Goal: Task Accomplishment & Management: Complete application form

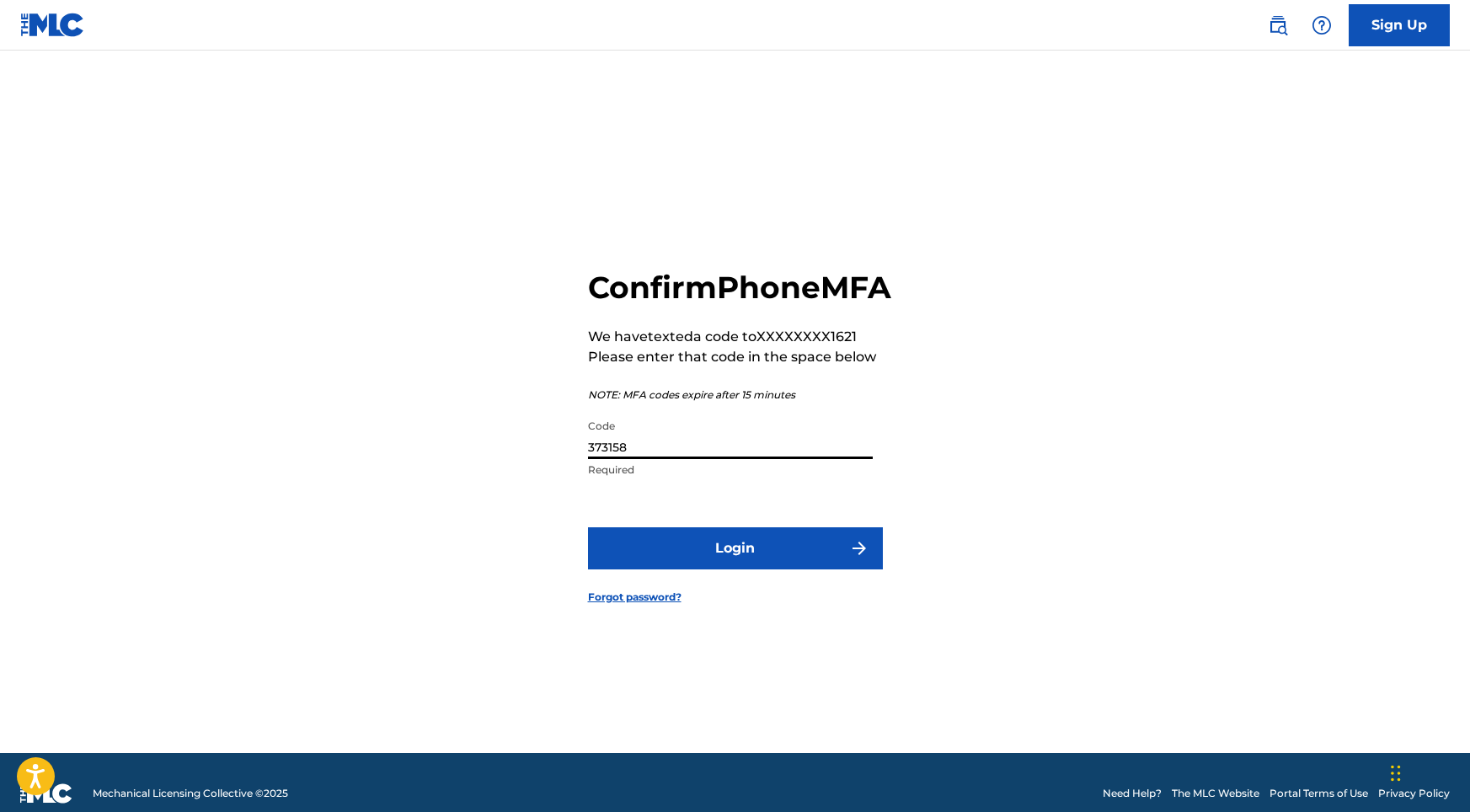
type input "373158"
click at [728, 569] on button "Login" at bounding box center [735, 548] width 295 height 42
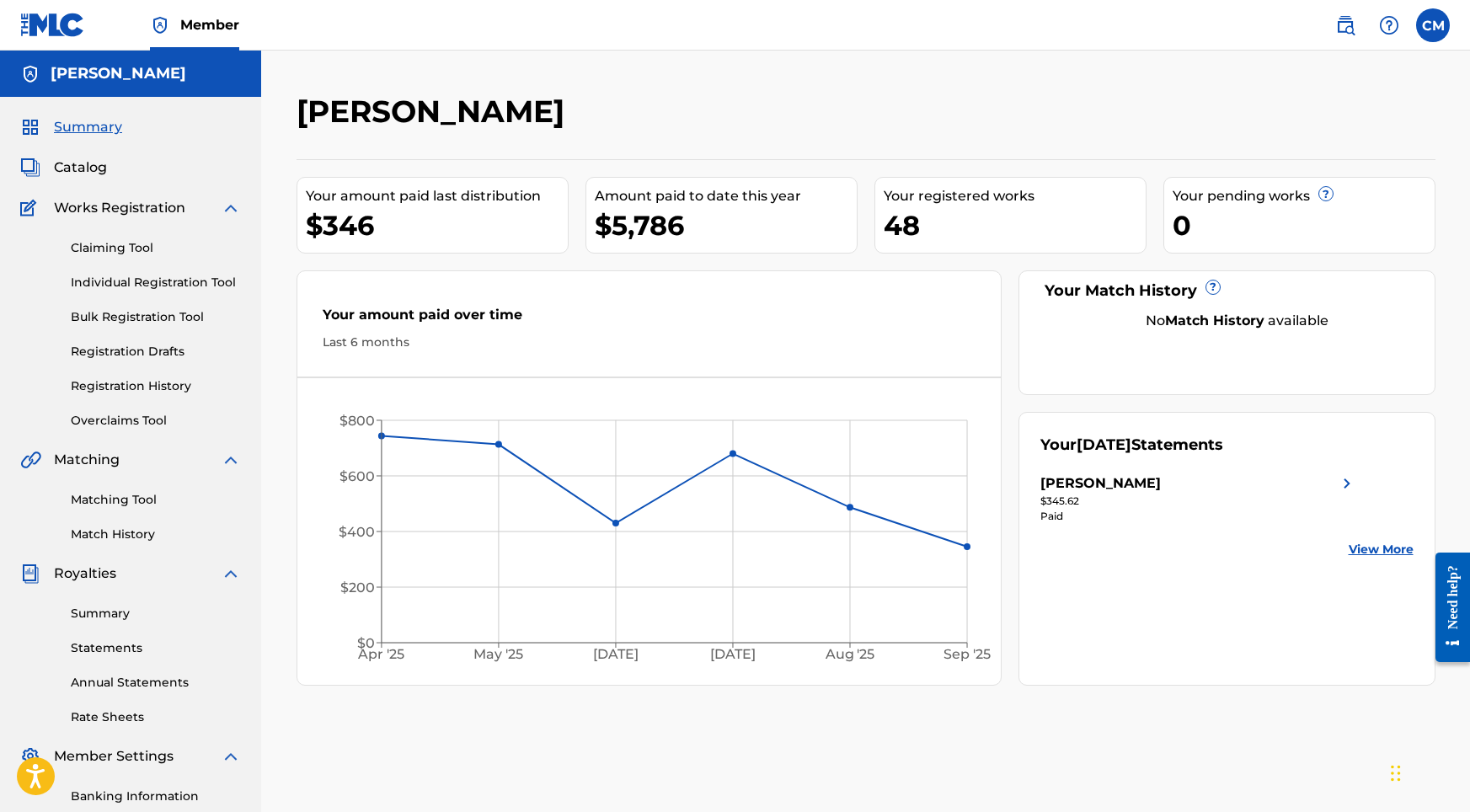
click at [1426, 29] on label at bounding box center [1432, 25] width 33 height 33
click at [1433, 26] on input "CM [PERSON_NAME] [EMAIL_ADDRESS][DOMAIN_NAME] Notification Preferences Profile …" at bounding box center [1433, 26] width 0 height 0
click at [1261, 240] on p "Log out" at bounding box center [1270, 238] width 39 height 15
click at [1433, 26] on input "CM [PERSON_NAME] [EMAIL_ADDRESS][DOMAIN_NAME] Notification Preferences Profile …" at bounding box center [1433, 26] width 0 height 0
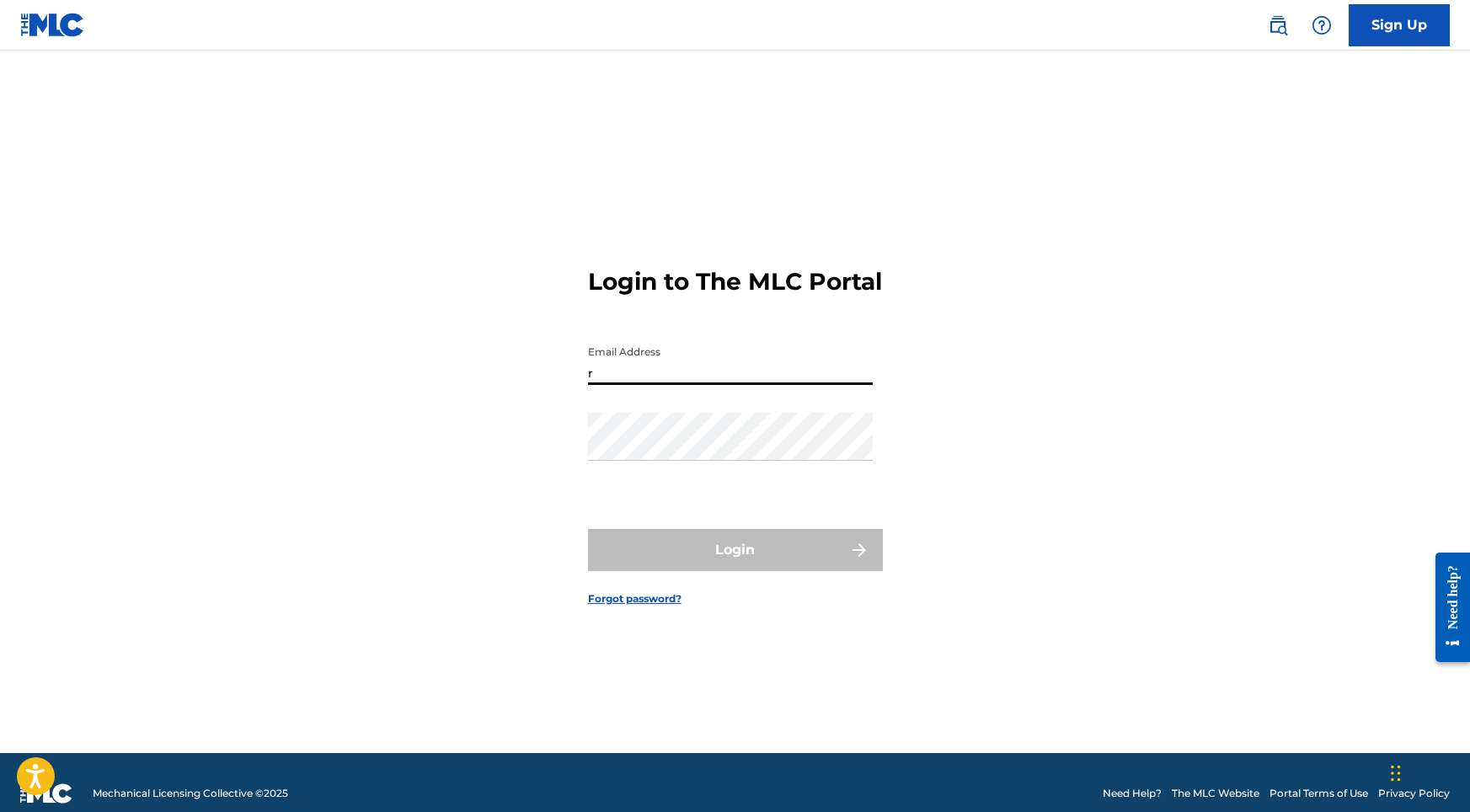
type input "[EMAIL_ADDRESS][DOMAIN_NAME]"
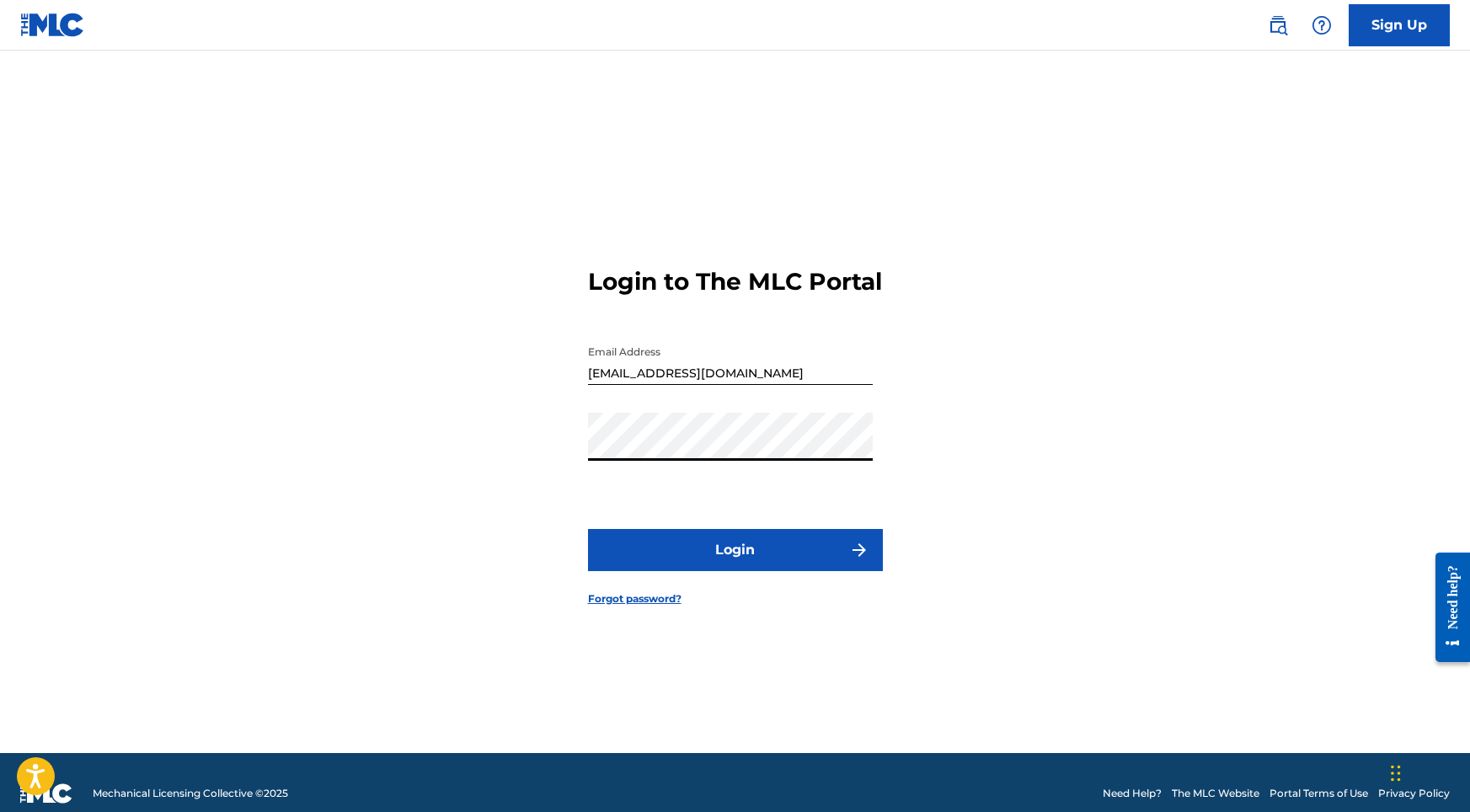
click at [674, 563] on button "Login" at bounding box center [735, 550] width 295 height 42
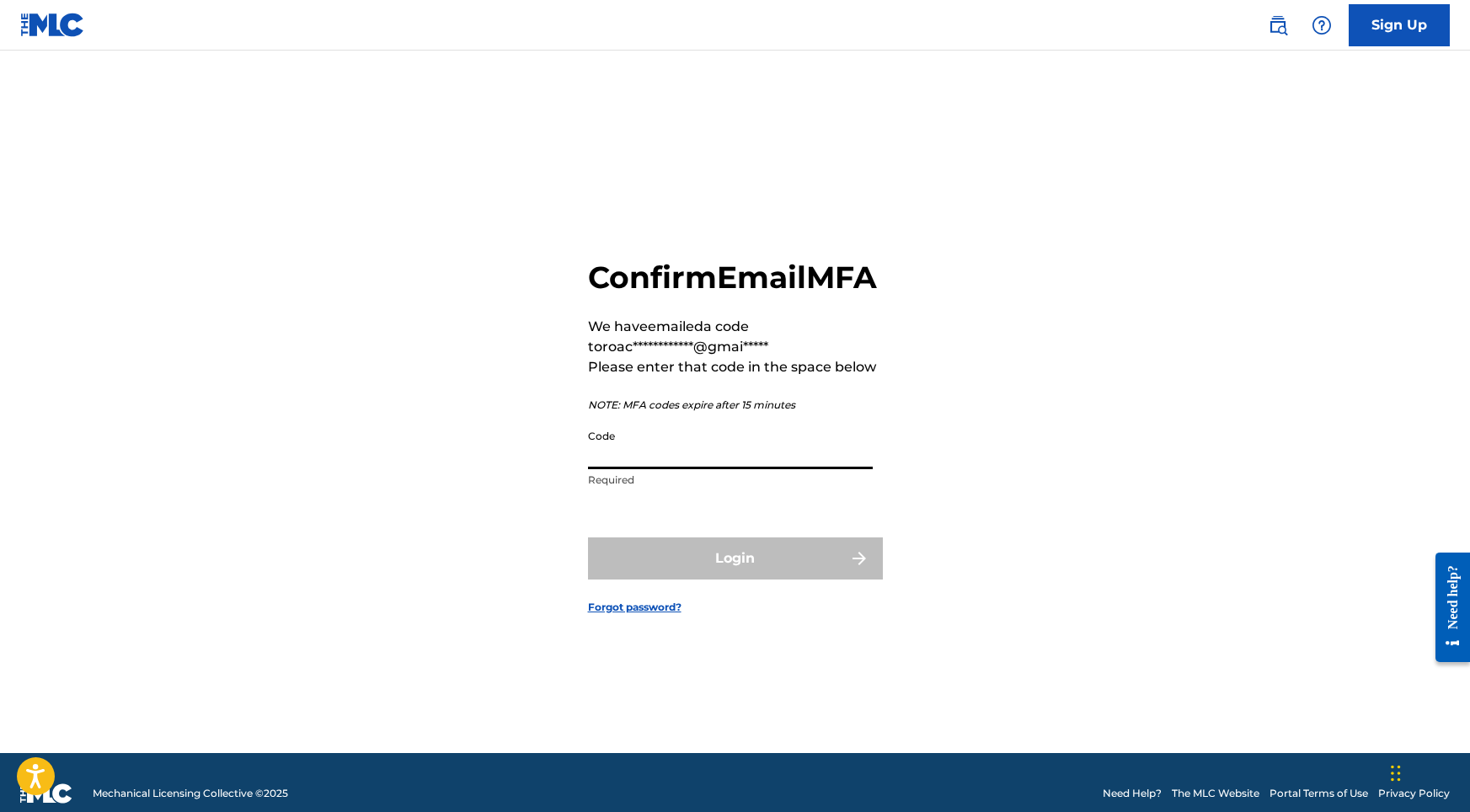
click at [662, 468] on input "Code" at bounding box center [730, 445] width 285 height 48
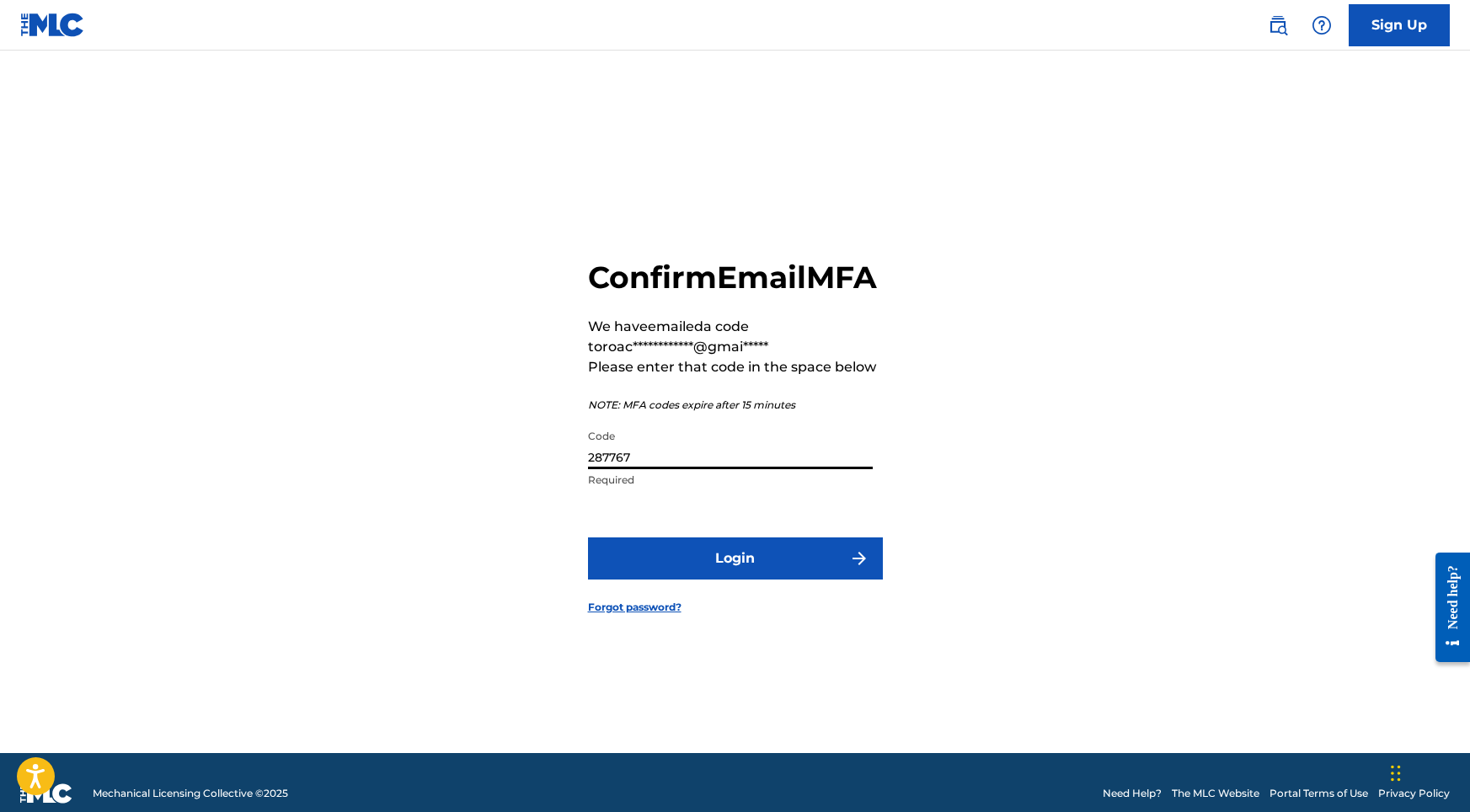
type input "287767"
click at [689, 580] on button "Login" at bounding box center [735, 558] width 295 height 42
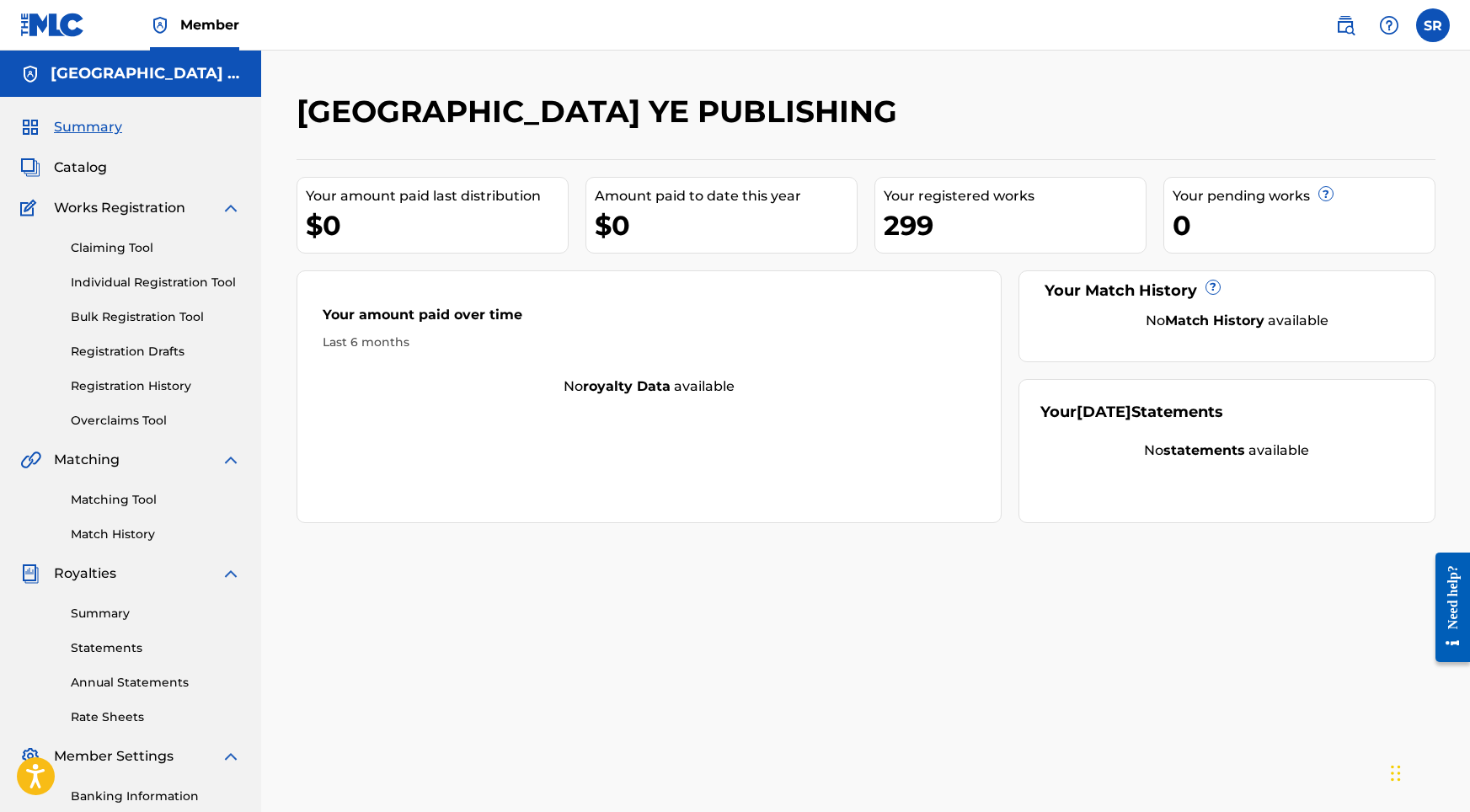
click at [156, 382] on link "Registration History" at bounding box center [156, 385] width 170 height 18
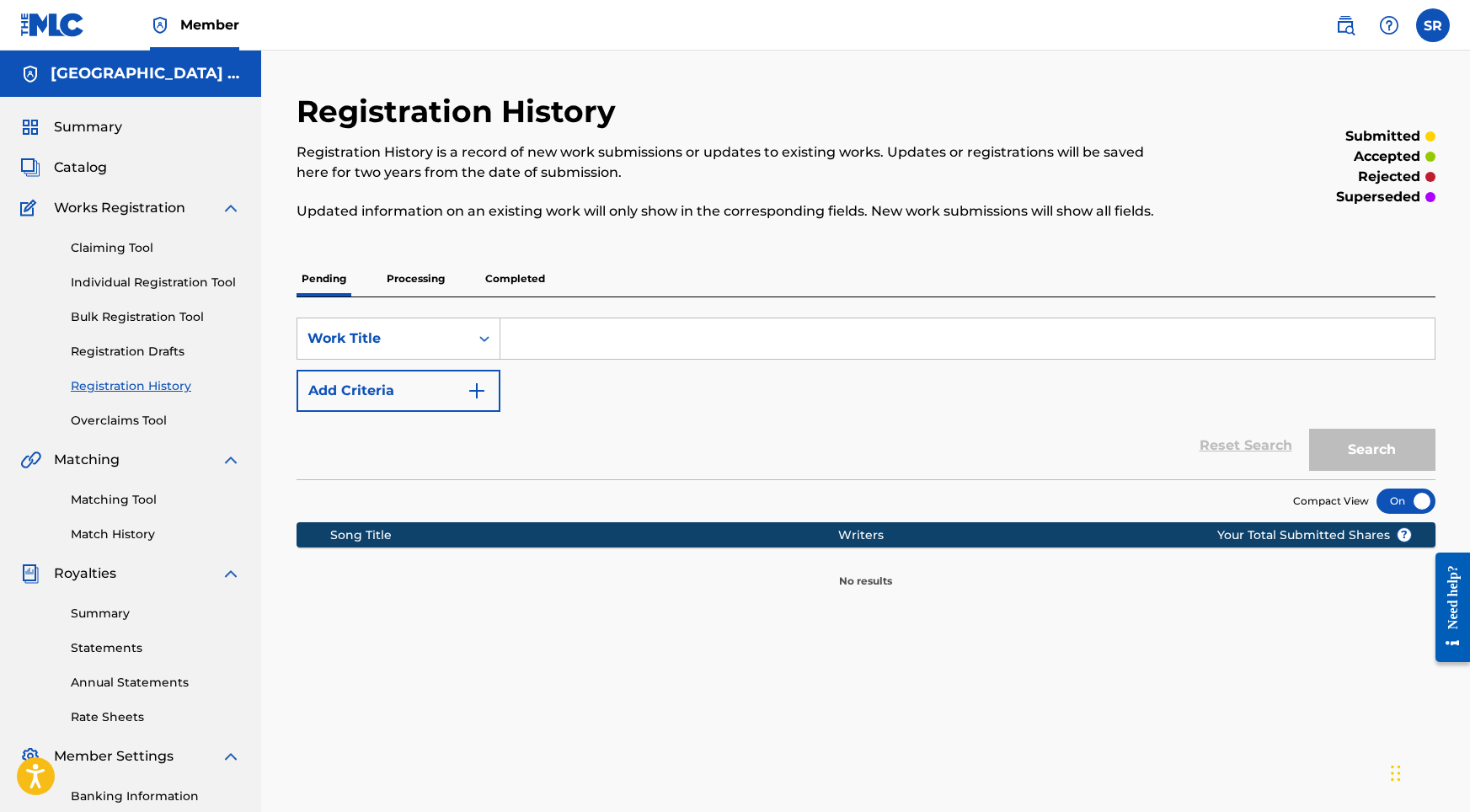
click at [435, 284] on p "Processing" at bounding box center [416, 278] width 68 height 35
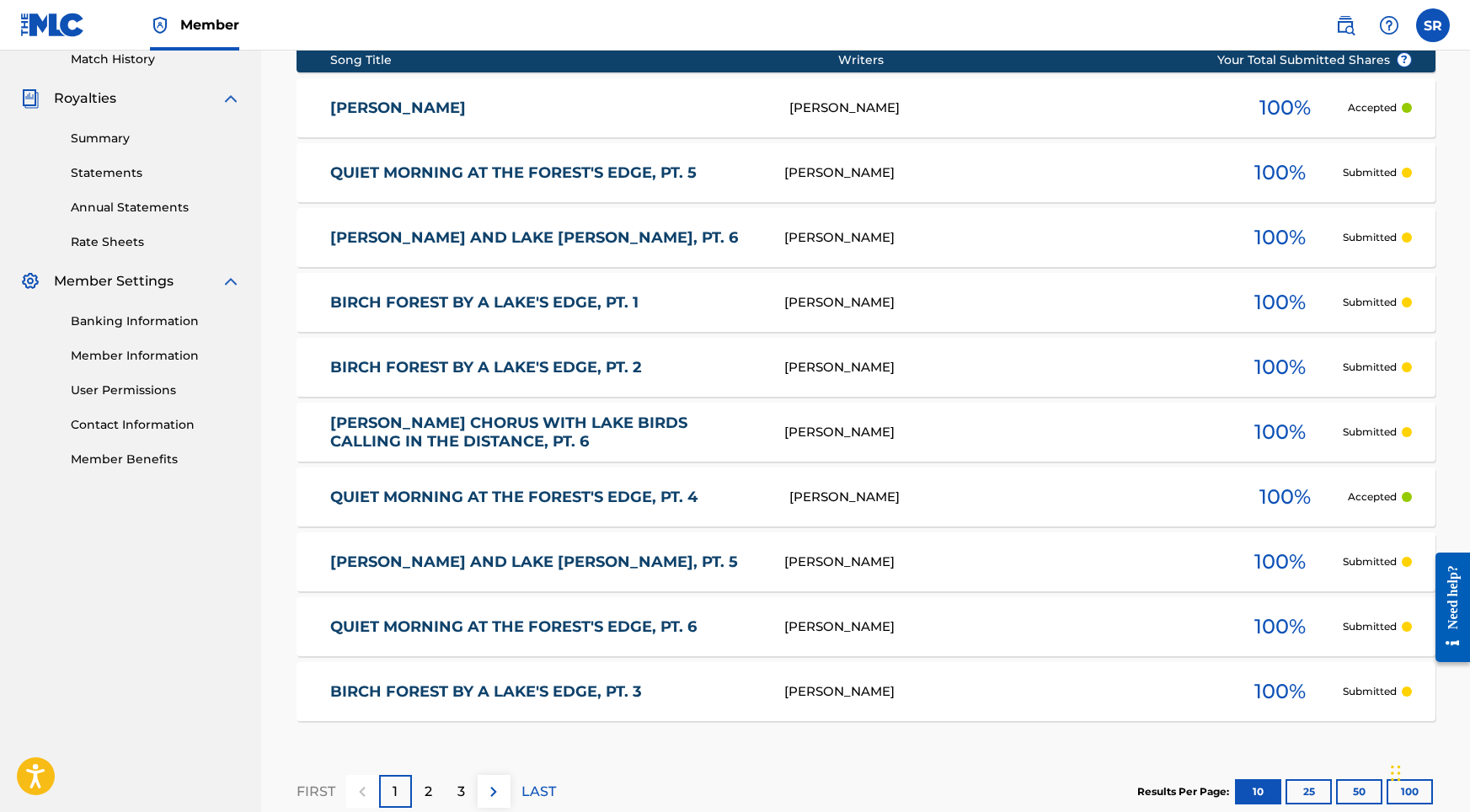
scroll to position [579, 0]
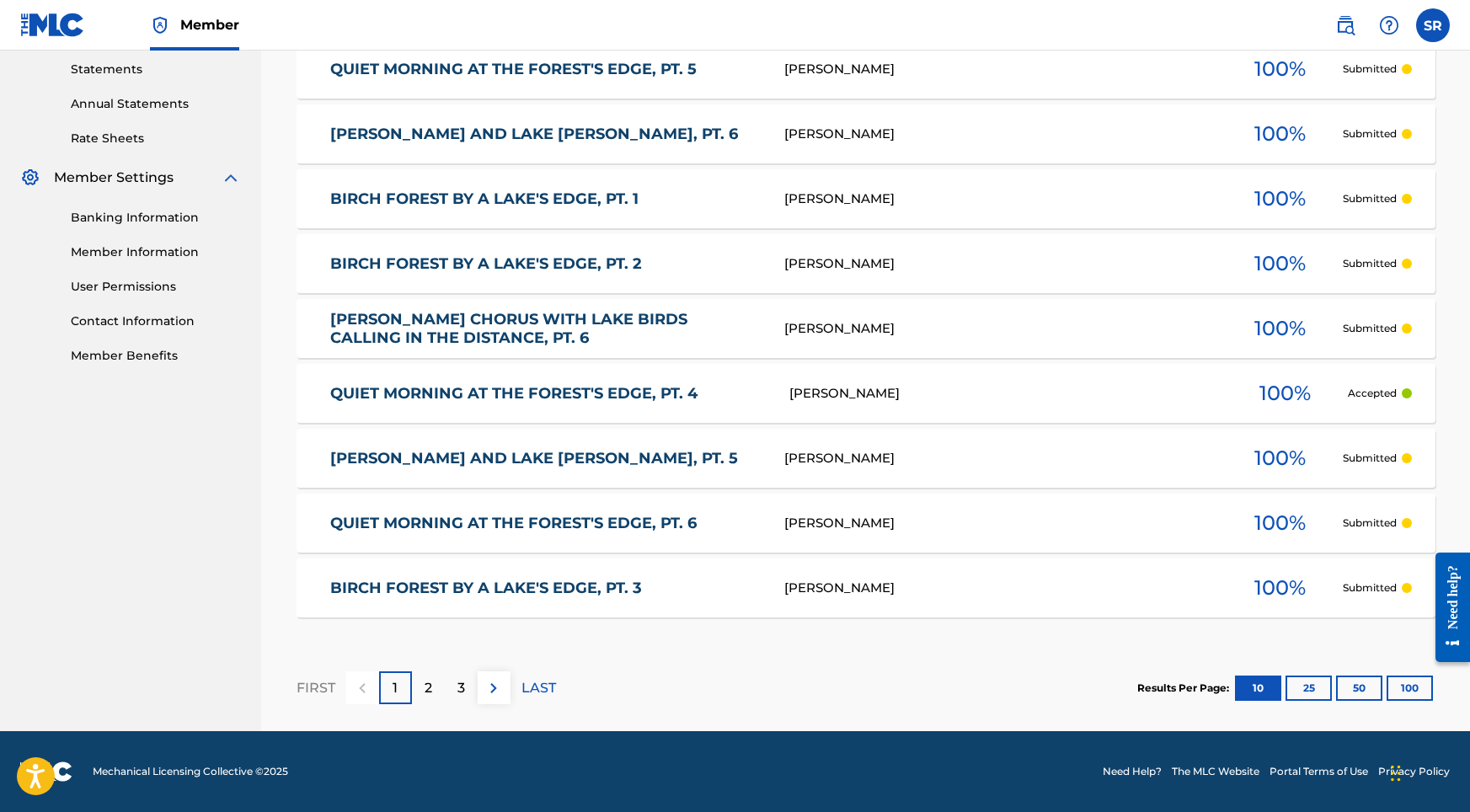
click at [430, 696] on p "2" at bounding box center [428, 688] width 8 height 21
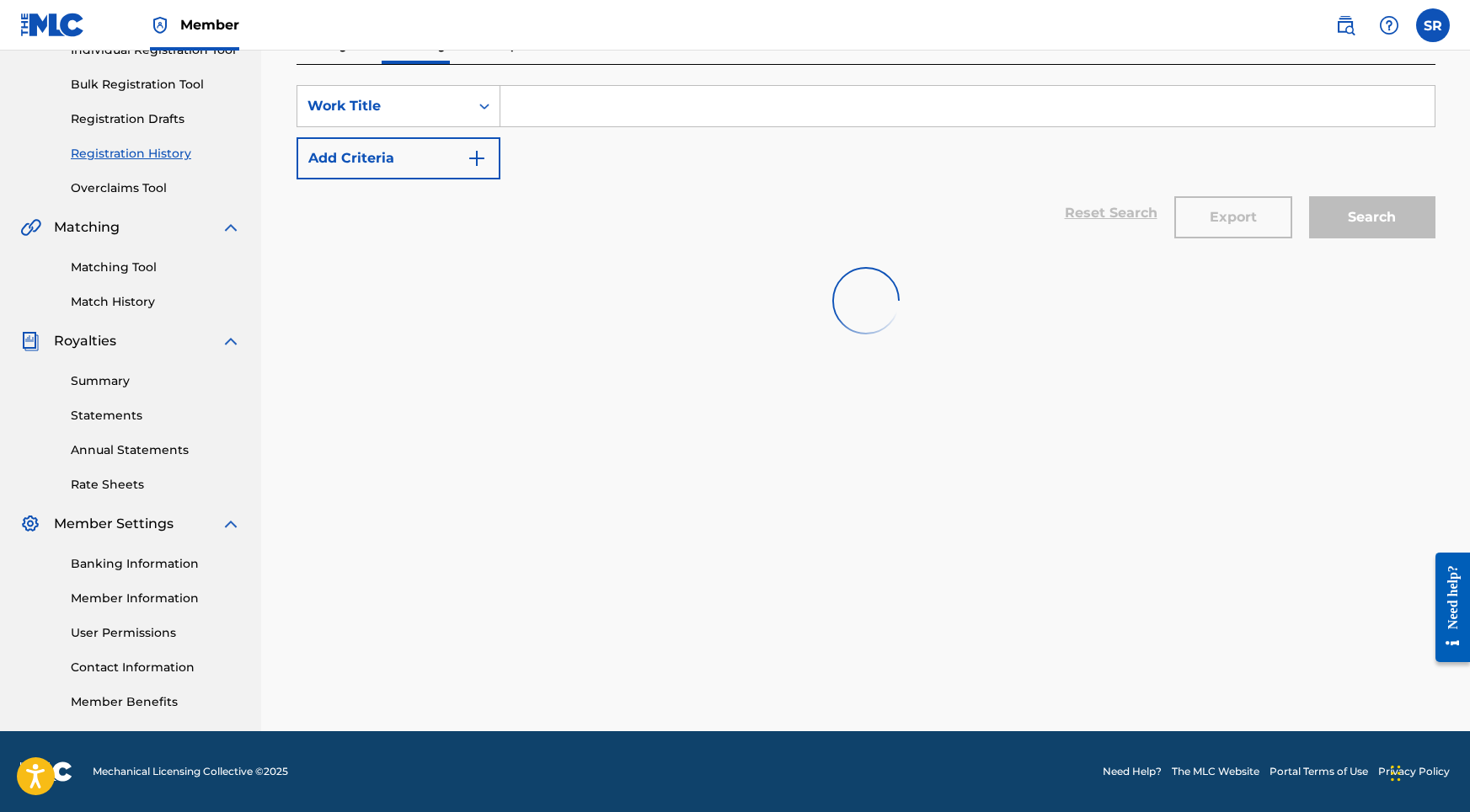
scroll to position [232, 0]
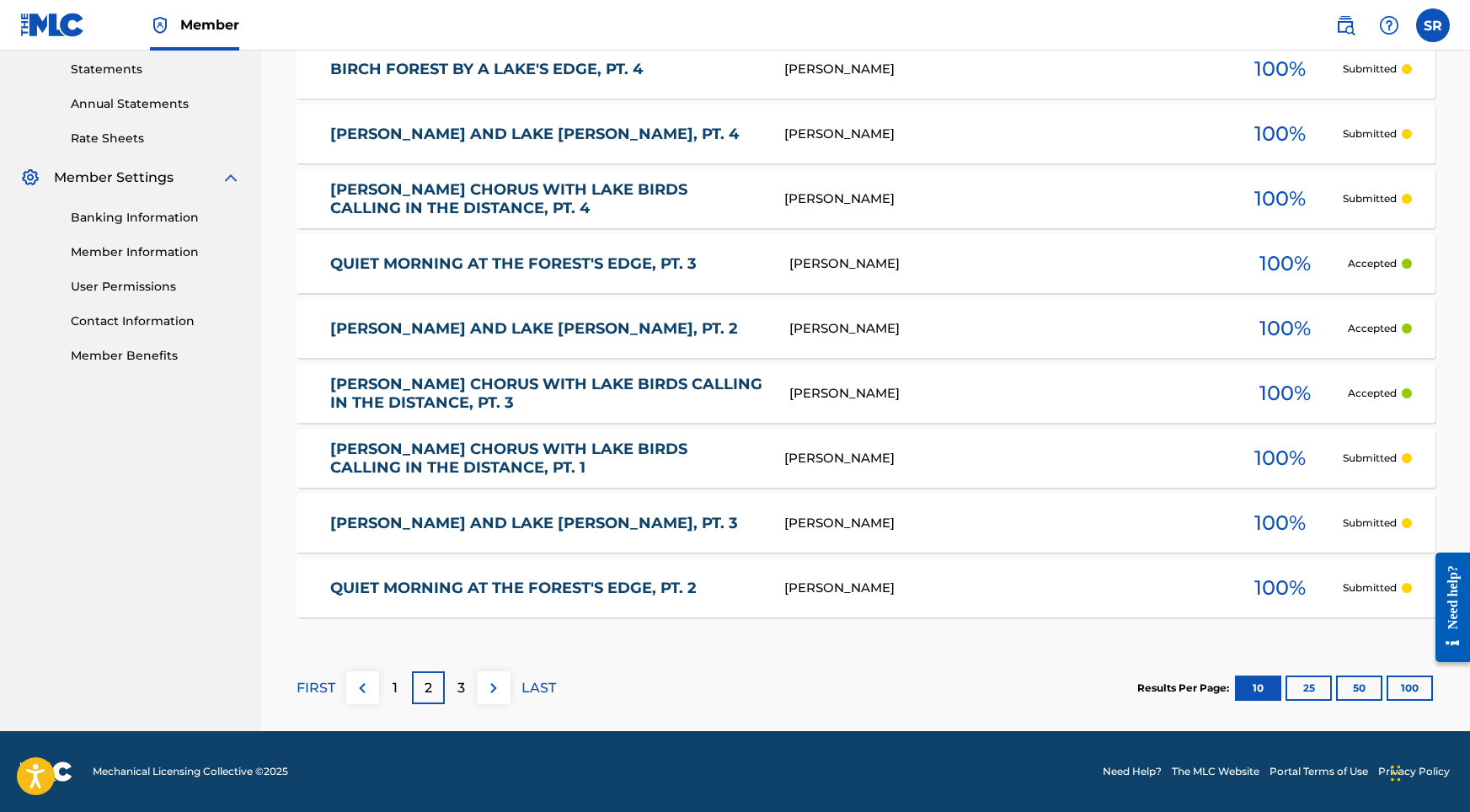
click at [455, 691] on div "3" at bounding box center [461, 687] width 32 height 32
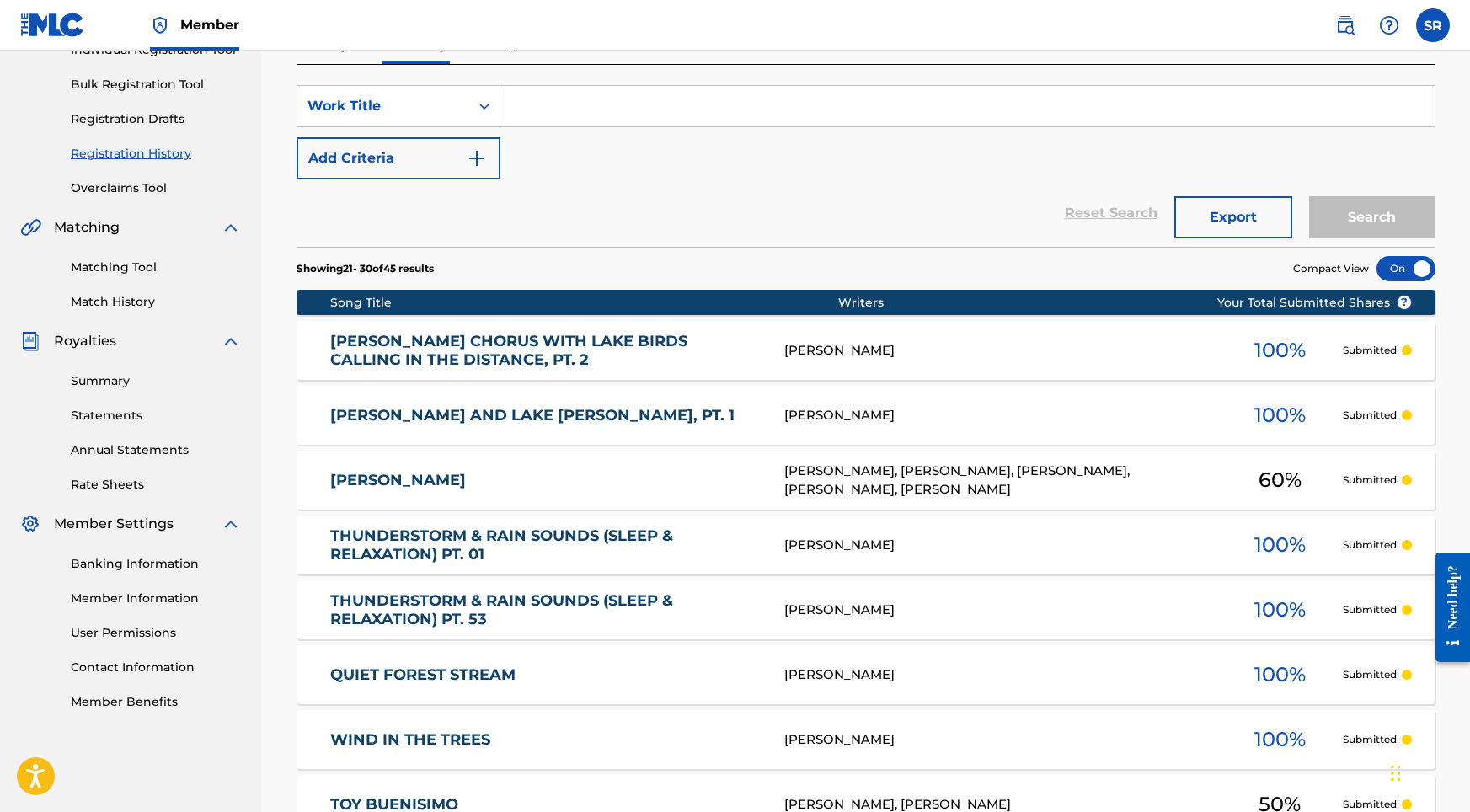
scroll to position [0, 0]
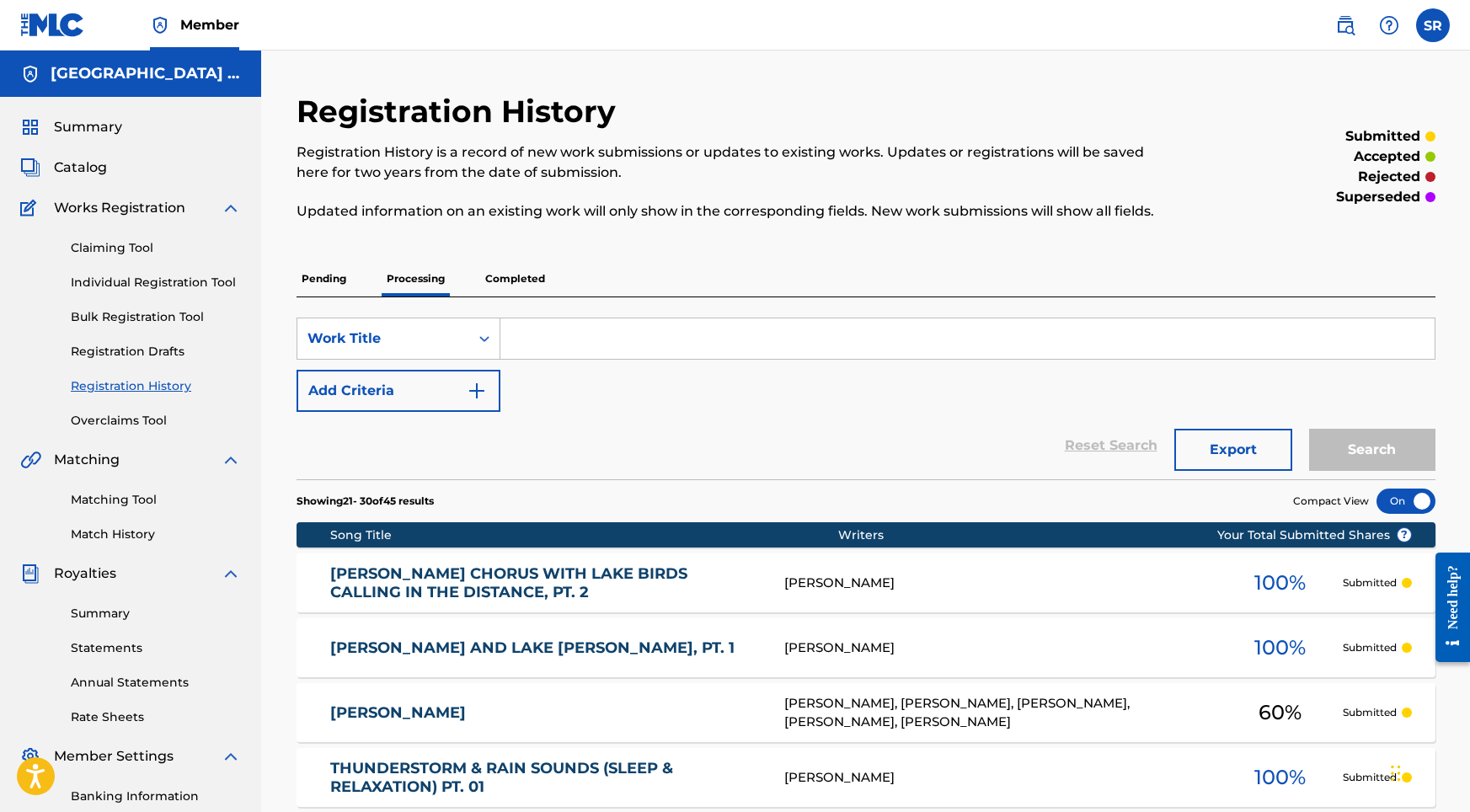
click at [500, 256] on div "Registration History Registration History is a record of new work submissions o…" at bounding box center [866, 701] width 1139 height 1217
click at [504, 268] on p "Completed" at bounding box center [516, 278] width 70 height 35
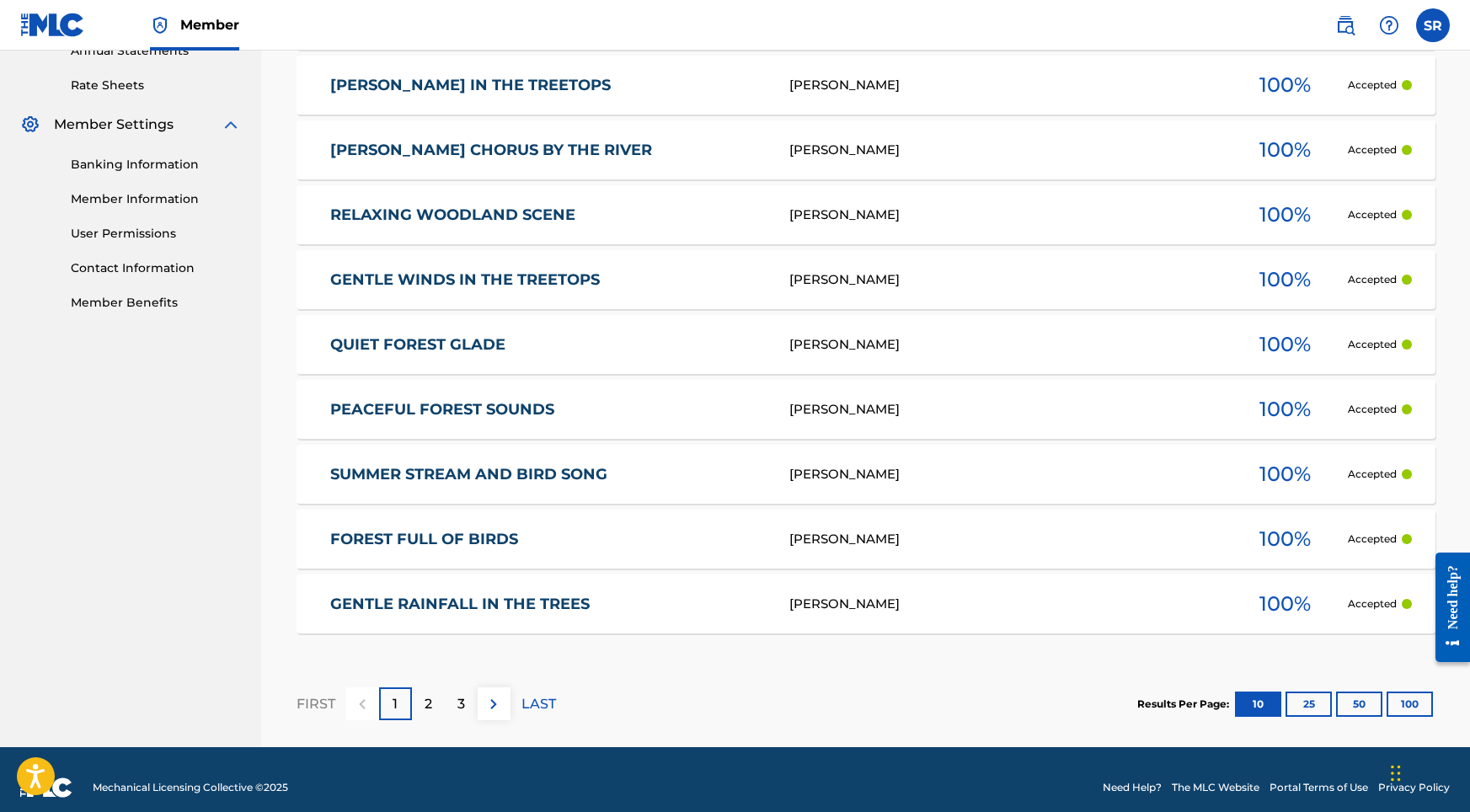
scroll to position [648, 0]
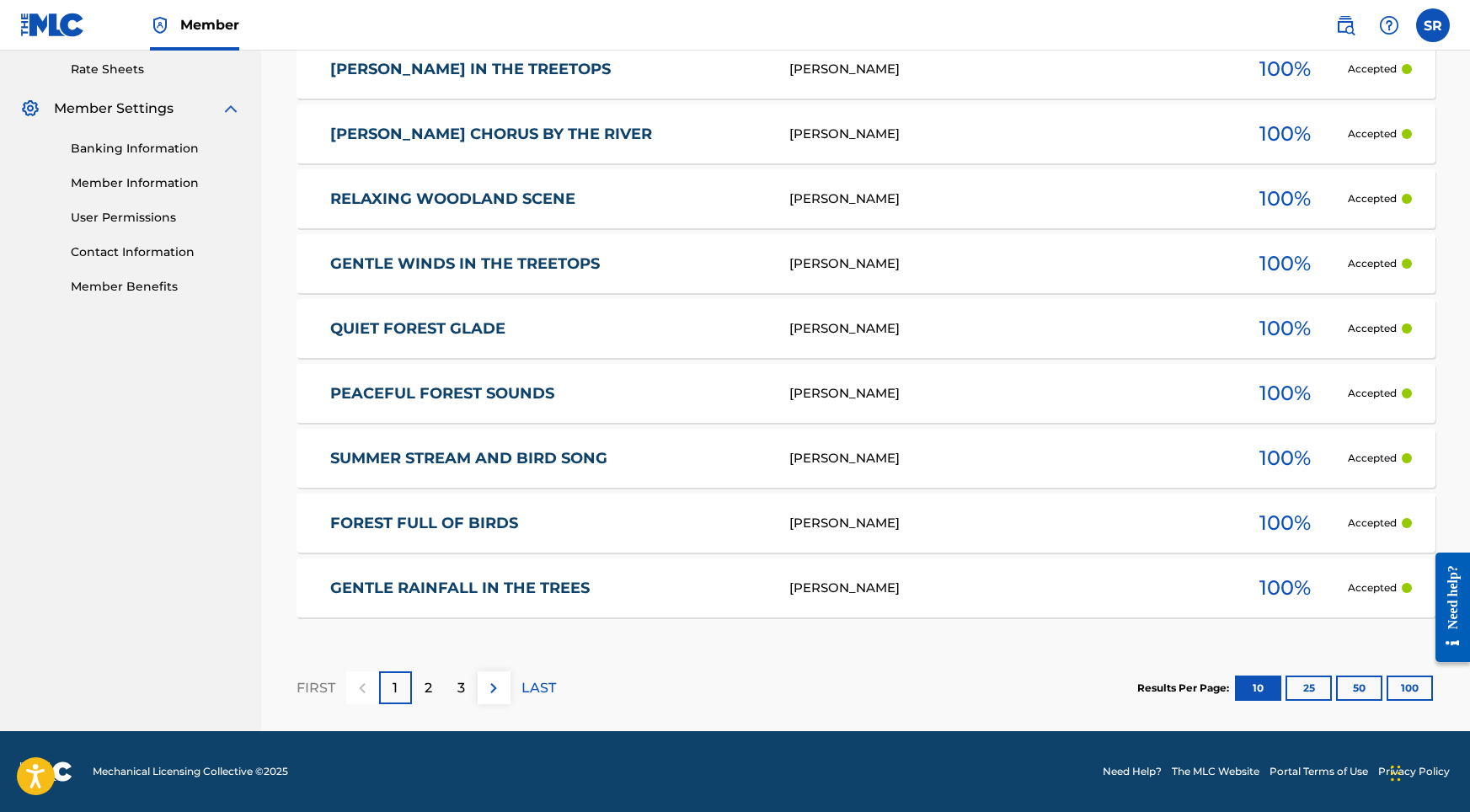
click at [427, 696] on p "2" at bounding box center [428, 688] width 8 height 21
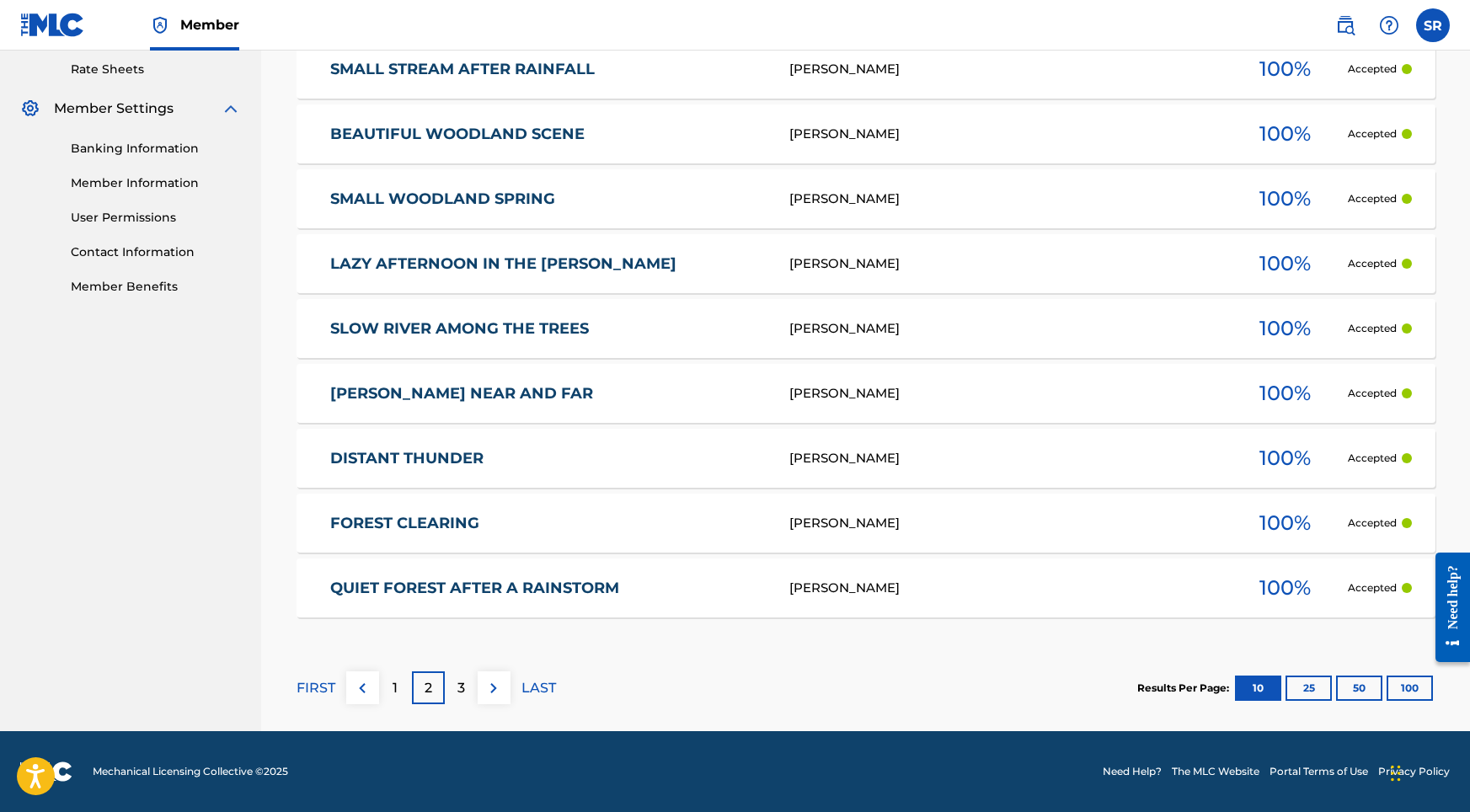
click at [462, 685] on p "3" at bounding box center [461, 688] width 8 height 21
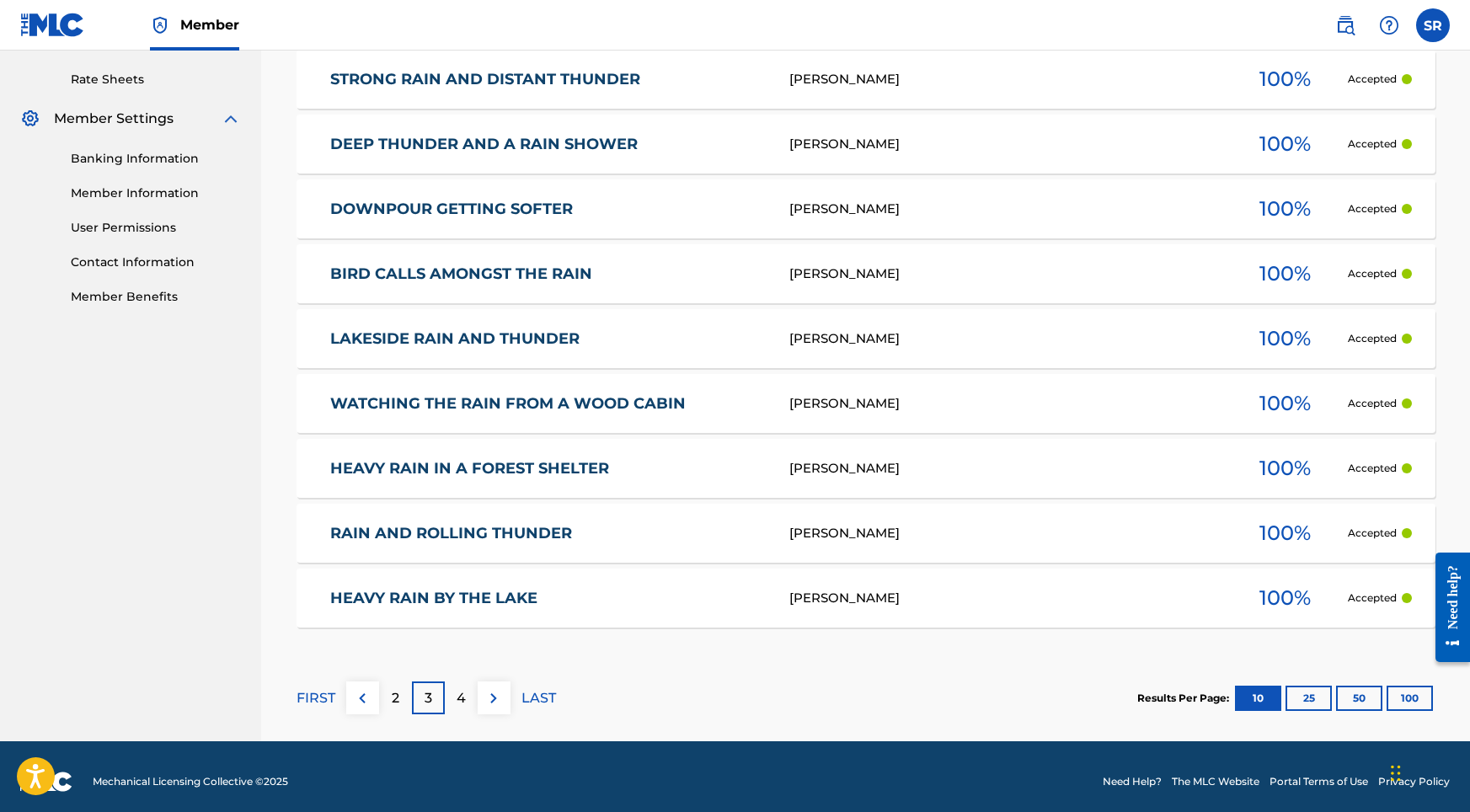
click at [453, 688] on div "4" at bounding box center [461, 697] width 32 height 32
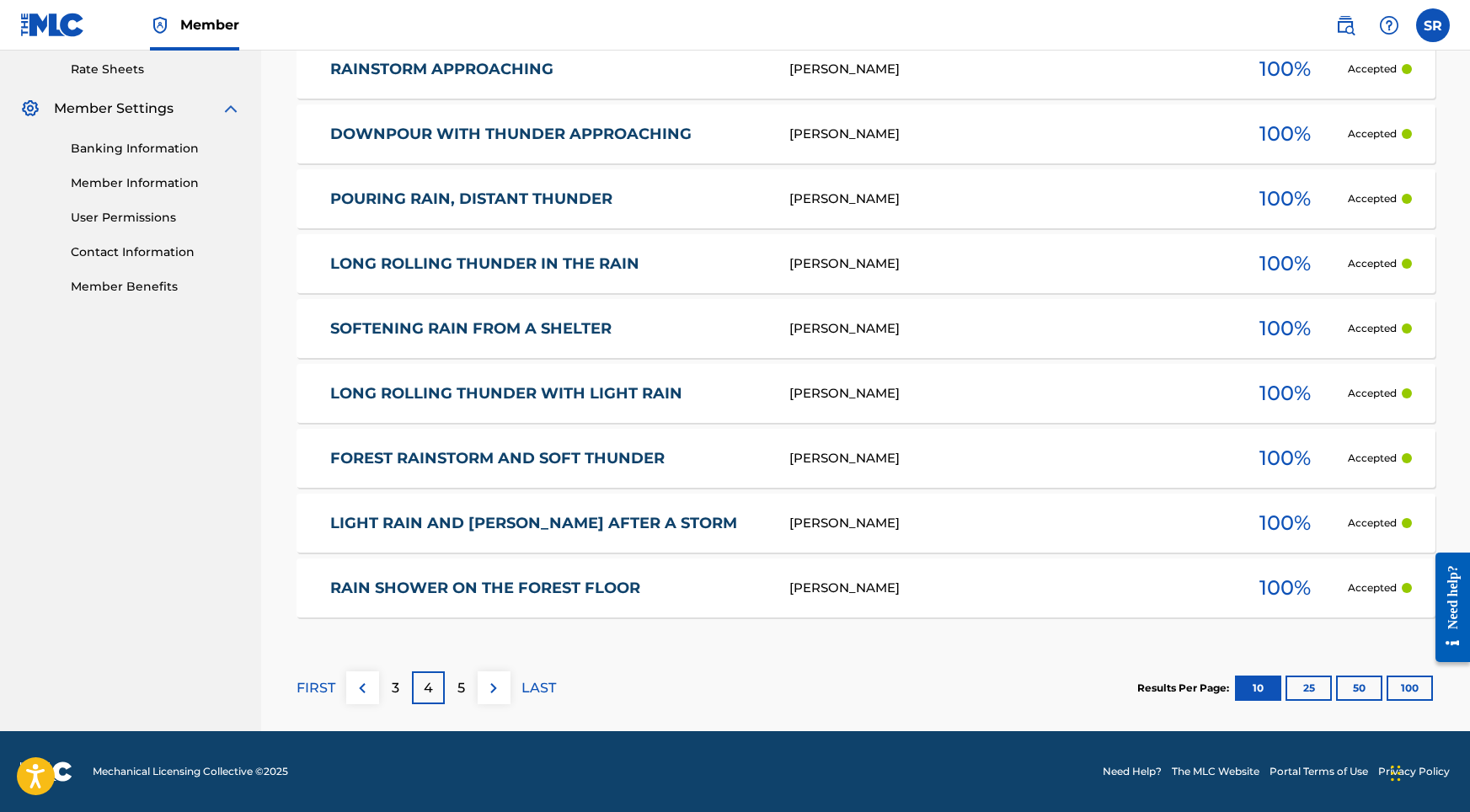
click at [478, 671] on div "FIRST 3 4 5 LAST" at bounding box center [426, 687] width 259 height 86
click at [466, 681] on div "5" at bounding box center [461, 687] width 32 height 32
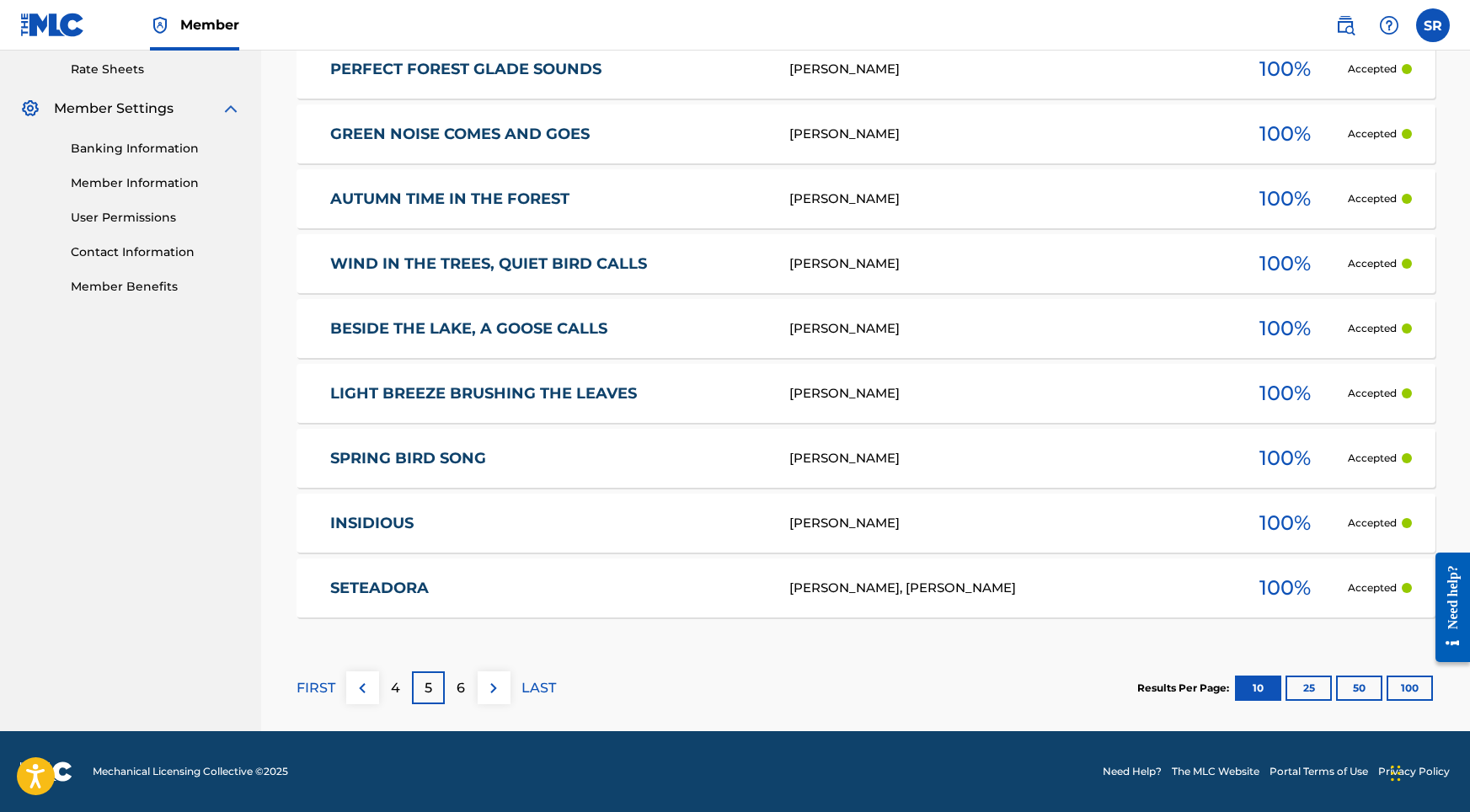
click at [462, 680] on p "6" at bounding box center [461, 688] width 9 height 21
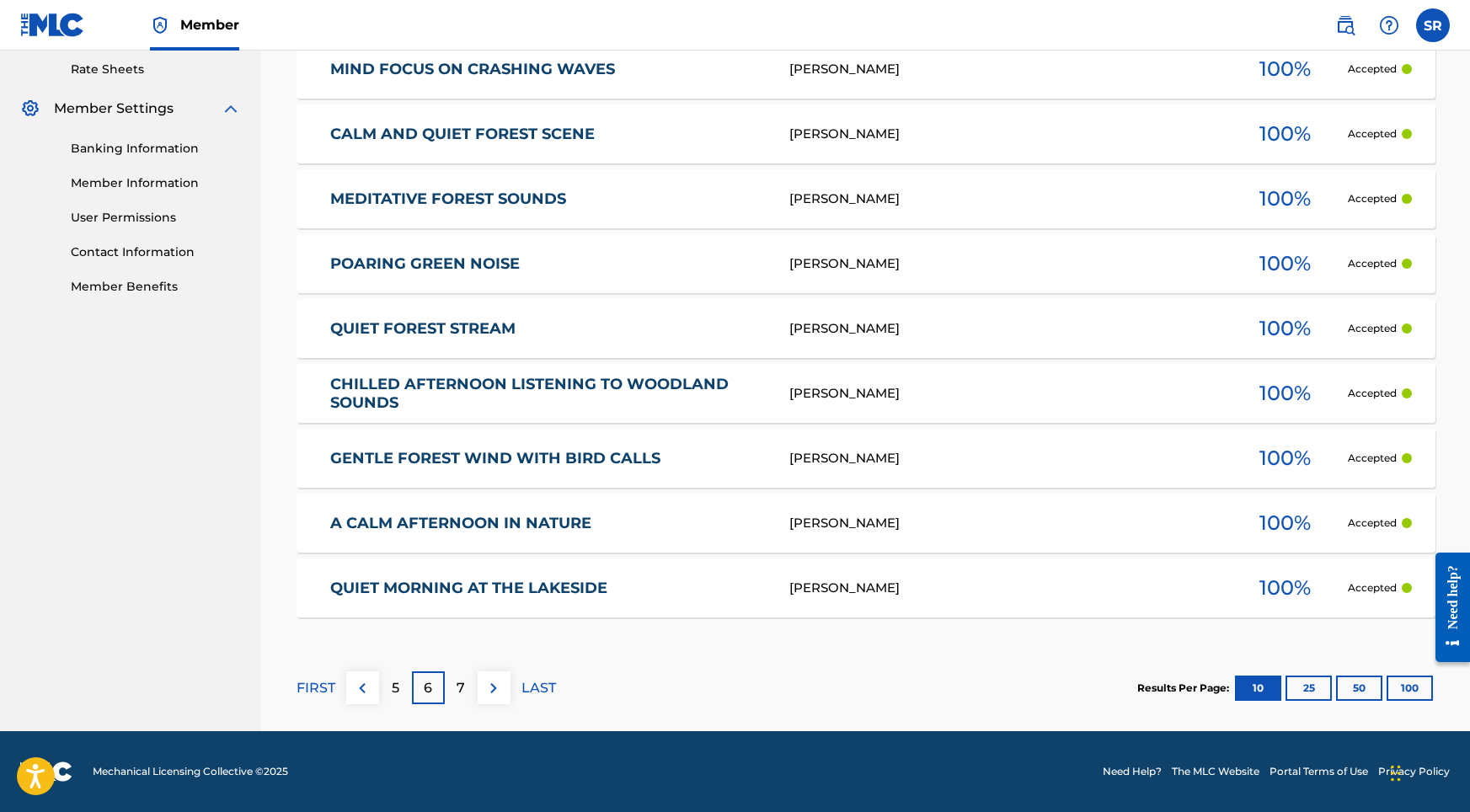
click at [539, 688] on p "LAST" at bounding box center [539, 688] width 34 height 21
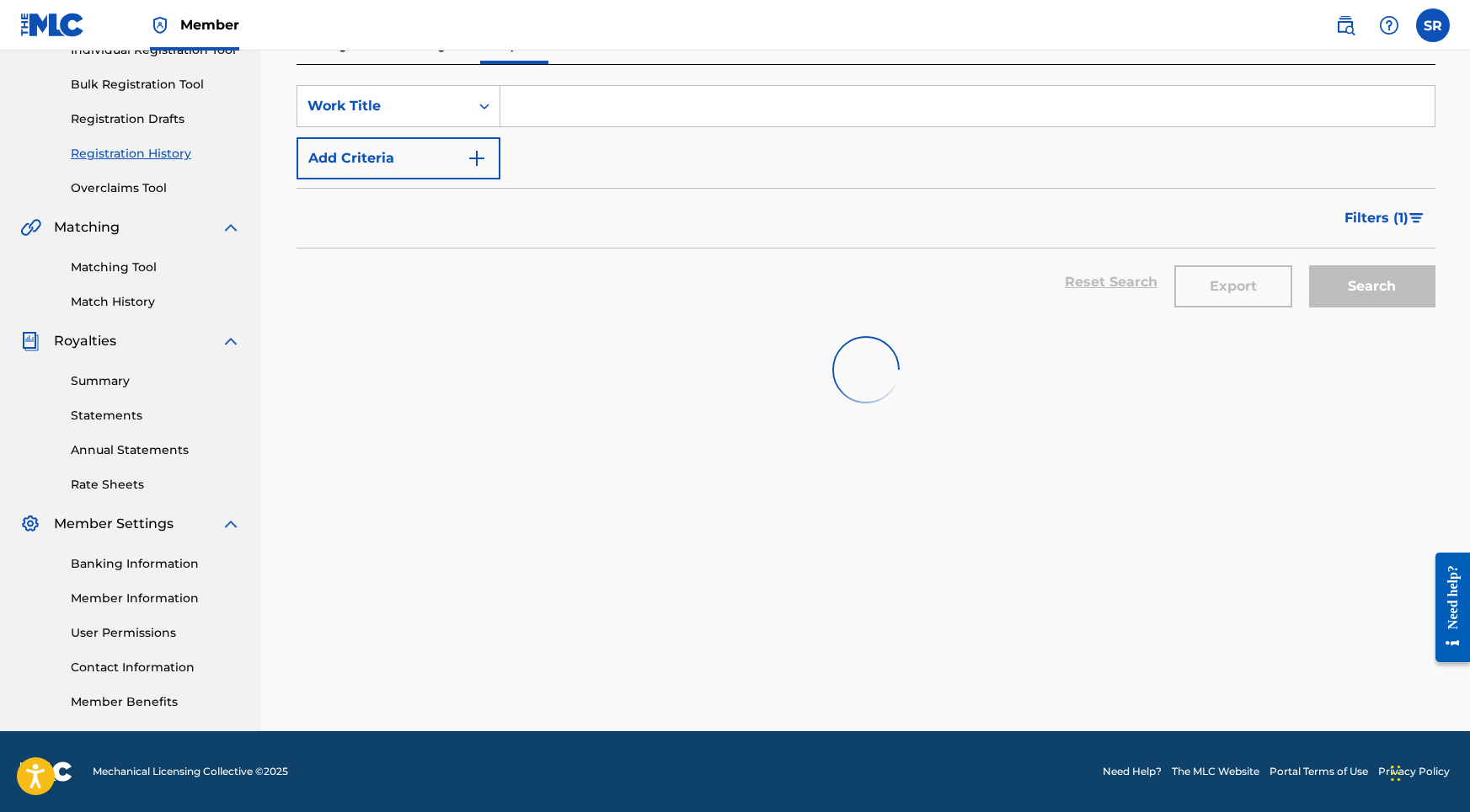
scroll to position [232, 0]
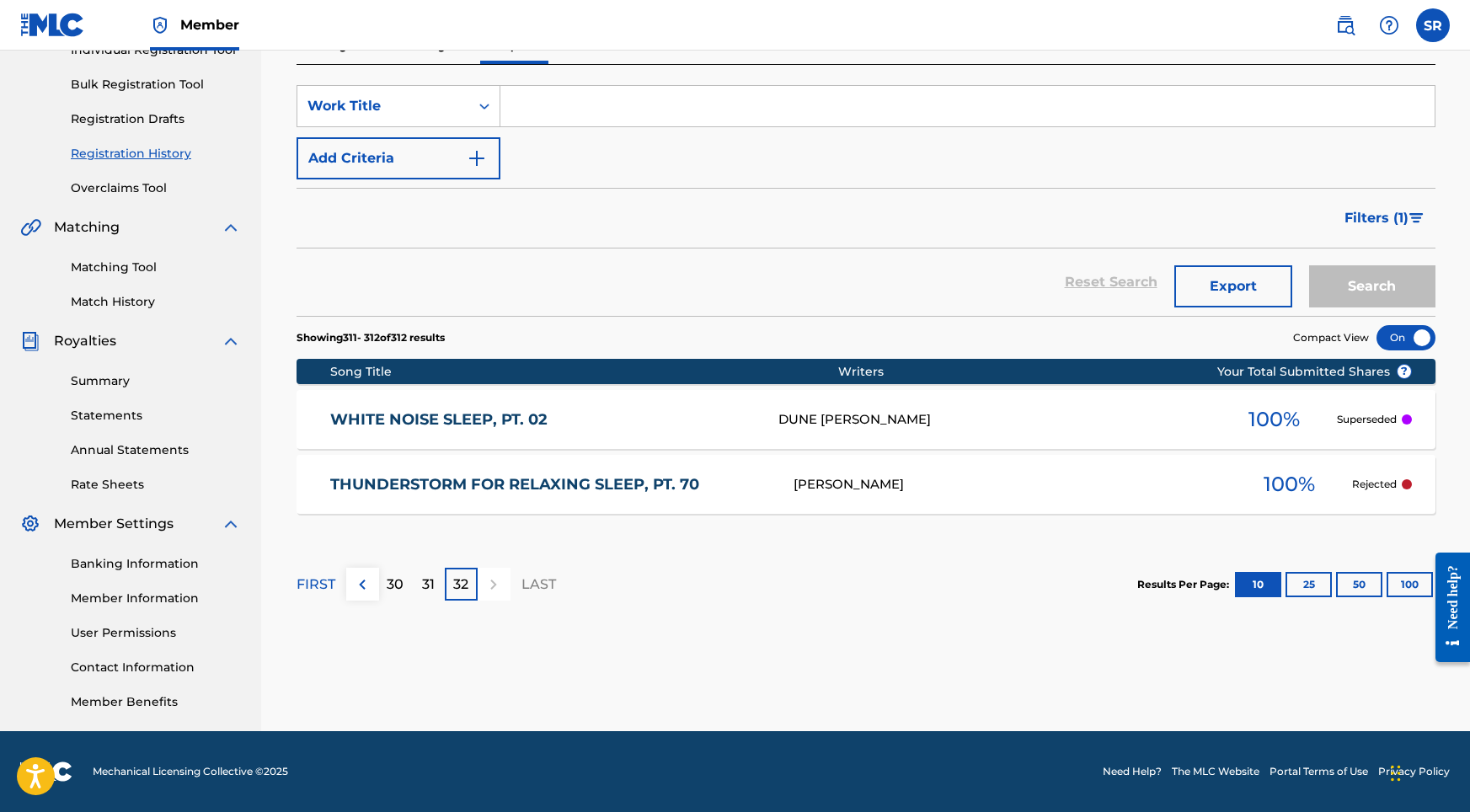
click at [436, 585] on div "31" at bounding box center [428, 584] width 32 height 32
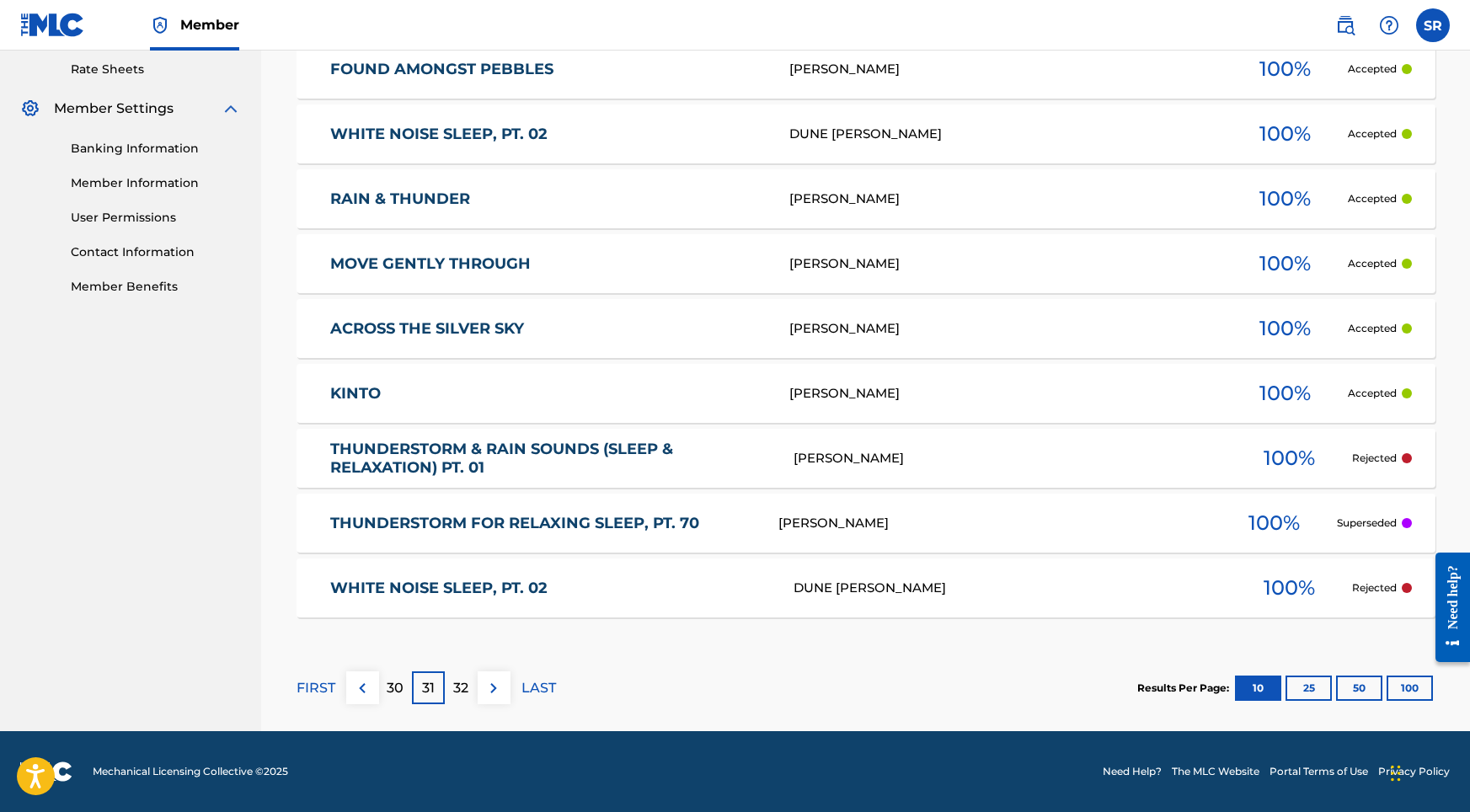
scroll to position [0, 0]
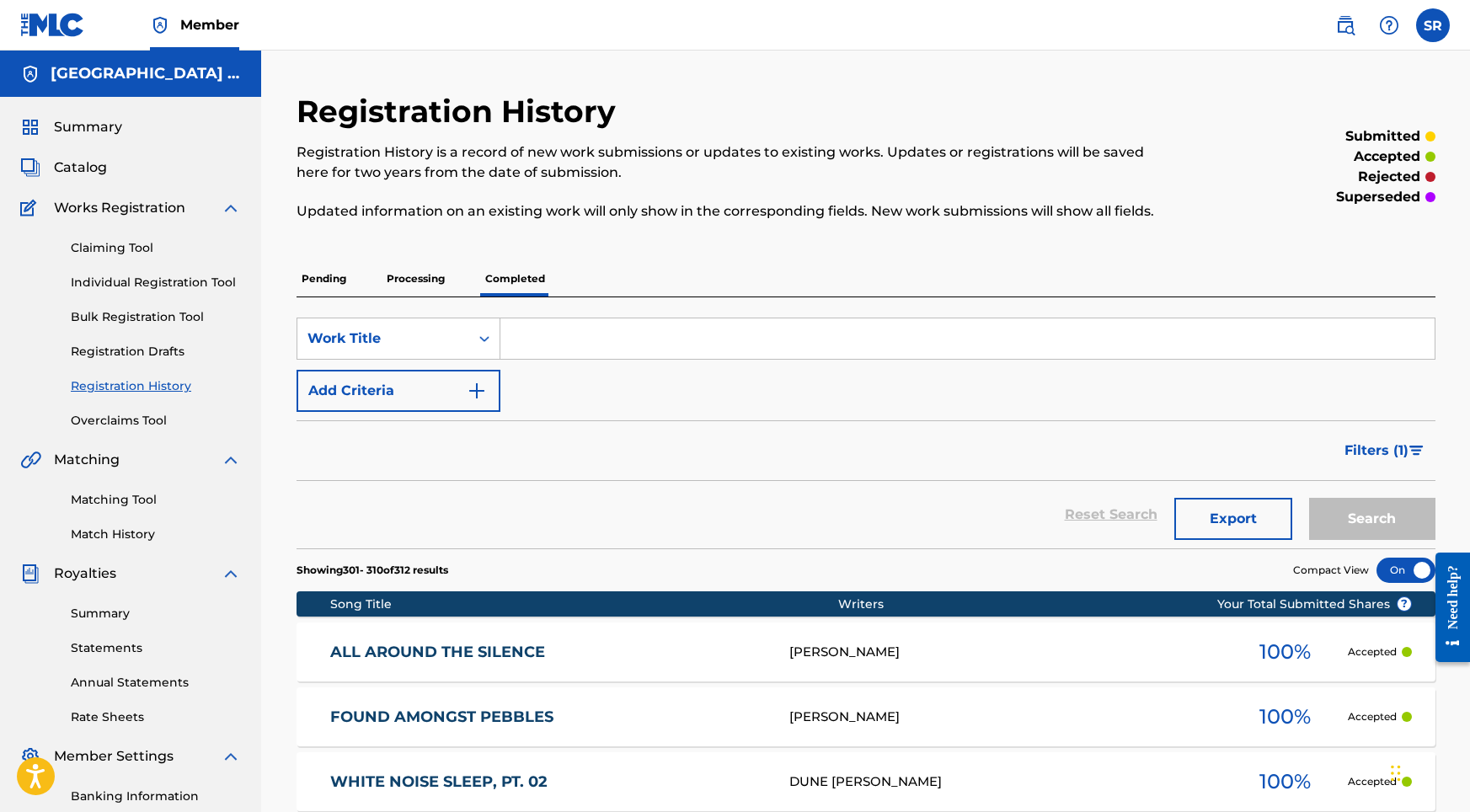
click at [410, 298] on div "SearchWithCriteria9162c1ce-9ed1-4b4c-ba9b-e48d9ee99e9b Work Title Add Criteria …" at bounding box center [866, 423] width 1139 height 251
click at [412, 280] on p "Processing" at bounding box center [416, 278] width 68 height 35
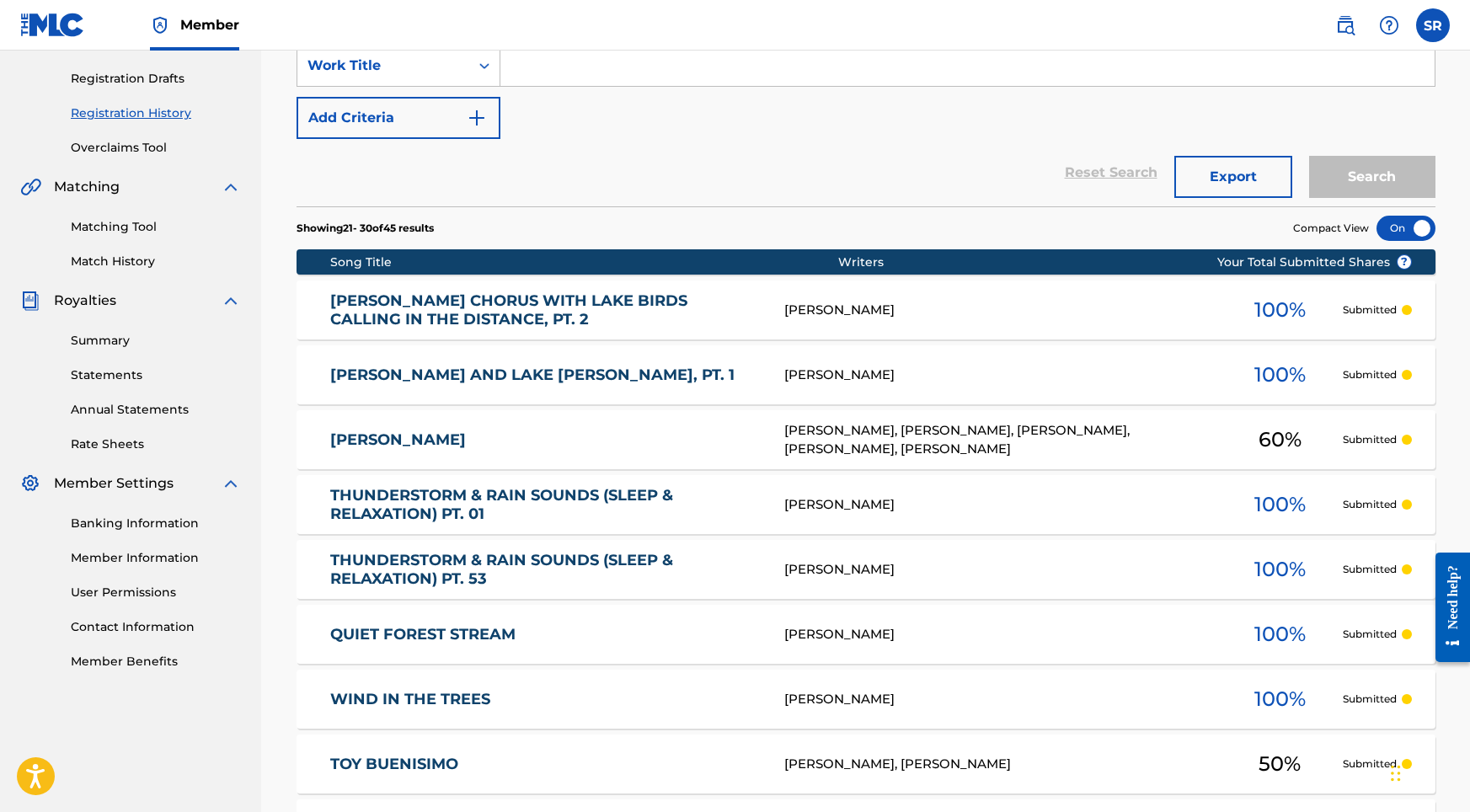
scroll to position [403, 0]
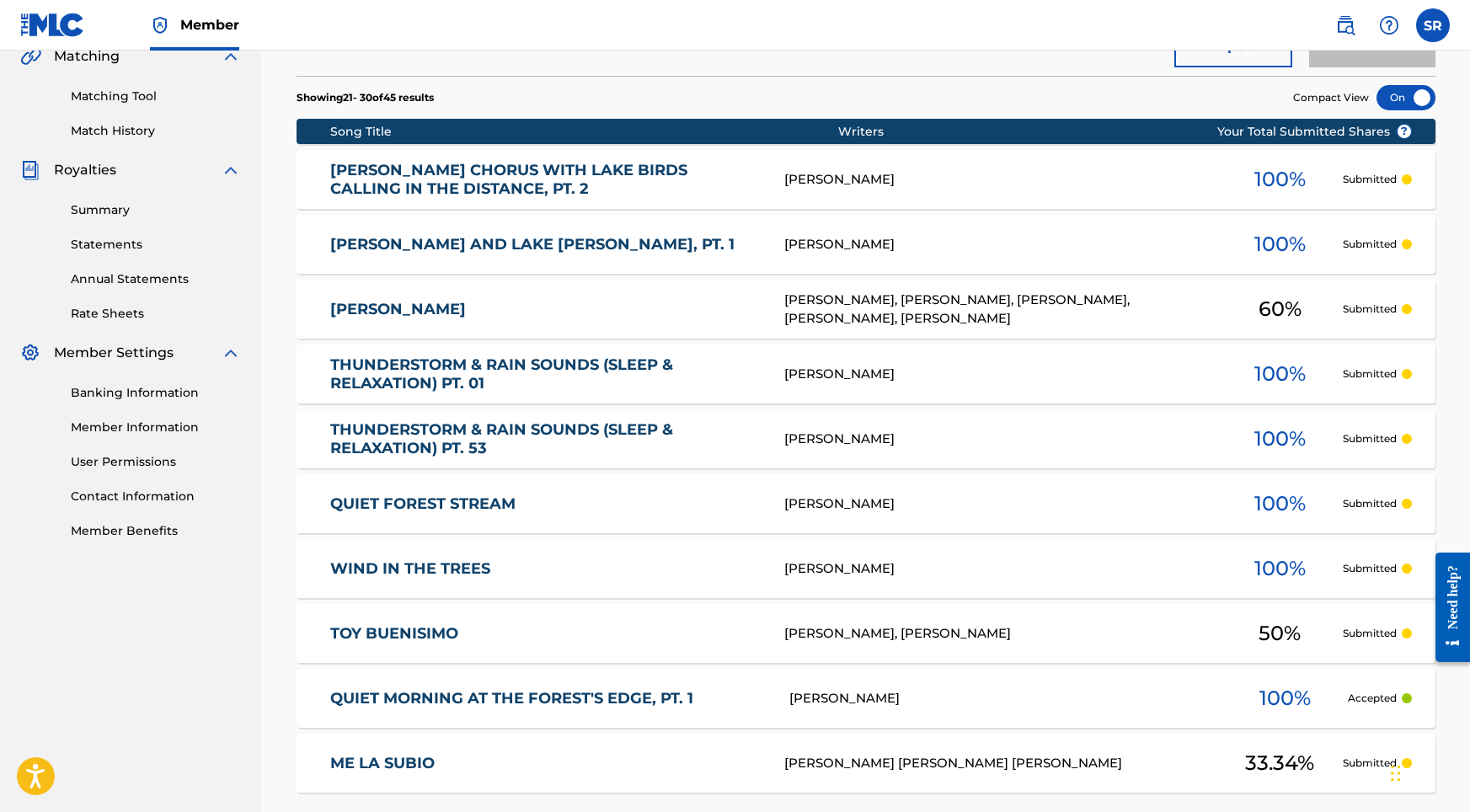
click at [428, 380] on link "THUNDERSTORM & RAIN SOUNDS (SLEEP & RELAXATION) PT. 01" at bounding box center [546, 374] width 431 height 38
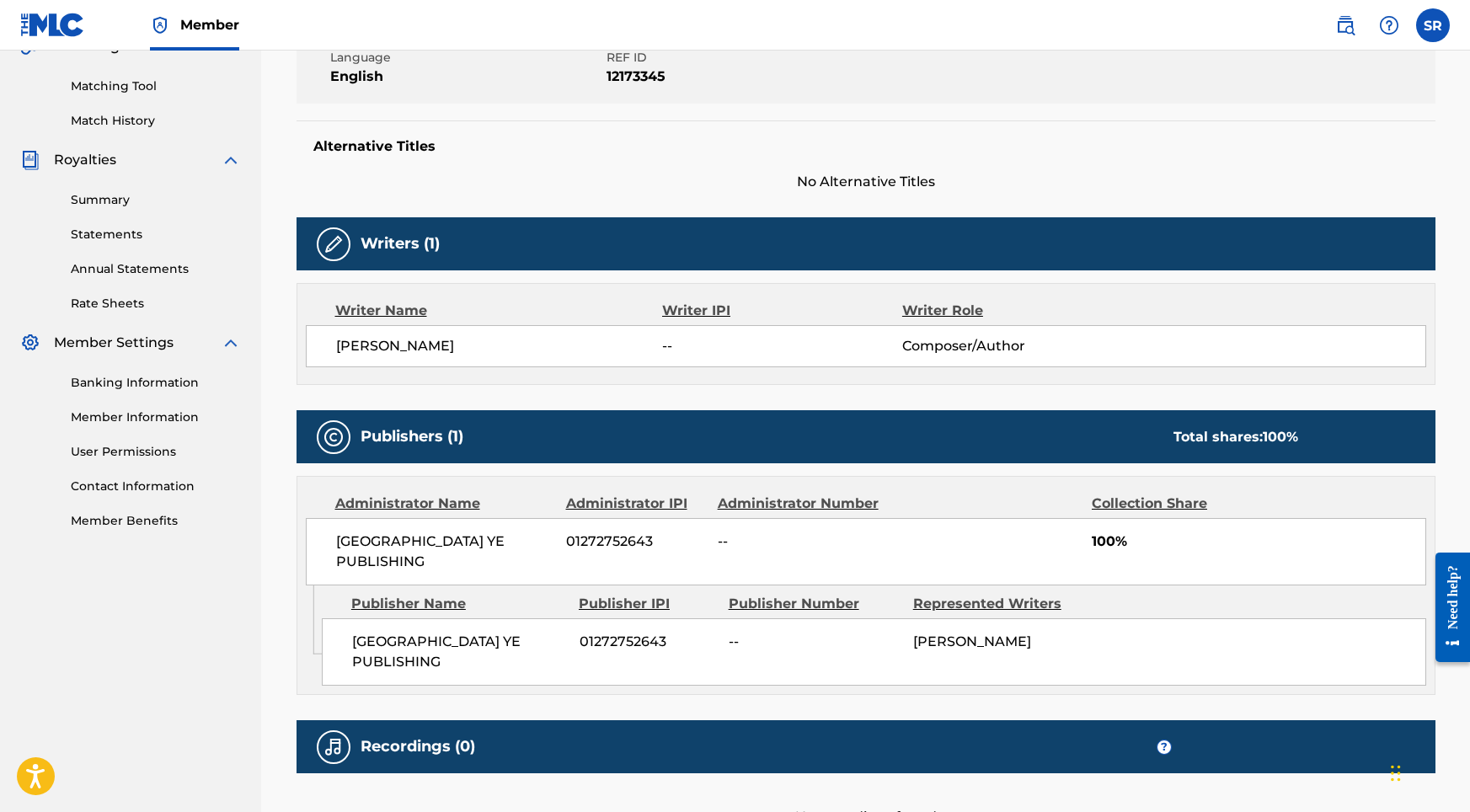
scroll to position [261, 0]
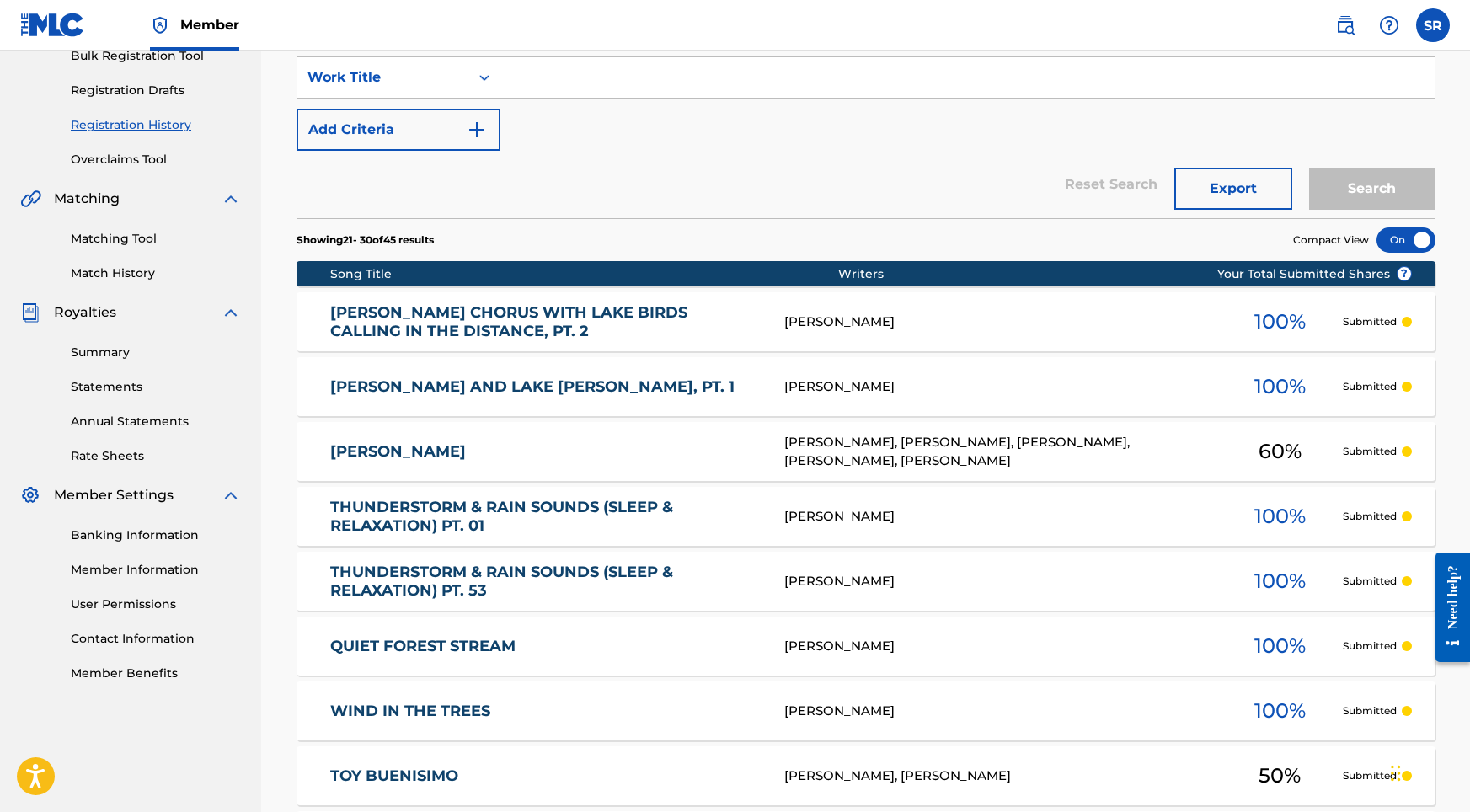
scroll to position [232, 0]
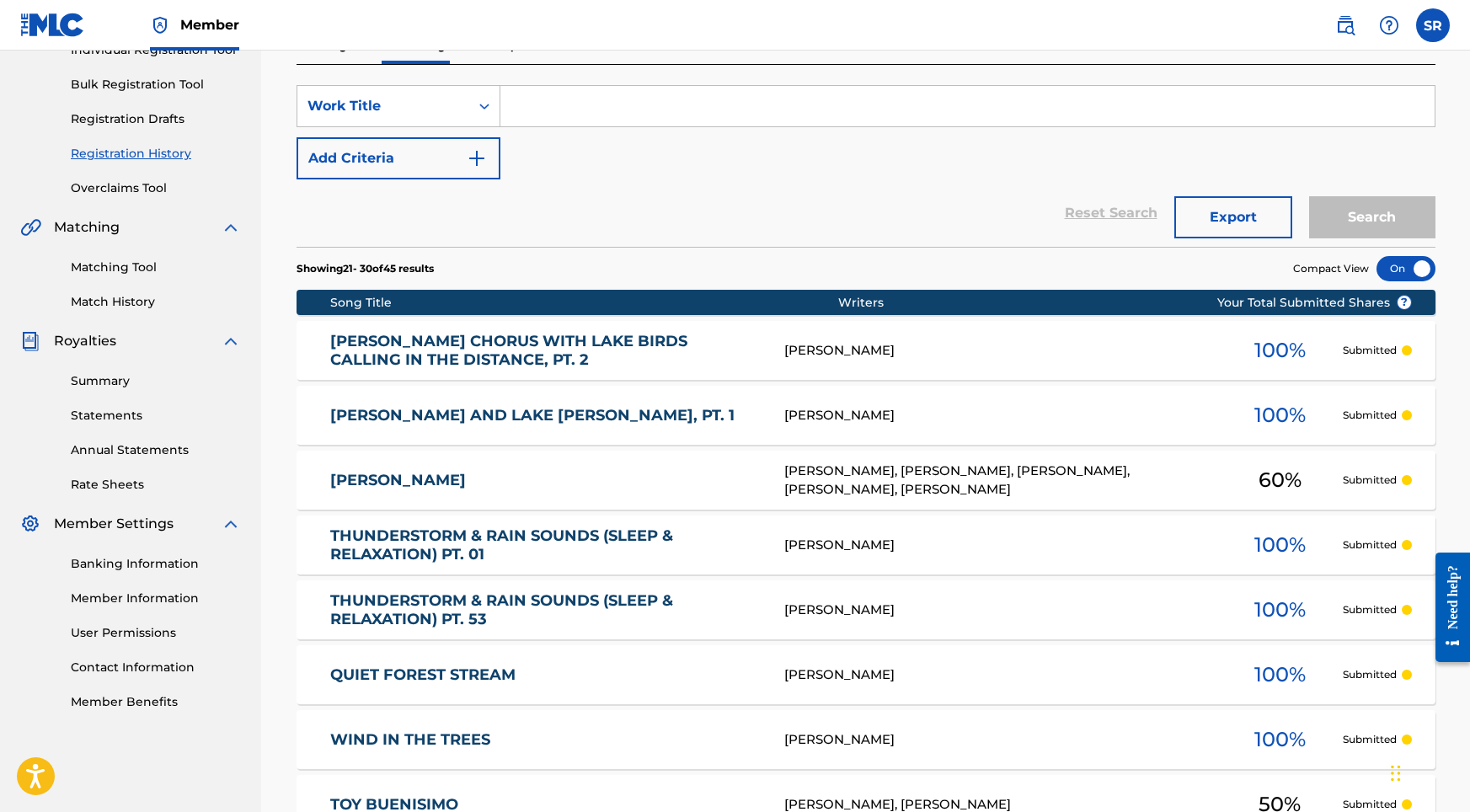
click at [414, 536] on link "THUNDERSTORM & RAIN SOUNDS (SLEEP & RELAXATION) PT. 01" at bounding box center [546, 545] width 431 height 38
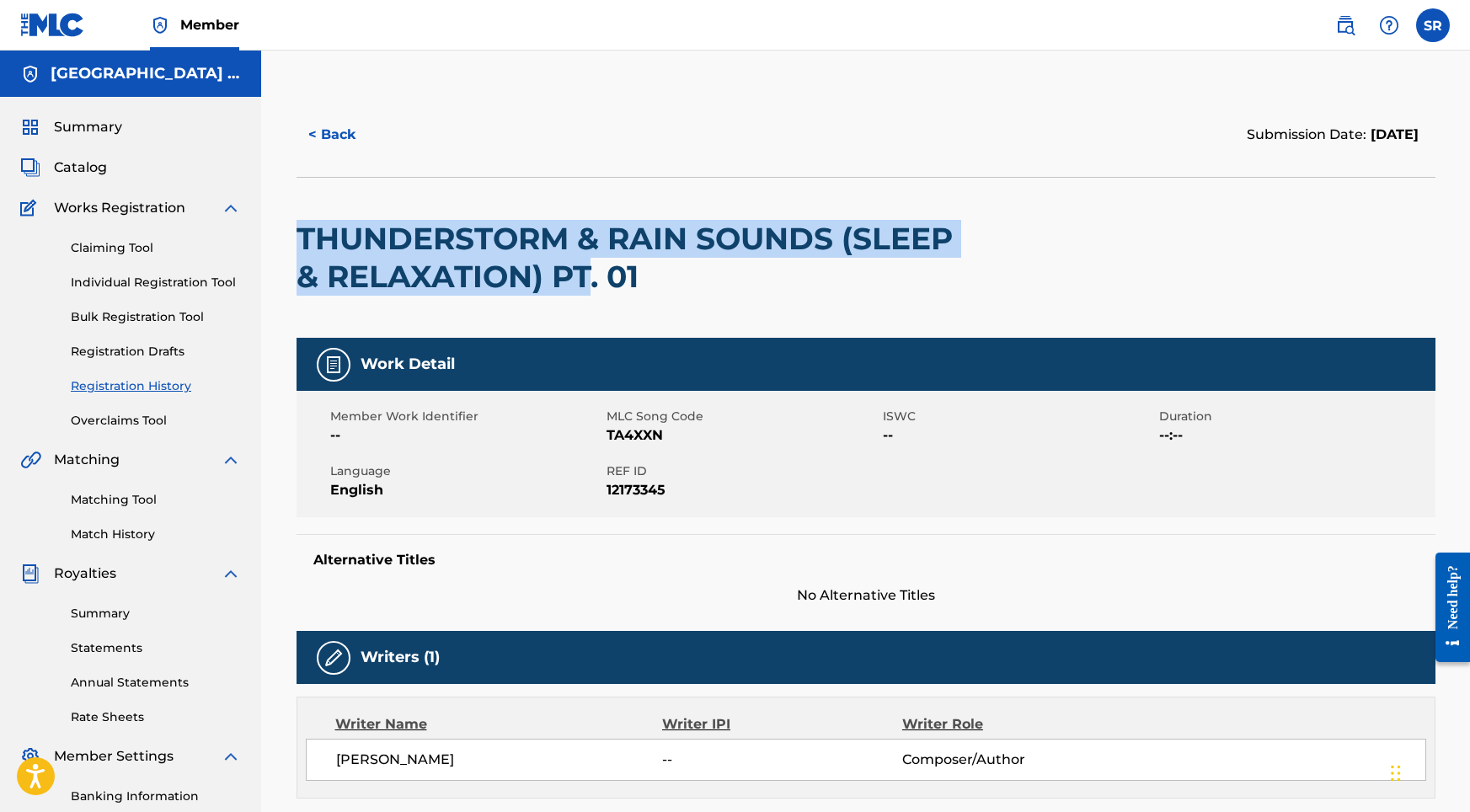
drag, startPoint x: 293, startPoint y: 224, endPoint x: 593, endPoint y: 256, distance: 301.7
click at [593, 256] on div "< Back Submission Date: [DATE] THUNDERSTORM & RAIN SOUNDS (SLEEP & RELAXATION) …" at bounding box center [865, 700] width 1179 height 1215
copy h2 "THUNDERSTORM & RAIN SOUNDS (SLEEP & RELAXATION) PT"
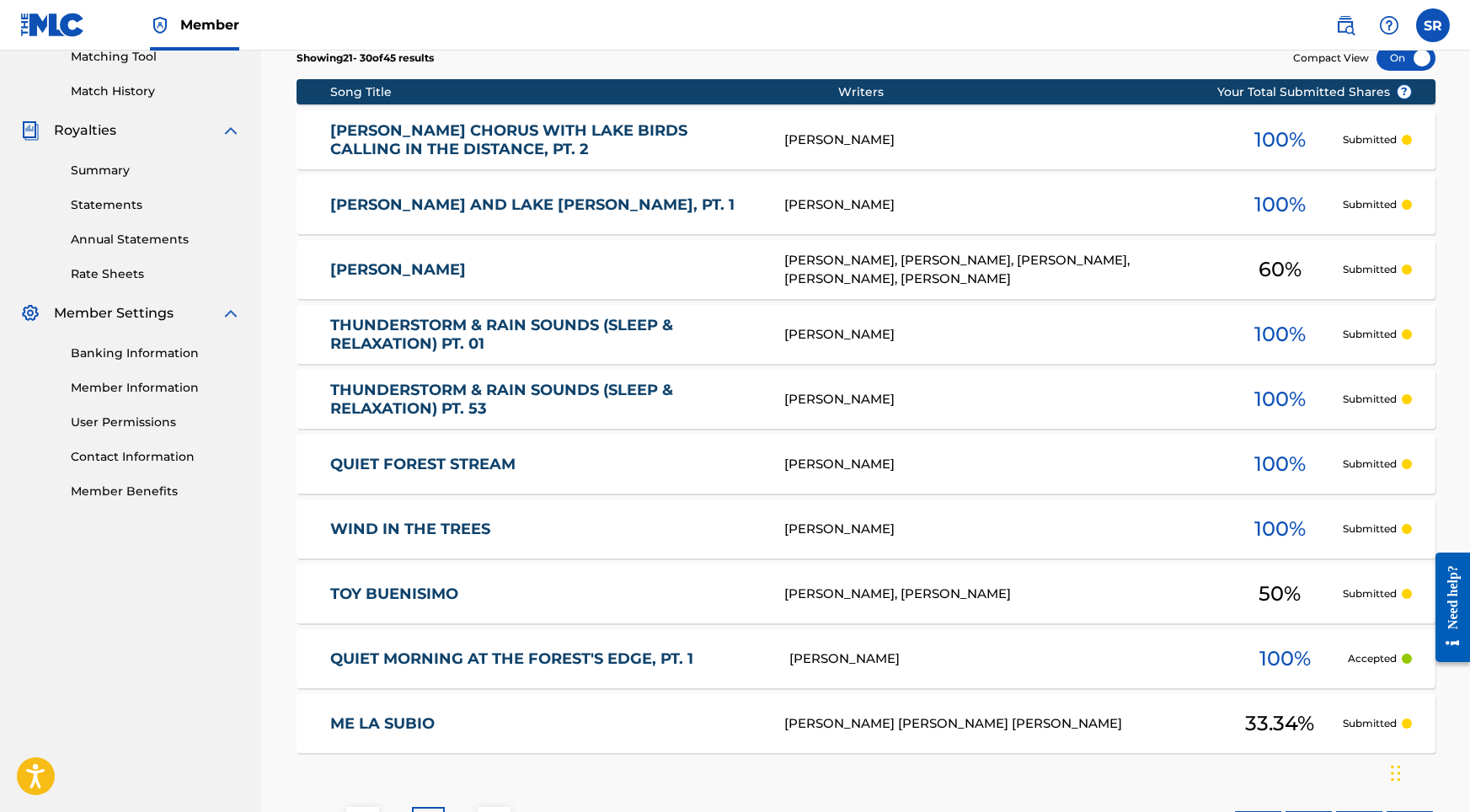
scroll to position [579, 0]
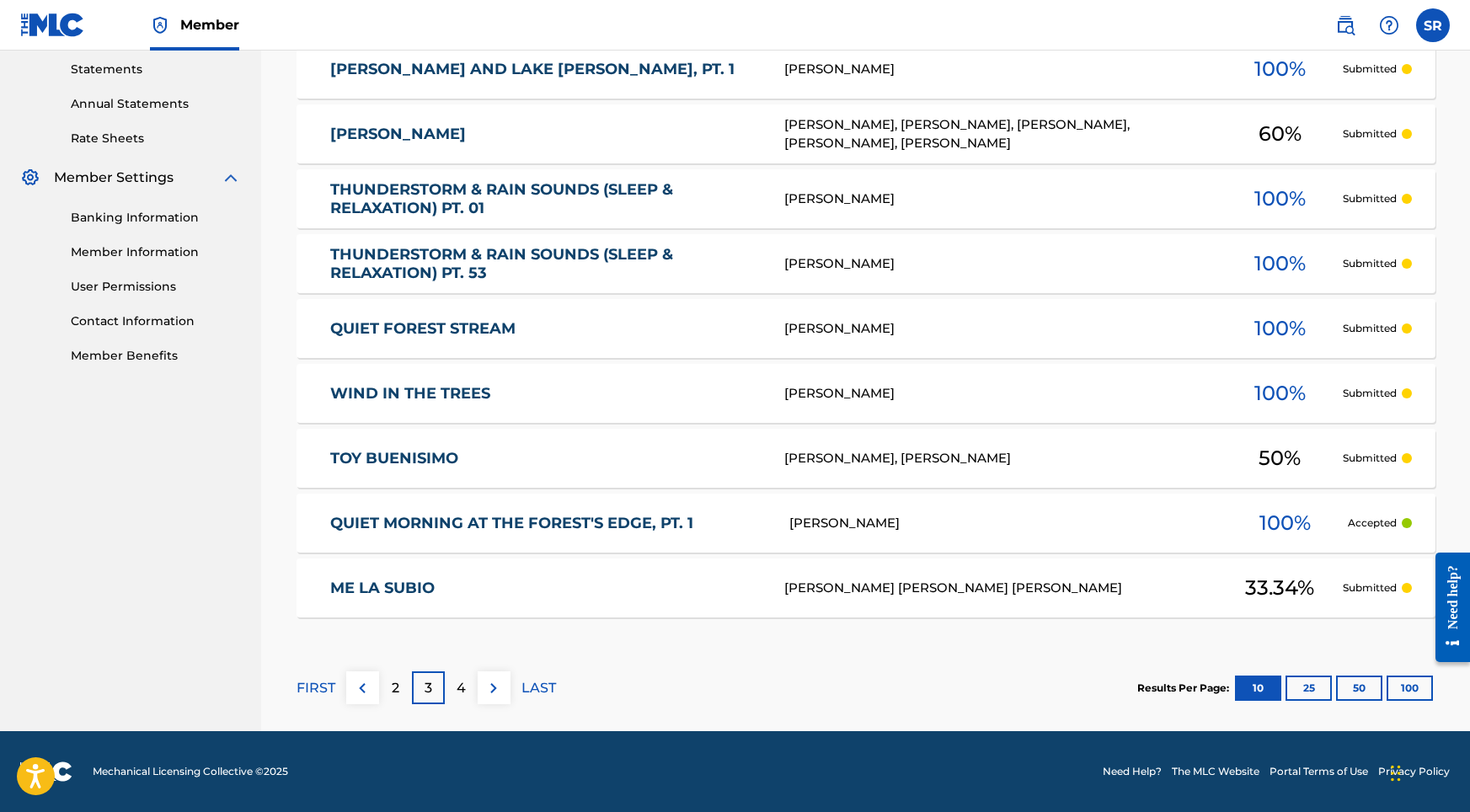
click at [455, 696] on div "4" at bounding box center [461, 687] width 32 height 32
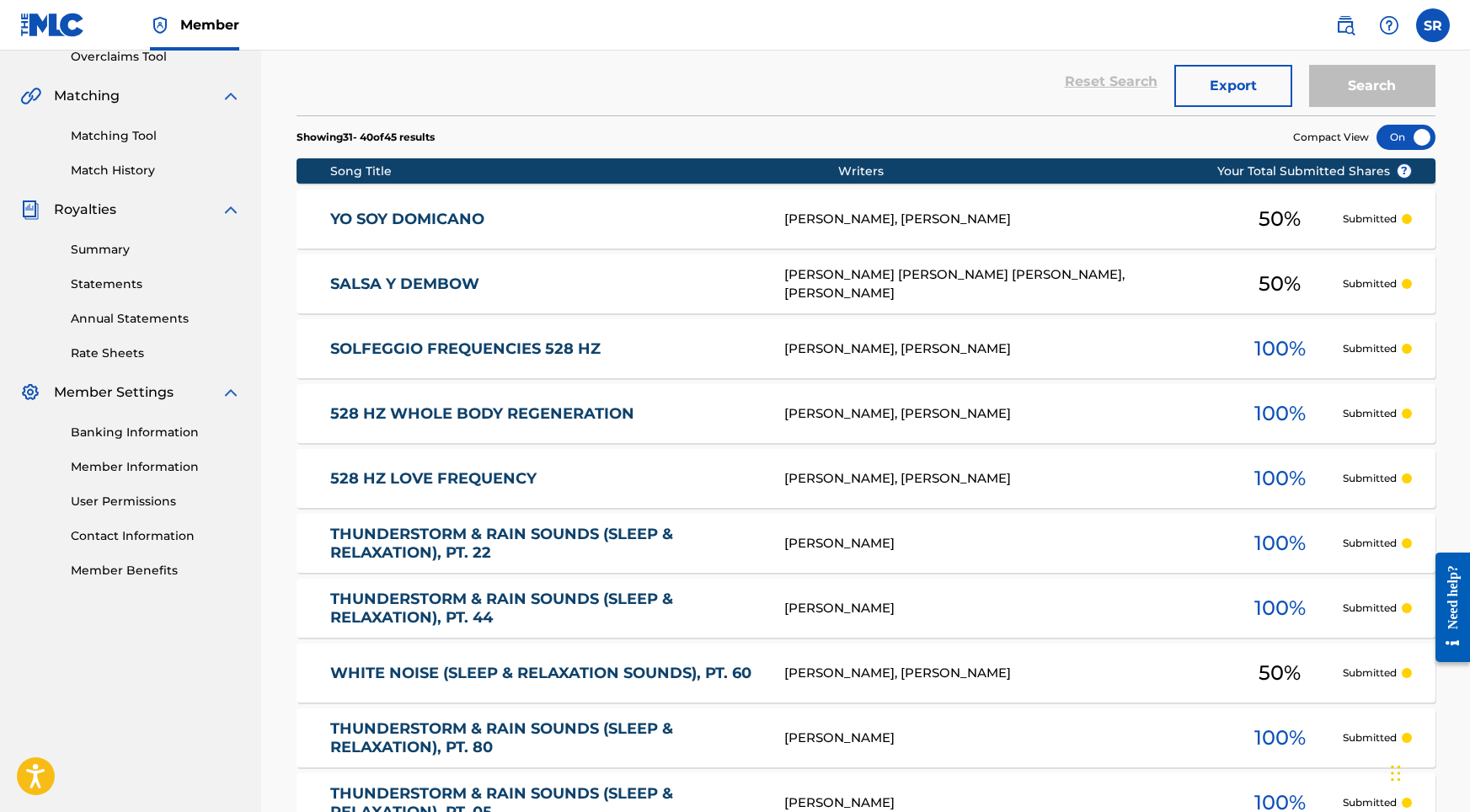
scroll to position [505, 0]
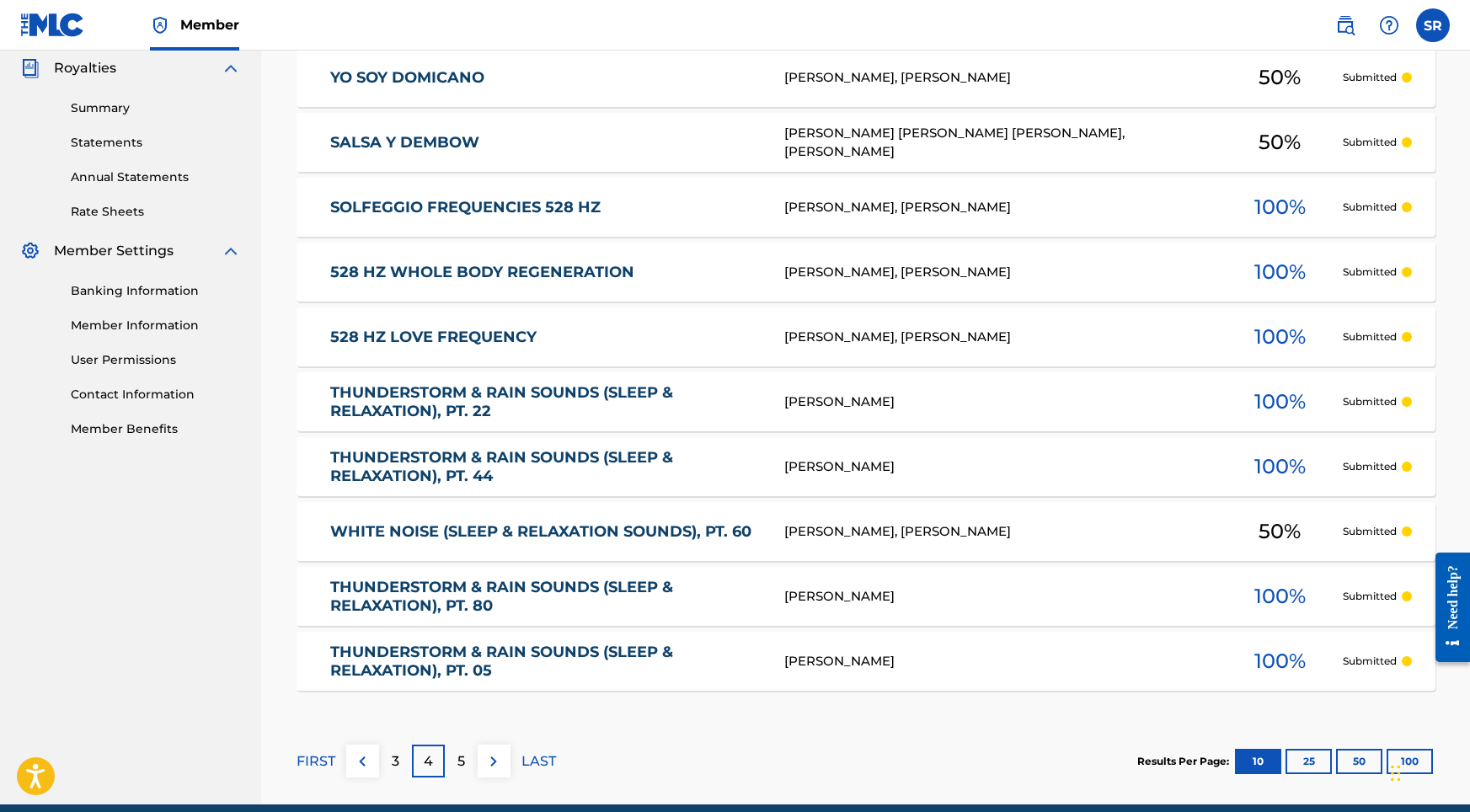
click at [464, 751] on p "5" at bounding box center [461, 762] width 8 height 21
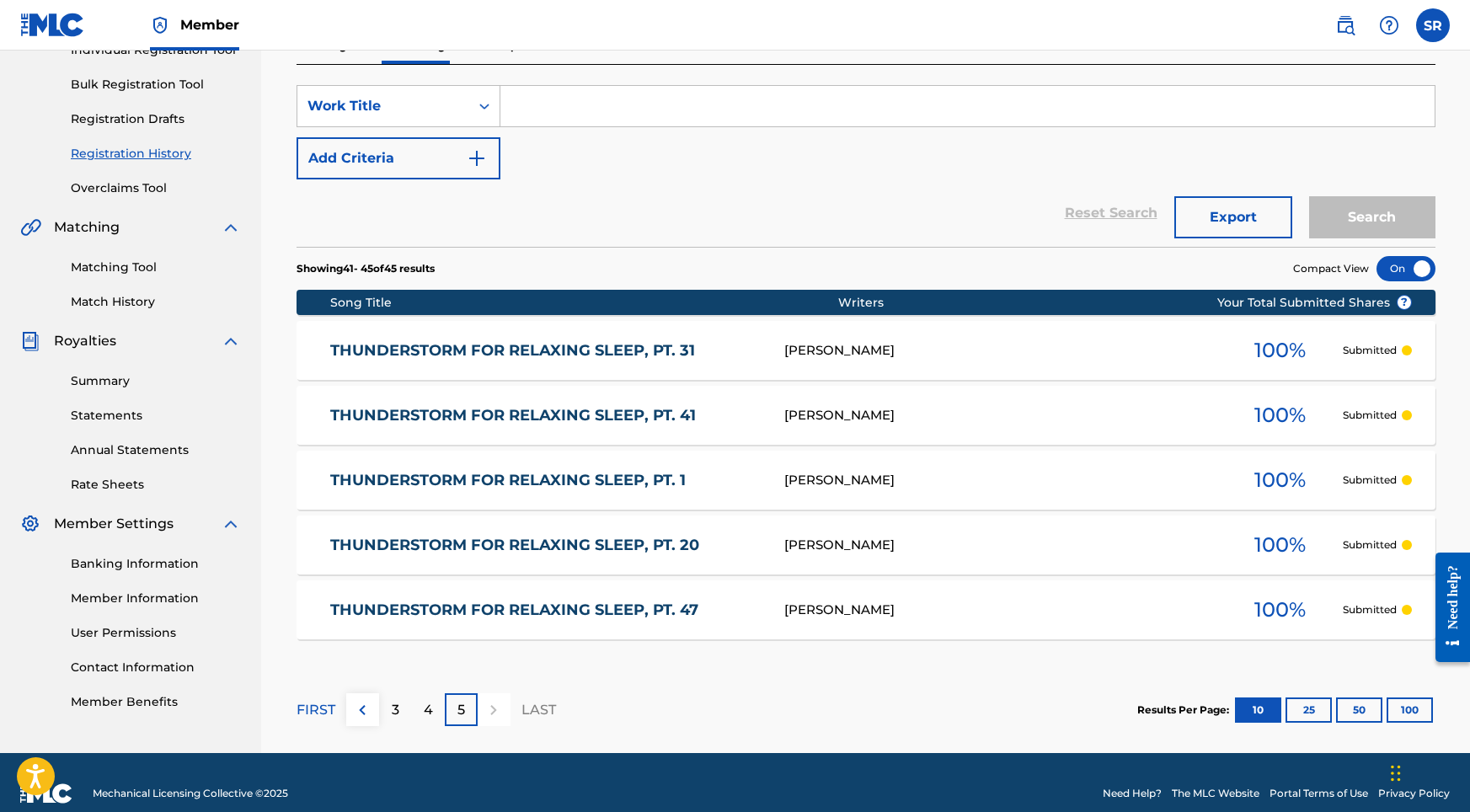
click at [597, 481] on link "THUNDERSTORM FOR RELAXING SLEEP, PT. 1" at bounding box center [546, 480] width 431 height 20
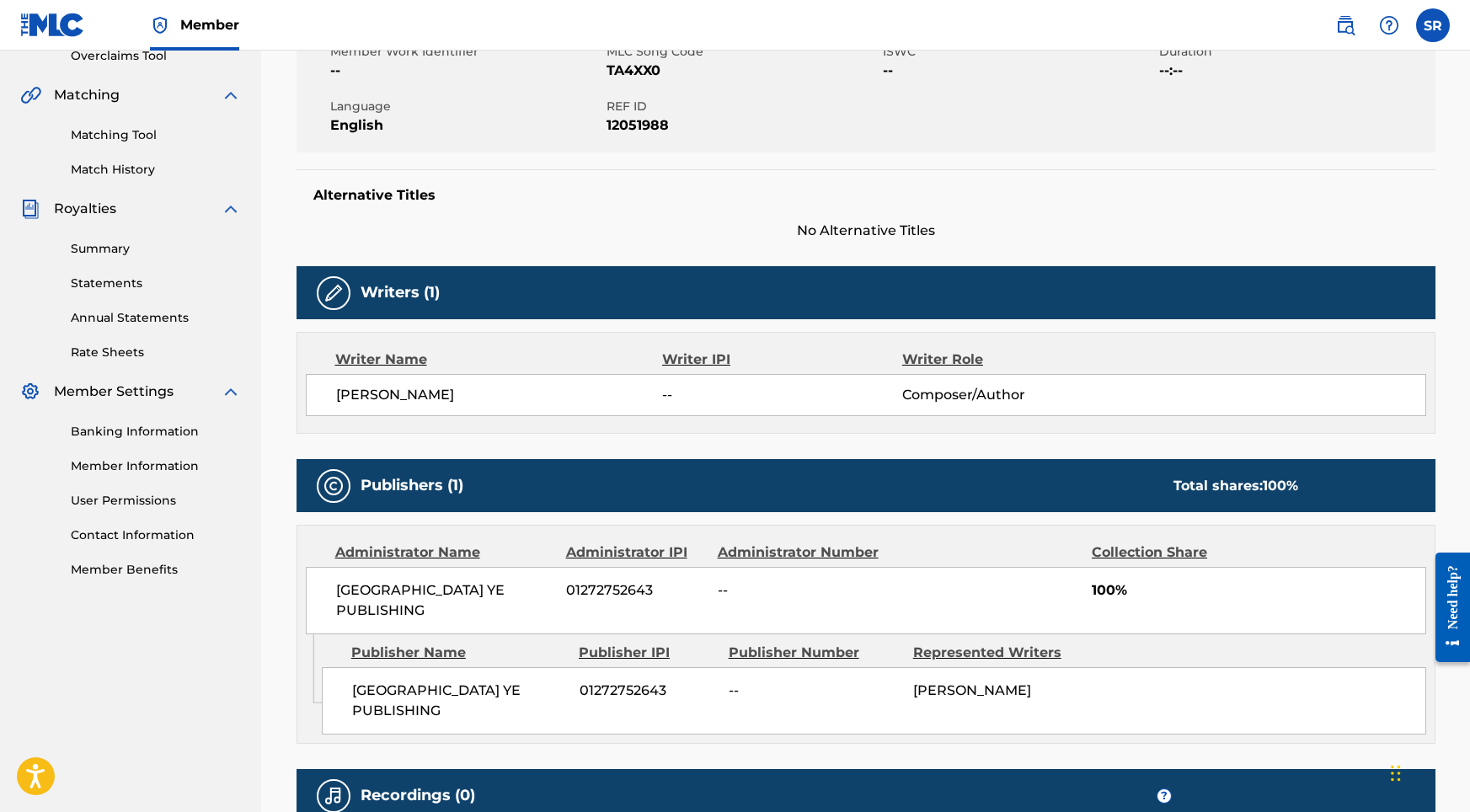
scroll to position [539, 0]
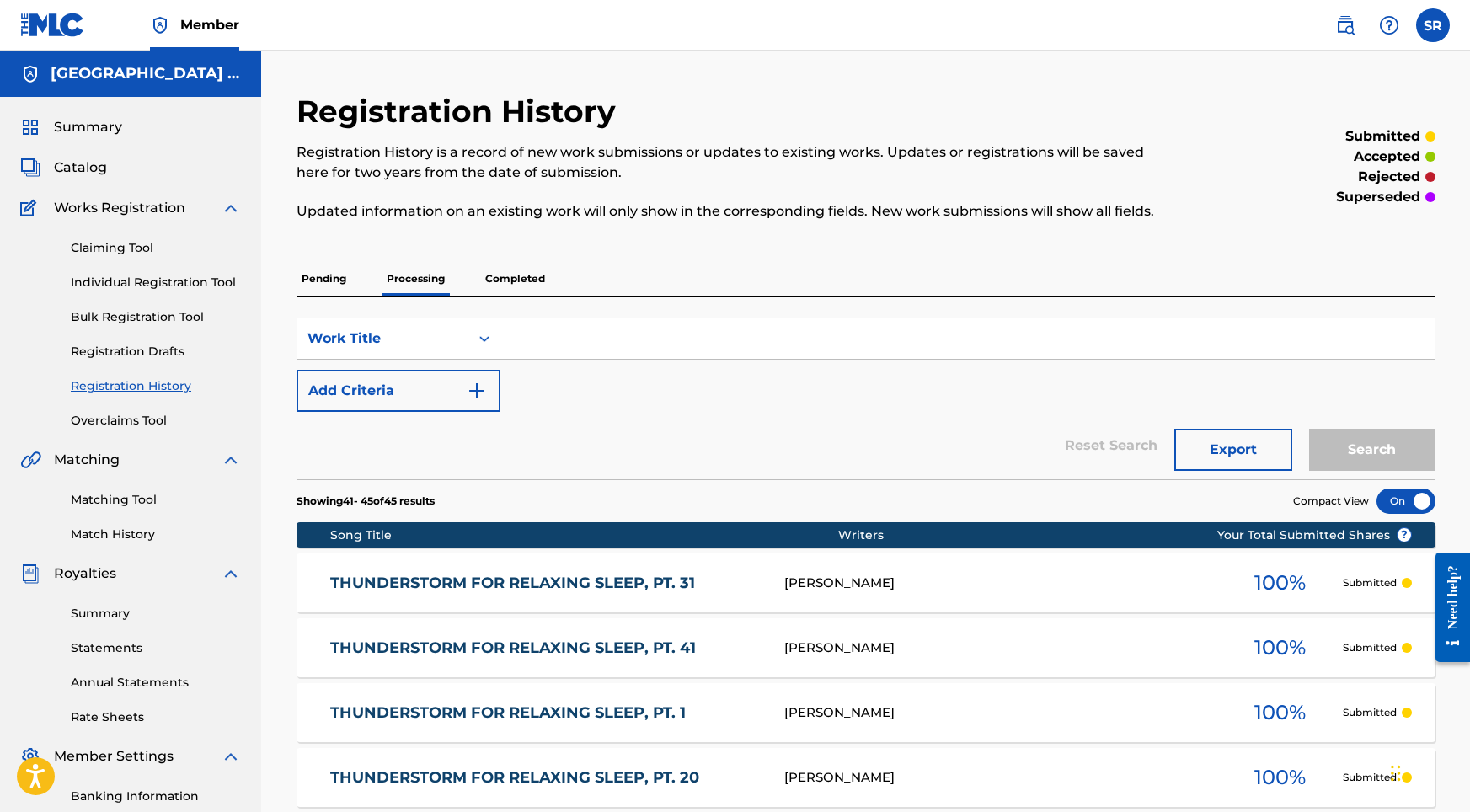
click at [513, 275] on p "Completed" at bounding box center [516, 278] width 70 height 35
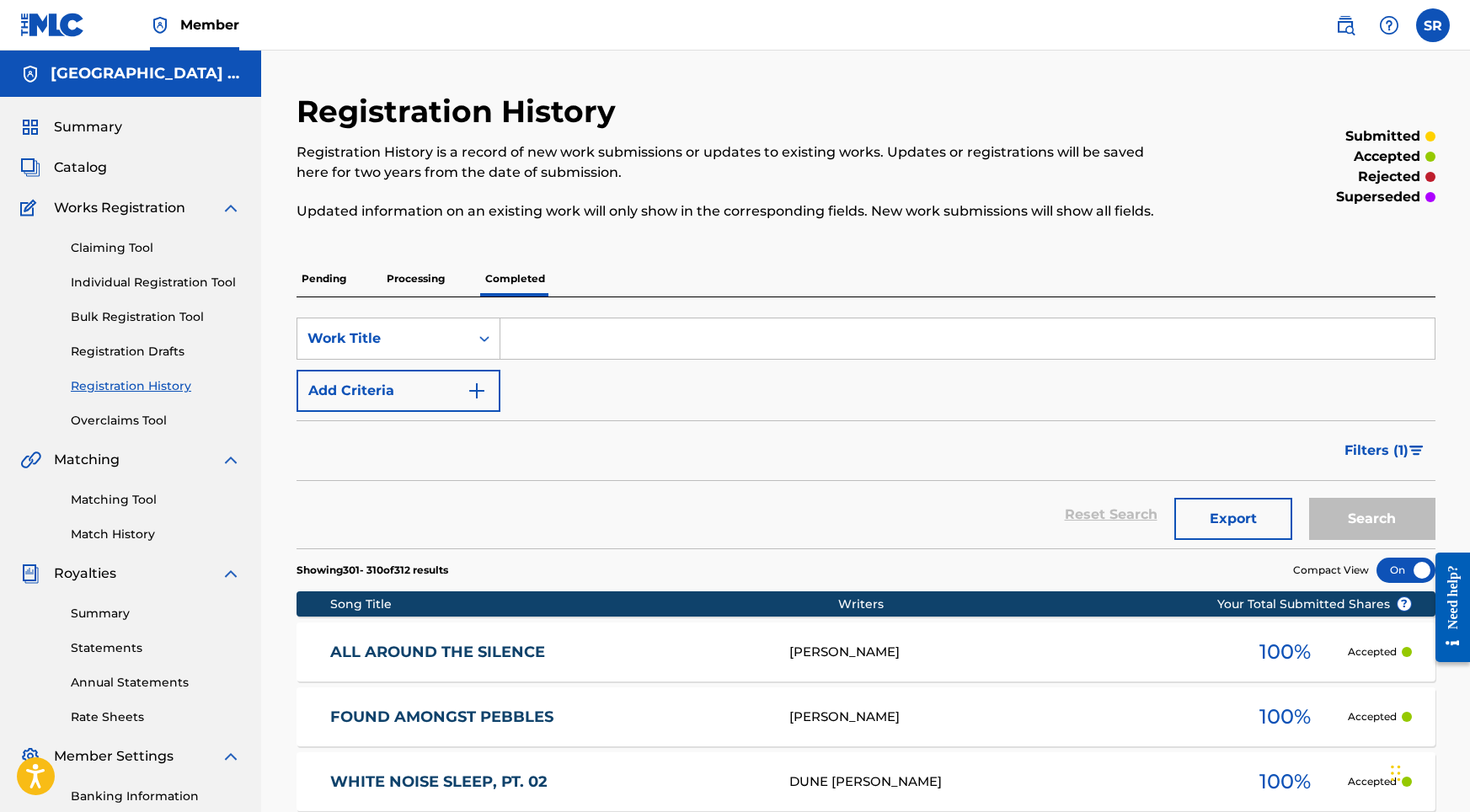
click at [529, 350] on input "Search Form" at bounding box center [967, 338] width 935 height 40
paste input "THUNDERSTORM & RAIN SOUNDS (SLEEP & RELAXATION) PT"
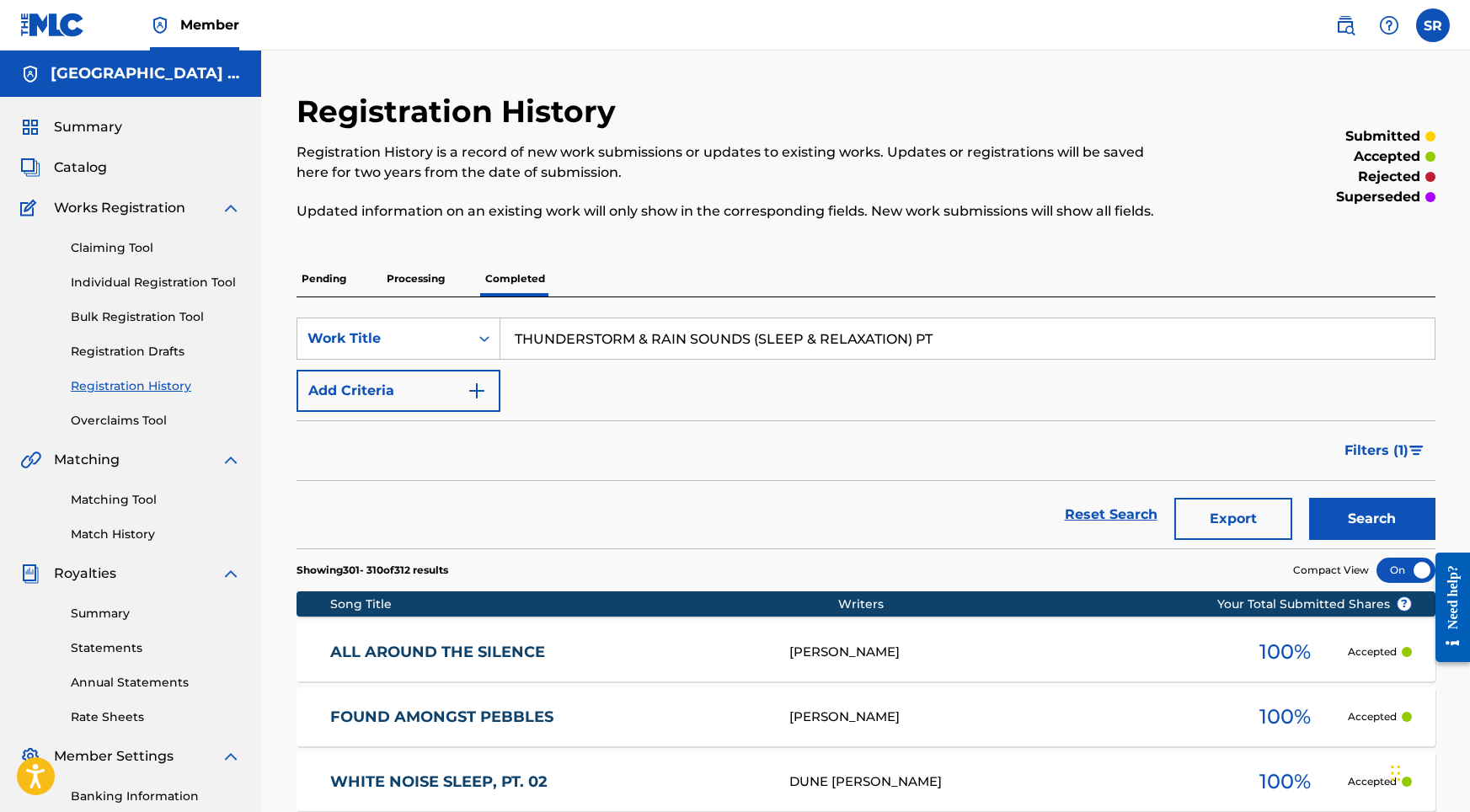
type input "THUNDERSTORM & RAIN SOUNDS (SLEEP & RELAXATION) PT"
click at [1417, 520] on button "Search" at bounding box center [1373, 518] width 127 height 42
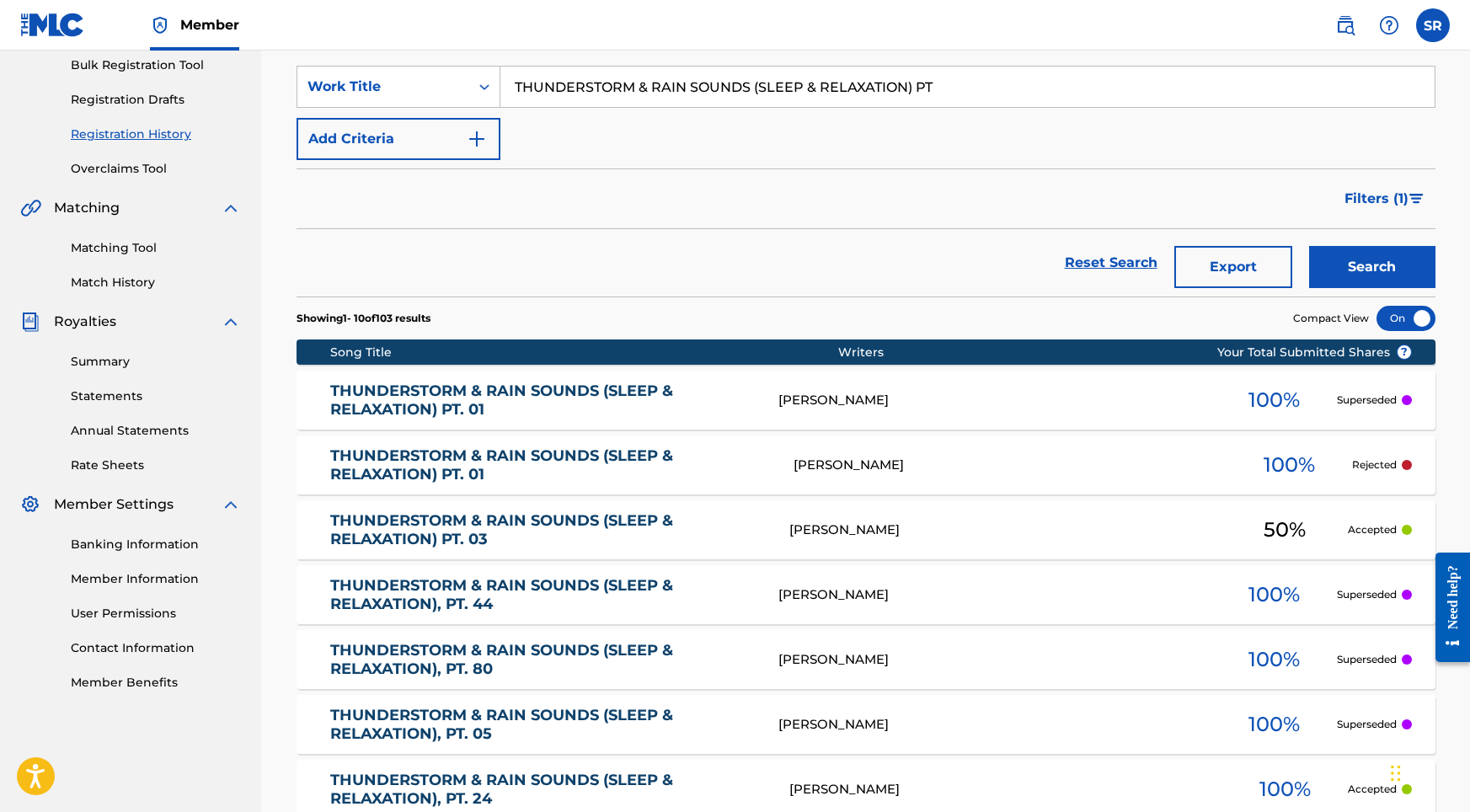
scroll to position [383, 0]
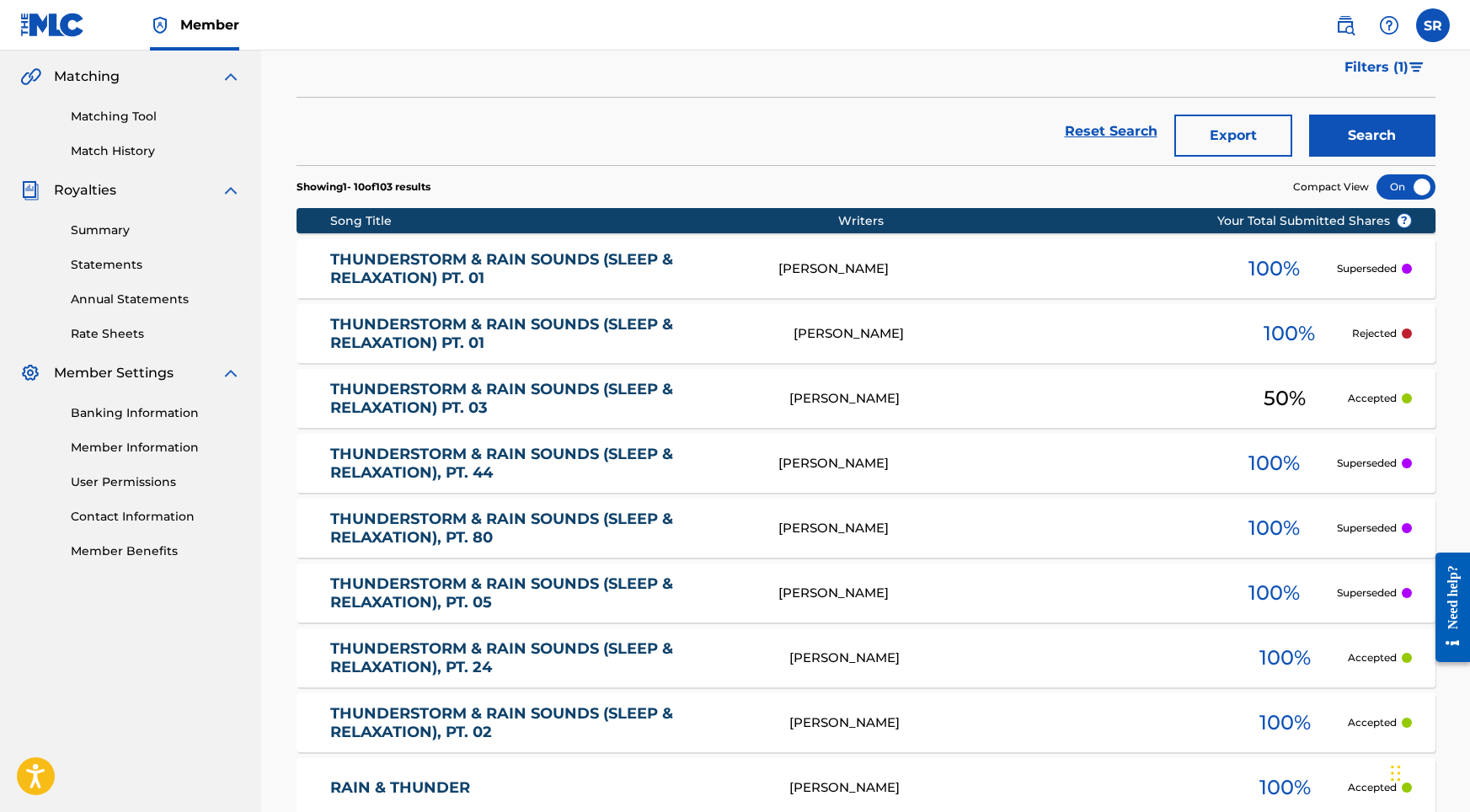
click at [449, 275] on link "THUNDERSTORM & RAIN SOUNDS (SLEEP & RELAXATION) PT. 01" at bounding box center [542, 269] width 425 height 38
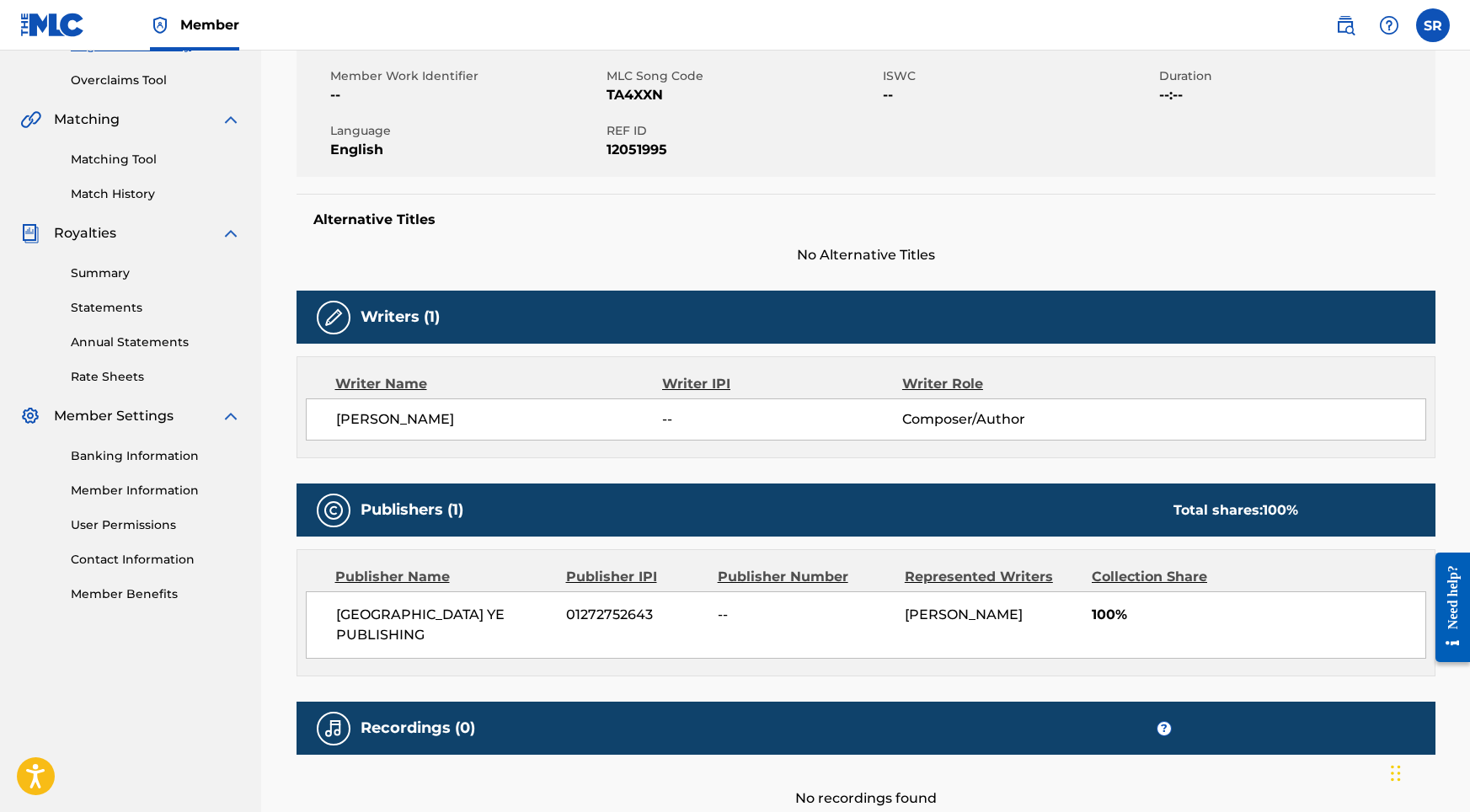
scroll to position [464, 0]
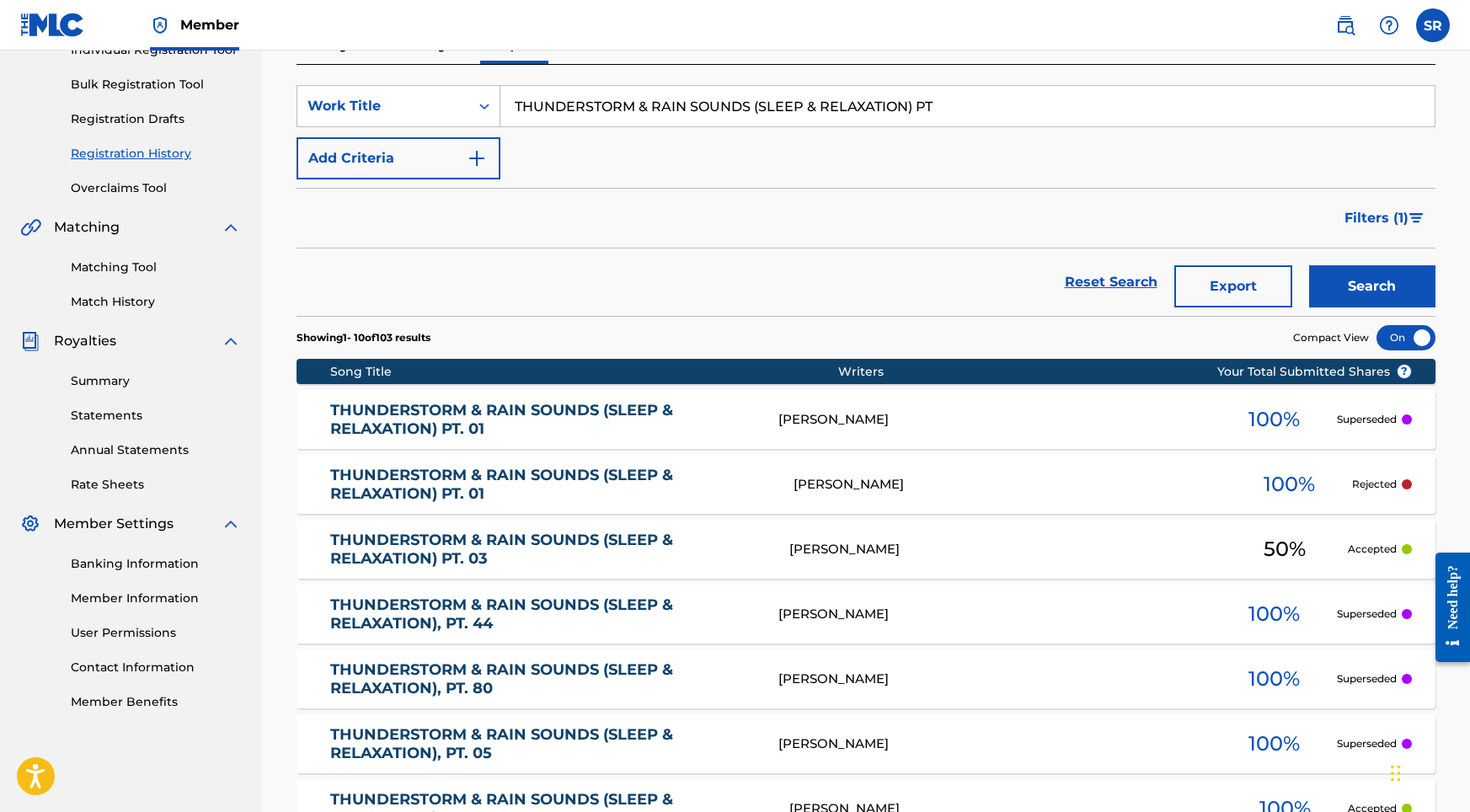
scroll to position [553, 0]
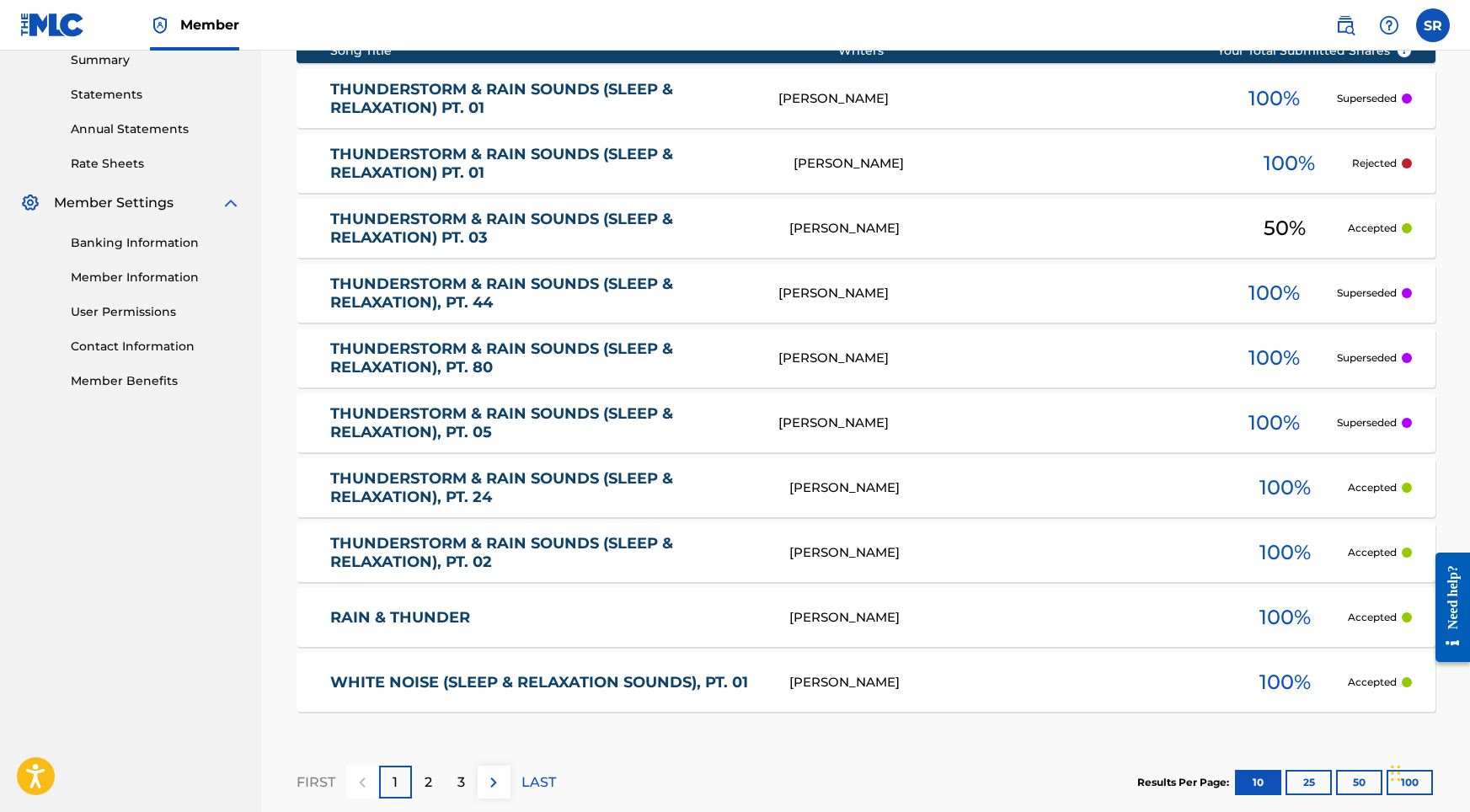
click at [454, 500] on link "THUNDERSTORM & RAIN SOUNDS (SLEEP & RELAXATION), PT. 24" at bounding box center [548, 488] width 436 height 38
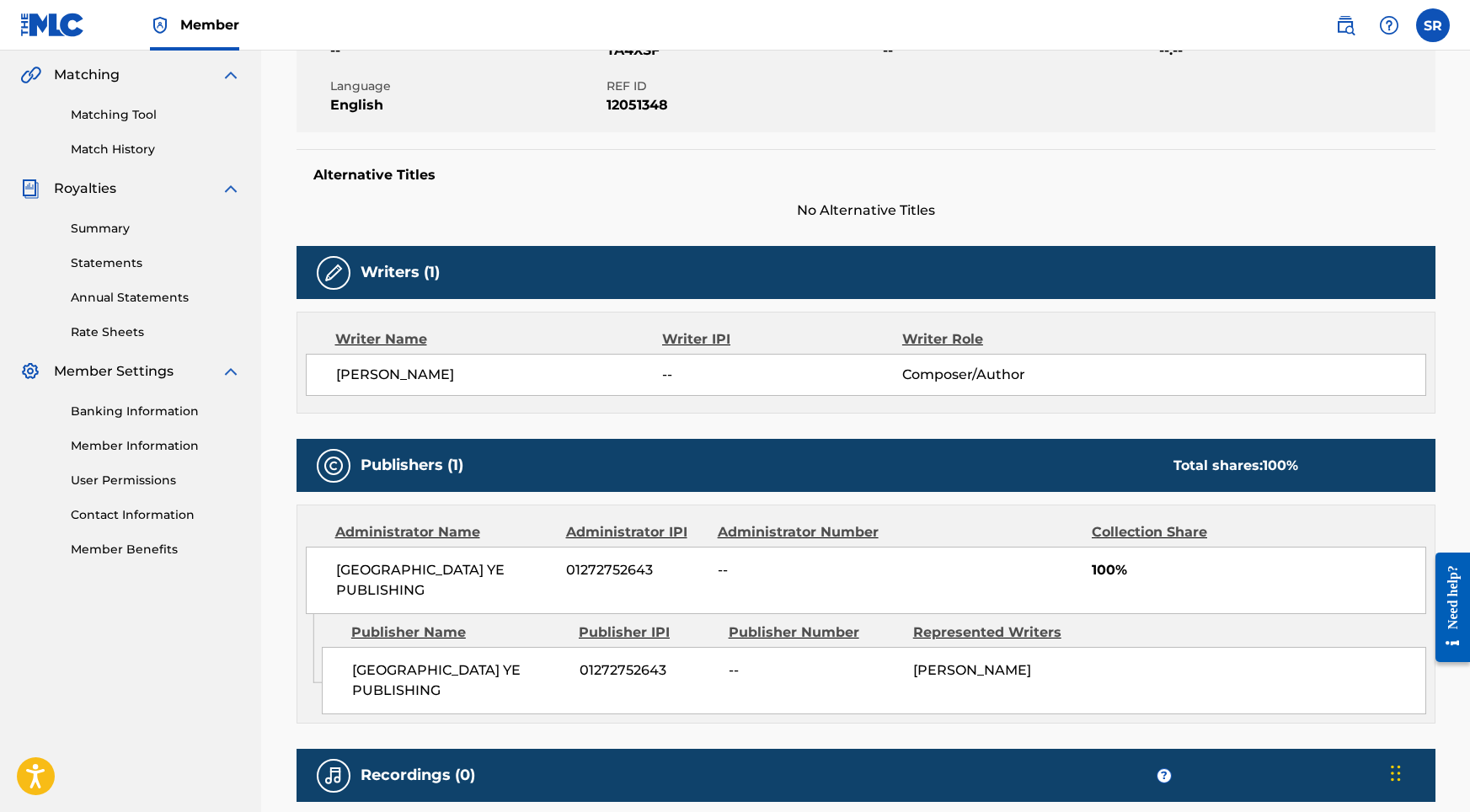
scroll to position [26, 0]
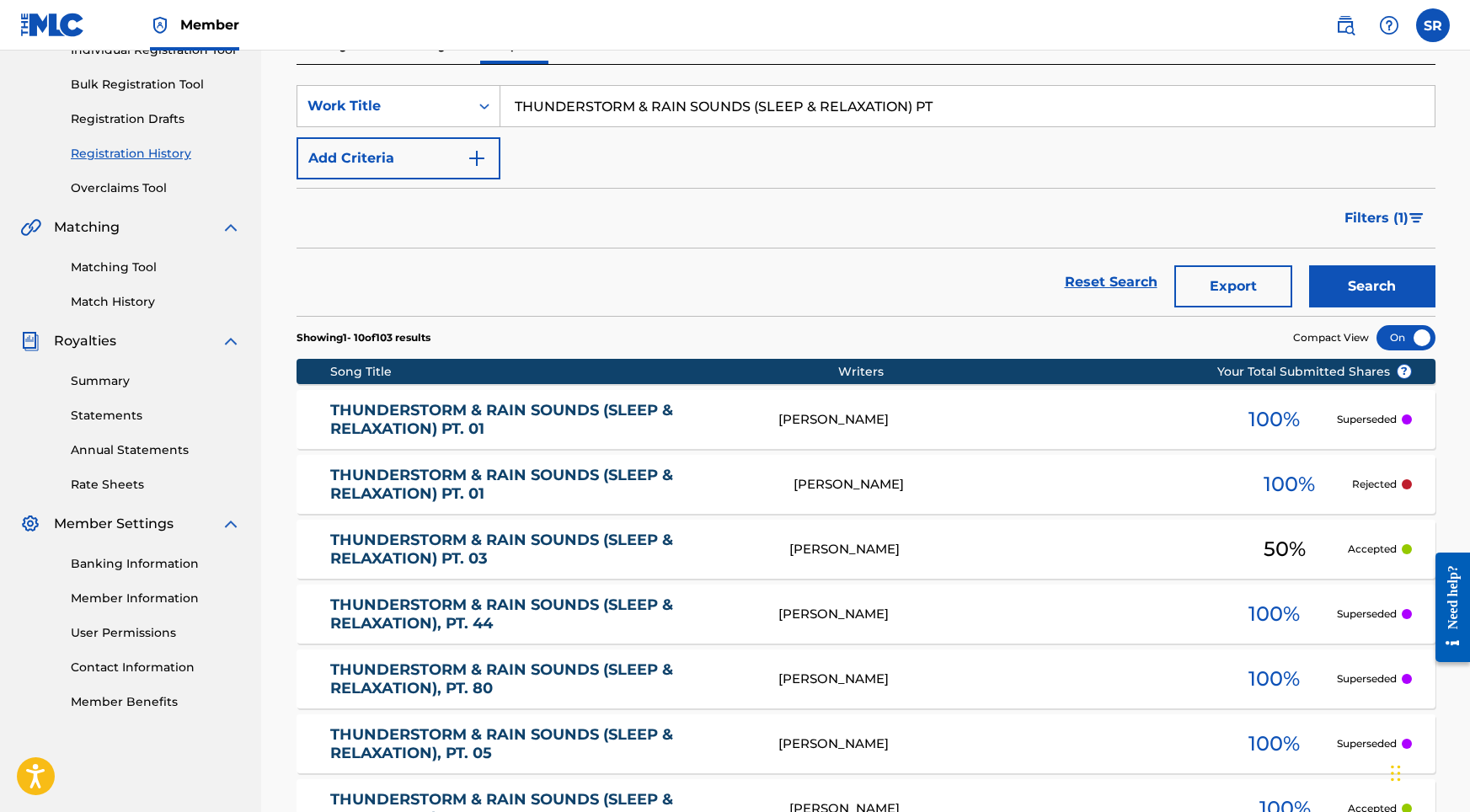
scroll to position [648, 0]
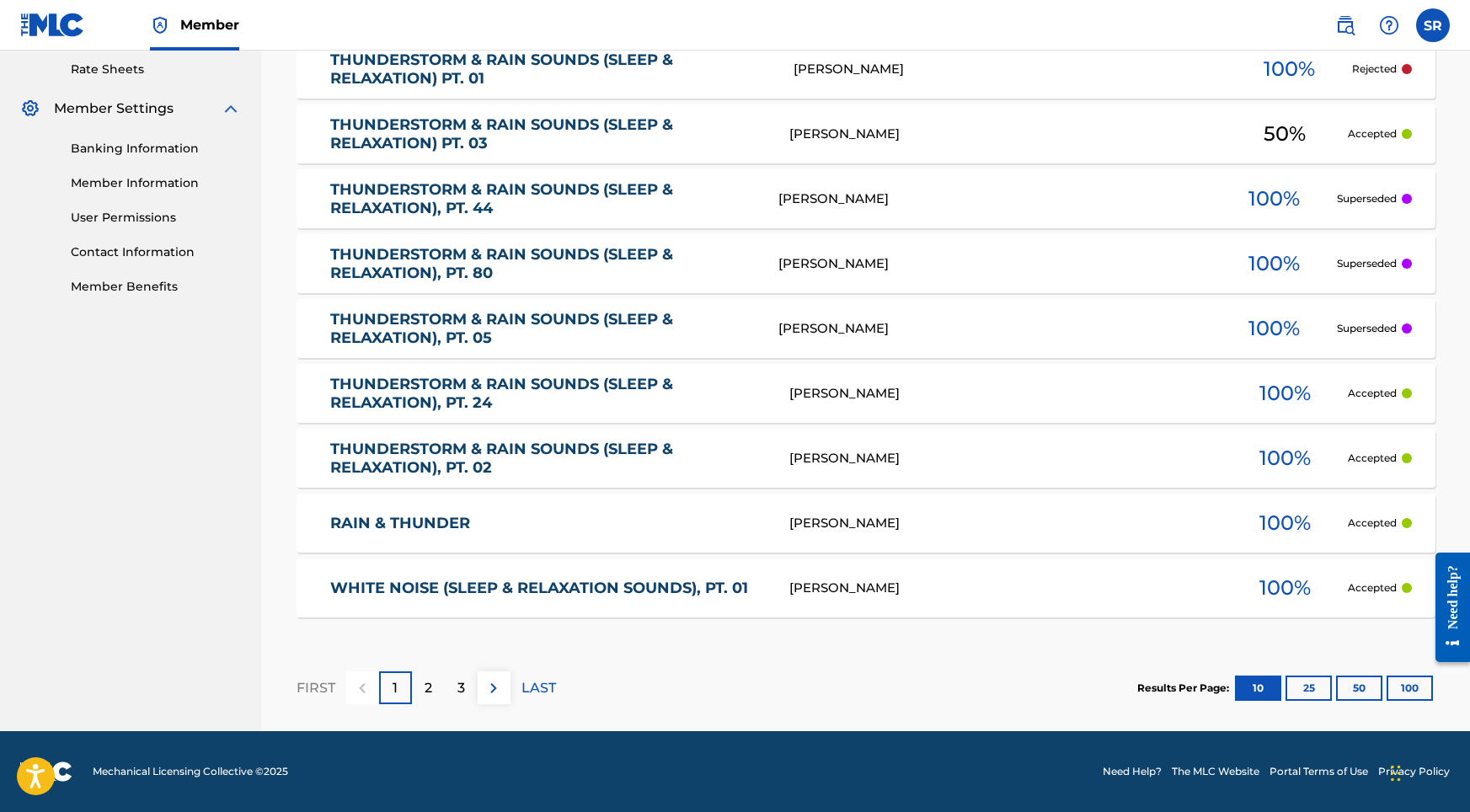
click at [431, 694] on p "2" at bounding box center [428, 688] width 8 height 21
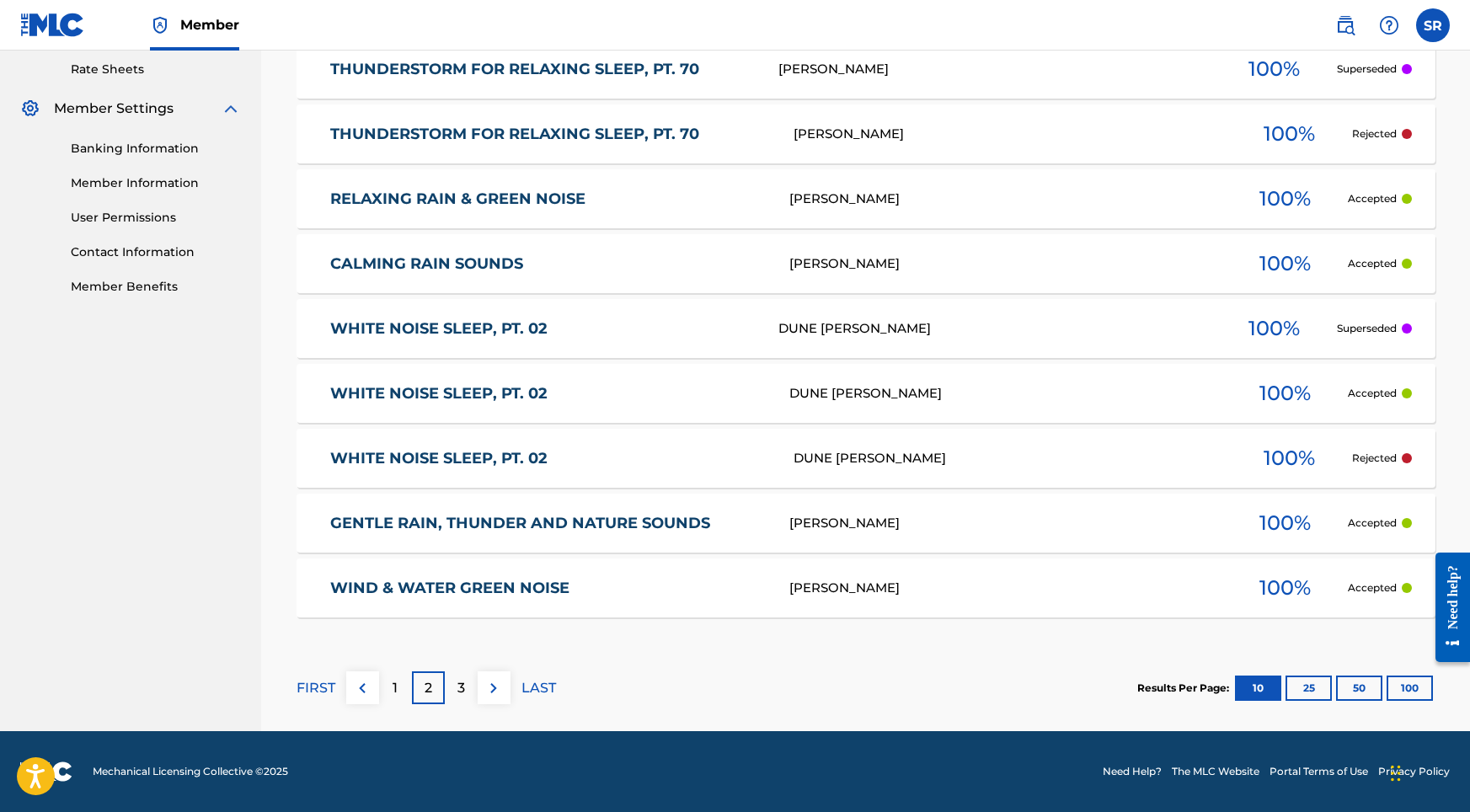
click at [463, 685] on p "3" at bounding box center [461, 688] width 8 height 21
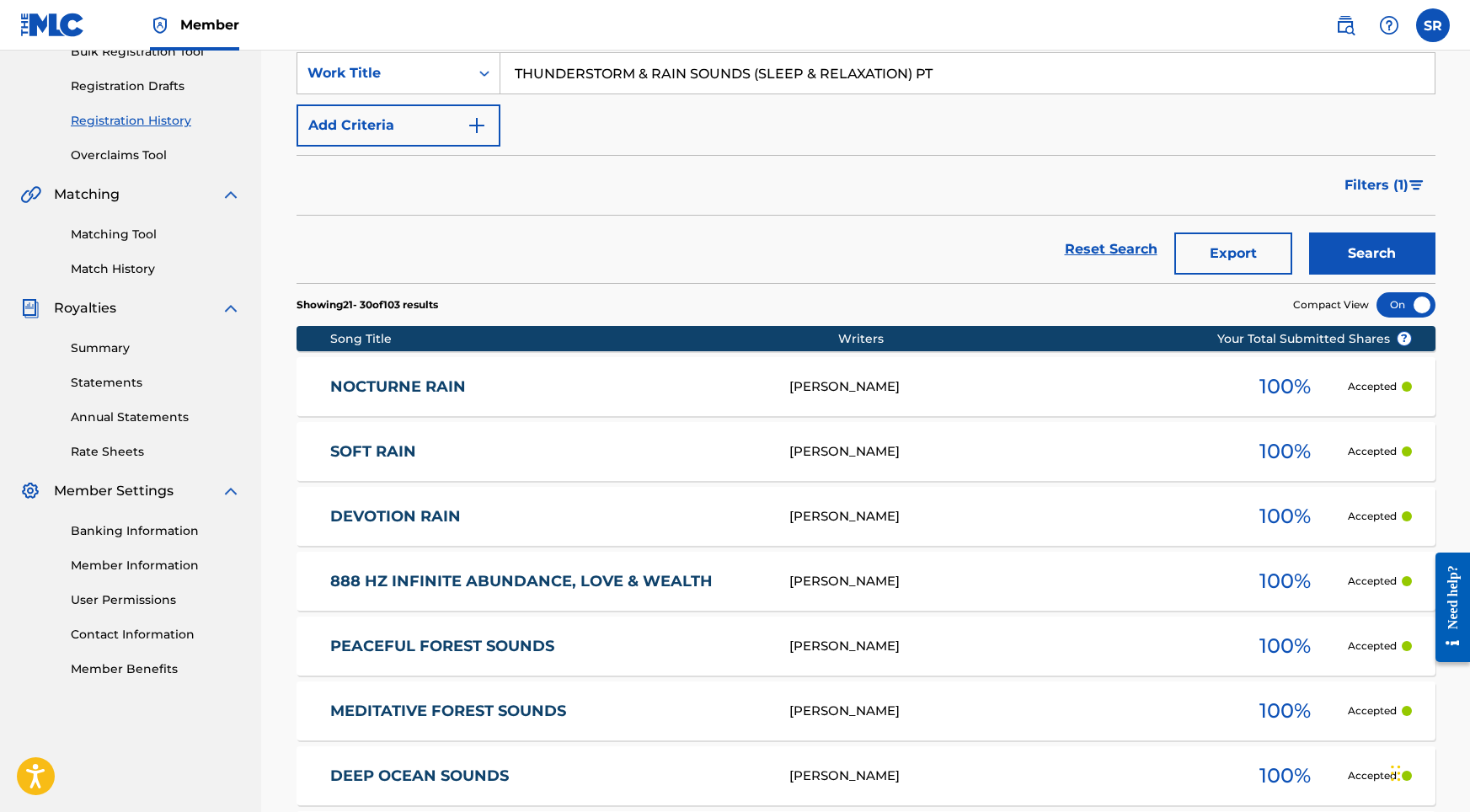
scroll to position [577, 0]
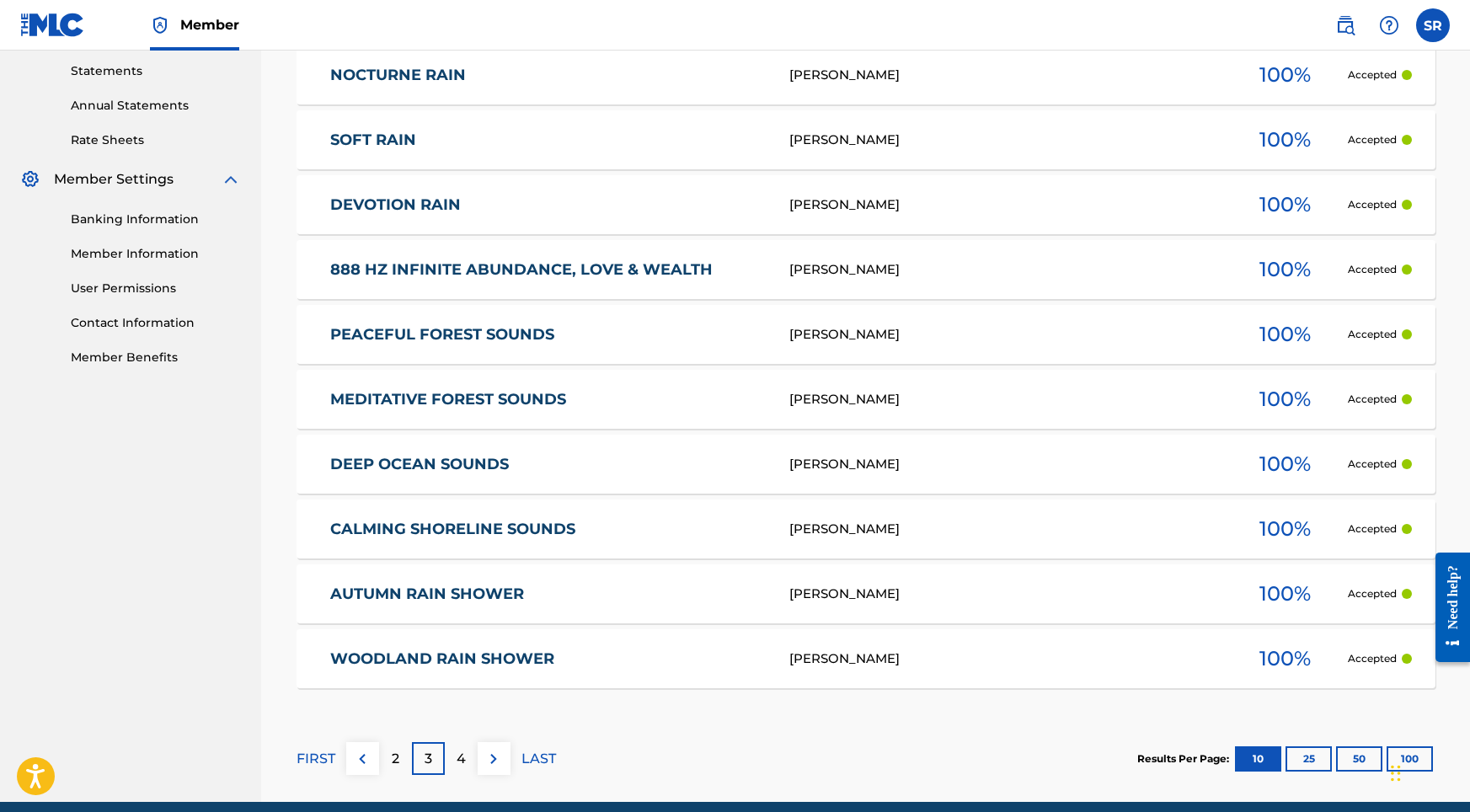
click at [458, 768] on p "4" at bounding box center [461, 759] width 9 height 21
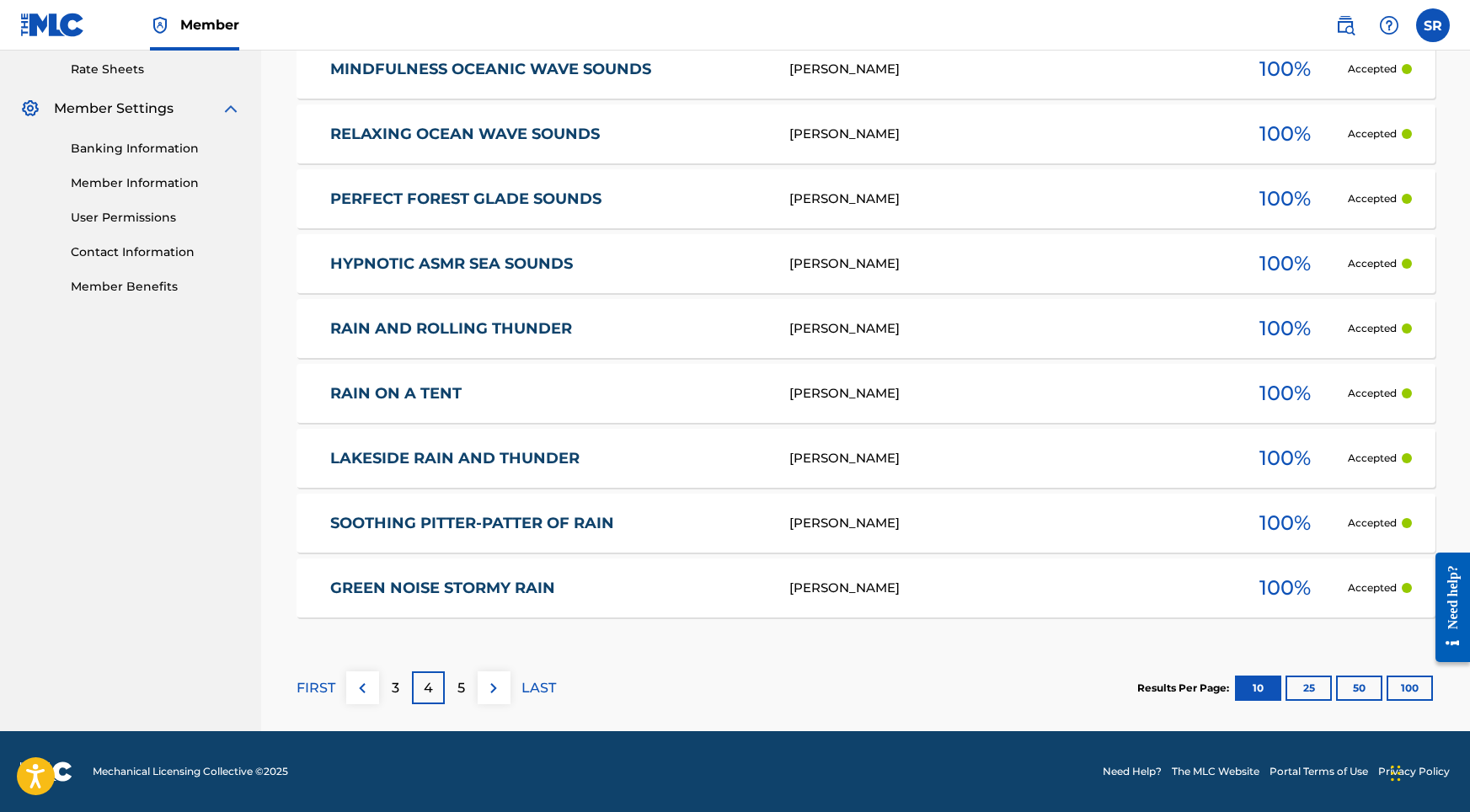
click at [478, 693] on button at bounding box center [494, 687] width 32 height 32
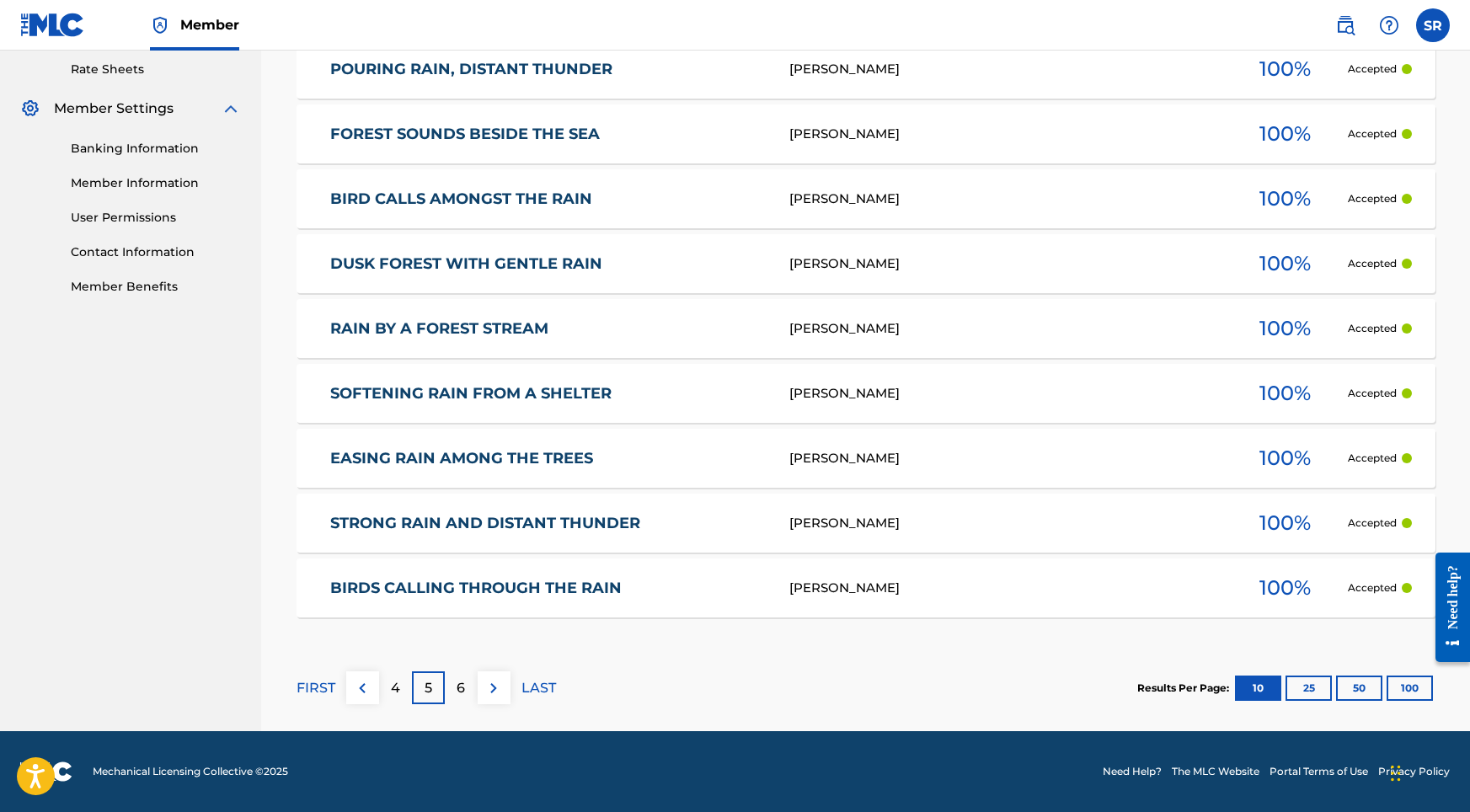
scroll to position [0, 0]
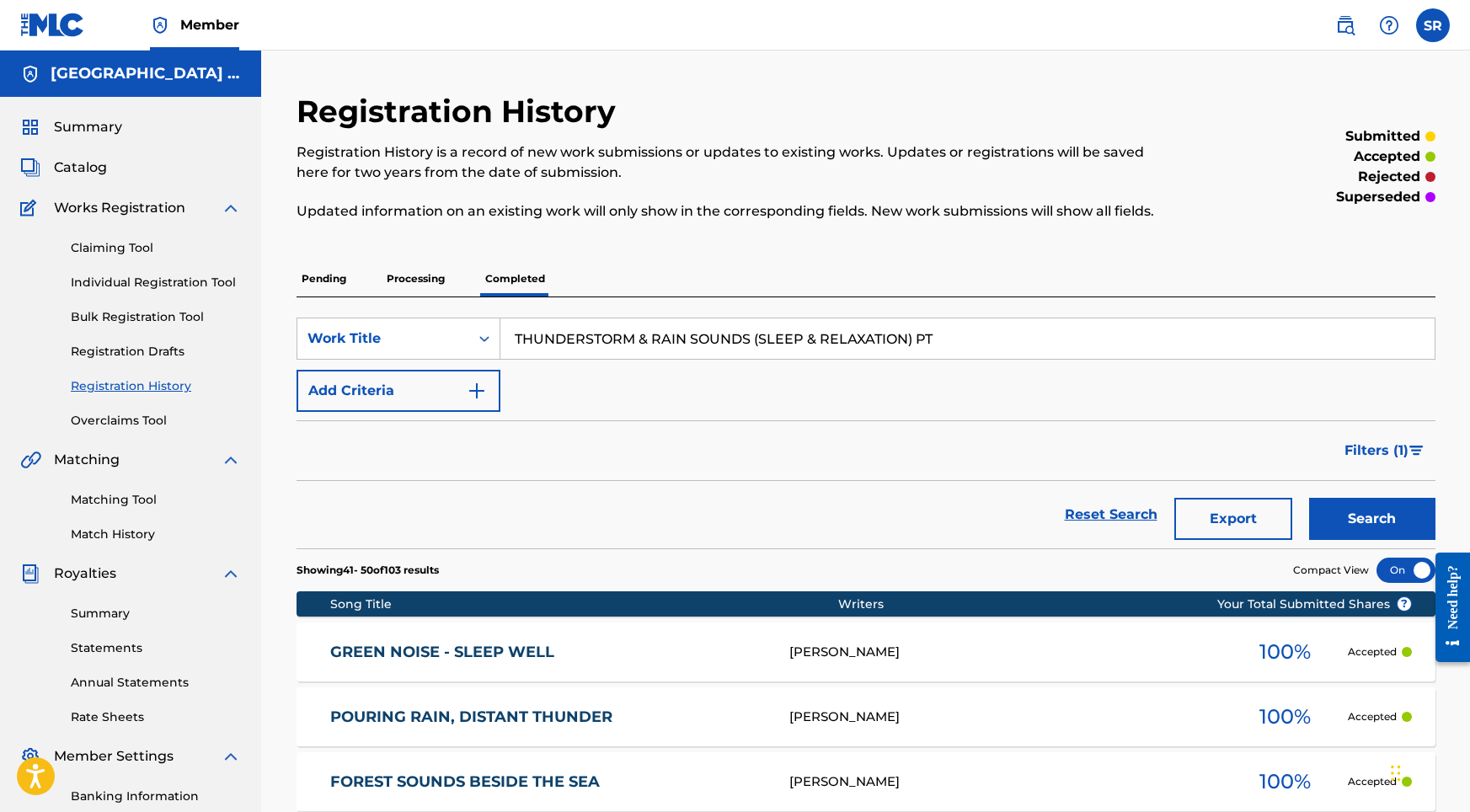
click at [395, 271] on p "Processing" at bounding box center [416, 278] width 68 height 35
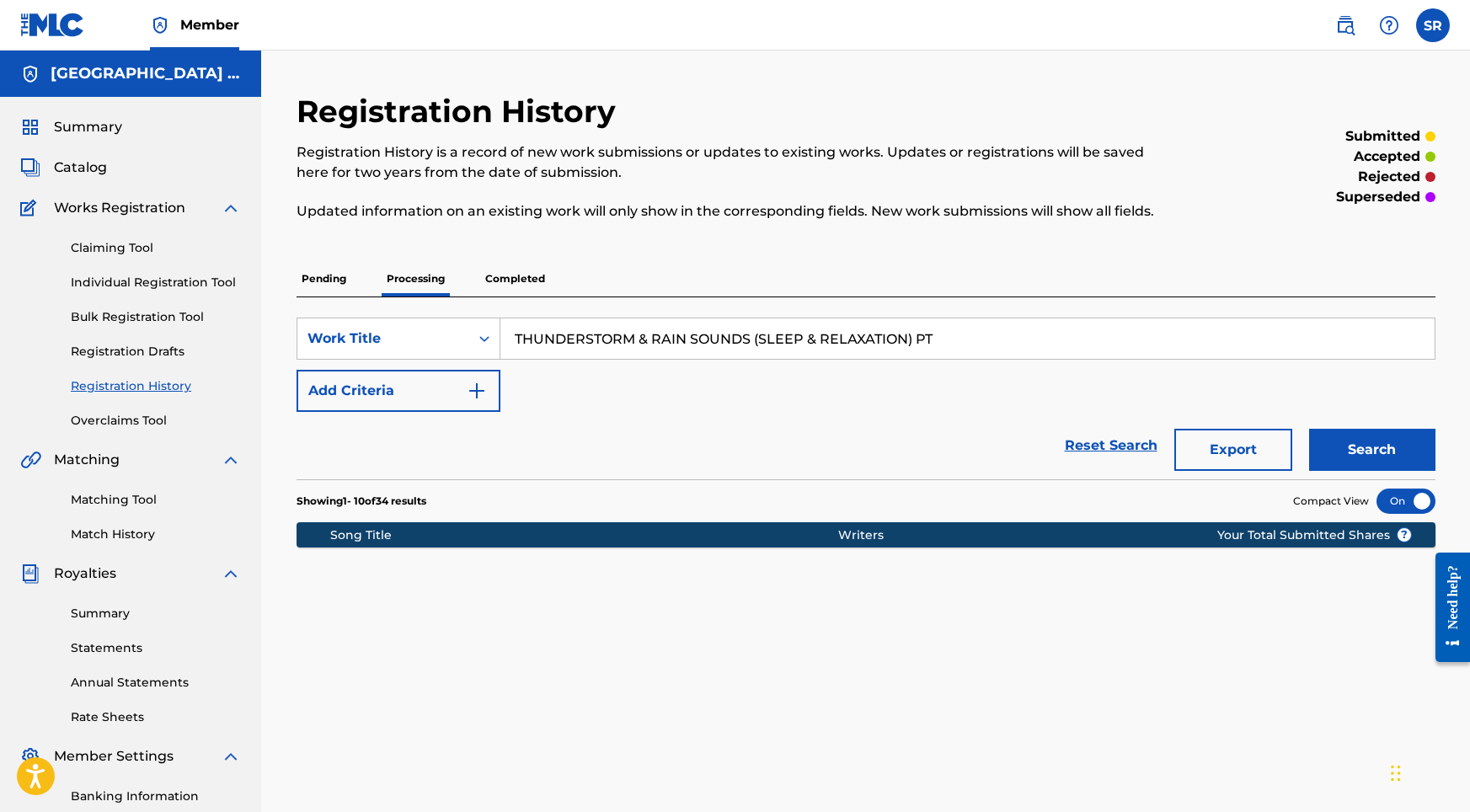
click at [1343, 435] on button "Search" at bounding box center [1373, 449] width 127 height 42
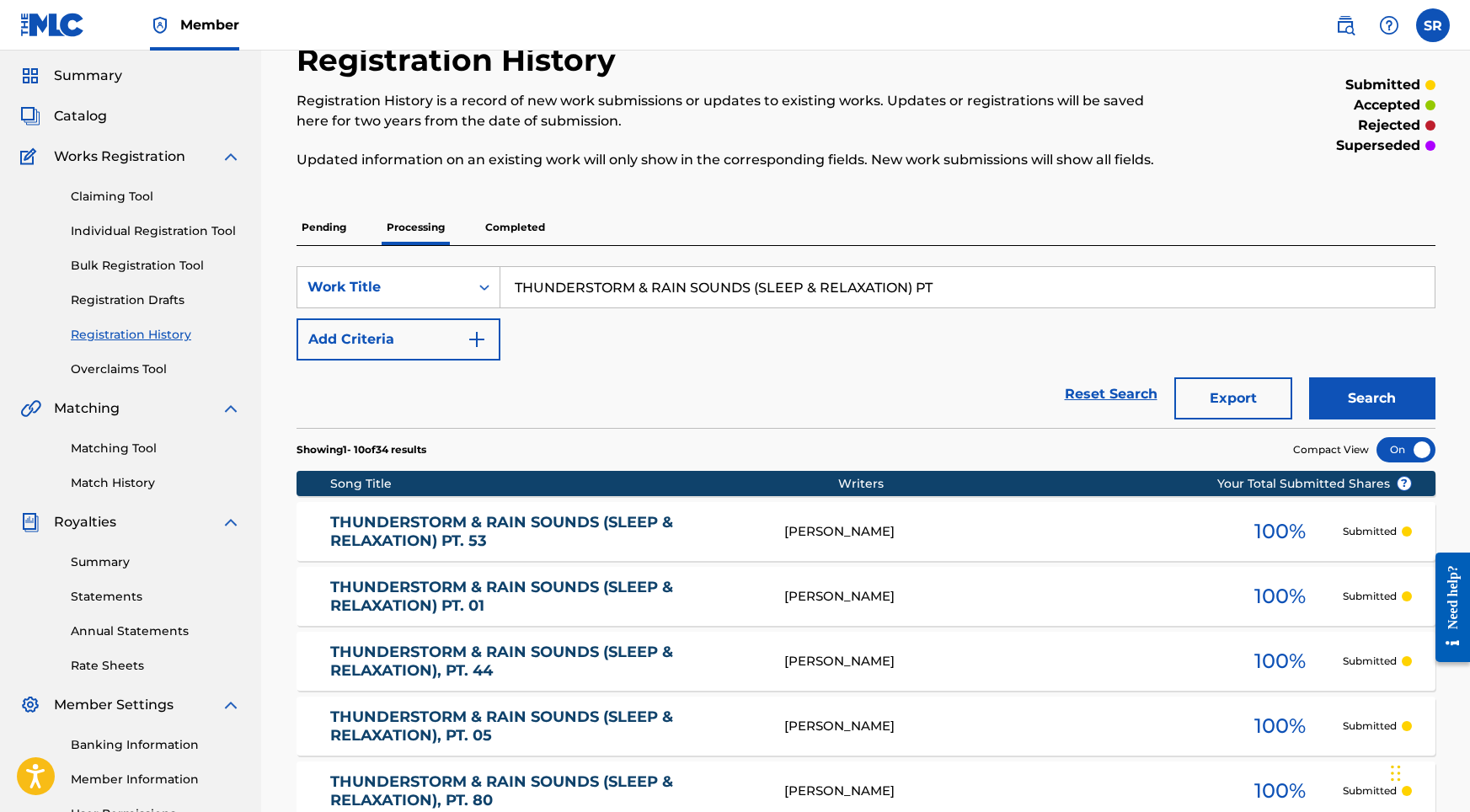
scroll to position [579, 0]
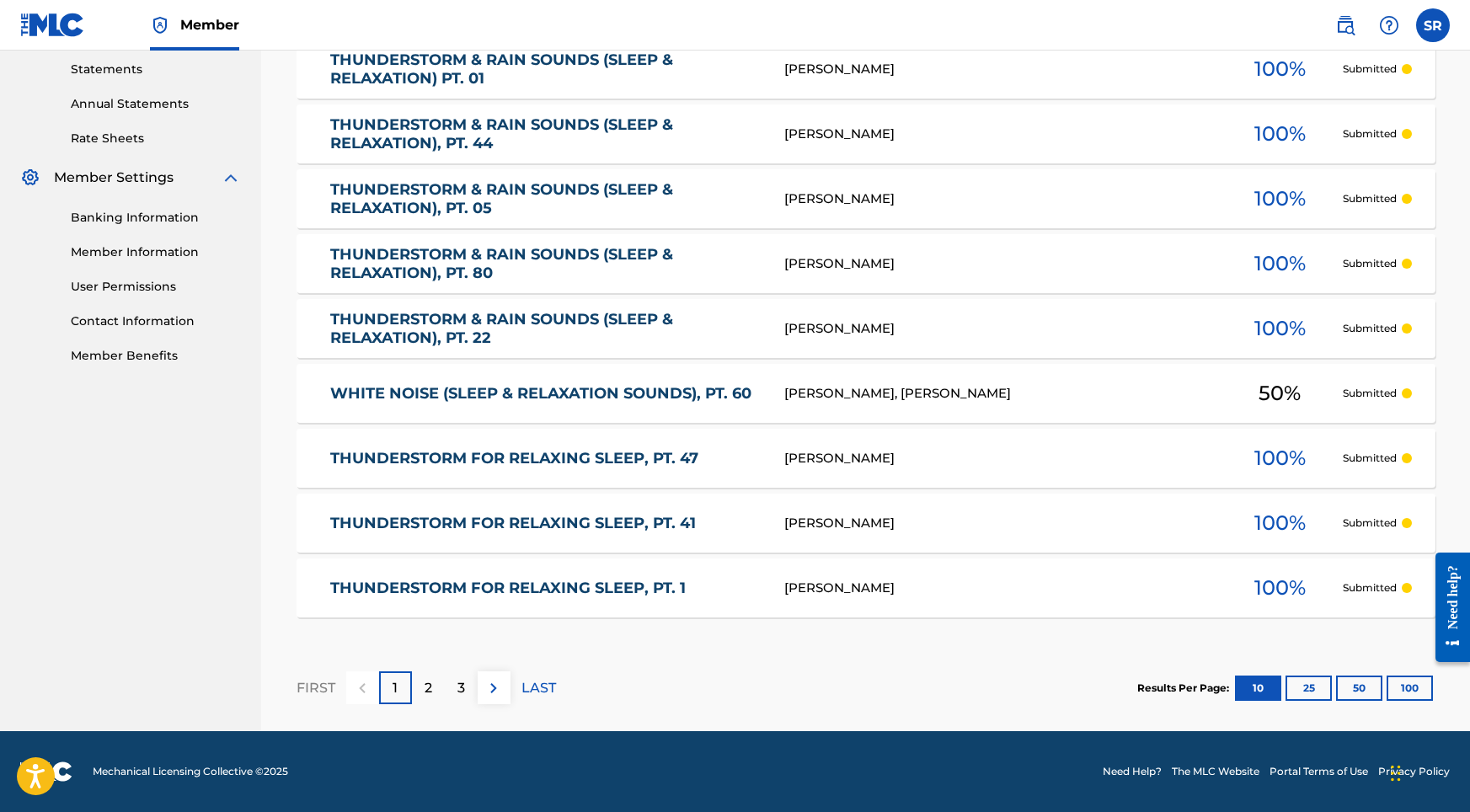
click at [419, 684] on div "2" at bounding box center [428, 687] width 32 height 32
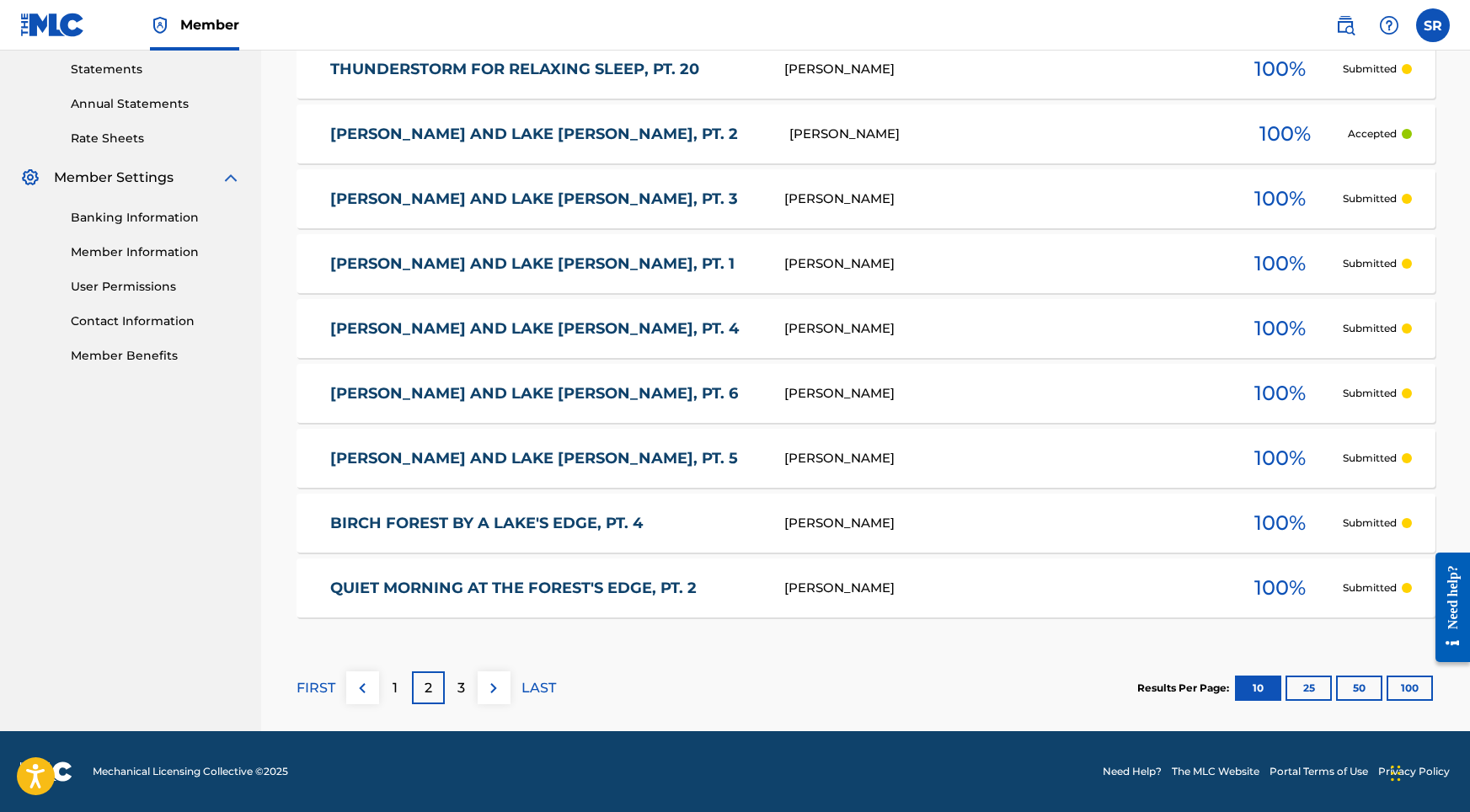
scroll to position [0, 0]
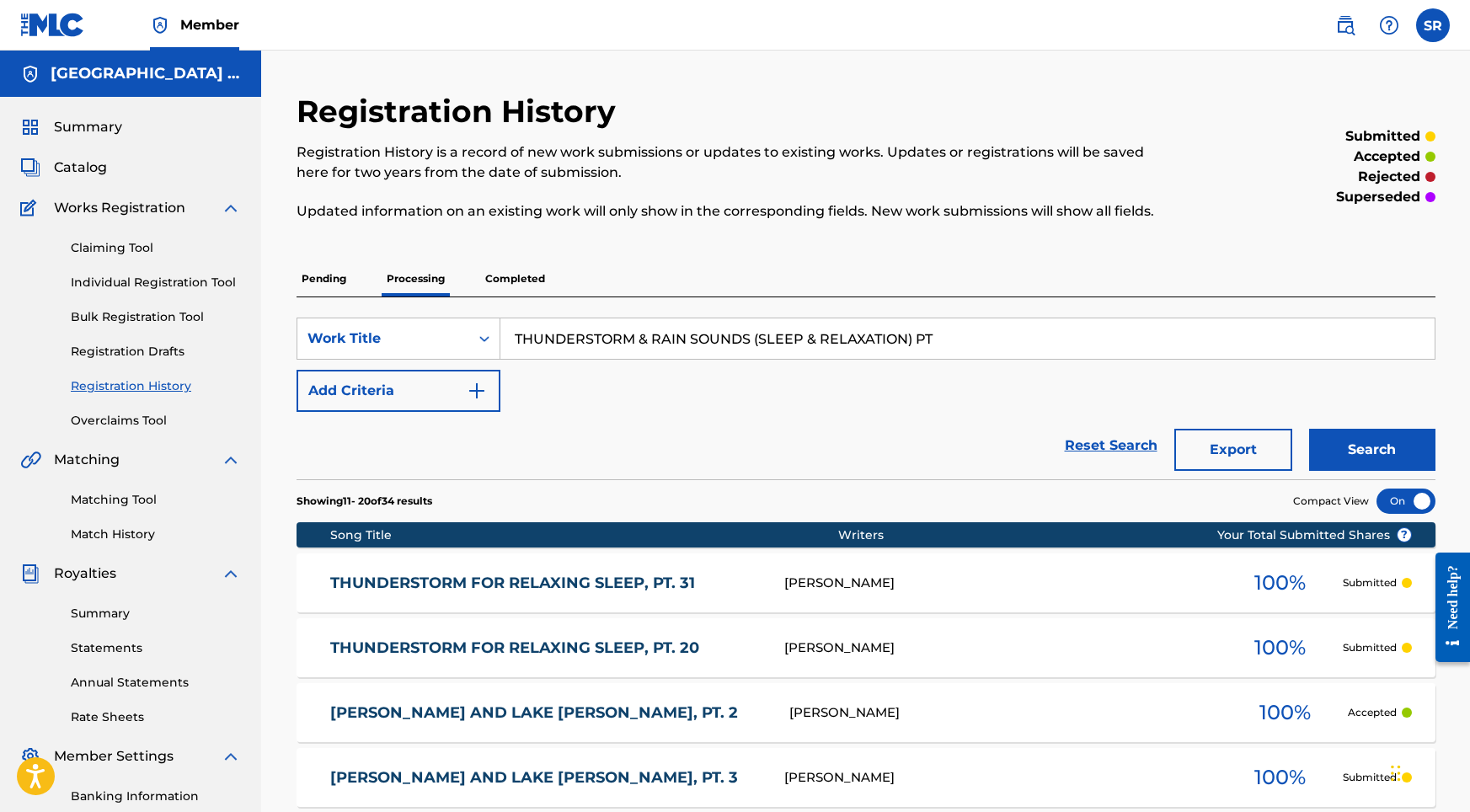
click at [337, 301] on div "SearchWithCriteria9162c1ce-9ed1-4b4c-ba9b-e48d9ee99e9b Work Title THUNDERSTORM …" at bounding box center [866, 388] width 1139 height 182
click at [333, 293] on p "Pending" at bounding box center [324, 278] width 55 height 35
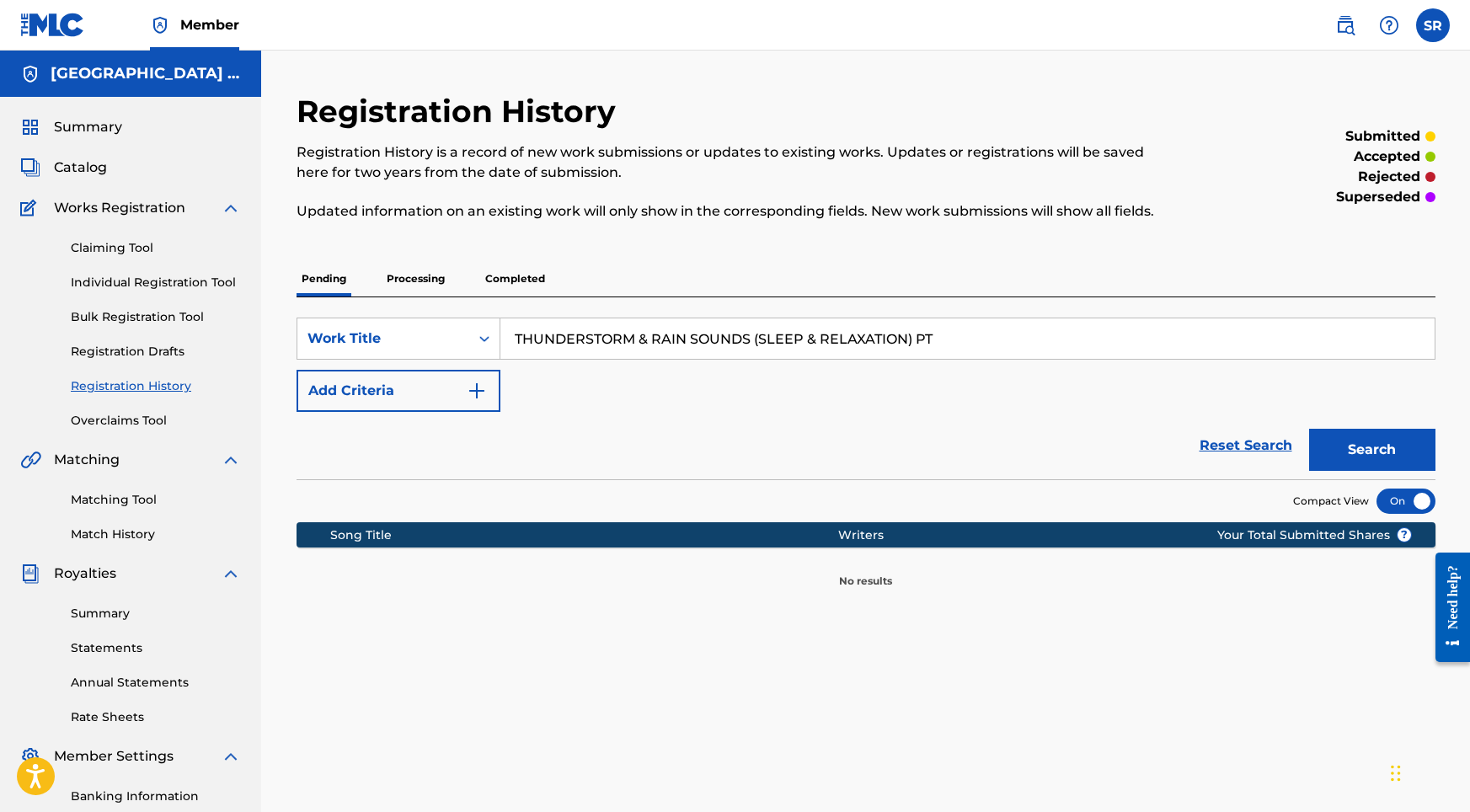
click at [1354, 434] on button "Search" at bounding box center [1373, 449] width 127 height 42
drag, startPoint x: 1019, startPoint y: 341, endPoint x: 308, endPoint y: 335, distance: 711.0
click at [308, 335] on div "SearchWithCriteria9162c1ce-9ed1-4b4c-ba9b-e48d9ee99e9b Work Title THUNDERSTORM …" at bounding box center [866, 338] width 1139 height 42
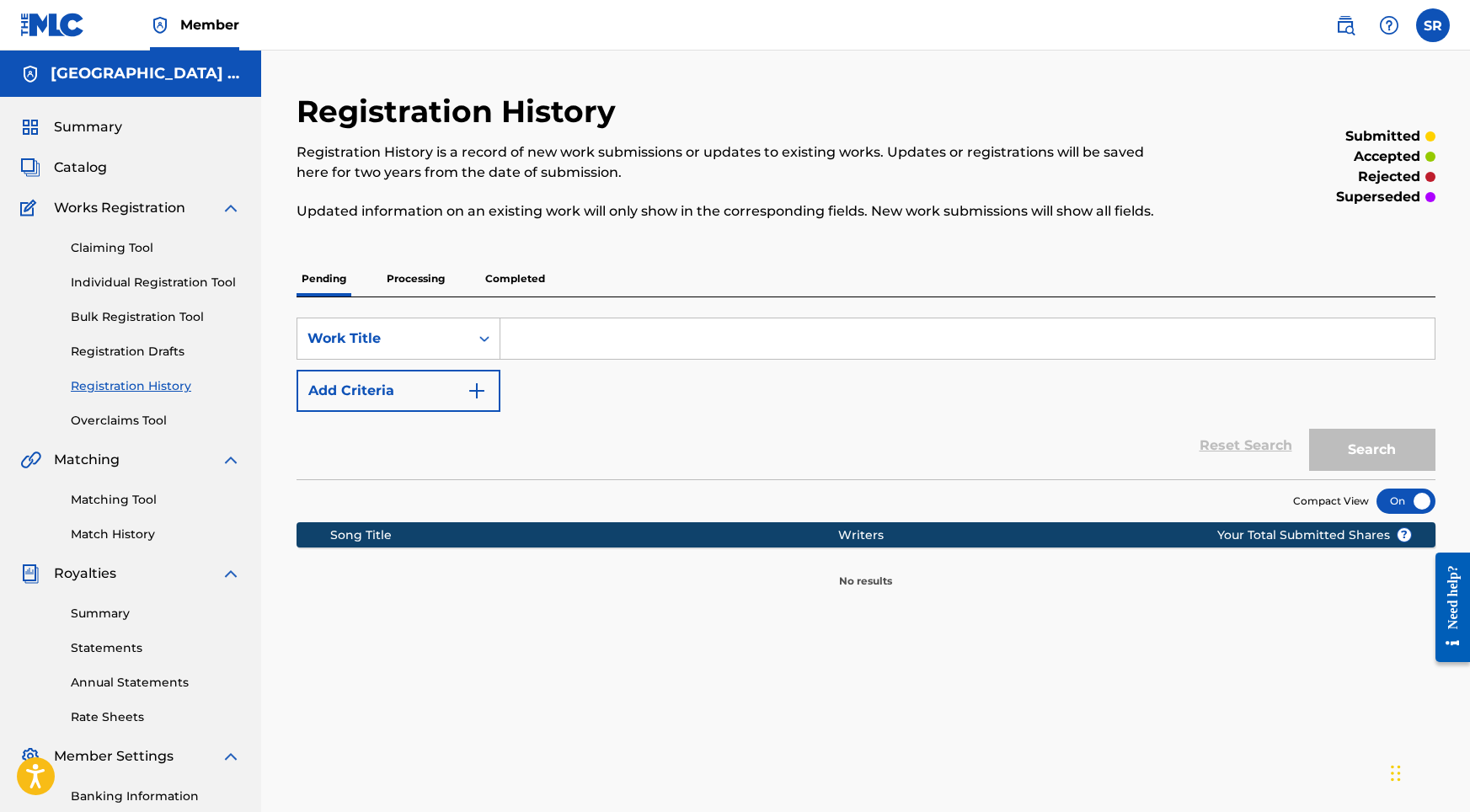
click at [587, 448] on div "Reset Search Search" at bounding box center [866, 445] width 1139 height 68
click at [128, 120] on div "Summary" at bounding box center [131, 127] width 221 height 21
click at [116, 173] on div "Catalog" at bounding box center [131, 168] width 221 height 21
click at [86, 163] on span "Catalog" at bounding box center [80, 168] width 53 height 21
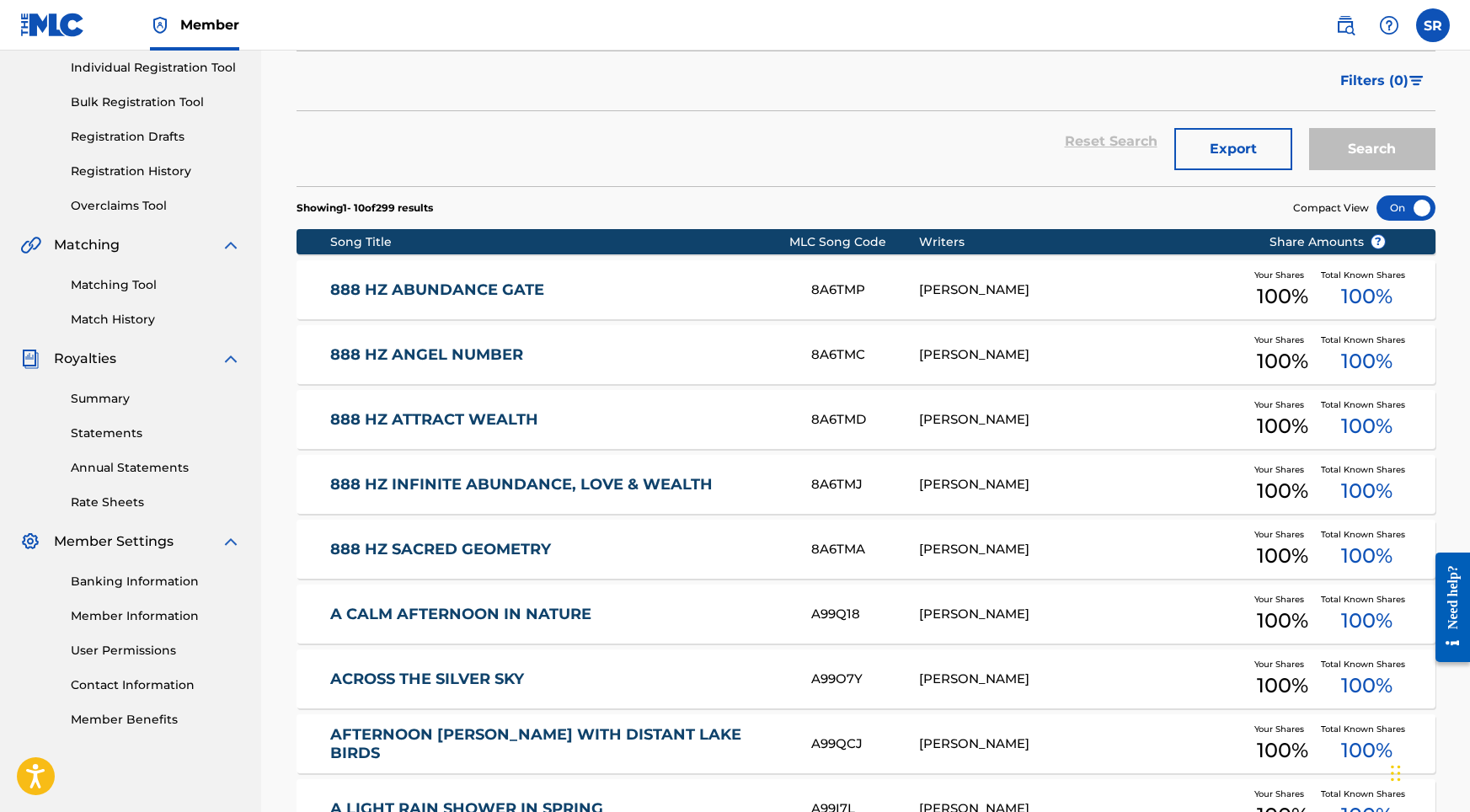
scroll to position [53, 0]
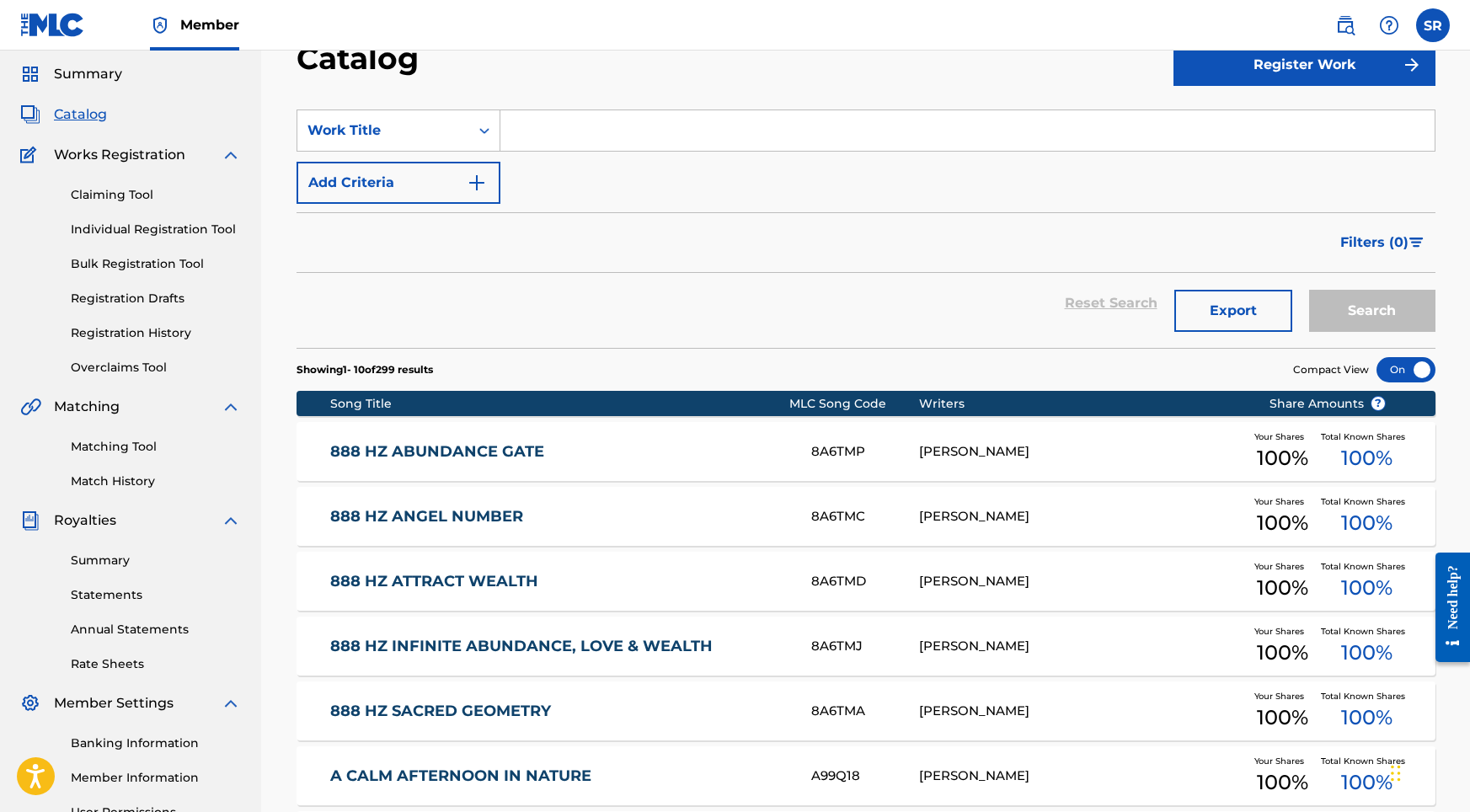
click at [620, 125] on input "Search Form" at bounding box center [967, 130] width 935 height 40
paste input "THUNDERSTORM & RAIN SOUNDS (SLEEP & RELAXATION) PT"
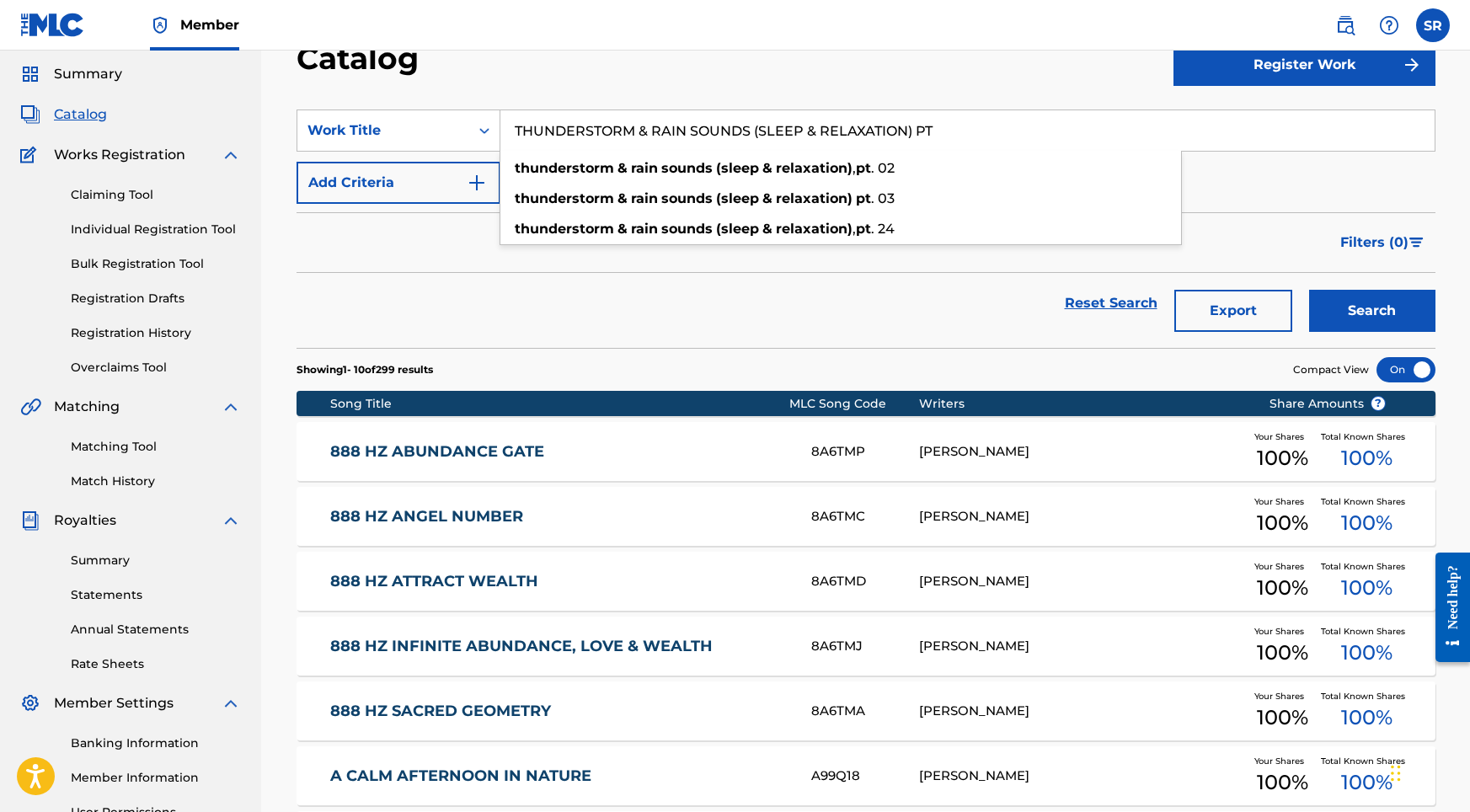
type input "THUNDERSTORM & RAIN SOUNDS (SLEEP & RELAXATION) PT"
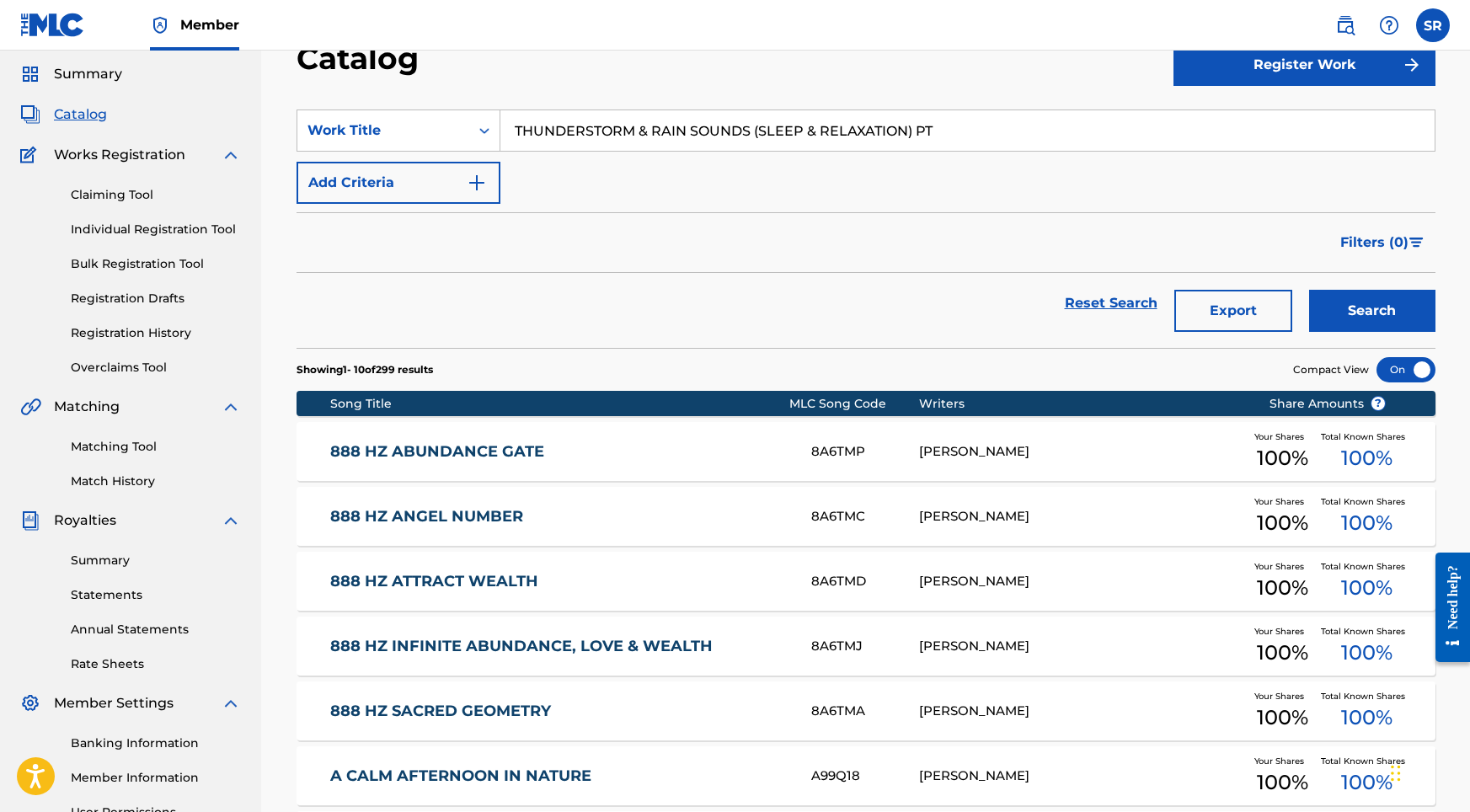
click at [1366, 301] on button "Search" at bounding box center [1373, 310] width 127 height 42
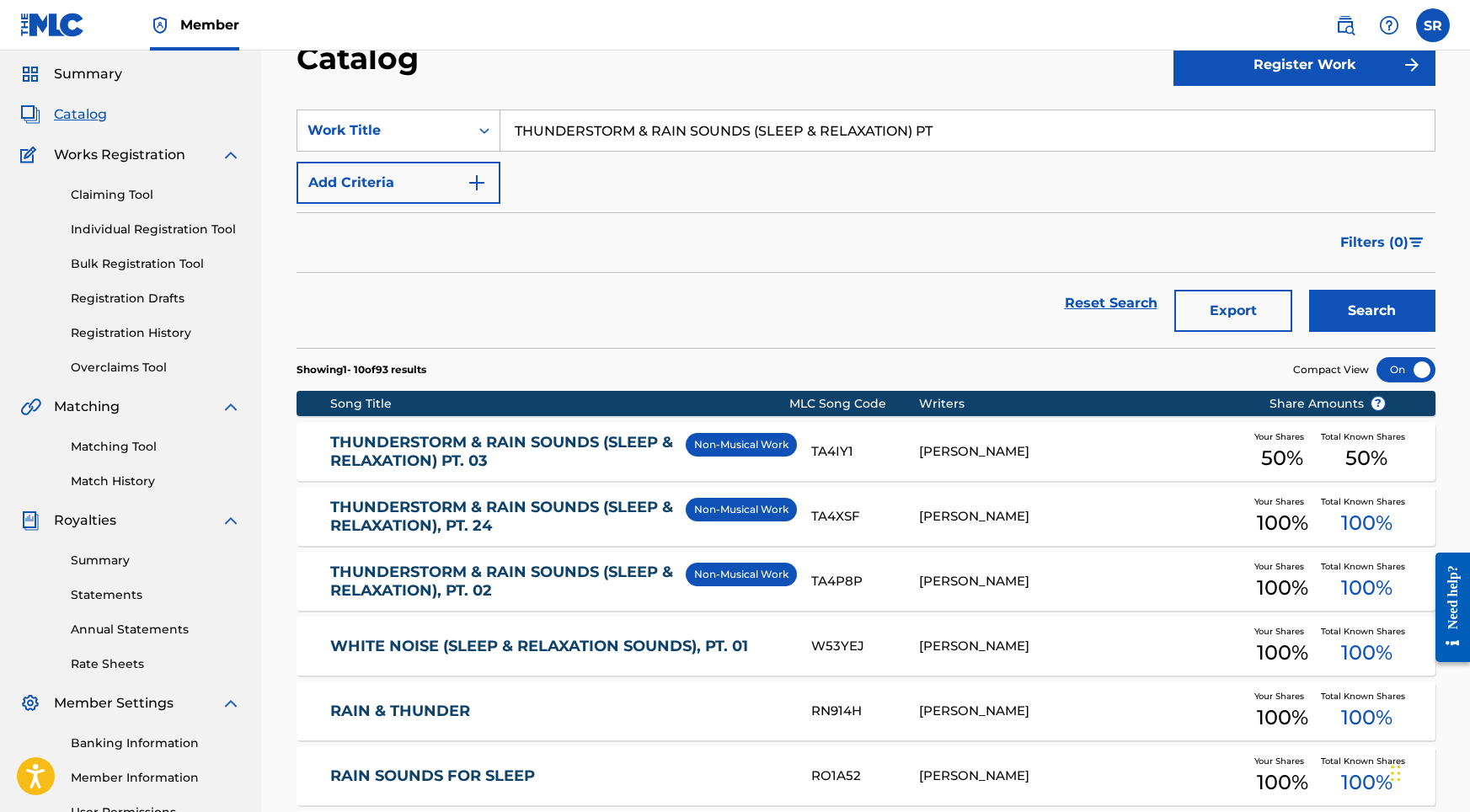
click at [552, 508] on link "THUNDERSTORM & RAIN SOUNDS (SLEEP & RELAXATION), PT. 24" at bounding box center [504, 516] width 347 height 38
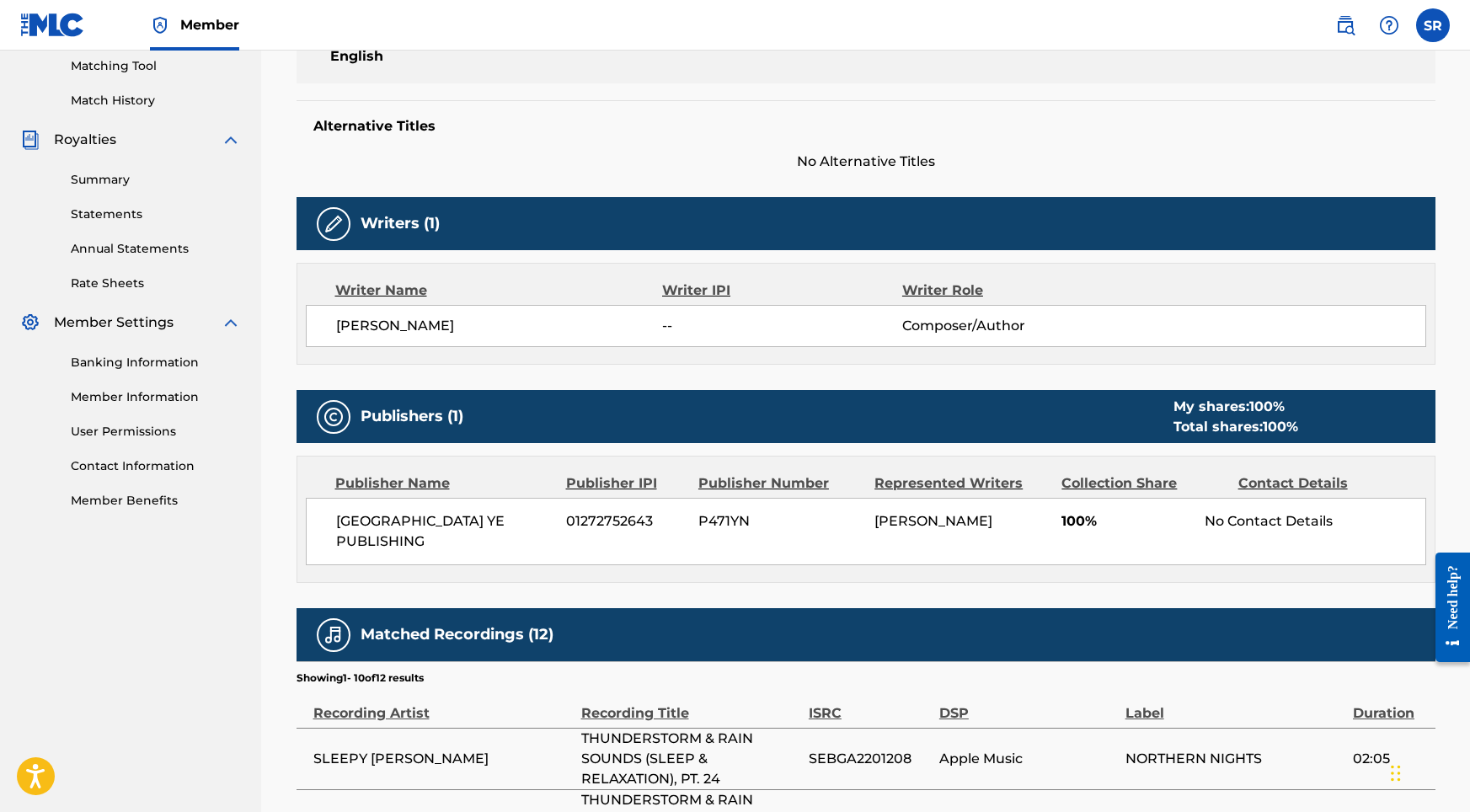
scroll to position [430, 0]
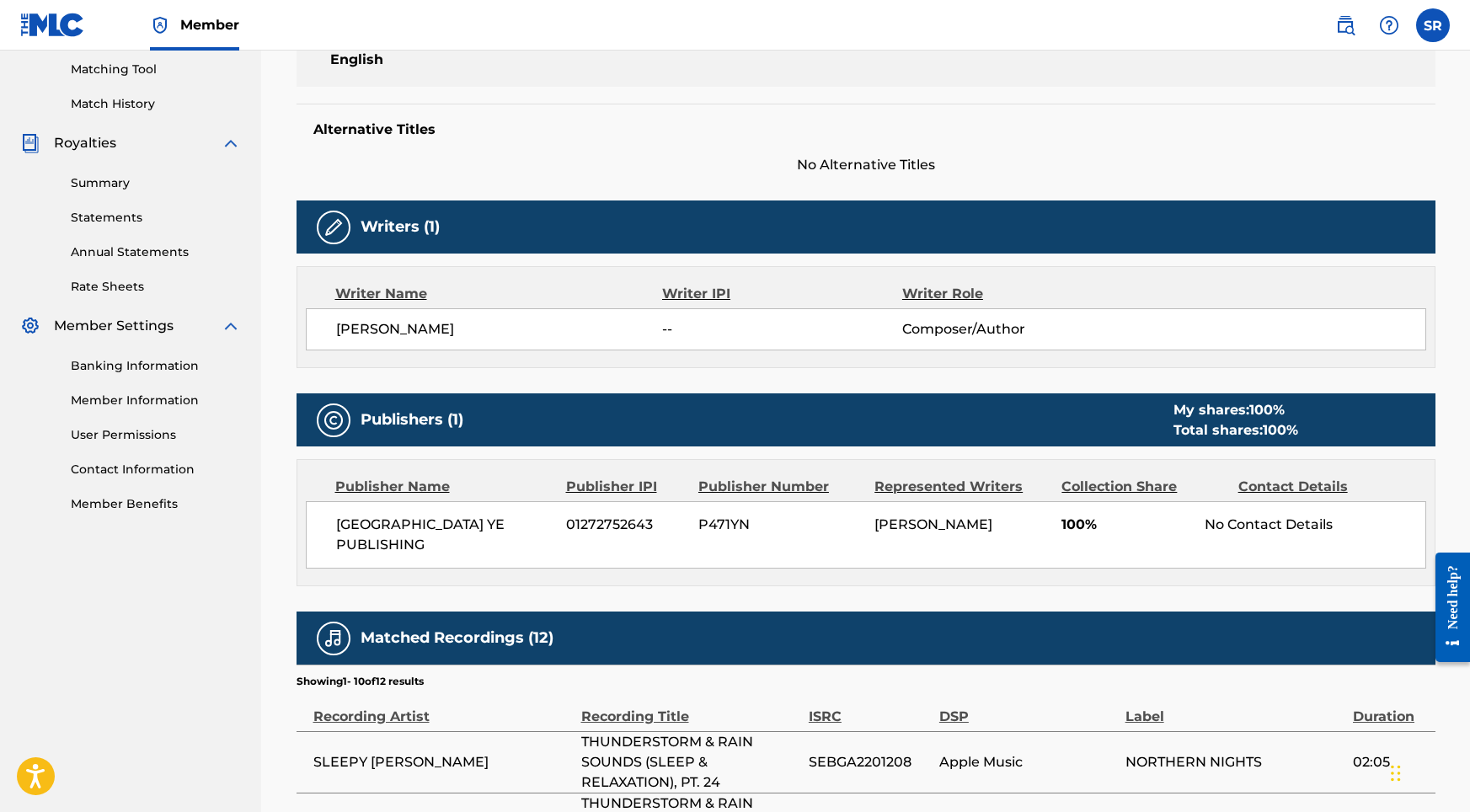
click at [963, 512] on div "[GEOGRAPHIC_DATA] YE PUBLISHING 01272752643 P471YN [PERSON_NAME] 100% No Contac…" at bounding box center [866, 534] width 1120 height 68
click at [497, 532] on span "[GEOGRAPHIC_DATA] YE PUBLISHING" at bounding box center [445, 534] width 218 height 40
click at [441, 531] on span "[GEOGRAPHIC_DATA] YE PUBLISHING" at bounding box center [445, 534] width 218 height 40
click at [1262, 527] on div "No Contact Details" at bounding box center [1314, 525] width 220 height 21
click at [1273, 526] on div "No Contact Details" at bounding box center [1314, 525] width 220 height 21
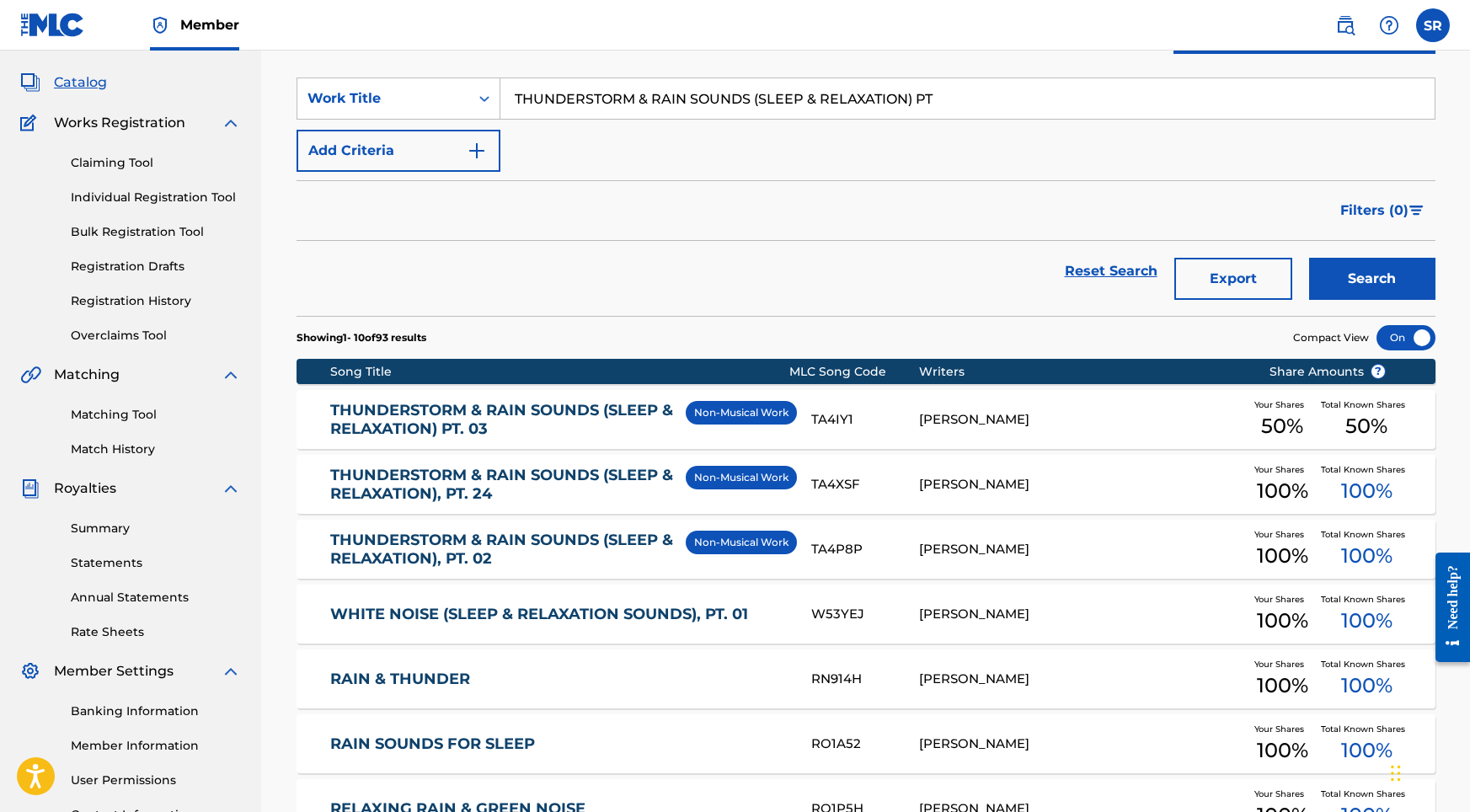
scroll to position [474, 0]
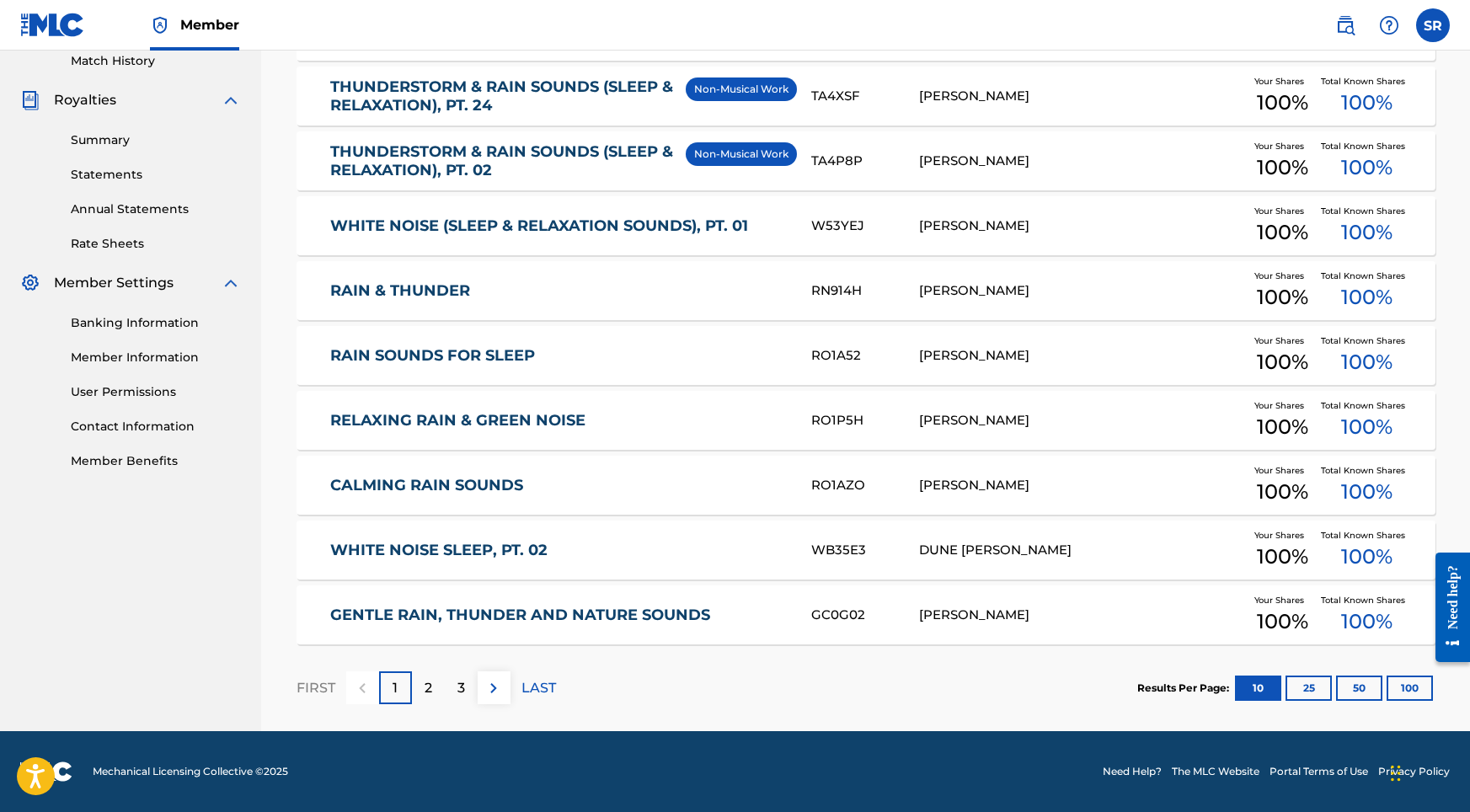
click at [428, 601] on div "GENTLE RAIN, THUNDER AND NATURE SOUNDS GC0G02 SYDNEY ROMAIN Your Shares 100 % T…" at bounding box center [866, 615] width 1139 height 59
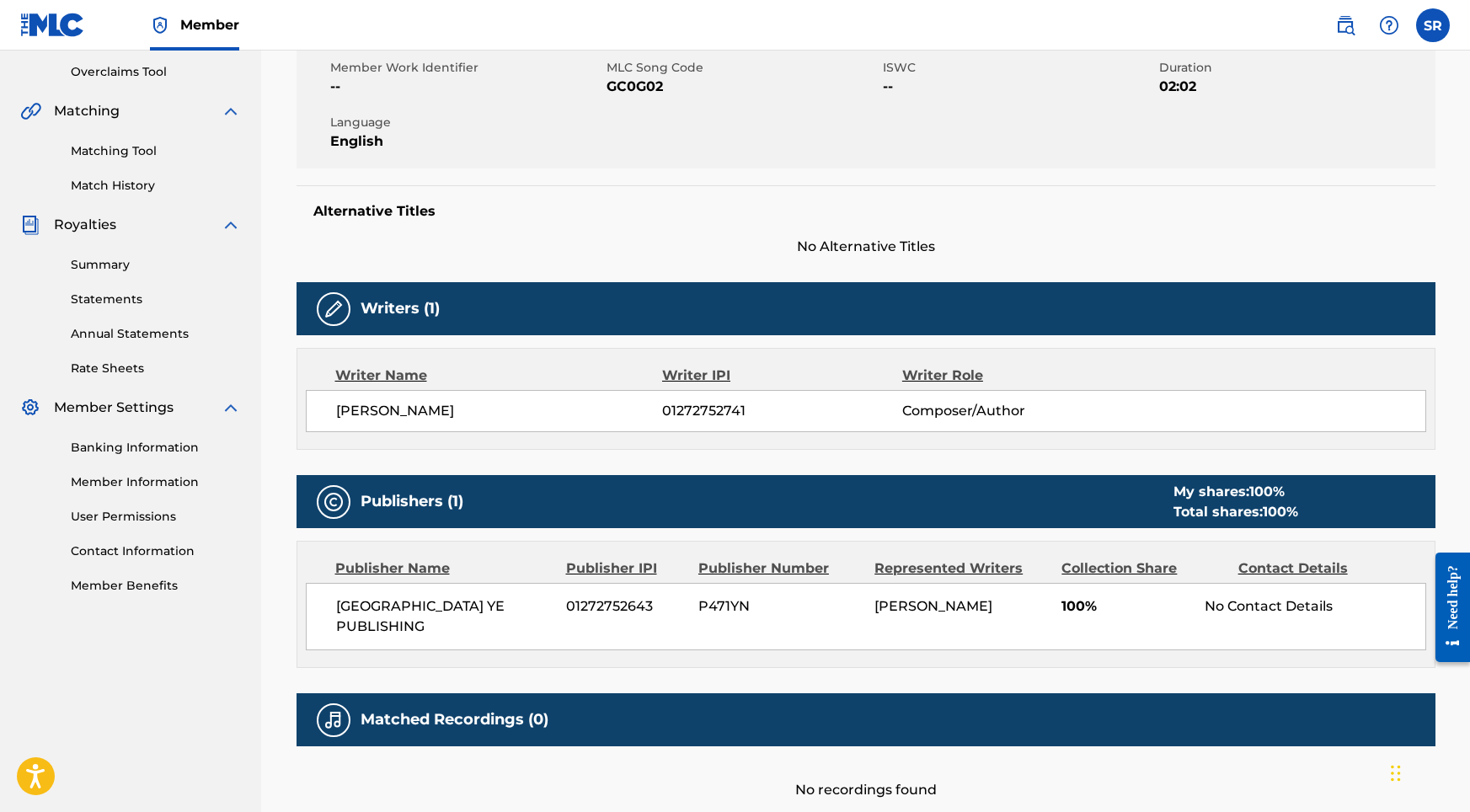
scroll to position [464, 0]
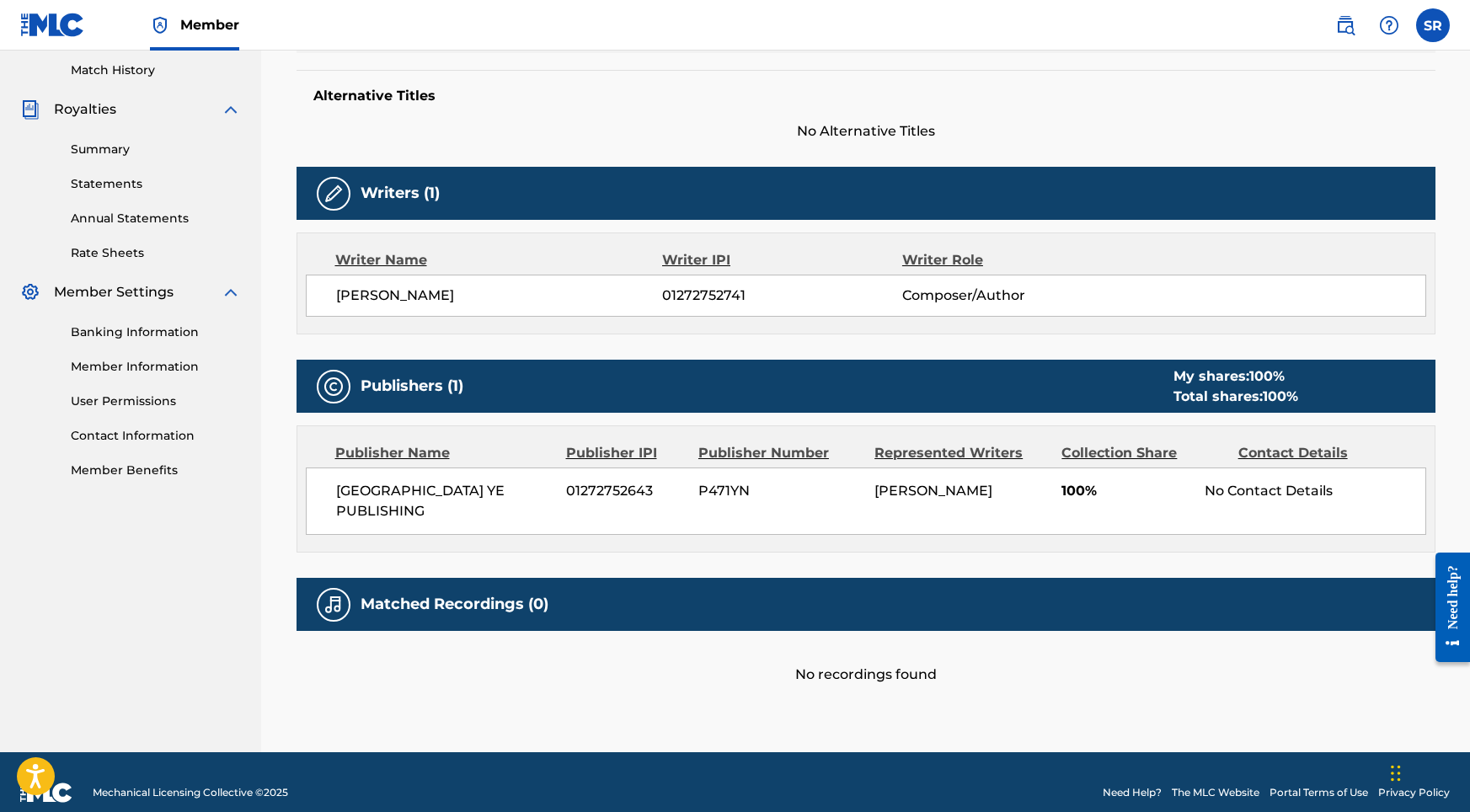
click at [1270, 485] on div "No Contact Details" at bounding box center [1314, 491] width 220 height 21
click at [474, 515] on div "Publisher Name Publisher IPI Publisher Number Represented Writers Collection Sh…" at bounding box center [866, 488] width 1137 height 126
click at [444, 492] on span "[GEOGRAPHIC_DATA] YE PUBLISHING" at bounding box center [445, 501] width 218 height 40
click at [1188, 485] on span "100%" at bounding box center [1126, 491] width 131 height 21
click at [1255, 482] on div "No Contact Details" at bounding box center [1314, 491] width 220 height 21
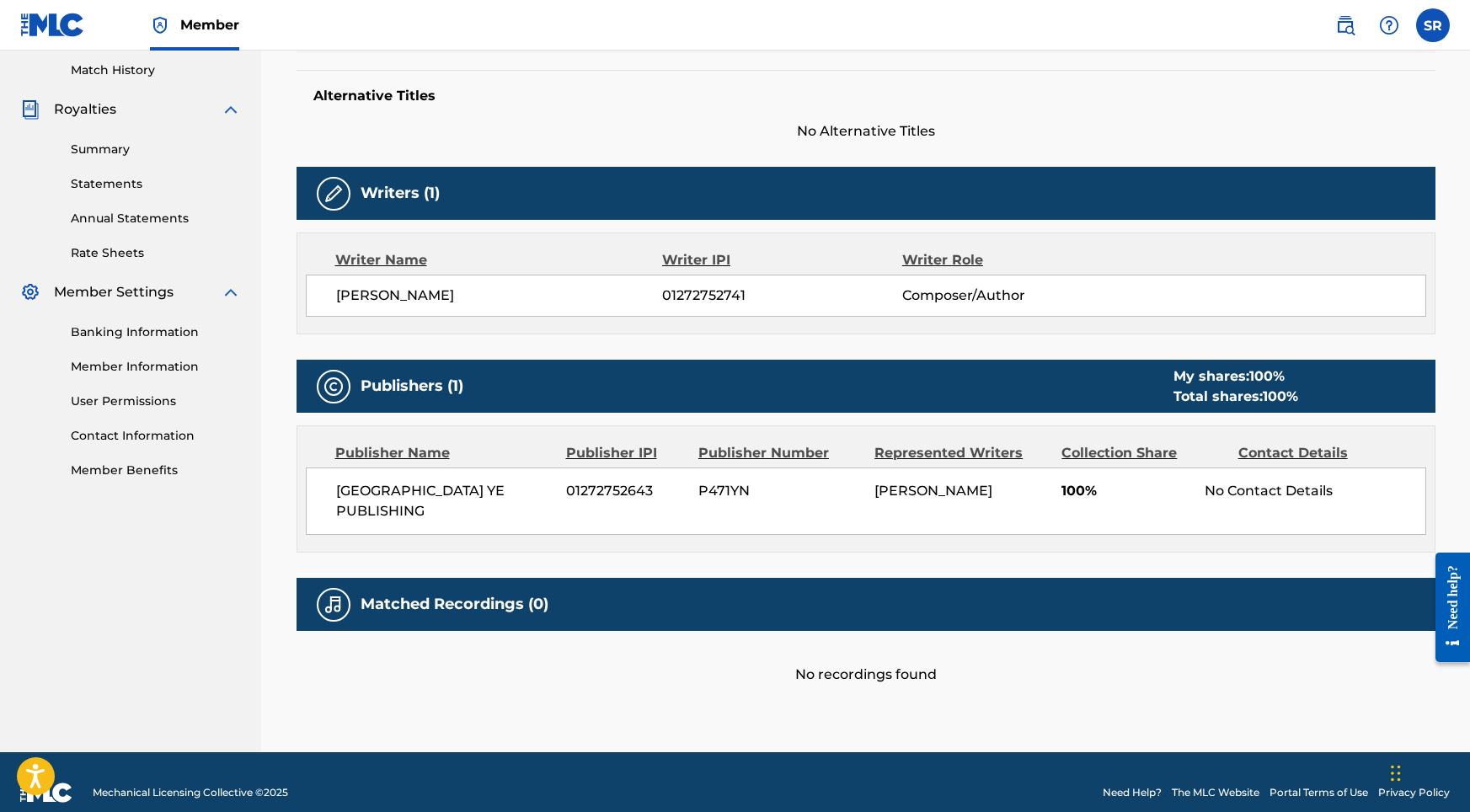
scroll to position [0, 0]
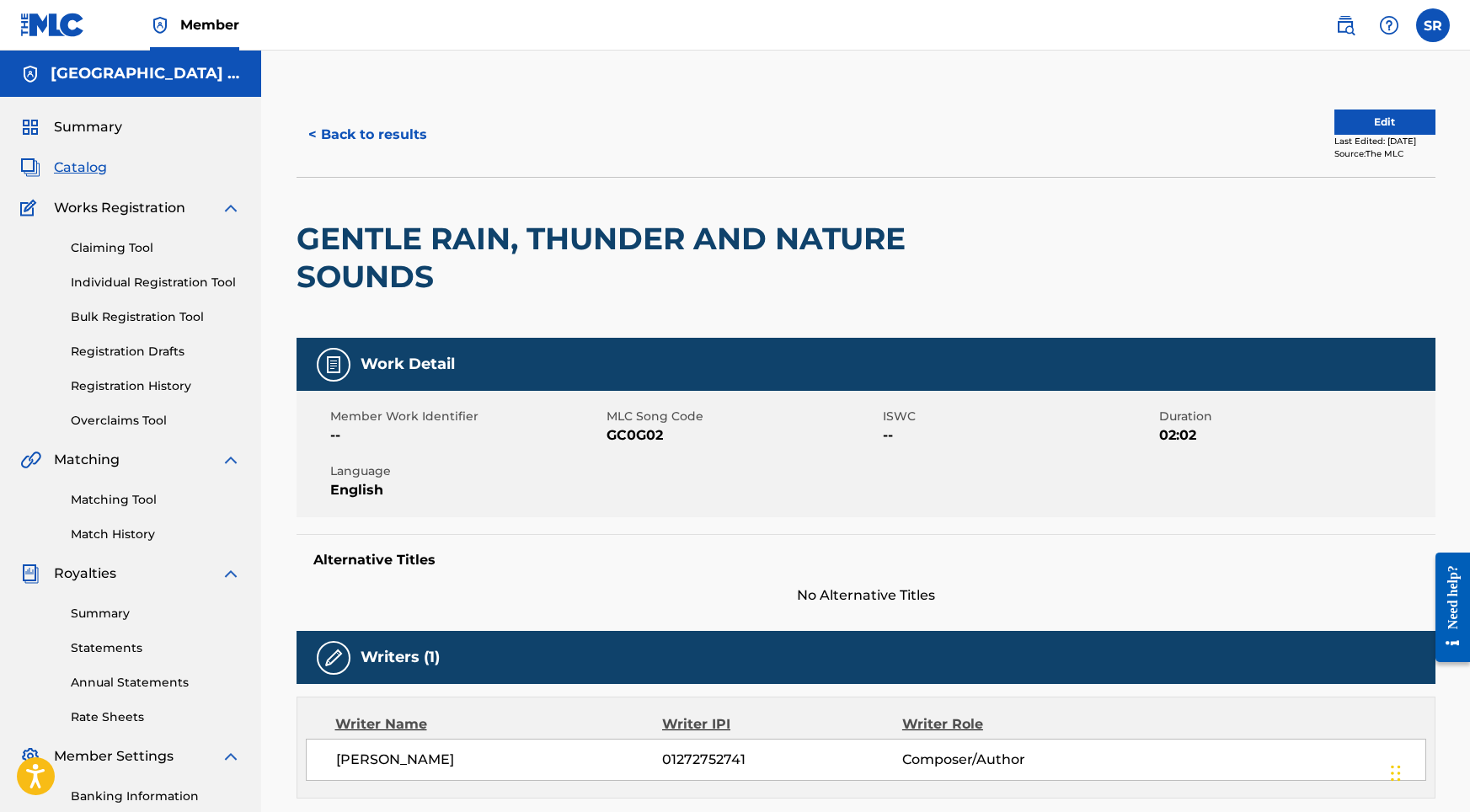
click at [103, 118] on span "Summary" at bounding box center [88, 127] width 68 height 21
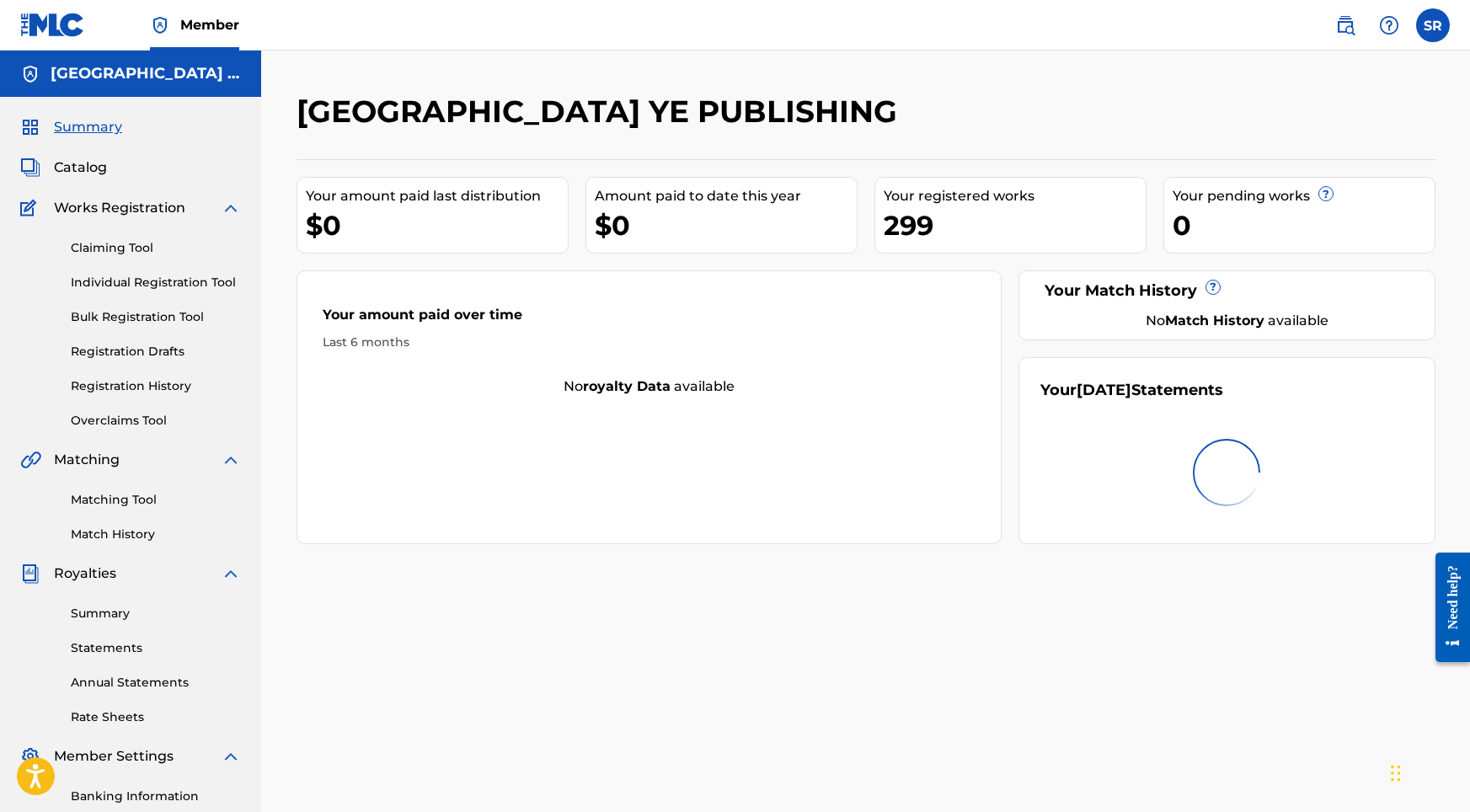
click at [103, 121] on span "Summary" at bounding box center [88, 127] width 68 height 21
click at [1008, 3] on nav "Member SR SR Sydney Romain [EMAIL_ADDRESS][DOMAIN_NAME] Notification Preference…" at bounding box center [735, 25] width 1470 height 50
click at [116, 247] on link "Claiming Tool" at bounding box center [156, 248] width 170 height 18
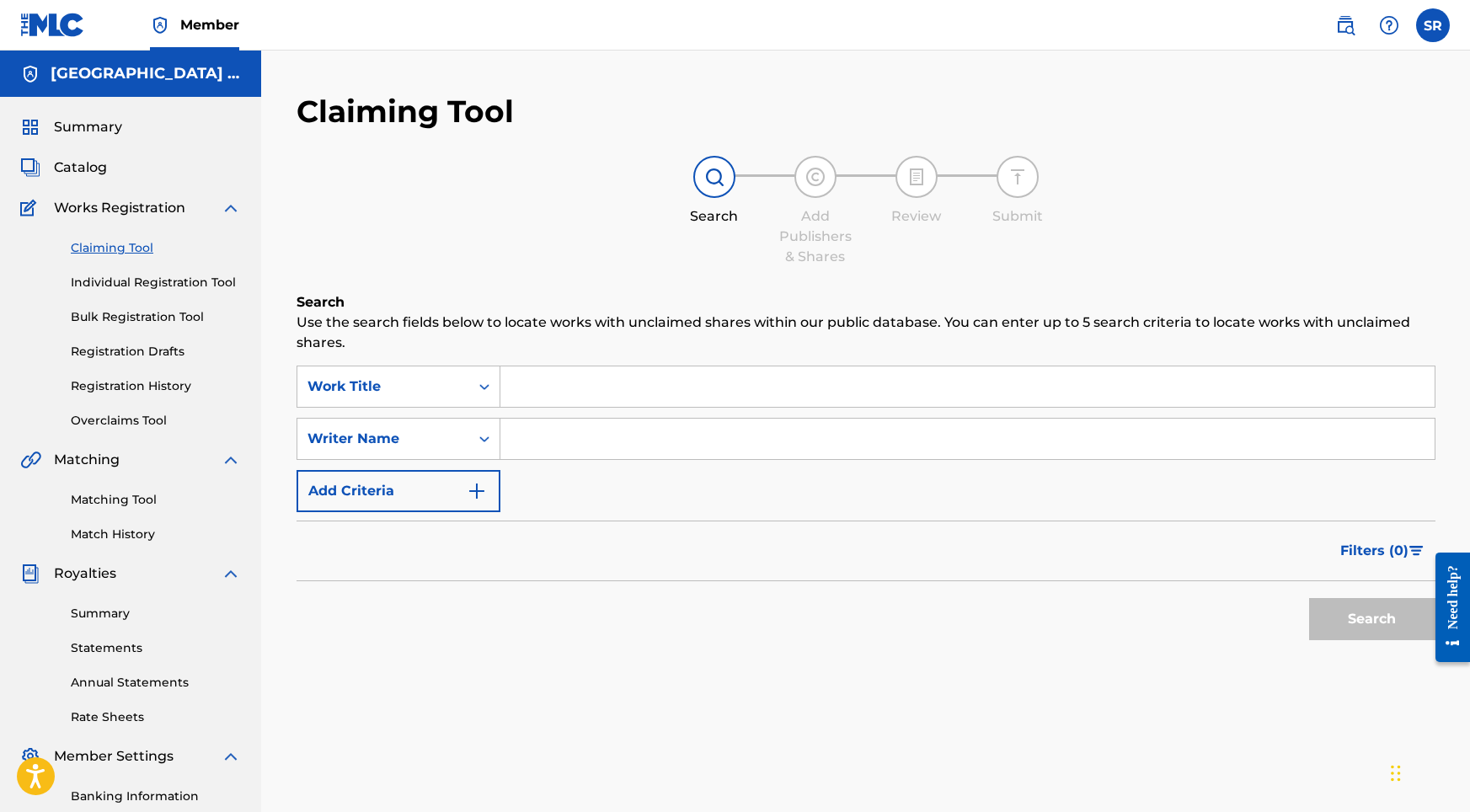
click at [544, 379] on input "Search Form" at bounding box center [967, 386] width 935 height 40
paste input "Coastal Life Forever"
type input "Coastal Life Forever"
click at [1366, 615] on button "Search" at bounding box center [1373, 618] width 127 height 42
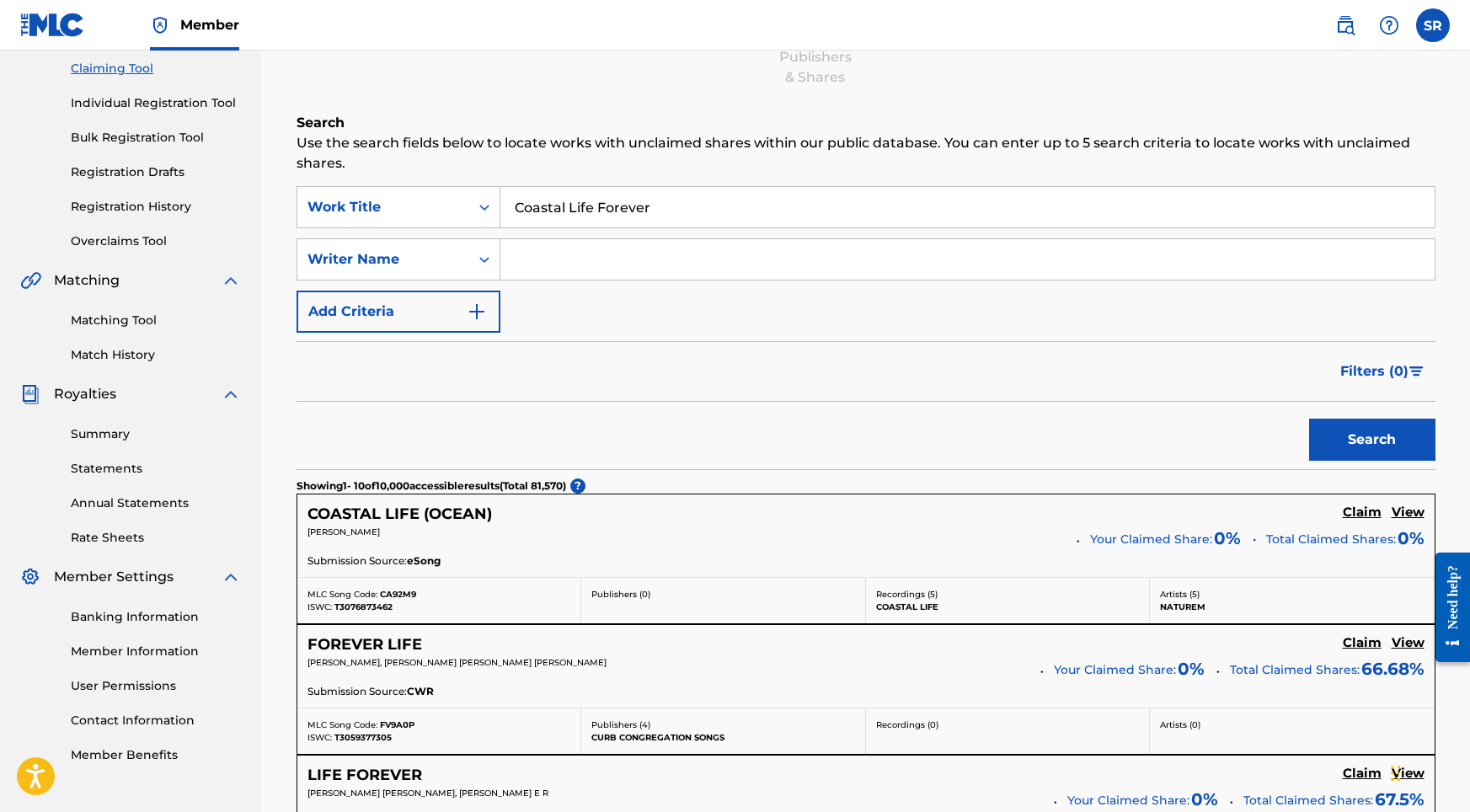
scroll to position [180, 0]
click at [631, 256] on input "Search Form" at bounding box center [967, 258] width 935 height 40
paste input "[PERSON_NAME]"
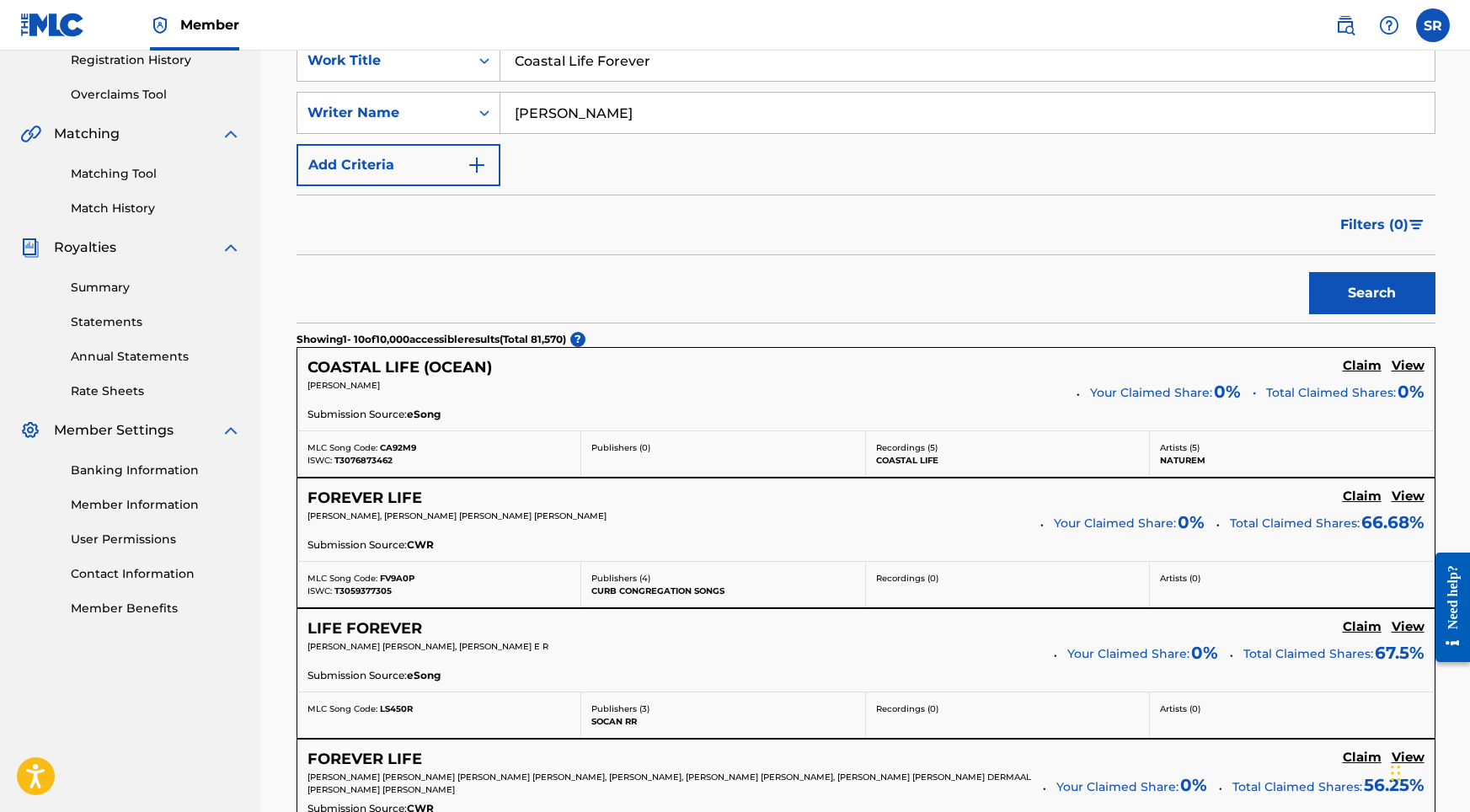
scroll to position [341, 0]
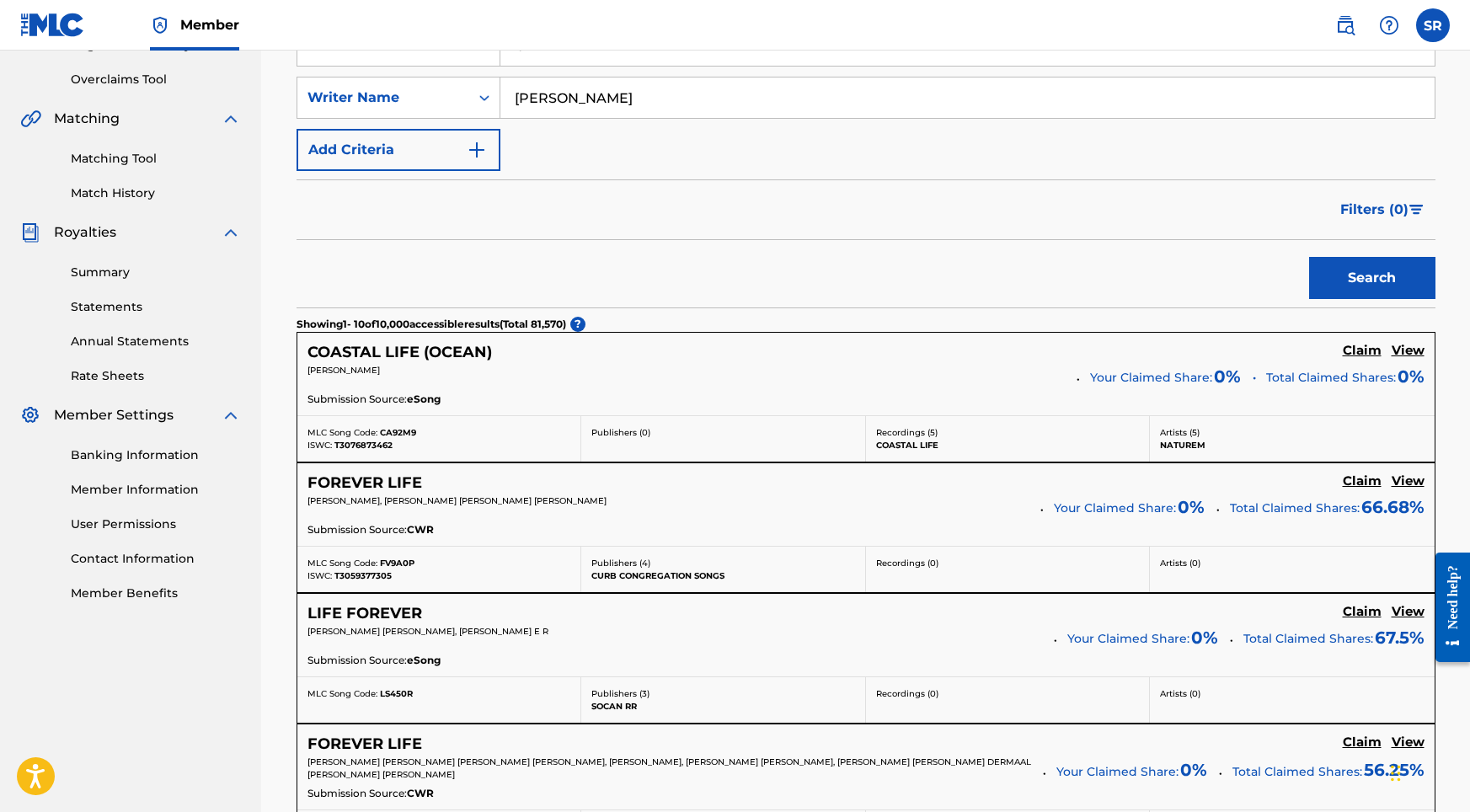
type input "[PERSON_NAME]"
click at [1359, 284] on button "Search" at bounding box center [1373, 277] width 127 height 42
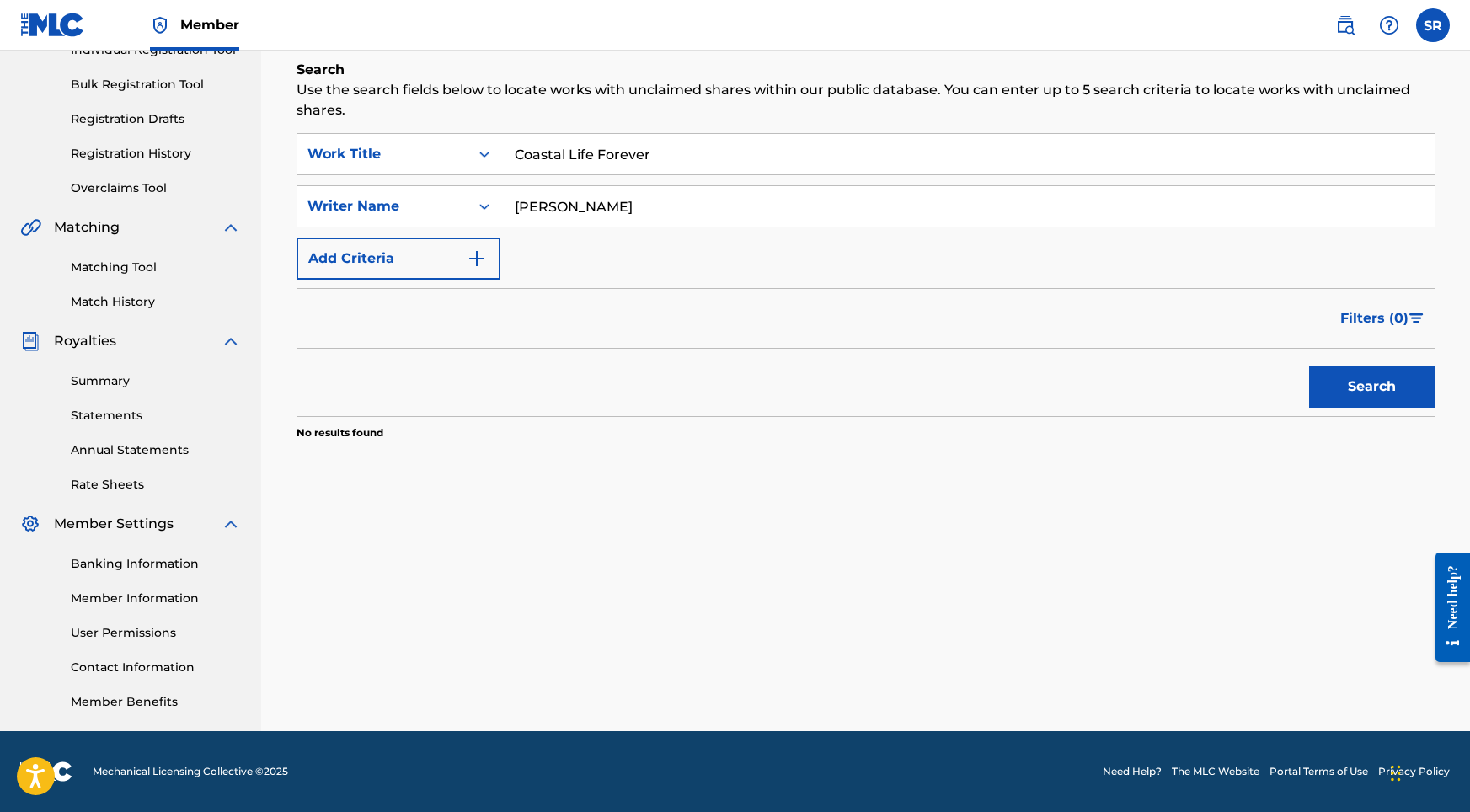
drag, startPoint x: 652, startPoint y: 152, endPoint x: 508, endPoint y: 133, distance: 145.2
click at [508, 133] on div "Coastal Life Forever" at bounding box center [967, 154] width 935 height 42
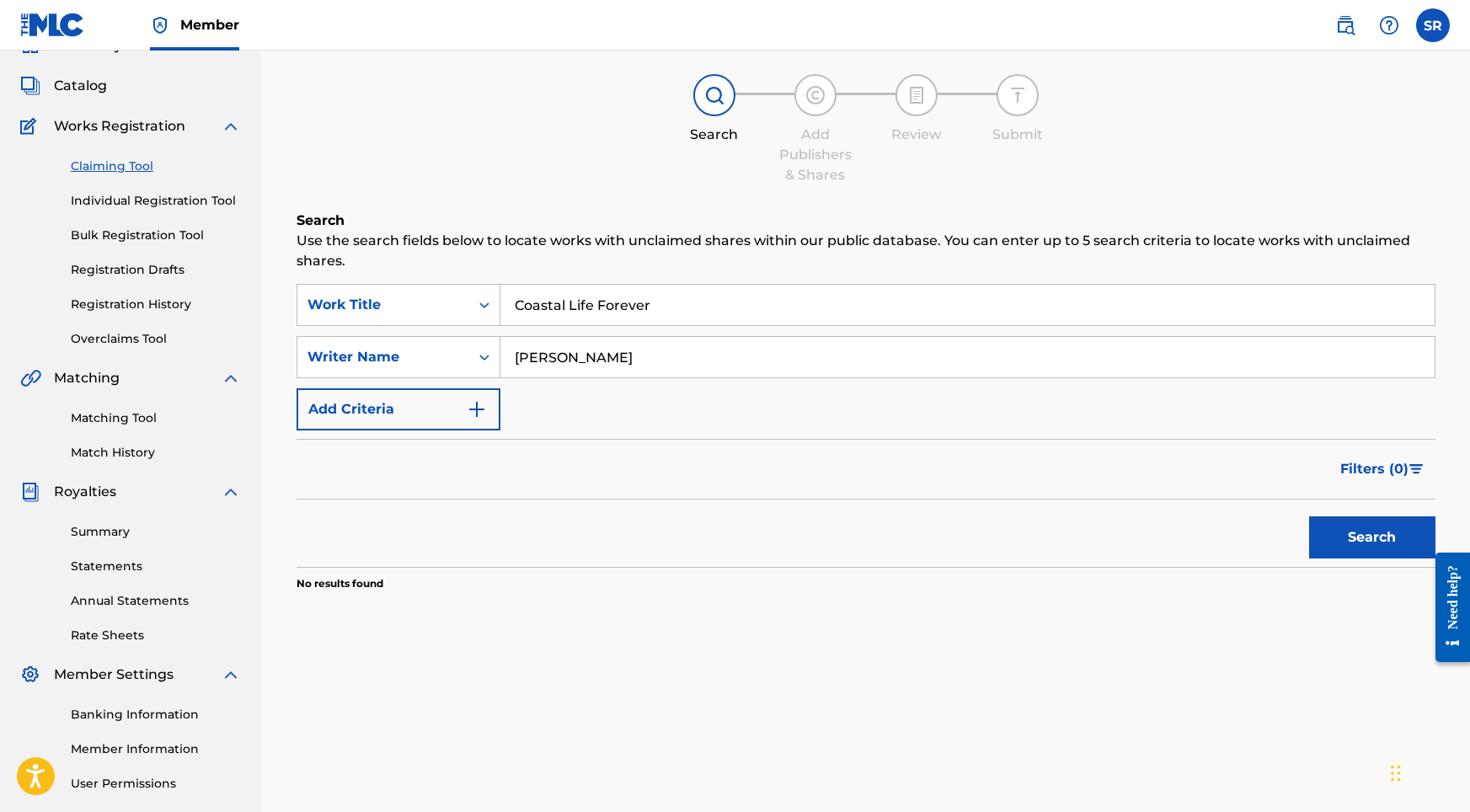
scroll to position [82, 0]
click at [222, 204] on link "Individual Registration Tool" at bounding box center [156, 201] width 170 height 18
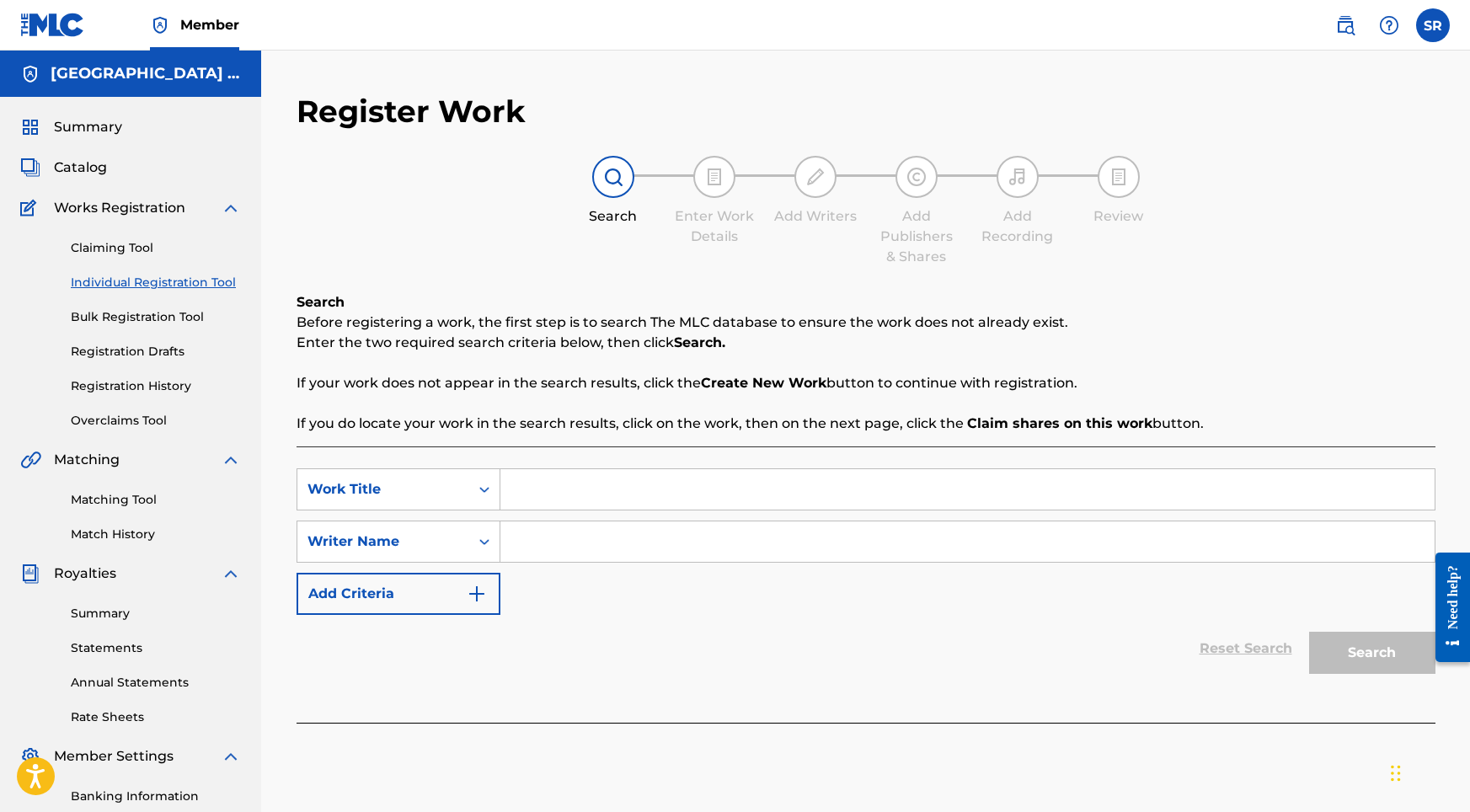
click at [603, 490] on input "Search Form" at bounding box center [967, 489] width 935 height 40
paste input "Coastal Life Forever"
type input "Coastal Life Forever"
click at [586, 518] on div "SearchWithCriteriaf6c91032-2cb1-4973-92fc-d8360b8bacce Work Title Coastal Life …" at bounding box center [866, 541] width 1139 height 146
click at [586, 545] on input "Search Form" at bounding box center [967, 541] width 935 height 40
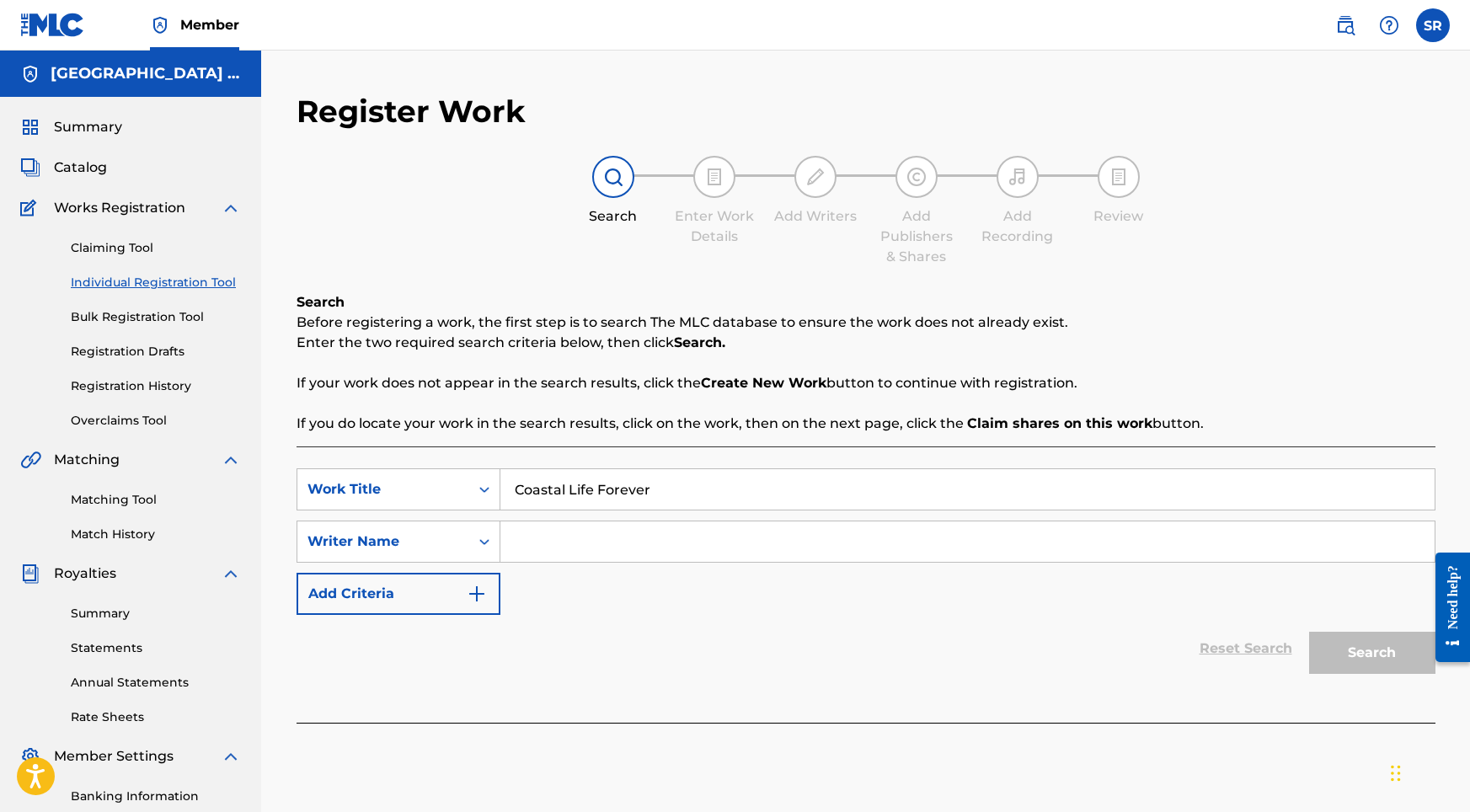
paste input "Coastal Life Forever"
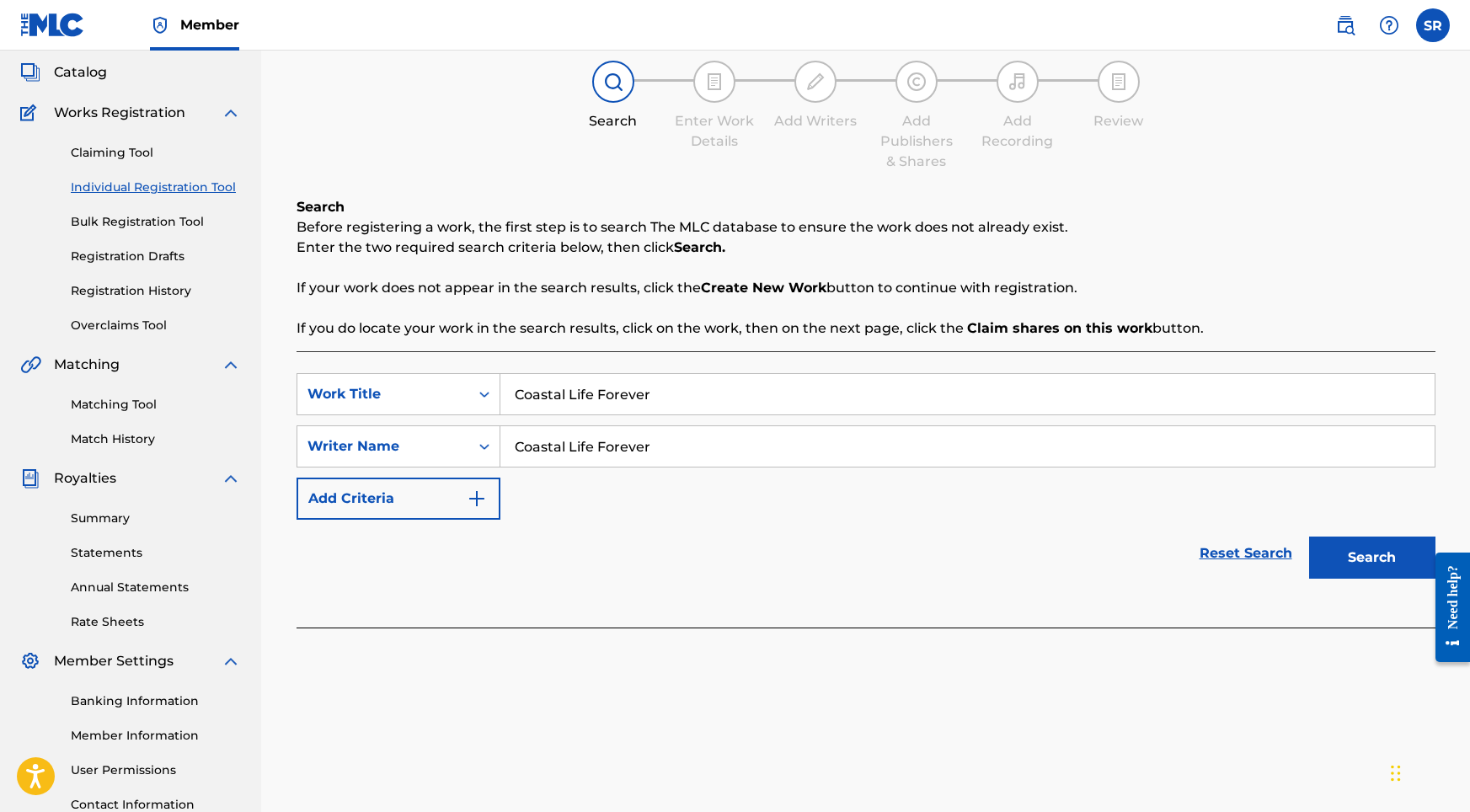
scroll to position [120, 0]
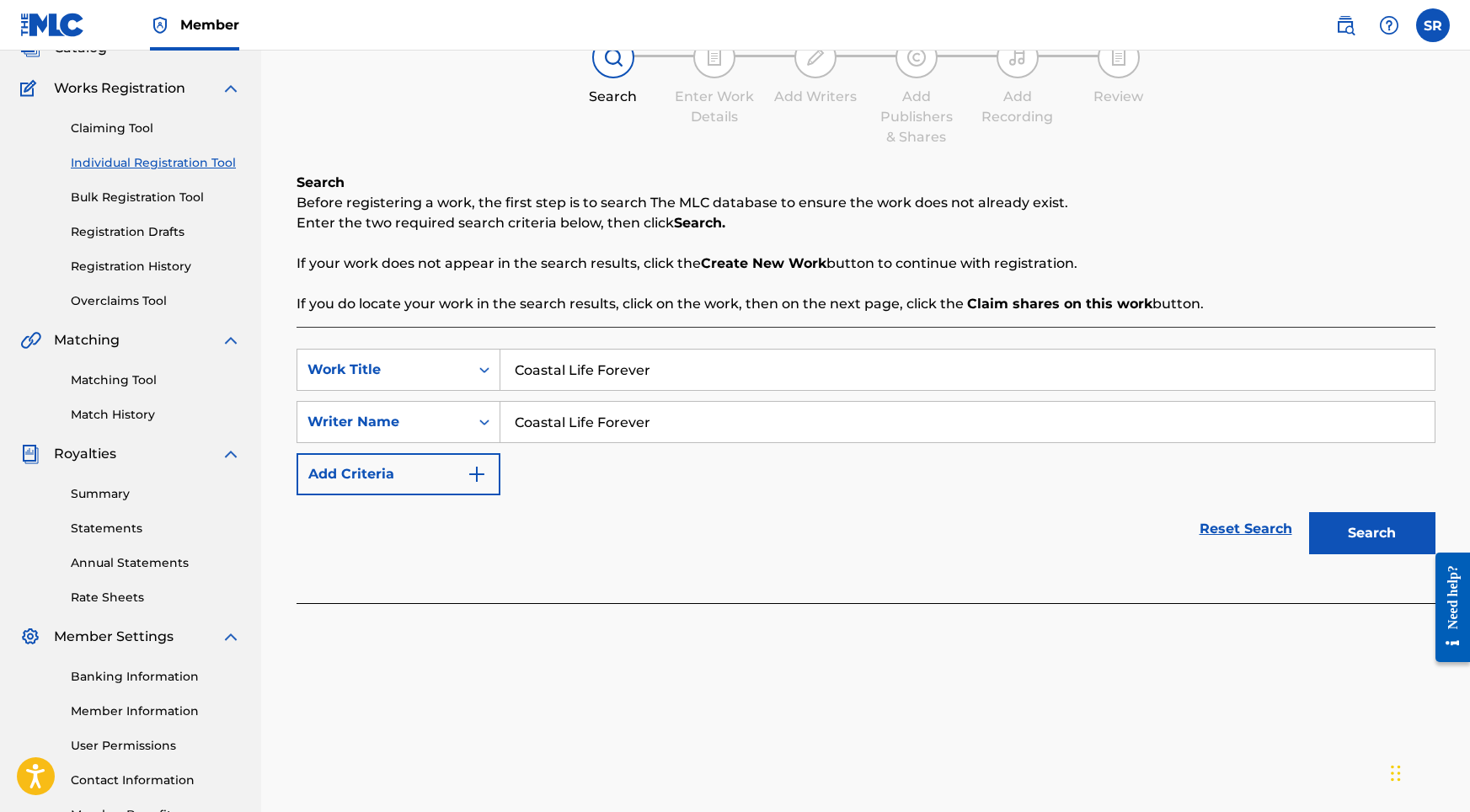
type input "Coastal Life Forever"
click at [1348, 522] on button "Search" at bounding box center [1373, 533] width 127 height 42
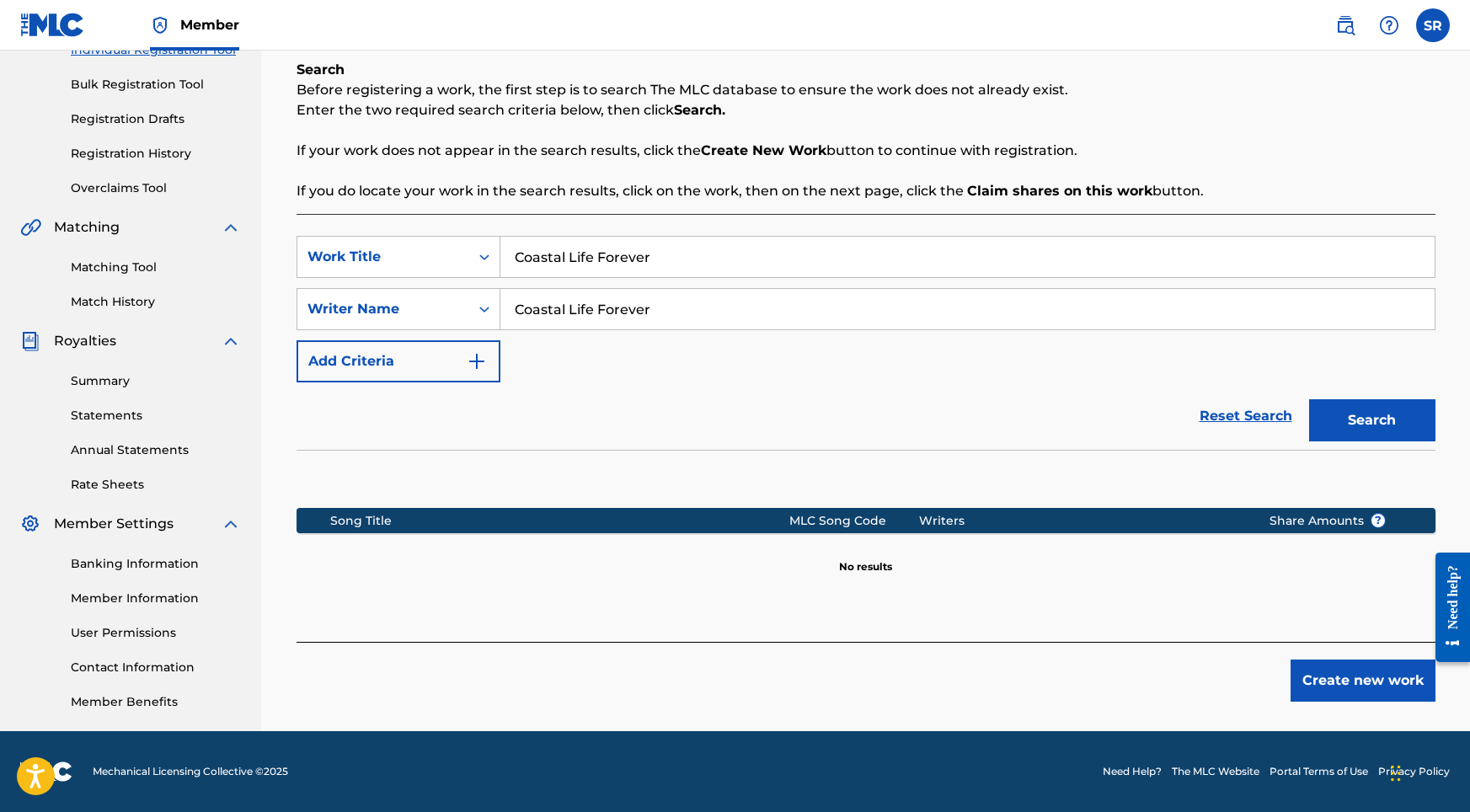
scroll to position [232, 0]
click at [1351, 687] on button "Create new work" at bounding box center [1362, 680] width 145 height 42
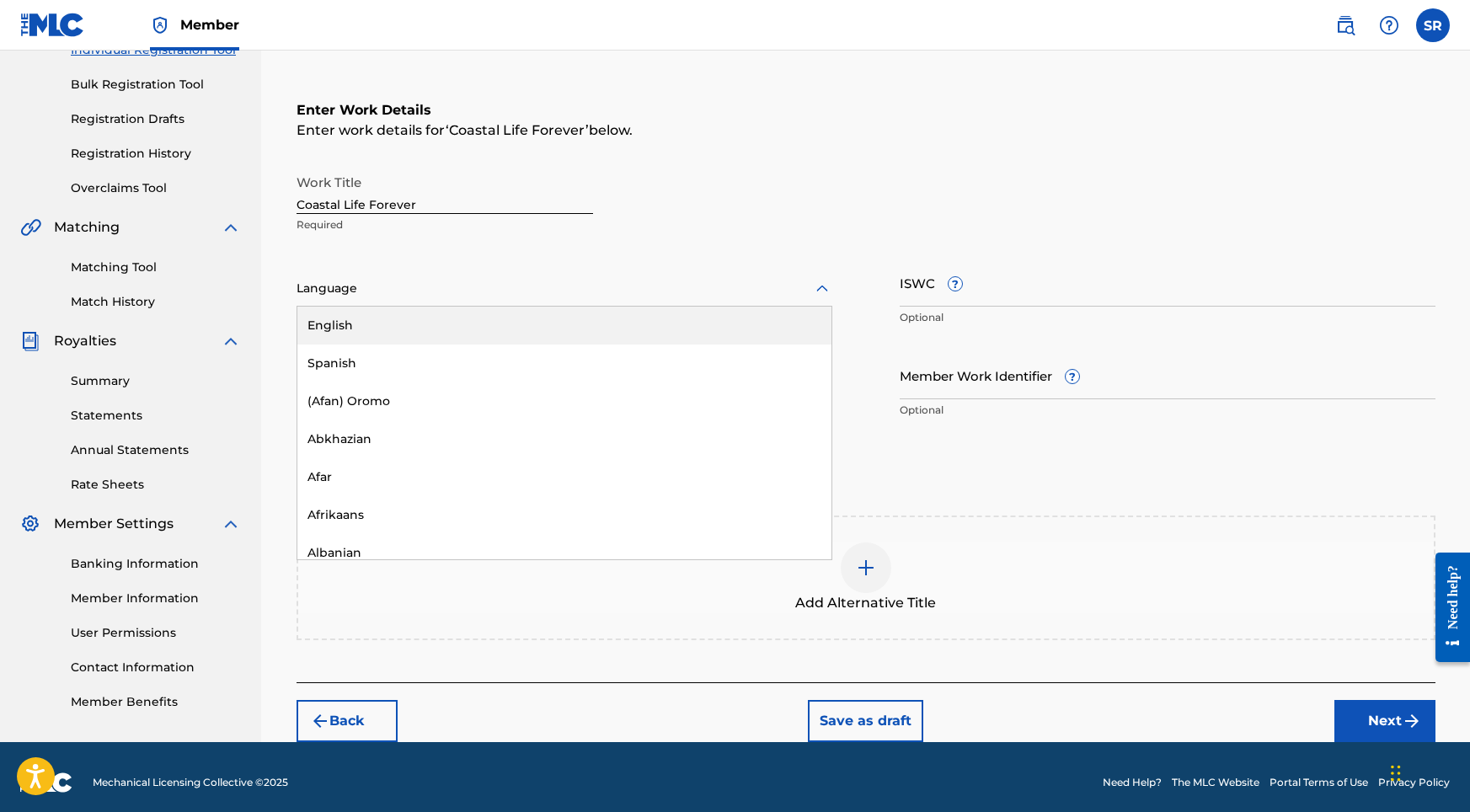
click at [530, 303] on div "Language" at bounding box center [564, 288] width 536 height 35
click at [458, 331] on div "English" at bounding box center [564, 326] width 534 height 38
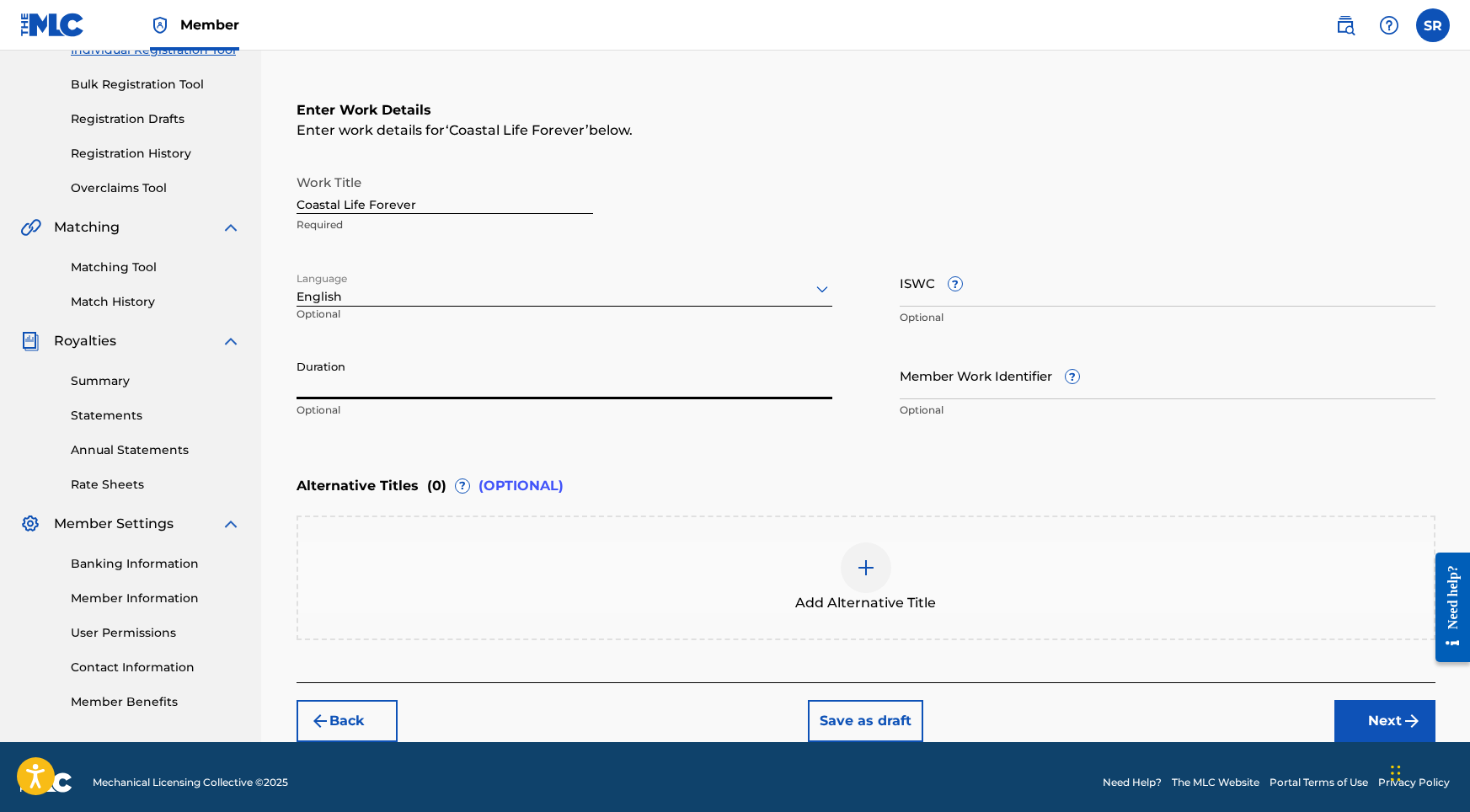
click at [583, 383] on input "Duration" at bounding box center [564, 375] width 536 height 48
type input "02:04"
click at [876, 562] on div at bounding box center [865, 567] width 50 height 50
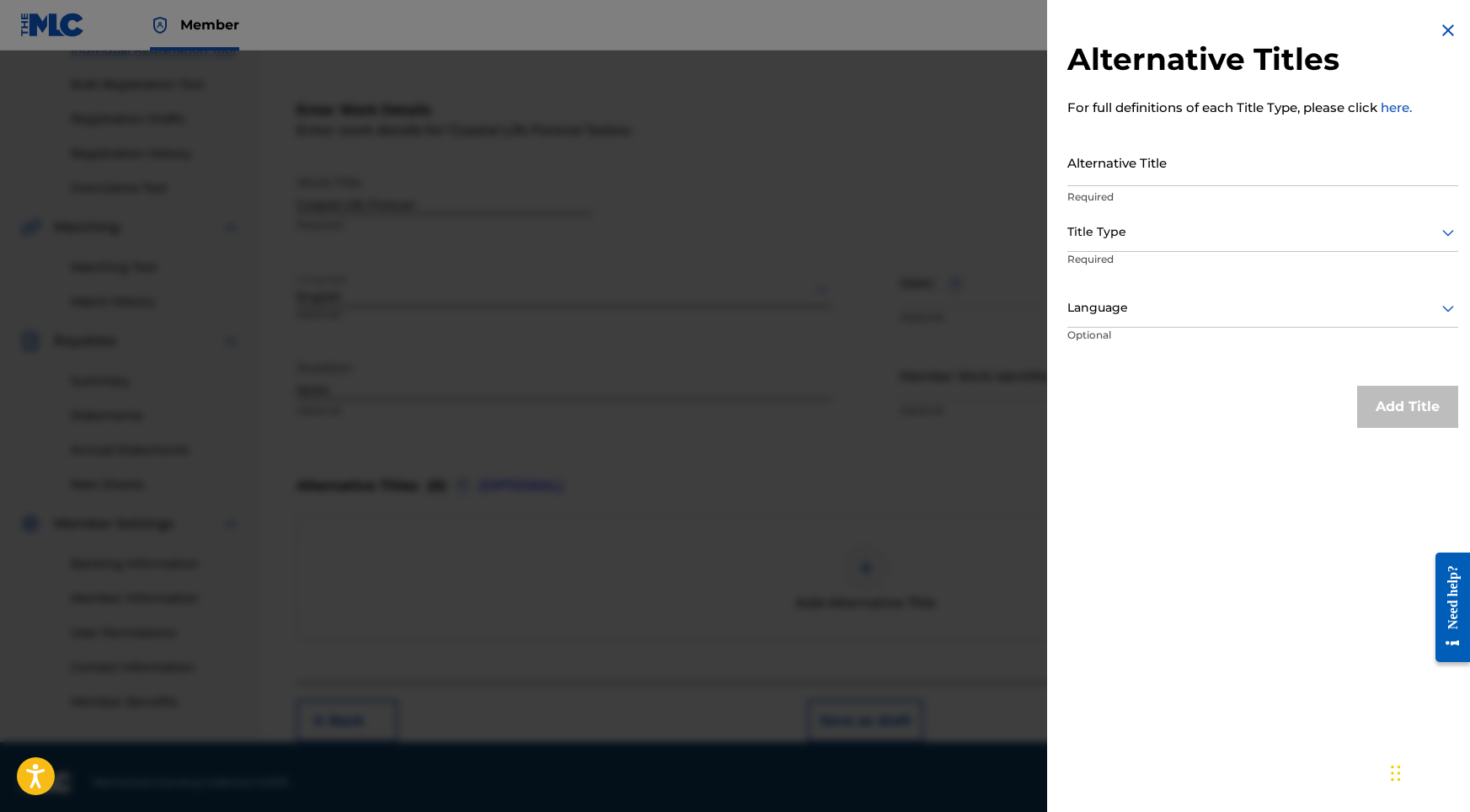
click at [1190, 153] on input "Alternative Title" at bounding box center [1262, 162] width 391 height 48
paste input "Coastal Life Forever"
type input "Coastal Life Forever"
click at [1169, 203] on p "Required" at bounding box center [1262, 197] width 391 height 15
click at [1155, 228] on div at bounding box center [1262, 232] width 391 height 21
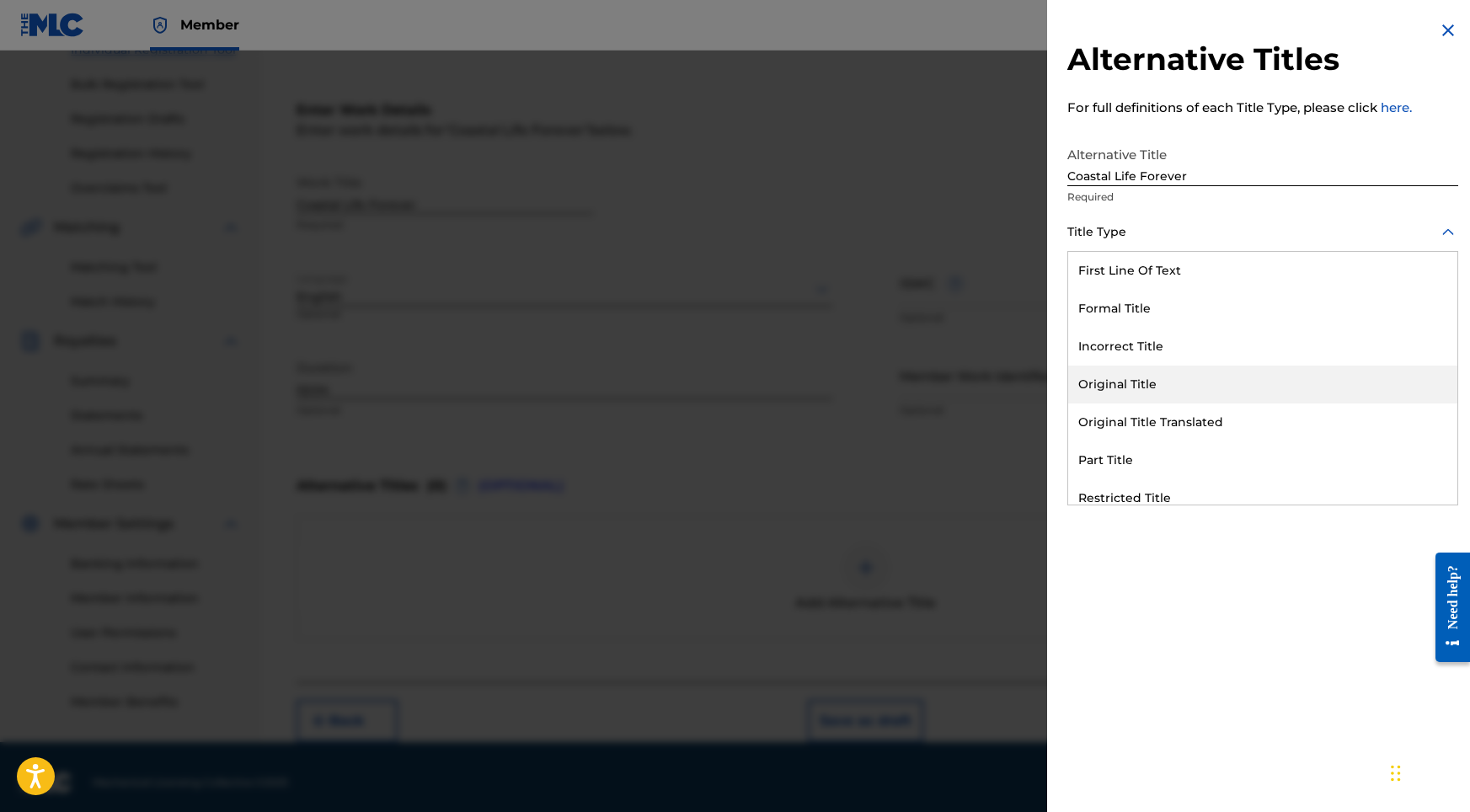
click at [1125, 378] on div "Original Title" at bounding box center [1262, 385] width 389 height 38
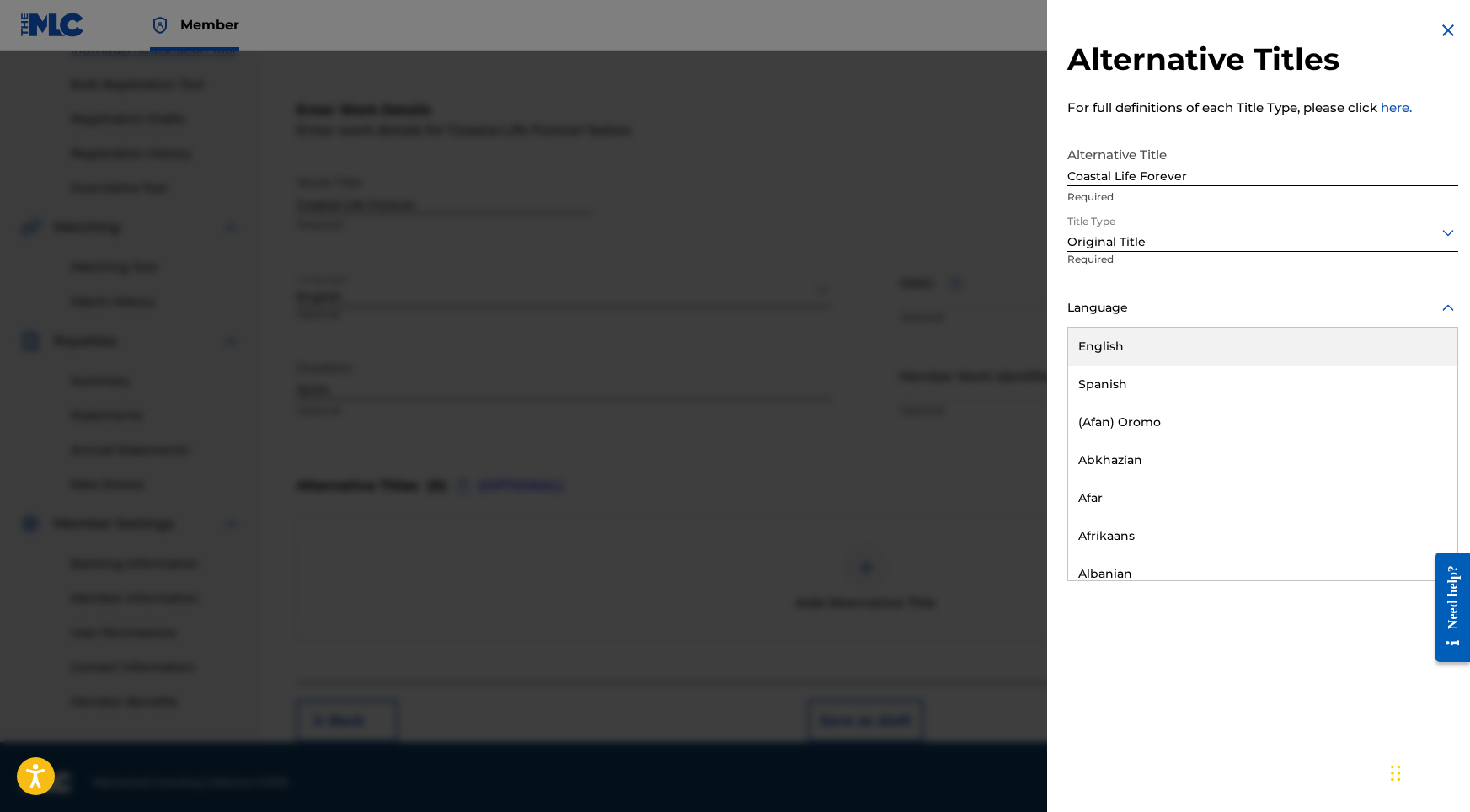
click at [1172, 306] on div at bounding box center [1262, 308] width 391 height 21
click at [1136, 354] on div "English" at bounding box center [1262, 346] width 389 height 38
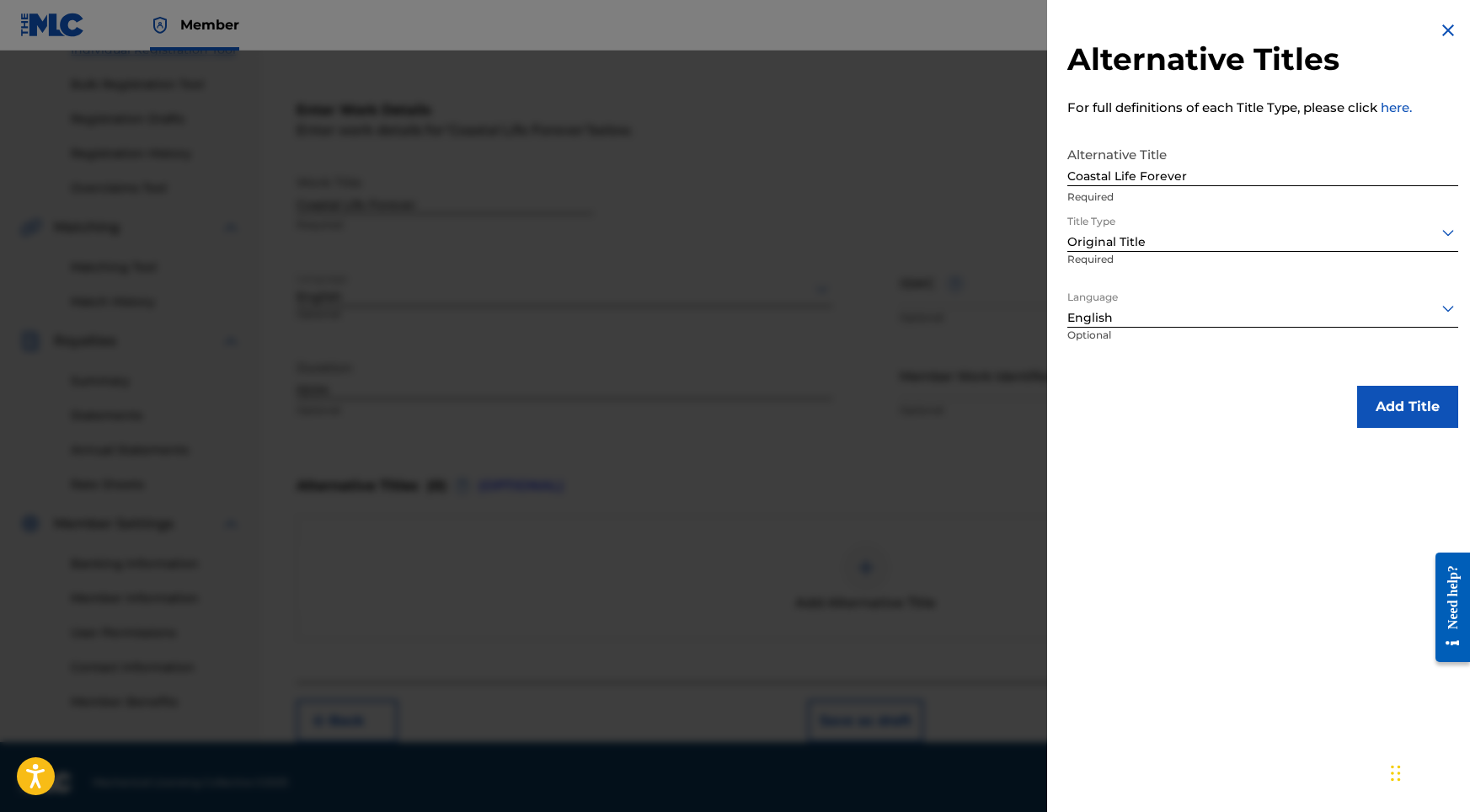
click at [1415, 406] on button "Add Title" at bounding box center [1408, 406] width 101 height 42
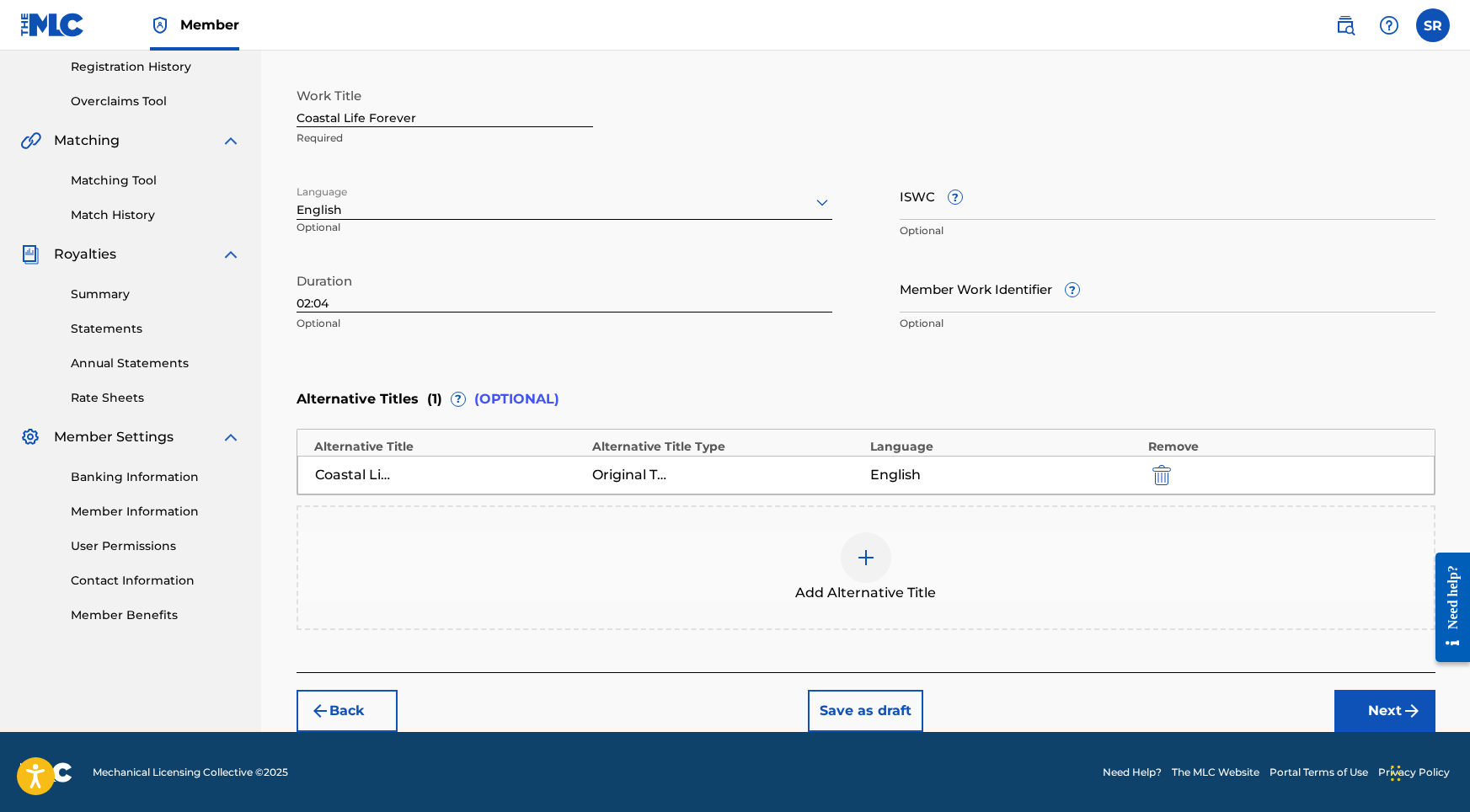
click at [1349, 712] on button "Next" at bounding box center [1384, 710] width 101 height 42
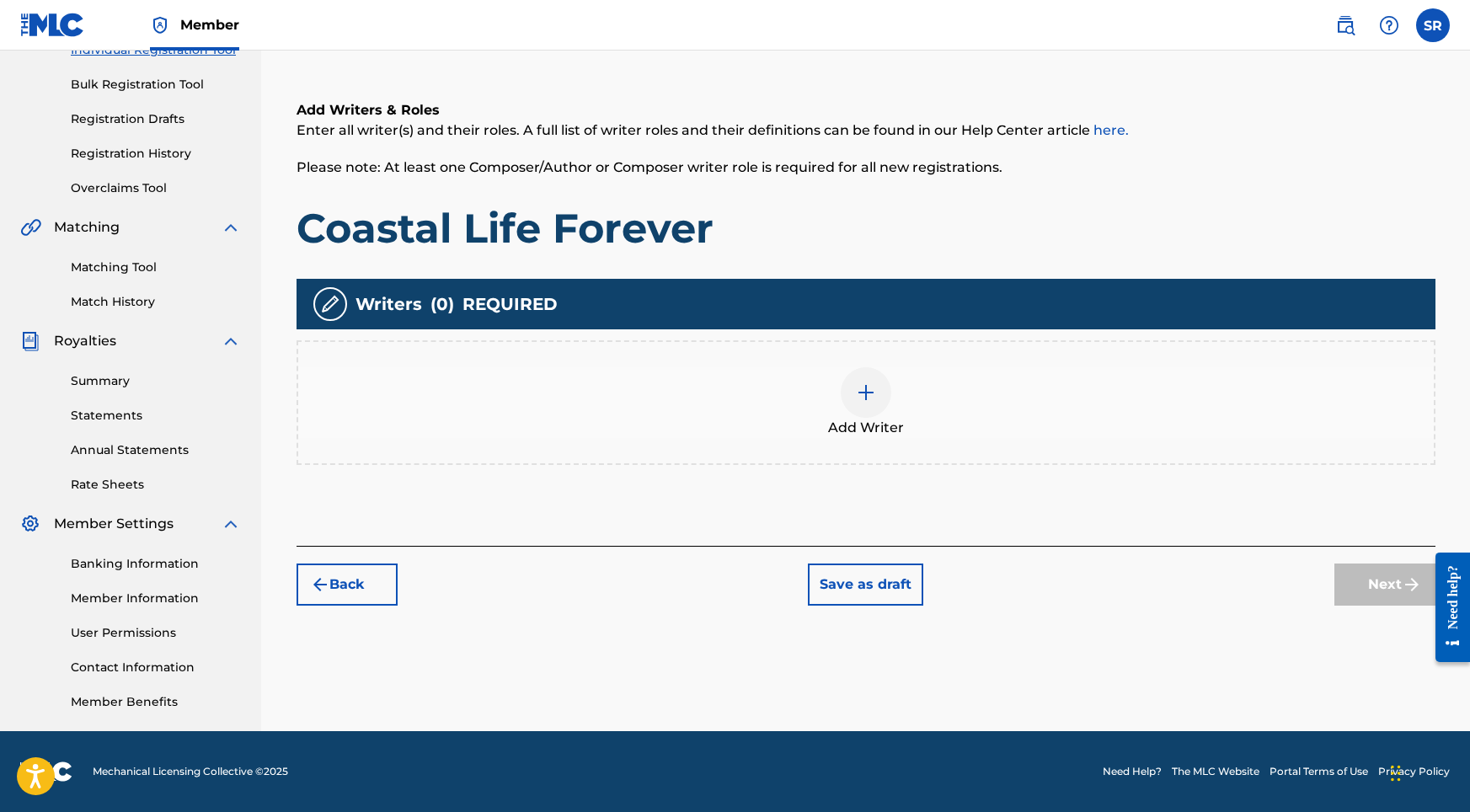
click at [855, 421] on span "Add Writer" at bounding box center [865, 428] width 76 height 21
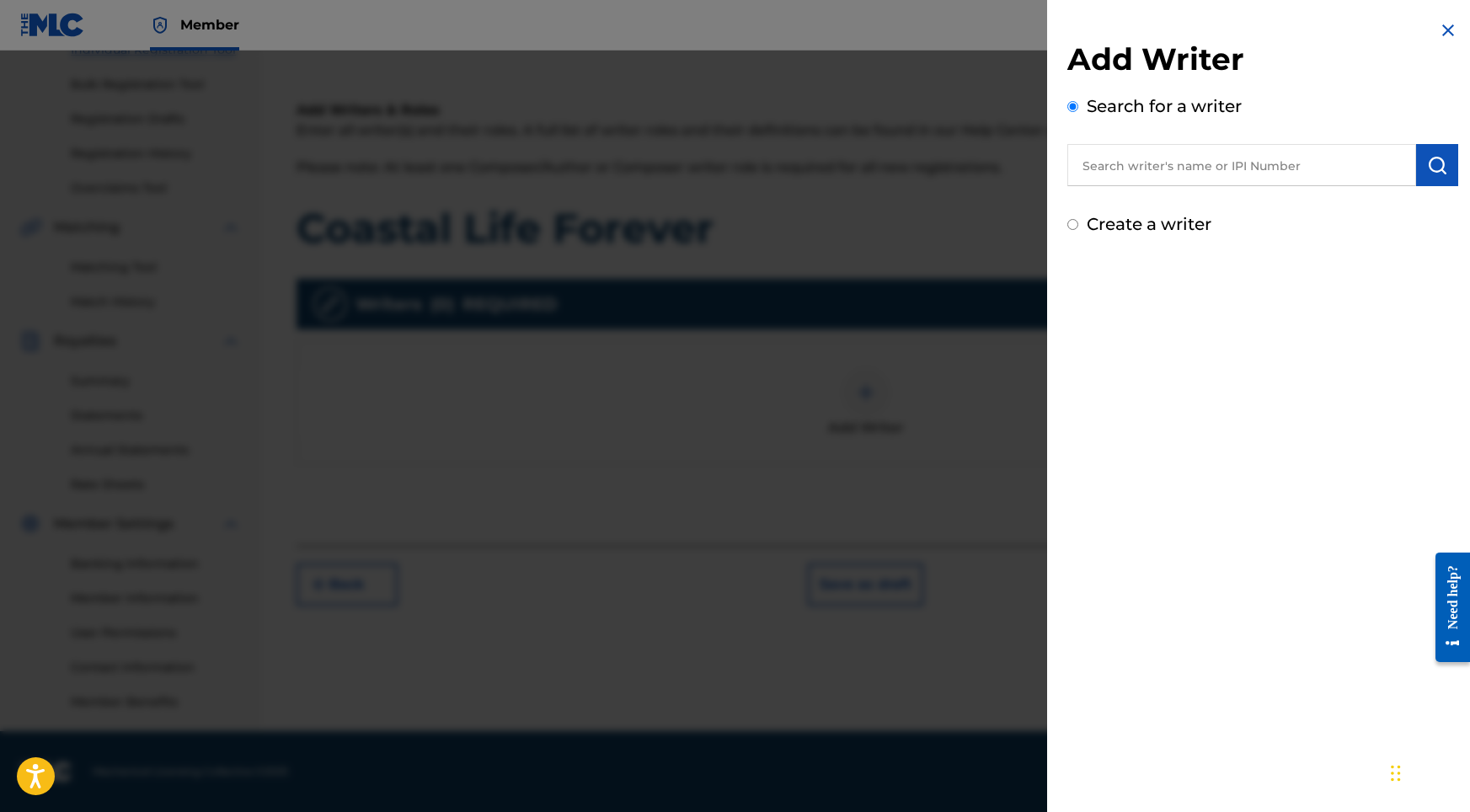
click at [1135, 161] on input "text" at bounding box center [1242, 164] width 349 height 42
paste input "[PERSON_NAME]"
type input "[PERSON_NAME]"
click at [1431, 172] on img "submit" at bounding box center [1438, 165] width 21 height 21
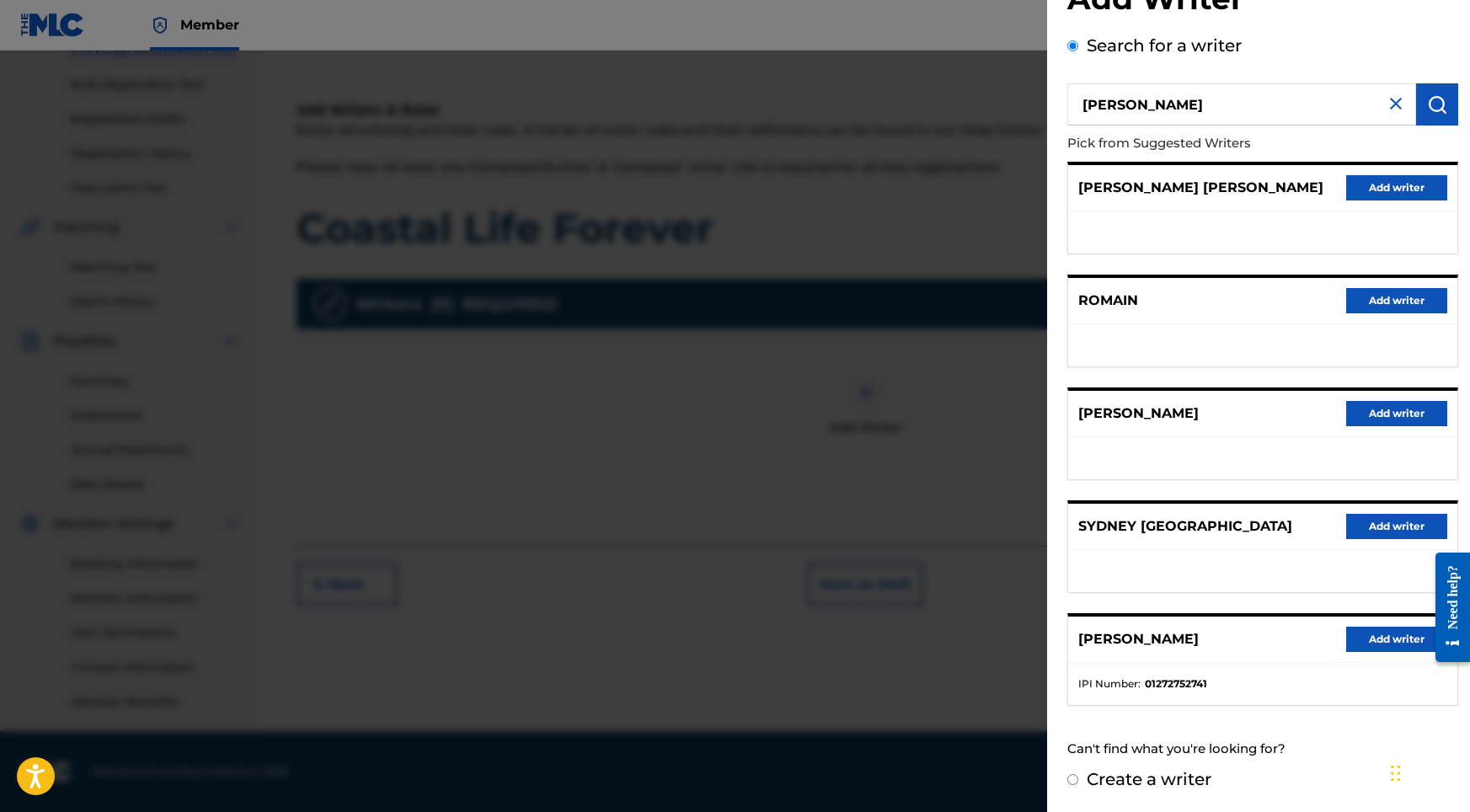
scroll to position [75, 0]
click at [1379, 644] on button "Add writer" at bounding box center [1396, 639] width 101 height 26
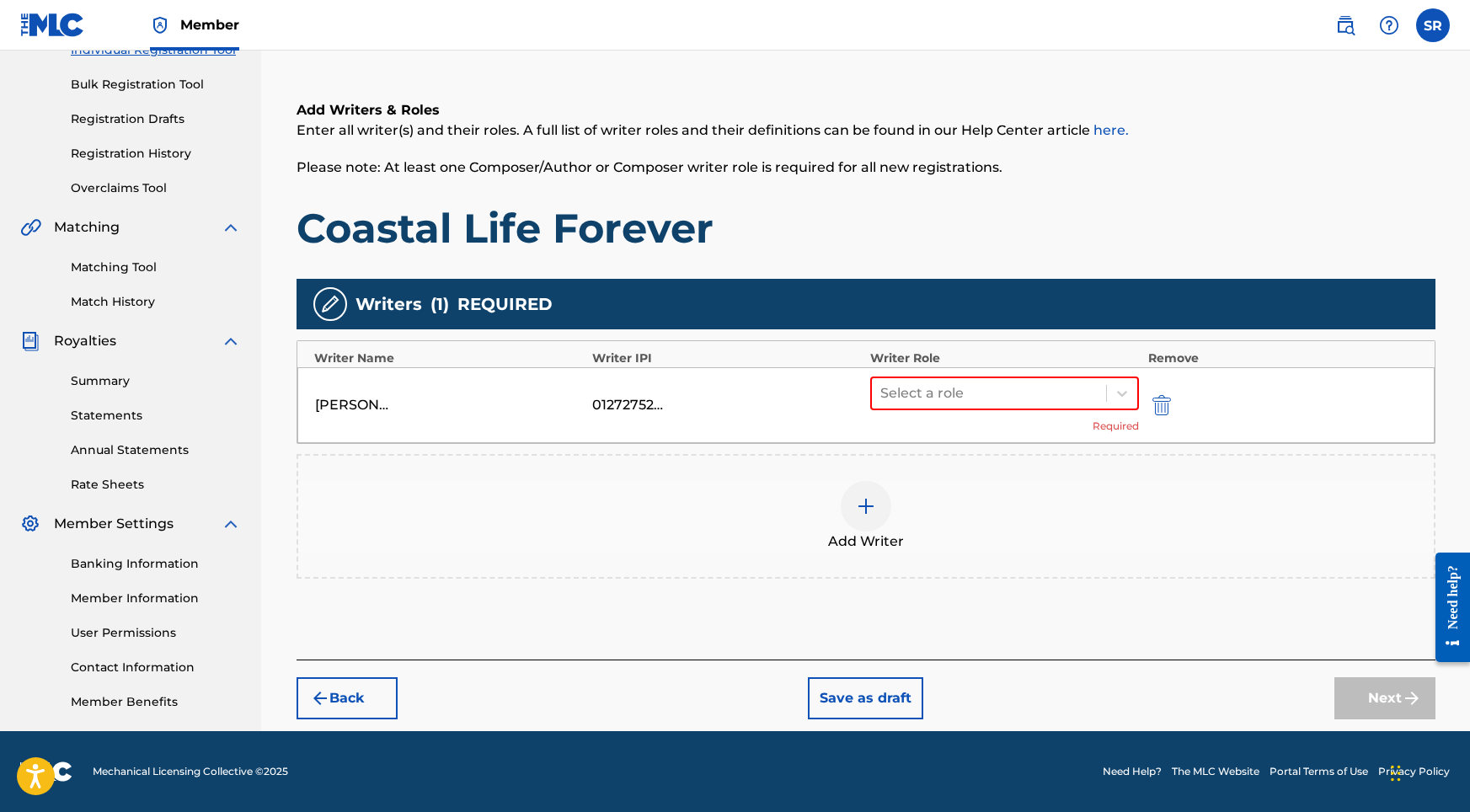
click at [938, 411] on div "Select a role Required" at bounding box center [1005, 404] width 269 height 57
click at [937, 402] on div at bounding box center [989, 393] width 218 height 24
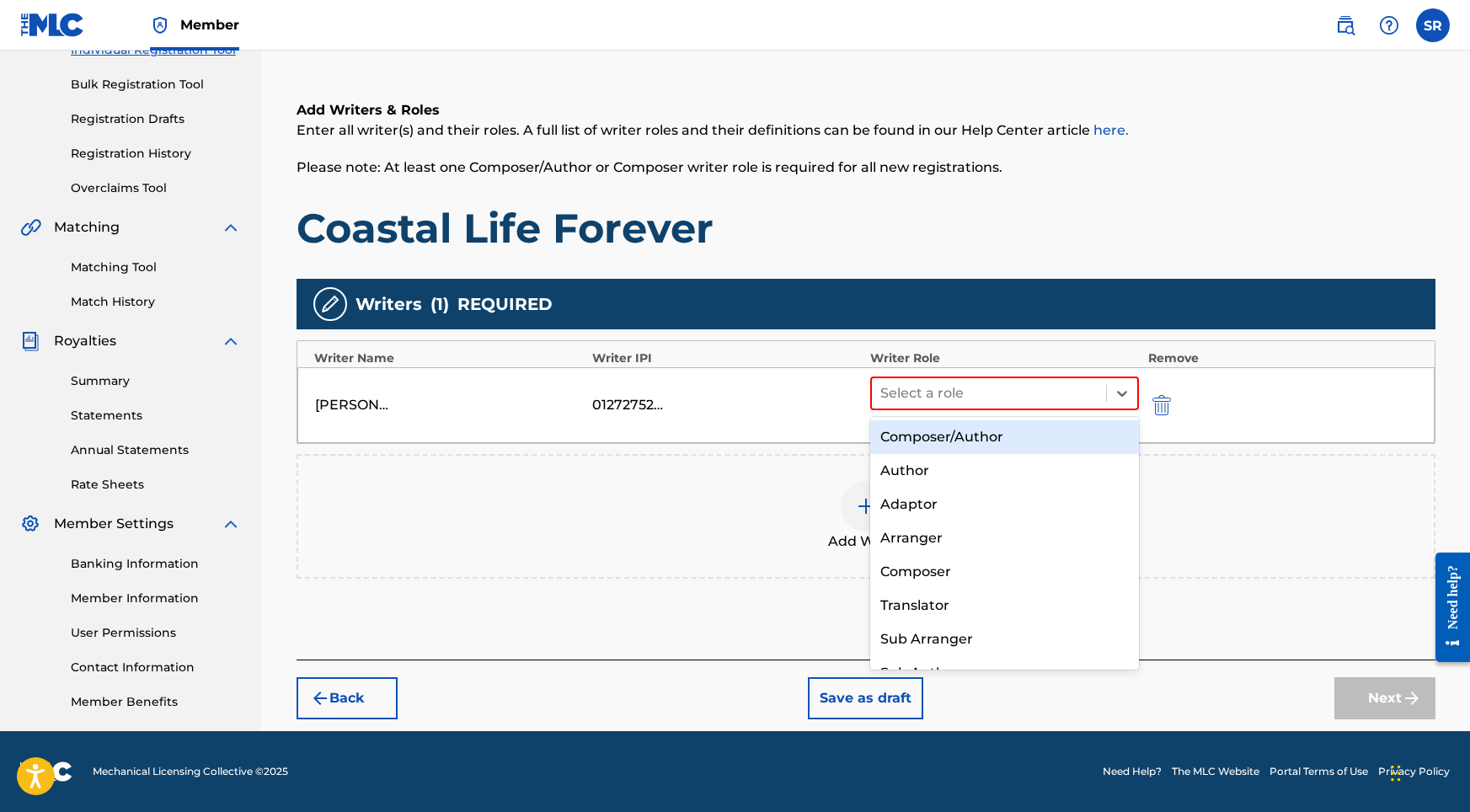
click at [937, 432] on div "Composer/Author" at bounding box center [1005, 437] width 269 height 33
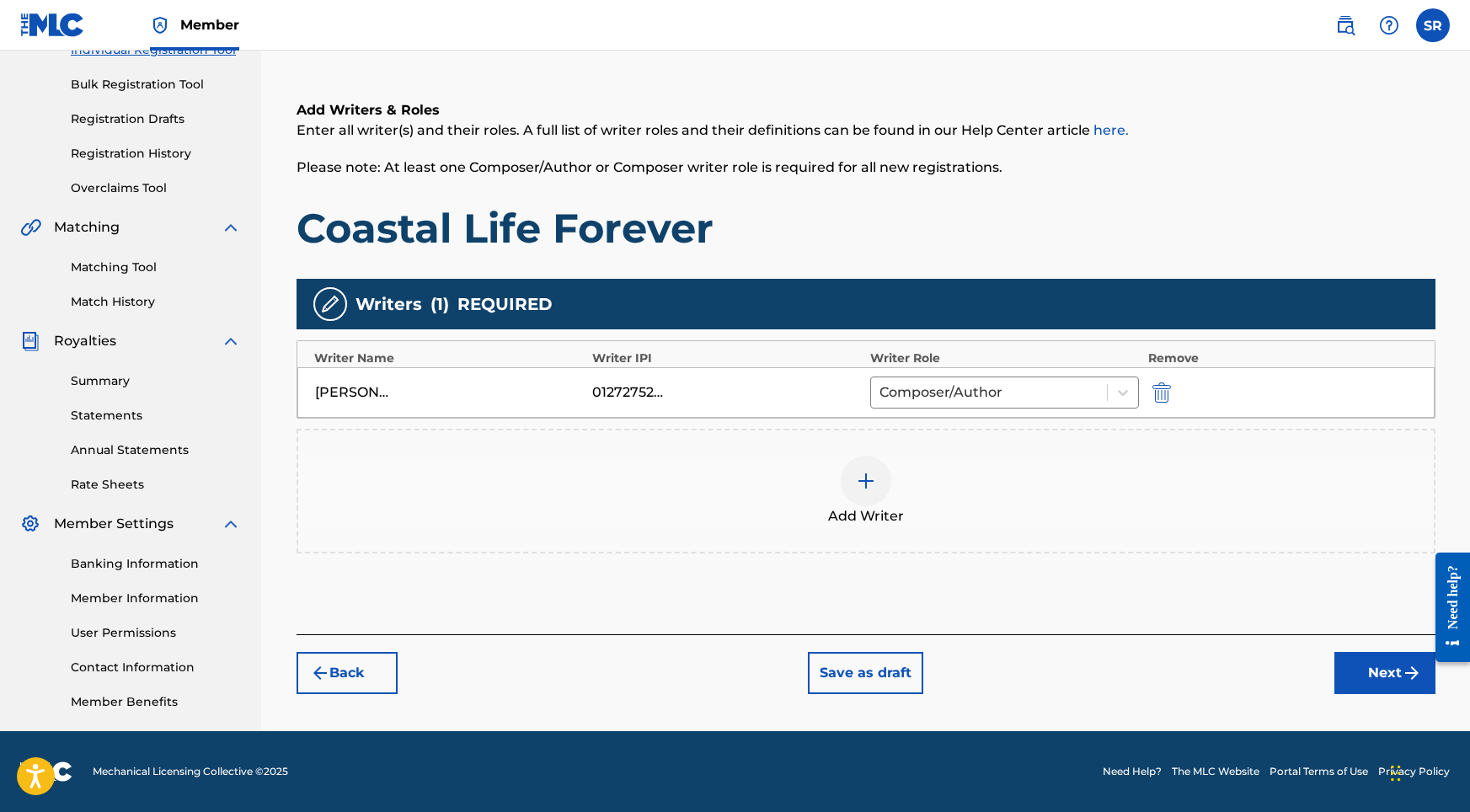
click at [1350, 671] on button "Next" at bounding box center [1384, 672] width 101 height 42
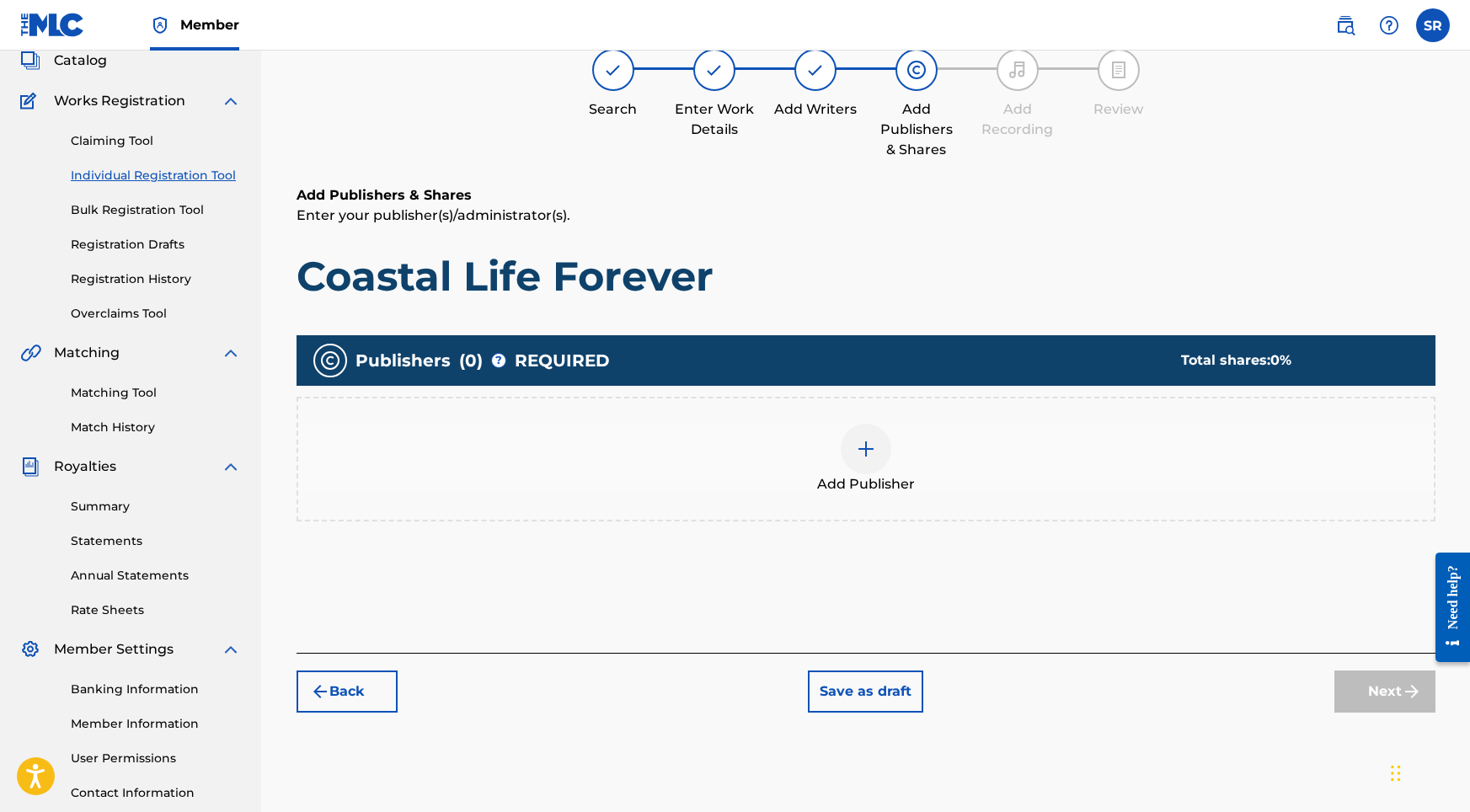
scroll to position [76, 0]
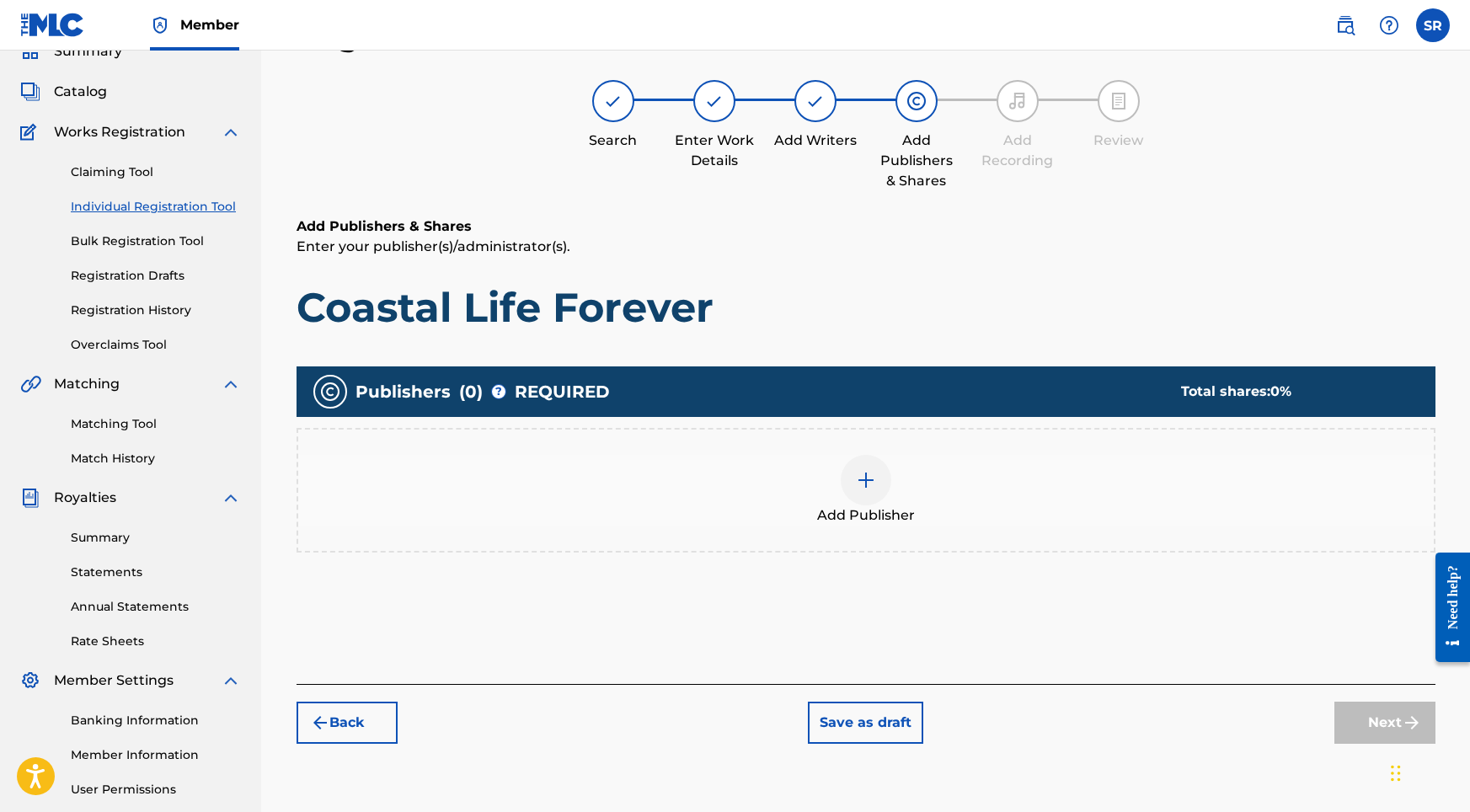
click at [858, 470] on img at bounding box center [866, 480] width 21 height 21
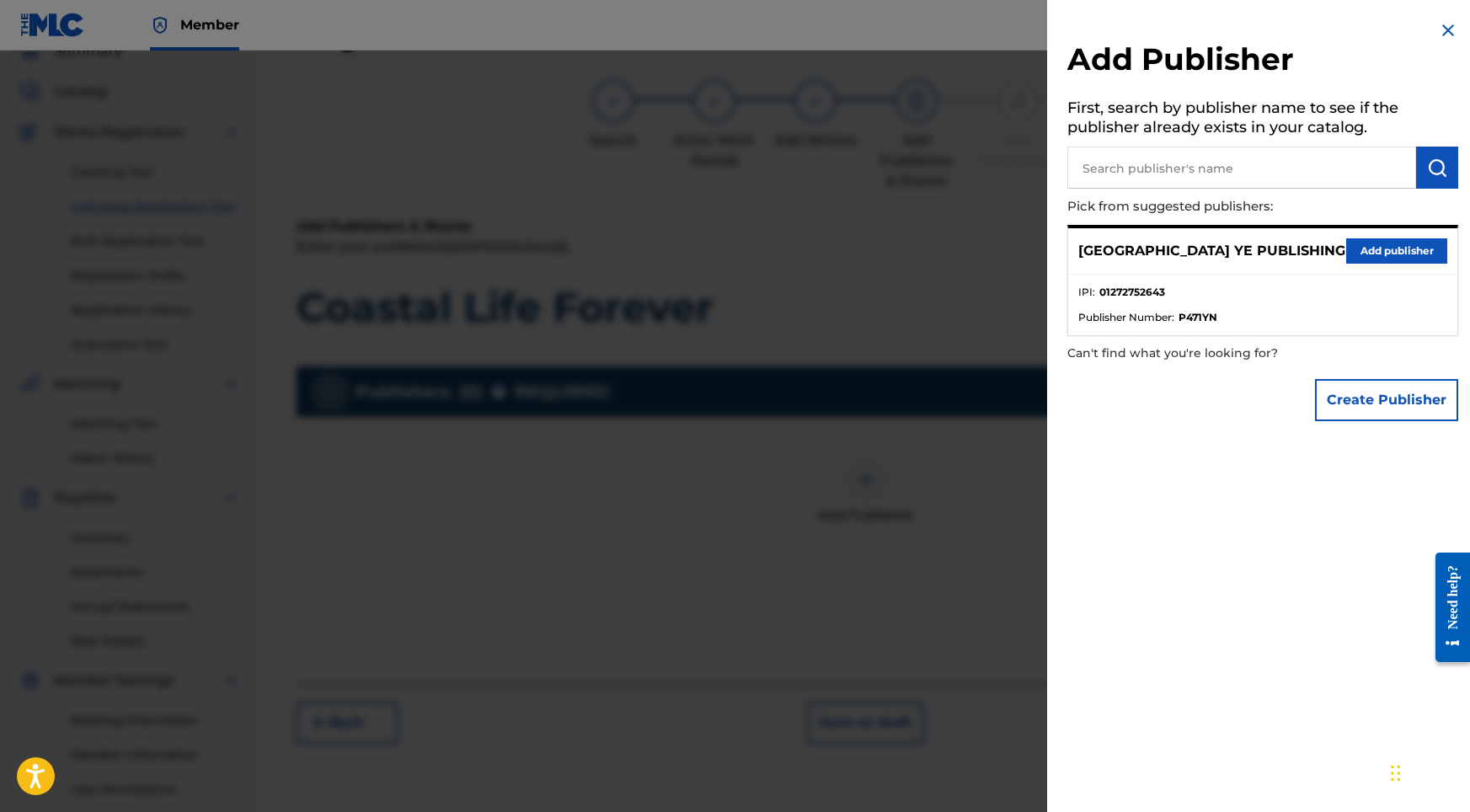
click at [1390, 259] on button "Add publisher" at bounding box center [1396, 251] width 101 height 26
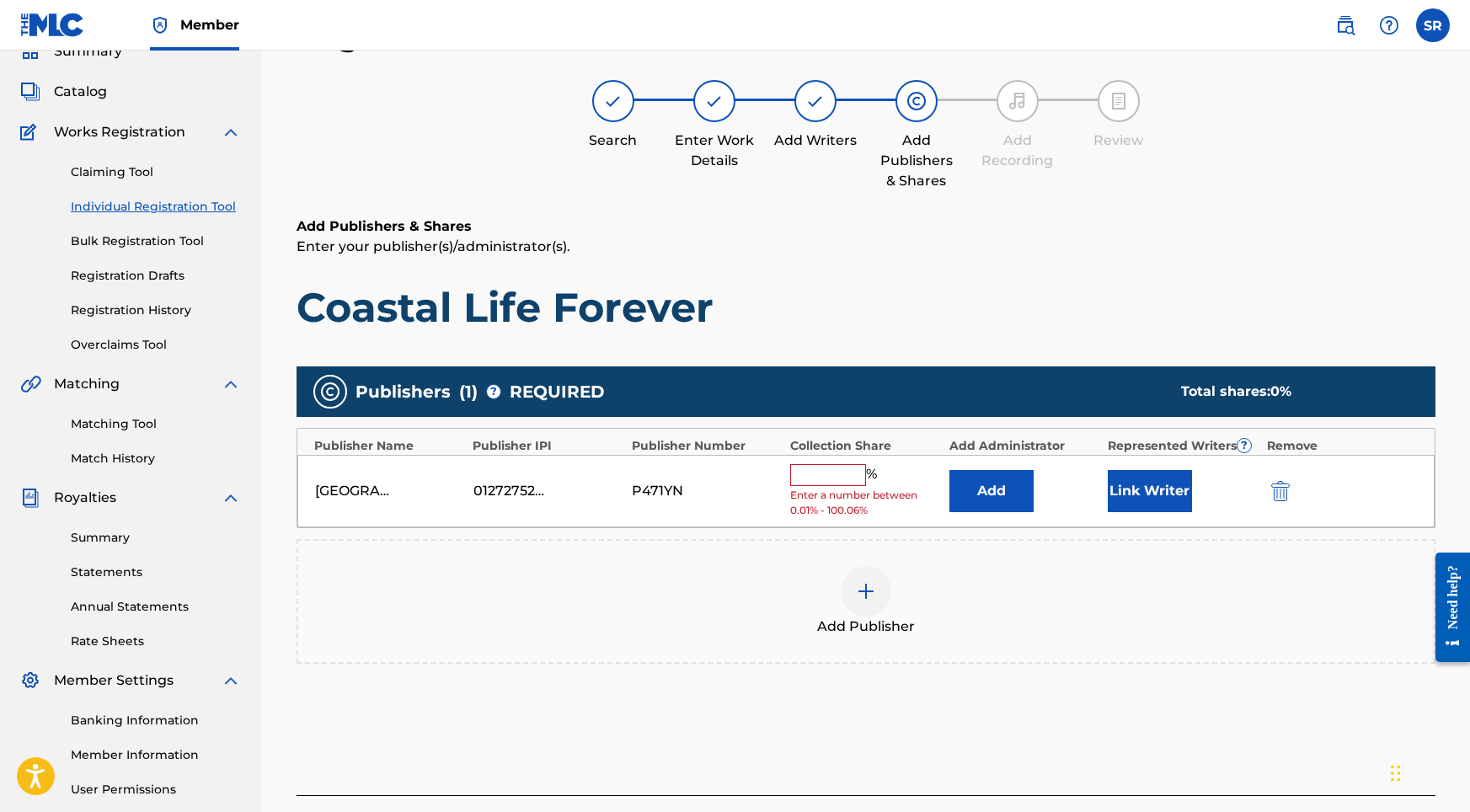
click at [829, 480] on input "text" at bounding box center [828, 475] width 76 height 22
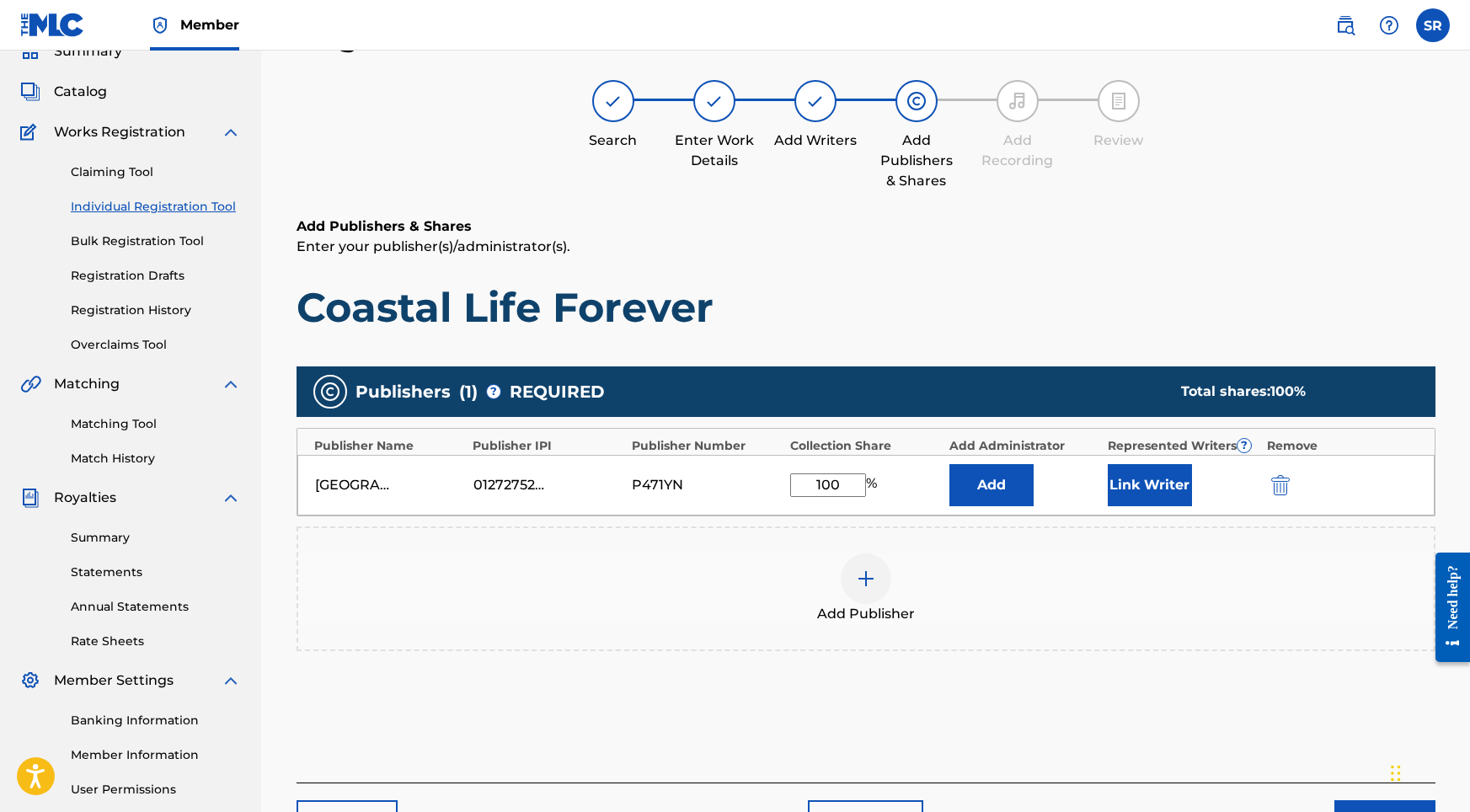
type input "100"
click at [1160, 491] on button "Link Writer" at bounding box center [1149, 485] width 85 height 42
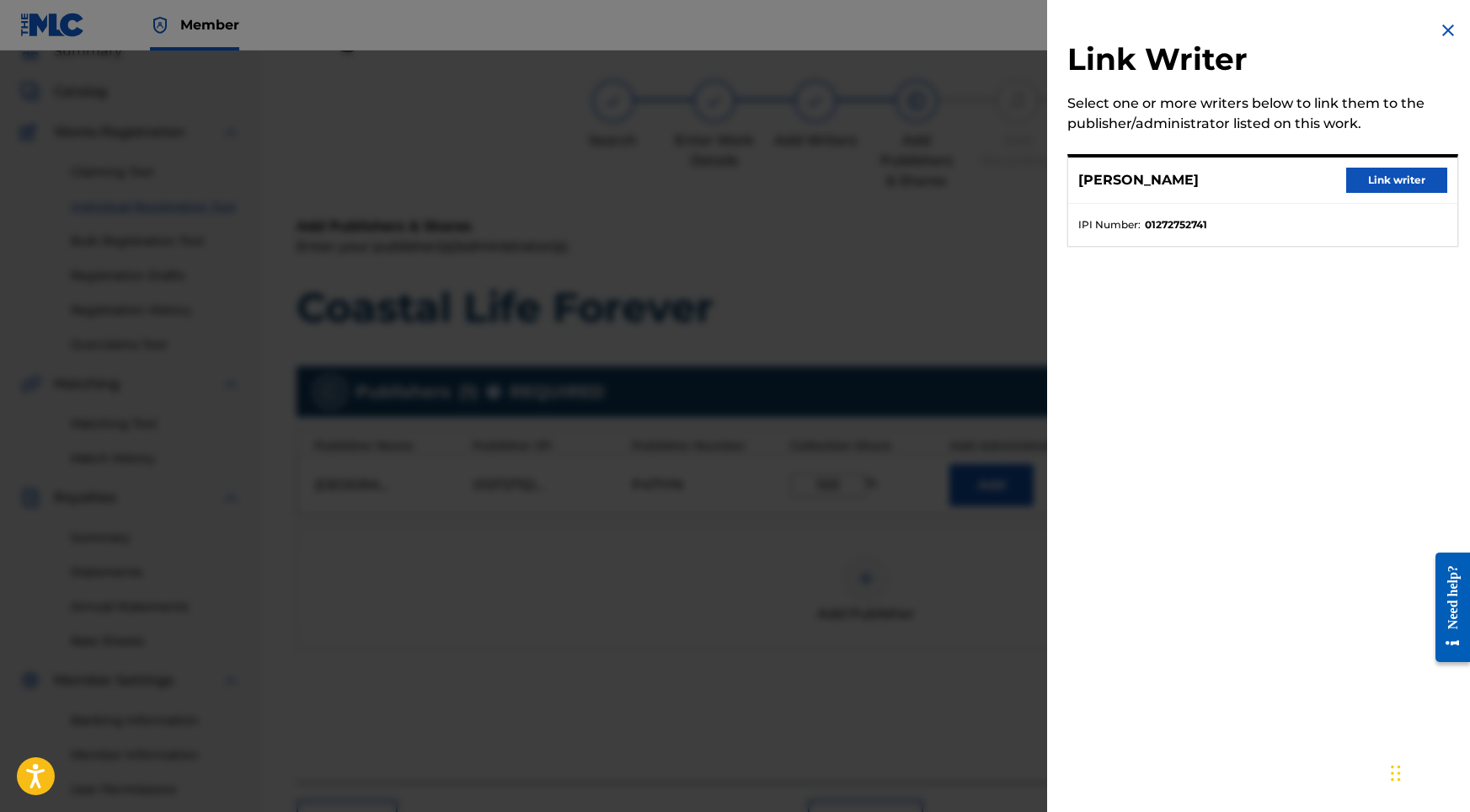
click at [1369, 189] on button "Link writer" at bounding box center [1396, 180] width 101 height 26
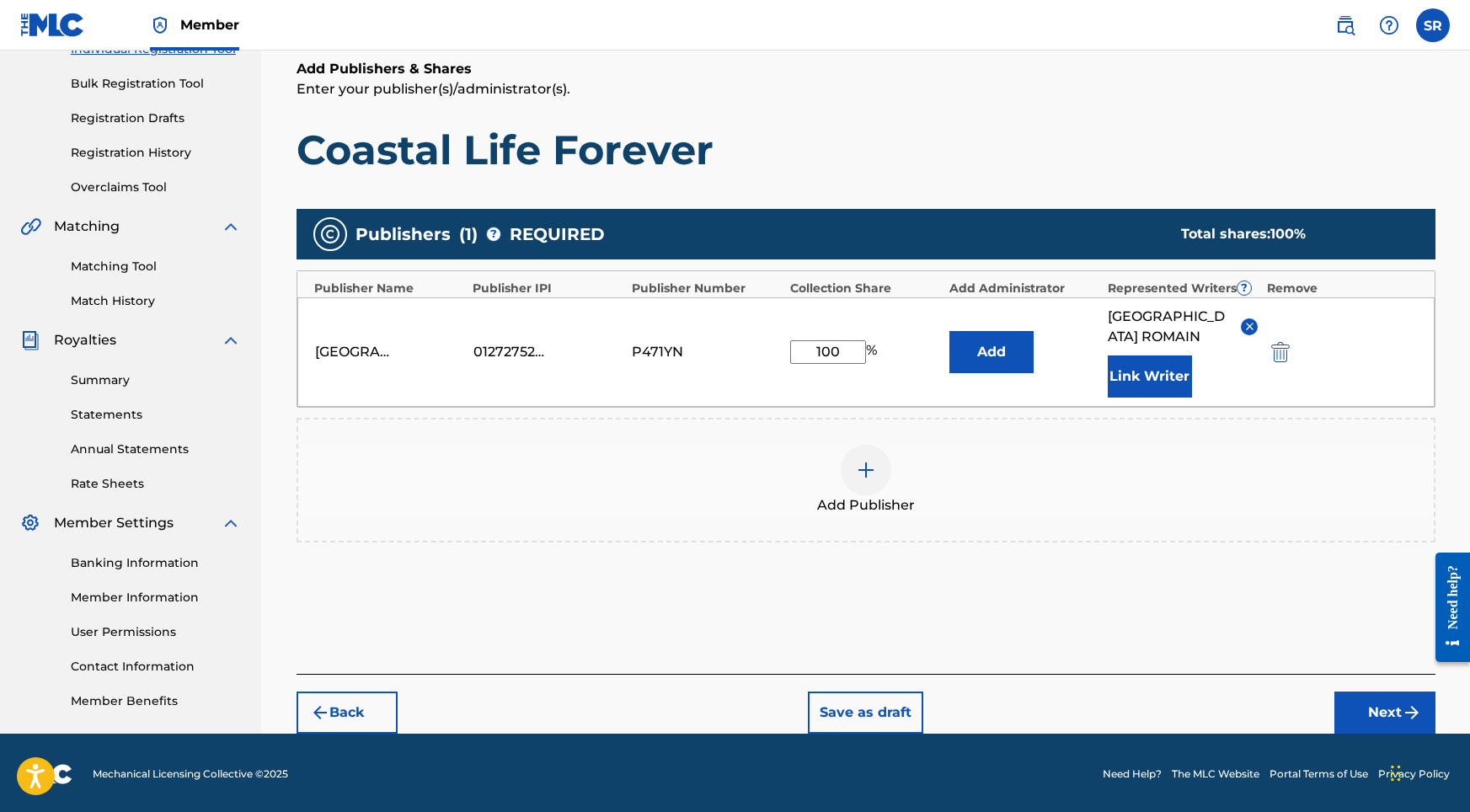
scroll to position [232, 0]
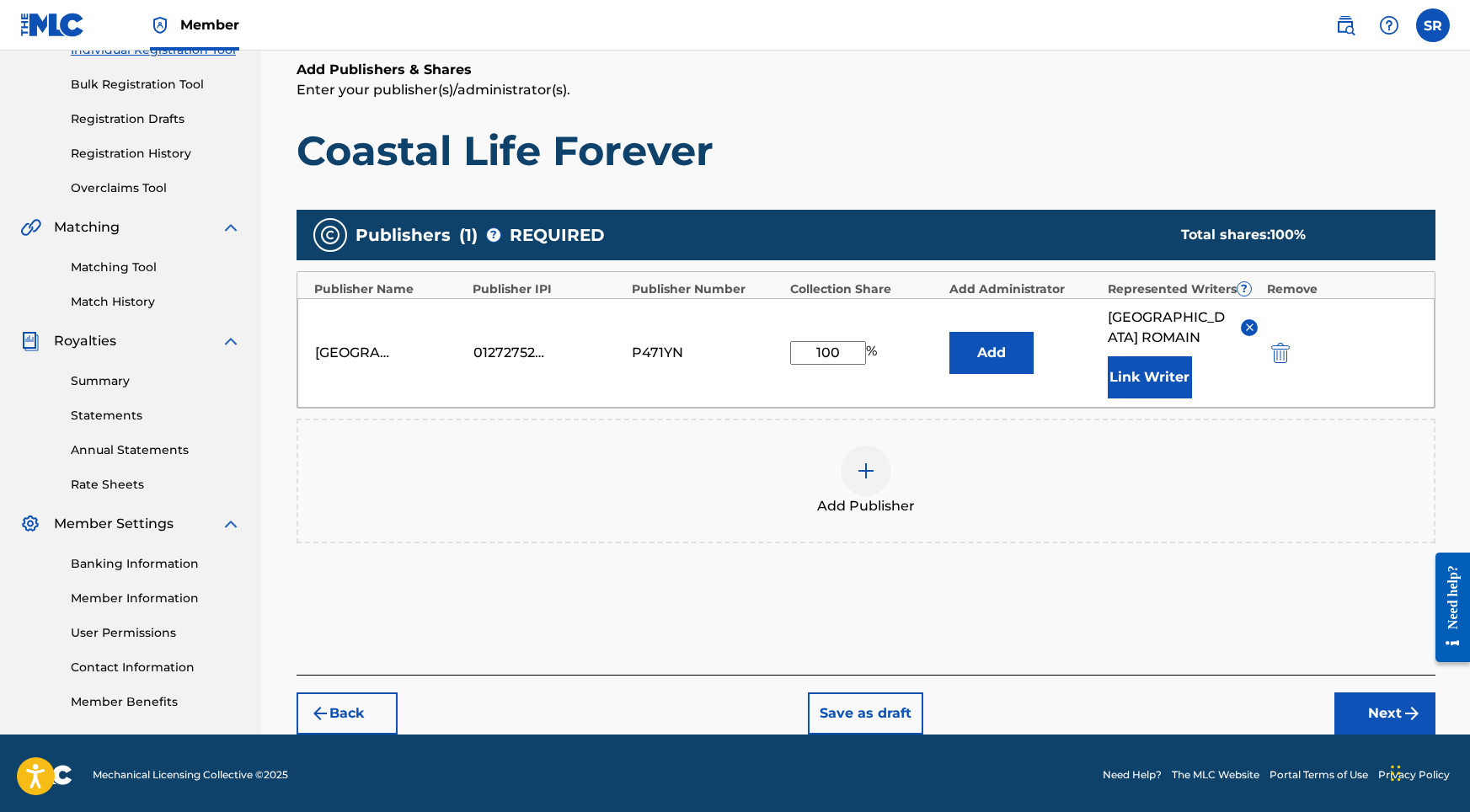
click at [1369, 692] on button "Next" at bounding box center [1384, 713] width 101 height 42
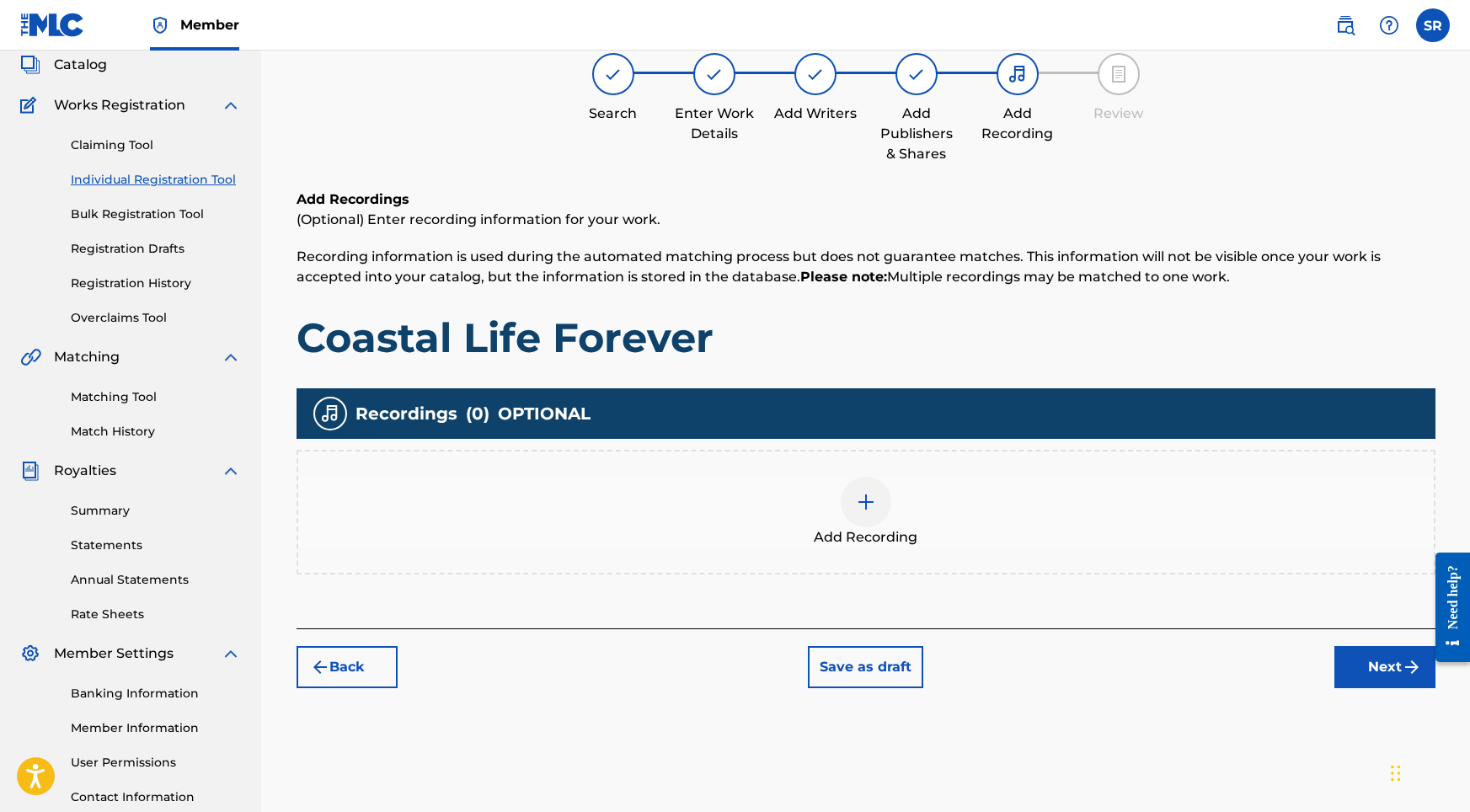
scroll to position [76, 0]
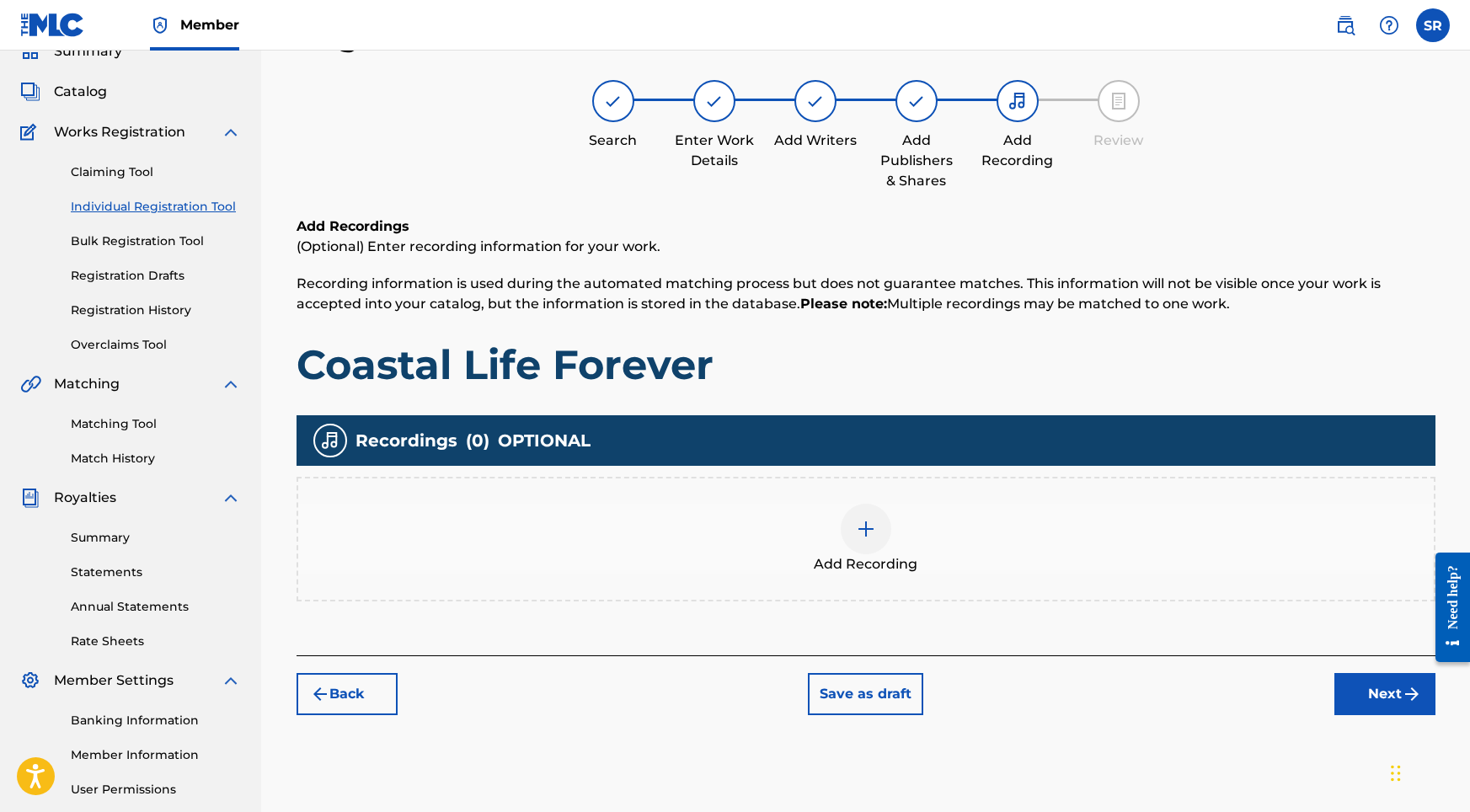
click at [1387, 688] on button "Next" at bounding box center [1384, 693] width 101 height 42
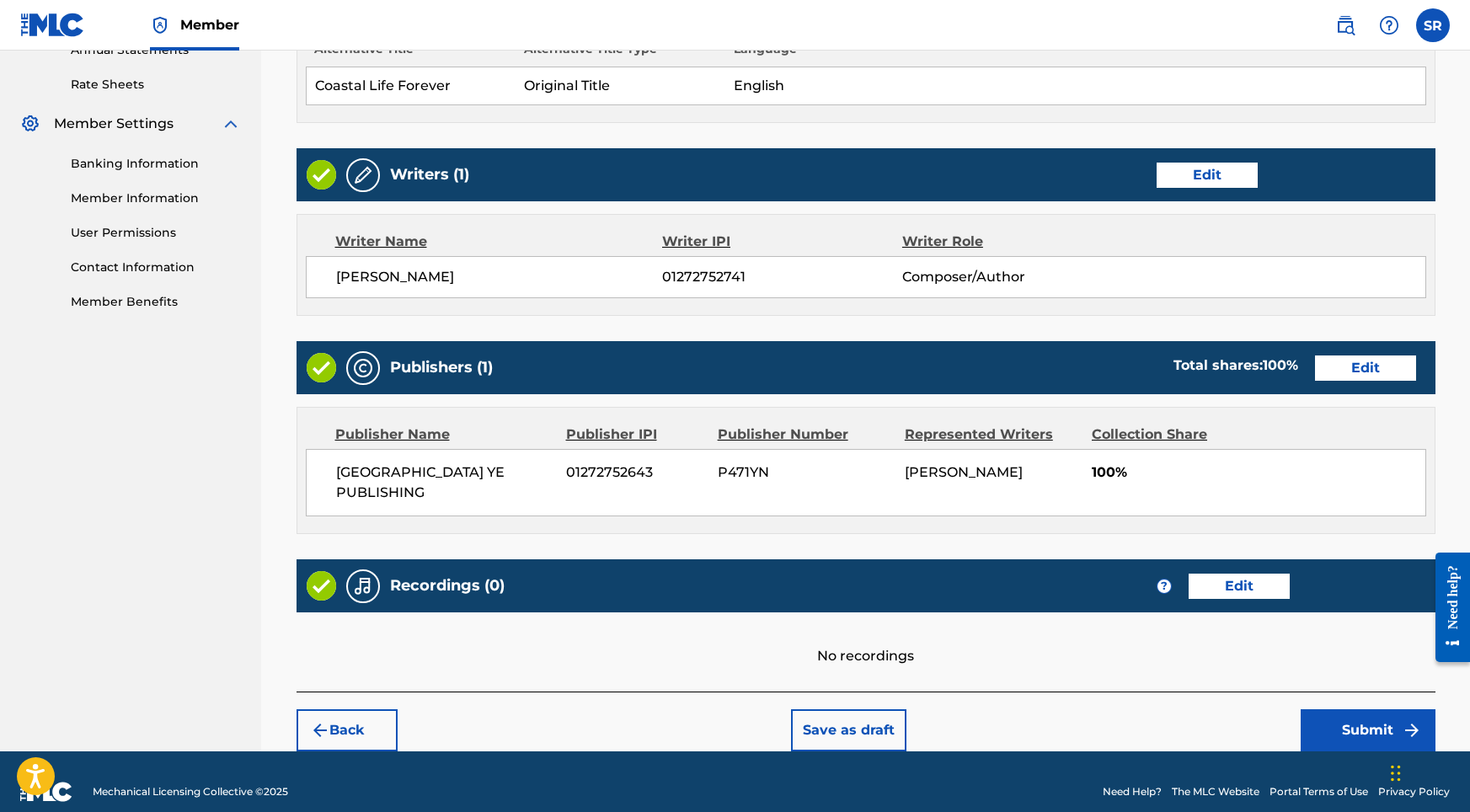
scroll to position [632, 0]
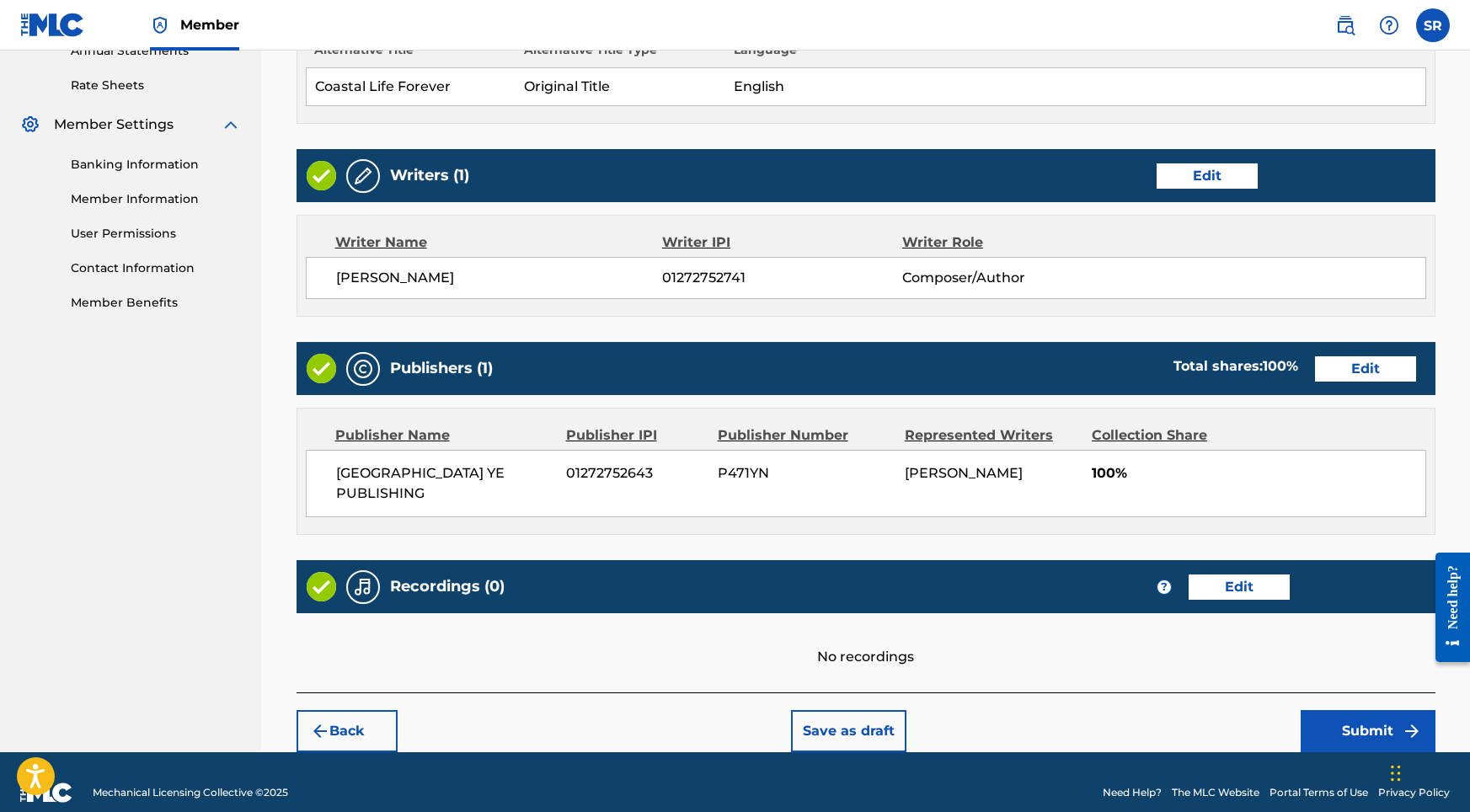
click at [1355, 721] on button "Submit" at bounding box center [1368, 730] width 135 height 42
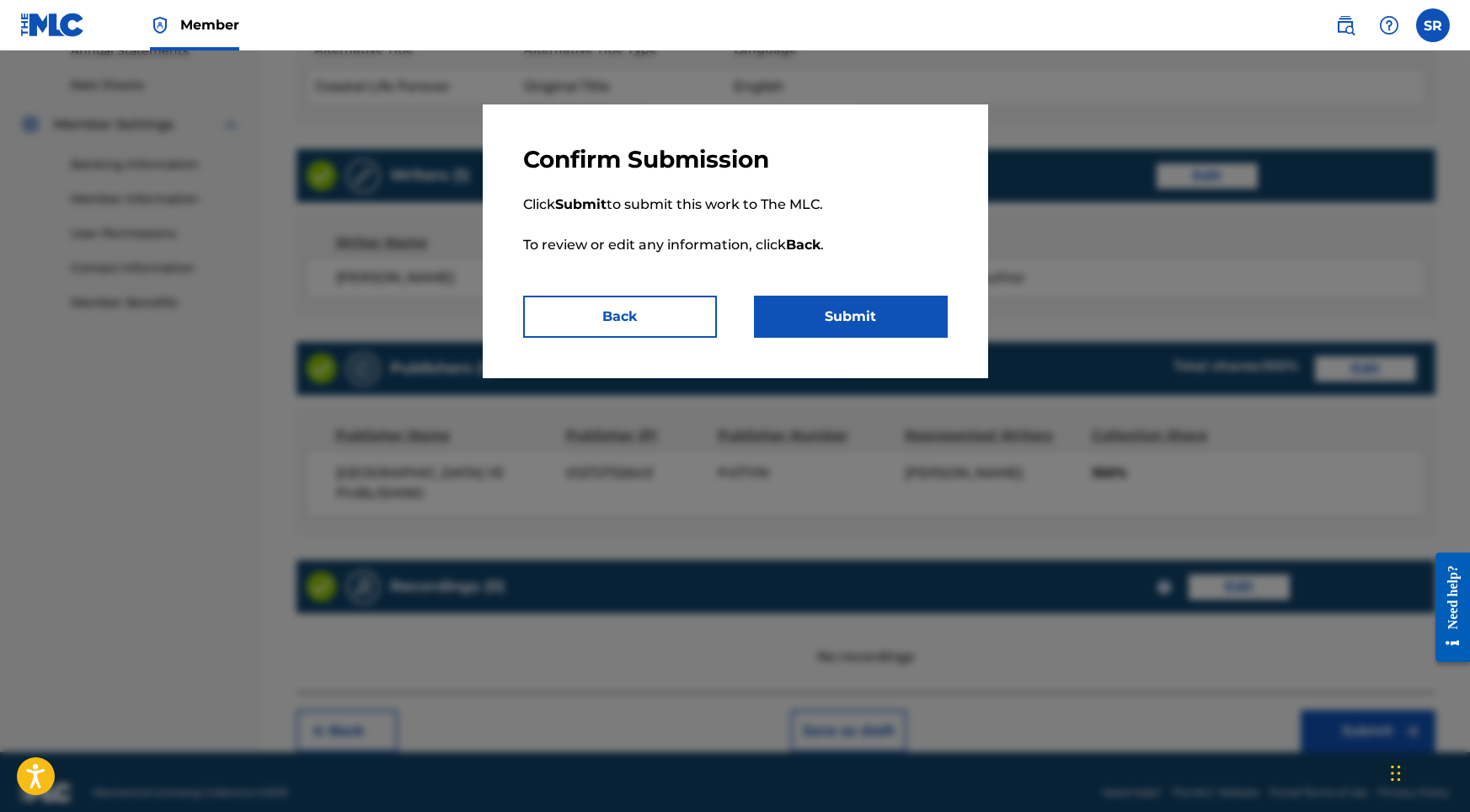
click at [863, 303] on button "Submit" at bounding box center [851, 316] width 194 height 42
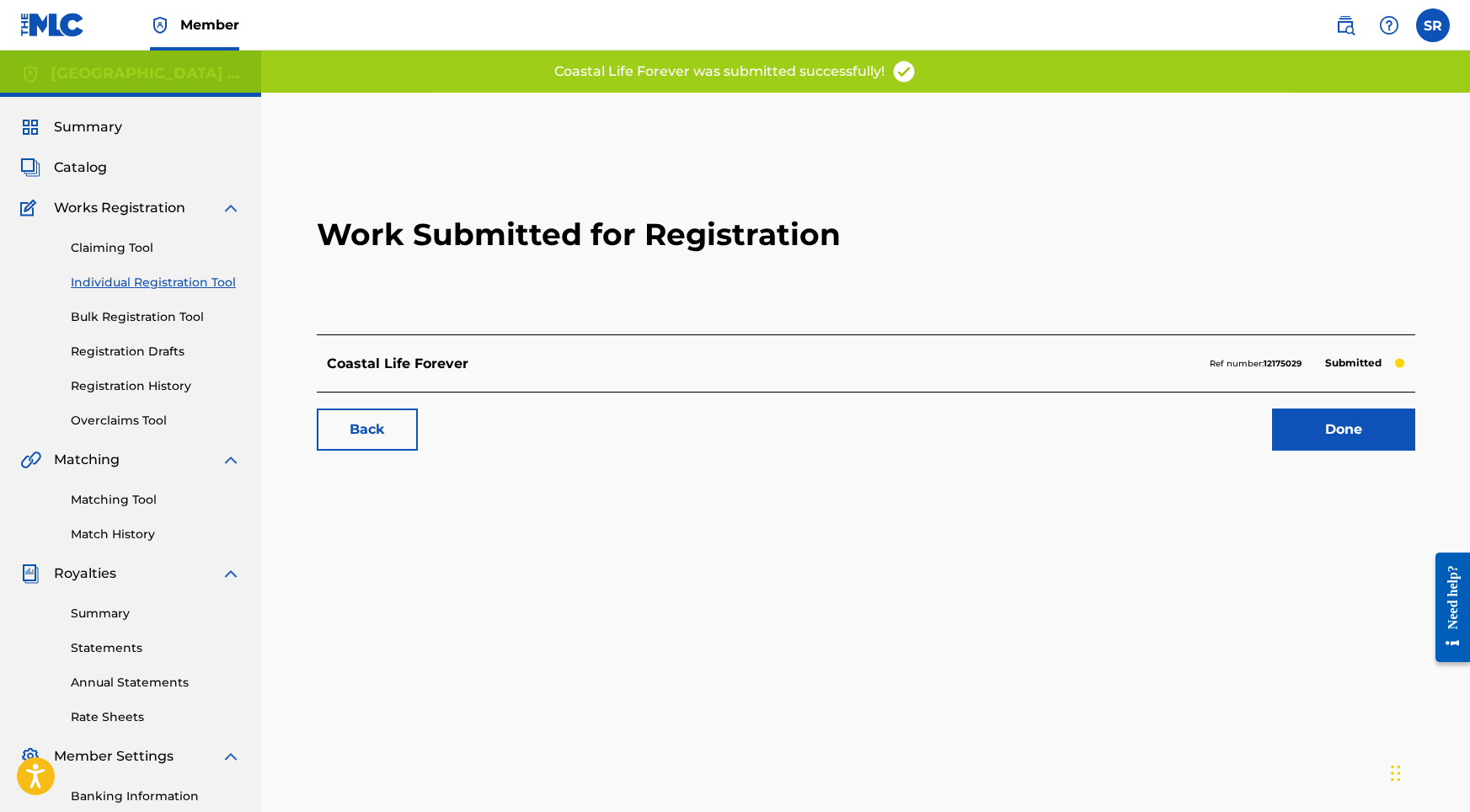
click at [334, 425] on link "Back" at bounding box center [367, 429] width 101 height 42
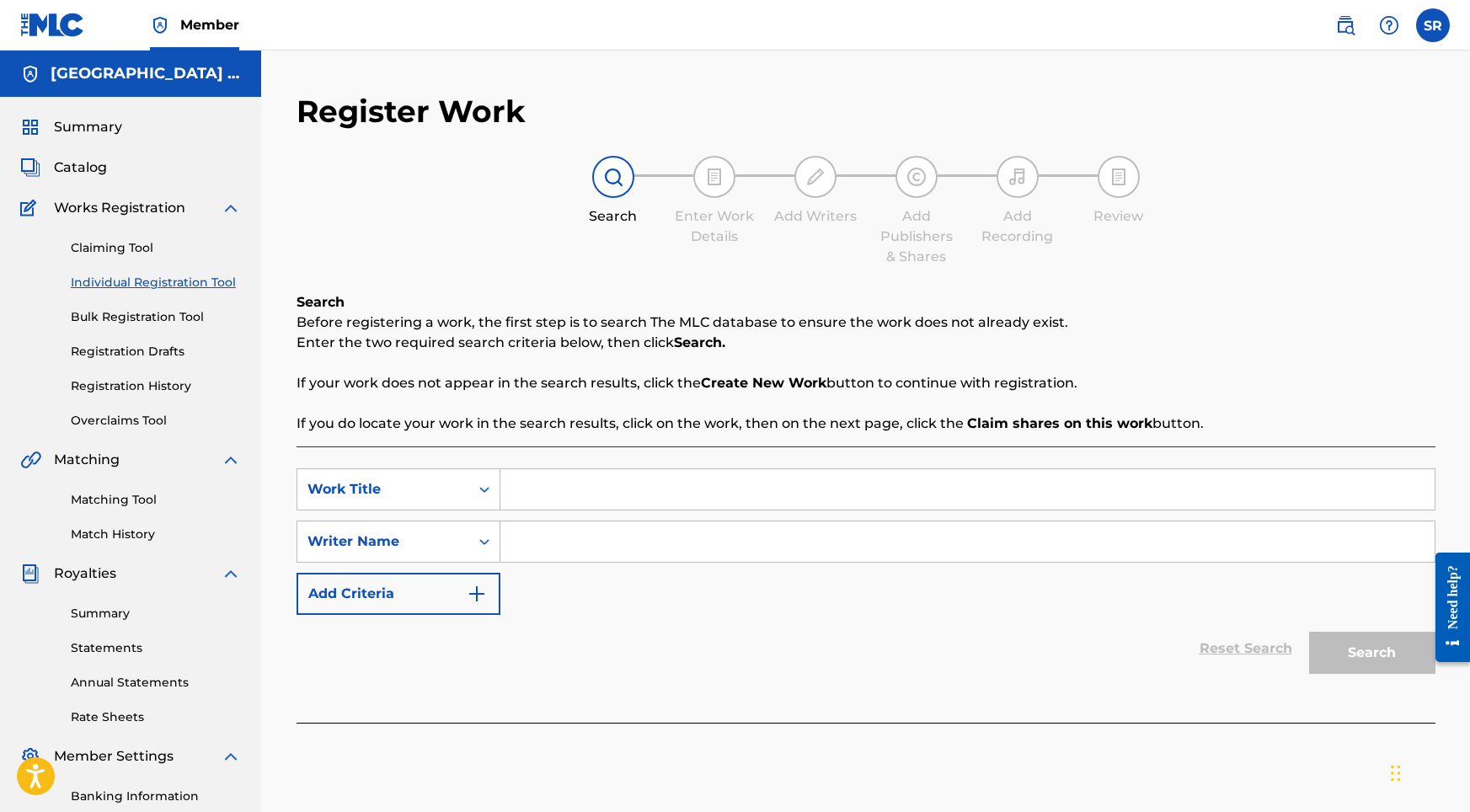
click at [141, 390] on link "Registration History" at bounding box center [156, 385] width 170 height 18
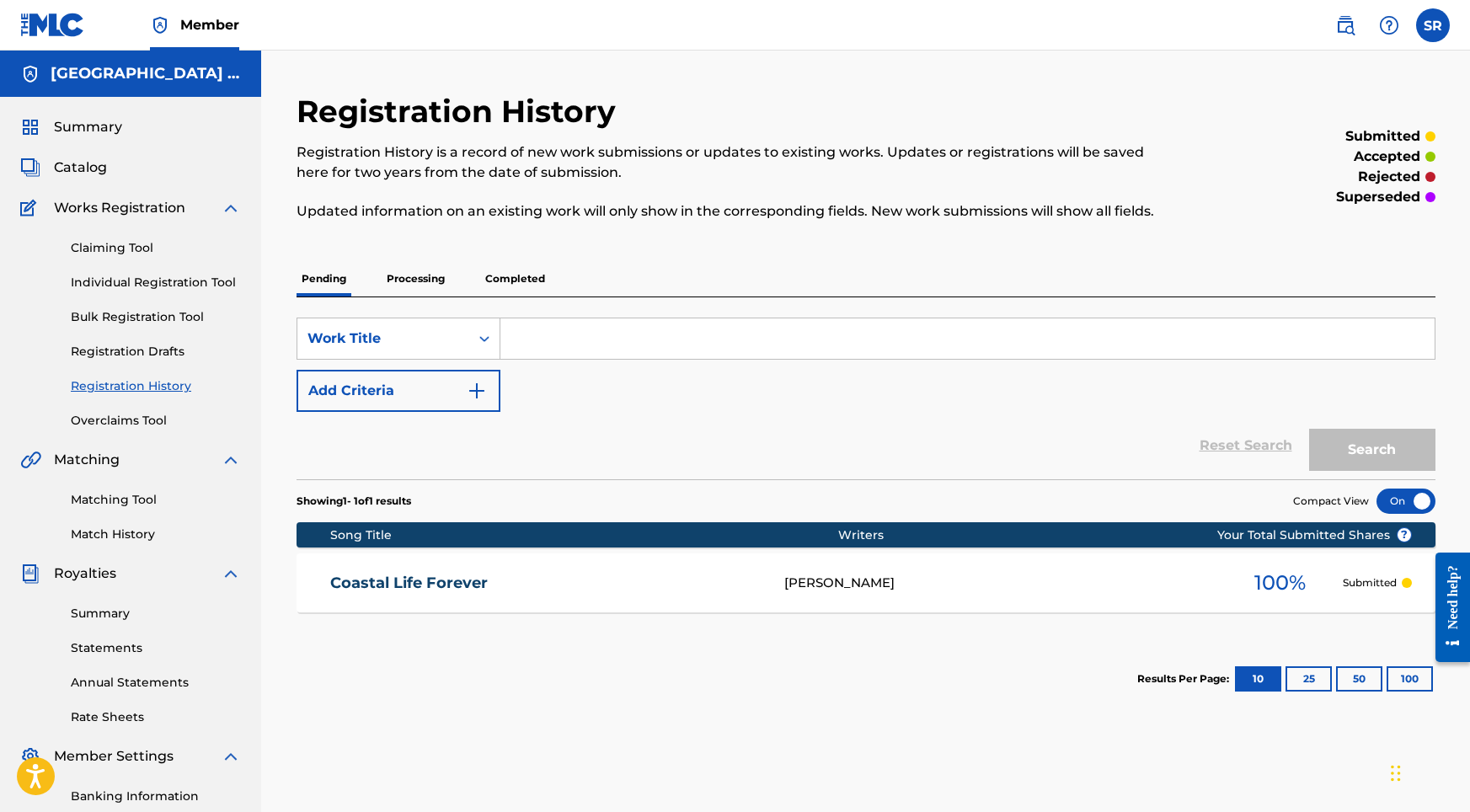
click at [450, 568] on div "Coastal Life Forever SYDNEY ROMAIN 100 % Submitted" at bounding box center [866, 582] width 1139 height 59
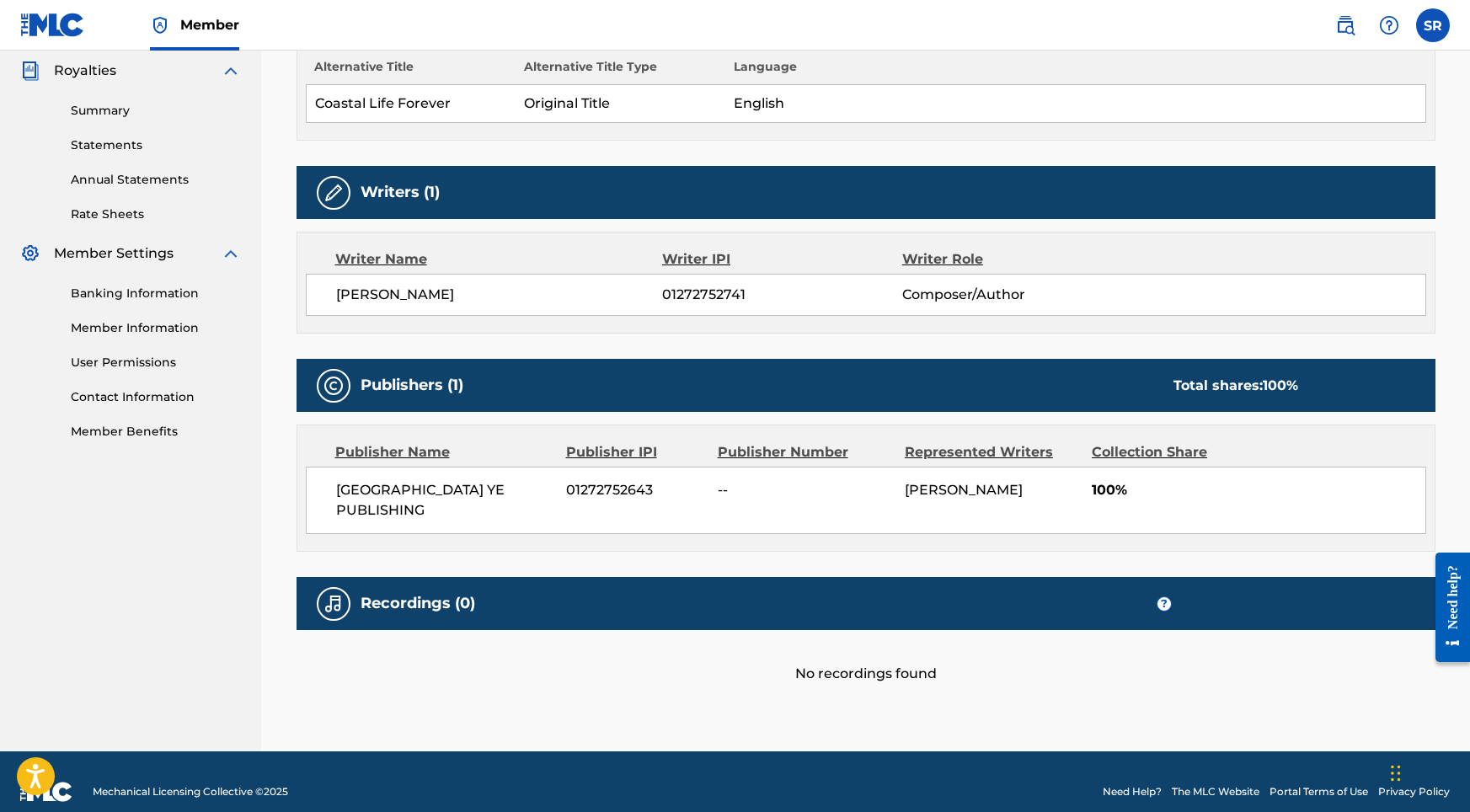
scroll to position [502, 0]
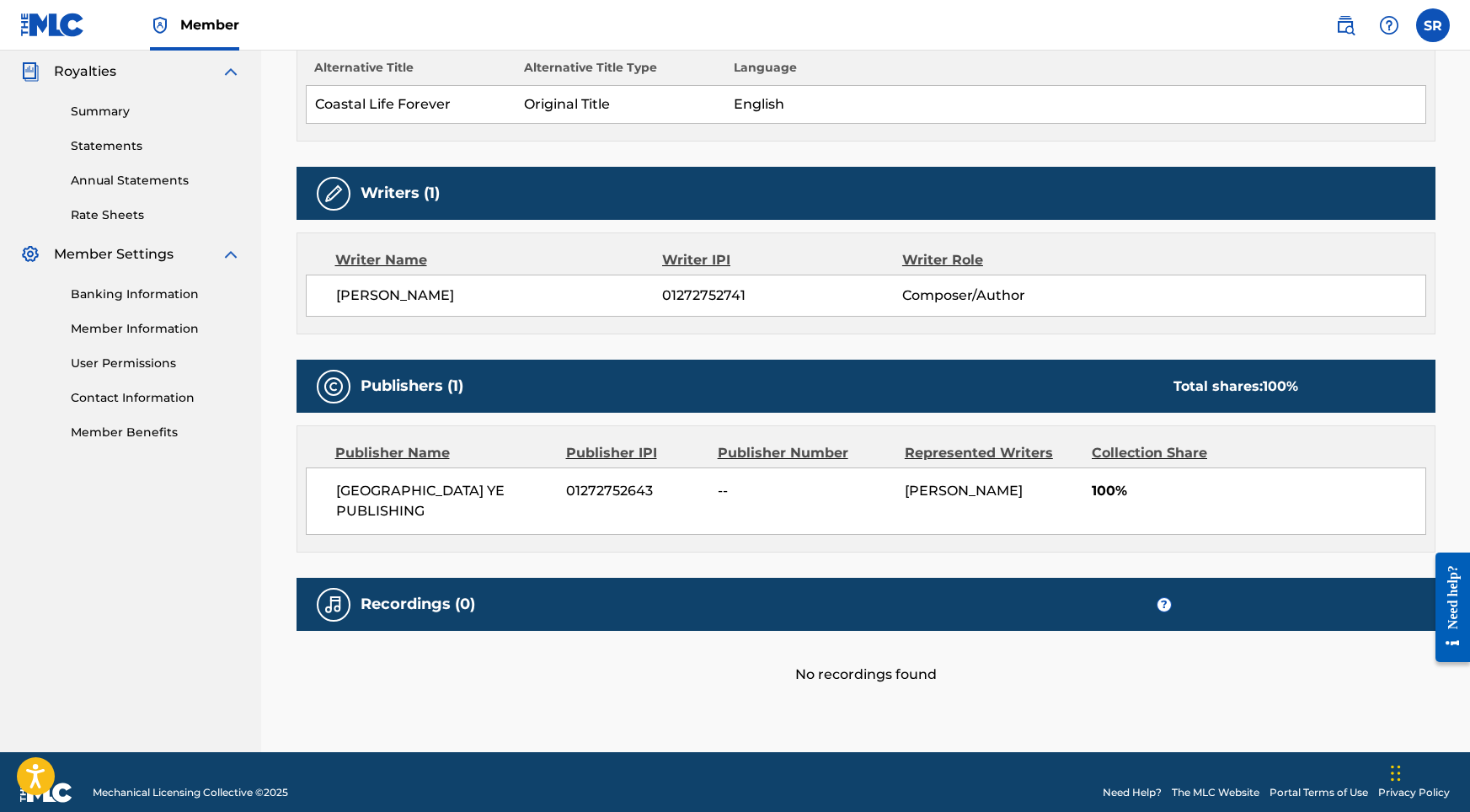
click at [499, 581] on div "Recordings (0) ?" at bounding box center [866, 604] width 1139 height 53
click at [777, 632] on div "No recordings found" at bounding box center [866, 657] width 1139 height 54
click at [806, 650] on div "No recordings found" at bounding box center [866, 657] width 1139 height 54
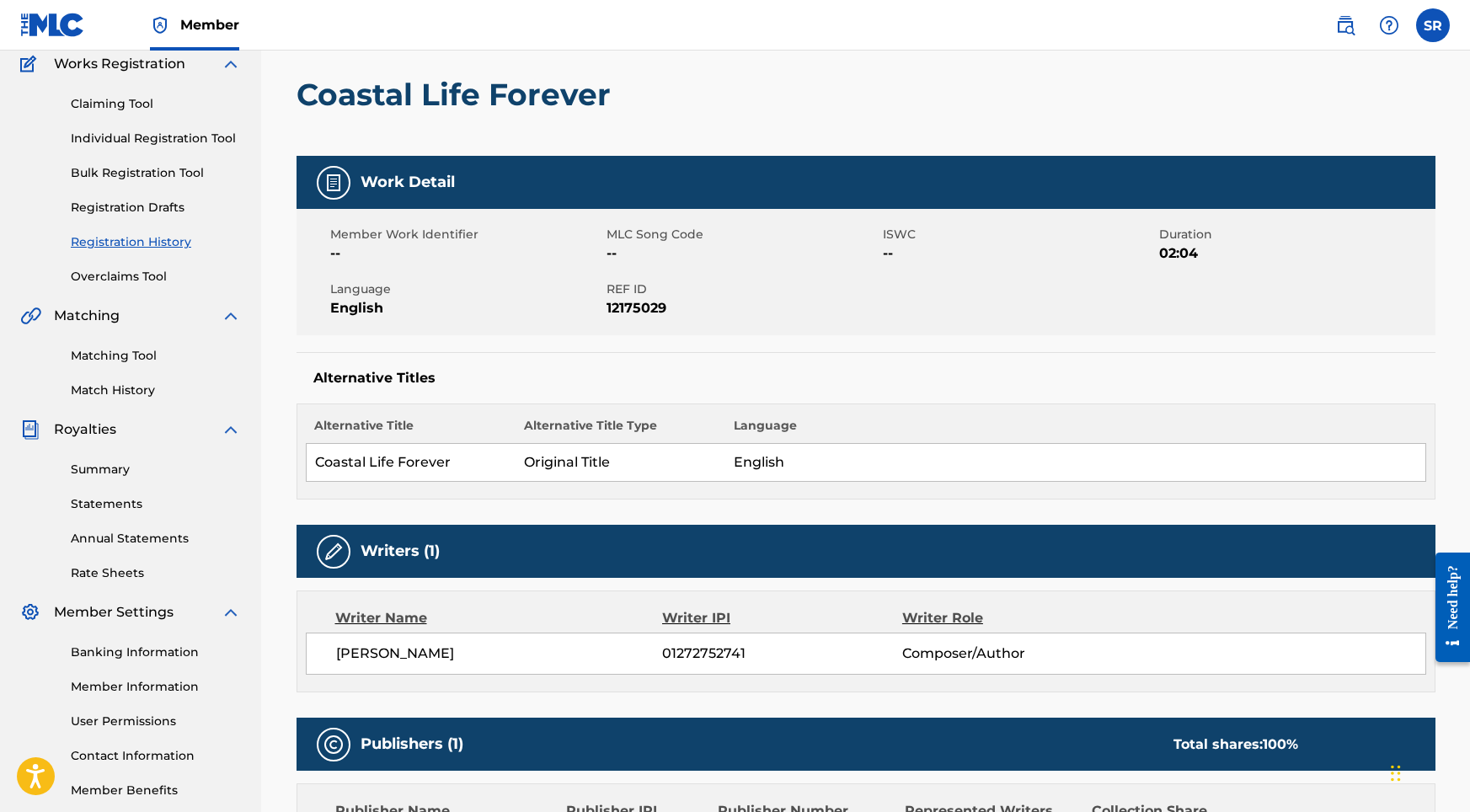
scroll to position [159, 0]
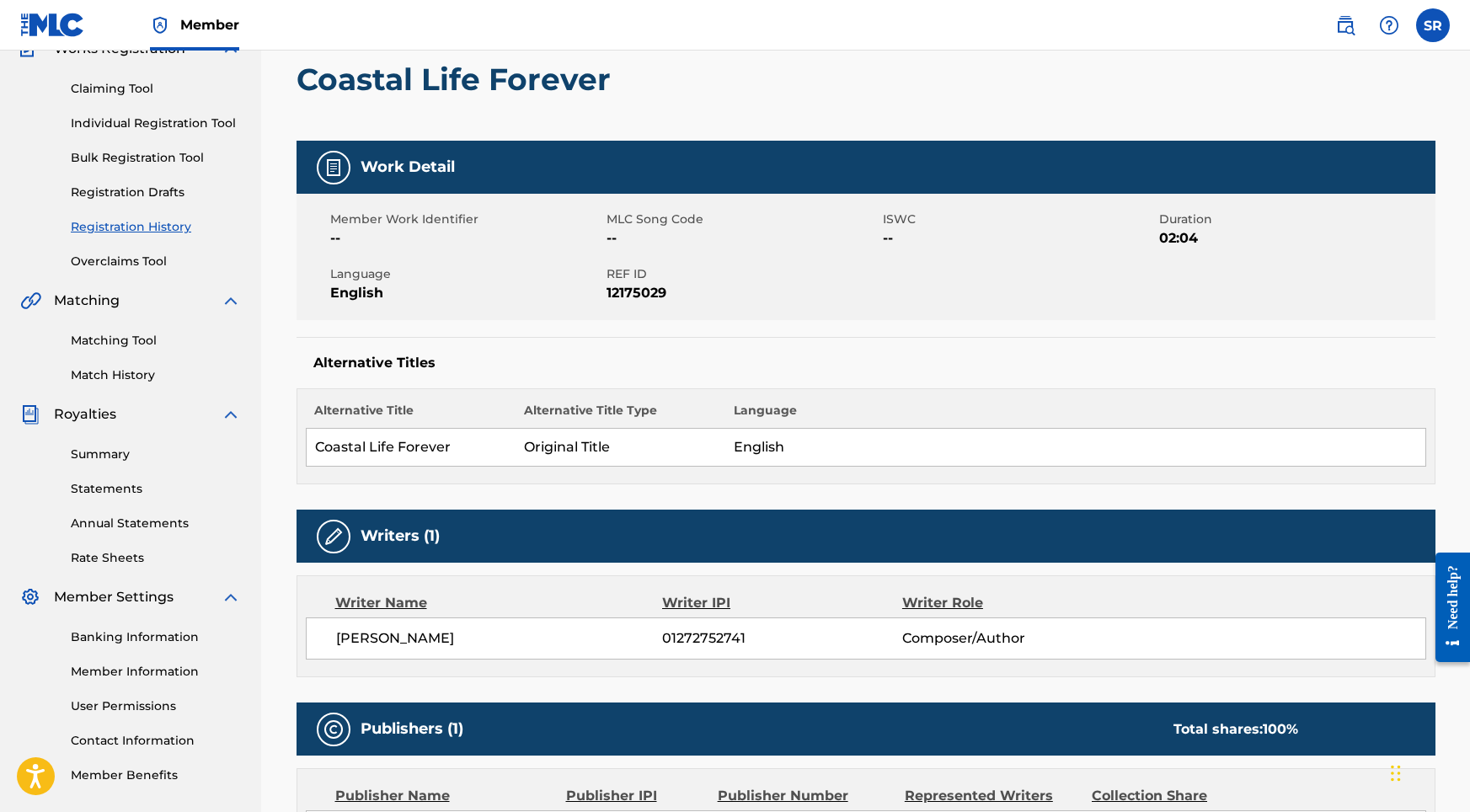
click at [191, 126] on link "Individual Registration Tool" at bounding box center [156, 123] width 170 height 18
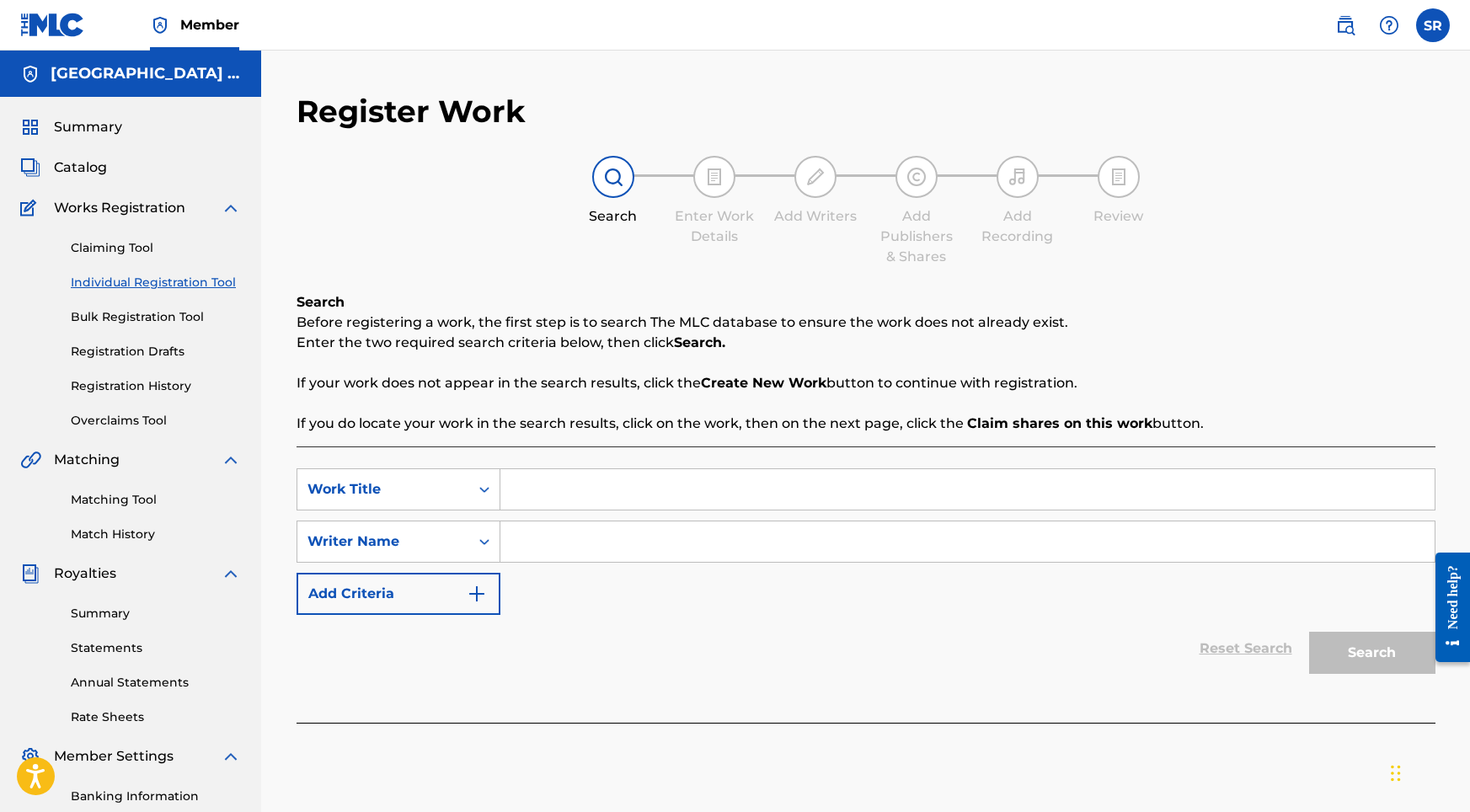
click at [566, 480] on input "Search Form" at bounding box center [967, 489] width 935 height 40
paste input "[PERSON_NAME]"
drag, startPoint x: 662, startPoint y: 497, endPoint x: 441, endPoint y: 470, distance: 222.6
click at [441, 470] on div "SearchWithCriteriaf6c91032-2cb1-4973-92fc-d8360b8bacce Work Title SYDNEY ROMAIN" at bounding box center [866, 489] width 1139 height 42
paste input "Coastal Life Forever"
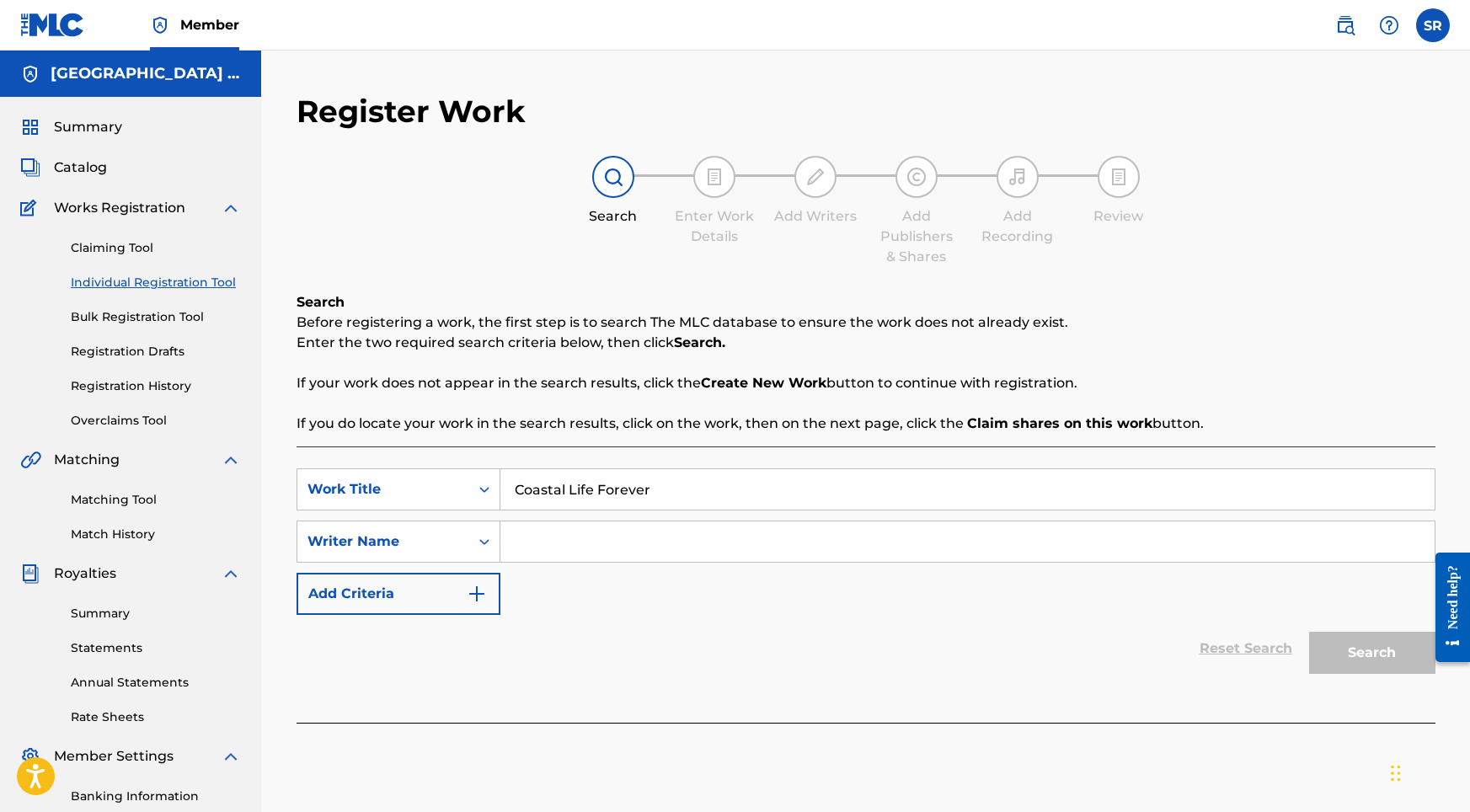
type input "Coastal Life Forever"
click at [593, 543] on input "Search Form" at bounding box center [967, 541] width 935 height 40
paste input "Coastal Life Forever"
type input "Coastal Life Forever"
click at [1340, 660] on button "Search" at bounding box center [1373, 652] width 127 height 42
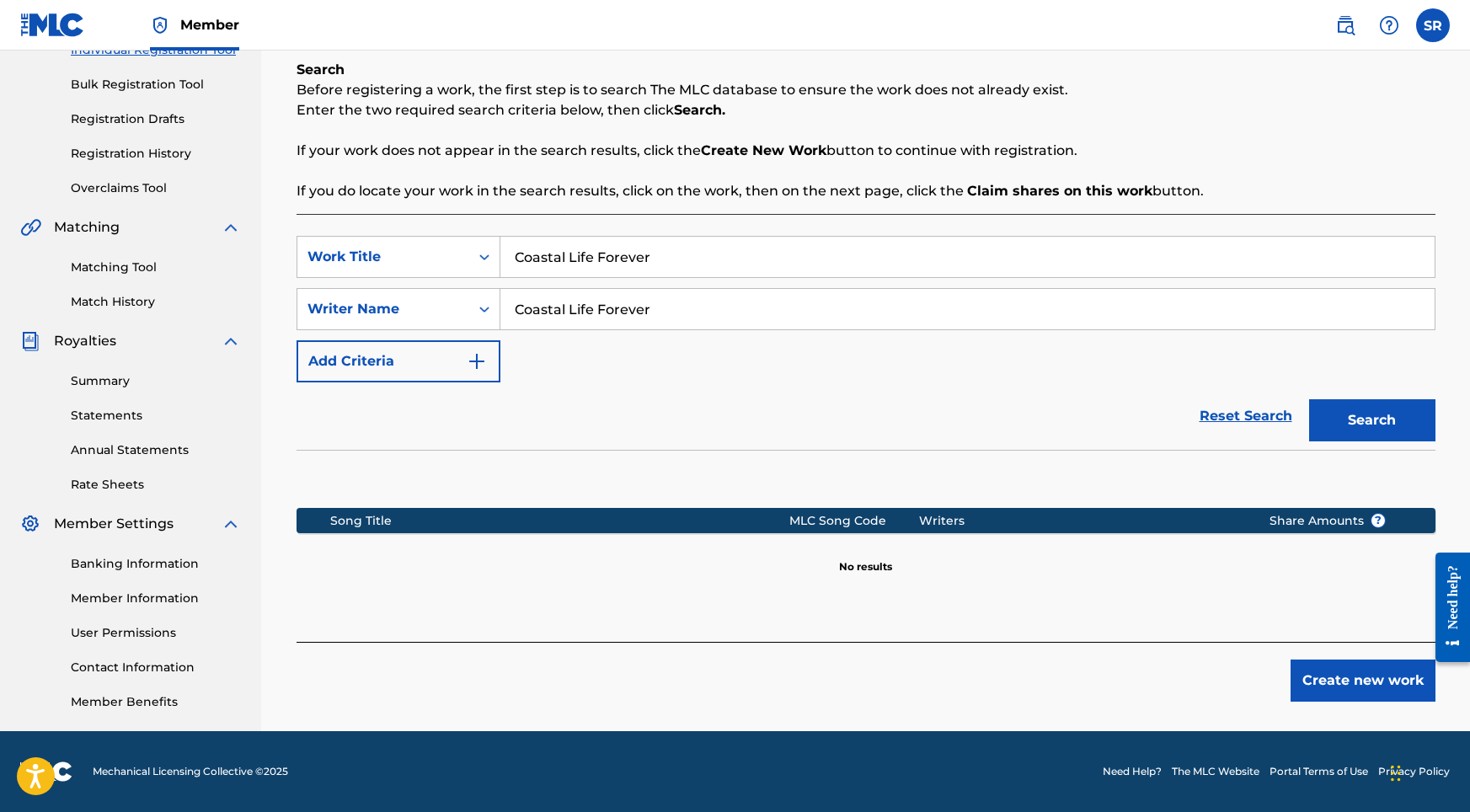
scroll to position [232, 0]
click at [1344, 698] on button "Create new work" at bounding box center [1362, 680] width 145 height 42
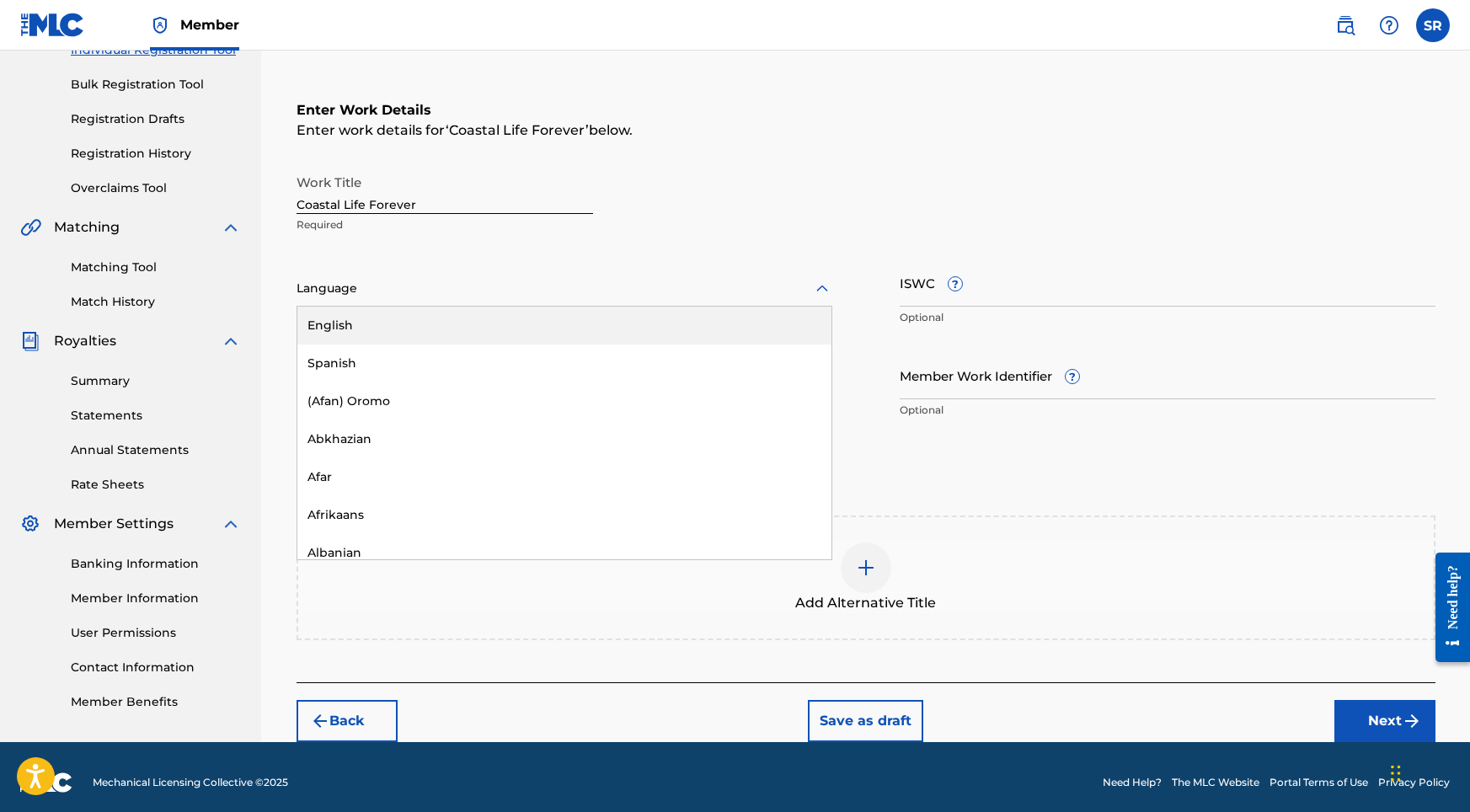
click at [481, 284] on div at bounding box center [564, 288] width 536 height 21
click at [419, 327] on div "English" at bounding box center [564, 326] width 534 height 38
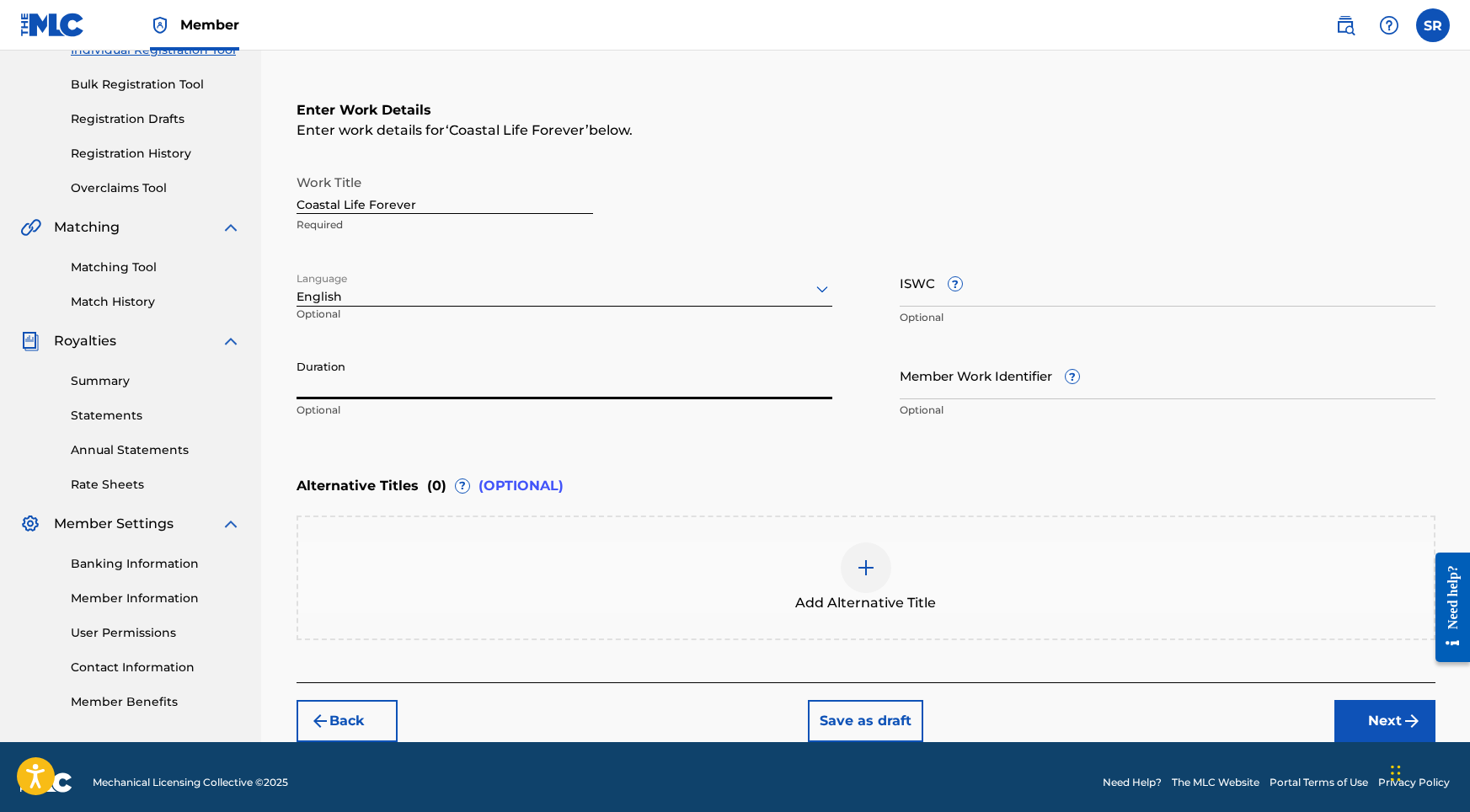
click at [419, 371] on input "Duration" at bounding box center [564, 375] width 536 height 48
type input "02:04"
click at [906, 512] on div "Alternative Titles ( 0 ) ? (OPTIONAL) Add Alternative Title" at bounding box center [866, 554] width 1139 height 173
click at [860, 561] on img at bounding box center [866, 568] width 21 height 21
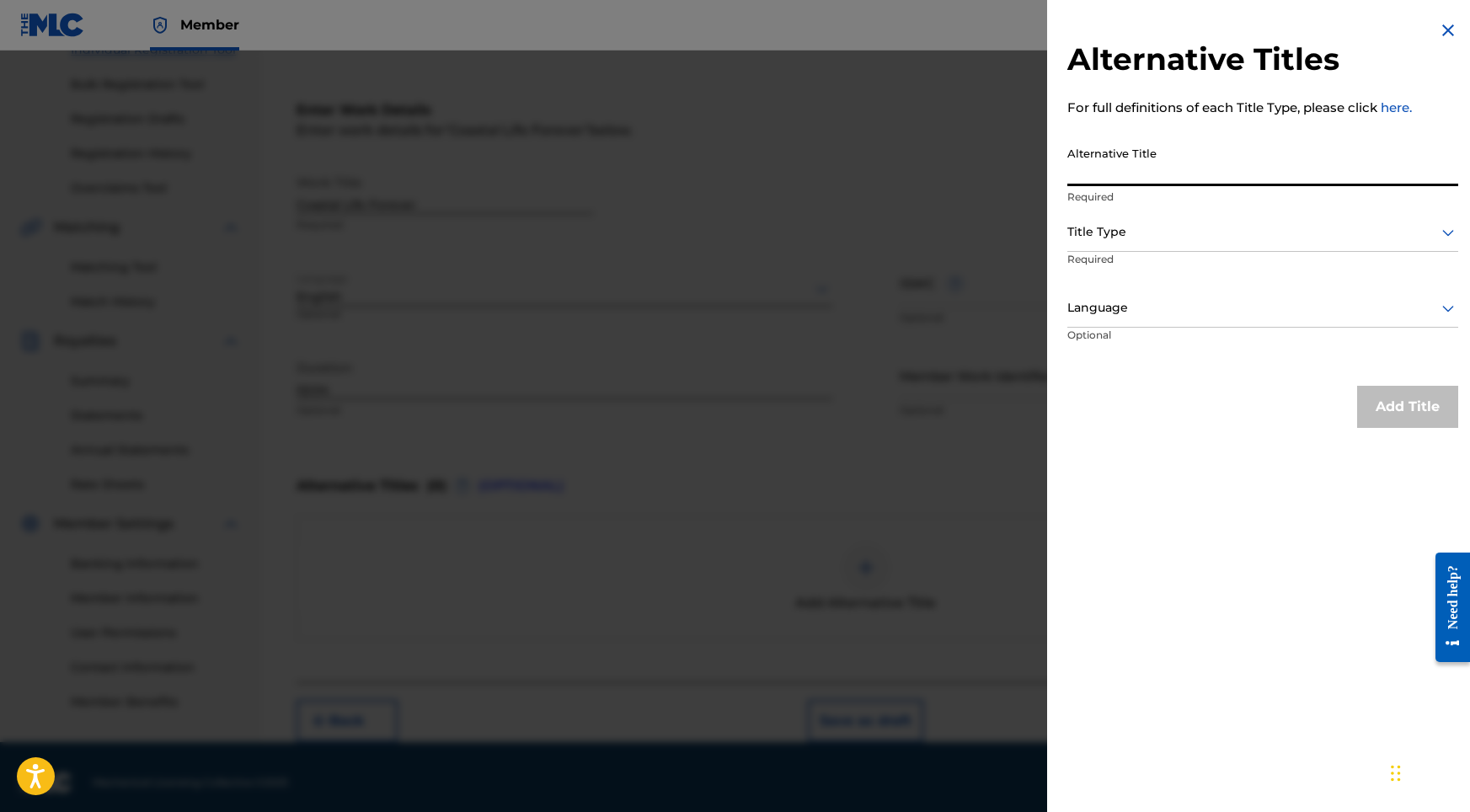
click at [1132, 176] on input "Alternative Title" at bounding box center [1262, 162] width 391 height 48
paste input "Coastal Life Forever"
type input "Coastal Life Forever"
click at [1118, 231] on div at bounding box center [1262, 232] width 391 height 21
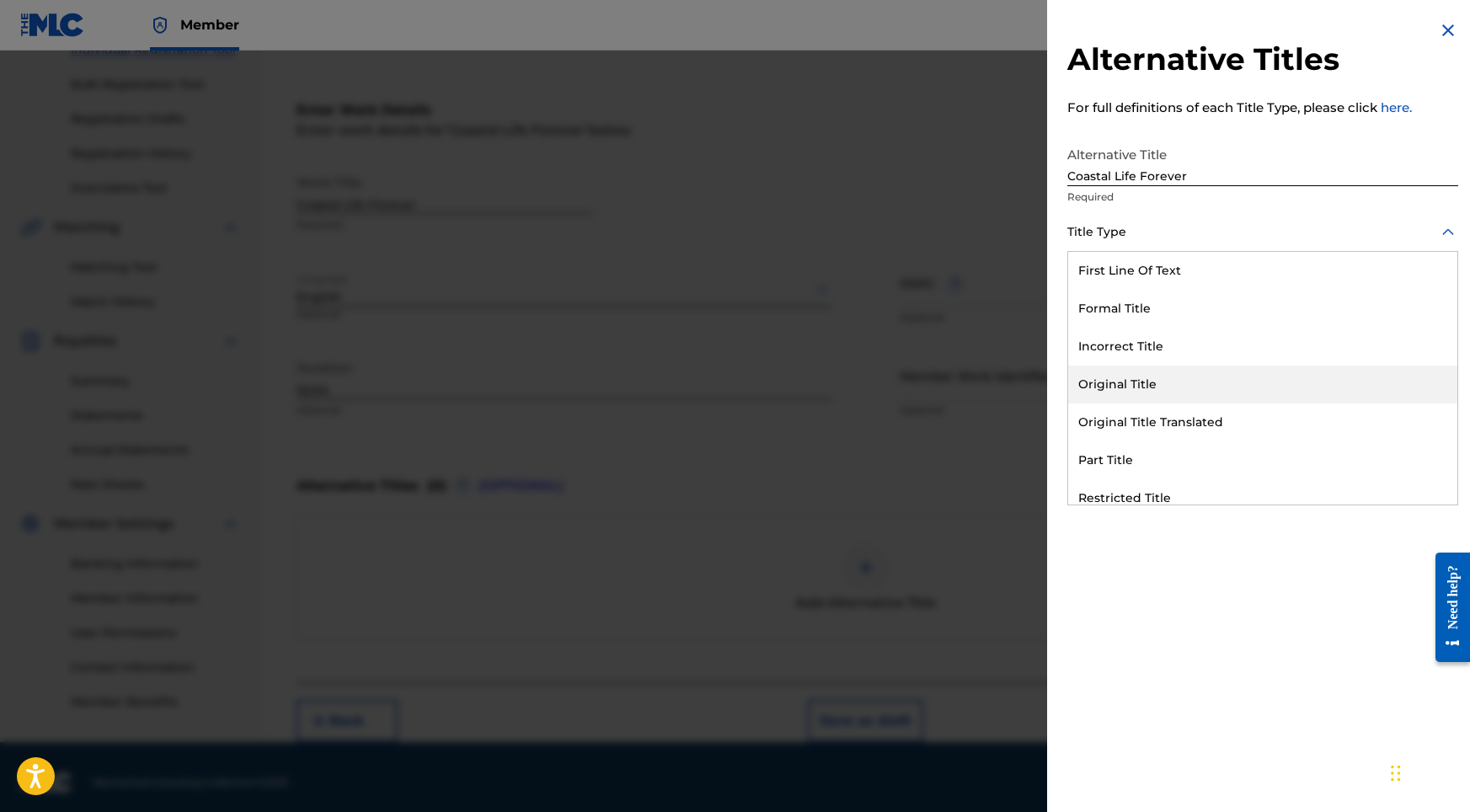
click at [1113, 378] on div "Original Title" at bounding box center [1262, 385] width 389 height 38
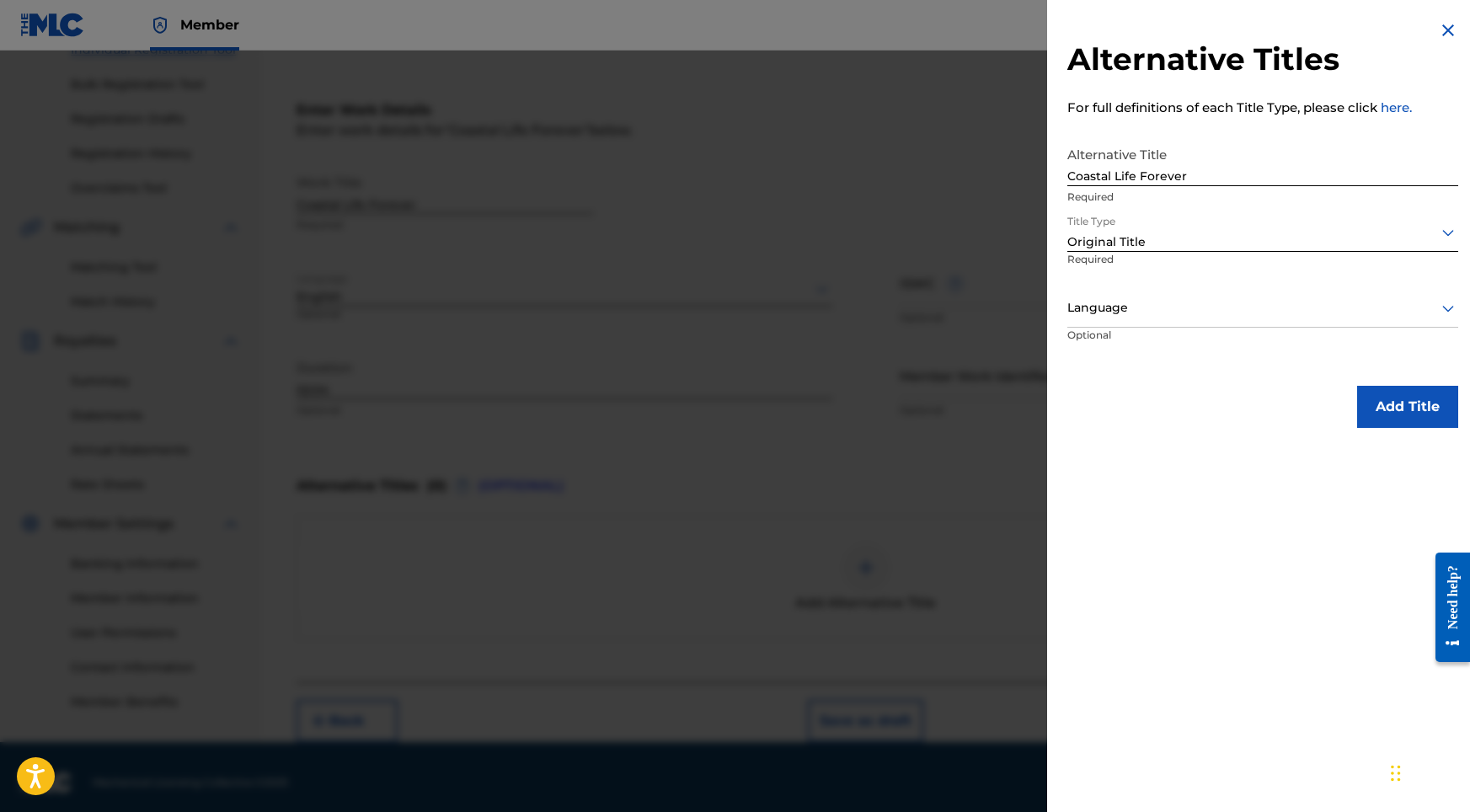
click at [1117, 332] on p "Optional" at bounding box center [1131, 346] width 127 height 38
click at [1117, 318] on div "Language" at bounding box center [1262, 309] width 391 height 38
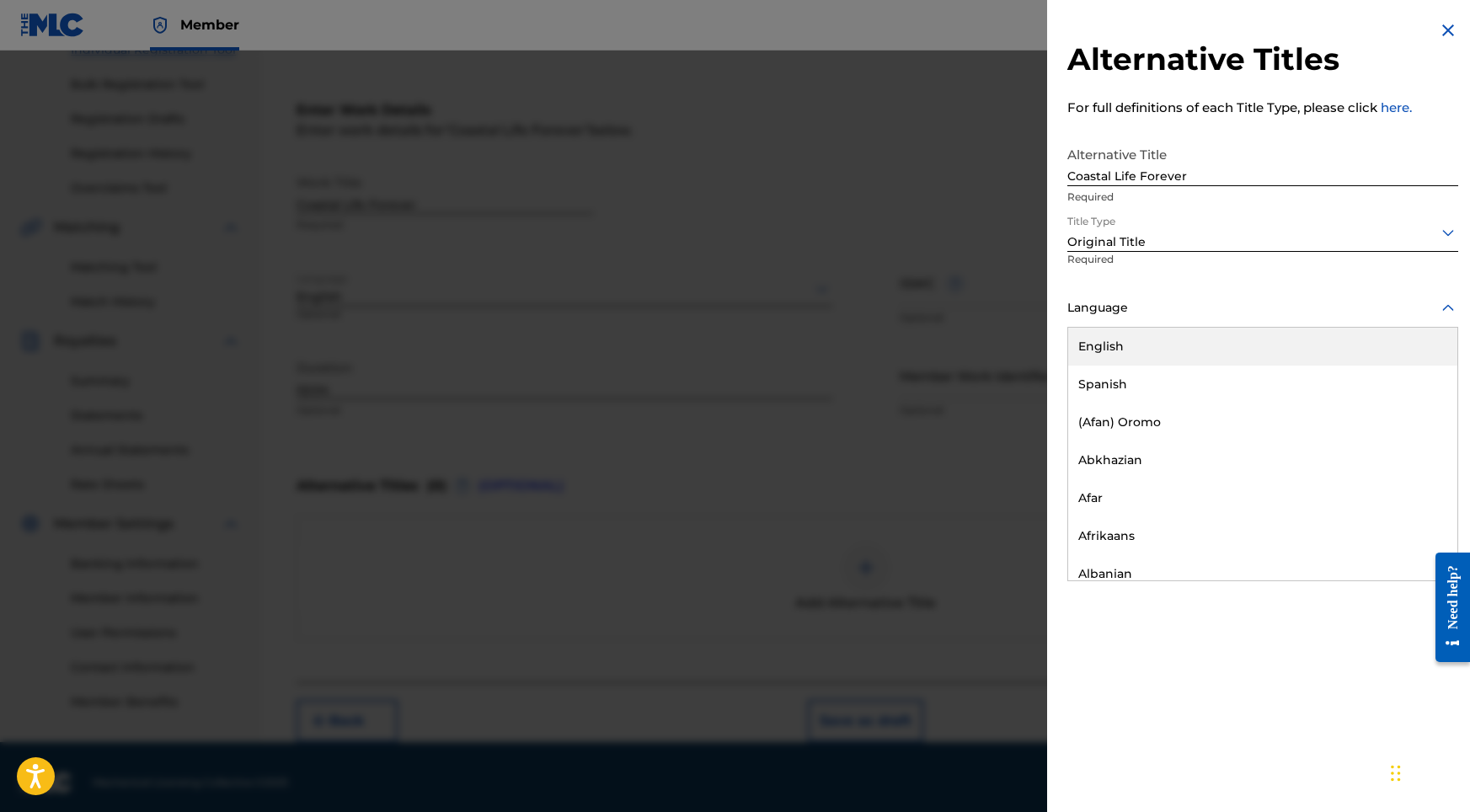
click at [1108, 344] on div "English" at bounding box center [1262, 346] width 389 height 38
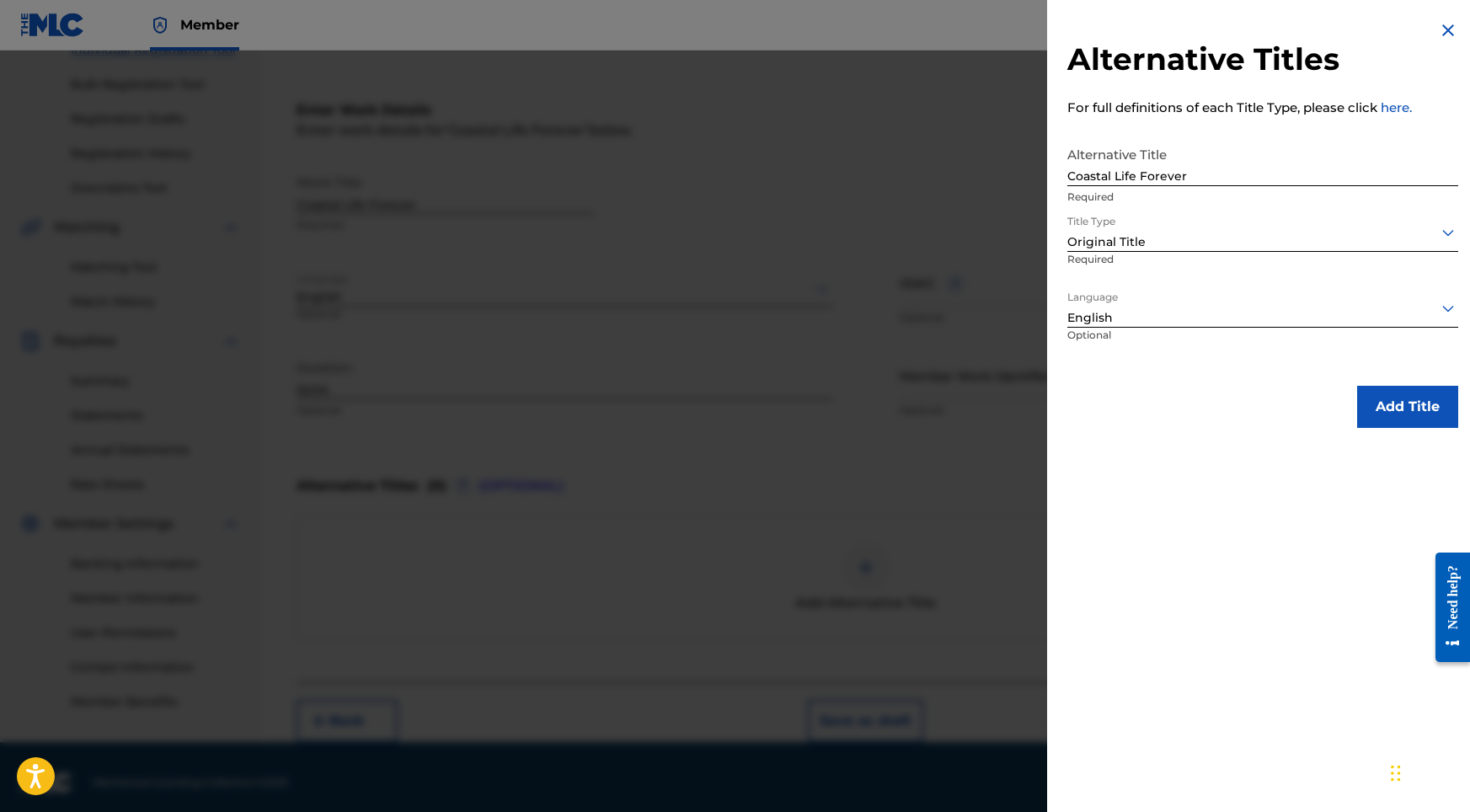
click at [1390, 412] on button "Add Title" at bounding box center [1408, 406] width 101 height 42
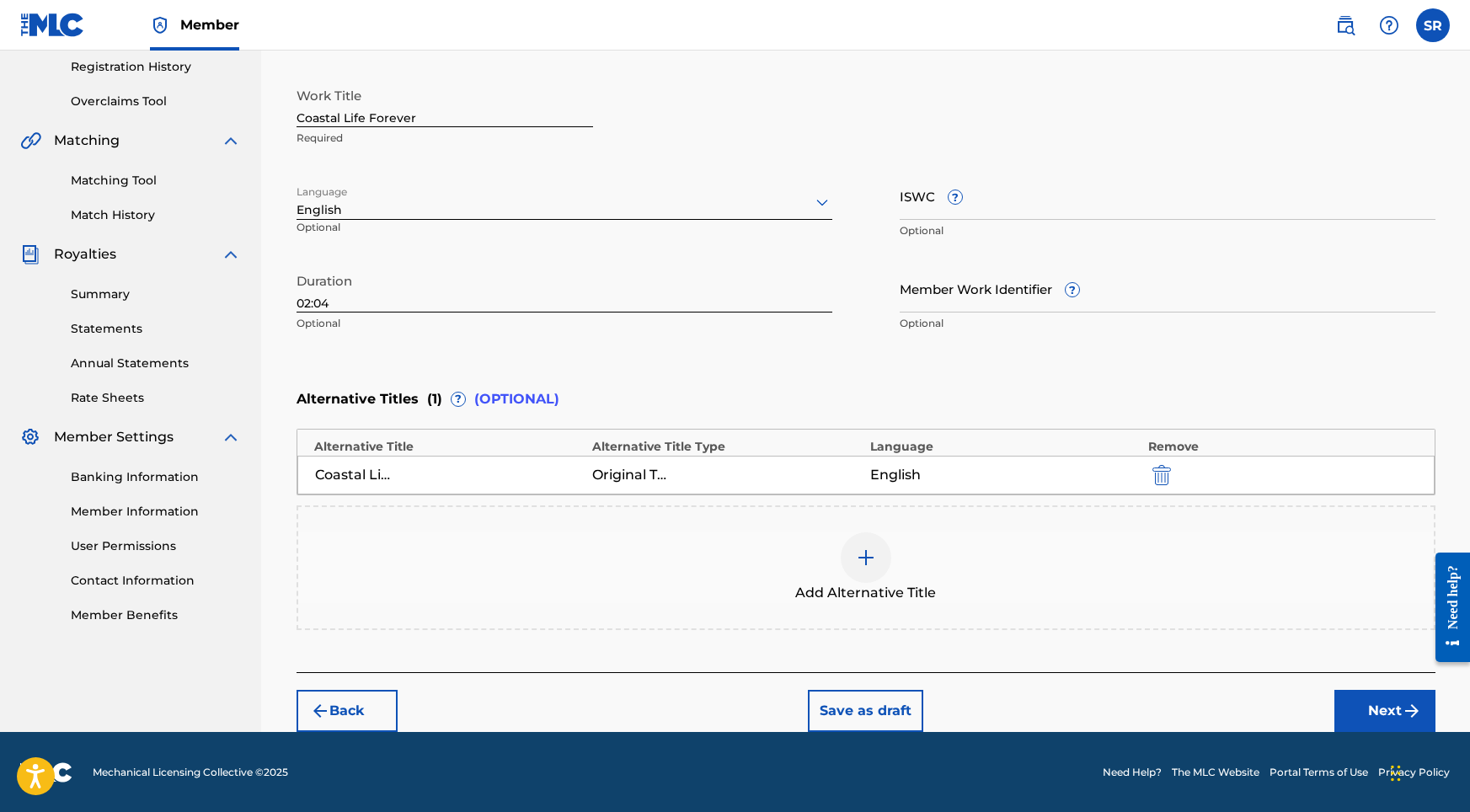
click at [1348, 709] on button "Next" at bounding box center [1384, 710] width 101 height 42
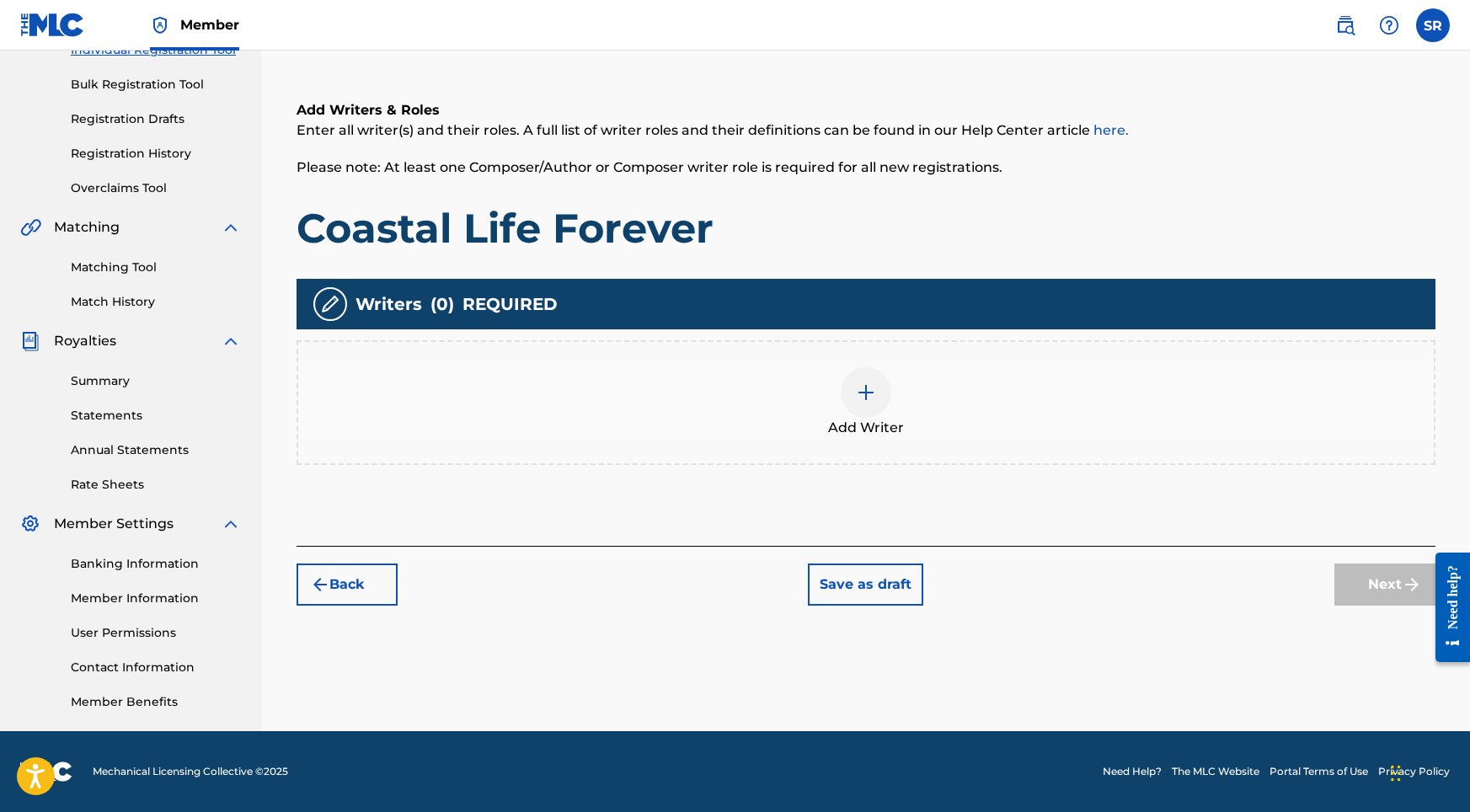
click at [846, 409] on div "Add Writer" at bounding box center [866, 403] width 1136 height 71
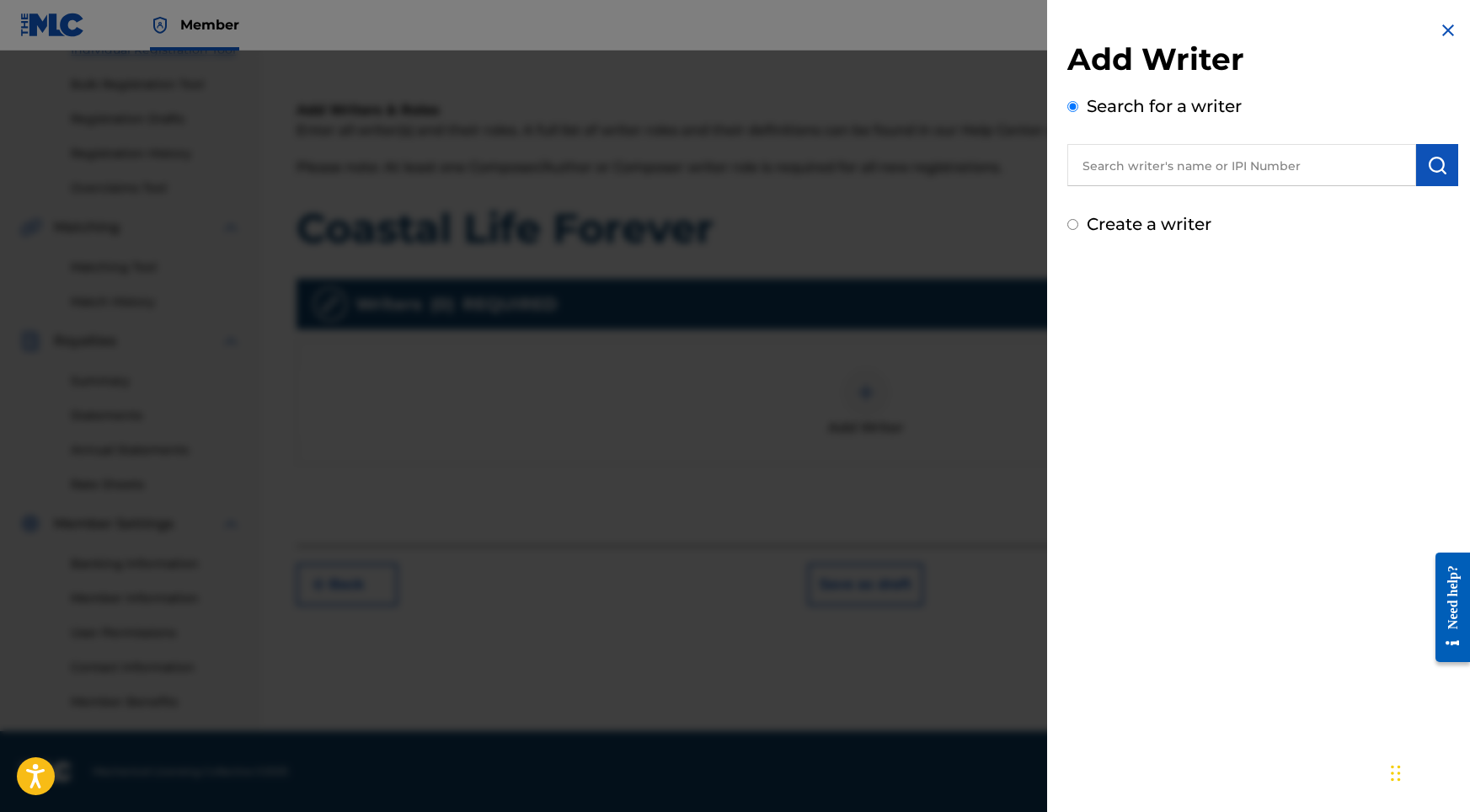
click at [1217, 163] on input "text" at bounding box center [1242, 164] width 349 height 42
paste input "[PERSON_NAME]"
type input "[PERSON_NAME]"
click at [1417, 164] on button "submit" at bounding box center [1437, 164] width 42 height 42
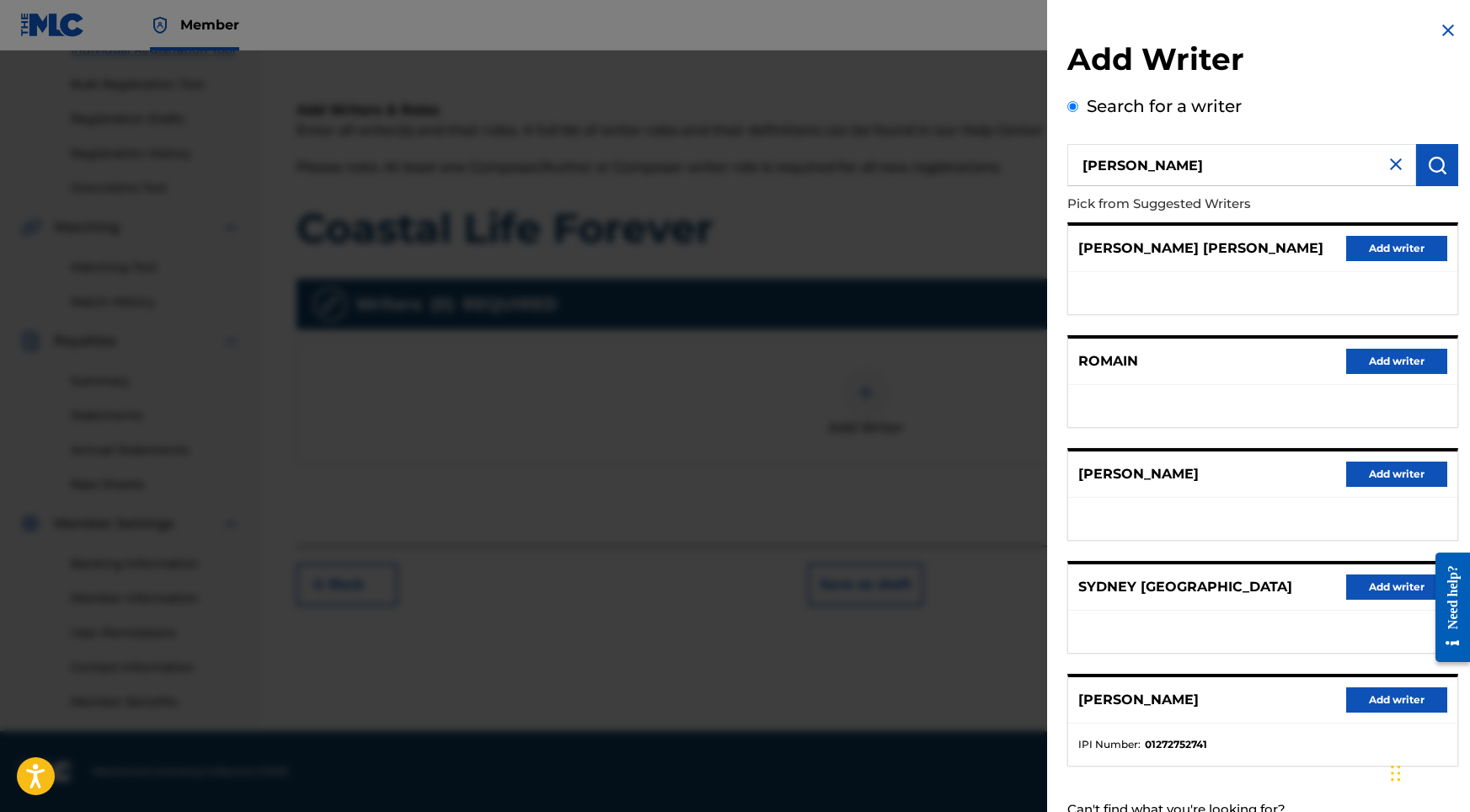
drag, startPoint x: 1244, startPoint y: 285, endPoint x: 1305, endPoint y: 549, distance: 271.0
click at [1305, 549] on div "[PERSON_NAME] [PERSON_NAME] Add writer ROMAIN Add writer [PERSON_NAME] Add writ…" at bounding box center [1262, 494] width 391 height 544
click at [1372, 703] on button "Add writer" at bounding box center [1396, 700] width 101 height 26
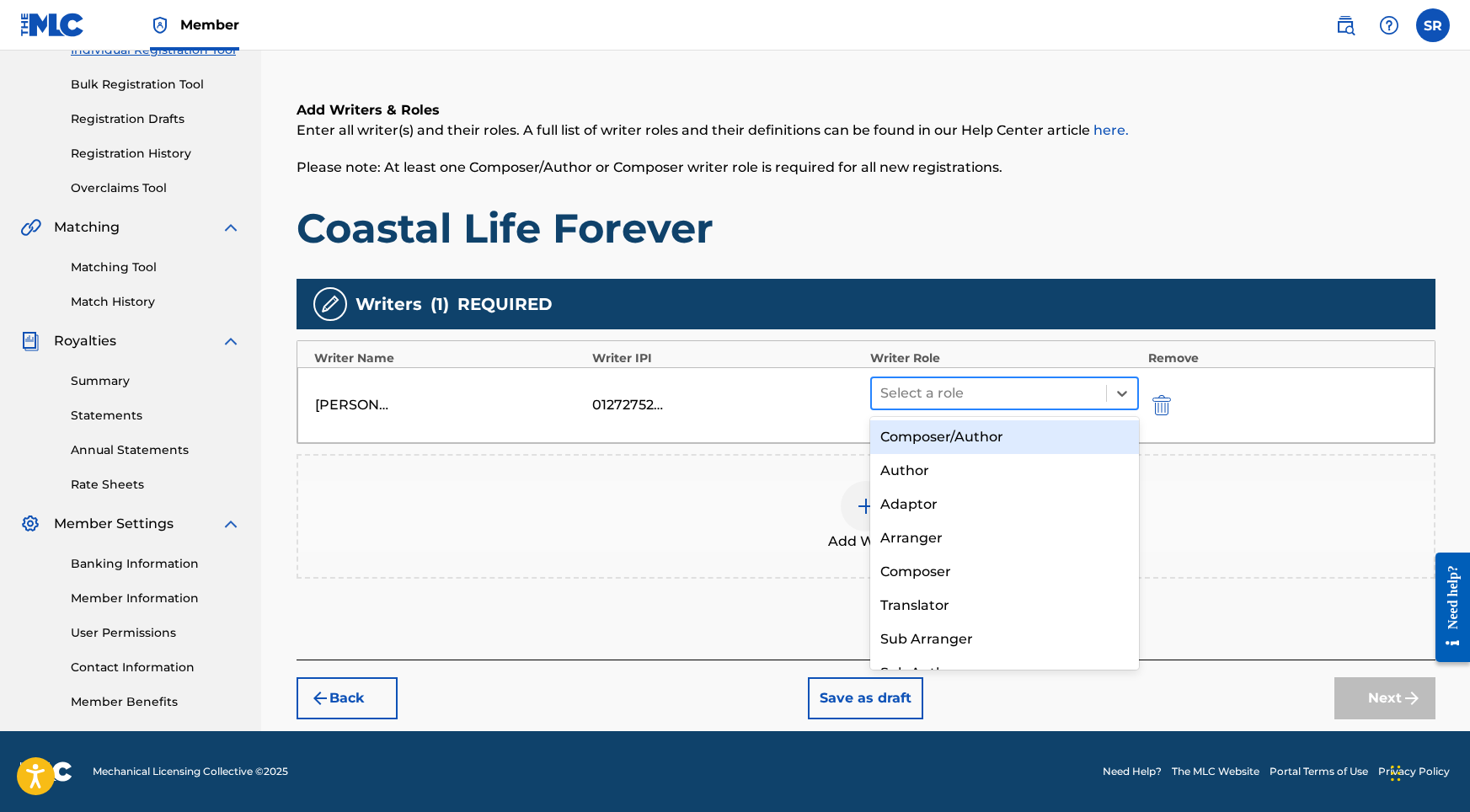
click at [1052, 403] on div at bounding box center [989, 393] width 218 height 24
click at [1004, 432] on div "Composer/Author" at bounding box center [1005, 437] width 269 height 33
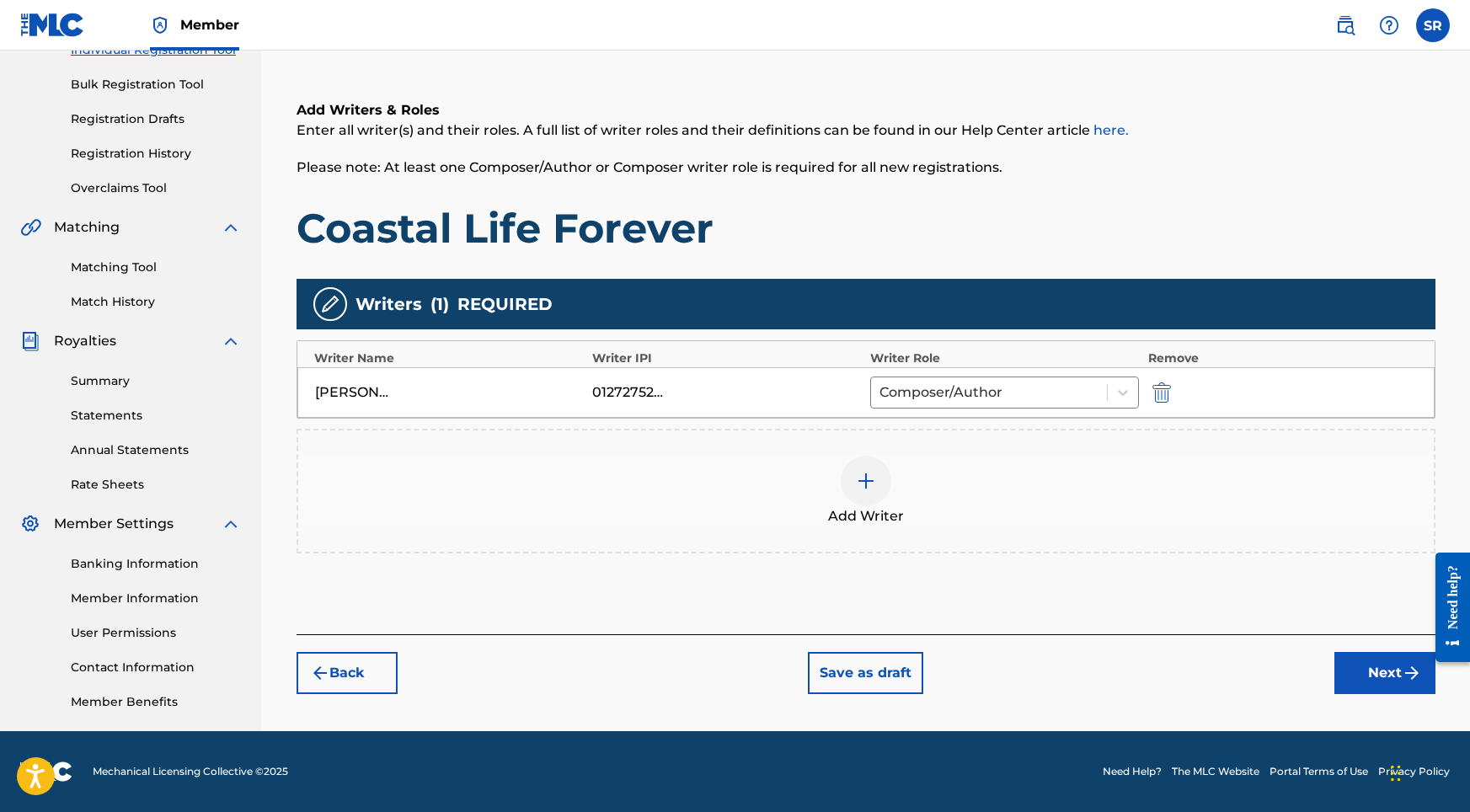
click at [1361, 666] on button "Next" at bounding box center [1384, 672] width 101 height 42
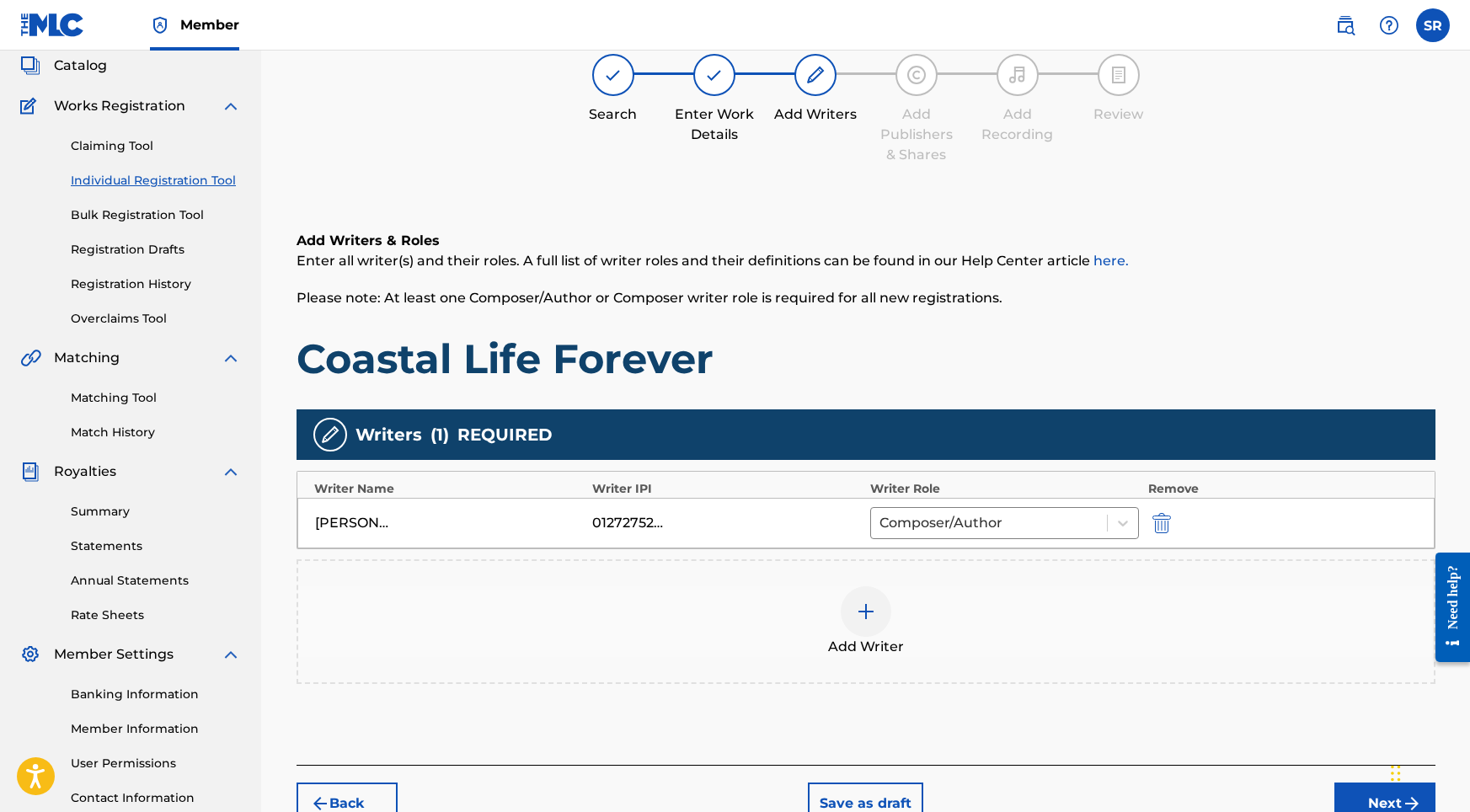
scroll to position [76, 0]
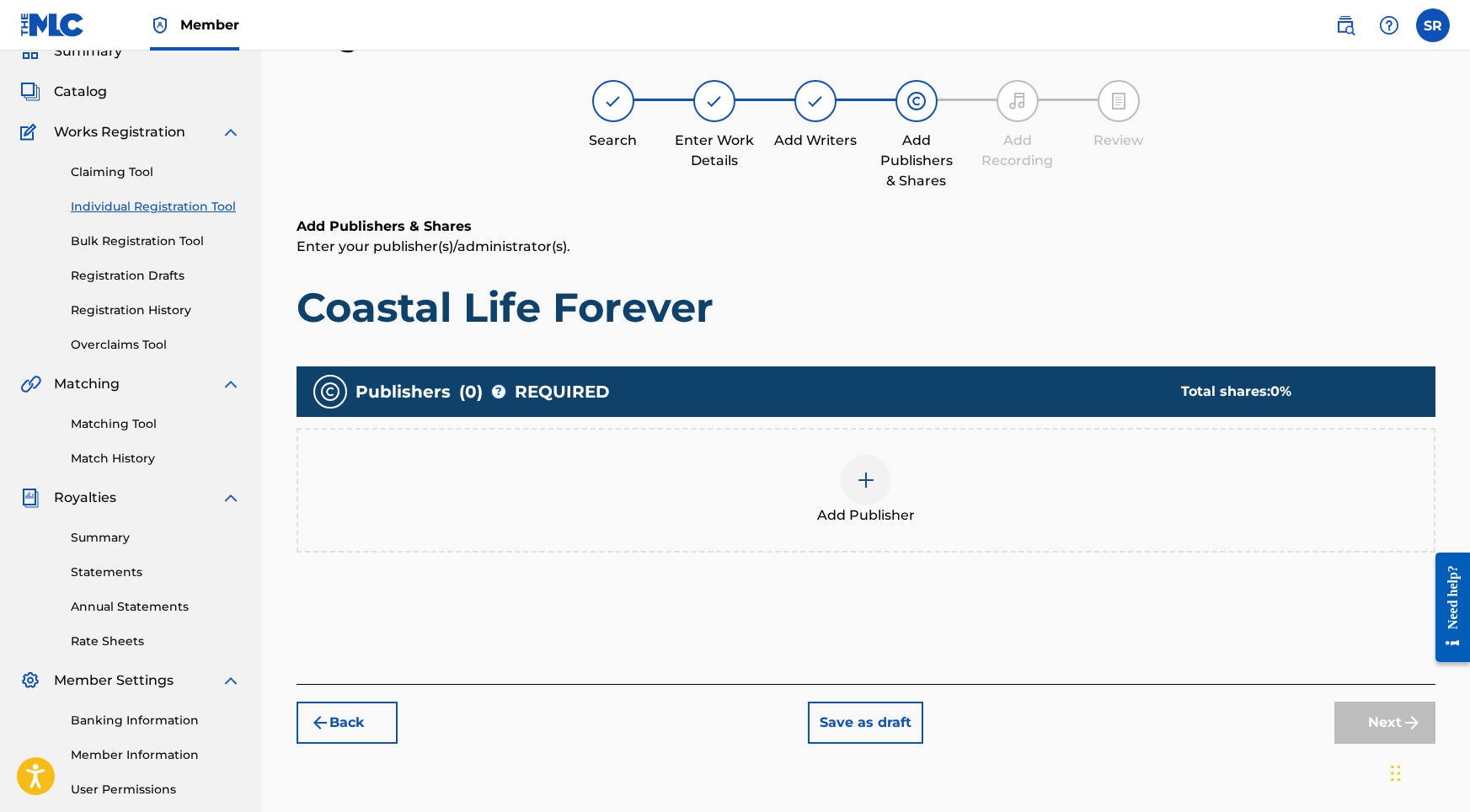
click at [831, 478] on div "Add Publisher" at bounding box center [866, 490] width 1136 height 71
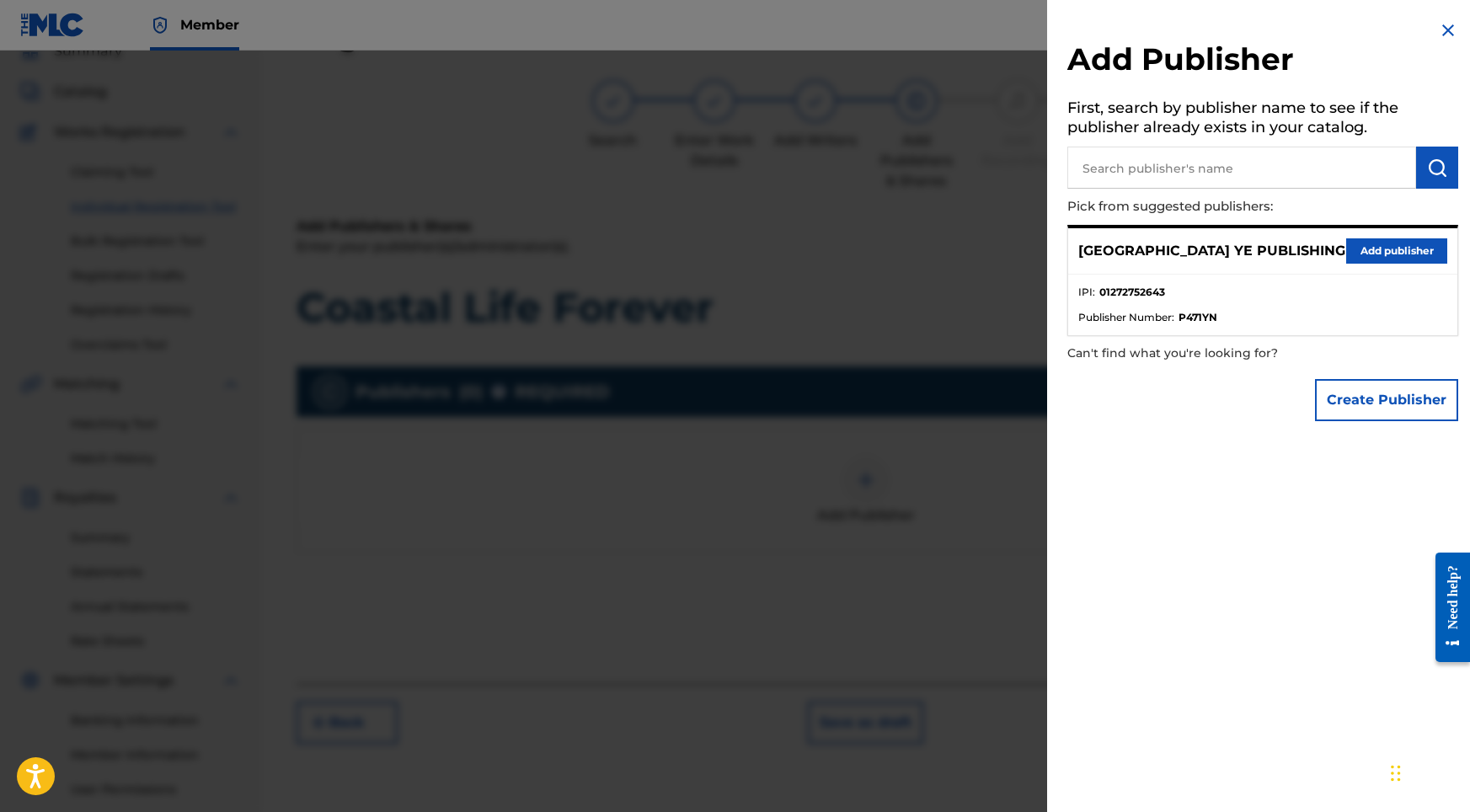
click at [1372, 251] on button "Add publisher" at bounding box center [1396, 251] width 101 height 26
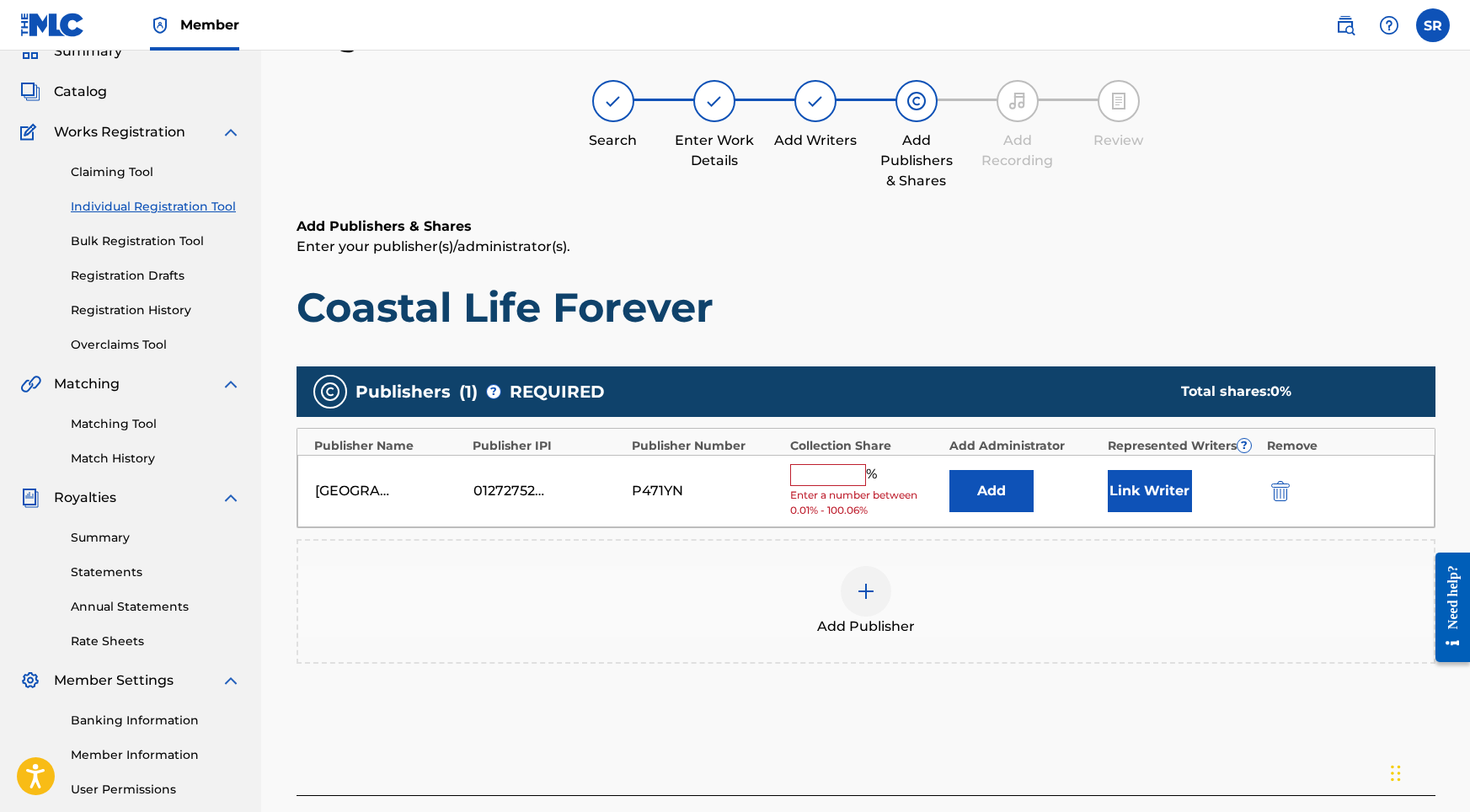
click at [835, 484] on div "% Enter a number between 0.01% - 100.06%" at bounding box center [865, 491] width 150 height 55
click at [834, 478] on input "text" at bounding box center [828, 475] width 76 height 22
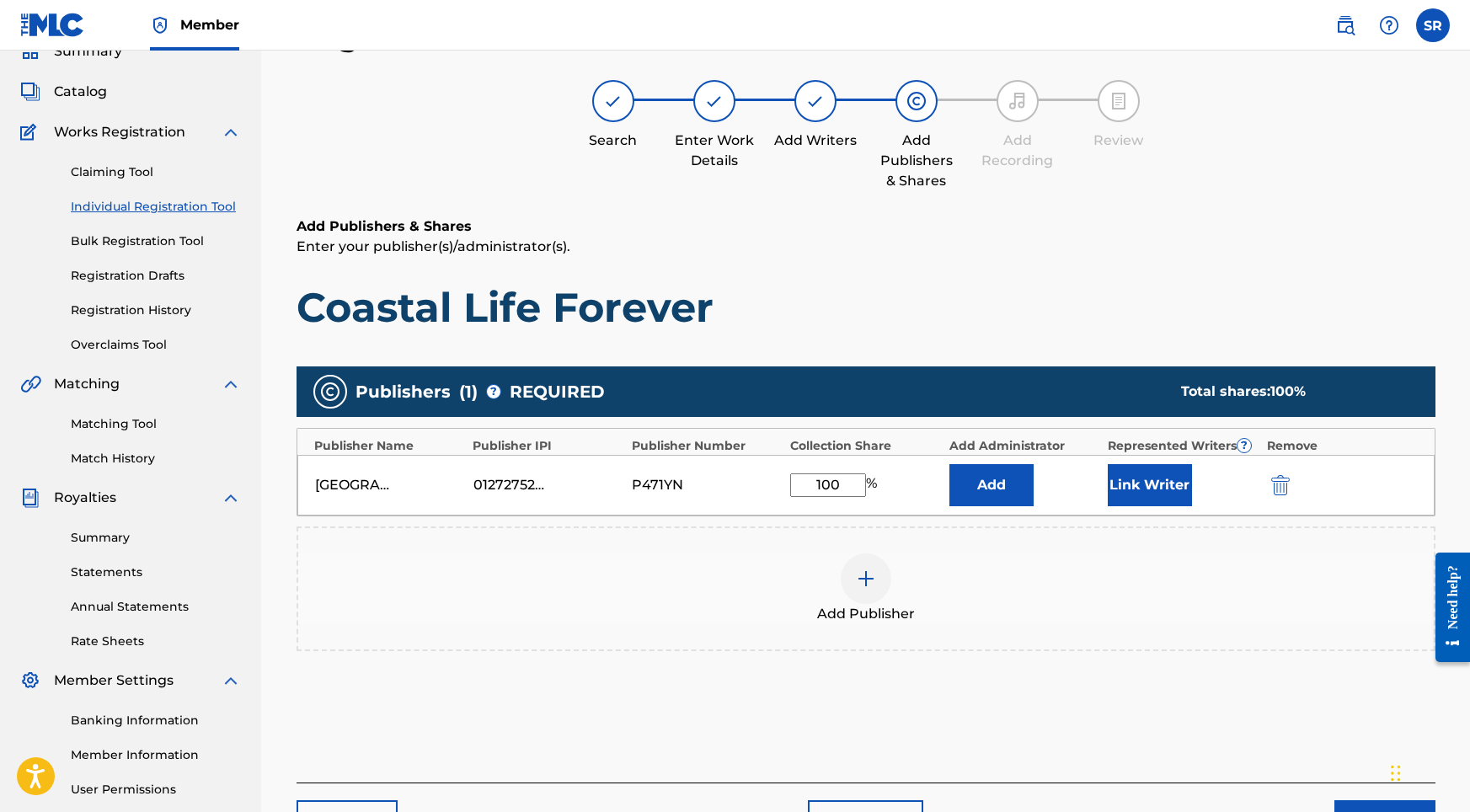
type input "100"
click at [1162, 468] on button "Link Writer" at bounding box center [1149, 485] width 85 height 42
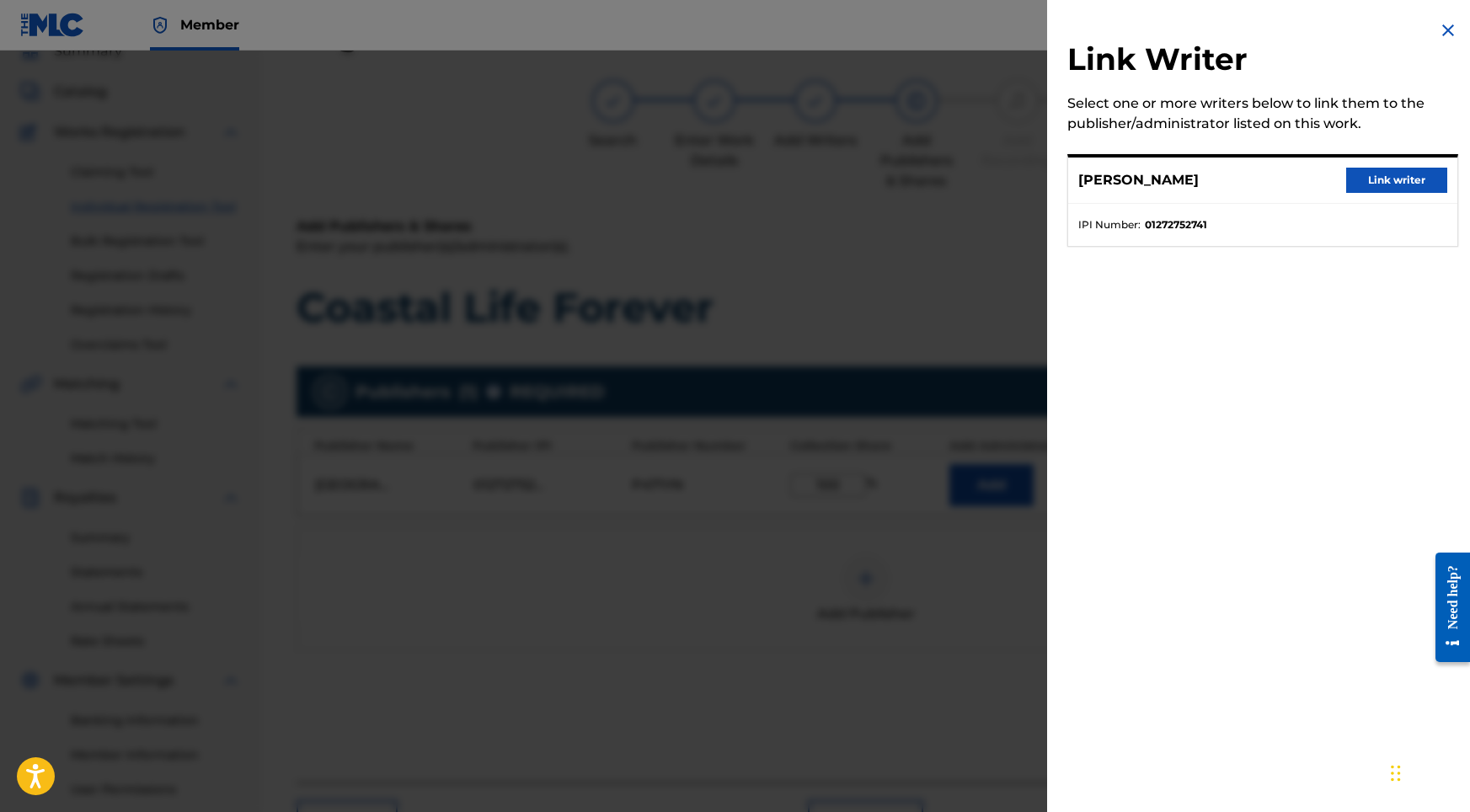
click at [1365, 189] on button "Link writer" at bounding box center [1396, 180] width 101 height 26
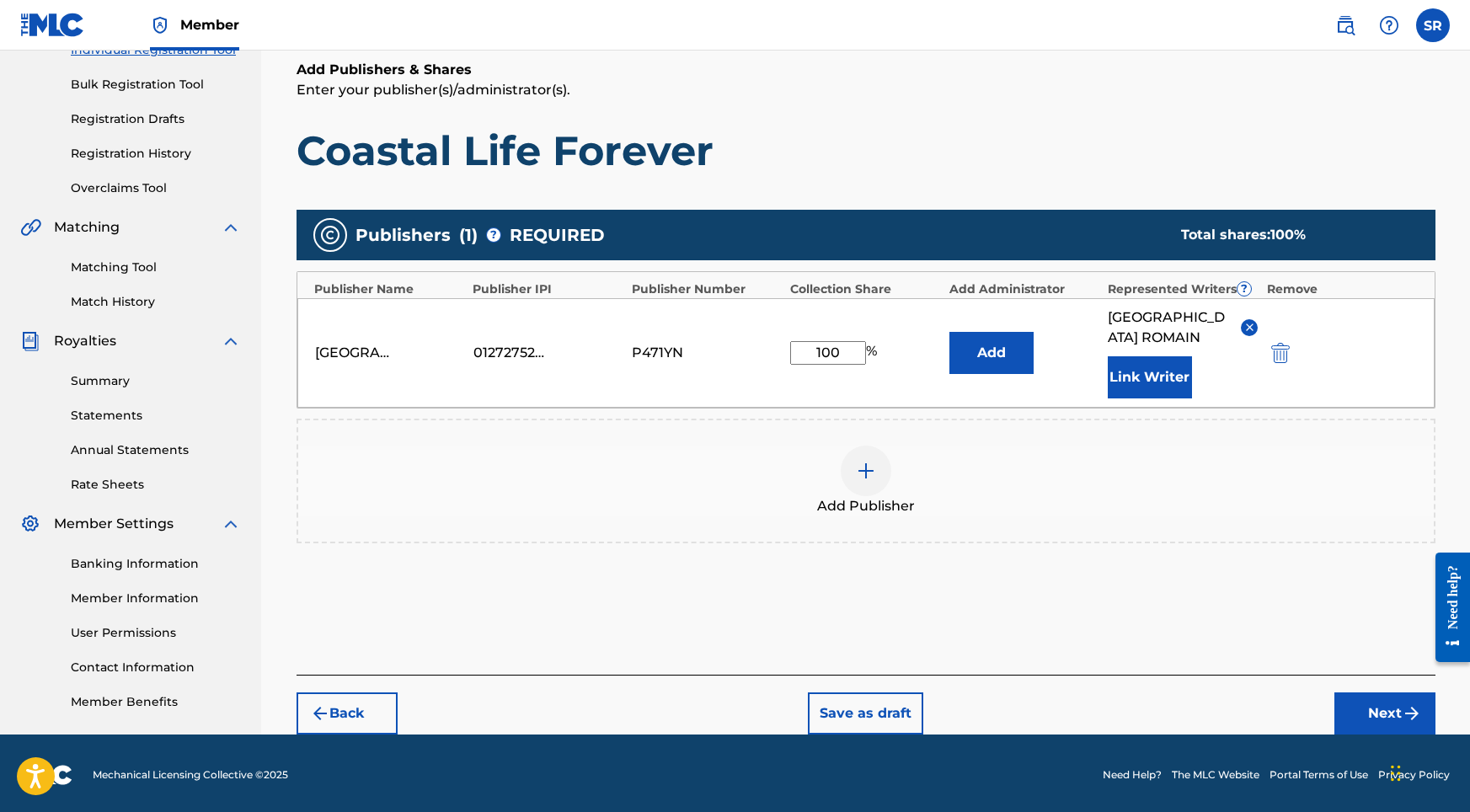
click at [1355, 692] on button "Next" at bounding box center [1384, 713] width 101 height 42
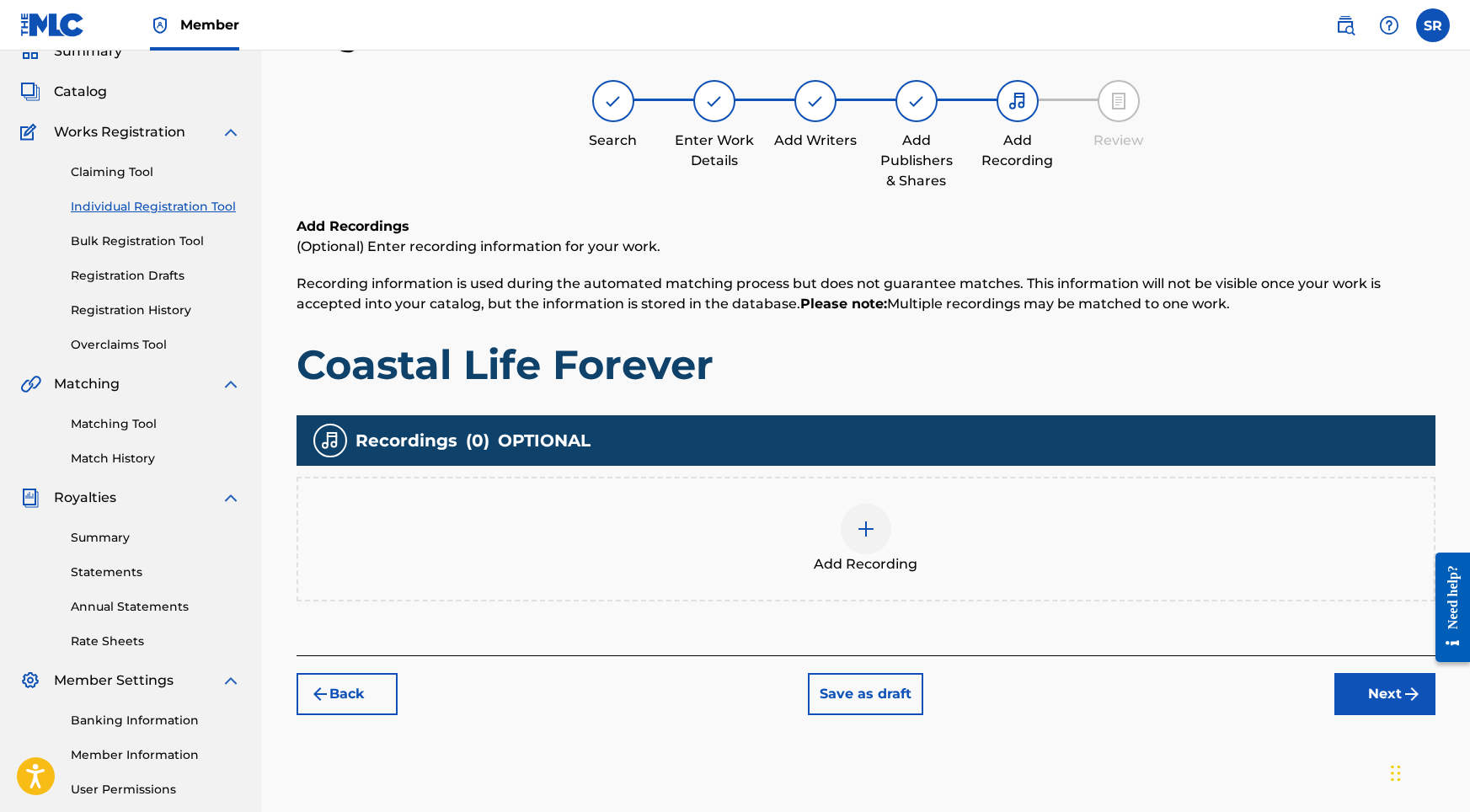
click at [859, 542] on div at bounding box center [865, 528] width 50 height 50
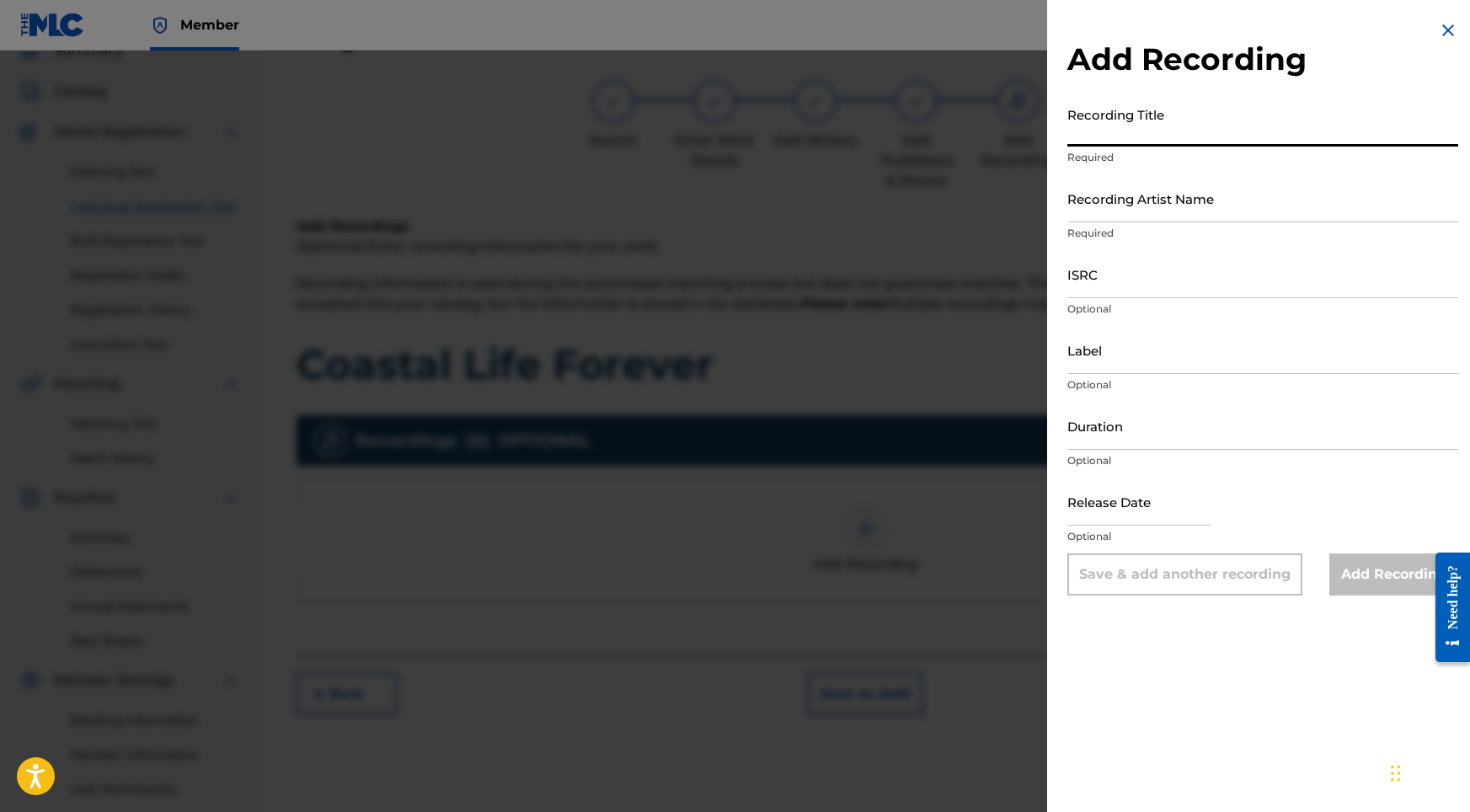
click at [1242, 122] on input "Recording Title" at bounding box center [1262, 122] width 391 height 48
paste input "Coastal Life Forever"
type input "Coastal Life Forever"
click at [1101, 415] on input "Duration" at bounding box center [1262, 426] width 391 height 48
type input "02:04"
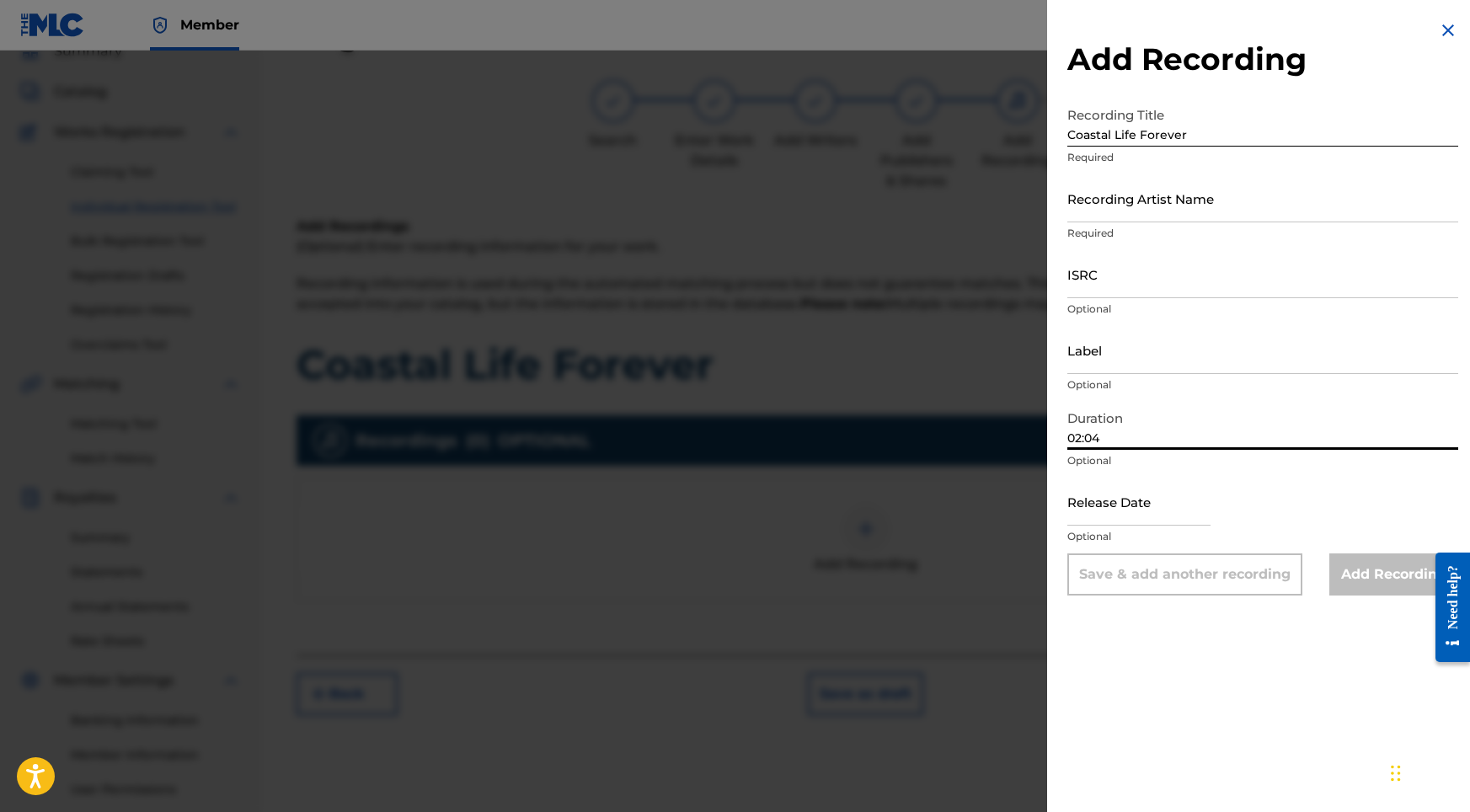
click at [1101, 210] on input "Recording Artist Name" at bounding box center [1262, 198] width 391 height 48
paste input "Sonic Atmos"
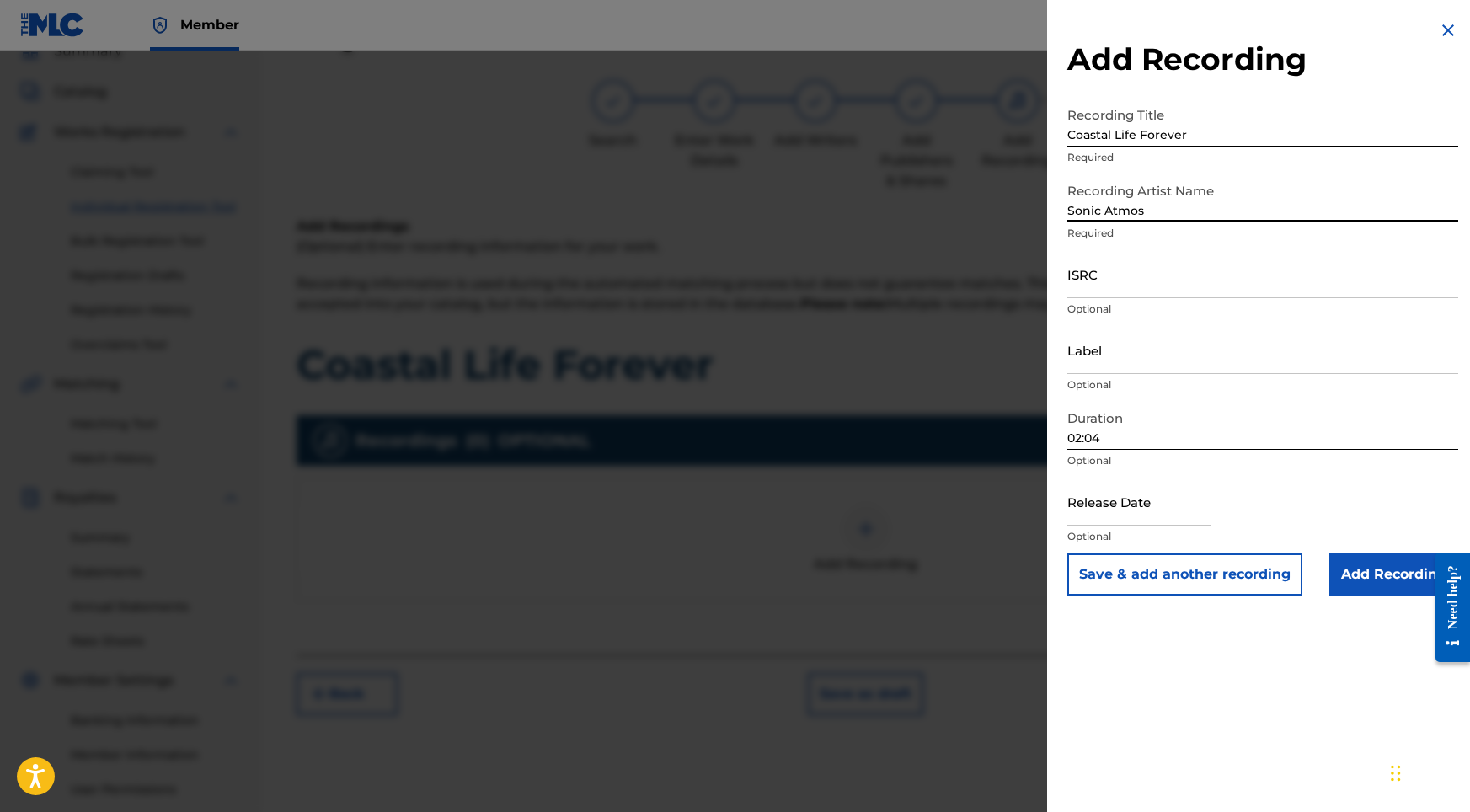
type input "Sonic Atmos"
click at [1099, 279] on input "ISRC" at bounding box center [1262, 274] width 391 height 48
paste input "USHM82429578"
type input "USHM82429578"
click at [1129, 493] on input "text" at bounding box center [1138, 502] width 143 height 48
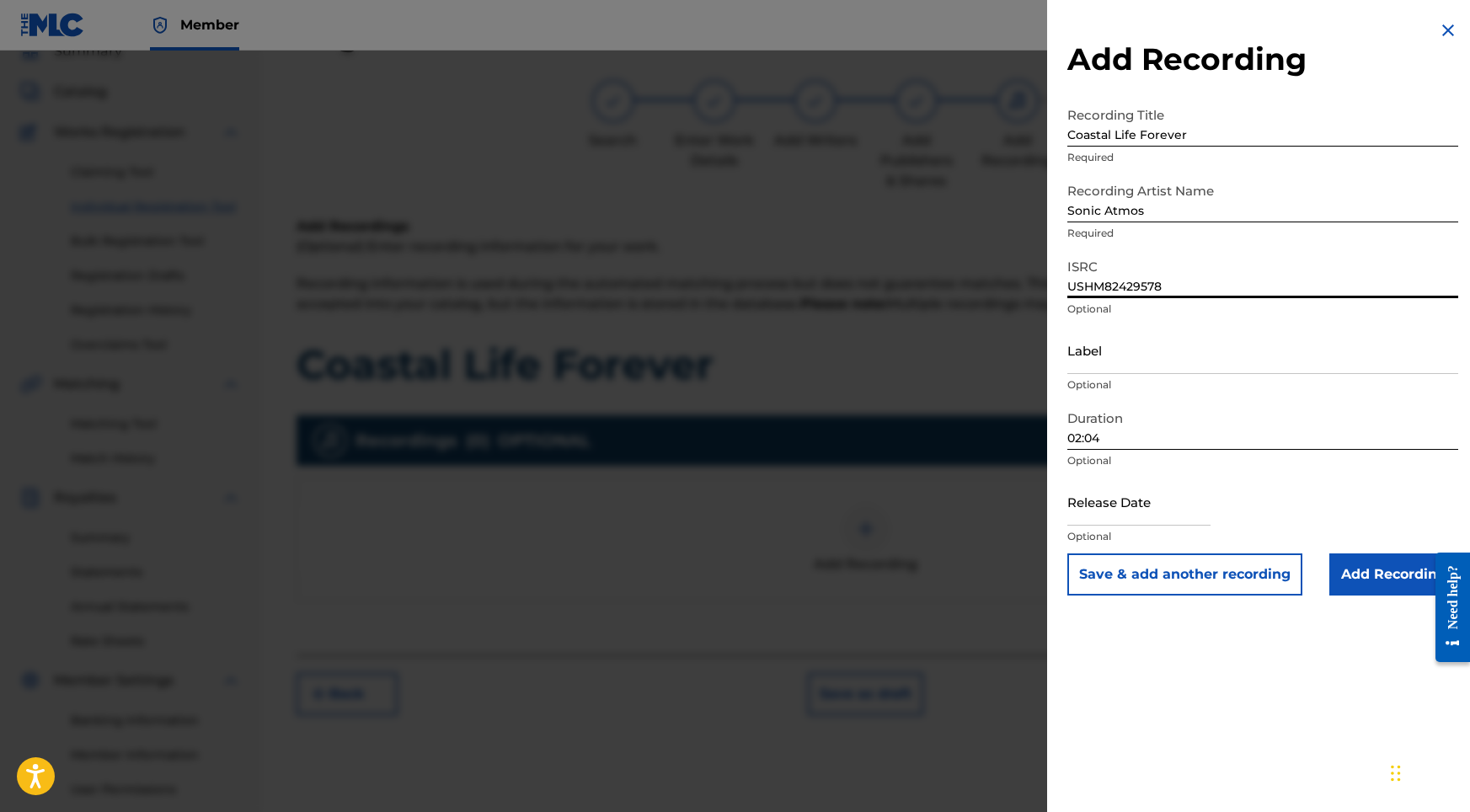
select select "8"
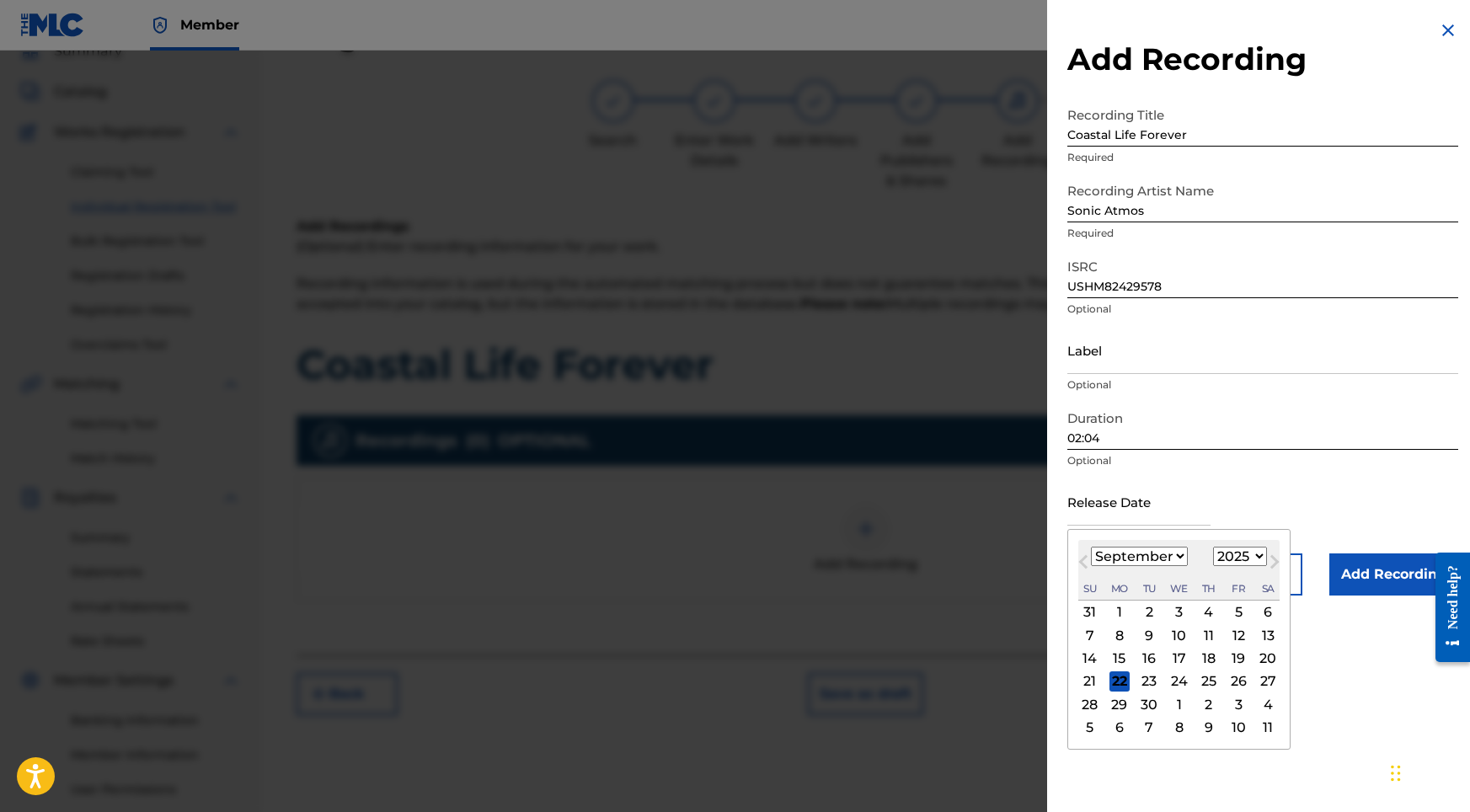
select select "2024"
select select "5"
click at [1123, 704] on div "24" at bounding box center [1119, 704] width 21 height 21
type input "[DATE]"
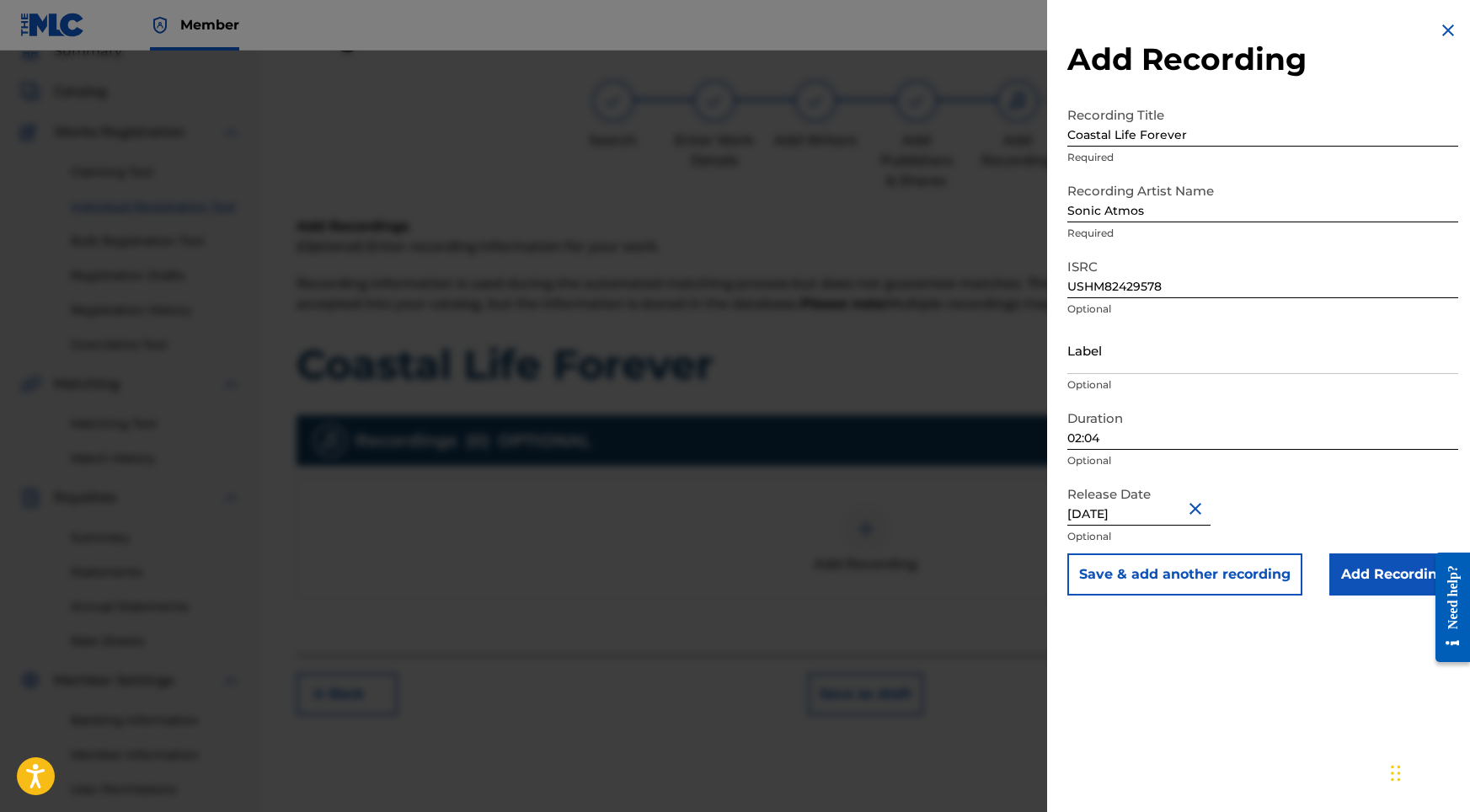
click at [1352, 585] on input "Add Recording" at bounding box center [1394, 574] width 129 height 42
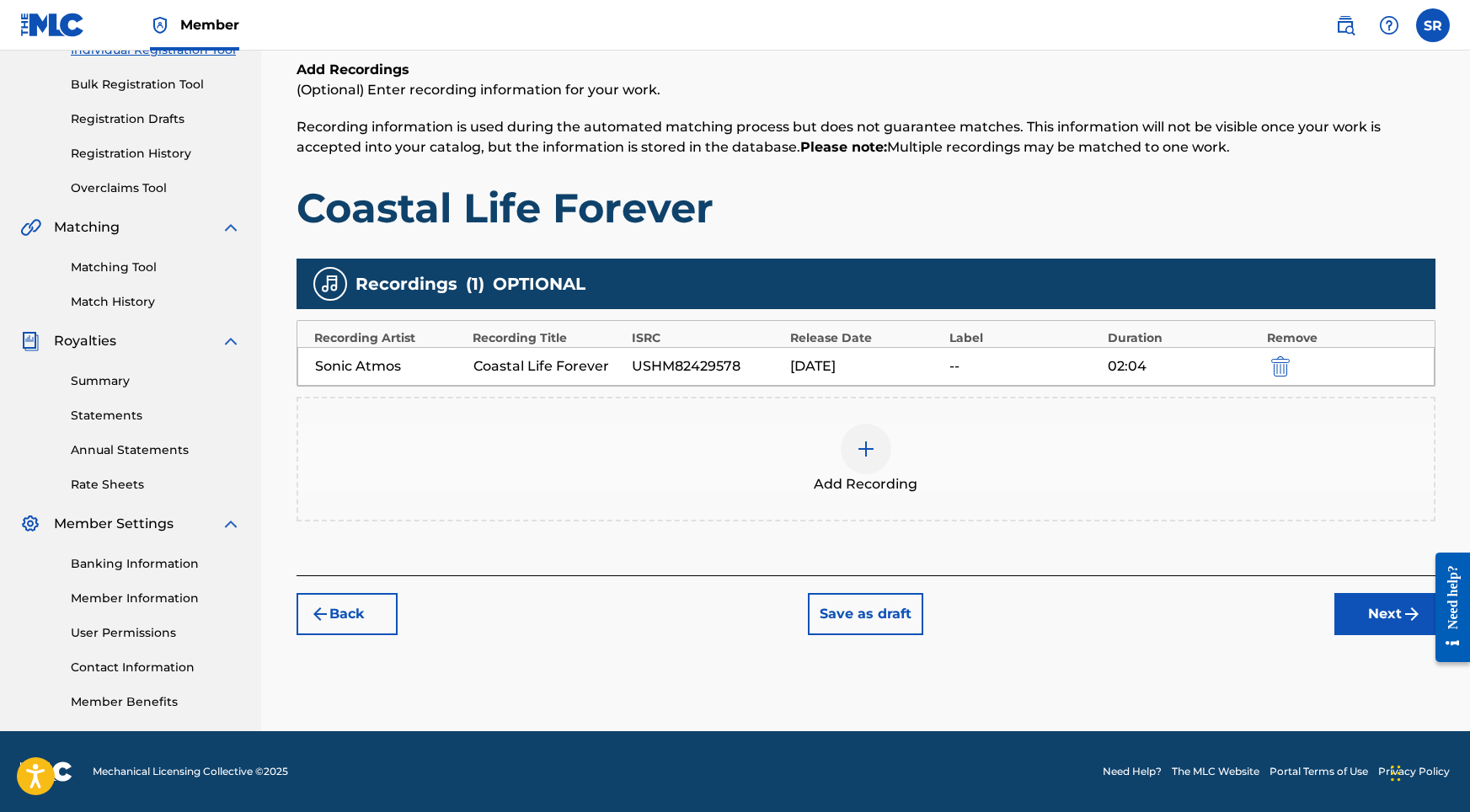
click at [1352, 615] on button "Next" at bounding box center [1384, 614] width 101 height 42
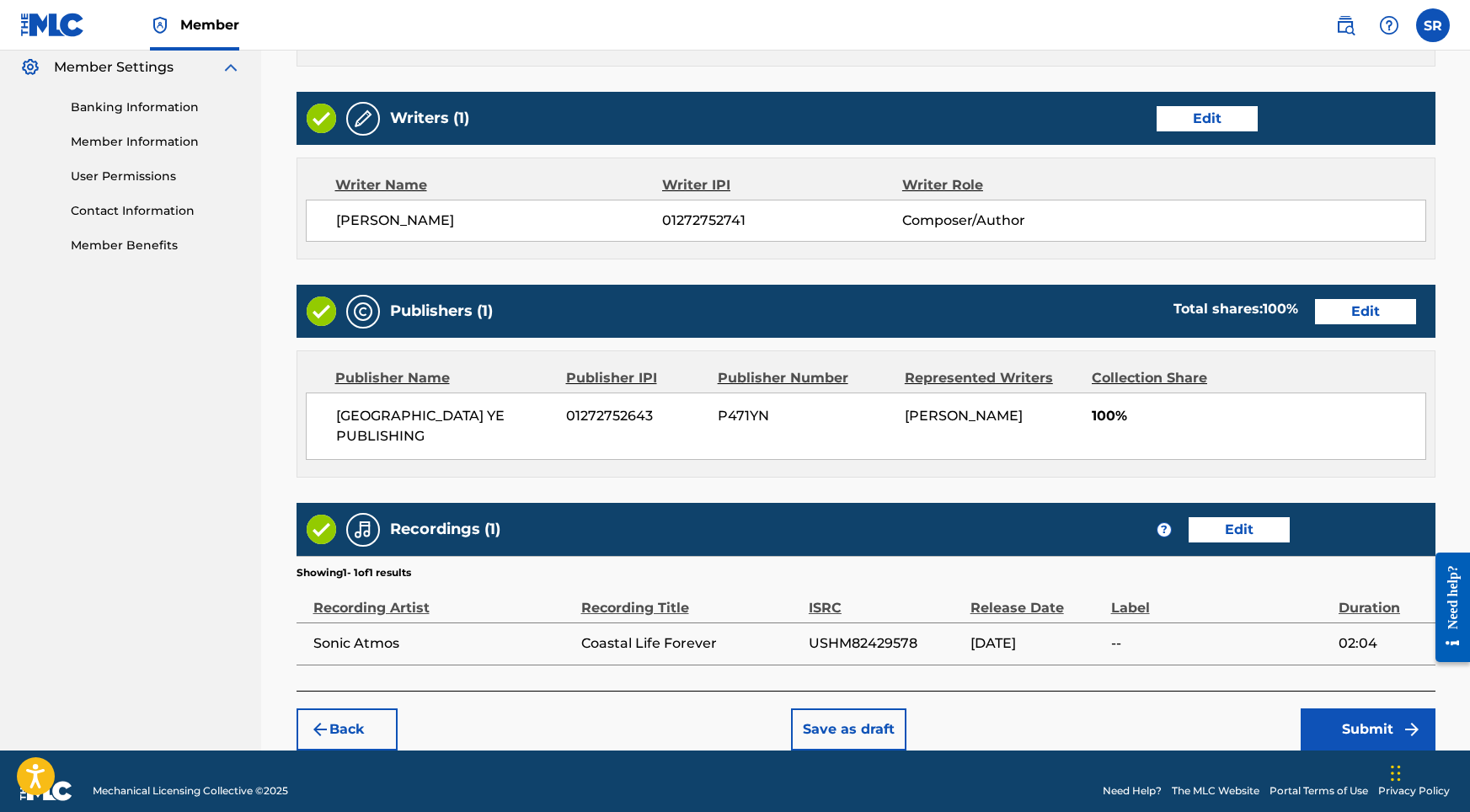
scroll to position [687, 0]
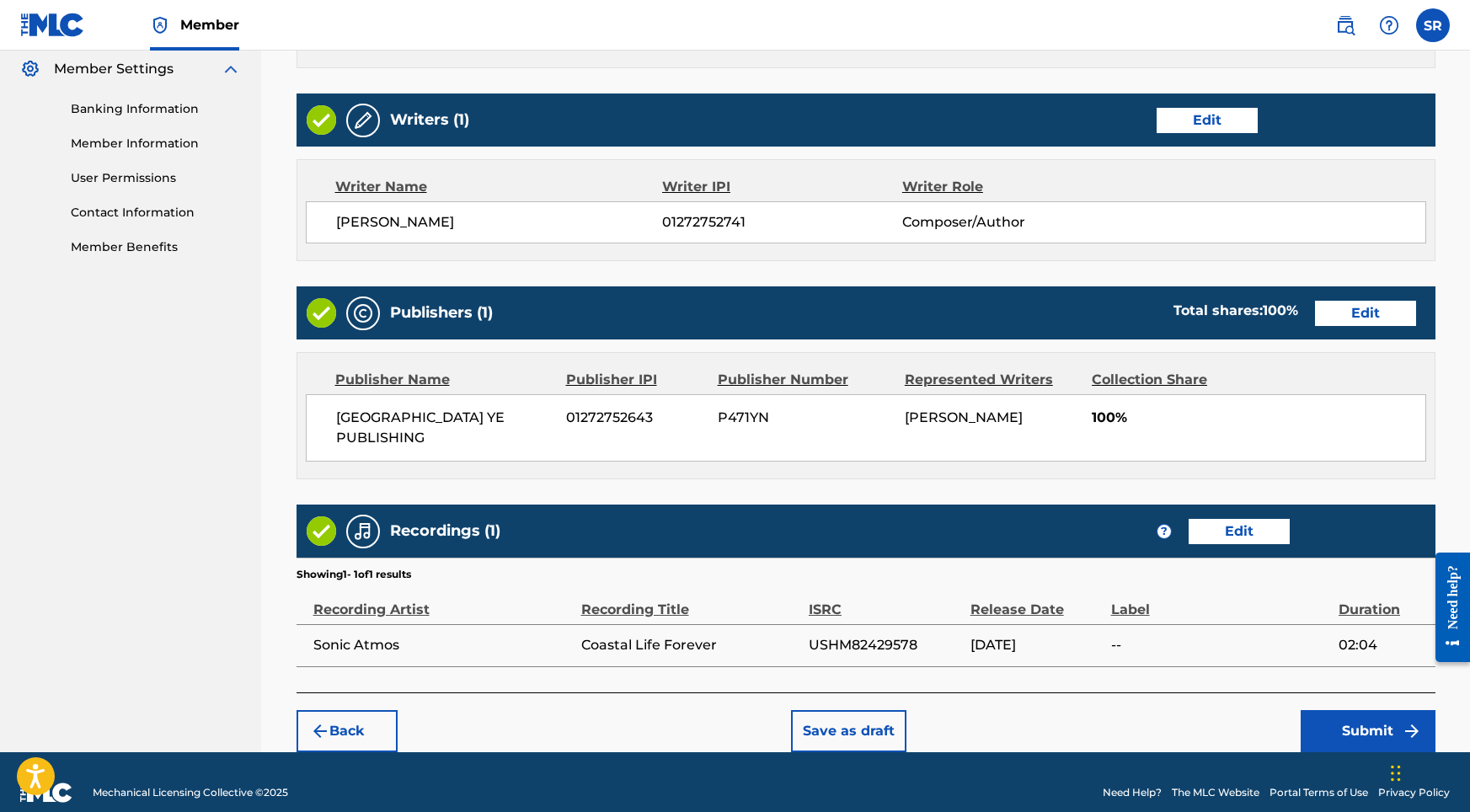
click at [1336, 709] on button "Submit" at bounding box center [1368, 730] width 135 height 42
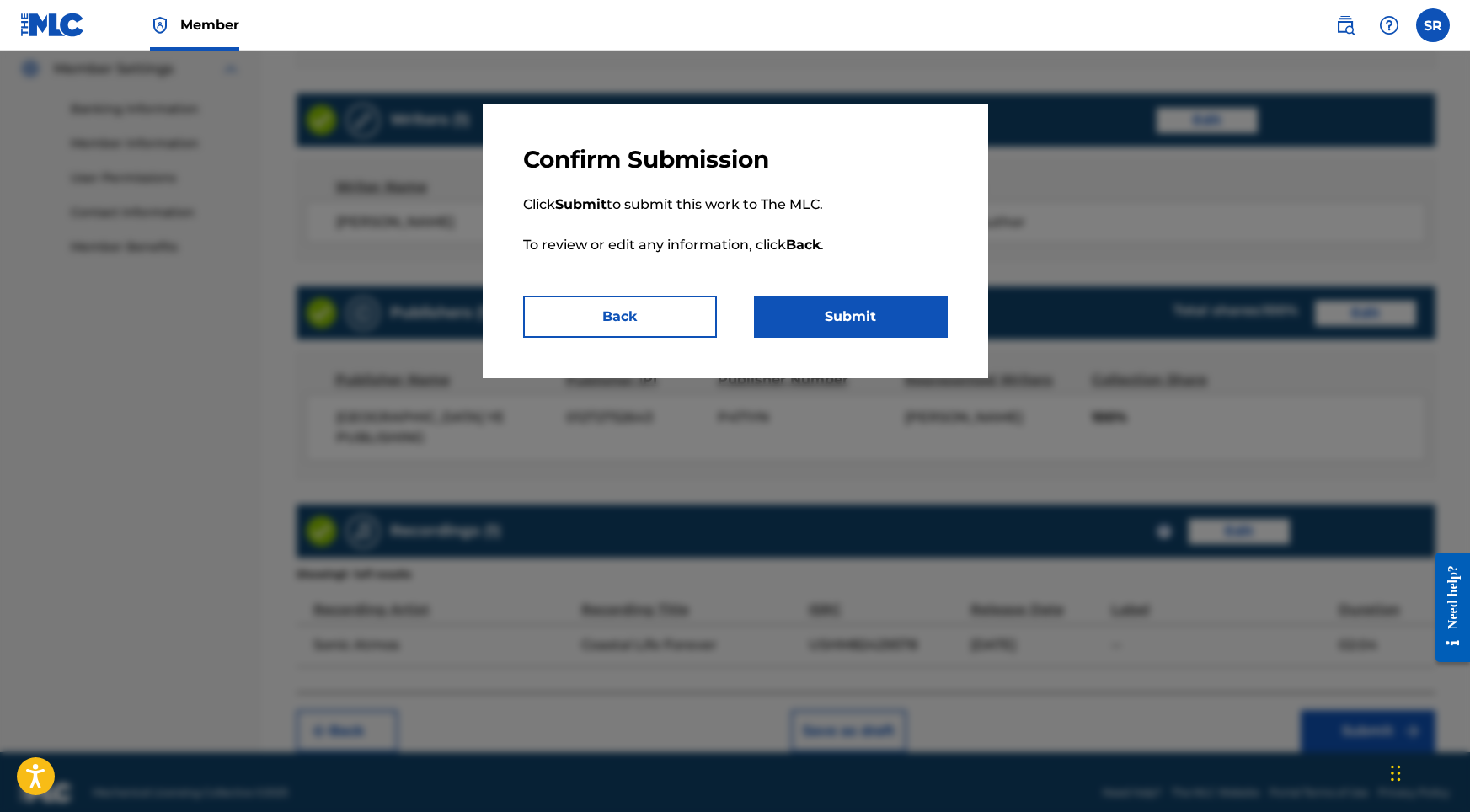
click at [833, 319] on button "Submit" at bounding box center [851, 316] width 194 height 42
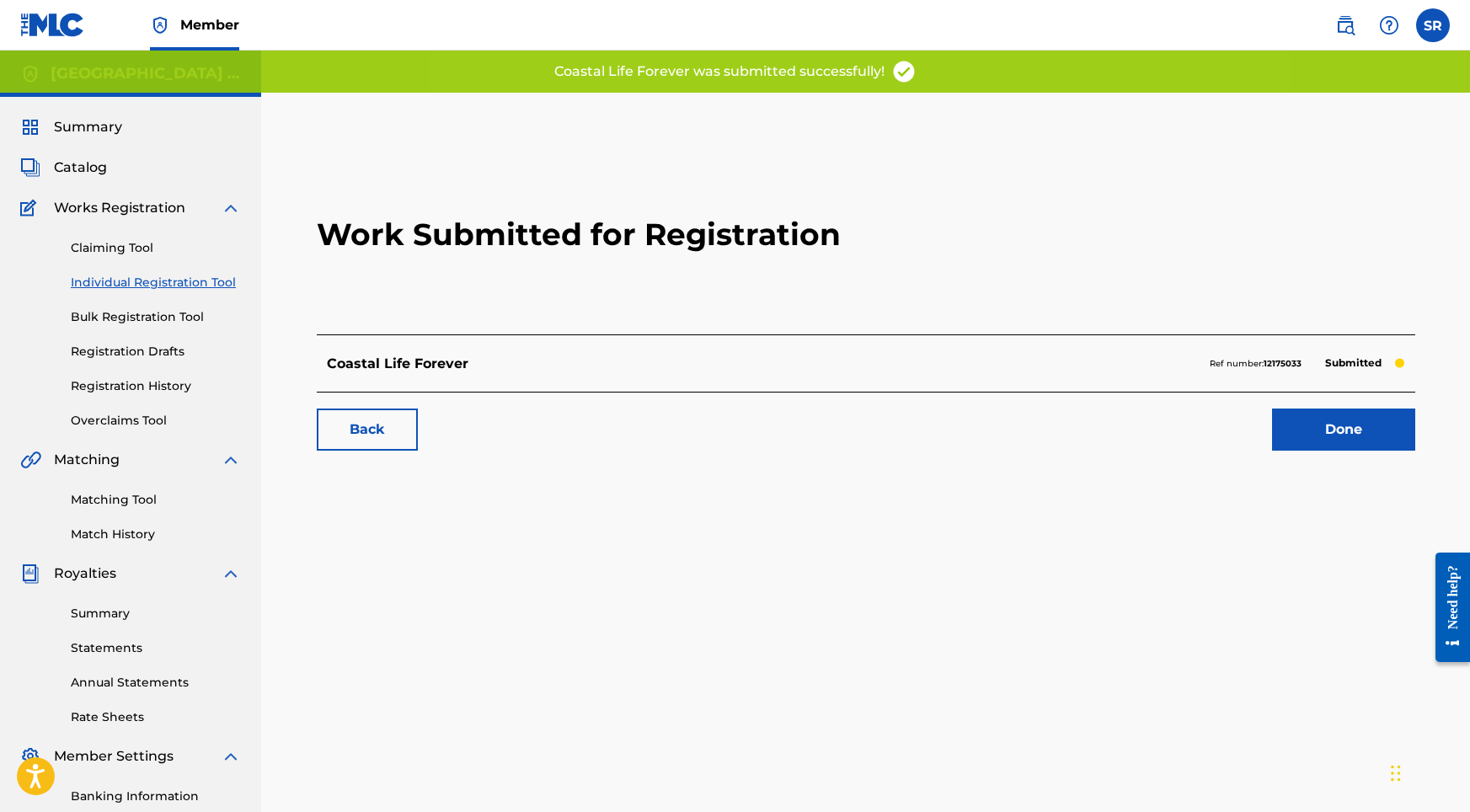
click at [1311, 424] on link "Done" at bounding box center [1343, 429] width 143 height 42
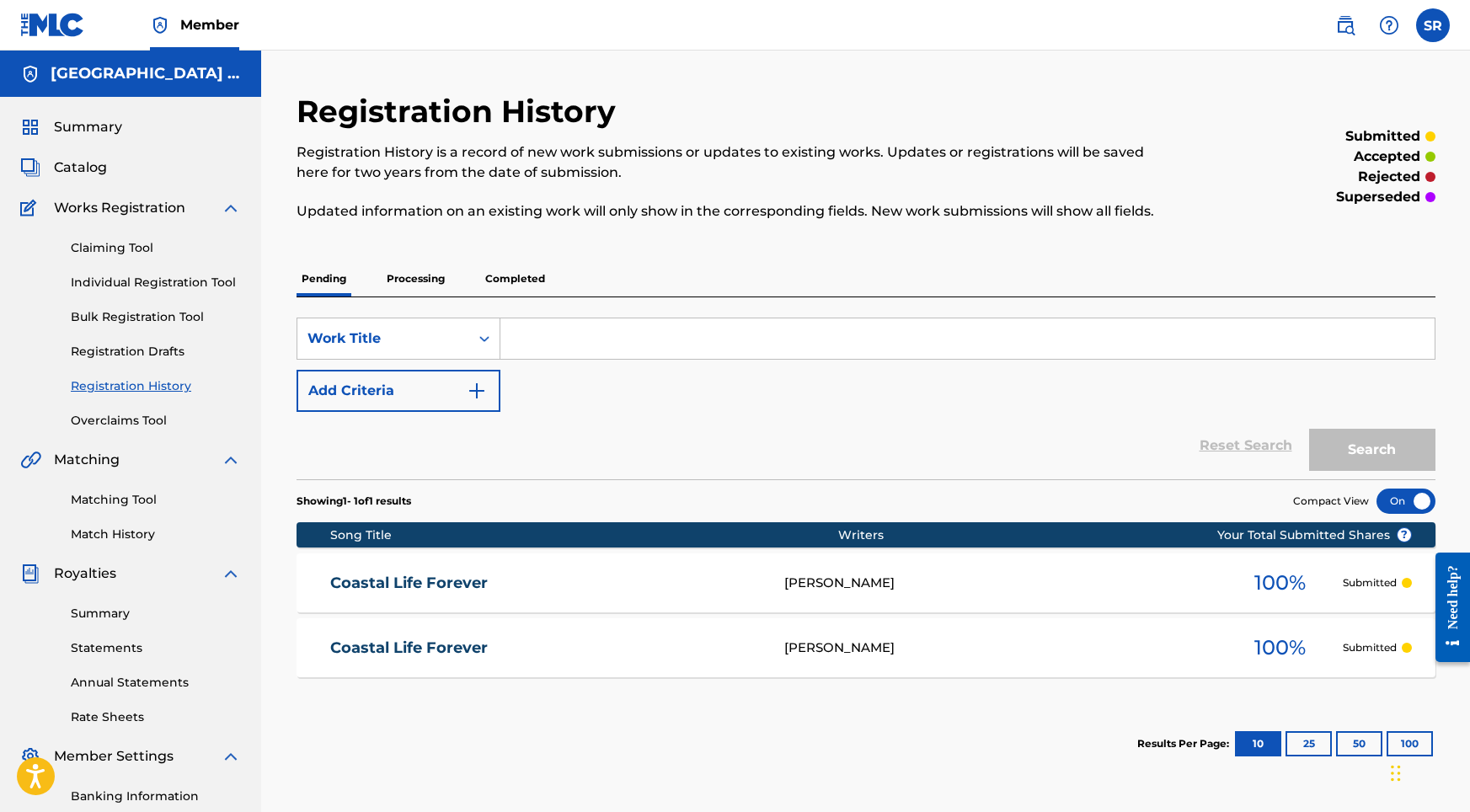
click at [135, 279] on link "Individual Registration Tool" at bounding box center [156, 282] width 170 height 18
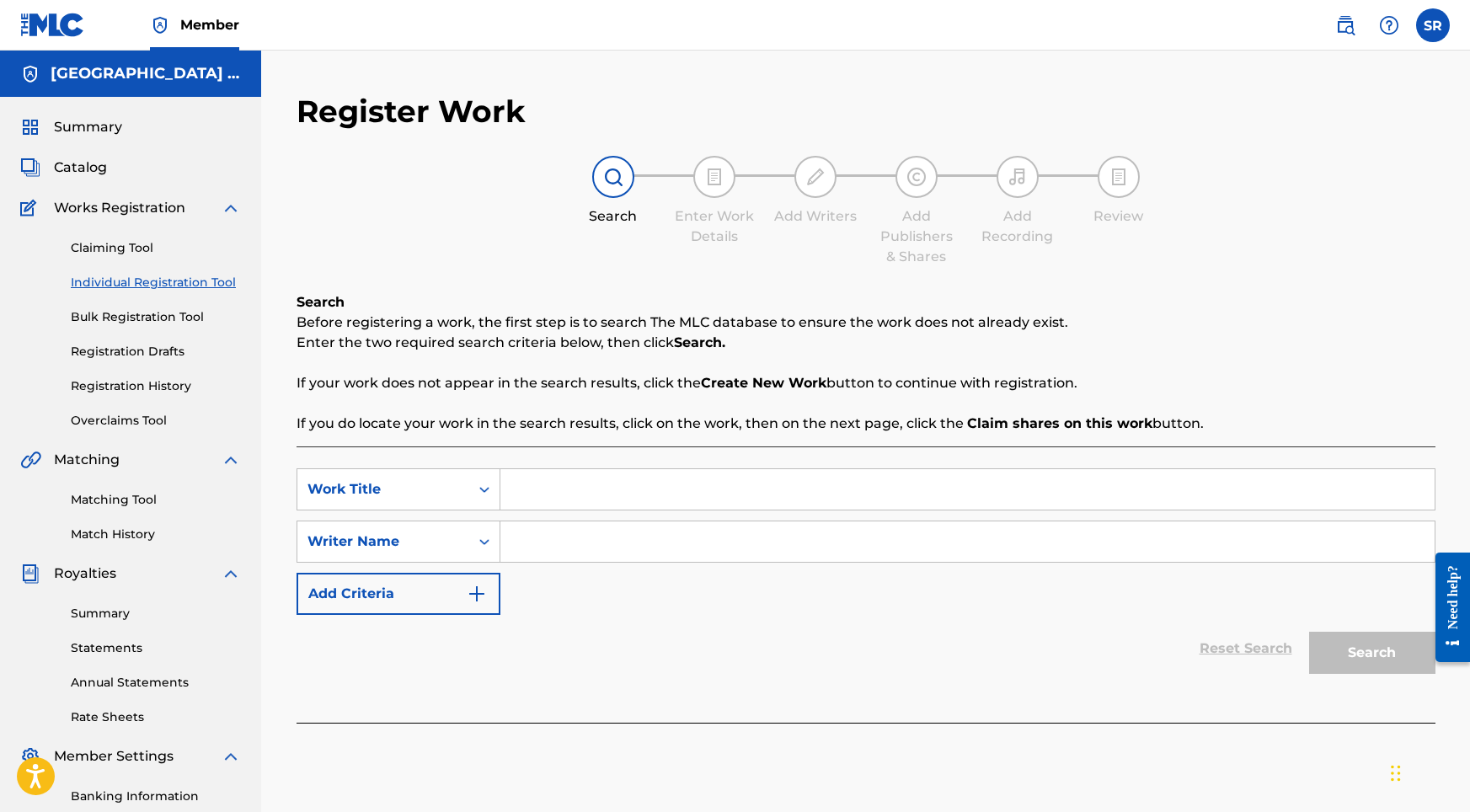
click at [594, 491] on input "Search Form" at bounding box center [967, 489] width 935 height 40
paste input "Afloat in the Sea"
type input "Afloat in the Sea"
click at [590, 533] on input "Search Form" at bounding box center [967, 541] width 935 height 40
paste input "Afloat in the Sea"
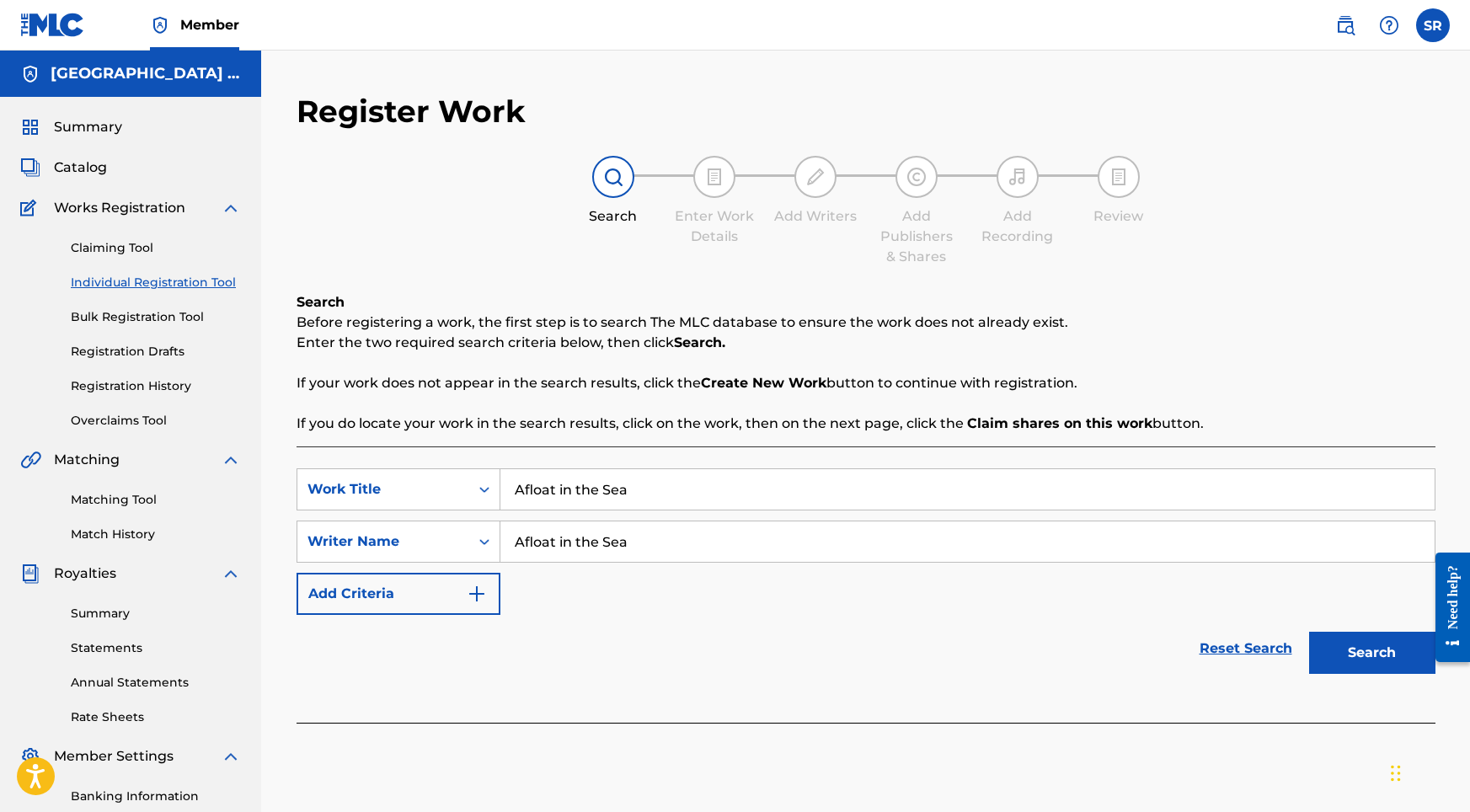
type input "Afloat in the Sea"
click at [1365, 655] on button "Search" at bounding box center [1373, 652] width 127 height 42
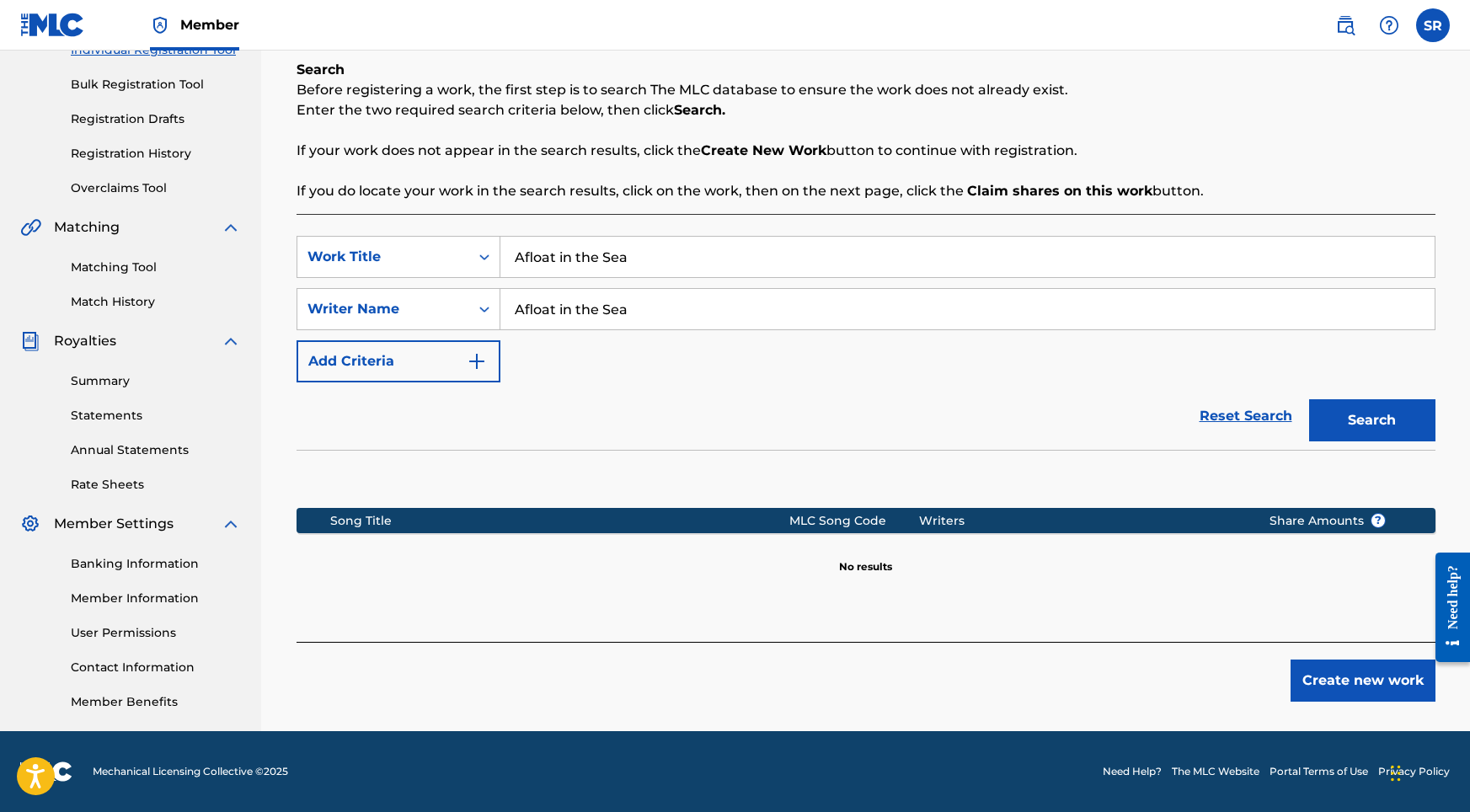
click at [1331, 689] on button "Create new work" at bounding box center [1362, 680] width 145 height 42
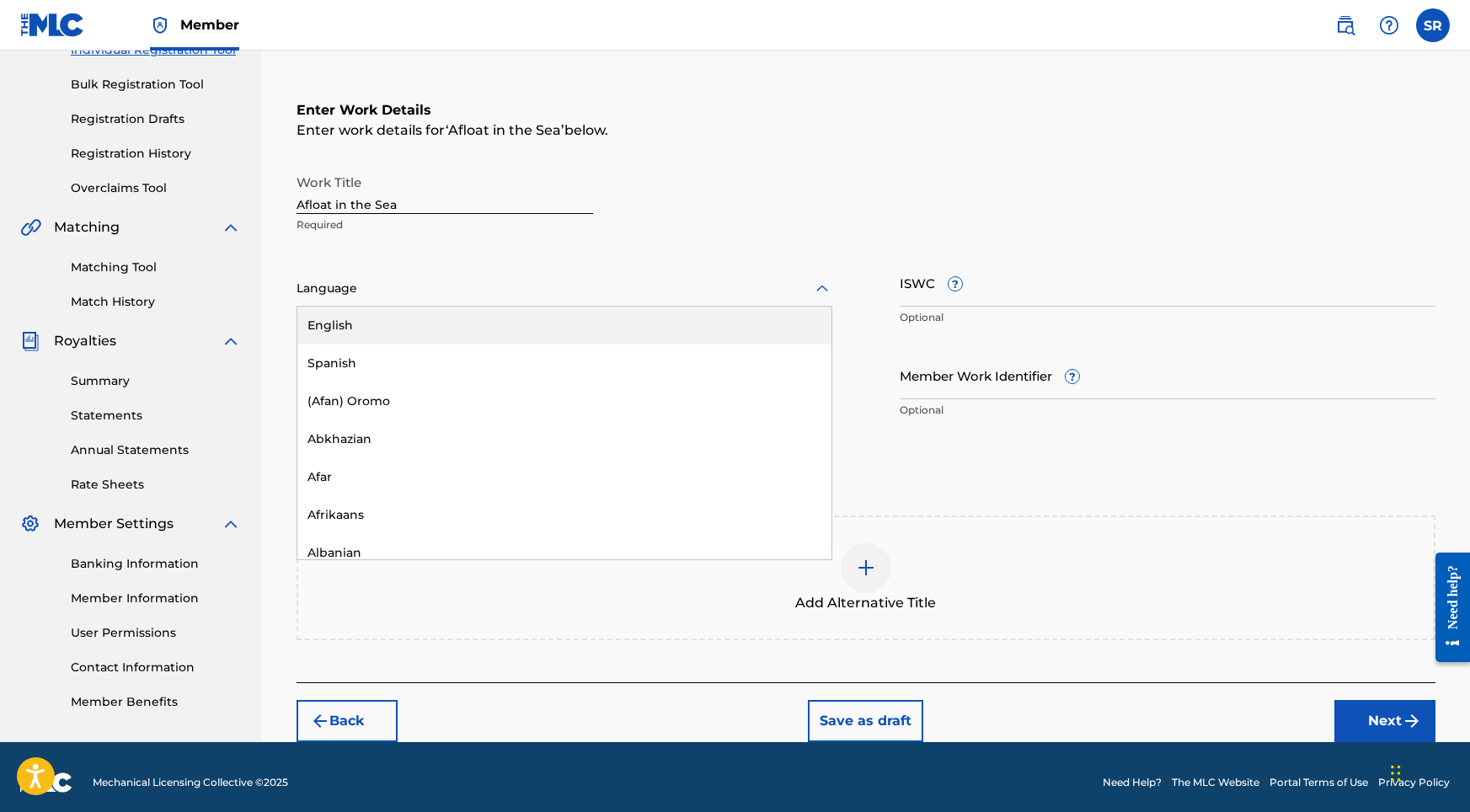
click at [542, 295] on div at bounding box center [564, 288] width 536 height 21
click at [475, 335] on div "English" at bounding box center [564, 326] width 534 height 38
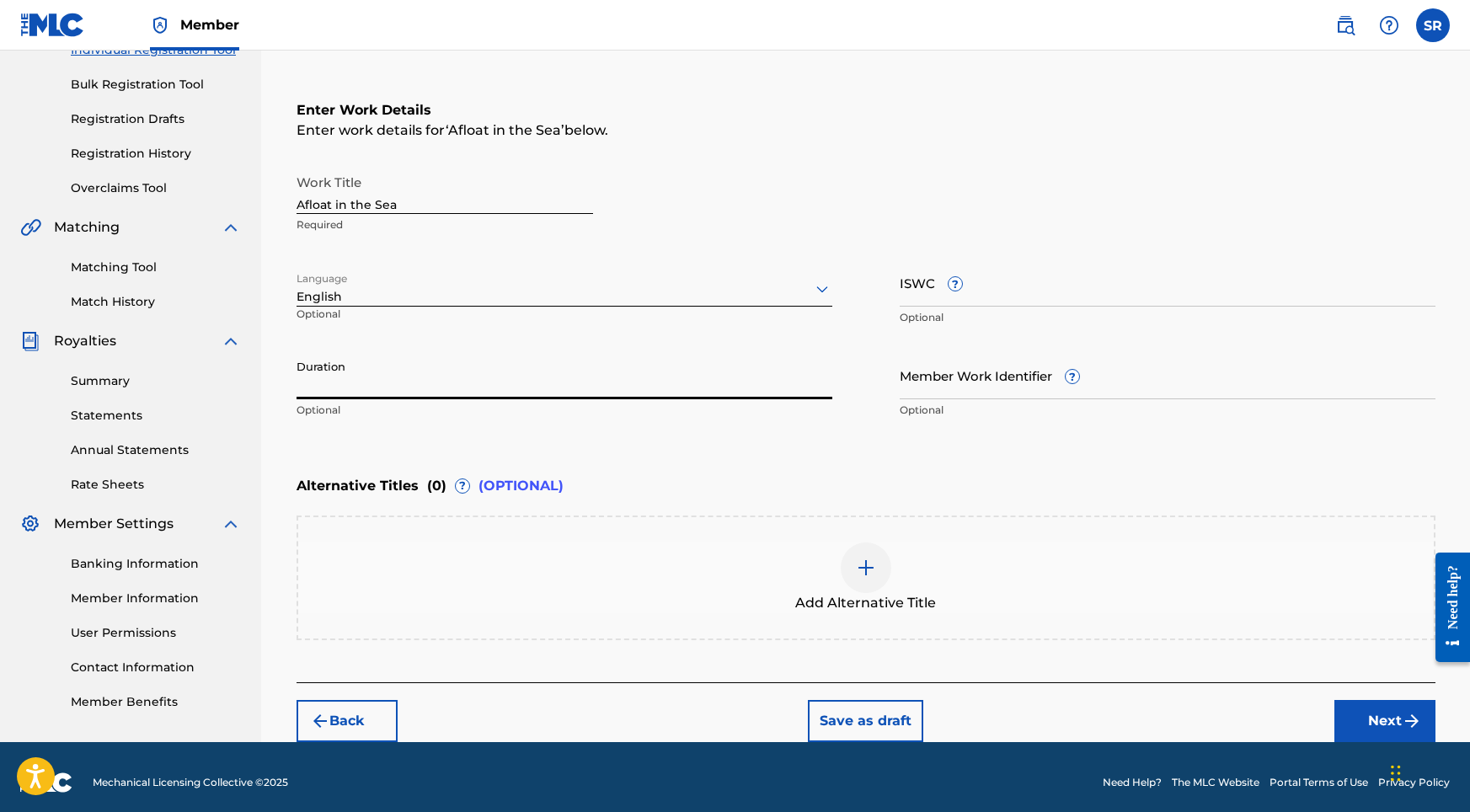
click at [469, 381] on input "Duration" at bounding box center [564, 375] width 536 height 48
type input "02:07"
click at [893, 577] on div "Add Alternative Title" at bounding box center [866, 577] width 1136 height 71
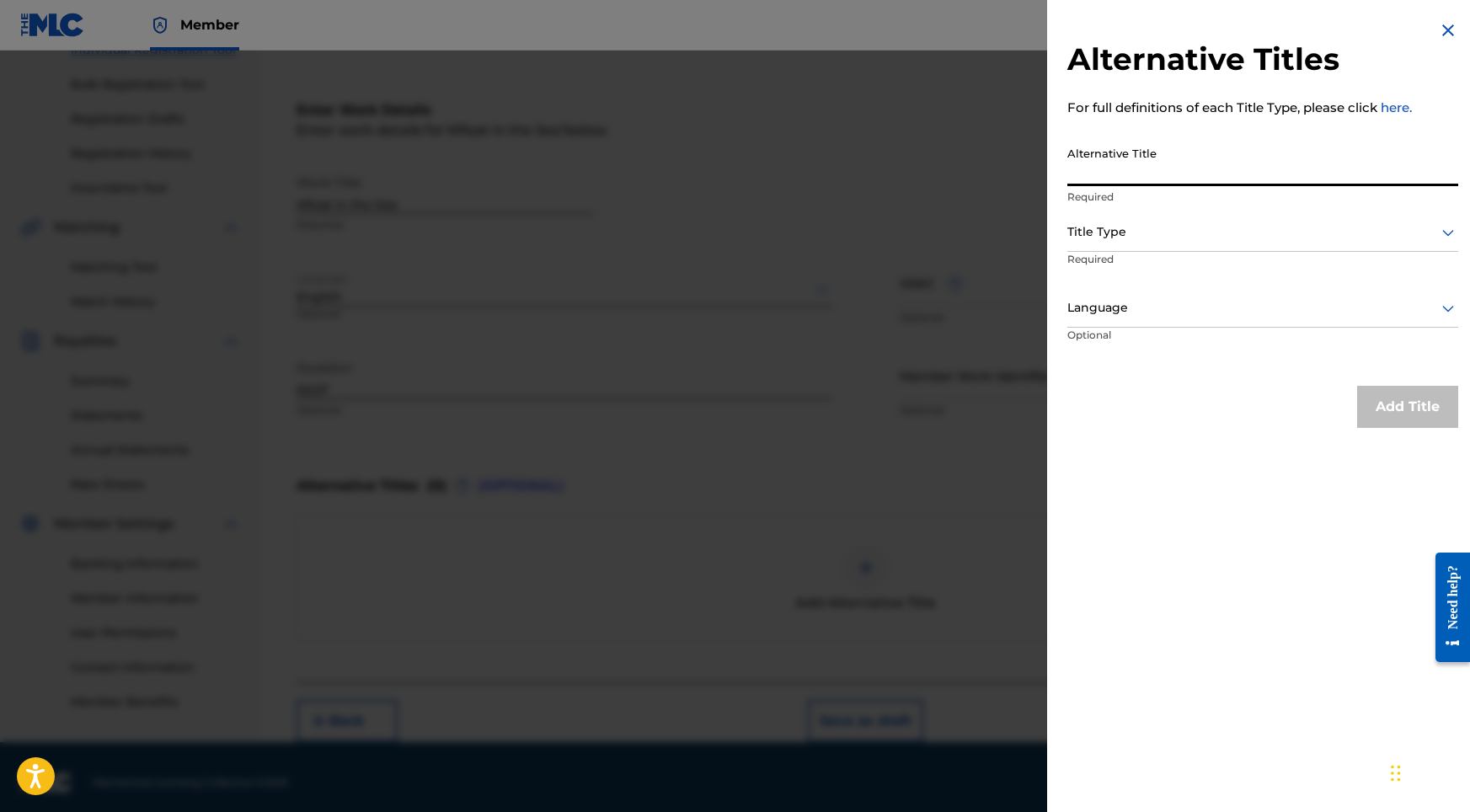
click at [1107, 143] on input "Alternative Title" at bounding box center [1262, 162] width 391 height 48
paste input "Afloat in the Sea"
type input "Afloat in the Sea"
click at [1109, 238] on div at bounding box center [1262, 232] width 391 height 21
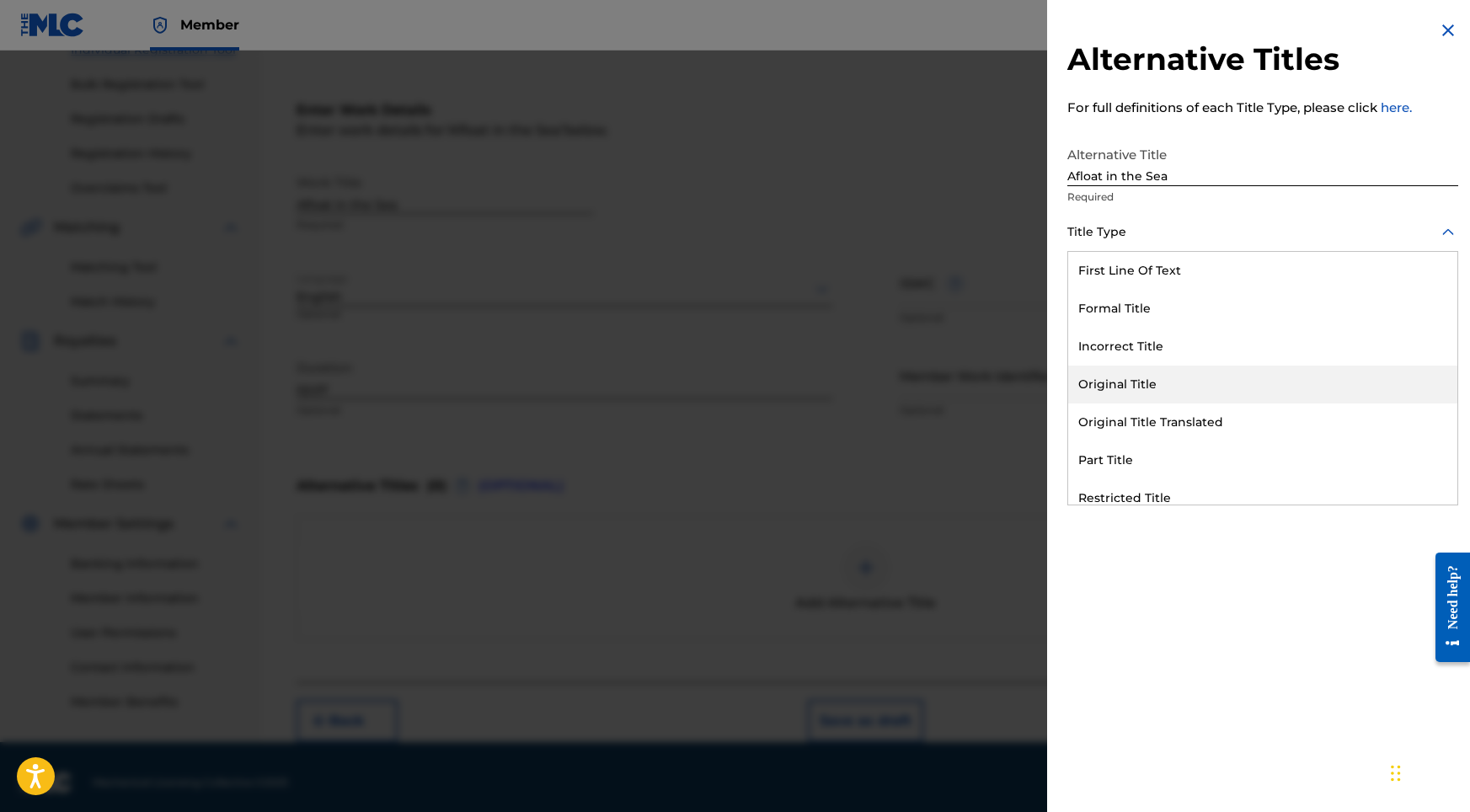
click at [1117, 378] on div "Original Title" at bounding box center [1262, 385] width 389 height 38
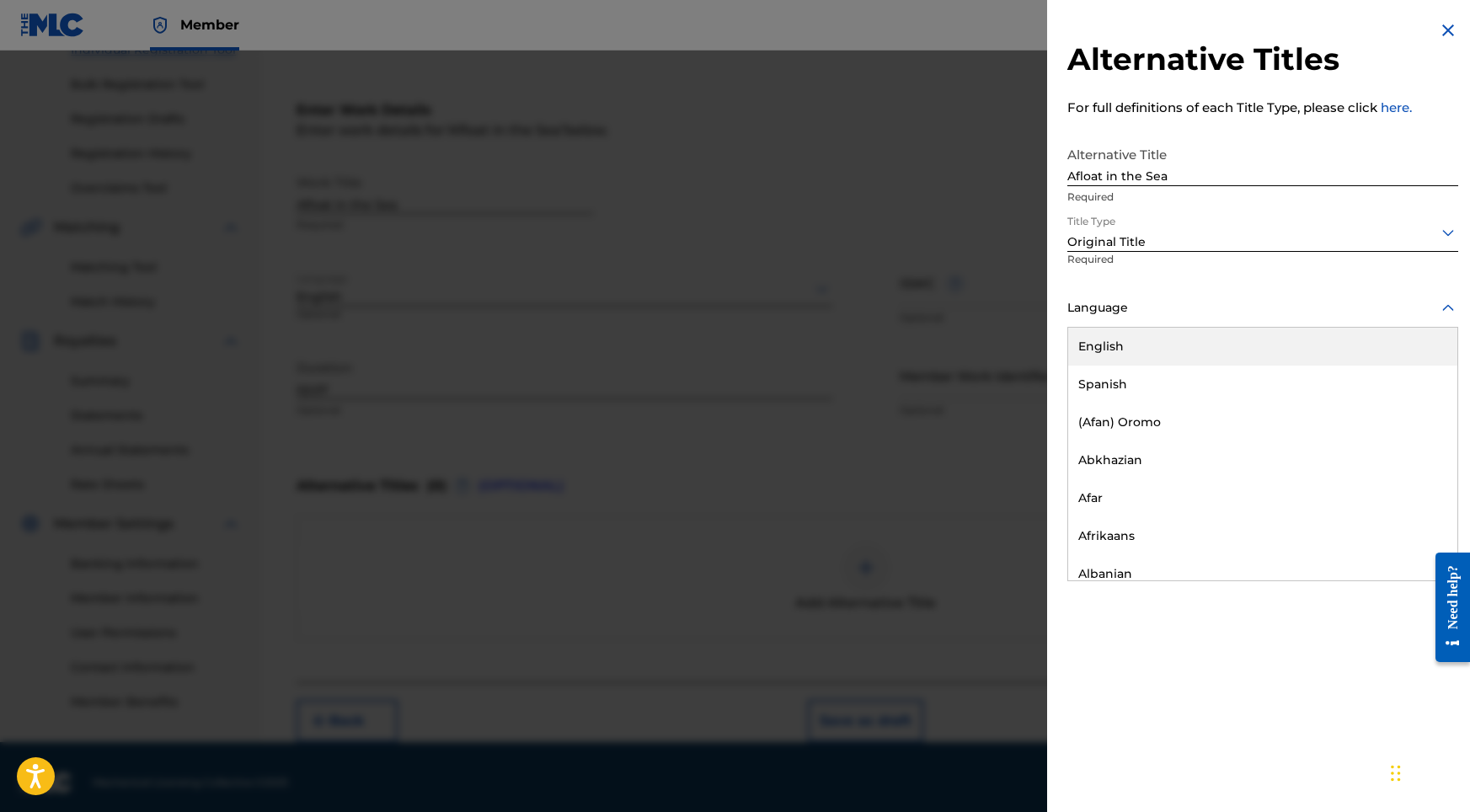
click at [1129, 312] on div at bounding box center [1262, 308] width 391 height 21
click at [1125, 343] on div "English" at bounding box center [1262, 346] width 389 height 38
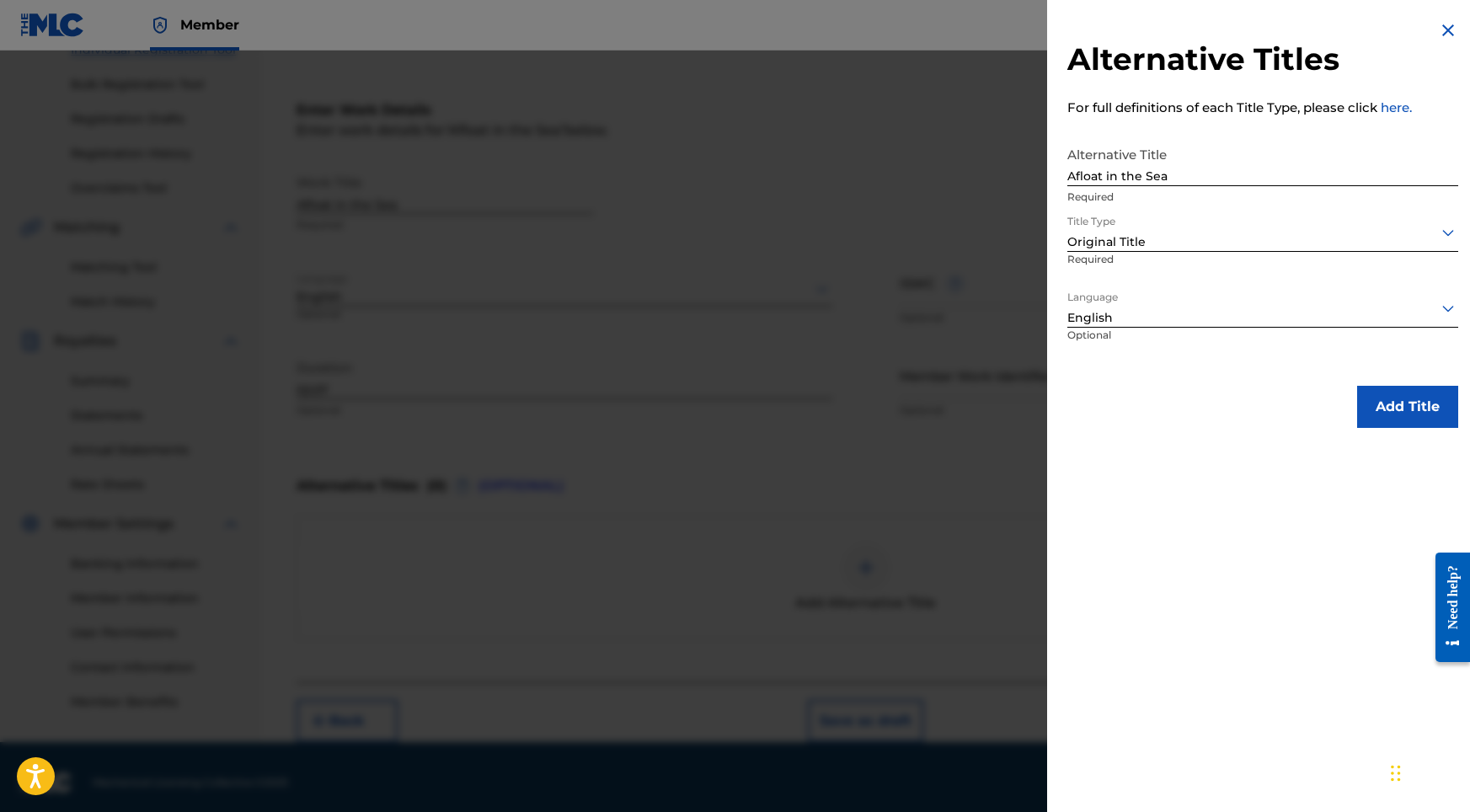
click at [1361, 397] on button "Add Title" at bounding box center [1408, 406] width 101 height 42
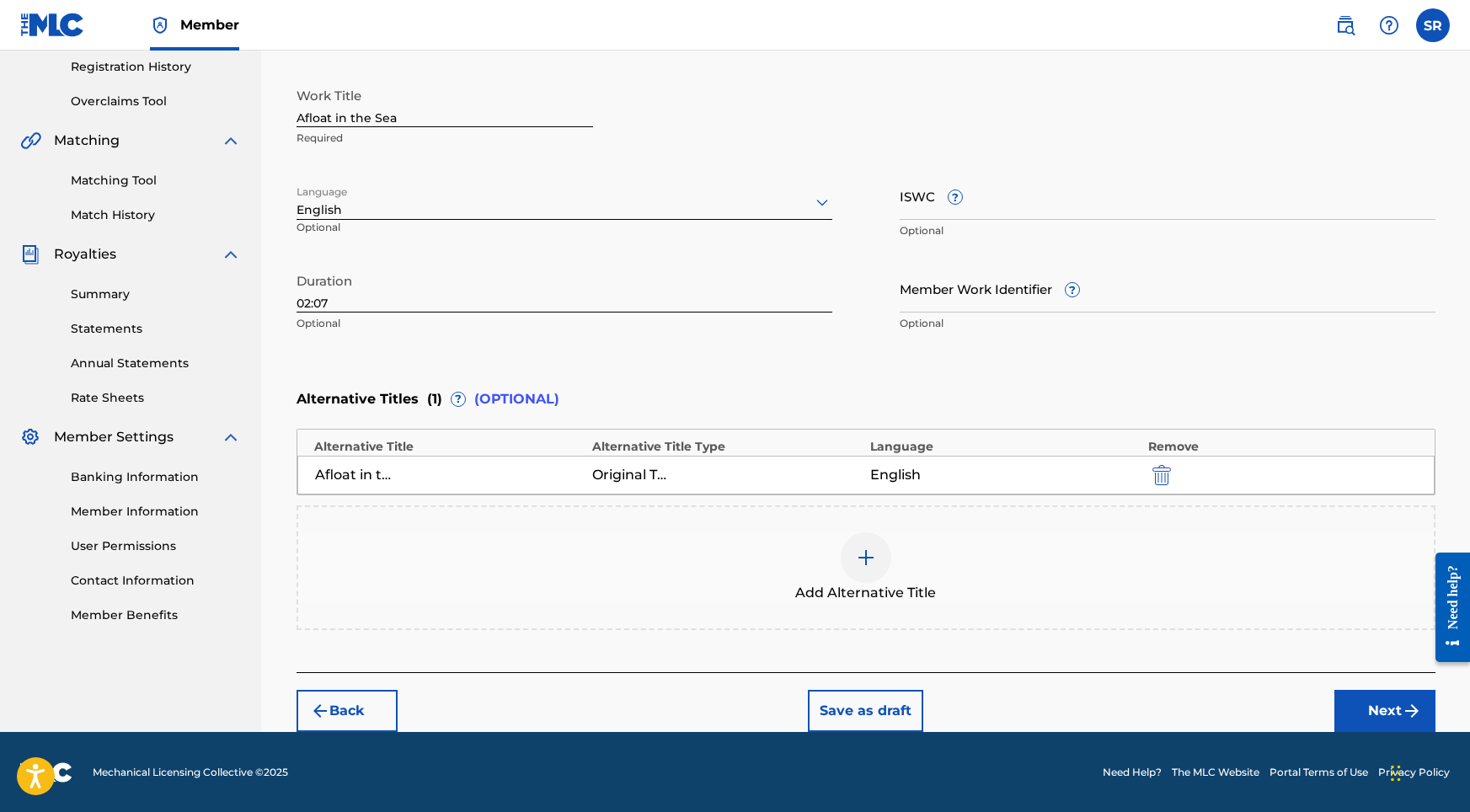
click at [1327, 677] on div "Back Save as draft Next" at bounding box center [866, 702] width 1139 height 60
click at [1360, 709] on button "Next" at bounding box center [1384, 710] width 101 height 42
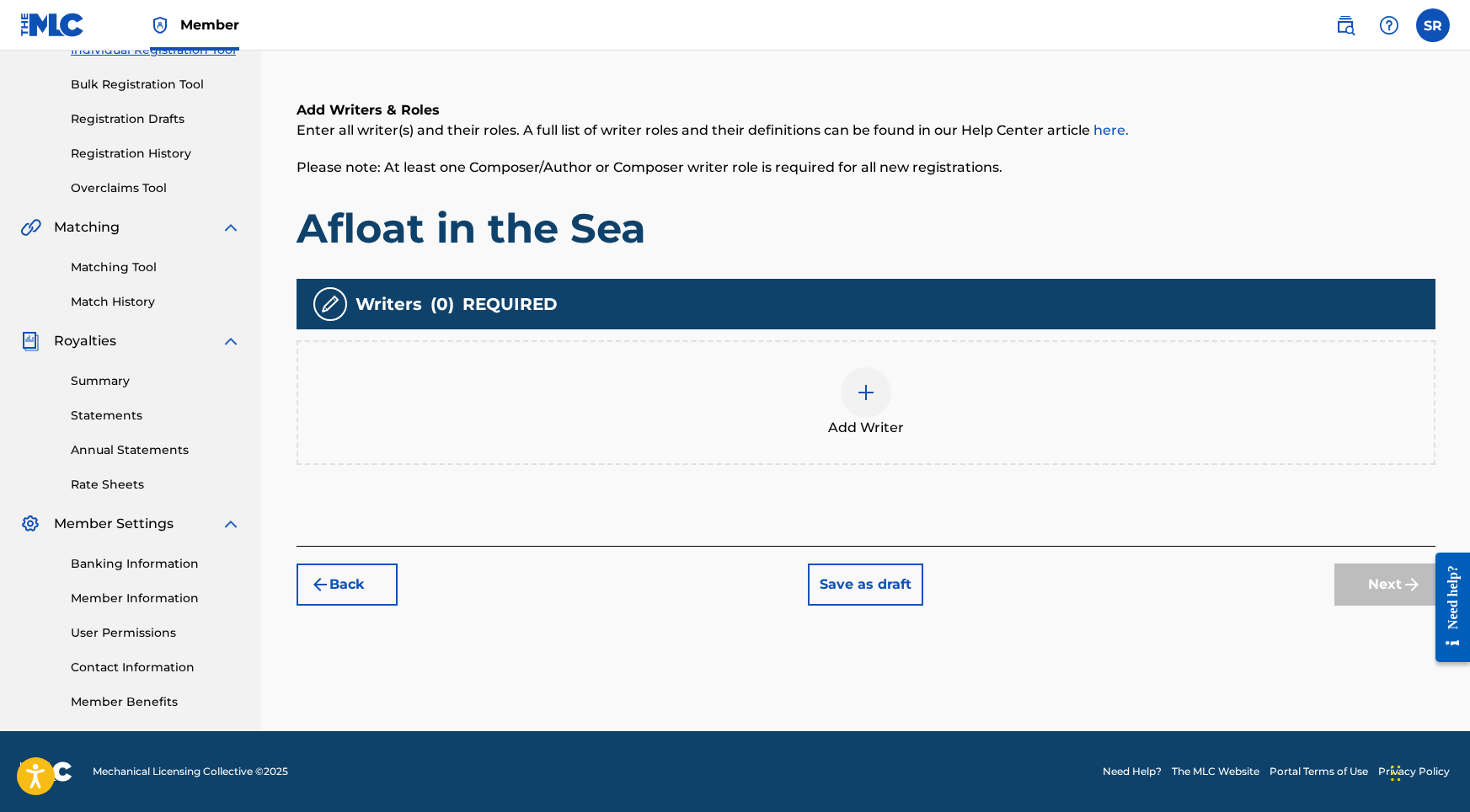
click at [861, 415] on div at bounding box center [865, 392] width 50 height 50
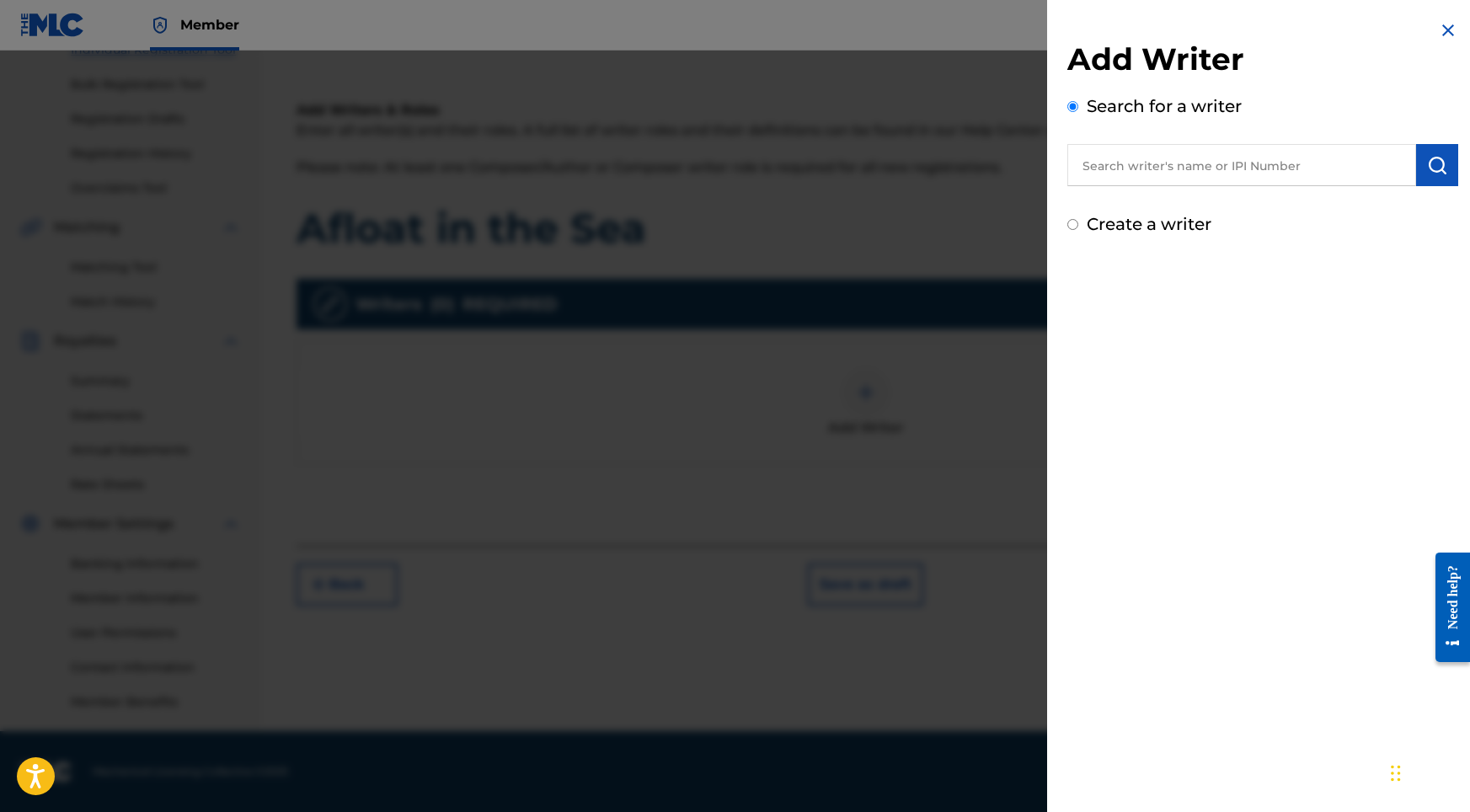
click at [1180, 172] on input "text" at bounding box center [1242, 164] width 349 height 42
paste input "[PERSON_NAME]"
type input "[PERSON_NAME]"
click at [1427, 157] on img "submit" at bounding box center [1438, 165] width 21 height 21
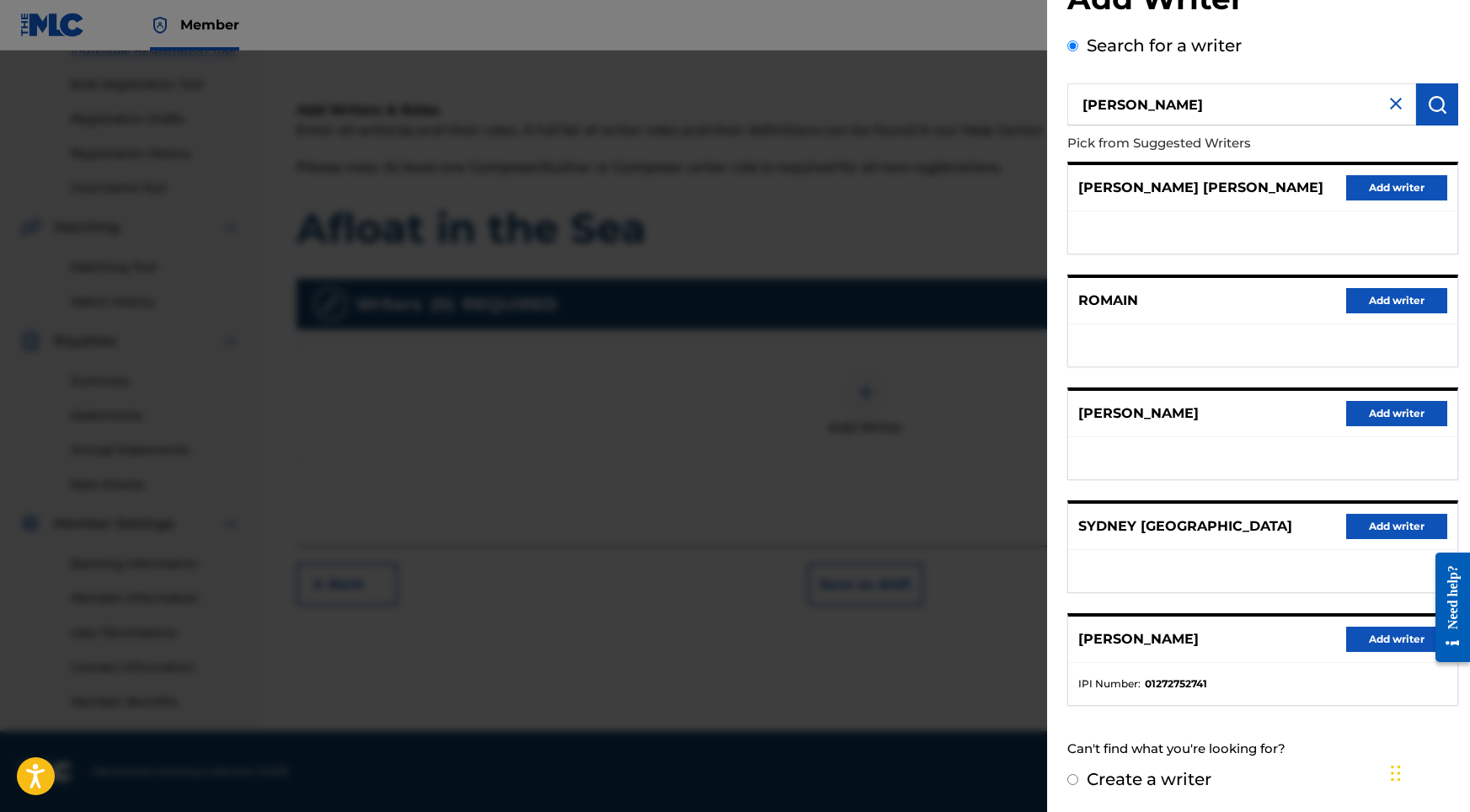
scroll to position [75, 0]
click at [1384, 644] on button "Add writer" at bounding box center [1396, 639] width 101 height 26
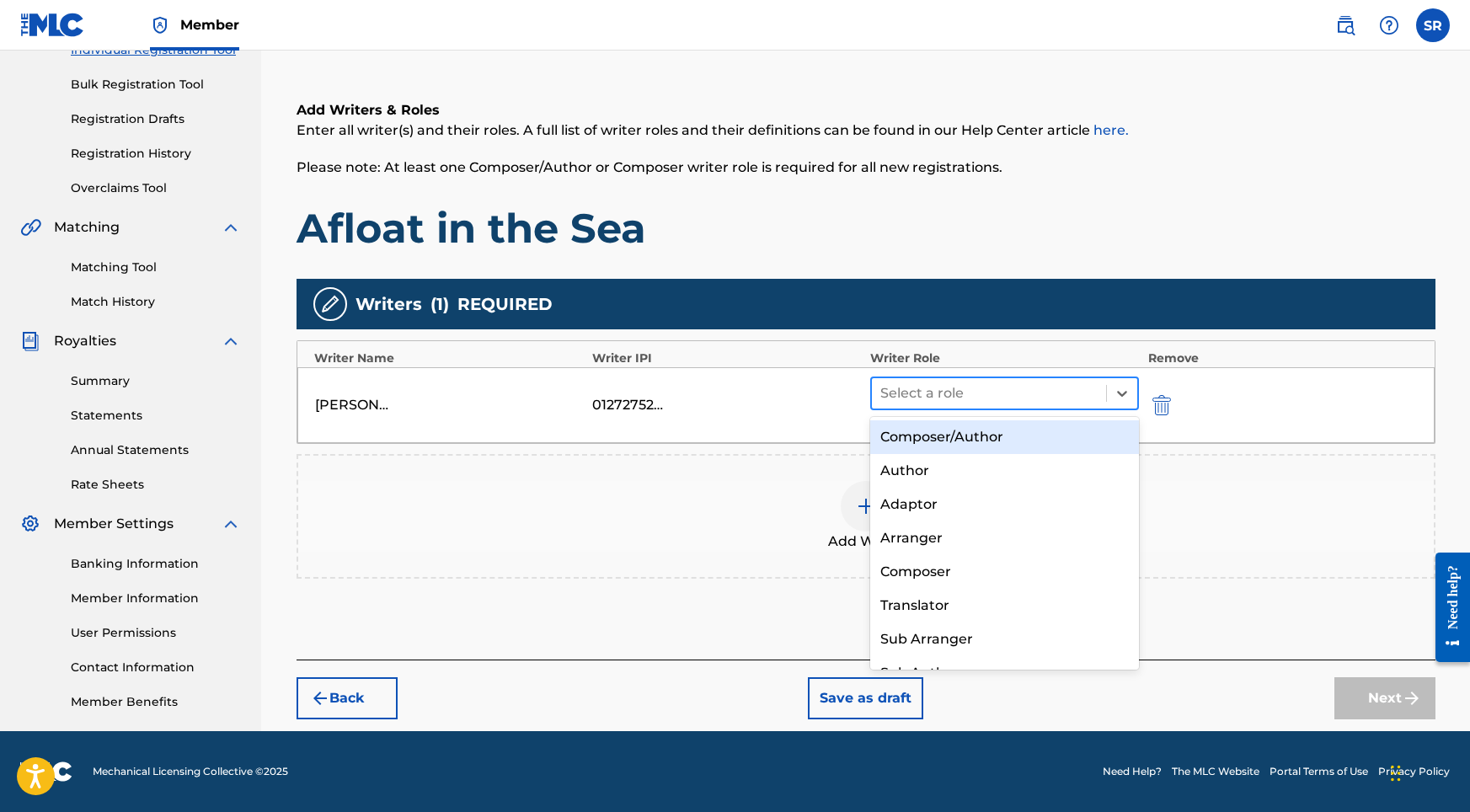
click at [991, 397] on div at bounding box center [989, 393] width 218 height 24
click at [911, 428] on div "Composer/Author" at bounding box center [1005, 437] width 269 height 33
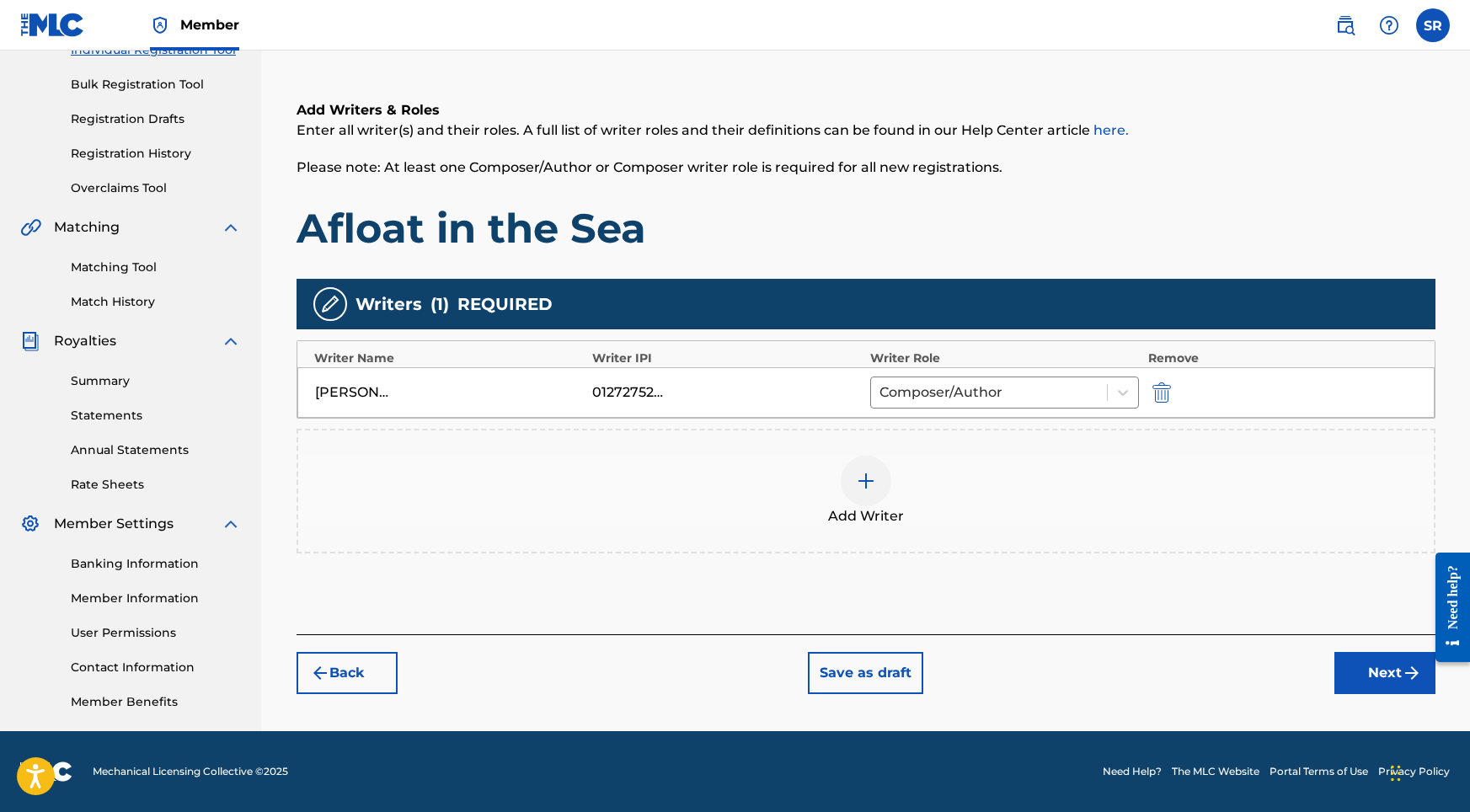
click at [1379, 651] on button "Next" at bounding box center [1384, 672] width 101 height 42
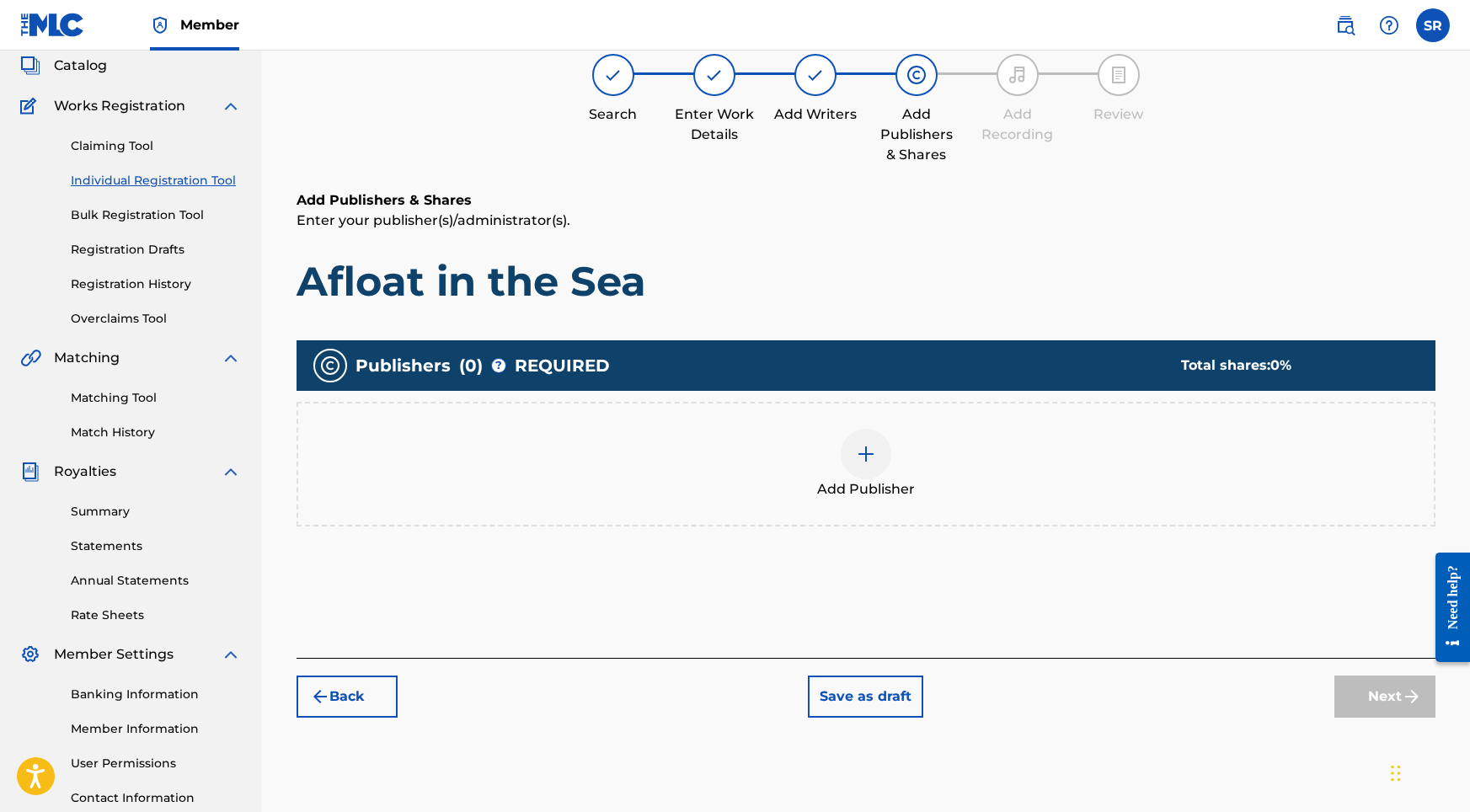
scroll to position [76, 0]
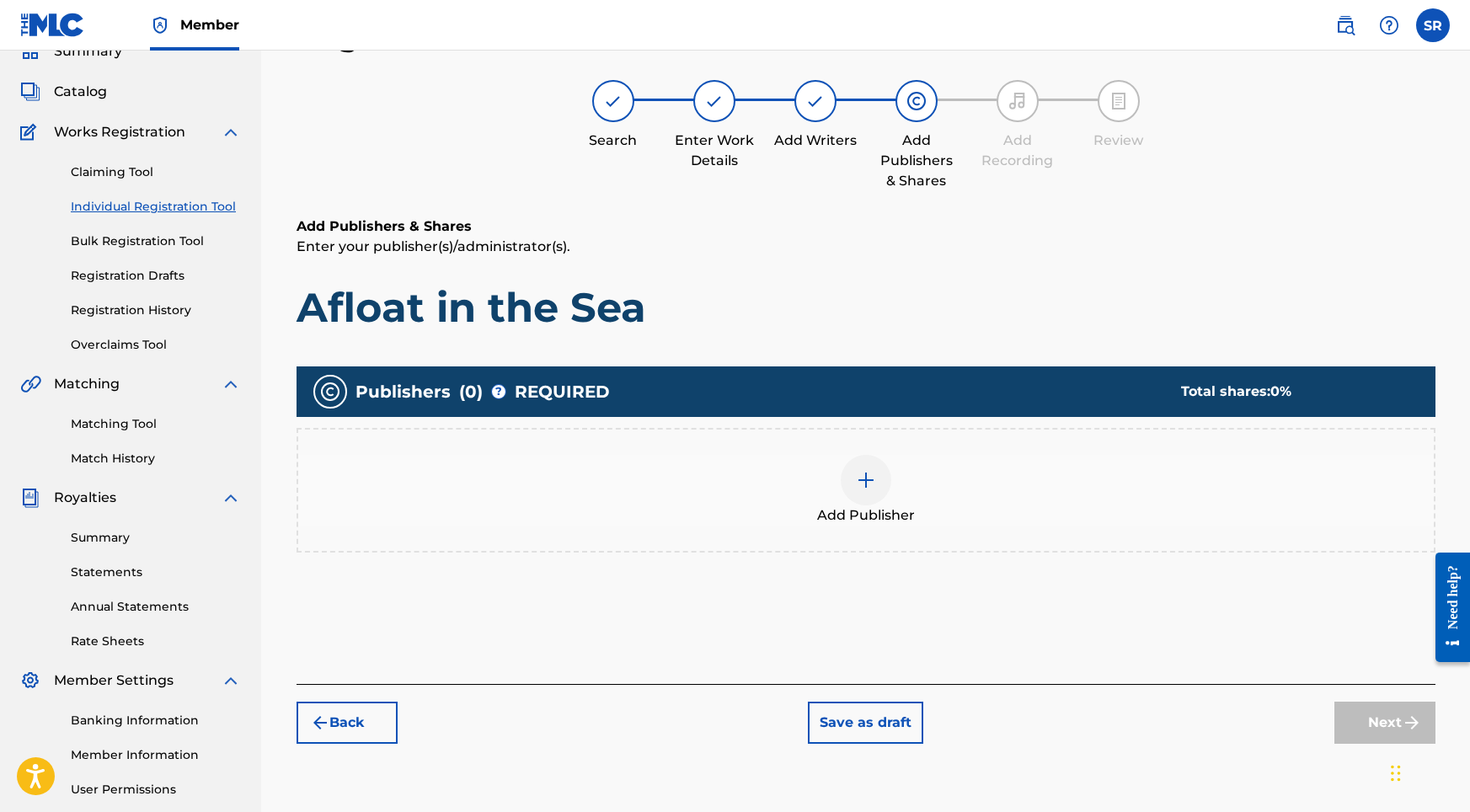
click at [866, 468] on div at bounding box center [865, 480] width 50 height 50
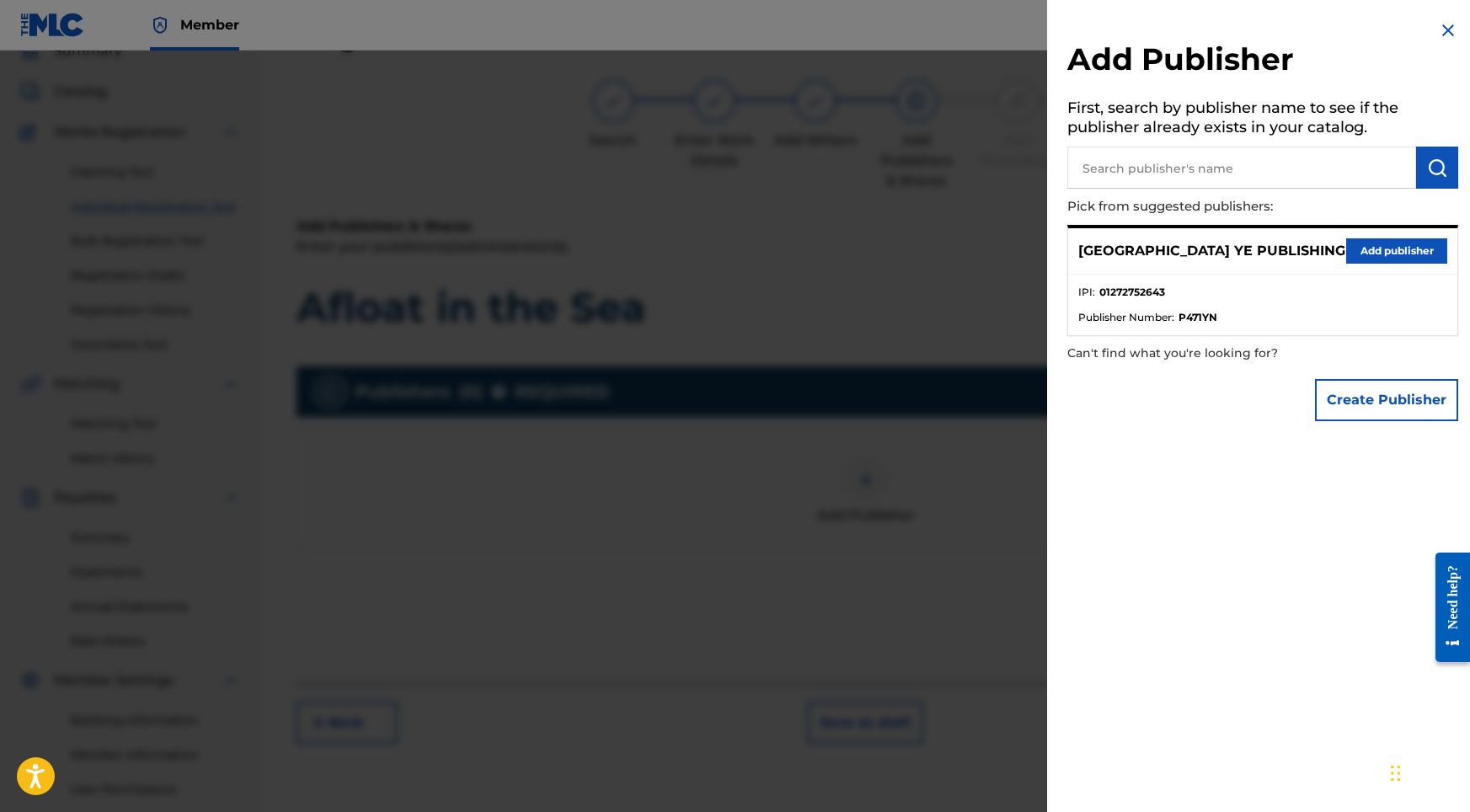
click at [1377, 250] on button "Add publisher" at bounding box center [1396, 251] width 101 height 26
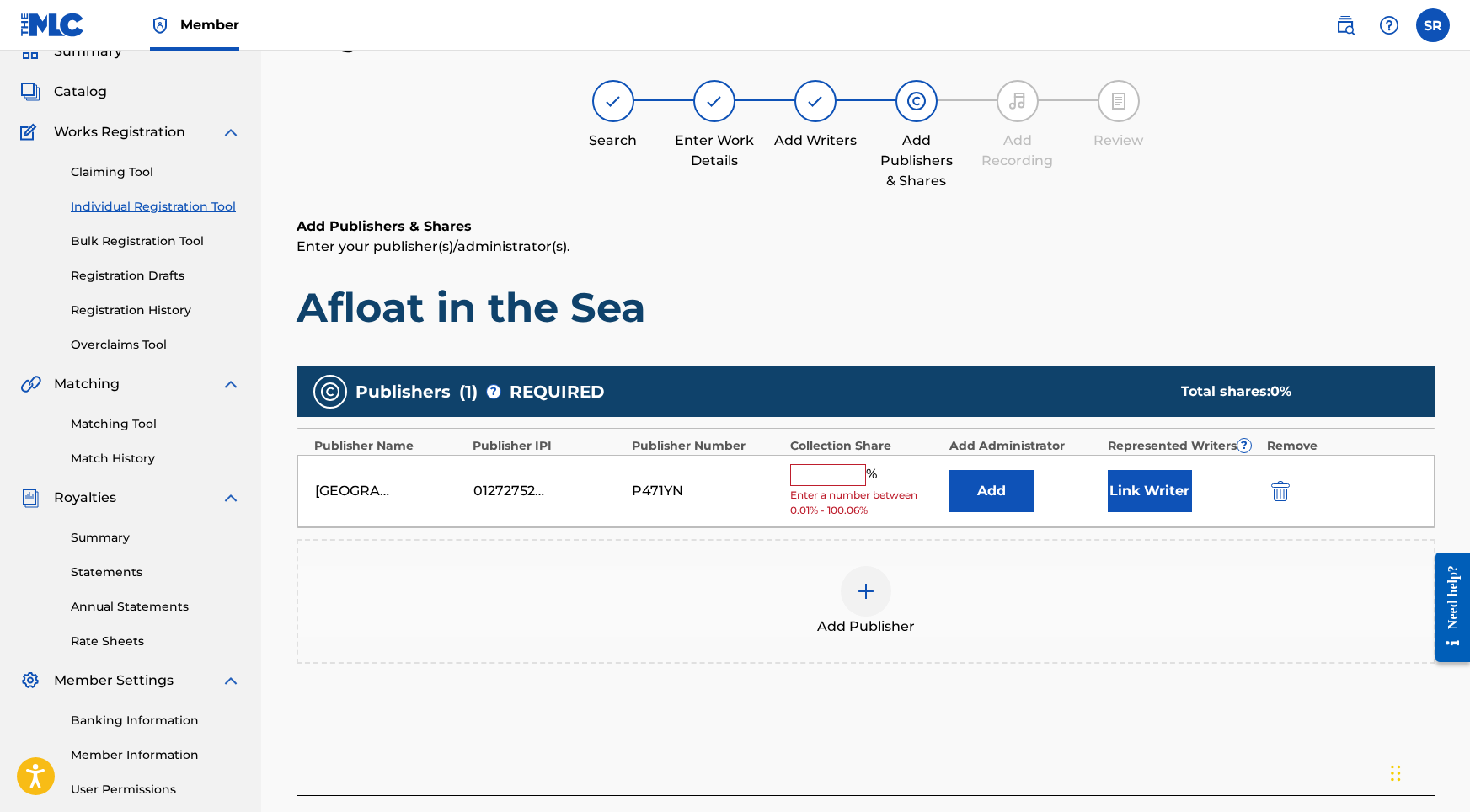
click at [865, 459] on div "[GEOGRAPHIC_DATA] YE PUBLISHING 01272752643 P471YN % Enter a number between 0.0…" at bounding box center [866, 491] width 1137 height 74
click at [850, 469] on input "text" at bounding box center [828, 475] width 76 height 22
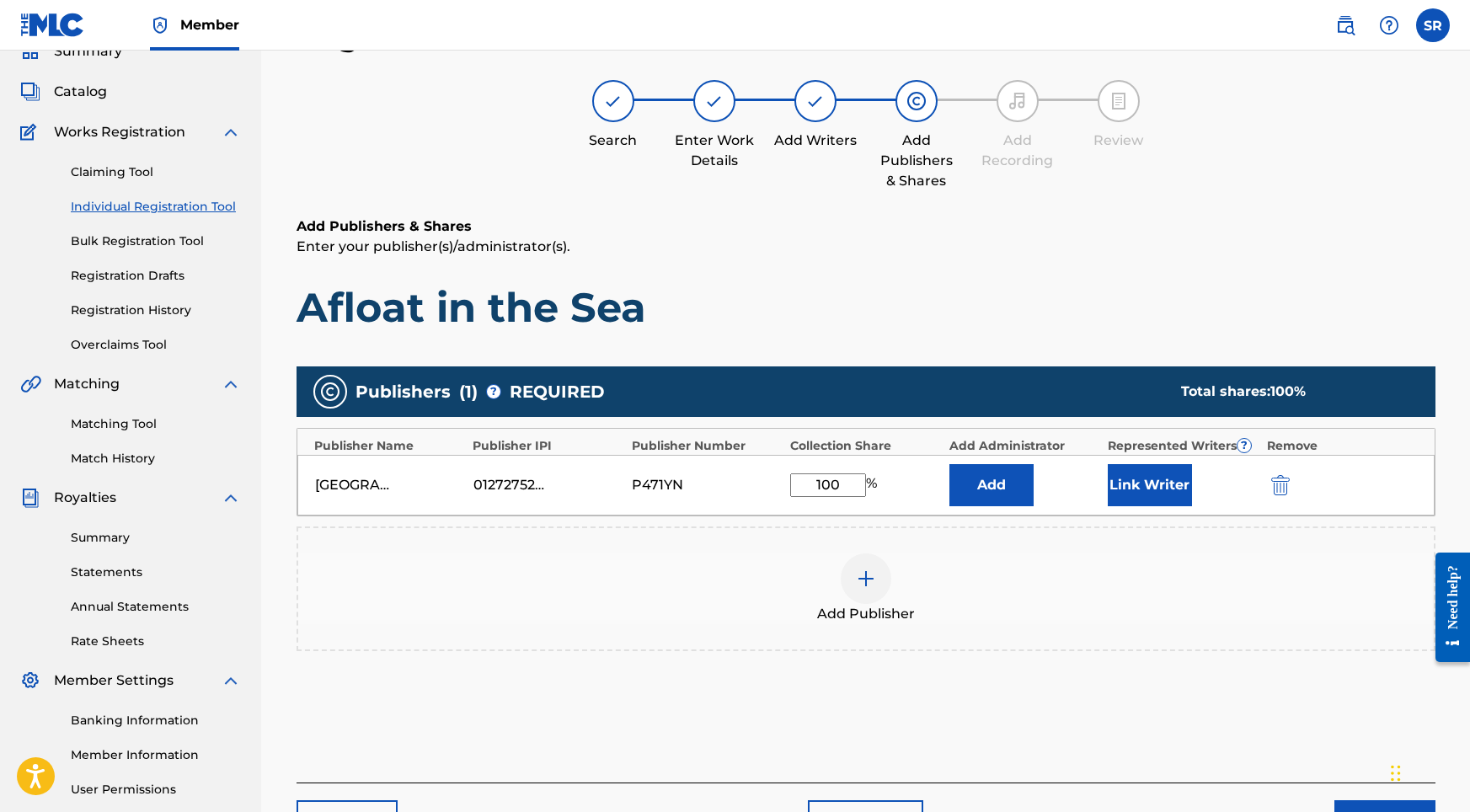
type input "100"
click at [1143, 468] on button "Link Writer" at bounding box center [1149, 485] width 85 height 42
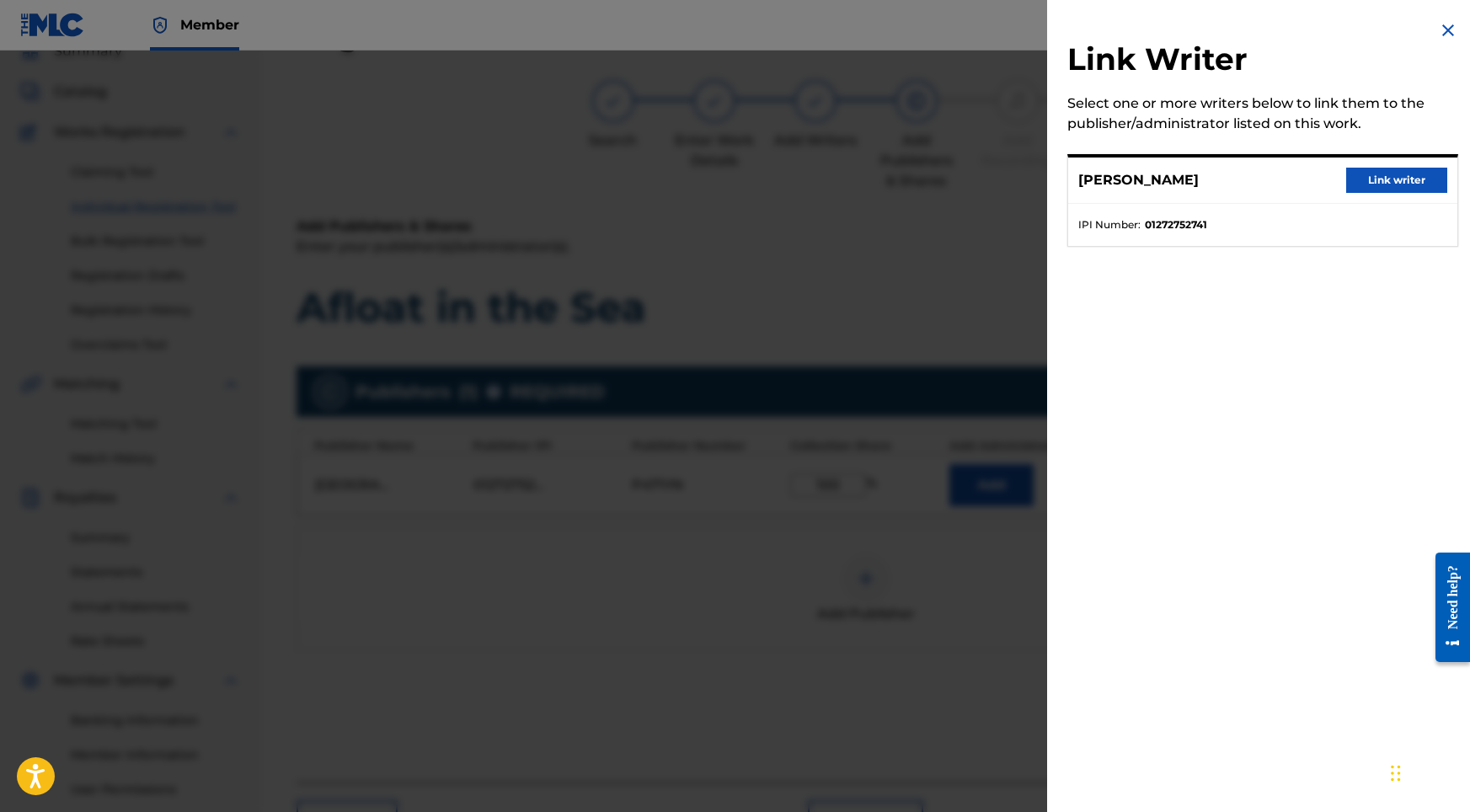
click at [1410, 191] on button "Link writer" at bounding box center [1396, 180] width 101 height 26
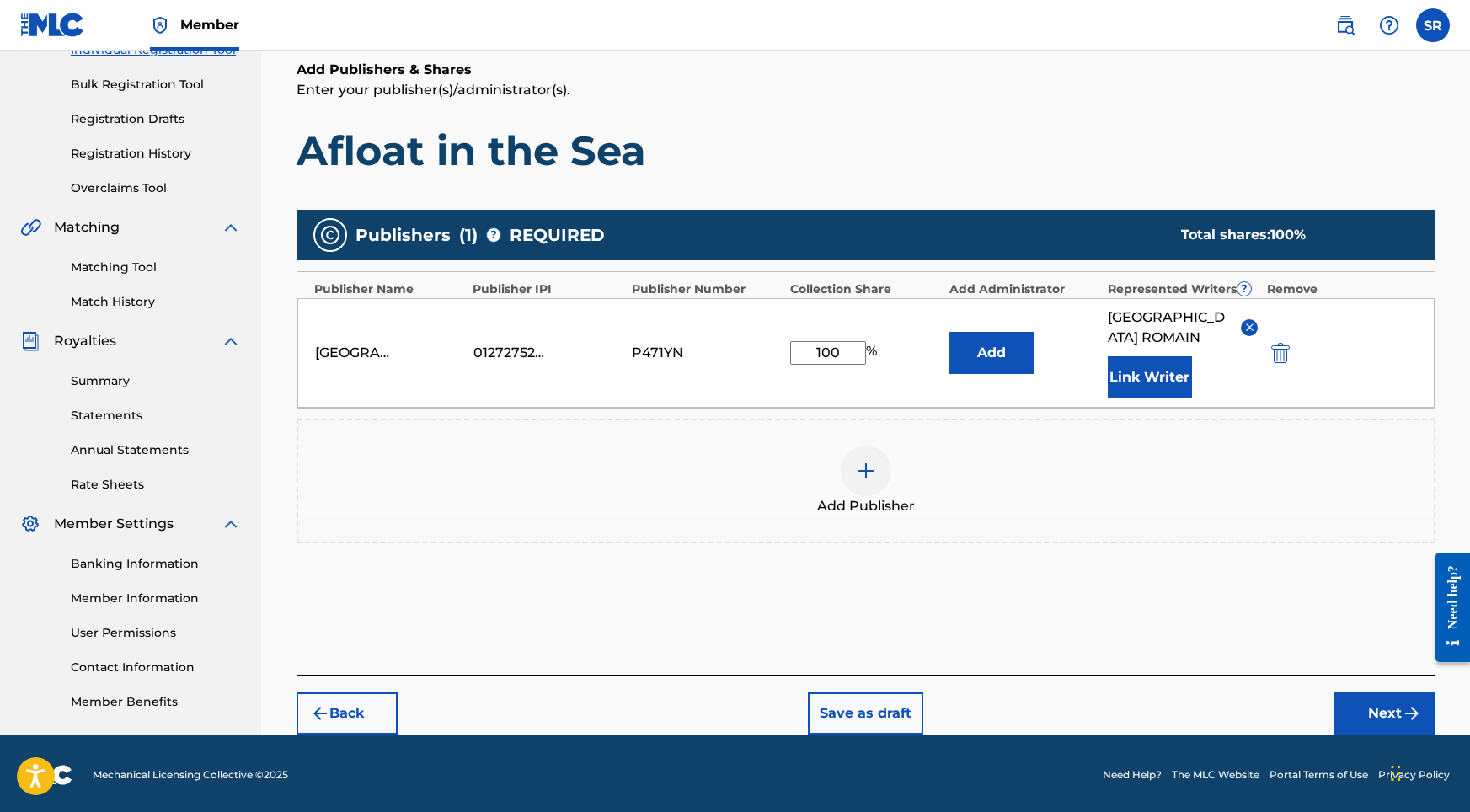
click at [1370, 692] on button "Next" at bounding box center [1384, 713] width 101 height 42
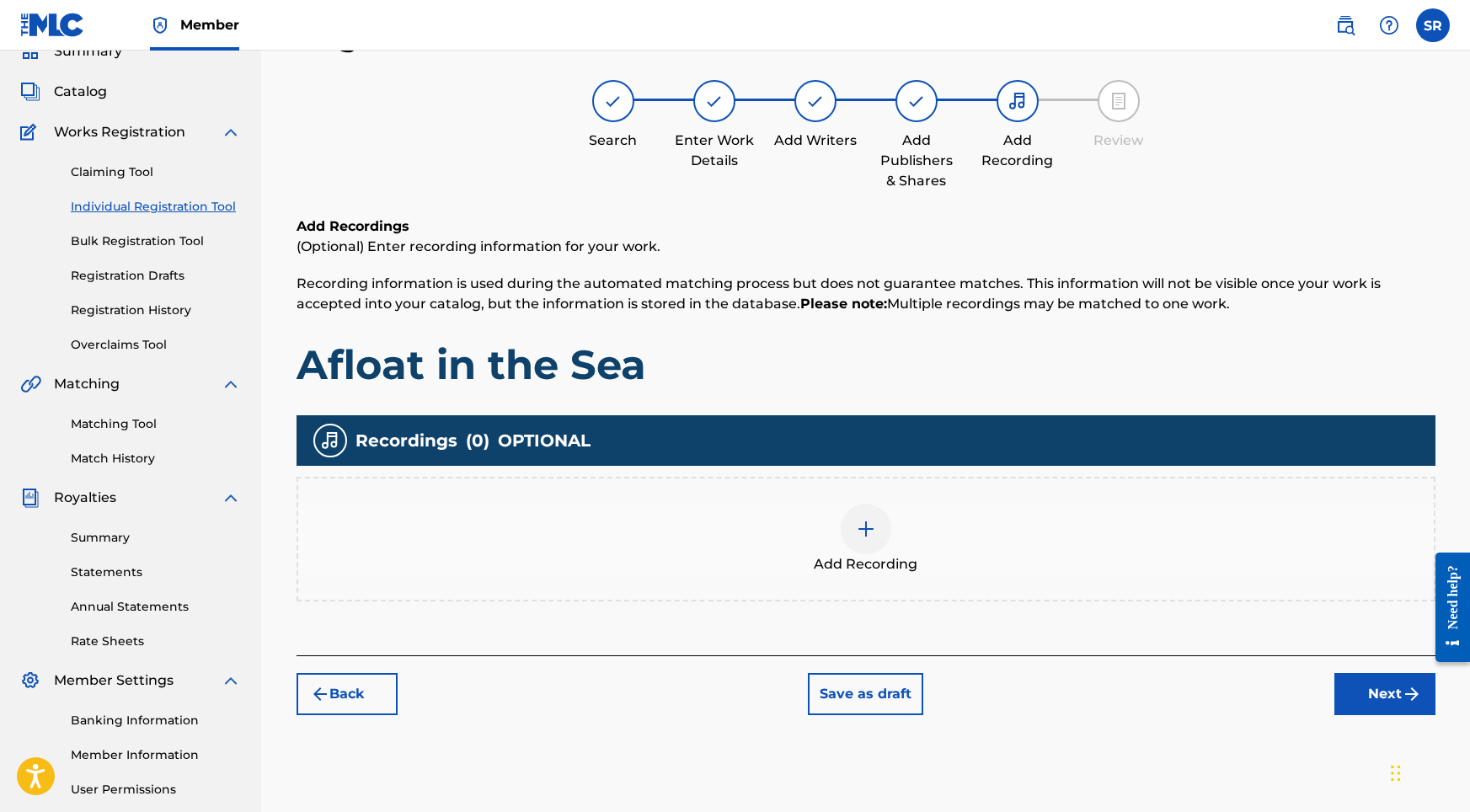
click at [877, 504] on div "Add Recording" at bounding box center [866, 538] width 1136 height 71
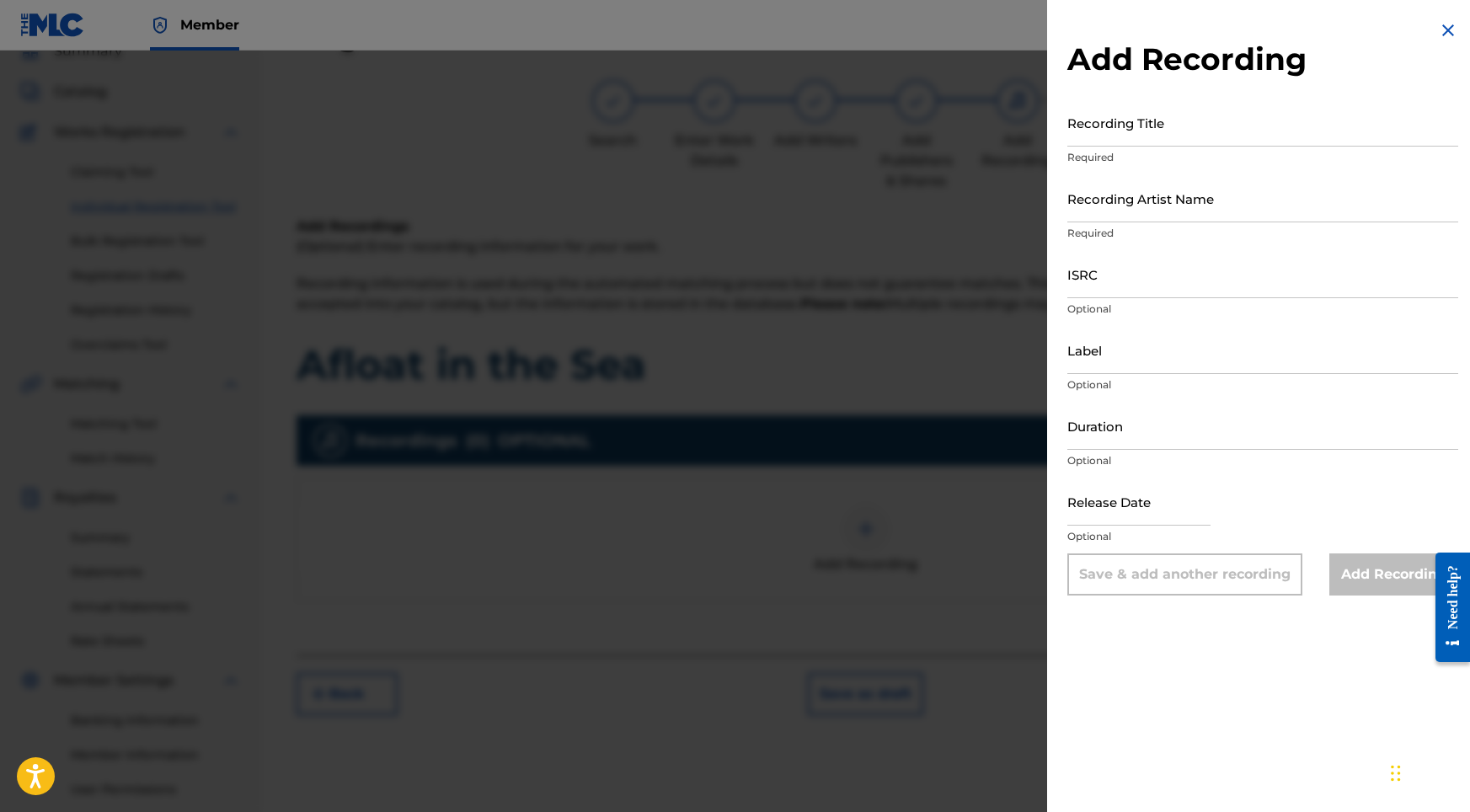
click at [1182, 140] on input "Recording Title" at bounding box center [1262, 122] width 391 height 48
paste input "Afloat in the Sea"
type input "Afloat in the Sea"
click at [1074, 204] on input "Recording Artist Name" at bounding box center [1262, 198] width 391 height 48
paste input "Sonic Atmos"
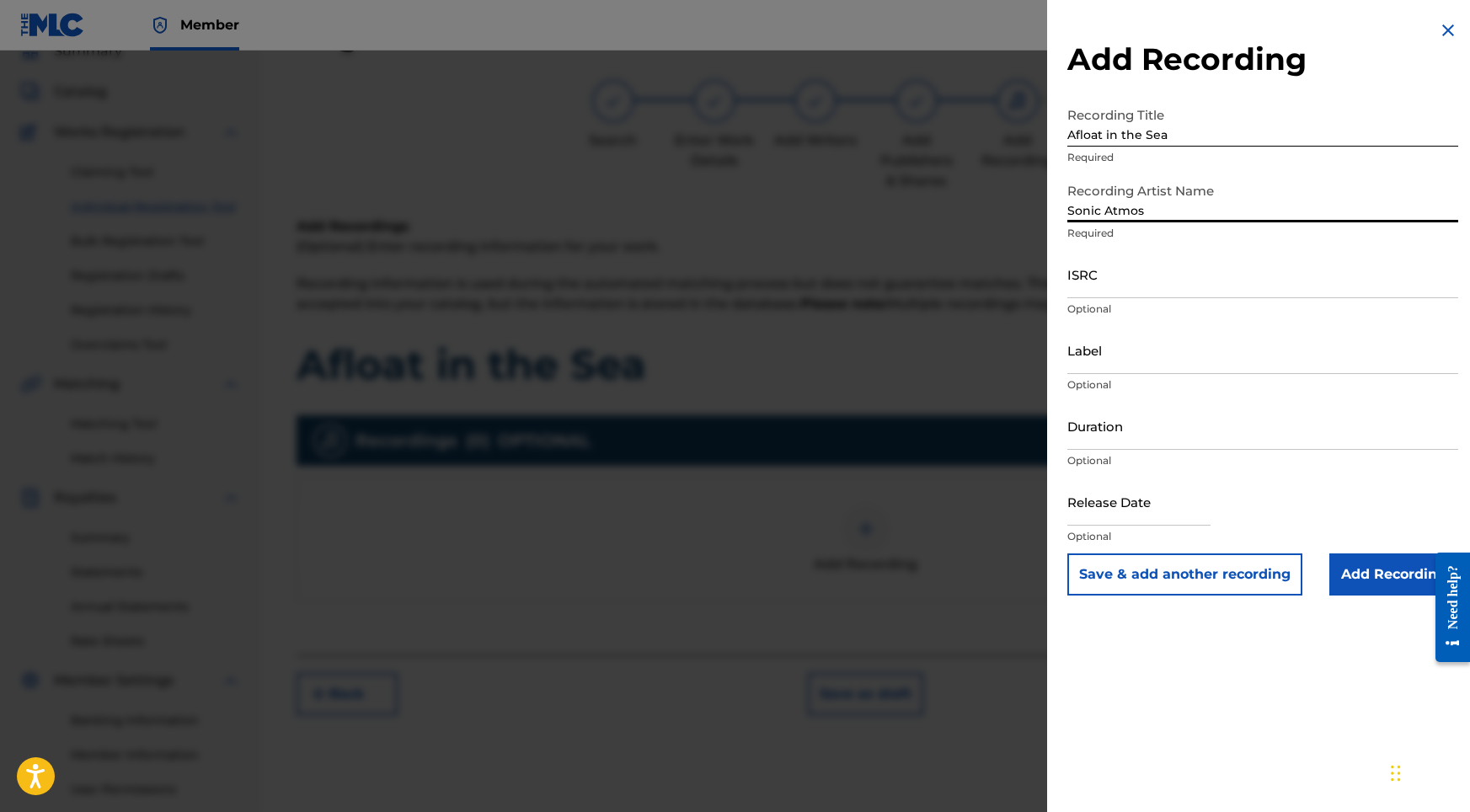
type input "Sonic Atmos"
click at [1136, 290] on input "ISRC" at bounding box center [1262, 274] width 391 height 48
paste input "USHM82429579"
type input "USHM82429579"
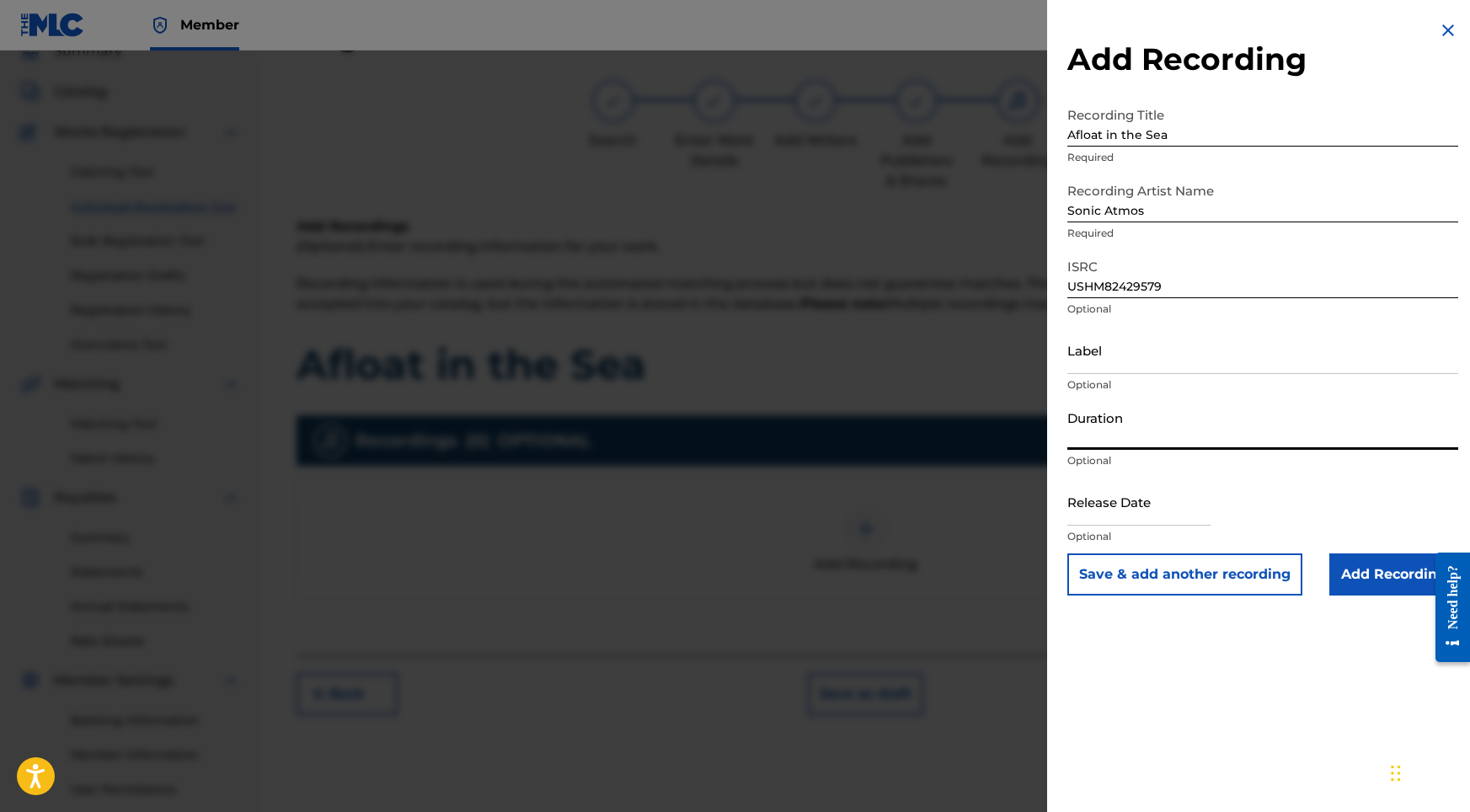
click at [1141, 438] on input "Duration" at bounding box center [1262, 426] width 391 height 48
type input "02:07"
click at [1122, 510] on input "text" at bounding box center [1138, 502] width 143 height 48
select select "8"
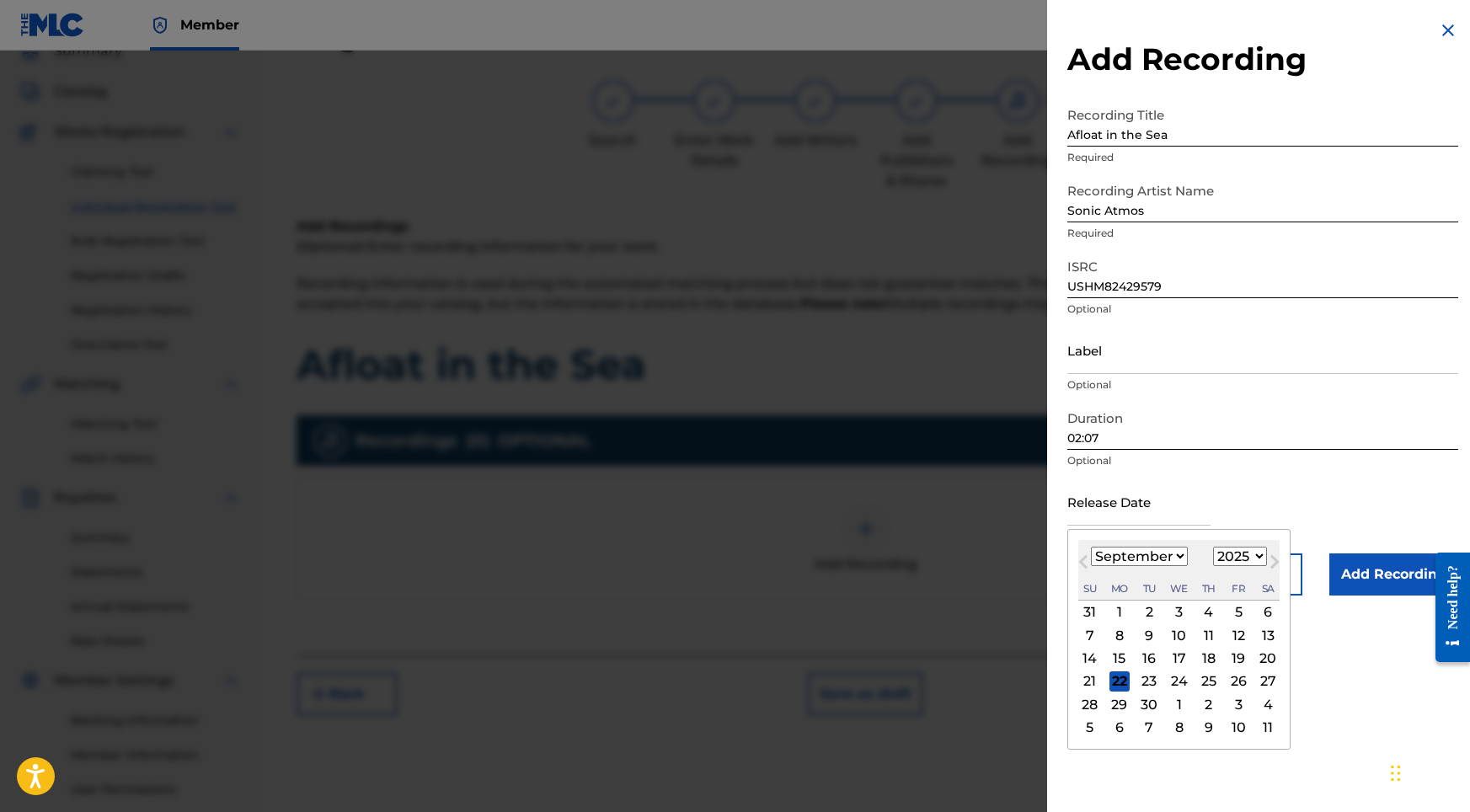
select select "2024"
select select "5"
click at [1228, 700] on div "28" at bounding box center [1238, 704] width 21 height 21
type input "[DATE]"
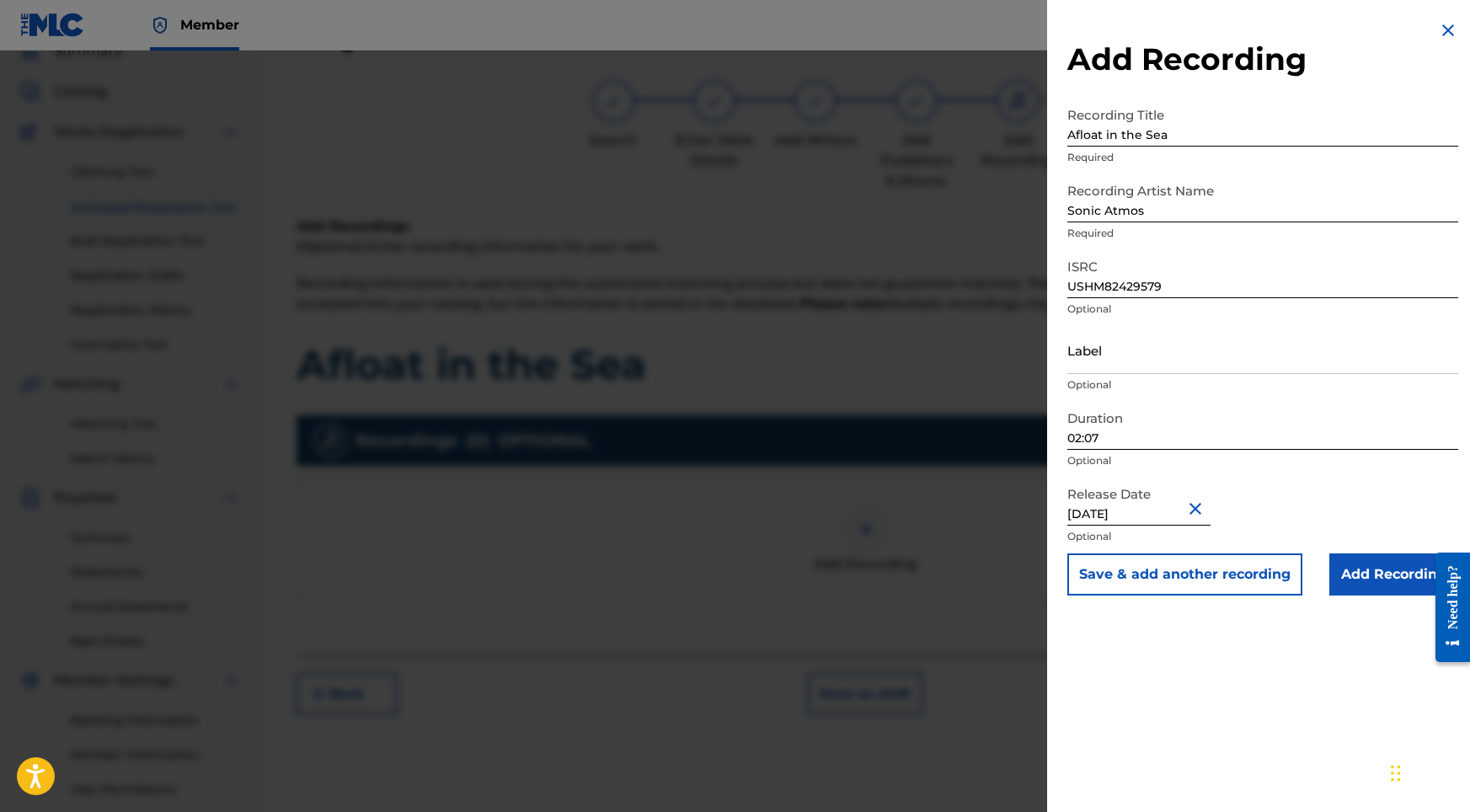
drag, startPoint x: 1111, startPoint y: 511, endPoint x: 1101, endPoint y: 510, distance: 10.0
click at [1101, 510] on input "[DATE]" at bounding box center [1138, 502] width 143 height 48
select select "5"
select select "2024"
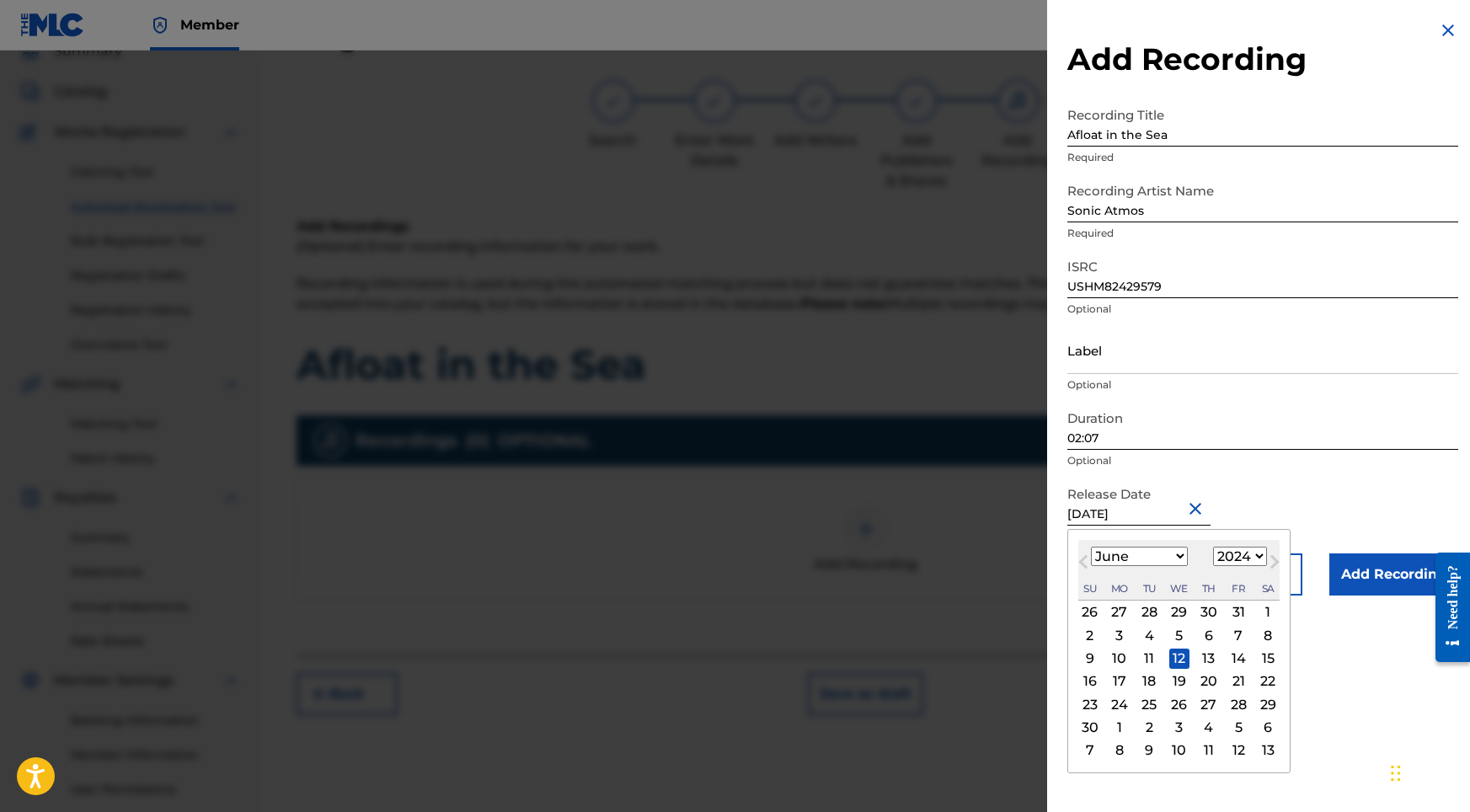
type input "[DATE]"
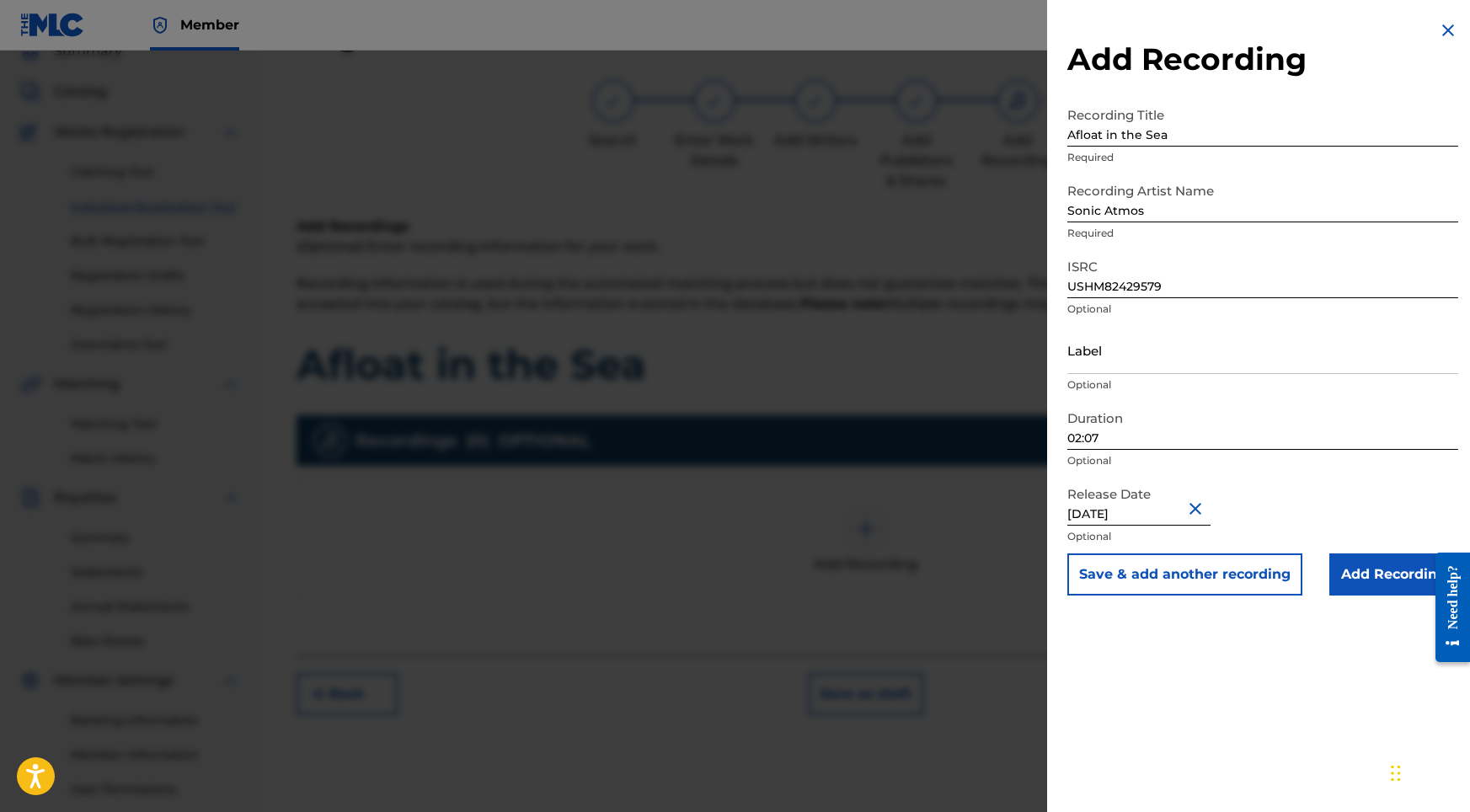
click at [1367, 584] on input "Add Recording" at bounding box center [1394, 574] width 129 height 42
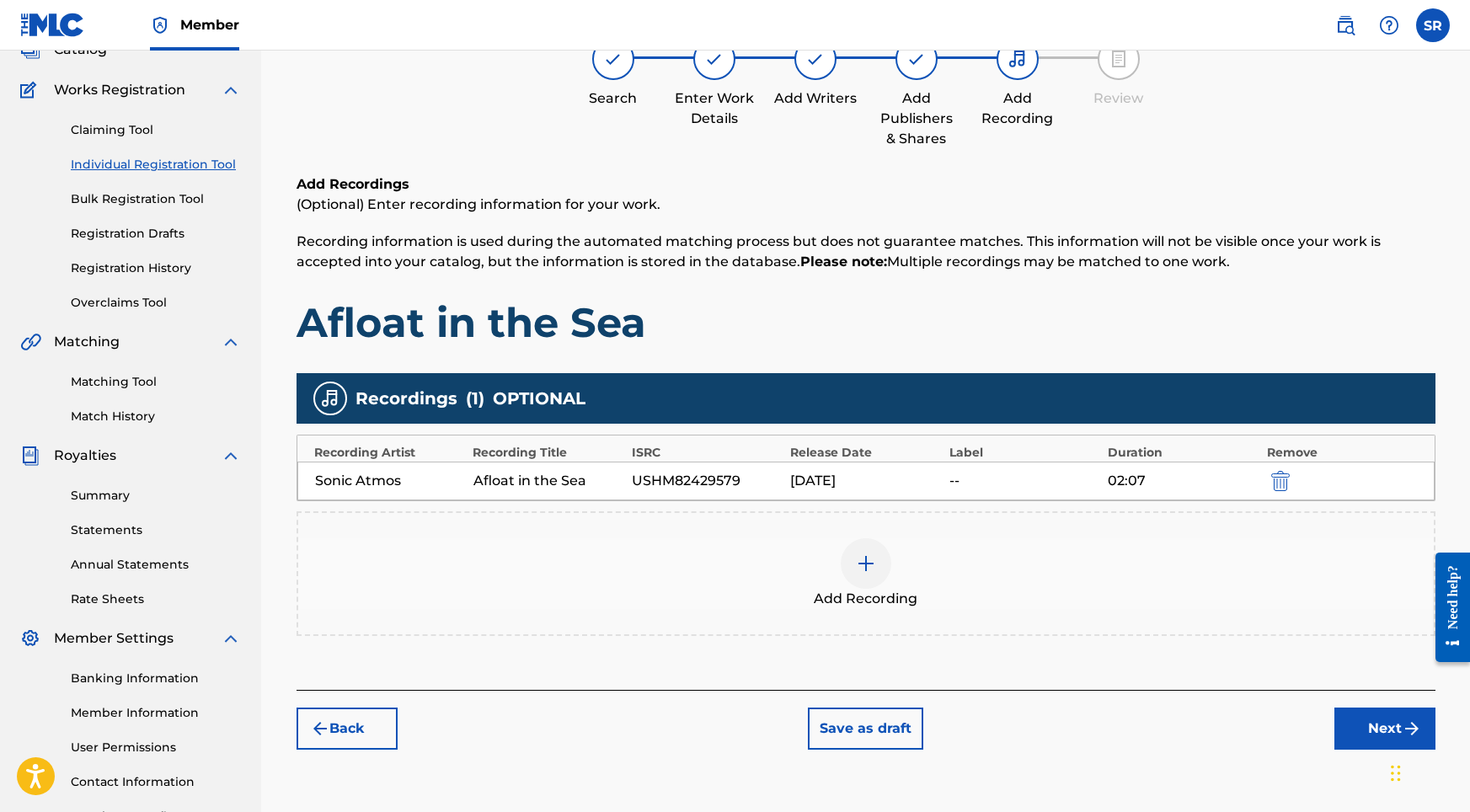
scroll to position [119, 0]
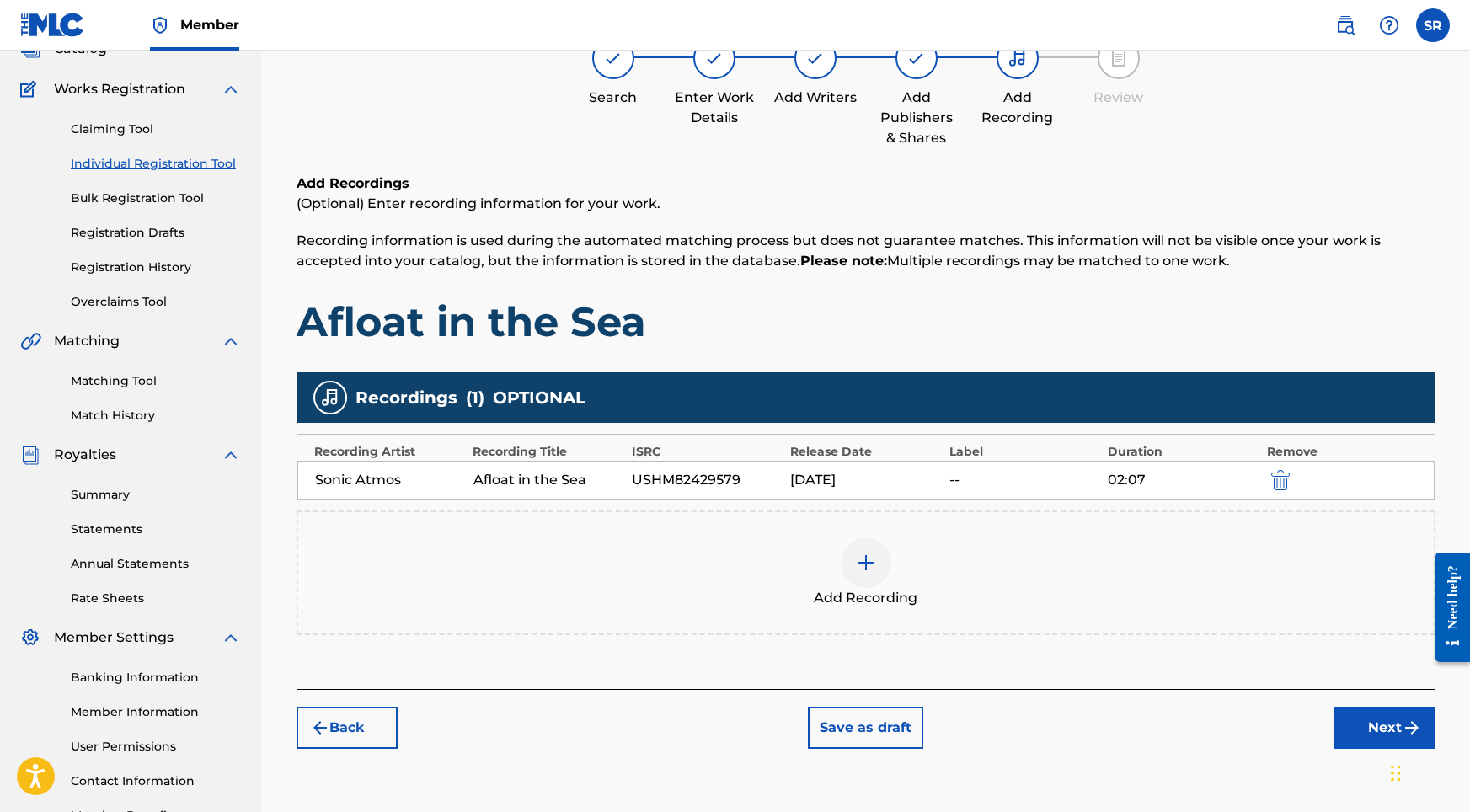
click at [1381, 719] on button "Next" at bounding box center [1384, 727] width 101 height 42
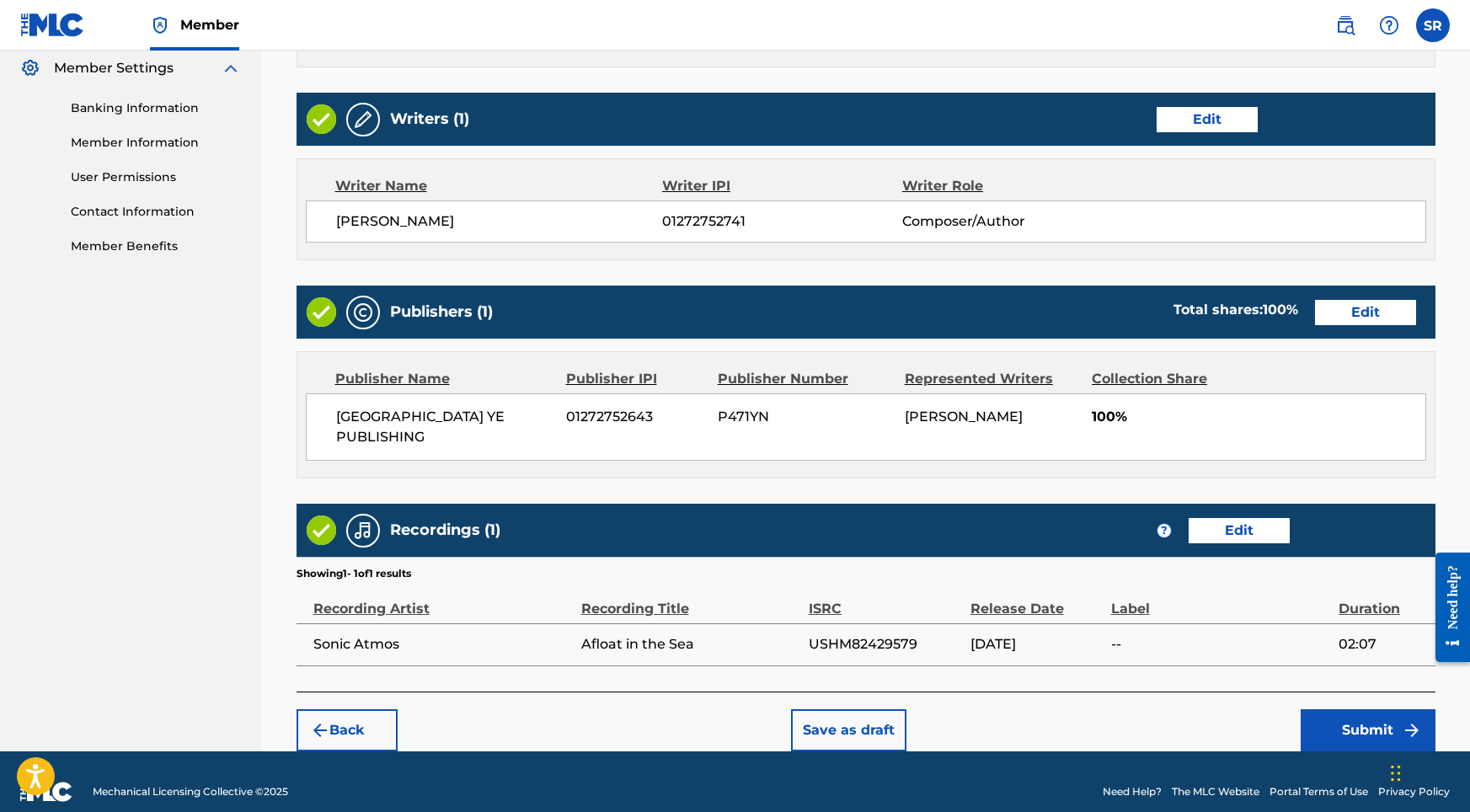
scroll to position [687, 0]
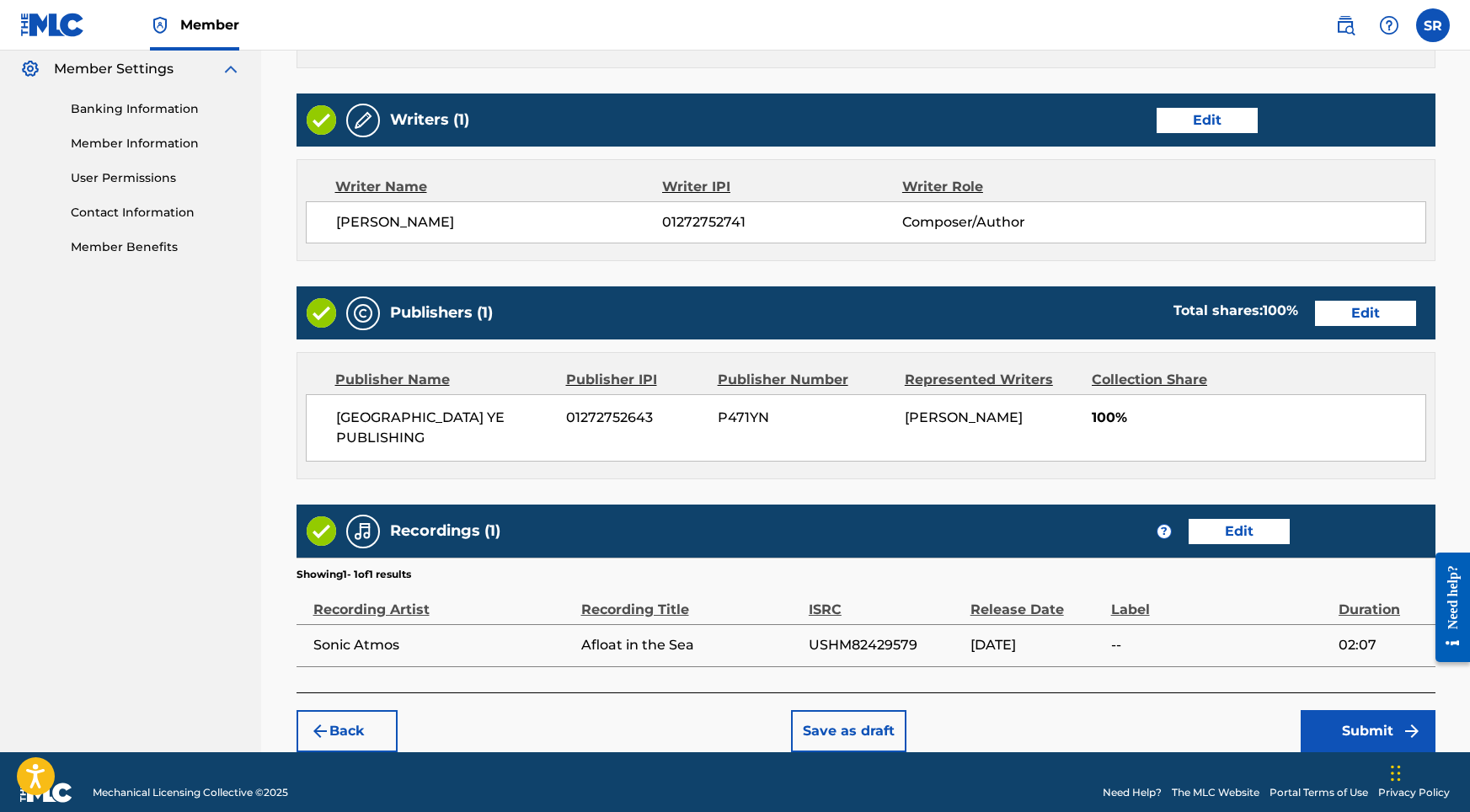
click at [1349, 709] on button "Submit" at bounding box center [1368, 730] width 135 height 42
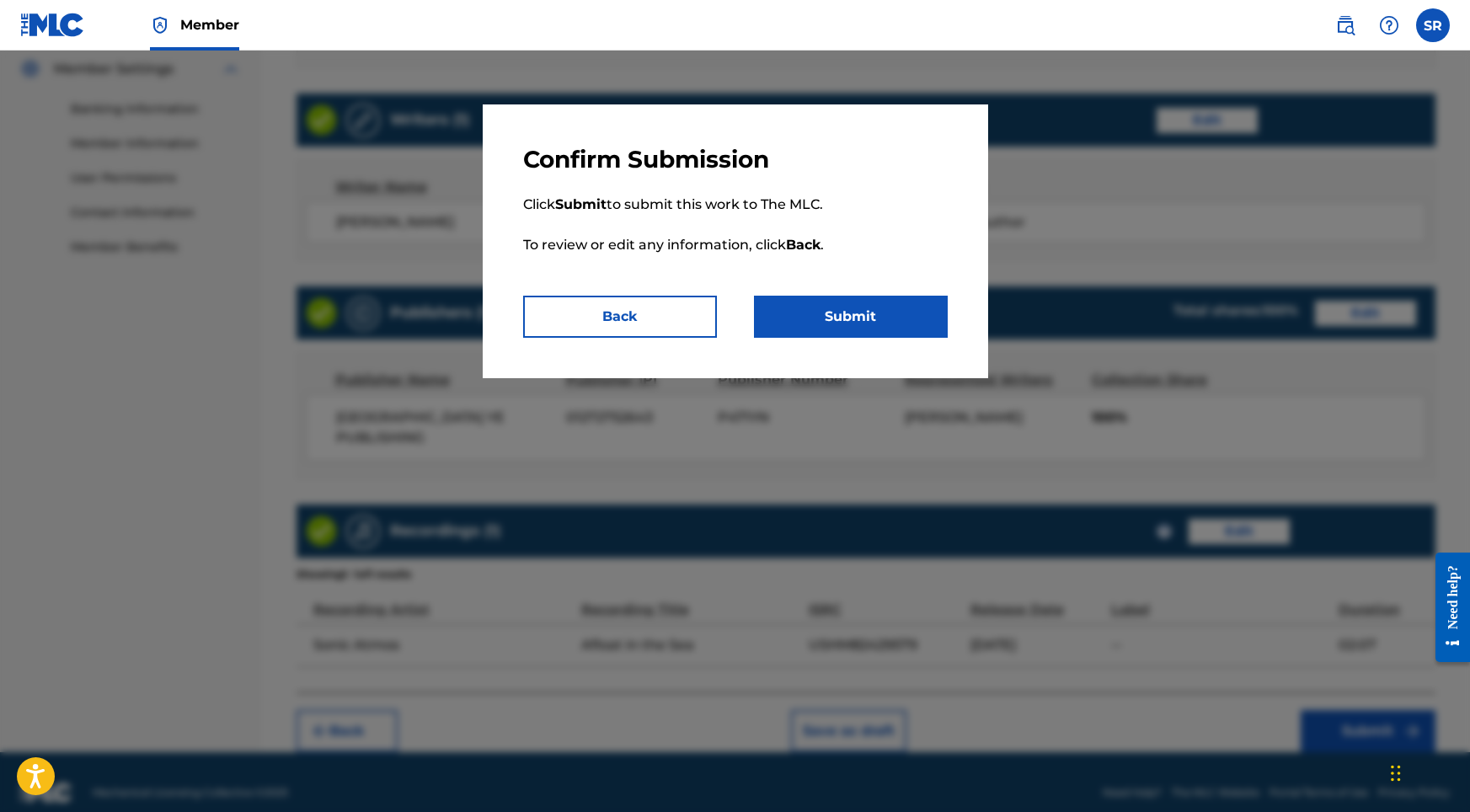
click at [855, 321] on button "Submit" at bounding box center [851, 316] width 194 height 42
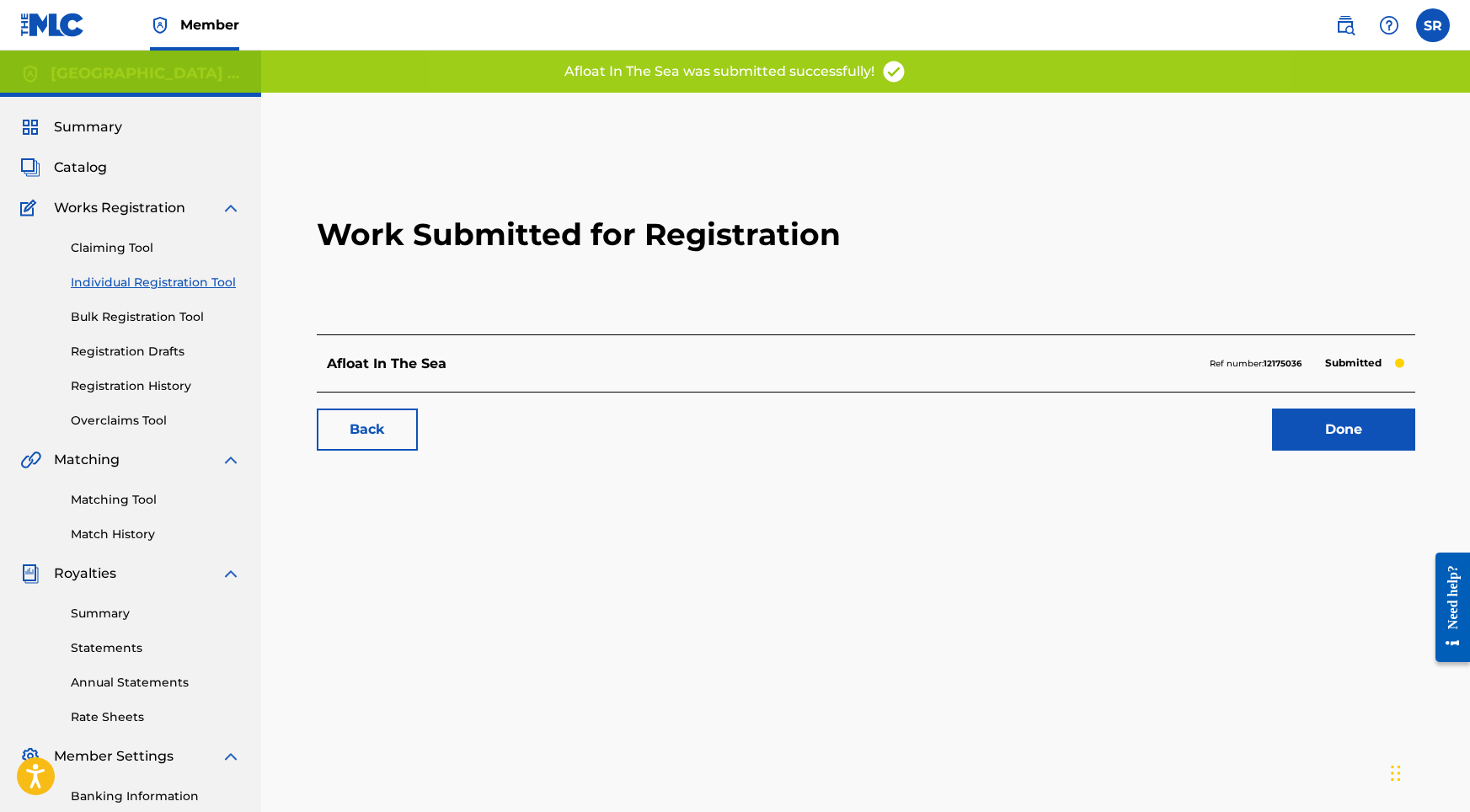
click at [1299, 434] on link "Done" at bounding box center [1343, 429] width 143 height 42
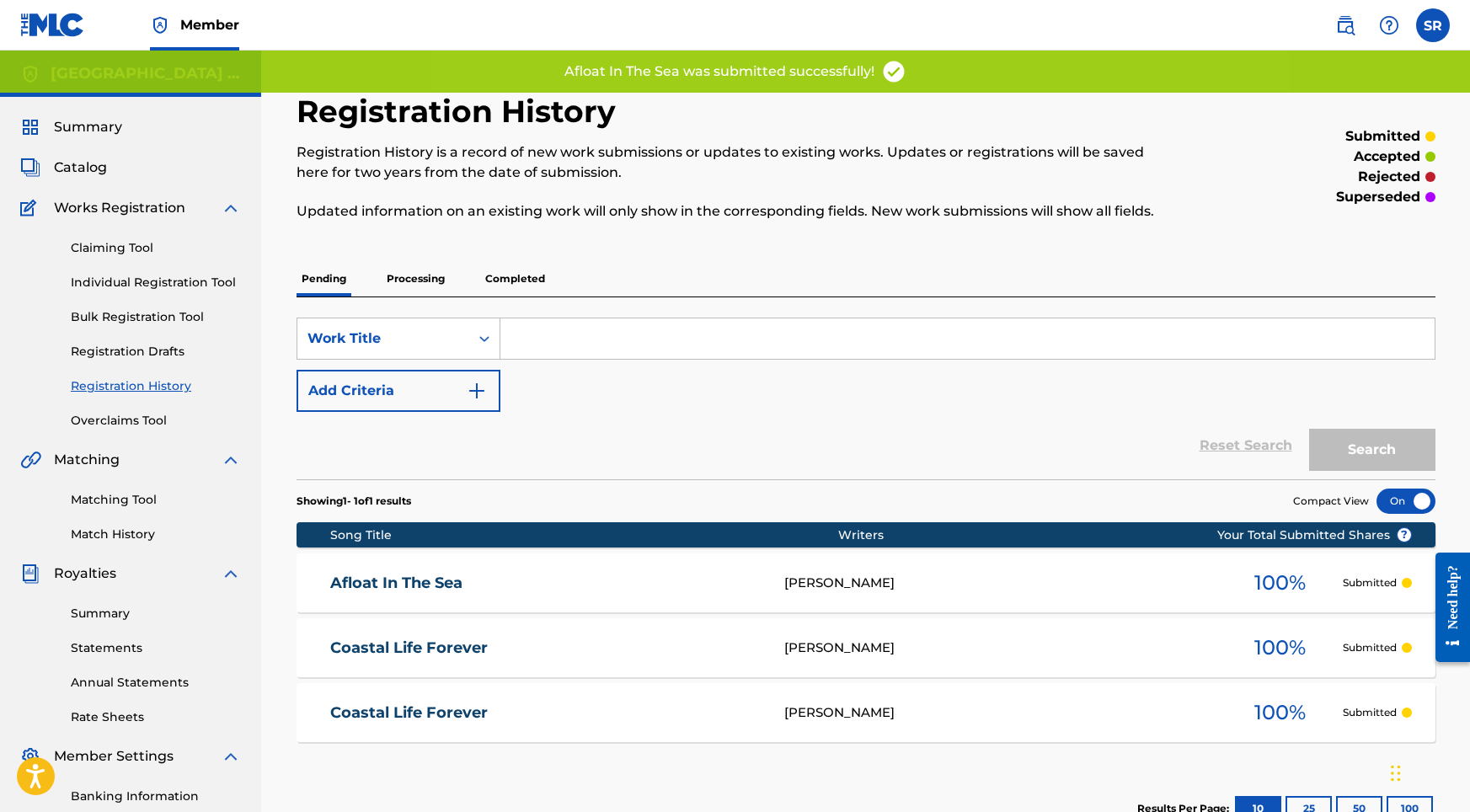
click at [214, 297] on div "Claiming Tool Individual Registration Tool Bulk Registration Tool Registration …" at bounding box center [131, 323] width 221 height 211
click at [218, 291] on div "Claiming Tool Individual Registration Tool Bulk Registration Tool Registration …" at bounding box center [131, 323] width 221 height 211
click at [210, 281] on link "Individual Registration Tool" at bounding box center [156, 282] width 170 height 18
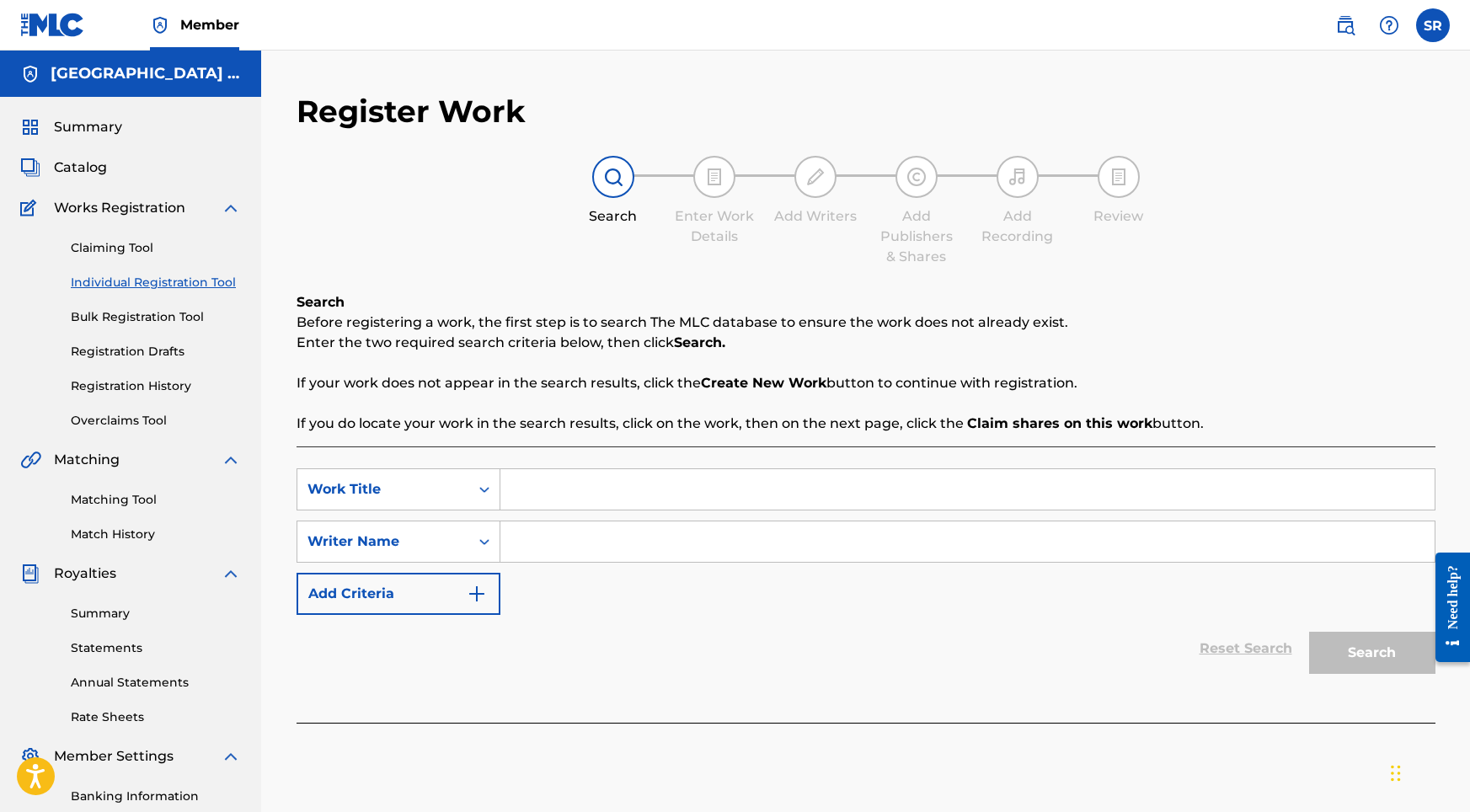
click at [561, 480] on input "Search Form" at bounding box center [967, 489] width 935 height 40
paste input "Salty Splash"
type input "Salty Splash"
click at [577, 533] on input "Search Form" at bounding box center [967, 541] width 935 height 40
paste input "Salty Splash"
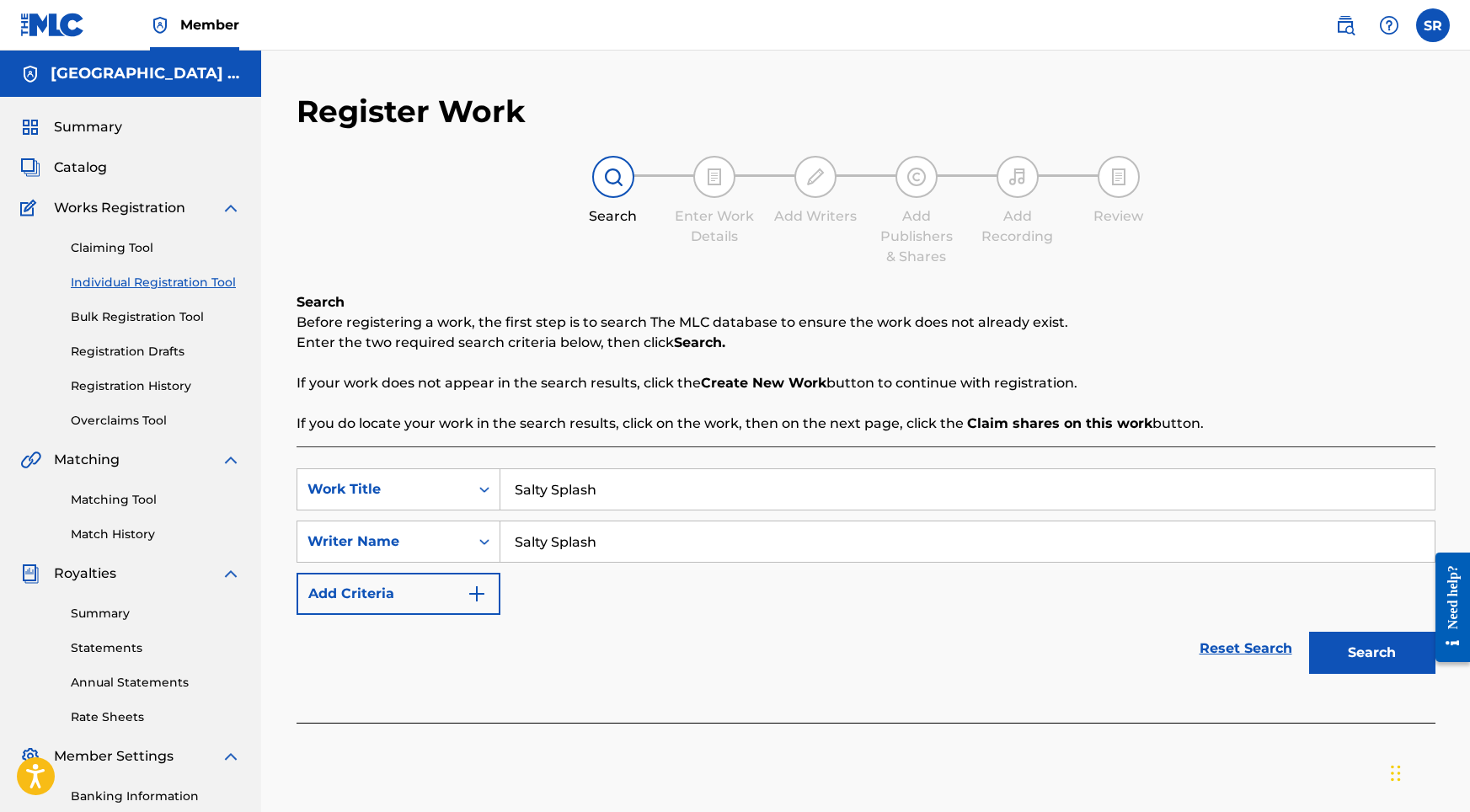
type input "Salty Splash"
click at [1354, 640] on button "Search" at bounding box center [1373, 652] width 127 height 42
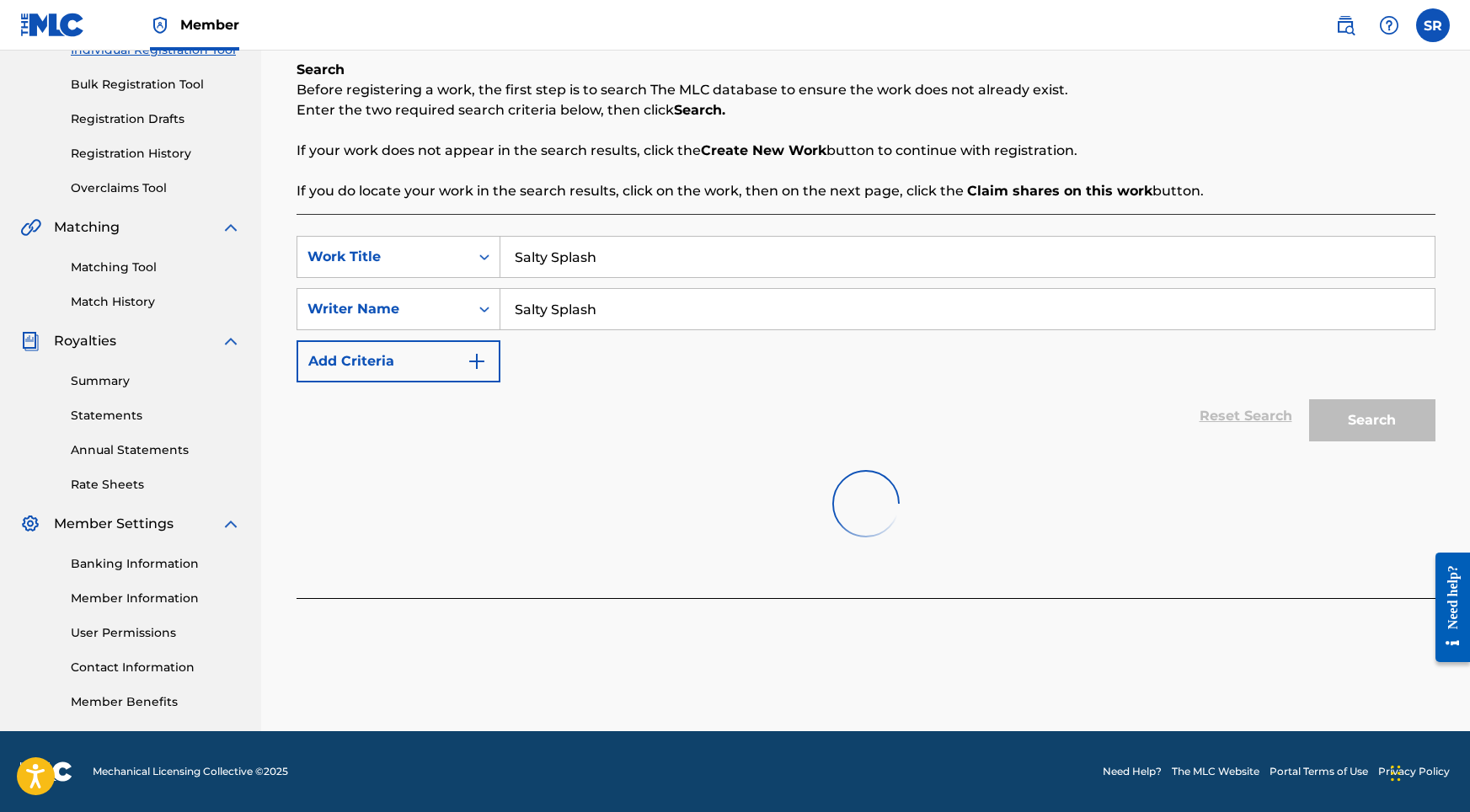
scroll to position [232, 0]
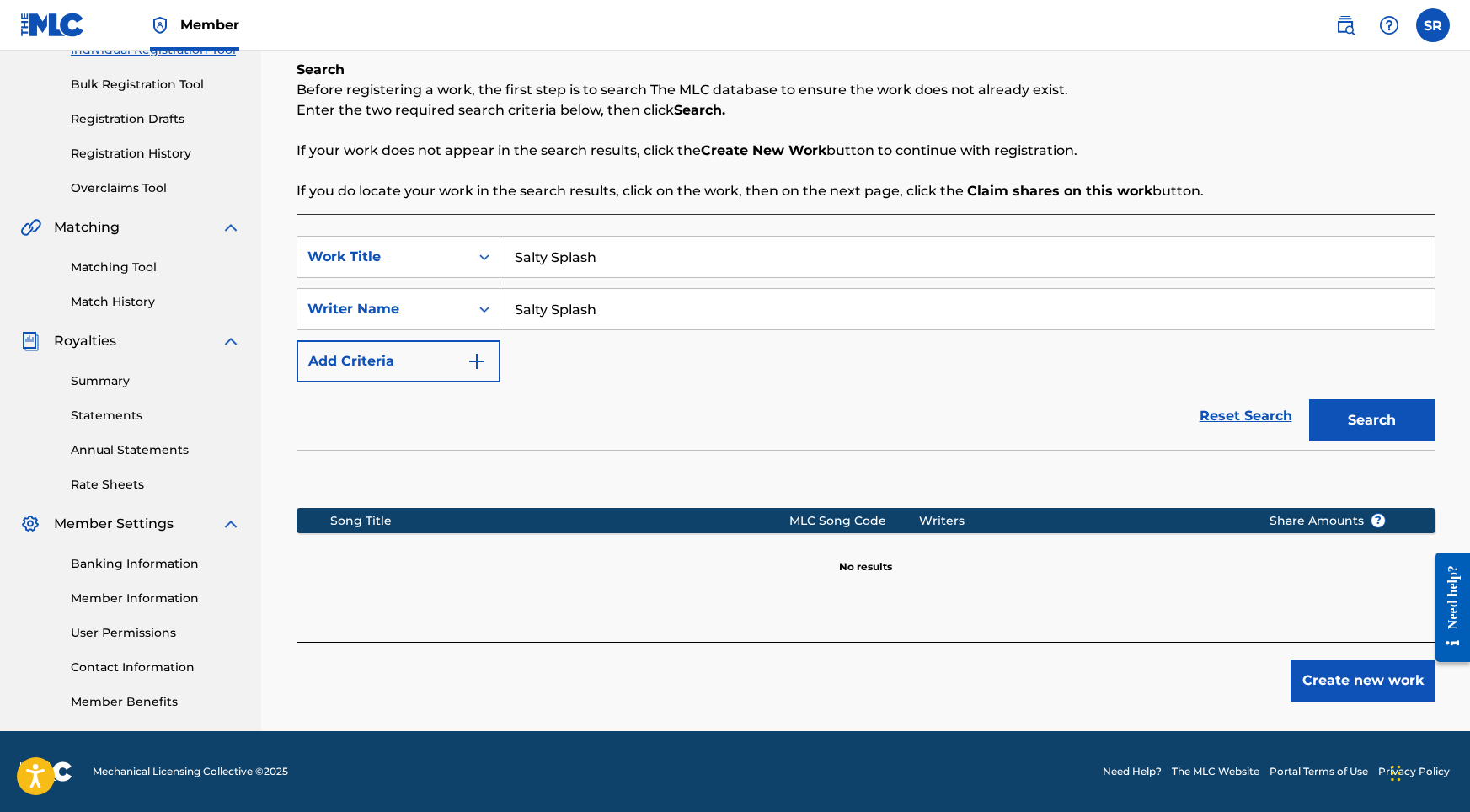
click at [1074, 629] on div "SearchWithCriteriaf6c91032-2cb1-4973-92fc-d8360b8bacce Work Title Salty Splash …" at bounding box center [866, 427] width 1139 height 427
click at [1382, 691] on button "Create new work" at bounding box center [1362, 680] width 145 height 42
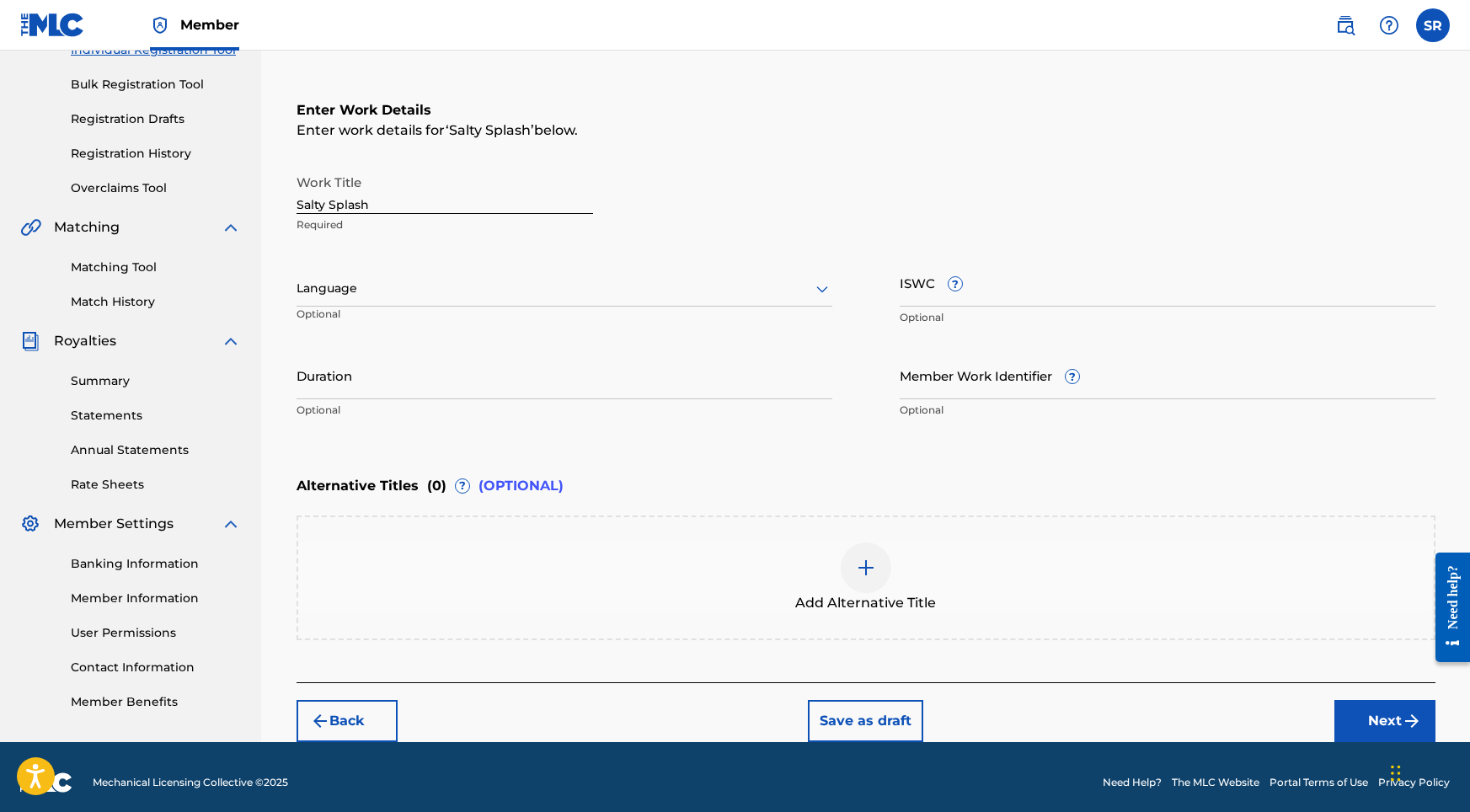
click at [545, 292] on div at bounding box center [564, 288] width 536 height 21
click at [482, 322] on div "English" at bounding box center [564, 326] width 534 height 38
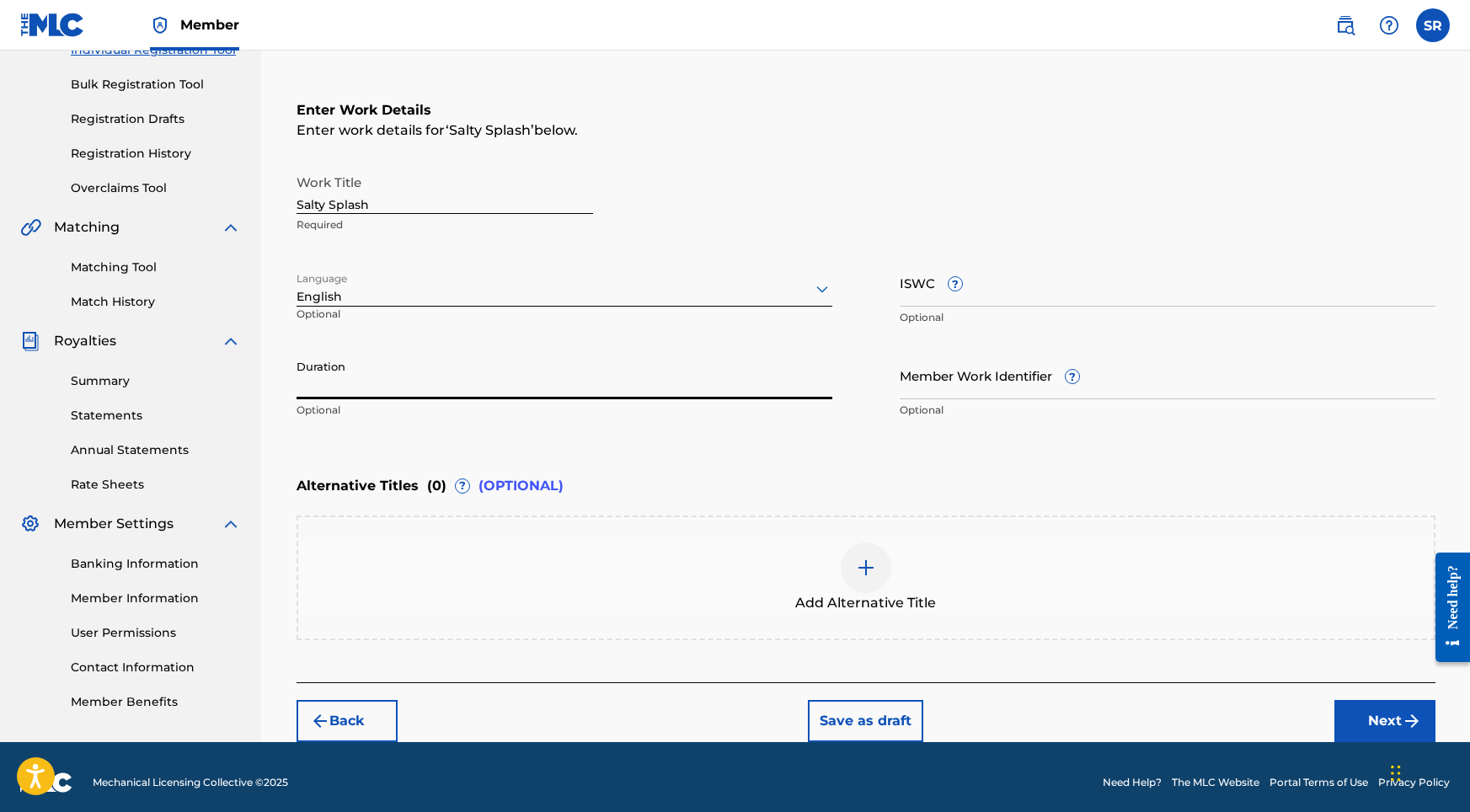
click at [478, 353] on input "Duration" at bounding box center [564, 375] width 536 height 48
type input "02:05"
click at [840, 559] on div "Add Alternative Title" at bounding box center [866, 577] width 1136 height 71
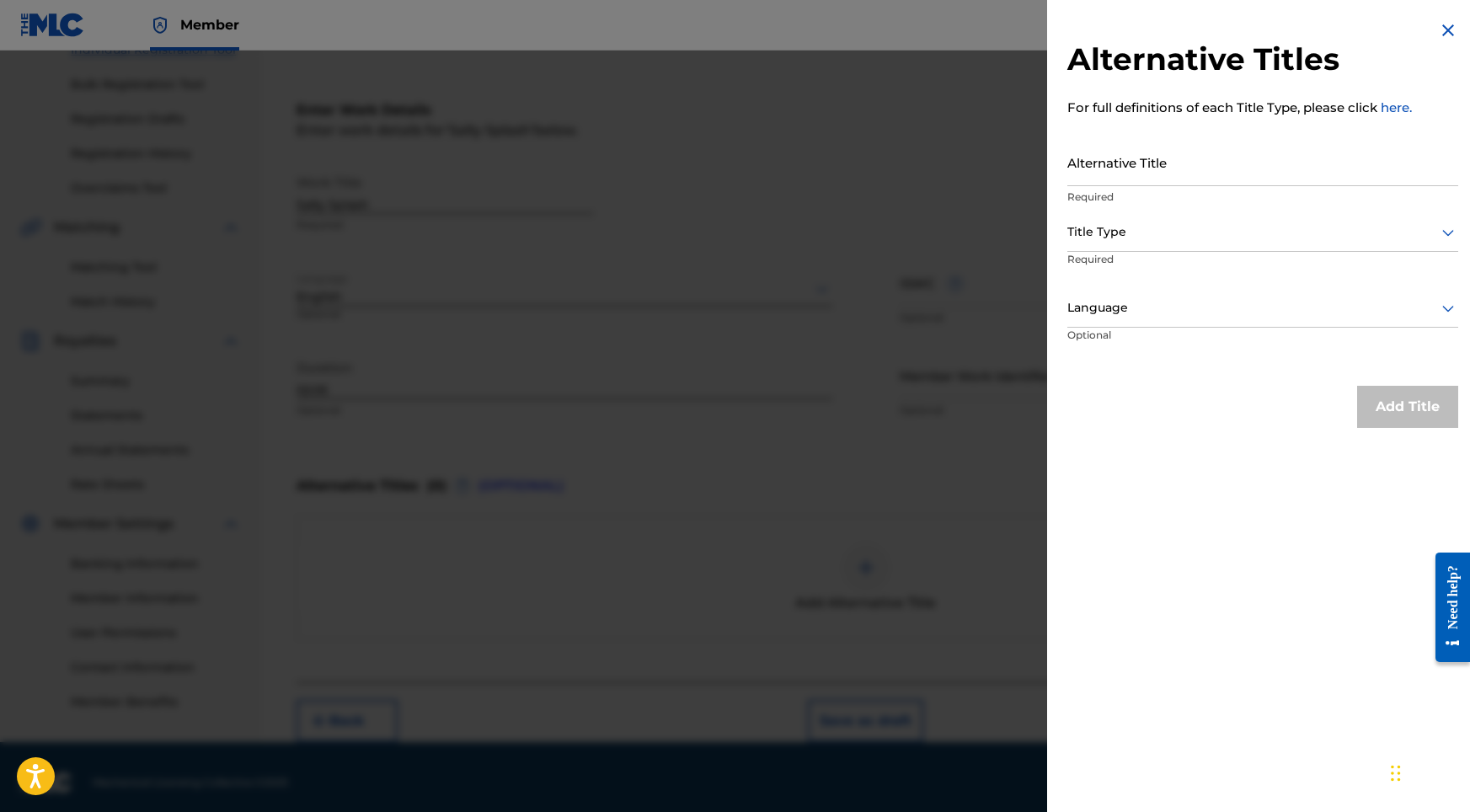
click at [1119, 169] on input "Alternative Title" at bounding box center [1262, 162] width 391 height 48
paste input "Salty Splash"
type input "Salty Splash"
click at [1213, 234] on div at bounding box center [1262, 232] width 391 height 21
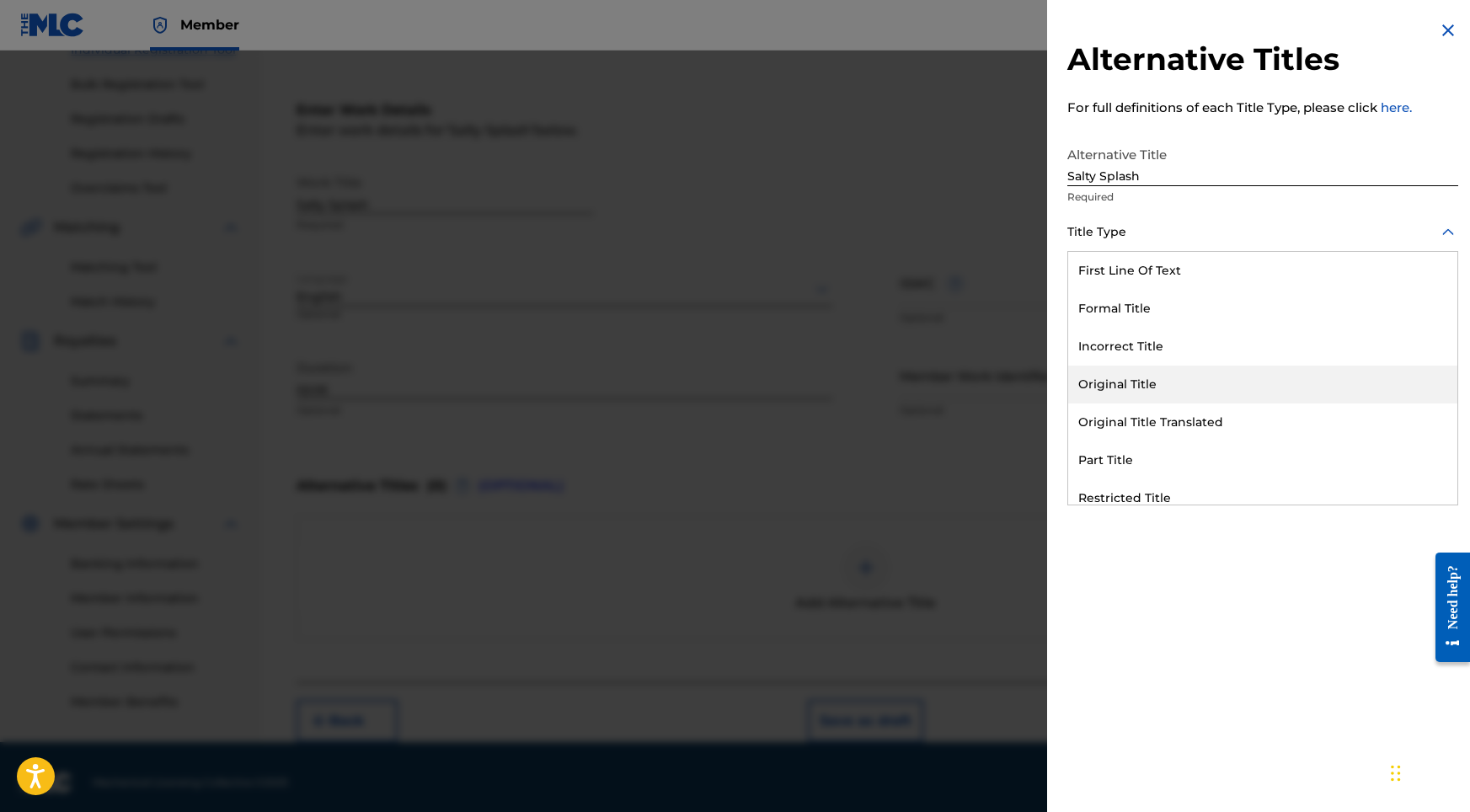
click at [1145, 368] on div "Original Title" at bounding box center [1262, 385] width 389 height 38
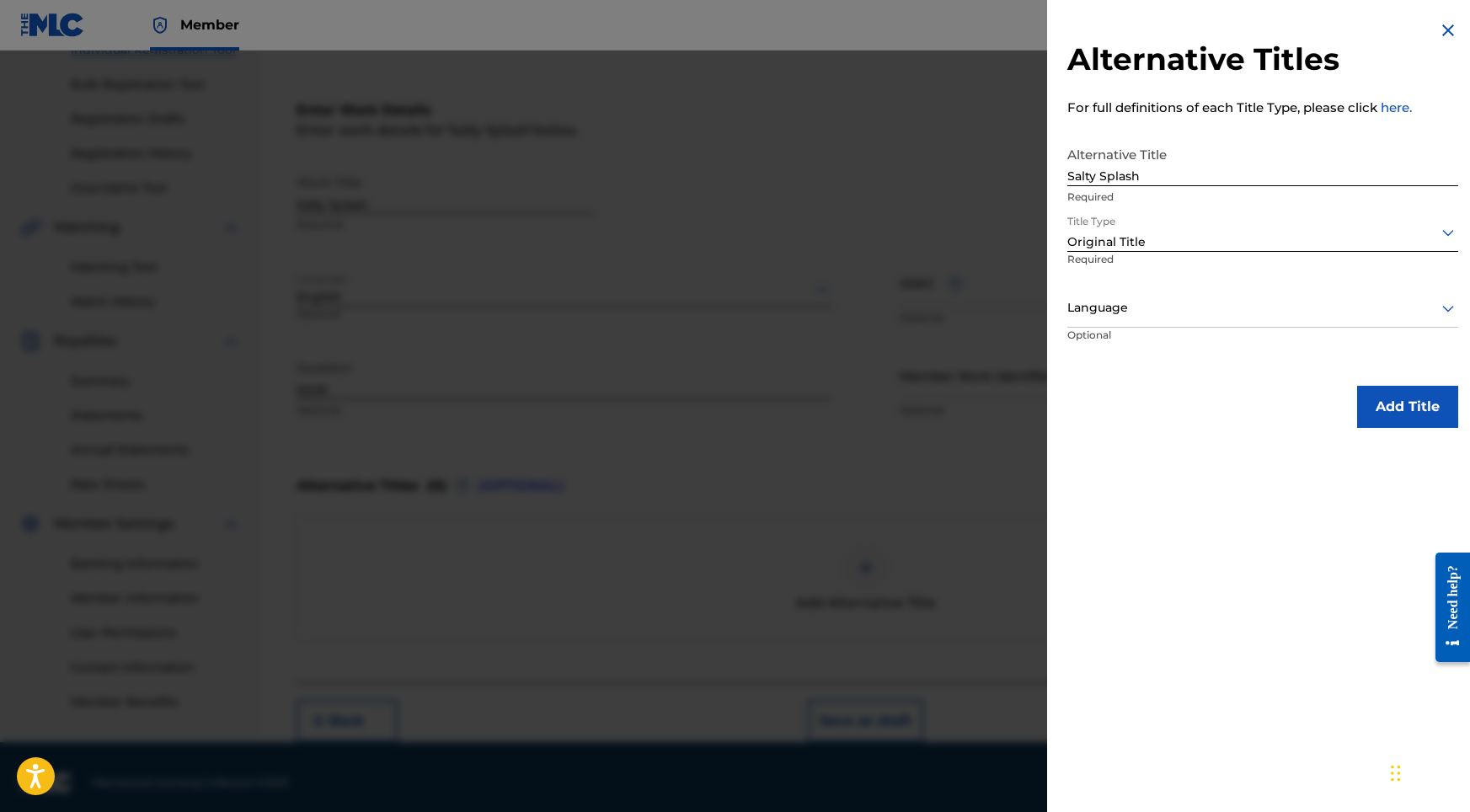
click at [1260, 323] on div "Language" at bounding box center [1262, 309] width 391 height 38
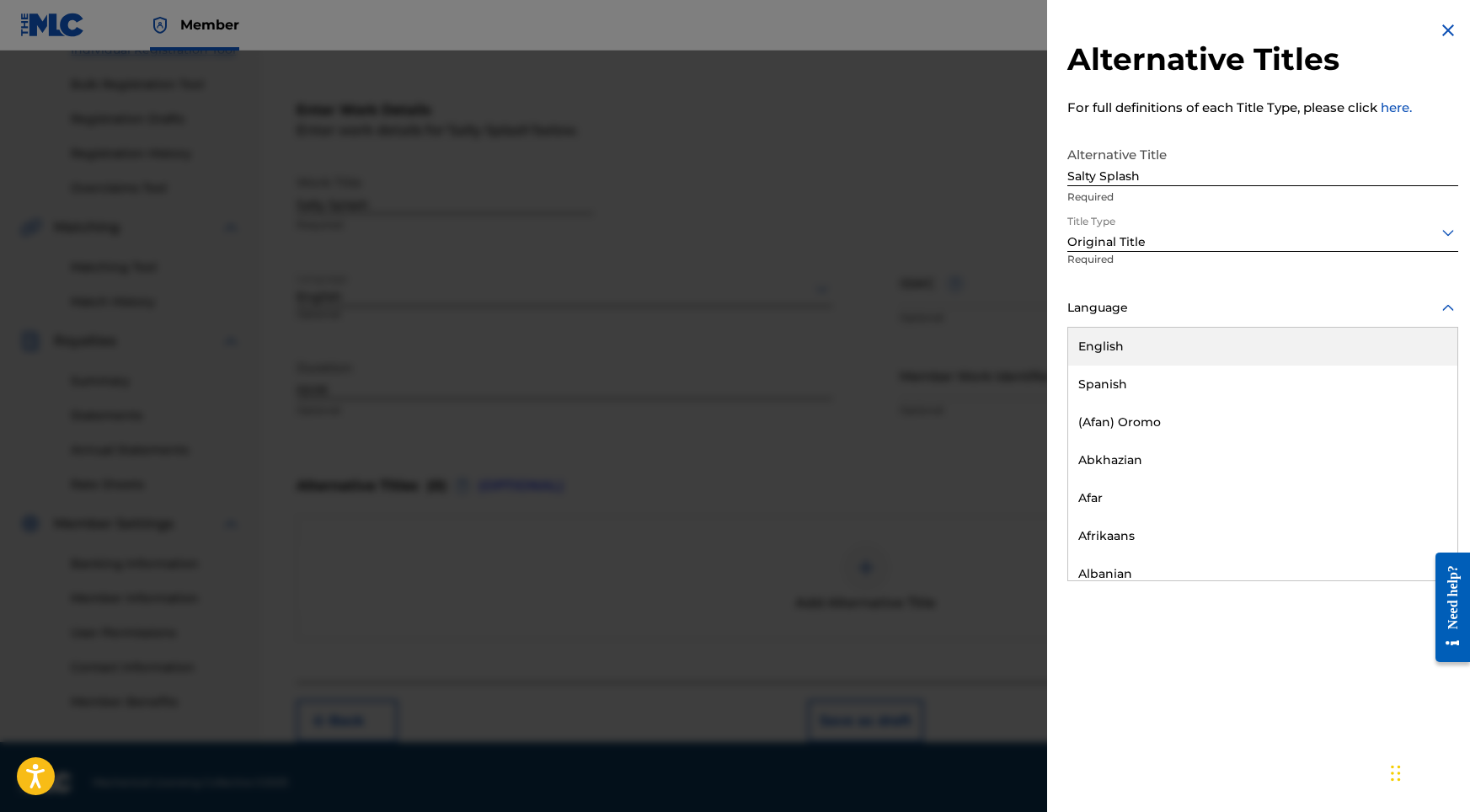
click at [1213, 344] on div "English" at bounding box center [1262, 346] width 389 height 38
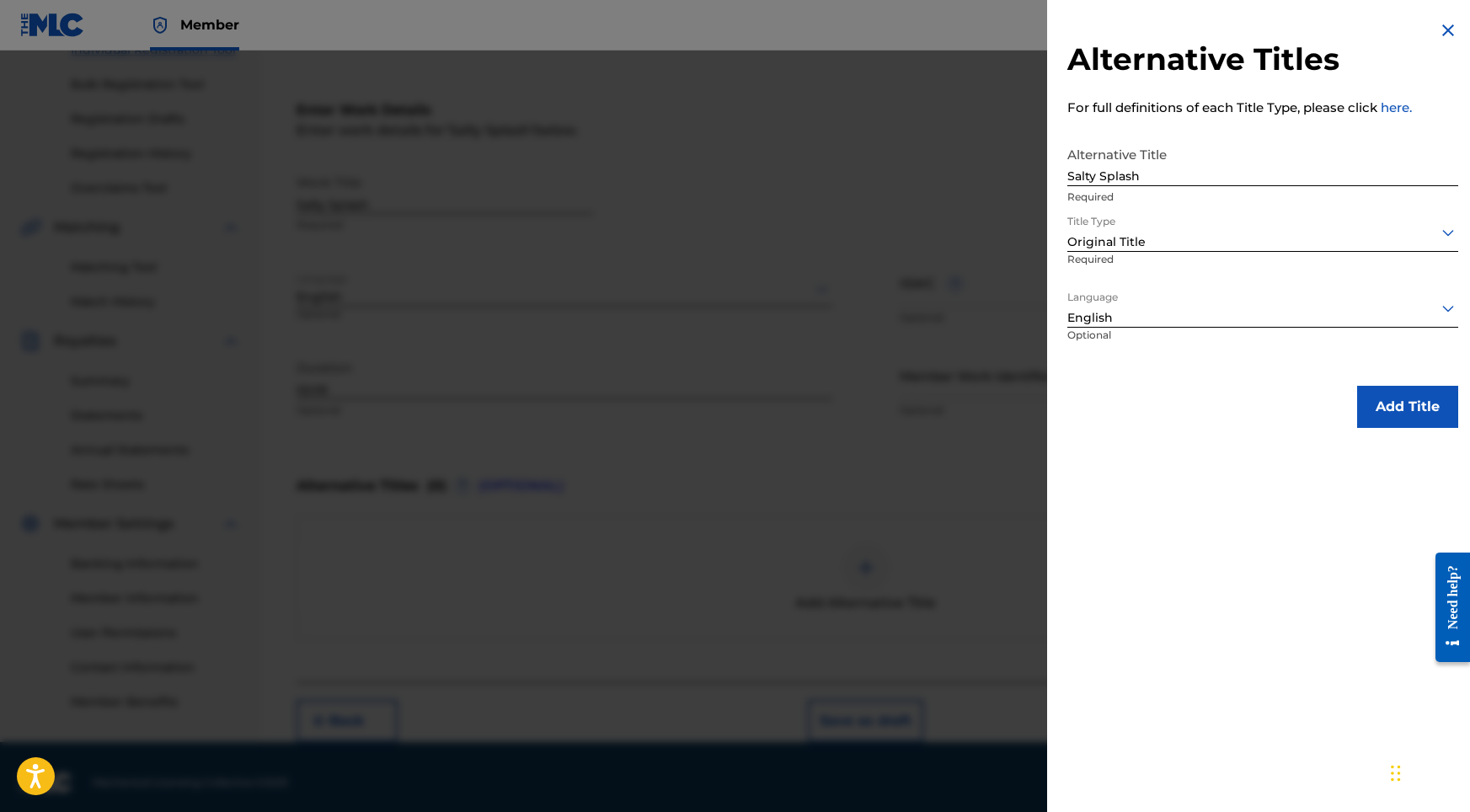
click at [1350, 369] on div "Alternative Titles For full definitions of each Title Type, please click here. …" at bounding box center [1263, 224] width 431 height 448
click at [1367, 391] on button "Add Title" at bounding box center [1408, 406] width 101 height 42
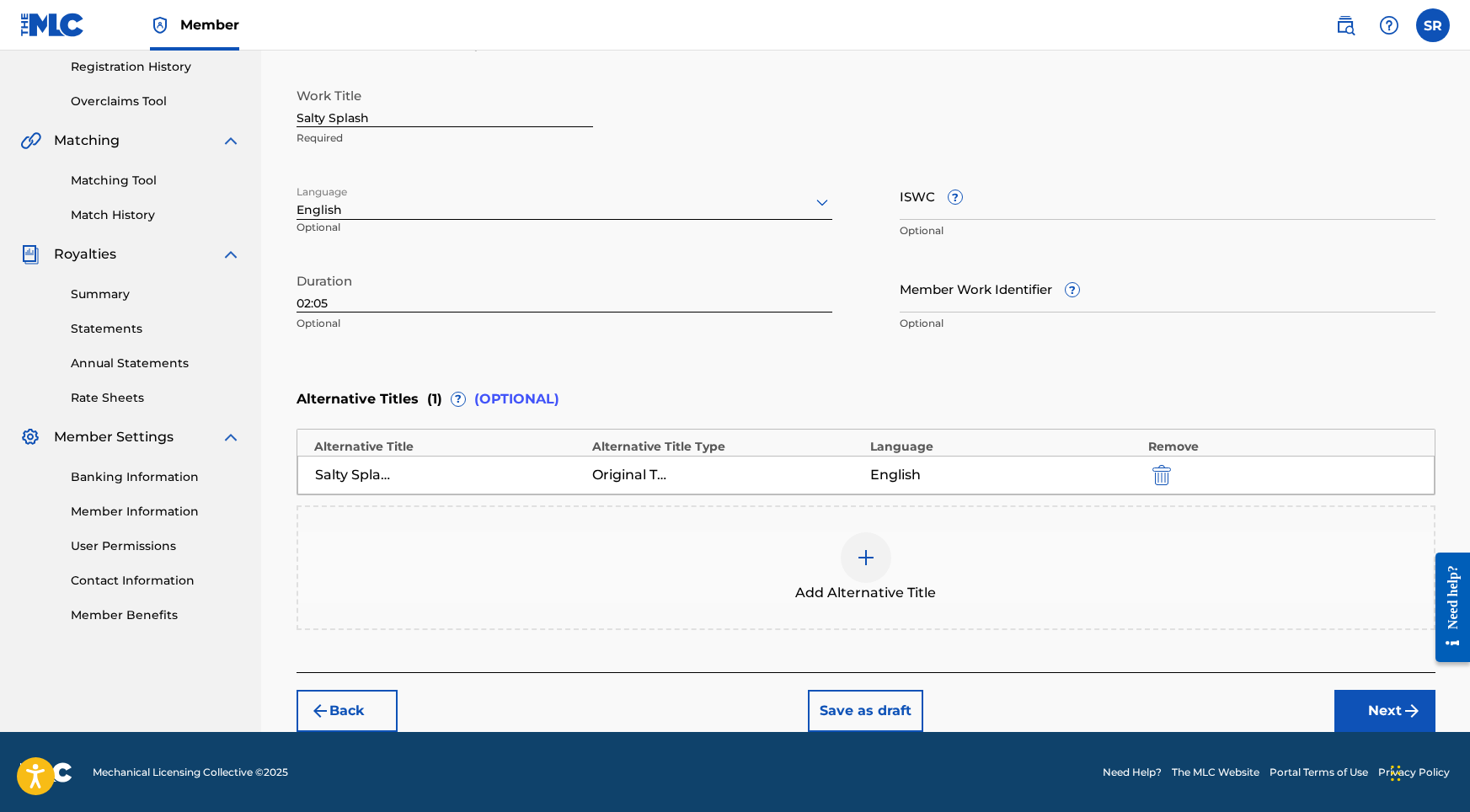
click at [1400, 701] on button "Next" at bounding box center [1384, 710] width 101 height 42
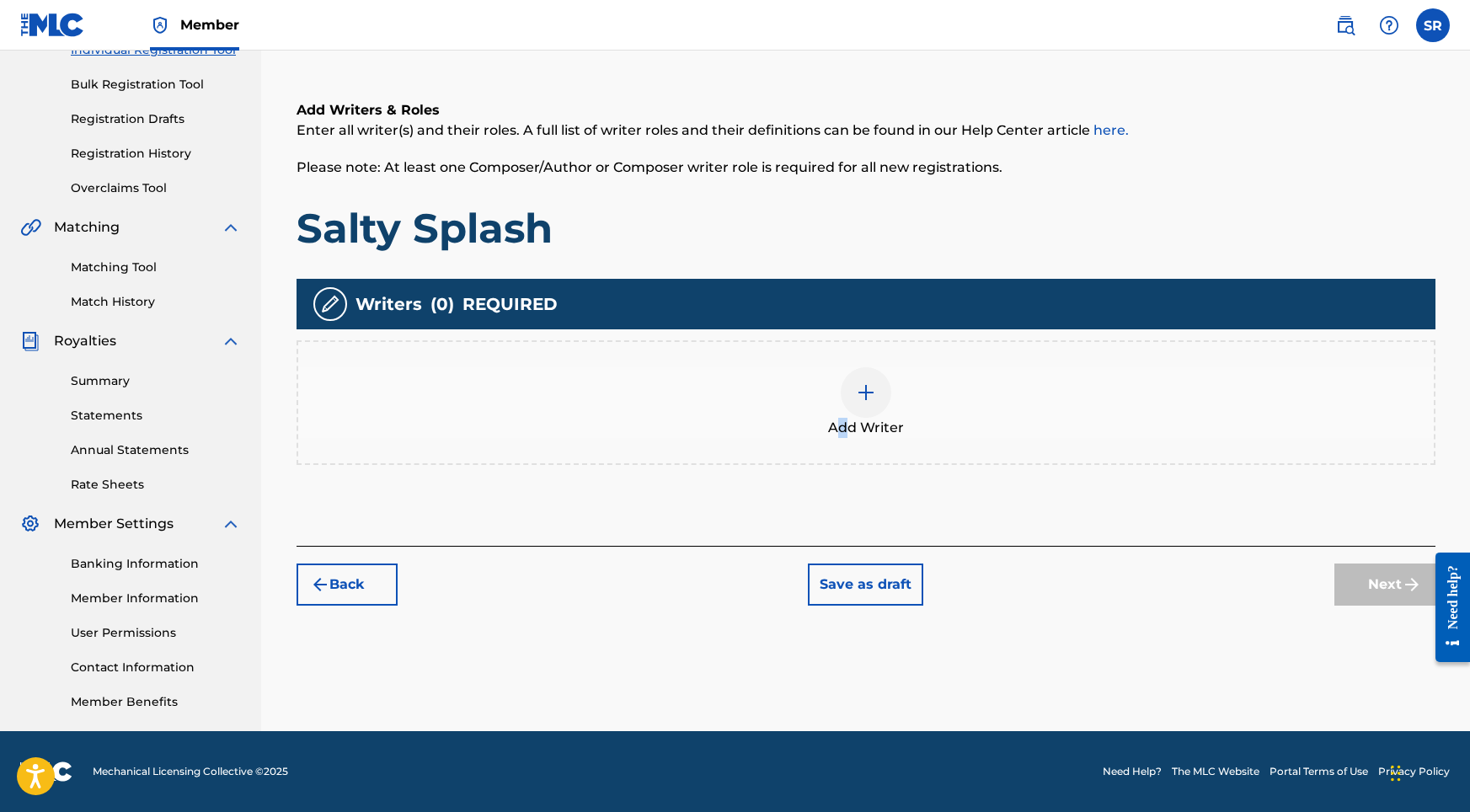
click at [842, 428] on span "Add Writer" at bounding box center [865, 428] width 76 height 21
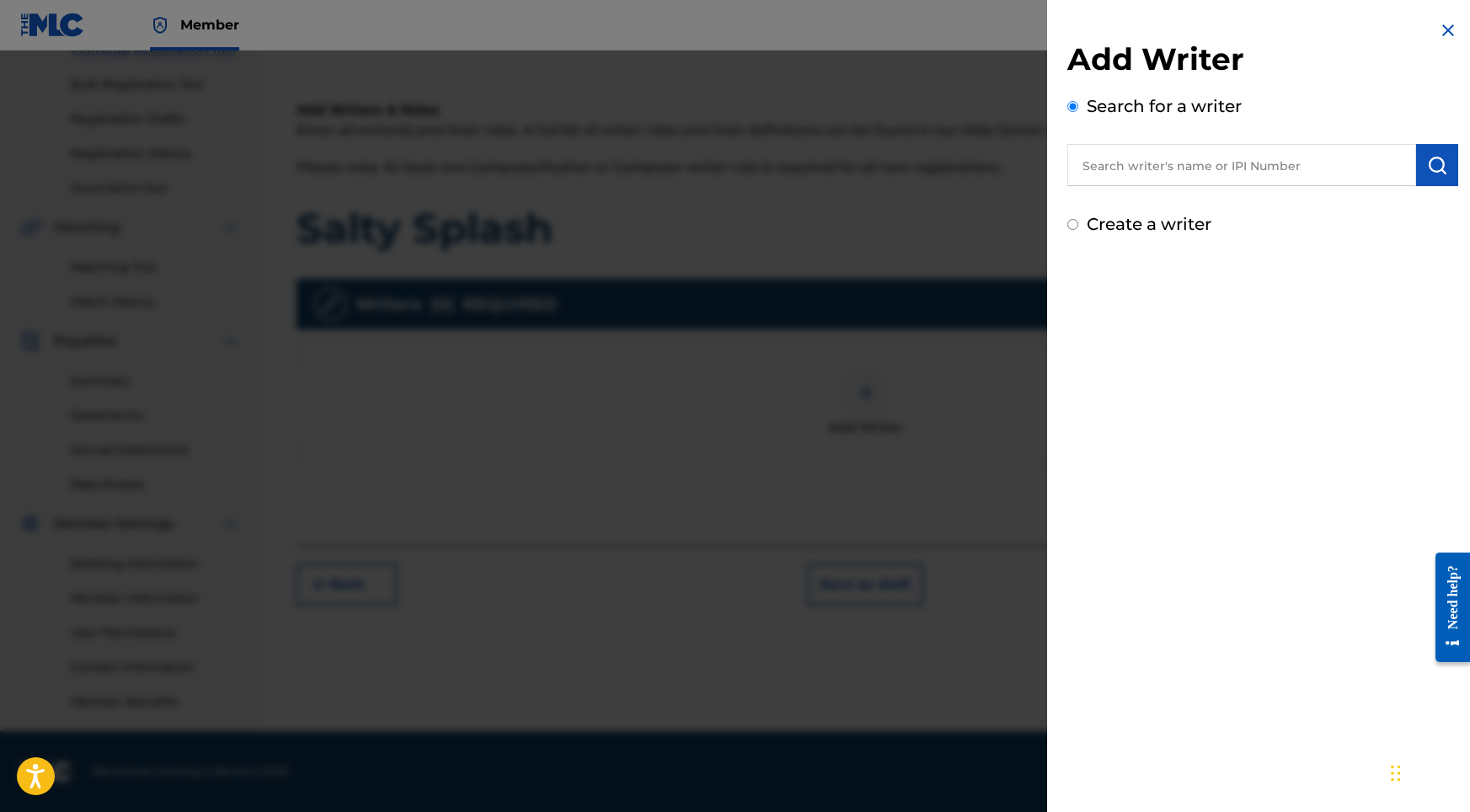
click at [1195, 165] on input "text" at bounding box center [1242, 164] width 349 height 42
paste input "[PERSON_NAME]"
type input "[PERSON_NAME]"
click at [1427, 168] on img "submit" at bounding box center [1438, 165] width 21 height 21
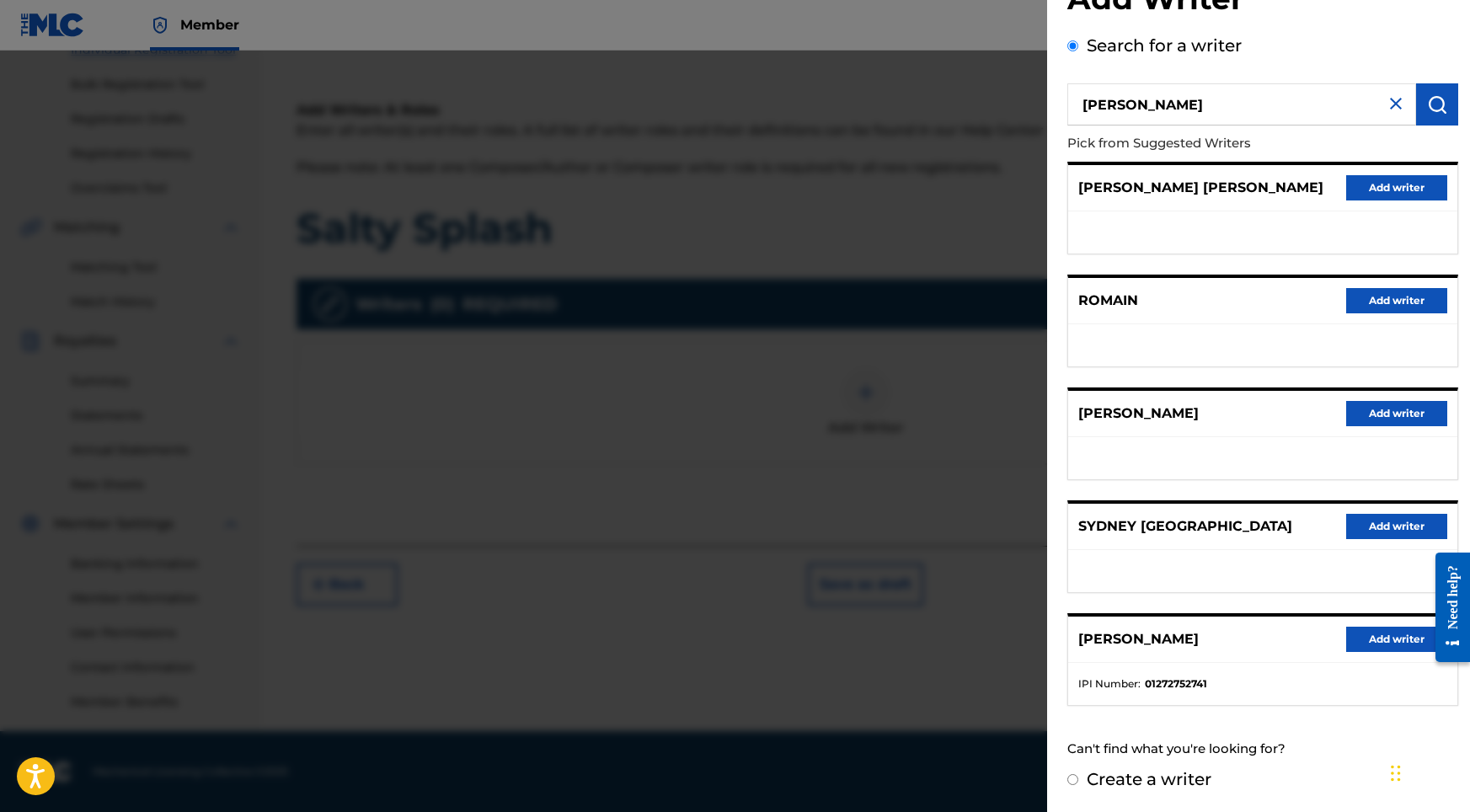
scroll to position [75, 0]
click at [1396, 646] on button "Add writer" at bounding box center [1396, 639] width 101 height 26
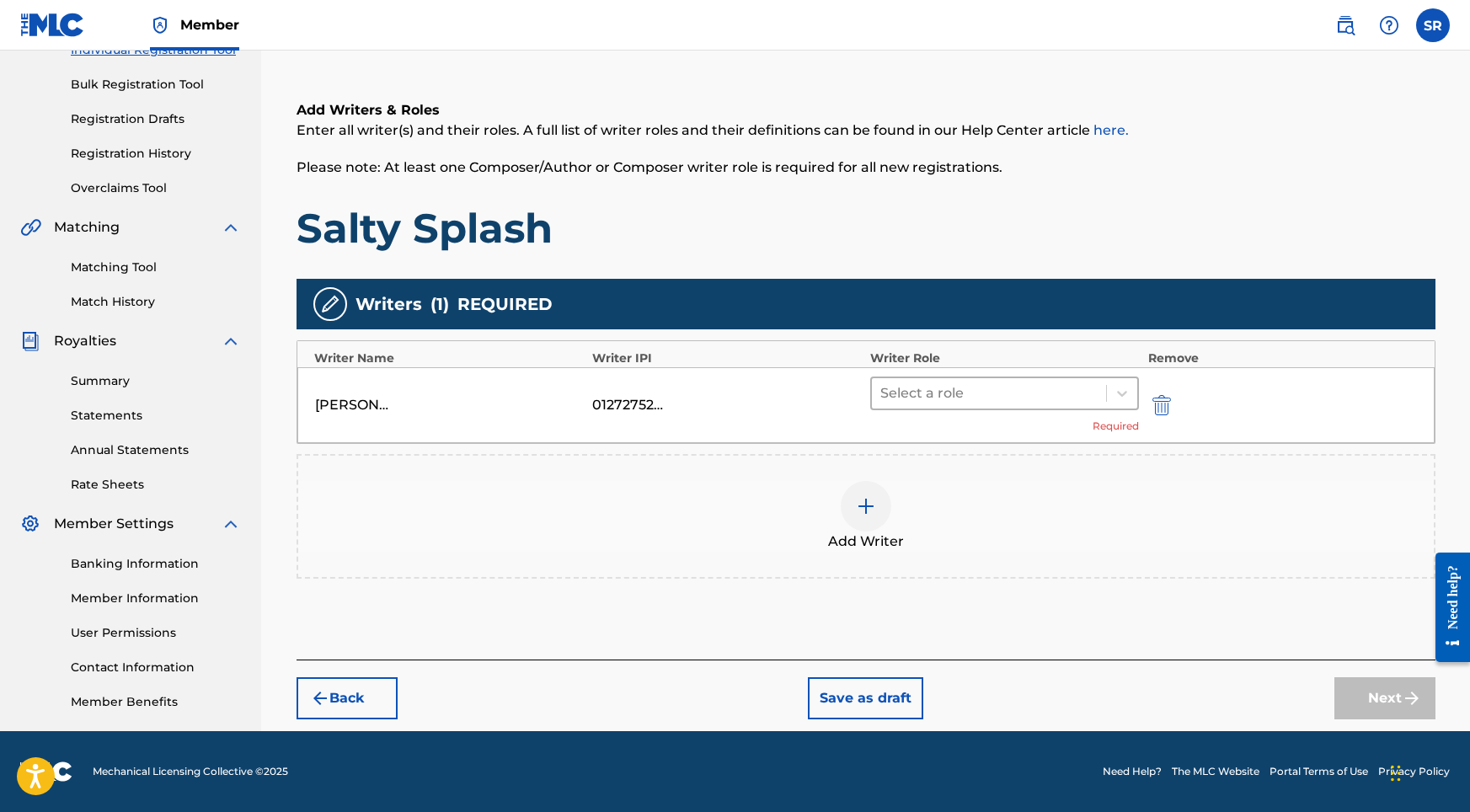
click at [959, 376] on div "Select a role" at bounding box center [1005, 392] width 269 height 33
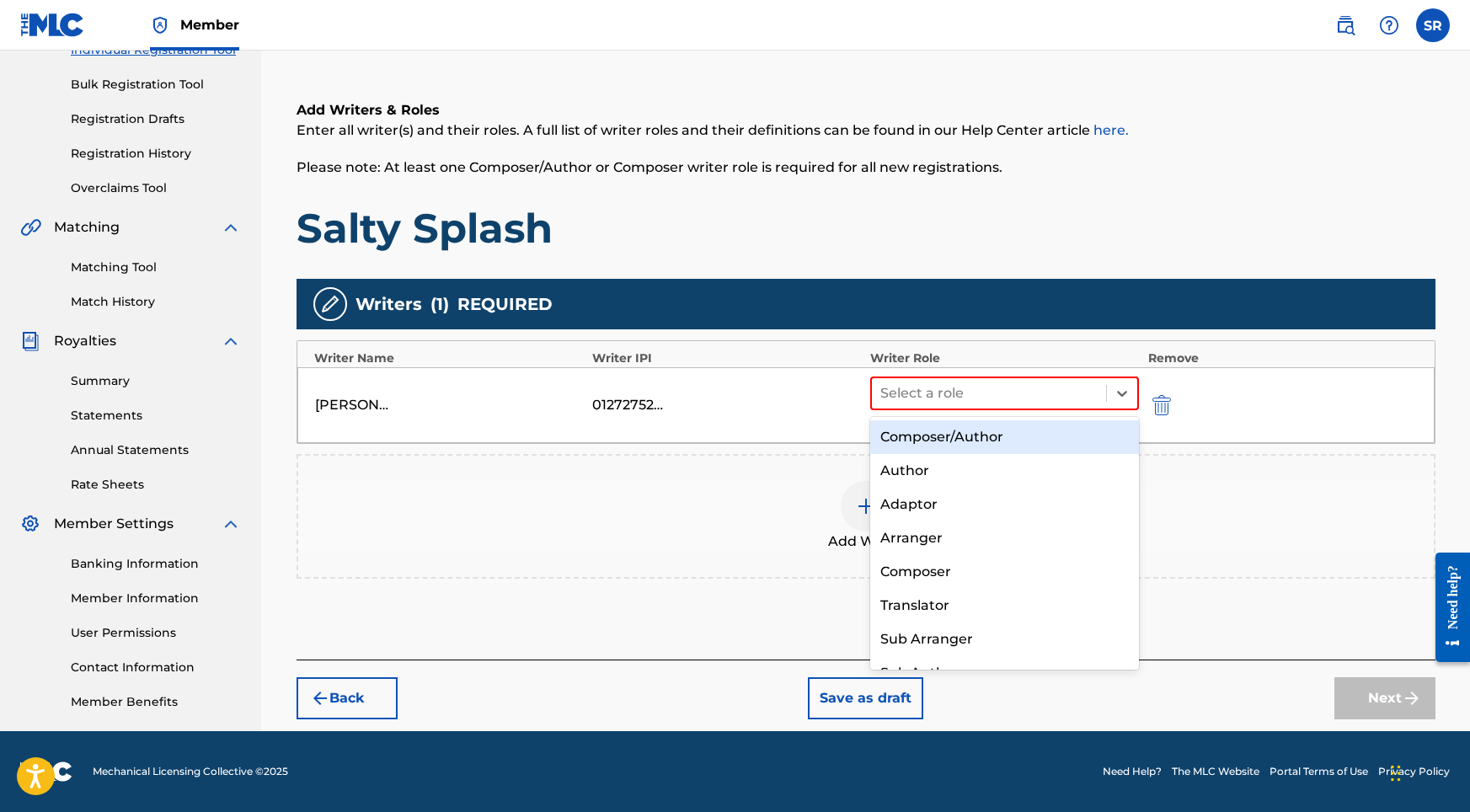
click at [917, 435] on div "Composer/Author" at bounding box center [1005, 437] width 269 height 33
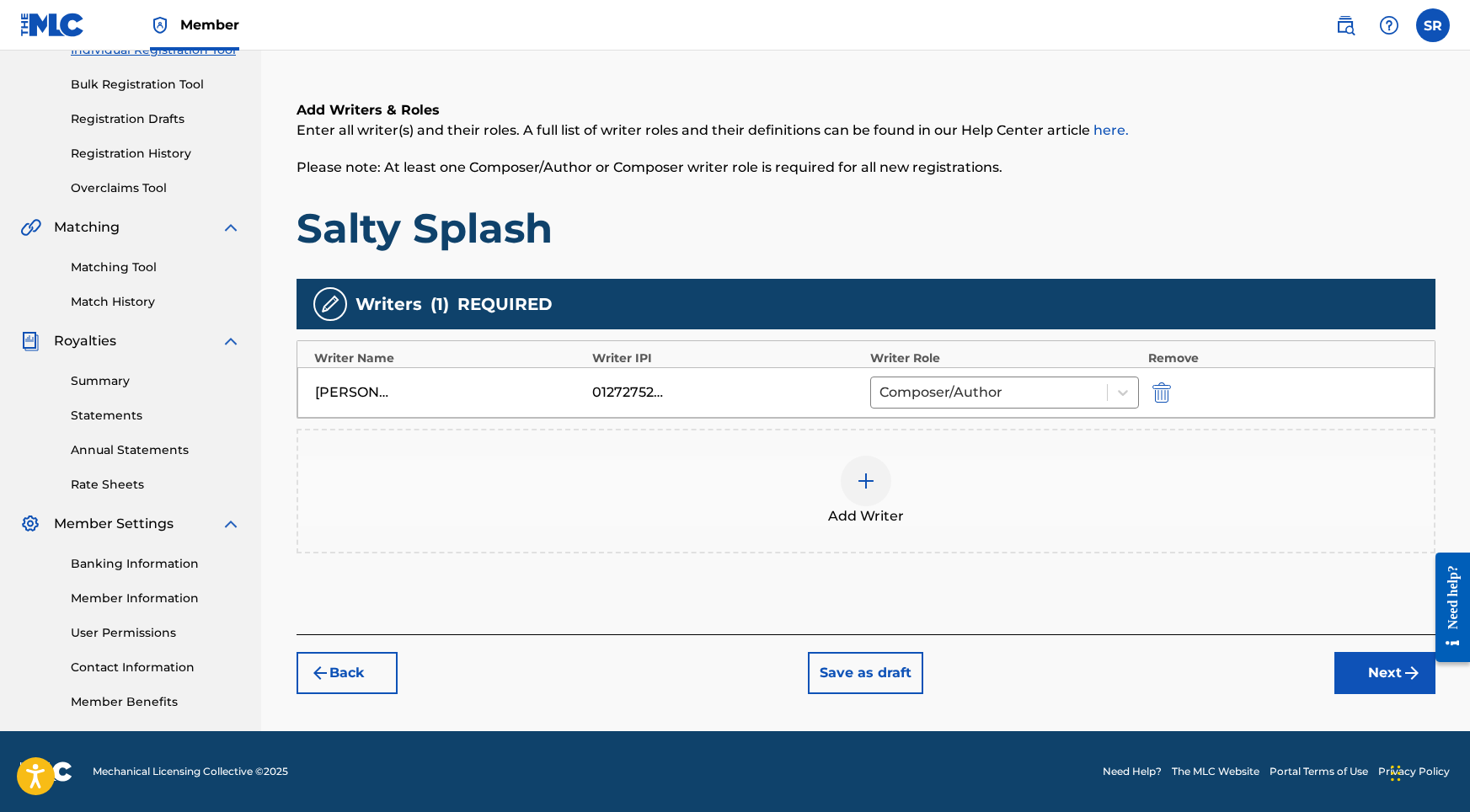
click at [1365, 668] on button "Next" at bounding box center [1384, 672] width 101 height 42
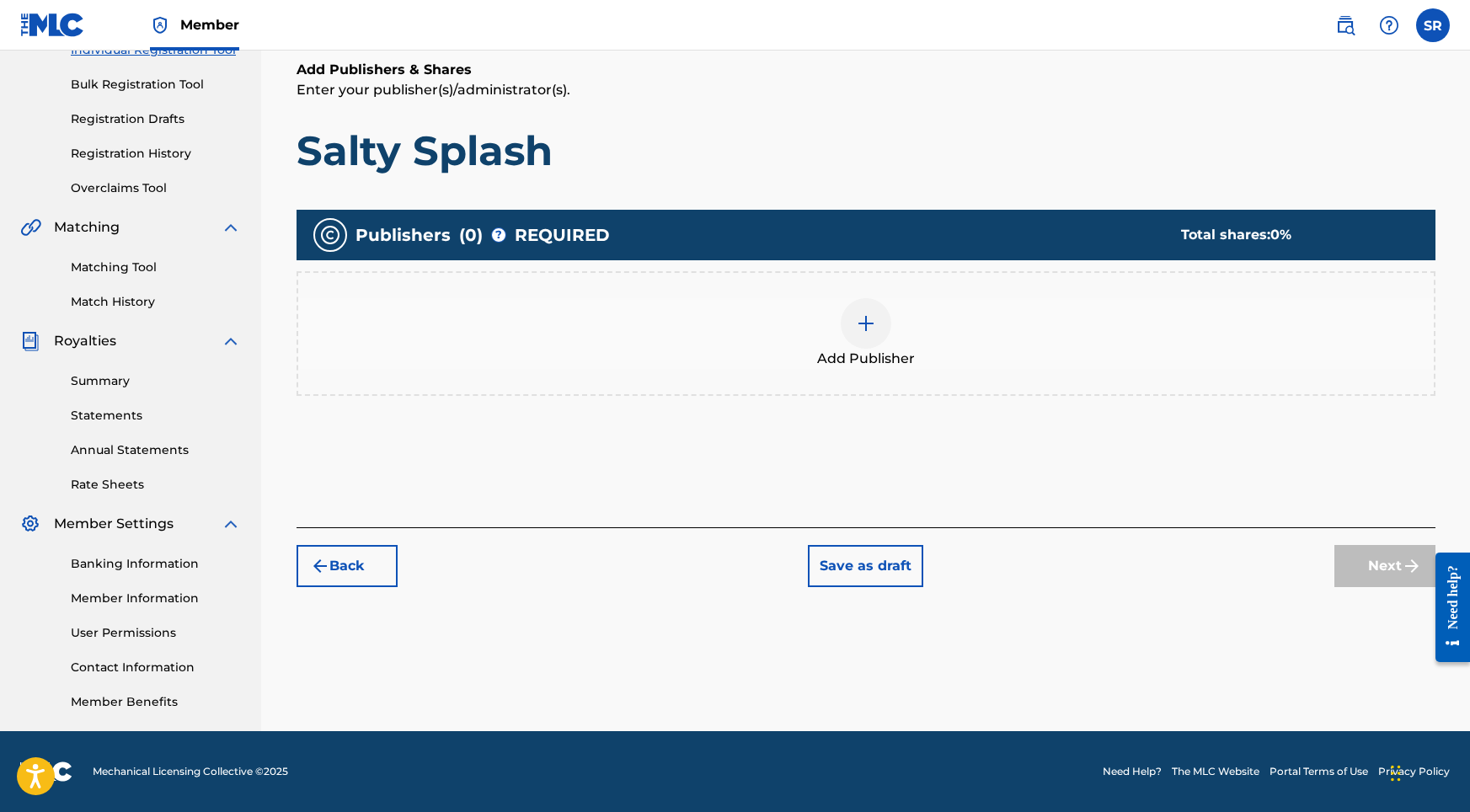
scroll to position [76, 0]
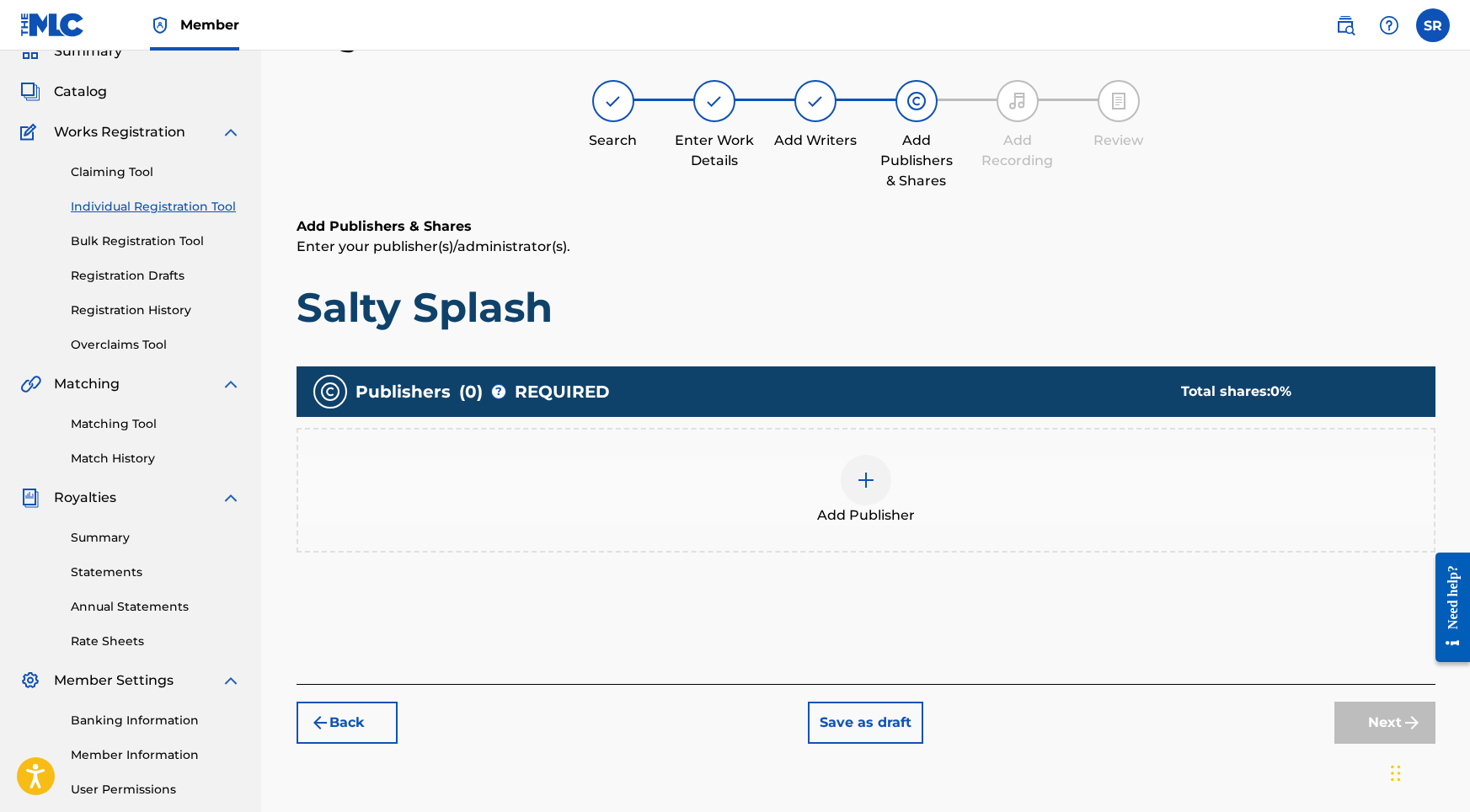
click at [873, 483] on img at bounding box center [866, 480] width 21 height 21
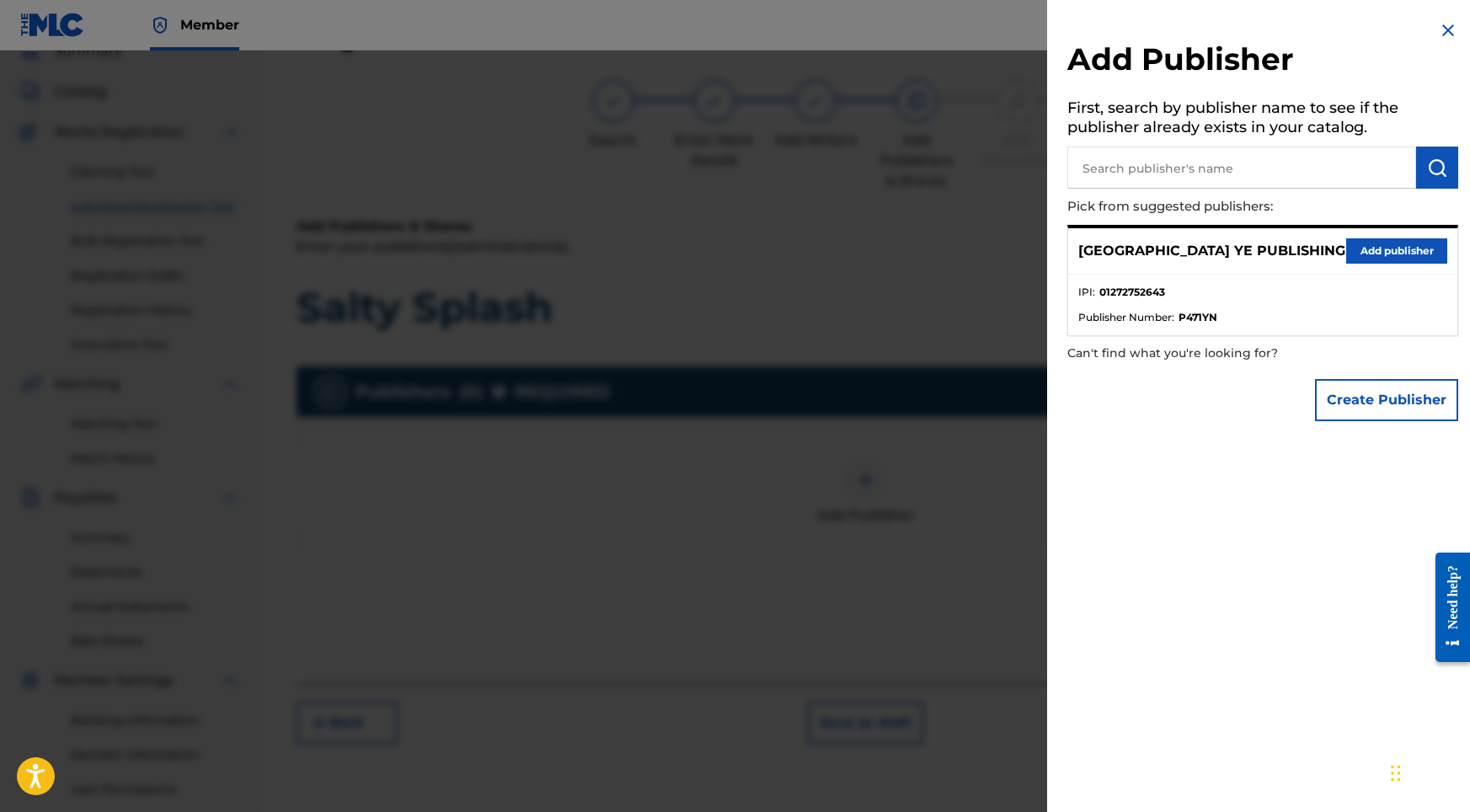
click at [1379, 254] on button "Add publisher" at bounding box center [1396, 251] width 101 height 26
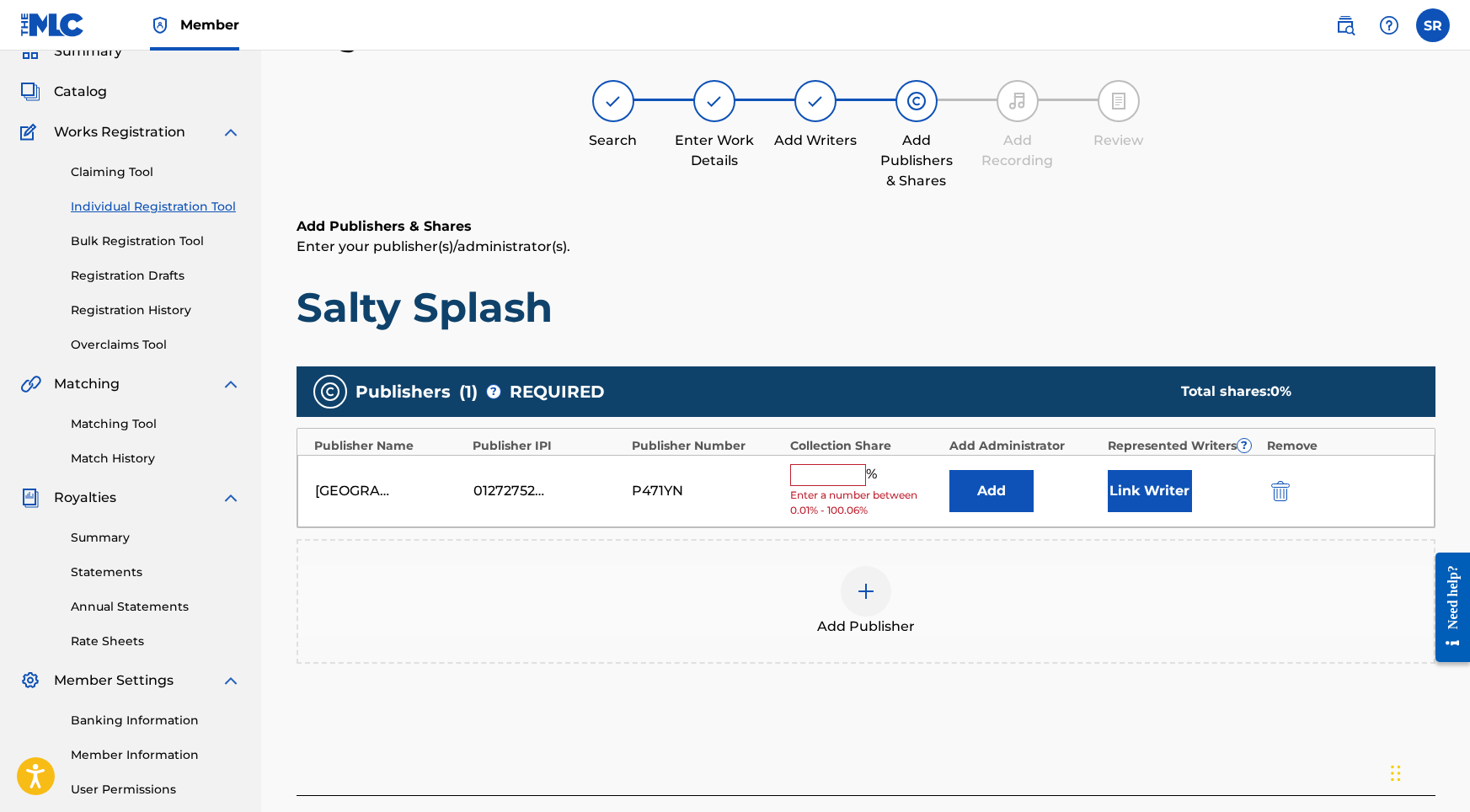
click at [803, 461] on div "[GEOGRAPHIC_DATA] YE PUBLISHING 01272752643 P471YN % Enter a number between 0.0…" at bounding box center [866, 491] width 1137 height 74
click at [807, 471] on input "text" at bounding box center [828, 475] width 76 height 22
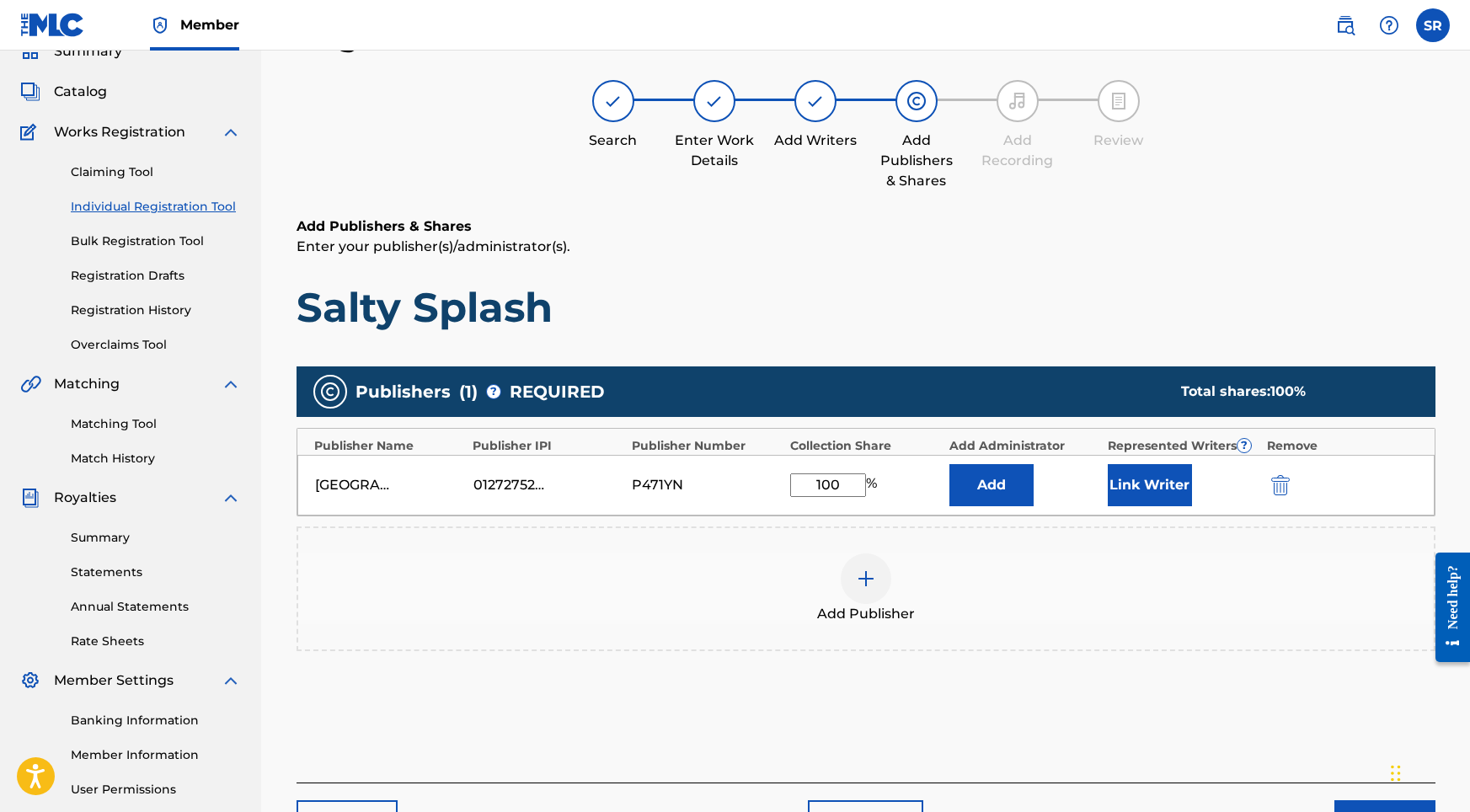
type input "100"
click at [1195, 469] on div "Link Writer" at bounding box center [1182, 485] width 150 height 42
click at [1157, 473] on button "Link Writer" at bounding box center [1149, 485] width 85 height 42
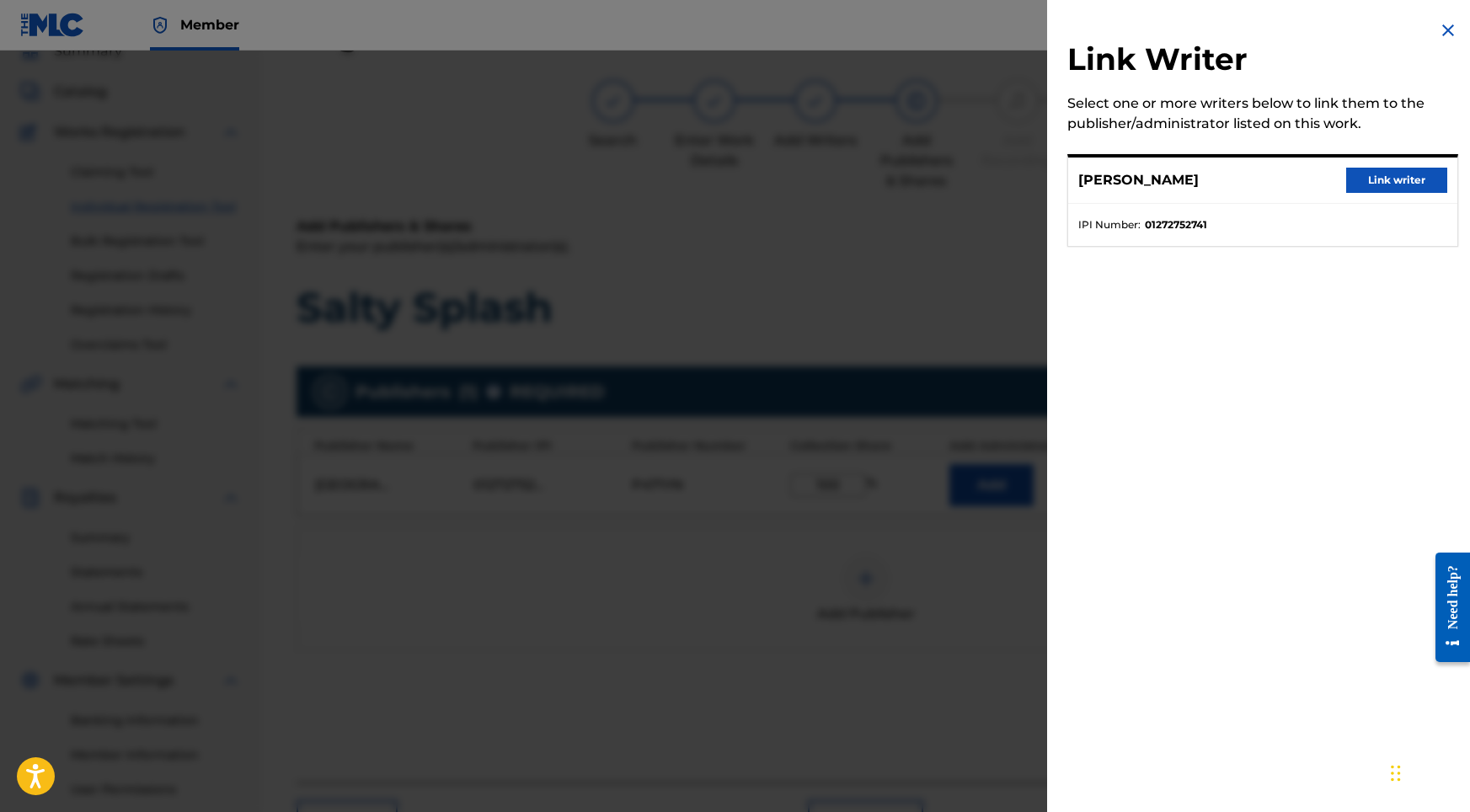
click at [1373, 178] on button "Link writer" at bounding box center [1396, 180] width 101 height 26
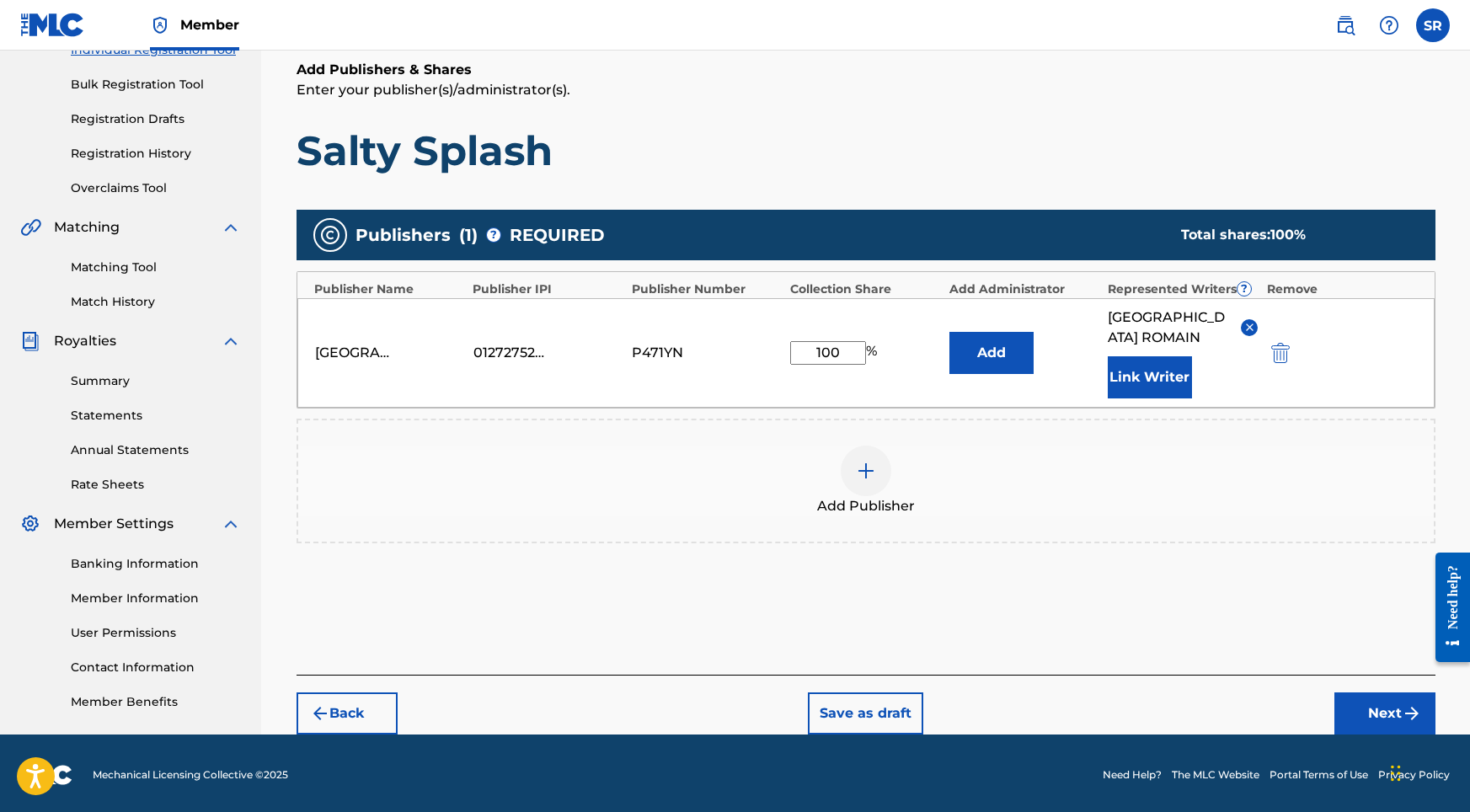
click at [1388, 708] on button "Next" at bounding box center [1384, 713] width 101 height 42
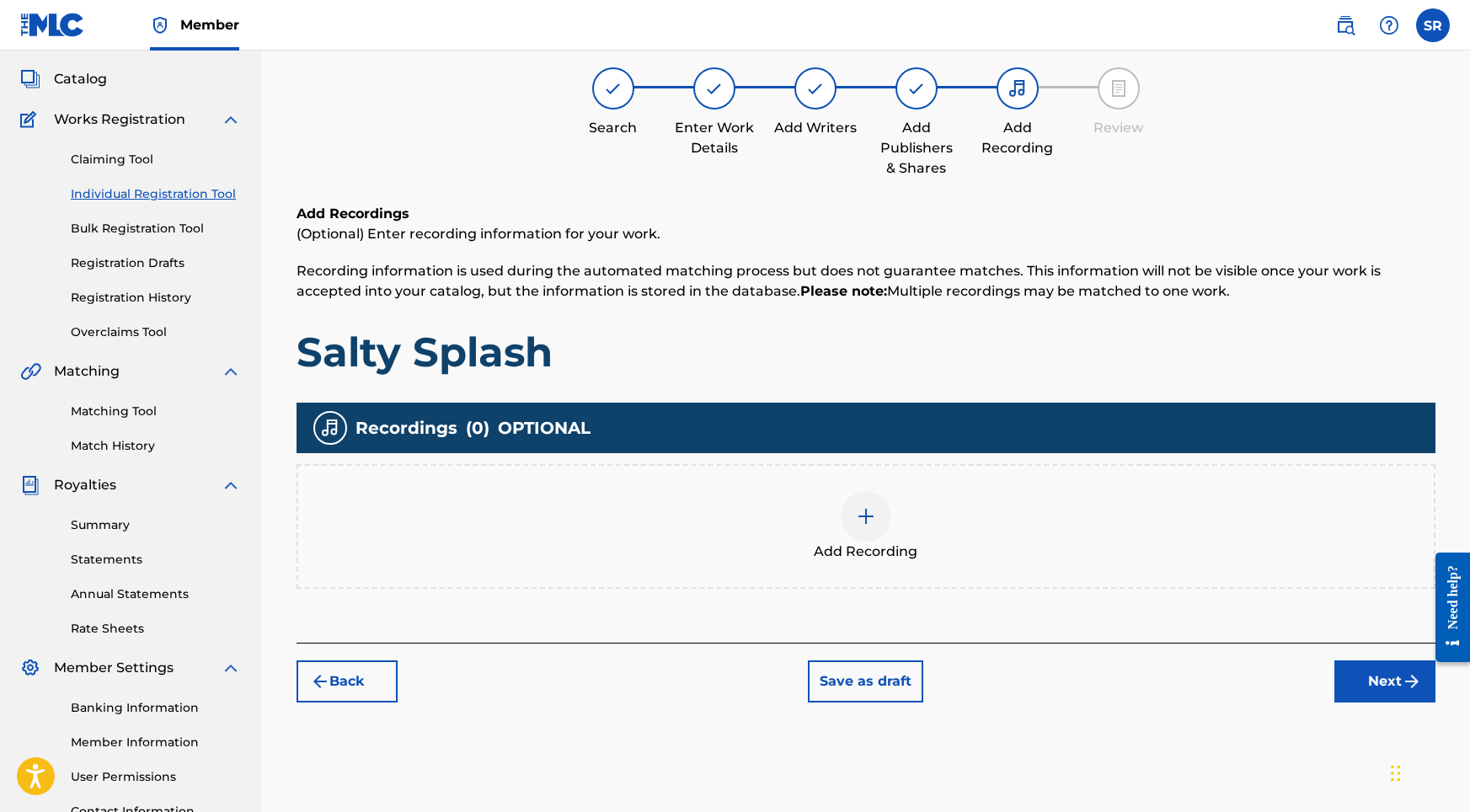
scroll to position [91, 0]
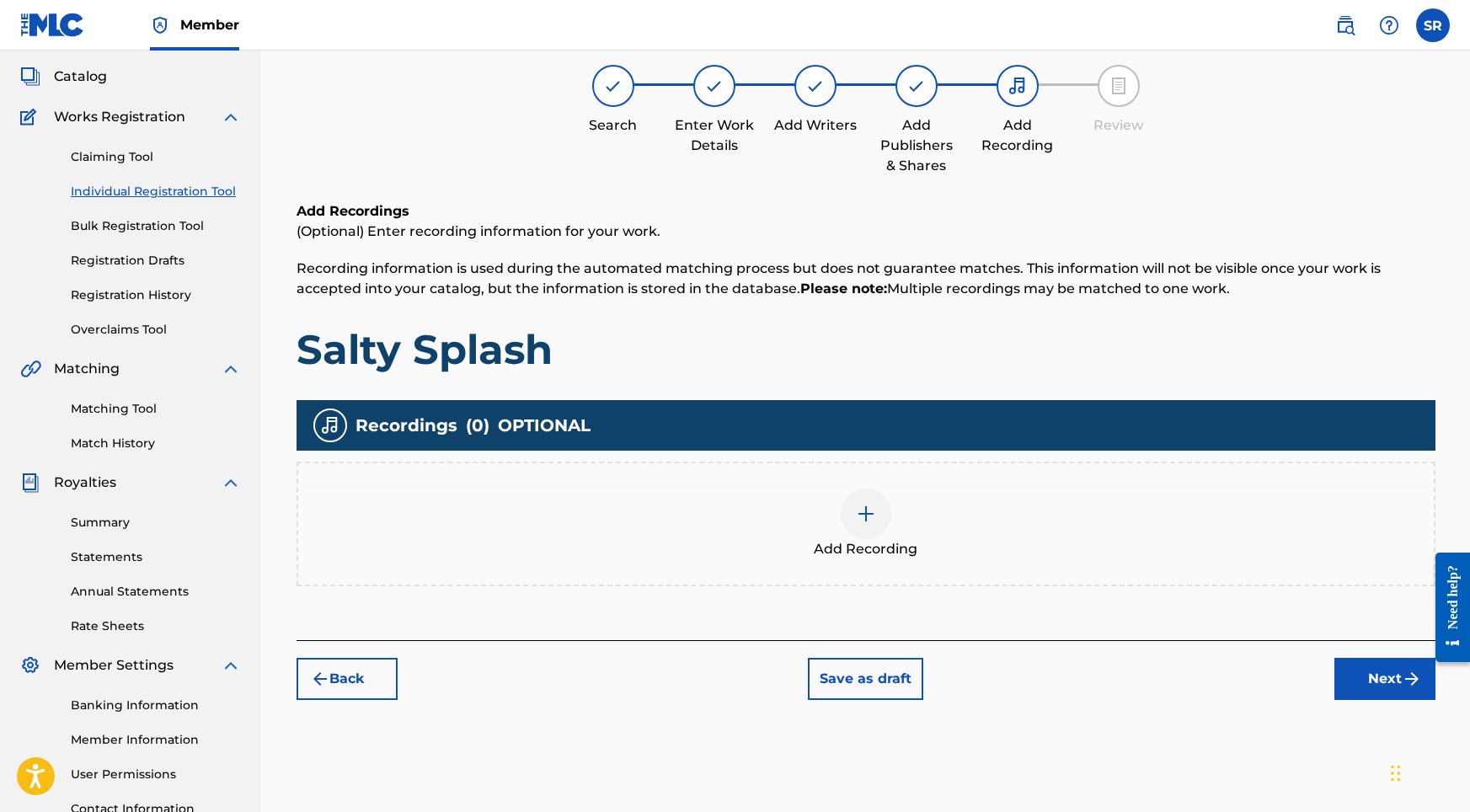
click at [870, 514] on img at bounding box center [866, 514] width 21 height 21
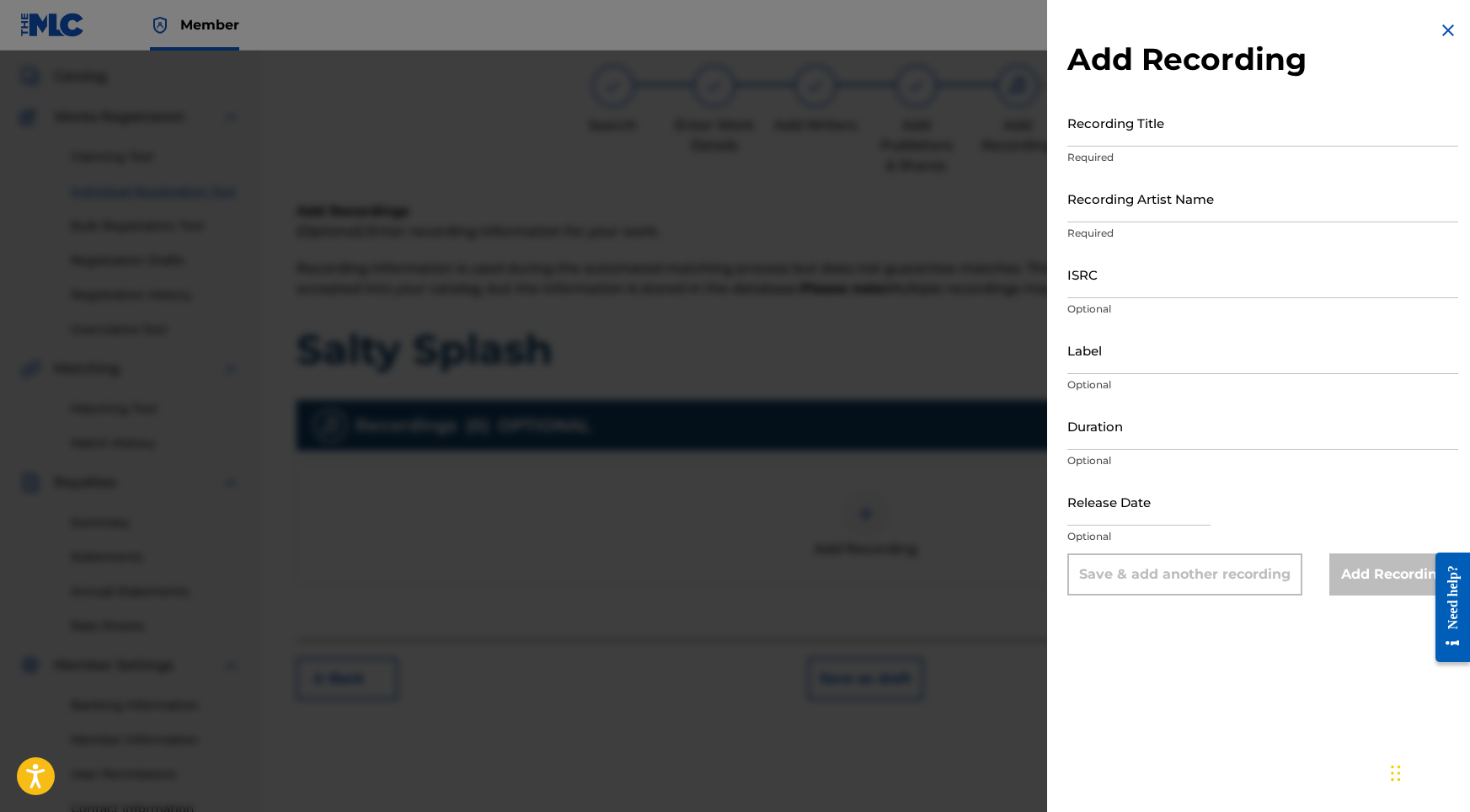
click at [1126, 113] on input "Recording Title" at bounding box center [1262, 122] width 391 height 48
paste input "Salty Splash"
type input "Salty Splash"
click at [1118, 361] on input "Label" at bounding box center [1262, 350] width 391 height 48
click at [1105, 409] on input "Duration" at bounding box center [1262, 426] width 391 height 48
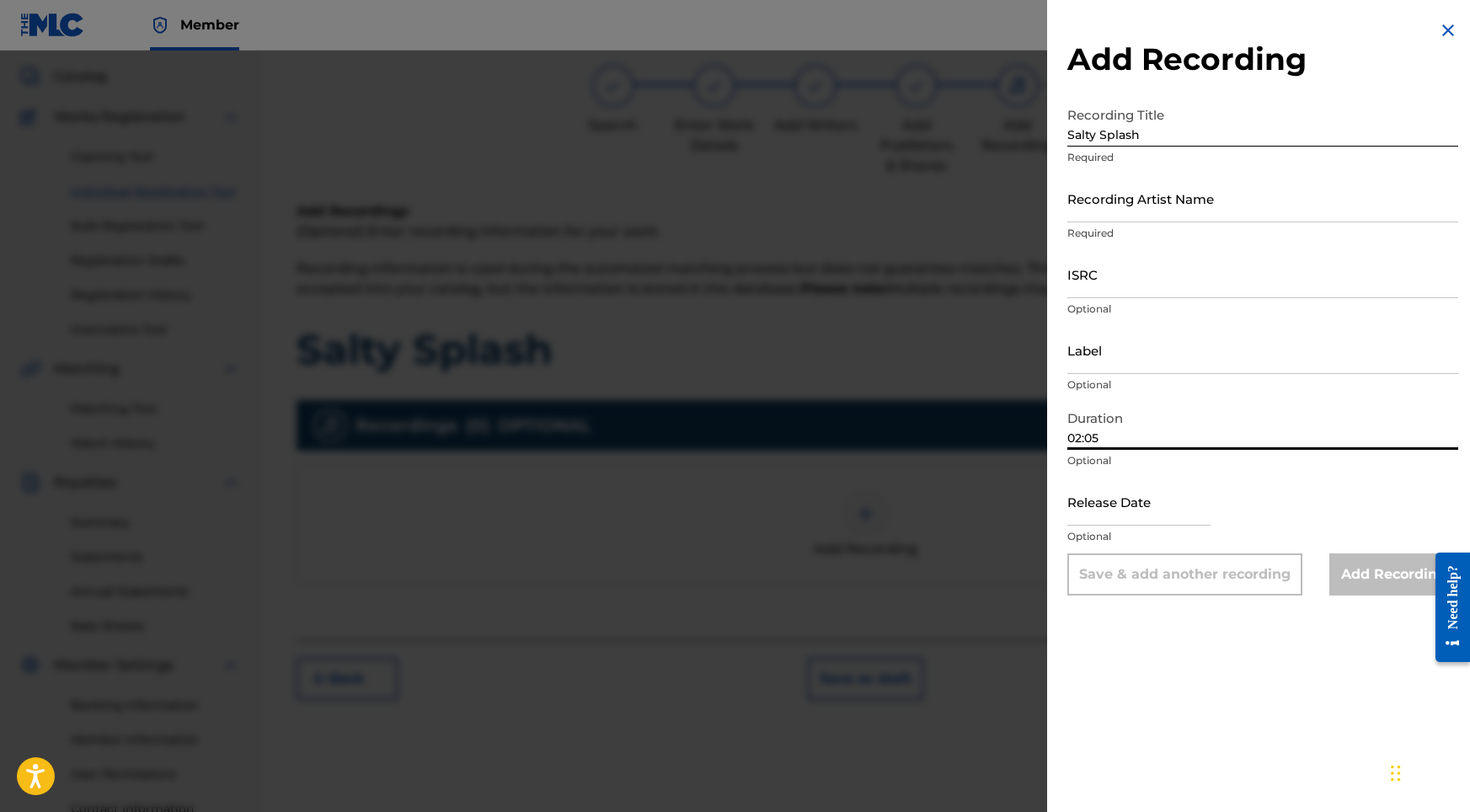
type input "02:05"
click at [1148, 499] on input "text" at bounding box center [1138, 502] width 143 height 48
select select "8"
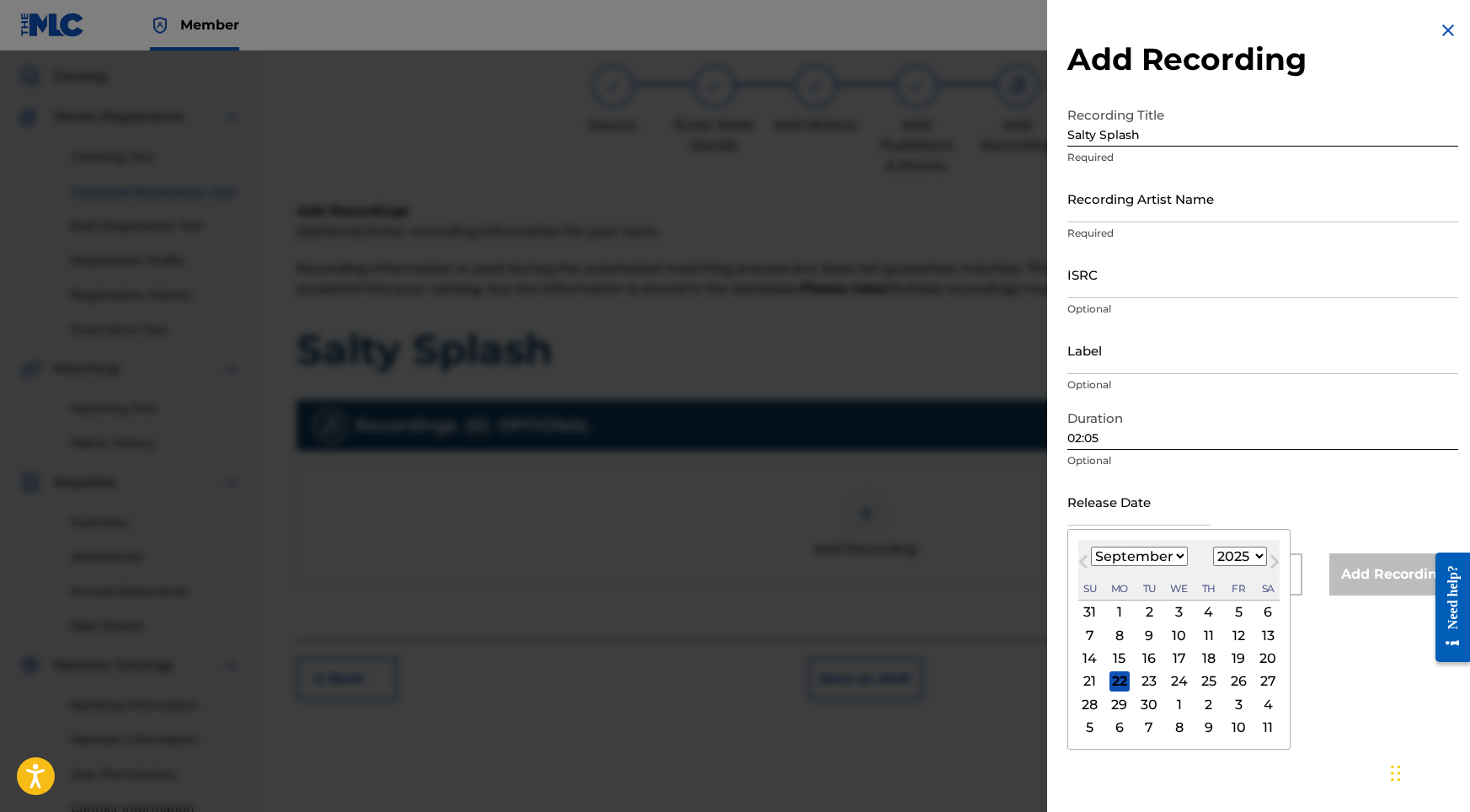
select select "2024"
select select "5"
click at [1169, 656] on div "12" at bounding box center [1179, 659] width 21 height 21
type input "[DATE]"
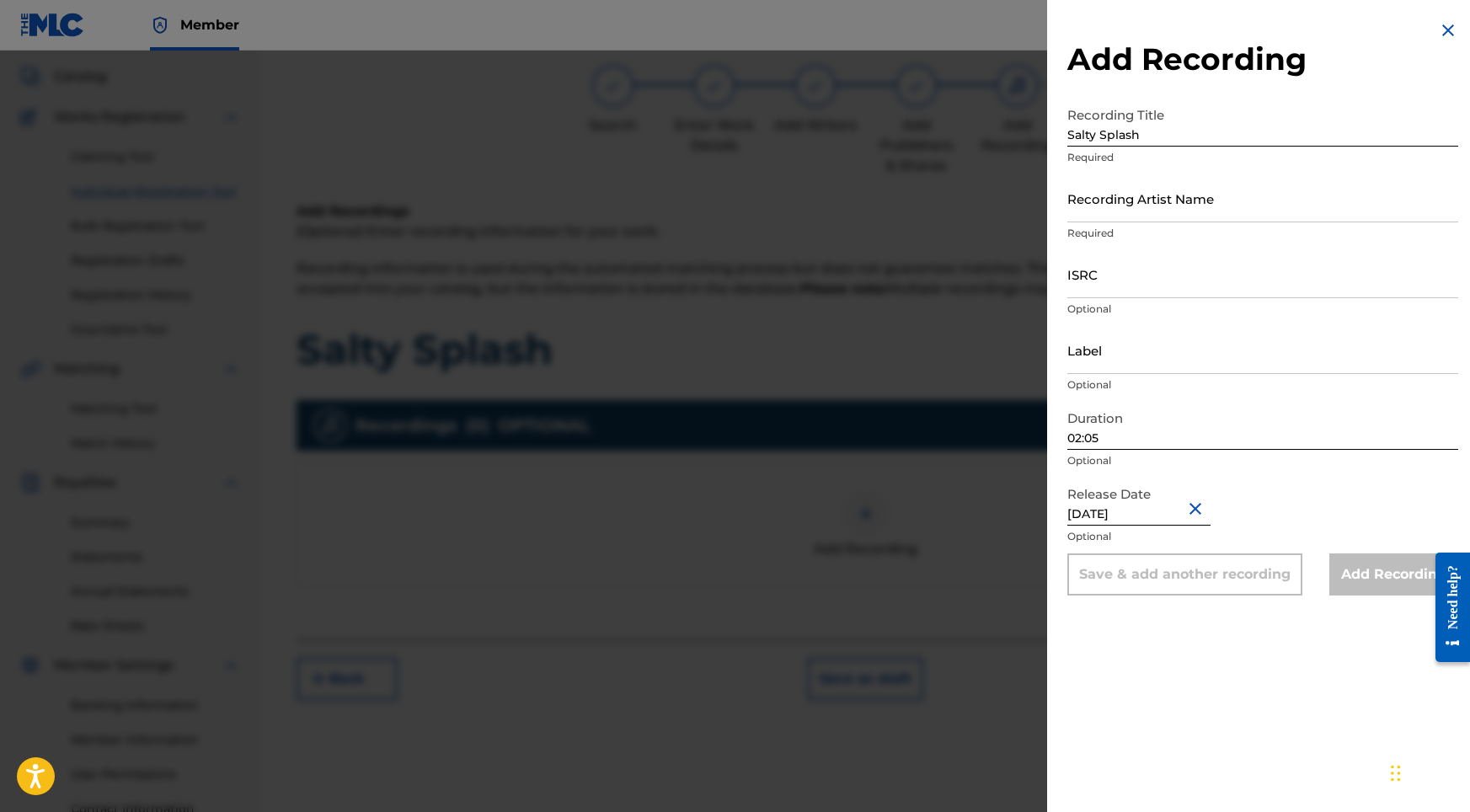
select select "5"
select select "2024"
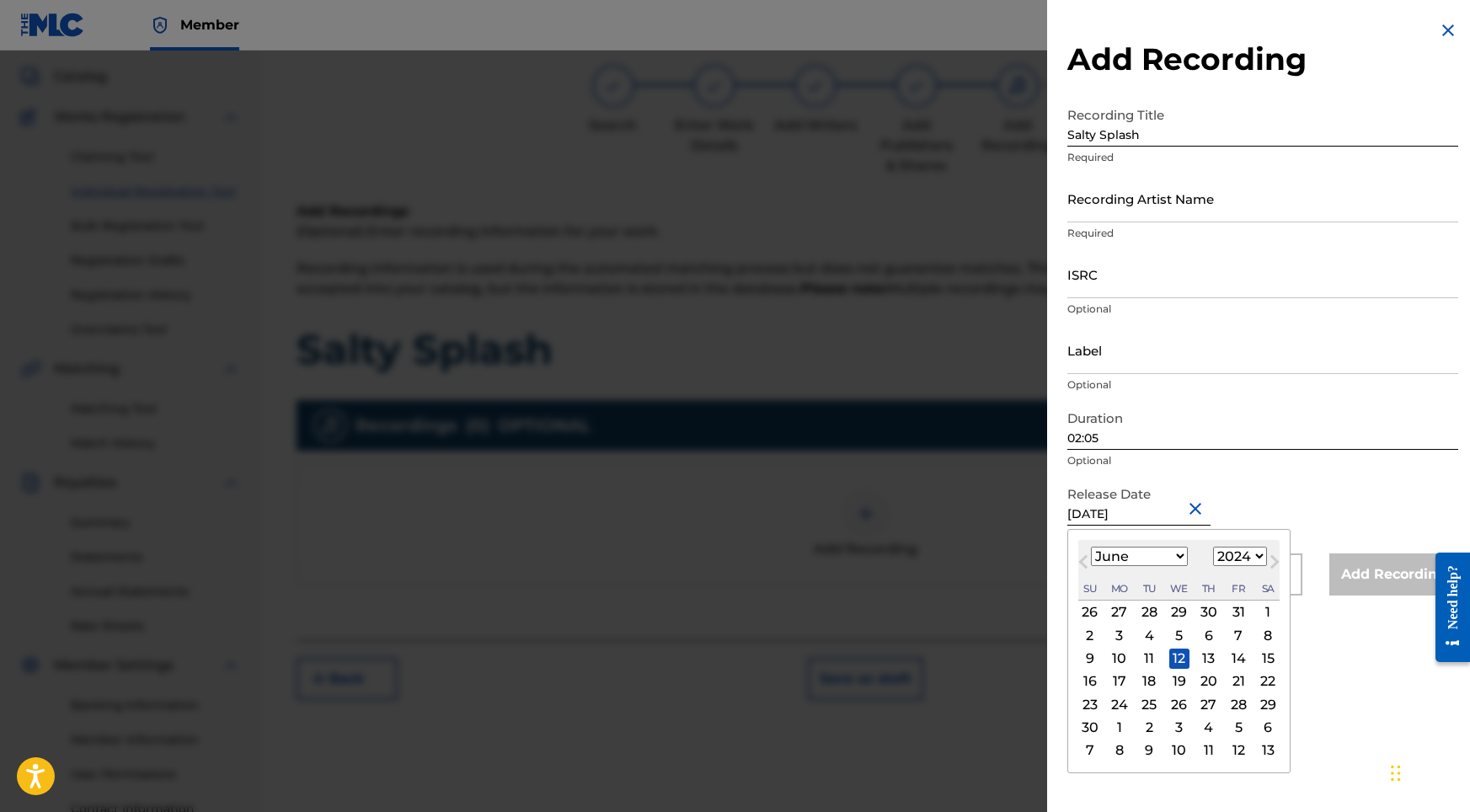
click at [1089, 510] on input "[DATE]" at bounding box center [1138, 502] width 143 height 48
click at [1134, 547] on div "January February March April May June July August September October November De…" at bounding box center [1139, 556] width 97 height 21
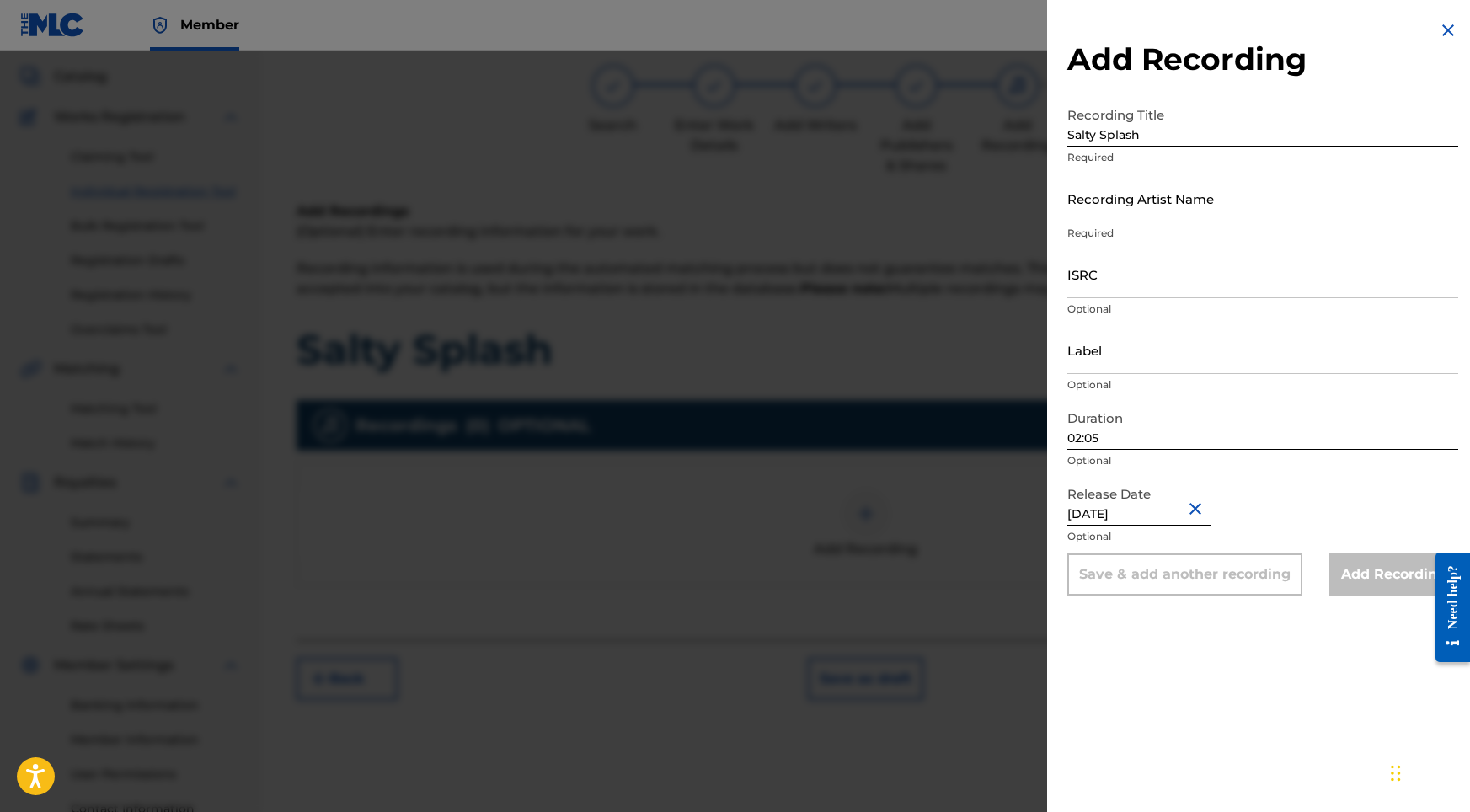
click at [1137, 283] on input "ISRC" at bounding box center [1262, 274] width 391 height 48
click at [1109, 164] on p "Required" at bounding box center [1262, 157] width 391 height 15
click at [1106, 201] on input "Recording Artist Name" at bounding box center [1262, 198] width 391 height 48
paste input "Sonic Atmos"
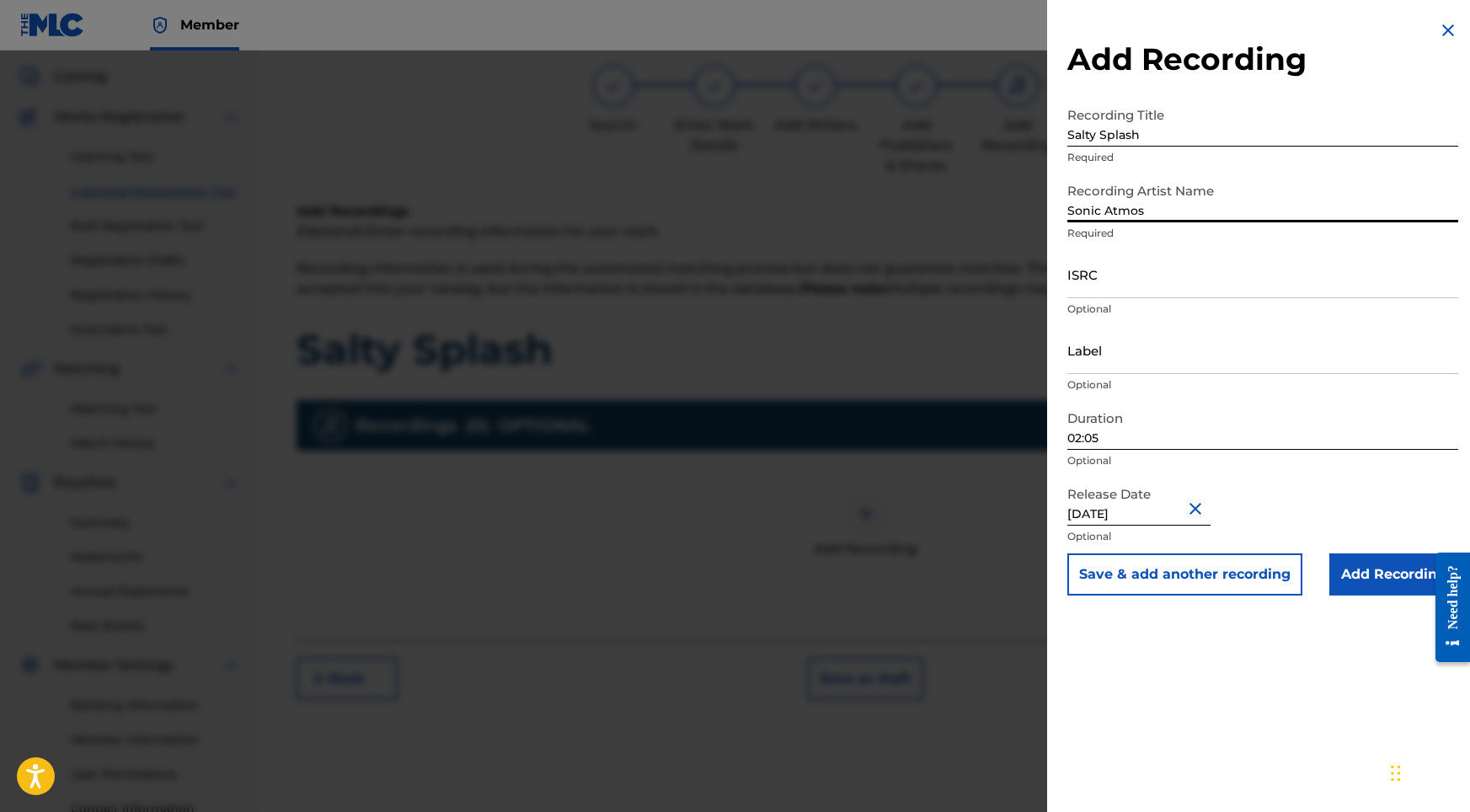
type input "Sonic Atmos"
click at [1104, 303] on p "Optional" at bounding box center [1262, 309] width 391 height 15
click at [1104, 290] on input "ISRC" at bounding box center [1262, 274] width 391 height 48
paste input "USHM82429580"
type input "USHM82429580"
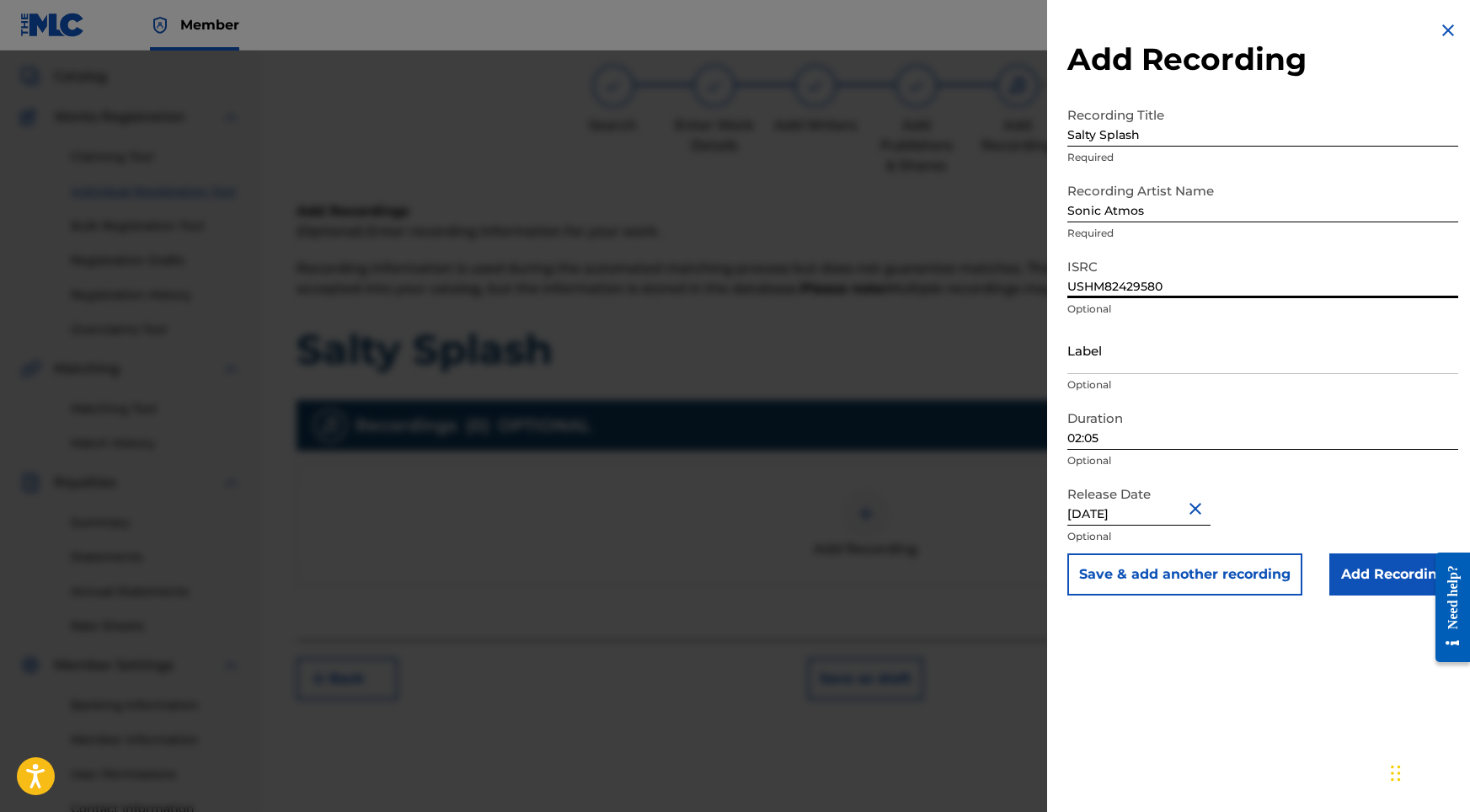
click at [1356, 585] on input "Add Recording" at bounding box center [1394, 574] width 129 height 42
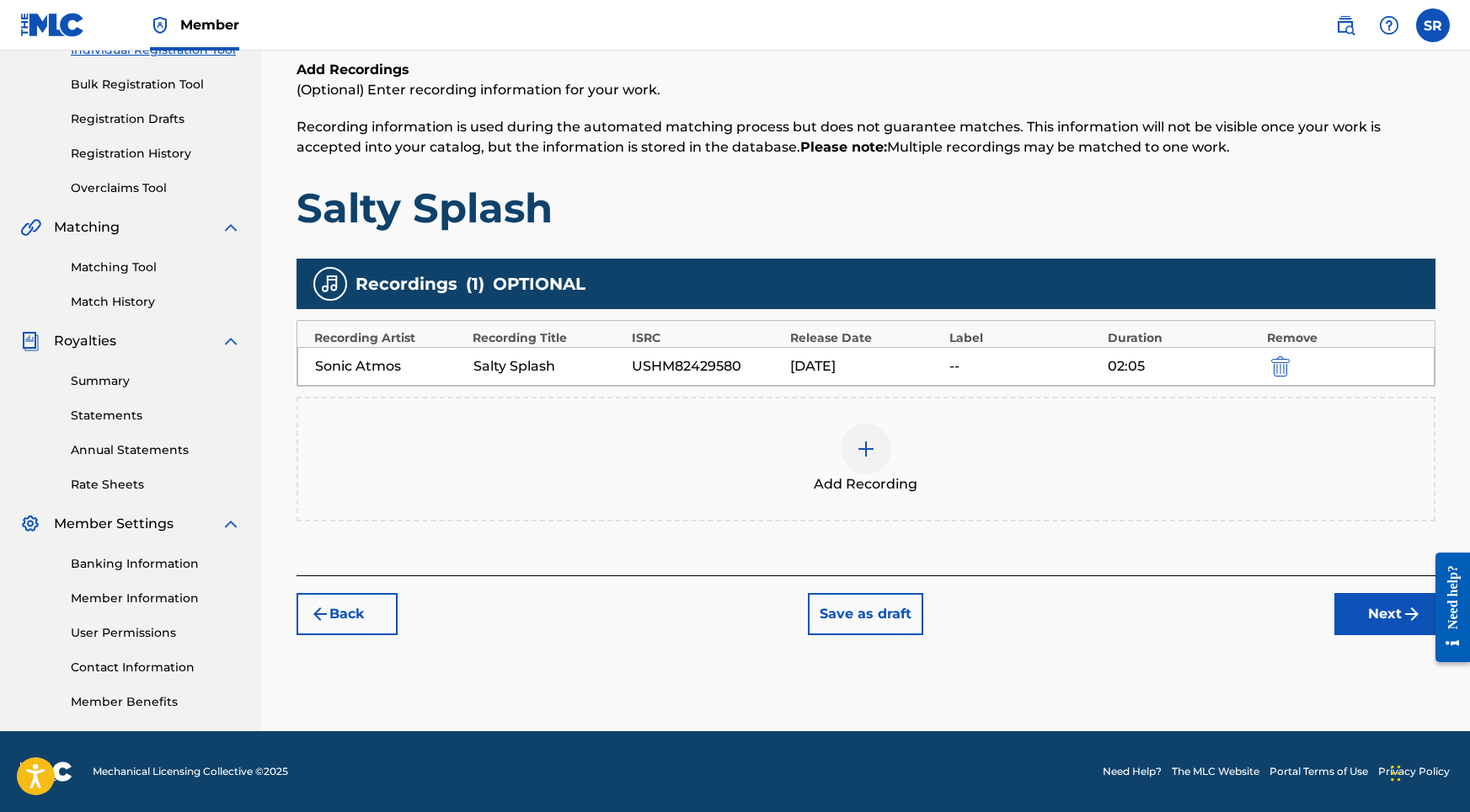
click at [1365, 617] on button "Next" at bounding box center [1384, 614] width 101 height 42
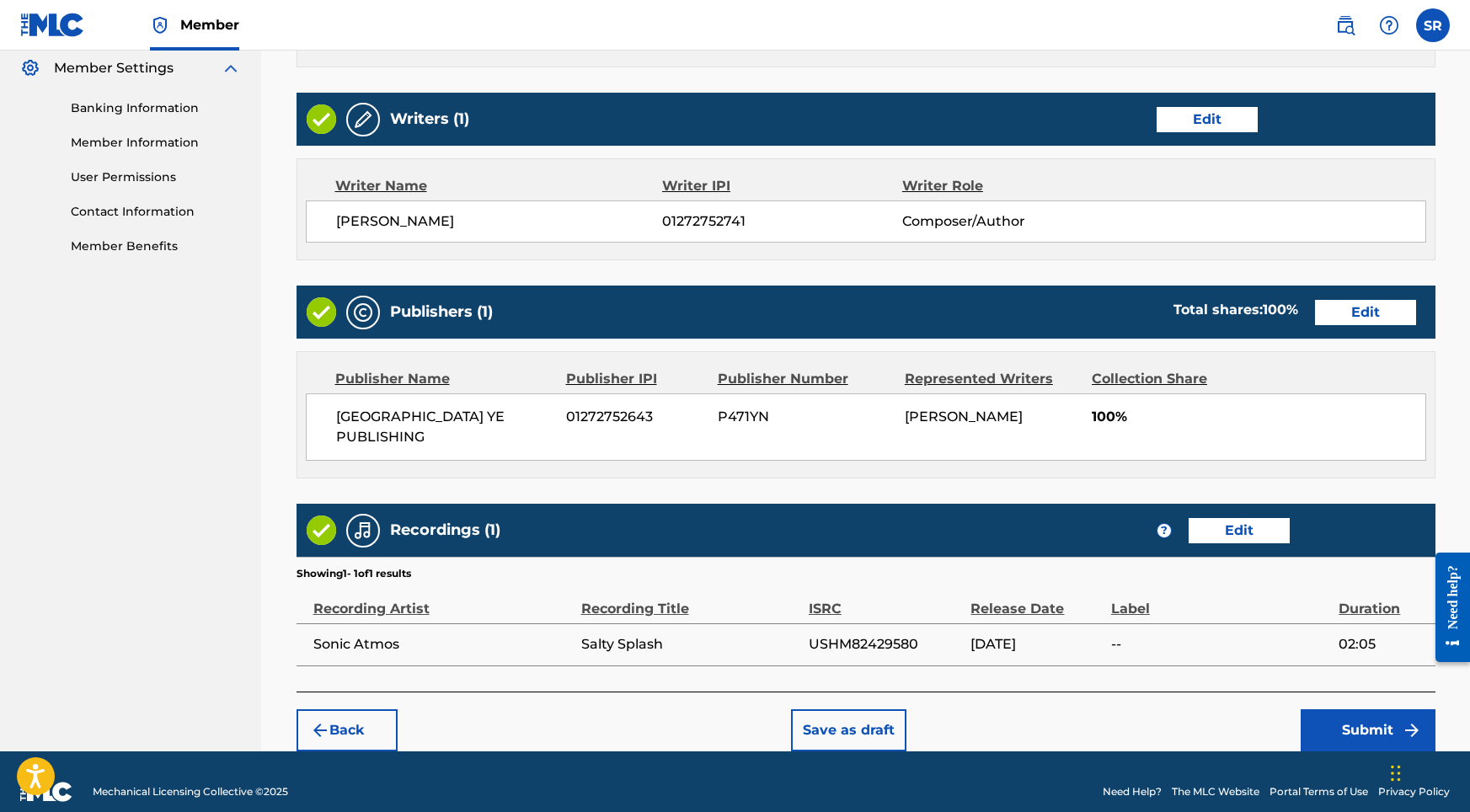
scroll to position [687, 0]
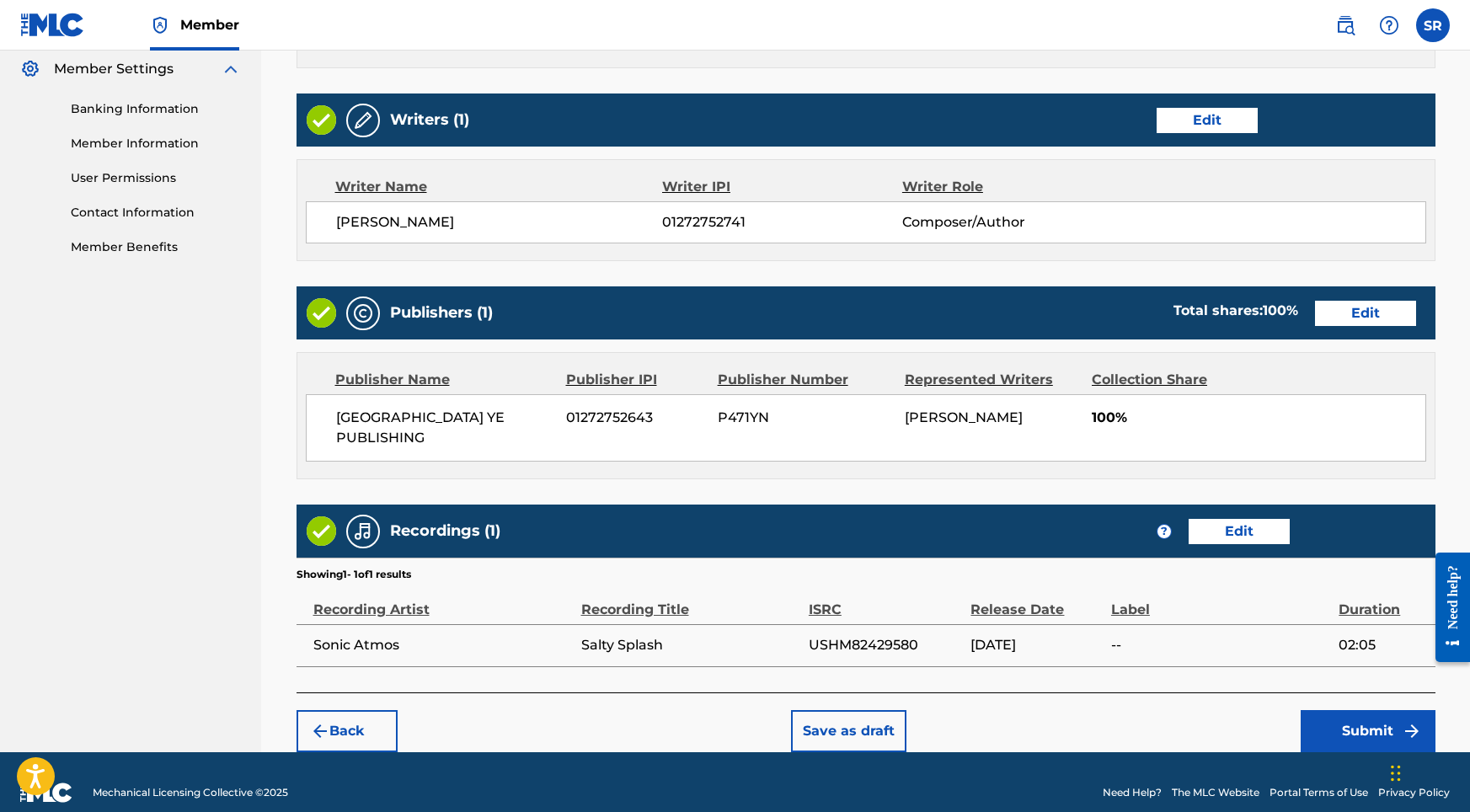
click at [1325, 709] on button "Submit" at bounding box center [1368, 730] width 135 height 42
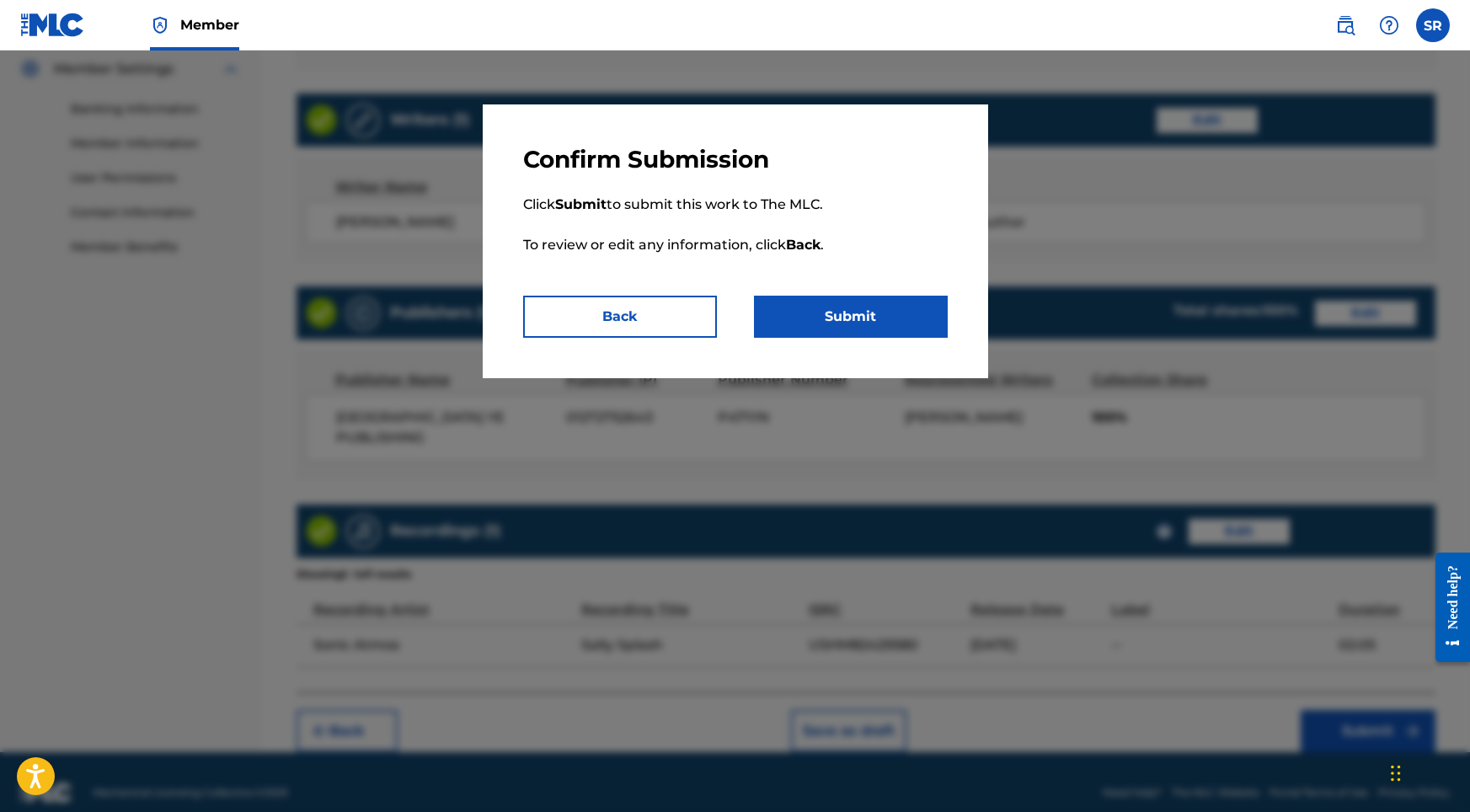
click at [836, 310] on button "Submit" at bounding box center [851, 316] width 194 height 42
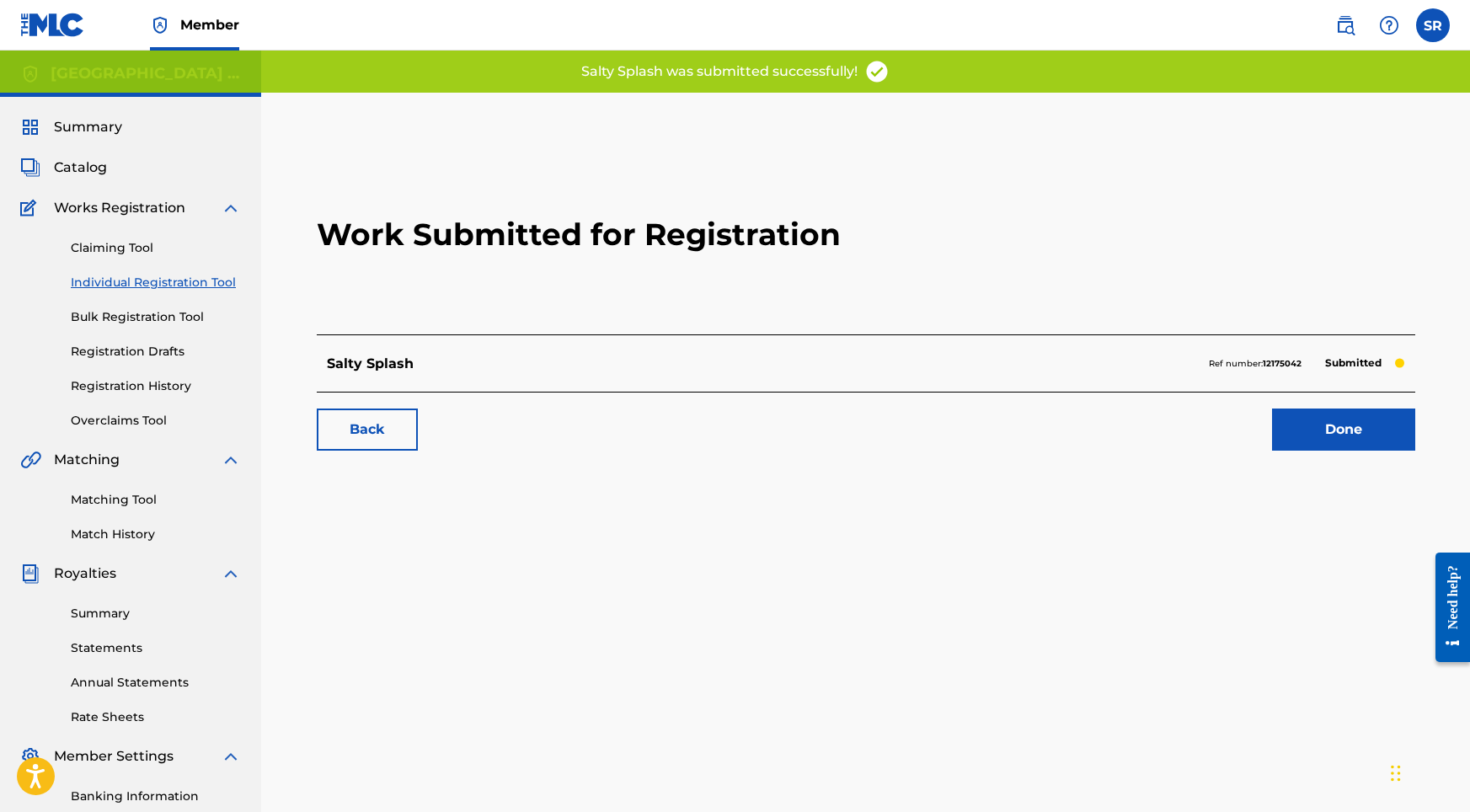
click at [1319, 441] on link "Done" at bounding box center [1343, 429] width 143 height 42
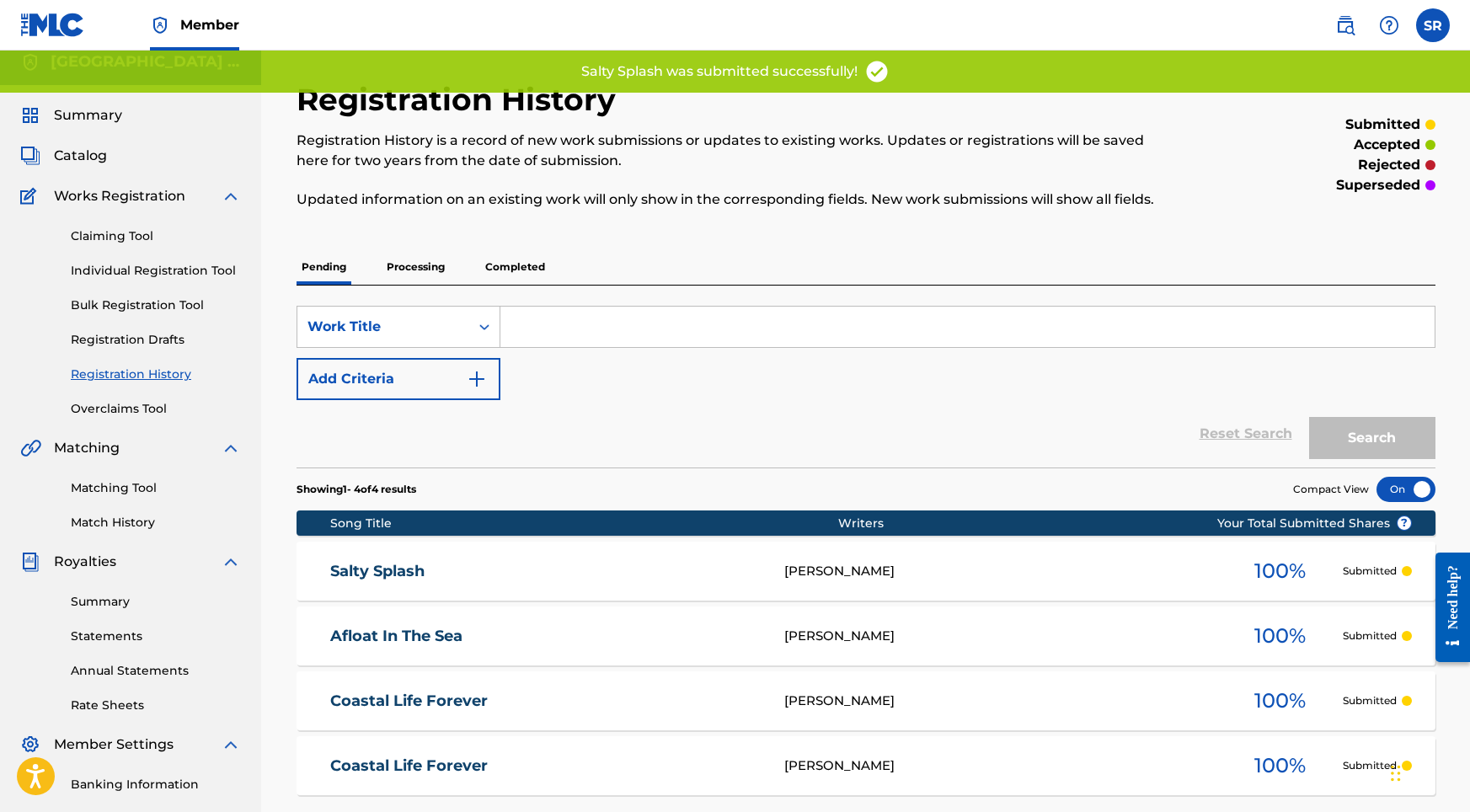
scroll to position [17, 0]
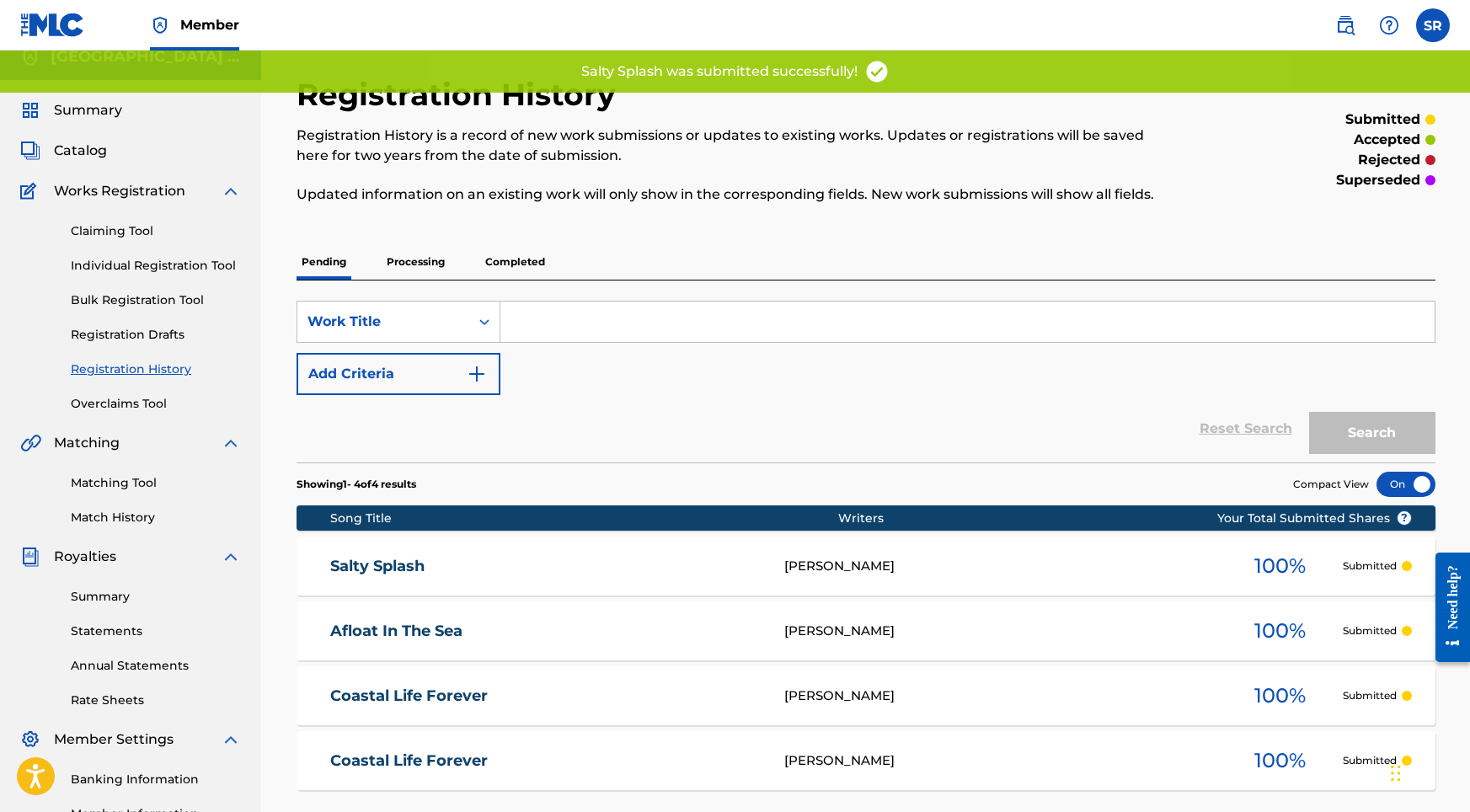
click at [157, 261] on link "Individual Registration Tool" at bounding box center [156, 265] width 170 height 18
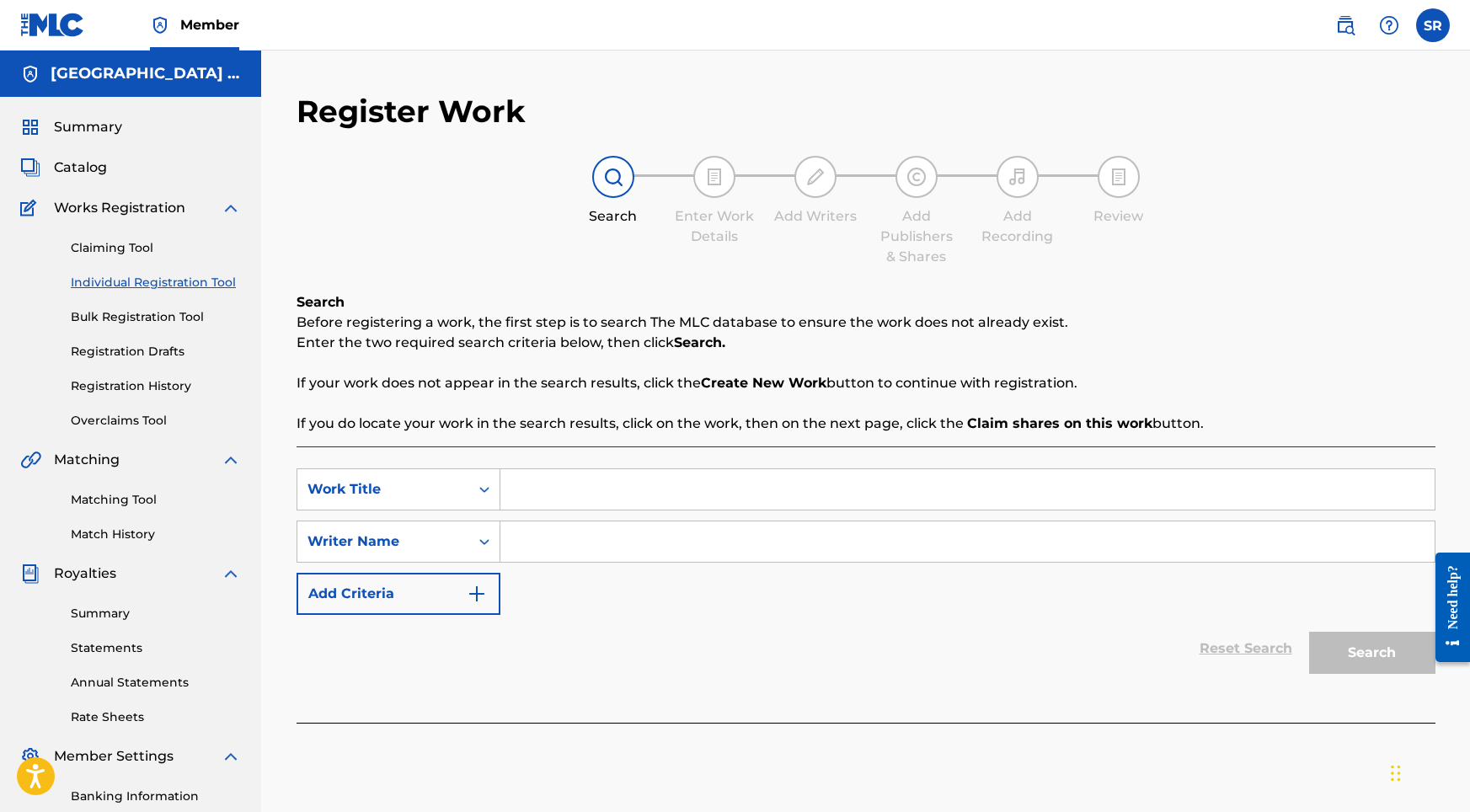
click at [636, 487] on input "Search Form" at bounding box center [967, 489] width 935 height 40
click at [532, 489] on input "Search Form" at bounding box center [967, 489] width 935 height 40
paste input "Sea Rocks Below"
type input "Sea Rocks Below"
click at [589, 550] on input "Search Form" at bounding box center [967, 541] width 935 height 40
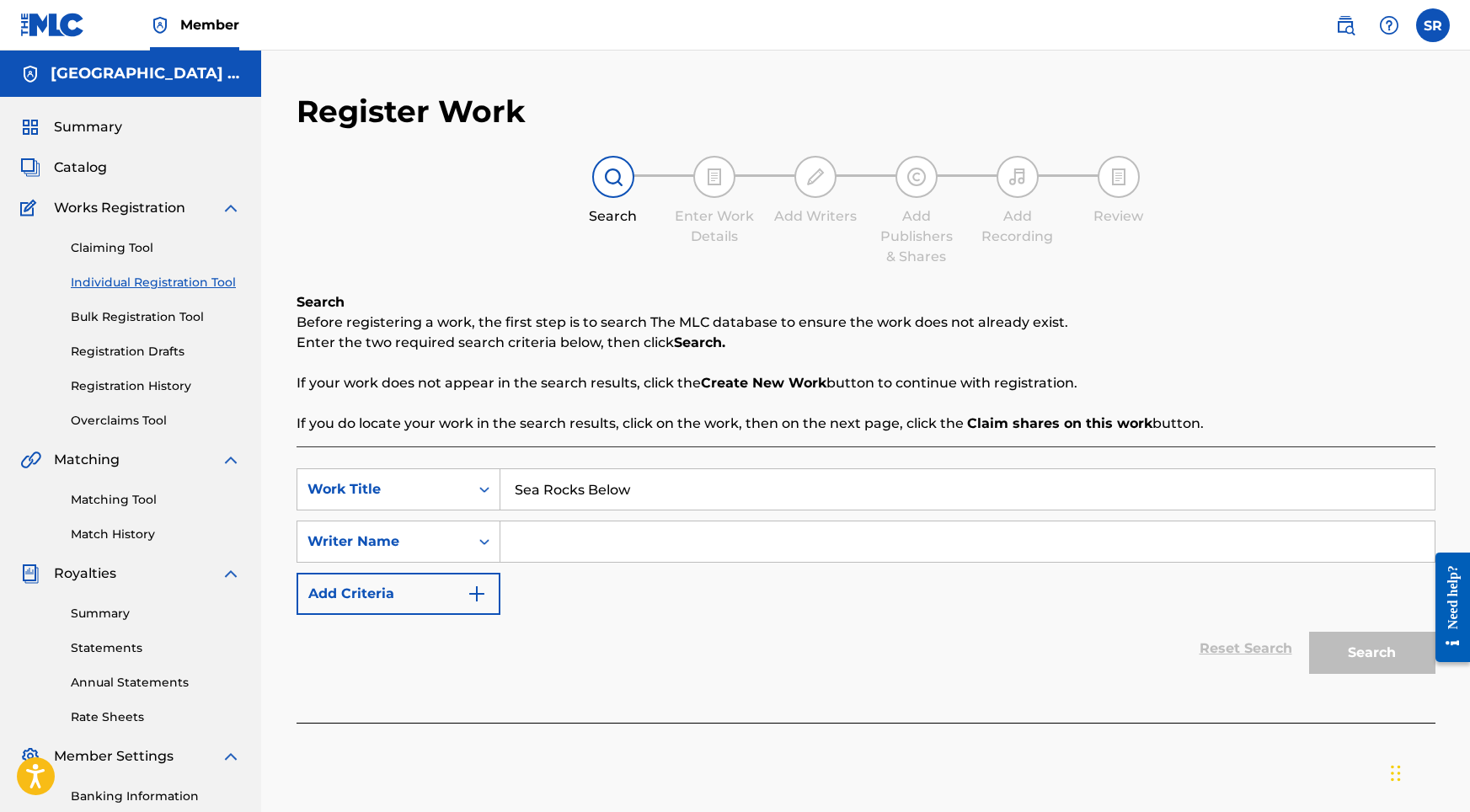
paste input "Sea Rocks Below"
type input "Sea Rocks Below"
click at [1334, 627] on div "Search" at bounding box center [1368, 648] width 135 height 68
click at [1333, 650] on button "Search" at bounding box center [1373, 652] width 127 height 42
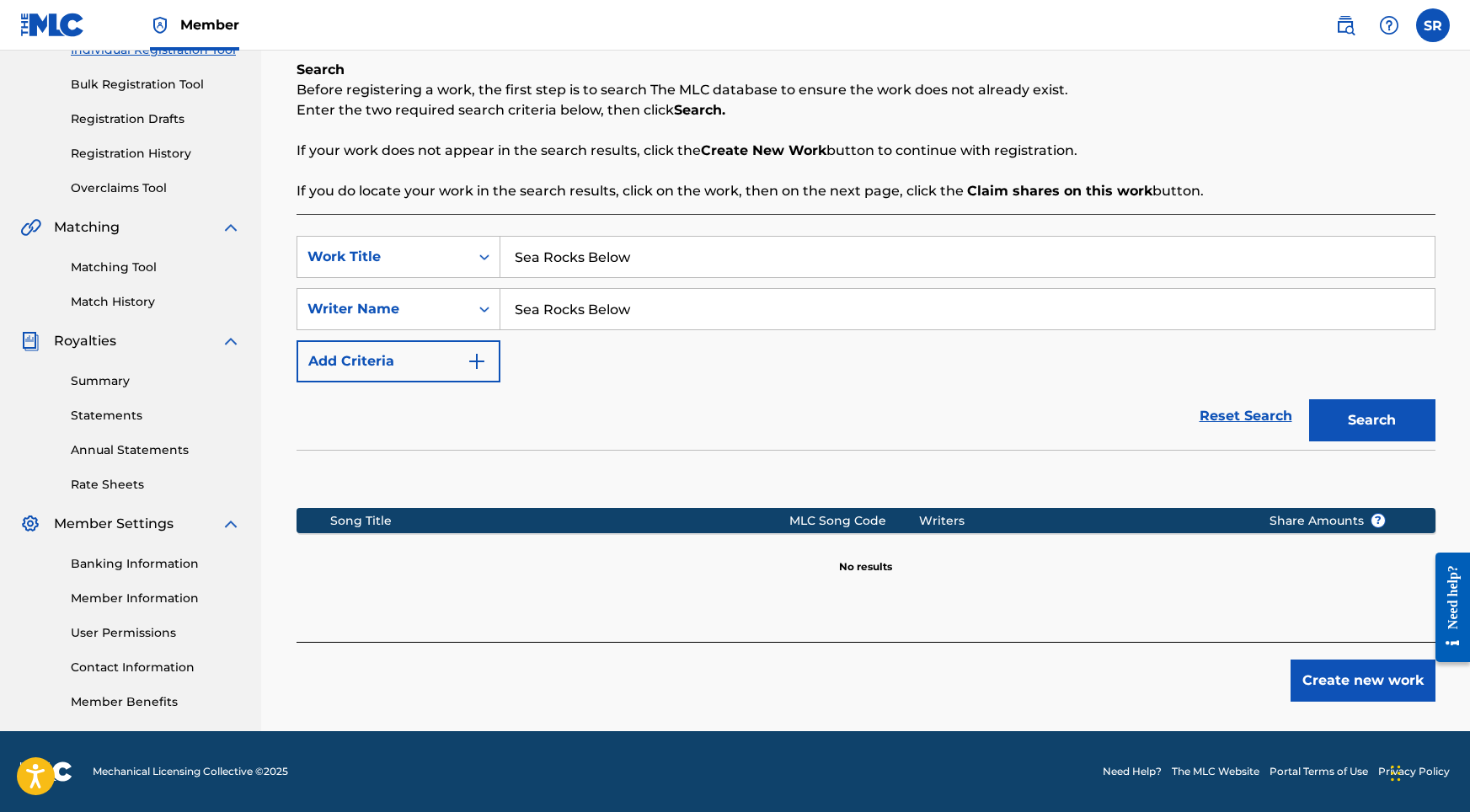
scroll to position [232, 0]
click at [1324, 680] on button "Create new work" at bounding box center [1362, 680] width 145 height 42
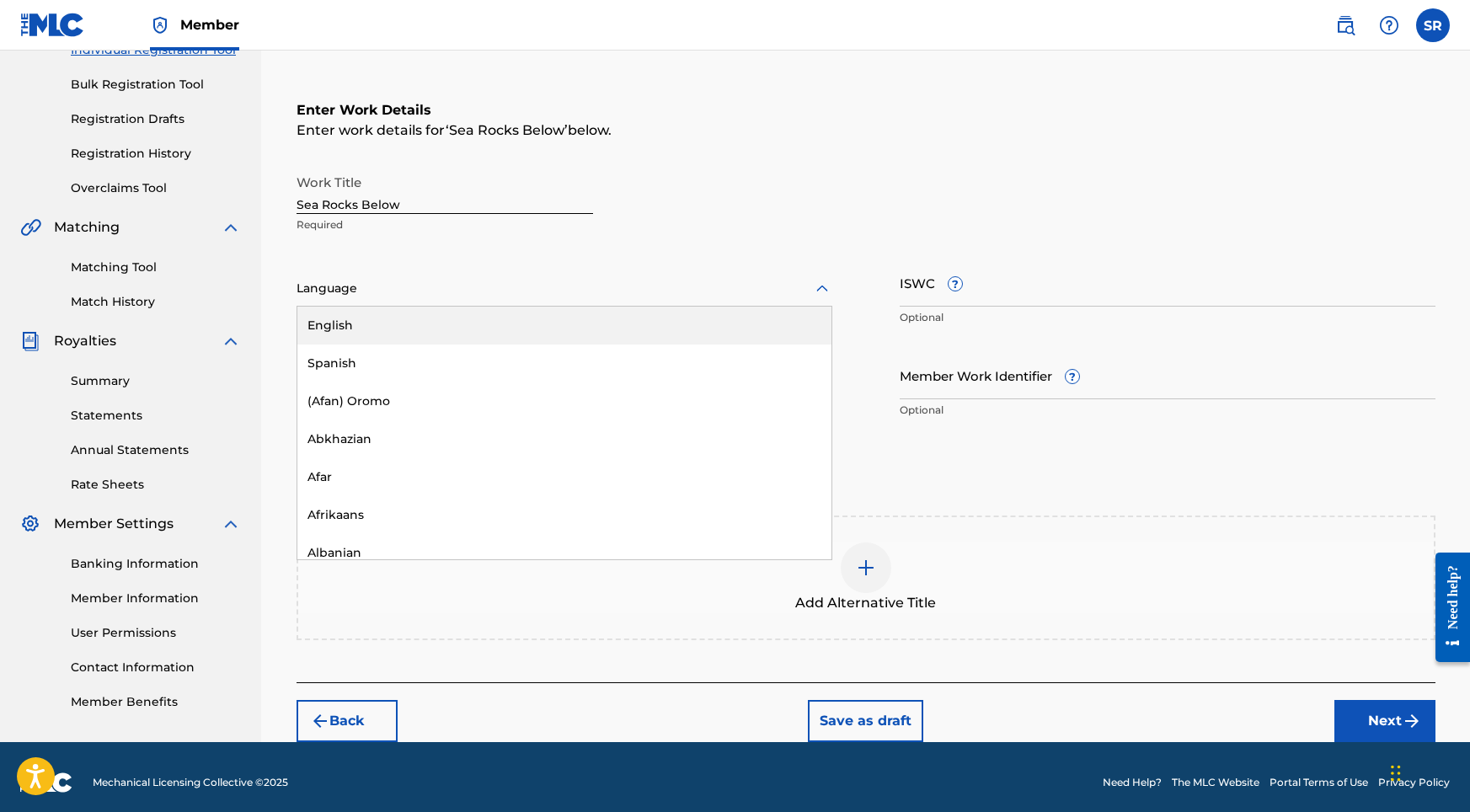
click at [520, 282] on div at bounding box center [564, 288] width 536 height 21
click at [435, 331] on div "English" at bounding box center [564, 326] width 534 height 38
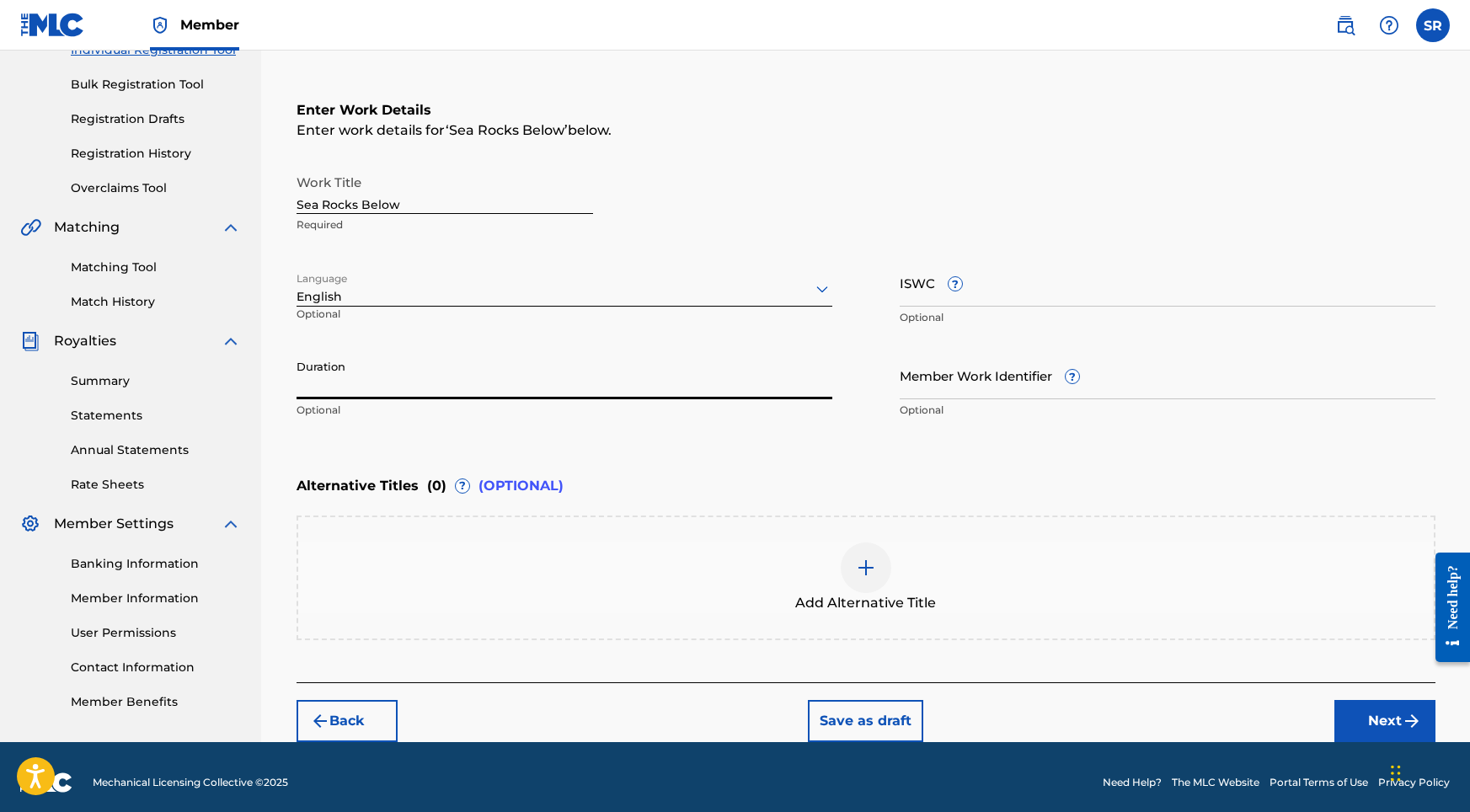
click at [441, 385] on input "Duration" at bounding box center [564, 375] width 536 height 48
type input "03:14"
click at [881, 559] on div at bounding box center [865, 567] width 50 height 50
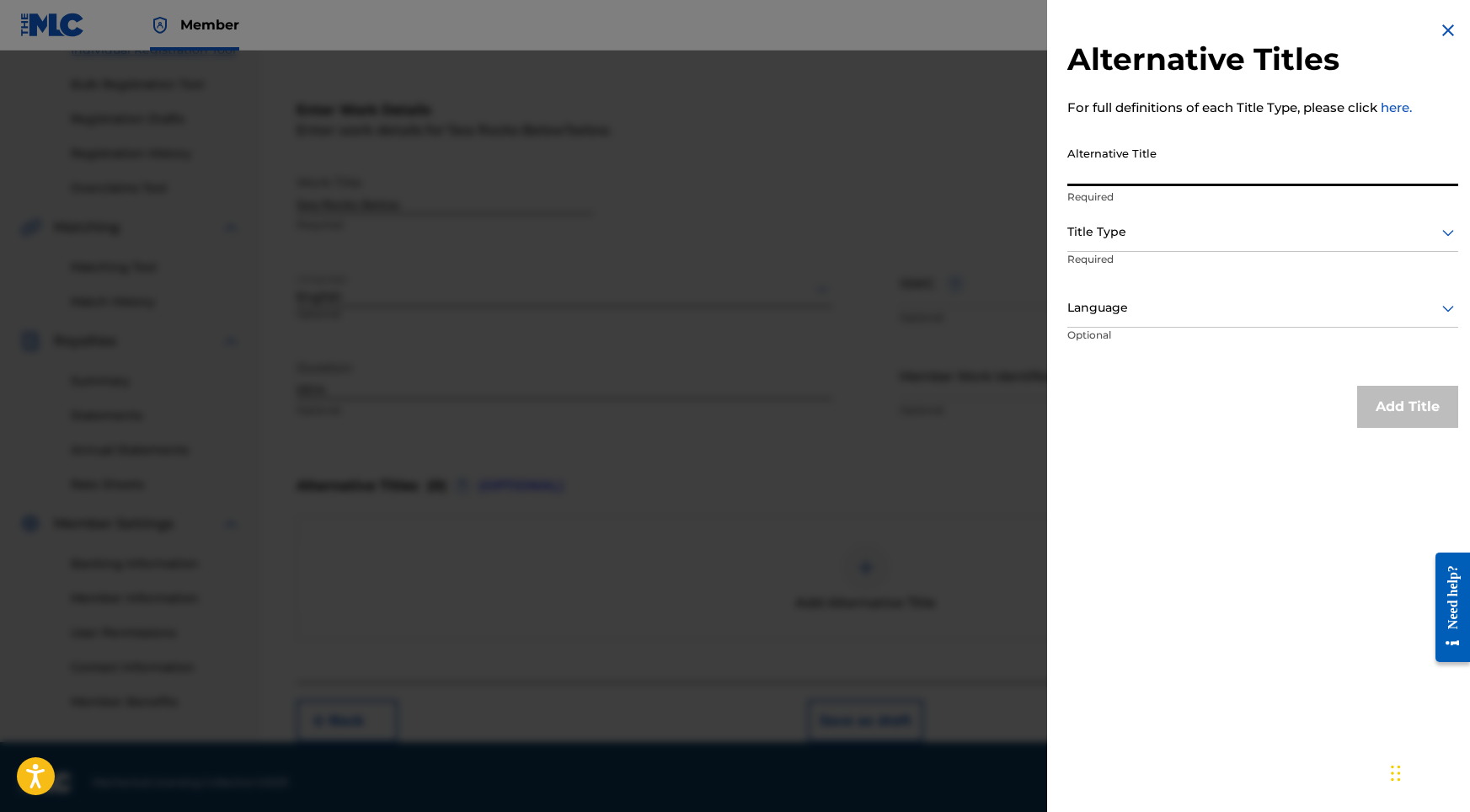
click at [1157, 156] on input "Alternative Title" at bounding box center [1262, 162] width 391 height 48
paste input "Sea Rocks Below"
type input "Sea Rocks Below"
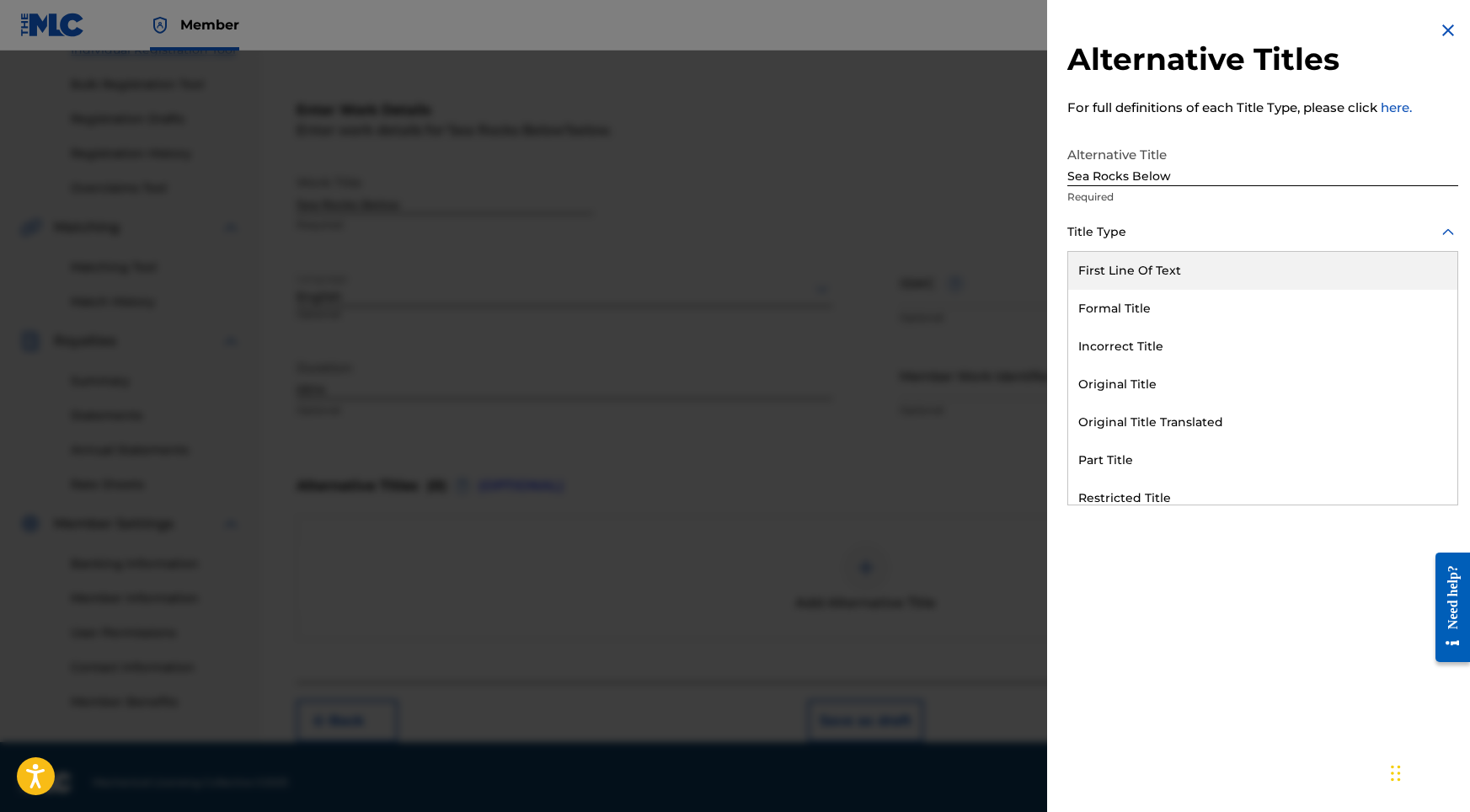
click at [1119, 223] on div at bounding box center [1262, 232] width 391 height 21
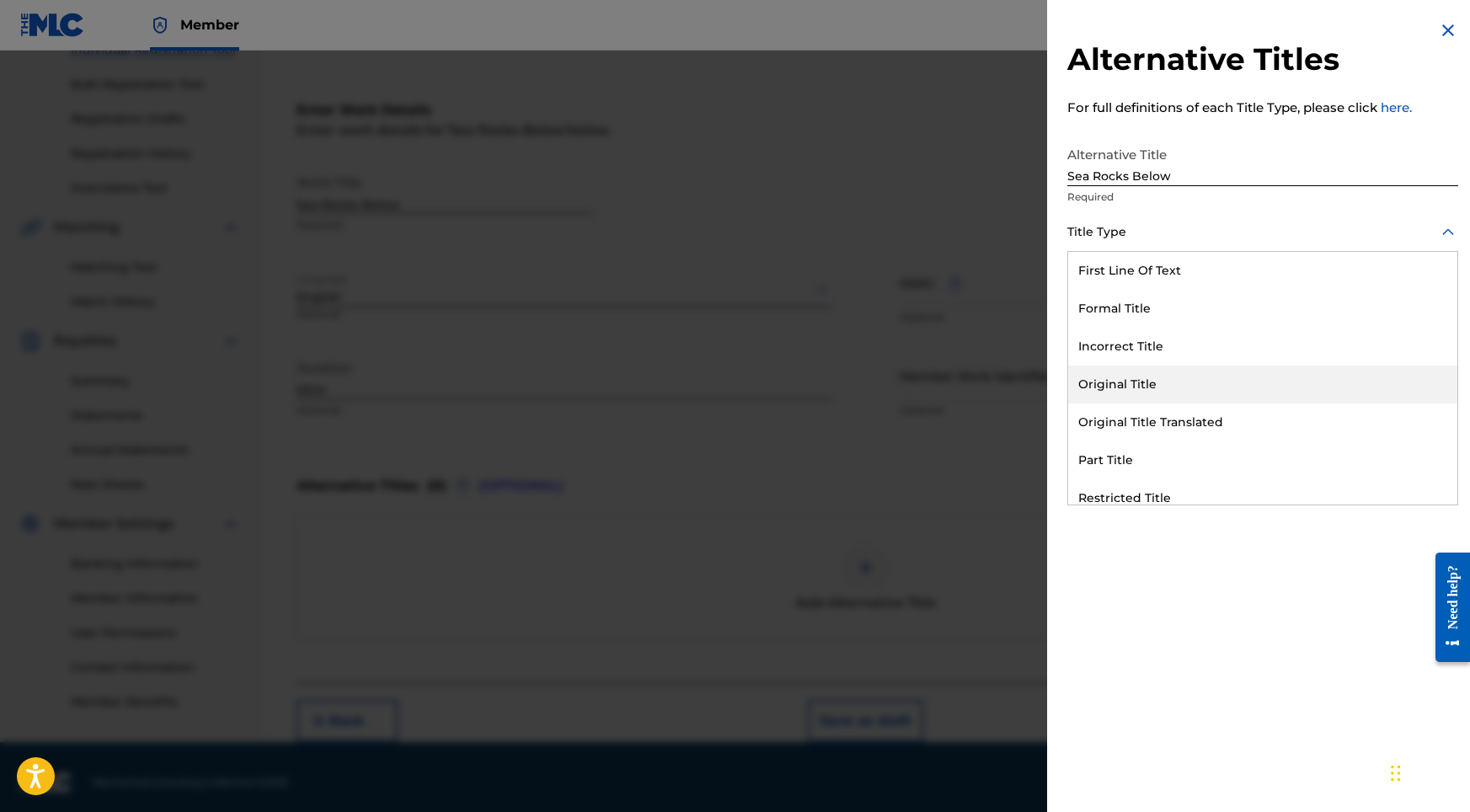
click at [1118, 383] on div "Original Title" at bounding box center [1262, 385] width 389 height 38
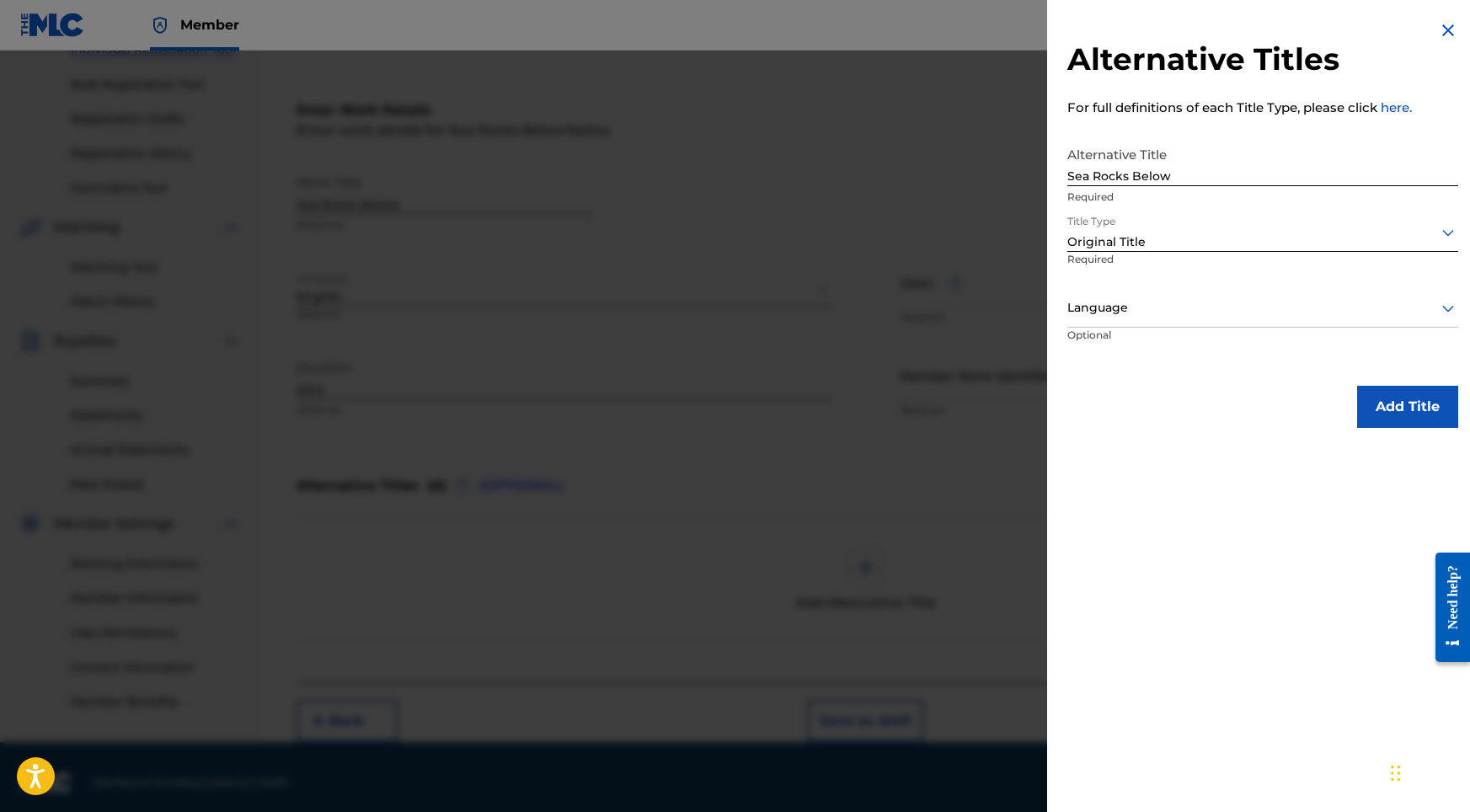
click at [1127, 311] on div at bounding box center [1262, 308] width 391 height 21
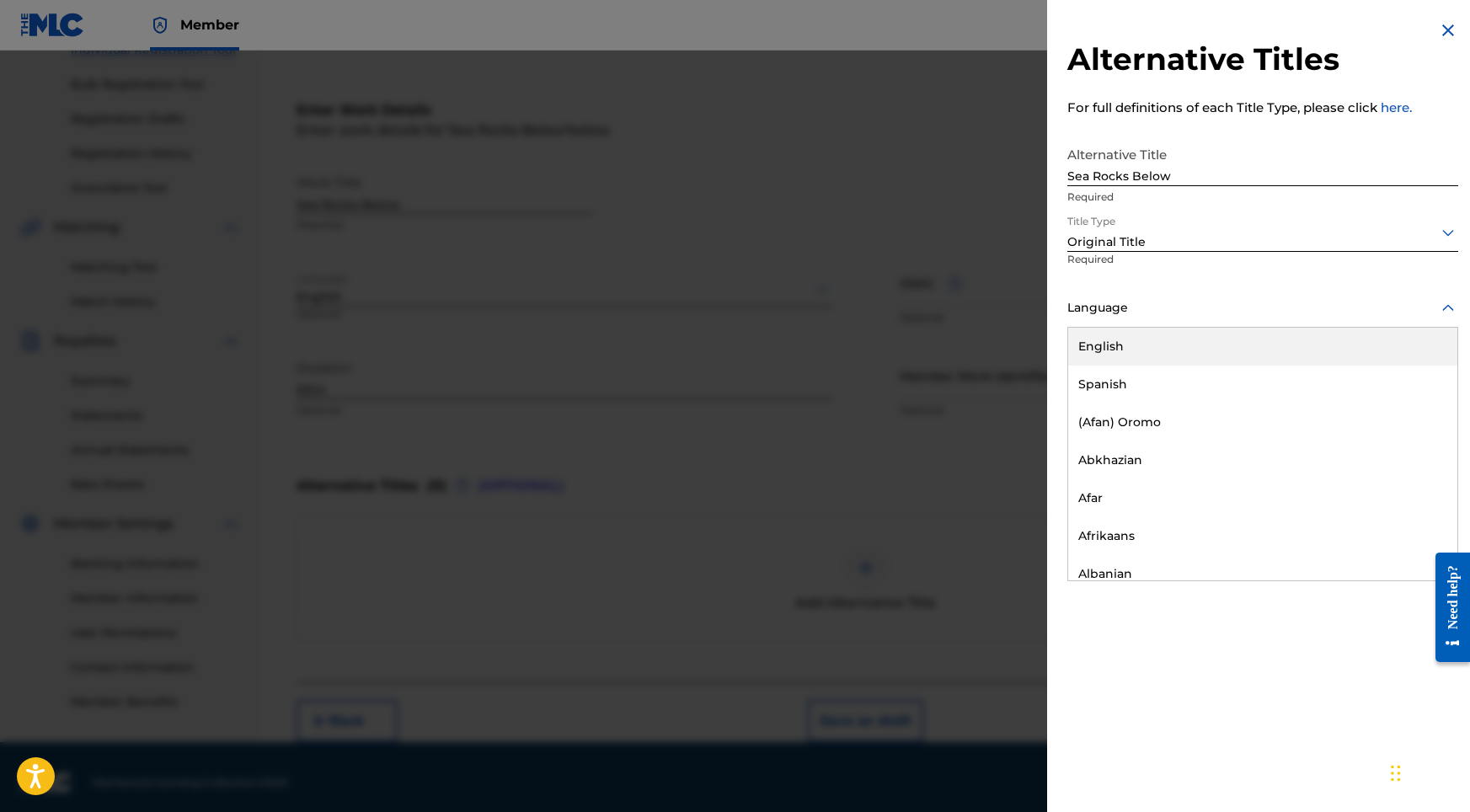
click at [1119, 343] on div "English" at bounding box center [1262, 346] width 389 height 38
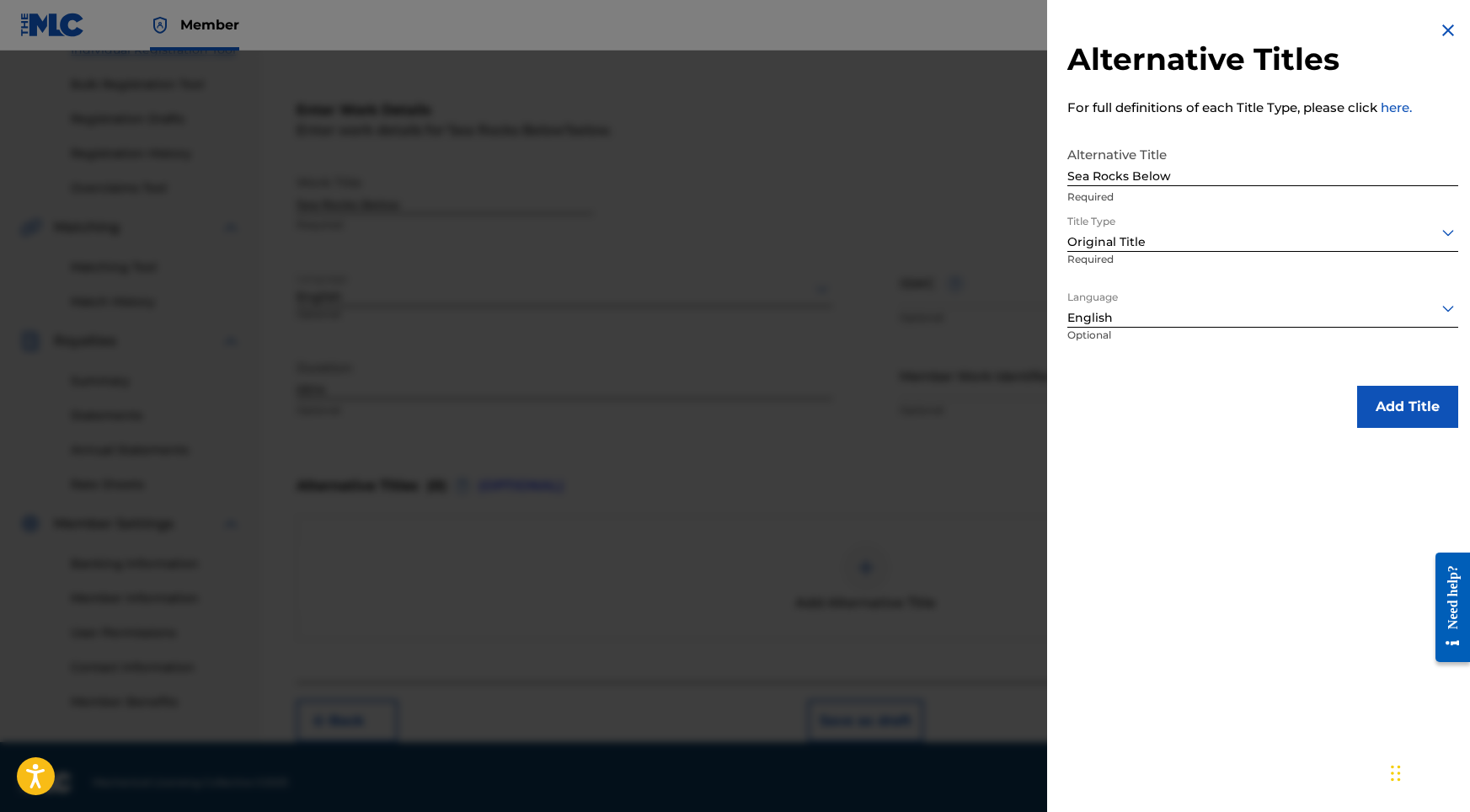
click at [1357, 391] on button "Add Title" at bounding box center [1408, 406] width 101 height 42
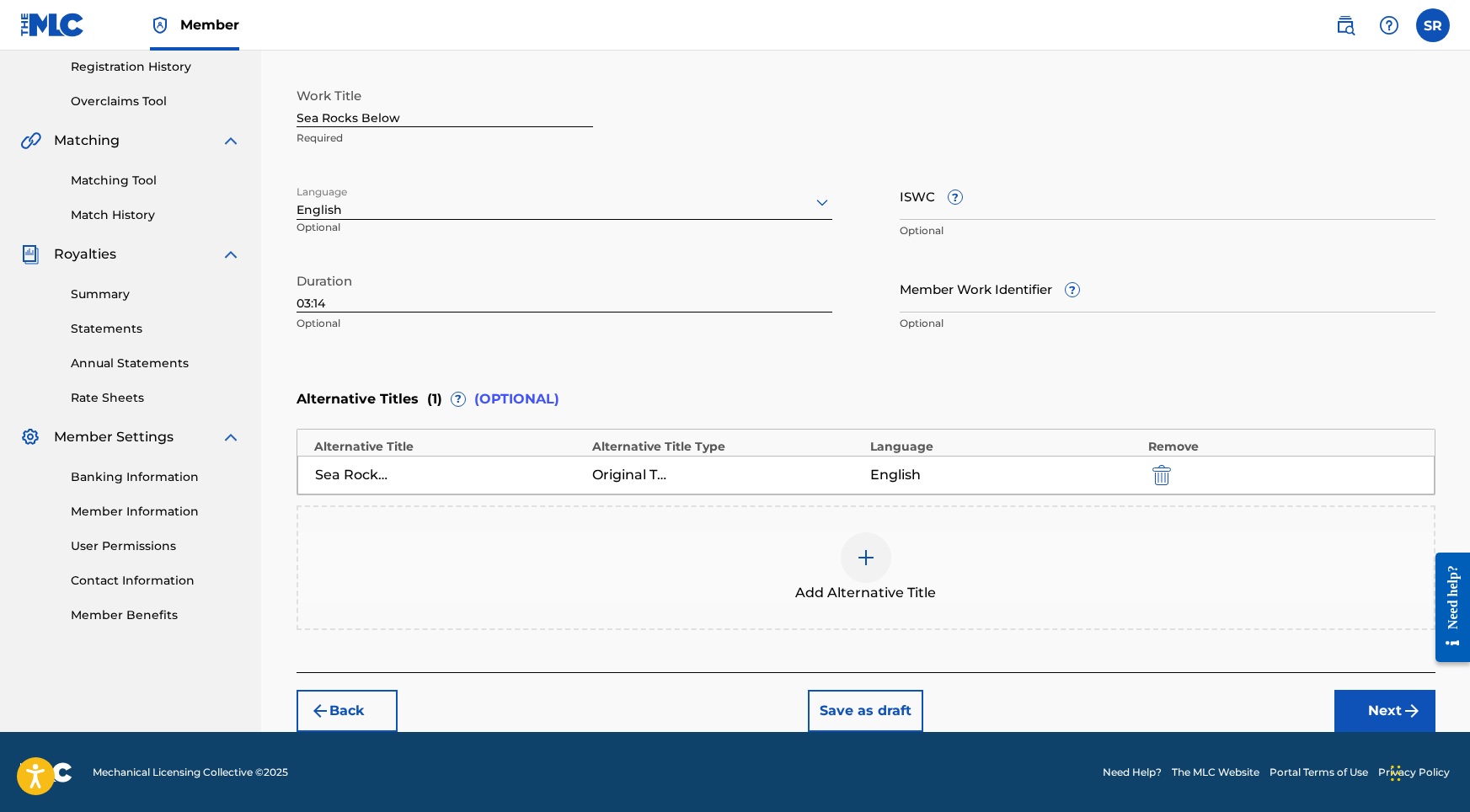
click at [1388, 709] on button "Next" at bounding box center [1384, 710] width 101 height 42
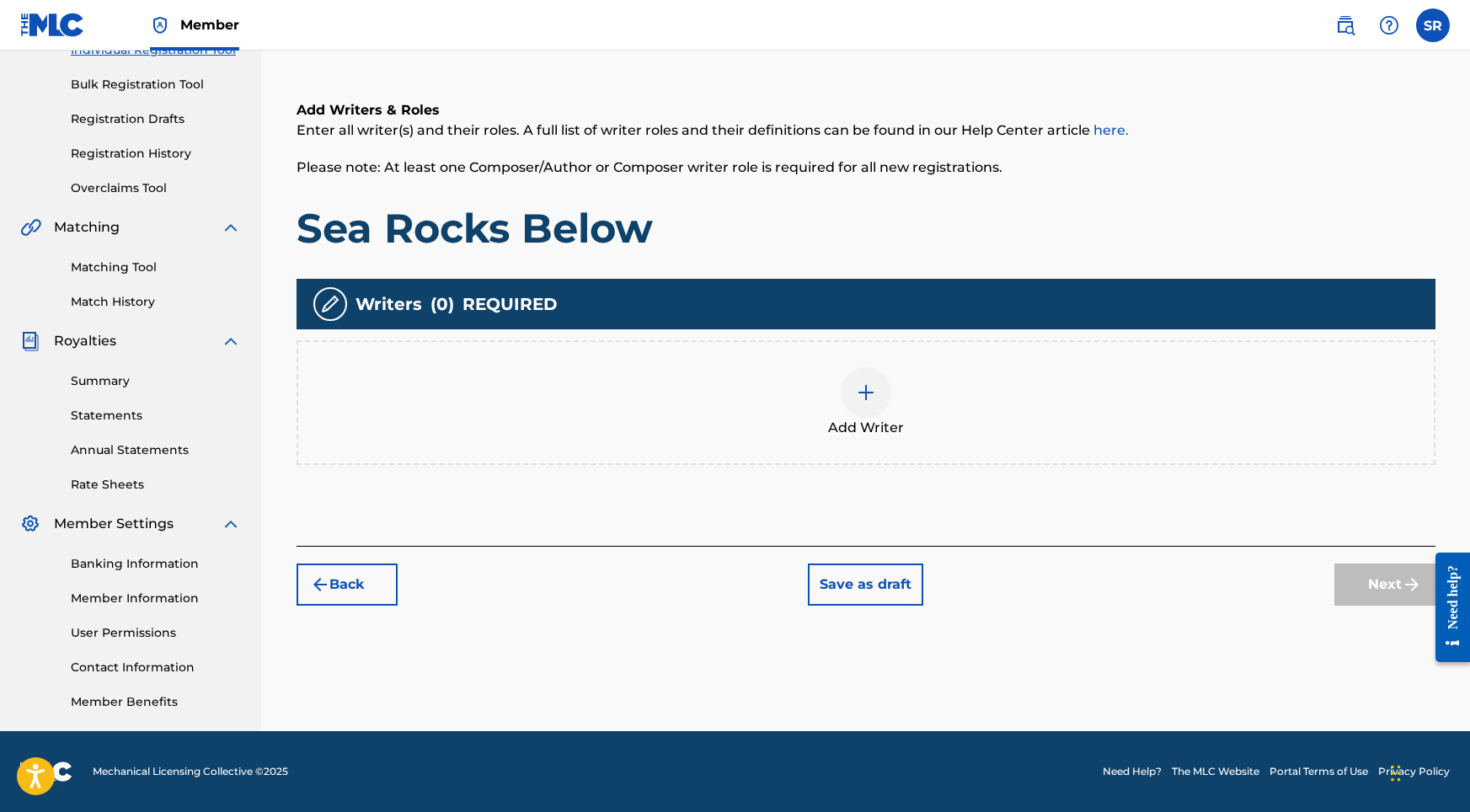
click at [862, 435] on span "Add Writer" at bounding box center [865, 428] width 76 height 21
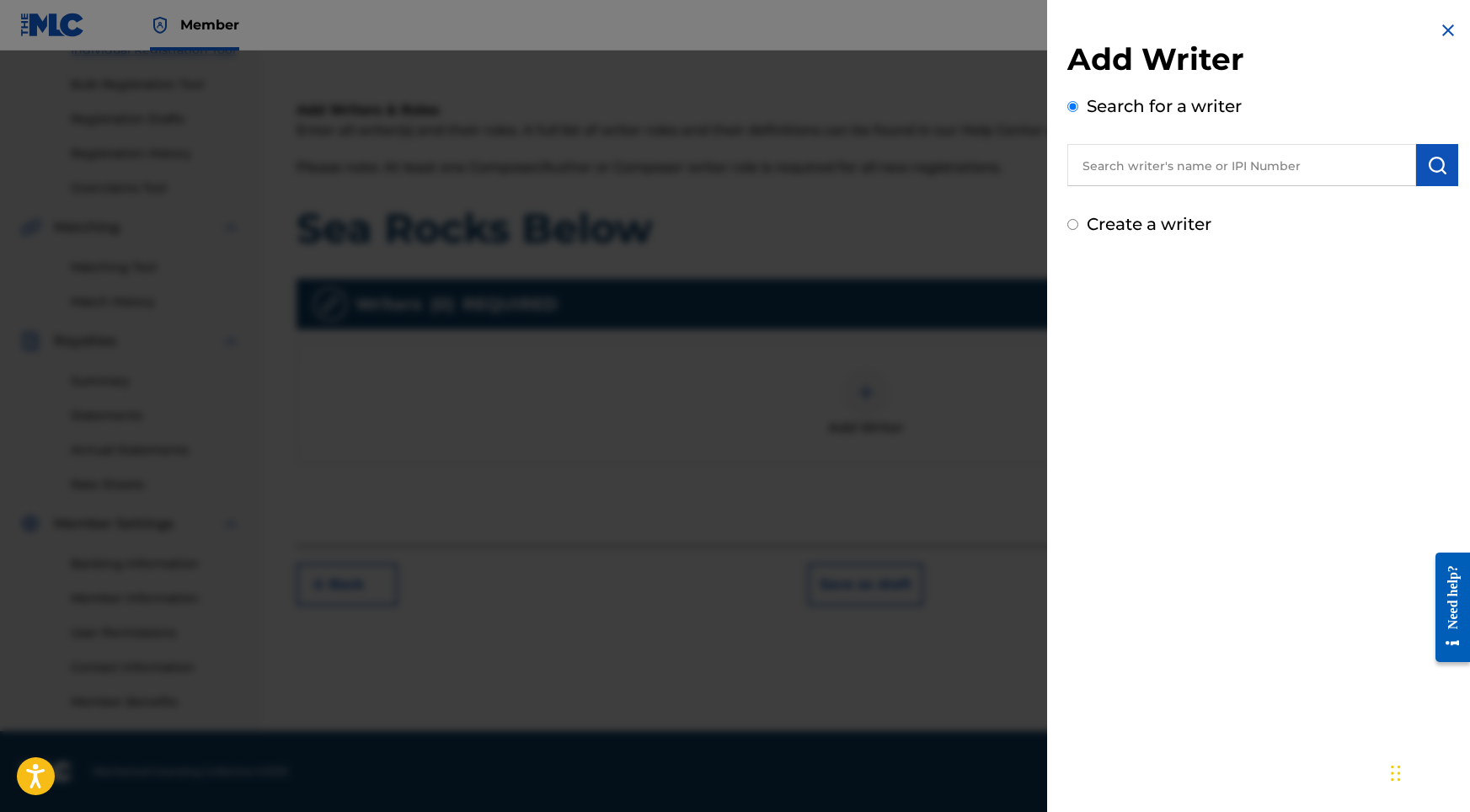
click at [1133, 181] on input "text" at bounding box center [1242, 164] width 349 height 42
paste input "[PERSON_NAME]"
type input "[PERSON_NAME]"
click at [1428, 165] on img "submit" at bounding box center [1438, 165] width 21 height 21
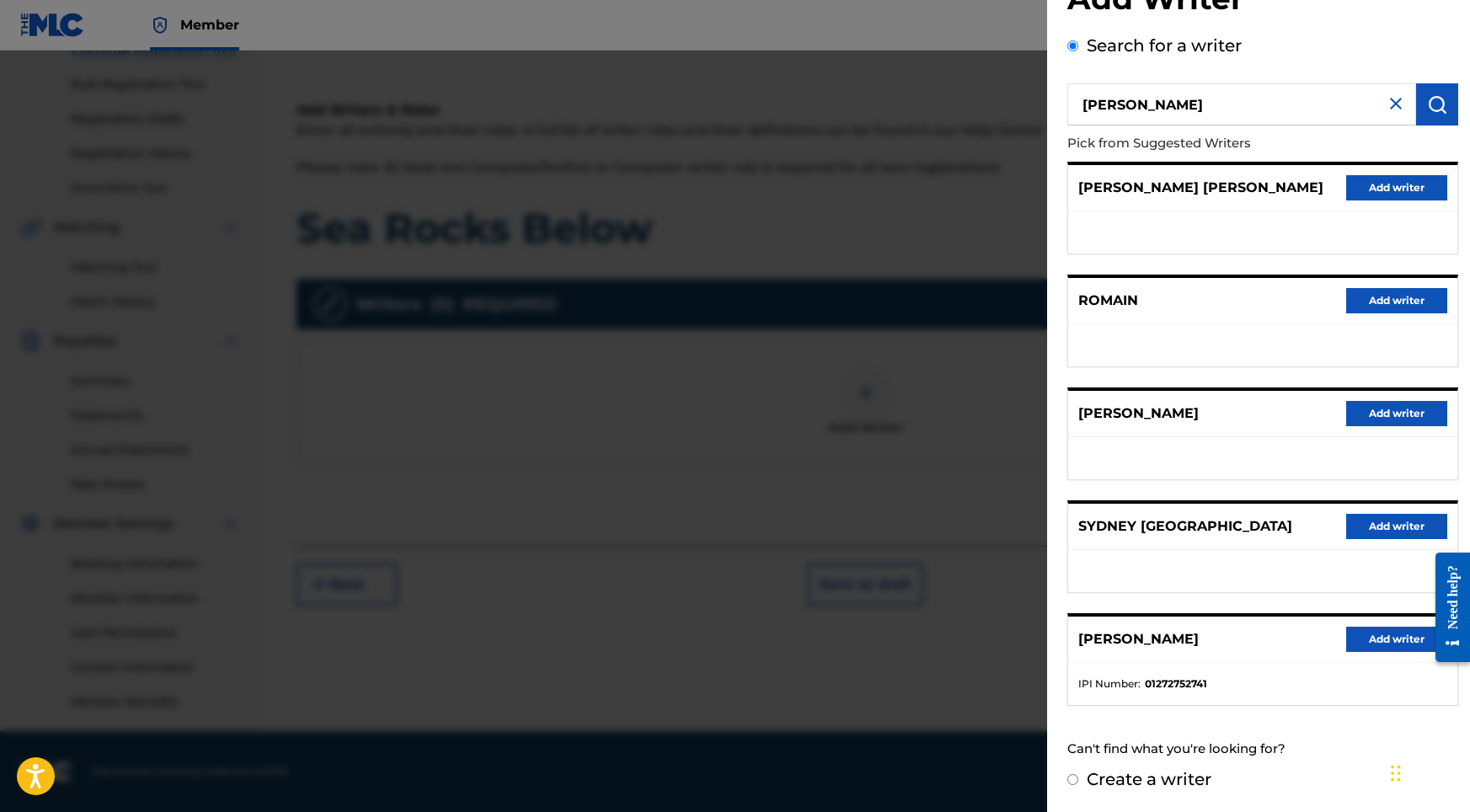
scroll to position [75, 0]
click at [1386, 638] on button "Add writer" at bounding box center [1396, 639] width 101 height 26
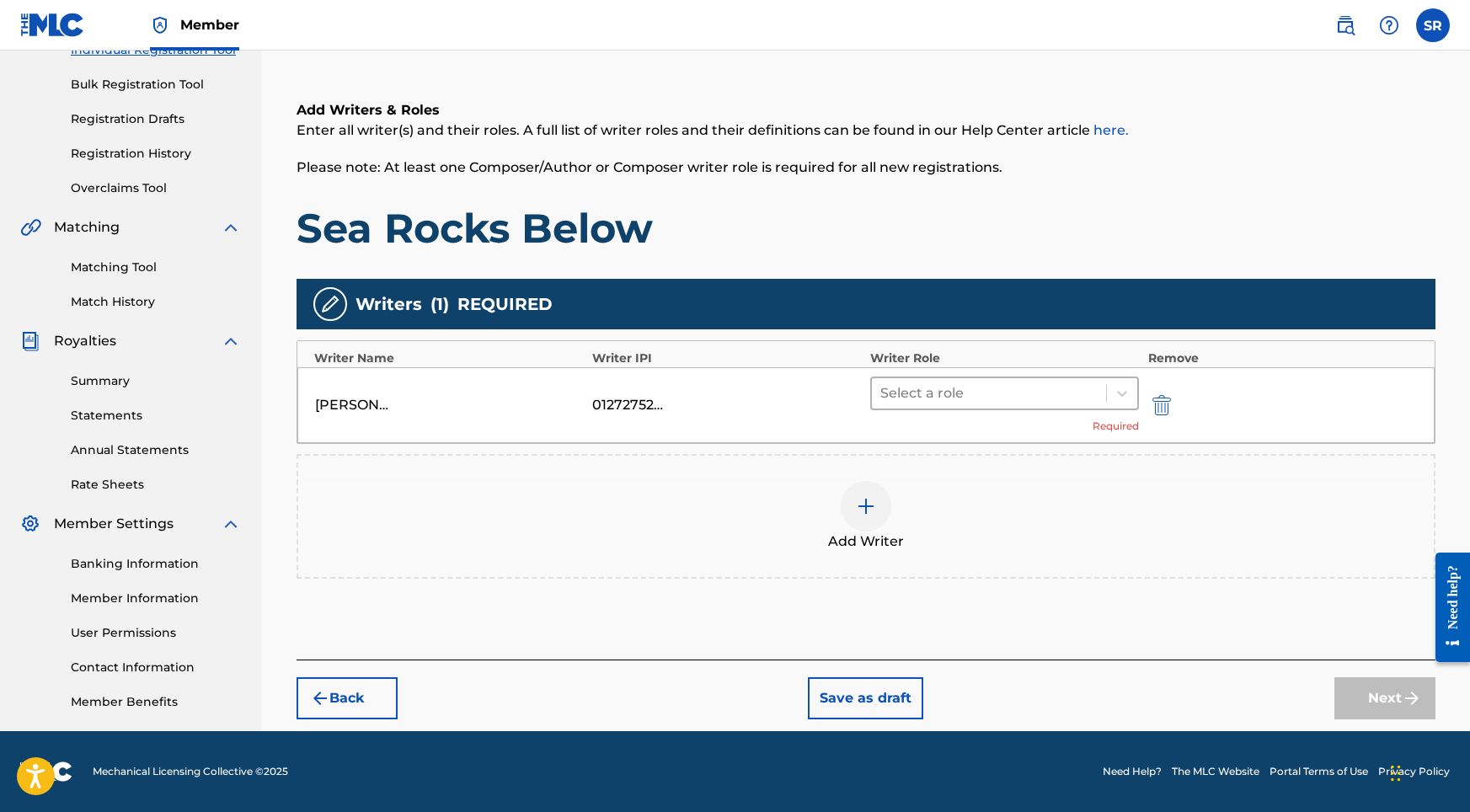
click at [965, 391] on div at bounding box center [989, 393] width 218 height 24
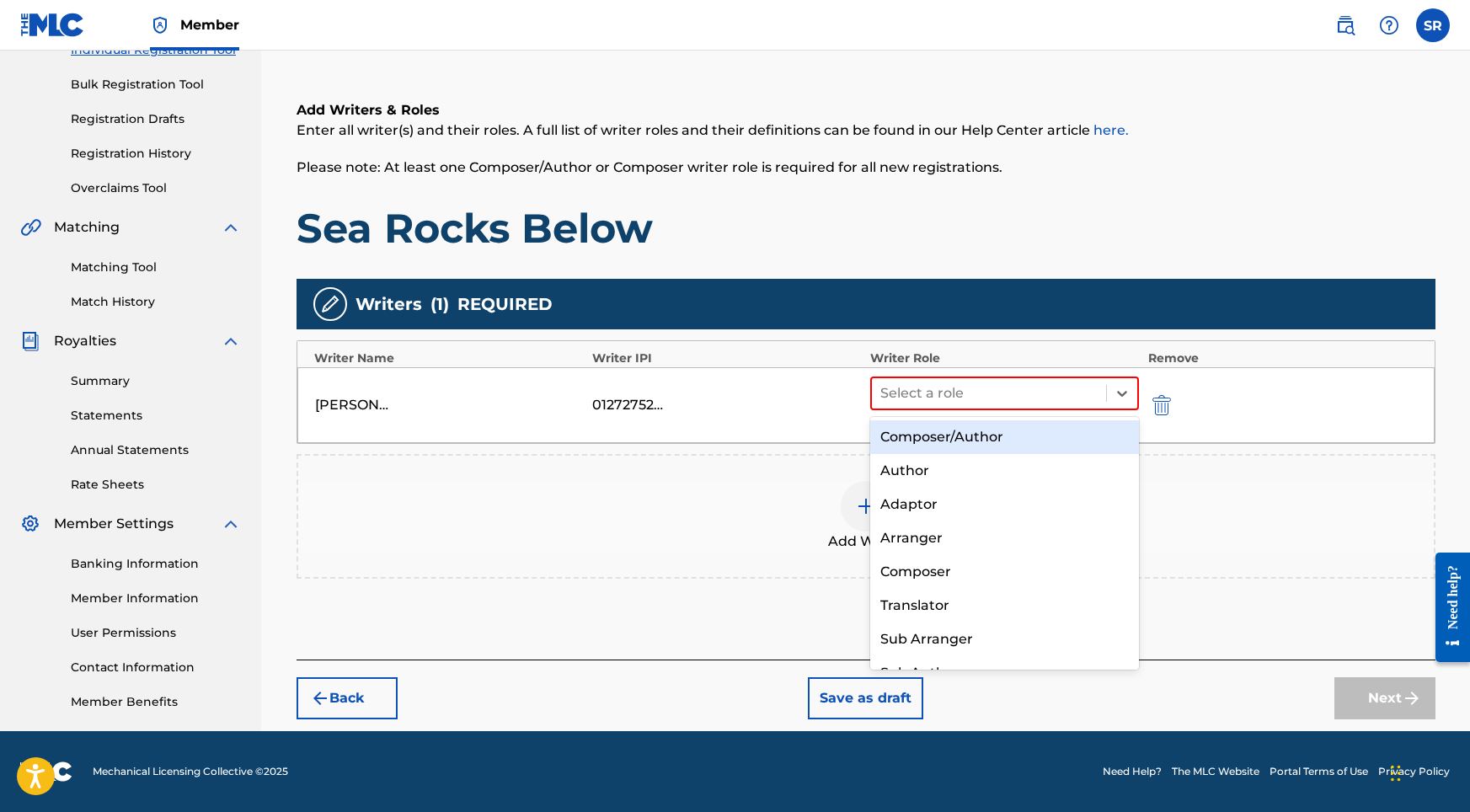
click at [930, 435] on div "Composer/Author" at bounding box center [1005, 437] width 269 height 33
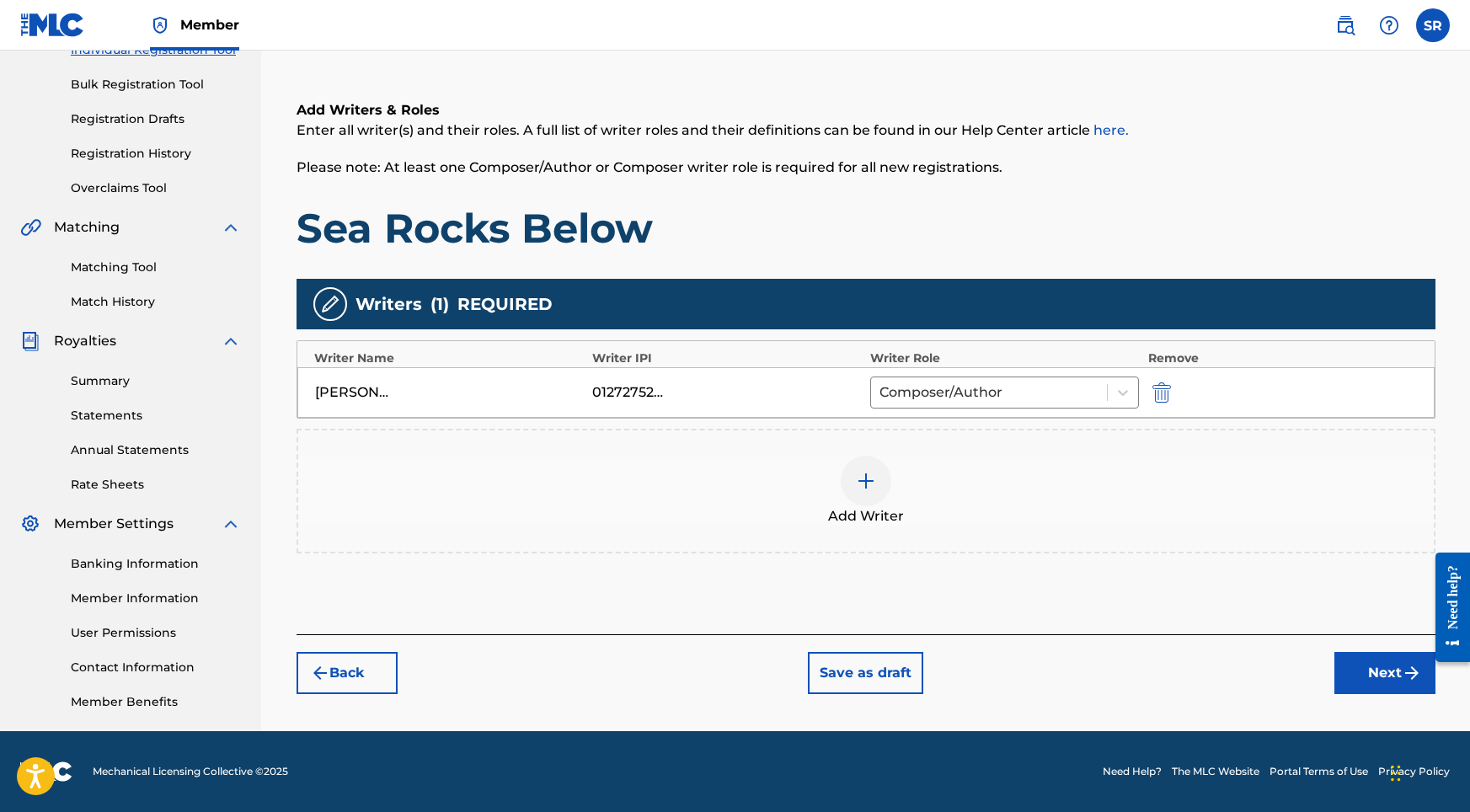
click at [1378, 683] on button "Next" at bounding box center [1384, 672] width 101 height 42
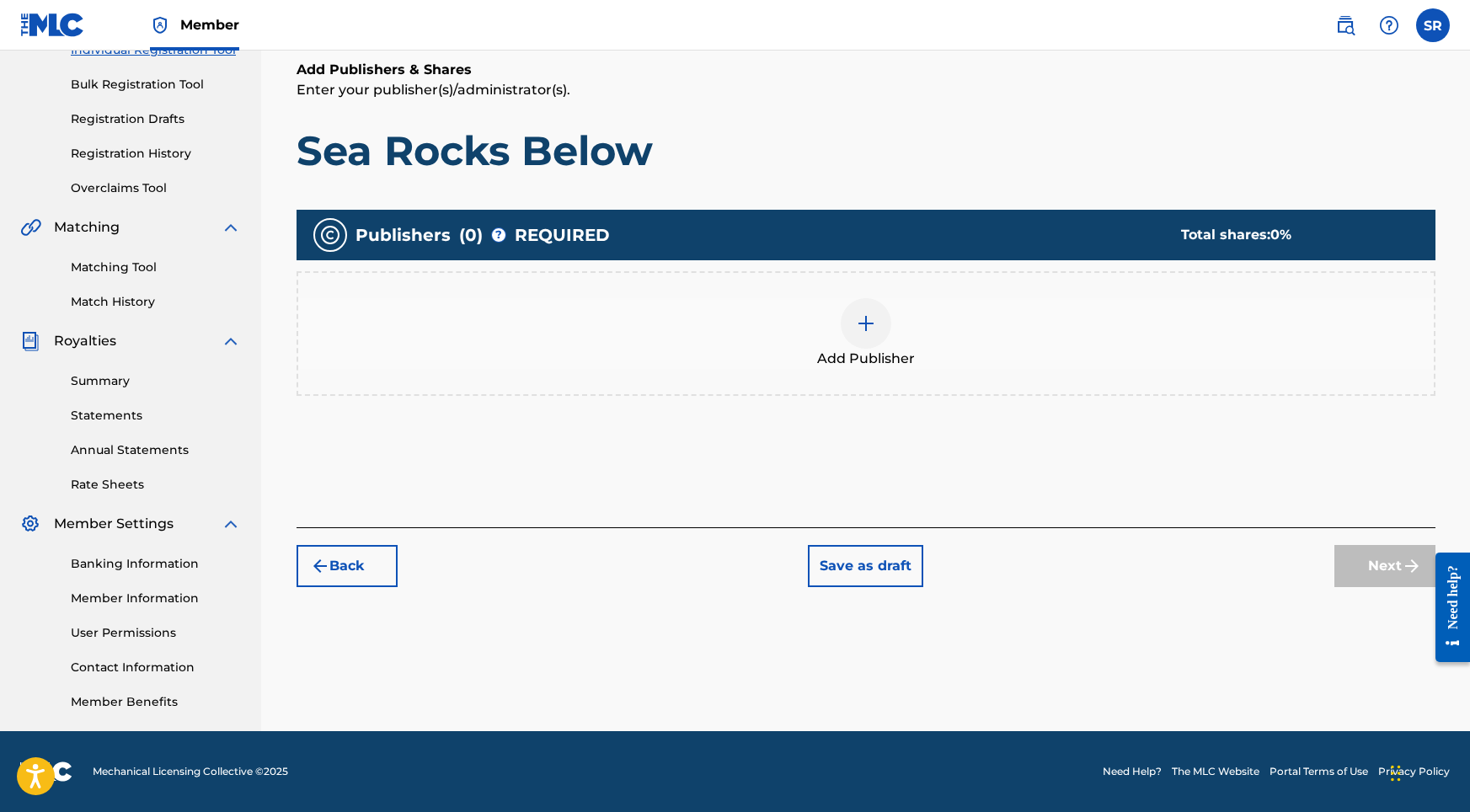
scroll to position [76, 0]
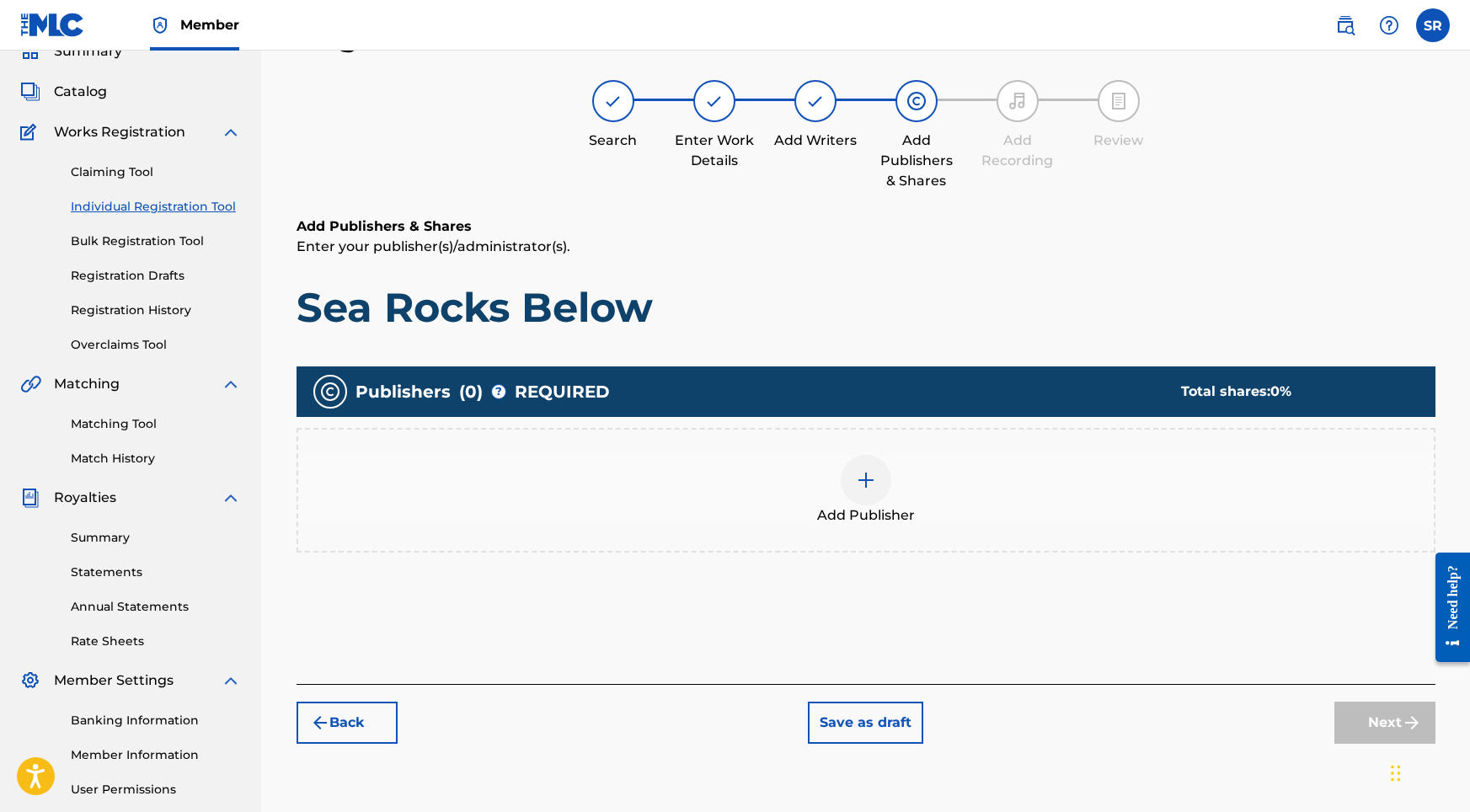
click at [879, 480] on div at bounding box center [865, 480] width 50 height 50
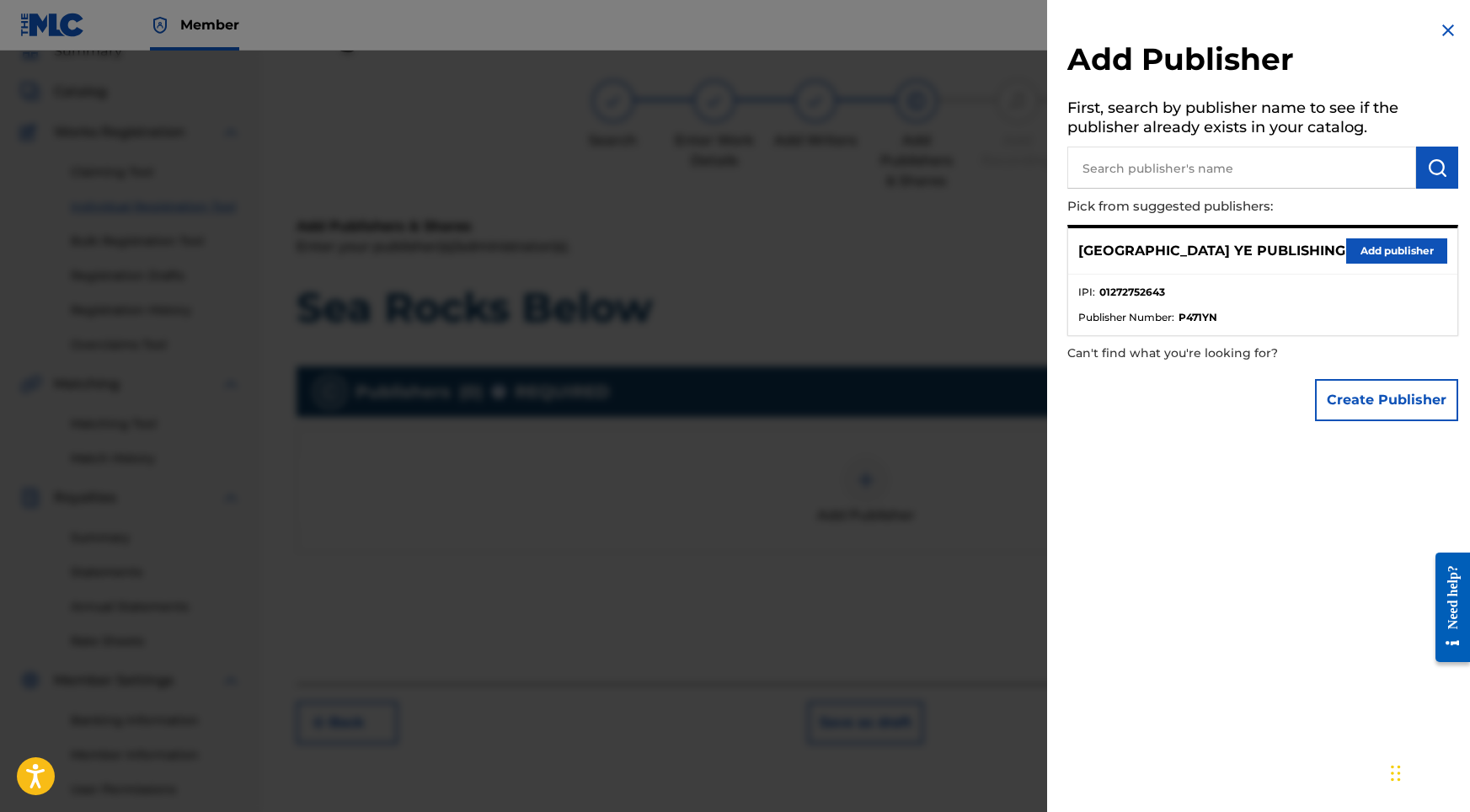
click at [1346, 250] on button "Add publisher" at bounding box center [1396, 251] width 101 height 26
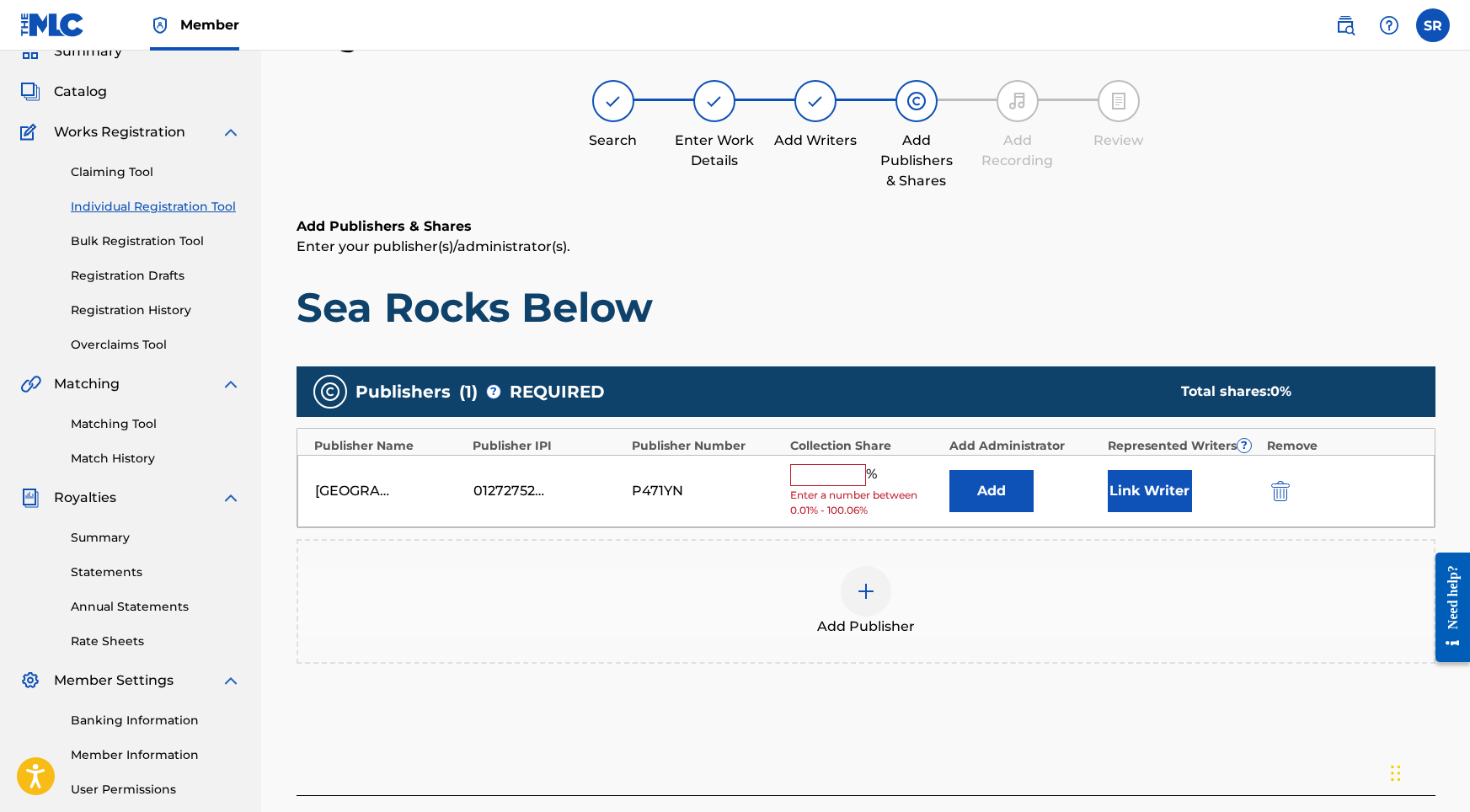
click at [846, 479] on input "text" at bounding box center [828, 475] width 76 height 22
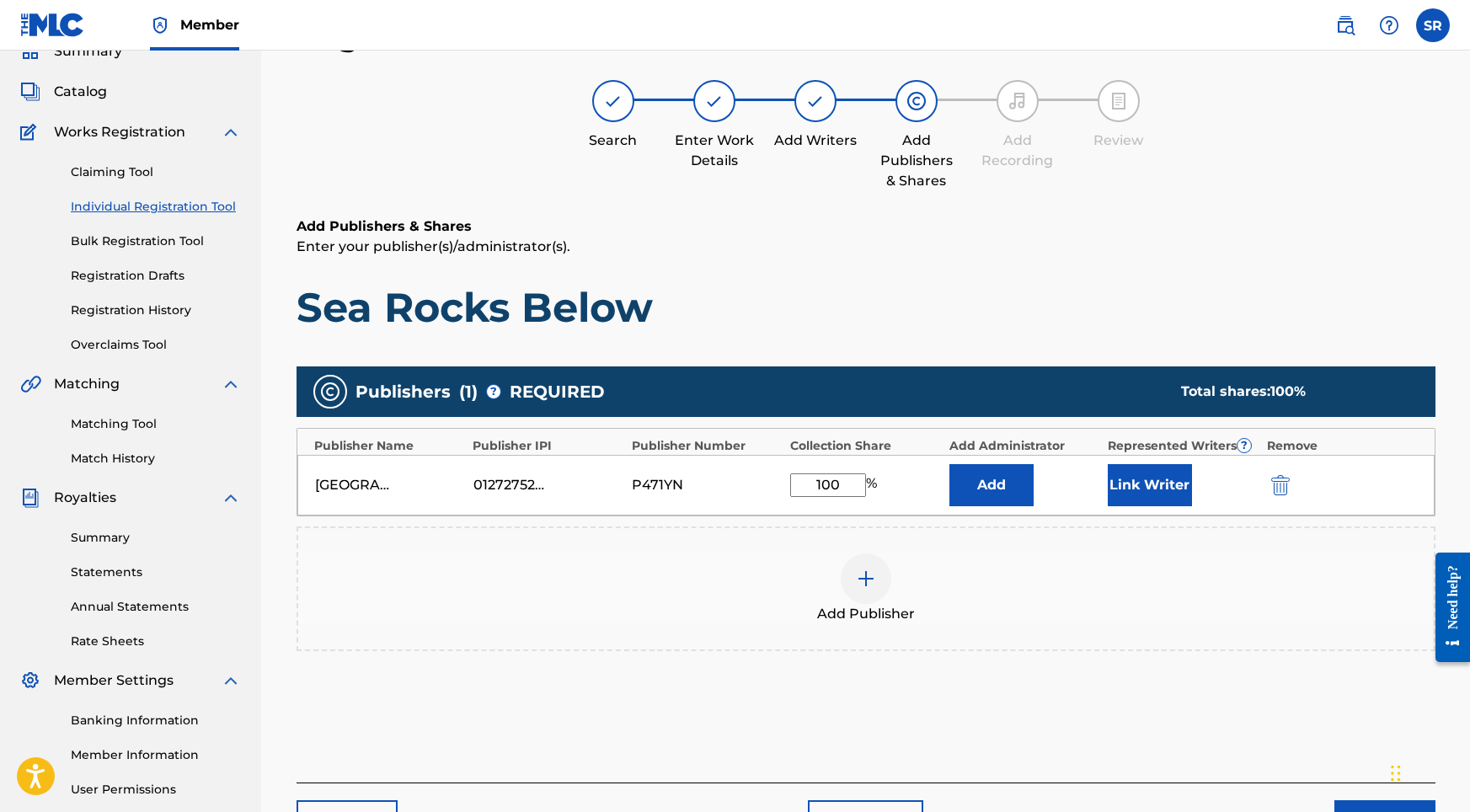
type input "100"
click at [1162, 486] on button "Link Writer" at bounding box center [1149, 485] width 85 height 42
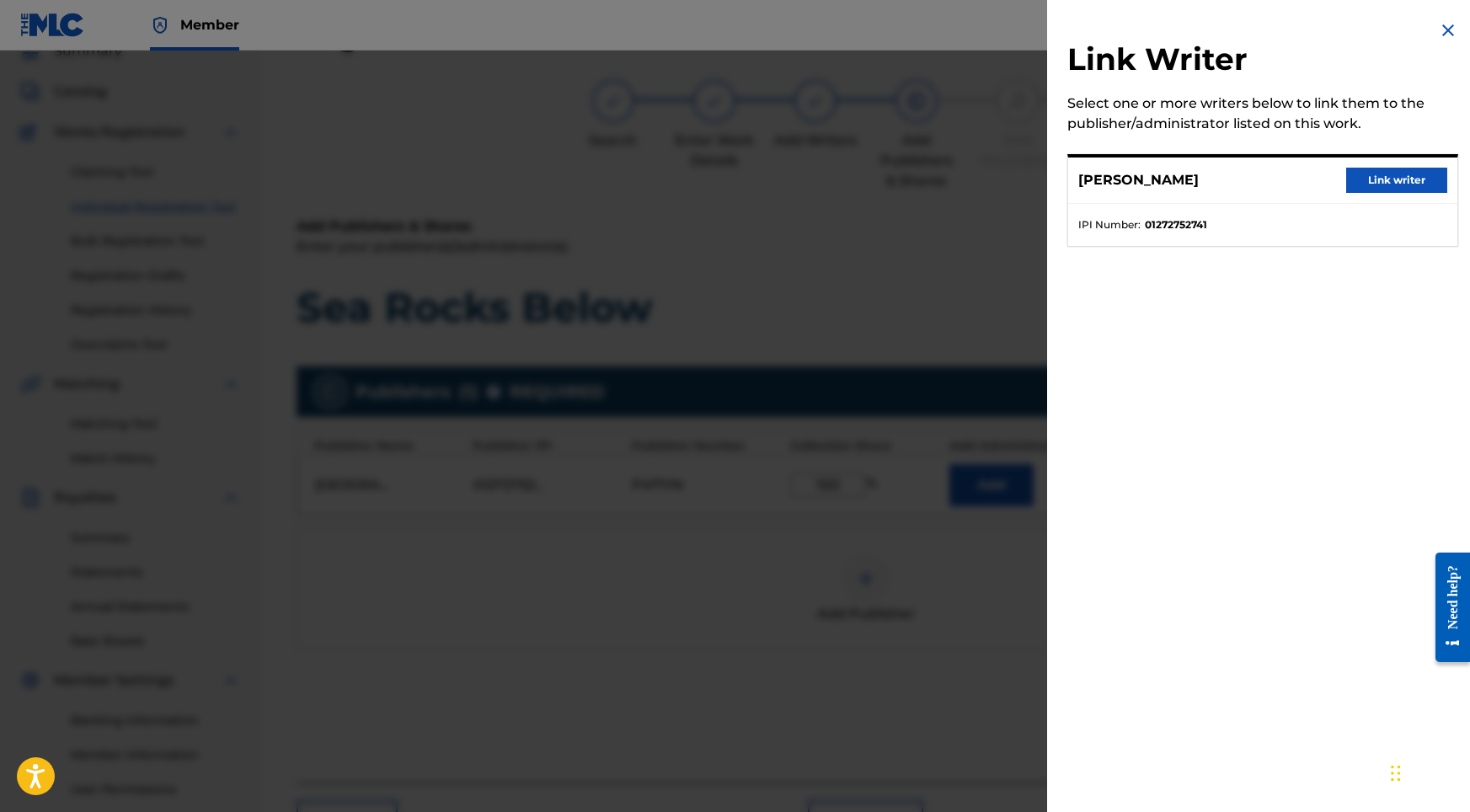
click at [1378, 181] on button "Link writer" at bounding box center [1396, 180] width 101 height 26
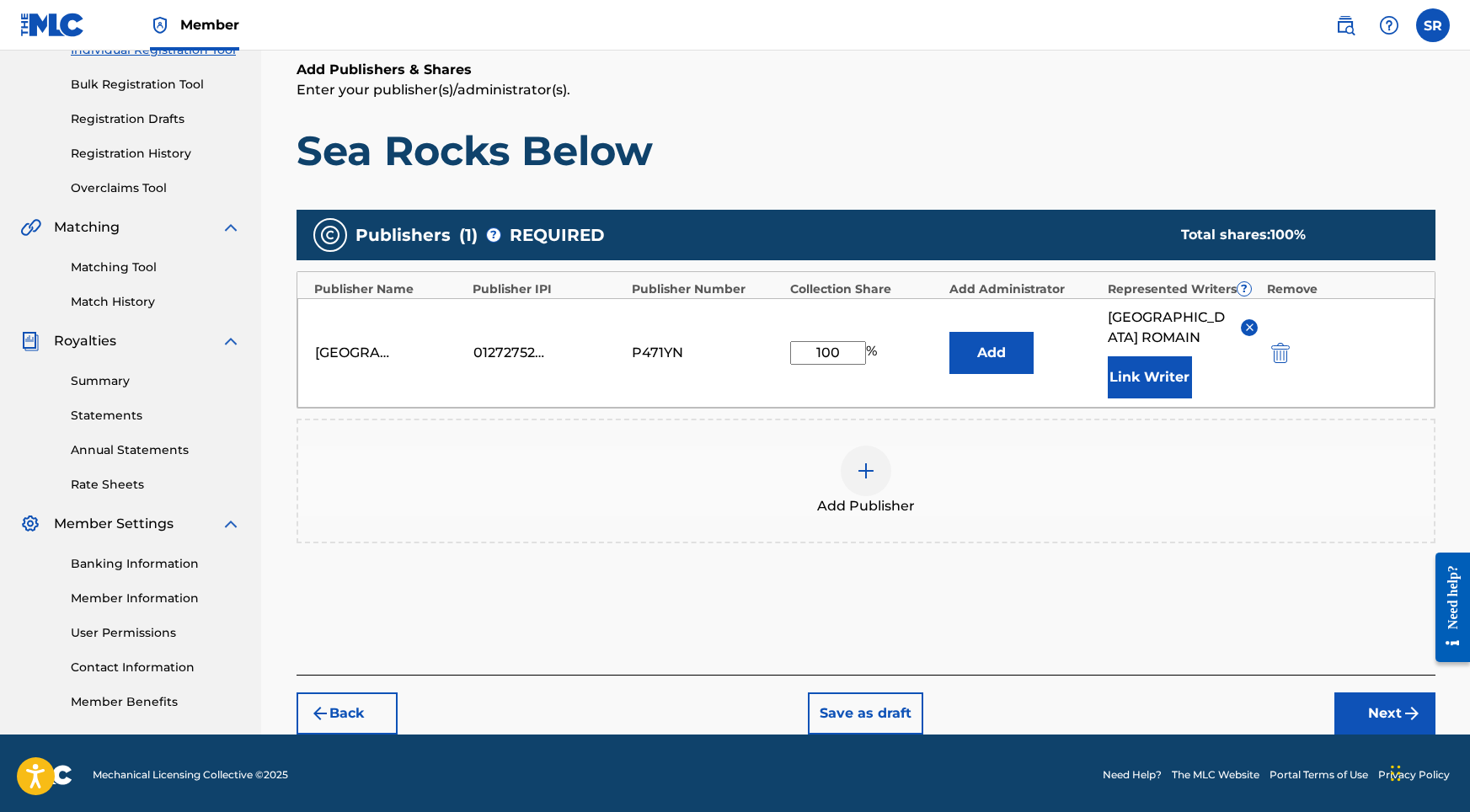
click at [1355, 715] on div "Register Work Search Enter Work Details Add Writers Add Publishers & Shares Add…" at bounding box center [865, 297] width 1179 height 874
click at [1357, 698] on button "Next" at bounding box center [1384, 713] width 101 height 42
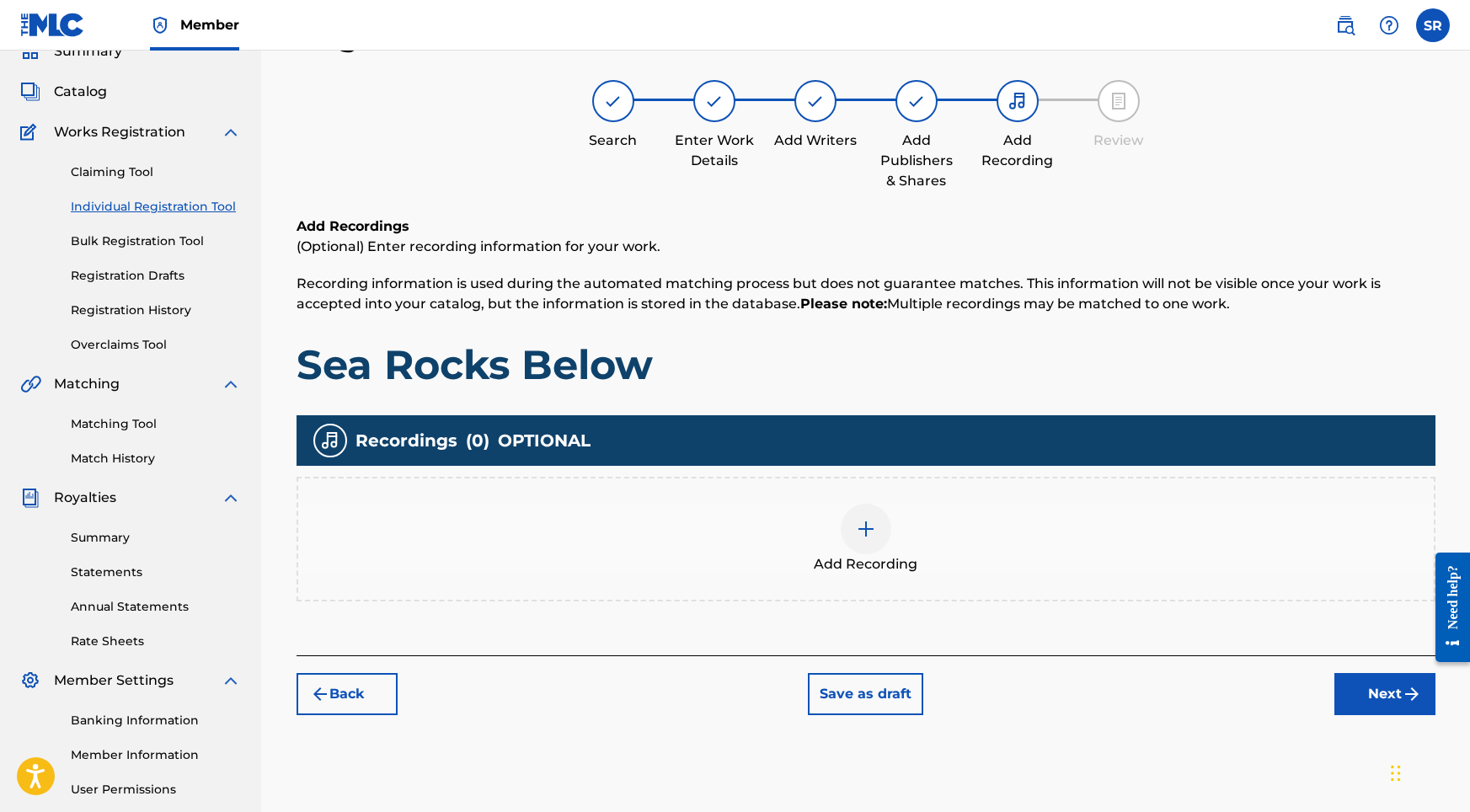
click at [800, 530] on div "Add Recording" at bounding box center [866, 538] width 1136 height 71
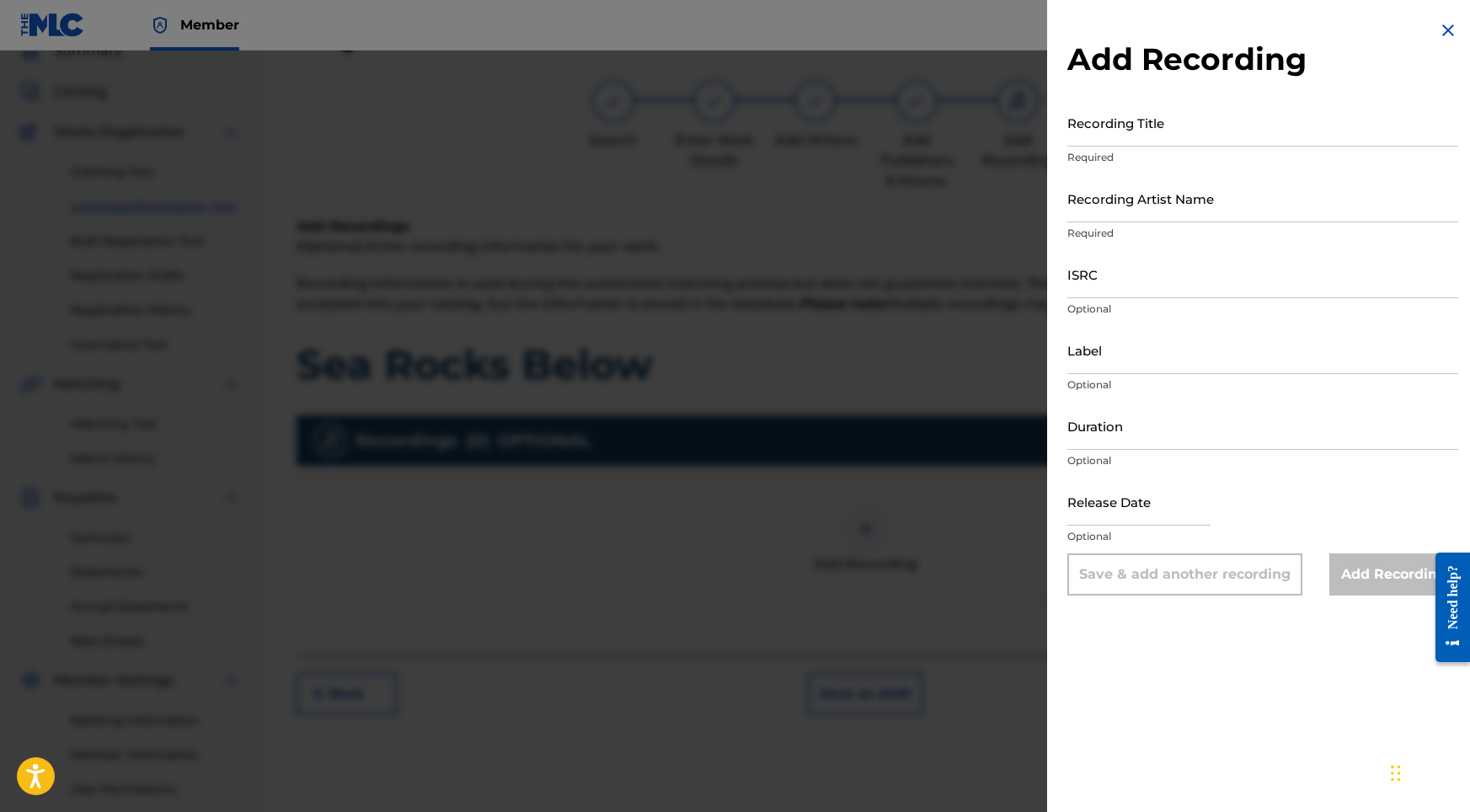
click at [1174, 141] on input "Recording Title" at bounding box center [1262, 122] width 391 height 48
paste input "Sea Rocks Below"
type input "Sea Rocks Below"
click at [1078, 199] on input "Recording Artist Name" at bounding box center [1262, 198] width 391 height 48
paste input "Sonic Atmos"
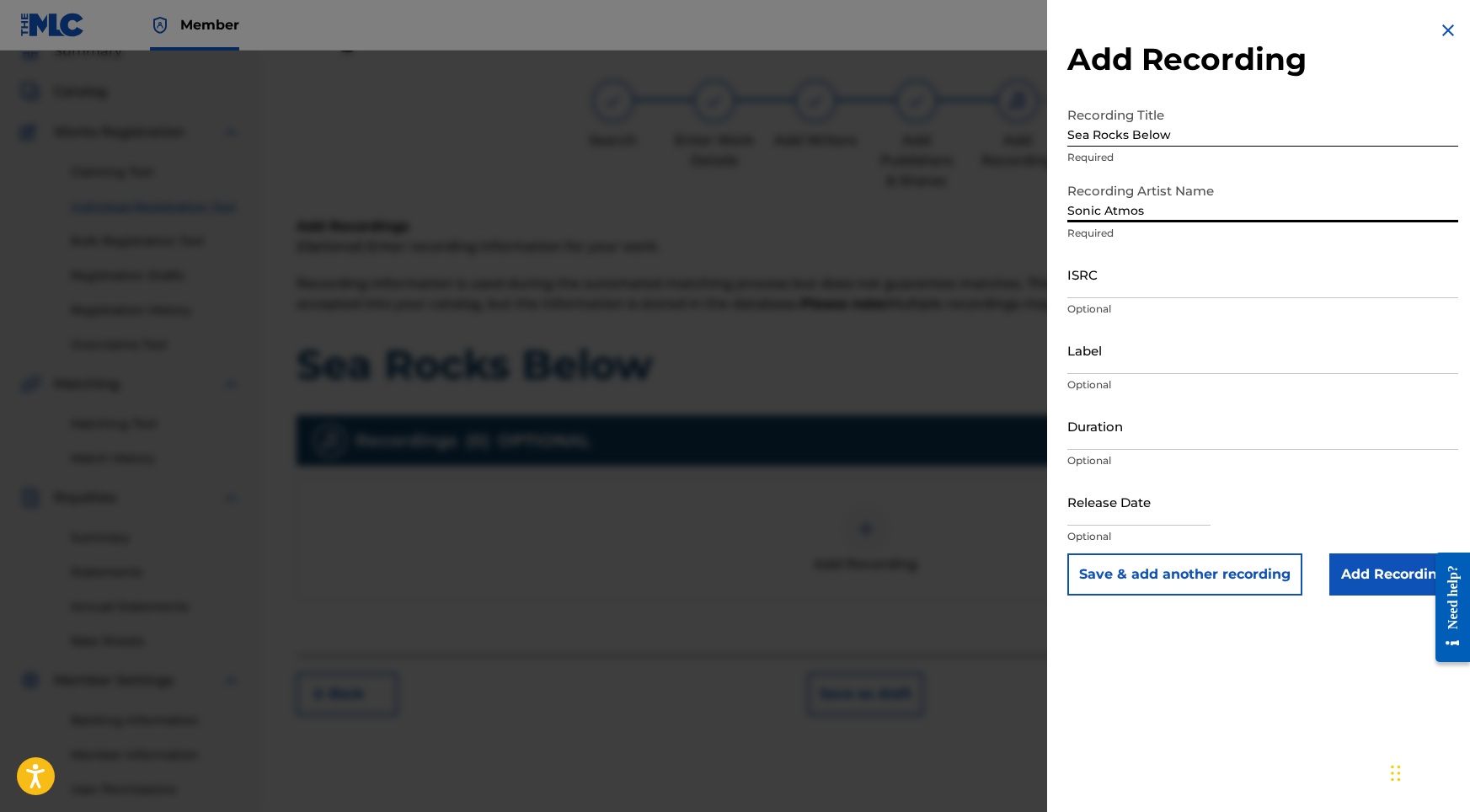
type input "Sonic Atmos"
click at [1101, 275] on input "ISRC" at bounding box center [1262, 274] width 391 height 48
paste input "USHM82429581"
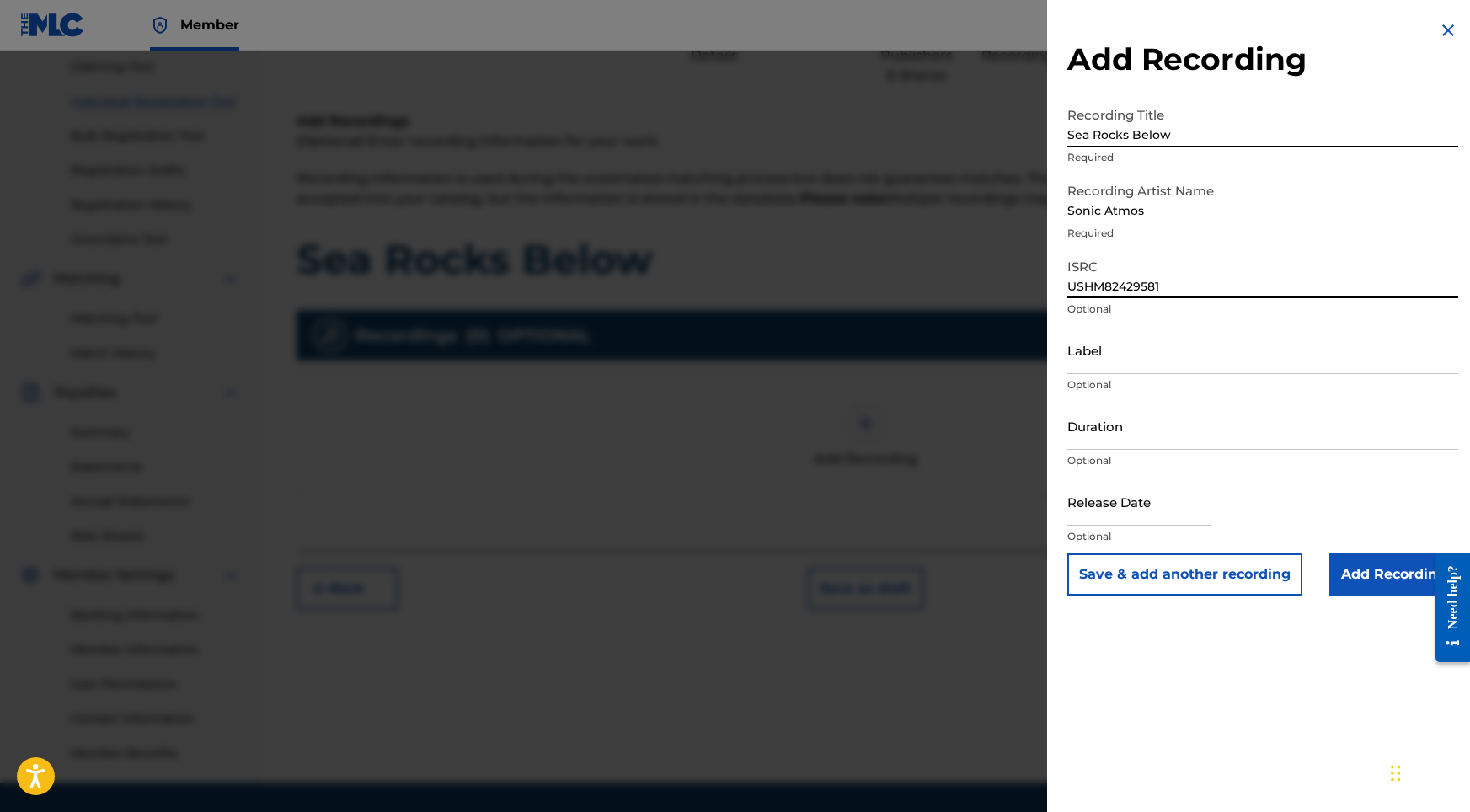
scroll to position [188, 0]
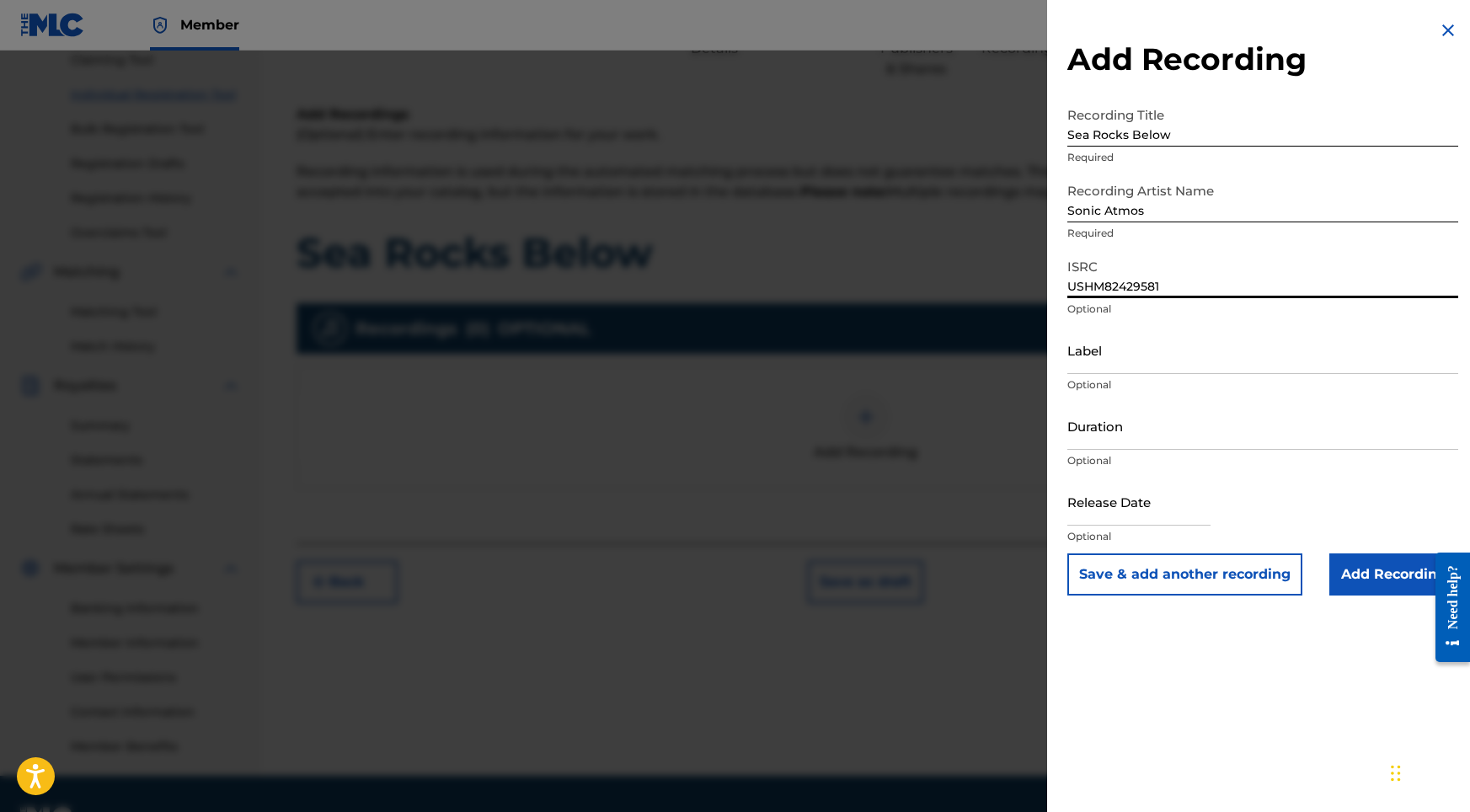
type input "USHM82429581"
click at [1082, 421] on input "Duration" at bounding box center [1262, 426] width 391 height 48
type input "03:14"
click at [1081, 468] on div "Duration 03:14 Optional" at bounding box center [1262, 439] width 391 height 76
click at [1095, 501] on input "text" at bounding box center [1138, 502] width 143 height 48
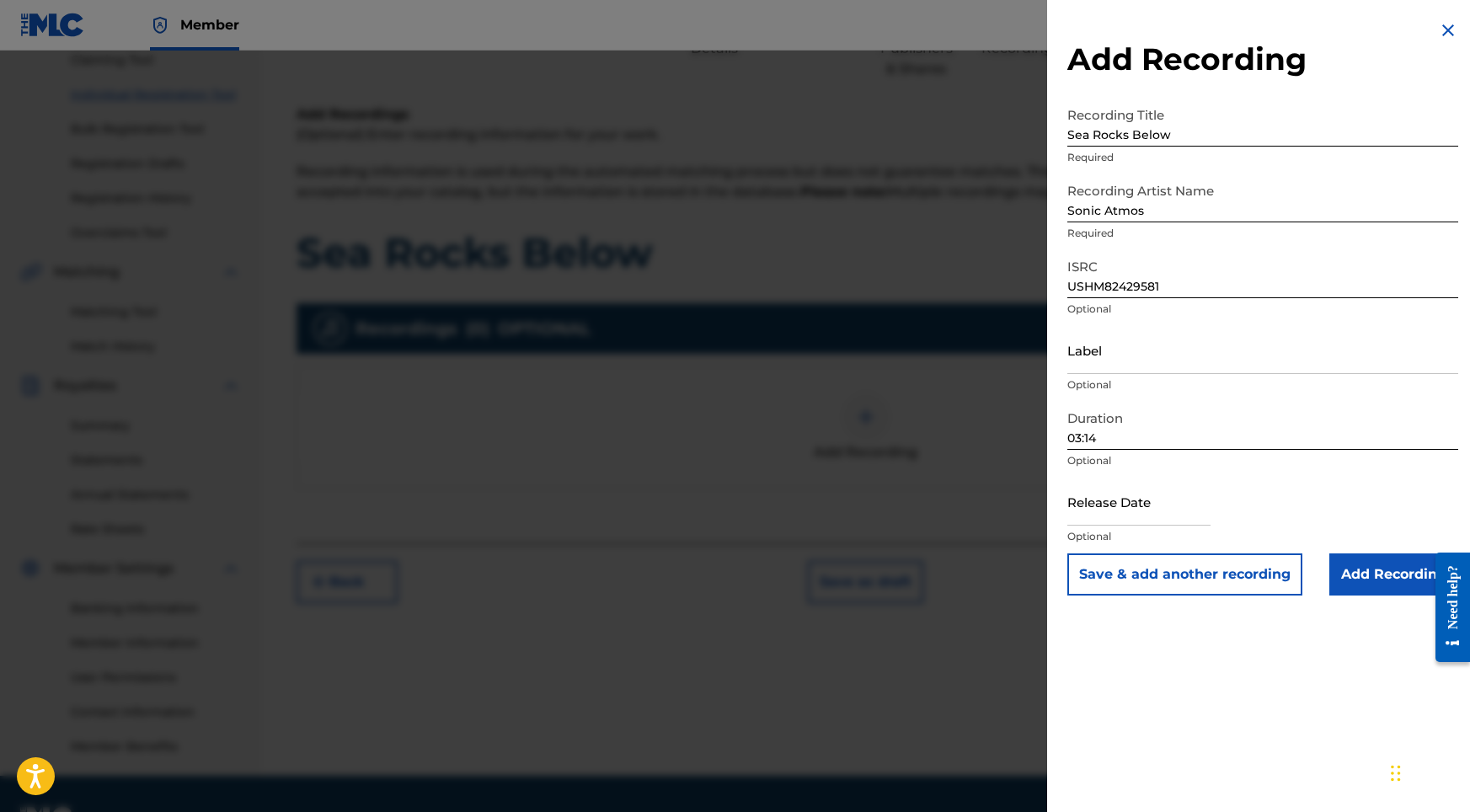
select select "8"
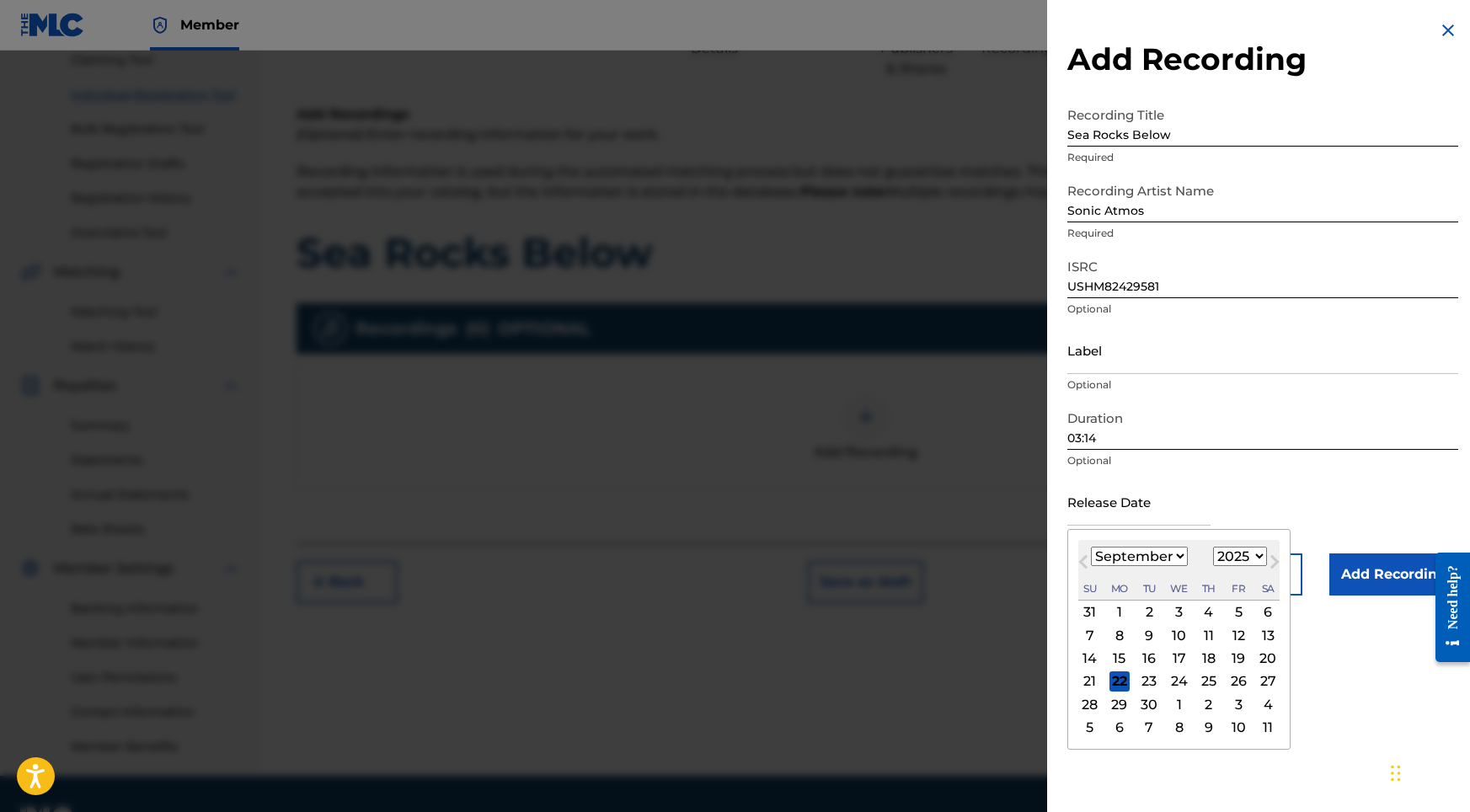
select select "2024"
select select "5"
click at [1178, 660] on div "12" at bounding box center [1179, 659] width 21 height 21
type input "[DATE]"
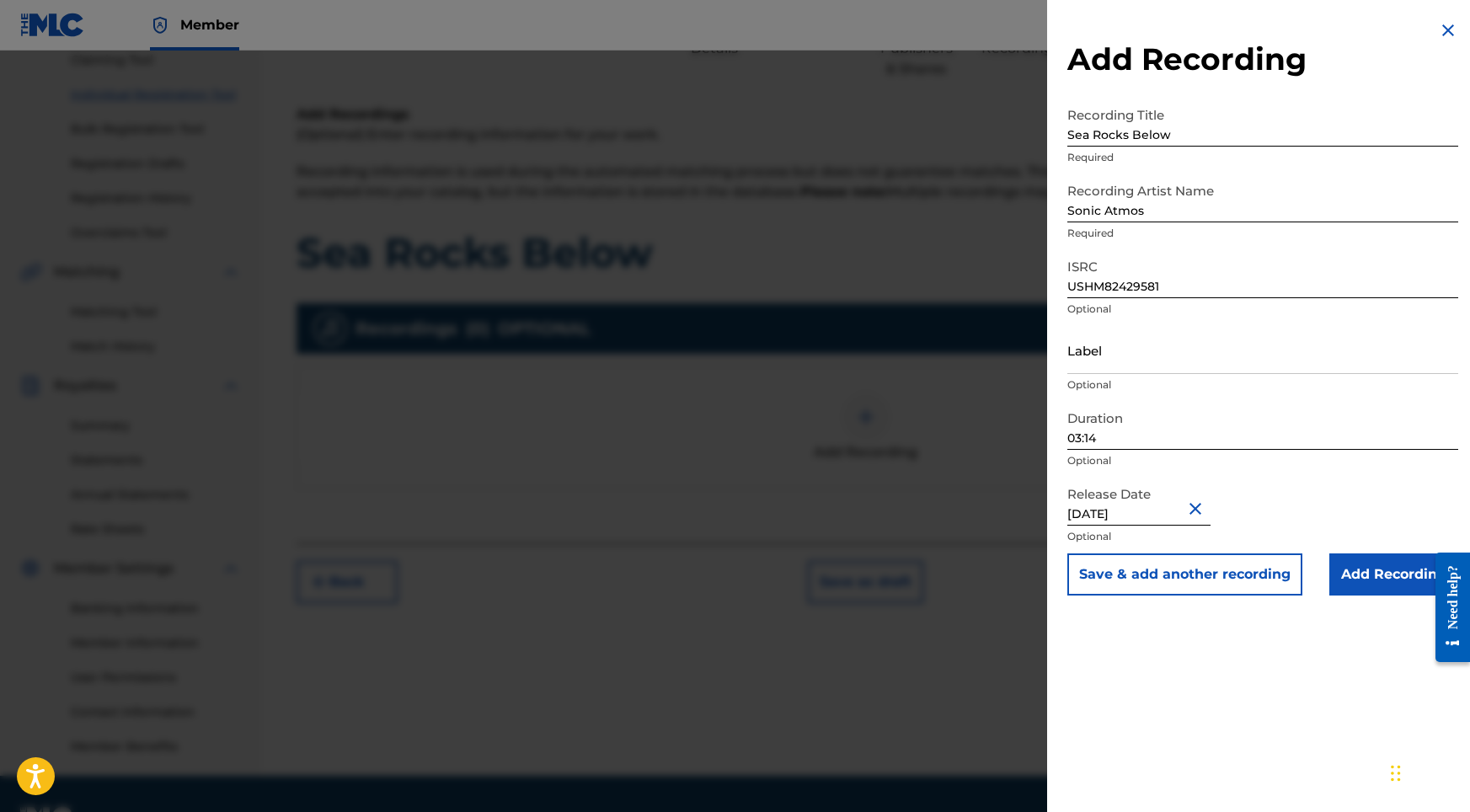
click at [1349, 583] on input "Add Recording" at bounding box center [1394, 574] width 129 height 42
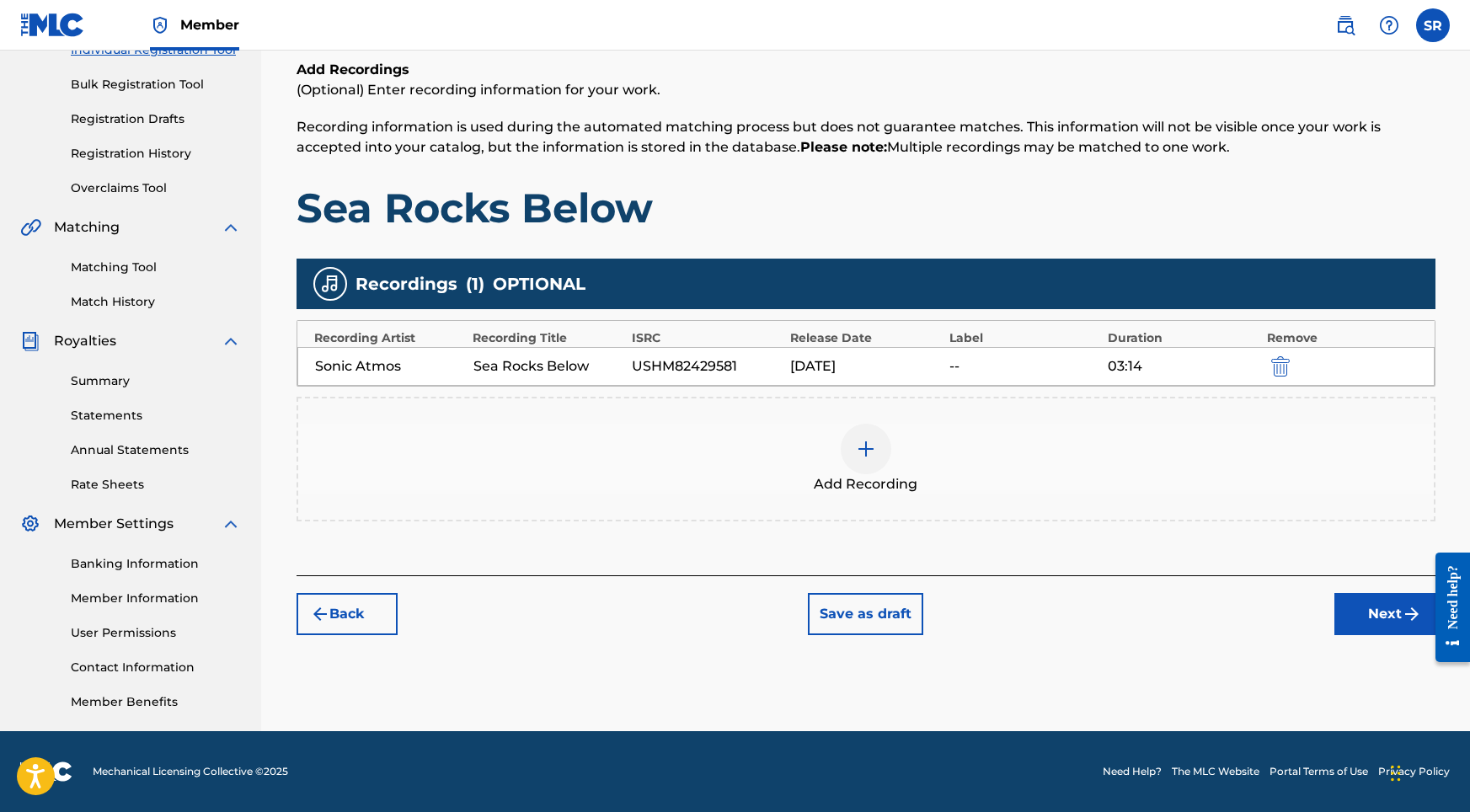
click at [1361, 600] on button "Next" at bounding box center [1384, 614] width 101 height 42
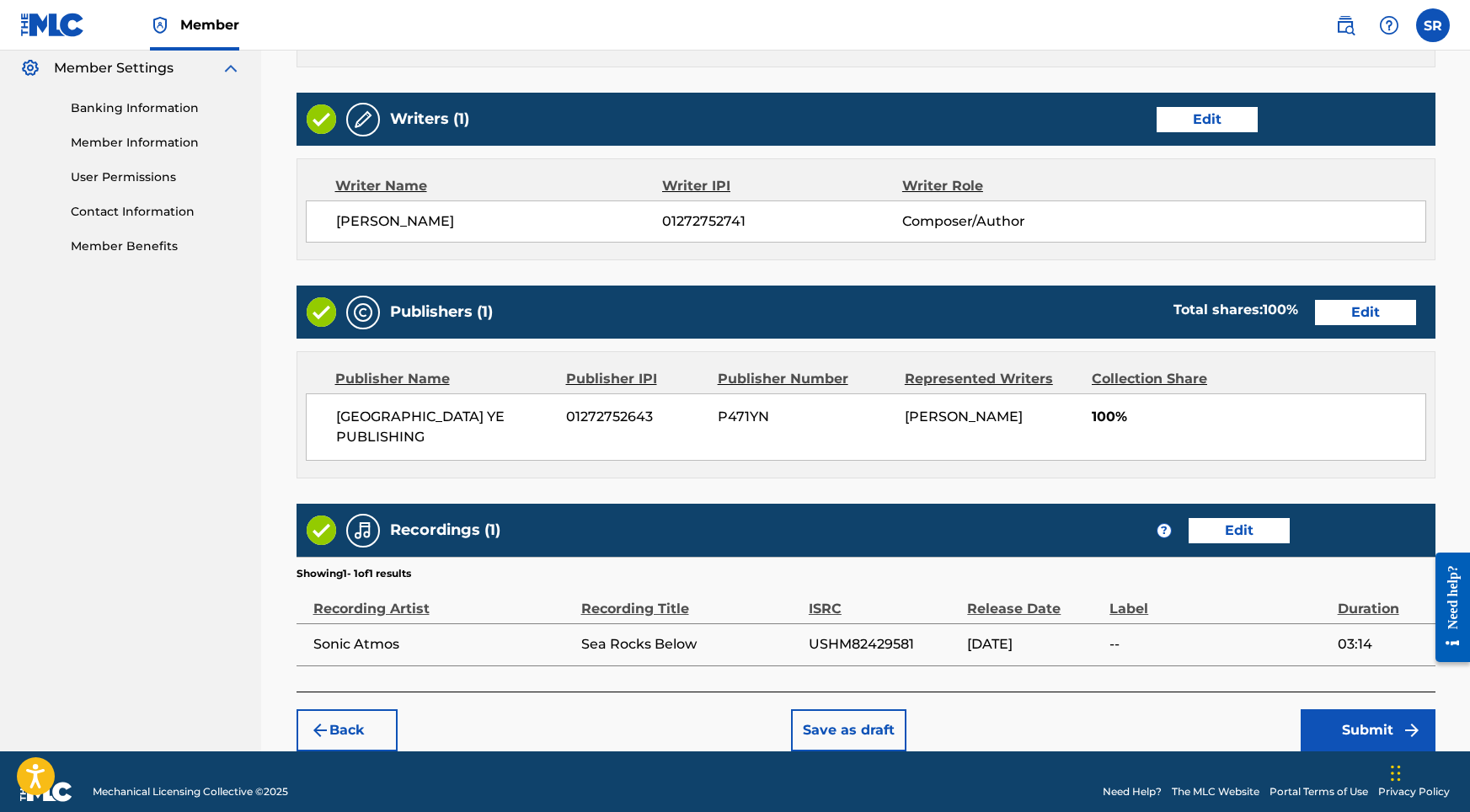
scroll to position [687, 0]
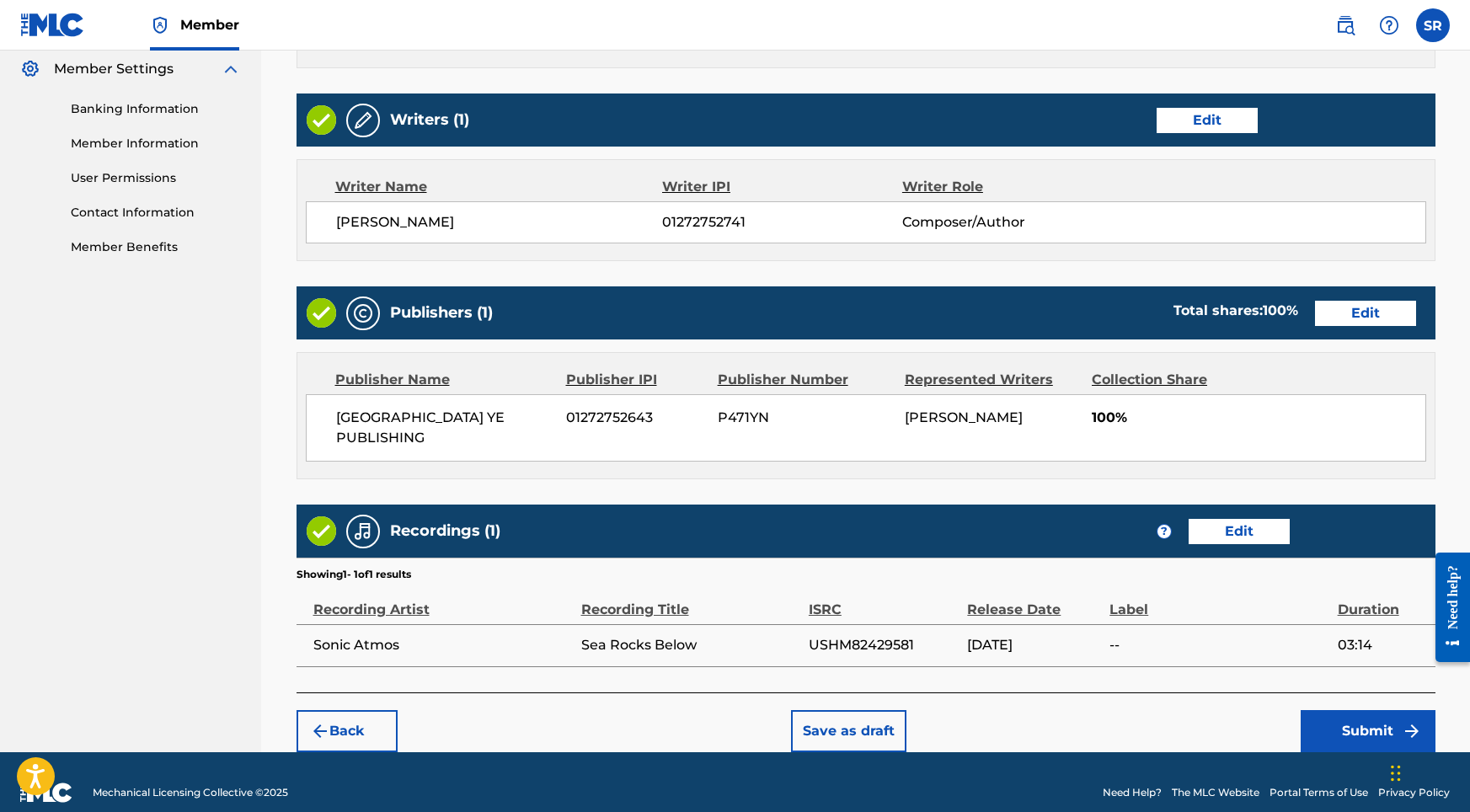
click at [1329, 712] on button "Submit" at bounding box center [1368, 730] width 135 height 42
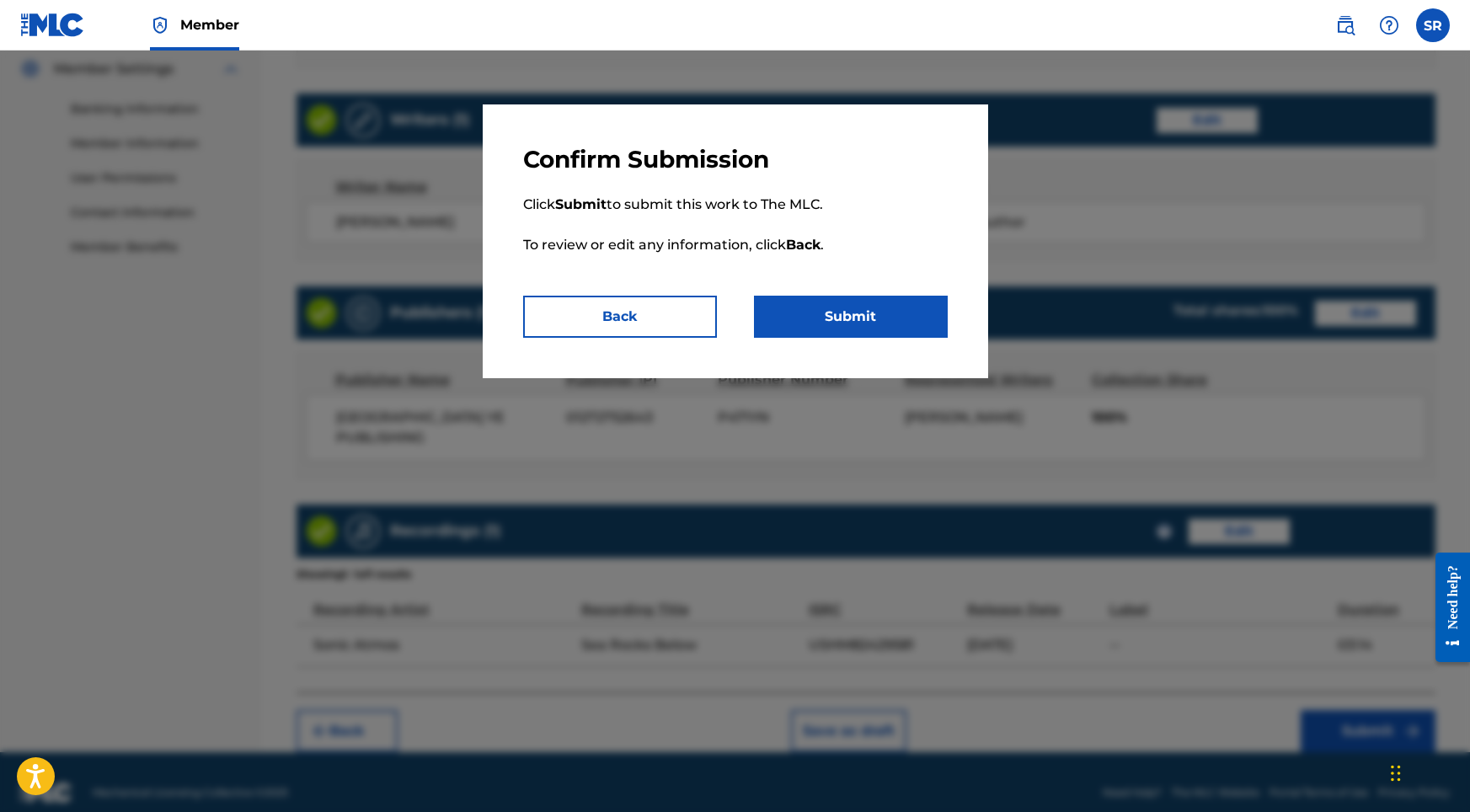
click at [892, 306] on button "Submit" at bounding box center [851, 316] width 194 height 42
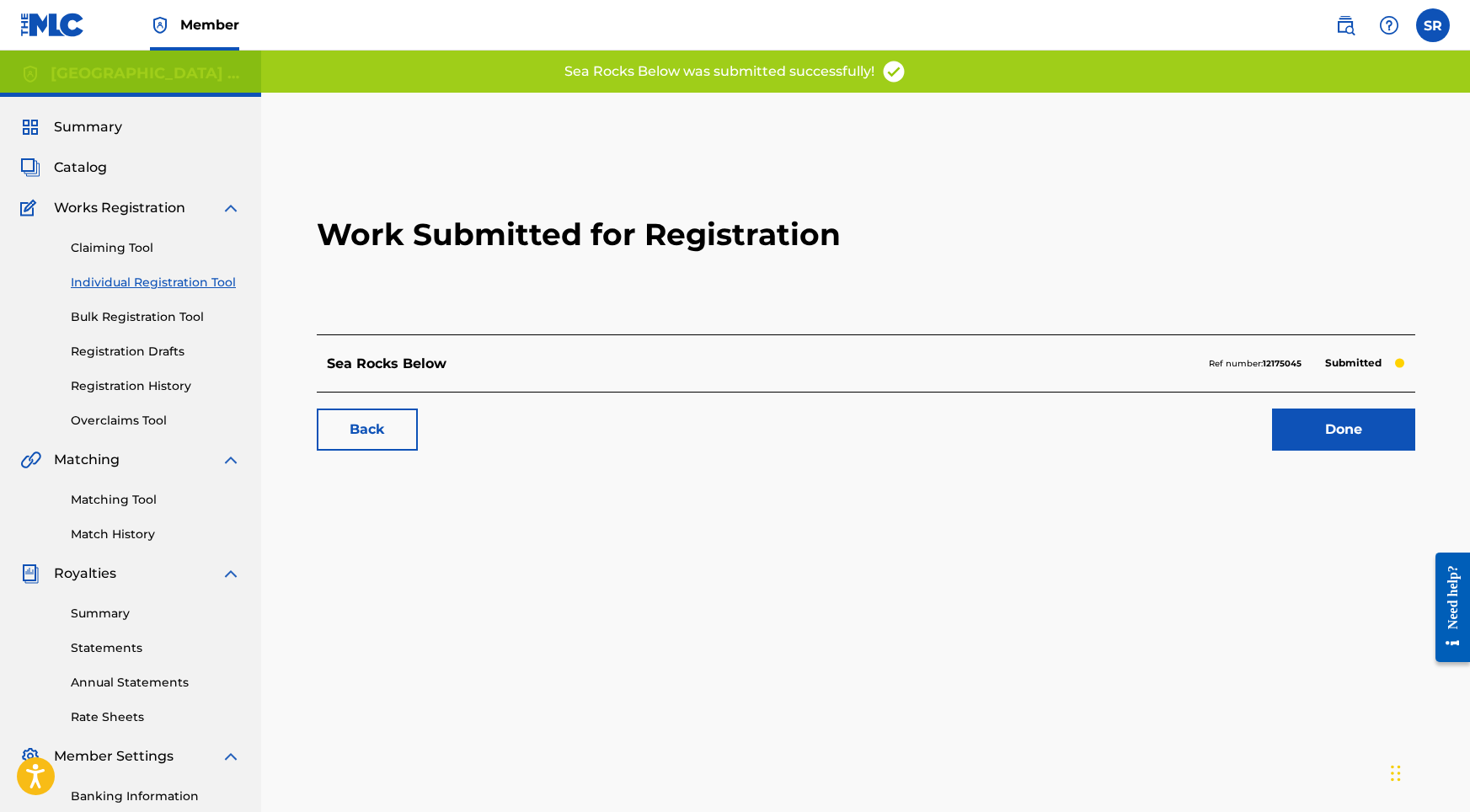
click at [1342, 427] on link "Done" at bounding box center [1343, 429] width 143 height 42
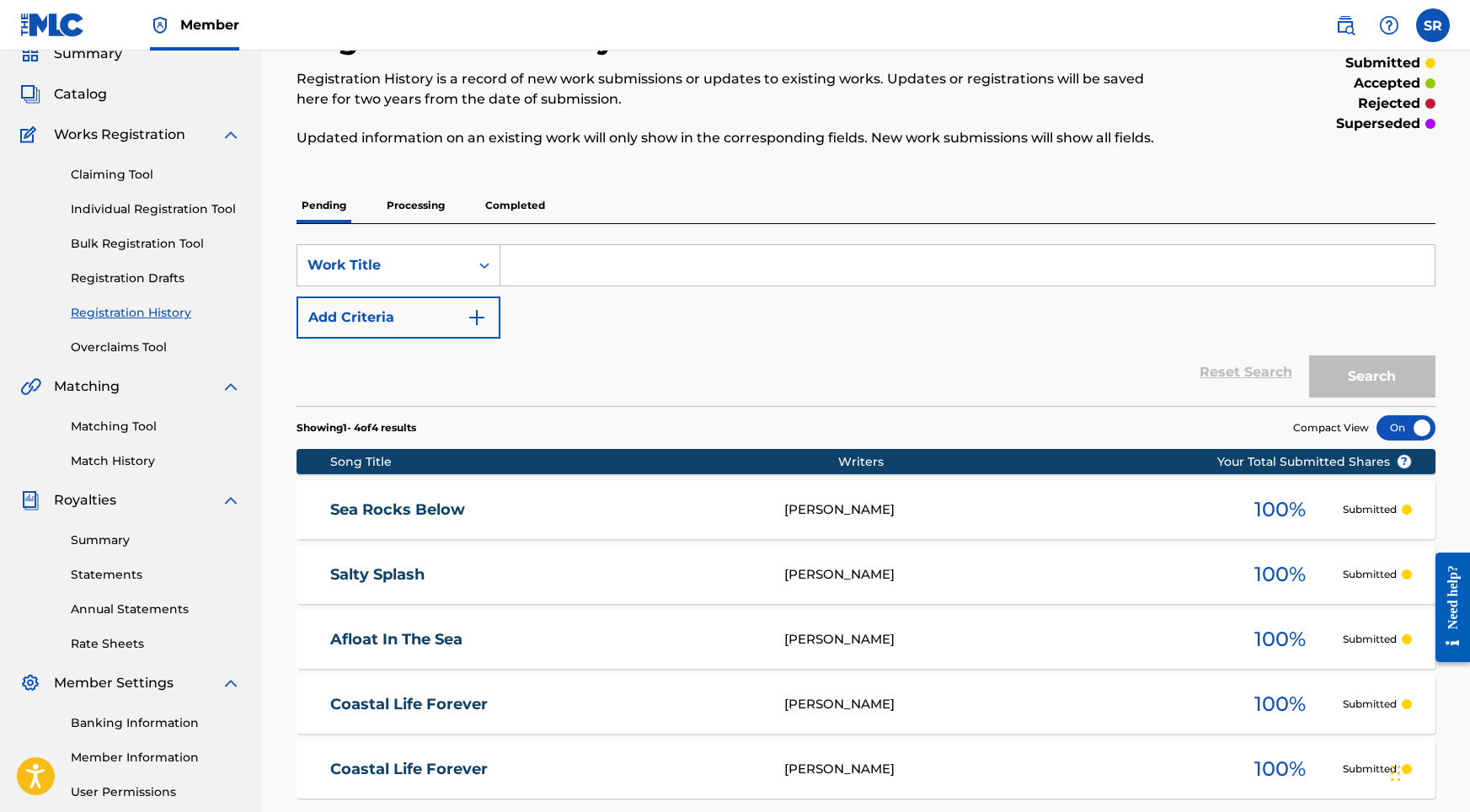
scroll to position [76, 0]
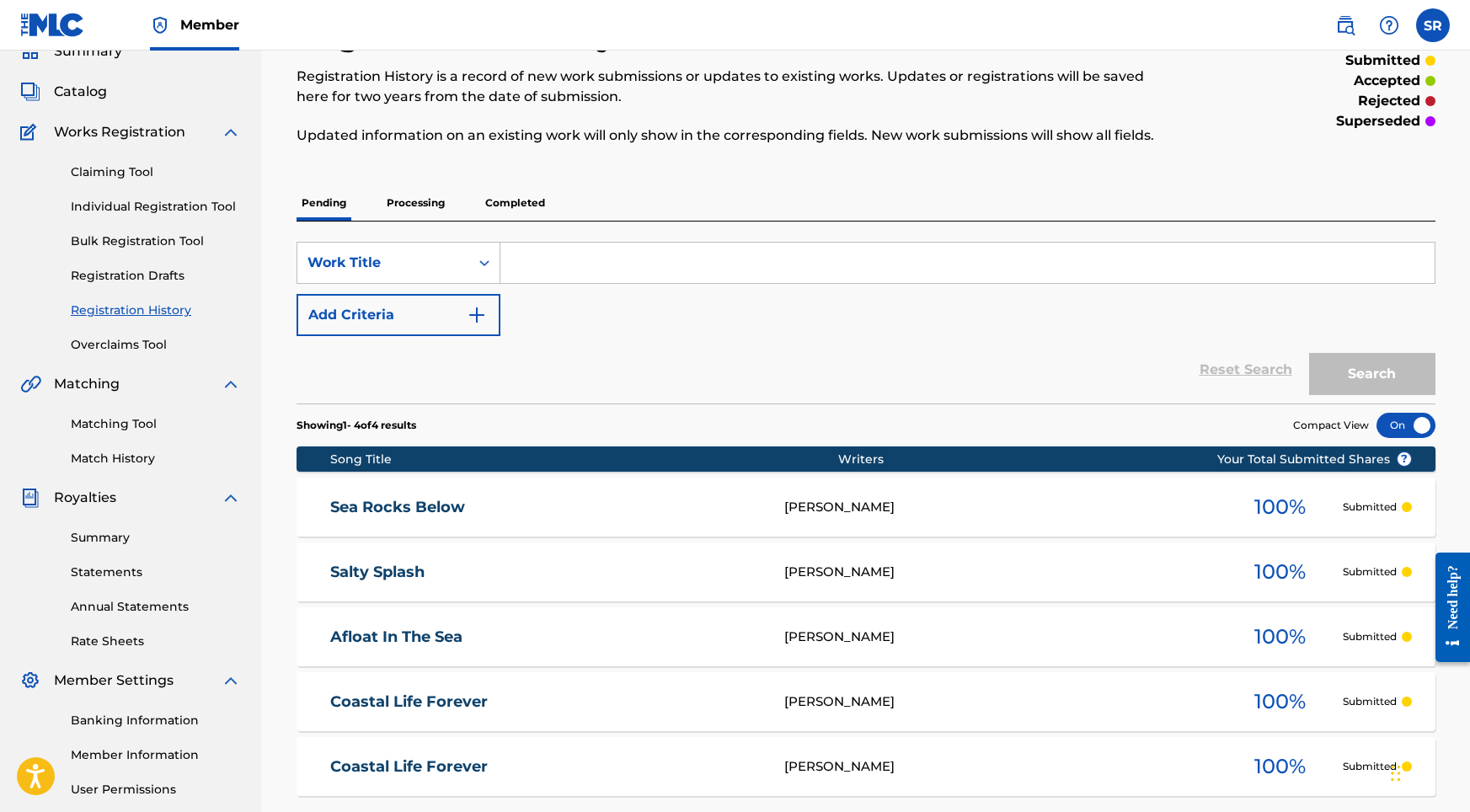
click at [174, 204] on link "Individual Registration Tool" at bounding box center [156, 207] width 170 height 18
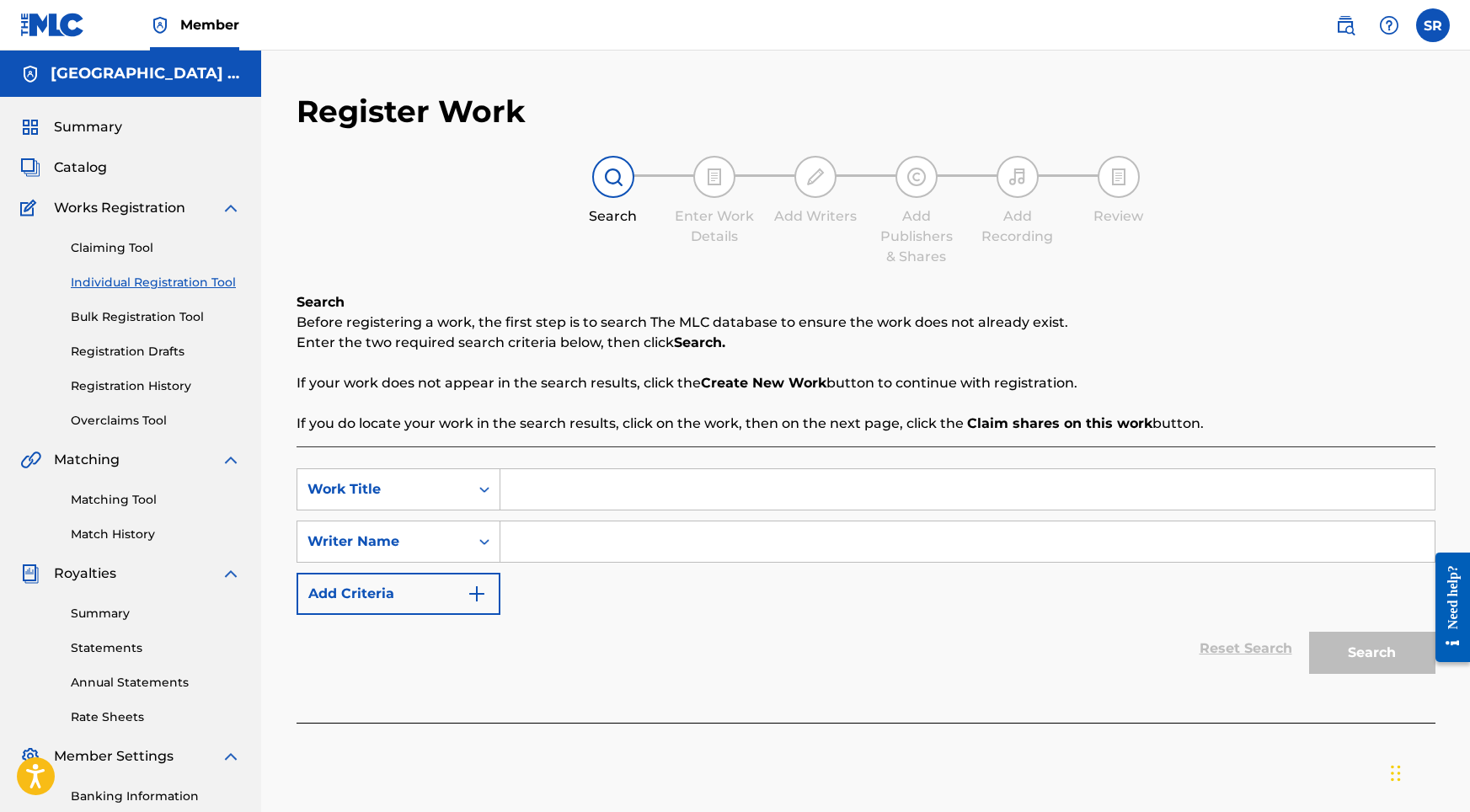
click at [547, 493] on input "Search Form" at bounding box center [967, 489] width 935 height 40
paste input "Rocky Swell [DATE]"
type input "Rocky Swell [DATE]"
click at [573, 550] on input "Search Form" at bounding box center [967, 541] width 935 height 40
paste input "Rocky Swell [DATE]"
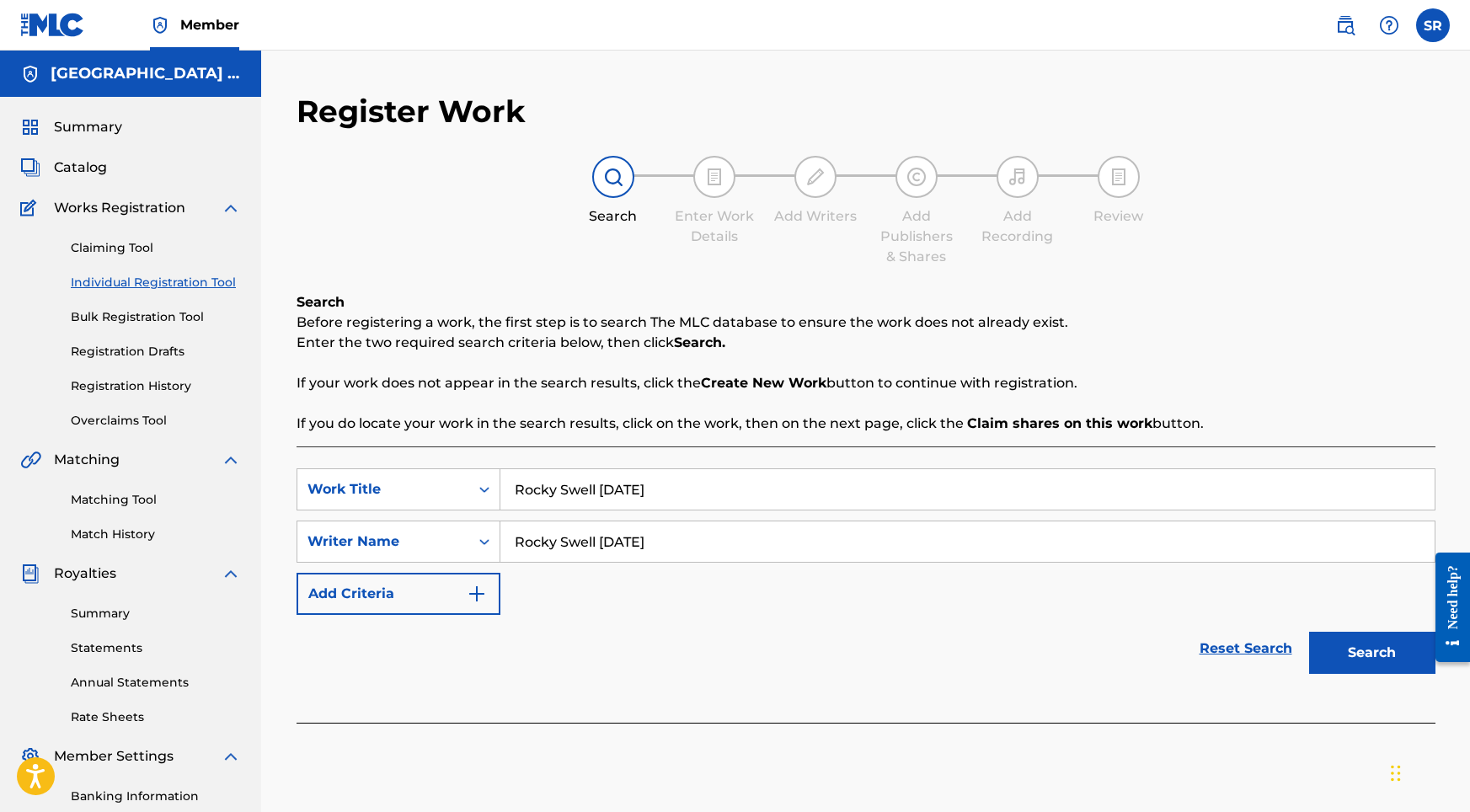
type input "Rocky Swell [DATE]"
click at [1319, 655] on button "Search" at bounding box center [1373, 652] width 127 height 42
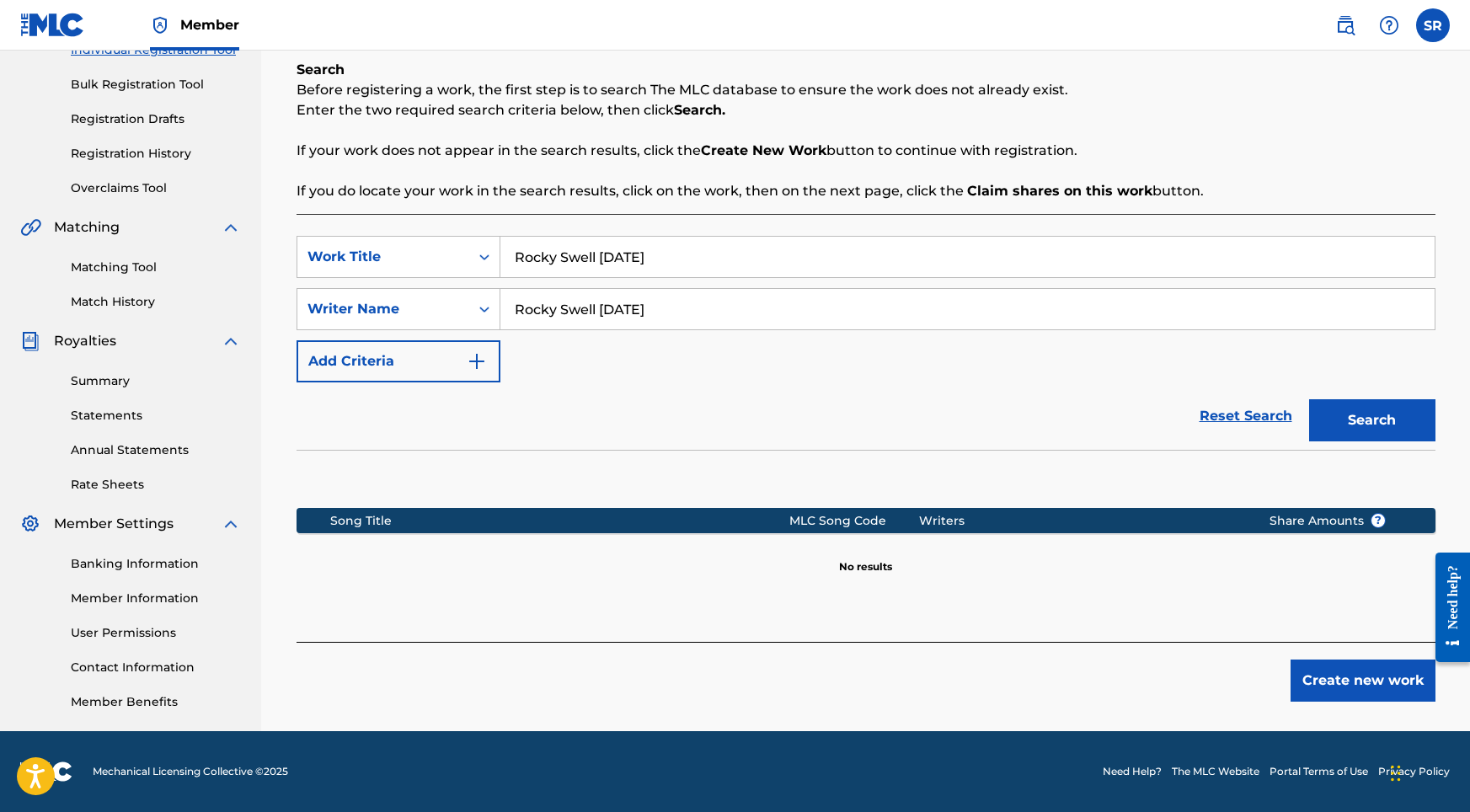
scroll to position [232, 0]
click at [1349, 717] on div "Register Work Search Enter Work Details Add Writers Add Publishers & Shares Add…" at bounding box center [865, 295] width 1179 height 871
click at [1339, 682] on button "Create new work" at bounding box center [1362, 680] width 145 height 42
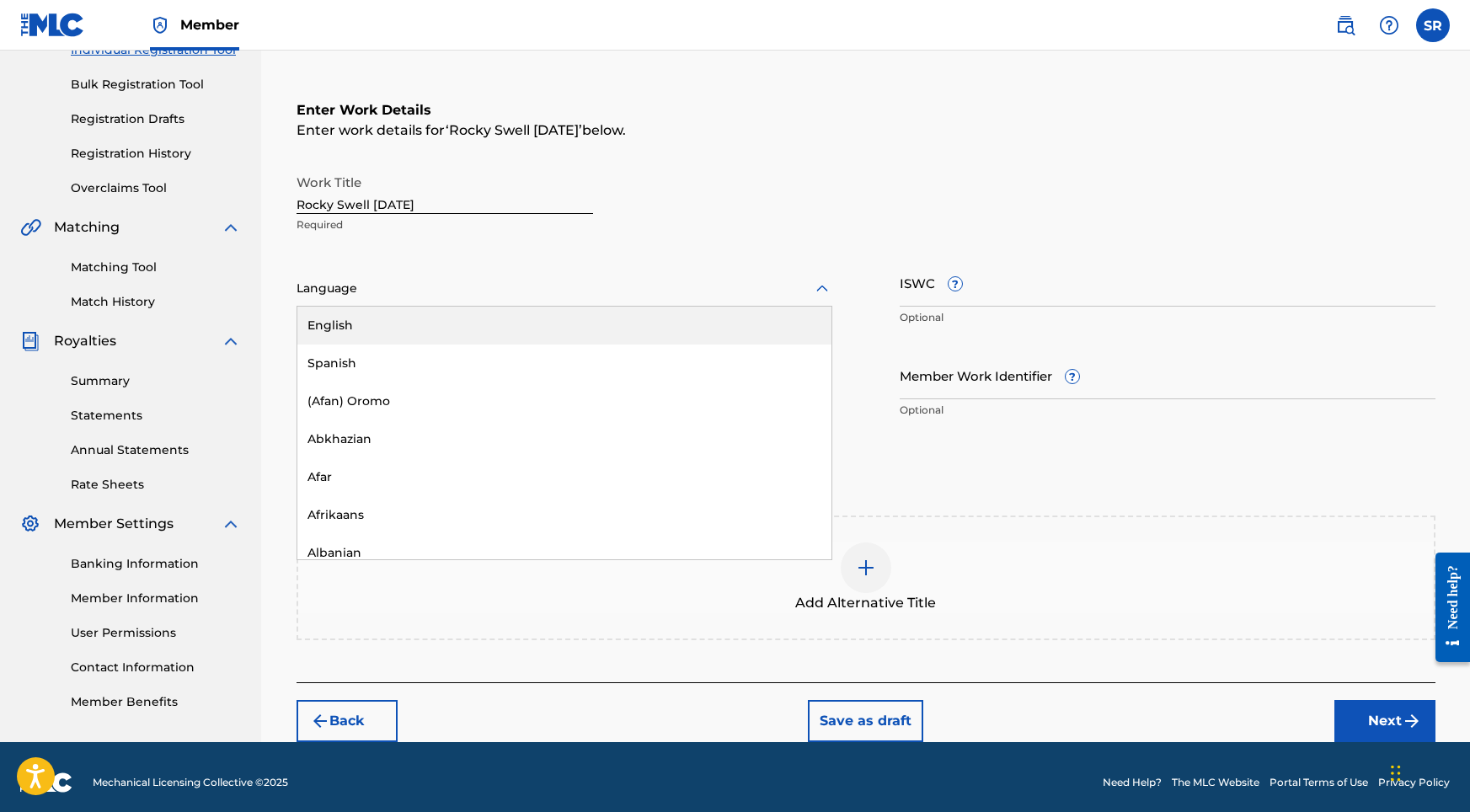
click at [530, 279] on div at bounding box center [564, 288] width 536 height 21
click at [425, 324] on div "English" at bounding box center [564, 326] width 534 height 38
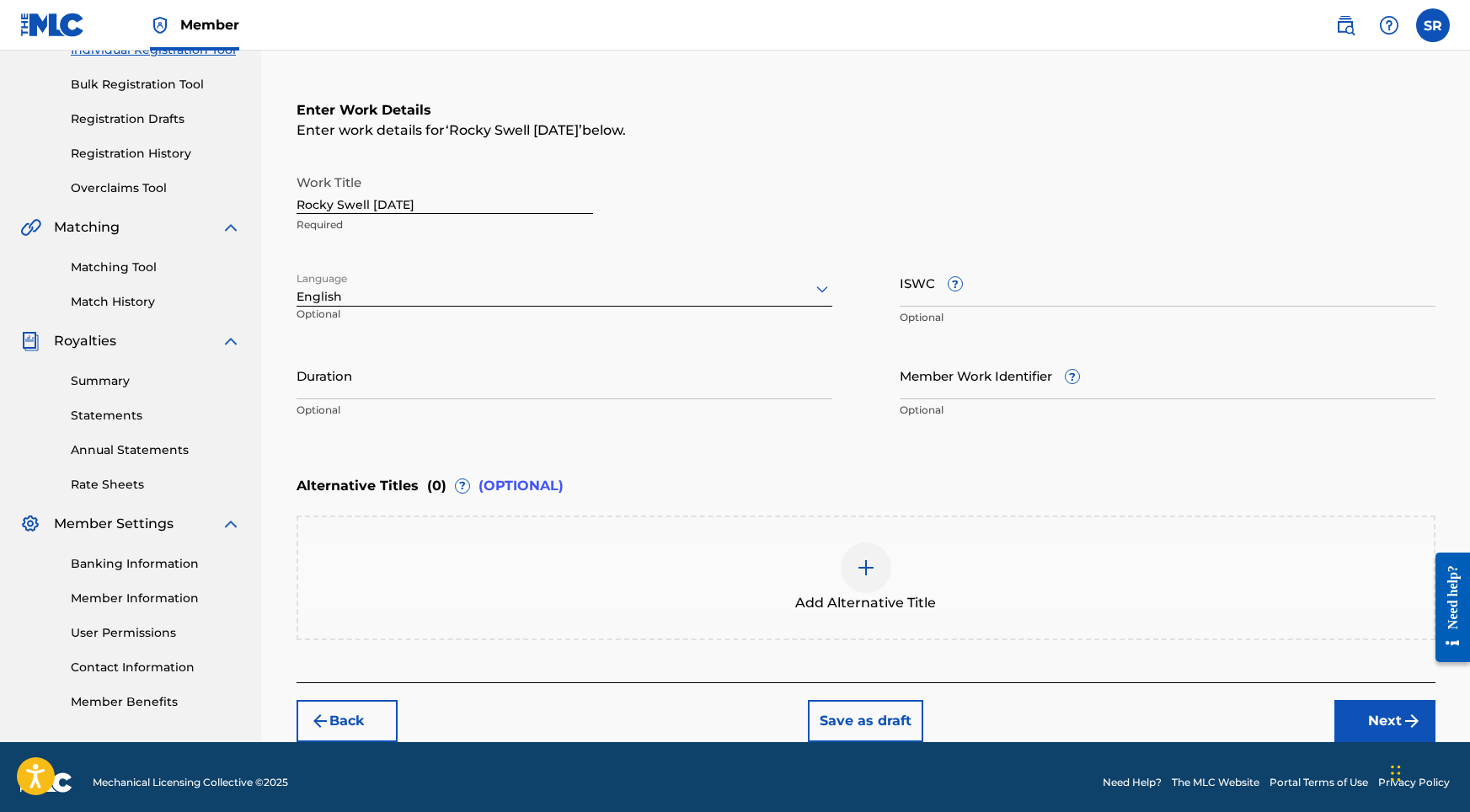
click at [441, 366] on input "Duration" at bounding box center [564, 375] width 536 height 48
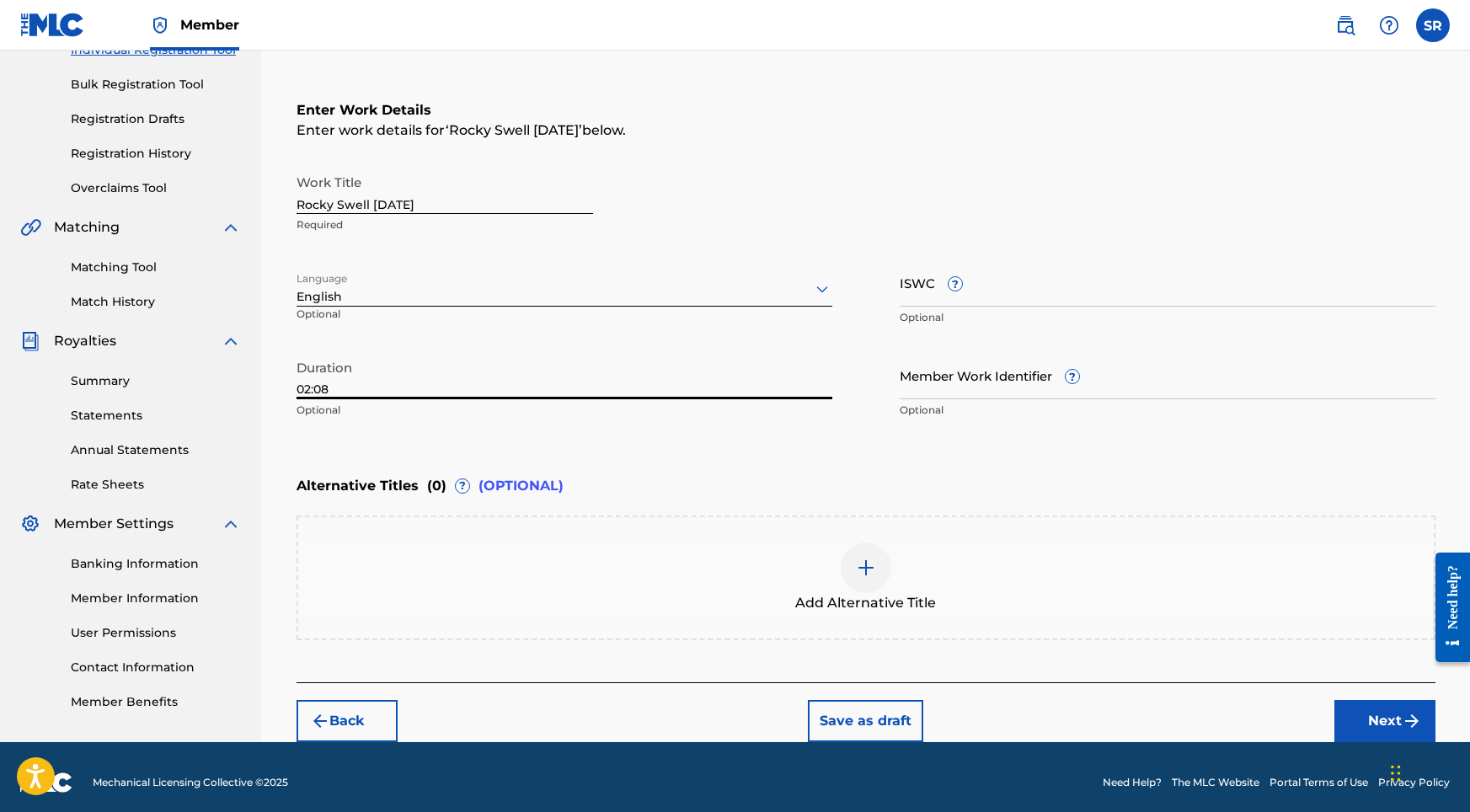
type input "02:08"
click at [873, 530] on div "Add Alternative Title" at bounding box center [866, 578] width 1139 height 125
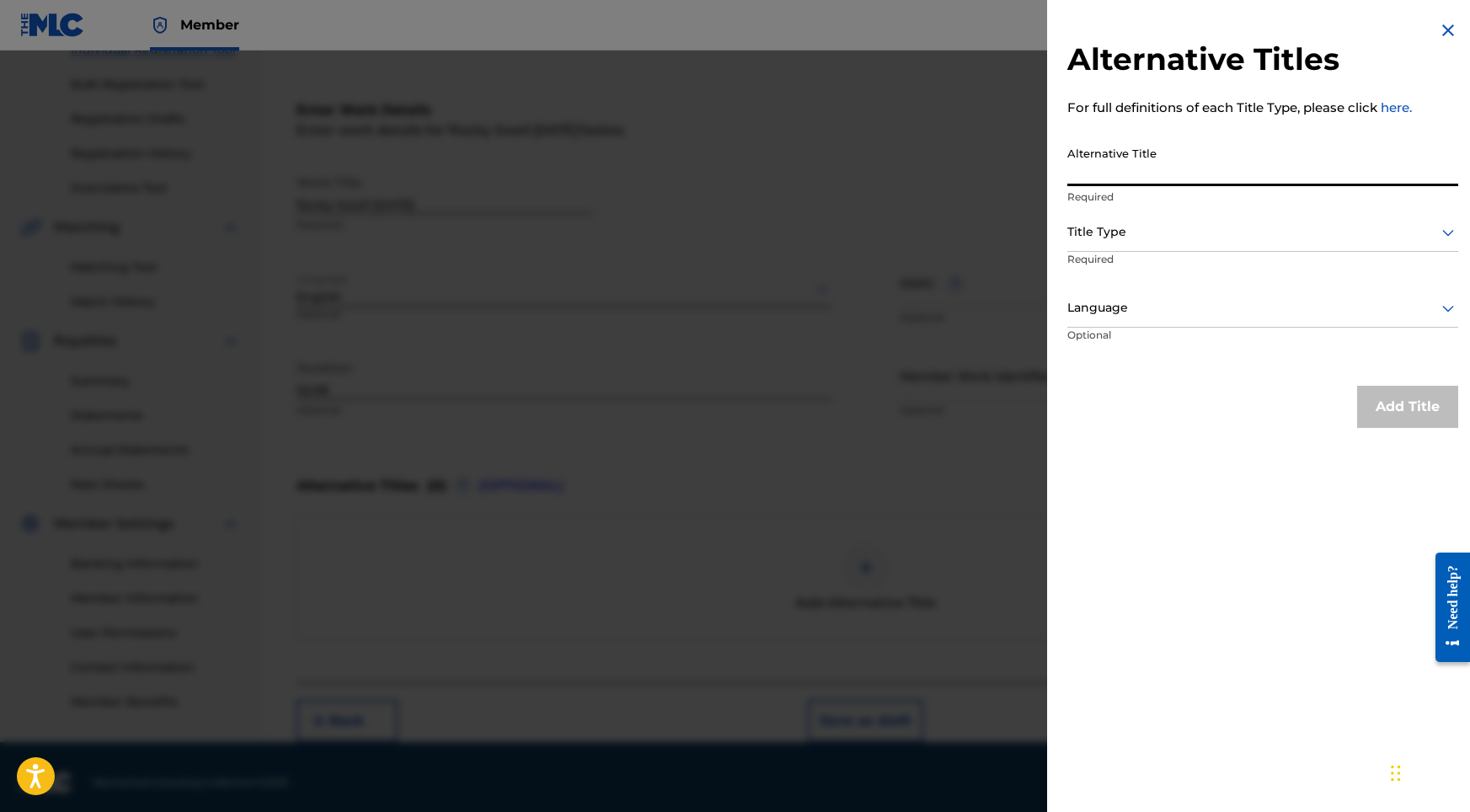
click at [1113, 182] on input "Alternative Title" at bounding box center [1262, 162] width 391 height 48
paste input "Rocky Swell [DATE]"
type input "Rocky Swell [DATE]"
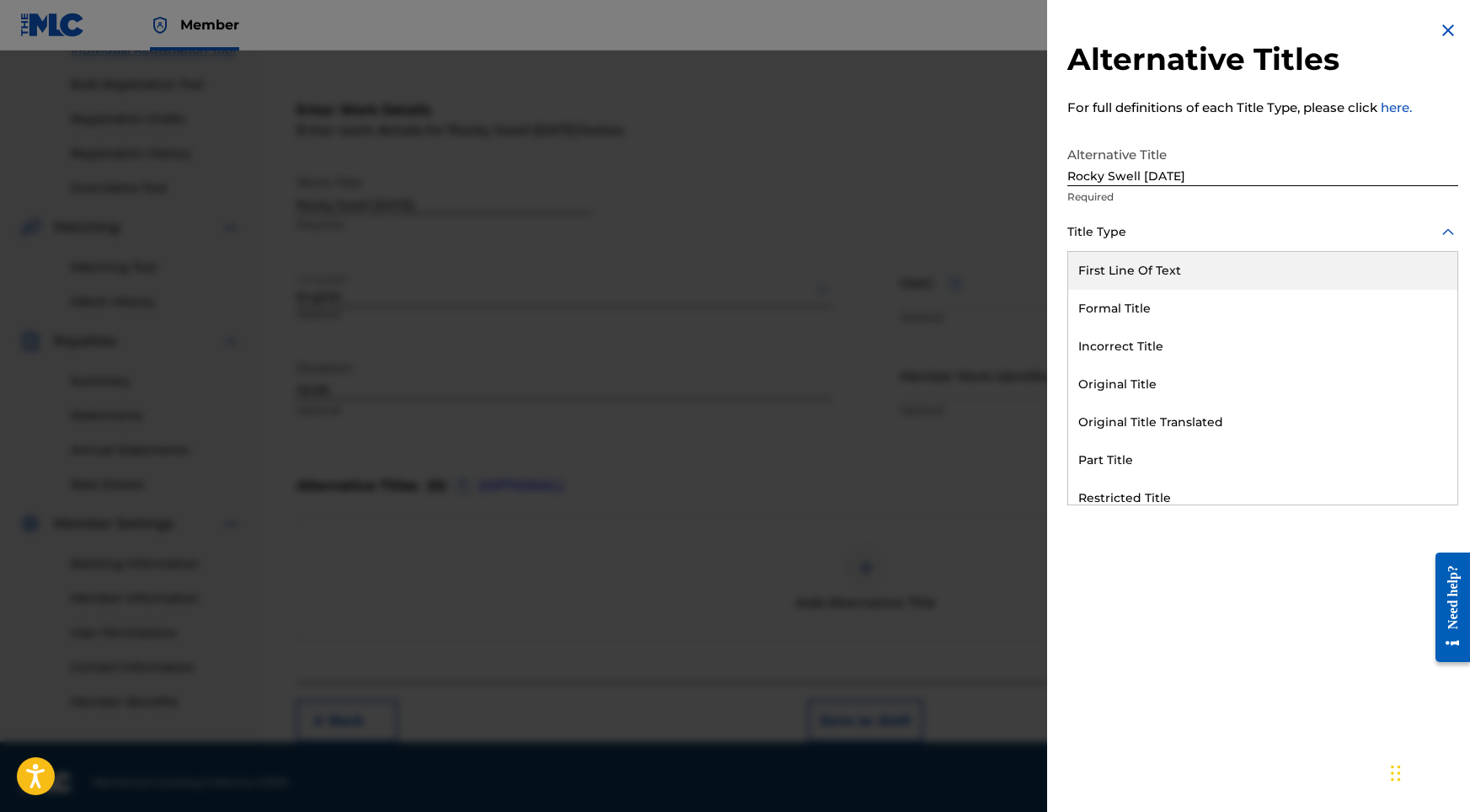
click at [1101, 228] on div at bounding box center [1262, 232] width 391 height 21
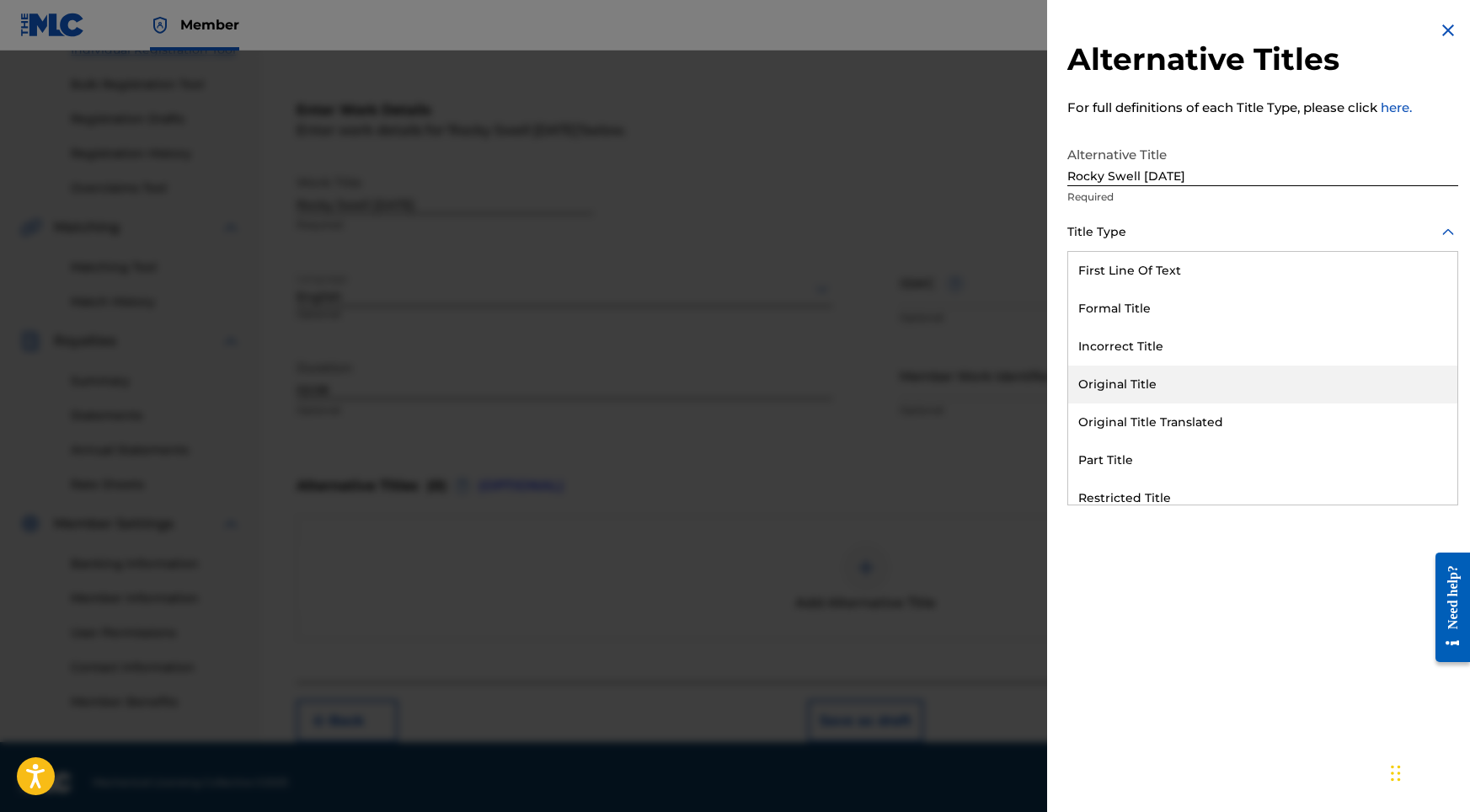
click at [1124, 379] on div "Original Title" at bounding box center [1262, 385] width 389 height 38
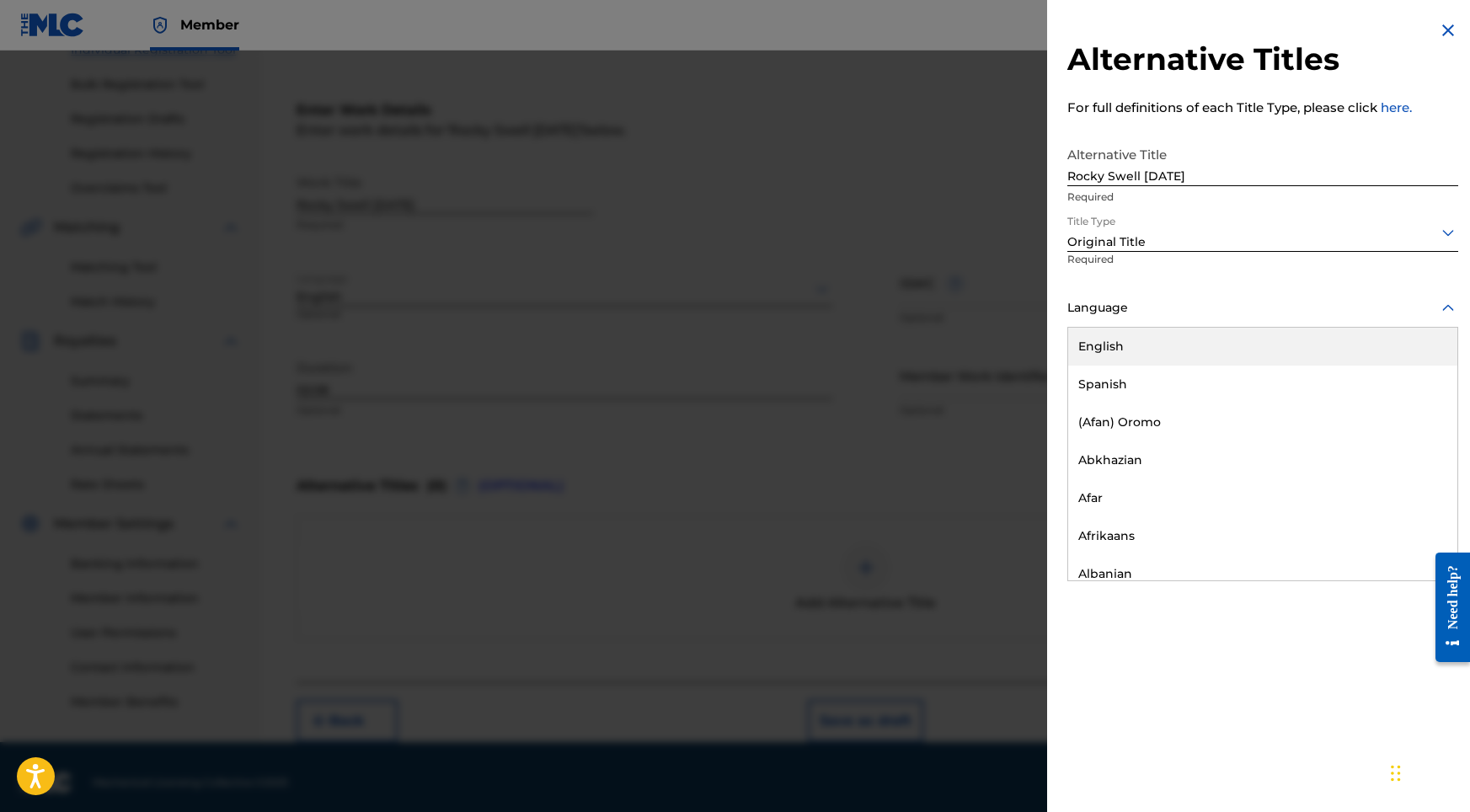
click at [1167, 324] on div "Language" at bounding box center [1262, 309] width 391 height 38
click at [1139, 350] on div "English" at bounding box center [1262, 346] width 389 height 38
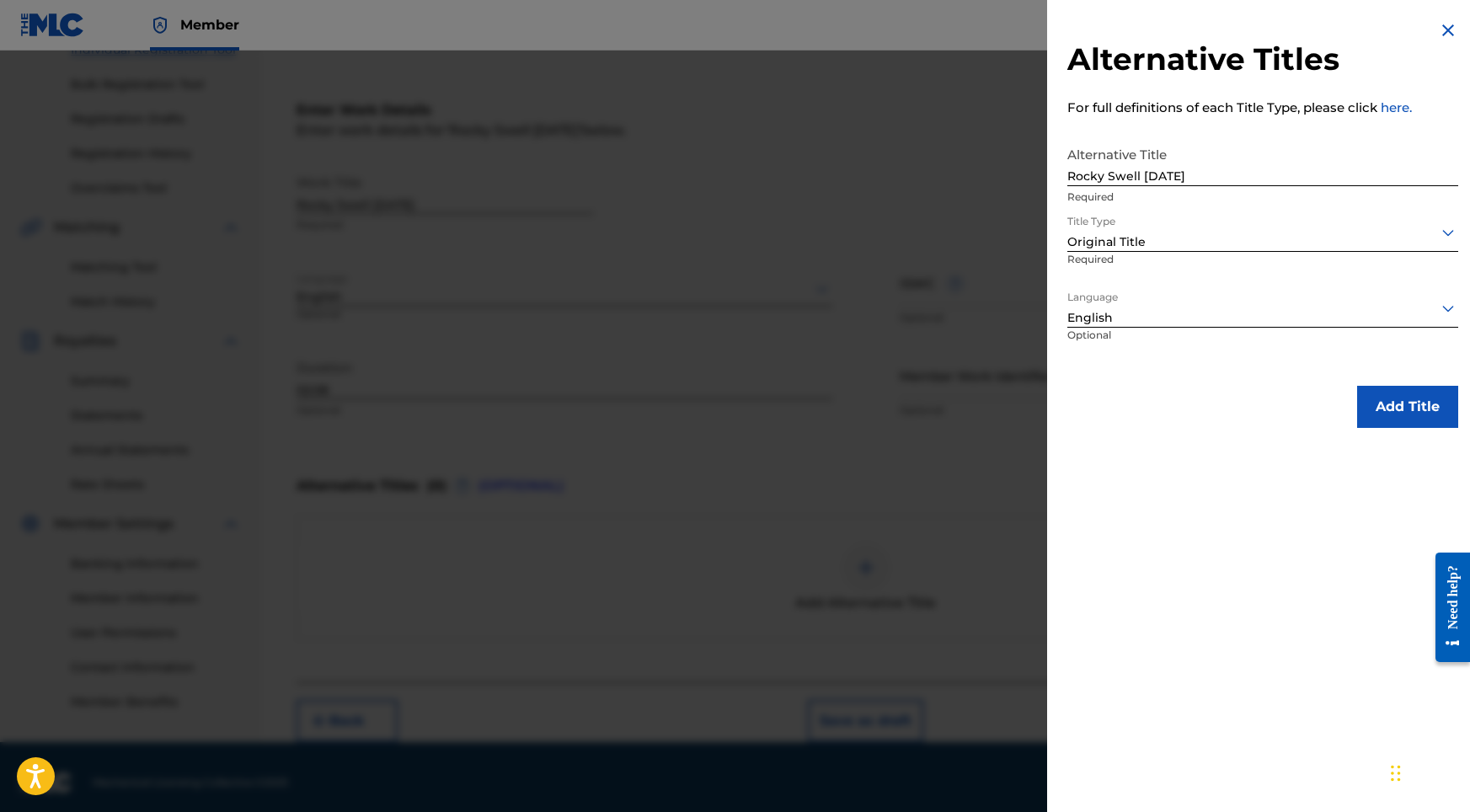
click at [1357, 404] on button "Add Title" at bounding box center [1408, 406] width 101 height 42
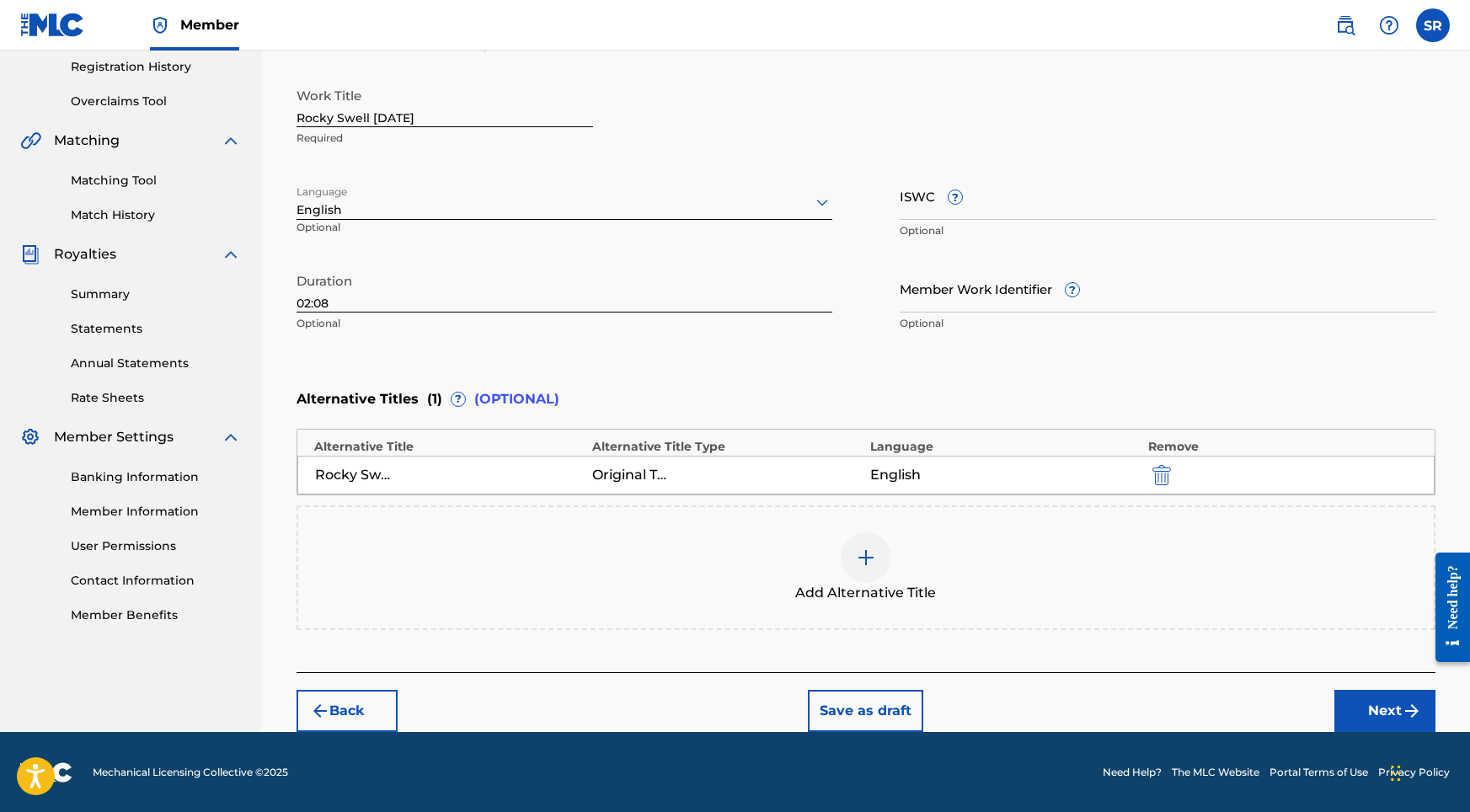
click at [1361, 700] on button "Next" at bounding box center [1384, 710] width 101 height 42
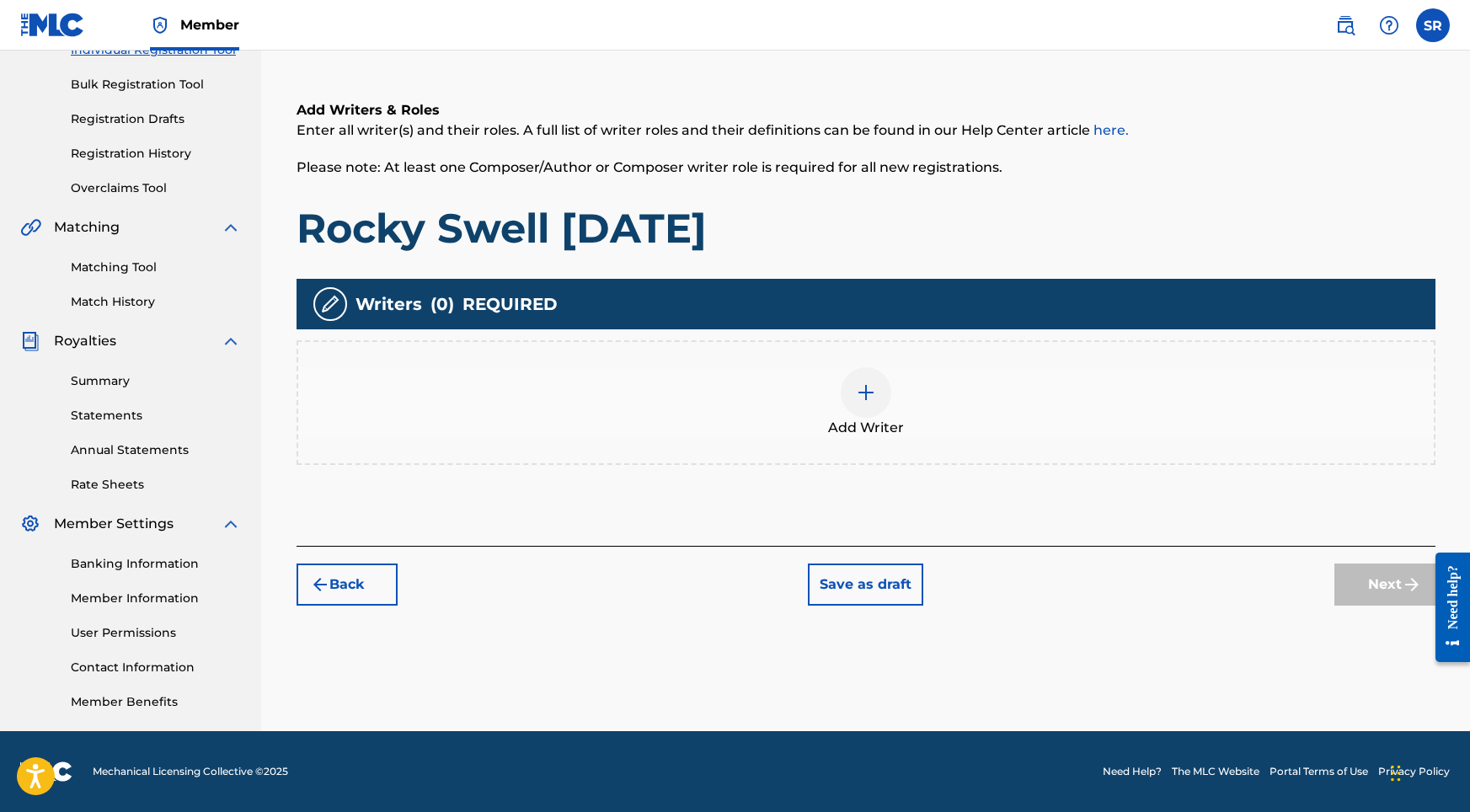
click at [828, 422] on span "Add Writer" at bounding box center [865, 428] width 76 height 21
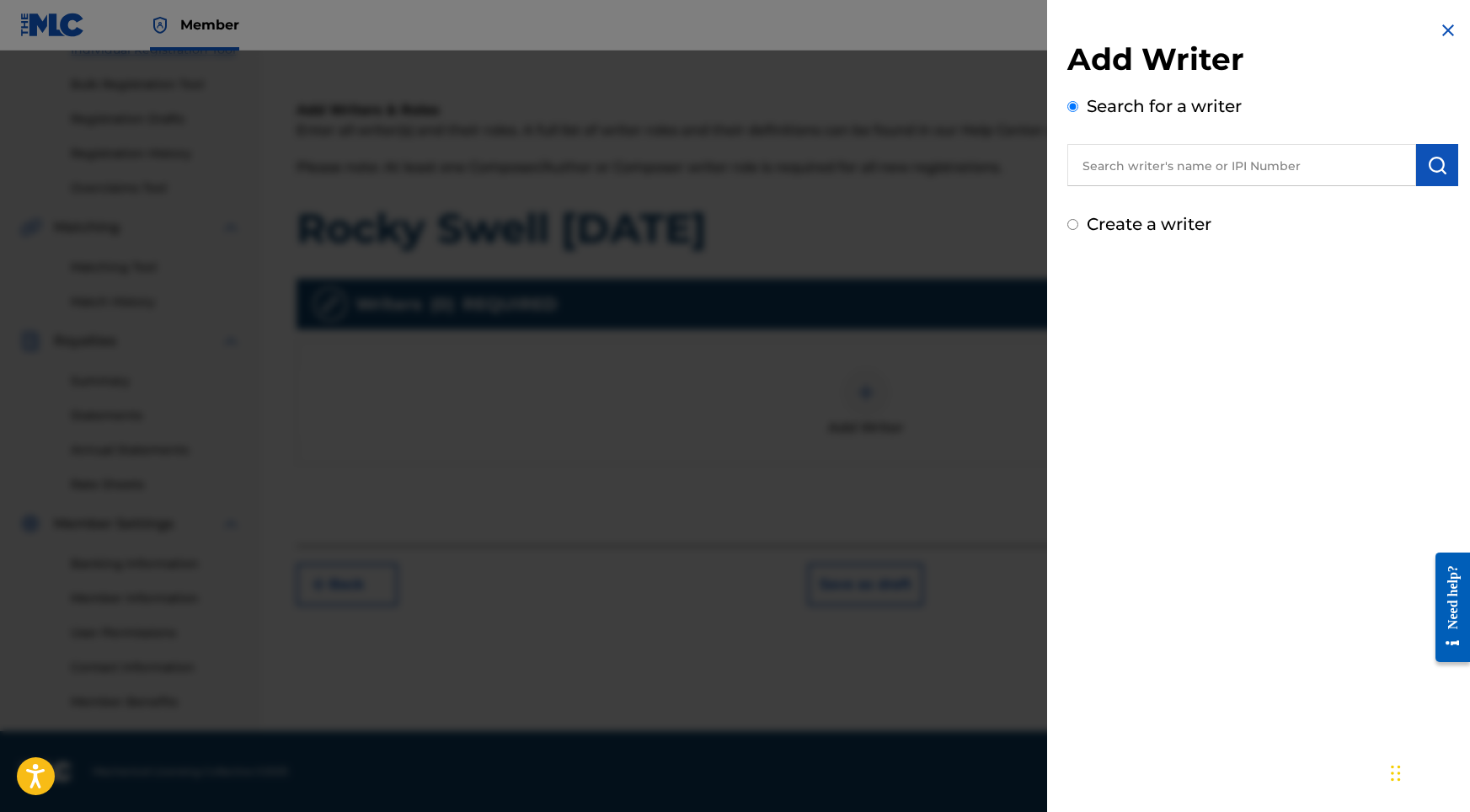
click at [1223, 175] on input "text" at bounding box center [1242, 164] width 349 height 42
paste input "[PERSON_NAME]"
type input "[PERSON_NAME]"
click at [1440, 159] on img "submit" at bounding box center [1438, 165] width 21 height 21
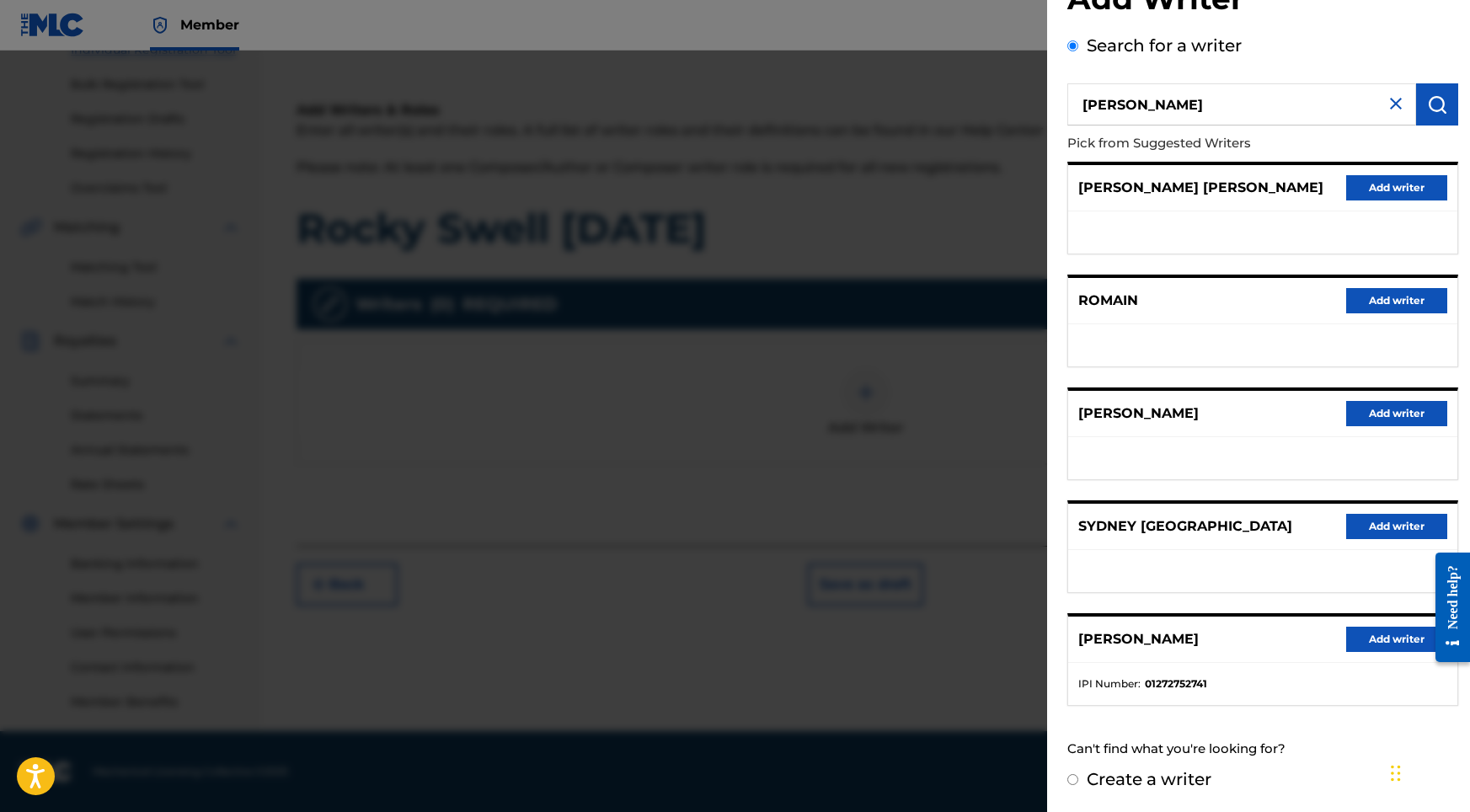
scroll to position [75, 0]
click at [1387, 638] on button "Add writer" at bounding box center [1396, 639] width 101 height 26
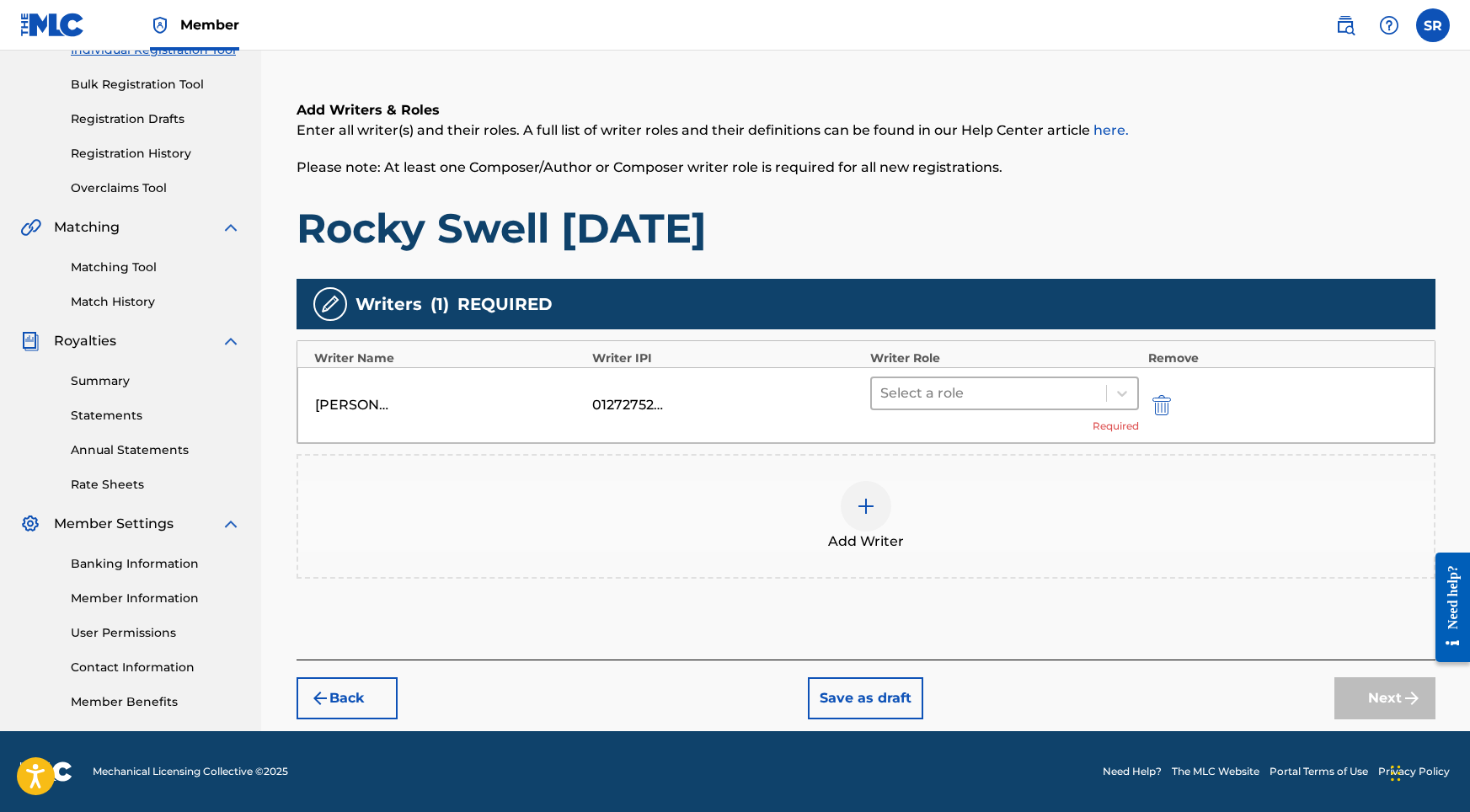
click at [1042, 396] on div at bounding box center [989, 393] width 218 height 24
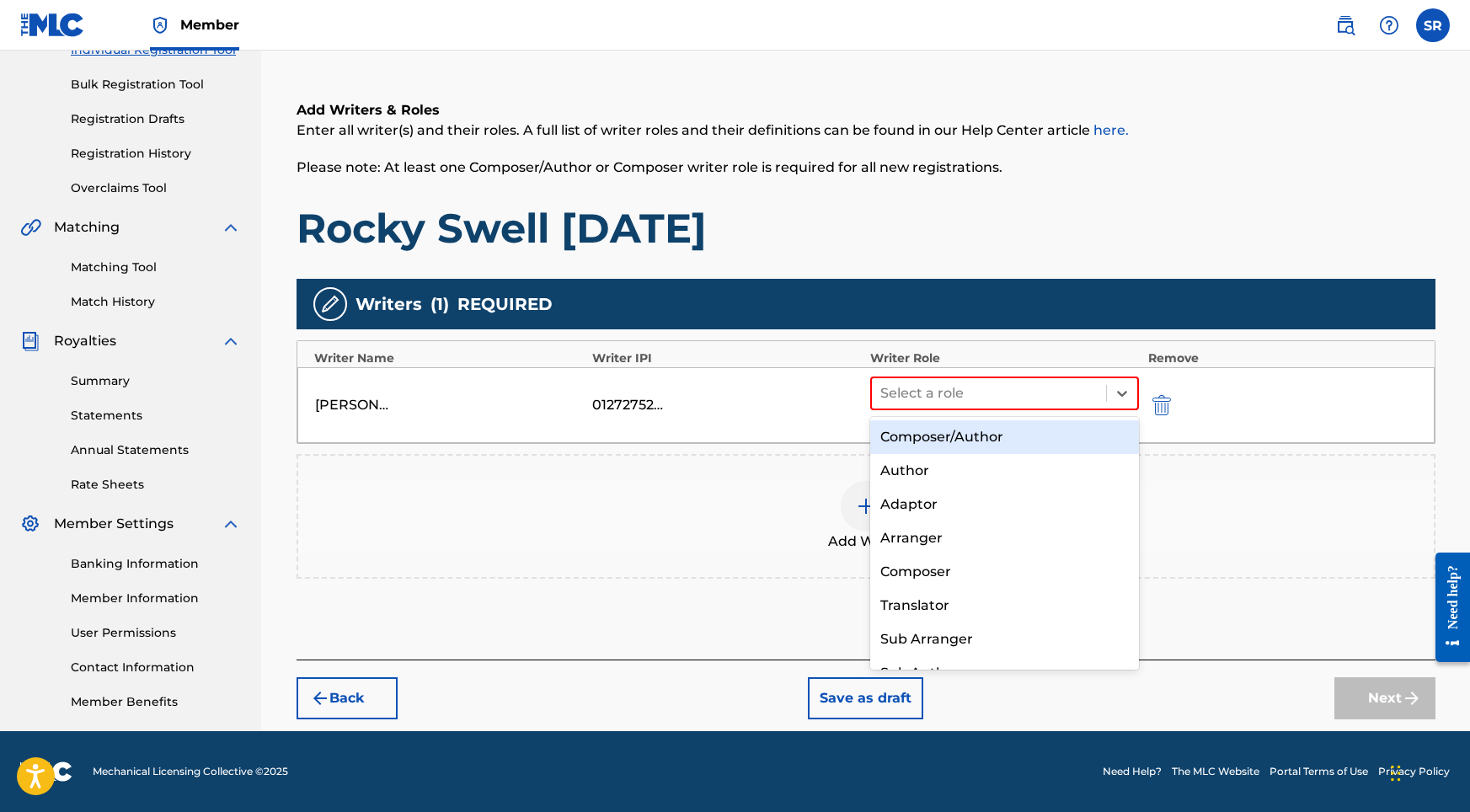
click at [984, 438] on div "Composer/Author" at bounding box center [1005, 437] width 269 height 33
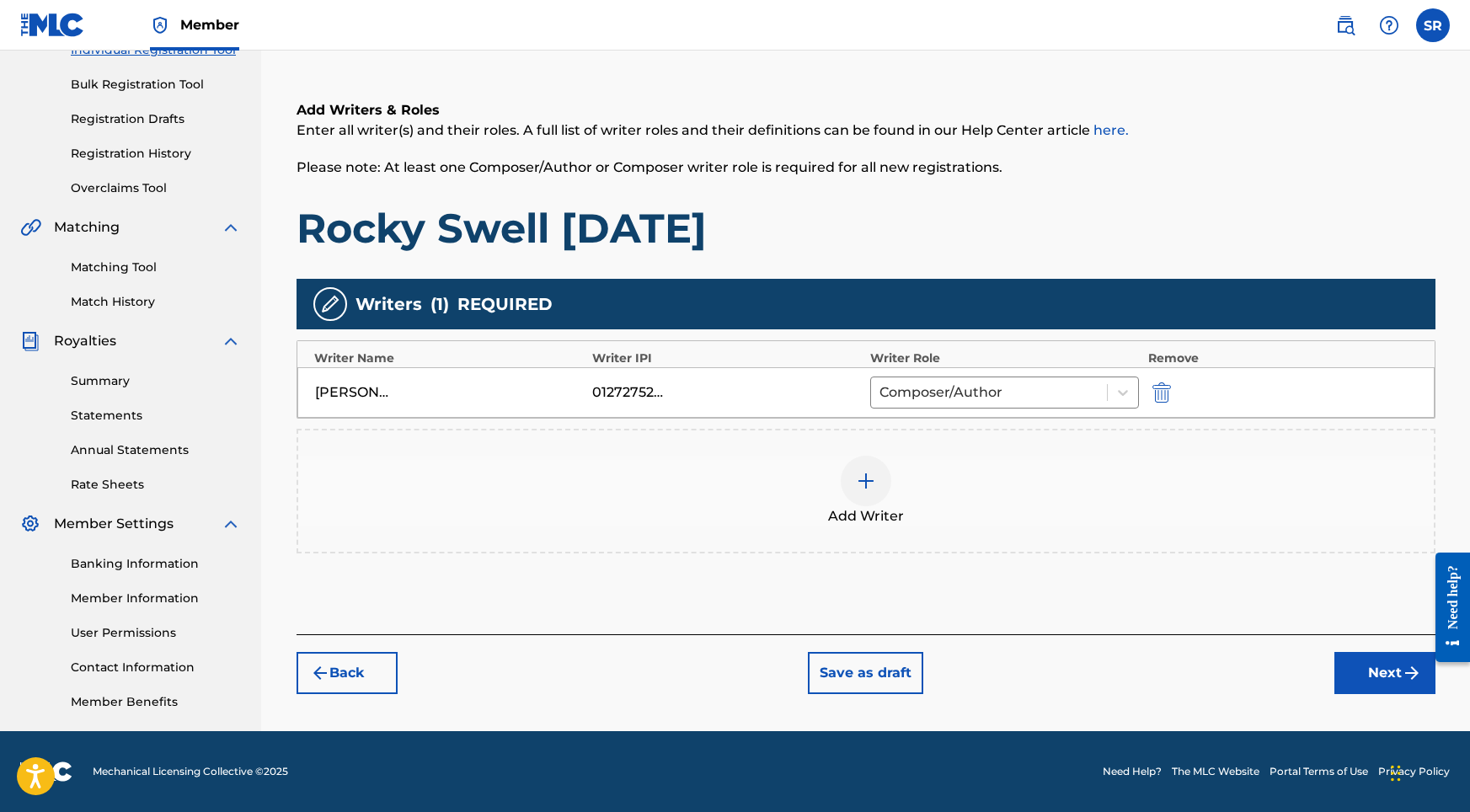
click at [1357, 658] on button "Next" at bounding box center [1384, 672] width 101 height 42
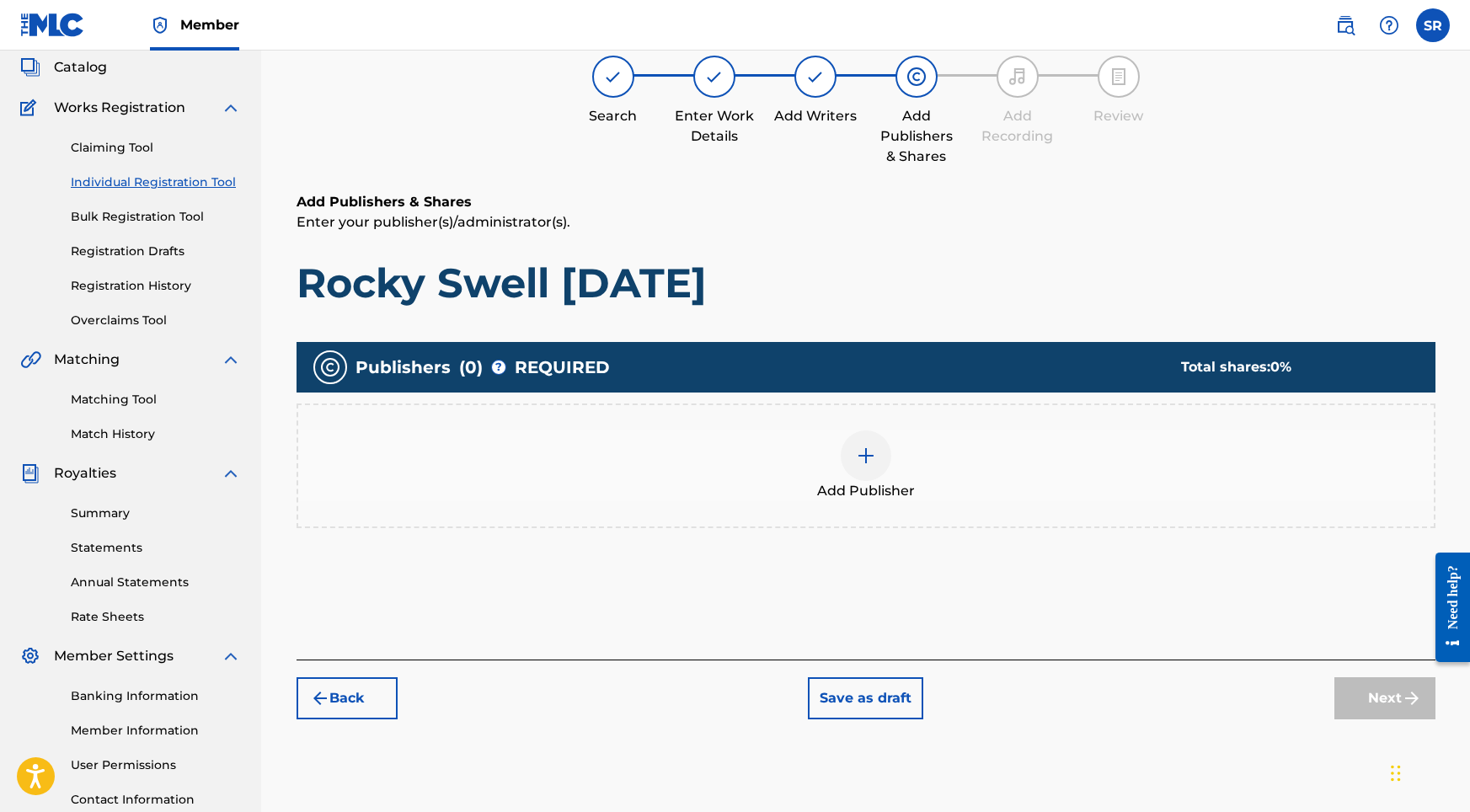
scroll to position [76, 0]
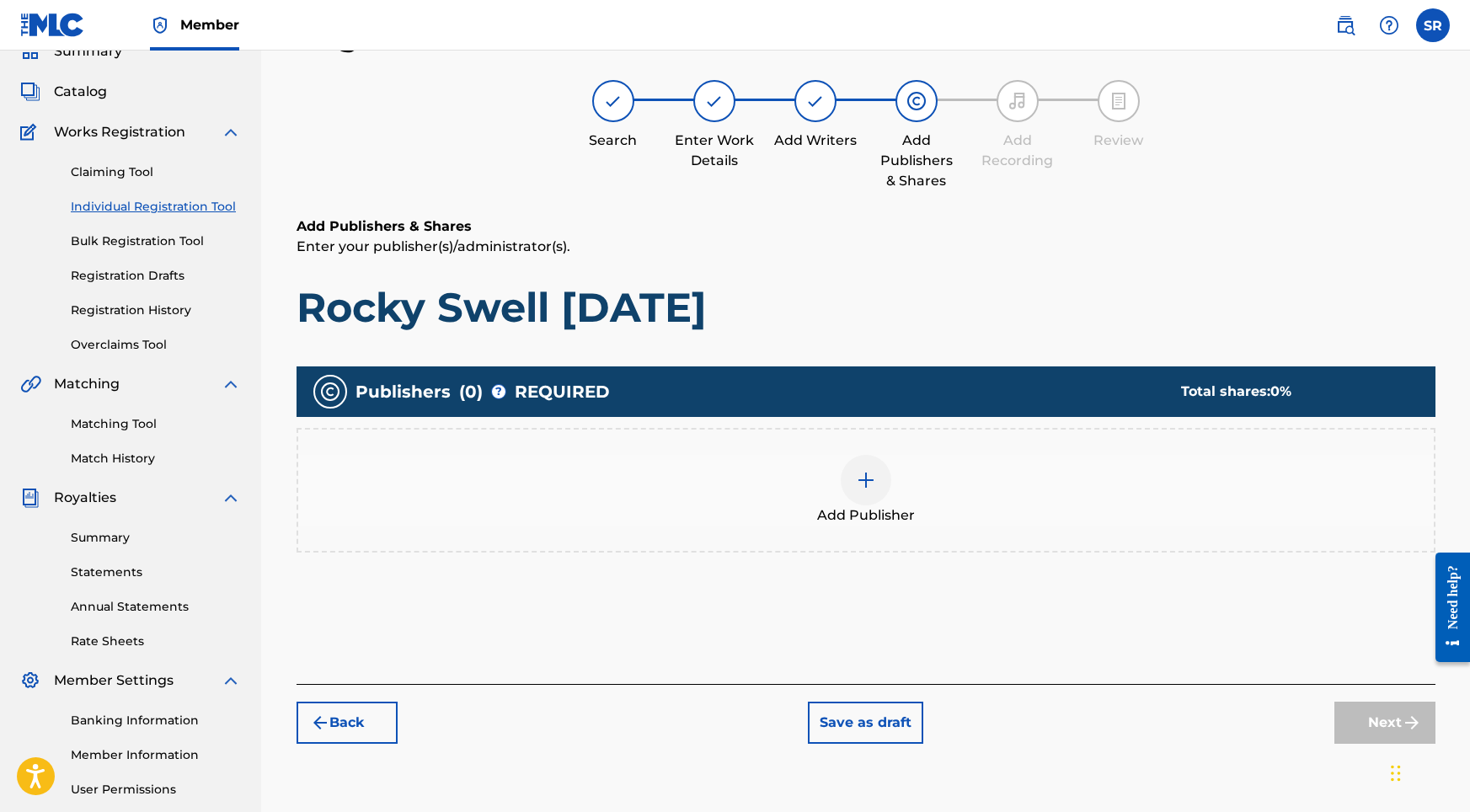
click at [874, 476] on img at bounding box center [866, 480] width 21 height 21
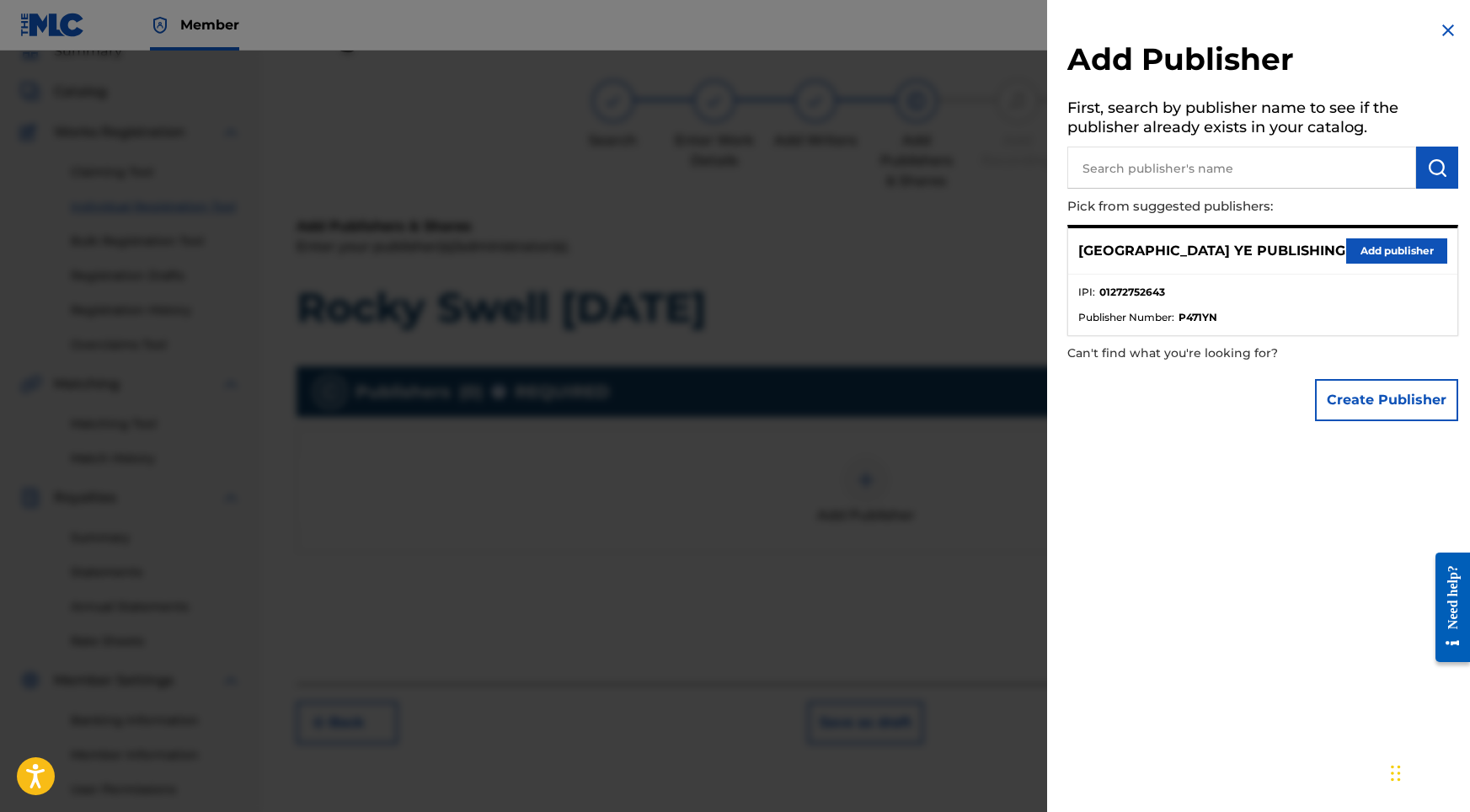
click at [1371, 255] on button "Add publisher" at bounding box center [1396, 251] width 101 height 26
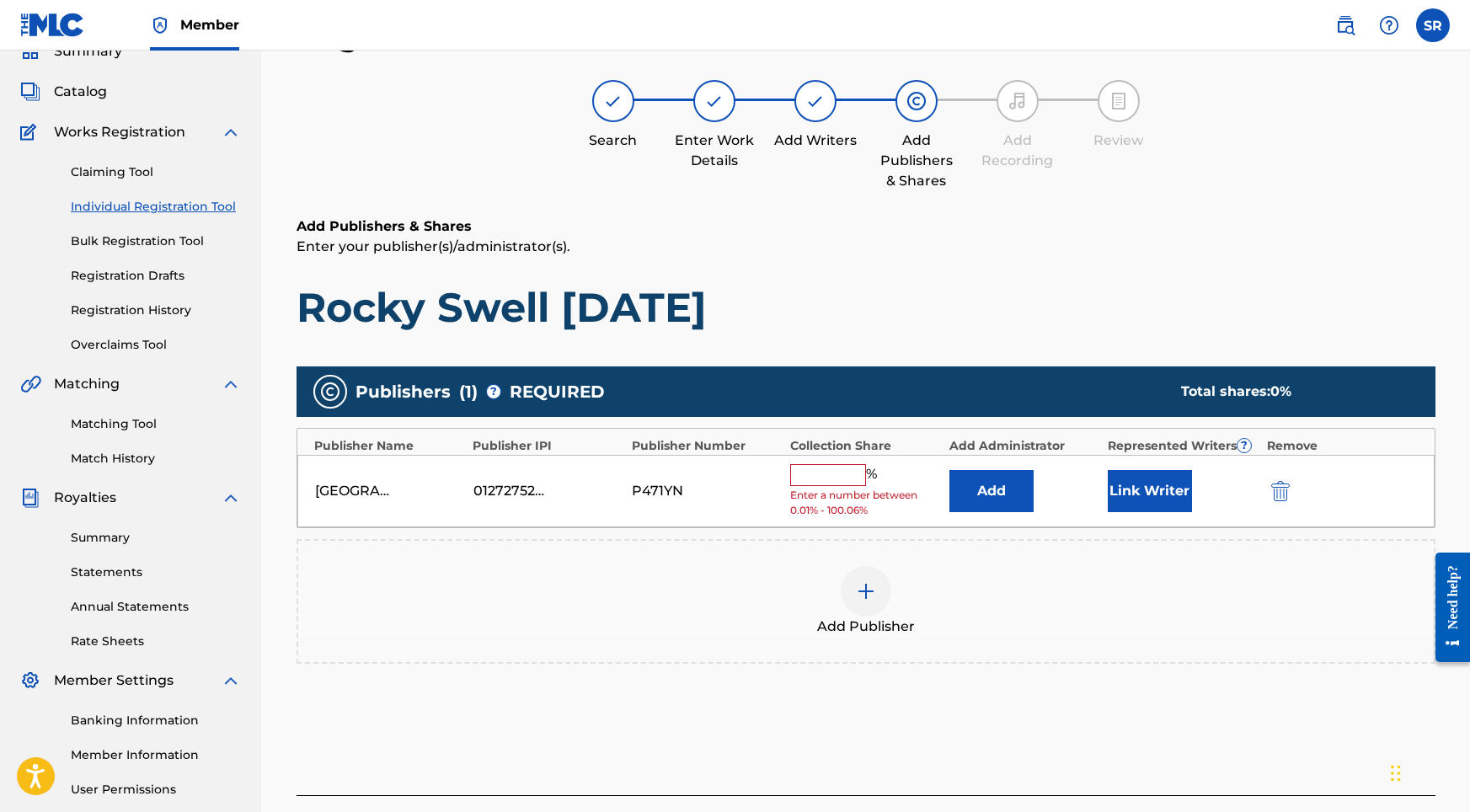
click at [841, 470] on input "text" at bounding box center [828, 475] width 76 height 22
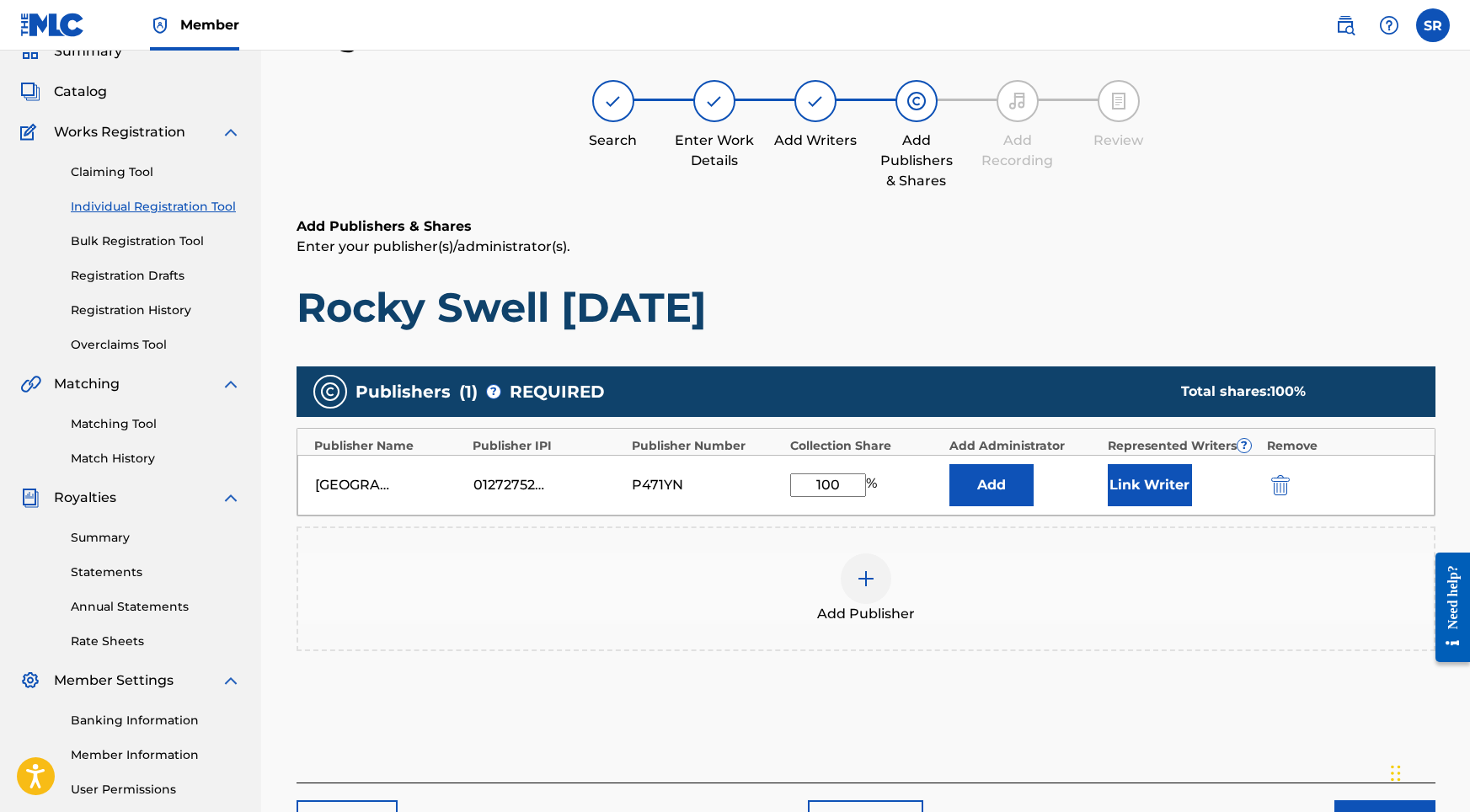
type input "100"
click at [1163, 480] on button "Link Writer" at bounding box center [1149, 485] width 85 height 42
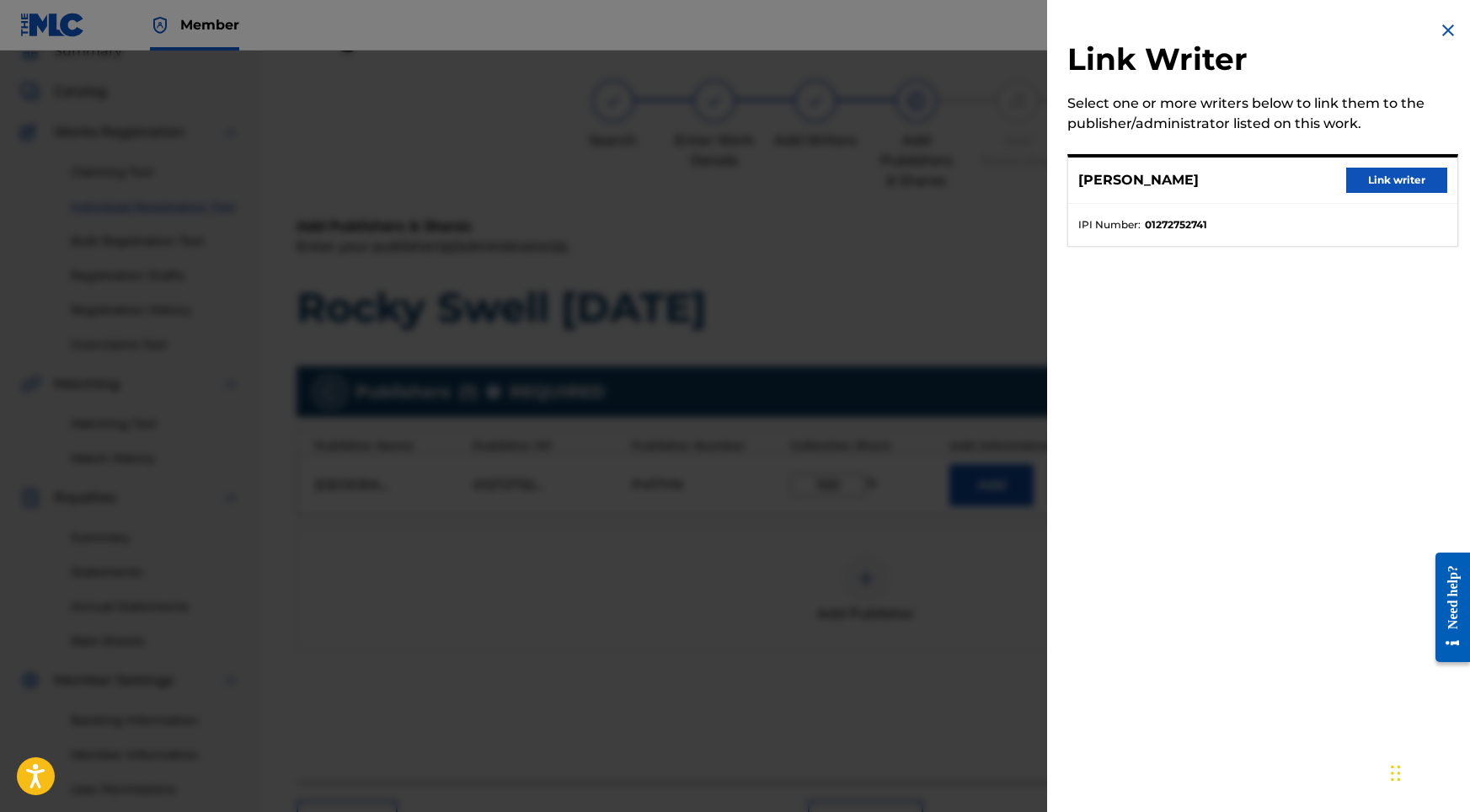
click at [1346, 176] on button "Link writer" at bounding box center [1396, 180] width 101 height 26
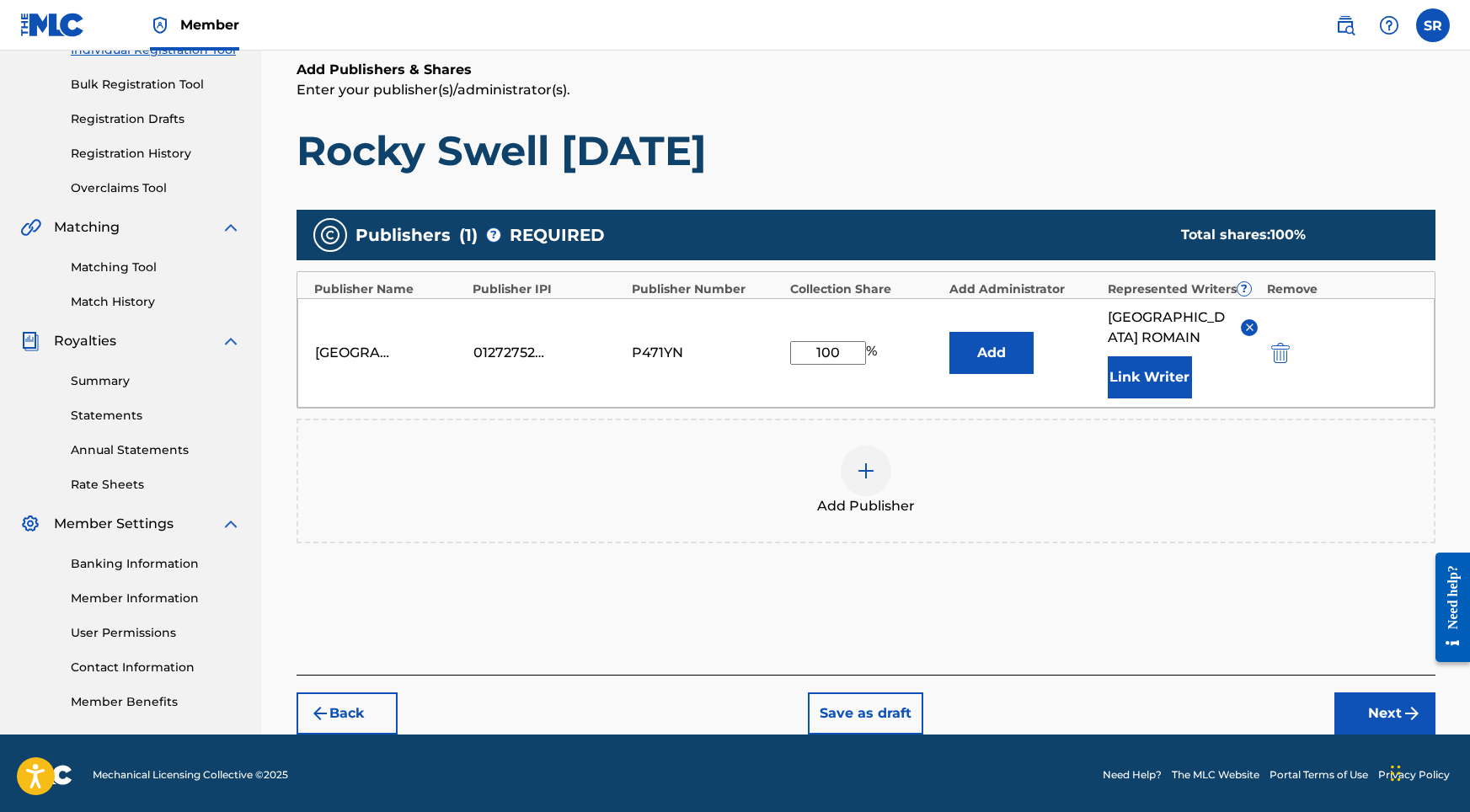
click at [1373, 692] on button "Next" at bounding box center [1384, 713] width 101 height 42
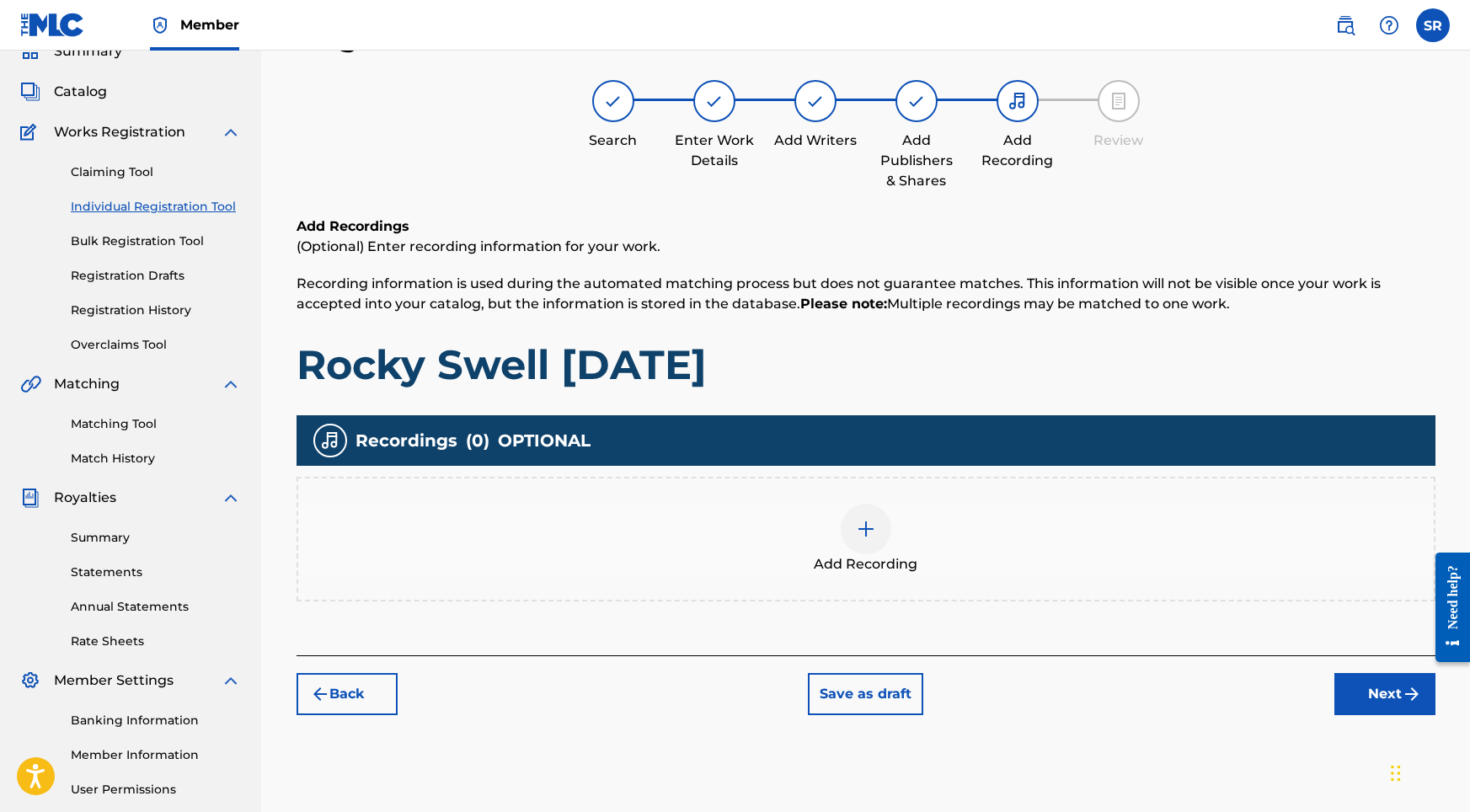
click at [804, 527] on div "Add Recording" at bounding box center [866, 538] width 1136 height 71
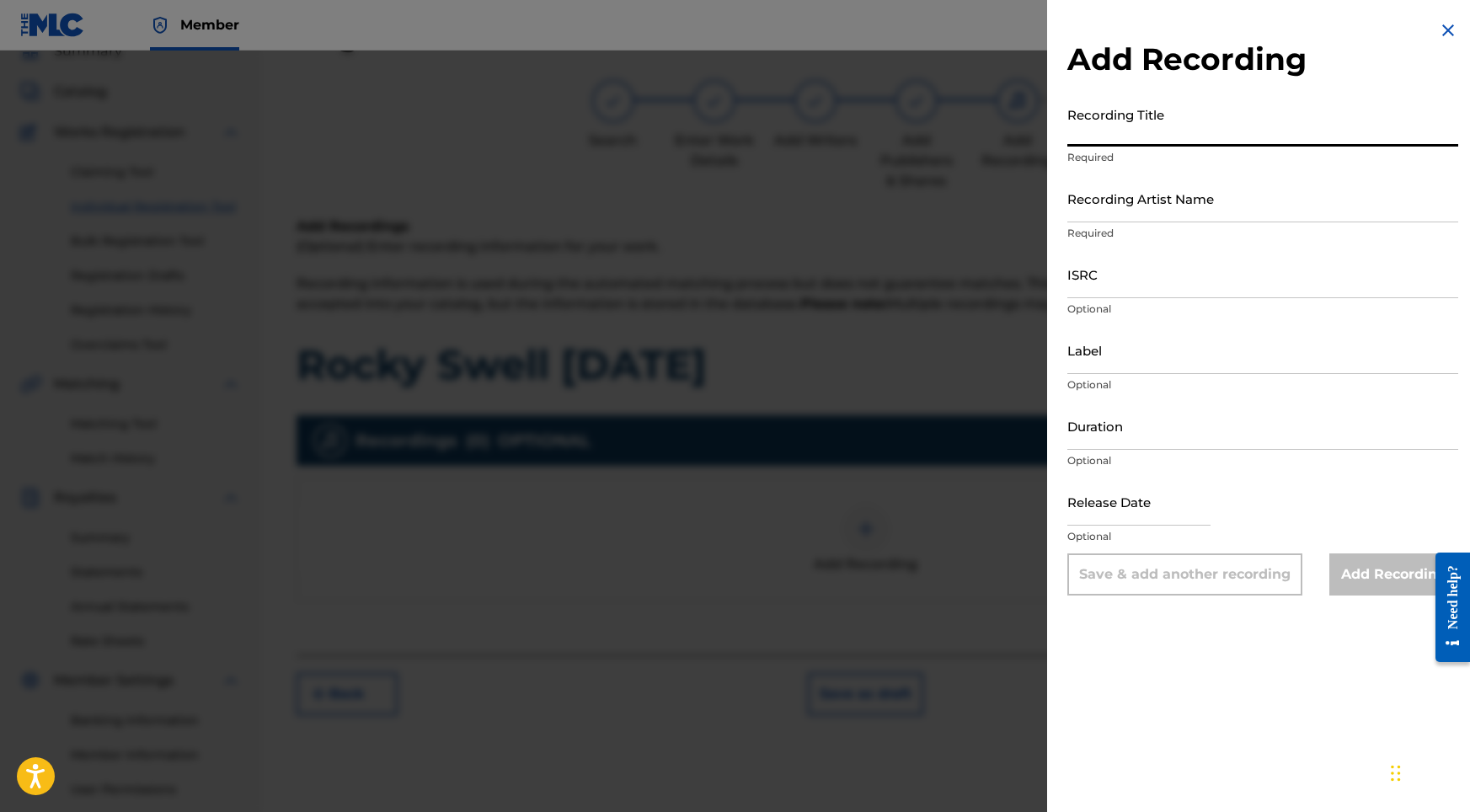
click at [1148, 128] on input "Recording Title" at bounding box center [1262, 122] width 391 height 48
paste input "Rocky Swell [DATE]"
type input "Rocky Swell [DATE]"
click at [1121, 288] on input "ISRC" at bounding box center [1262, 274] width 391 height 48
paste input "USHM82429582"
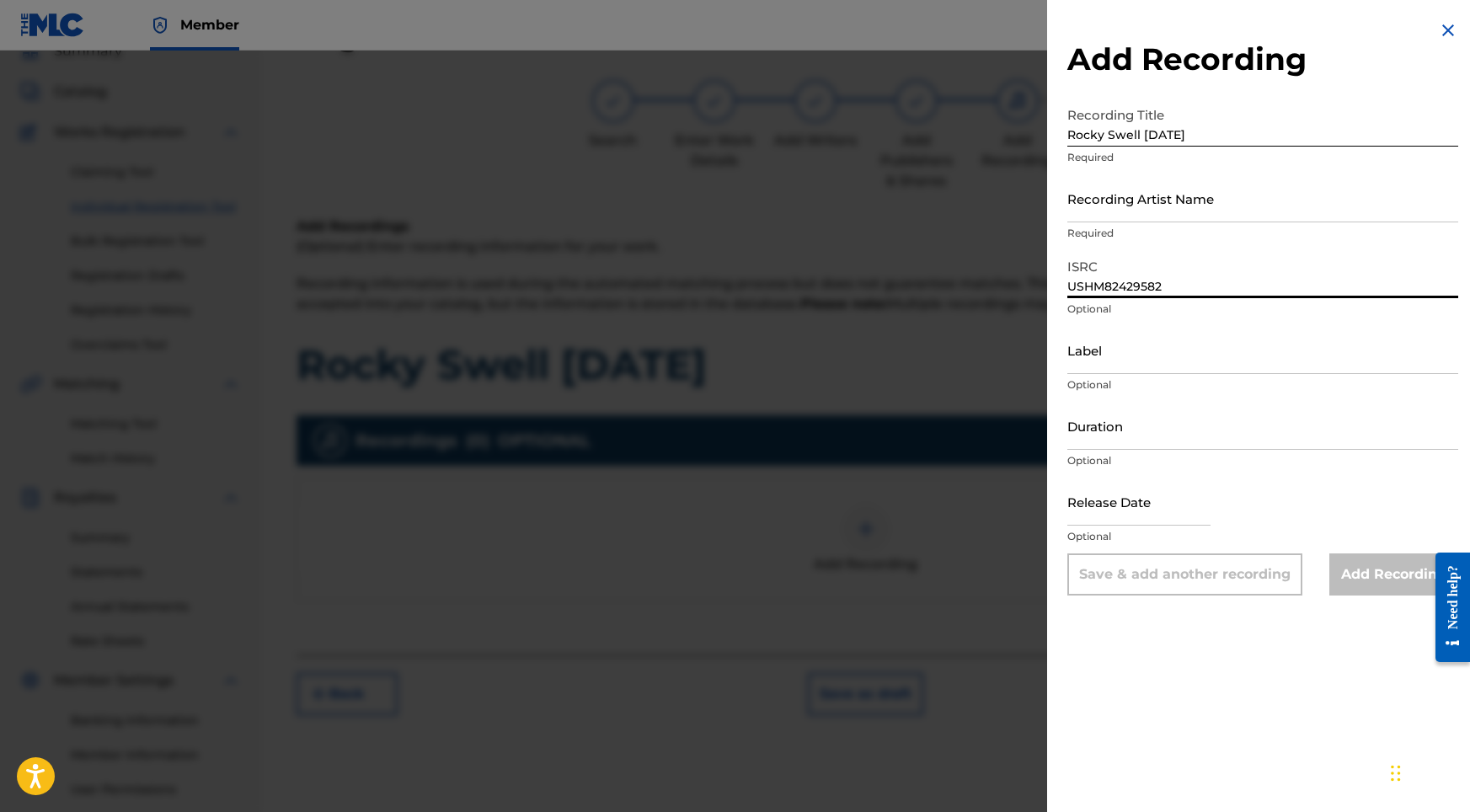
type input "USHM82429582"
click at [1148, 445] on input "Duration" at bounding box center [1262, 426] width 391 height 48
type input "02:08"
click at [1134, 503] on input "text" at bounding box center [1138, 502] width 143 height 48
select select "8"
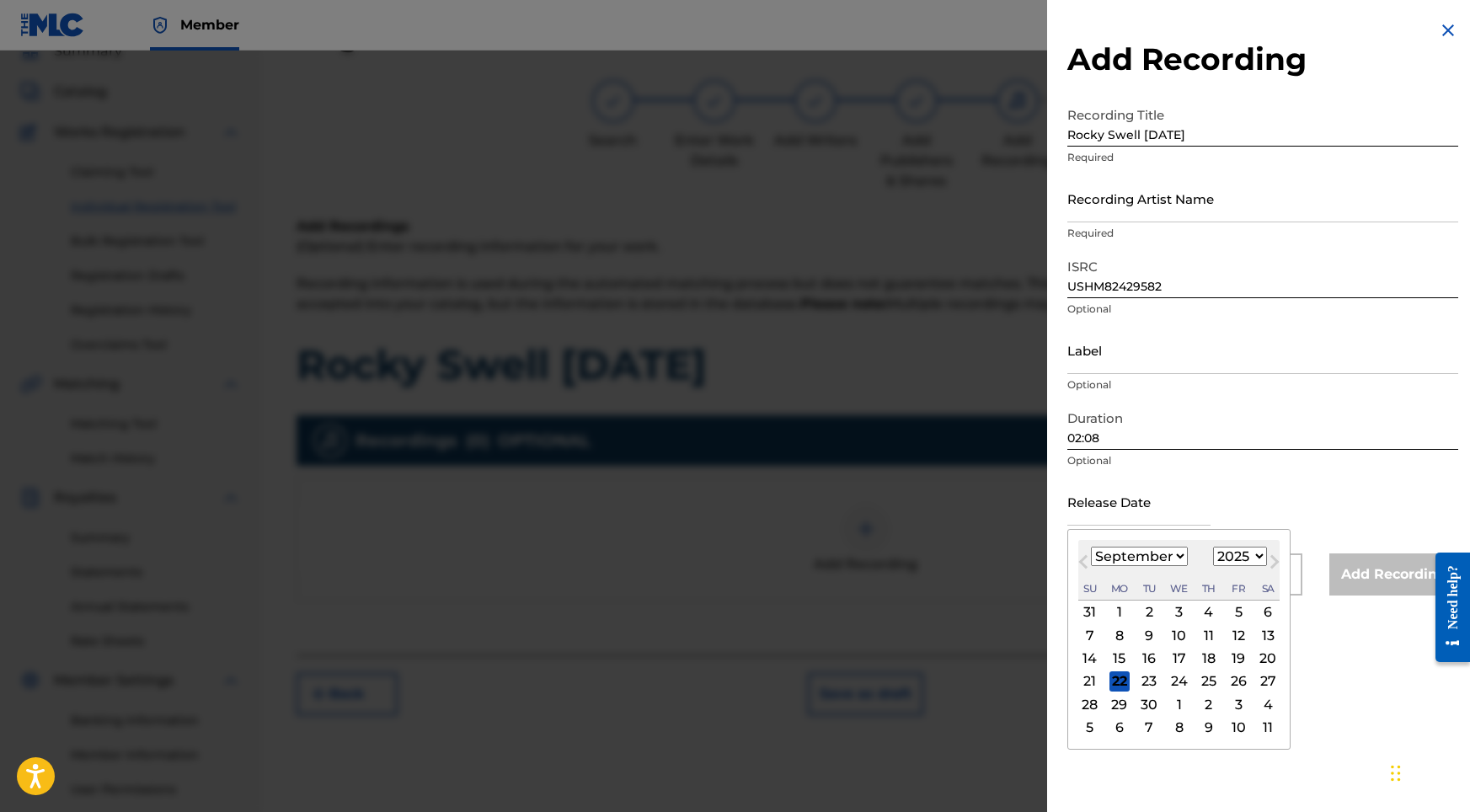
select select "2024"
select select "5"
click at [1169, 657] on div "12" at bounding box center [1179, 659] width 21 height 21
type input "[DATE]"
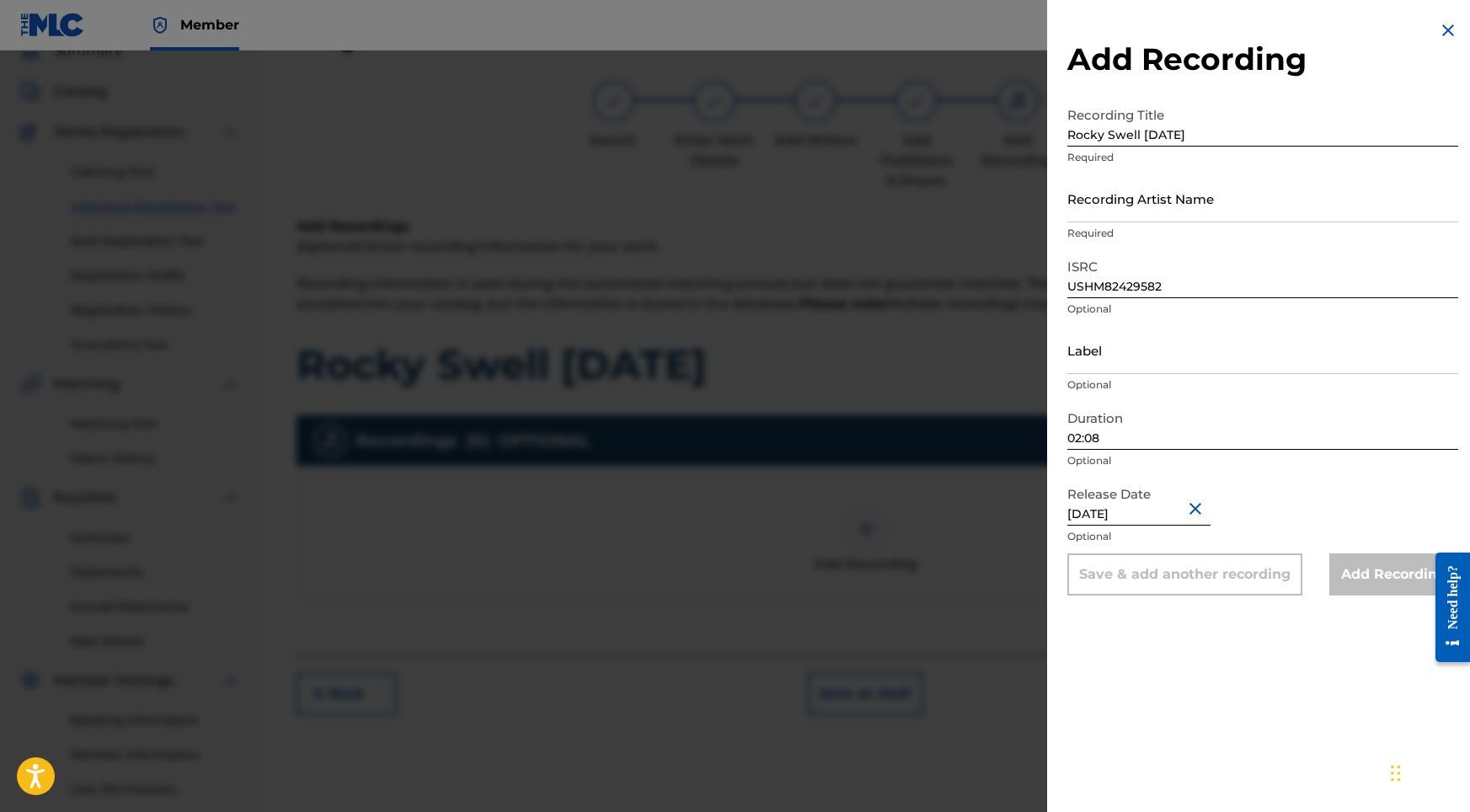
click at [1136, 200] on input "Recording Artist Name" at bounding box center [1262, 198] width 391 height 48
paste input "Sonic Atmos"
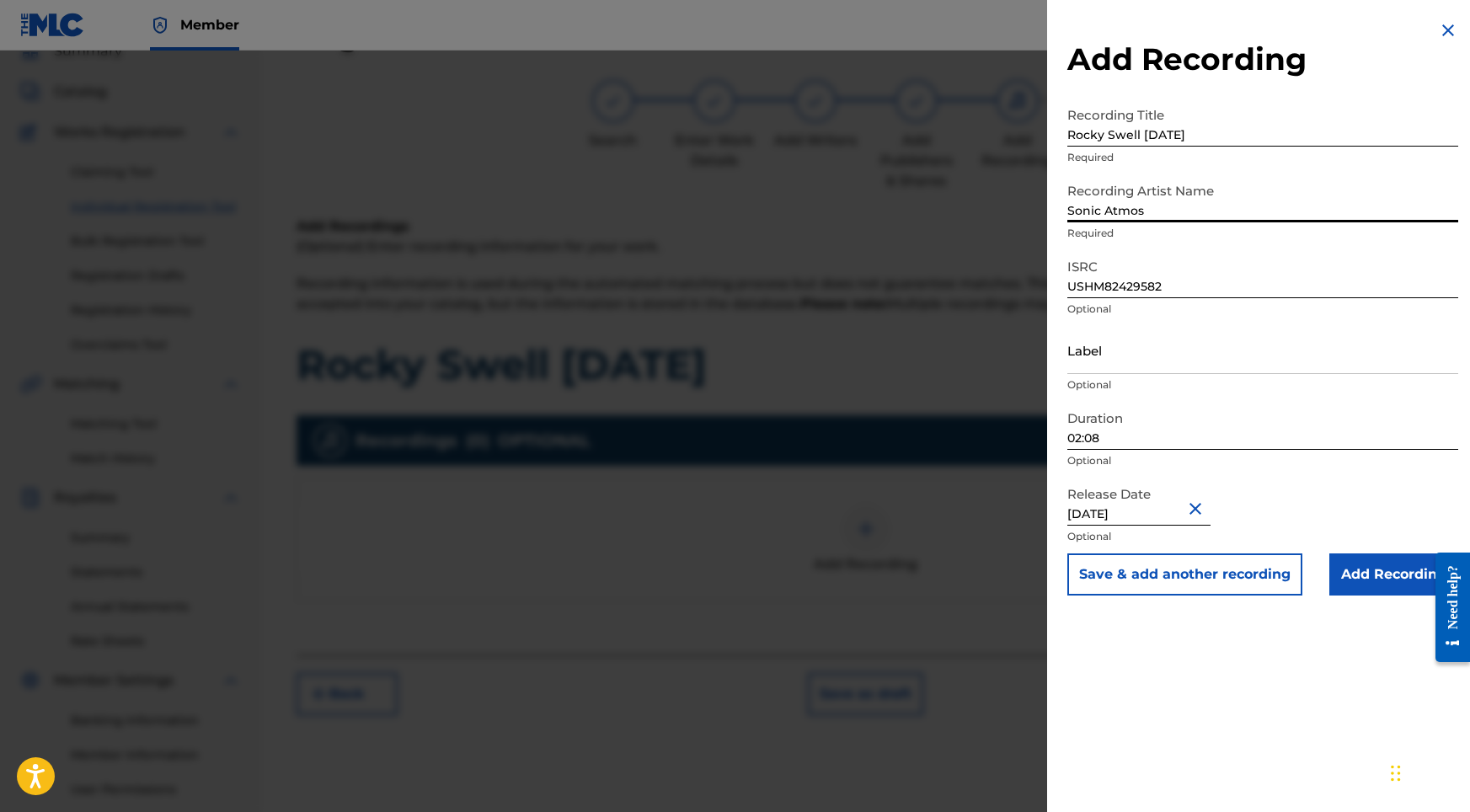
type input "Sonic Atmos"
click at [1385, 571] on input "Add Recording" at bounding box center [1394, 574] width 129 height 42
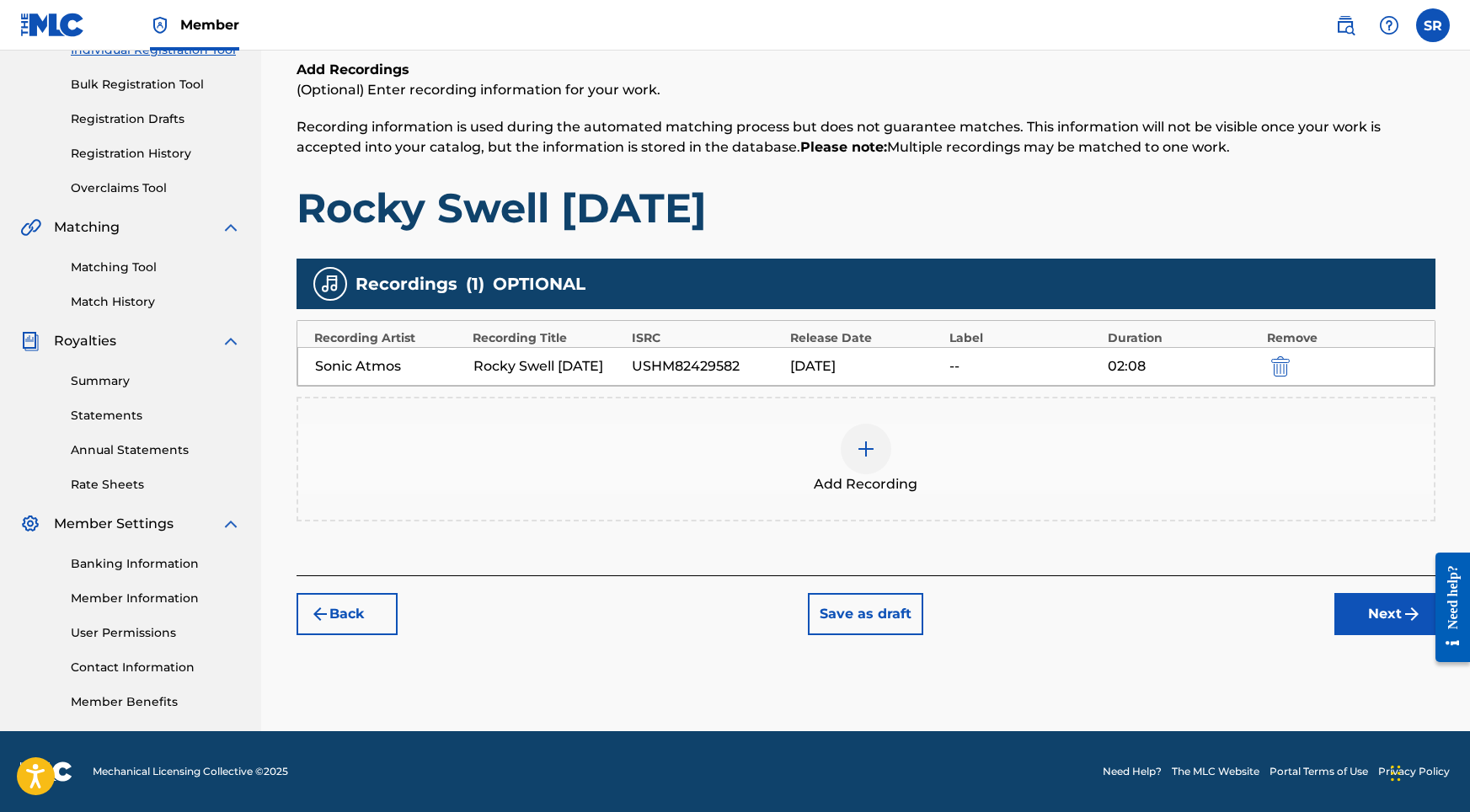
click at [1396, 621] on button "Next" at bounding box center [1384, 614] width 101 height 42
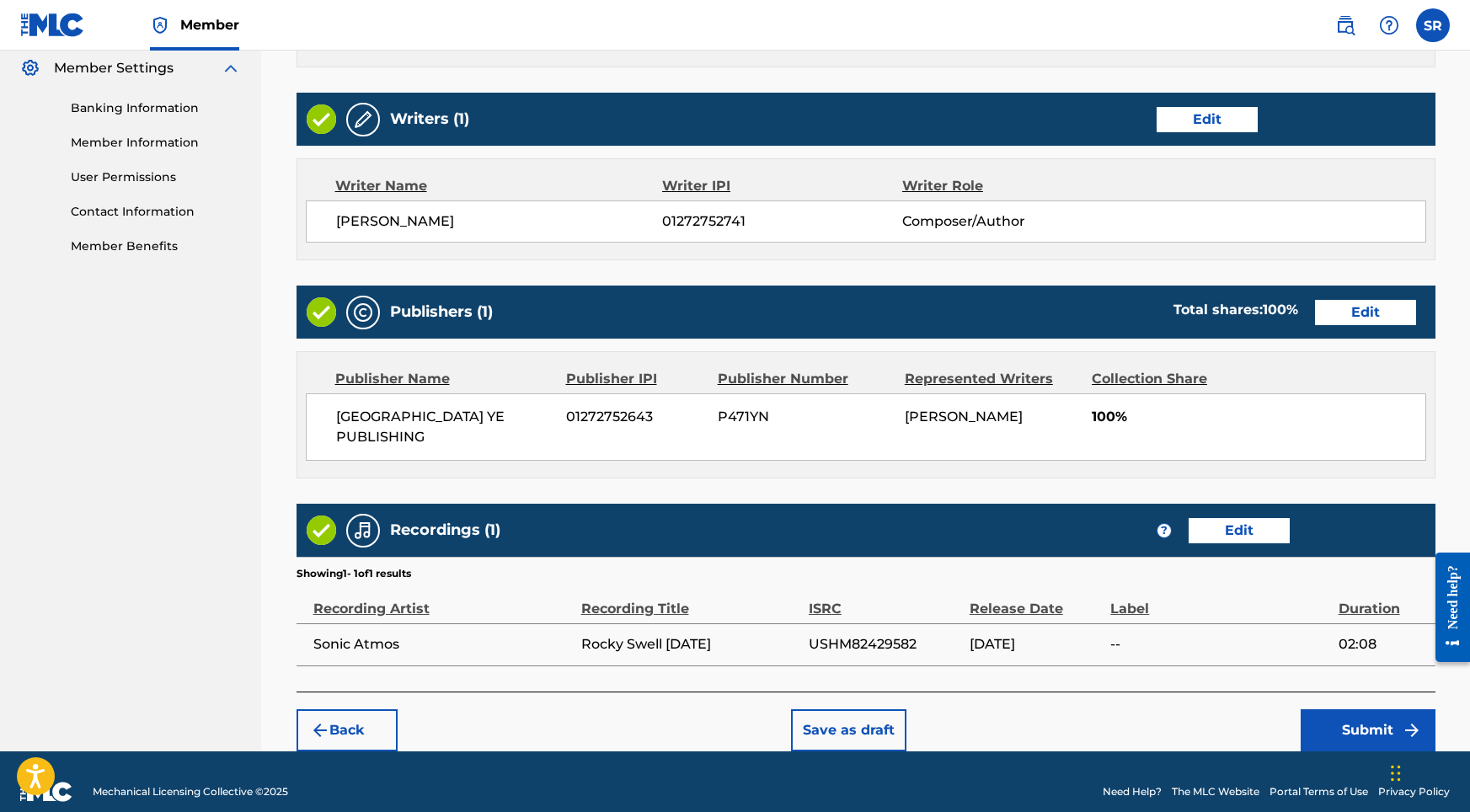
scroll to position [687, 0]
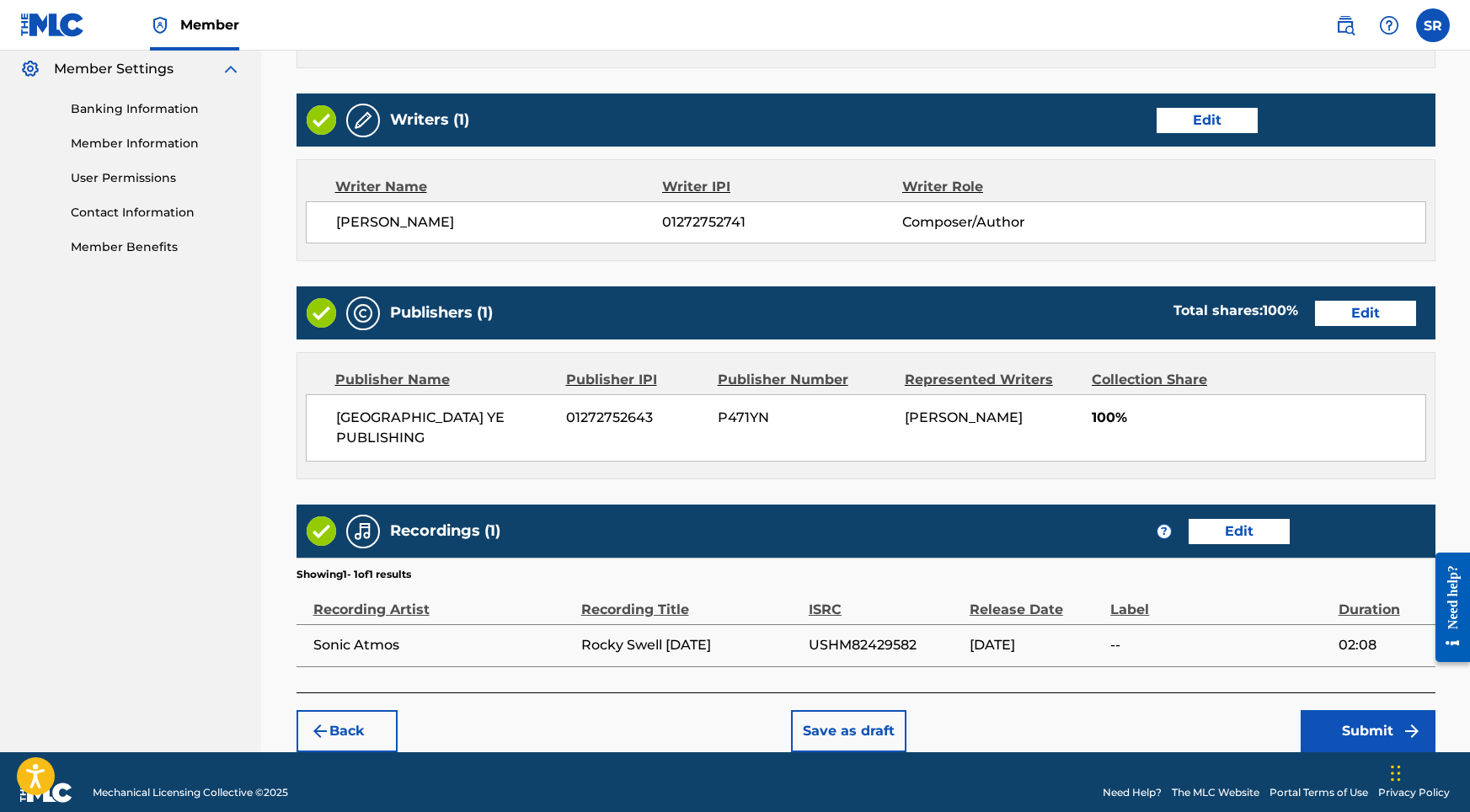
click at [1345, 715] on button "Submit" at bounding box center [1368, 730] width 135 height 42
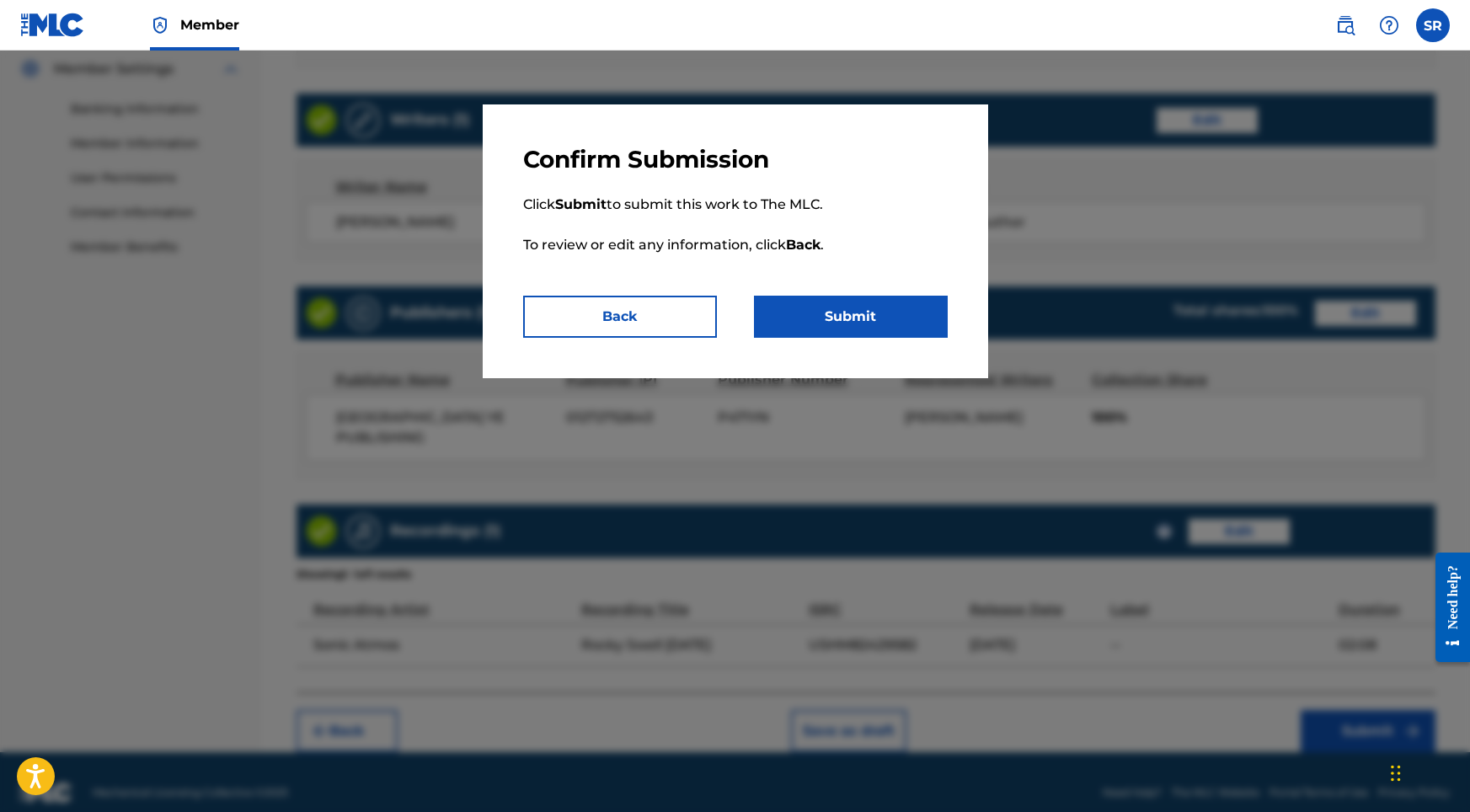
click at [798, 310] on button "Submit" at bounding box center [851, 316] width 194 height 42
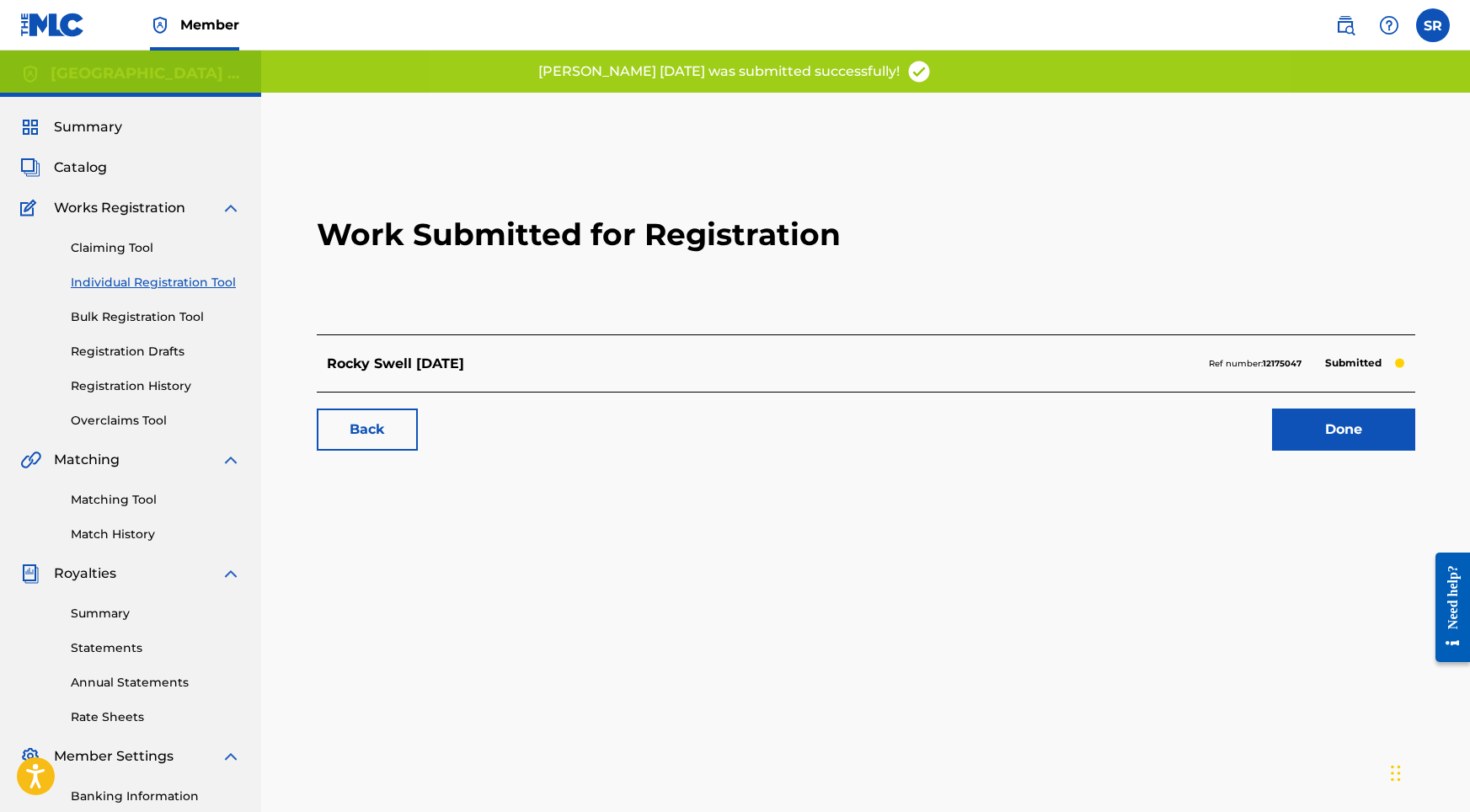
click at [1374, 413] on link "Done" at bounding box center [1343, 429] width 143 height 42
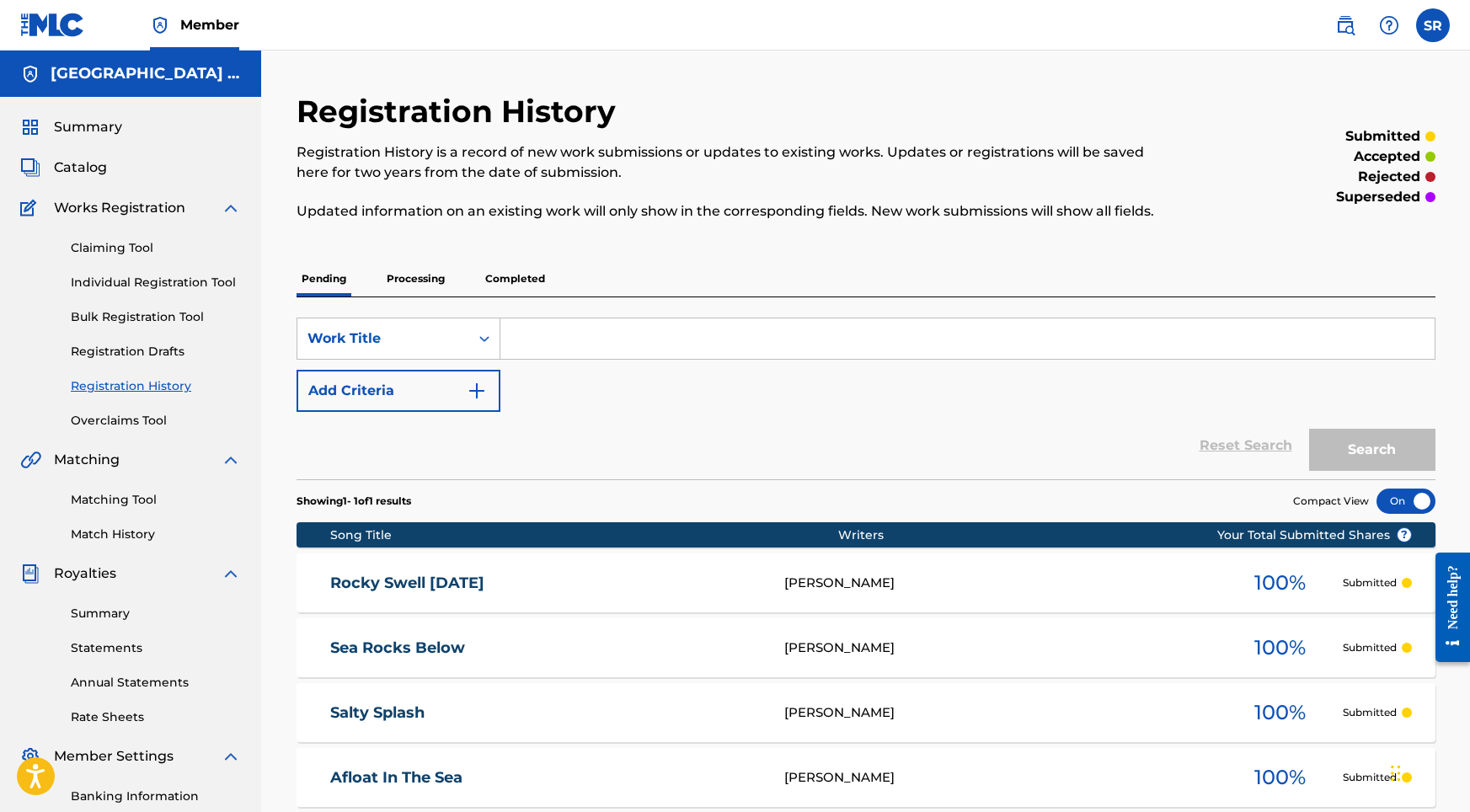
click at [174, 283] on link "Individual Registration Tool" at bounding box center [156, 282] width 170 height 18
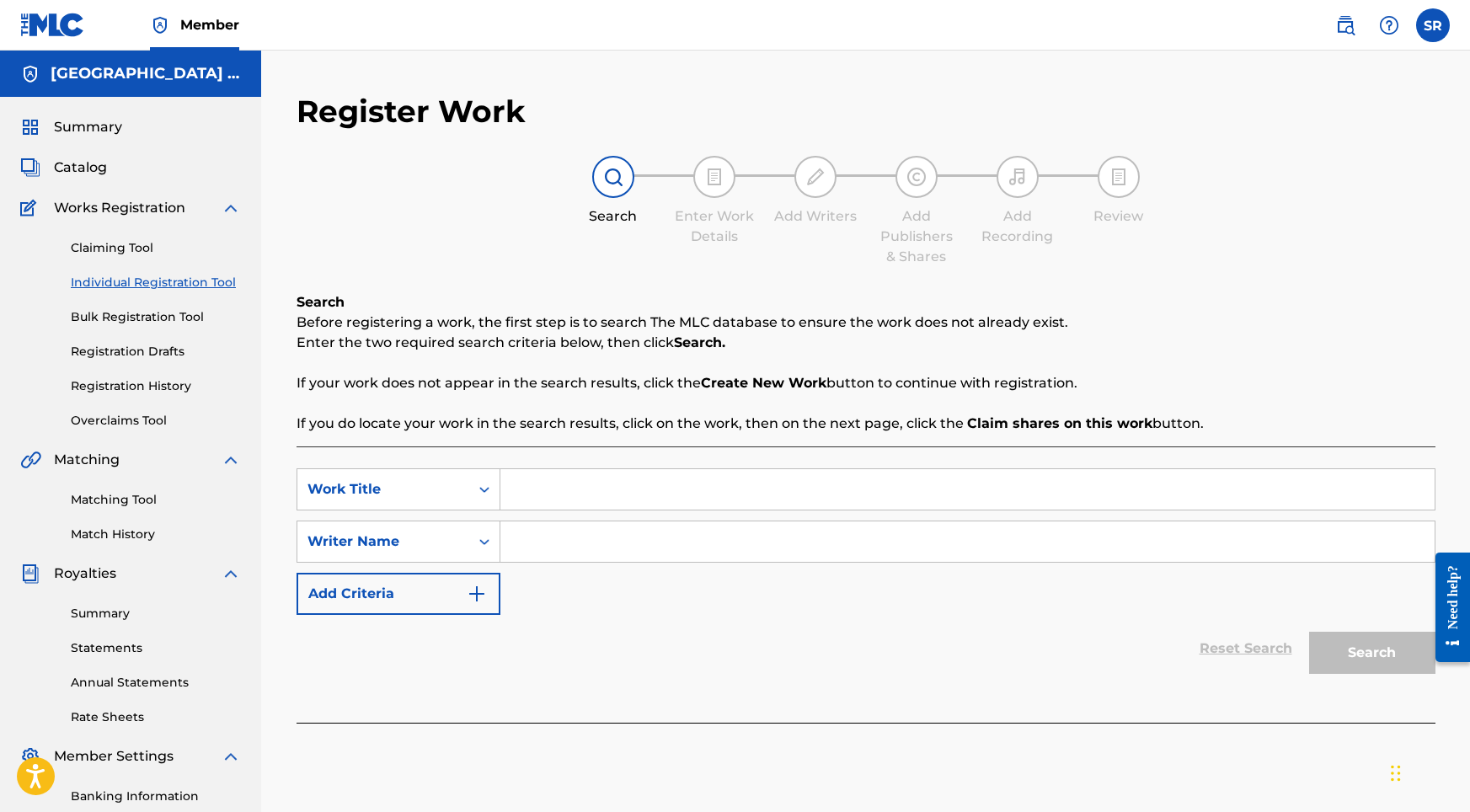
click at [580, 492] on input "Search Form" at bounding box center [967, 489] width 935 height 40
paste input "Washing Waves Around"
type input "Washing Waves Around"
click at [599, 563] on div "SearchWithCriteriaf6c91032-2cb1-4973-92fc-d8360b8bacce Work Title Washing Waves…" at bounding box center [866, 541] width 1139 height 146
click at [601, 551] on input "Search Form" at bounding box center [967, 541] width 935 height 40
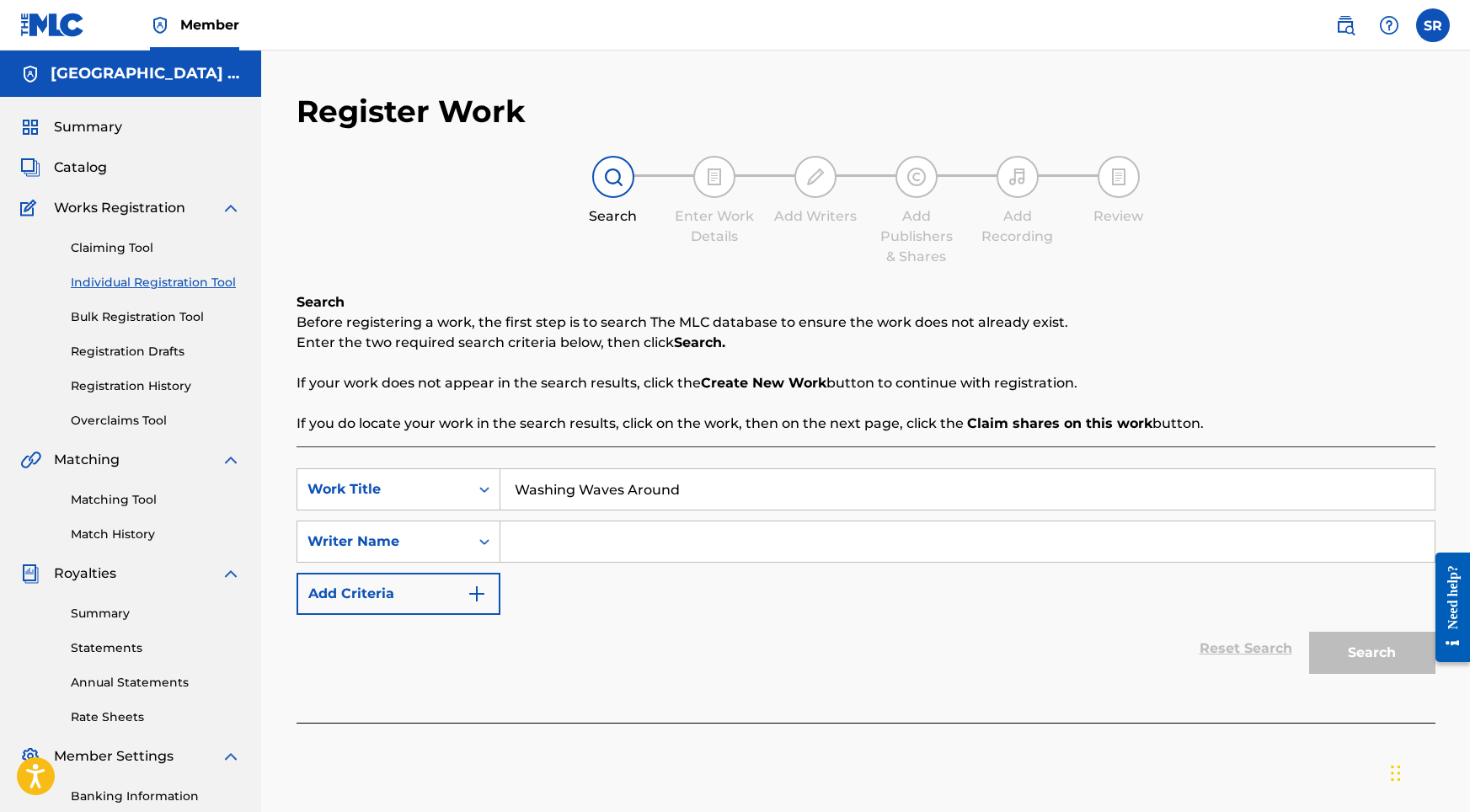
paste input "Washing Waves Around"
type input "Washing Waves Around"
click at [1316, 661] on button "Search" at bounding box center [1373, 652] width 127 height 42
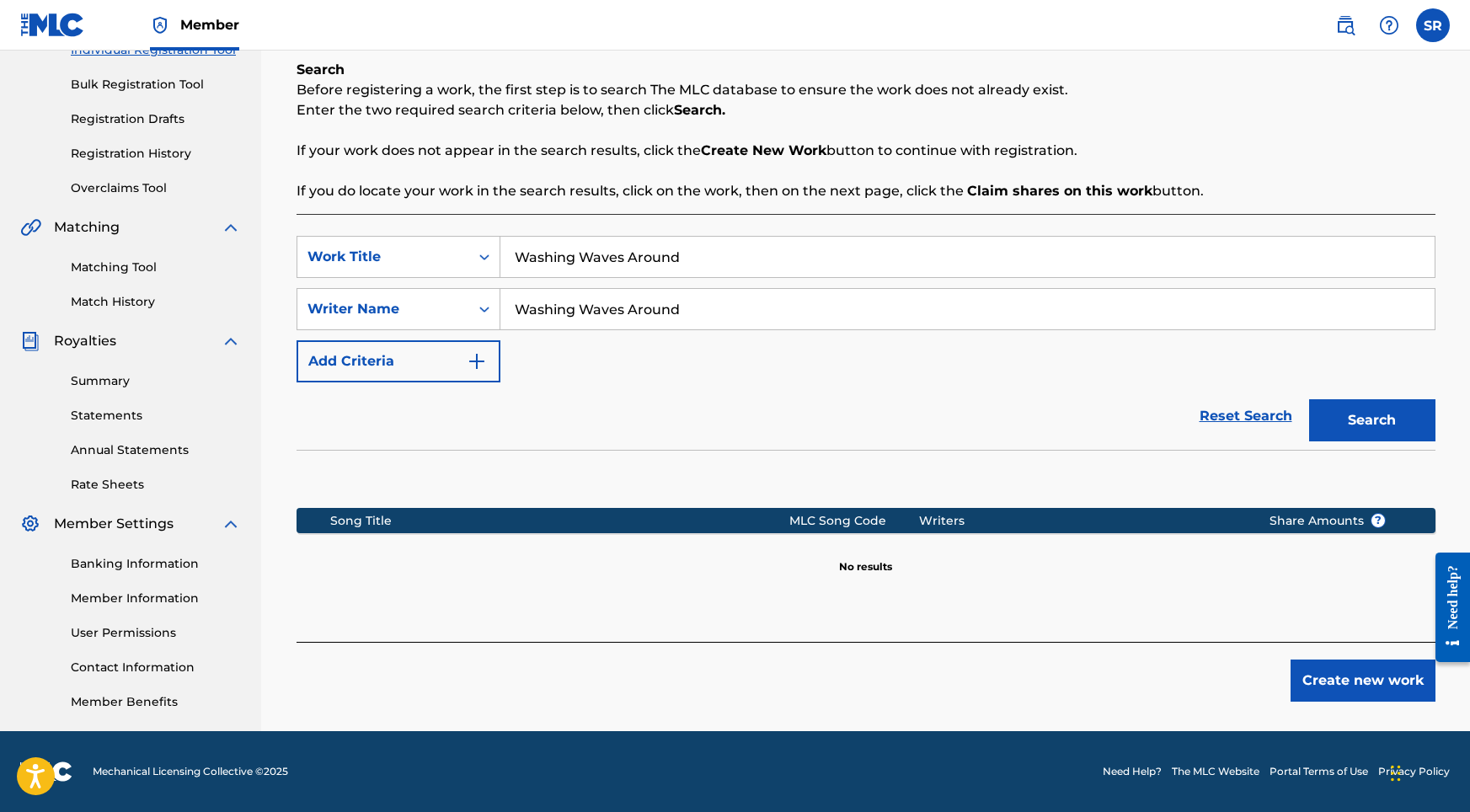
scroll to position [232, 0]
click at [1335, 673] on button "Create new work" at bounding box center [1362, 680] width 145 height 42
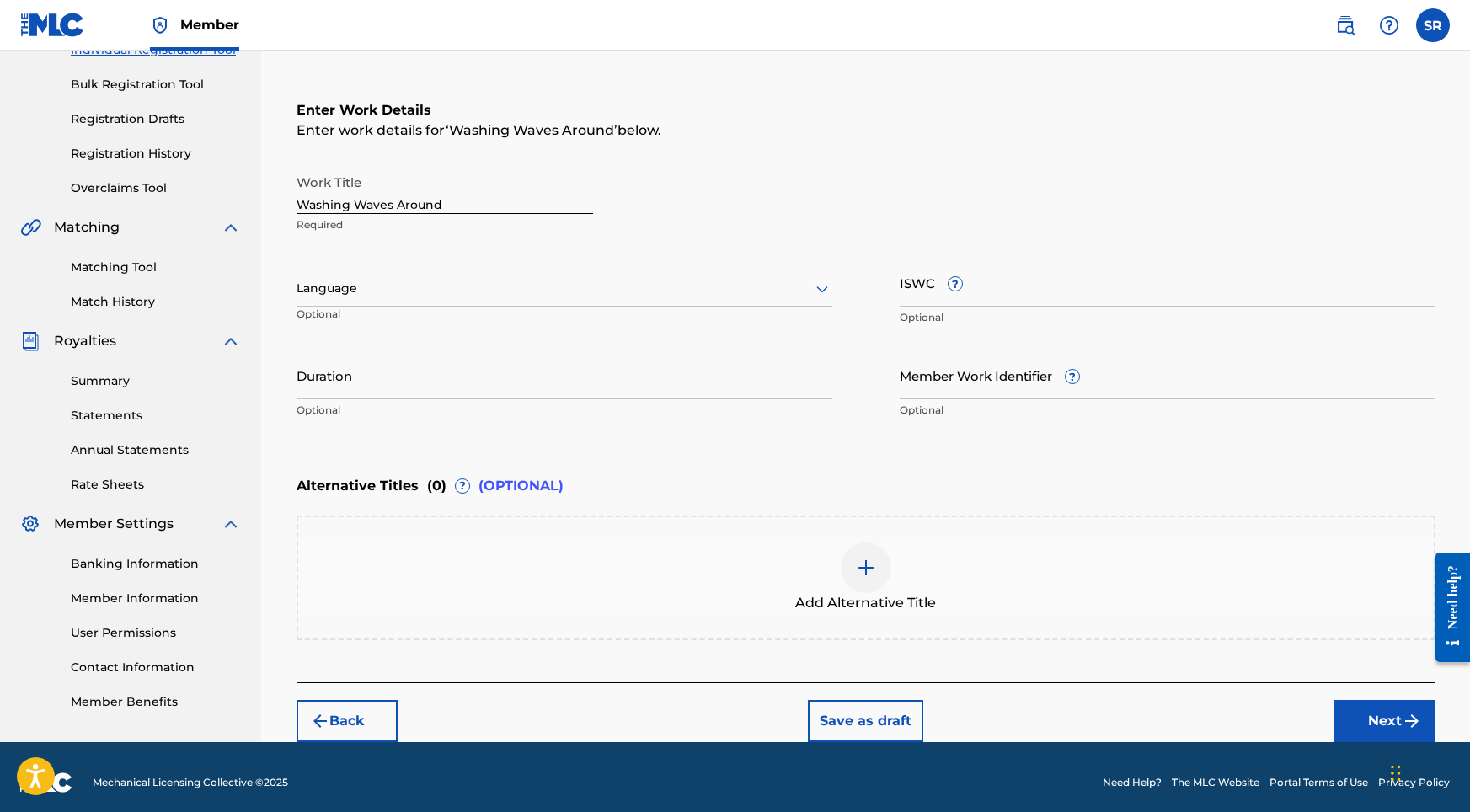
click at [528, 285] on div at bounding box center [564, 288] width 536 height 21
click at [474, 330] on div "English" at bounding box center [564, 326] width 534 height 38
click at [499, 377] on input "Duration" at bounding box center [564, 375] width 536 height 48
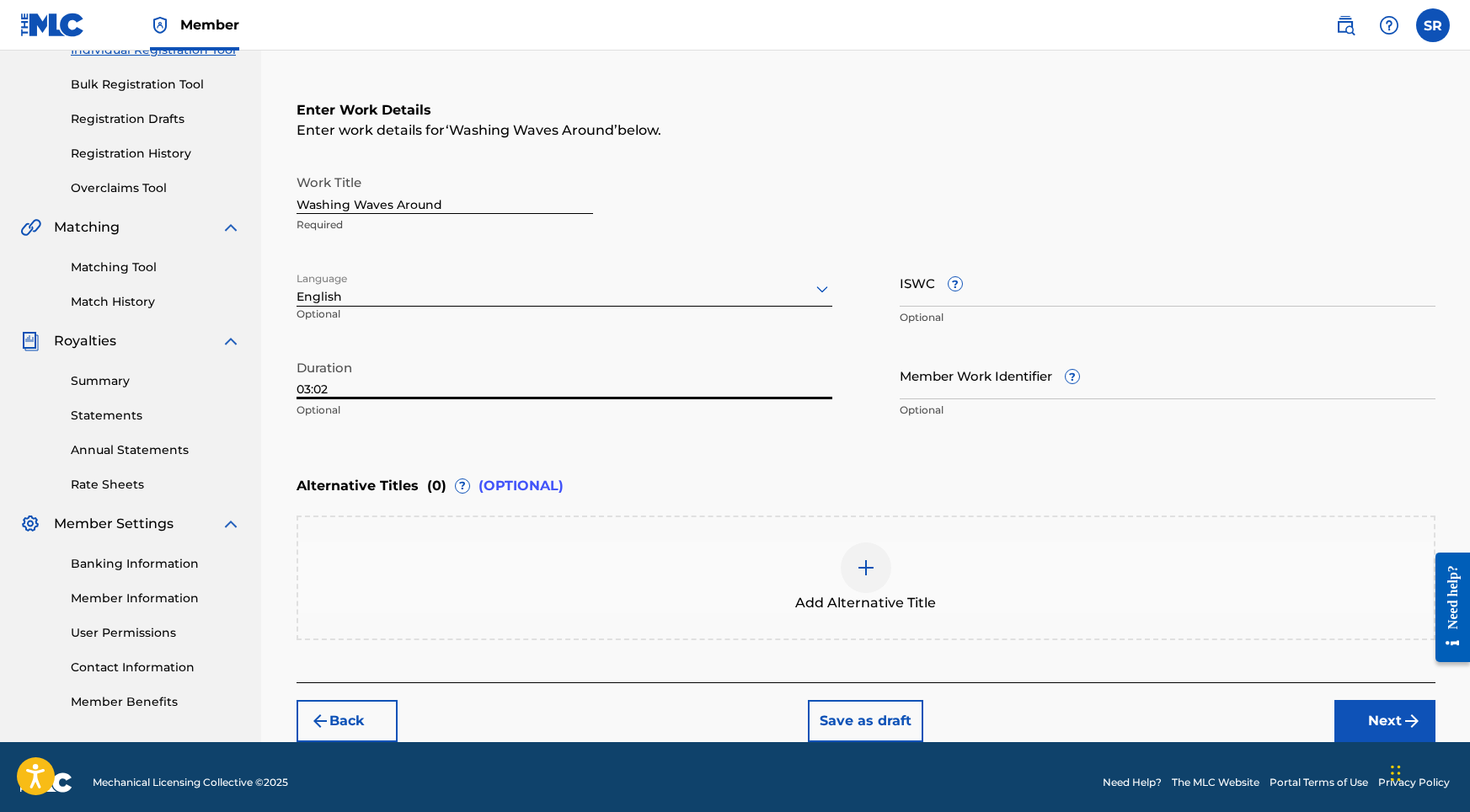
type input "03:02"
click at [864, 557] on img at bounding box center [866, 568] width 21 height 21
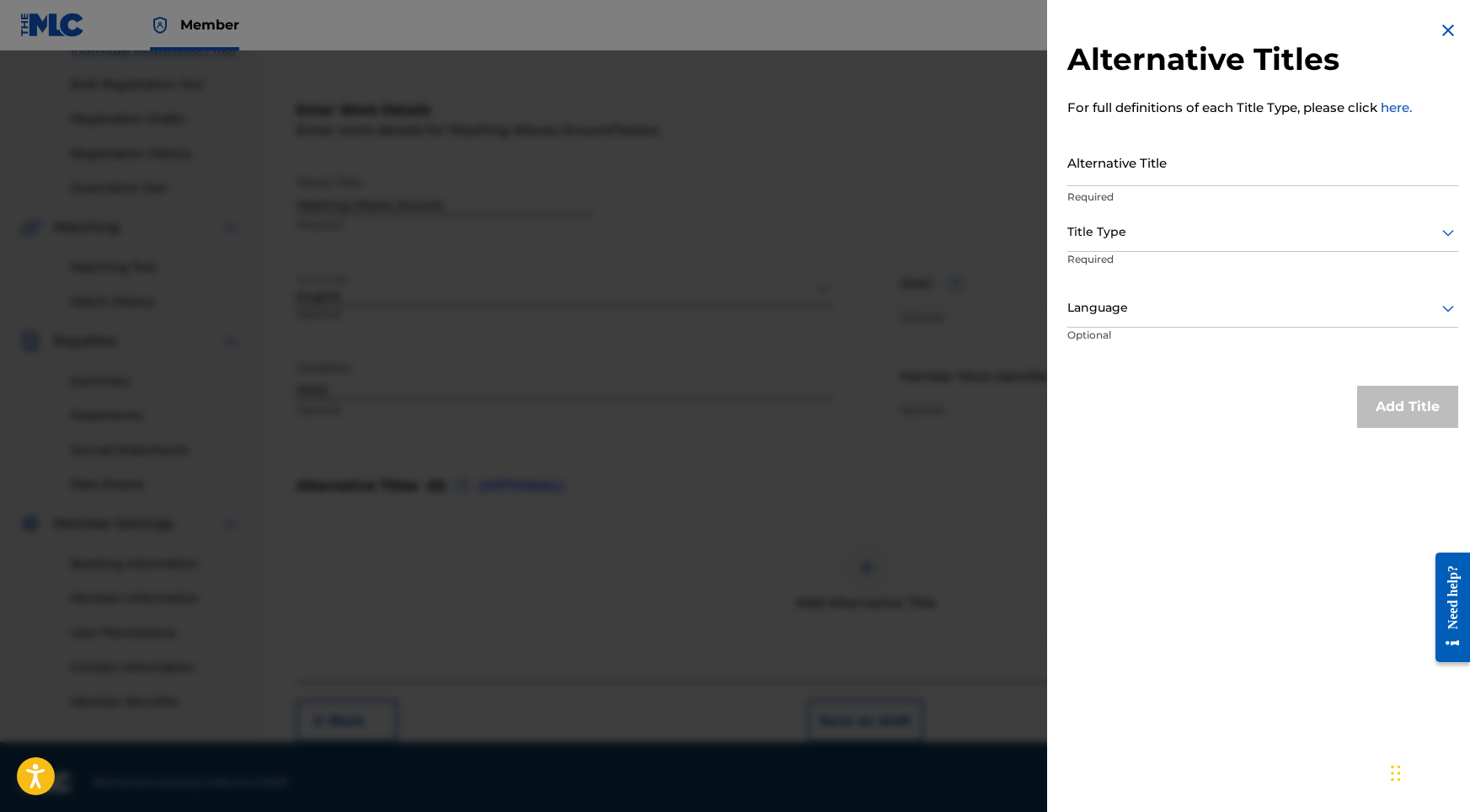
click at [1087, 150] on input "Alternative Title" at bounding box center [1262, 162] width 391 height 48
paste input "Washing Waves Around"
type input "Washing Waves Around"
click at [1143, 249] on div "Title Type" at bounding box center [1262, 232] width 391 height 38
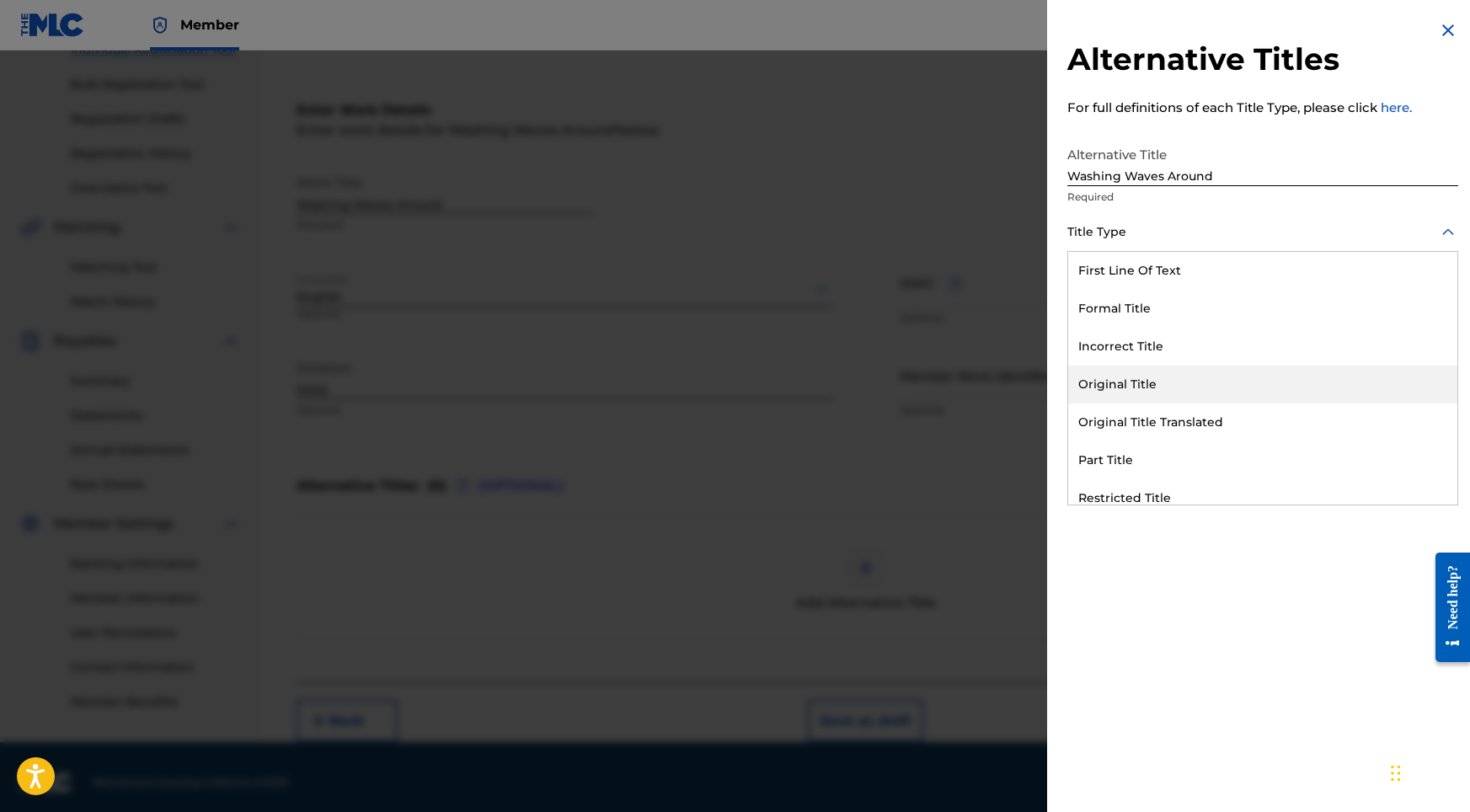
click at [1129, 380] on div "Original Title" at bounding box center [1262, 385] width 389 height 38
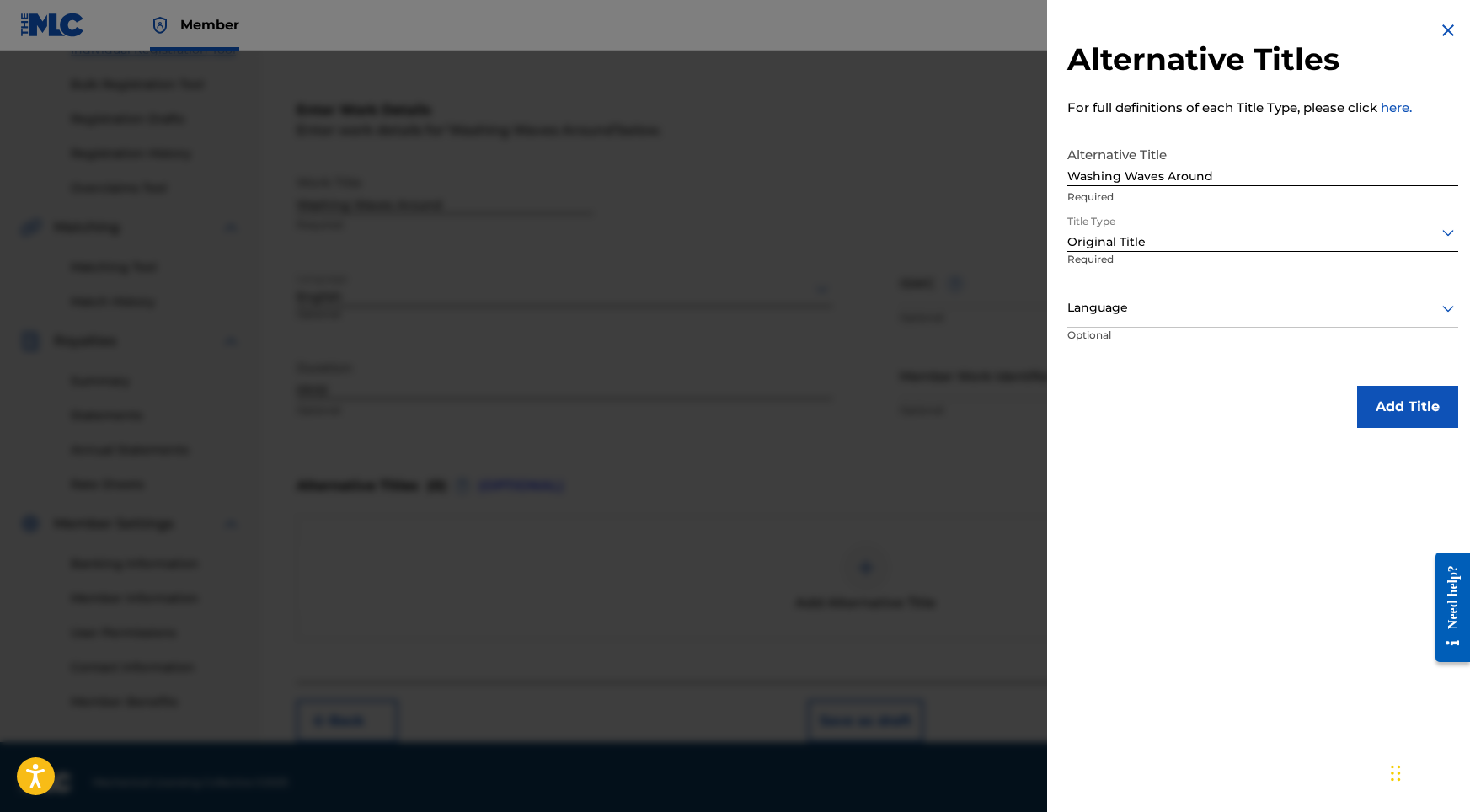
click at [1143, 301] on div at bounding box center [1262, 308] width 391 height 21
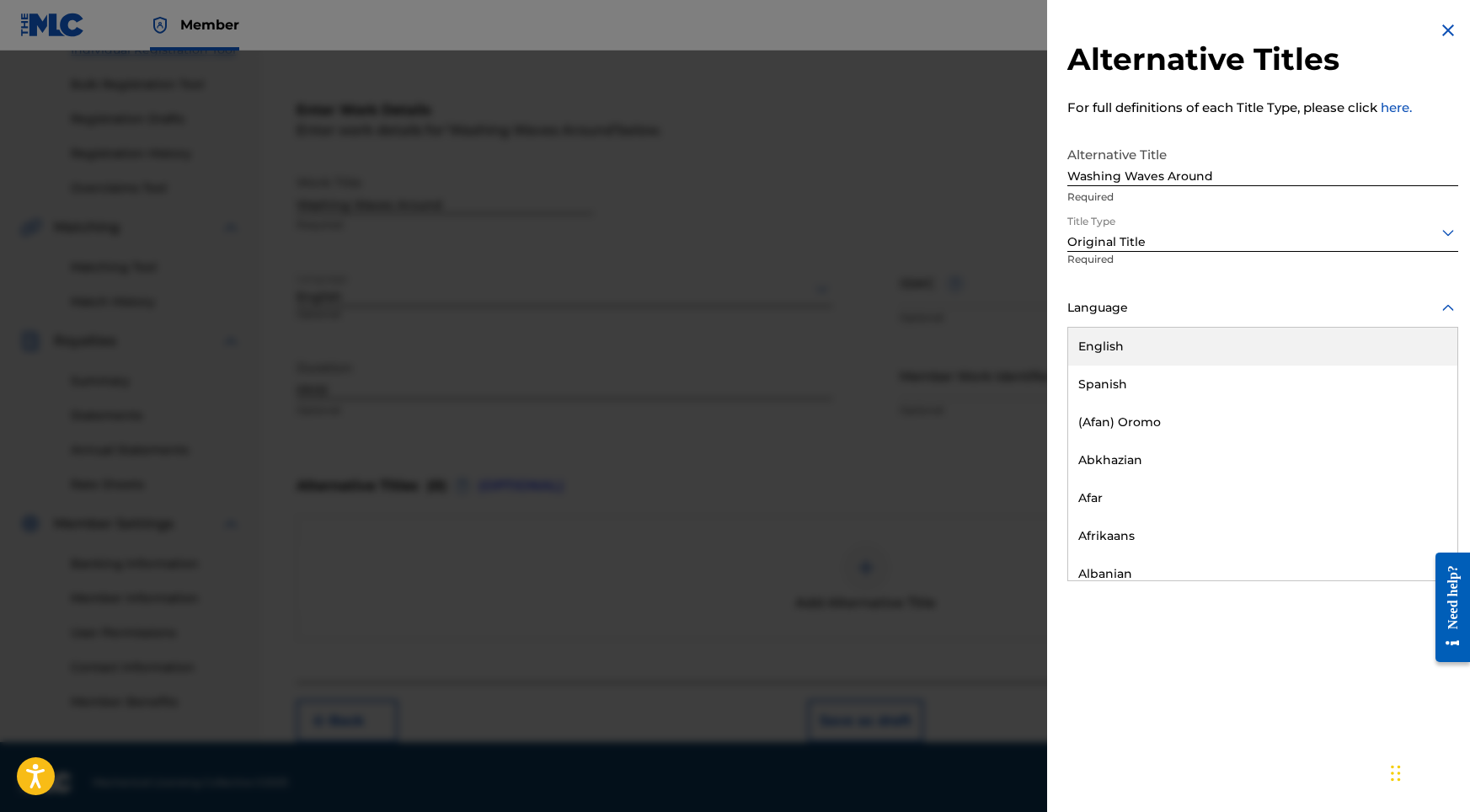
click at [1134, 357] on div "English" at bounding box center [1262, 346] width 389 height 38
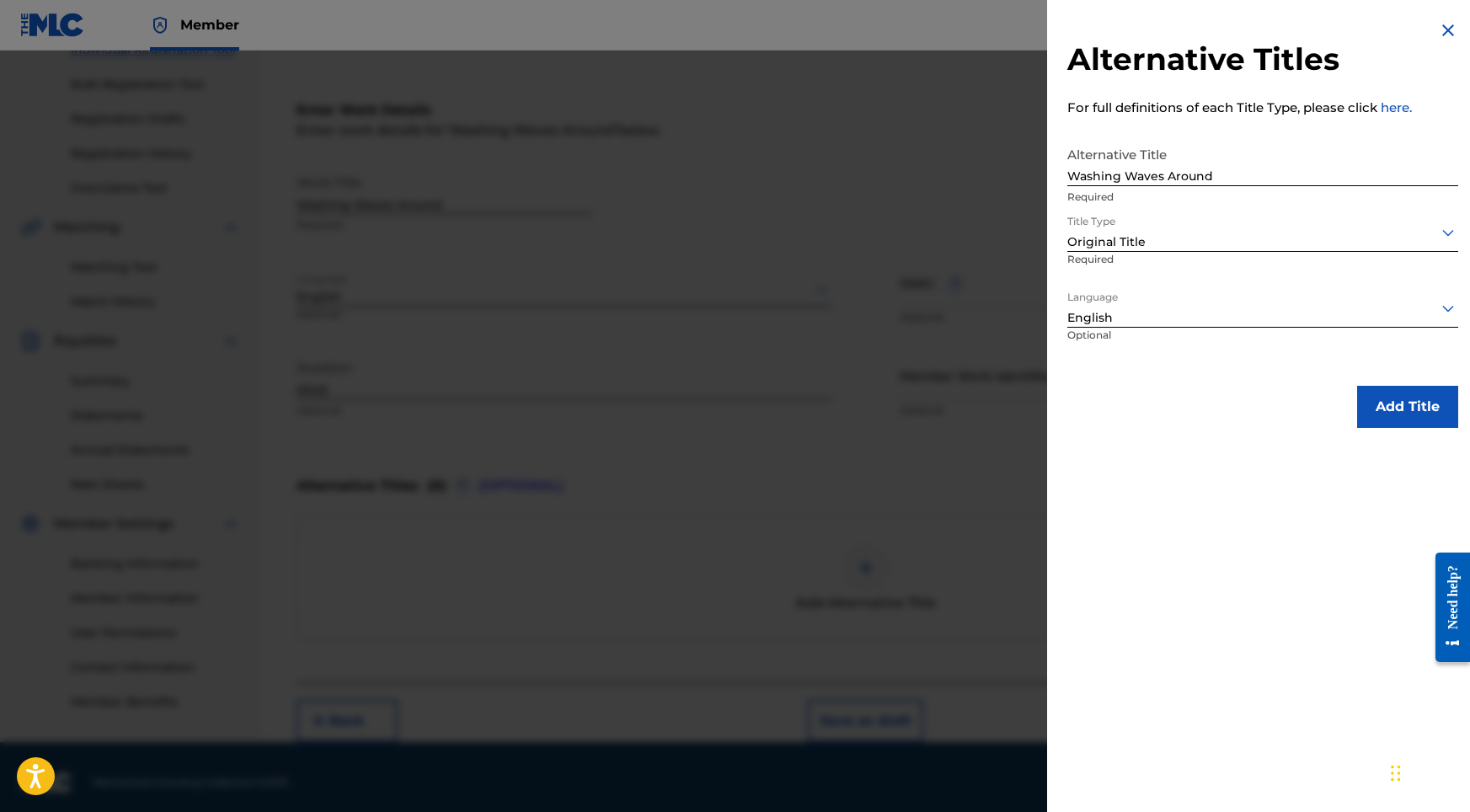
click at [1397, 408] on button "Add Title" at bounding box center [1408, 406] width 101 height 42
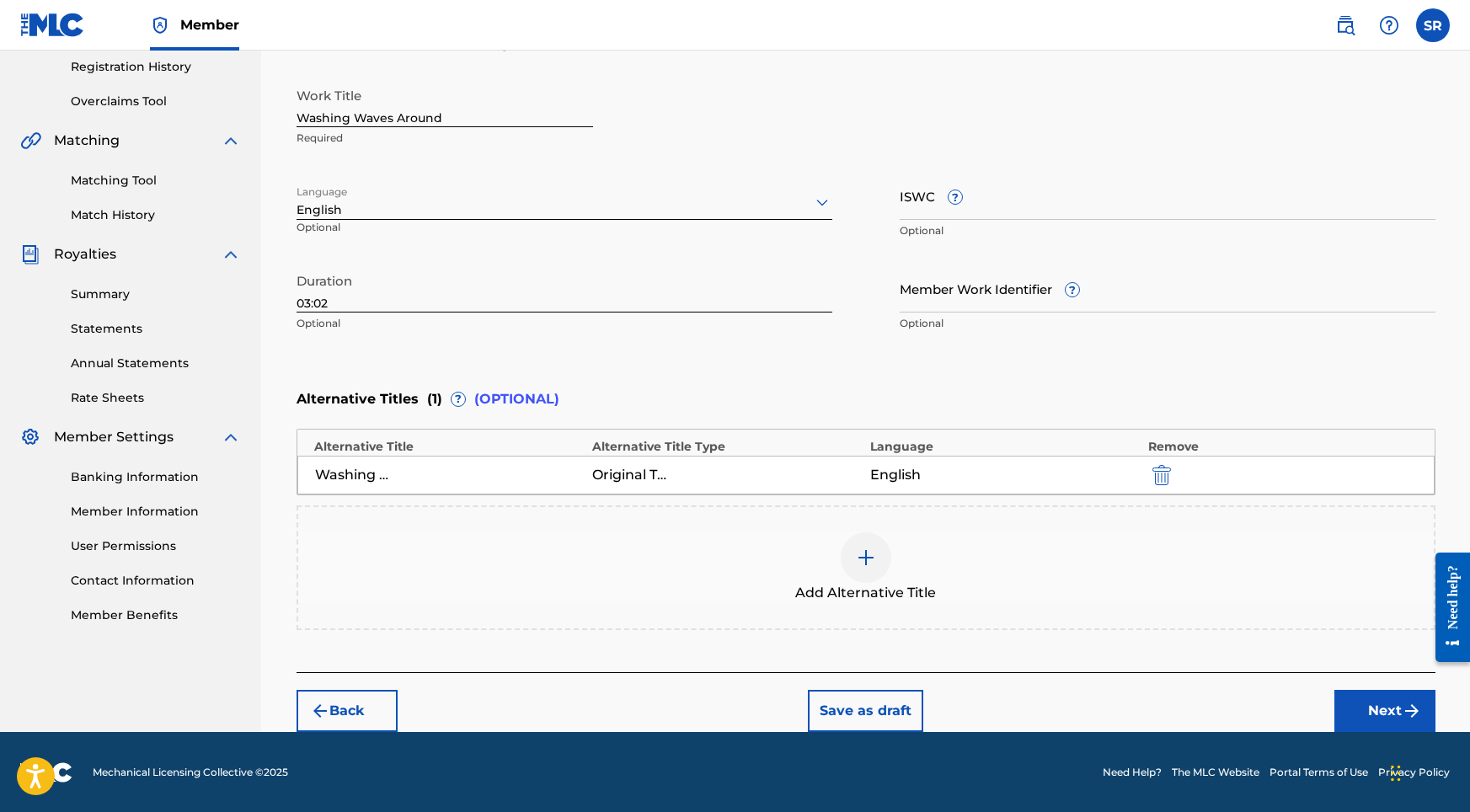
click at [1375, 705] on button "Next" at bounding box center [1384, 710] width 101 height 42
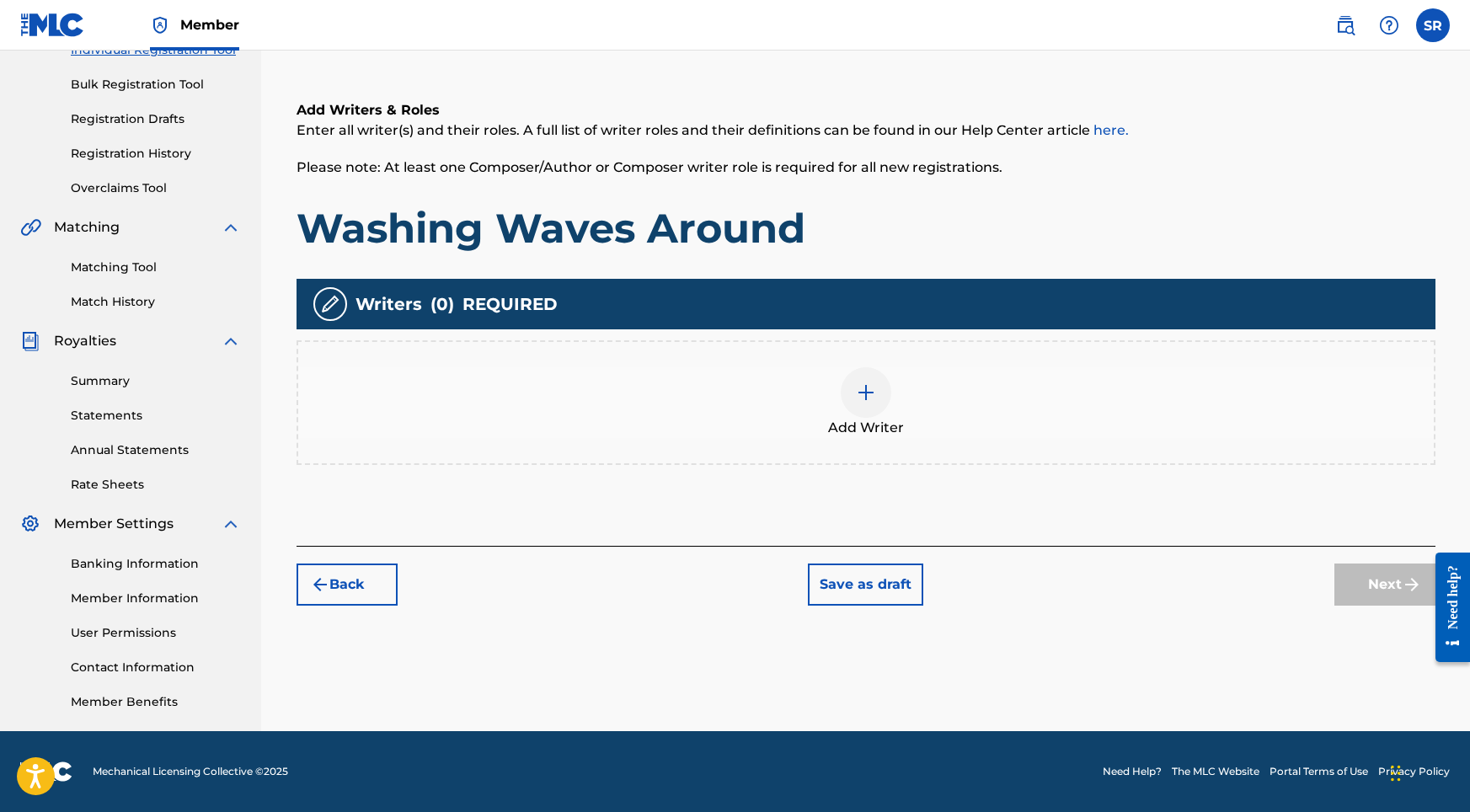
click at [845, 403] on div at bounding box center [865, 392] width 50 height 50
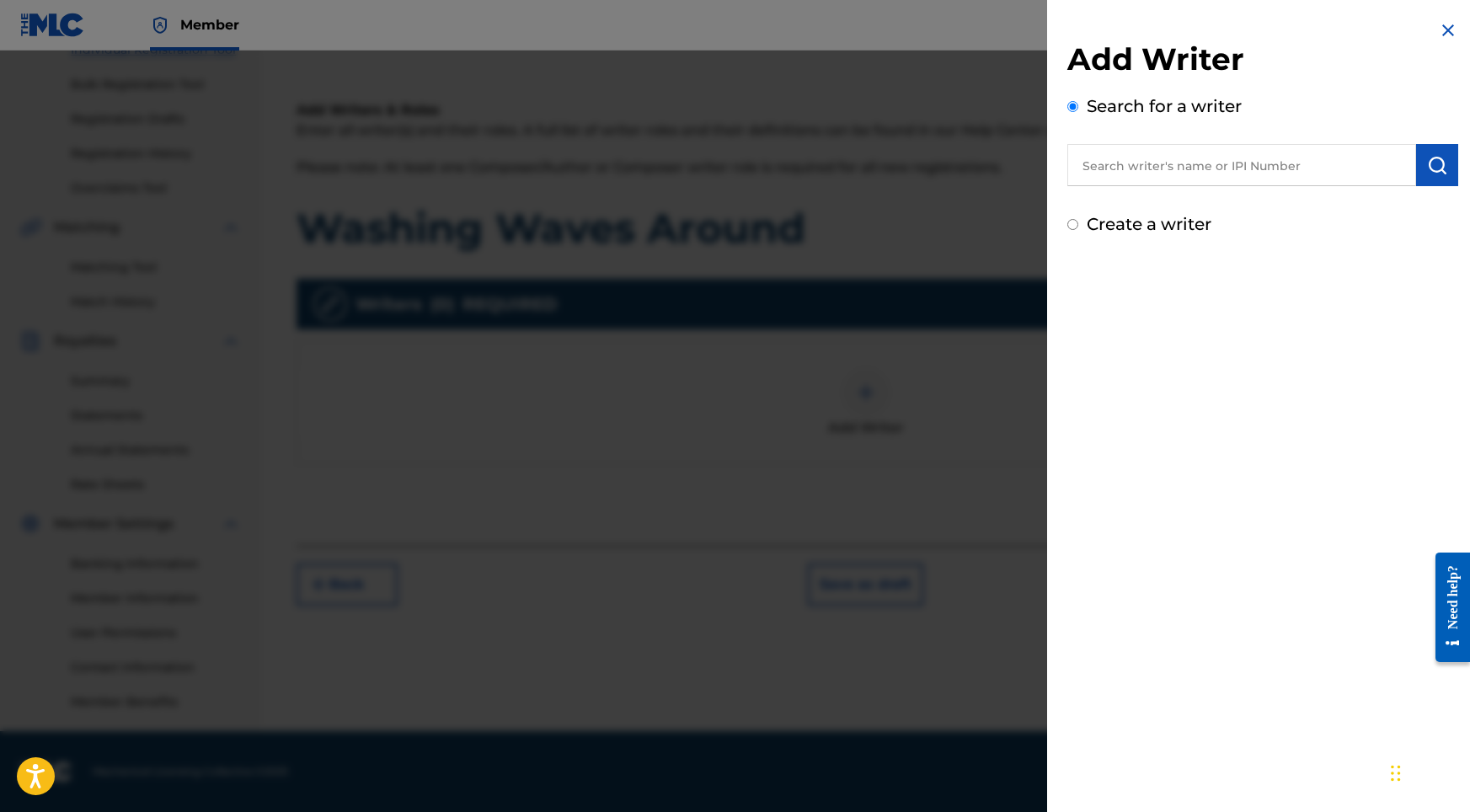
click at [1261, 181] on input "text" at bounding box center [1242, 164] width 349 height 42
paste input "[PERSON_NAME]"
type input "[PERSON_NAME]"
click at [1440, 156] on img "submit" at bounding box center [1438, 165] width 21 height 21
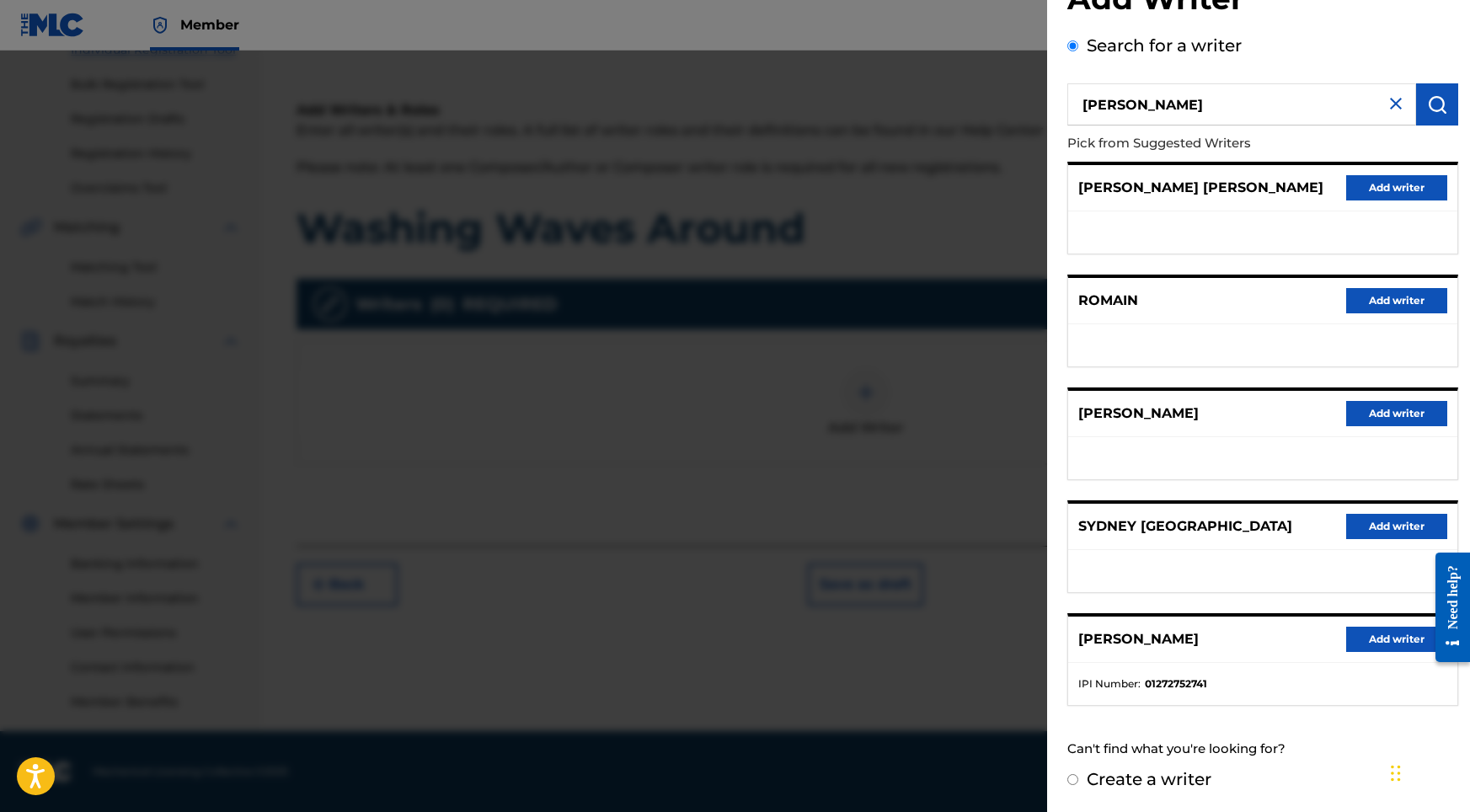
scroll to position [75, 0]
click at [1388, 625] on div "[PERSON_NAME] Add writer" at bounding box center [1262, 639] width 389 height 46
click at [1385, 638] on button "Add writer" at bounding box center [1396, 639] width 101 height 26
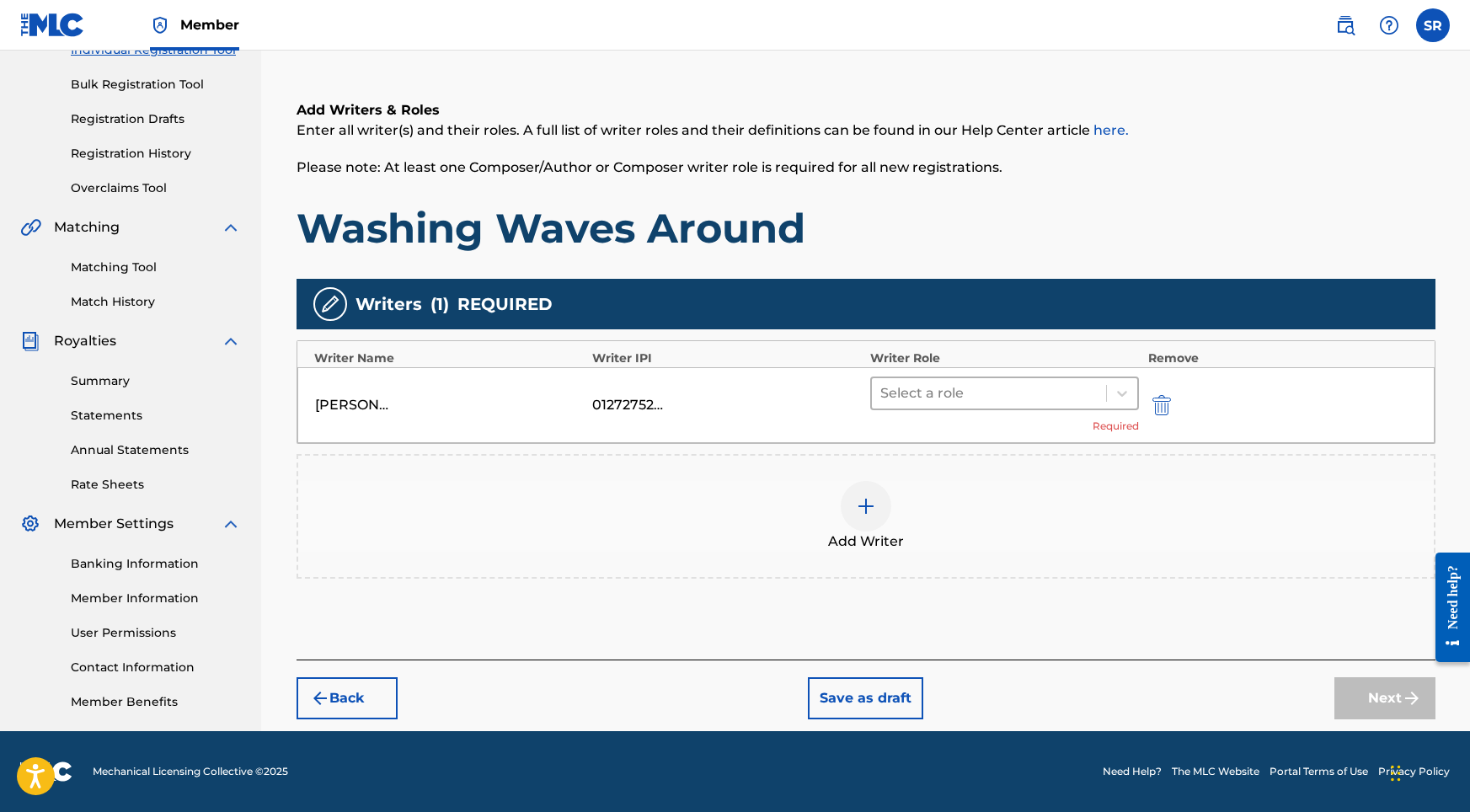
click at [900, 392] on div at bounding box center [989, 393] width 218 height 24
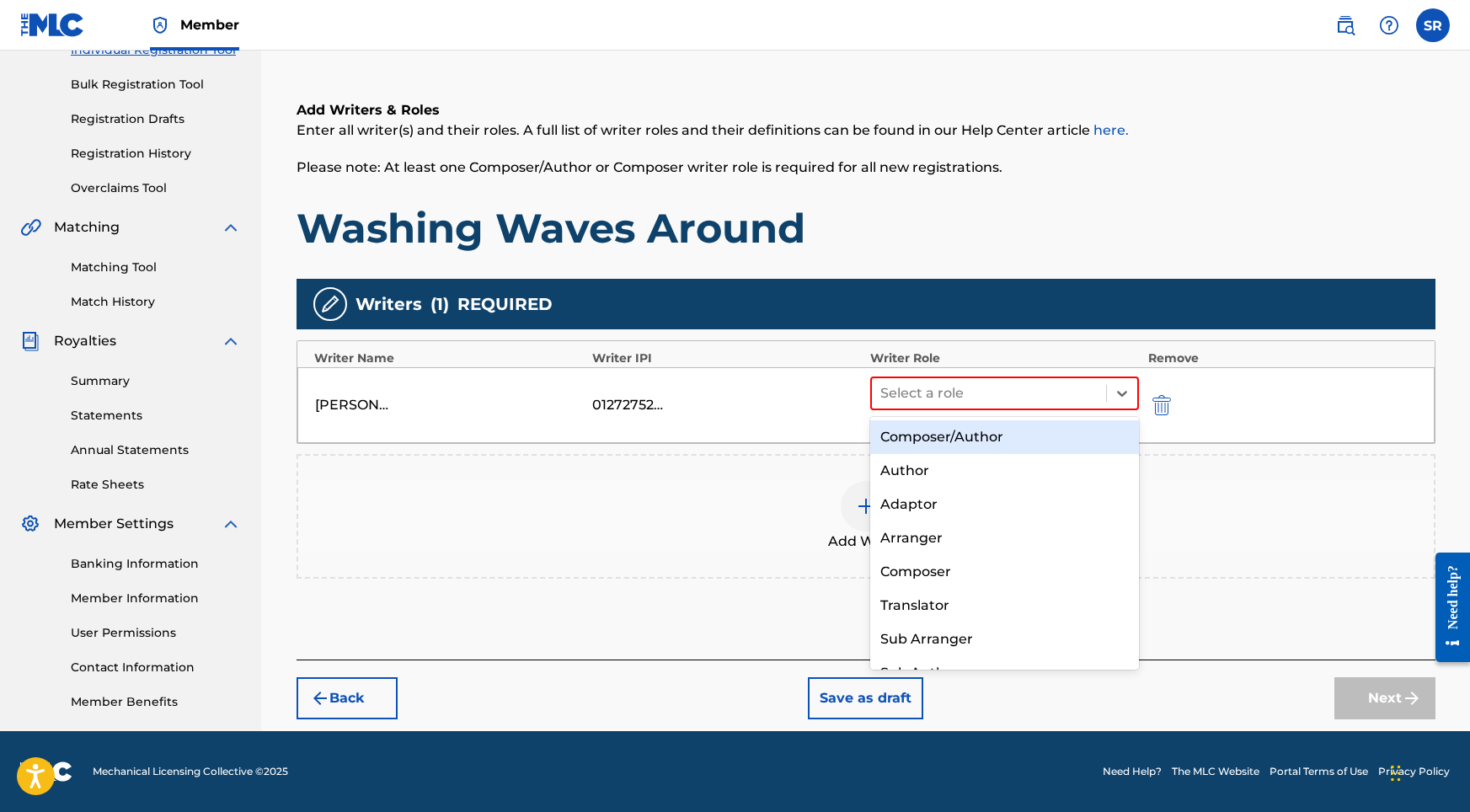
click at [912, 435] on div "Composer/Author" at bounding box center [1005, 437] width 269 height 33
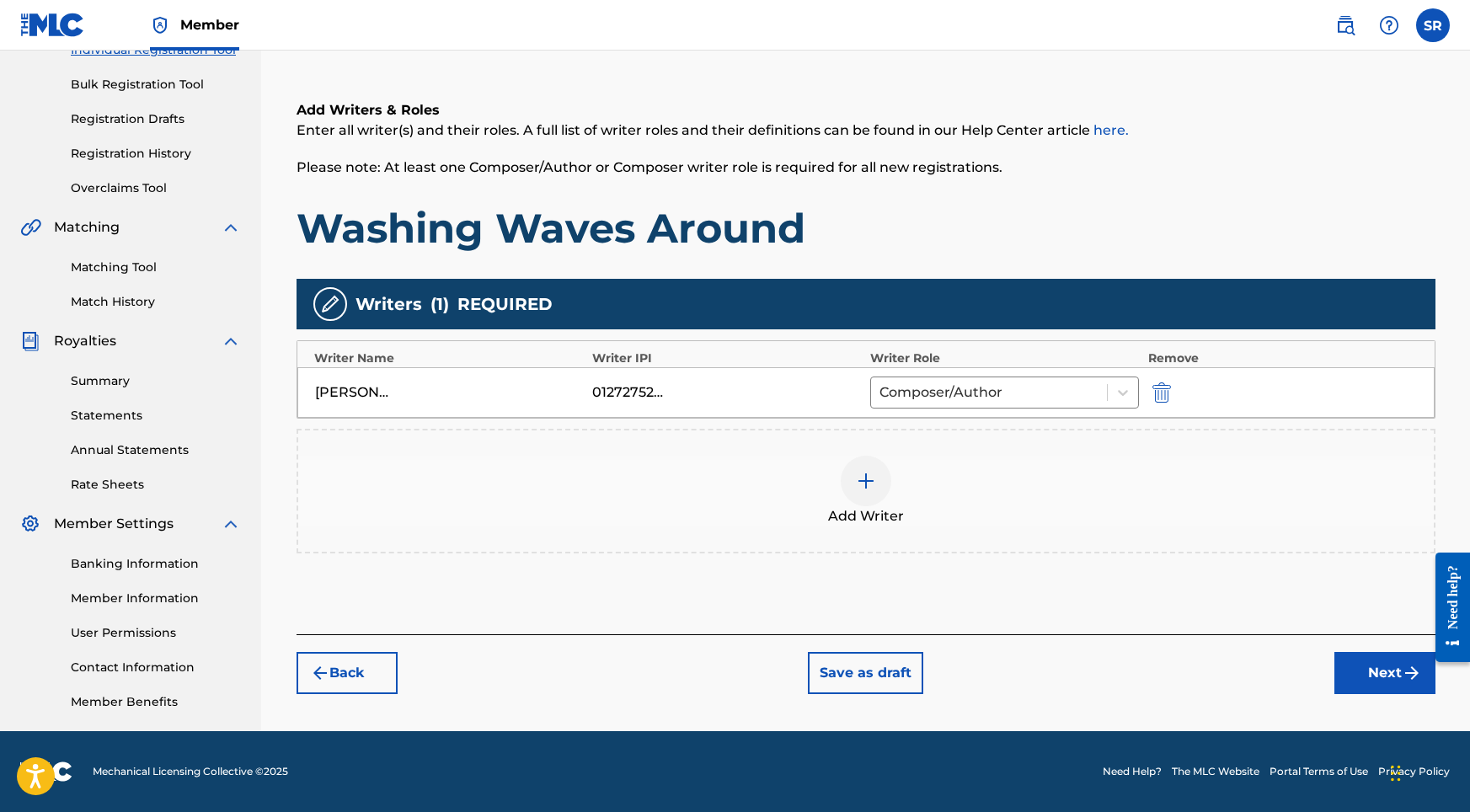
click at [1379, 683] on button "Next" at bounding box center [1384, 672] width 101 height 42
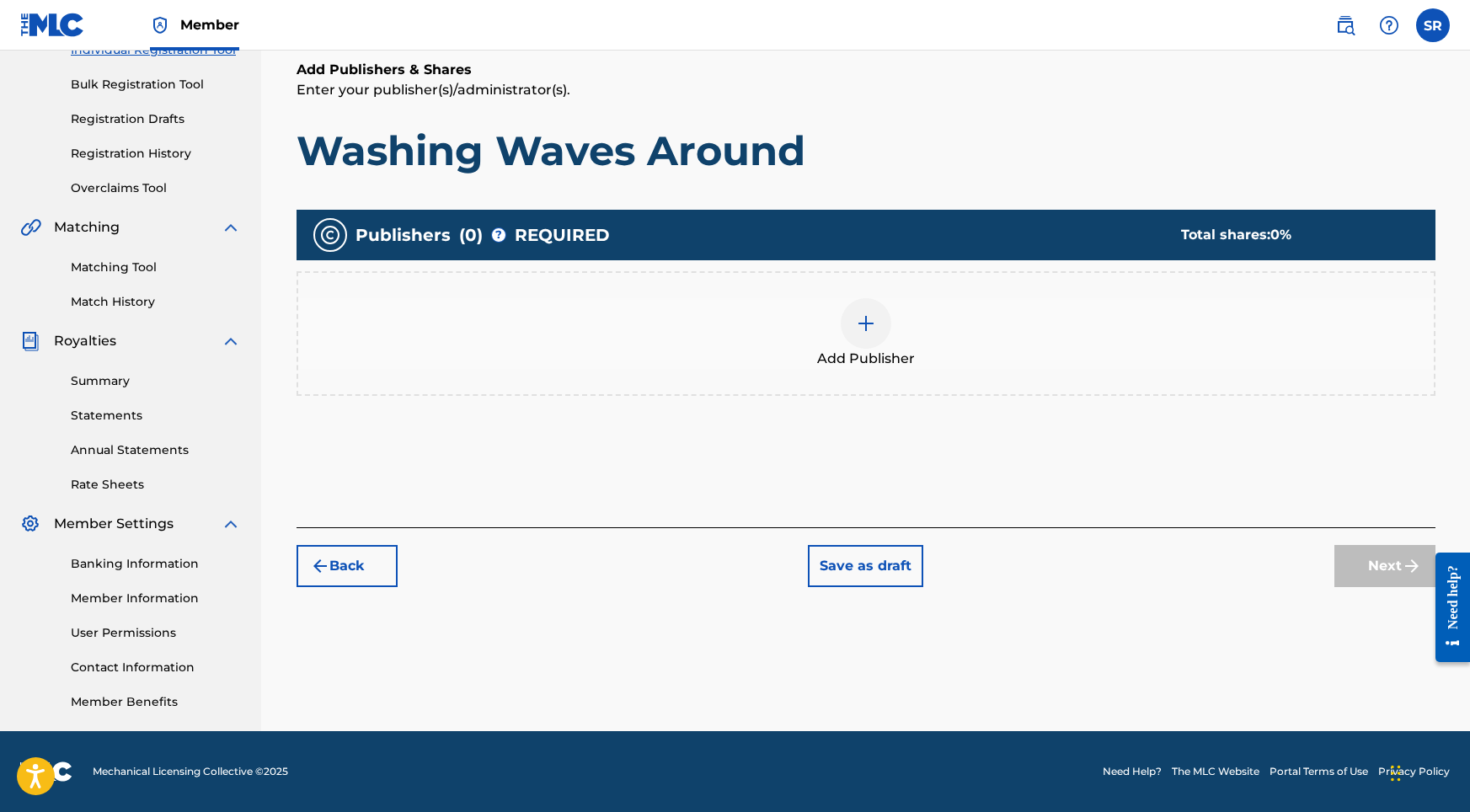
scroll to position [76, 0]
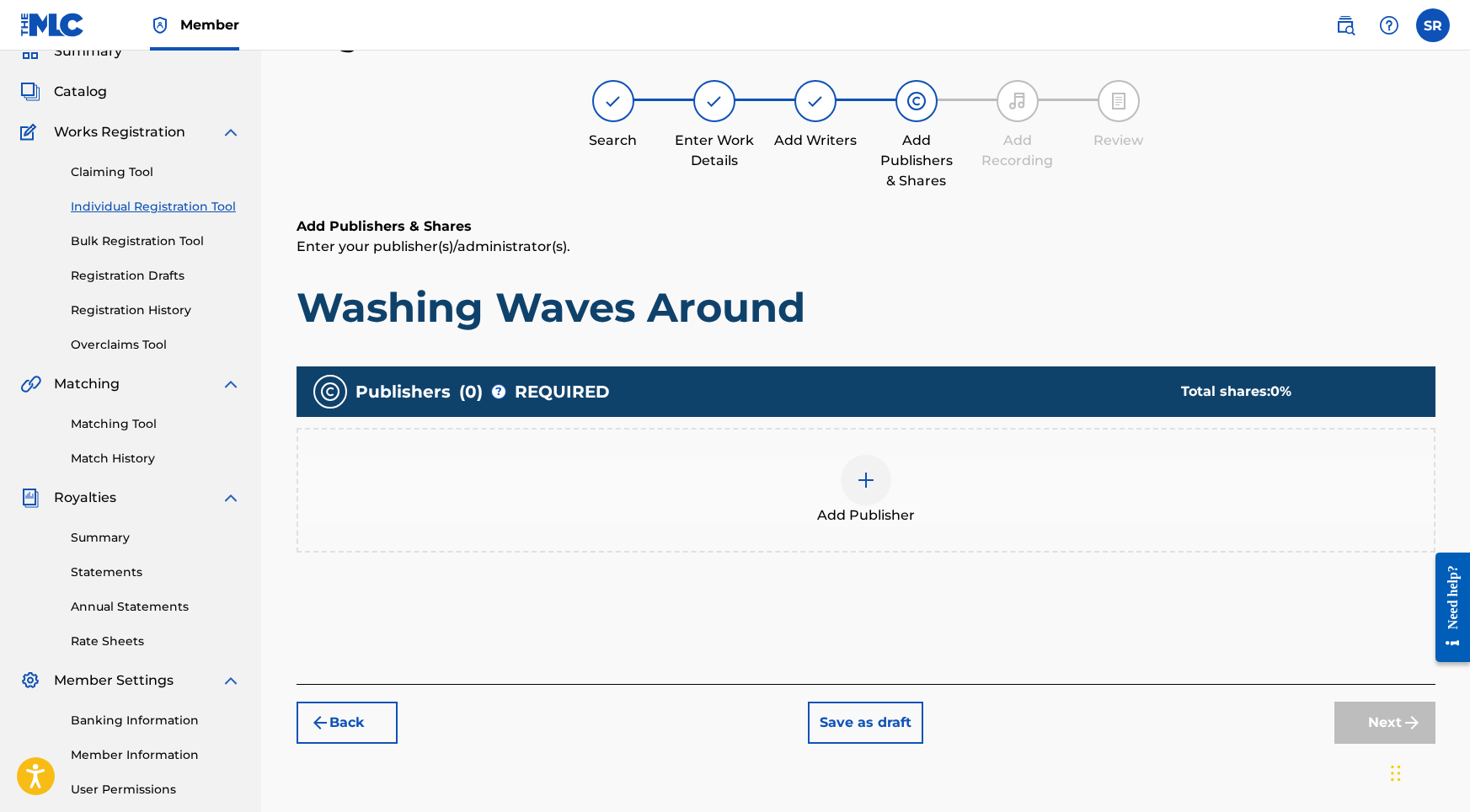
click at [836, 485] on div "Add Publisher" at bounding box center [866, 490] width 1136 height 71
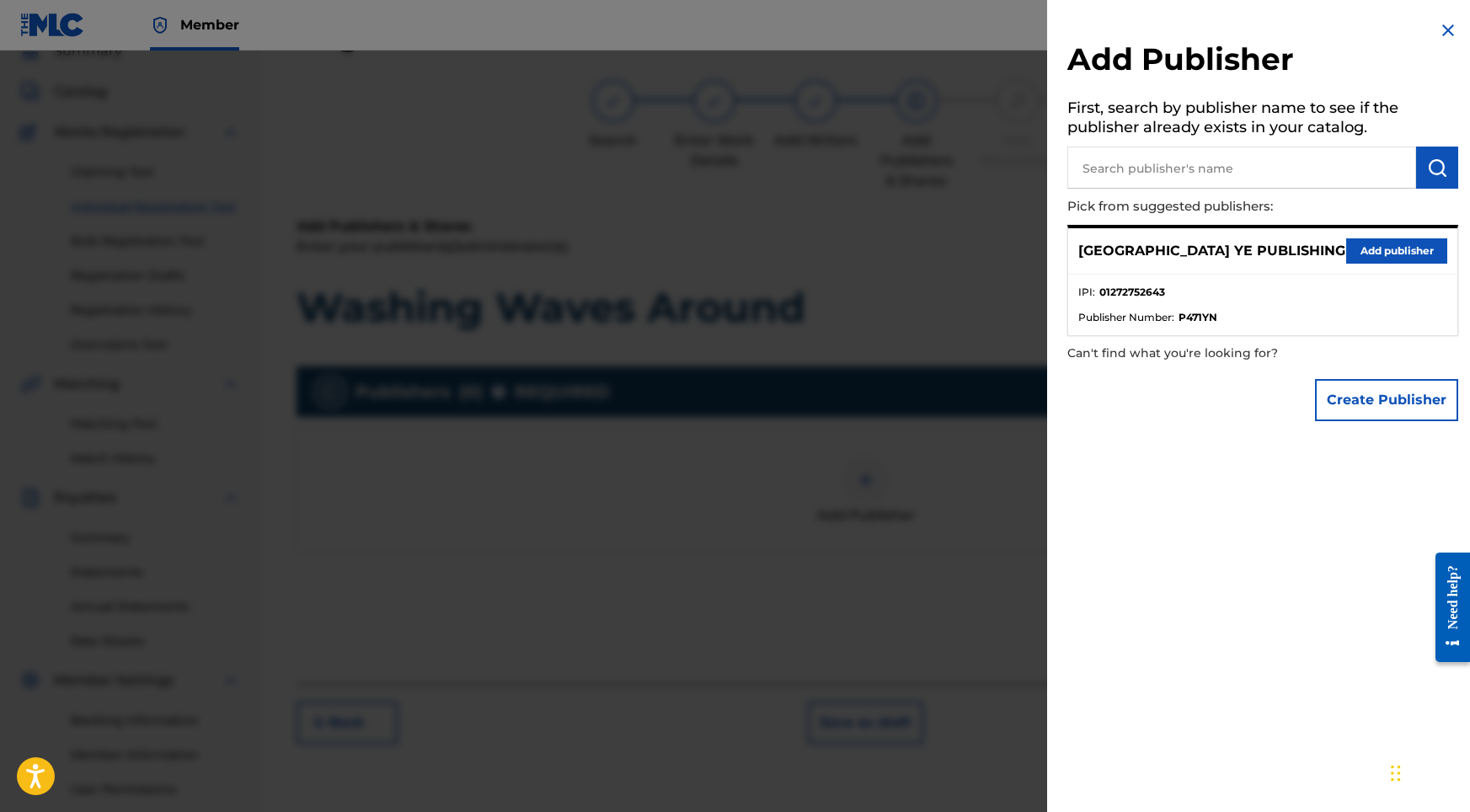
click at [1371, 262] on div "SYDNEY YE PUBLISHING Add publisher" at bounding box center [1262, 251] width 389 height 46
click at [1371, 253] on button "Add publisher" at bounding box center [1396, 251] width 101 height 26
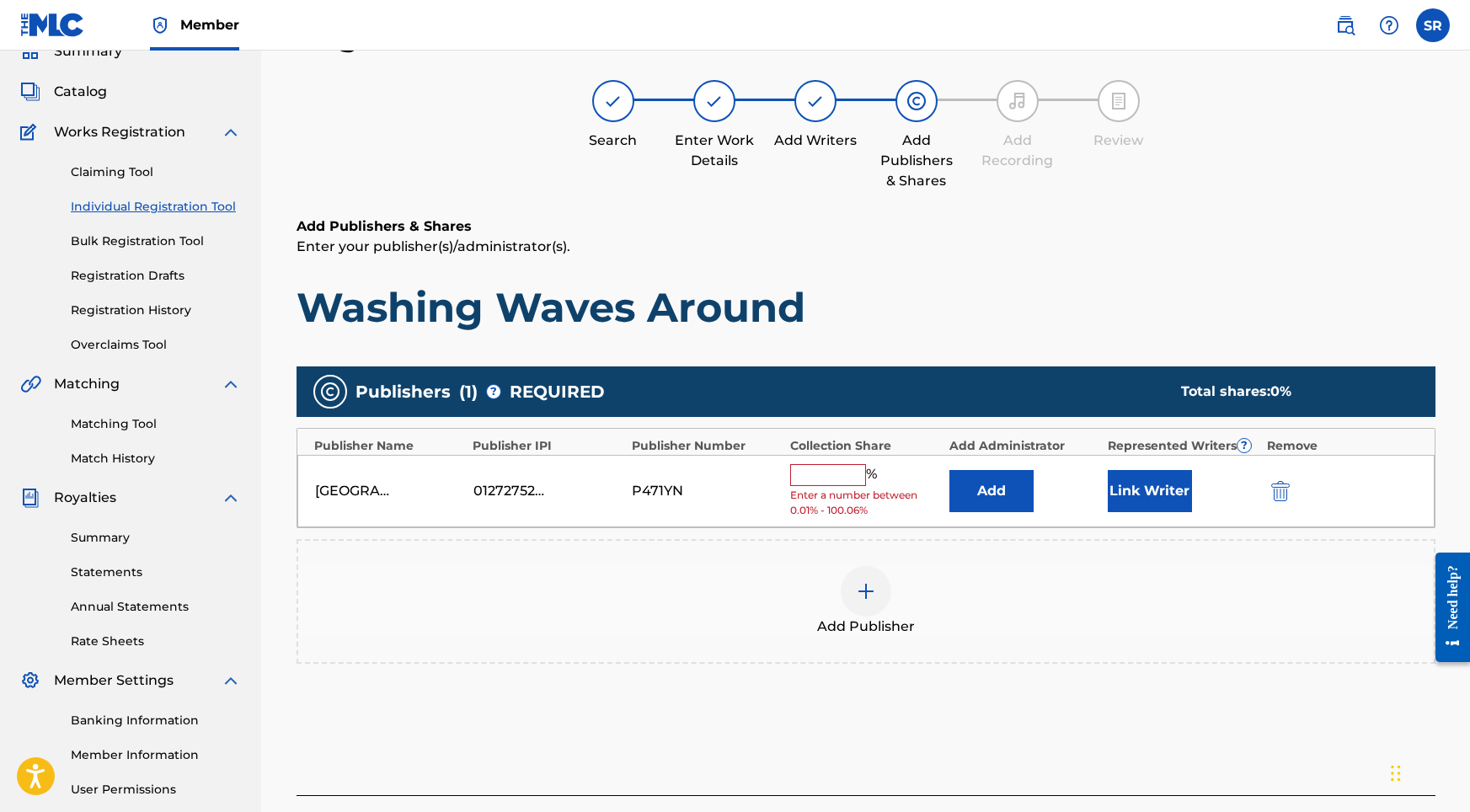
click at [828, 467] on input "text" at bounding box center [828, 475] width 76 height 22
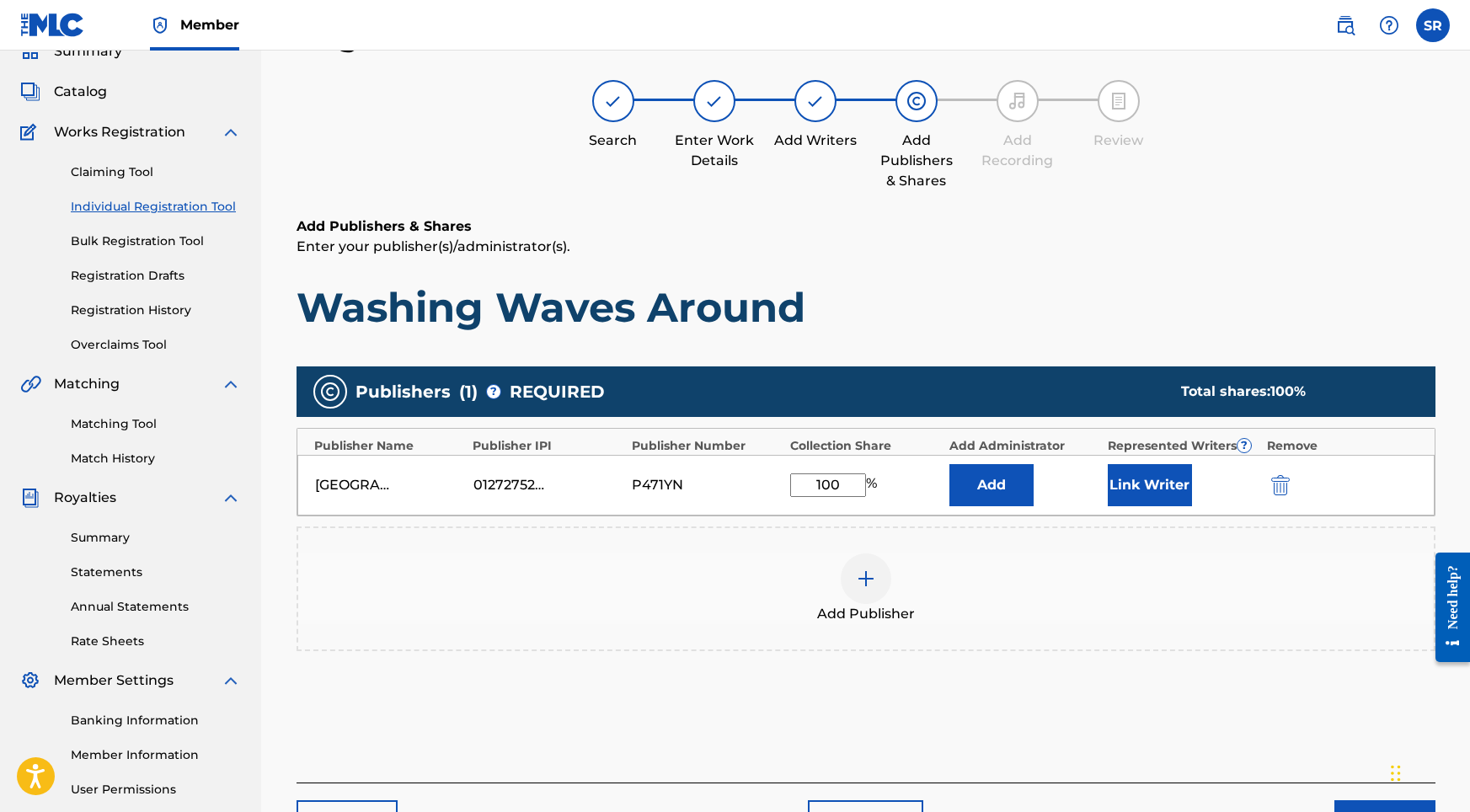
type input "100"
click at [1183, 493] on button "Link Writer" at bounding box center [1149, 485] width 85 height 42
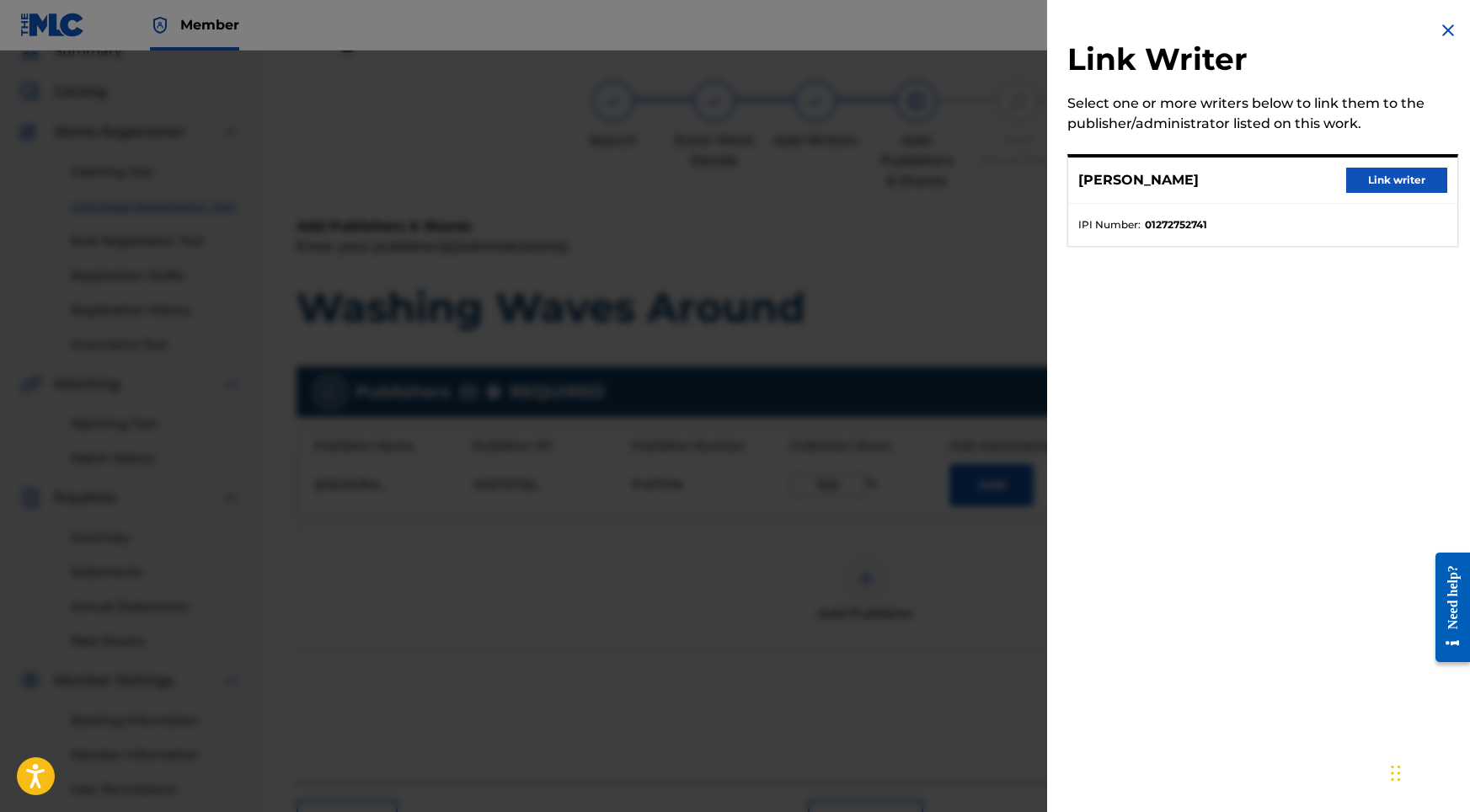
click at [1373, 186] on button "Link writer" at bounding box center [1396, 180] width 101 height 26
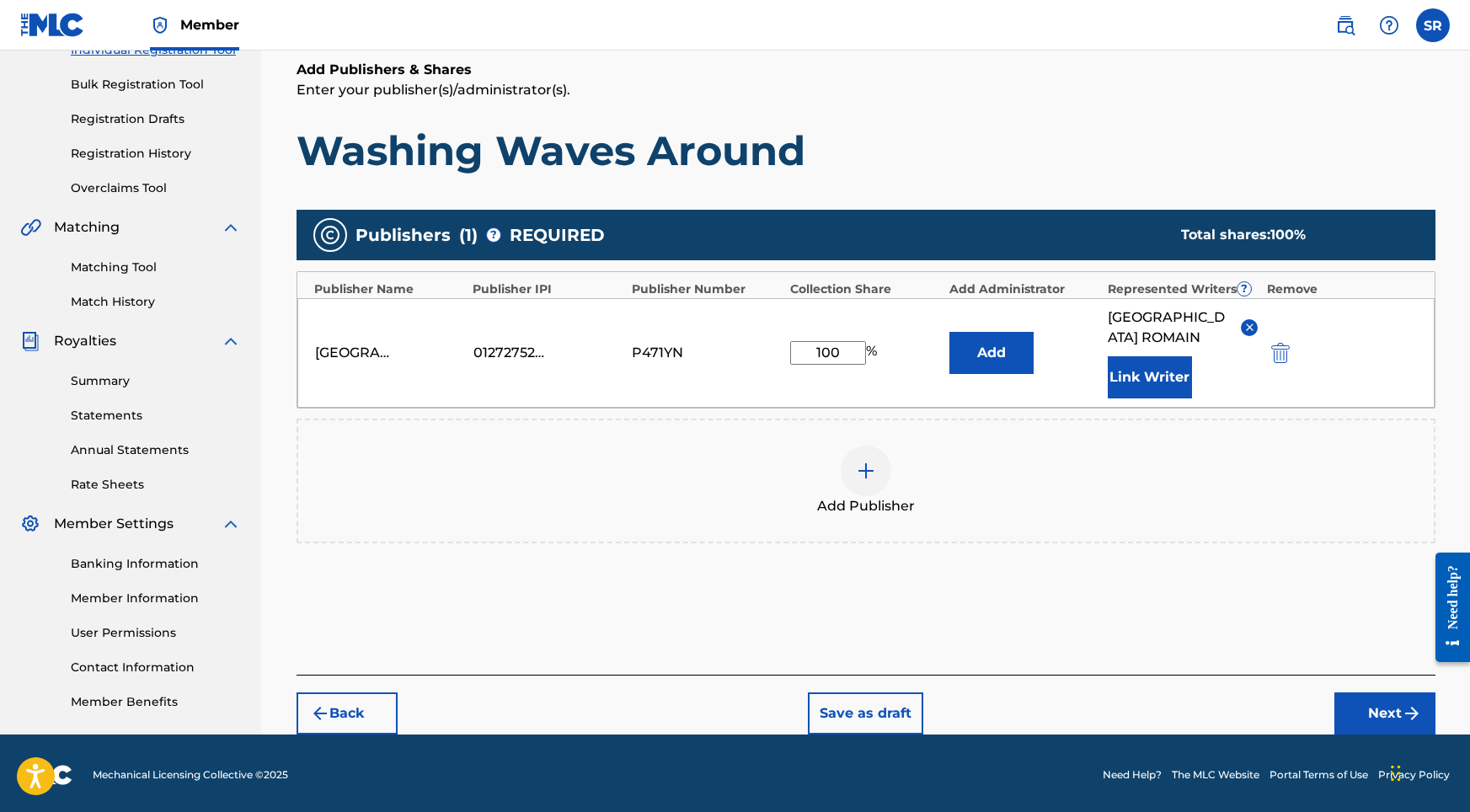
click at [1372, 700] on button "Next" at bounding box center [1384, 713] width 101 height 42
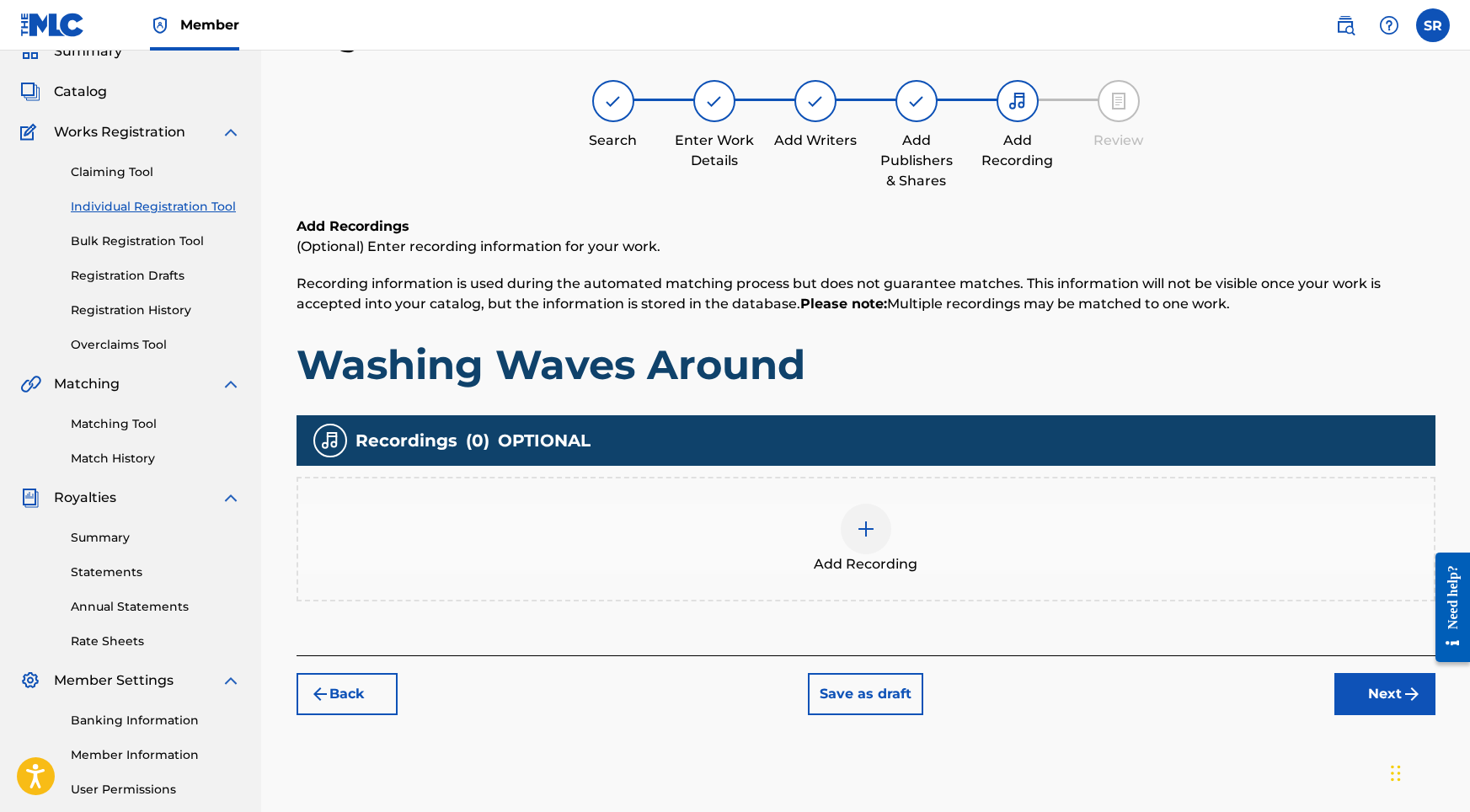
click at [873, 536] on img at bounding box center [866, 529] width 21 height 21
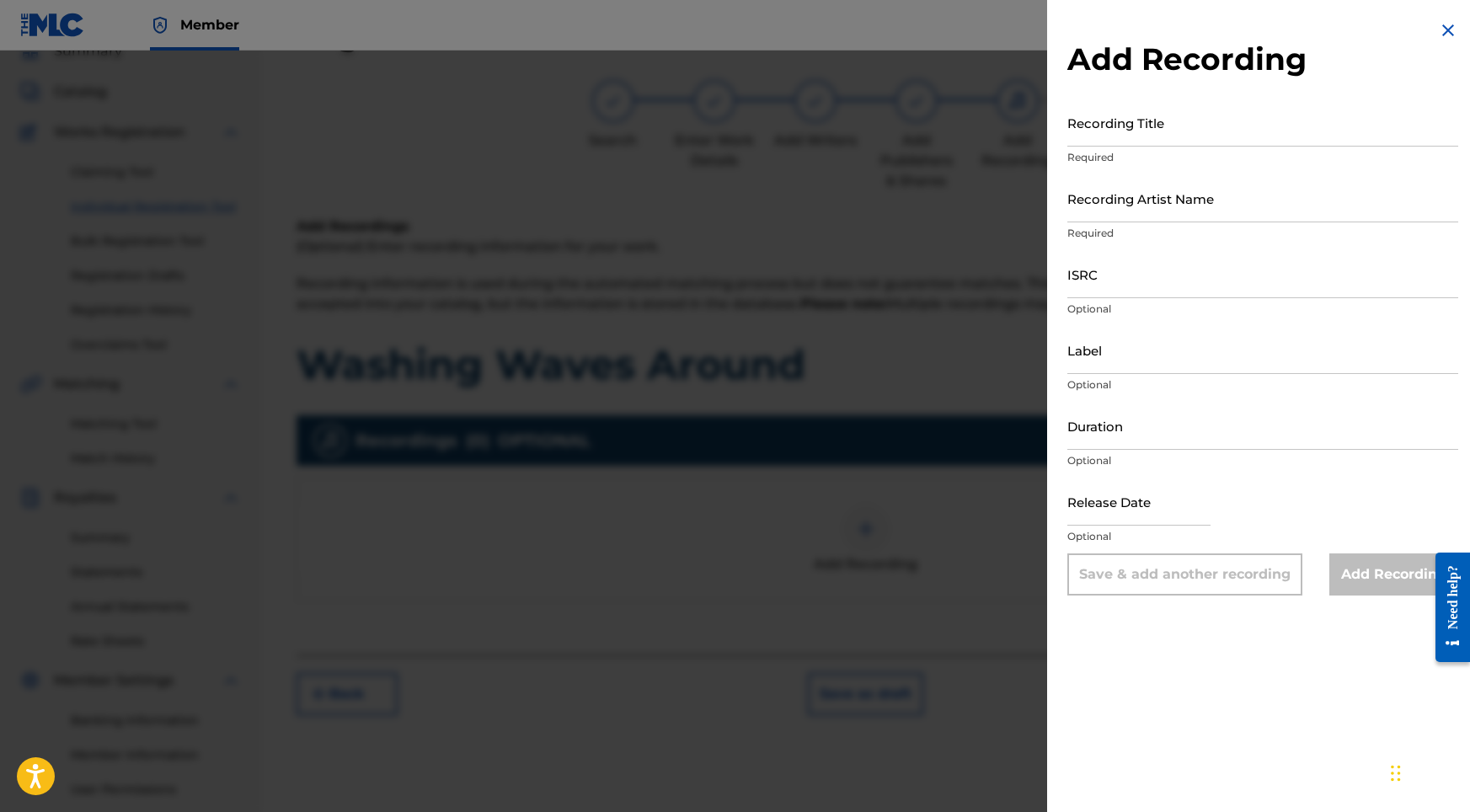
click at [1207, 133] on input "Recording Title" at bounding box center [1262, 122] width 391 height 48
paste input "Washing Waves Around"
type input "Washing Waves Around"
click at [1116, 292] on input "ISRC" at bounding box center [1262, 274] width 391 height 48
paste input "USHM82429583"
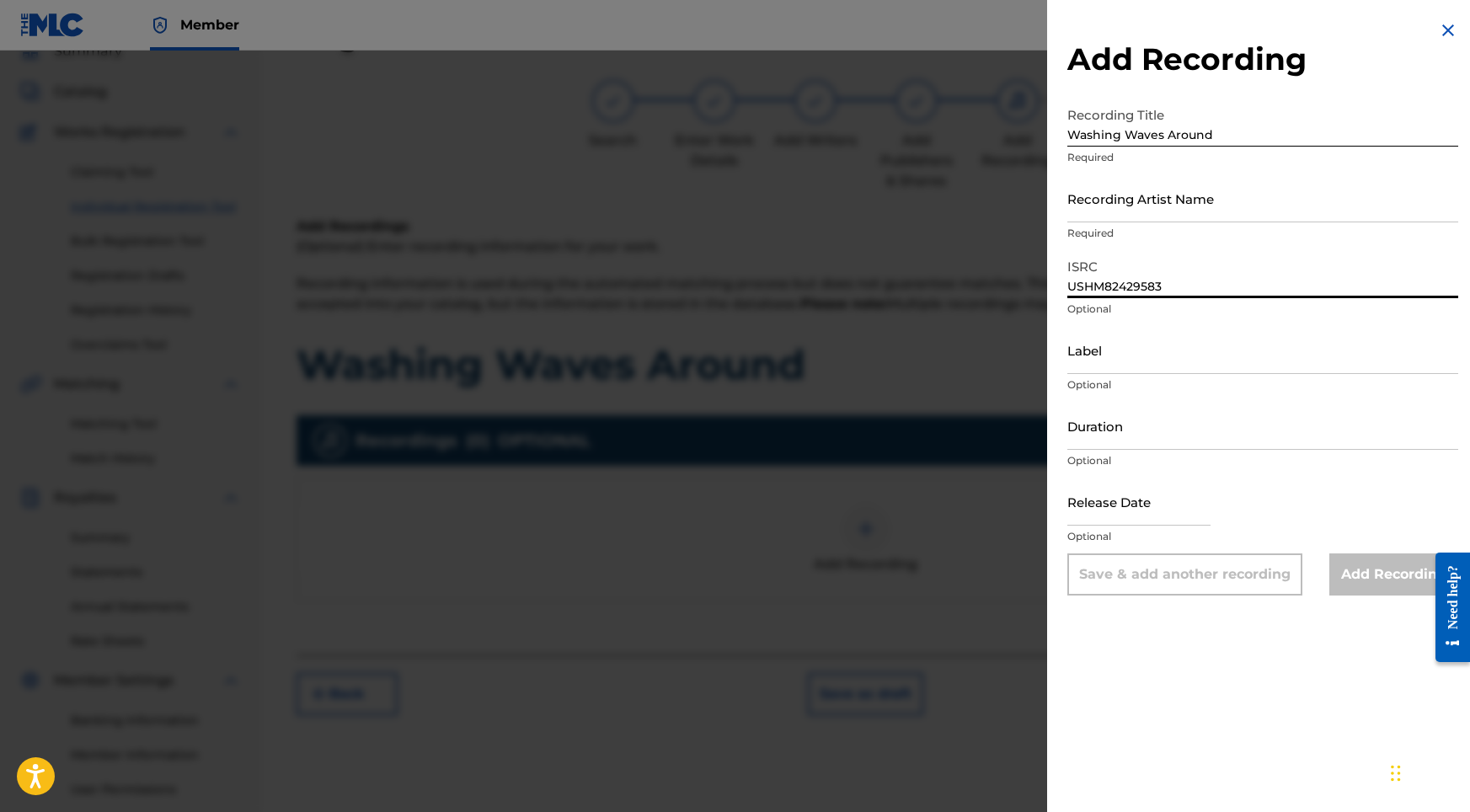
type input "USHM82429583"
click at [1103, 429] on input "Duration" at bounding box center [1262, 426] width 391 height 48
type input "03:02"
click at [809, 3] on nav "Member SR SR Sydney Romain [EMAIL_ADDRESS][DOMAIN_NAME] Notification Preference…" at bounding box center [735, 25] width 1470 height 50
click at [1131, 503] on input "text" at bounding box center [1138, 502] width 143 height 48
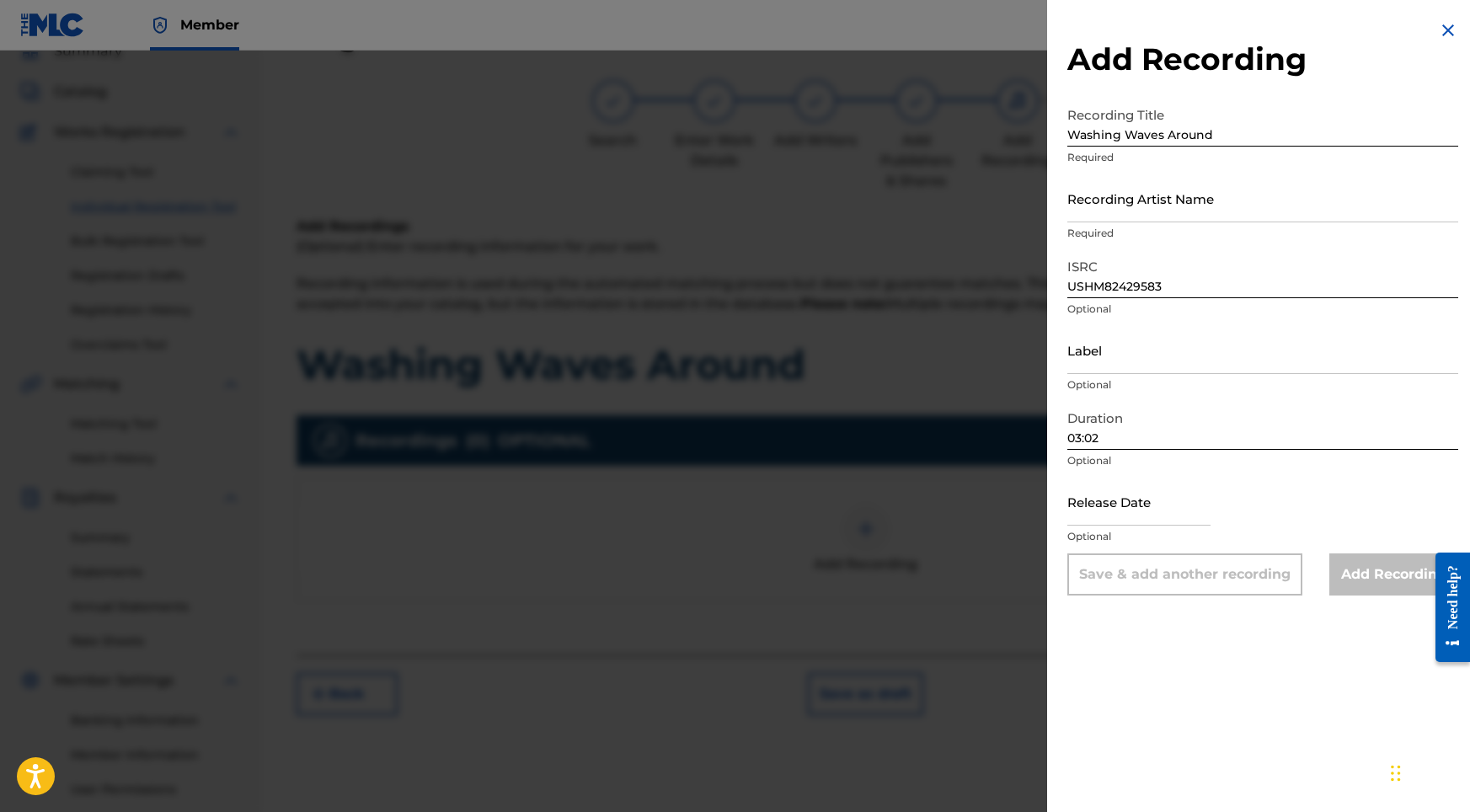
select select "8"
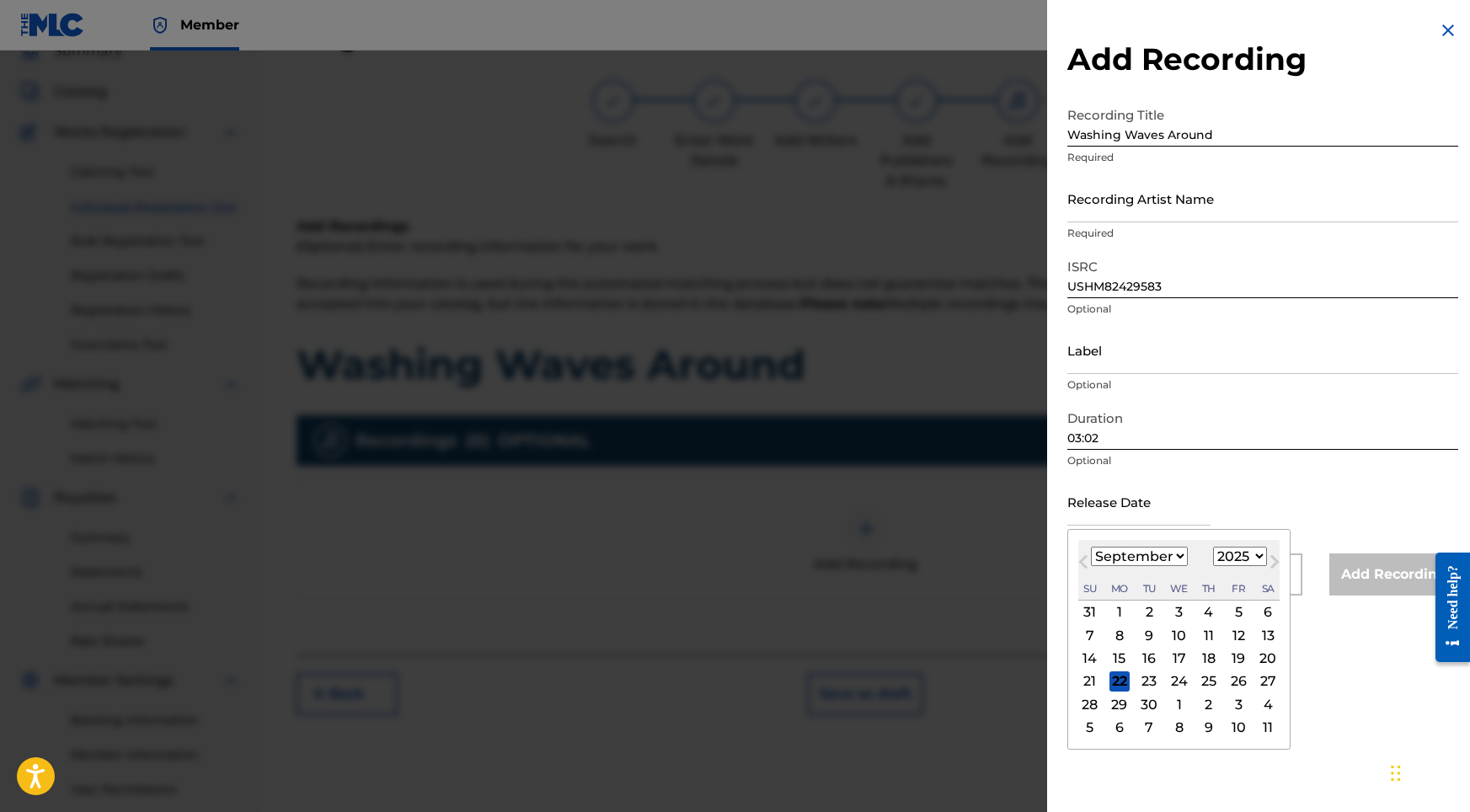
click at [1208, 573] on div "[DATE] January February March April May June July August September October Nove…" at bounding box center [1178, 569] width 201 height 61
select select "2024"
select select "5"
click at [1160, 657] on div "9 10 11 12 13 14 15" at bounding box center [1178, 658] width 201 height 23
click at [1169, 657] on div "12" at bounding box center [1179, 659] width 21 height 21
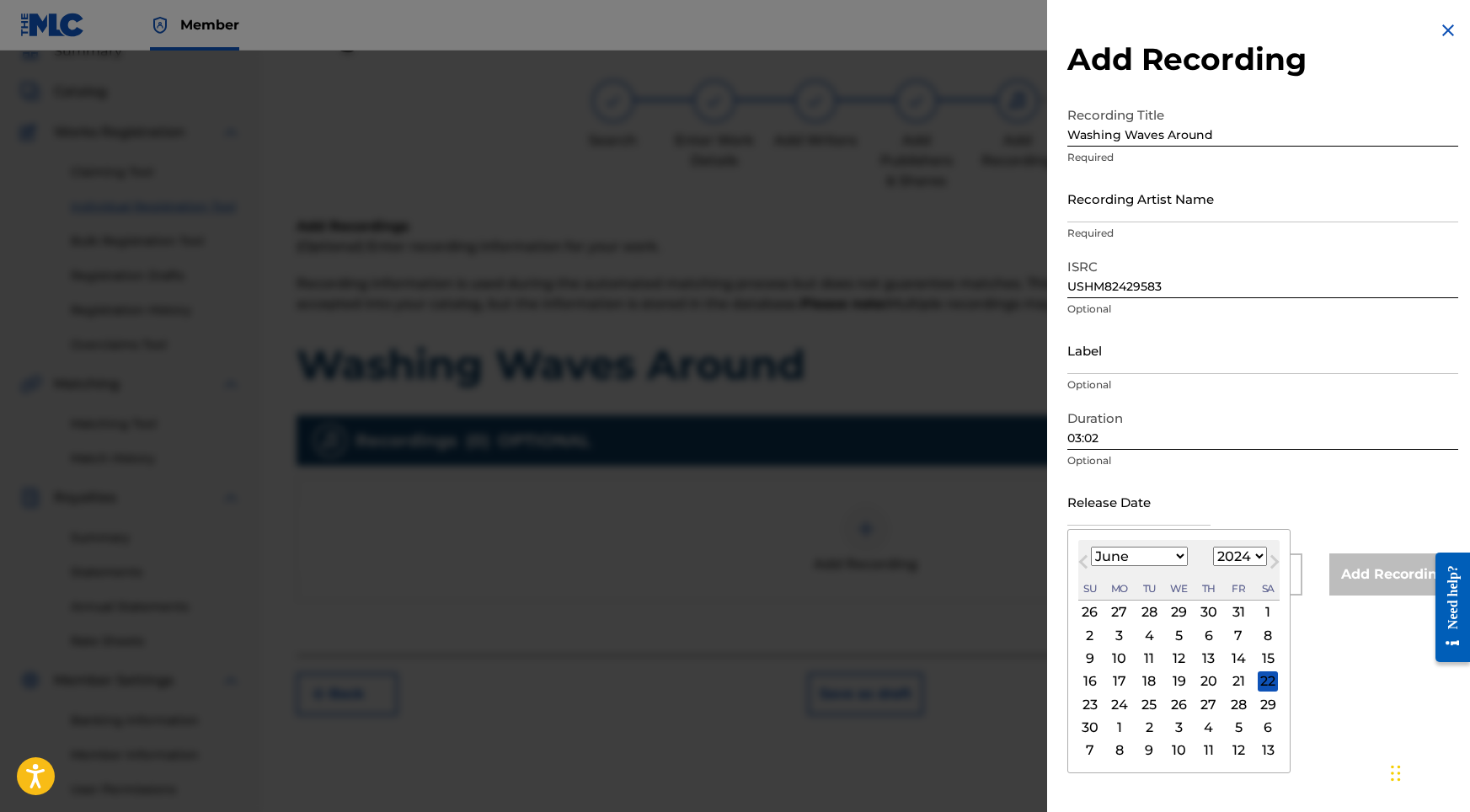
type input "[DATE]"
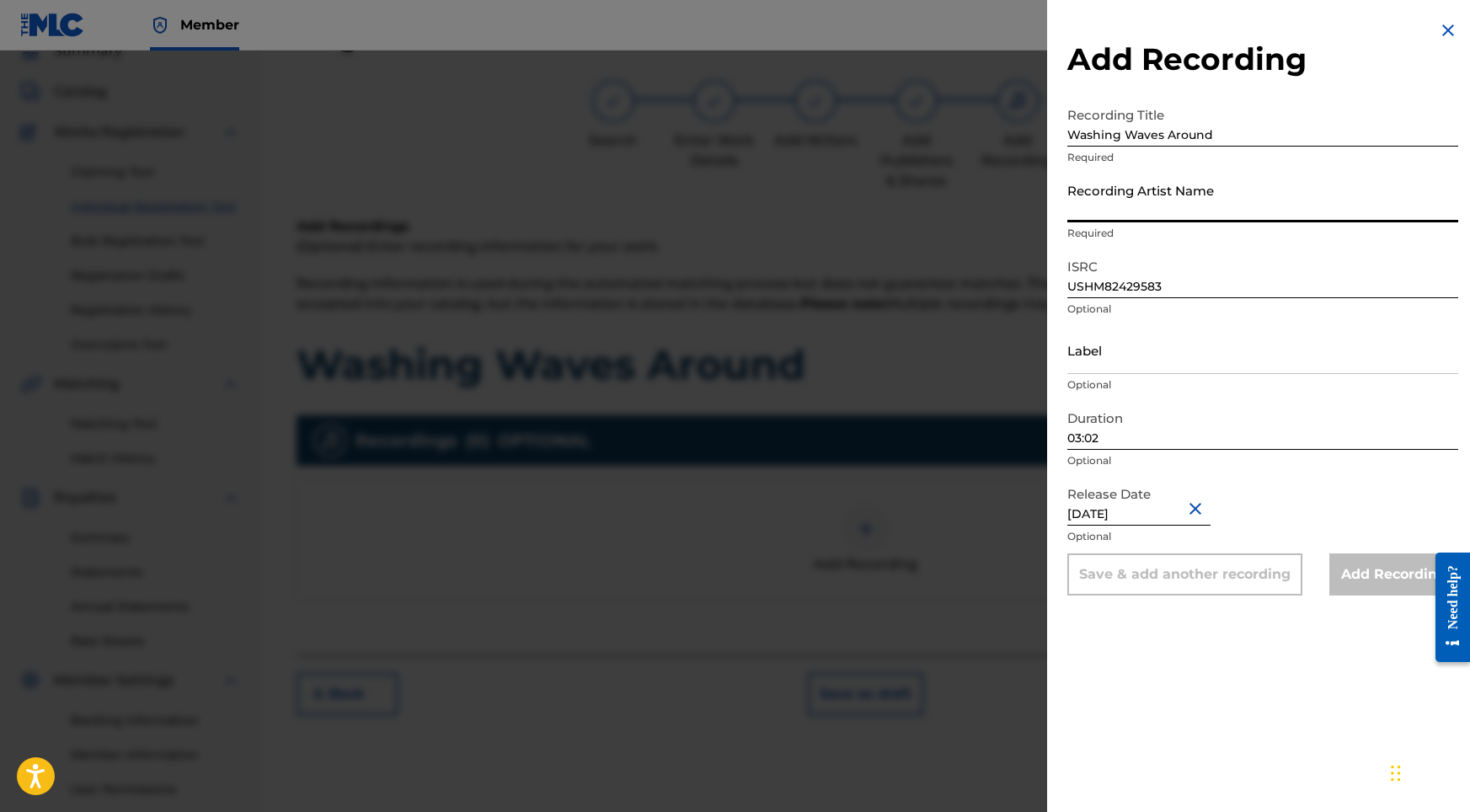
click at [1110, 194] on input "Recording Artist Name" at bounding box center [1262, 198] width 391 height 48
paste input "Sonic Atmos"
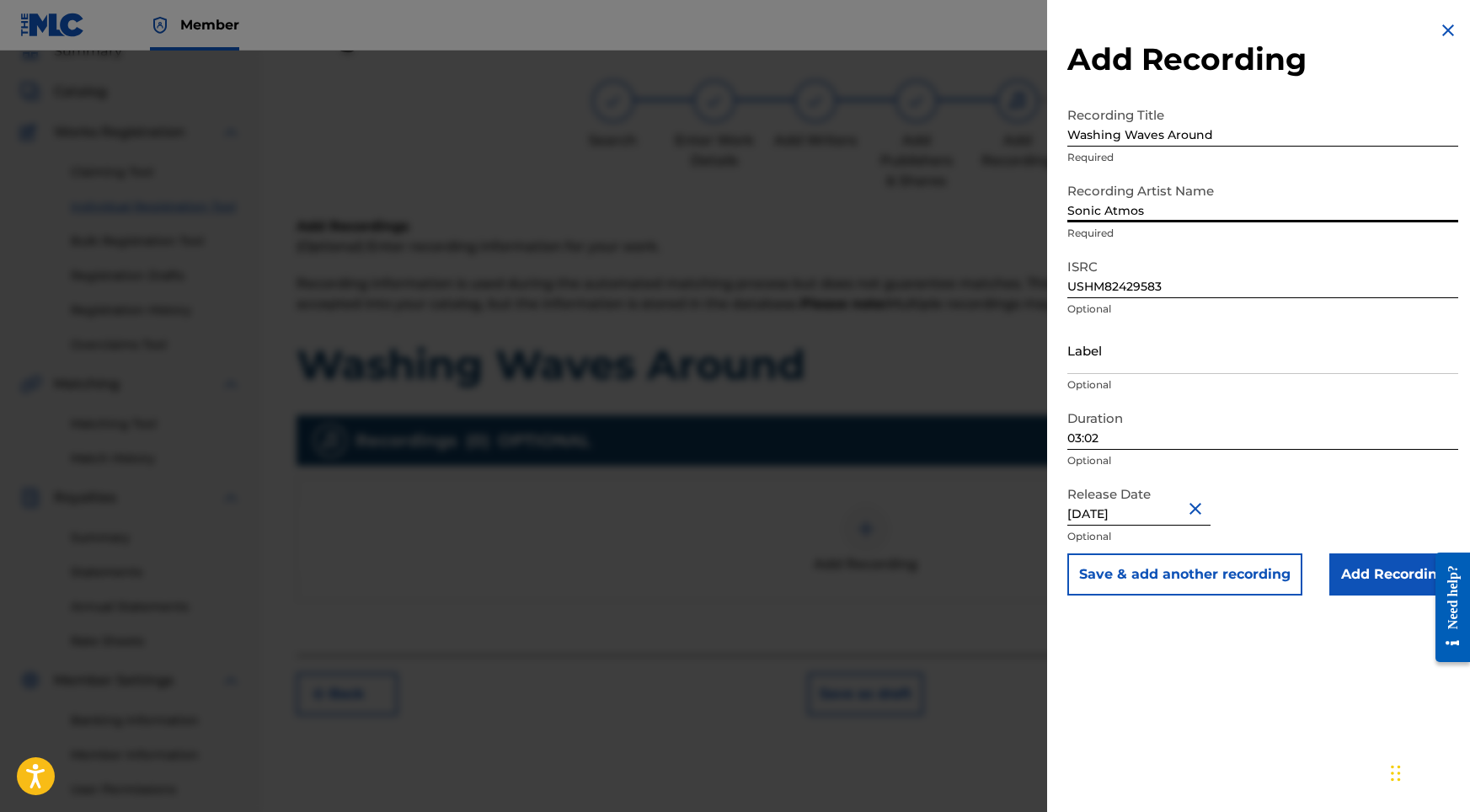
type input "Sonic Atmos"
click at [1382, 568] on input "Add Recording" at bounding box center [1394, 574] width 129 height 42
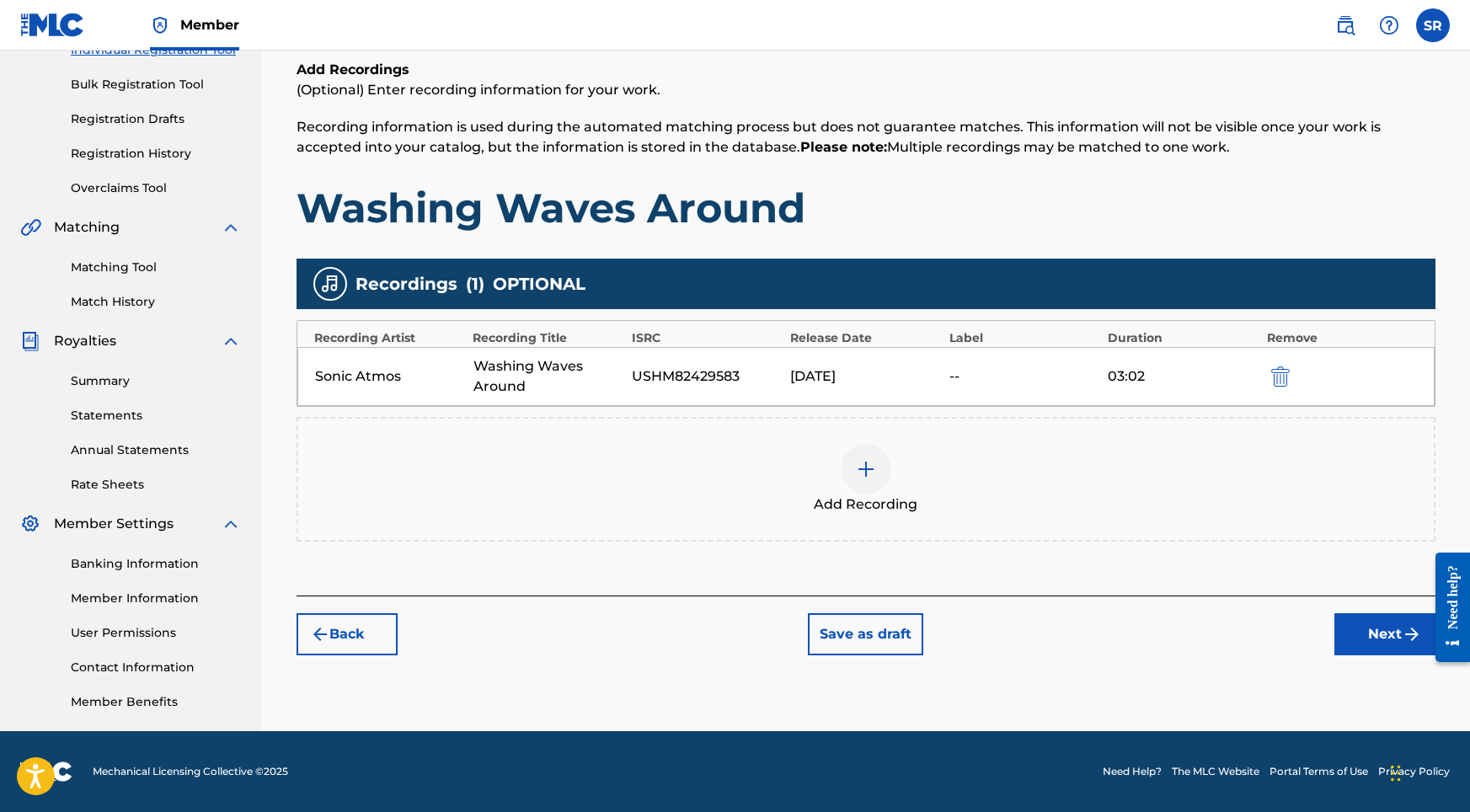
click at [1378, 621] on button "Next" at bounding box center [1384, 633] width 101 height 42
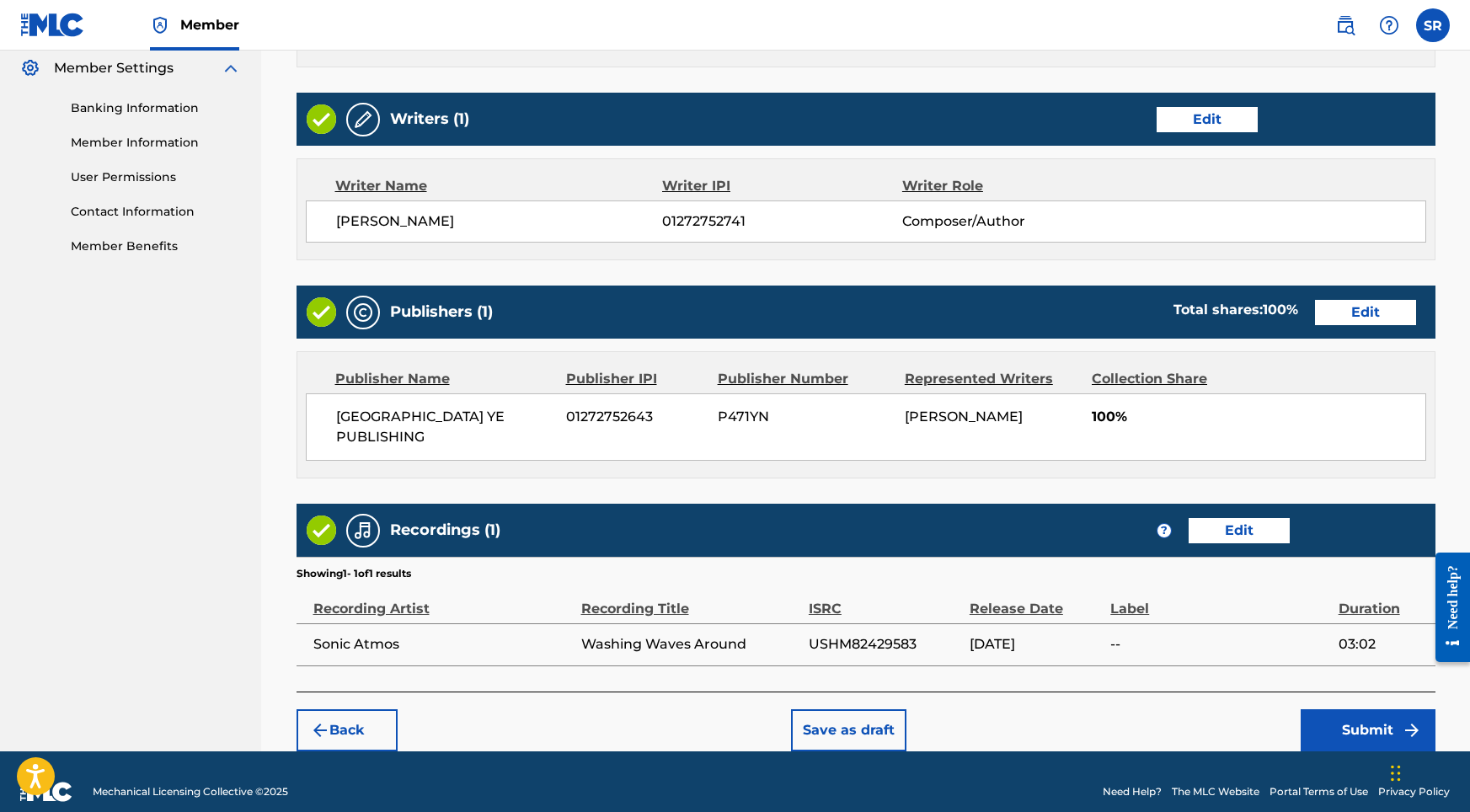
scroll to position [687, 0]
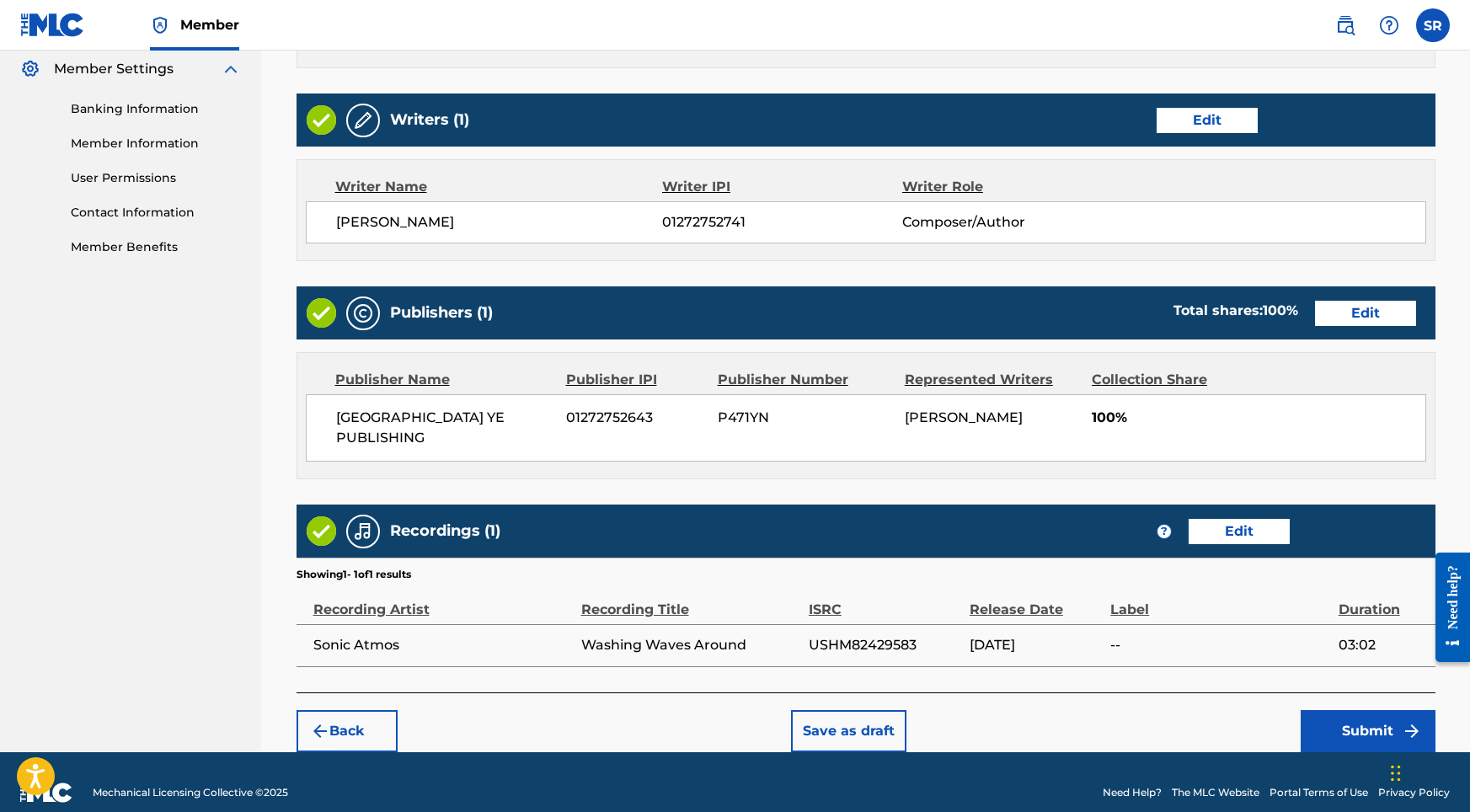
click at [1375, 709] on button "Submit" at bounding box center [1368, 730] width 135 height 42
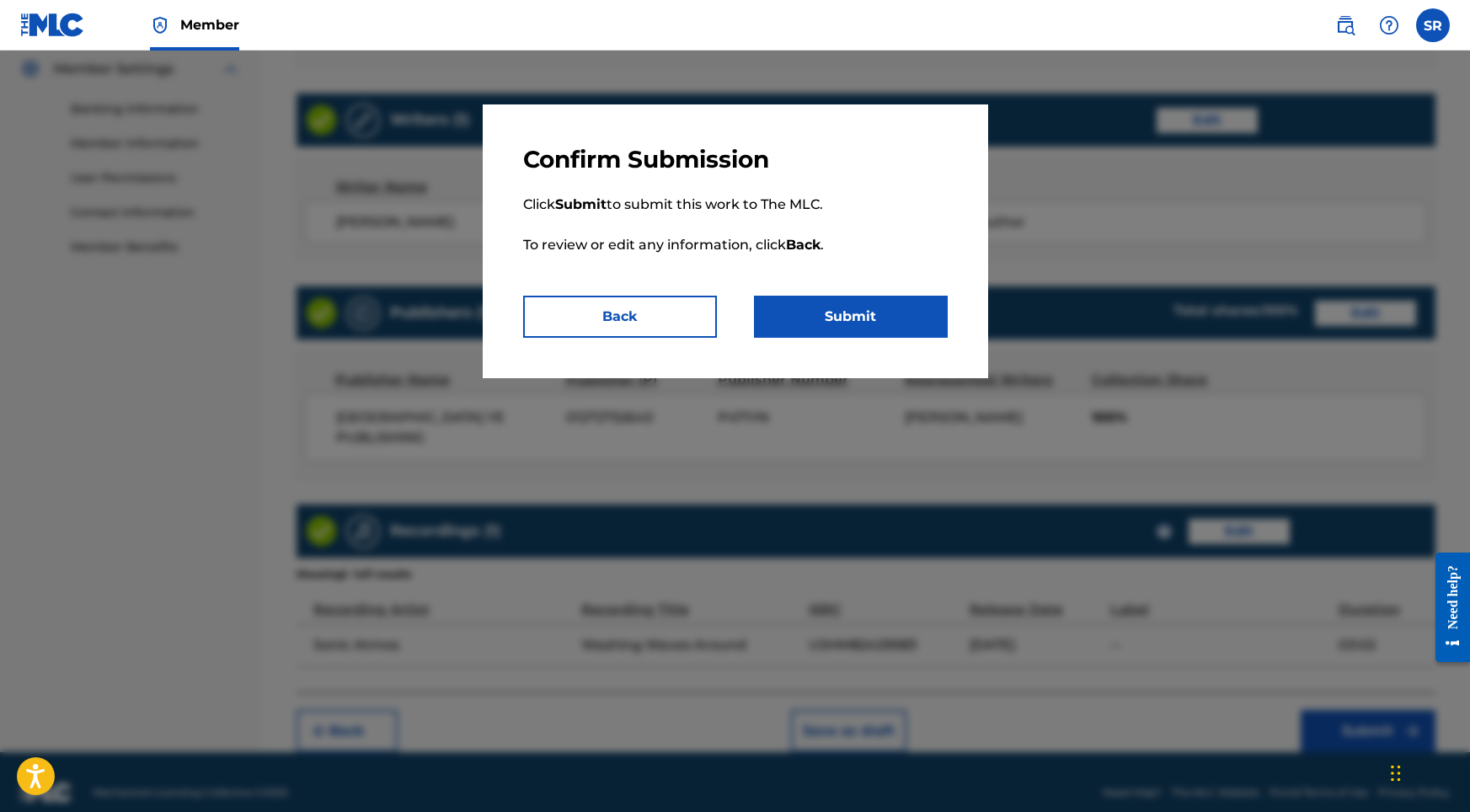
click at [853, 321] on button "Submit" at bounding box center [851, 316] width 194 height 42
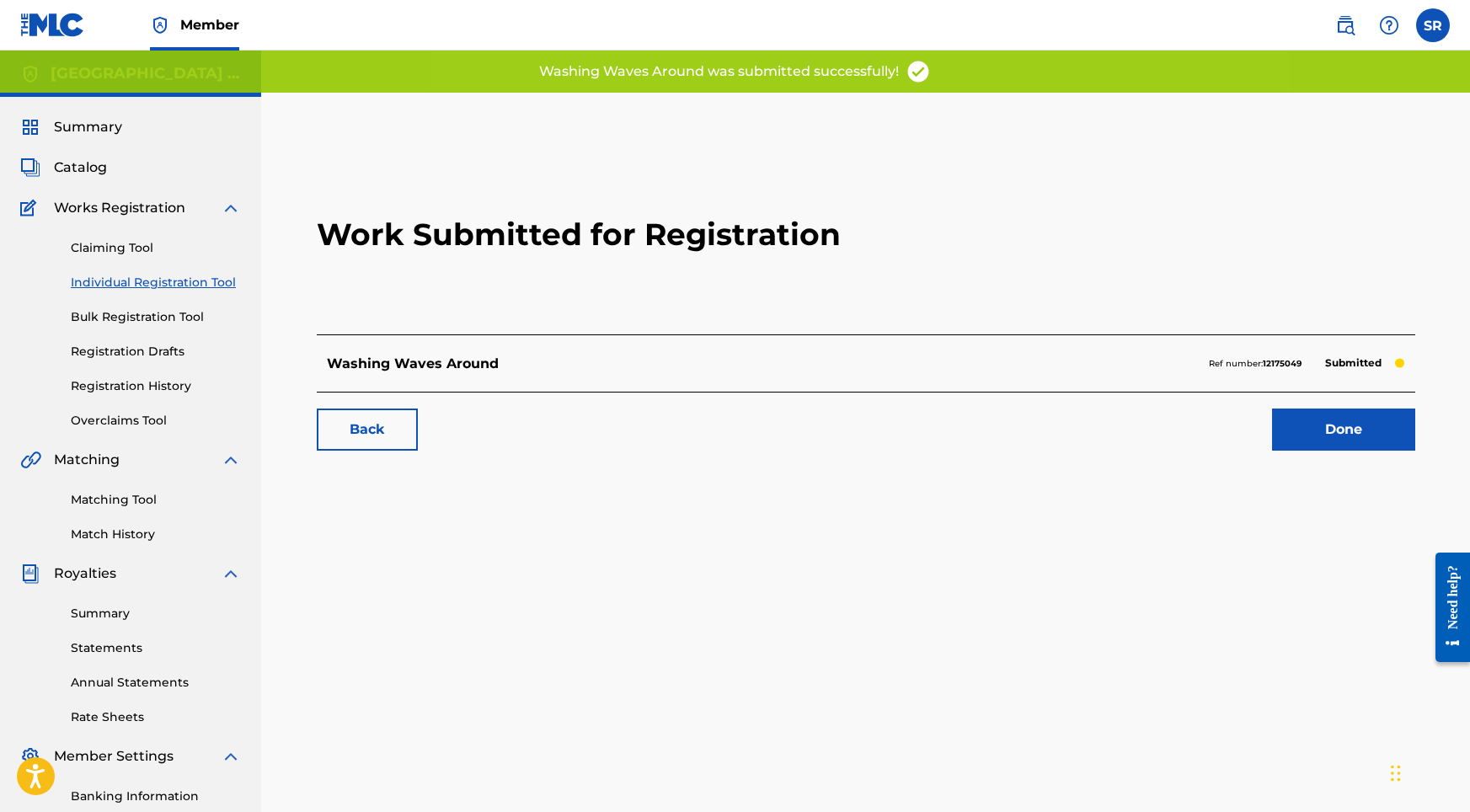
click at [1289, 431] on link "Done" at bounding box center [1343, 429] width 143 height 42
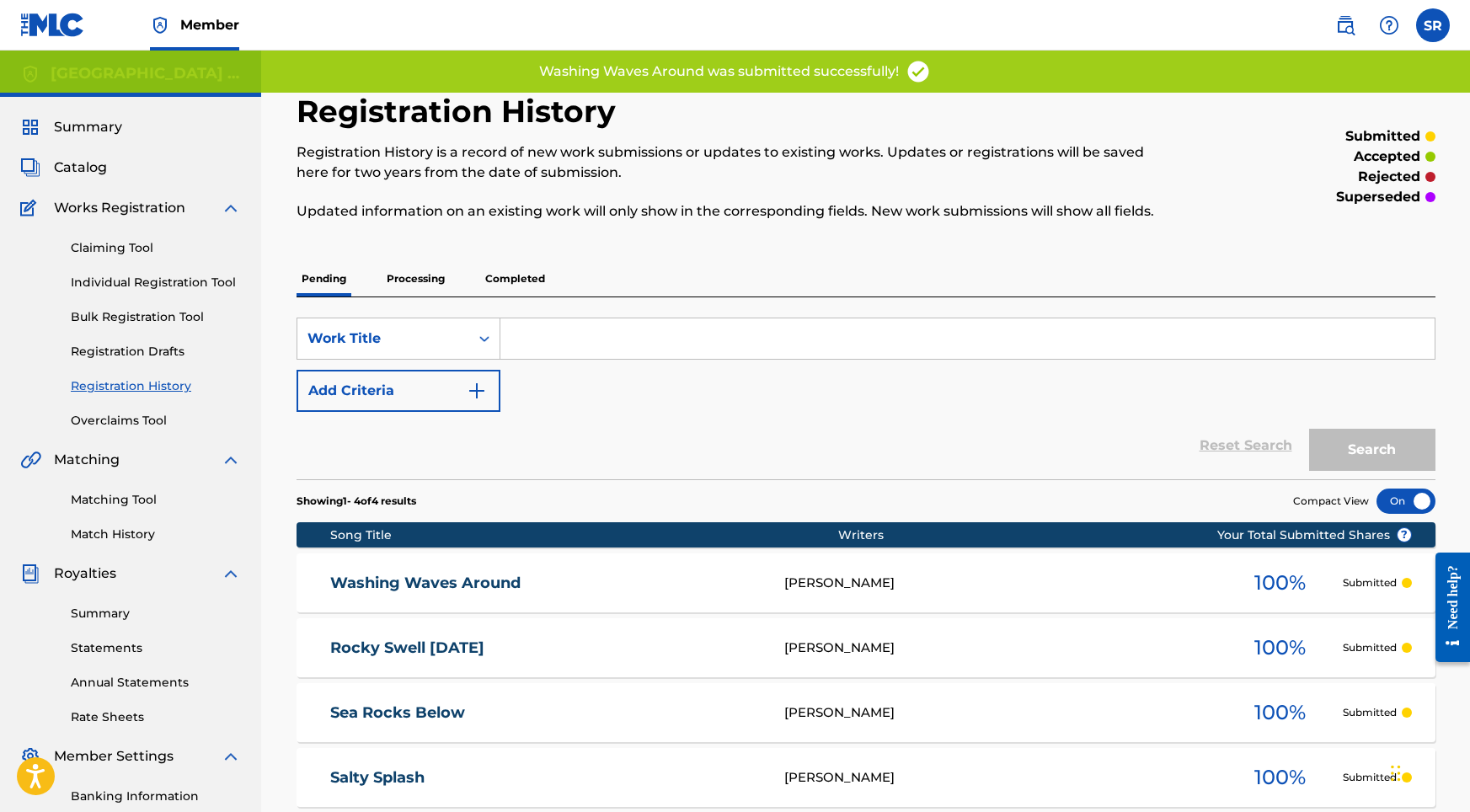
click at [161, 289] on link "Individual Registration Tool" at bounding box center [156, 282] width 170 height 18
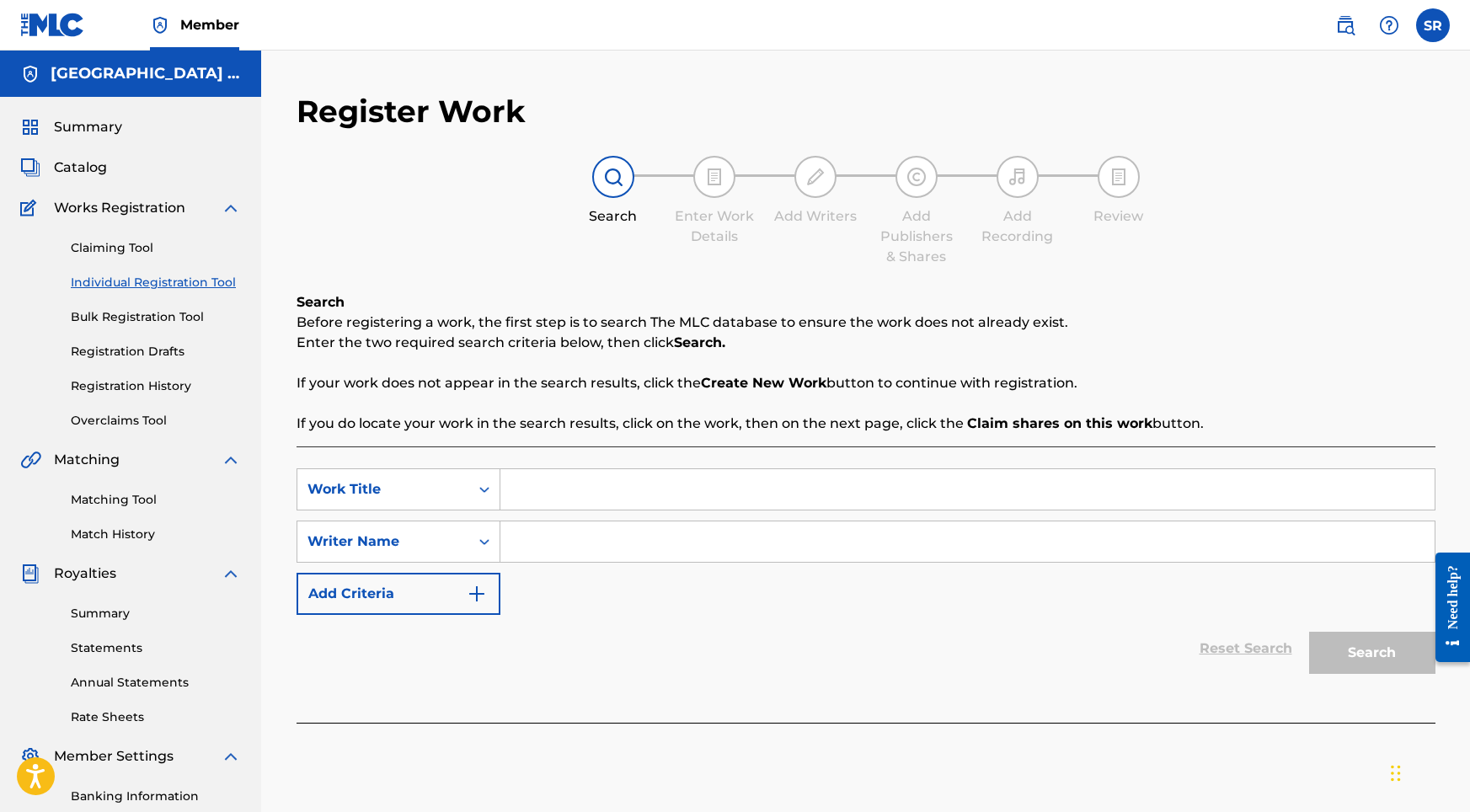
click at [669, 509] on input "Search Form" at bounding box center [967, 489] width 935 height 40
paste input "Icy Seas This Winter"
type input "Icy Seas This Winter"
click at [588, 543] on input "Search Form" at bounding box center [967, 541] width 935 height 40
paste input "Icy Seas This Winter"
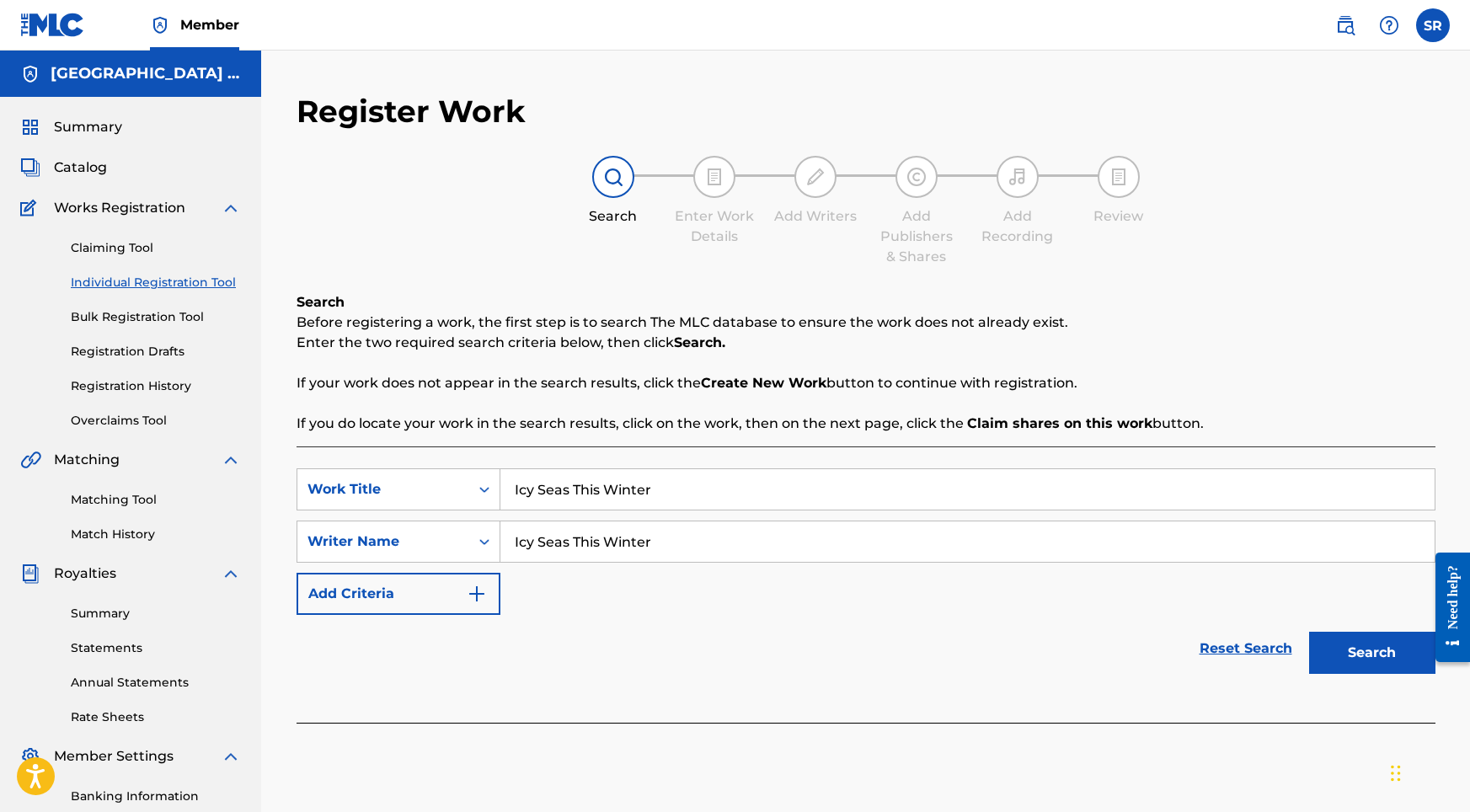
type input "Icy Seas This Winter"
click at [1419, 644] on button "Search" at bounding box center [1373, 652] width 127 height 42
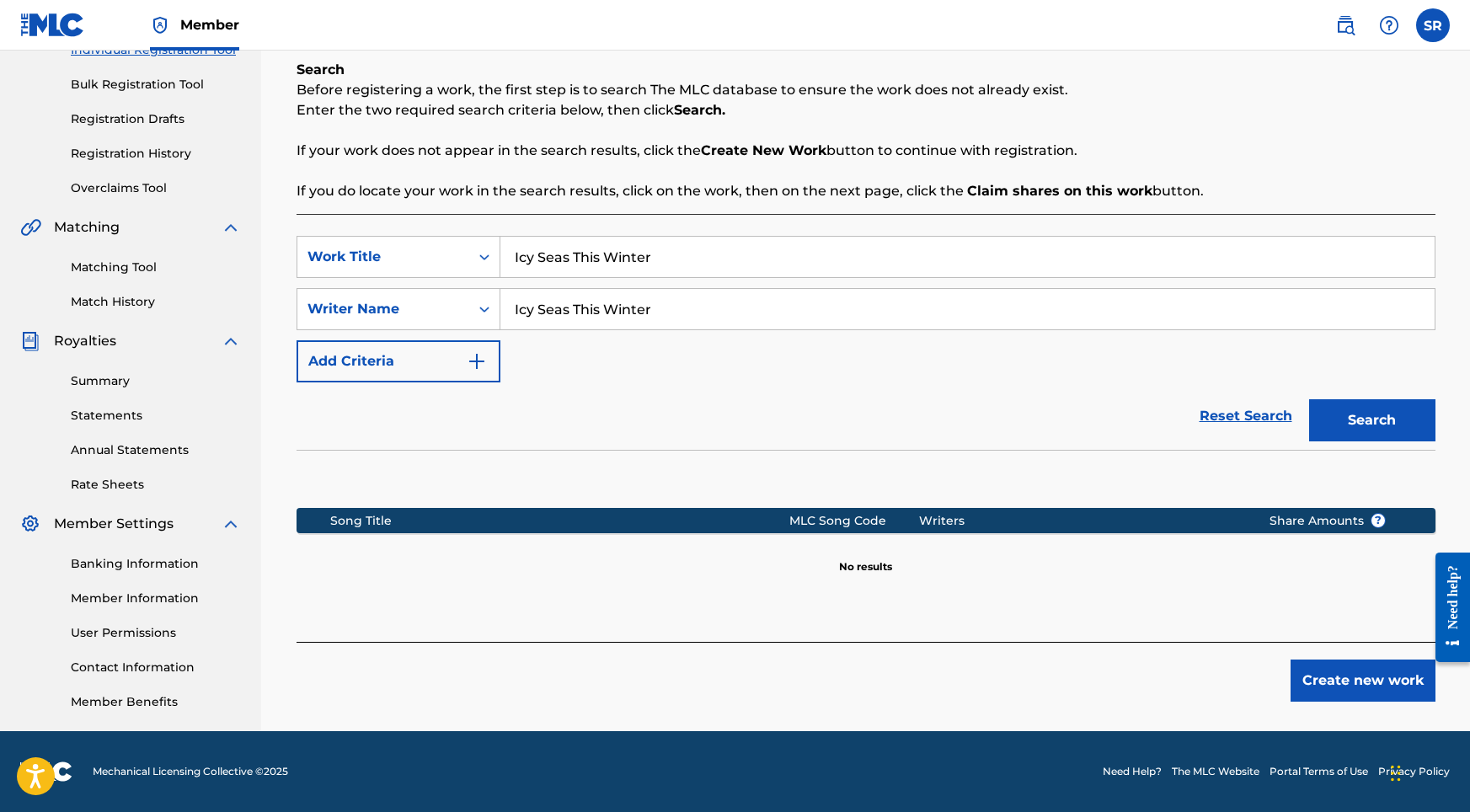
scroll to position [232, 0]
click at [1325, 700] on div "Register Work Search Enter Work Details Add Writers Add Publishers & Shares Add…" at bounding box center [865, 295] width 1179 height 871
click at [1321, 685] on button "Create new work" at bounding box center [1362, 680] width 145 height 42
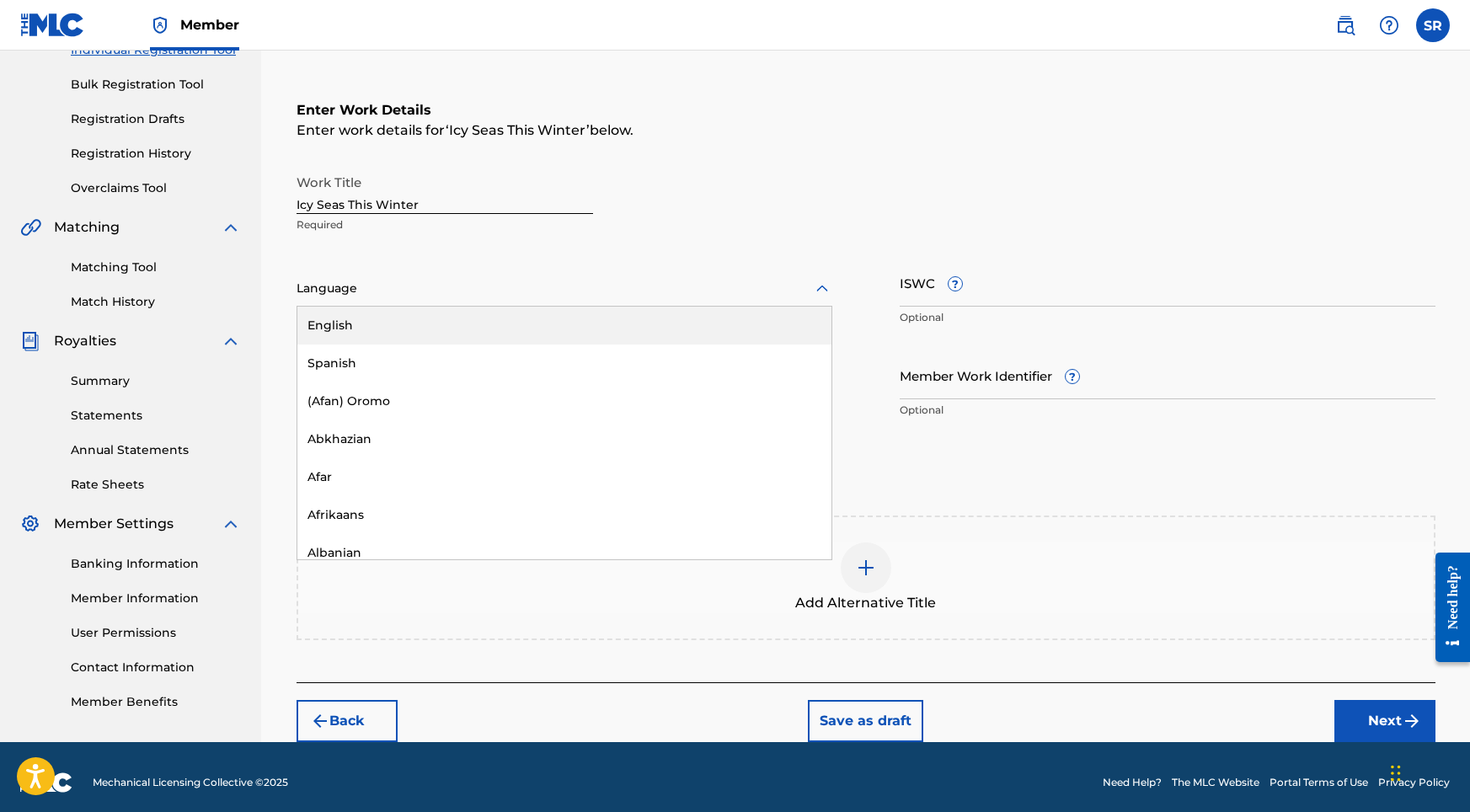
click at [499, 296] on div at bounding box center [564, 288] width 536 height 21
click at [415, 325] on div "English" at bounding box center [564, 326] width 534 height 38
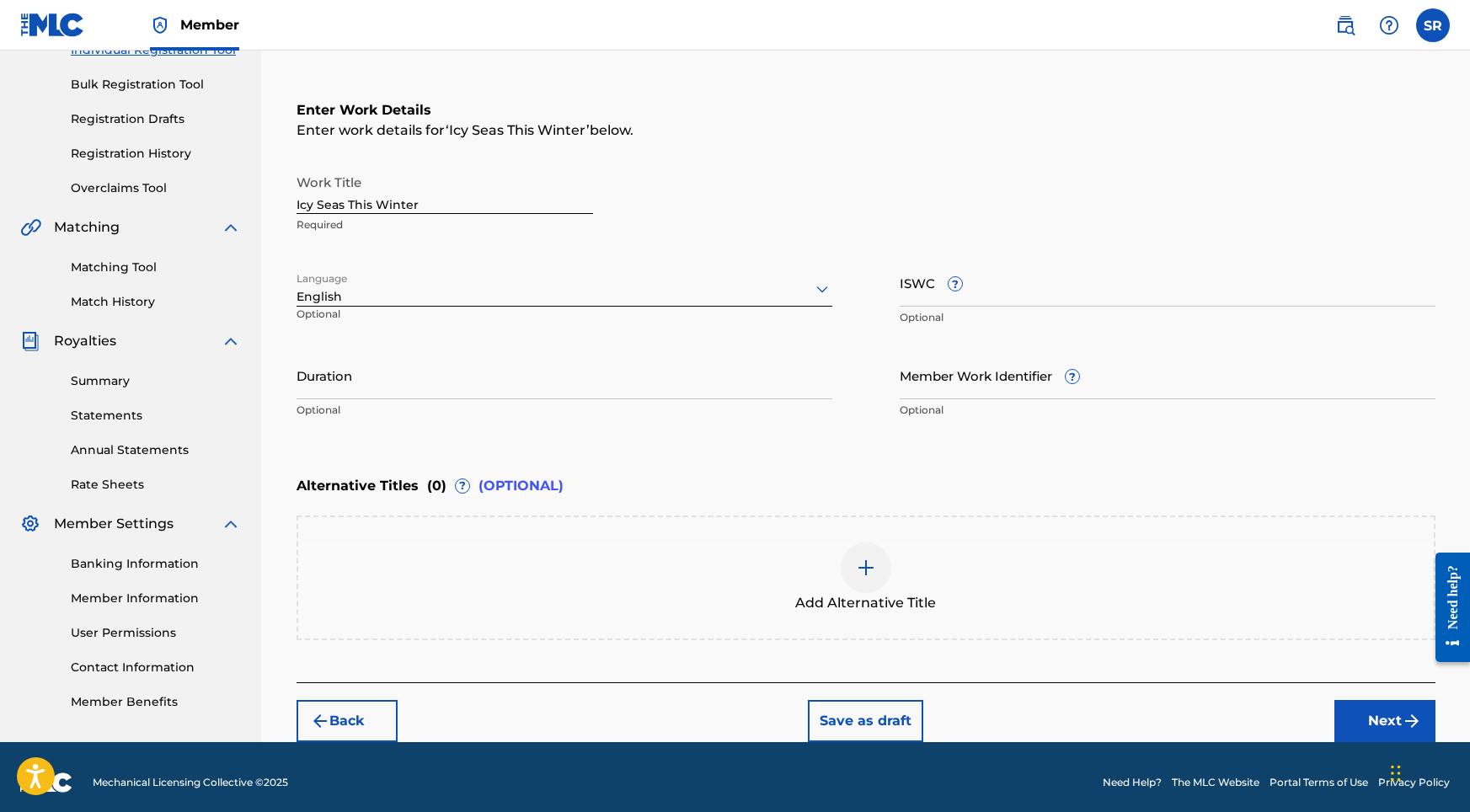
click at [458, 383] on input "Duration" at bounding box center [564, 375] width 536 height 48
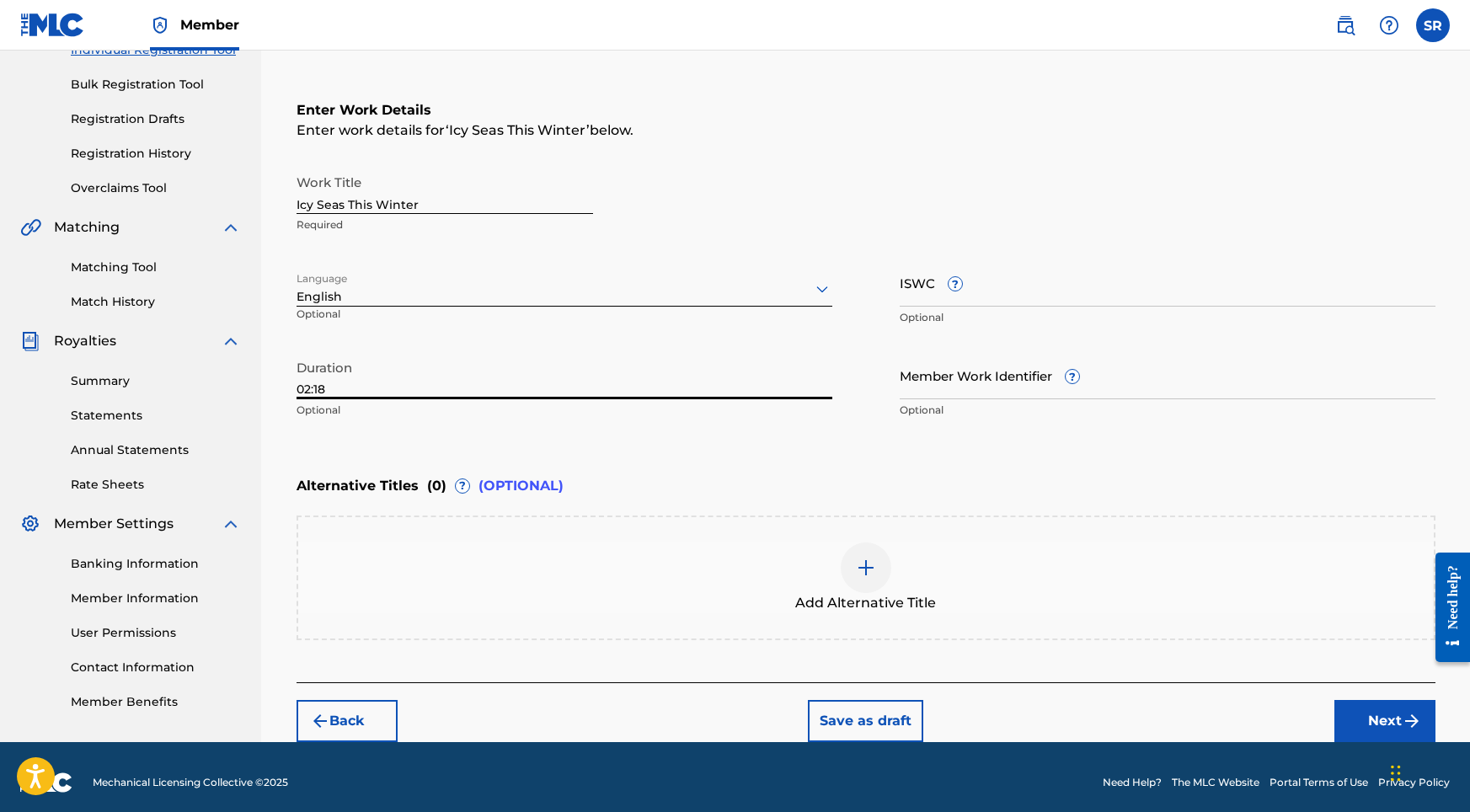
type input "02:18"
click at [947, 599] on div "Add Alternative Title" at bounding box center [866, 577] width 1136 height 71
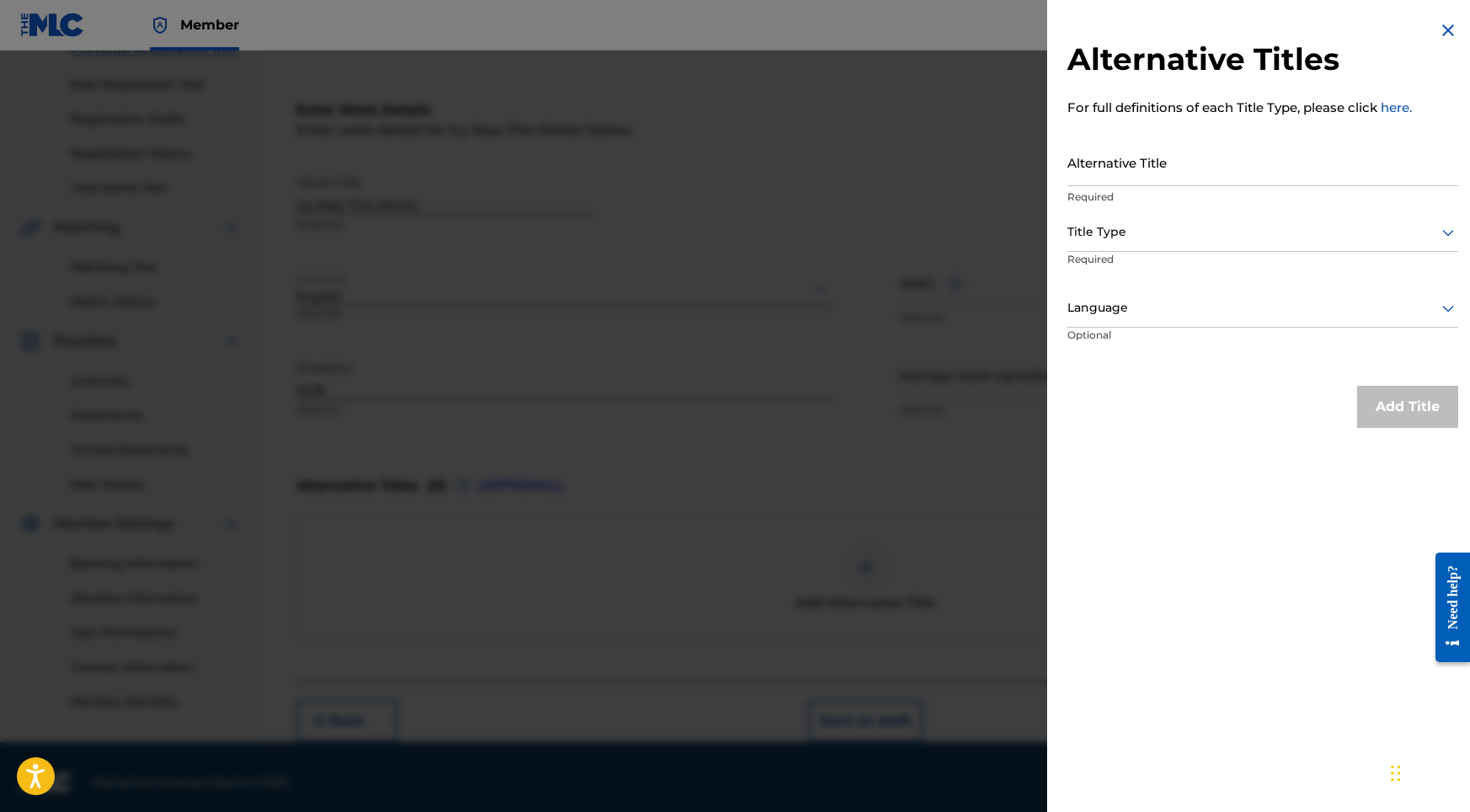
click at [1117, 173] on input "Alternative Title" at bounding box center [1262, 162] width 391 height 48
paste input "Icy Seas This Winter"
type input "Icy Seas This Winter"
click at [1112, 219] on div "Title Type" at bounding box center [1262, 232] width 391 height 38
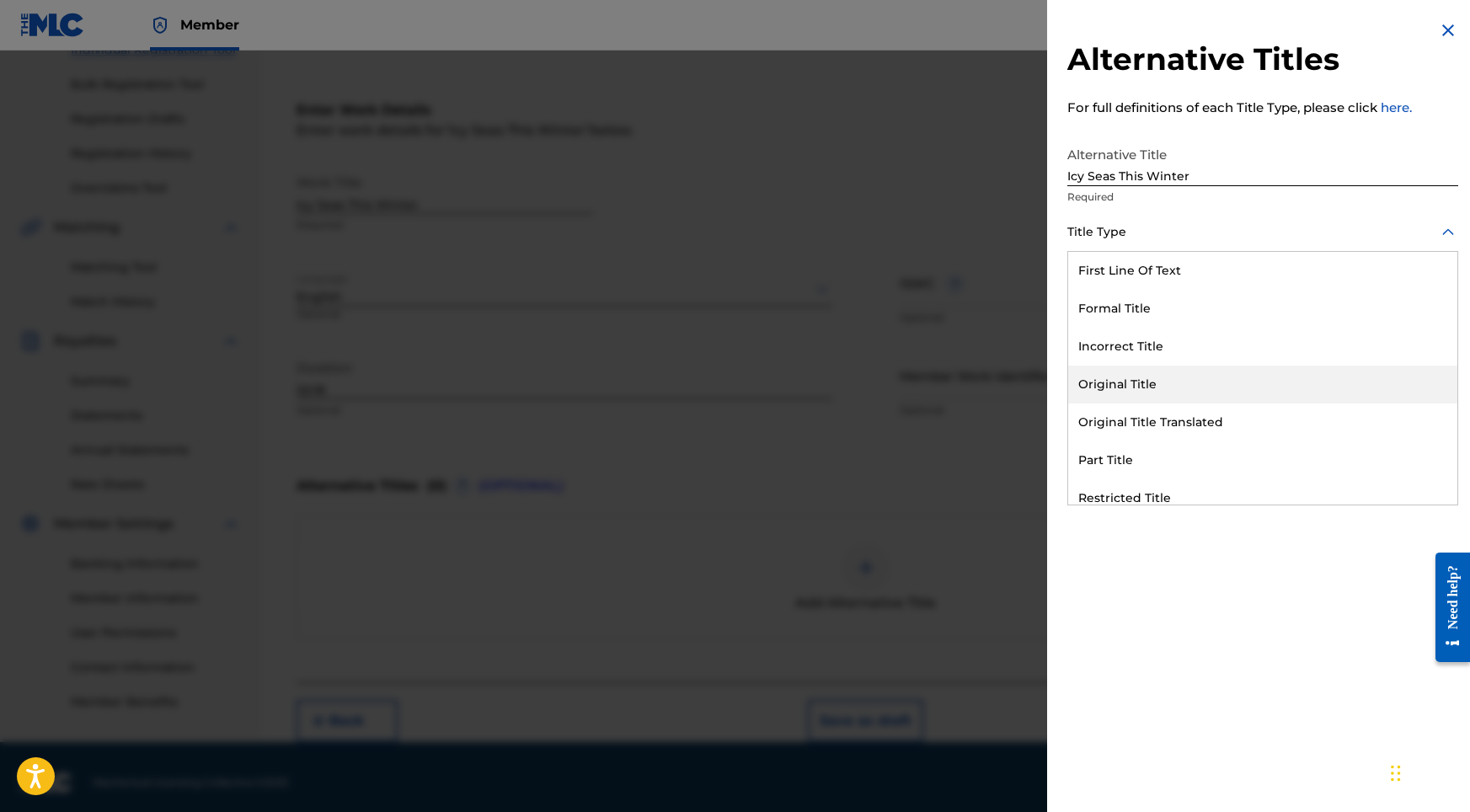
click at [1112, 384] on div "Original Title" at bounding box center [1262, 385] width 389 height 38
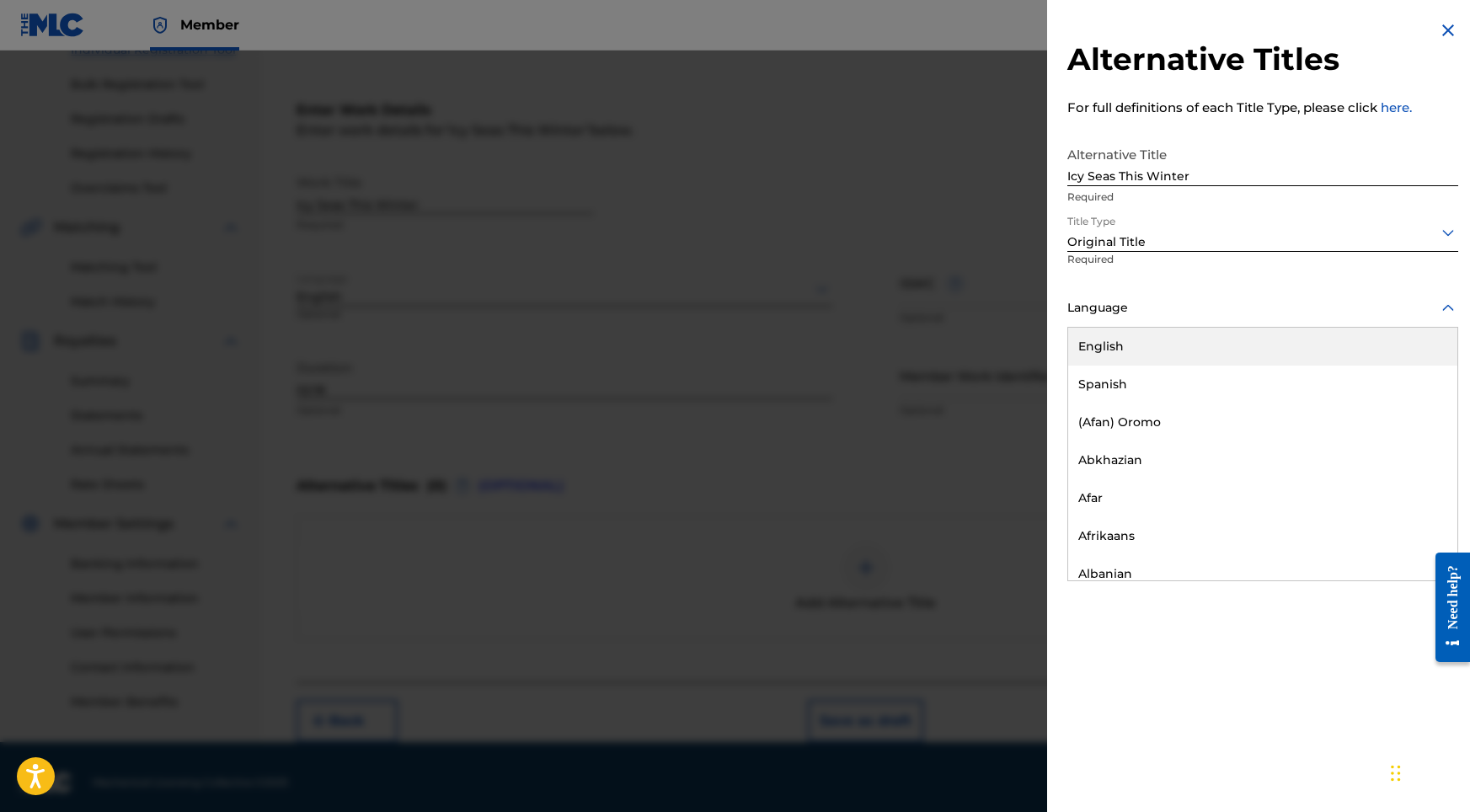
click at [1125, 295] on div "Language" at bounding box center [1262, 309] width 391 height 38
click at [1119, 359] on div "English" at bounding box center [1262, 346] width 389 height 38
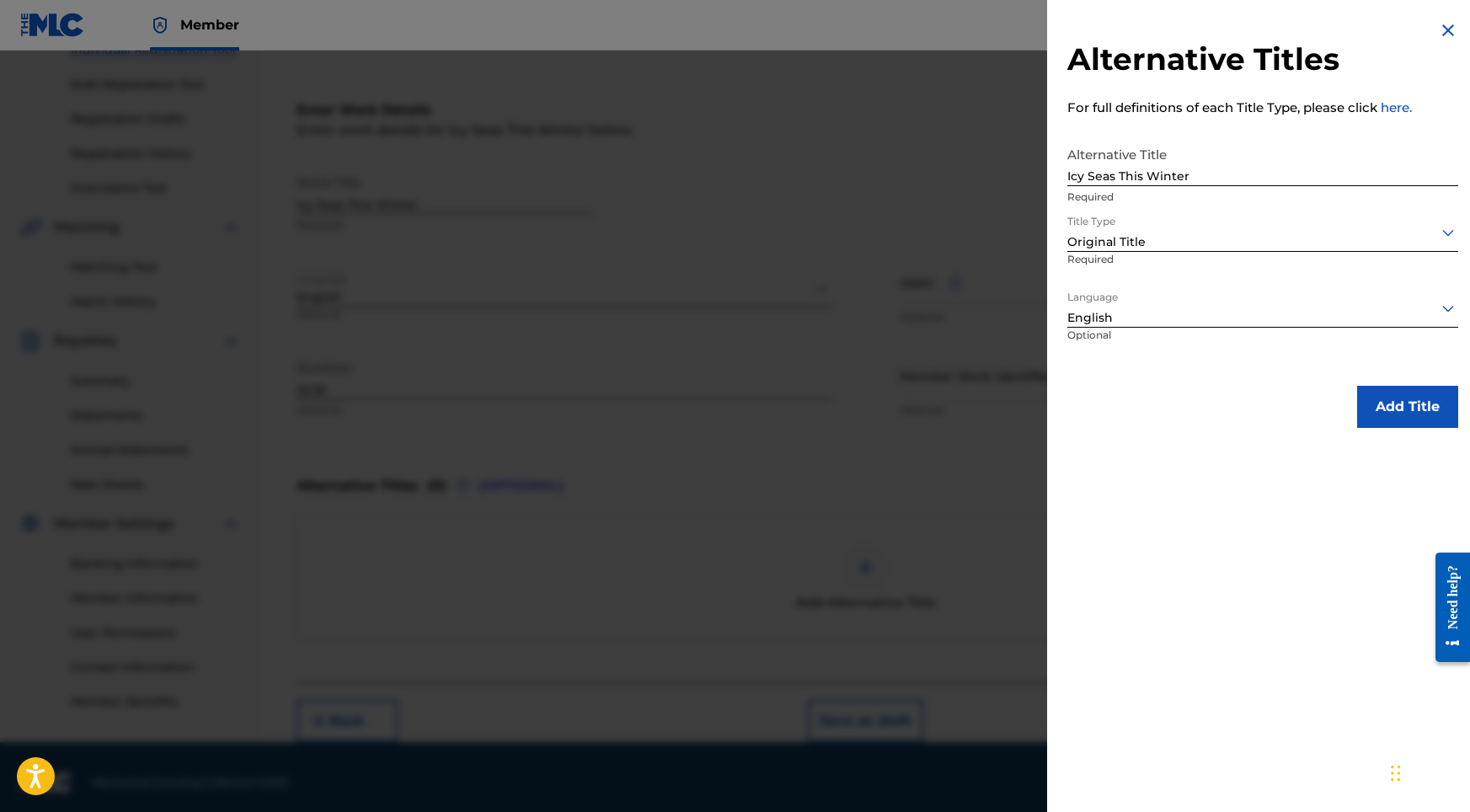
click at [1360, 414] on button "Add Title" at bounding box center [1408, 406] width 101 height 42
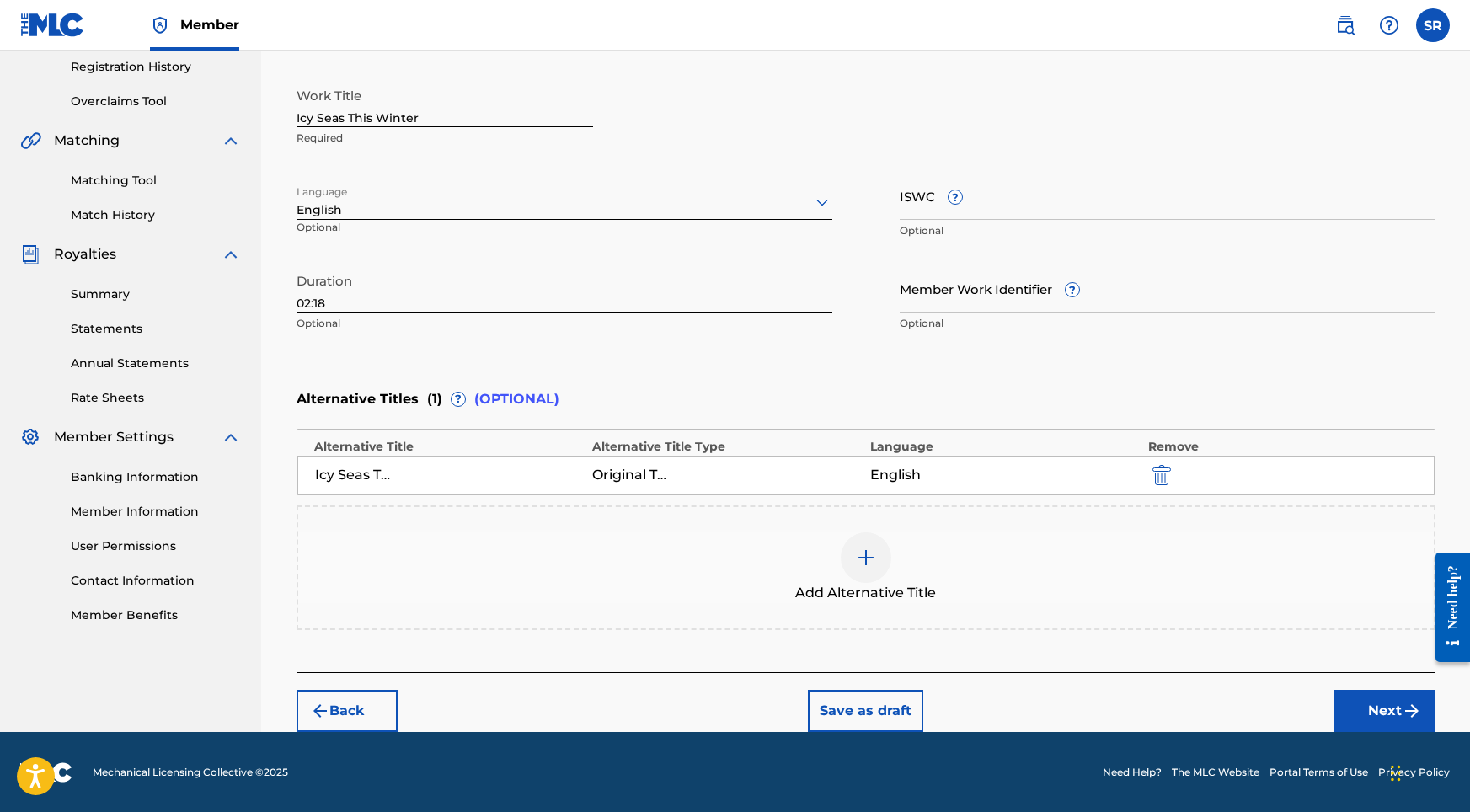
click at [1390, 693] on button "Next" at bounding box center [1384, 710] width 101 height 42
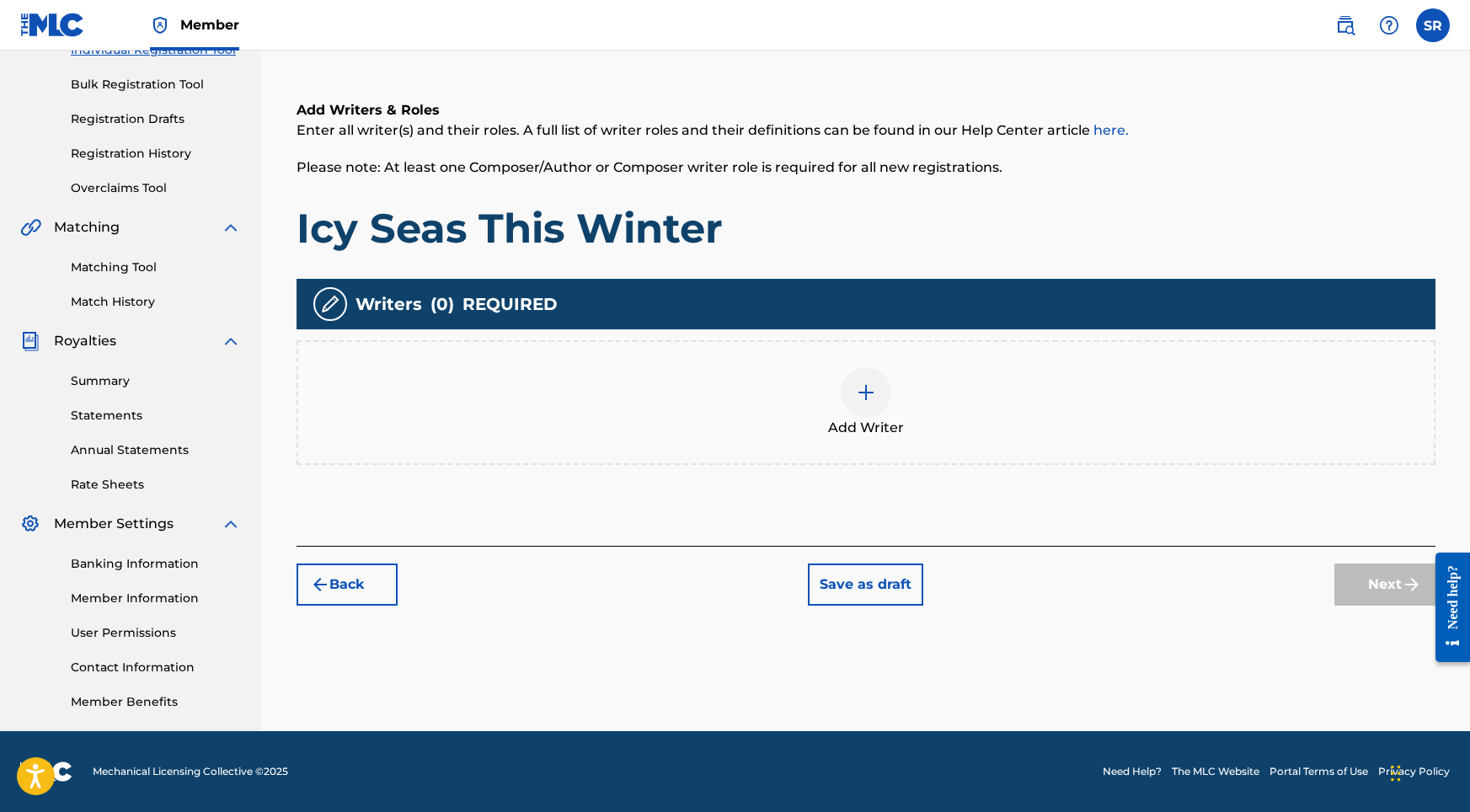
click at [865, 412] on div at bounding box center [865, 392] width 50 height 50
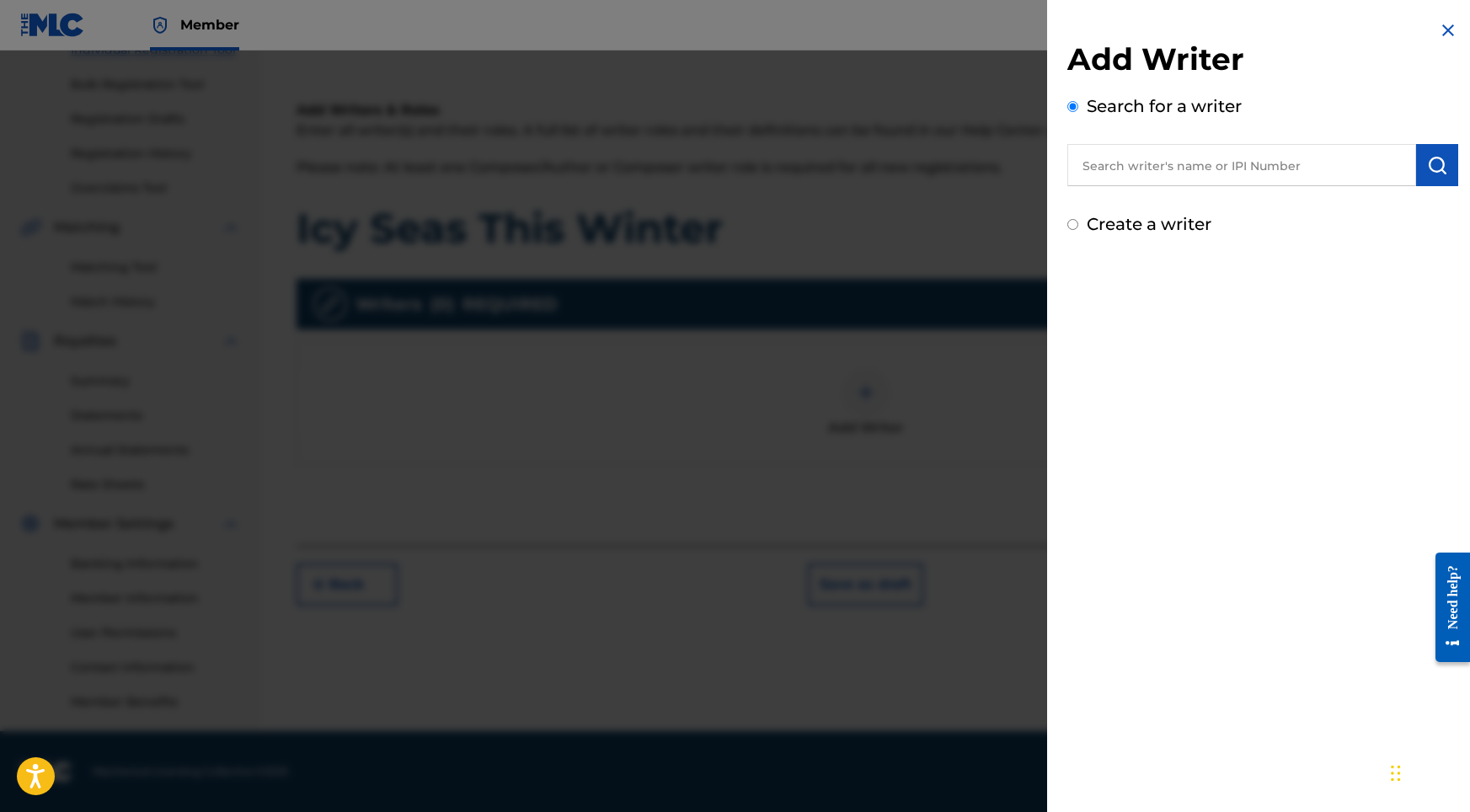
click at [1199, 158] on input "text" at bounding box center [1242, 164] width 349 height 42
click at [1243, 162] on input "text" at bounding box center [1242, 164] width 349 height 42
paste input "[PERSON_NAME]"
type input "[PERSON_NAME]"
click at [1386, 168] on img at bounding box center [1396, 164] width 21 height 21
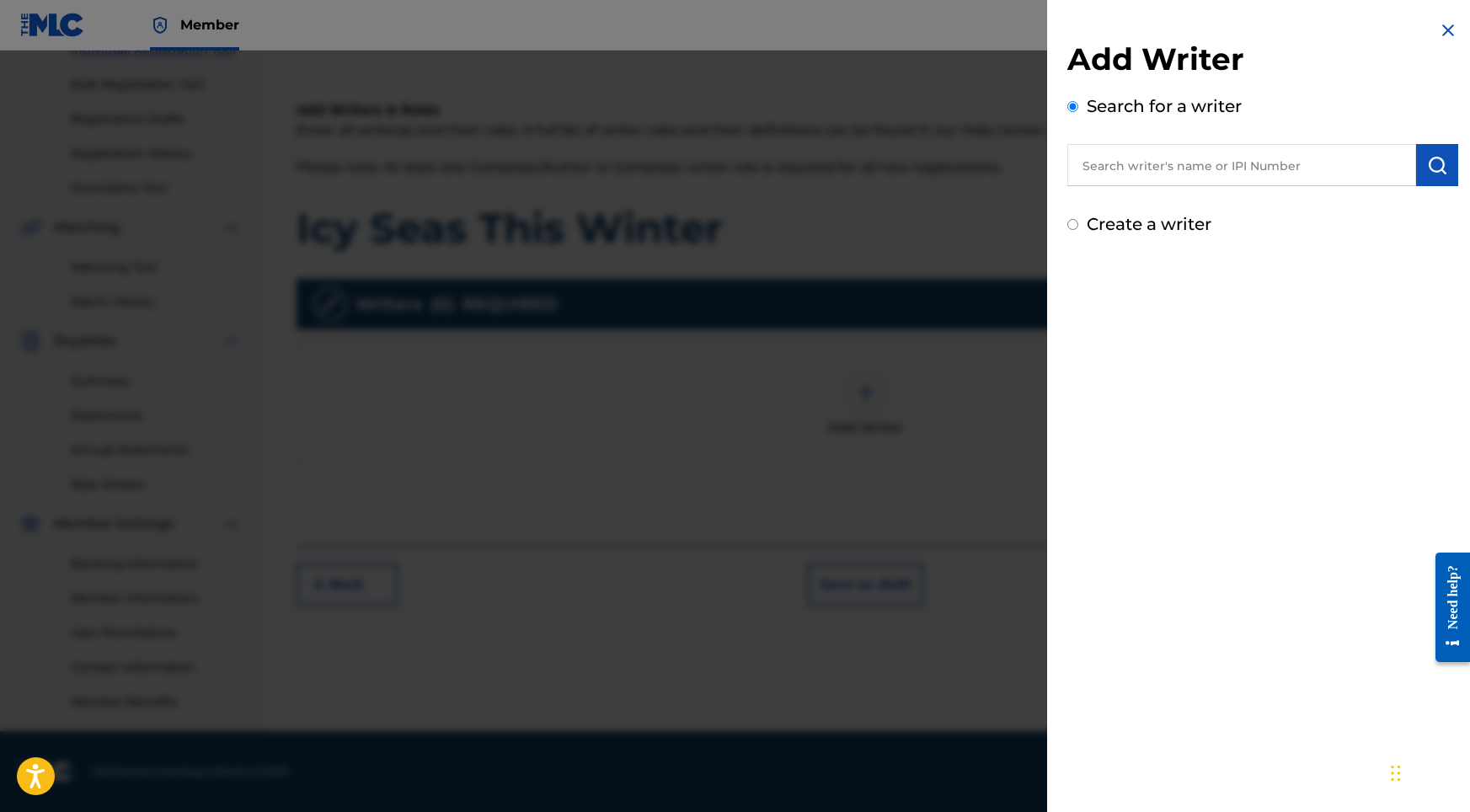
click at [1351, 165] on input "text" at bounding box center [1242, 164] width 349 height 42
paste input "[PERSON_NAME]"
type input "[PERSON_NAME]"
click at [1443, 157] on button "submit" at bounding box center [1437, 164] width 42 height 42
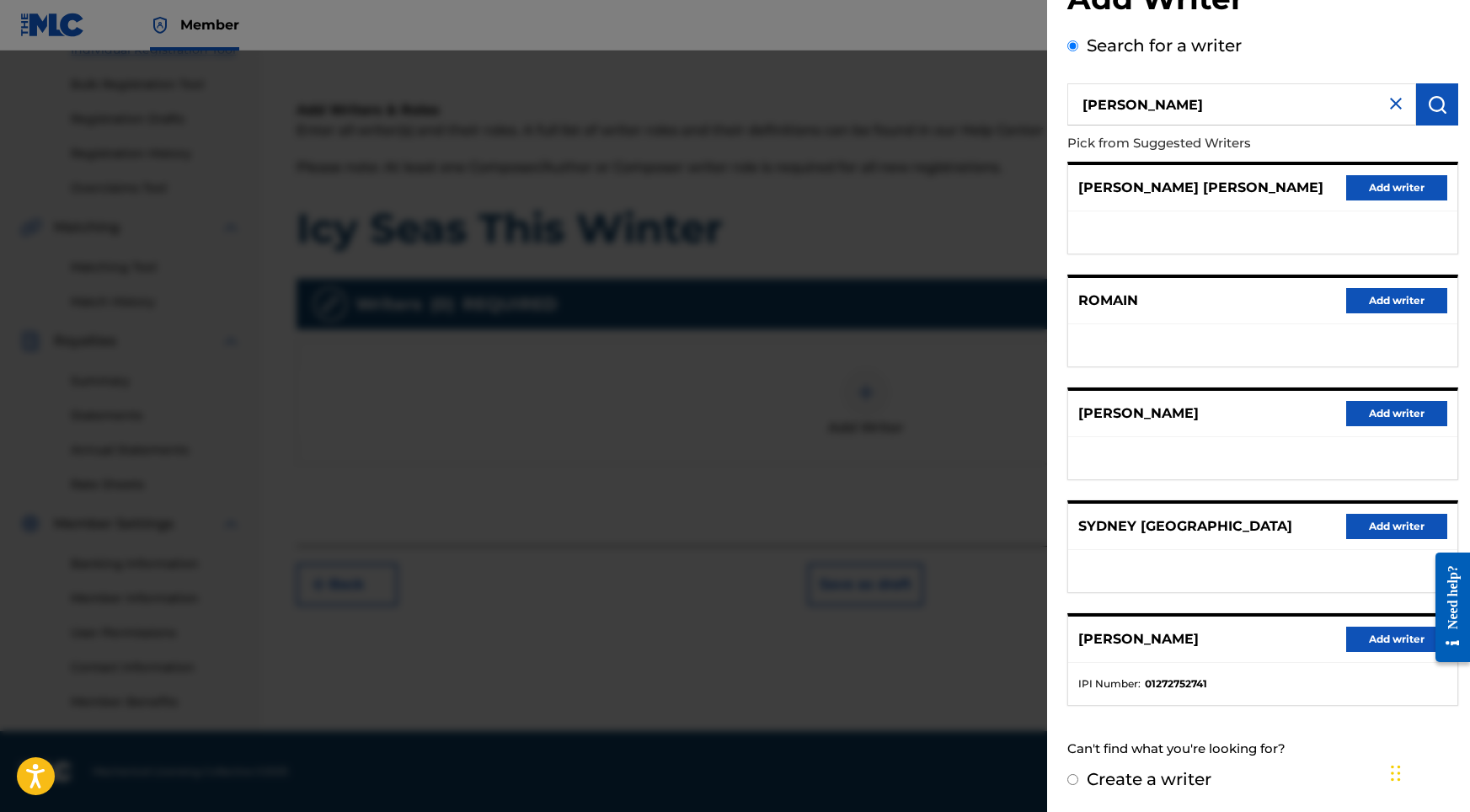
scroll to position [75, 0]
click at [1369, 650] on button "Add writer" at bounding box center [1396, 639] width 101 height 26
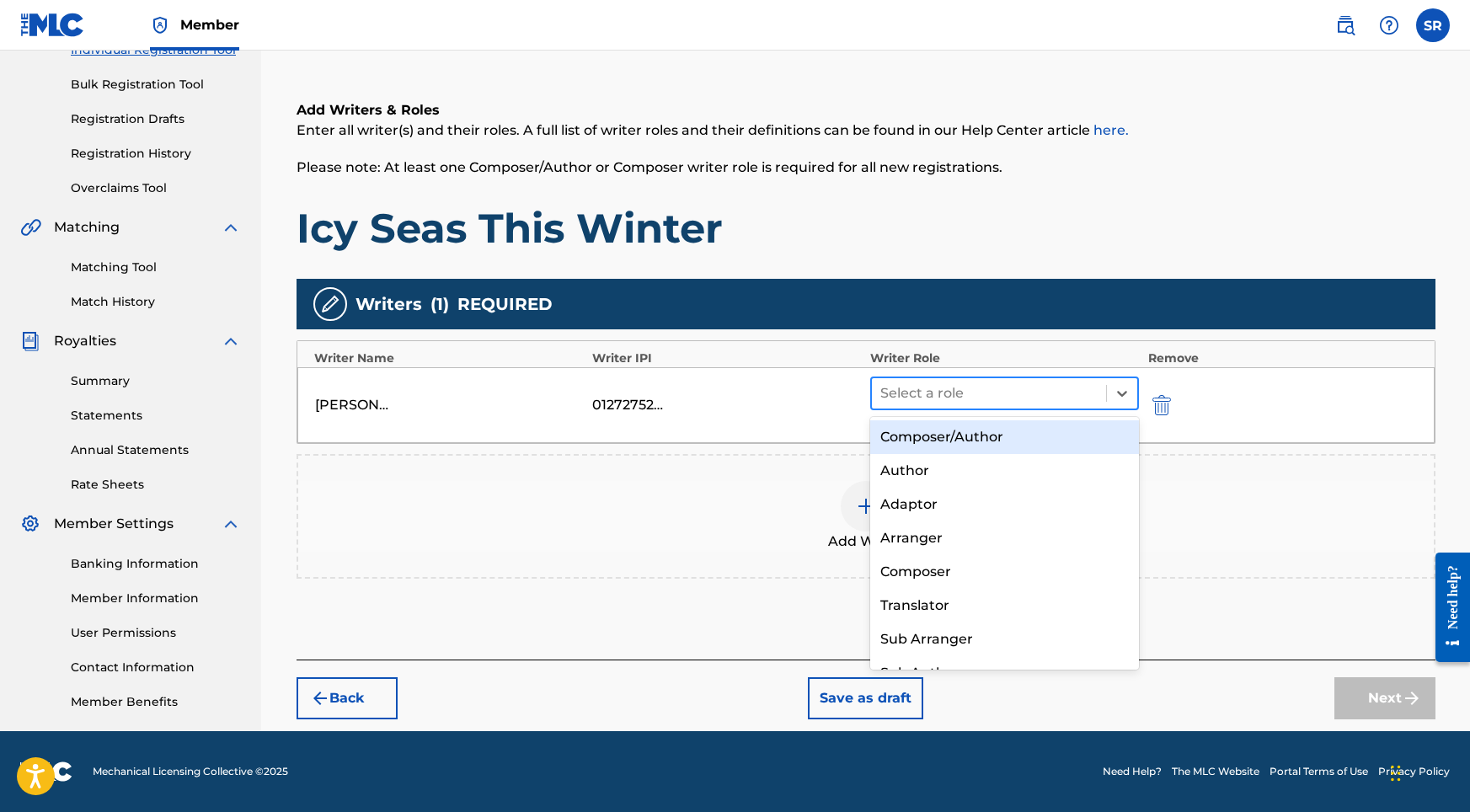
click at [947, 391] on div at bounding box center [989, 393] width 218 height 24
click at [939, 437] on div "Composer/Author" at bounding box center [1005, 437] width 269 height 33
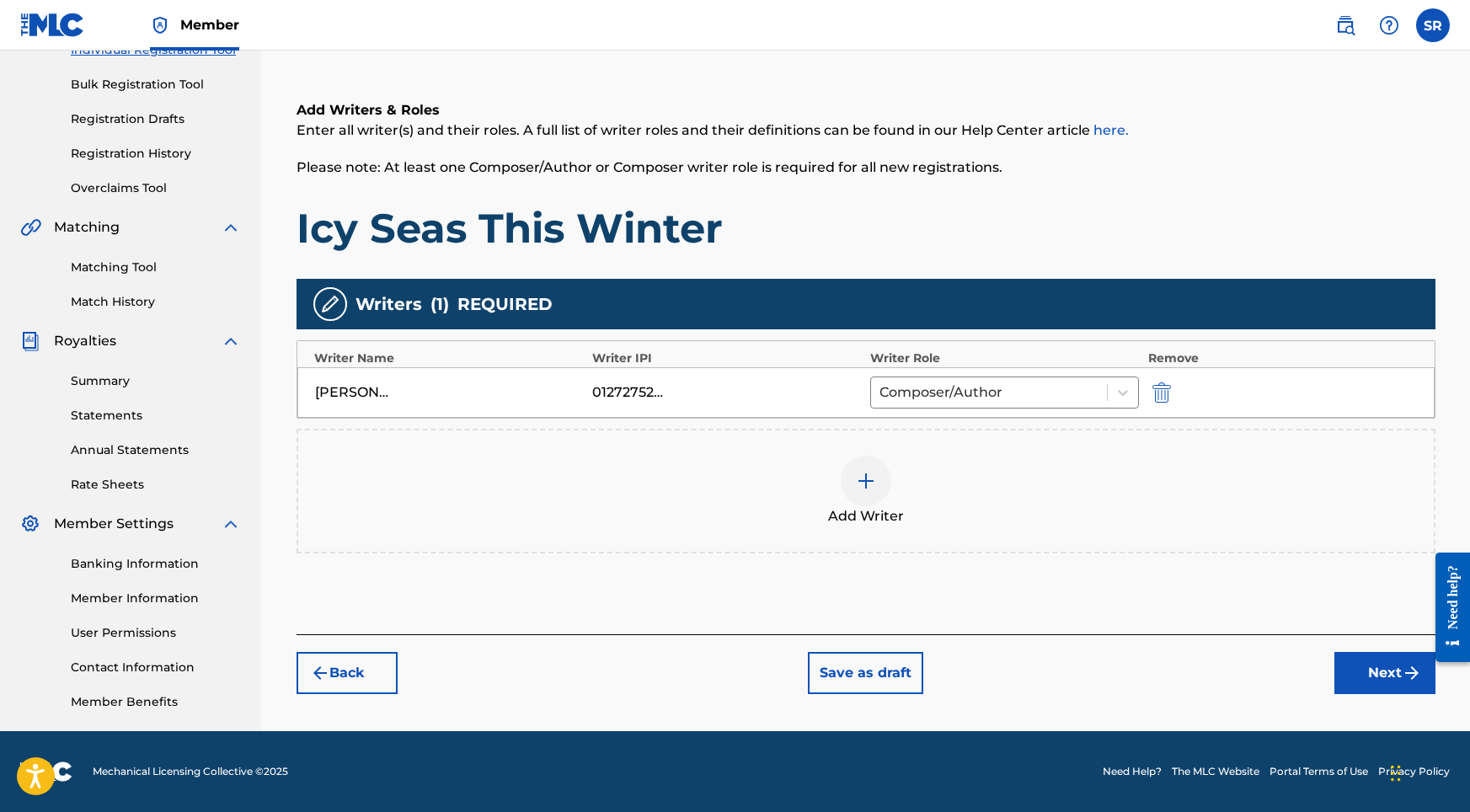
click at [1353, 663] on button "Next" at bounding box center [1384, 672] width 101 height 42
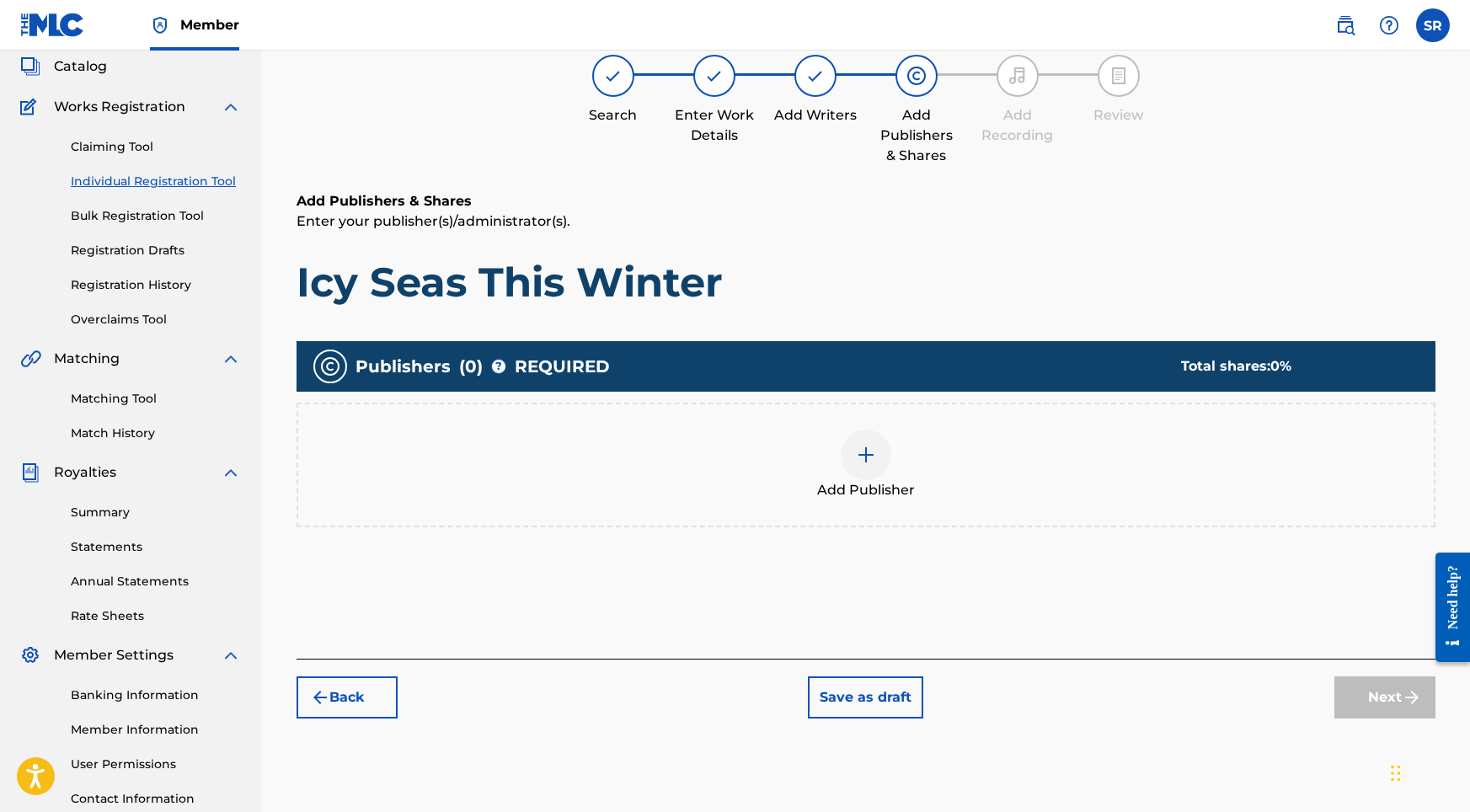
scroll to position [76, 0]
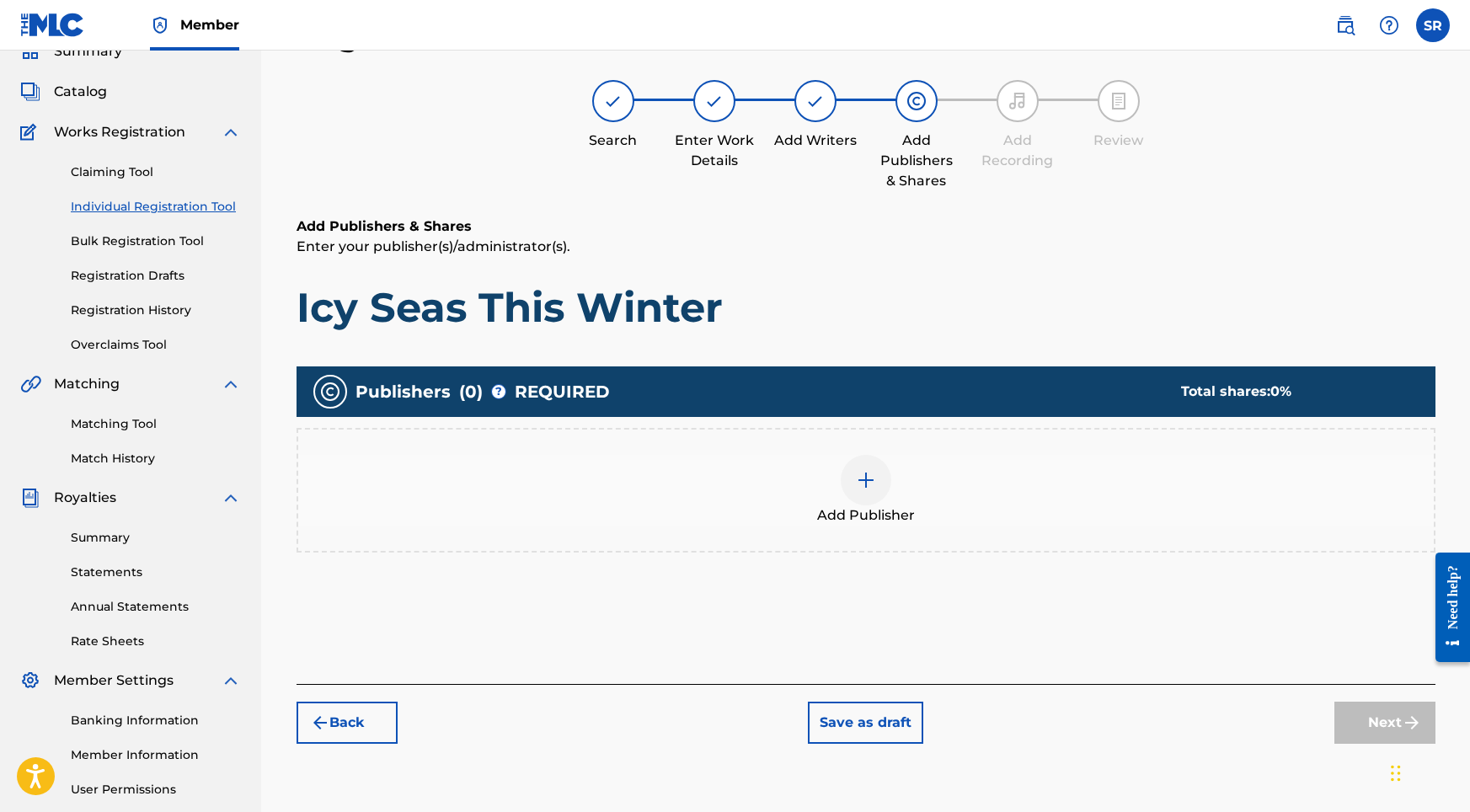
click at [838, 481] on div "Add Publisher" at bounding box center [866, 490] width 1136 height 71
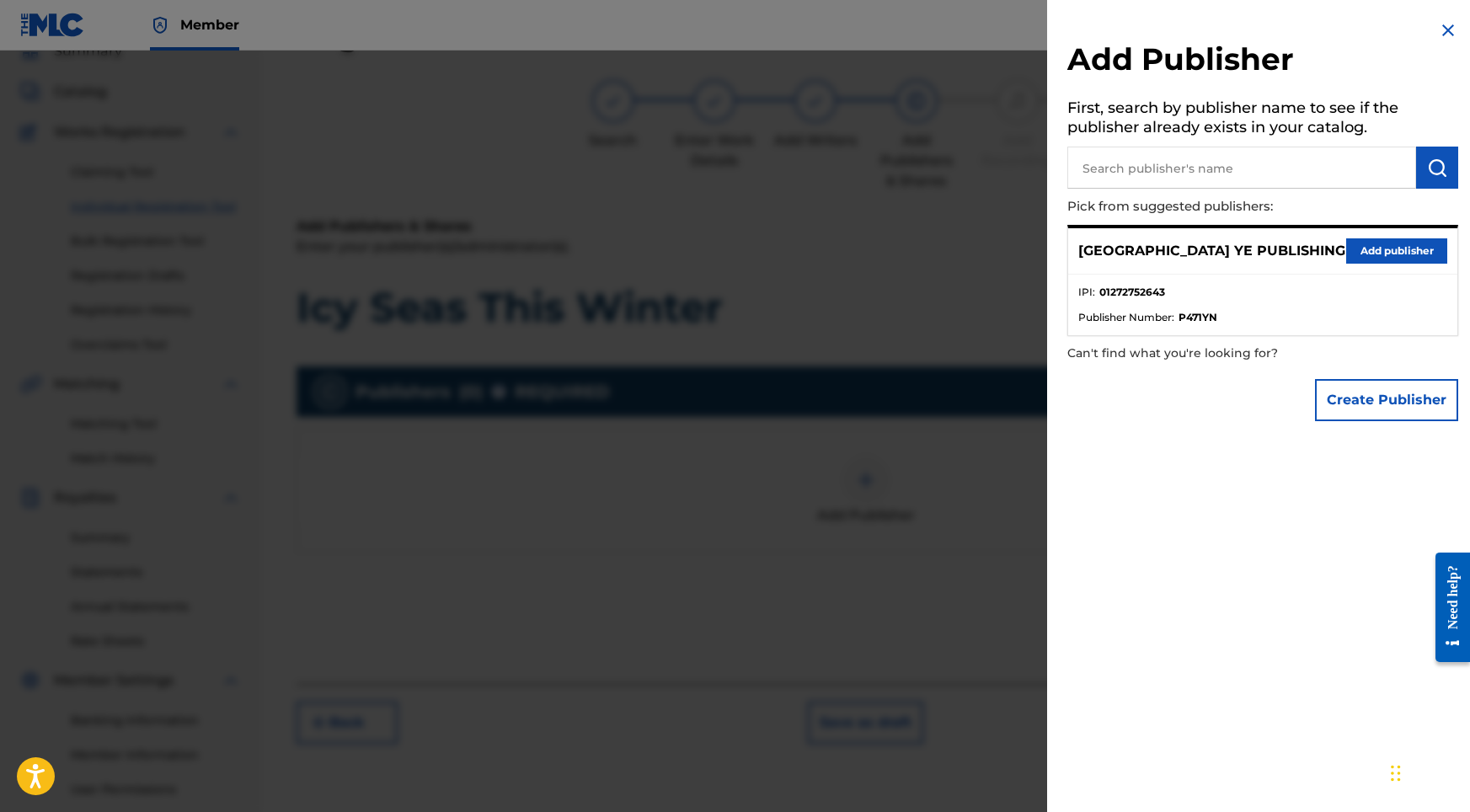
click at [1360, 228] on div "SYDNEY YE PUBLISHING Add publisher" at bounding box center [1262, 251] width 389 height 46
click at [1364, 246] on button "Add publisher" at bounding box center [1396, 251] width 101 height 26
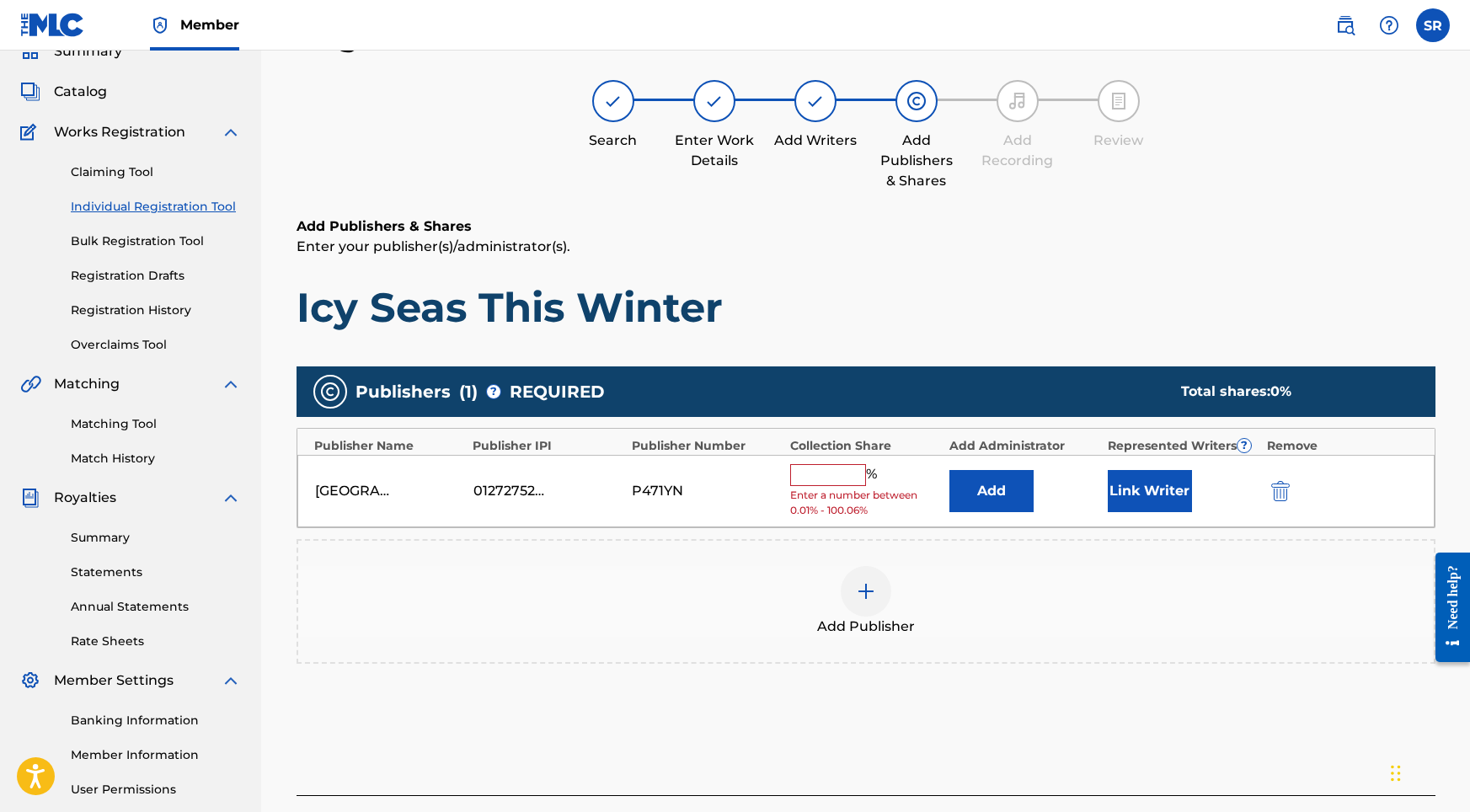
click at [844, 479] on input "text" at bounding box center [828, 475] width 76 height 22
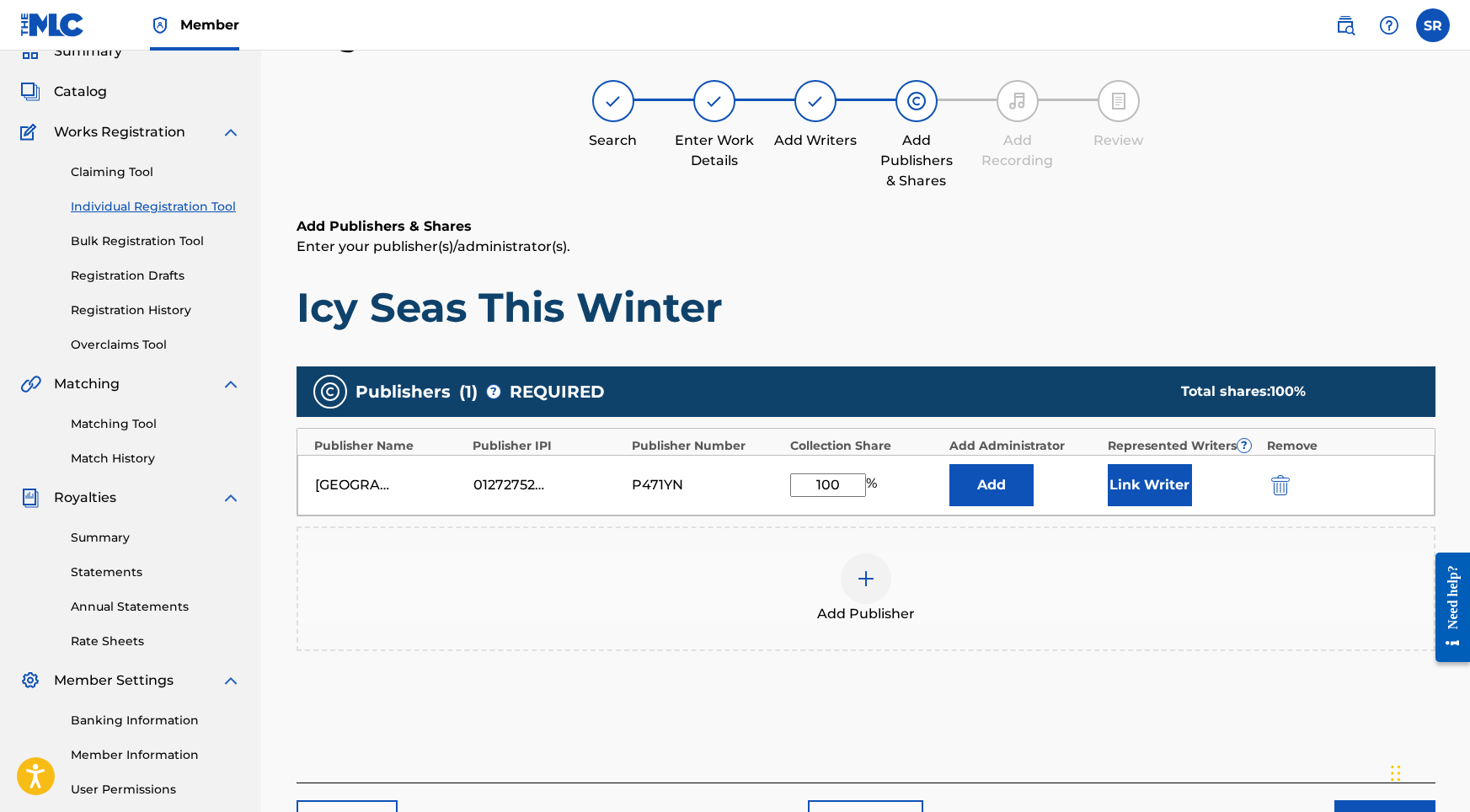
type input "100"
click at [1174, 490] on button "Link Writer" at bounding box center [1149, 485] width 85 height 42
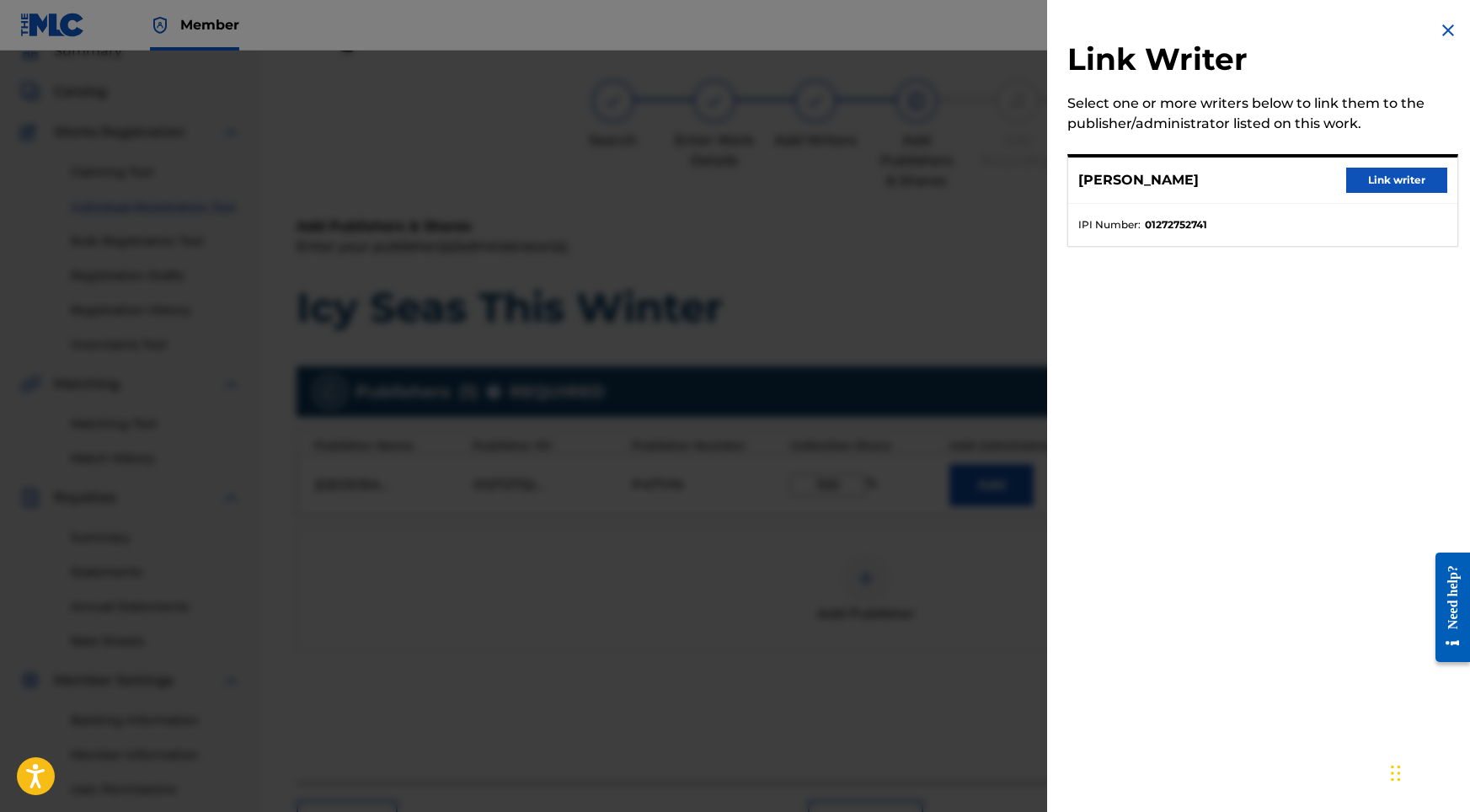
click at [1380, 177] on button "Link writer" at bounding box center [1396, 180] width 101 height 26
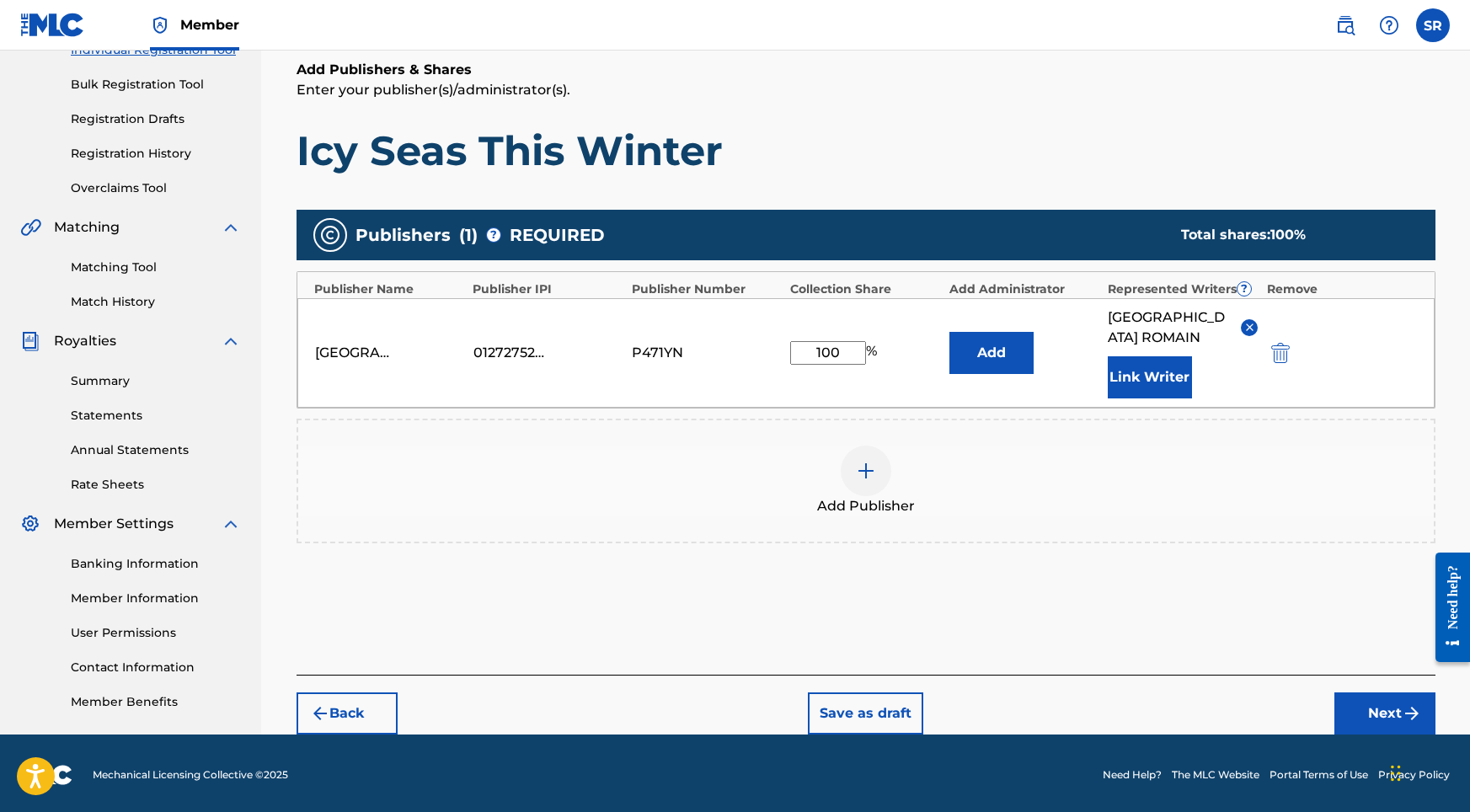
click at [1361, 692] on button "Next" at bounding box center [1384, 713] width 101 height 42
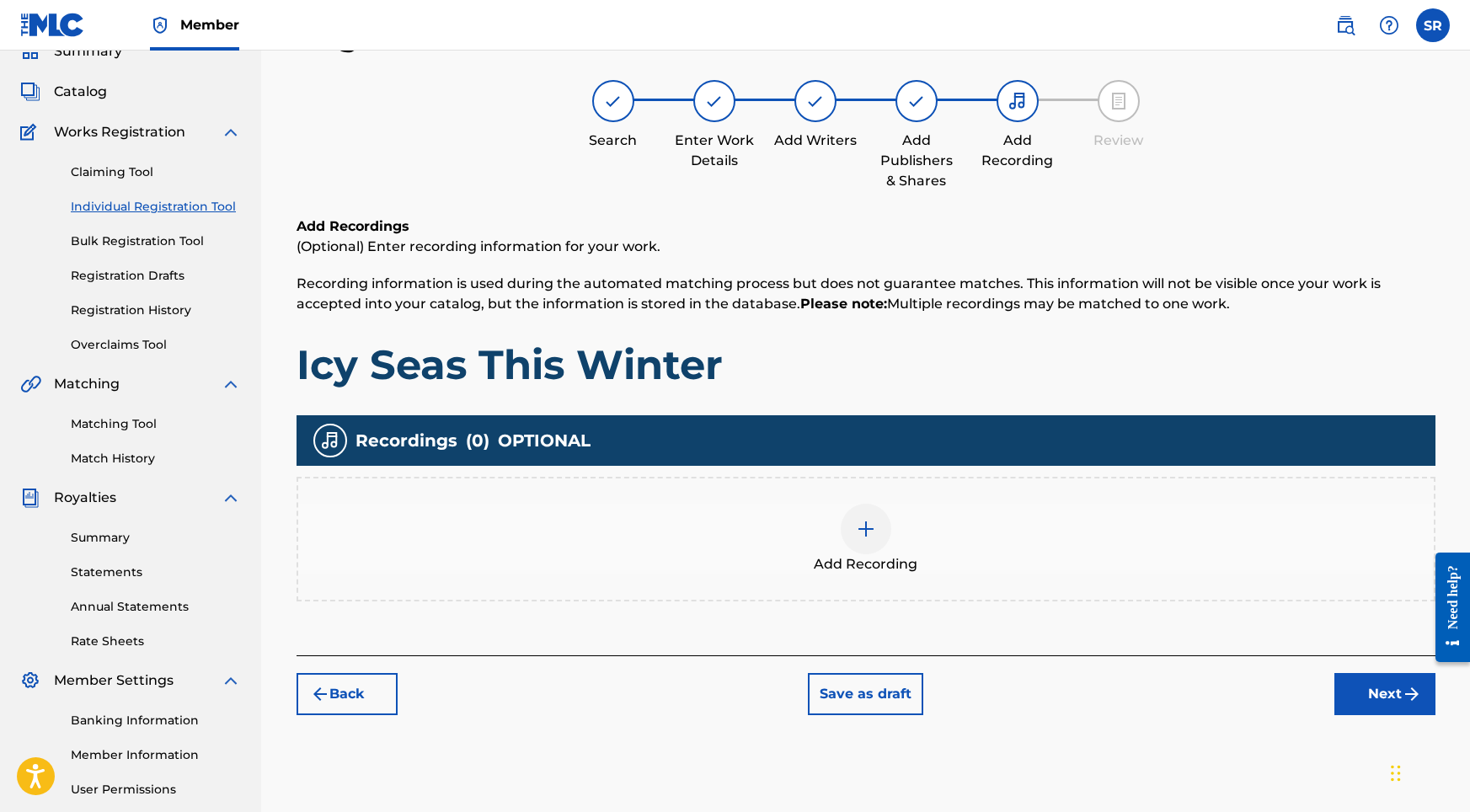
click at [845, 491] on div "Add Recording" at bounding box center [866, 539] width 1139 height 125
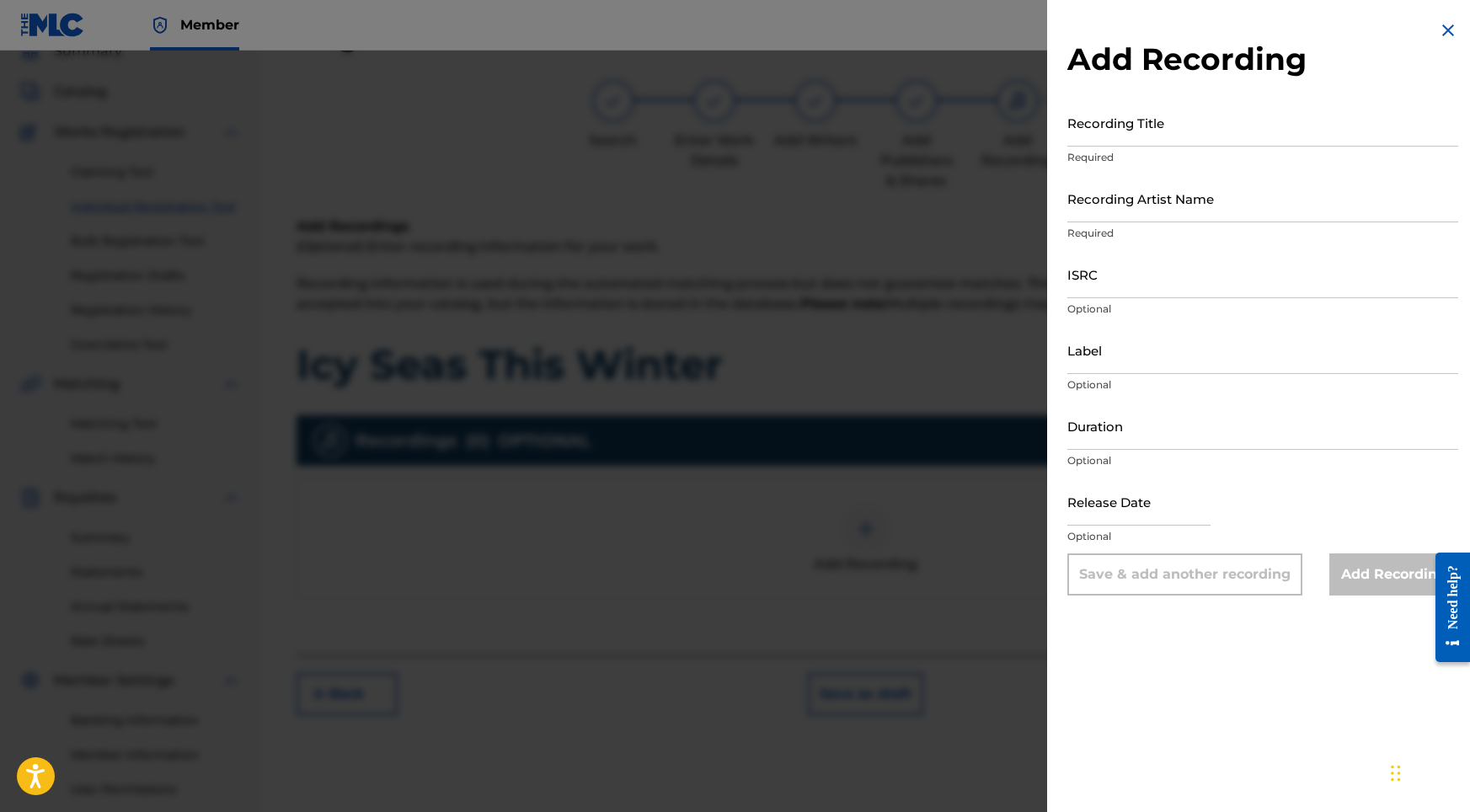
click at [1136, 137] on input "Recording Title" at bounding box center [1262, 122] width 391 height 48
click at [1084, 115] on input "Recording Title" at bounding box center [1262, 122] width 391 height 48
paste input "Icy Seas This Winter"
type input "Icy Seas This Winter"
click at [1107, 291] on input "ISRC" at bounding box center [1262, 274] width 391 height 48
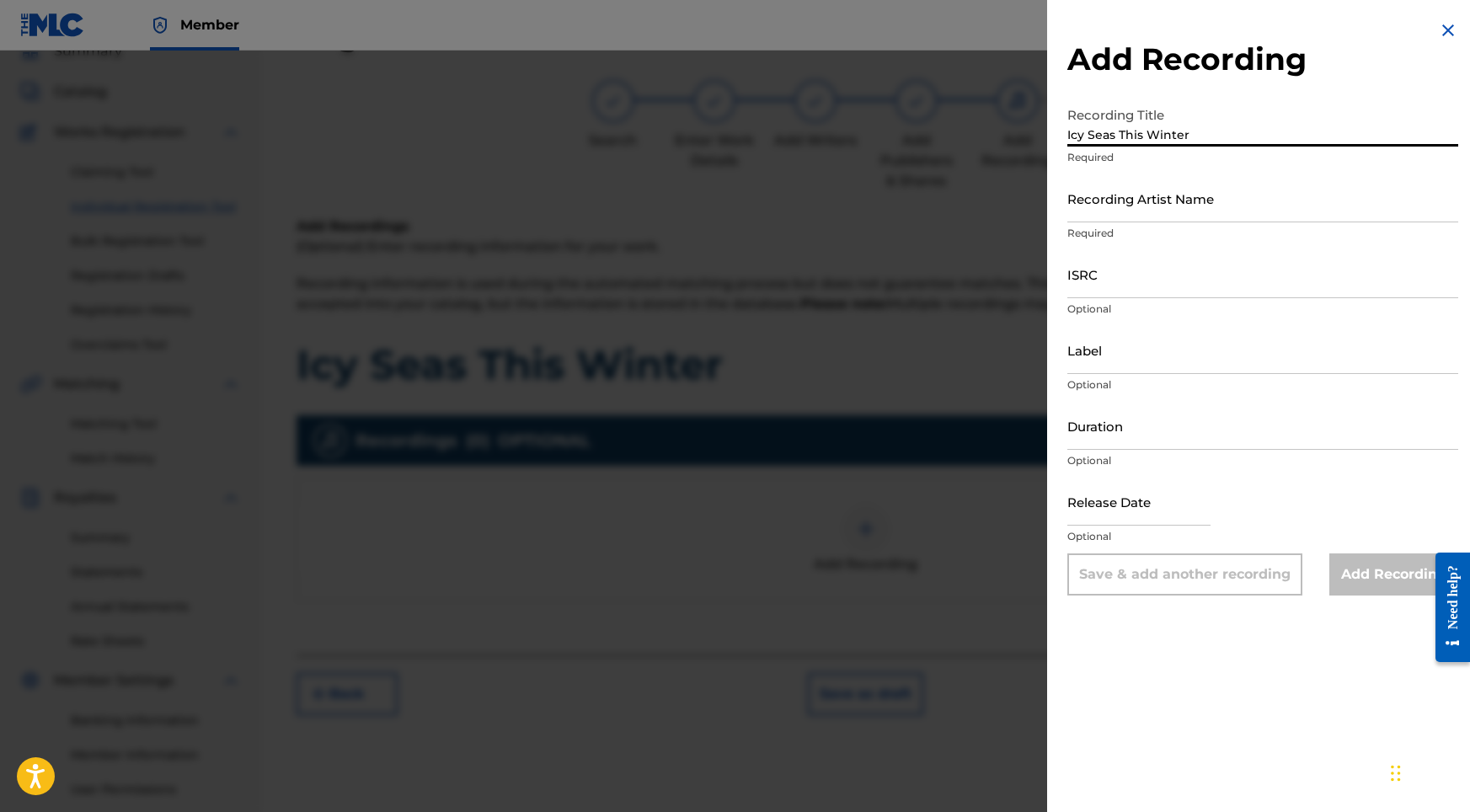
paste input "USHM82429584"
type input "USHM82429584"
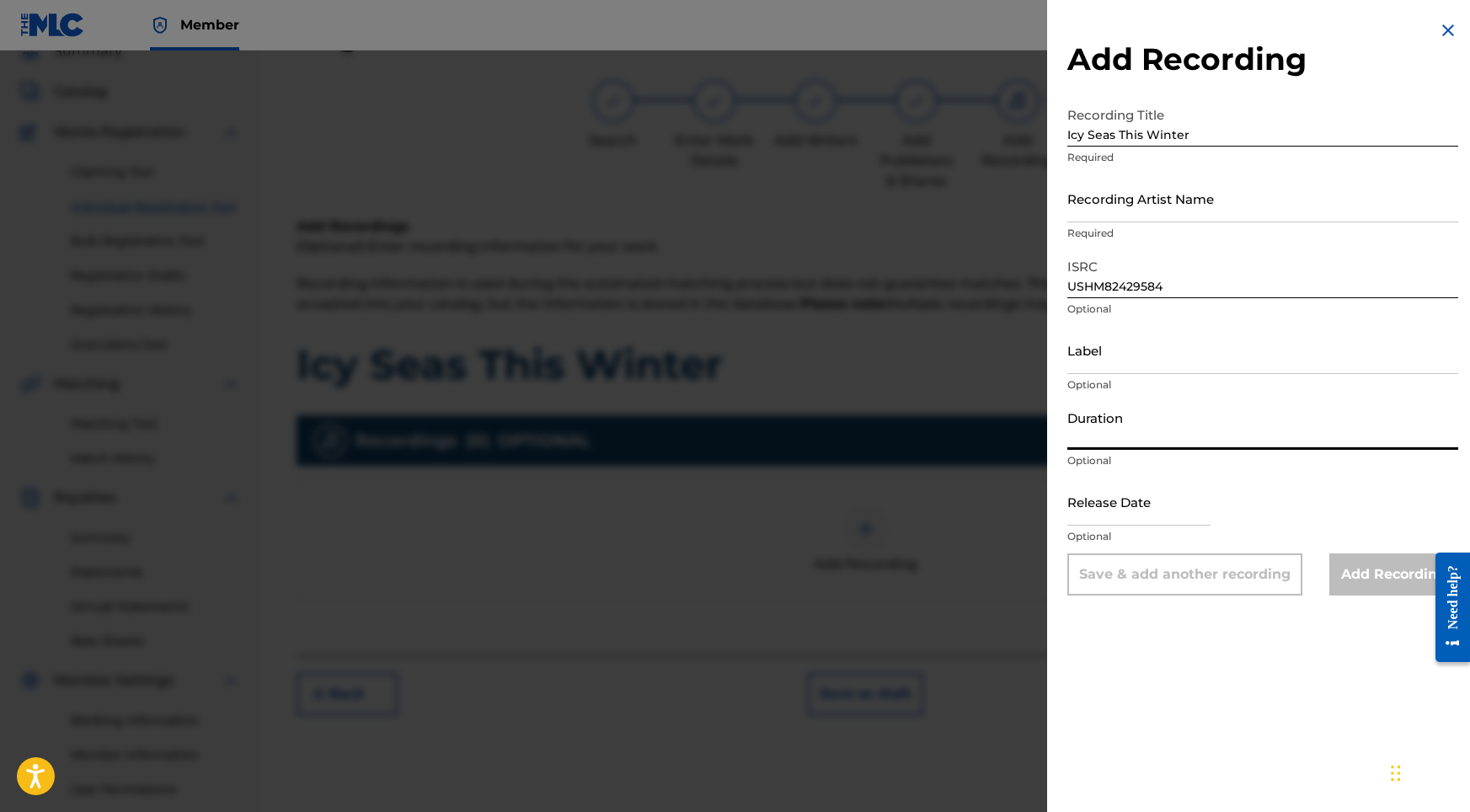
click at [1115, 447] on input "Duration" at bounding box center [1262, 426] width 391 height 48
type input "02:18"
click at [1077, 509] on input "text" at bounding box center [1138, 502] width 143 height 48
select select "8"
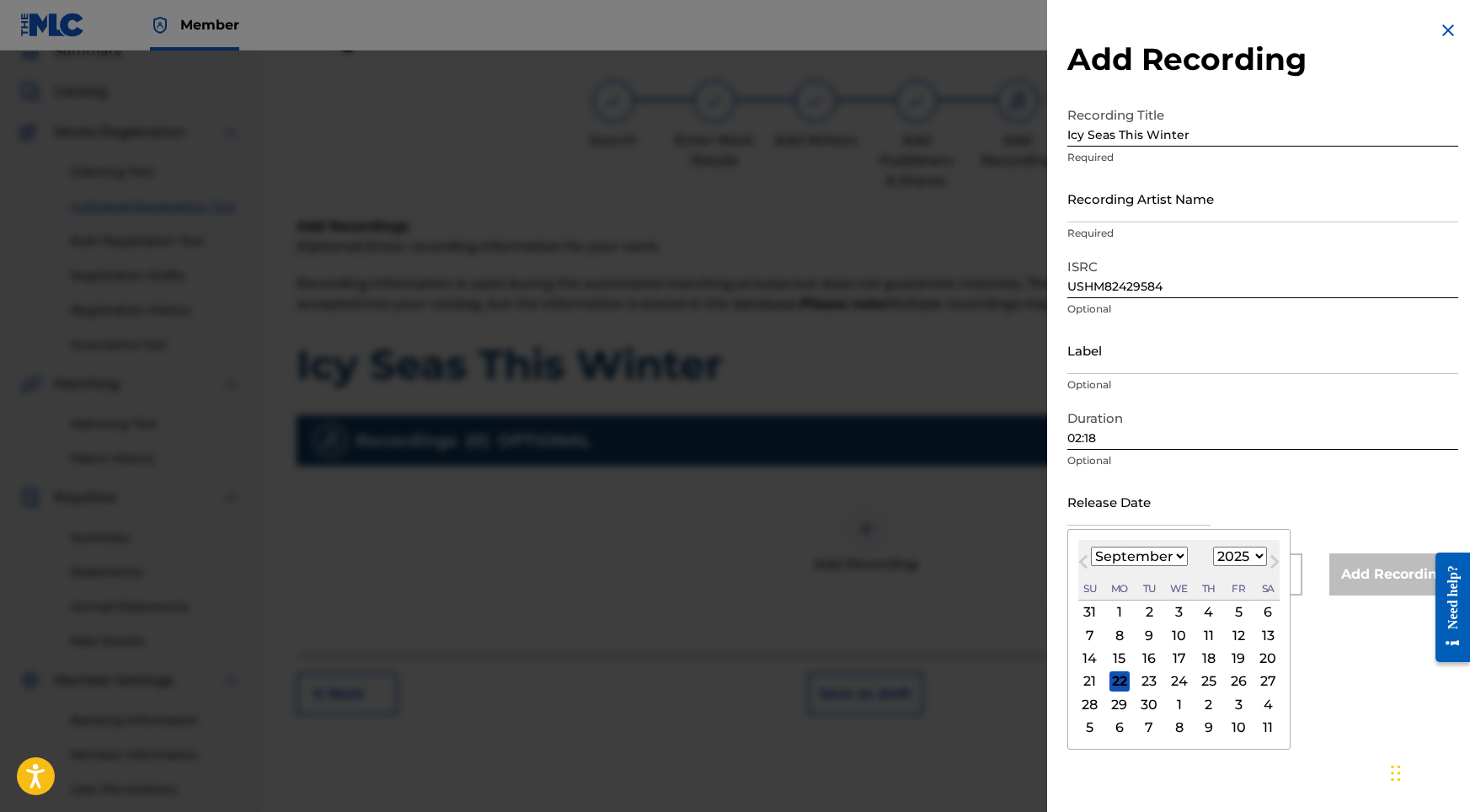
select select "2024"
select select "5"
click at [1169, 663] on div "12" at bounding box center [1179, 659] width 21 height 21
type input "[DATE]"
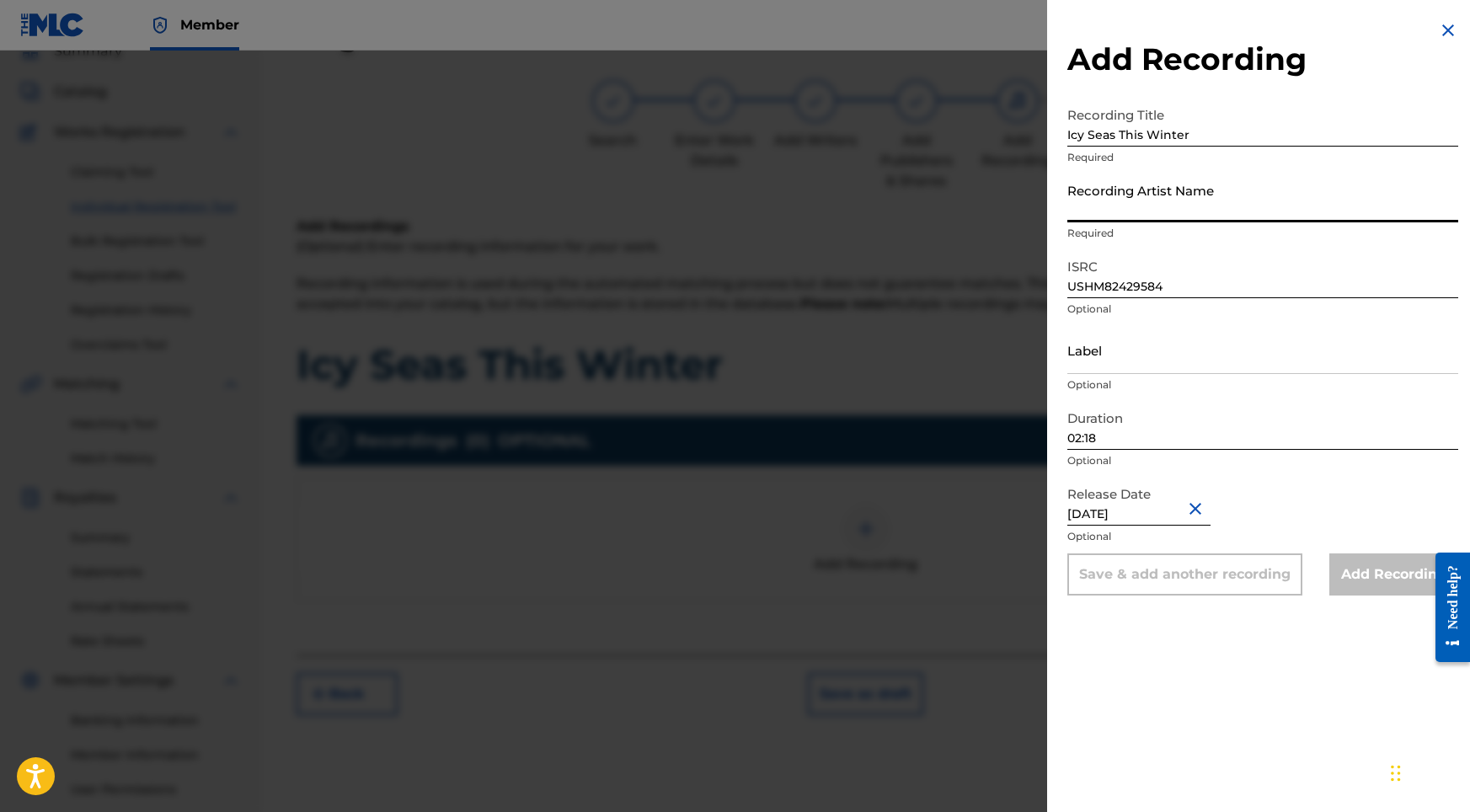
click at [1129, 203] on input "Recording Artist Name" at bounding box center [1262, 198] width 391 height 48
paste input "Sonic Atmos"
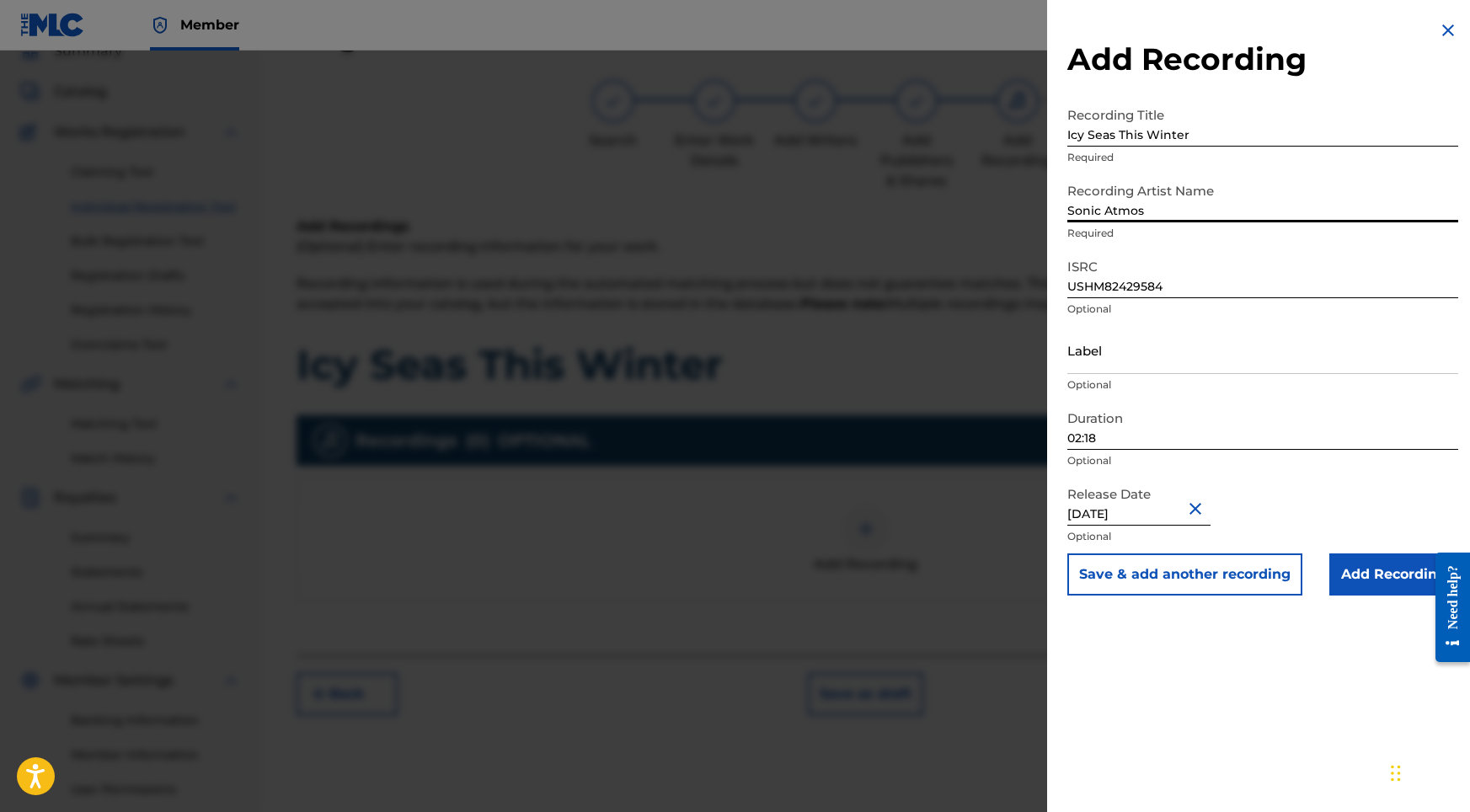
type input "Sonic Atmos"
click at [1349, 560] on input "Add Recording" at bounding box center [1394, 574] width 129 height 42
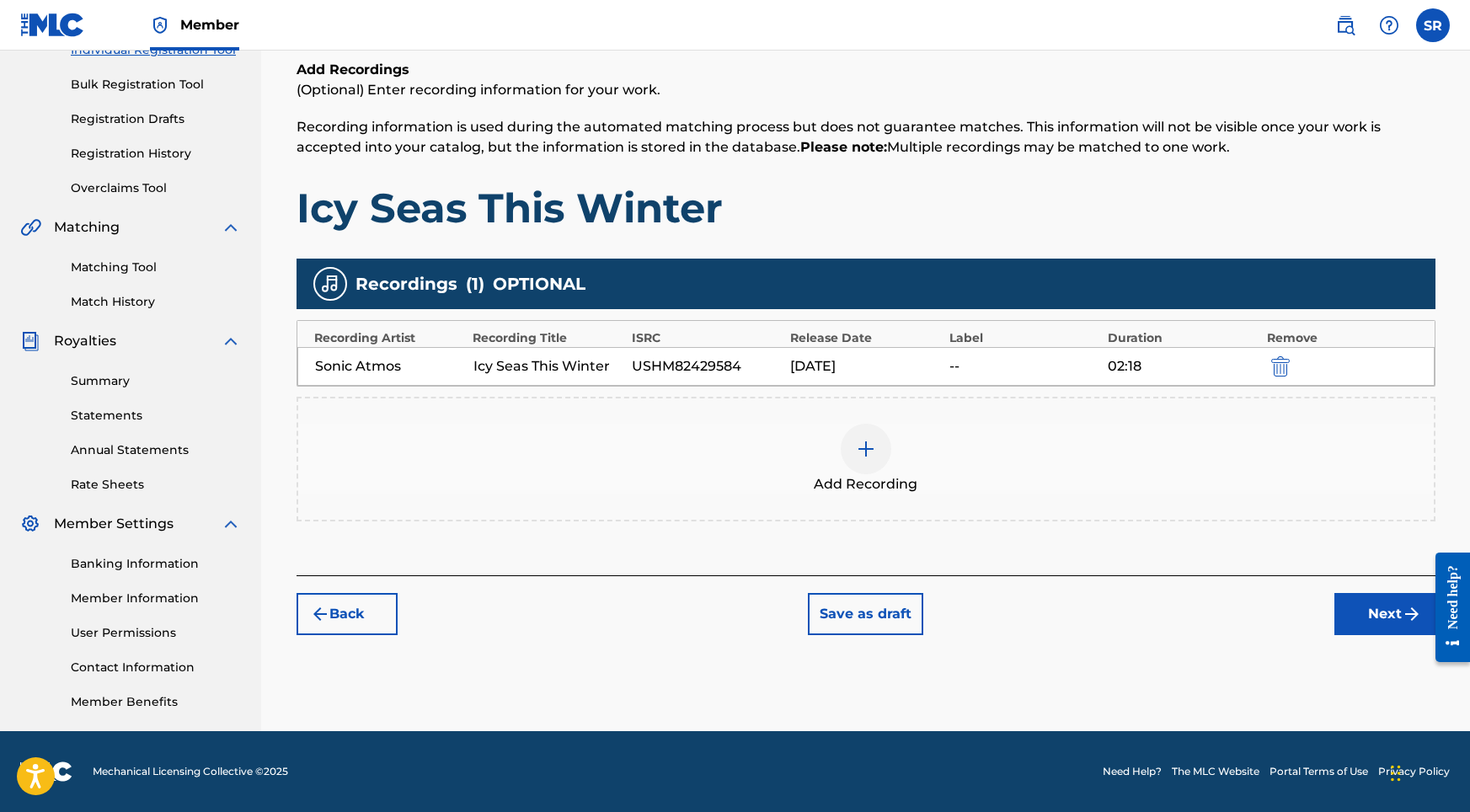
click at [1365, 615] on button "Next" at bounding box center [1384, 614] width 101 height 42
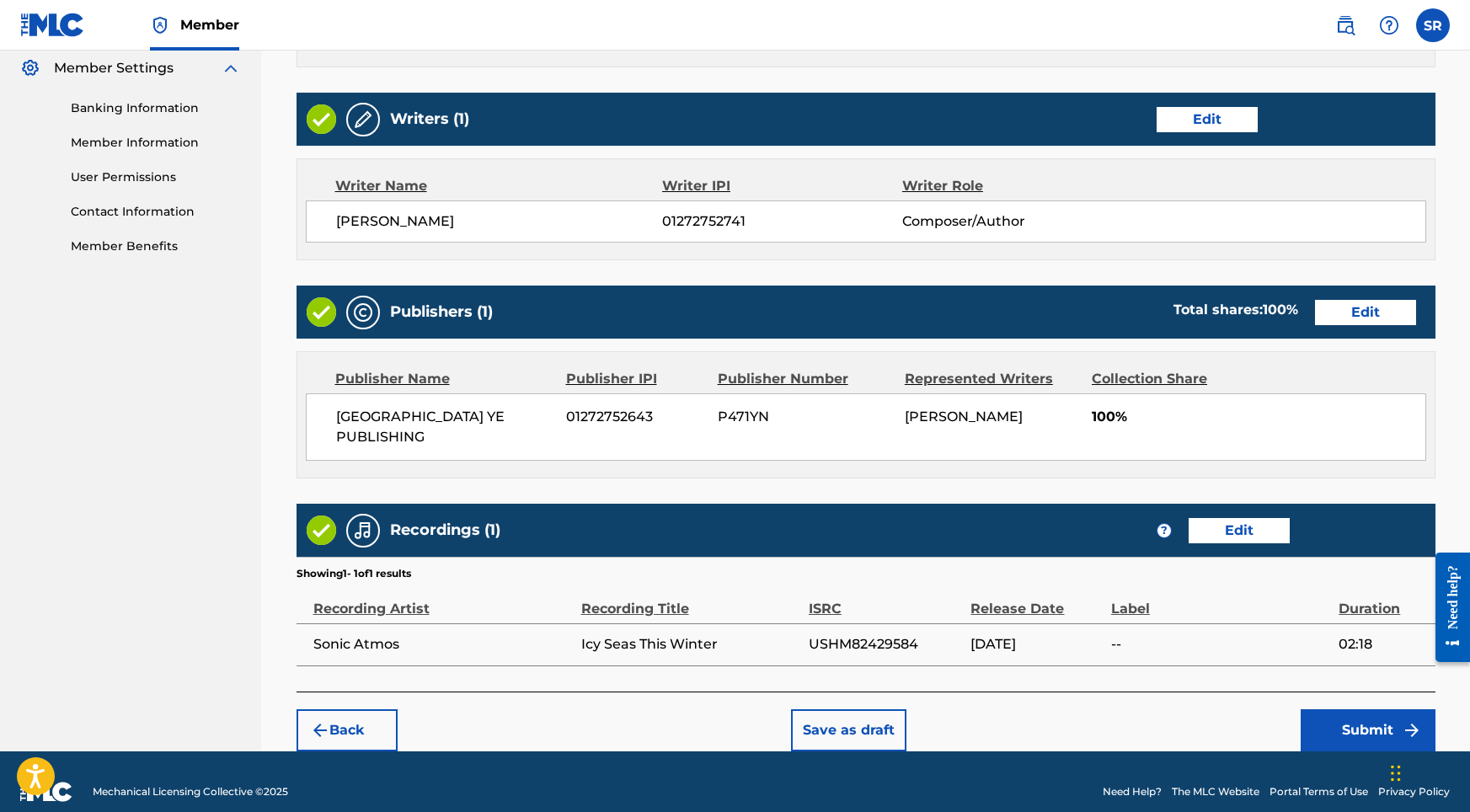
scroll to position [687, 0]
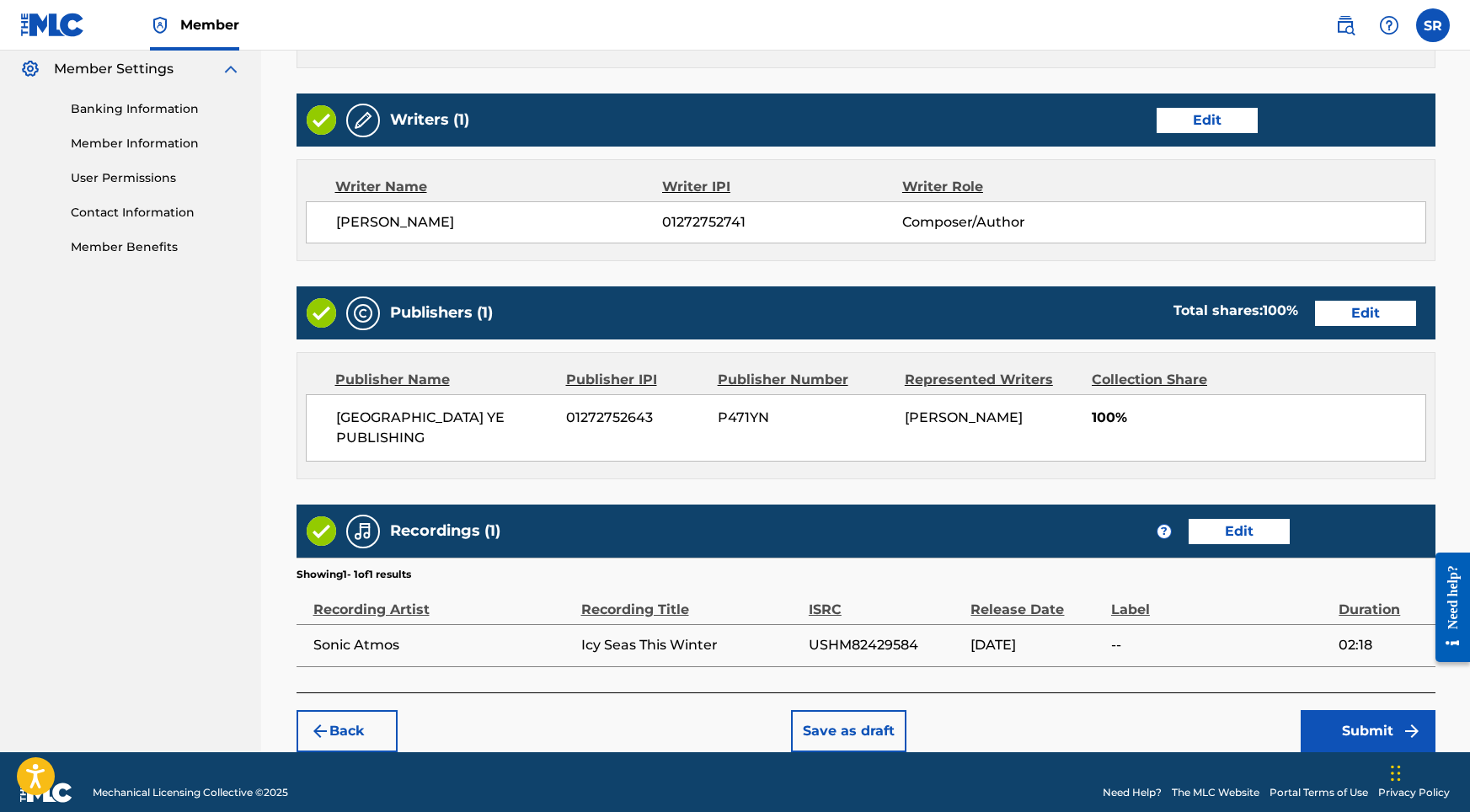
click at [1373, 713] on button "Submit" at bounding box center [1368, 730] width 135 height 42
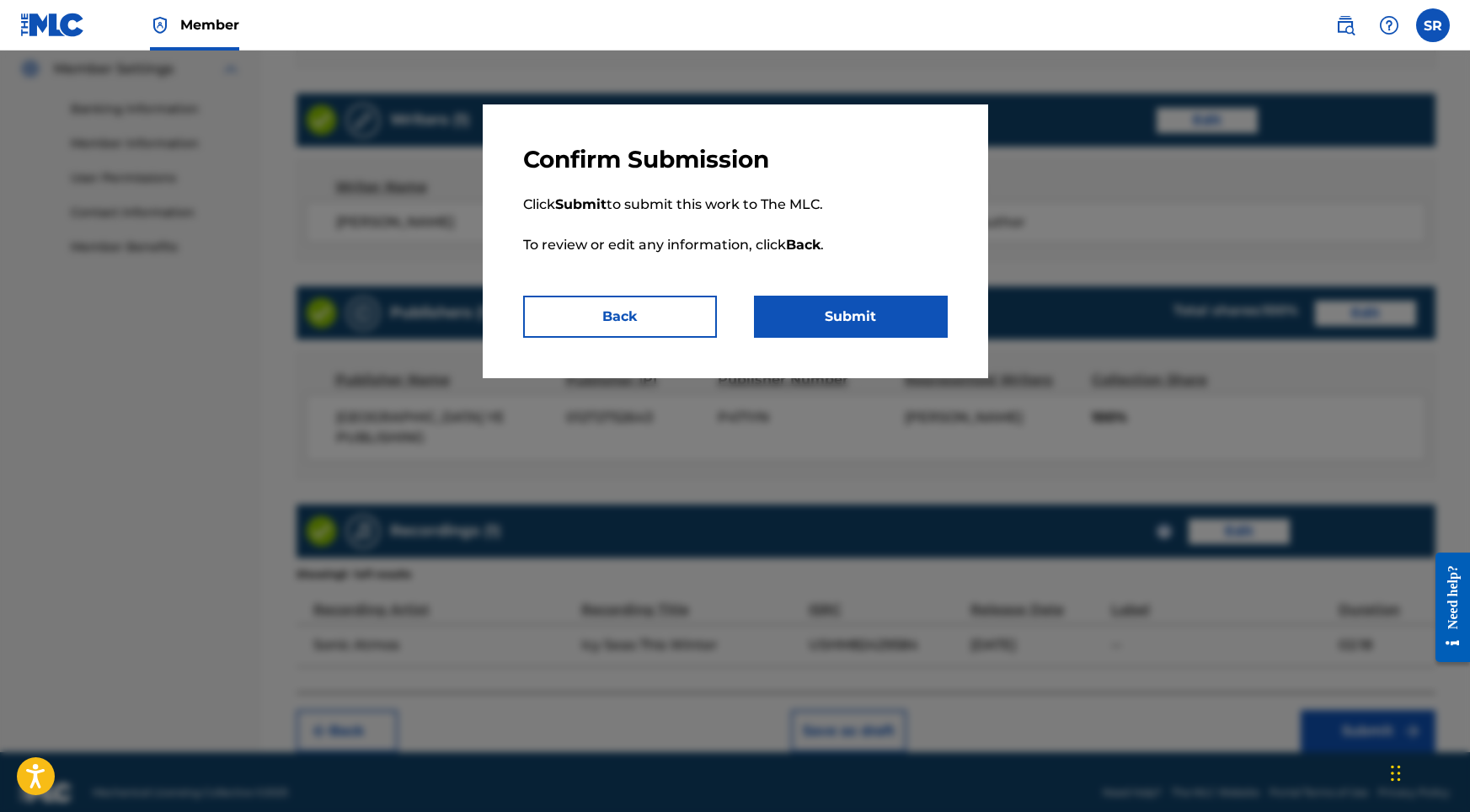
click at [869, 326] on button "Submit" at bounding box center [851, 316] width 194 height 42
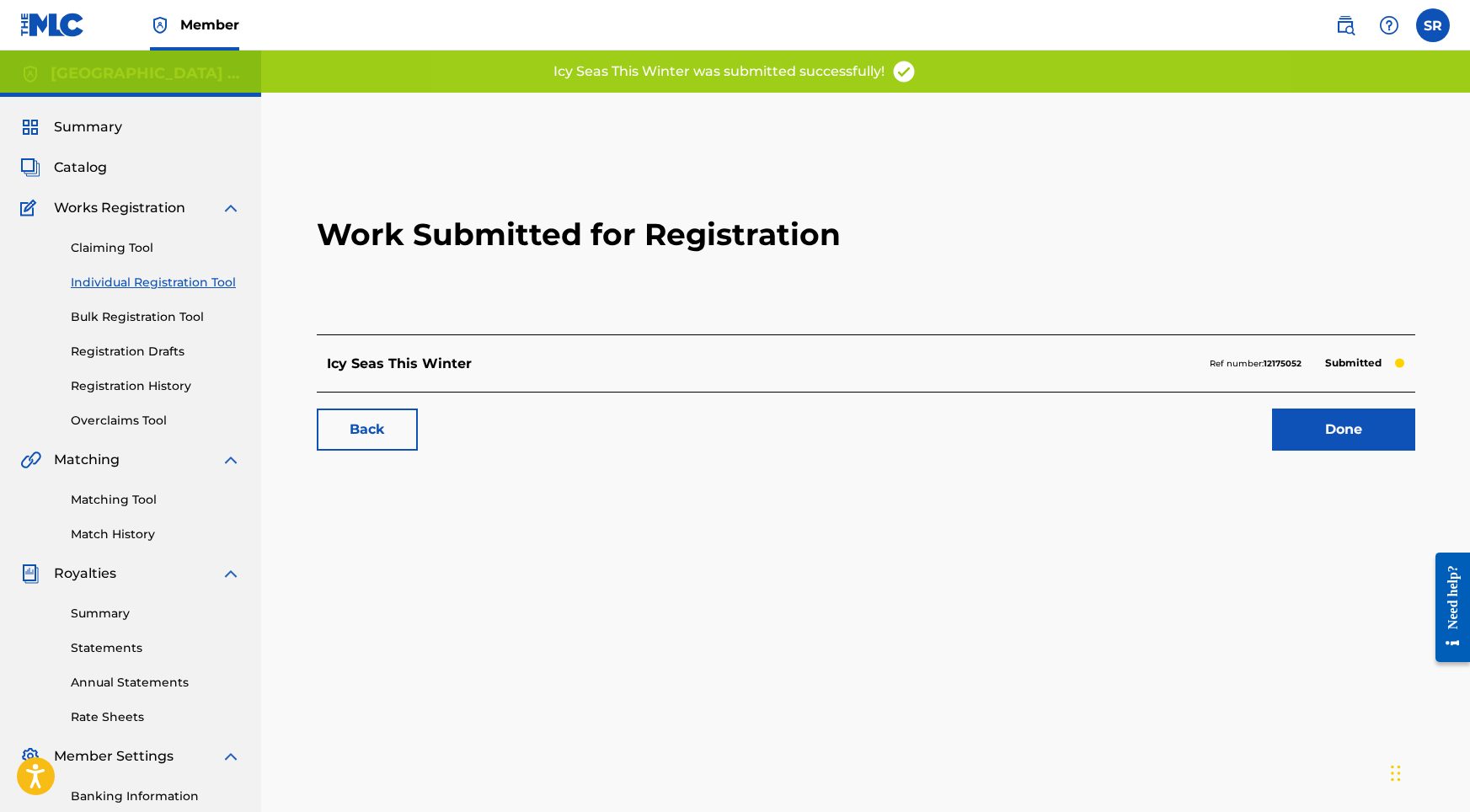
click at [1334, 432] on link "Done" at bounding box center [1343, 429] width 143 height 42
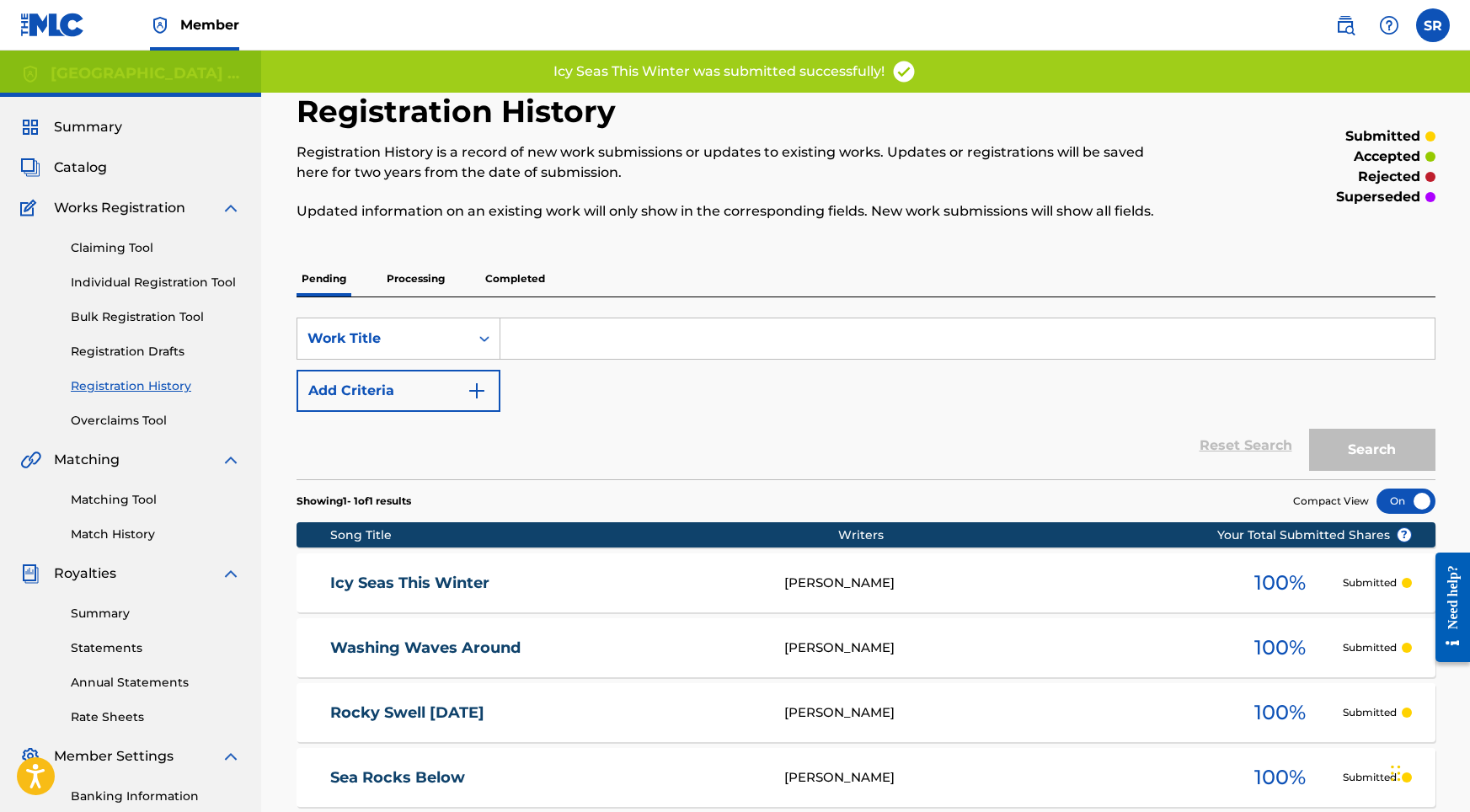
scroll to position [2, 0]
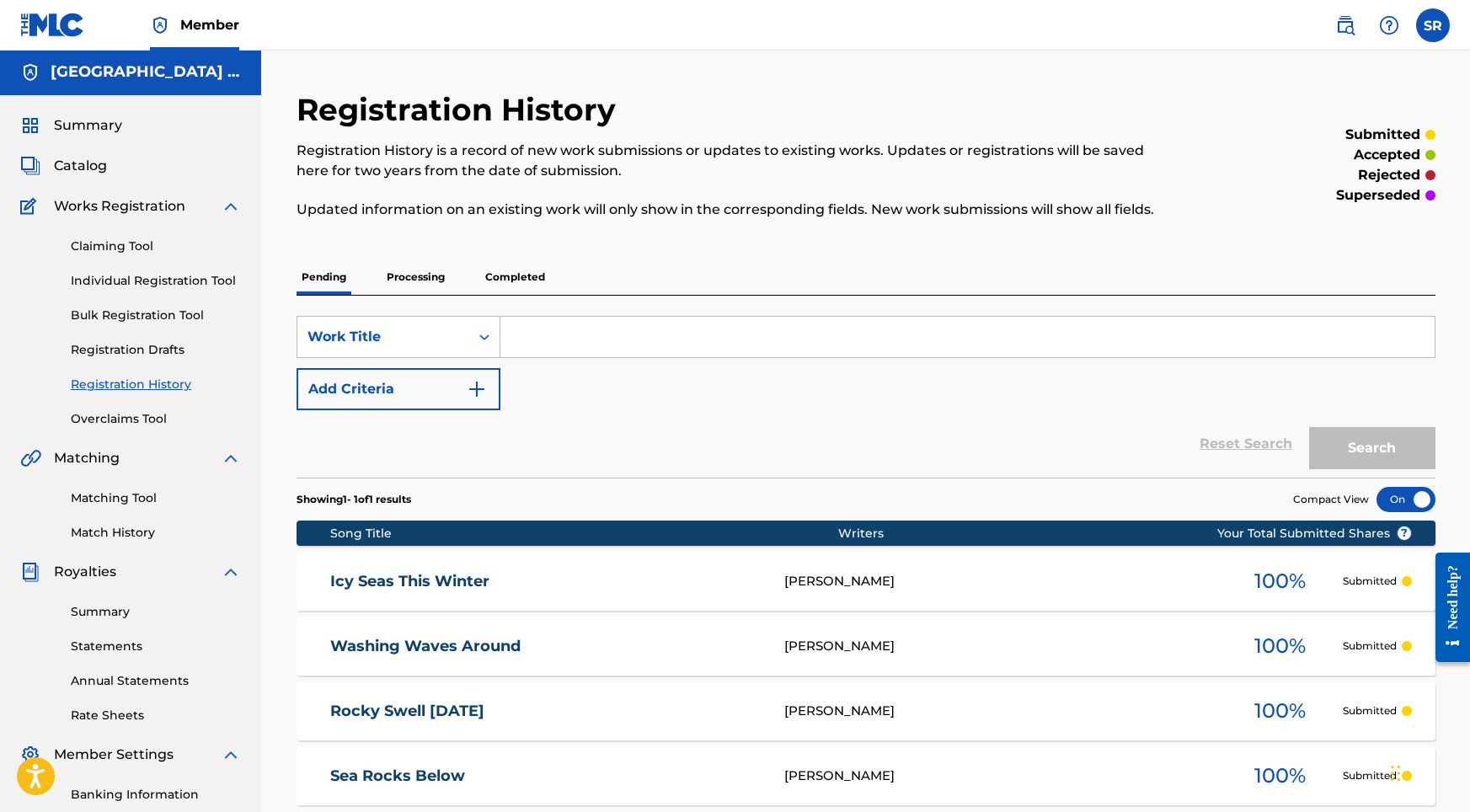
click at [109, 272] on link "Individual Registration Tool" at bounding box center [156, 280] width 170 height 18
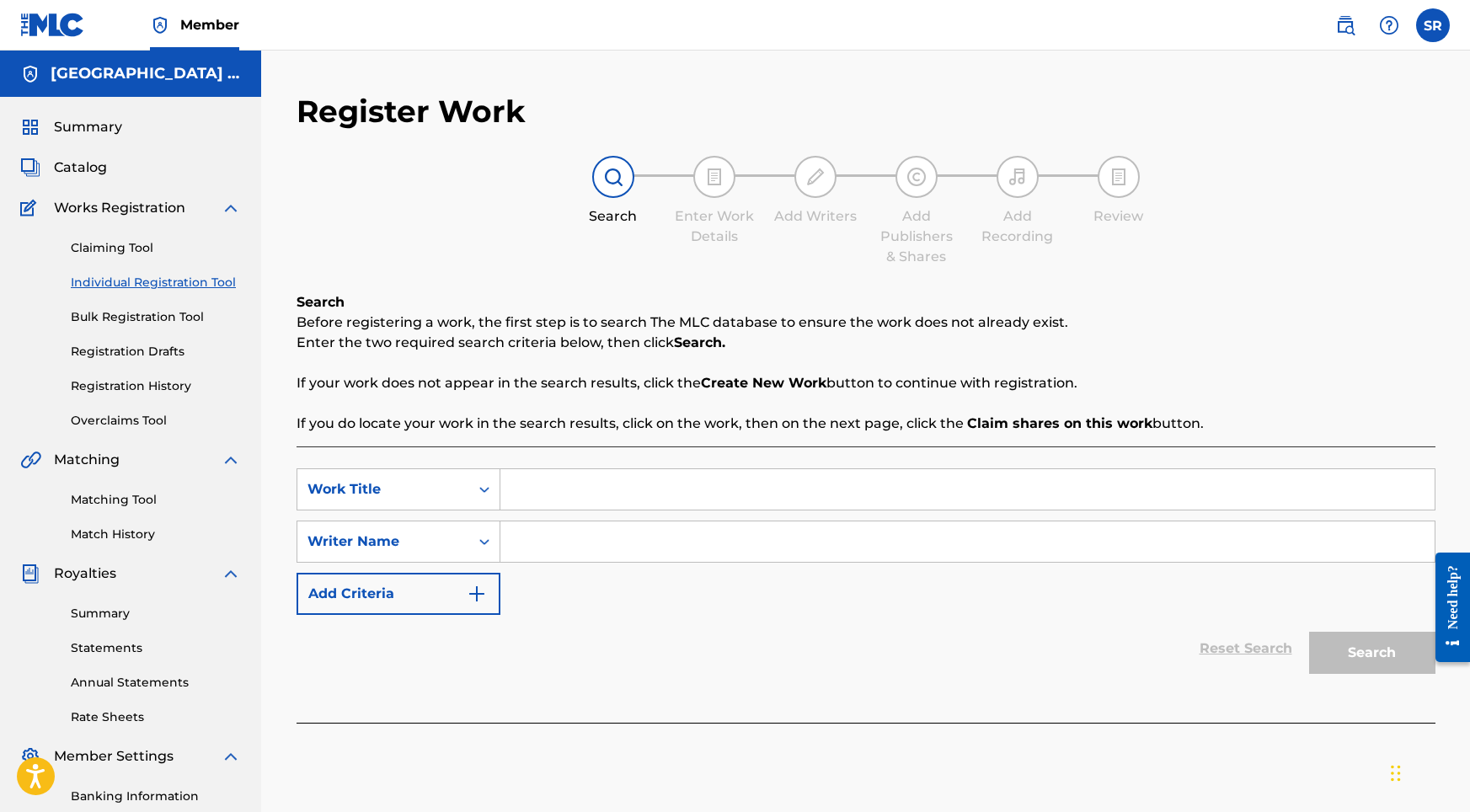
click at [618, 474] on input "Search Form" at bounding box center [967, 489] width 935 height 40
paste input "Seafaring Around"
type input "Seafaring Around"
click at [615, 532] on input "Search Form" at bounding box center [967, 541] width 935 height 40
paste input "Seafaring Around"
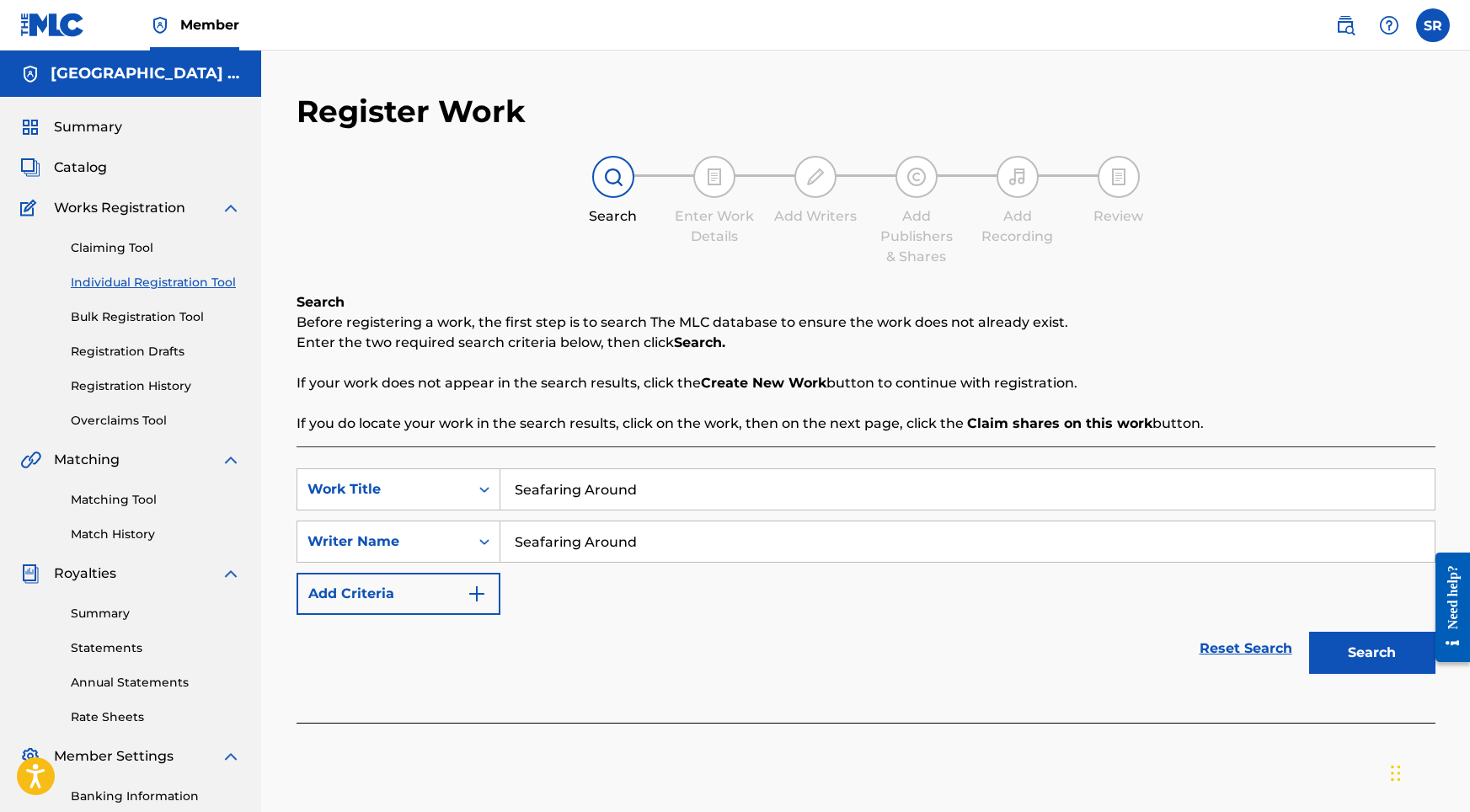
type input "Seafaring Around"
click at [1334, 650] on button "Search" at bounding box center [1373, 652] width 127 height 42
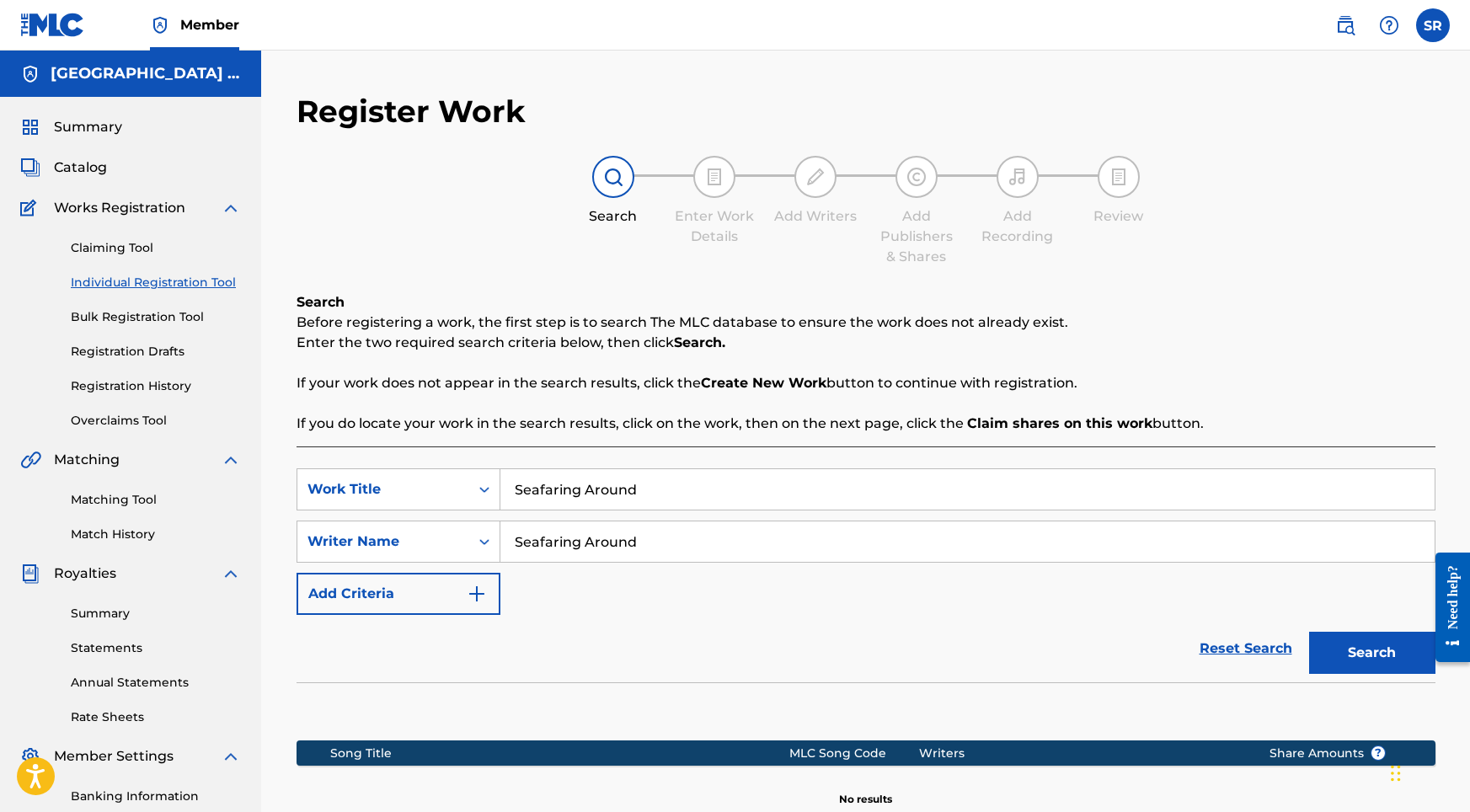
click at [133, 380] on link "Registration History" at bounding box center [156, 385] width 170 height 18
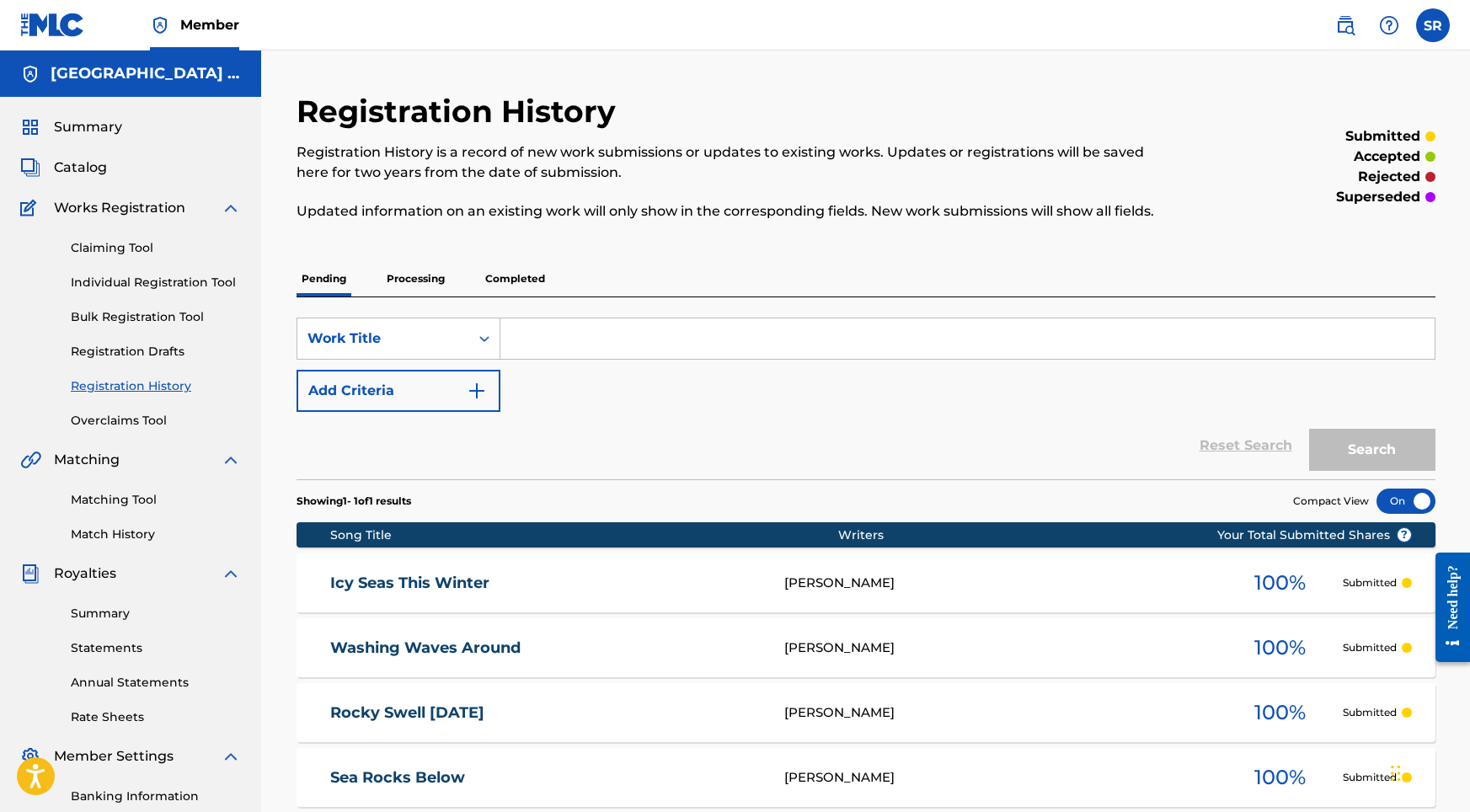
click at [546, 345] on input "Search Form" at bounding box center [967, 338] width 935 height 40
paste input "Seafaring Around"
type input "Seafaring Around"
click at [1353, 466] on button "Search" at bounding box center [1373, 449] width 127 height 42
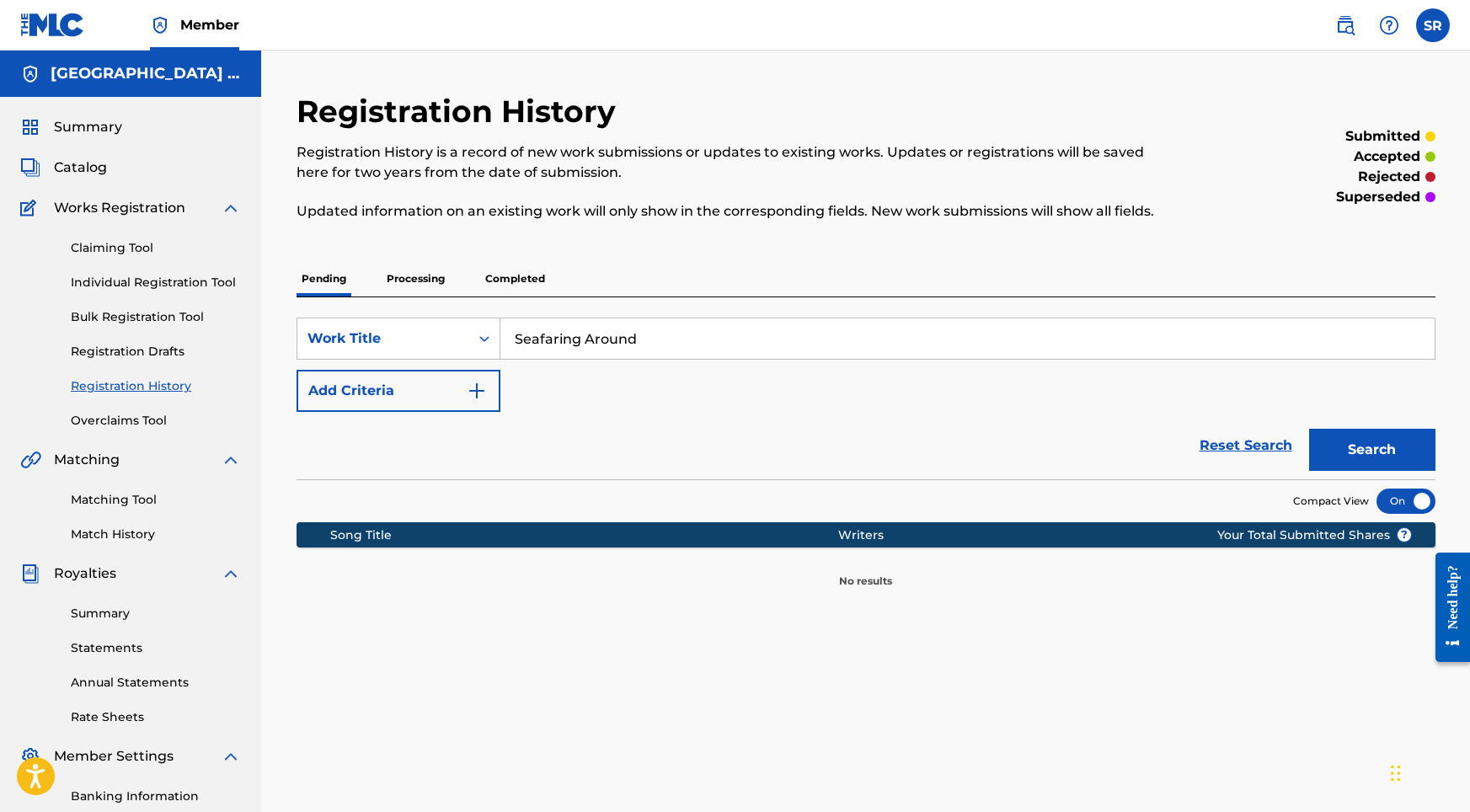
click at [179, 293] on div "Claiming Tool Individual Registration Tool Bulk Registration Tool Registration …" at bounding box center [131, 323] width 221 height 211
click at [178, 284] on link "Individual Registration Tool" at bounding box center [156, 282] width 170 height 18
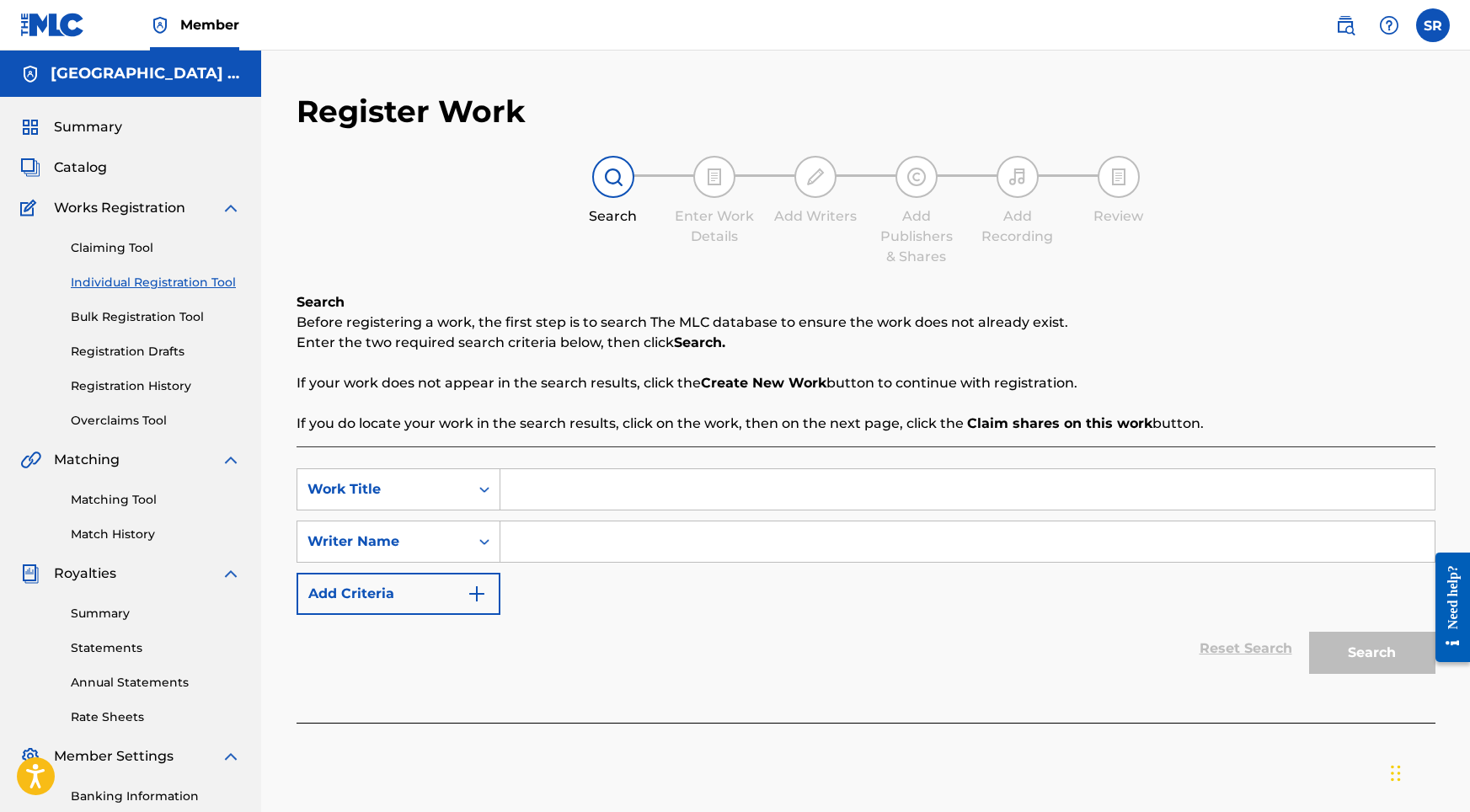
click at [592, 479] on input "Search Form" at bounding box center [967, 489] width 935 height 40
paste input "Seafaring Around"
type input "Seafaring Around"
click at [587, 551] on input "Search Form" at bounding box center [967, 541] width 935 height 40
paste input "Seafaring Around"
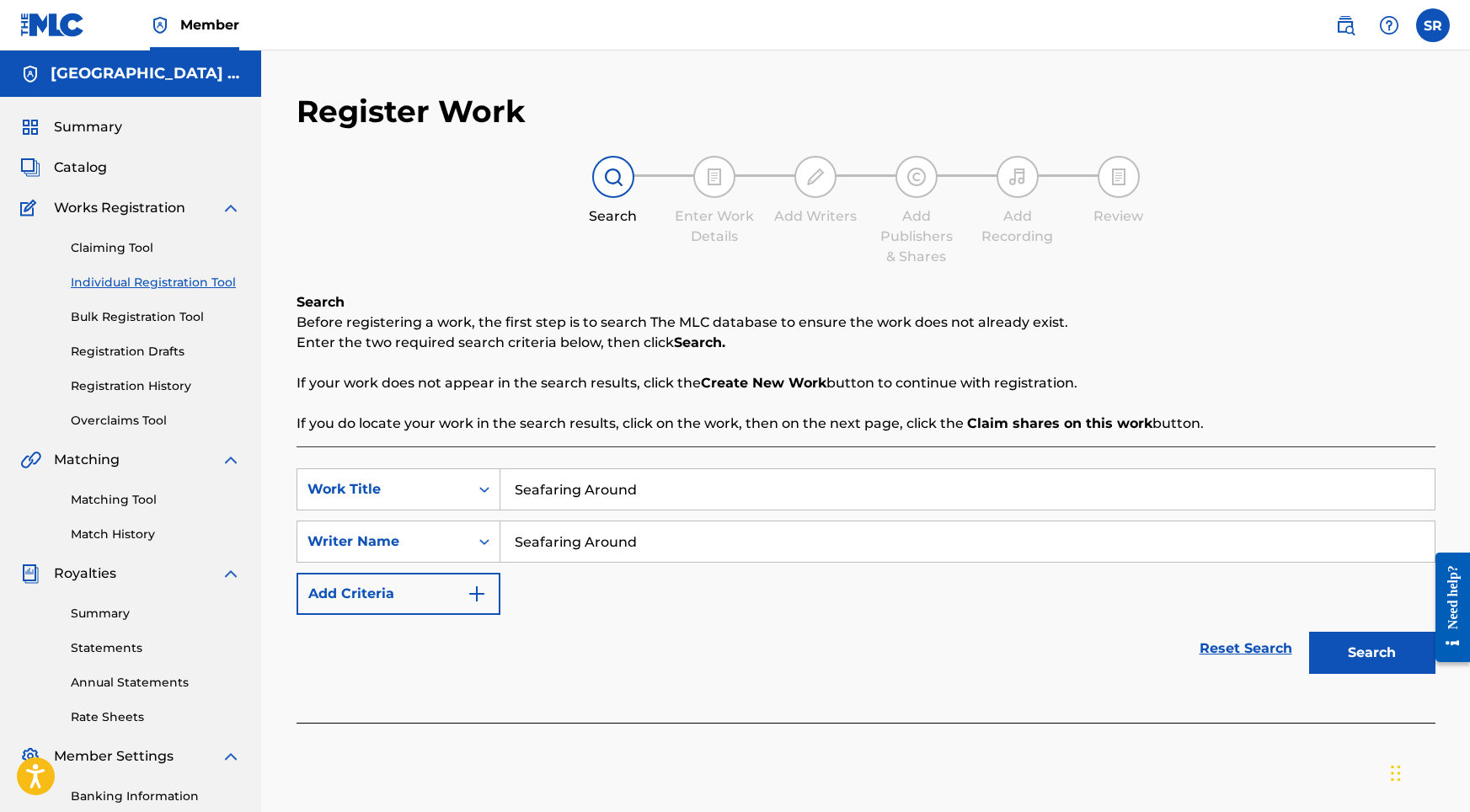
type input "Seafaring Around"
click at [1332, 663] on button "Search" at bounding box center [1373, 652] width 127 height 42
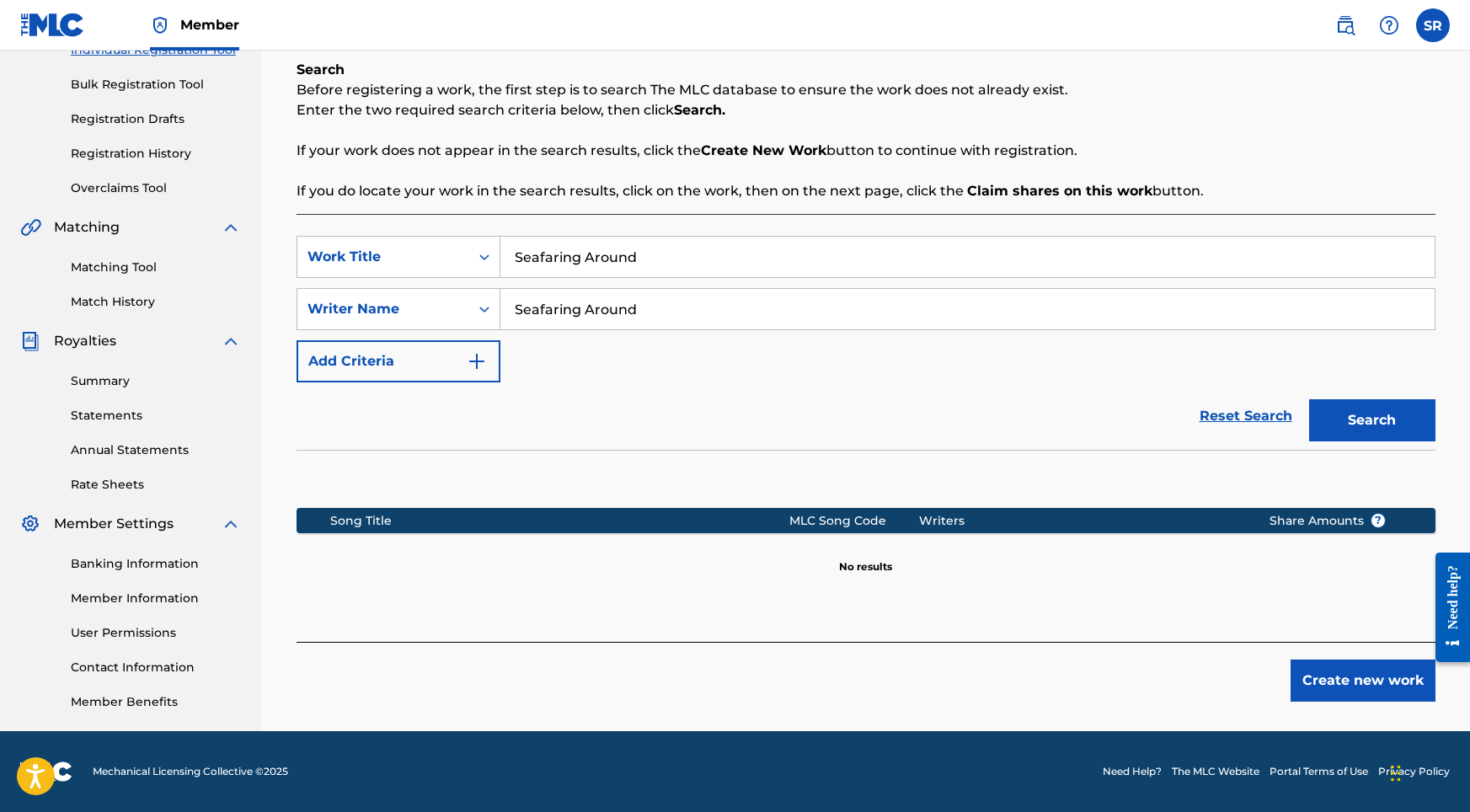
scroll to position [232, 0]
click at [1317, 671] on button "Create new work" at bounding box center [1362, 680] width 145 height 42
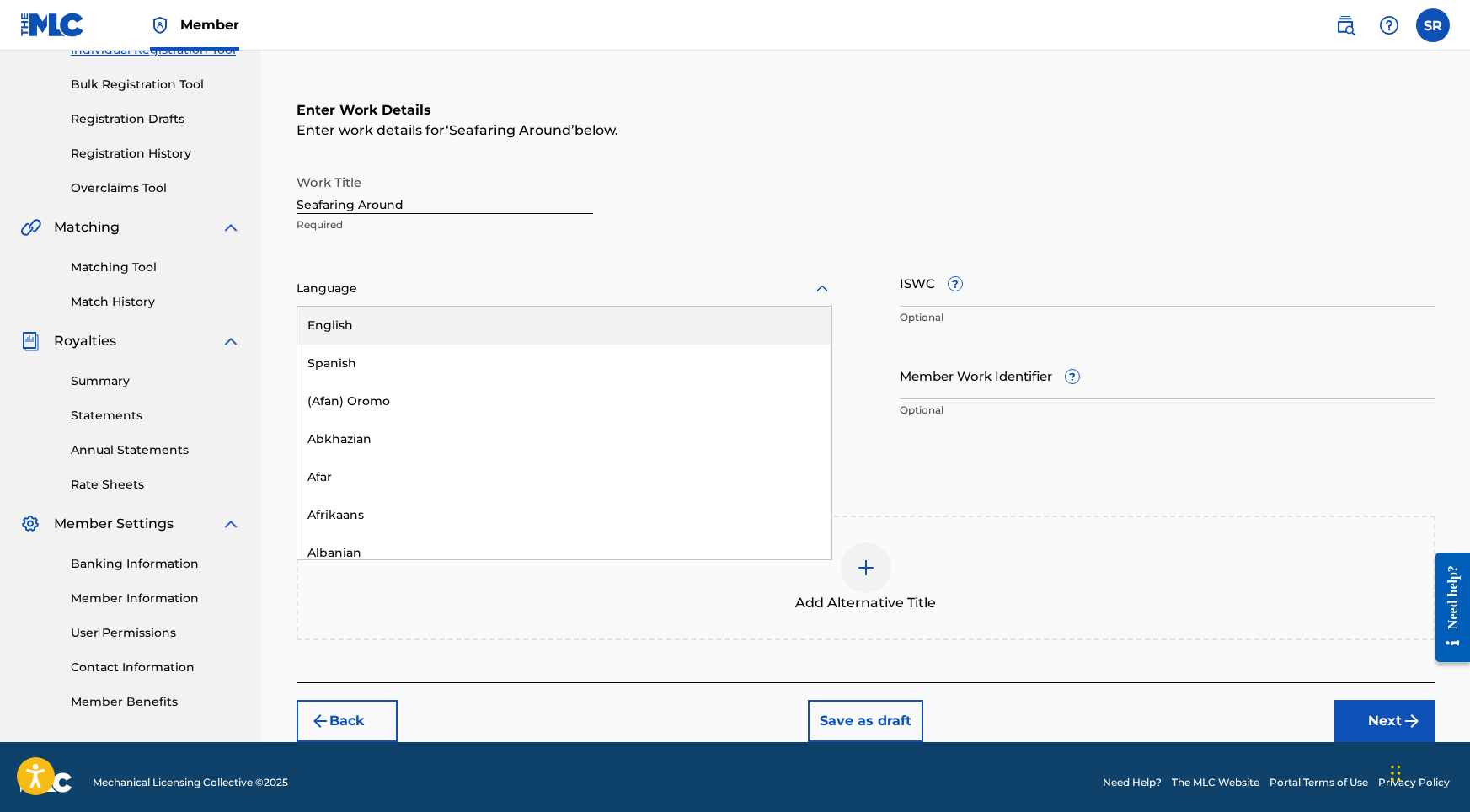
click at [522, 292] on div at bounding box center [564, 288] width 536 height 21
click at [424, 322] on div "English" at bounding box center [564, 326] width 534 height 38
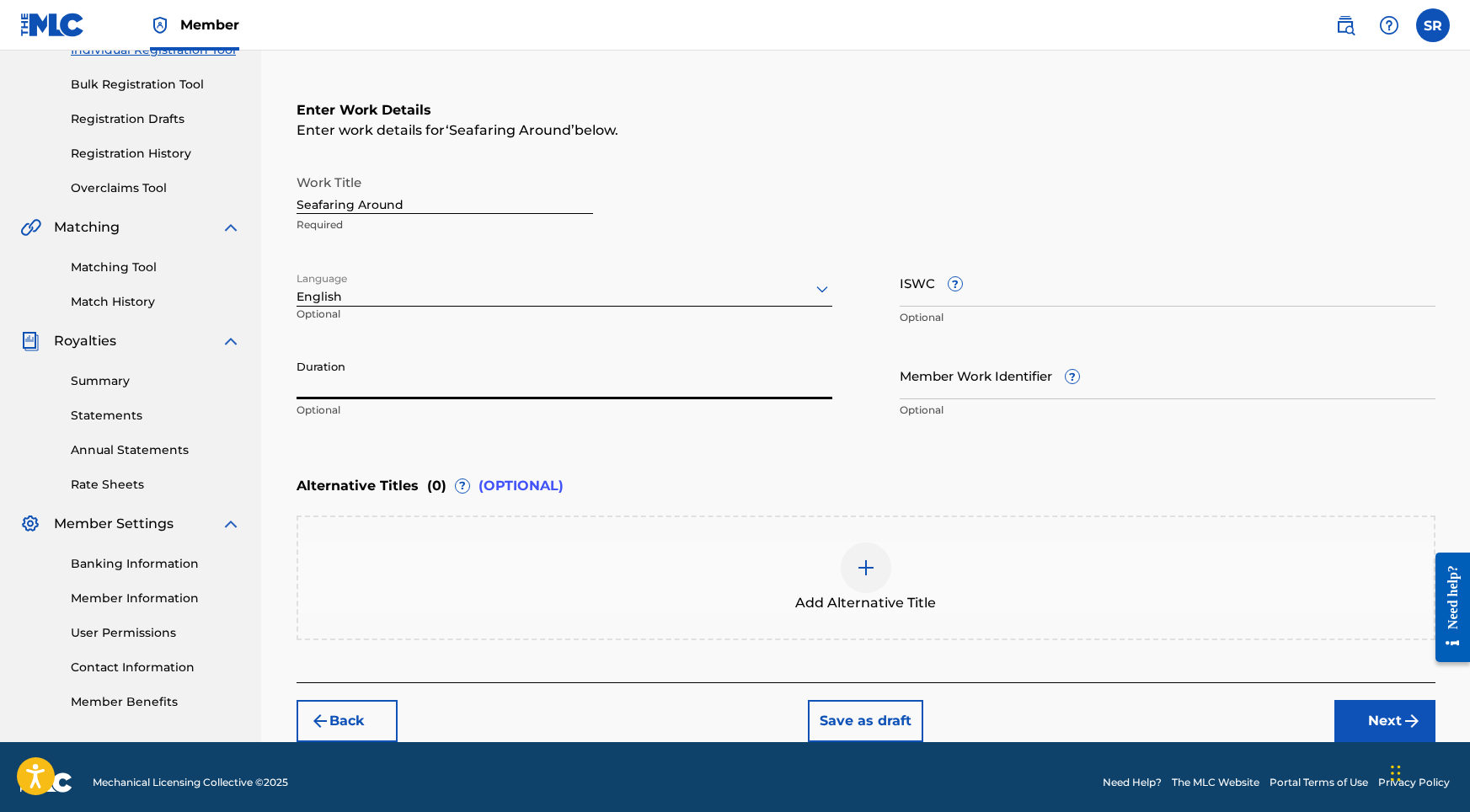
click at [428, 370] on input "Duration" at bounding box center [564, 375] width 536 height 48
type input "02:16"
click at [898, 560] on div "Add Alternative Title" at bounding box center [866, 577] width 1136 height 71
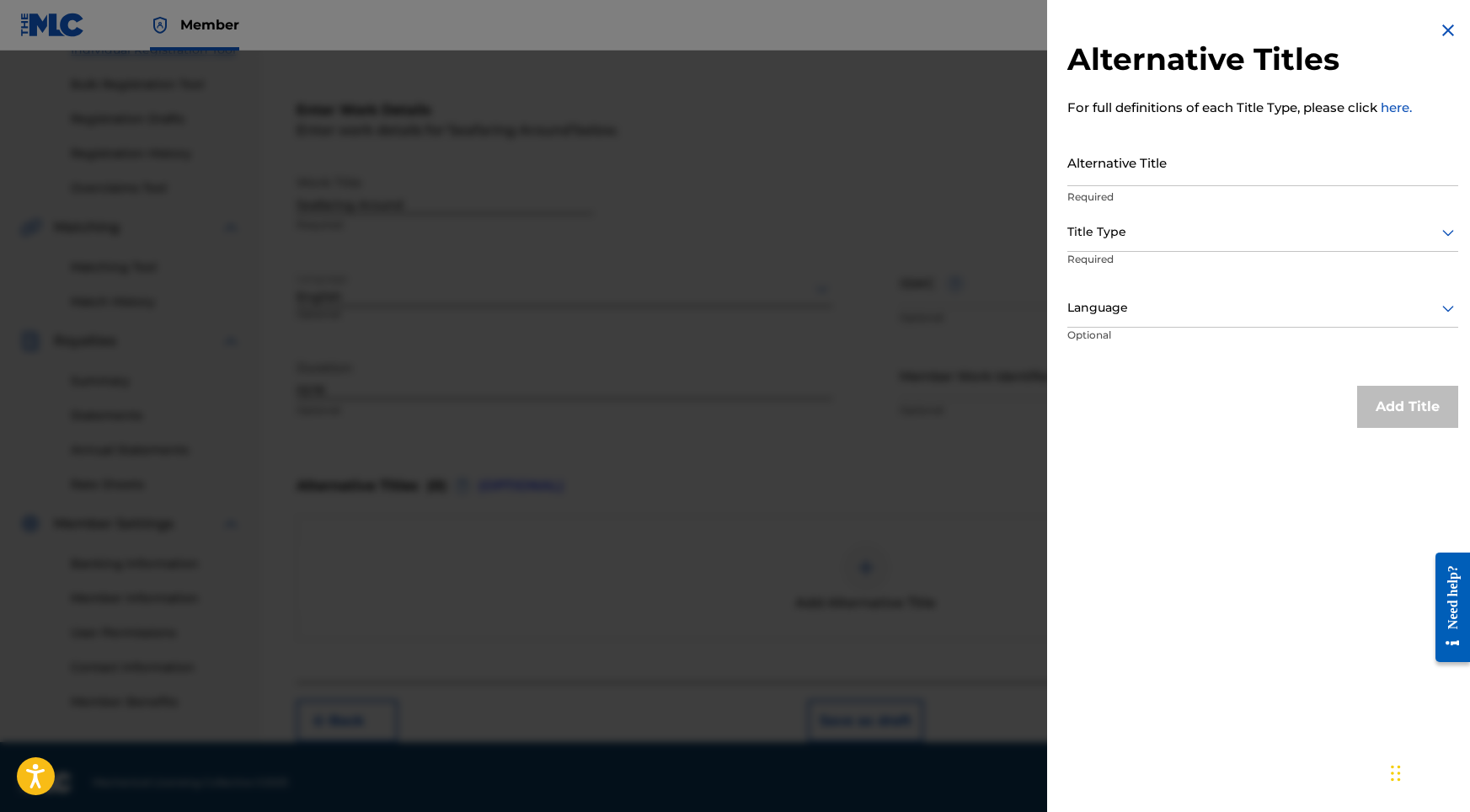
click at [1092, 190] on p "Required" at bounding box center [1262, 197] width 391 height 15
click at [1094, 184] on input "Alternative Title" at bounding box center [1262, 162] width 391 height 48
paste input "Seafaring Around"
type input "Seafaring Around"
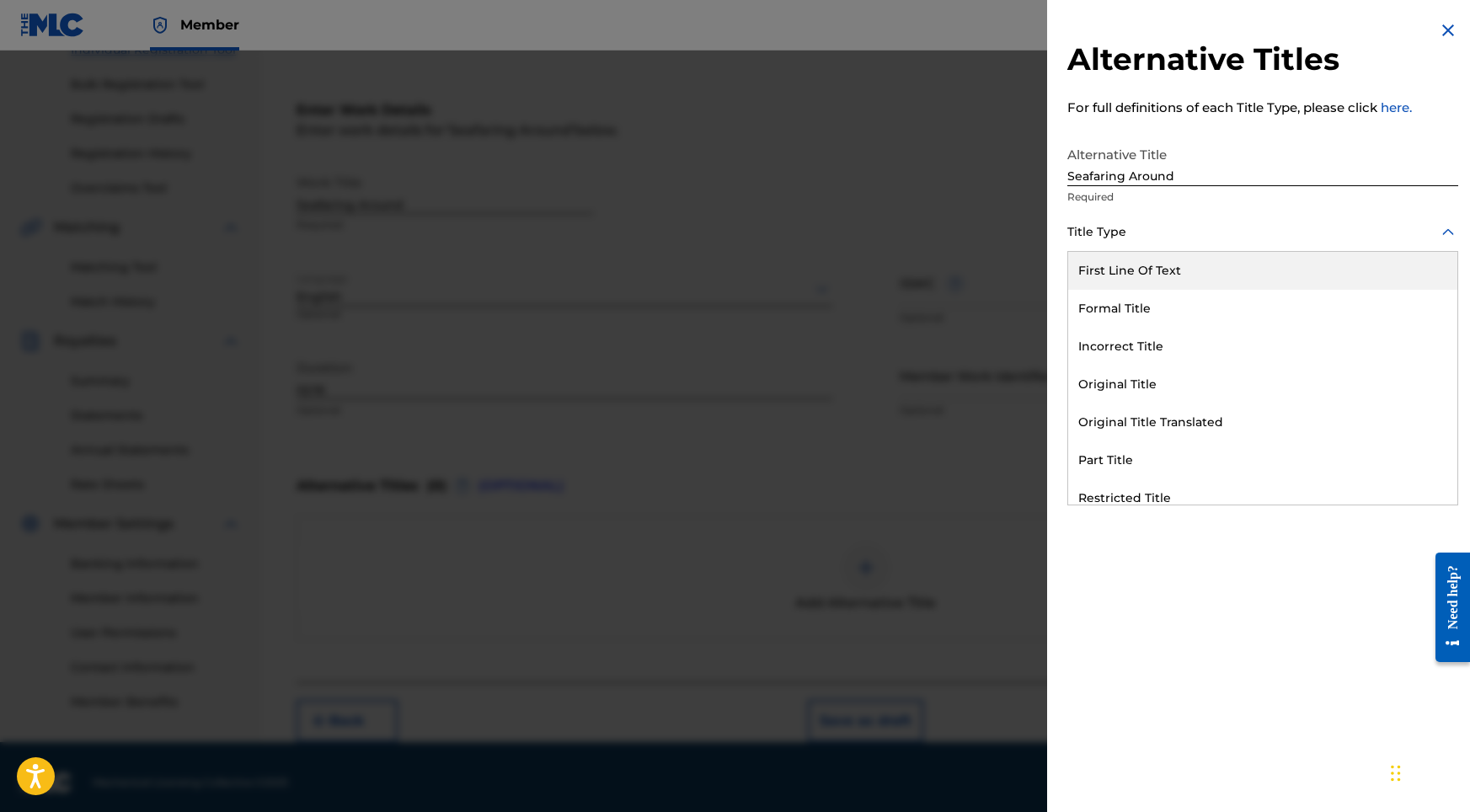
click at [1100, 239] on div at bounding box center [1262, 232] width 391 height 21
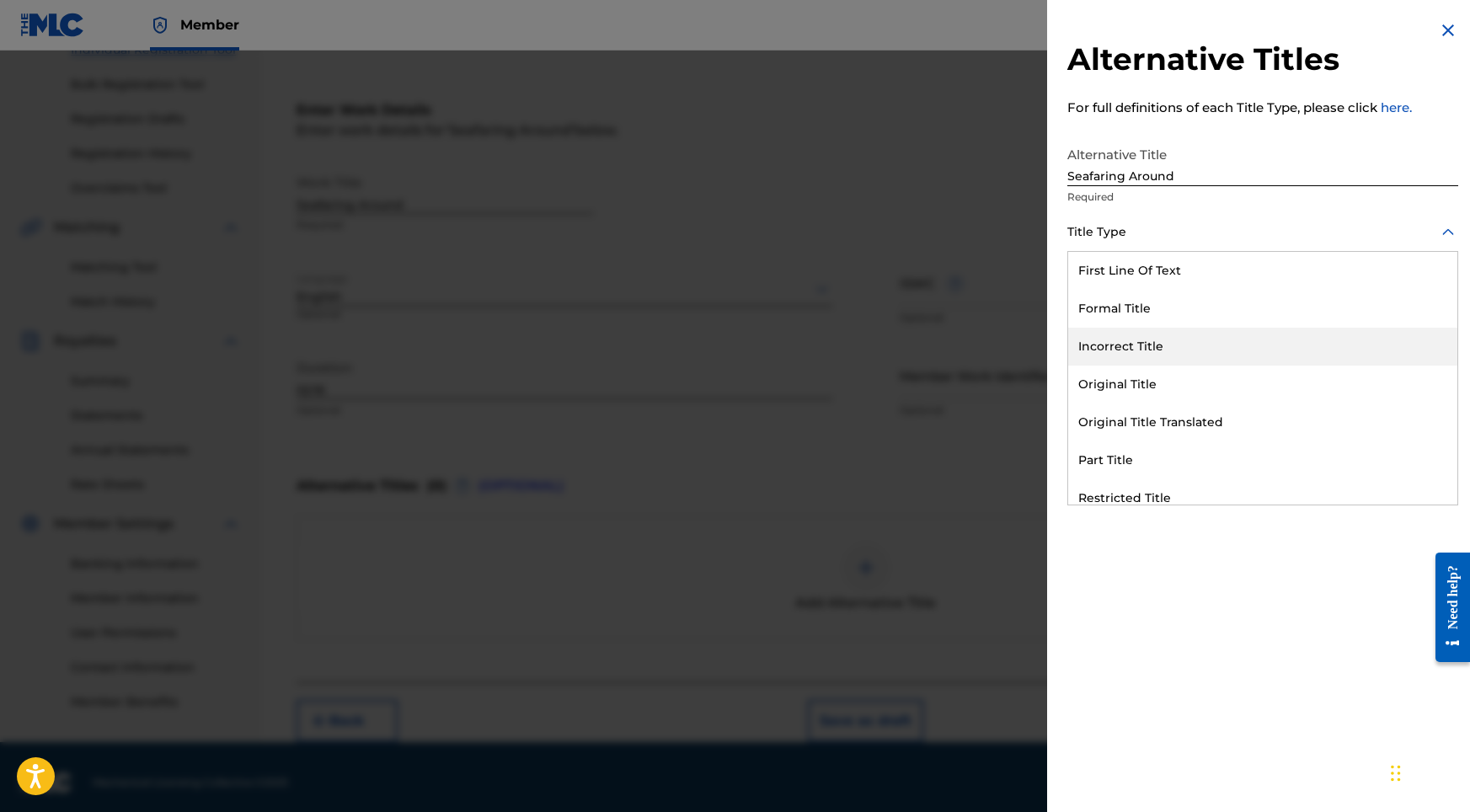
click at [1125, 380] on div "Original Title" at bounding box center [1262, 385] width 389 height 38
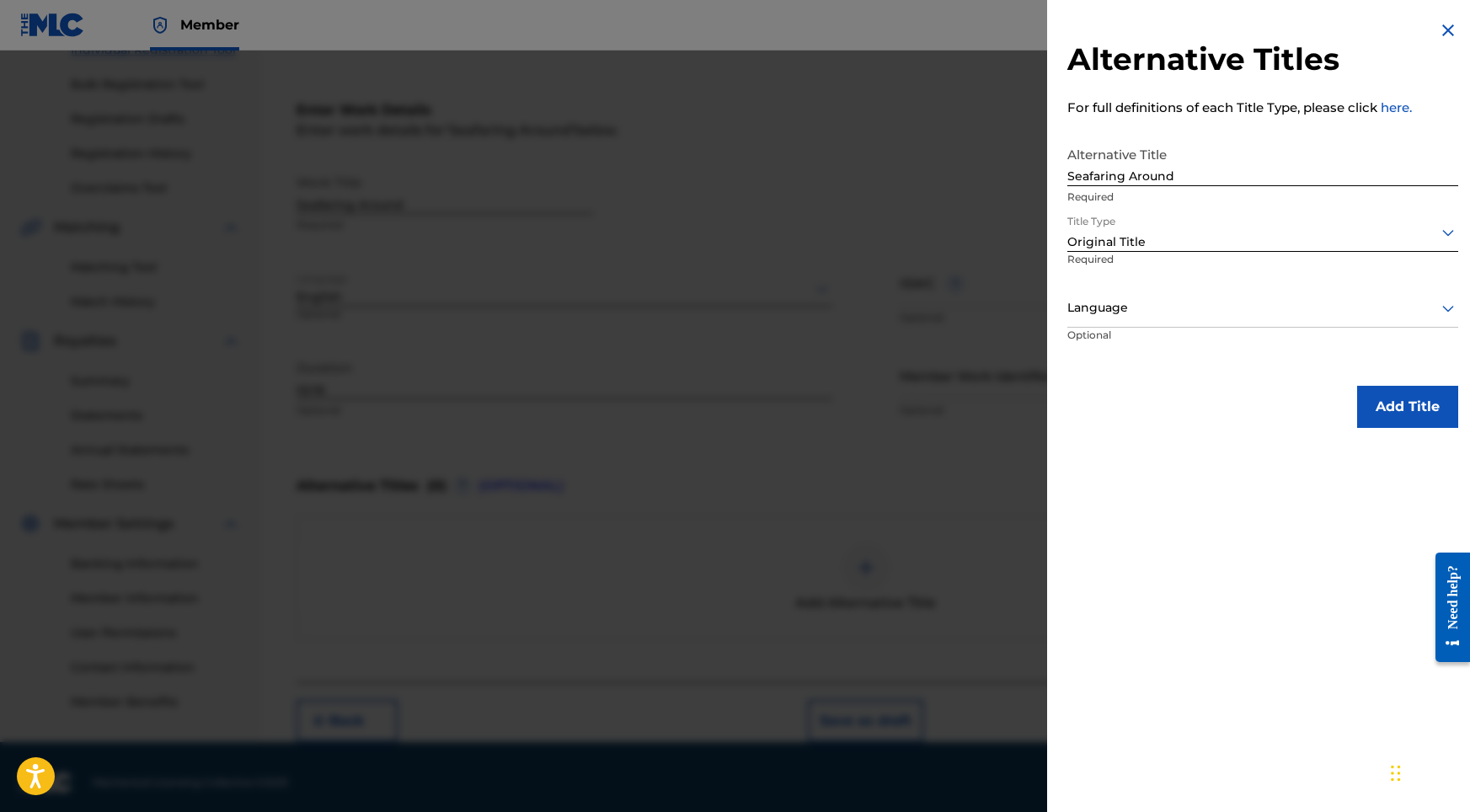
click at [1129, 321] on div "Language" at bounding box center [1262, 309] width 391 height 38
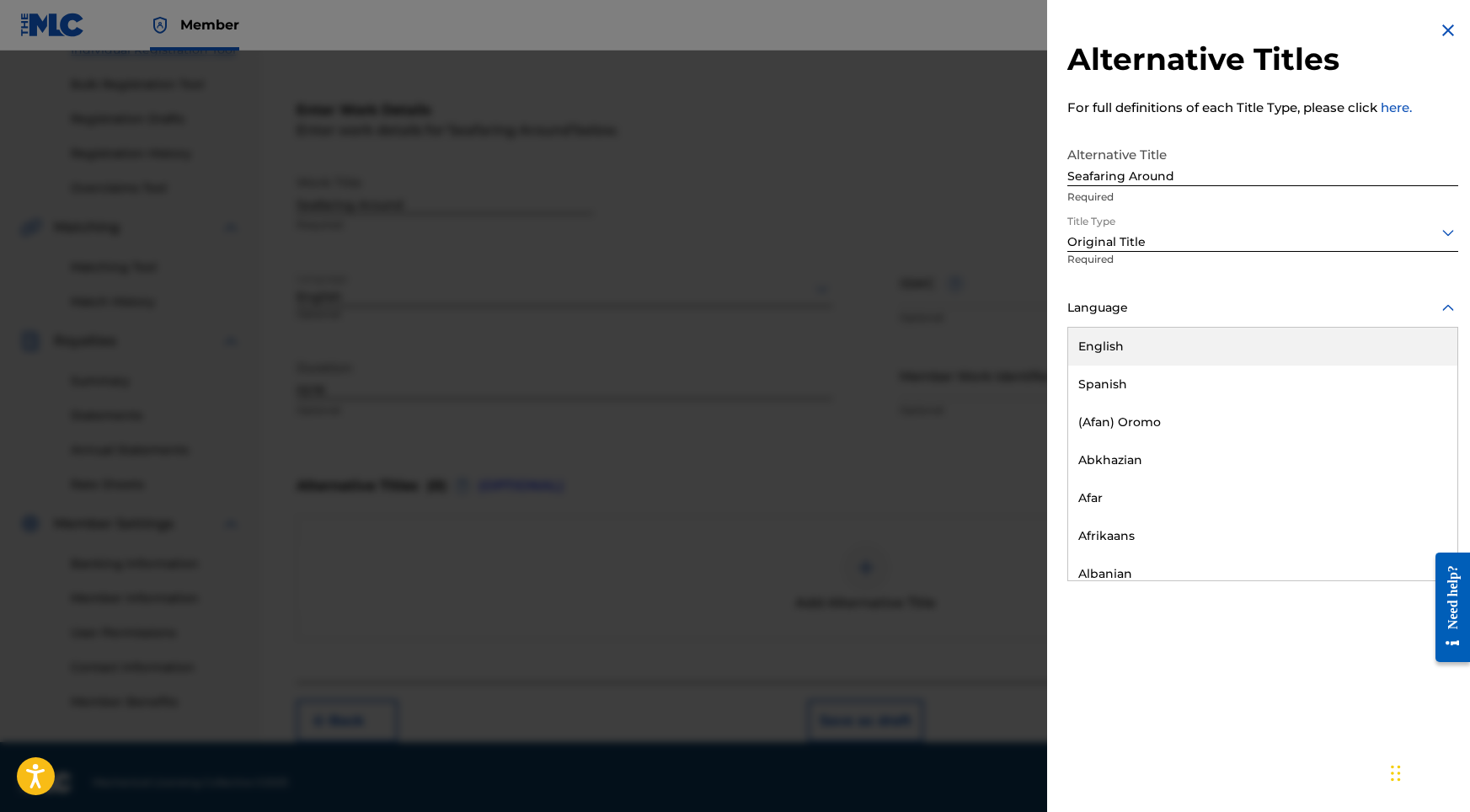
click at [1127, 342] on div "English" at bounding box center [1262, 346] width 389 height 38
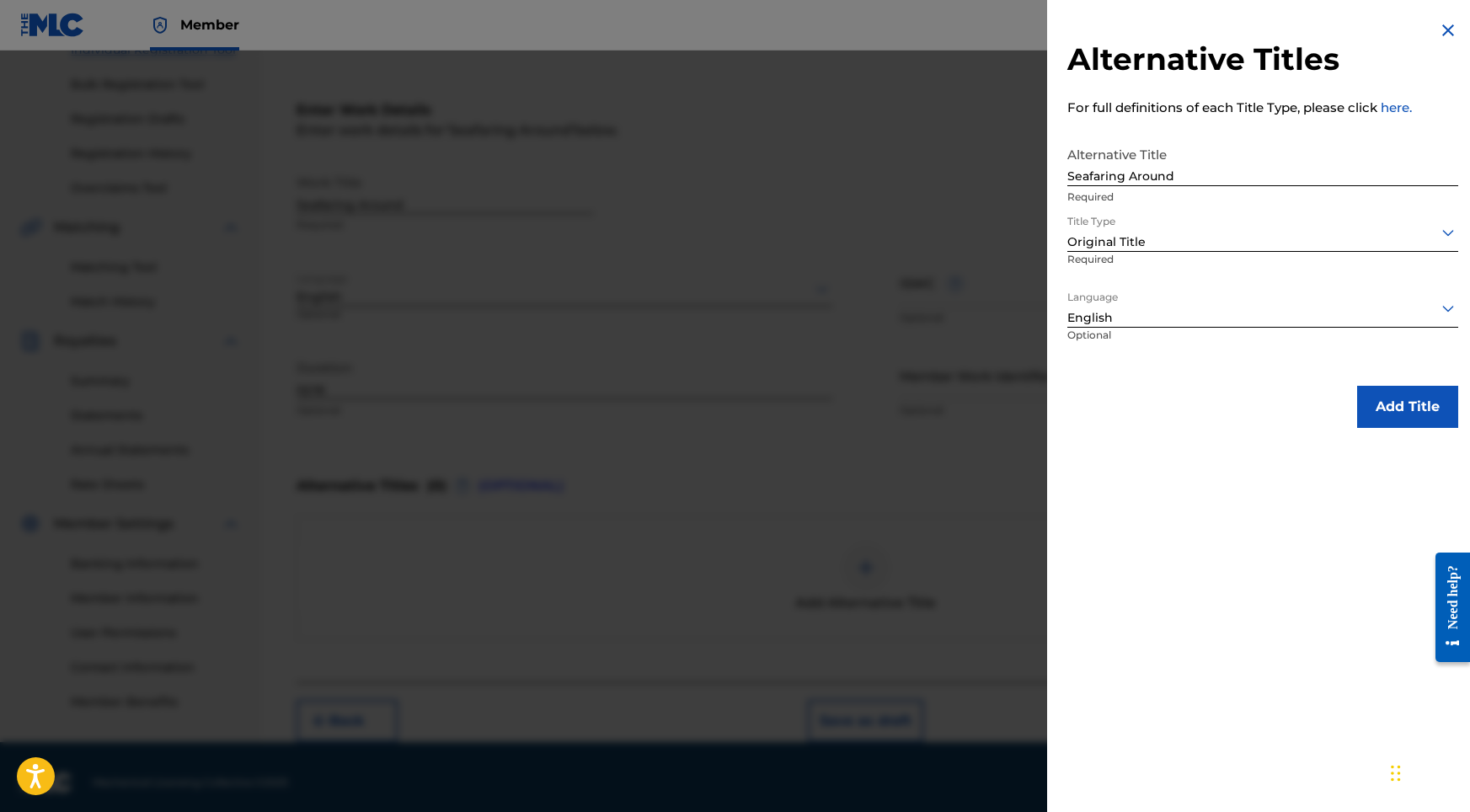
click at [1388, 405] on button "Add Title" at bounding box center [1408, 406] width 101 height 42
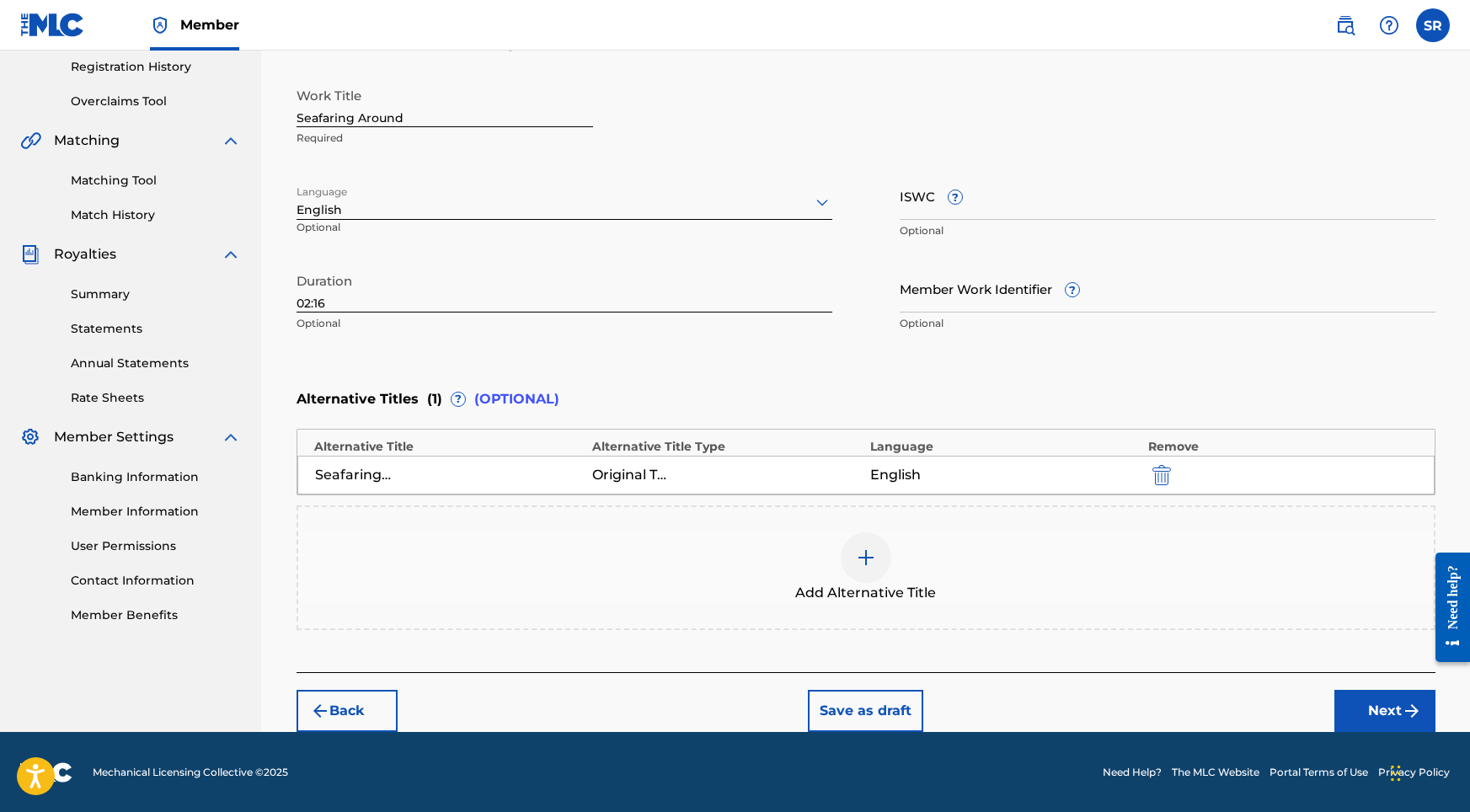
click at [1352, 697] on button "Next" at bounding box center [1384, 710] width 101 height 42
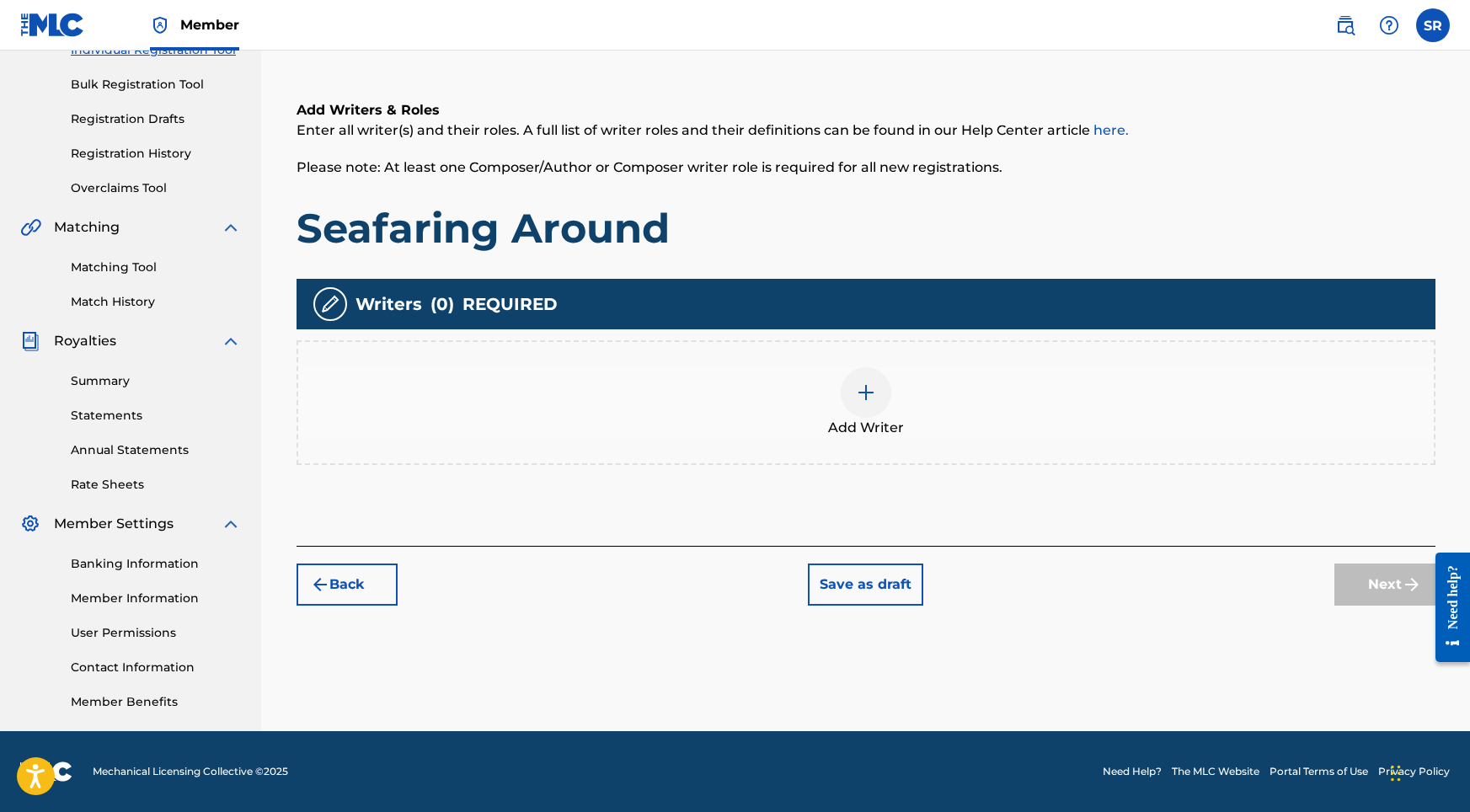
click at [937, 412] on div "Add Writer" at bounding box center [866, 403] width 1136 height 71
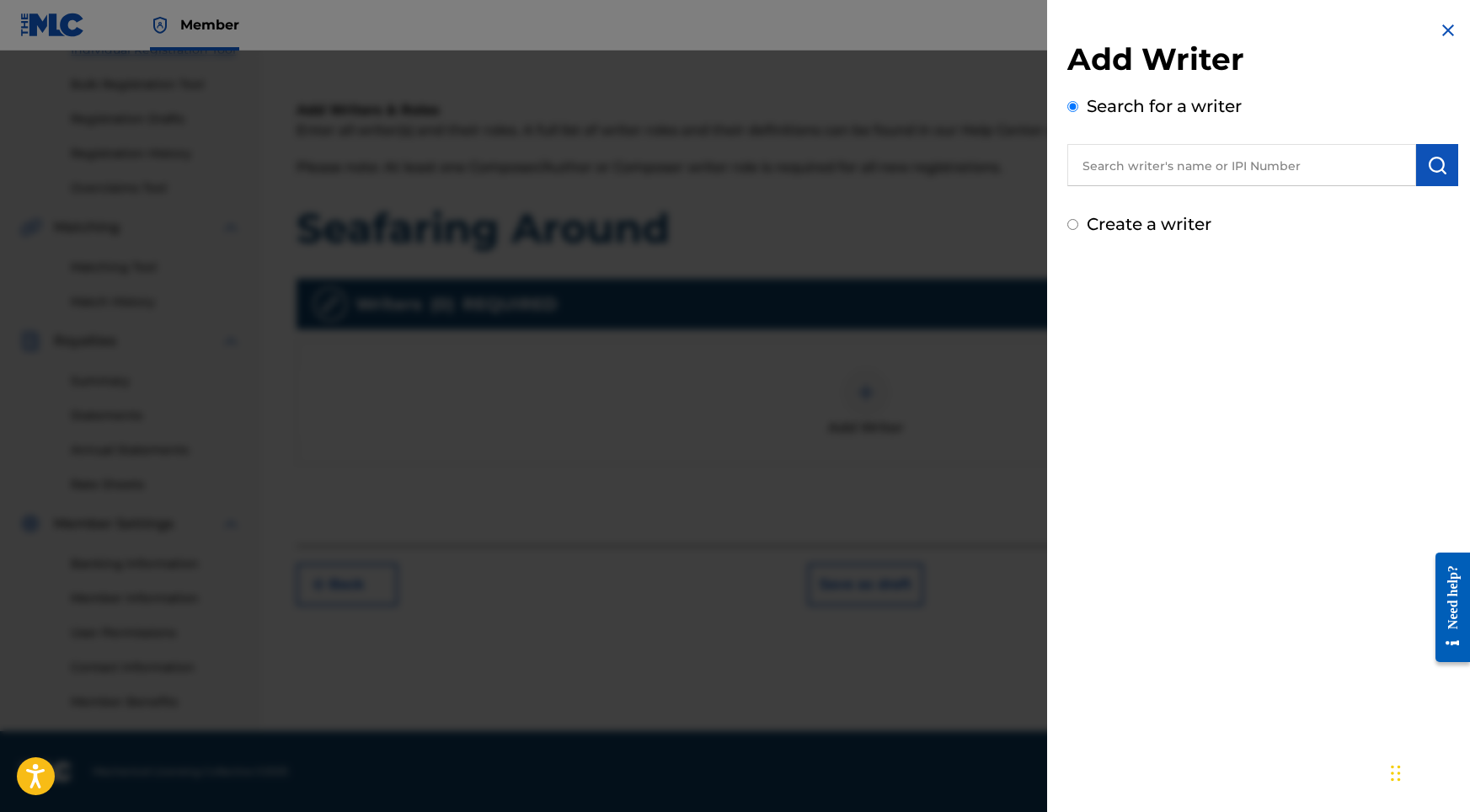
click at [1187, 168] on input "text" at bounding box center [1242, 164] width 349 height 42
paste input "[PERSON_NAME]"
type input "[PERSON_NAME]"
click at [1428, 163] on img "submit" at bounding box center [1438, 165] width 21 height 21
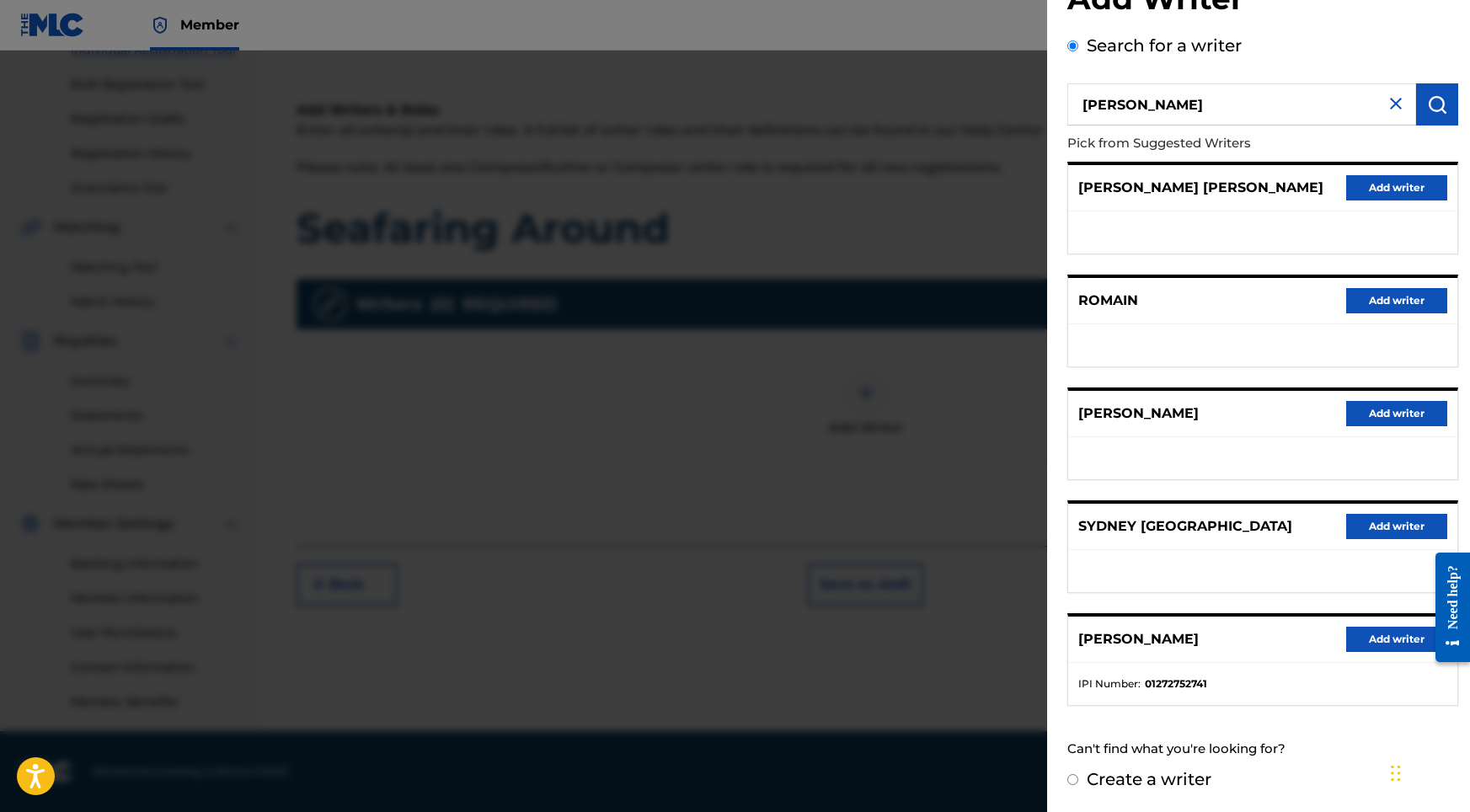
scroll to position [75, 0]
click at [1392, 639] on button "Add writer" at bounding box center [1396, 639] width 101 height 26
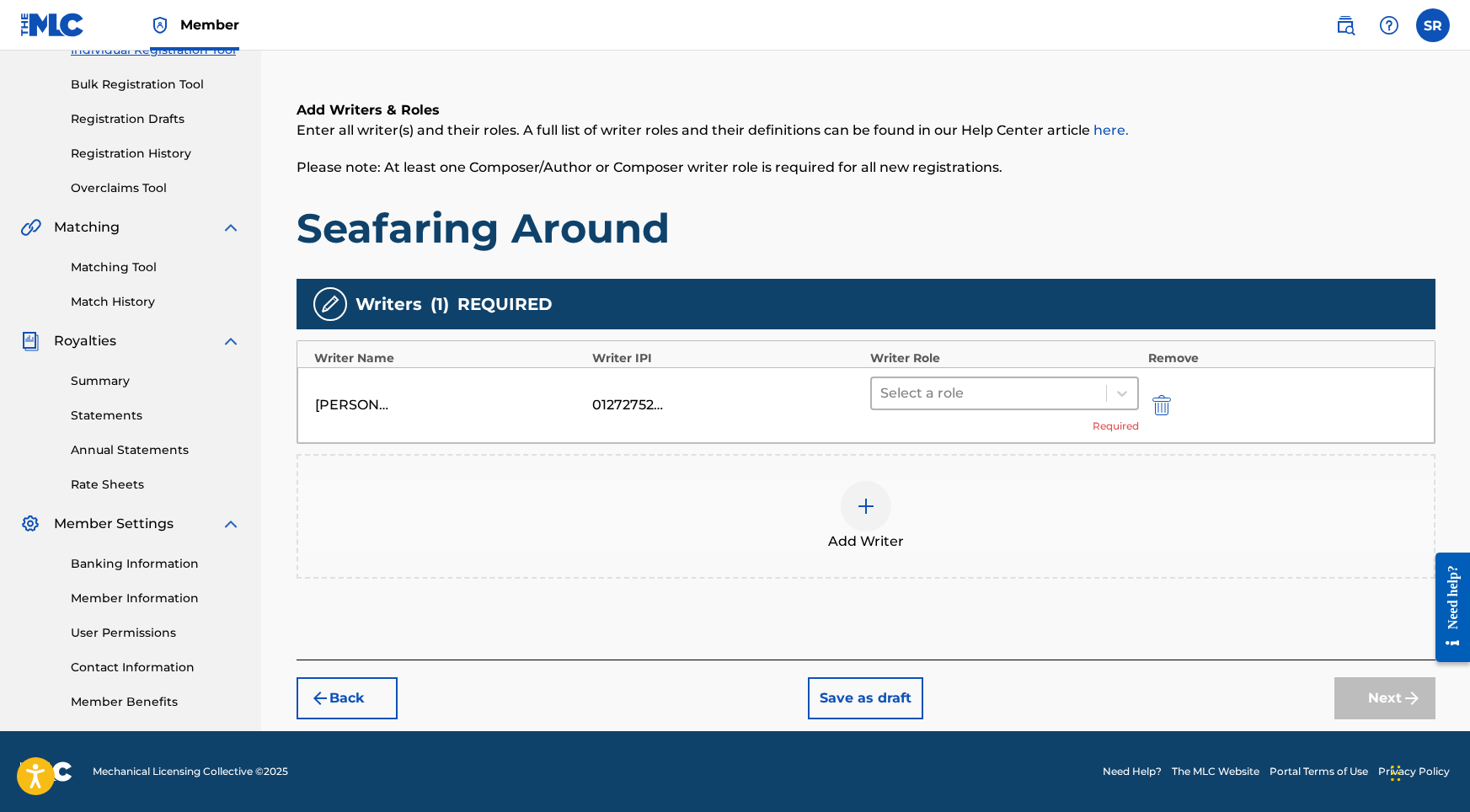
click at [971, 403] on div at bounding box center [989, 393] width 218 height 24
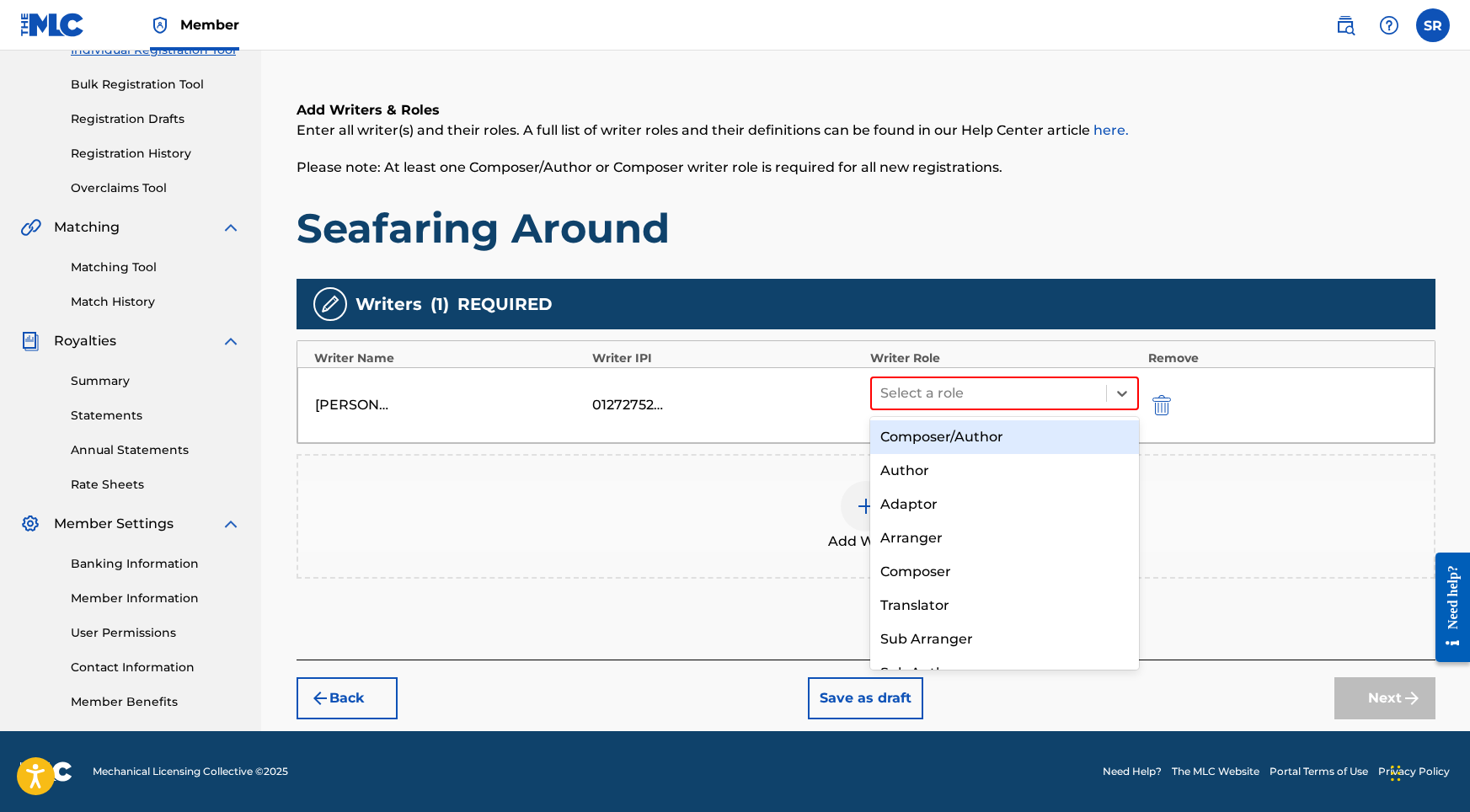
click at [947, 438] on div "Composer/Author" at bounding box center [1005, 437] width 269 height 33
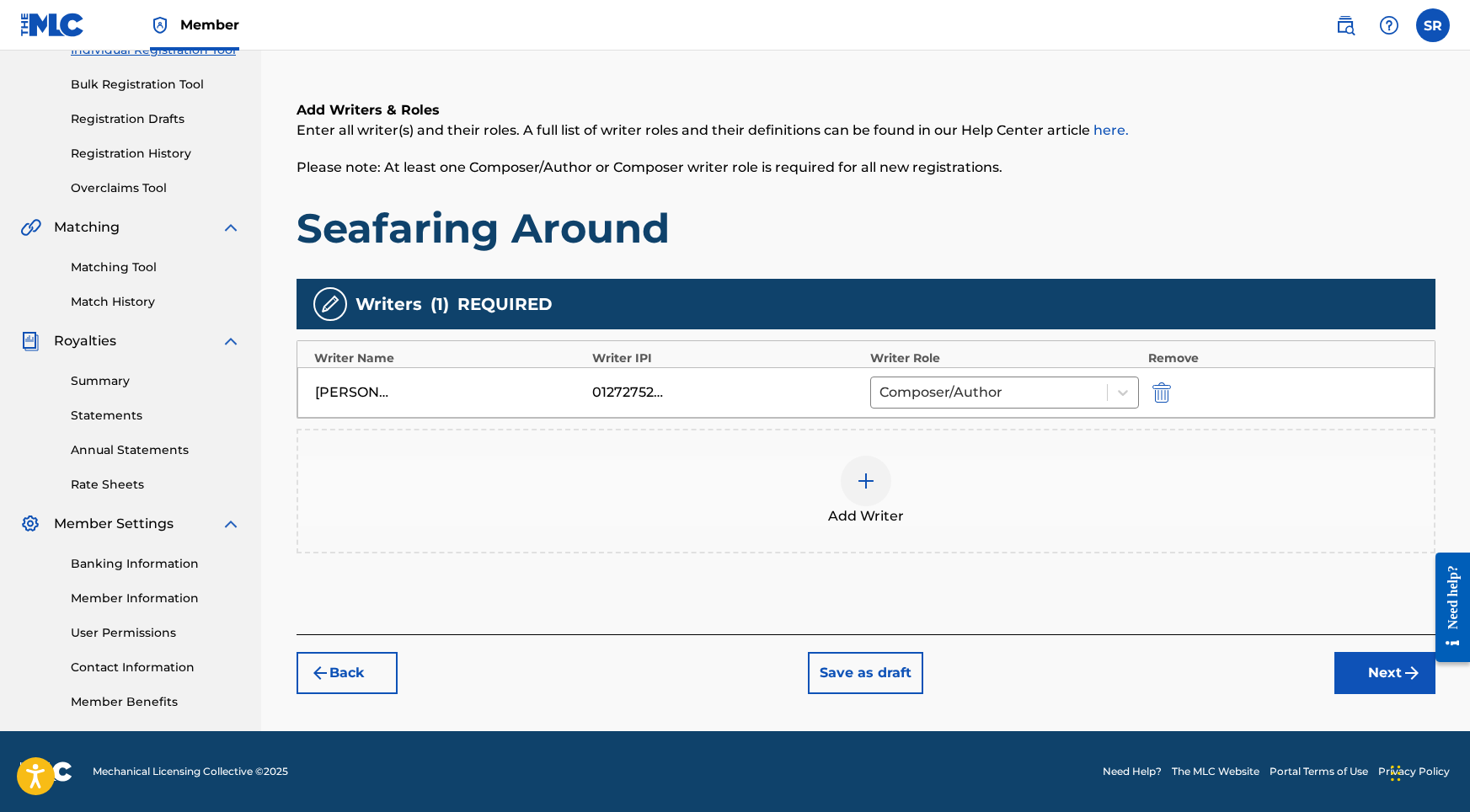
click at [1328, 665] on div "Back Save as draft Next" at bounding box center [866, 664] width 1139 height 60
click at [1353, 680] on button "Next" at bounding box center [1384, 672] width 101 height 42
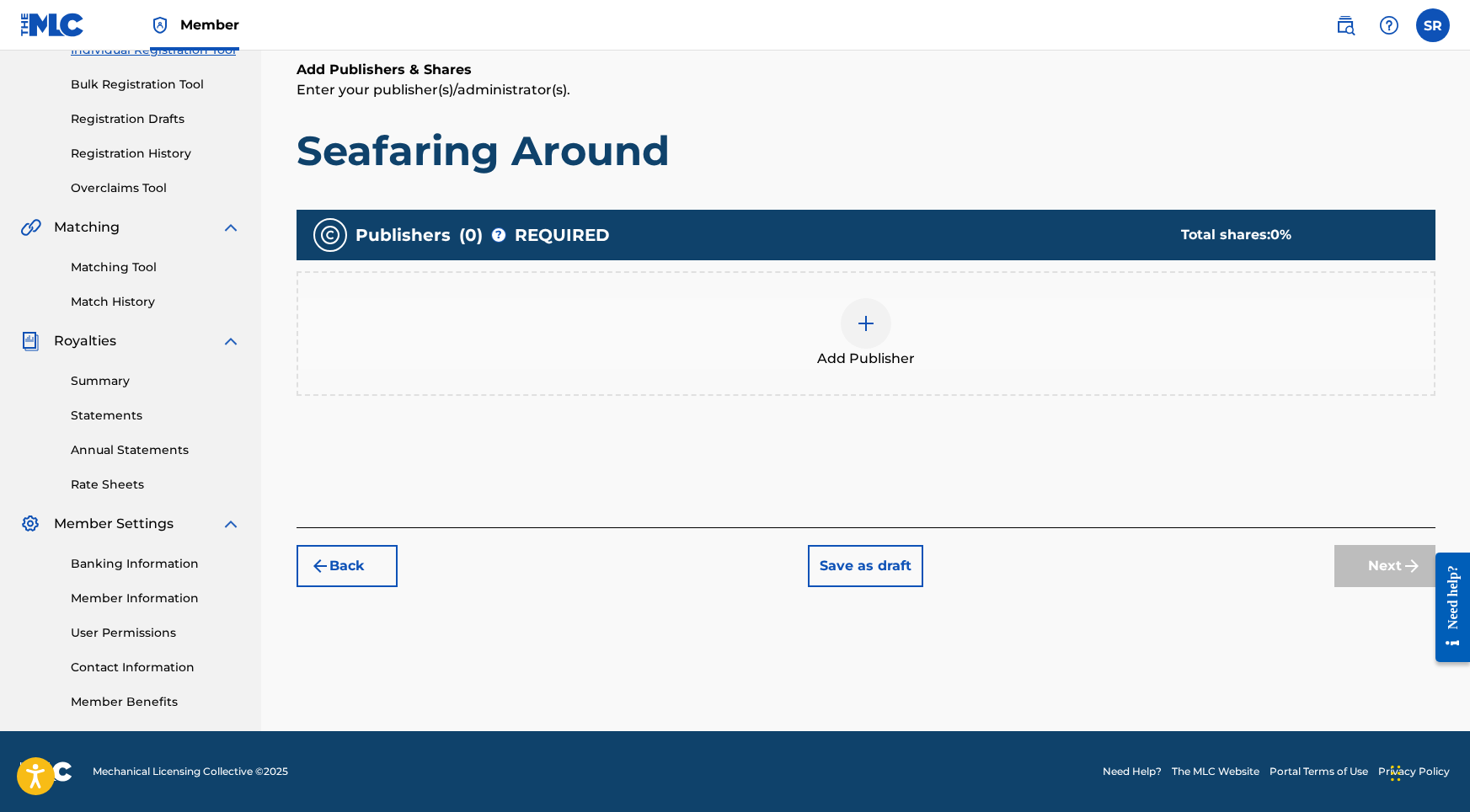
scroll to position [76, 0]
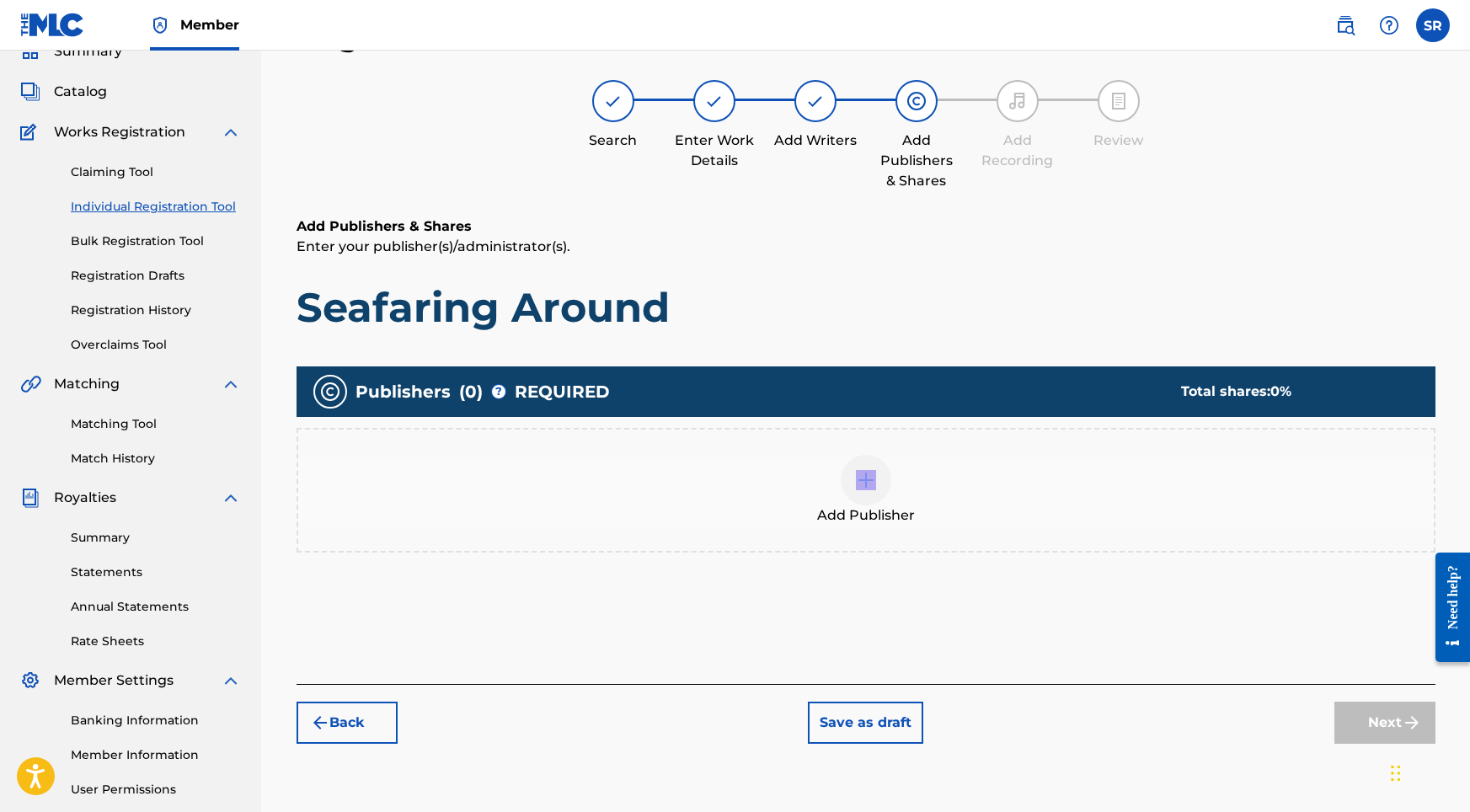
click at [893, 497] on div "Add Publisher" at bounding box center [866, 490] width 1136 height 71
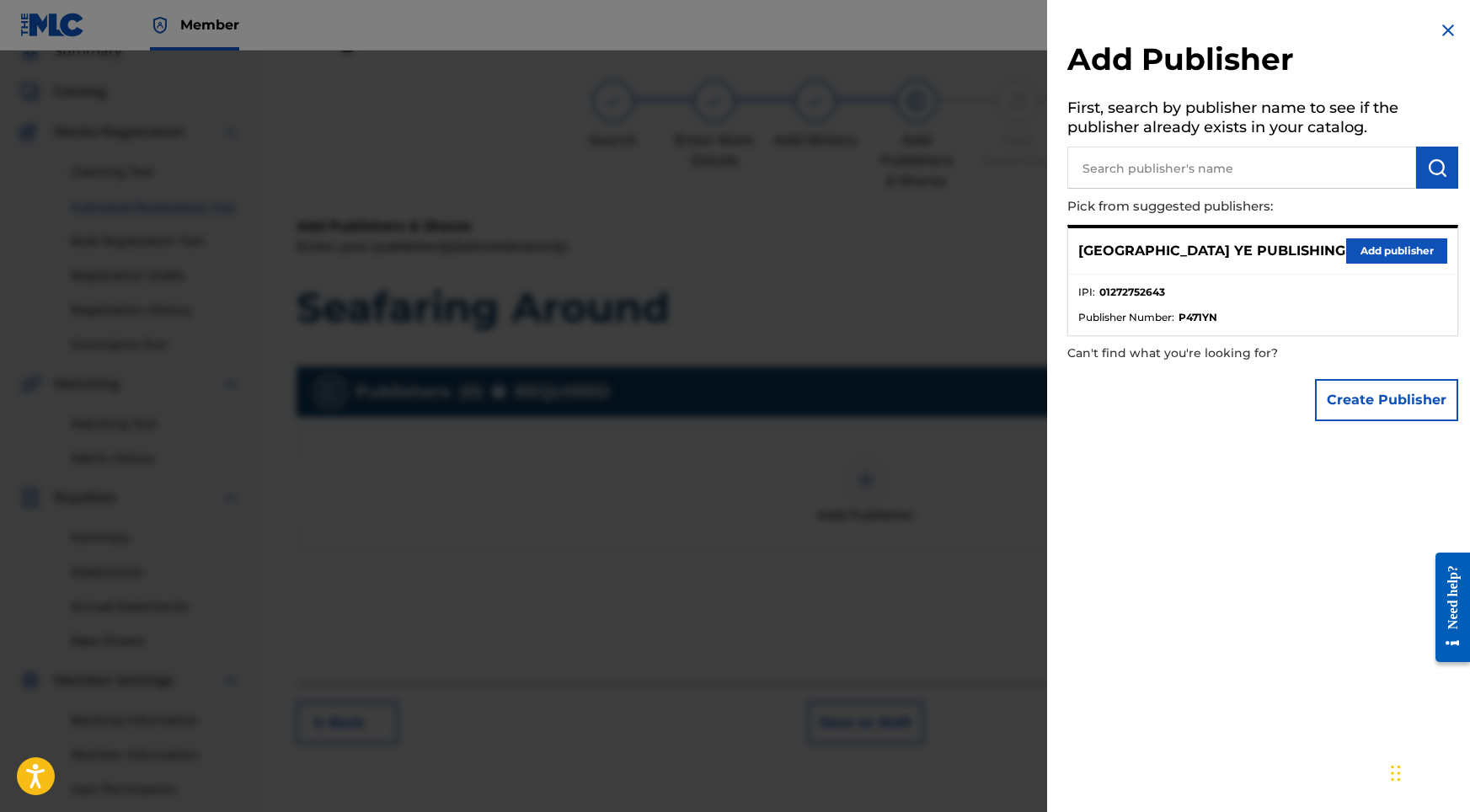
click at [1368, 262] on div "SYDNEY YE PUBLISHING Add publisher" at bounding box center [1262, 251] width 389 height 46
click at [1366, 252] on button "Add publisher" at bounding box center [1396, 251] width 101 height 26
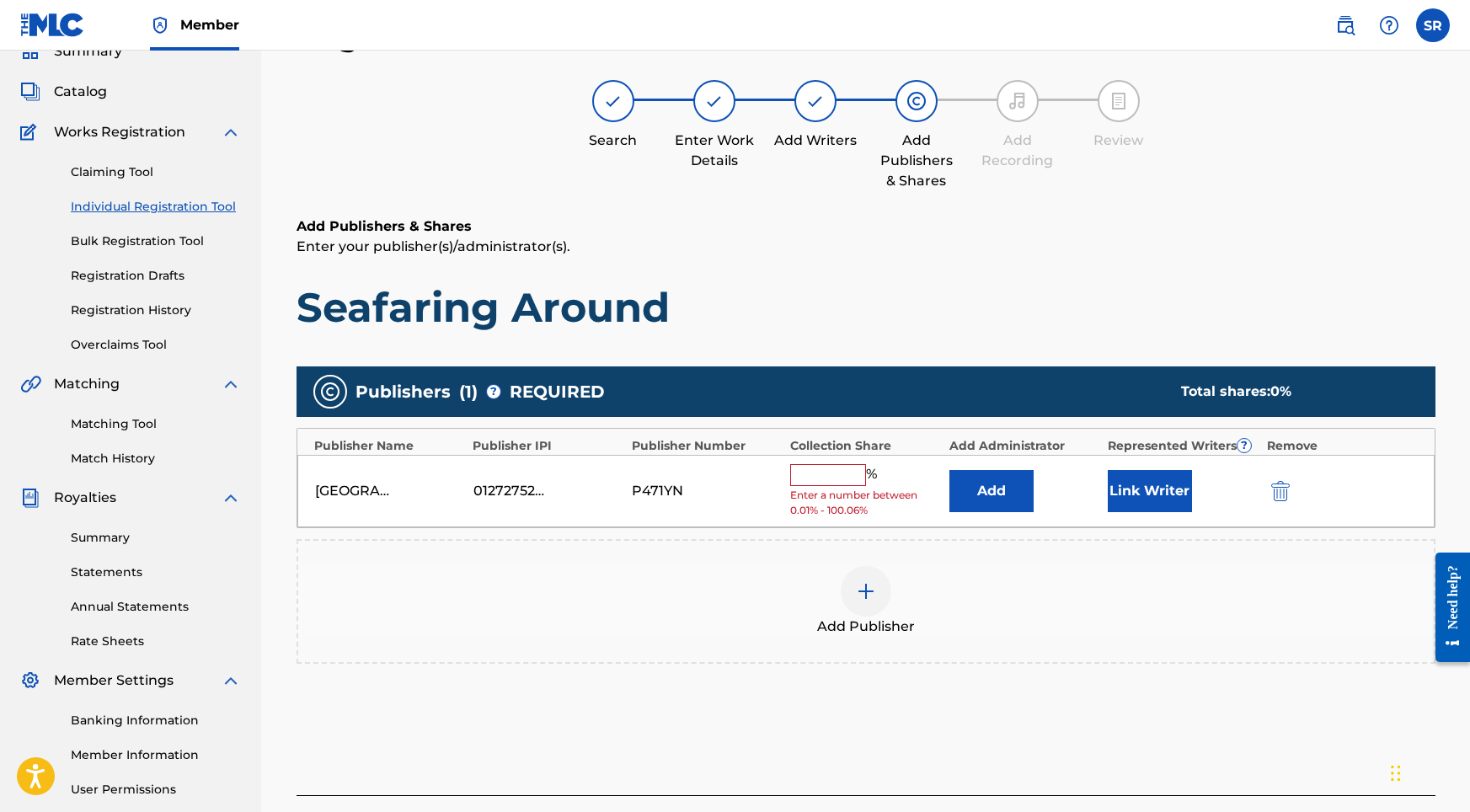
click at [865, 485] on div "% Enter a number between 0.01% - 100.06%" at bounding box center [865, 491] width 150 height 55
click at [858, 475] on input "text" at bounding box center [828, 475] width 76 height 22
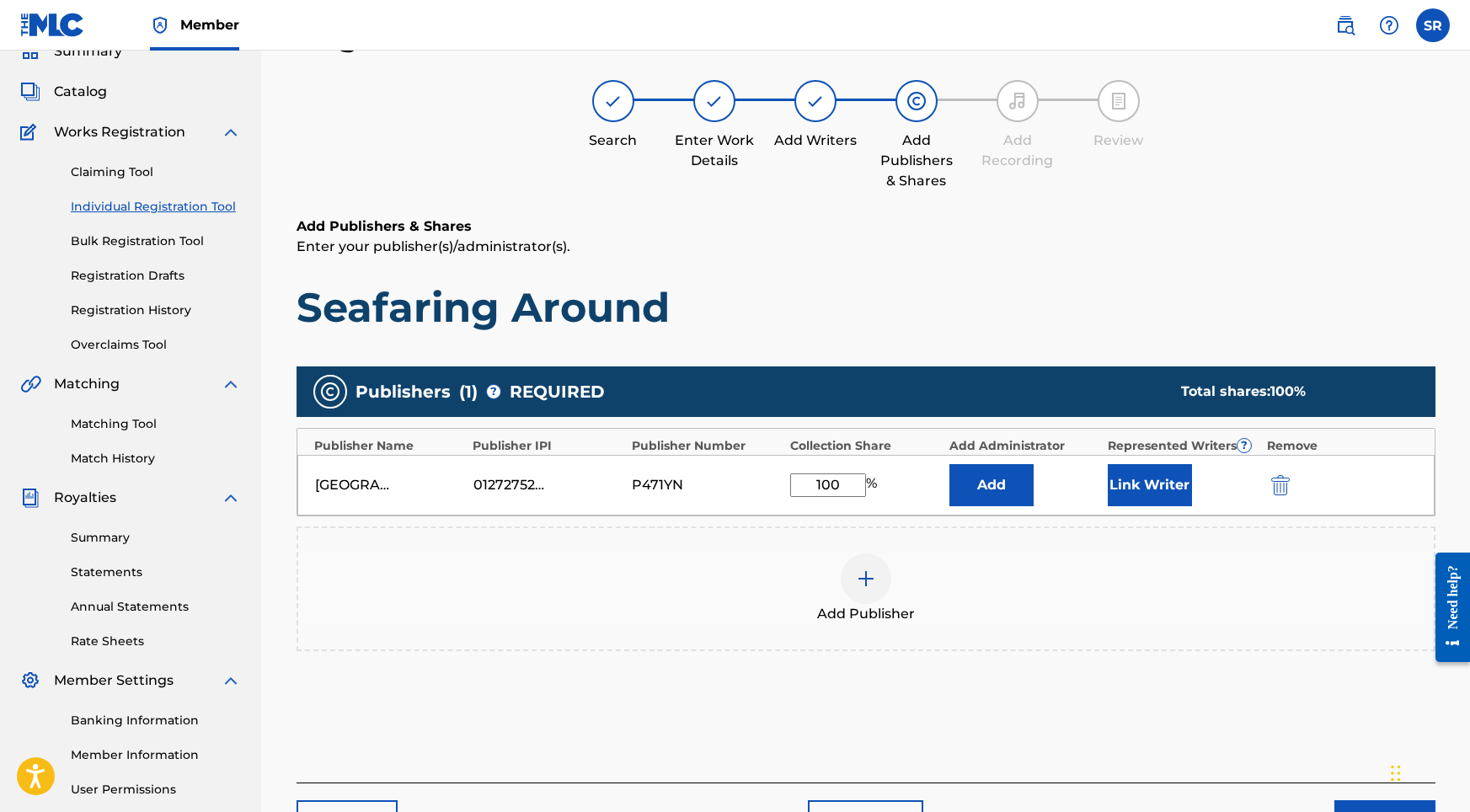
type input "100"
click at [1139, 484] on button "Link Writer" at bounding box center [1149, 485] width 85 height 42
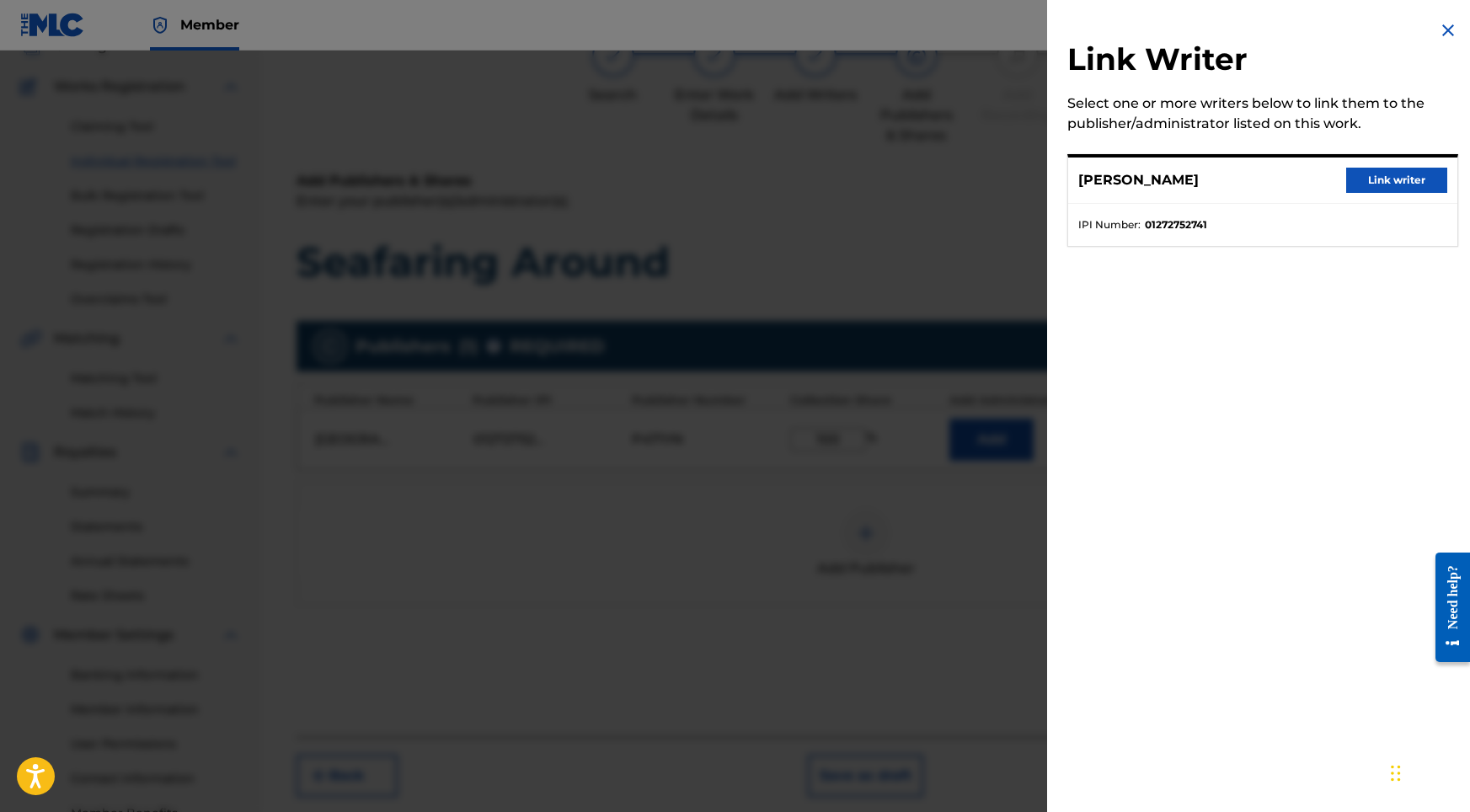
scroll to position [124, 0]
click at [1393, 172] on button "Link writer" at bounding box center [1396, 180] width 101 height 26
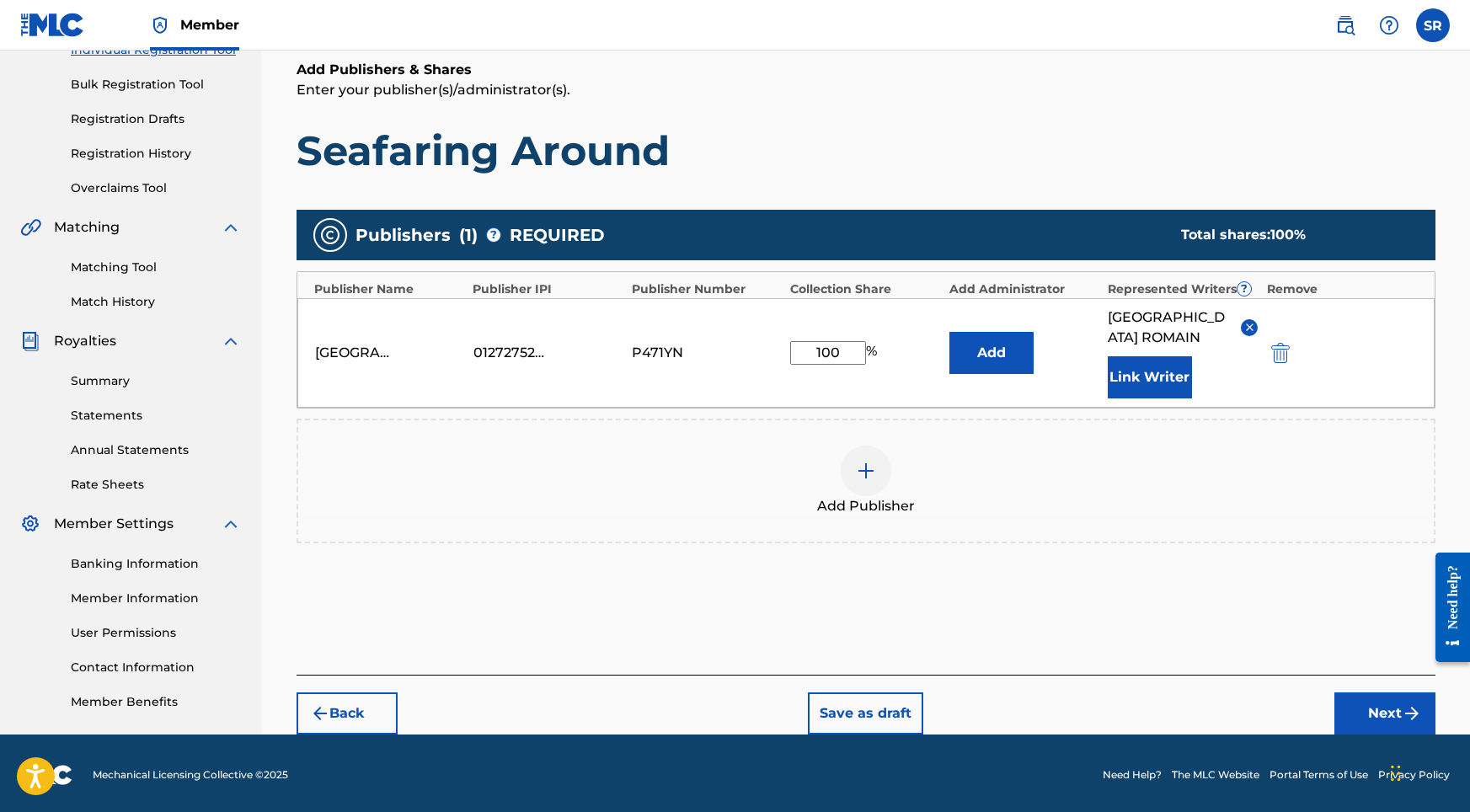
click at [1371, 697] on button "Next" at bounding box center [1384, 713] width 101 height 42
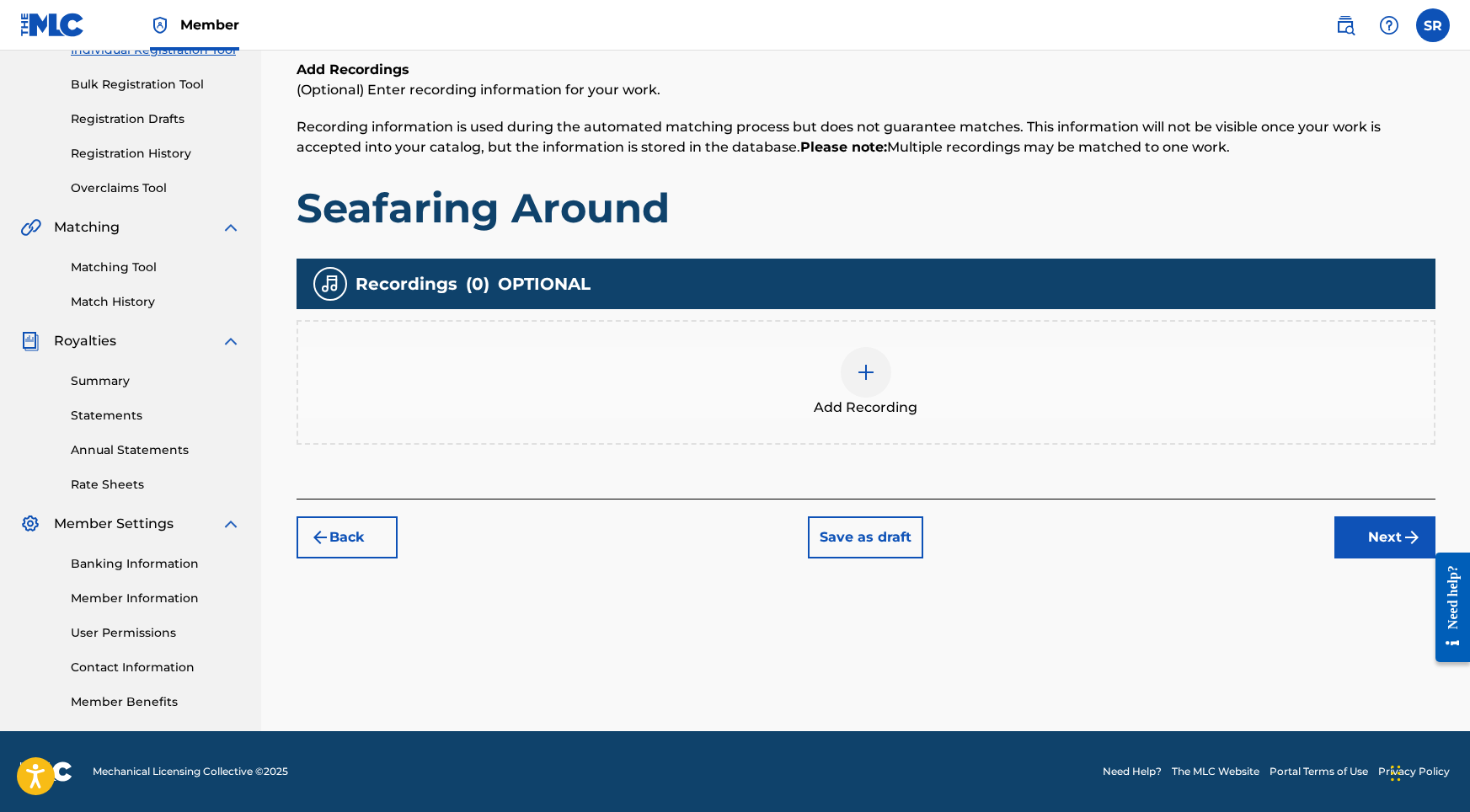
scroll to position [76, 0]
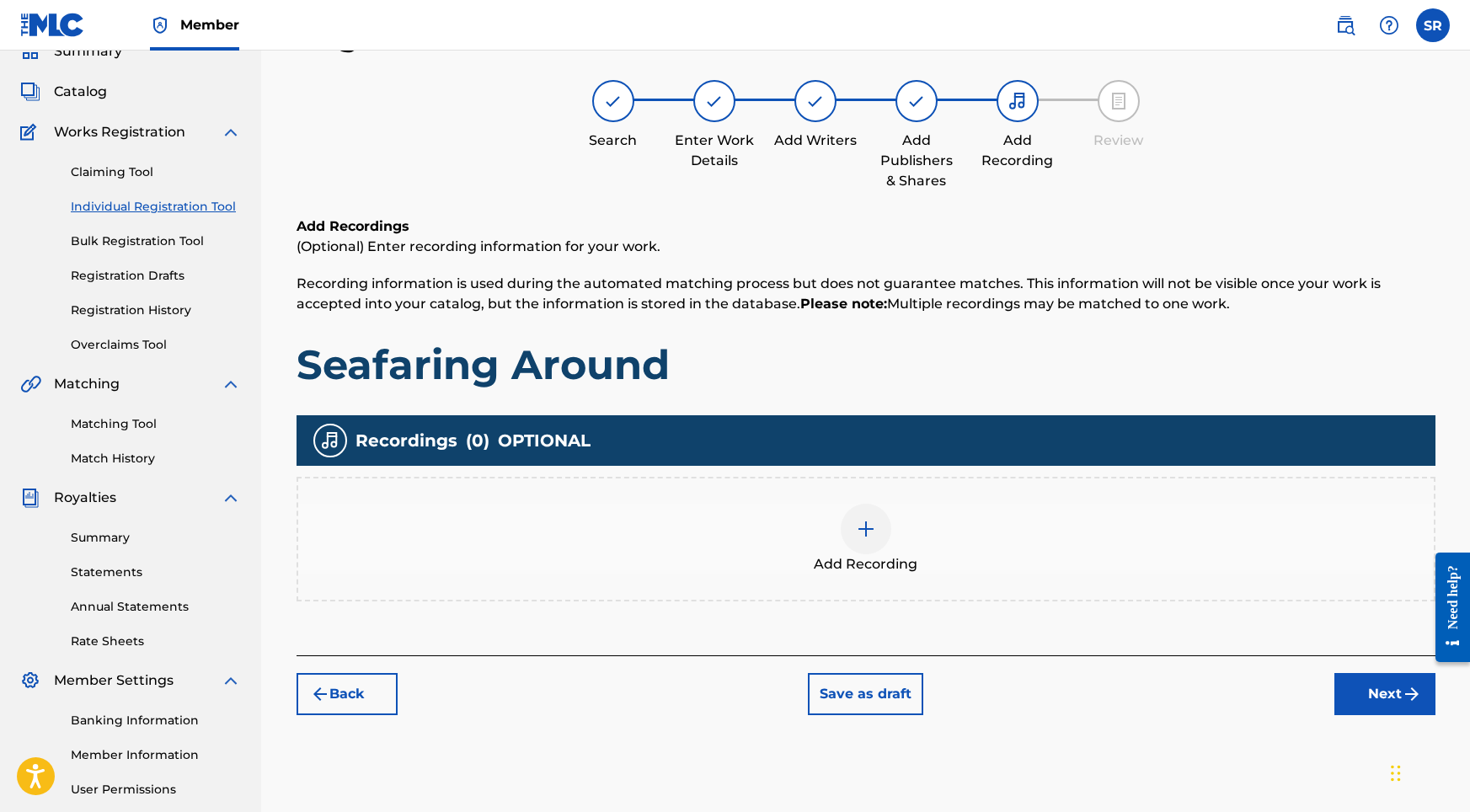
click at [868, 547] on div at bounding box center [865, 528] width 50 height 50
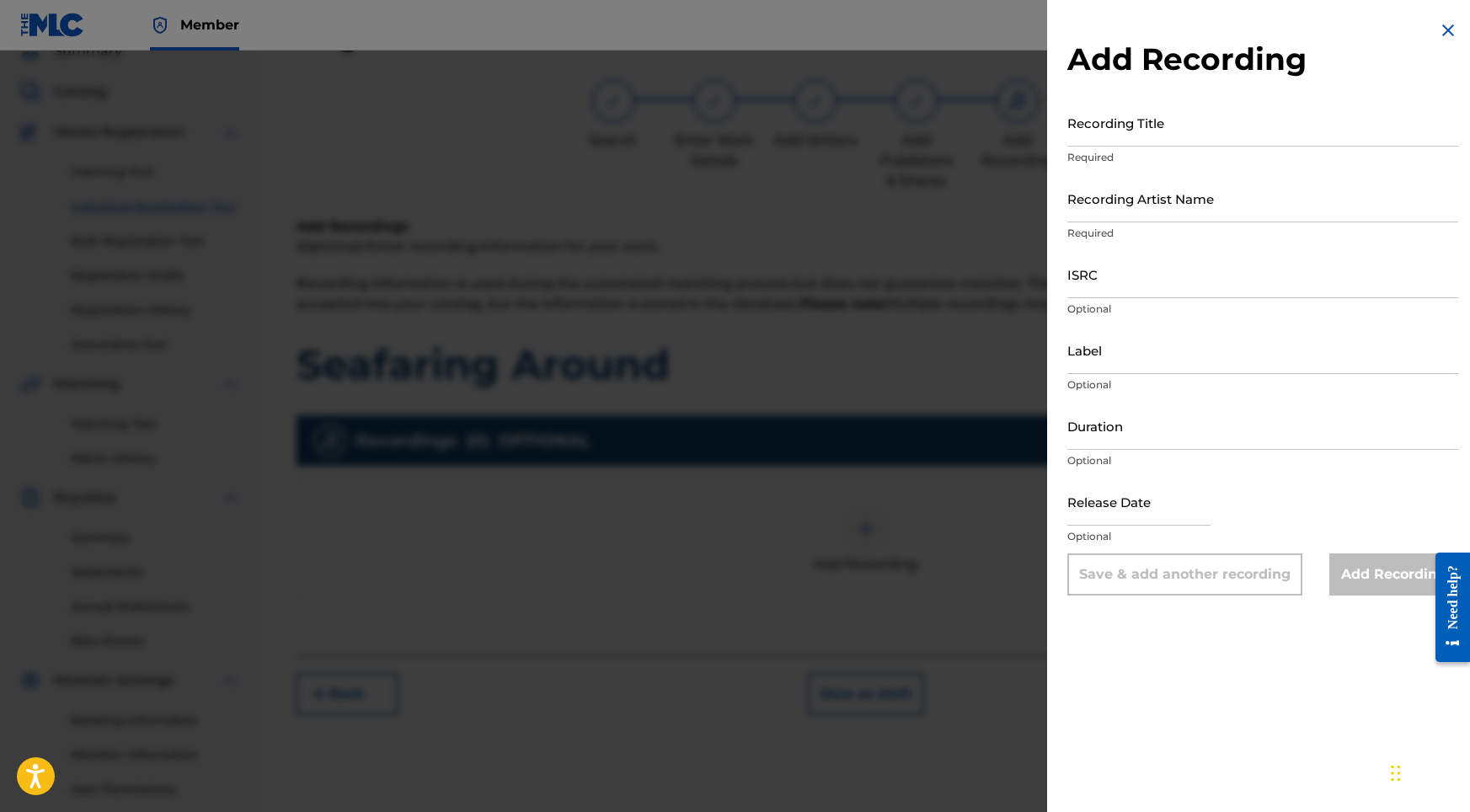
click at [1170, 152] on p "Required" at bounding box center [1262, 157] width 391 height 15
click at [1166, 133] on input "Recording Title" at bounding box center [1262, 122] width 391 height 48
paste input "Seafaring Around"
type input "Seafaring Around"
click at [1101, 295] on input "ISRC" at bounding box center [1262, 274] width 391 height 48
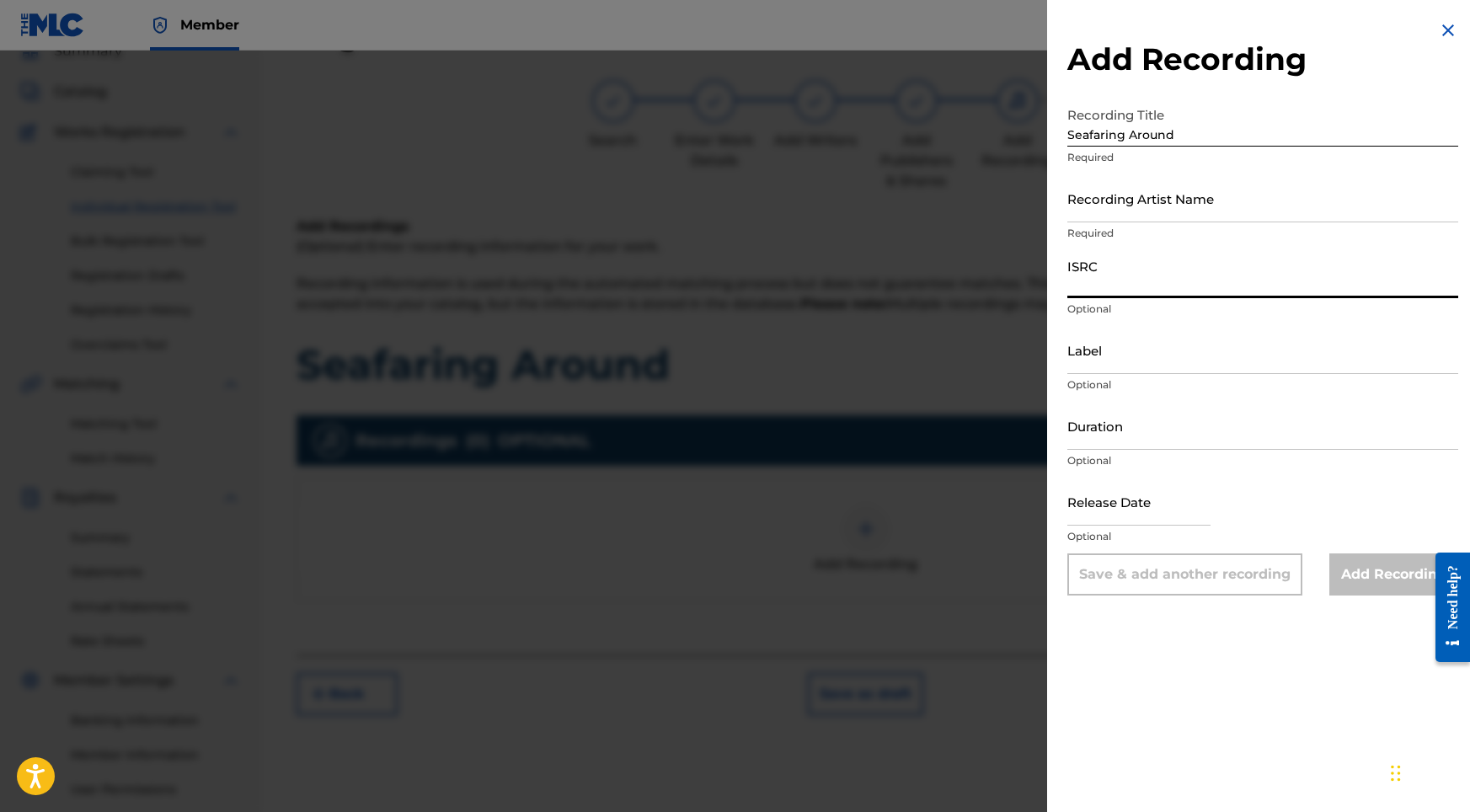
paste input "USHM82429585"
type input "USHM82429585"
click at [1125, 430] on input "Duration" at bounding box center [1262, 426] width 391 height 48
type input "02:16"
click at [1171, 515] on input "text" at bounding box center [1138, 502] width 143 height 48
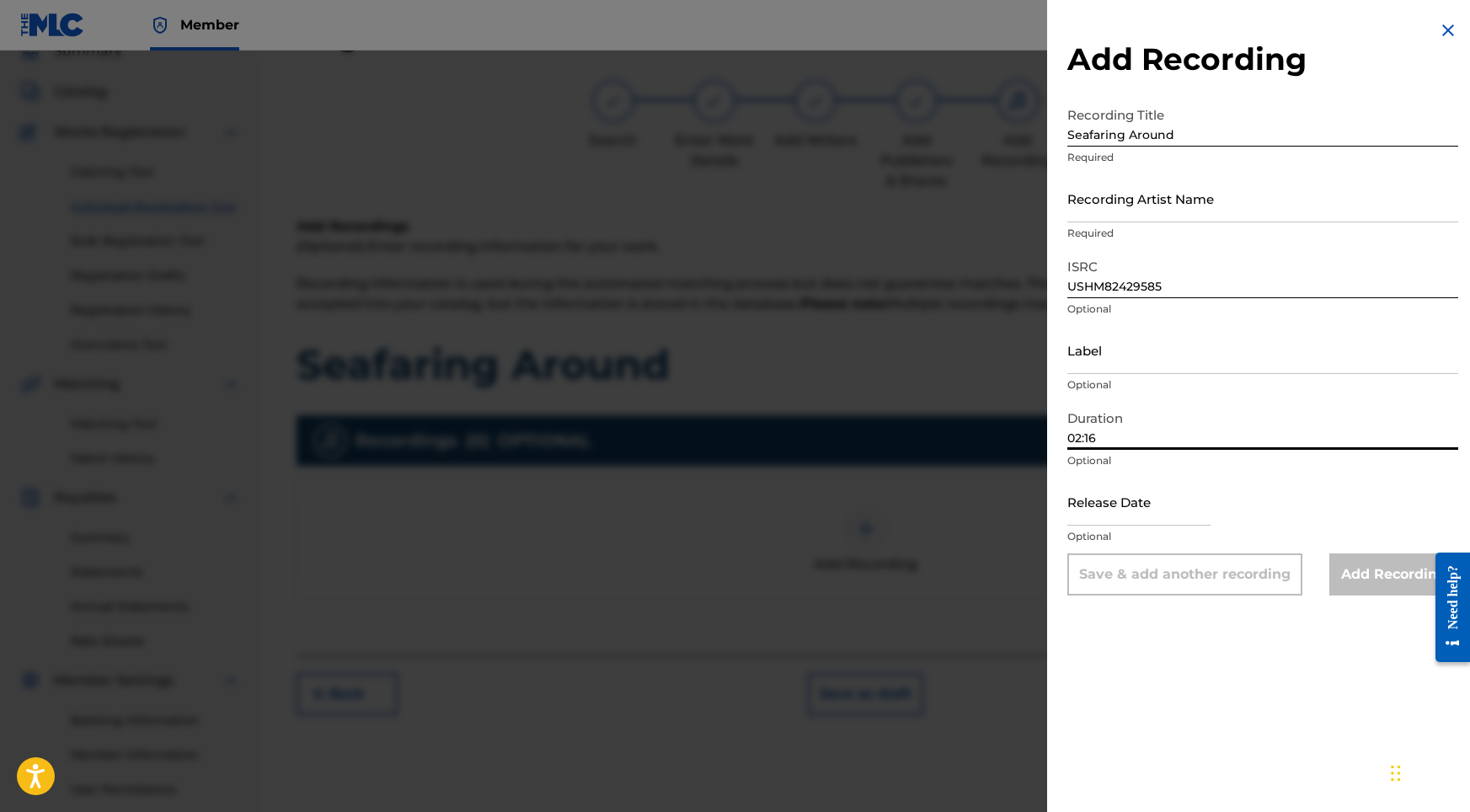
select select "8"
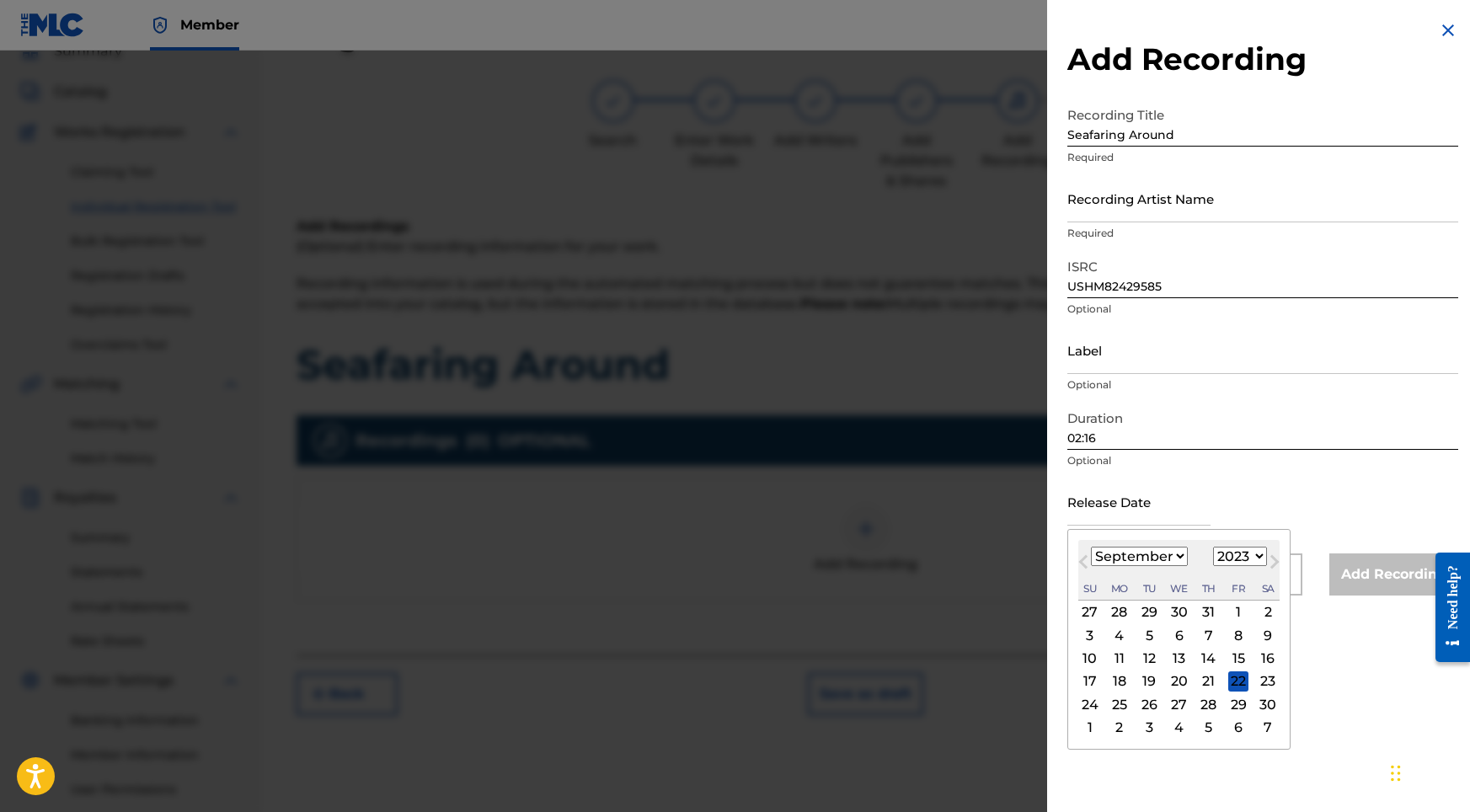
select select "2024"
select select "6"
click at [1228, 637] on div "12" at bounding box center [1238, 635] width 21 height 21
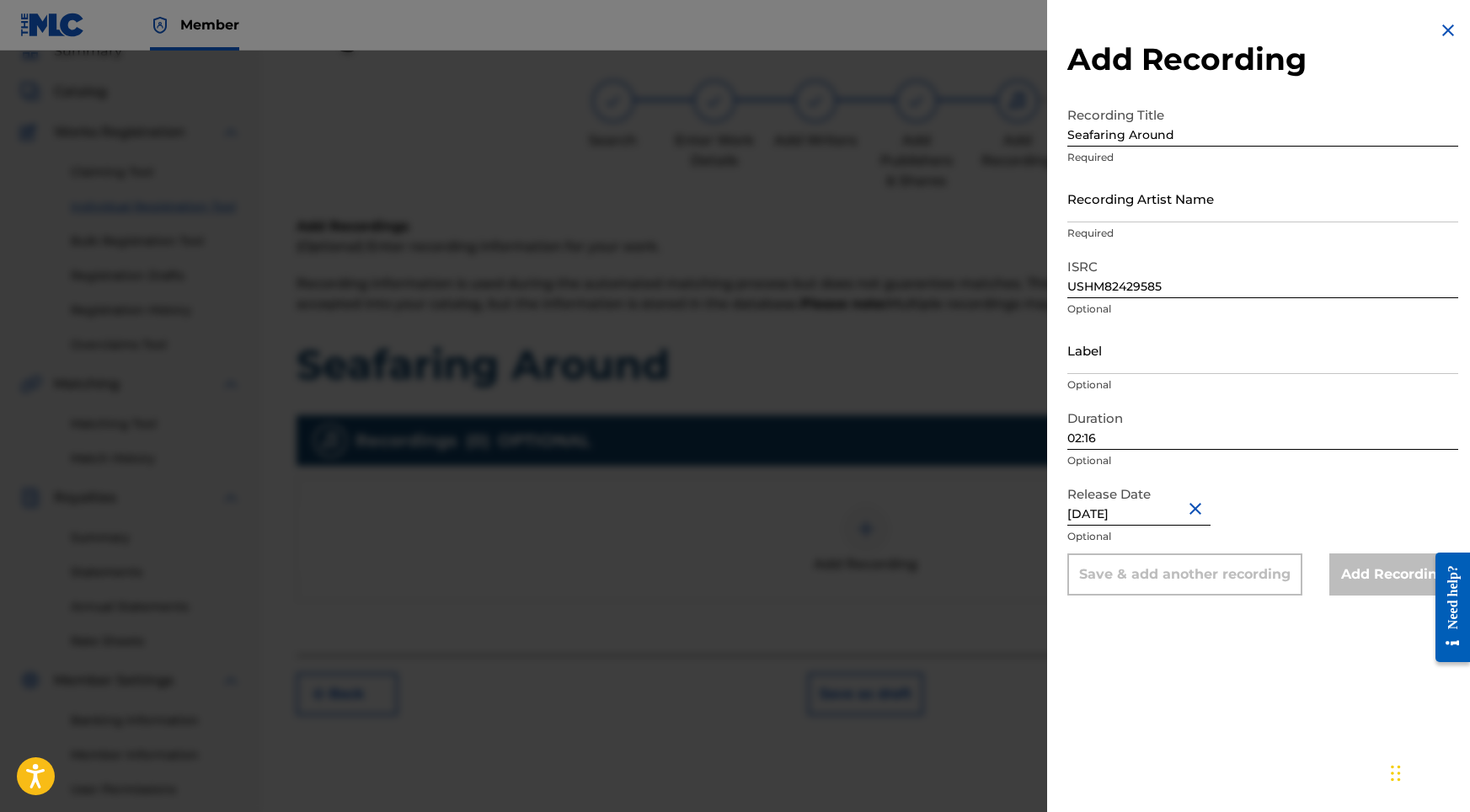
type input "[DATE]"
click at [1129, 227] on p "Required" at bounding box center [1262, 233] width 391 height 15
click at [1129, 224] on div "Recording Artist Name Required" at bounding box center [1262, 212] width 391 height 76
click at [1129, 216] on input "Recording Artist Name" at bounding box center [1262, 198] width 391 height 48
paste input "Sonic Atmos"
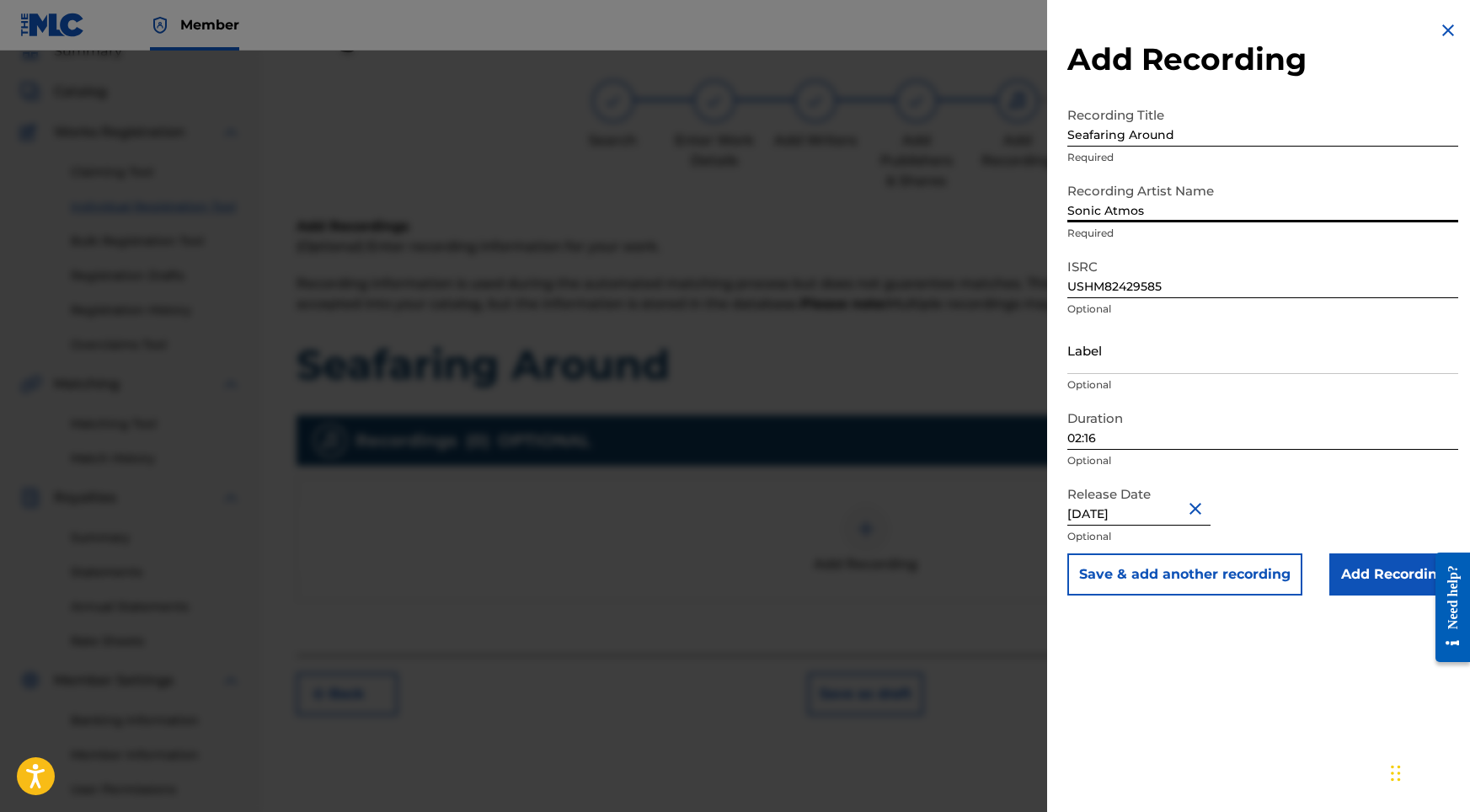
type input "Sonic Atmos"
click at [1343, 575] on input "Add Recording" at bounding box center [1394, 574] width 129 height 42
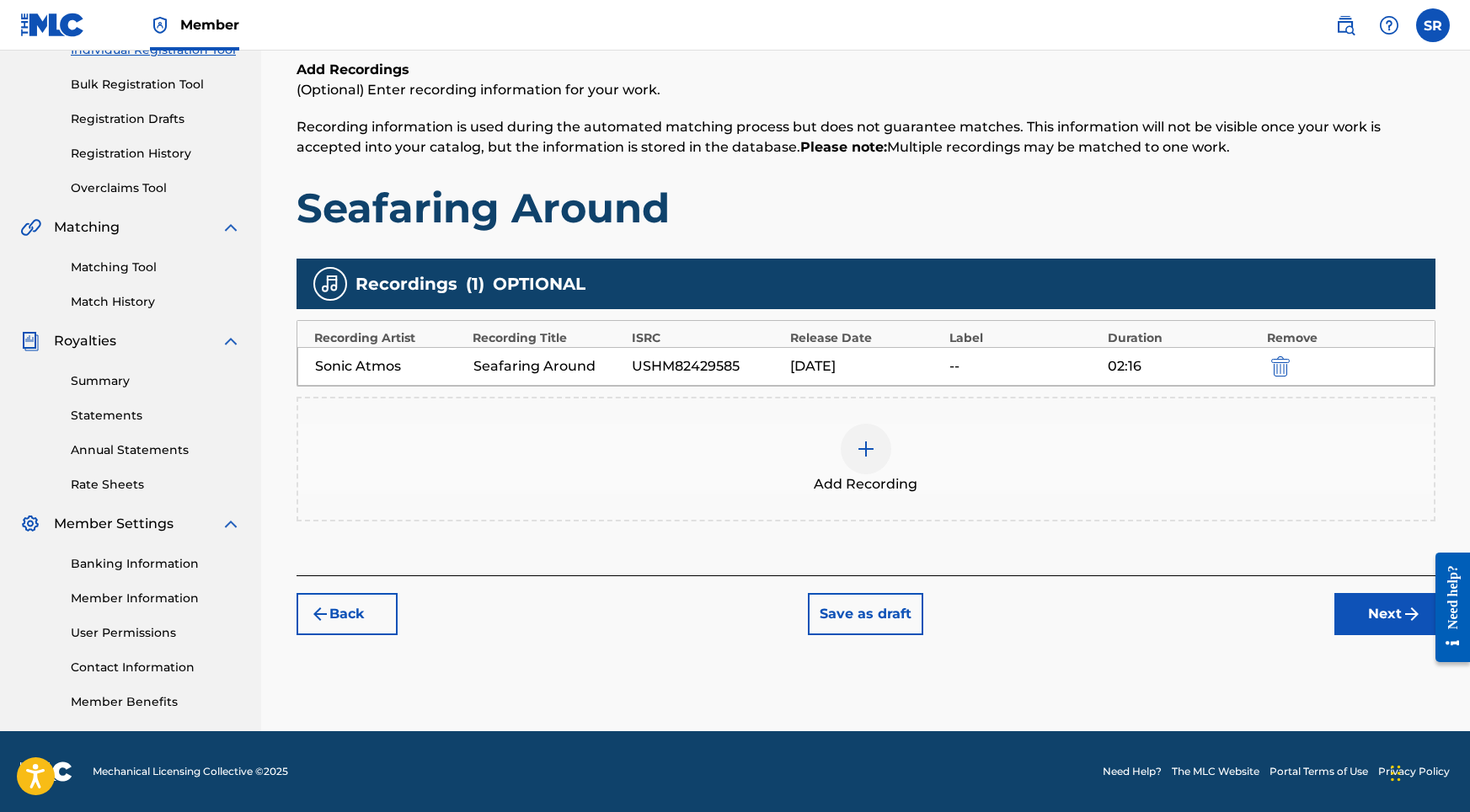
click at [1397, 621] on button "Next" at bounding box center [1384, 614] width 101 height 42
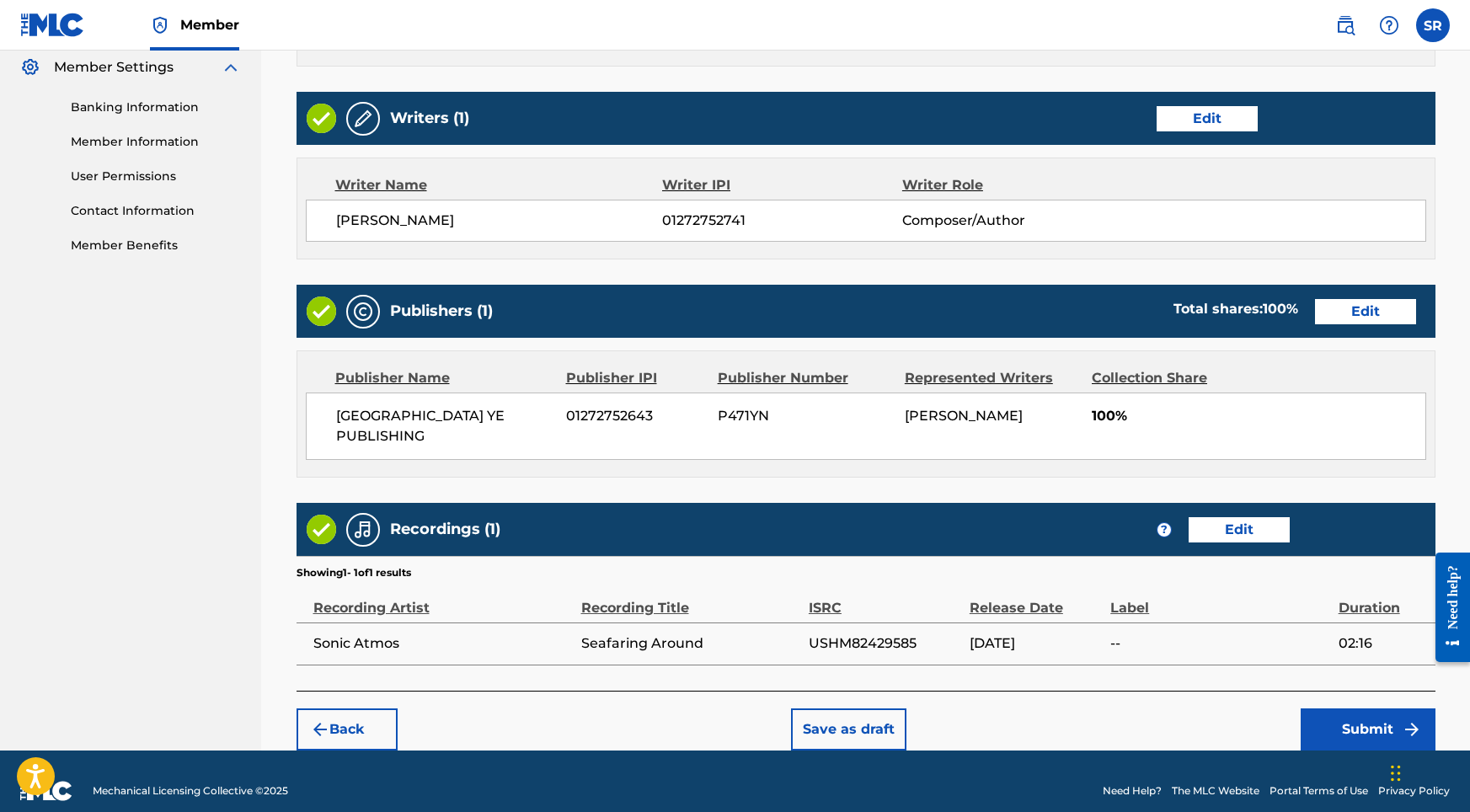
scroll to position [687, 0]
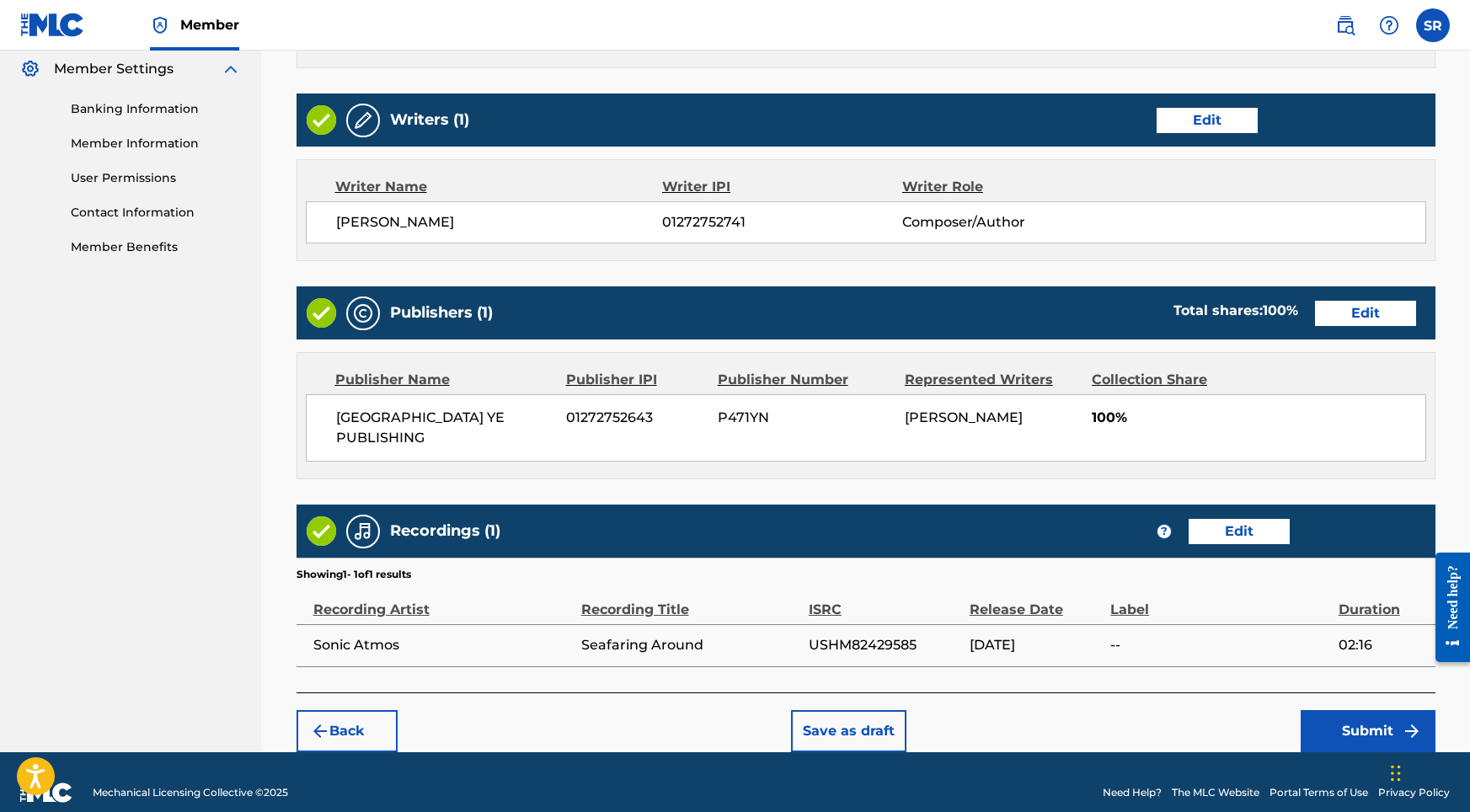
click at [1331, 718] on button "Submit" at bounding box center [1368, 730] width 135 height 42
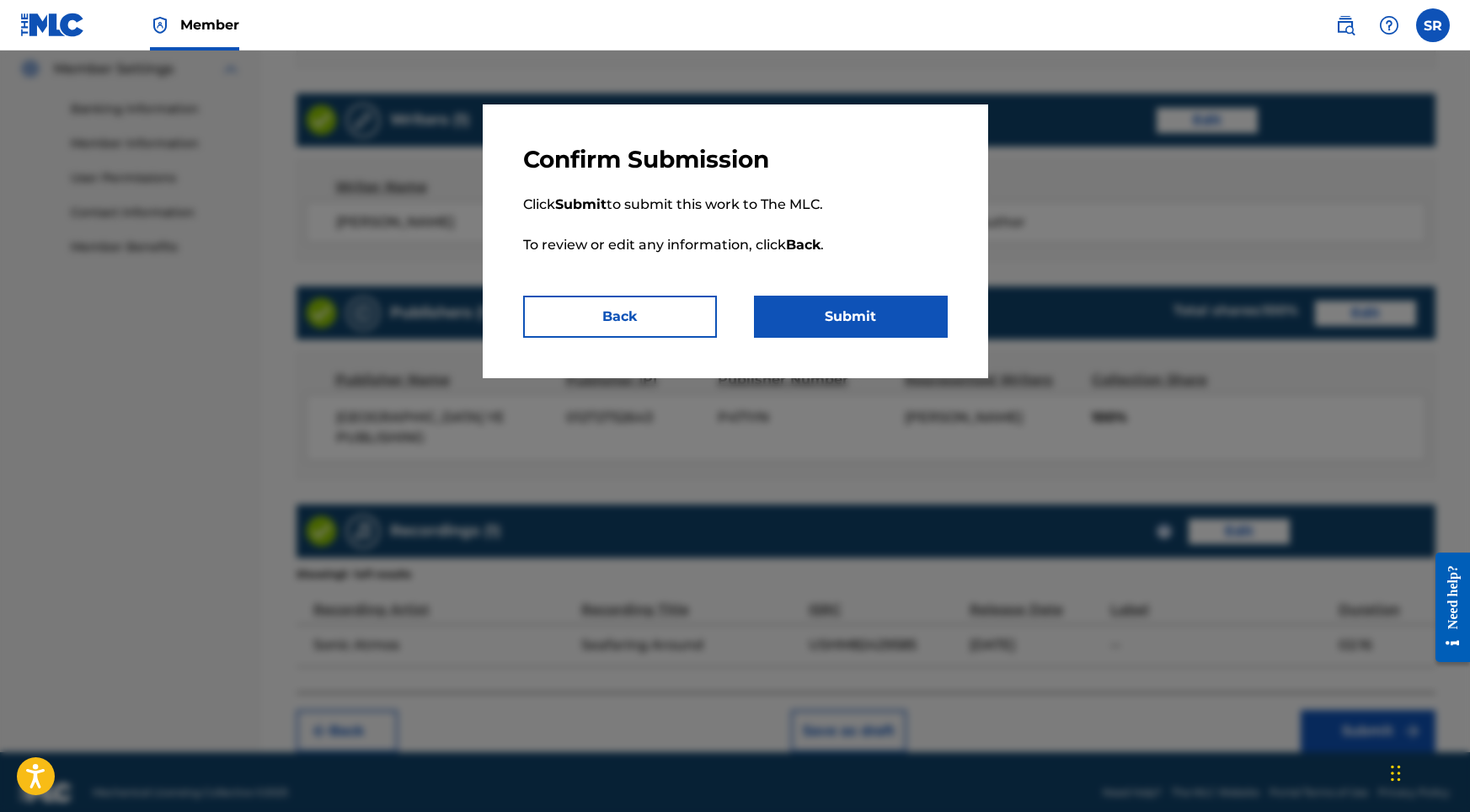
click at [807, 315] on button "Submit" at bounding box center [851, 316] width 194 height 42
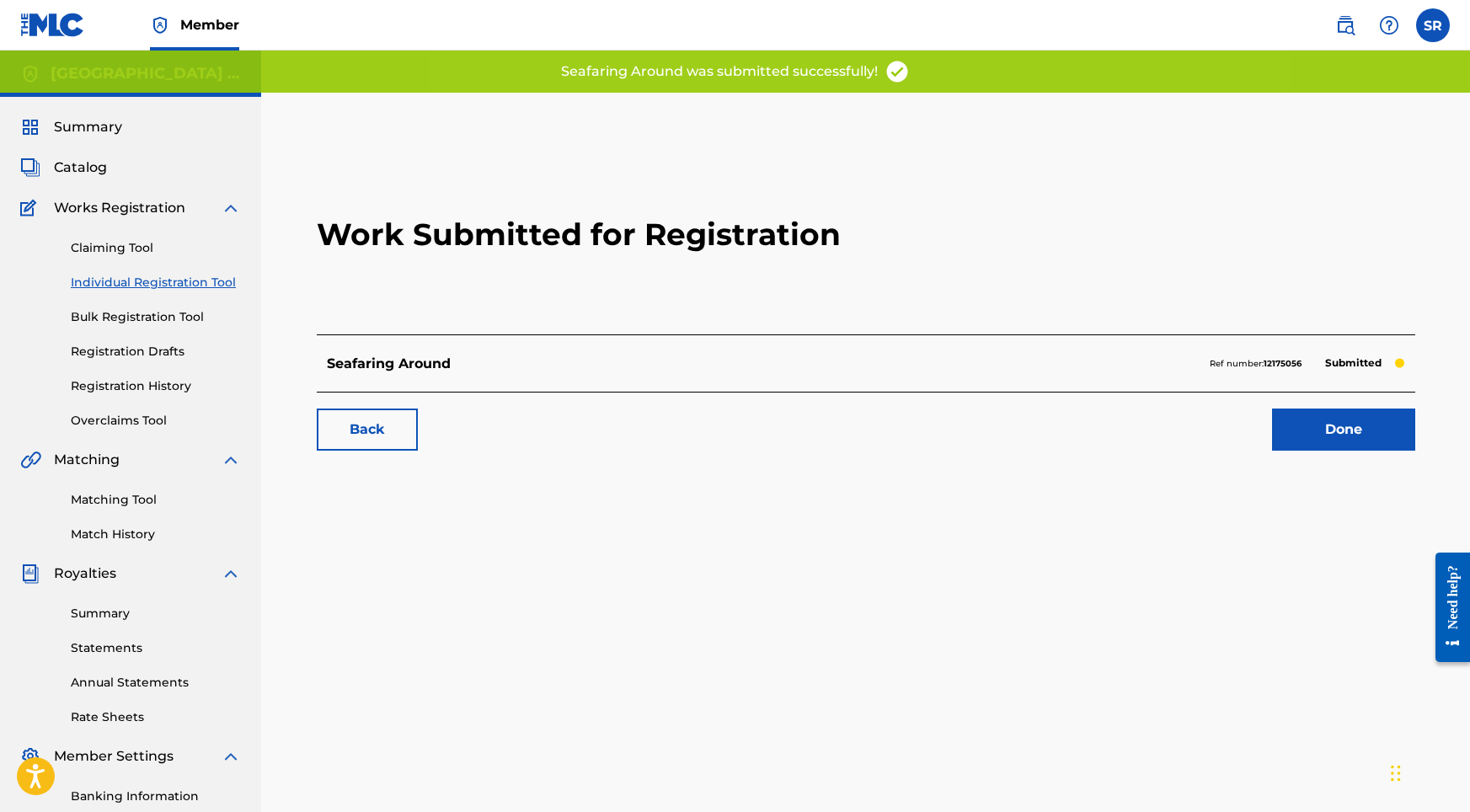
click at [1306, 432] on link "Done" at bounding box center [1343, 429] width 143 height 42
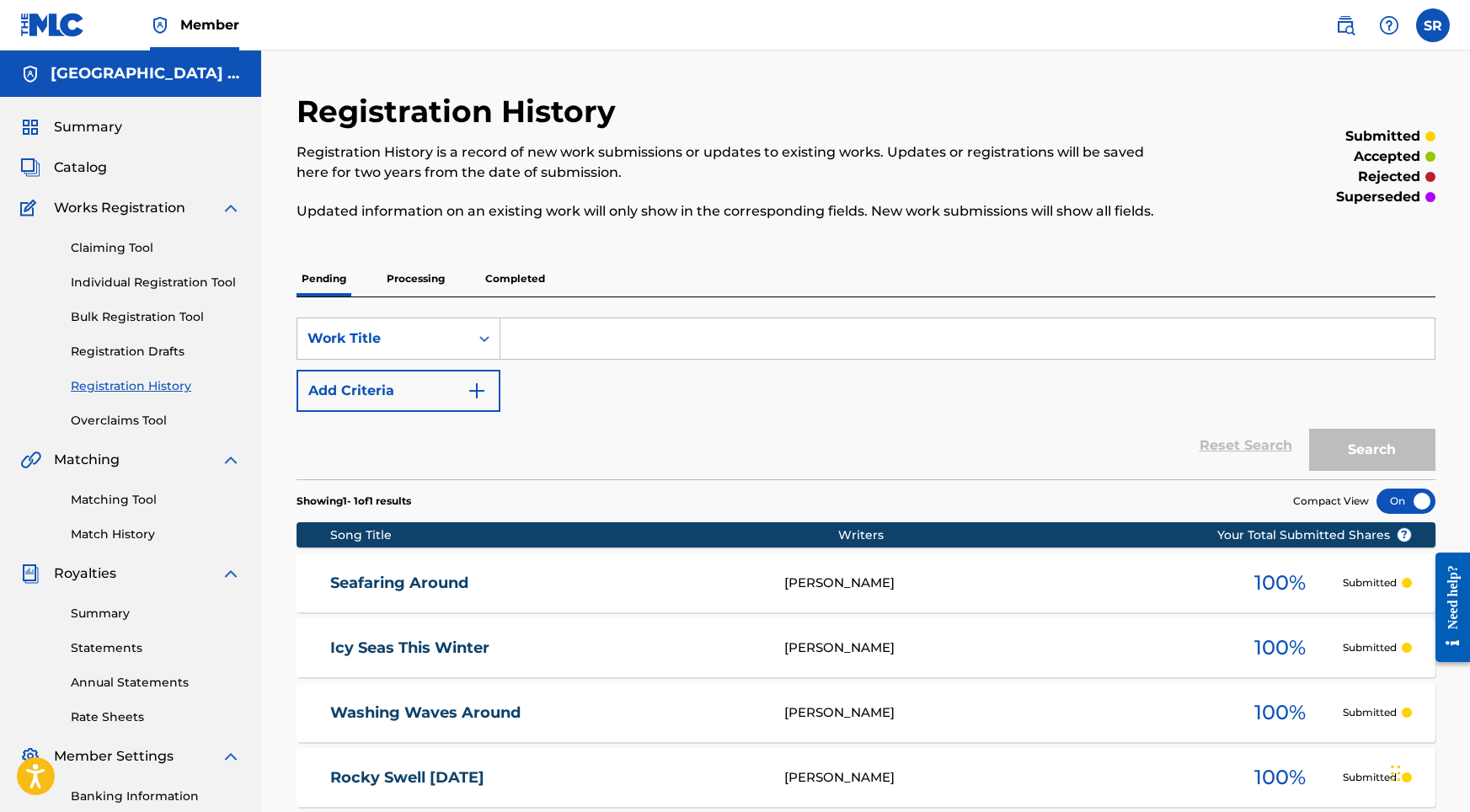
click at [214, 278] on link "Individual Registration Tool" at bounding box center [156, 282] width 170 height 18
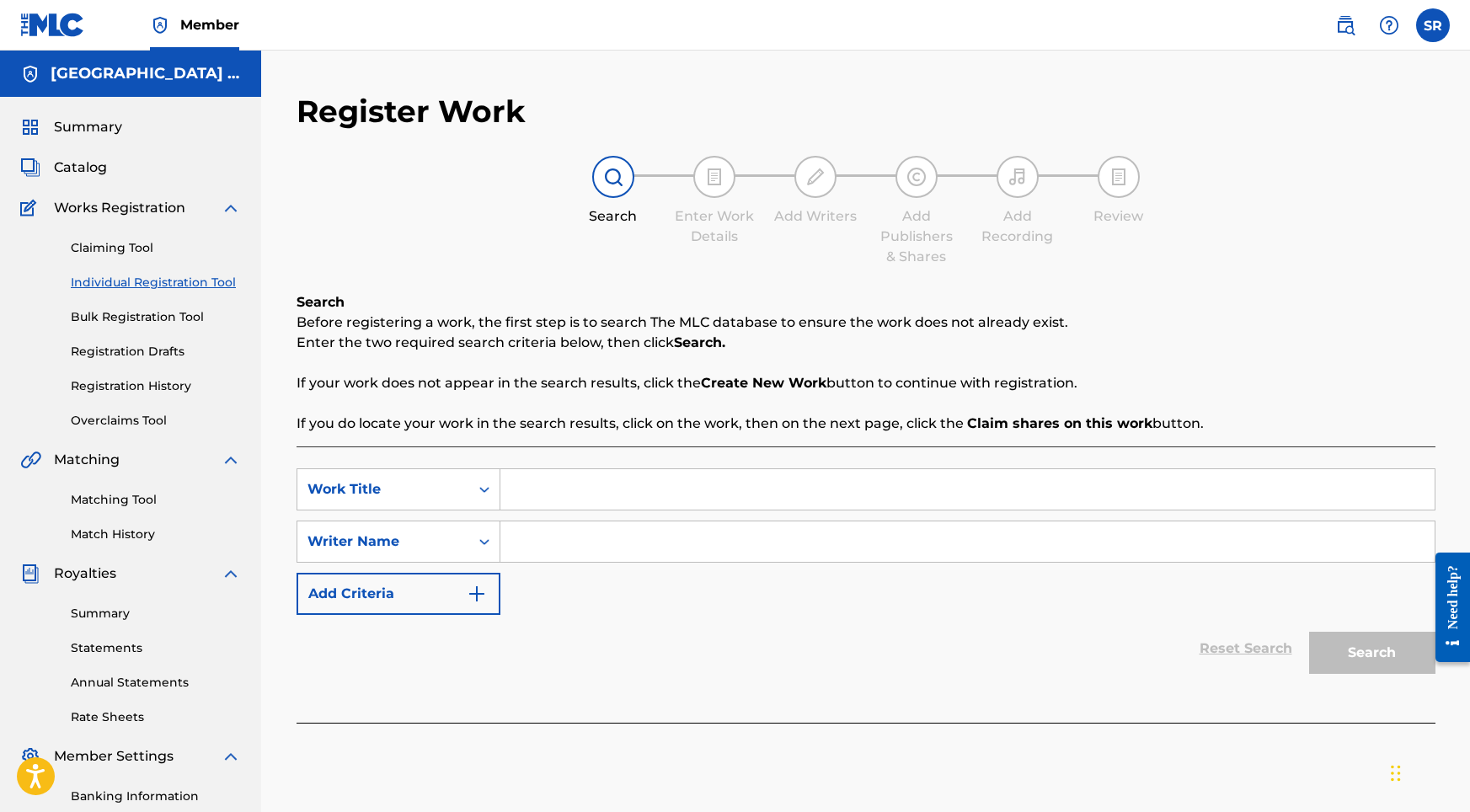
click at [594, 476] on input "Search Form" at bounding box center [967, 489] width 935 height 40
paste input "Navel Life"
type input "Navel Life"
paste input "Navel Life"
click at [605, 543] on input "Navel Life" at bounding box center [967, 541] width 935 height 40
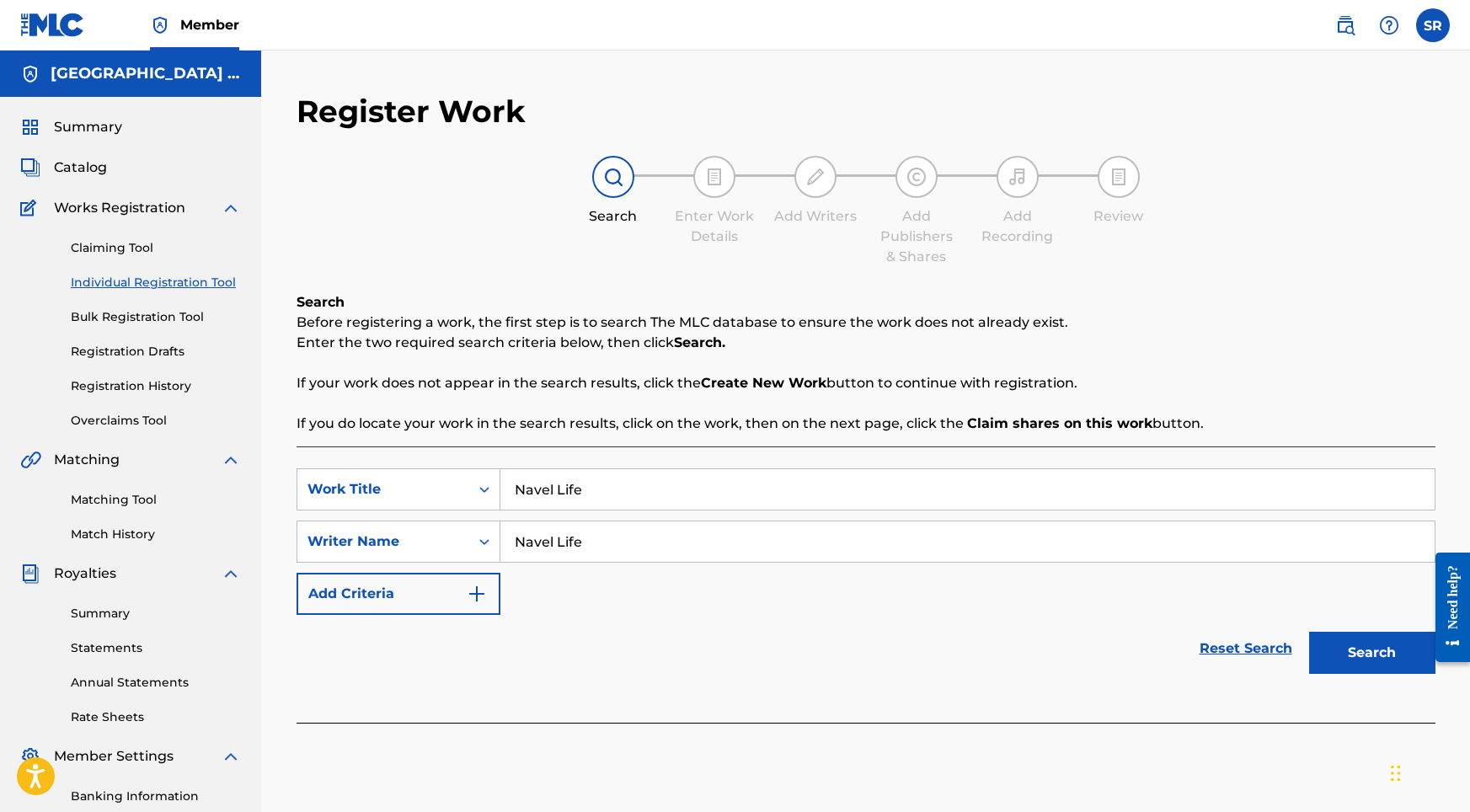
type input "Navel Life"
click at [1327, 664] on button "Search" at bounding box center [1373, 652] width 127 height 42
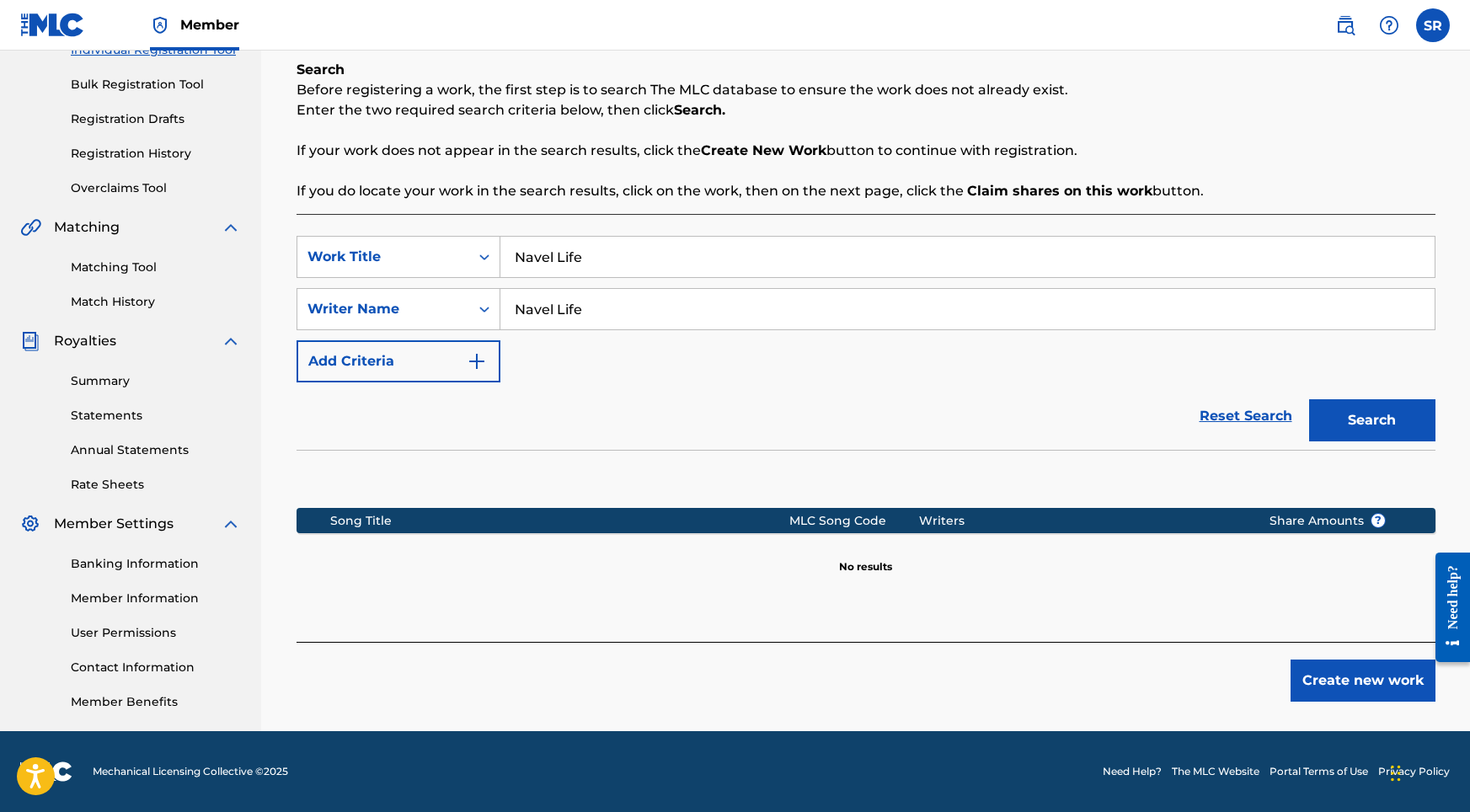
scroll to position [232, 0]
click at [1353, 690] on button "Create new work" at bounding box center [1362, 680] width 145 height 42
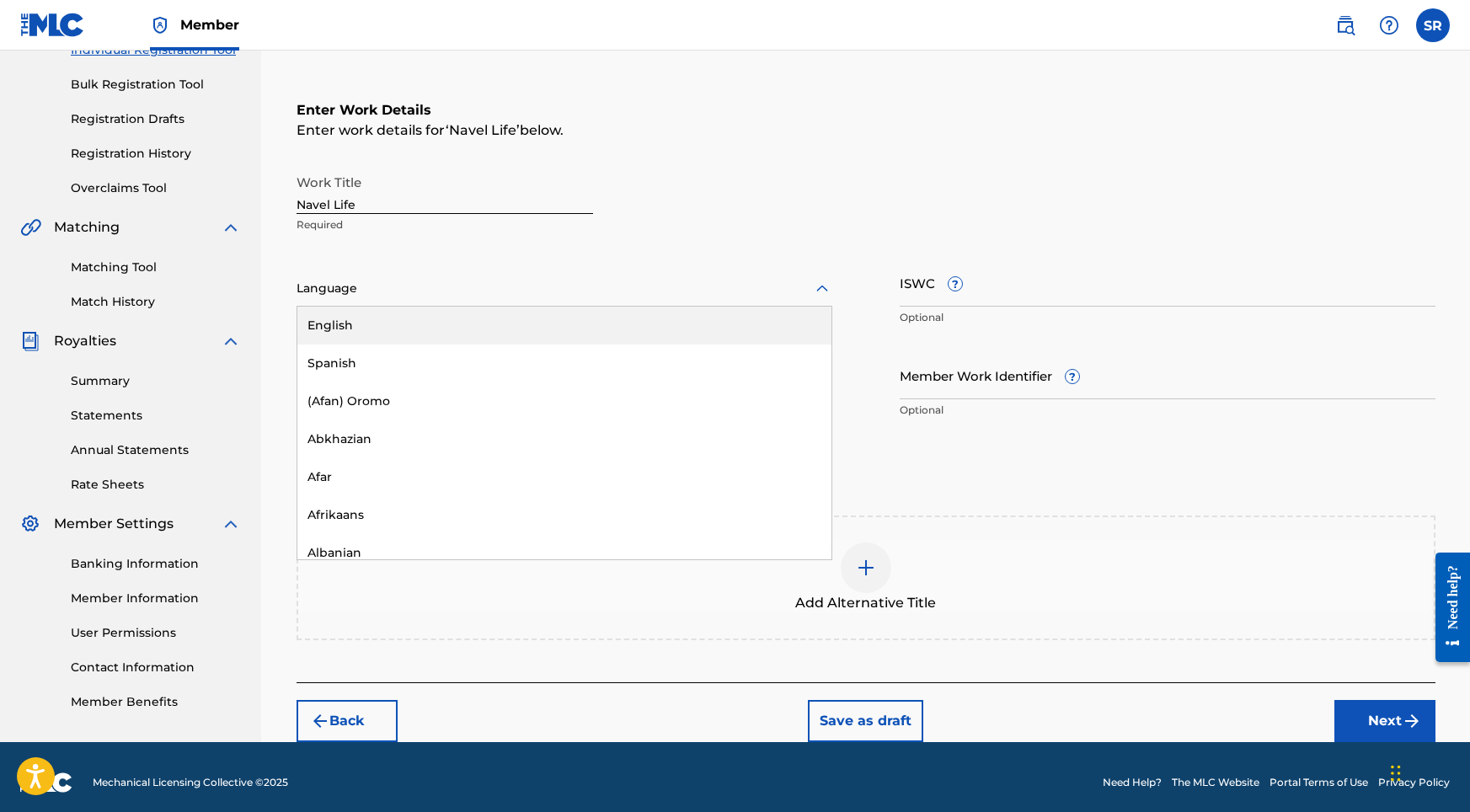
click at [493, 279] on div at bounding box center [564, 288] width 536 height 21
click at [393, 334] on div "English" at bounding box center [564, 326] width 534 height 38
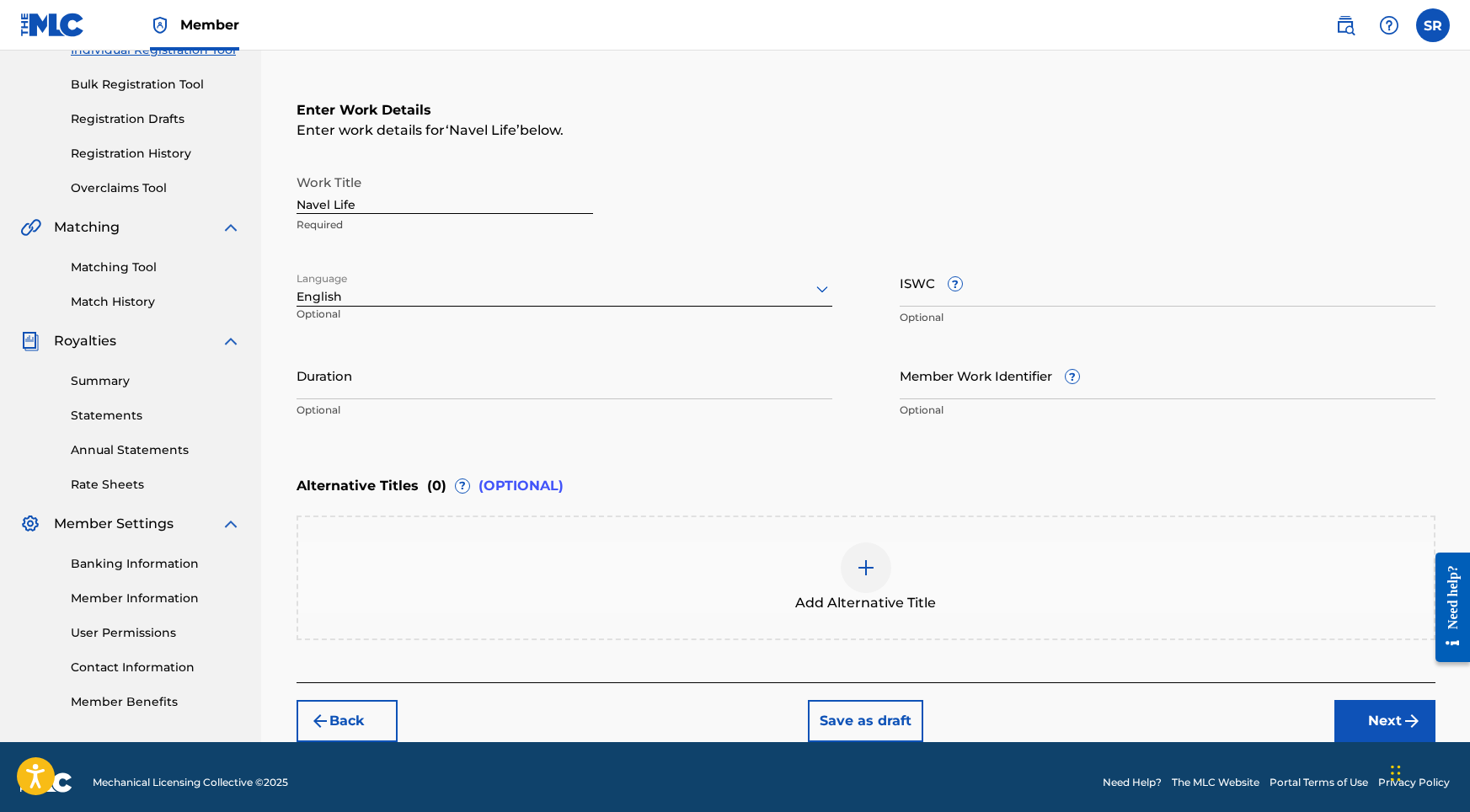
click at [405, 371] on input "Duration" at bounding box center [564, 375] width 536 height 48
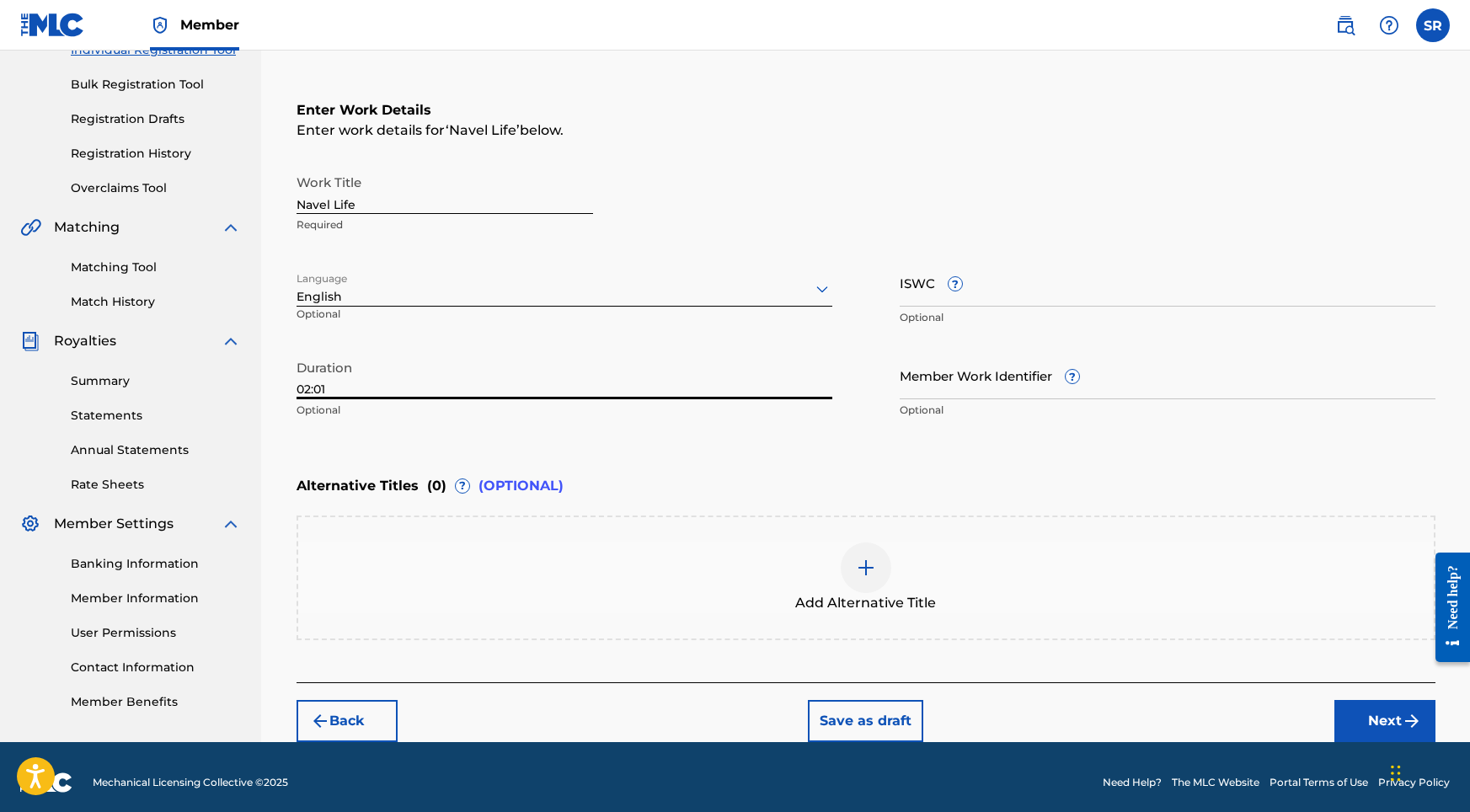
type input "02:01"
click at [853, 578] on div at bounding box center [865, 567] width 50 height 50
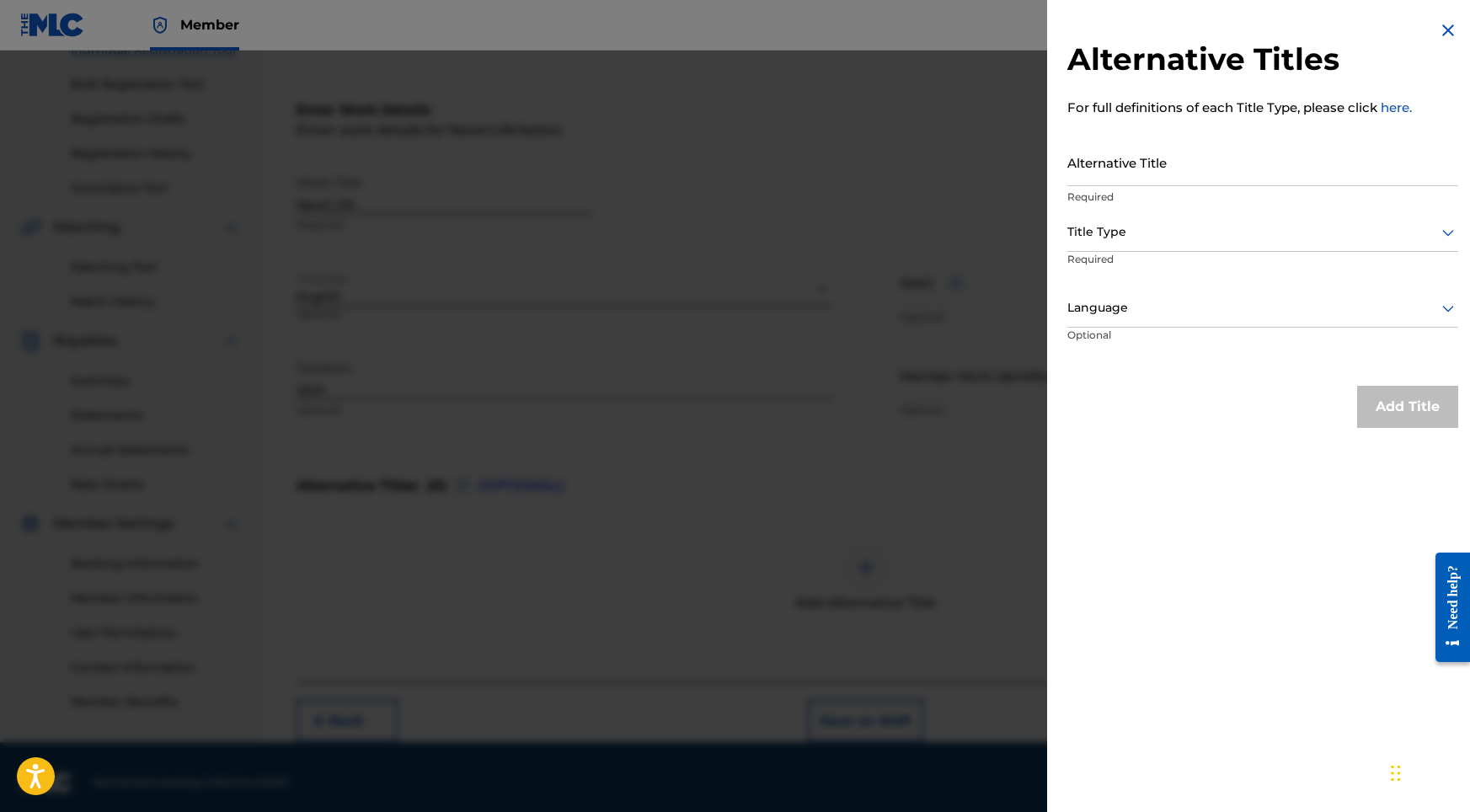
click at [1140, 167] on input "Alternative Title" at bounding box center [1262, 162] width 391 height 48
paste input "Navel Life"
type input "Navel Life"
click at [1119, 230] on div at bounding box center [1262, 232] width 391 height 21
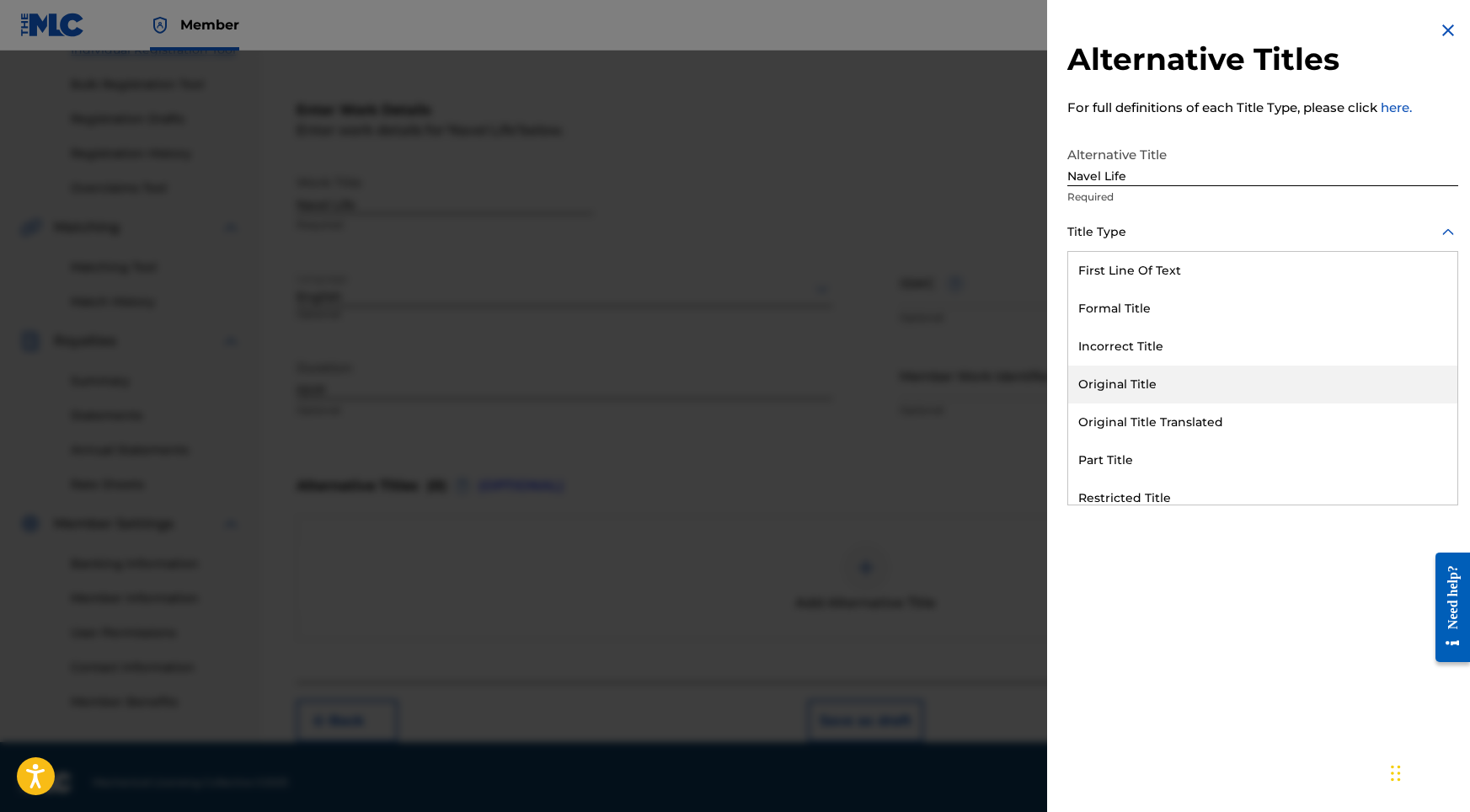
click at [1143, 367] on div "Original Title" at bounding box center [1262, 385] width 389 height 38
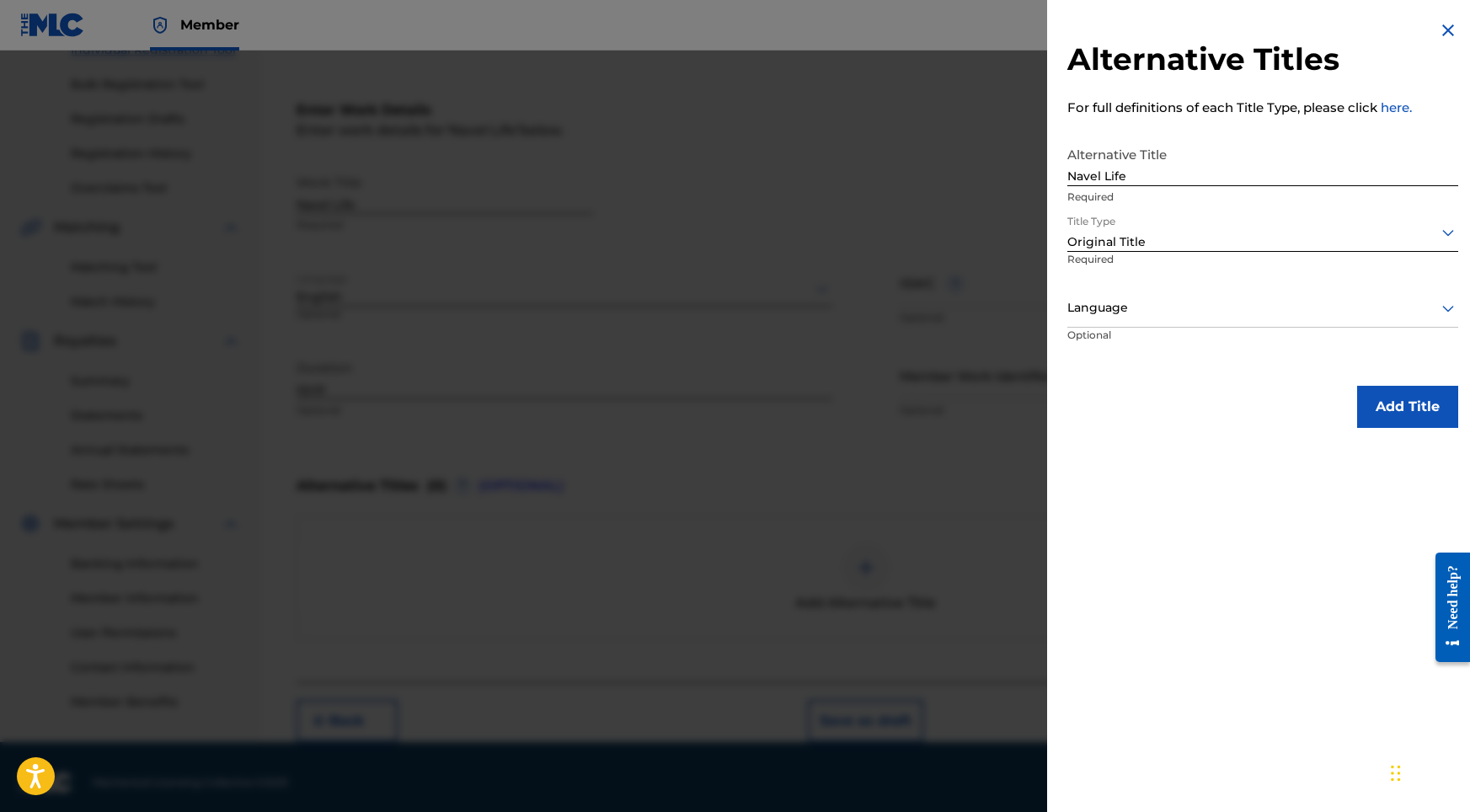
click at [1166, 308] on div at bounding box center [1262, 308] width 391 height 21
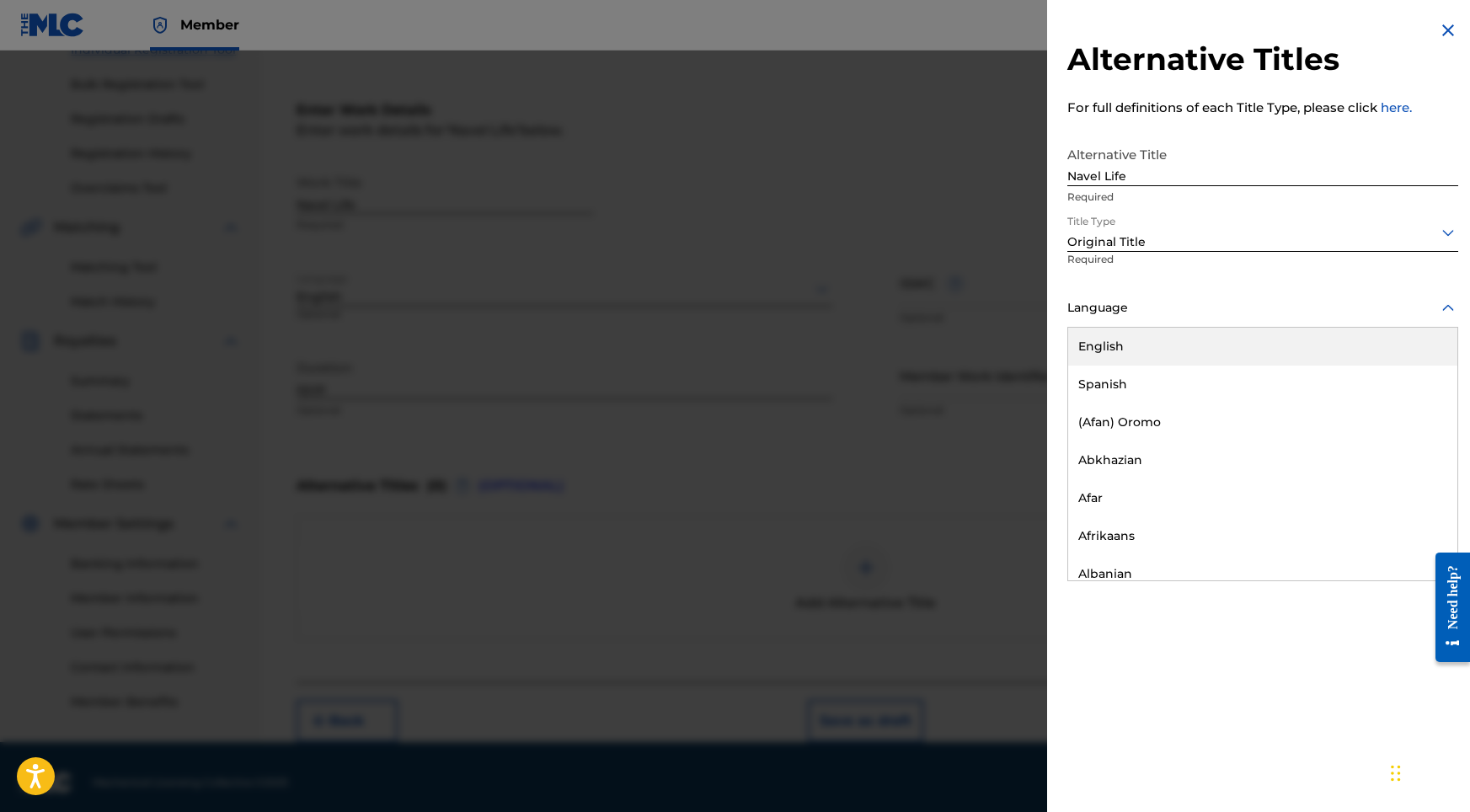
click at [1142, 345] on div "English" at bounding box center [1262, 346] width 389 height 38
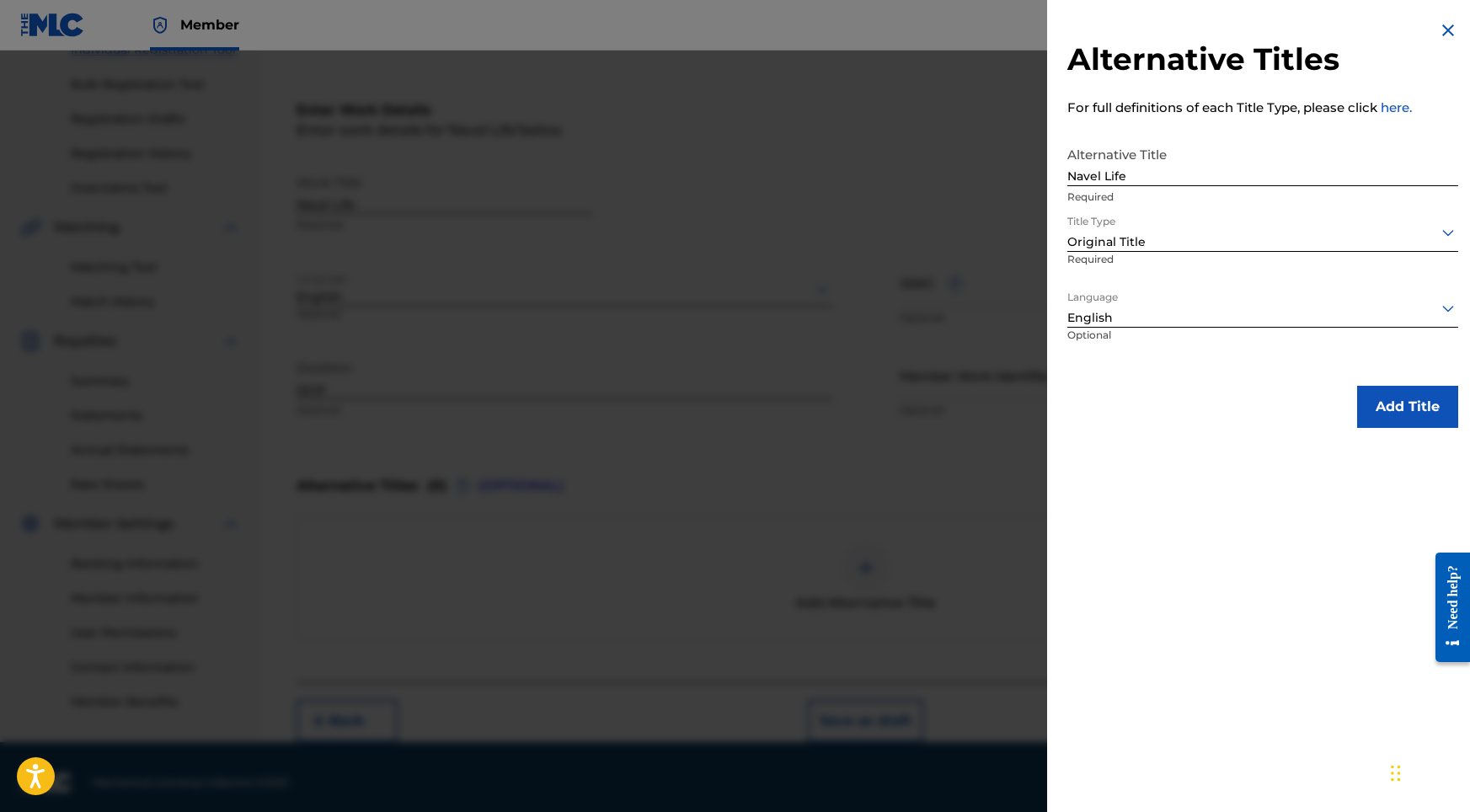
click at [1391, 409] on button "Add Title" at bounding box center [1408, 406] width 101 height 42
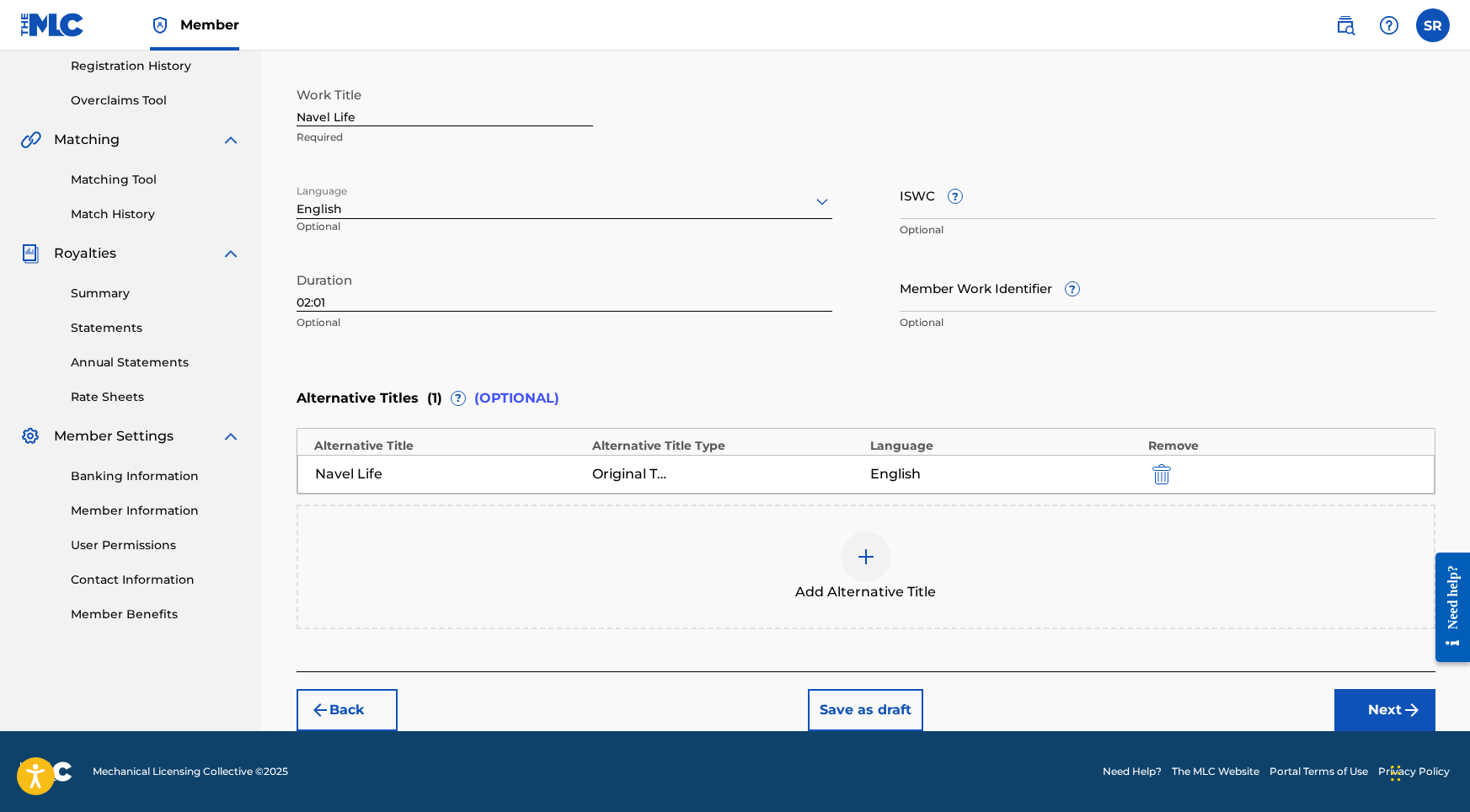
click at [1400, 708] on button "Next" at bounding box center [1384, 709] width 101 height 42
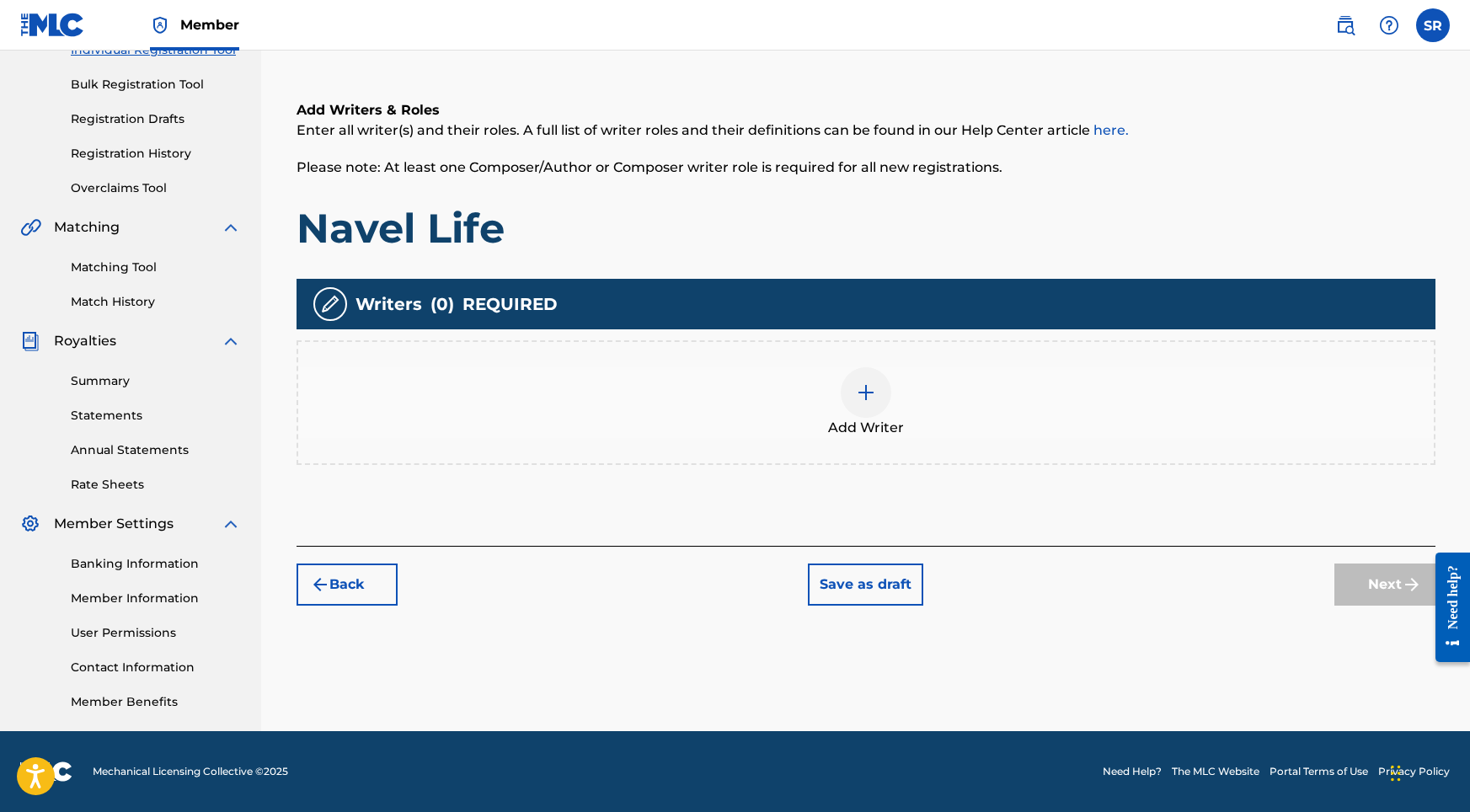
click at [852, 432] on span "Add Writer" at bounding box center [865, 428] width 76 height 21
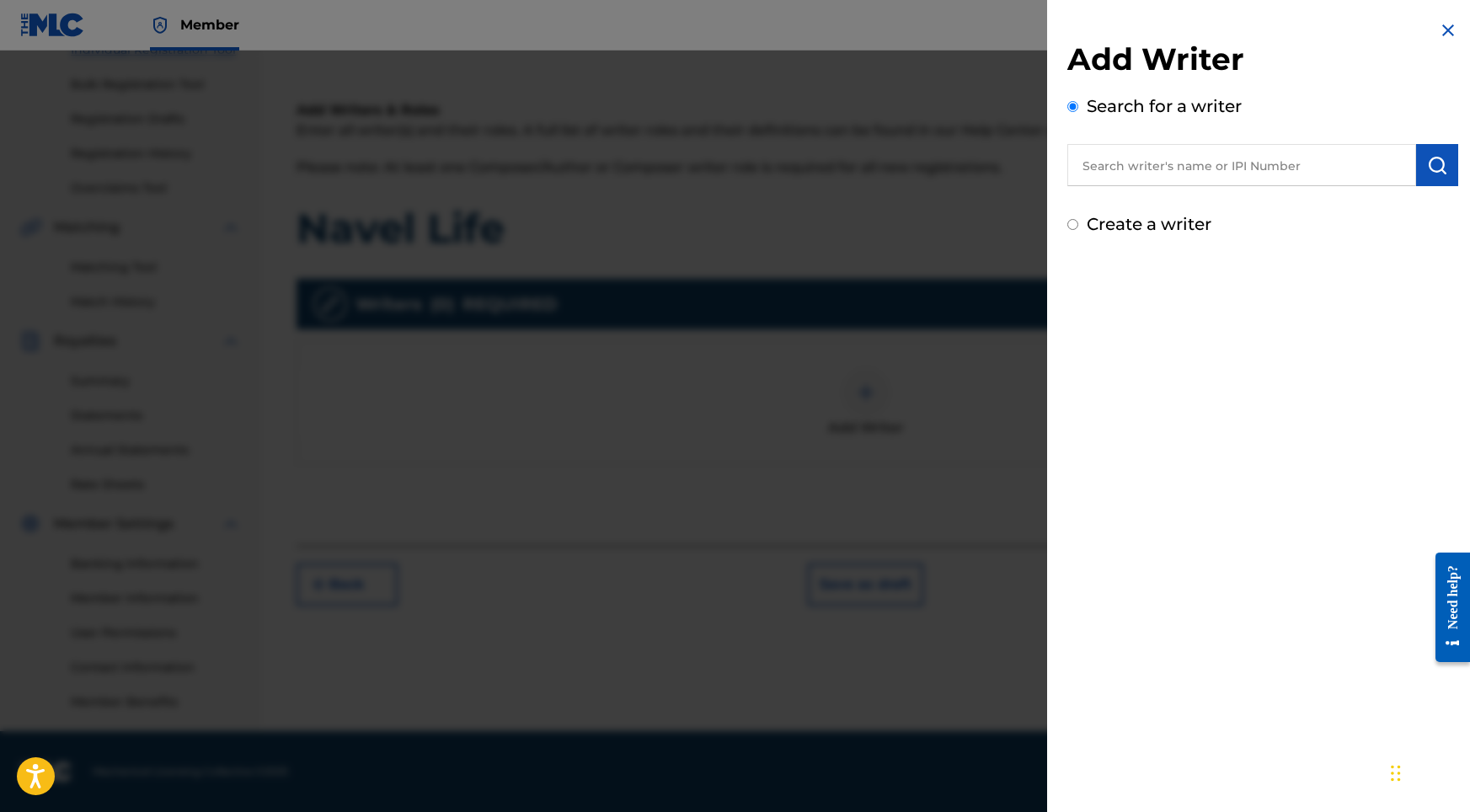
click at [1187, 156] on input "text" at bounding box center [1242, 164] width 349 height 42
paste input "[PERSON_NAME]"
type input "[PERSON_NAME]"
click at [1427, 156] on img "submit" at bounding box center [1438, 165] width 21 height 21
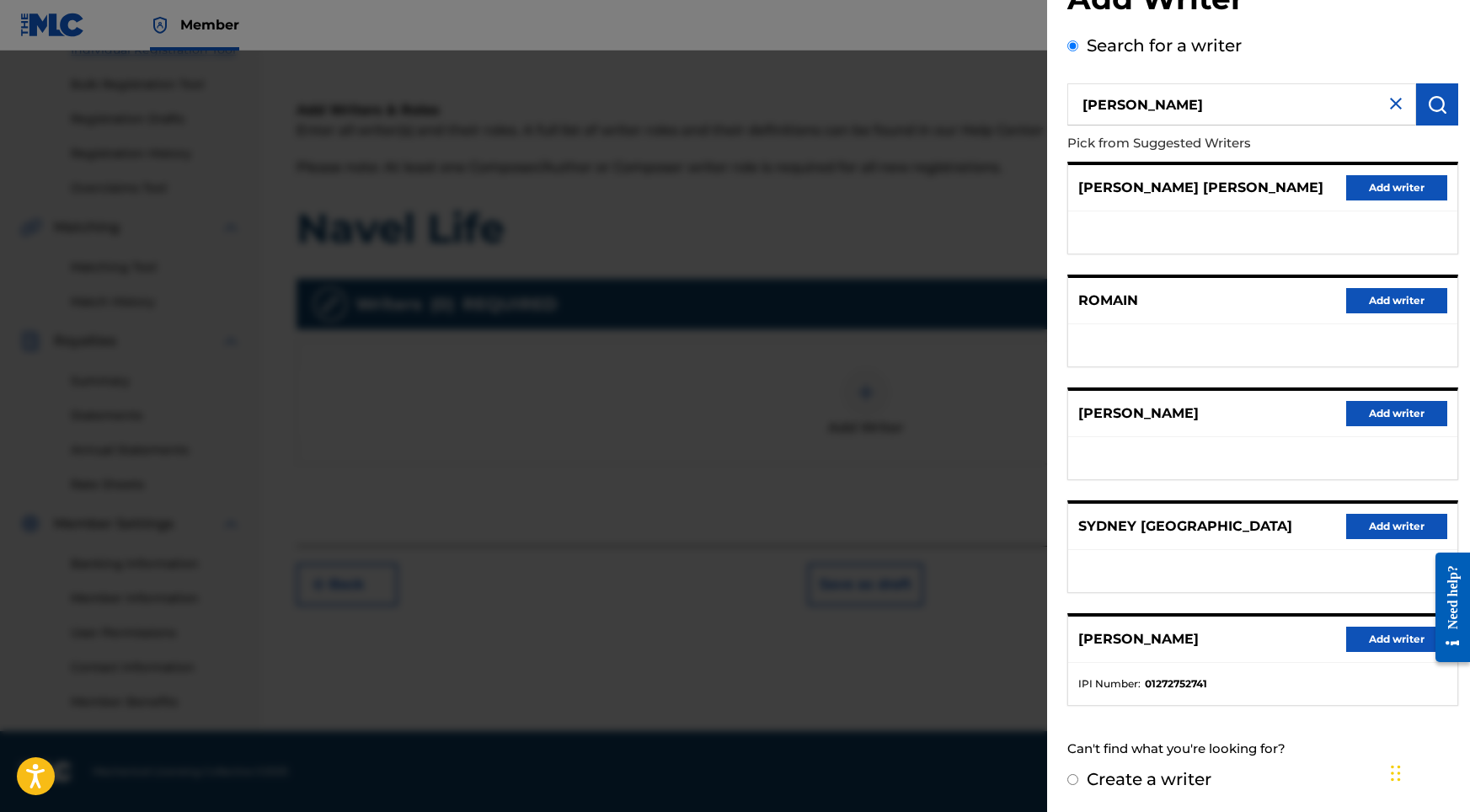
scroll to position [75, 0]
click at [1388, 643] on button "Add writer" at bounding box center [1396, 639] width 101 height 26
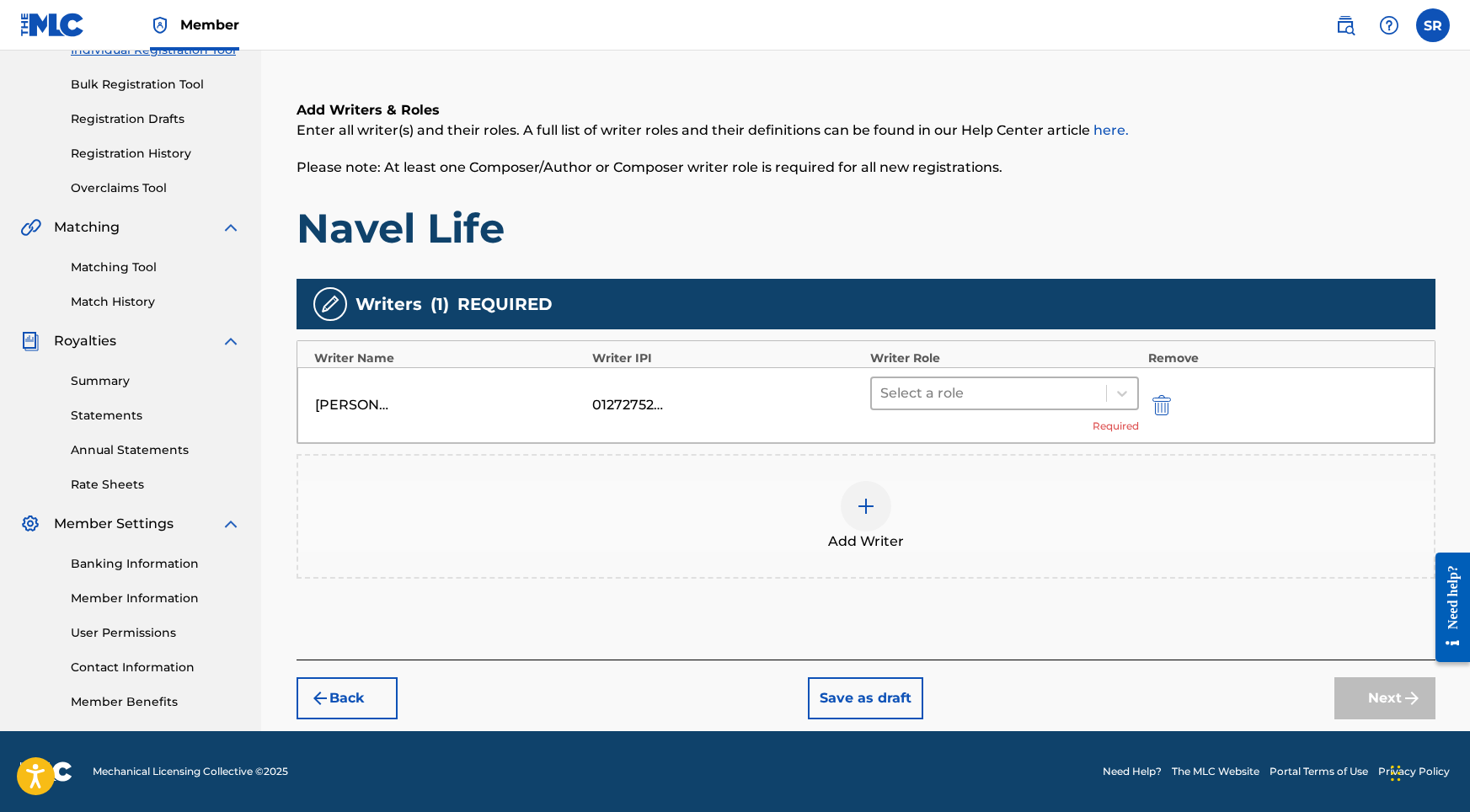
click at [935, 389] on div at bounding box center [989, 393] width 218 height 24
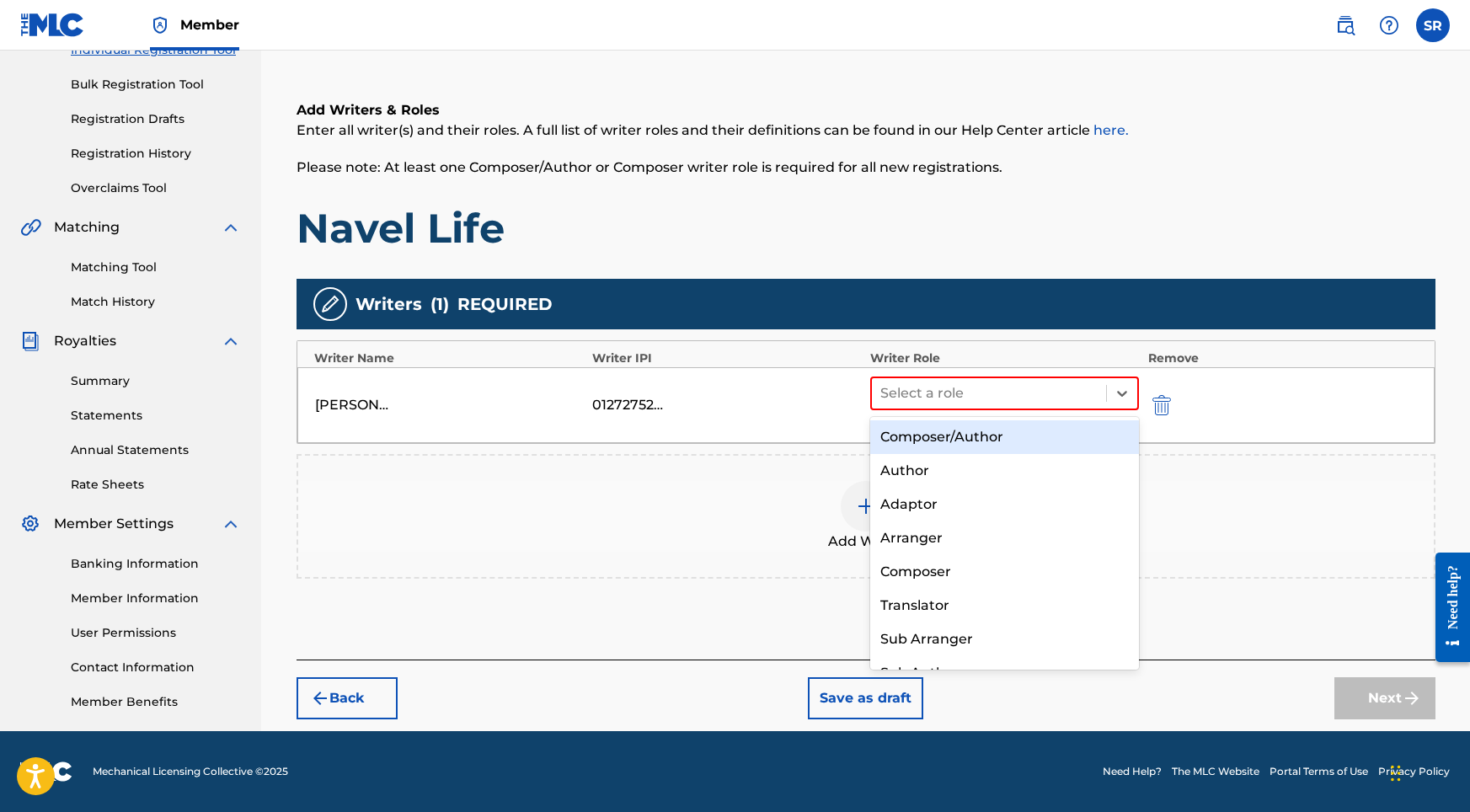
click at [942, 434] on div "Composer/Author" at bounding box center [1005, 437] width 269 height 33
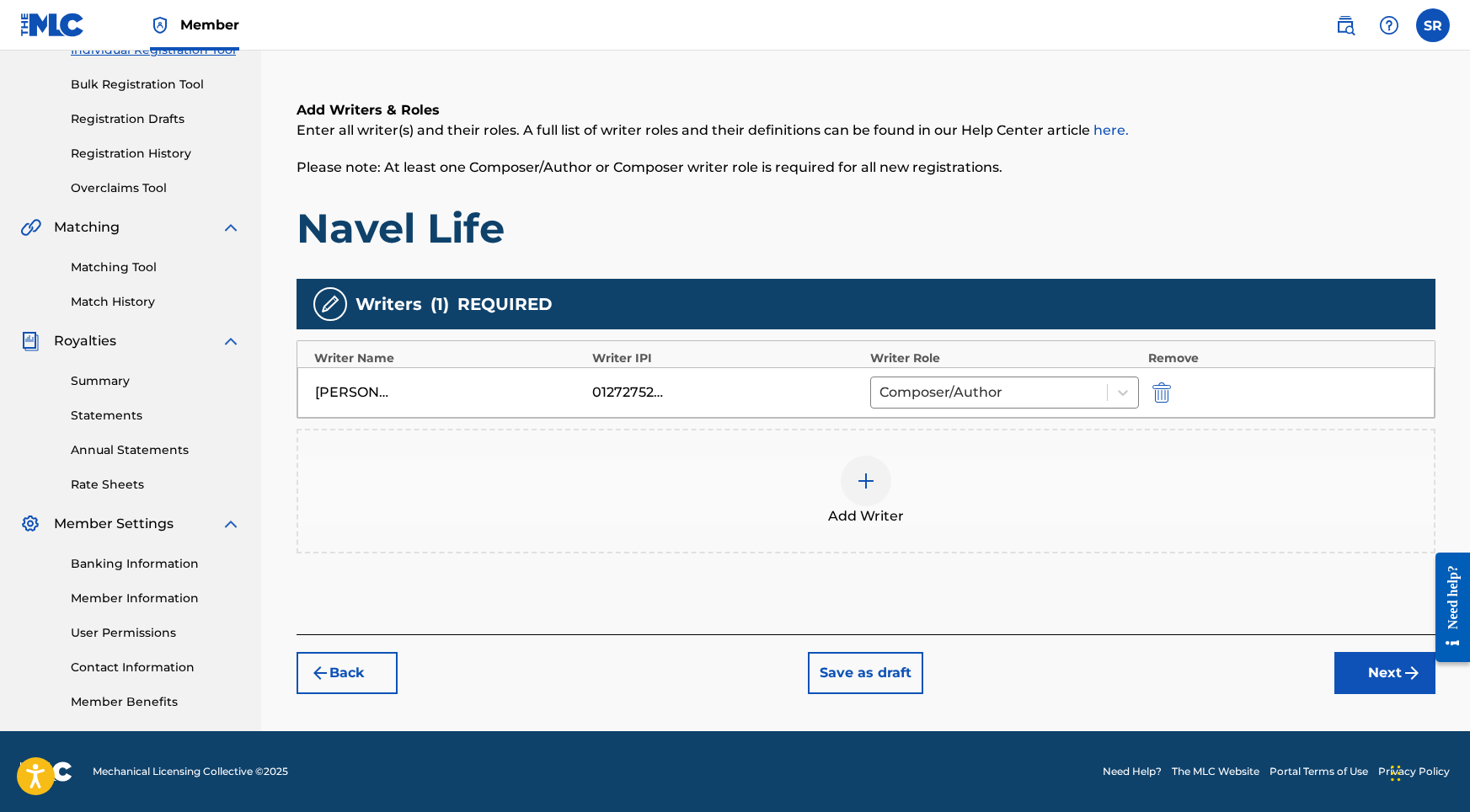
click at [1338, 688] on button "Next" at bounding box center [1384, 672] width 101 height 42
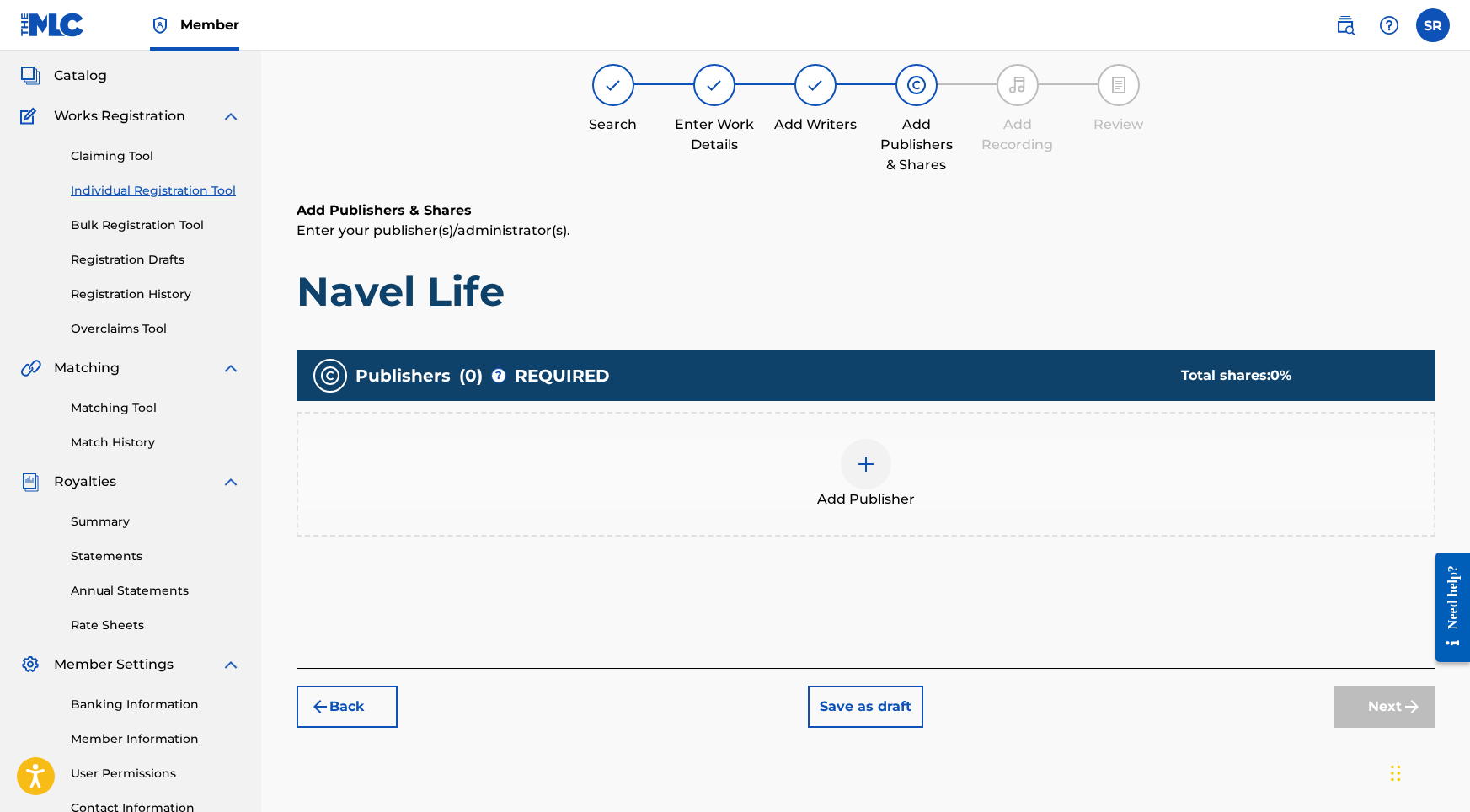
scroll to position [76, 0]
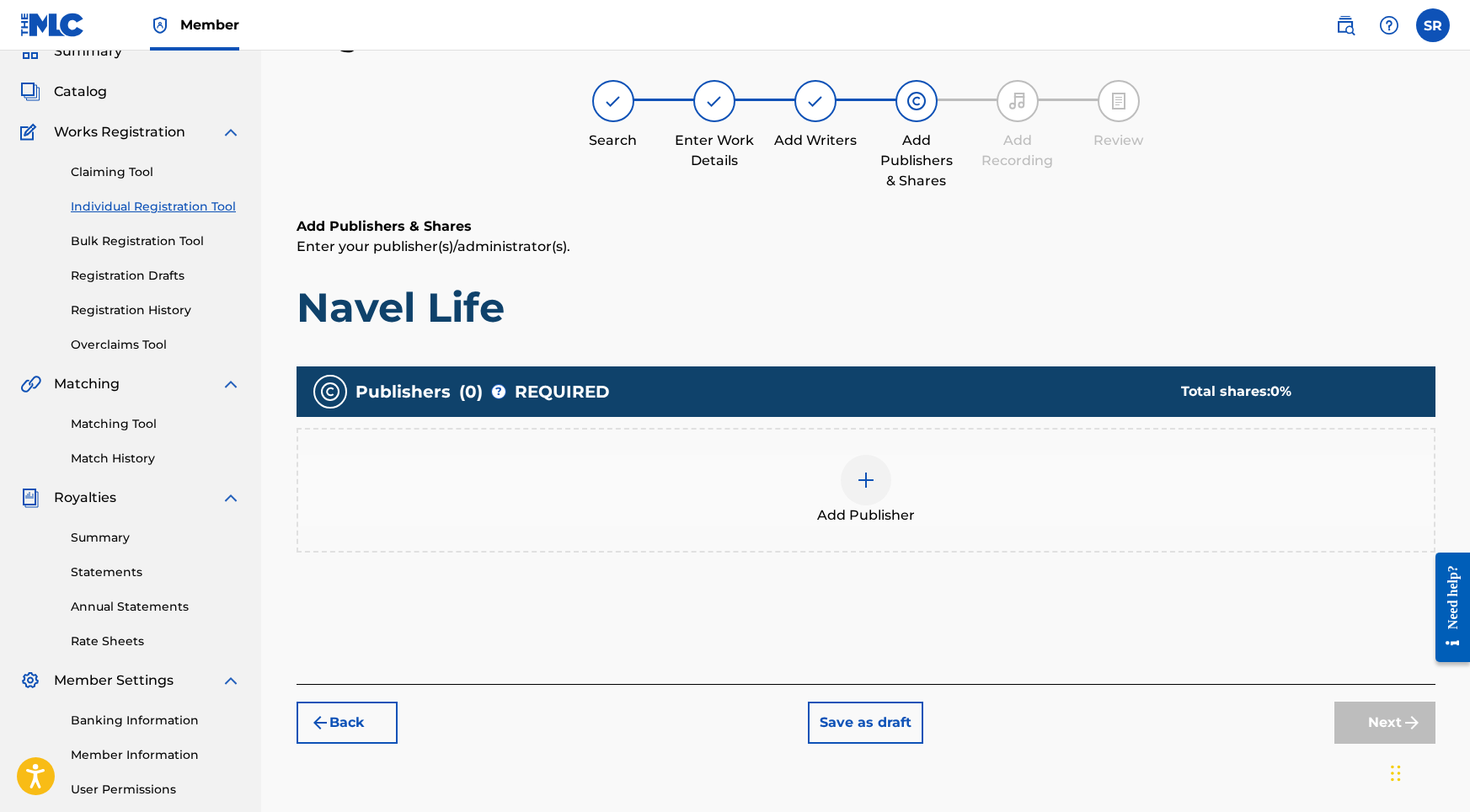
click at [885, 485] on div at bounding box center [865, 480] width 50 height 50
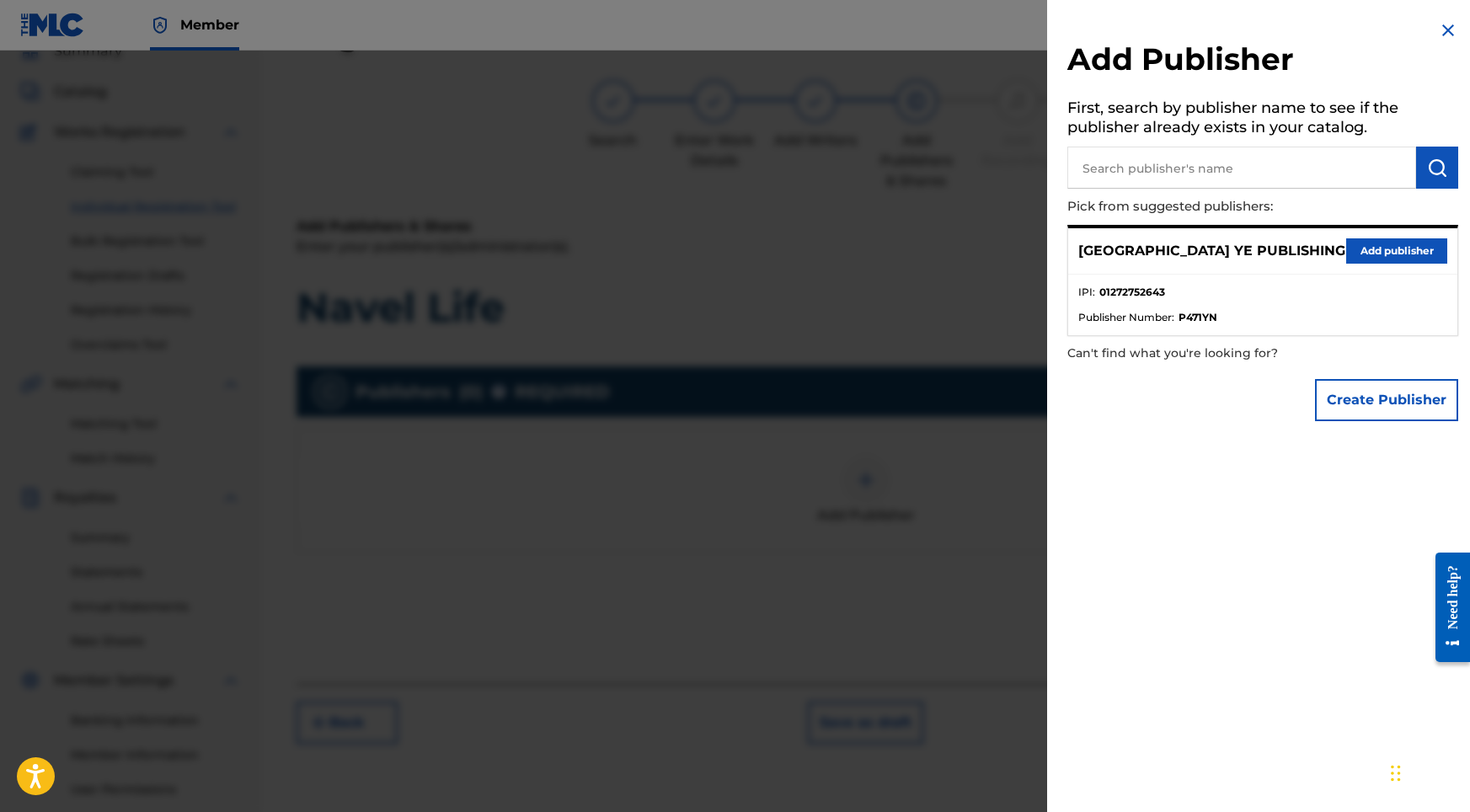
click at [1389, 246] on button "Add publisher" at bounding box center [1396, 251] width 101 height 26
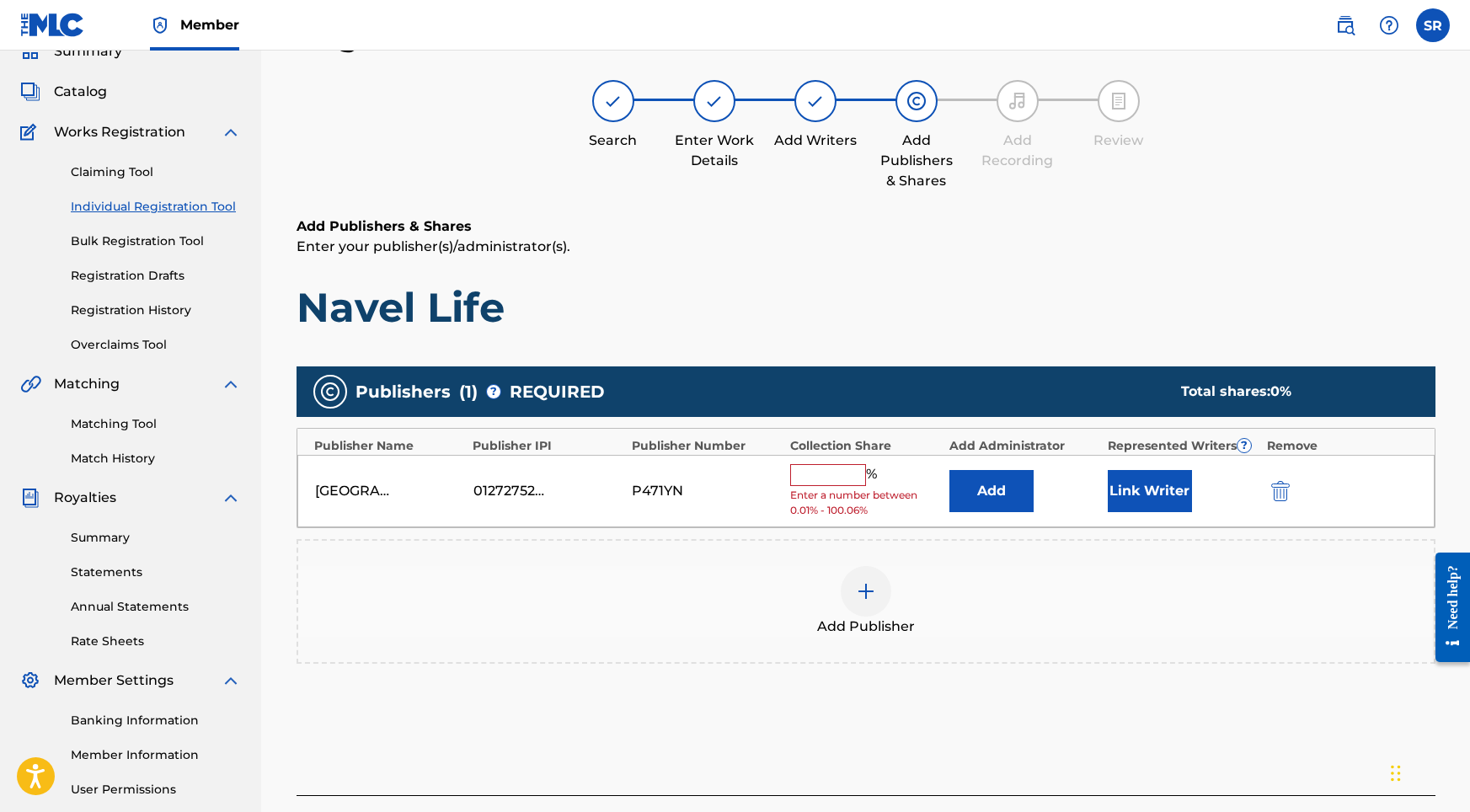
click at [838, 472] on input "text" at bounding box center [828, 475] width 76 height 22
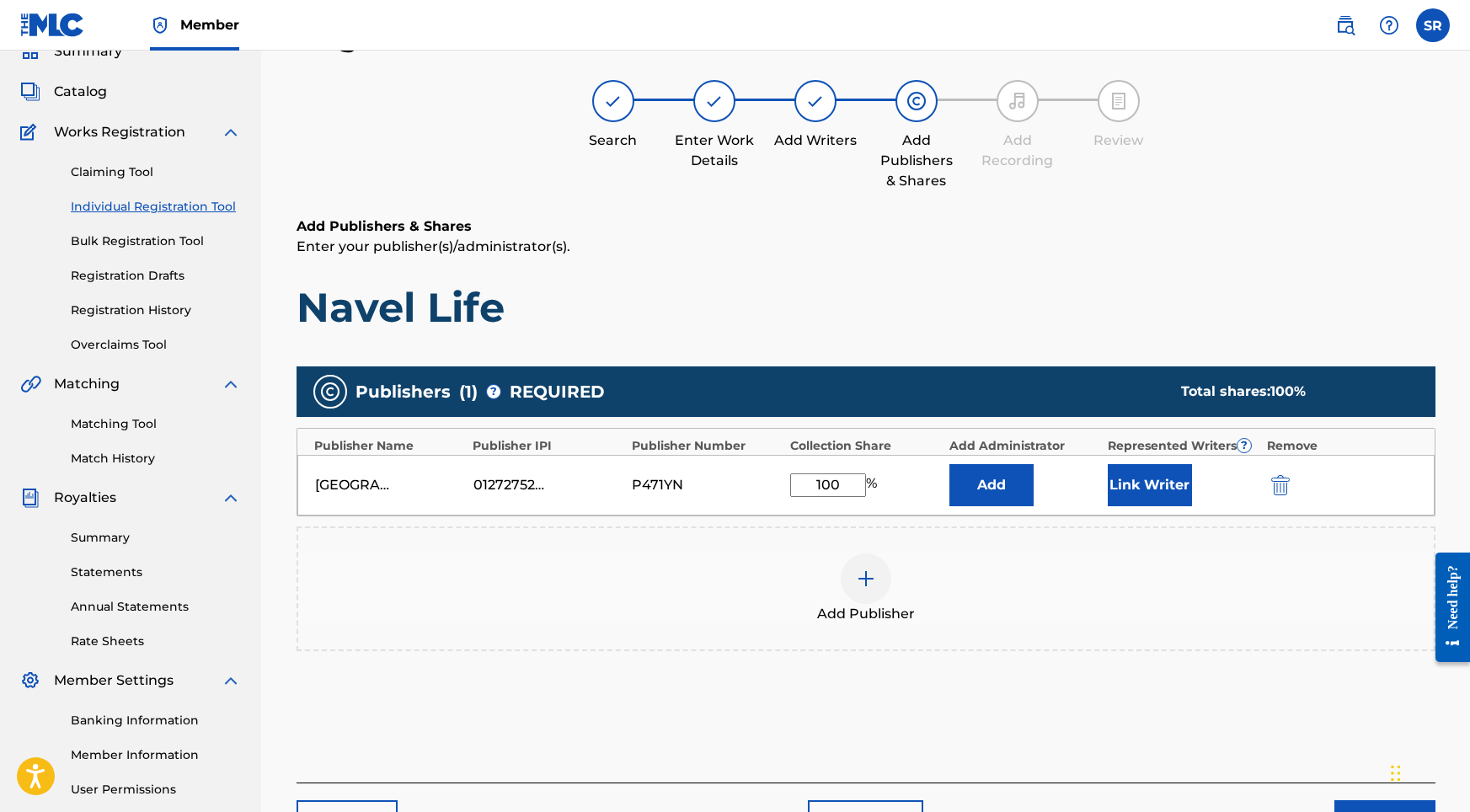
type input "100"
click at [1145, 487] on button "Link Writer" at bounding box center [1149, 485] width 85 height 42
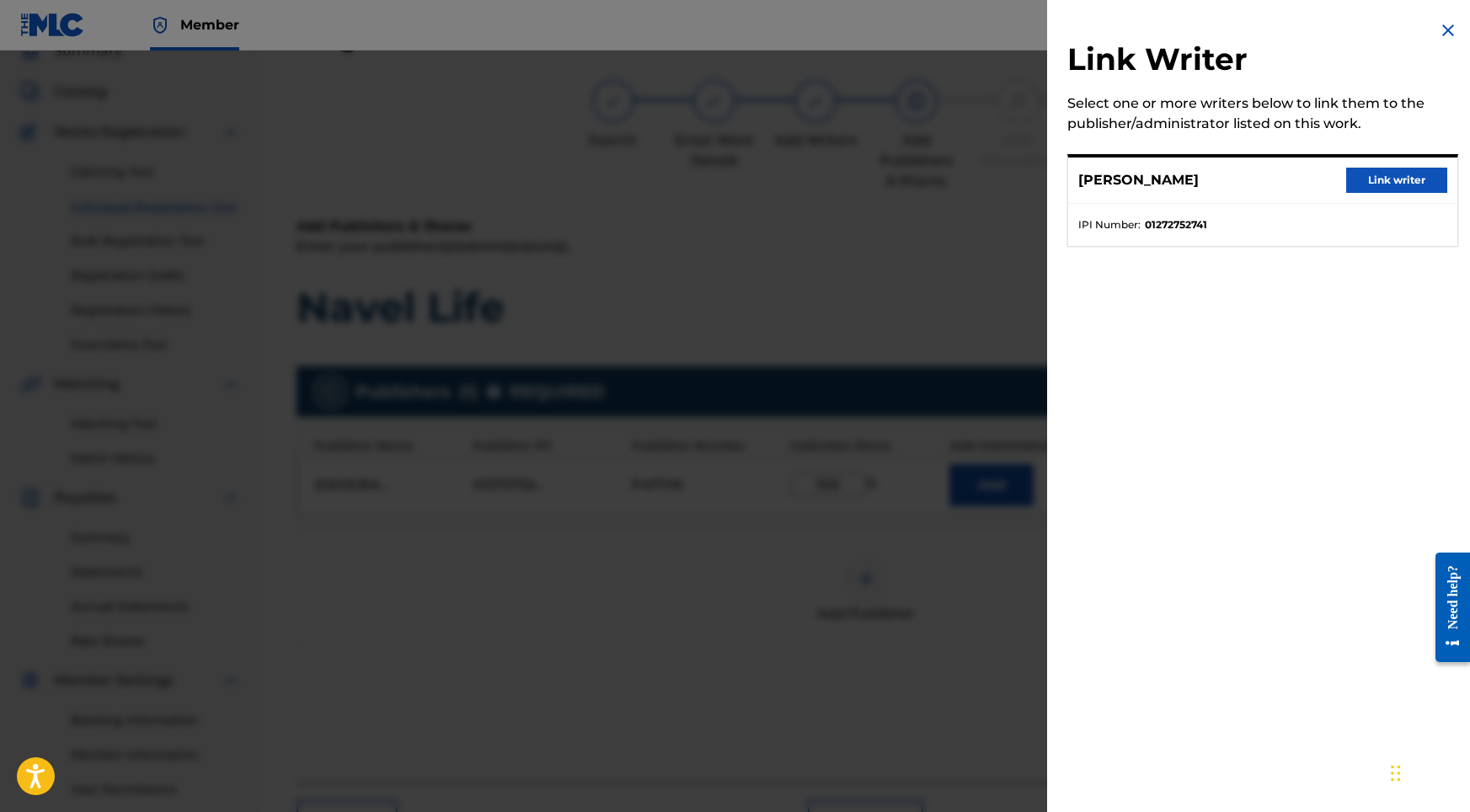
click at [1371, 184] on button "Link writer" at bounding box center [1396, 180] width 101 height 26
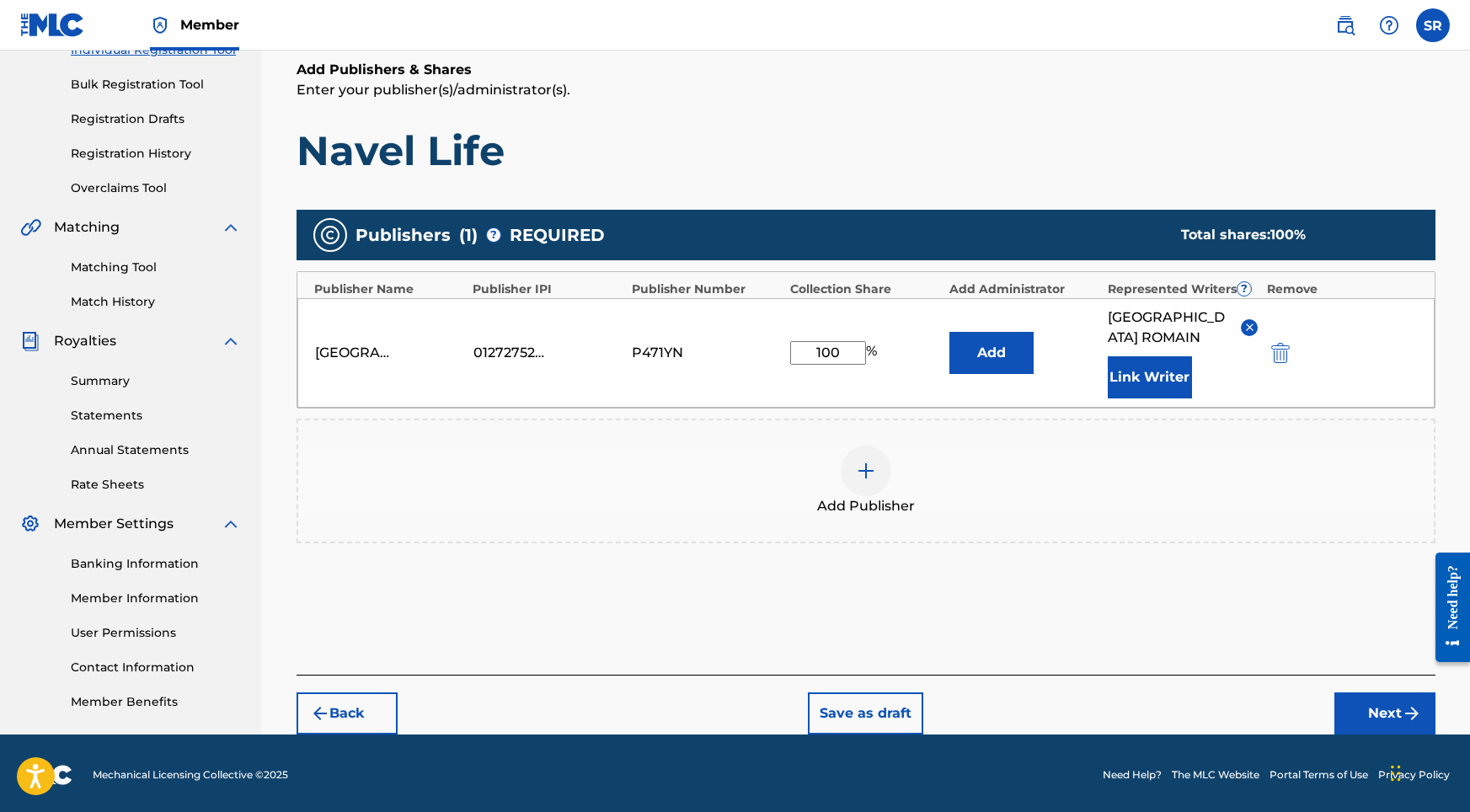
click at [1390, 703] on button "Next" at bounding box center [1384, 713] width 101 height 42
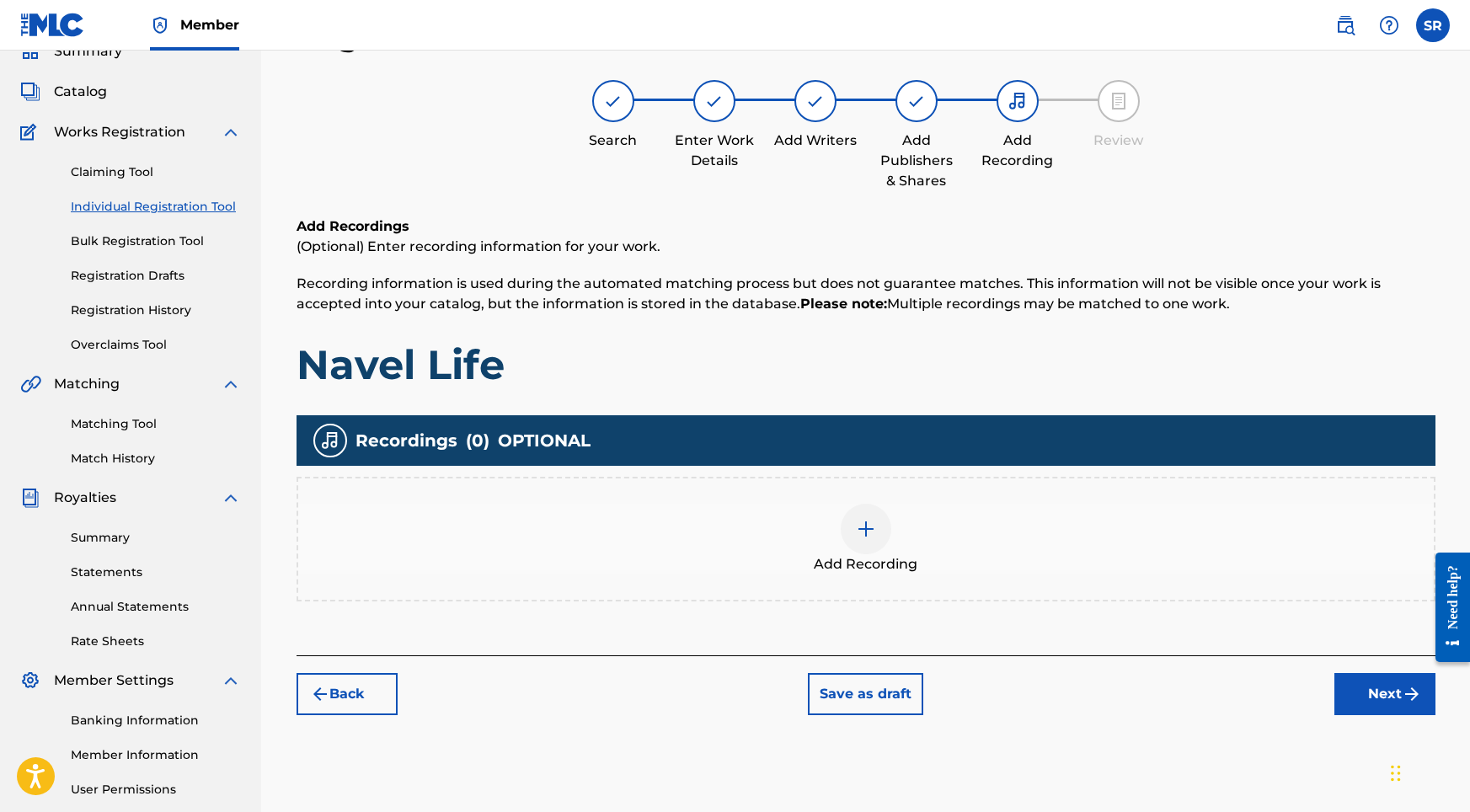
click at [878, 538] on div at bounding box center [865, 528] width 50 height 50
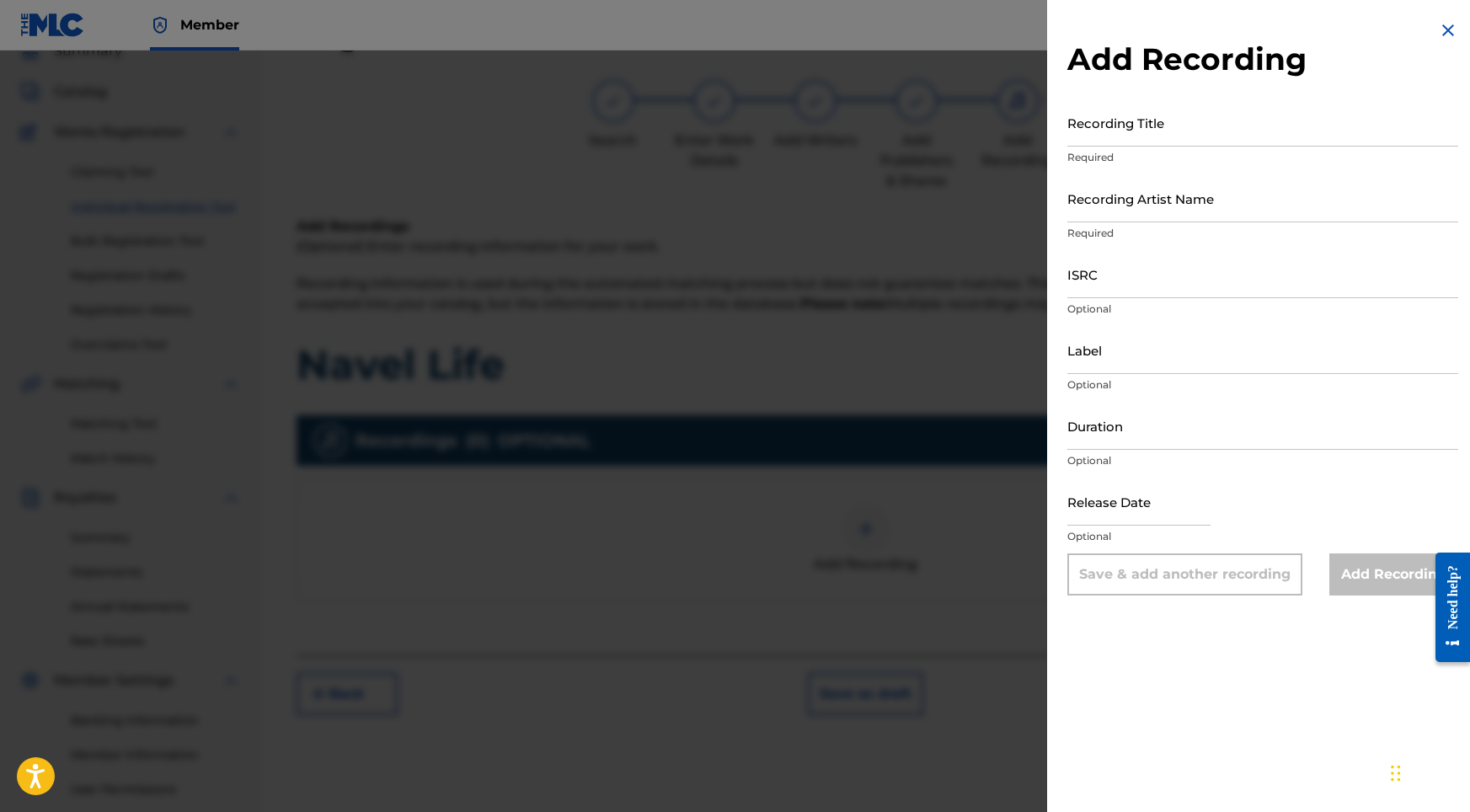
click at [1118, 132] on input "Recording Title" at bounding box center [1262, 122] width 391 height 48
paste input "Navel Life"
type input "Navel Life"
click at [1093, 285] on input "ISRC" at bounding box center [1262, 274] width 391 height 48
paste input "USHM82429586"
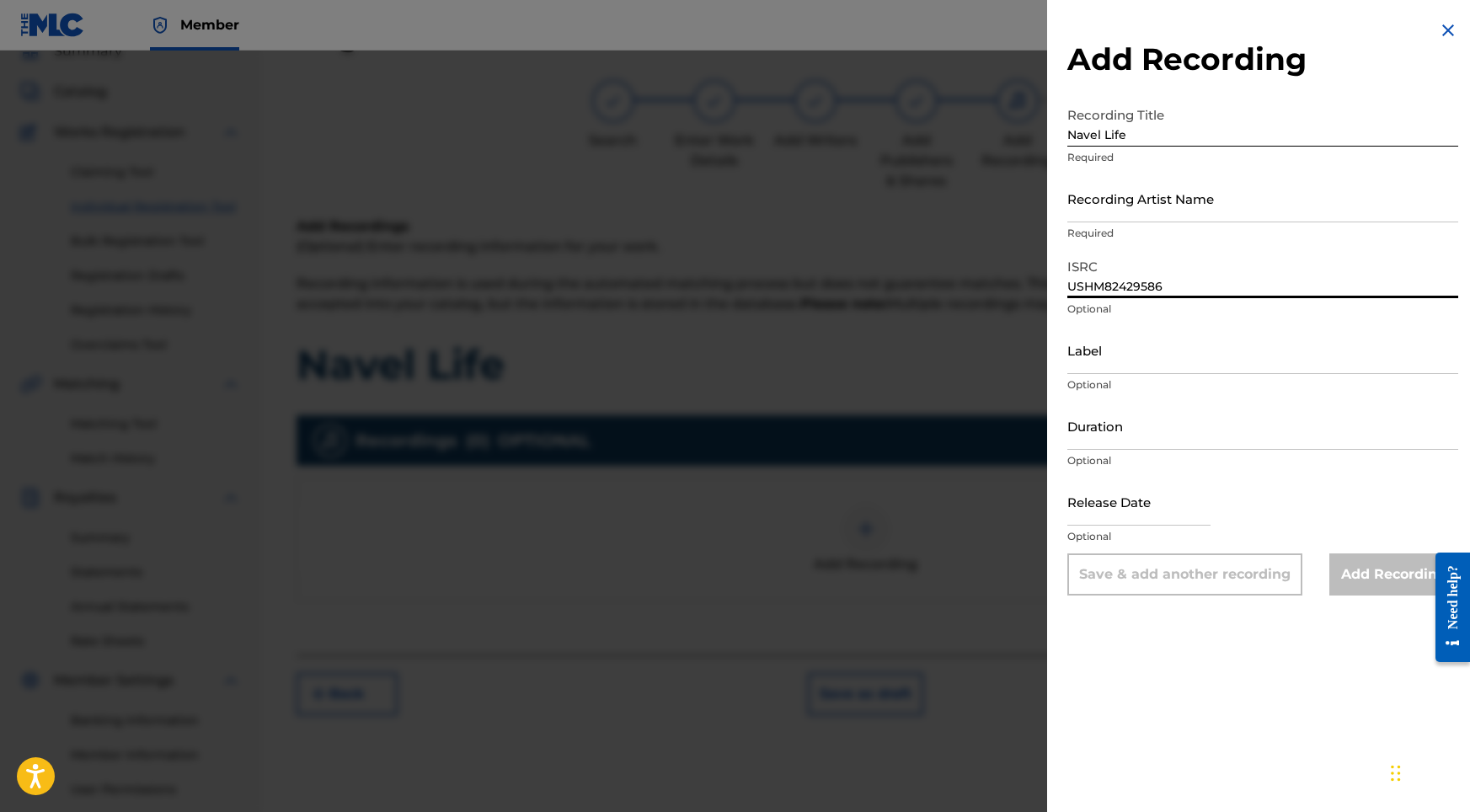
type input "USHM82429586"
click at [1128, 432] on input "Duration" at bounding box center [1262, 426] width 391 height 48
type input "02:01"
click at [1124, 497] on input "text" at bounding box center [1138, 502] width 143 height 48
select select "8"
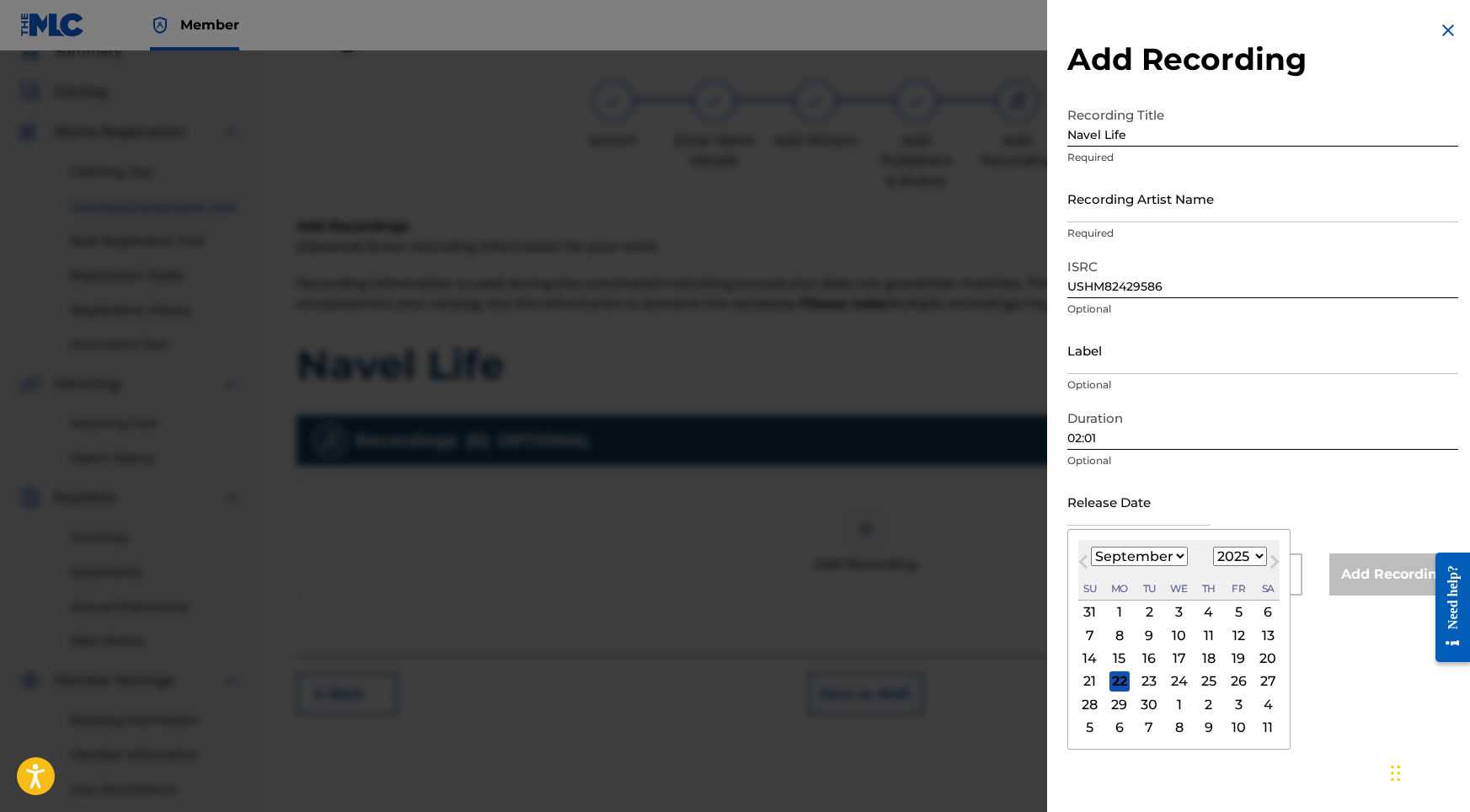
select select "2024"
select select "6"
click at [1228, 633] on div "12" at bounding box center [1238, 635] width 21 height 21
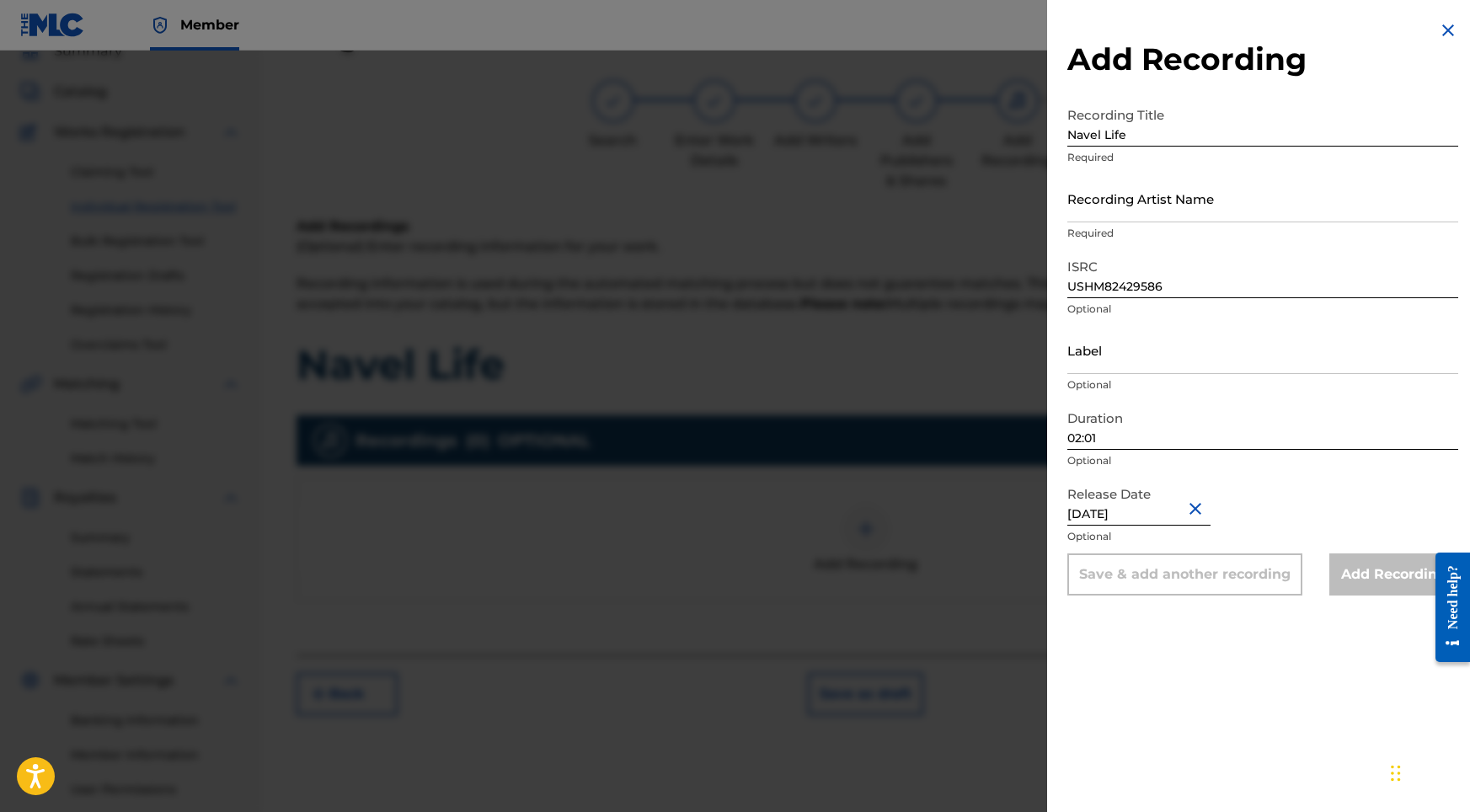
type input "[DATE]"
click at [1091, 203] on input "Recording Artist Name" at bounding box center [1262, 198] width 391 height 48
paste input "Sonic Atmos"
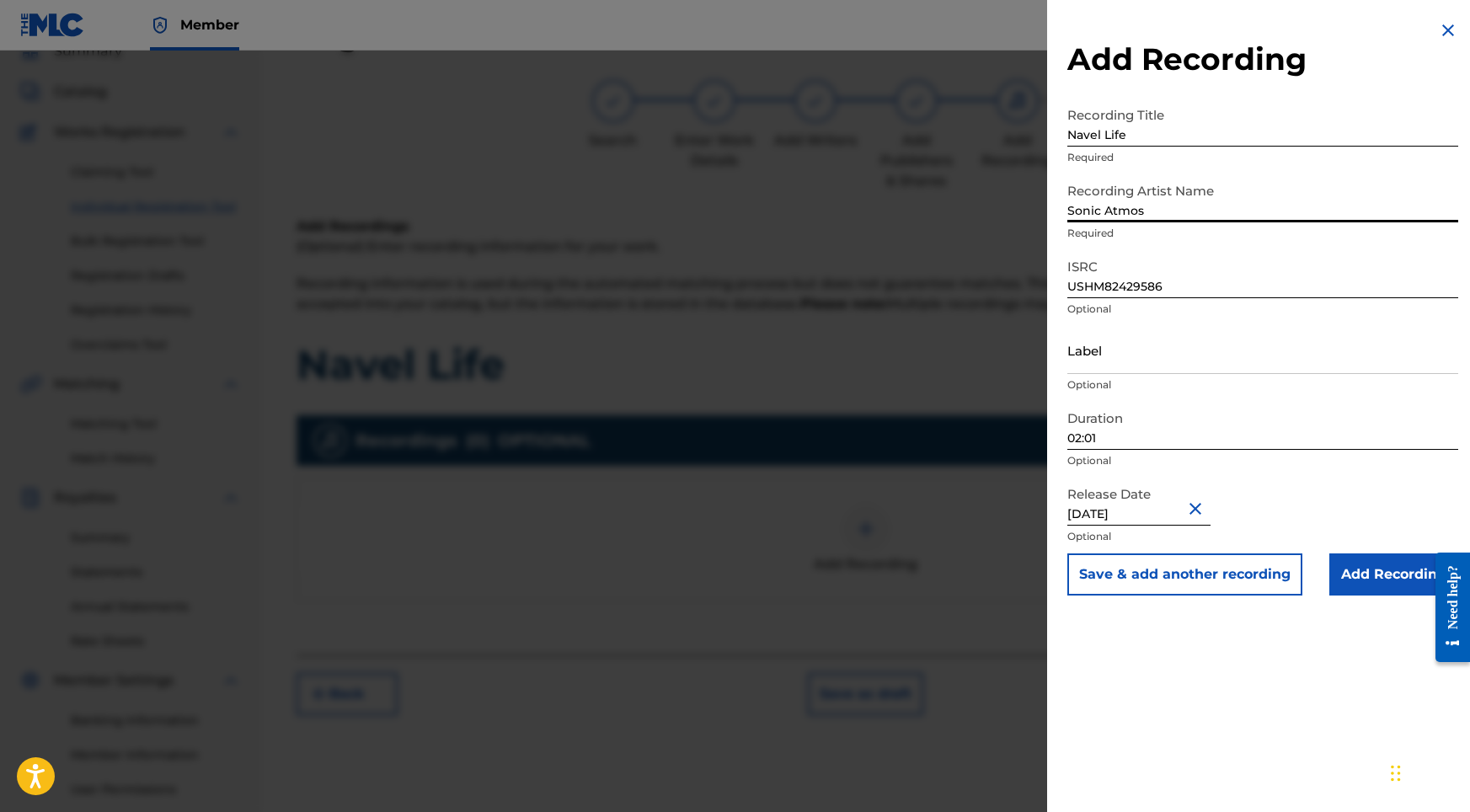
type input "Sonic Atmos"
click at [1364, 585] on input "Add Recording" at bounding box center [1394, 574] width 129 height 42
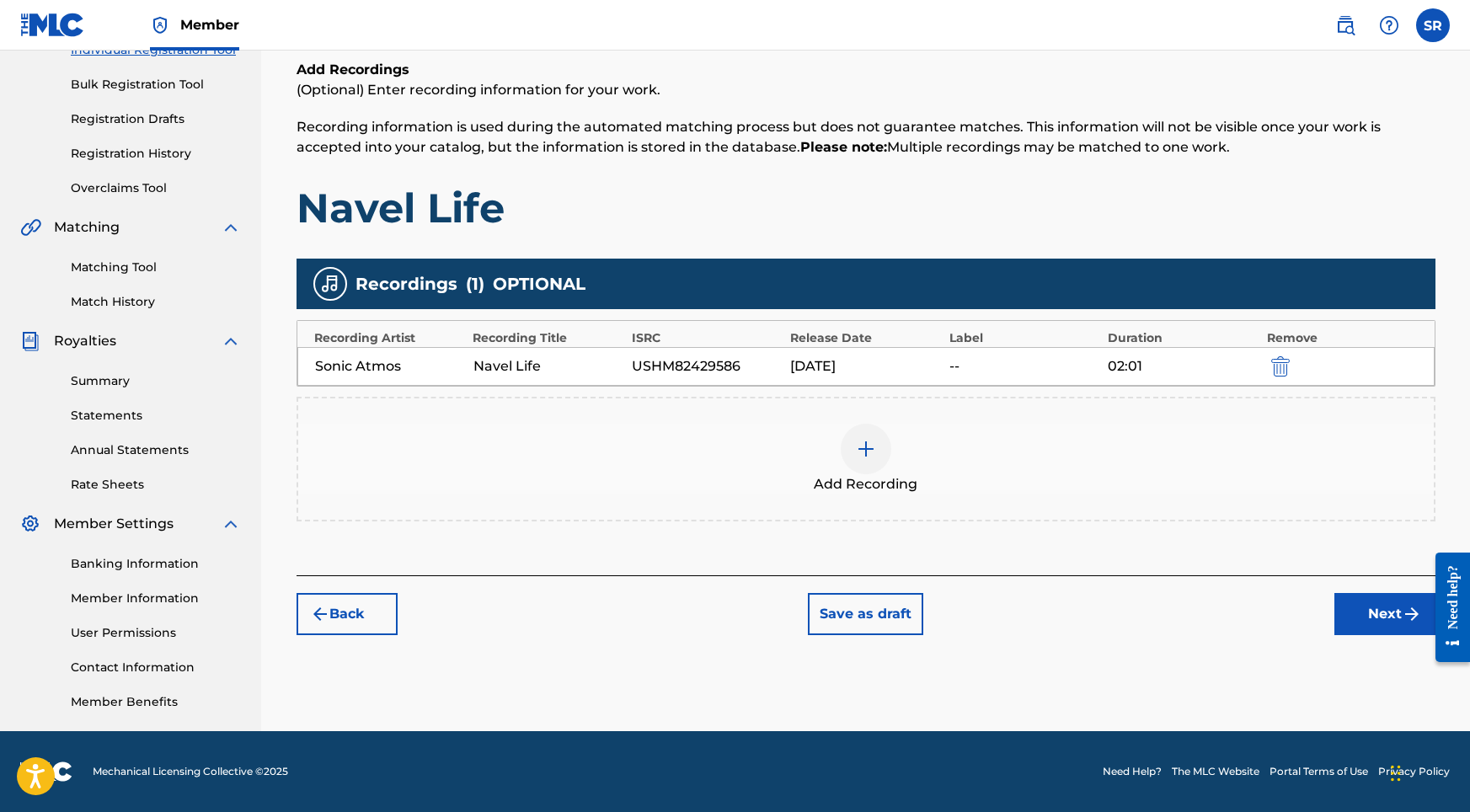
click at [1391, 643] on div "Register Work Search Enter Work Details Add Writers Add Publishers & Shares Add…" at bounding box center [865, 295] width 1179 height 871
click at [1380, 624] on button "Next" at bounding box center [1384, 614] width 101 height 42
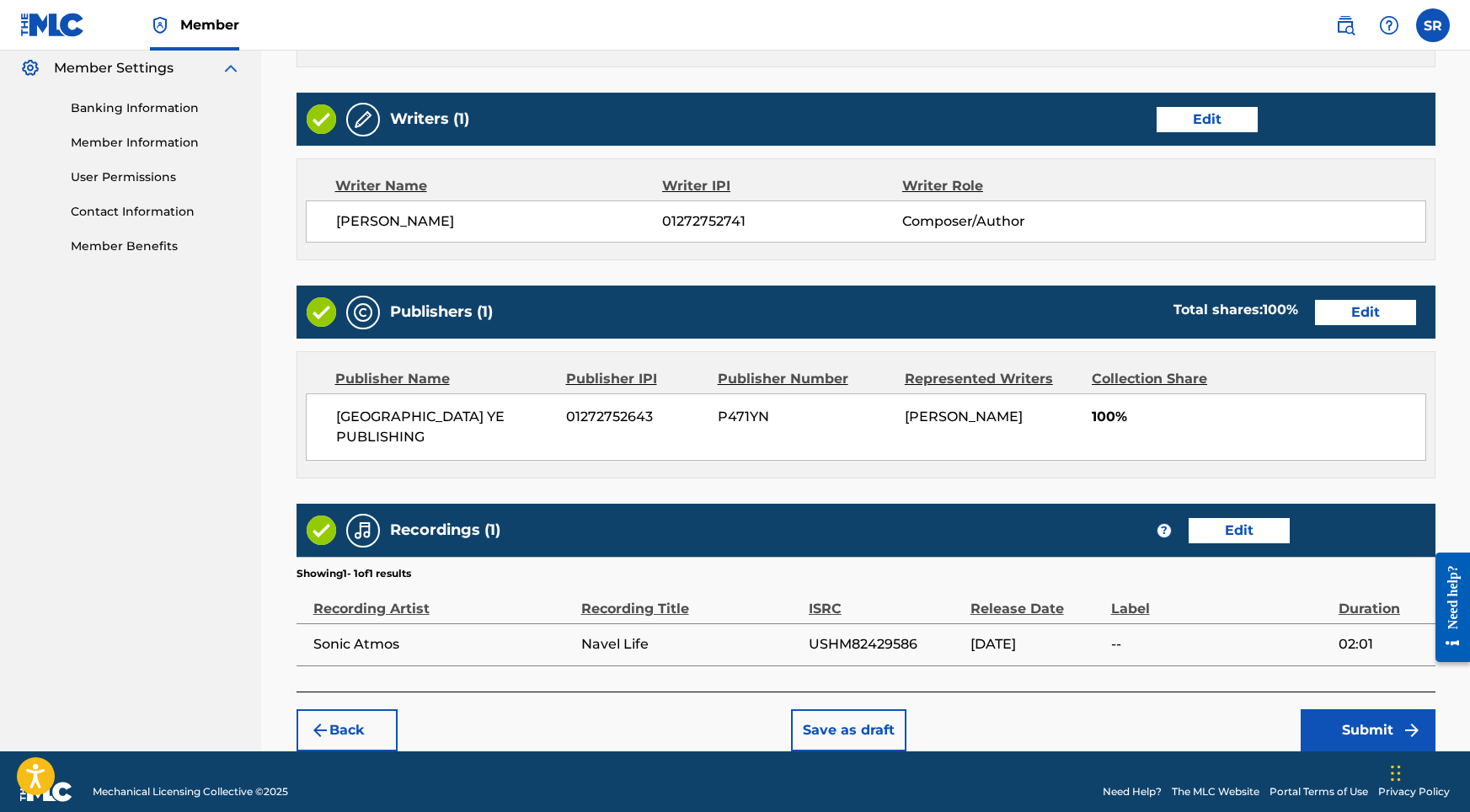
scroll to position [687, 0]
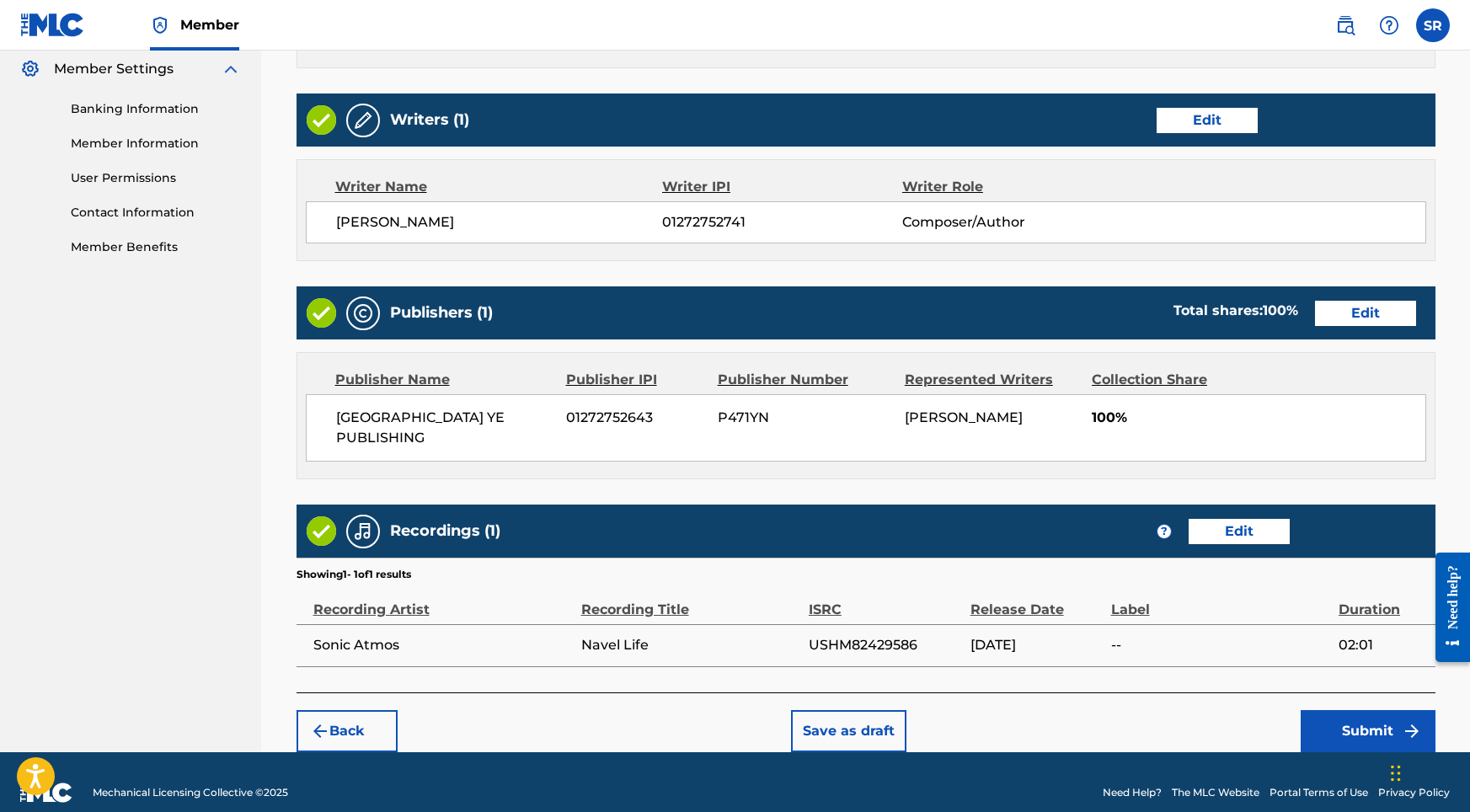
click at [1360, 709] on button "Submit" at bounding box center [1368, 730] width 135 height 42
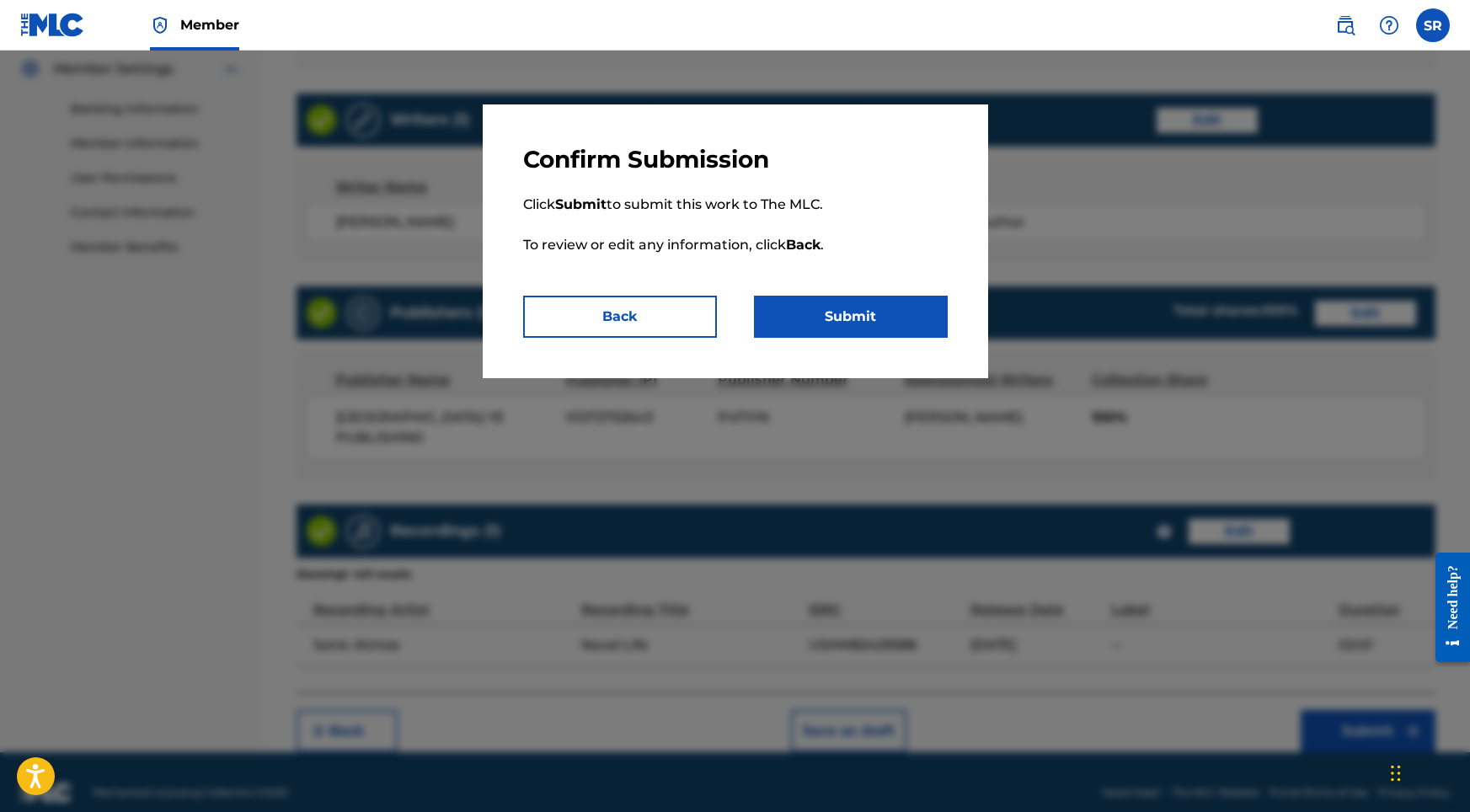
click at [834, 307] on button "Submit" at bounding box center [851, 316] width 194 height 42
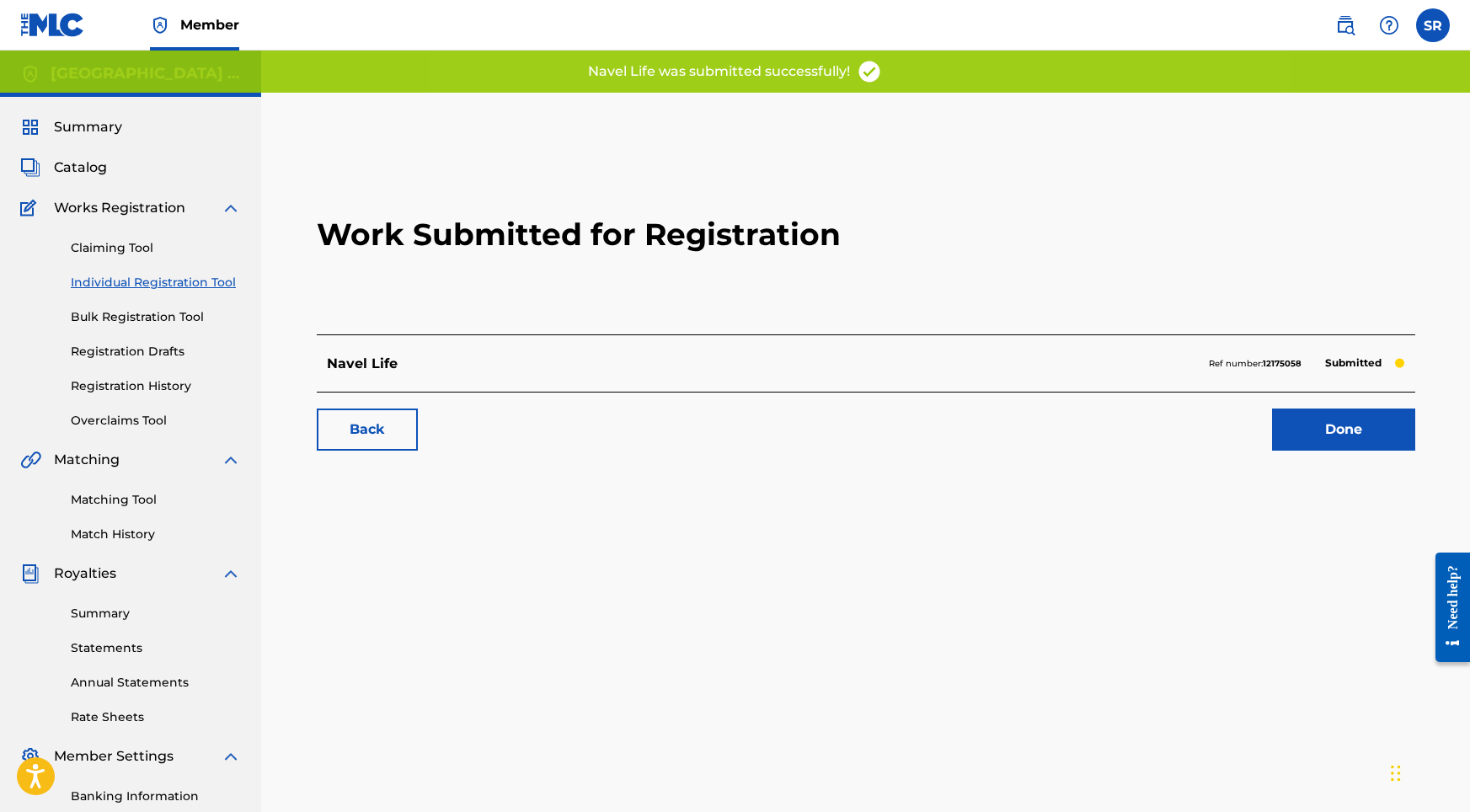
click at [1322, 426] on link "Done" at bounding box center [1343, 429] width 143 height 42
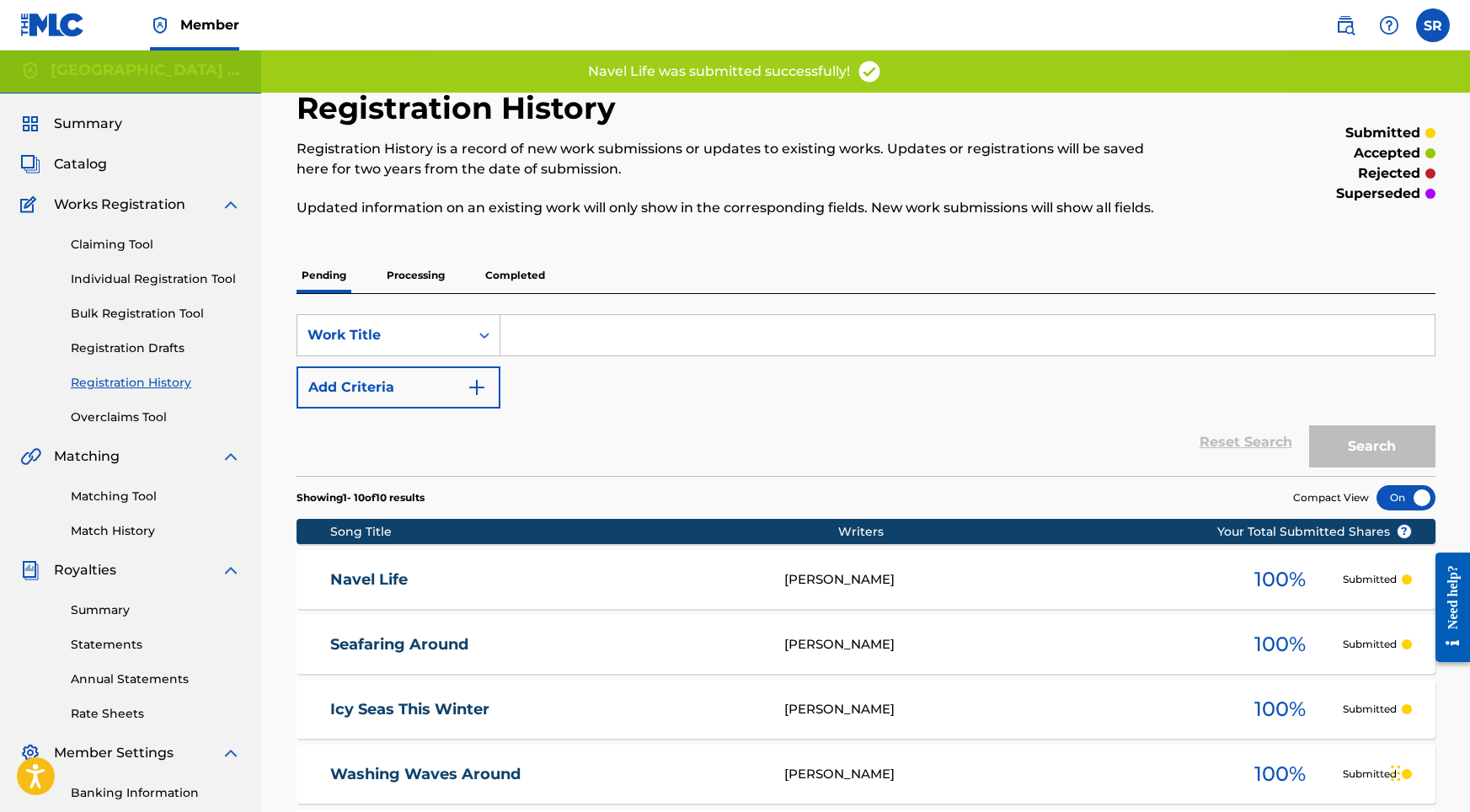
scroll to position [13, 0]
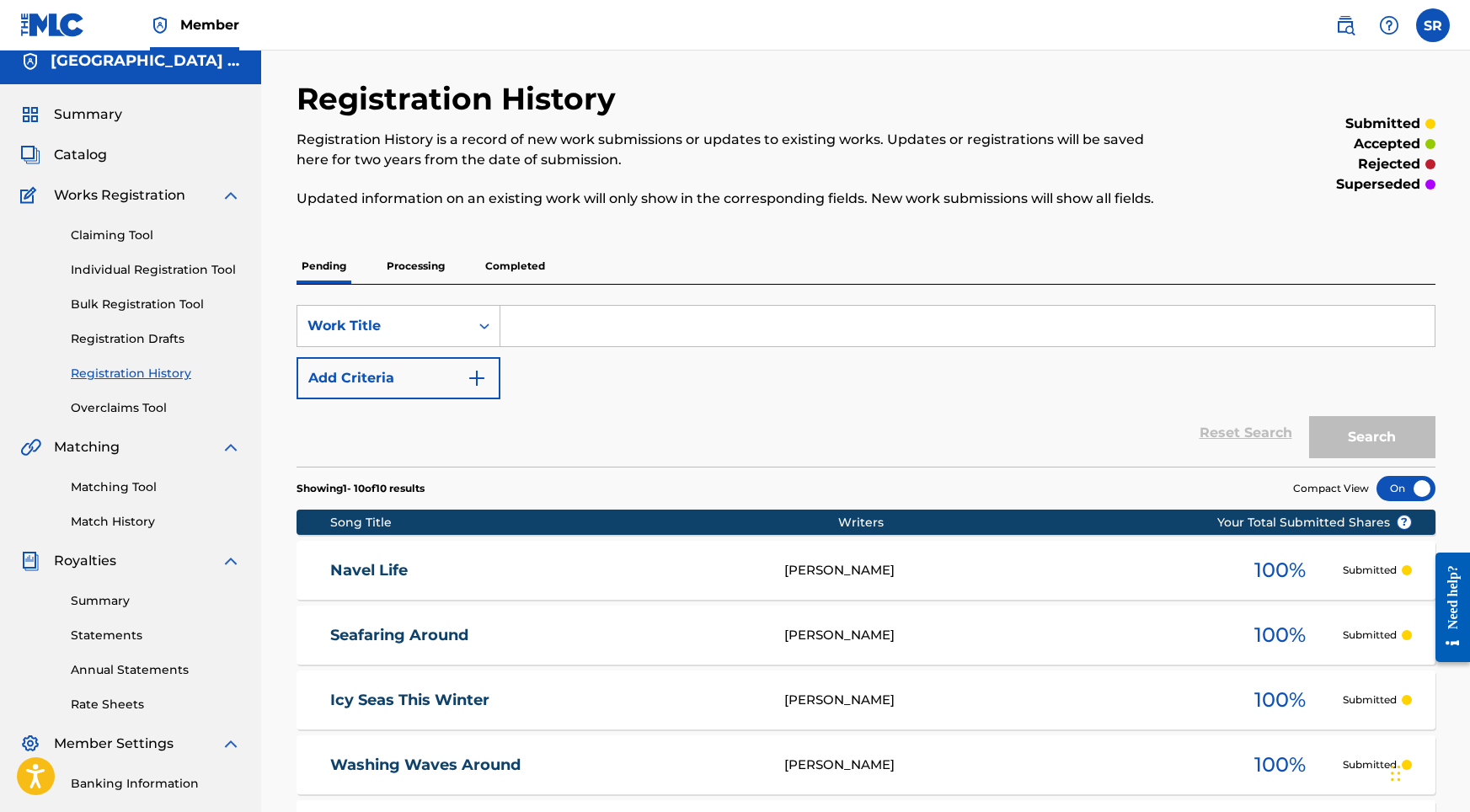
click at [180, 271] on link "Individual Registration Tool" at bounding box center [156, 269] width 170 height 18
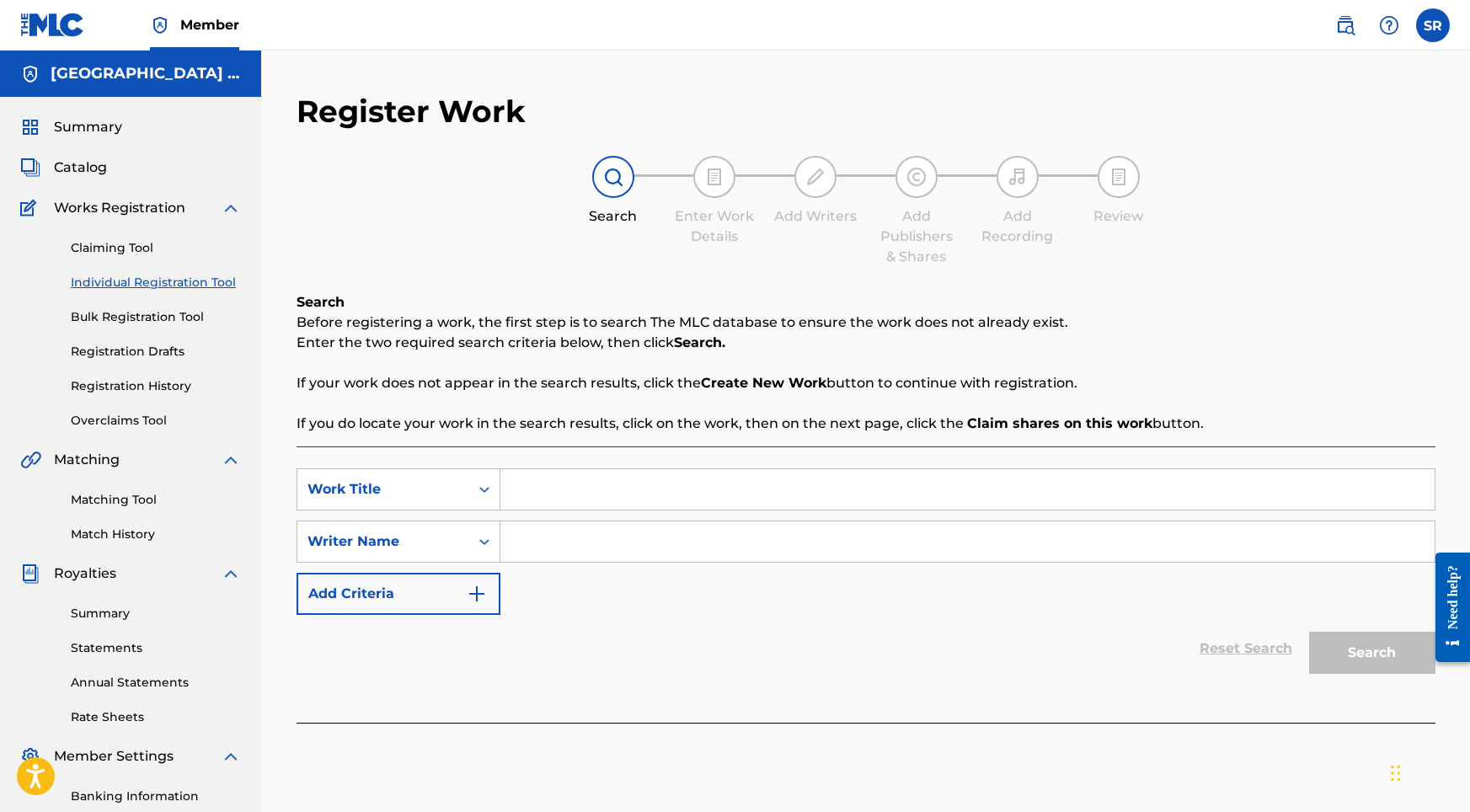
click at [548, 490] on input "Search Form" at bounding box center [967, 489] width 935 height 40
paste input "Winter Seas Are Roaring"
type input "Winter Seas Are Roaring"
click at [573, 538] on input "Search Form" at bounding box center [967, 541] width 935 height 40
paste input "Winter Seas Are Roaring"
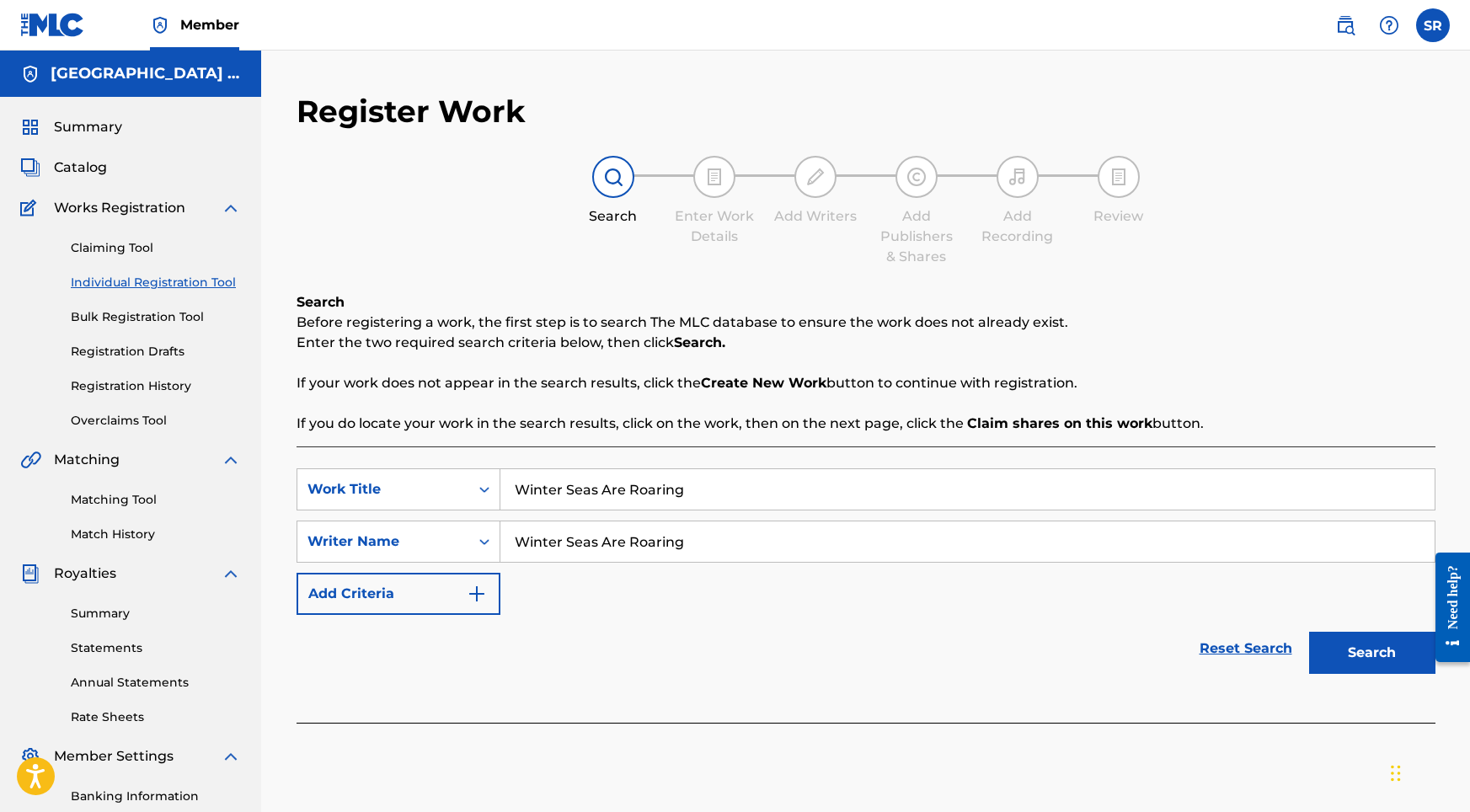
type input "Winter Seas Are Roaring"
click at [1350, 634] on button "Search" at bounding box center [1373, 652] width 127 height 42
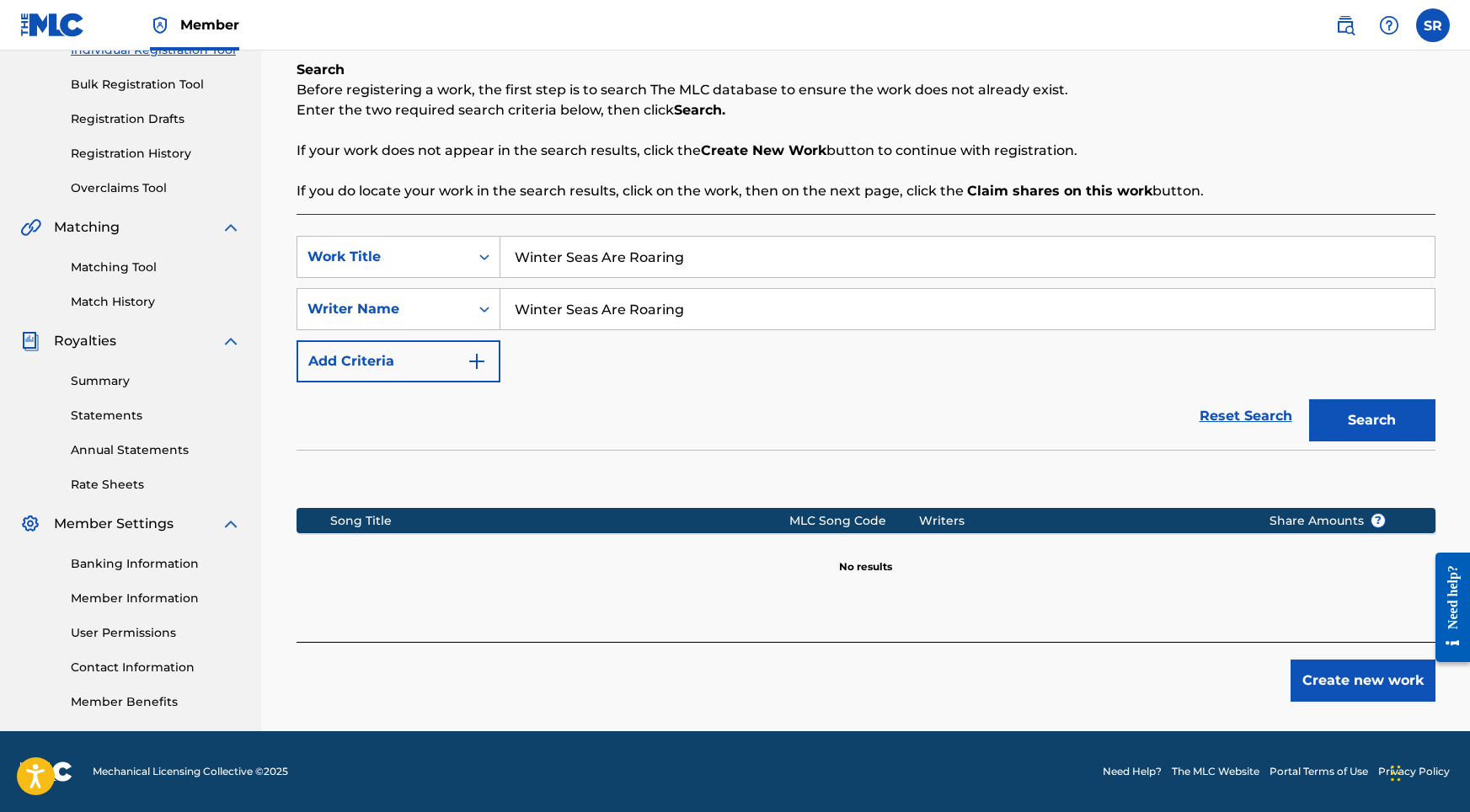
scroll to position [232, 0]
click at [1378, 683] on button "Create new work" at bounding box center [1362, 680] width 145 height 42
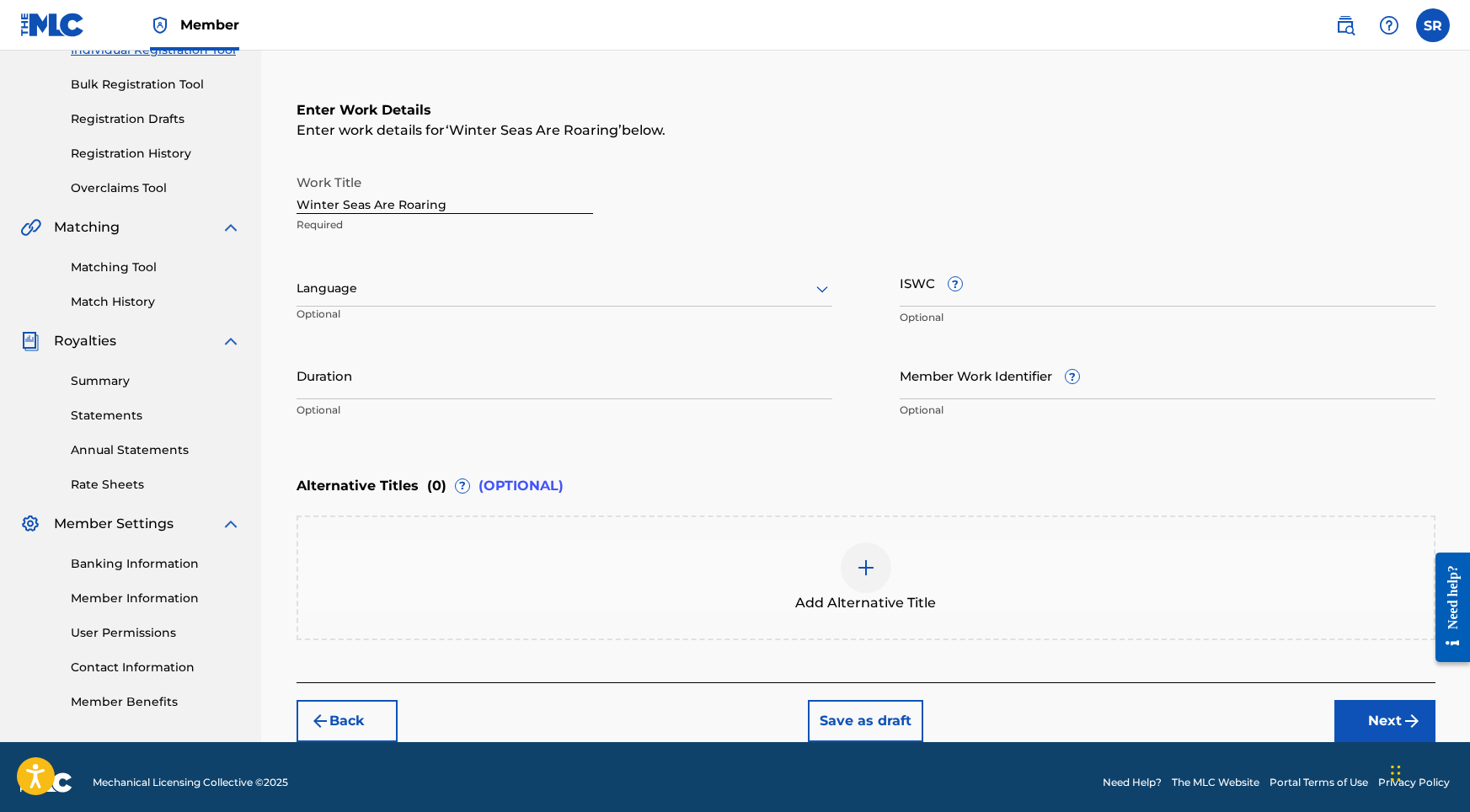
click at [502, 279] on div at bounding box center [564, 288] width 536 height 21
click at [407, 327] on div "English" at bounding box center [564, 326] width 534 height 38
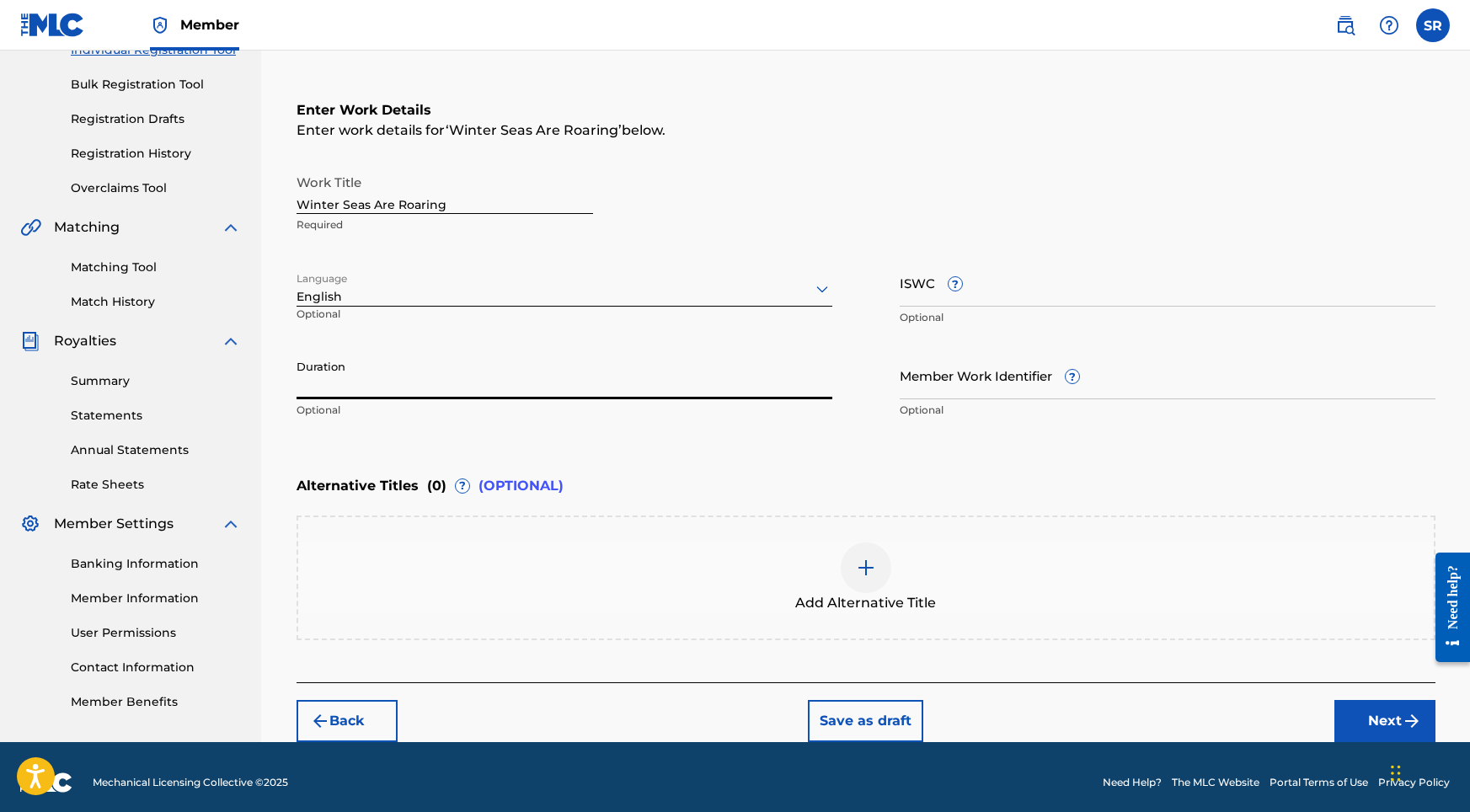
click at [407, 365] on input "Duration" at bounding box center [564, 375] width 536 height 48
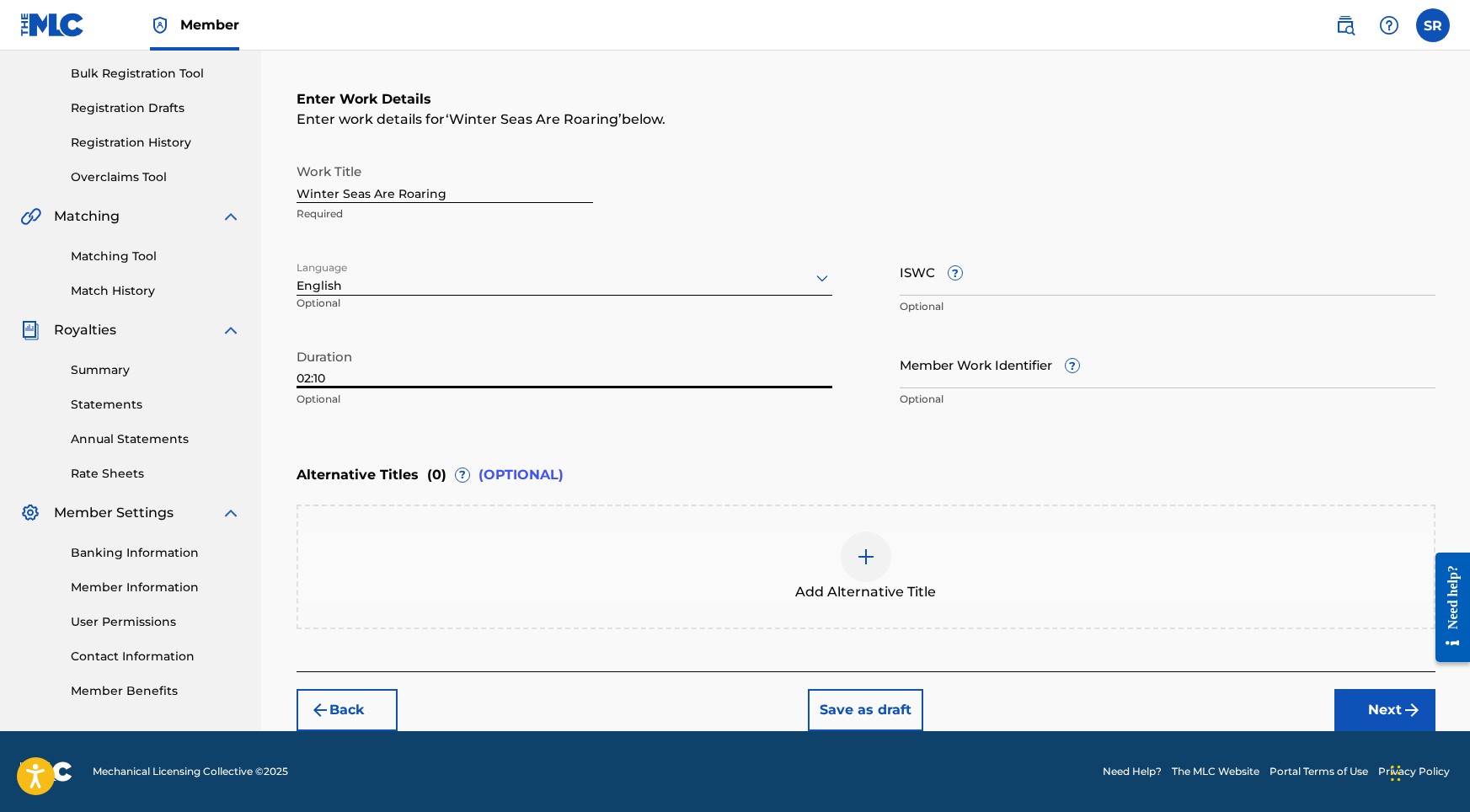
scroll to position [244, 0]
type input "02:10"
click at [878, 538] on div at bounding box center [865, 556] width 50 height 50
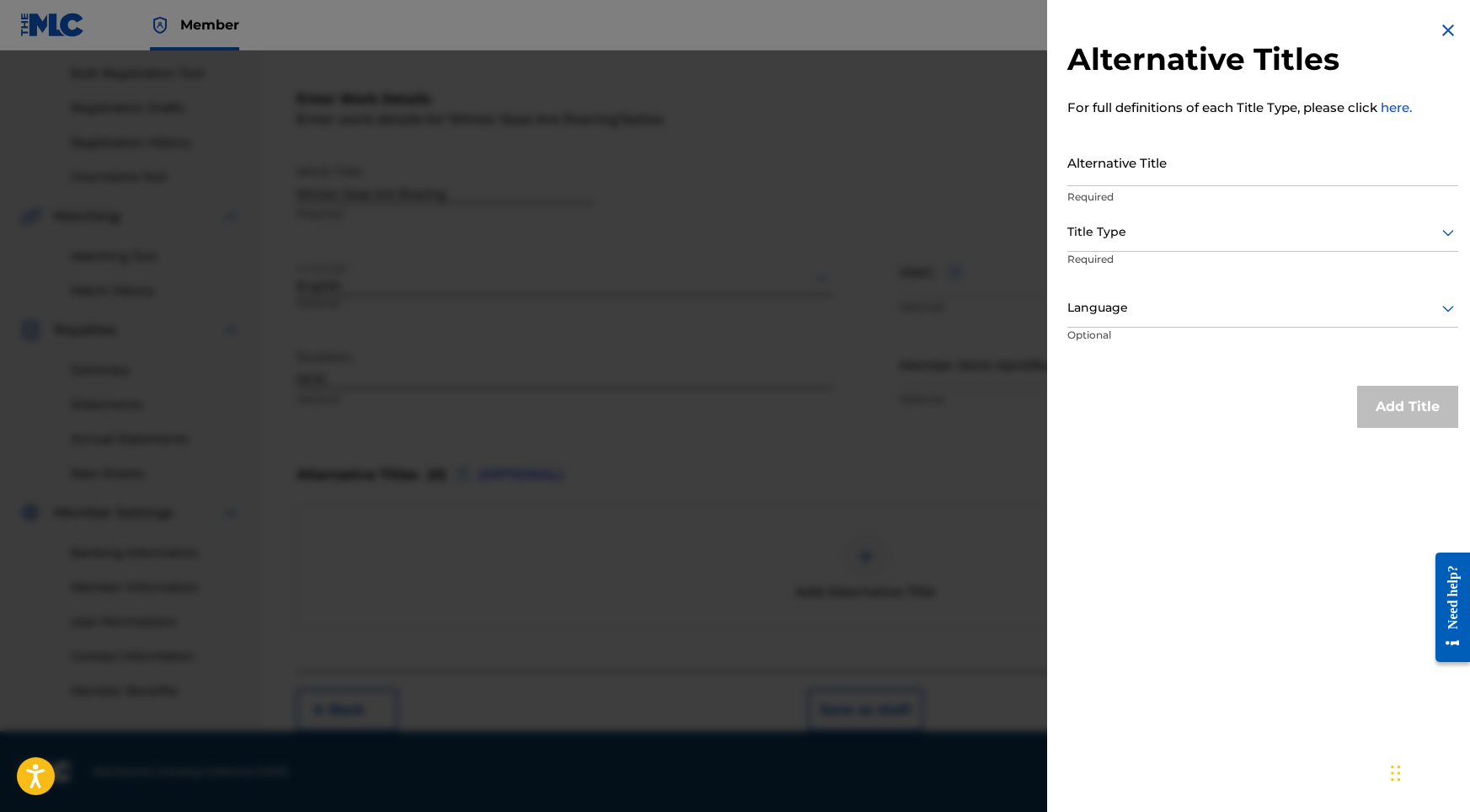
click at [1114, 193] on p "Required" at bounding box center [1262, 197] width 391 height 15
click at [1119, 169] on input "Alternative Title" at bounding box center [1262, 162] width 391 height 48
paste input "Winter Seas Are Roaring"
type input "Winter Seas Are Roaring"
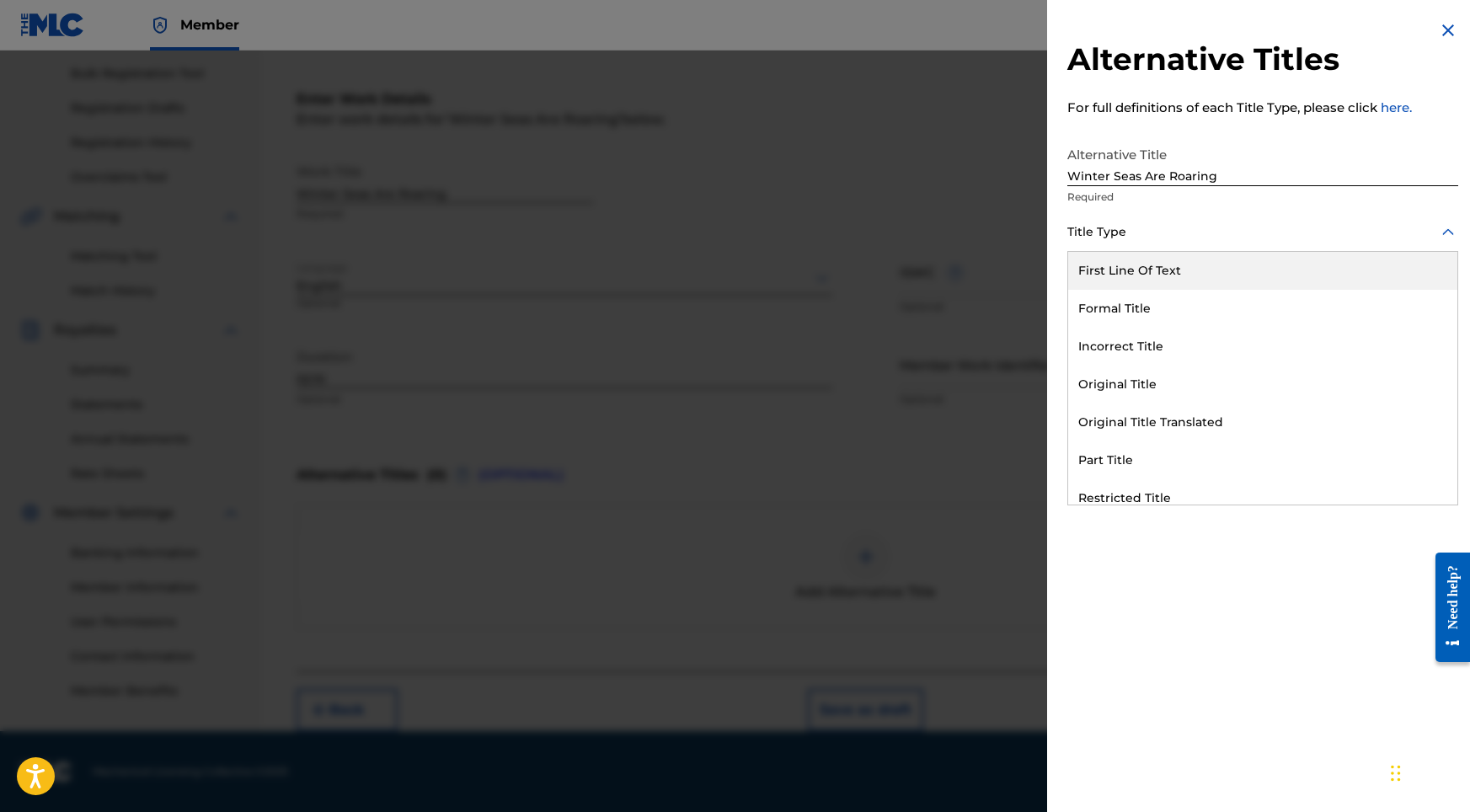
click at [1123, 221] on div at bounding box center [1262, 232] width 391 height 21
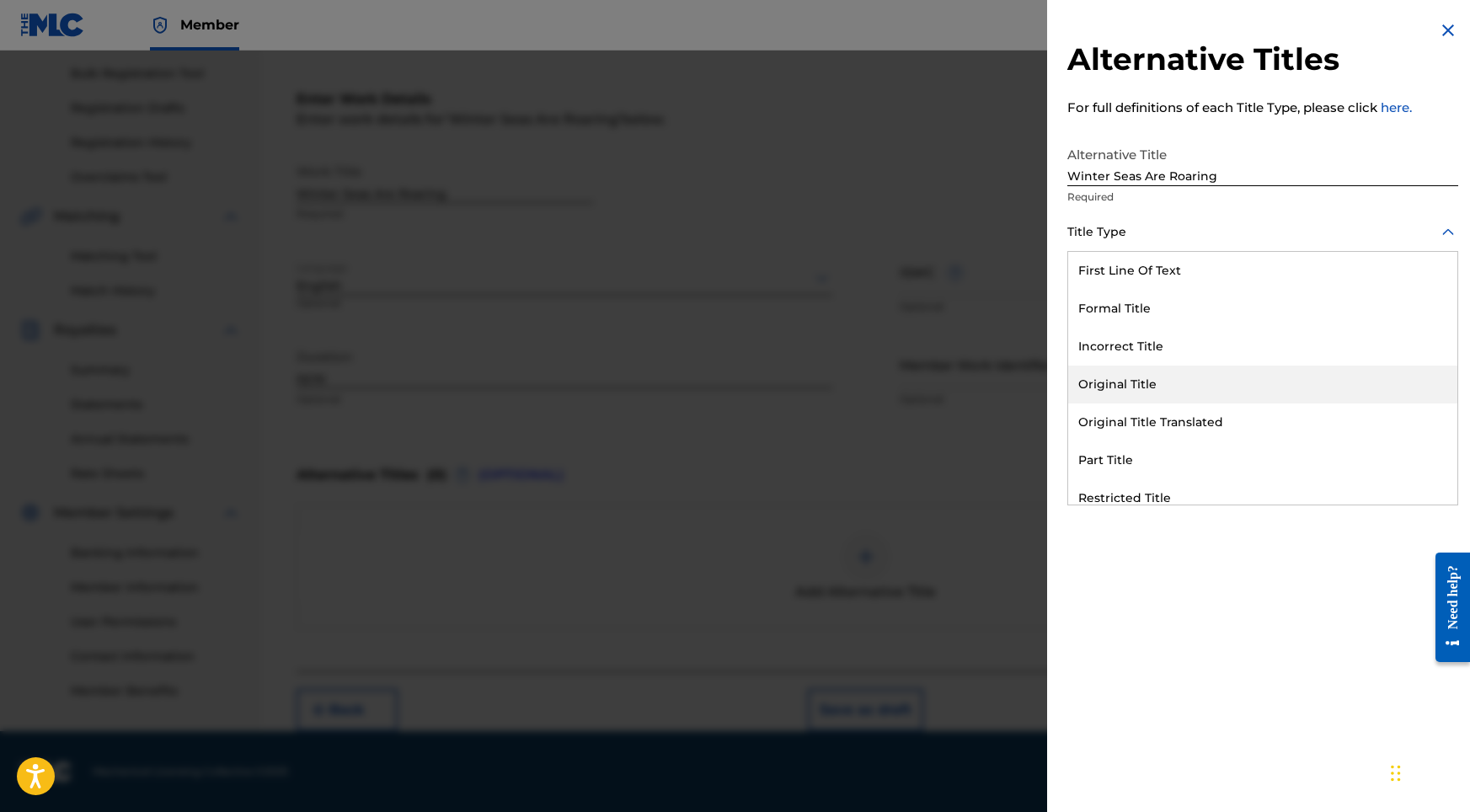
click at [1122, 371] on div "Original Title" at bounding box center [1262, 385] width 389 height 38
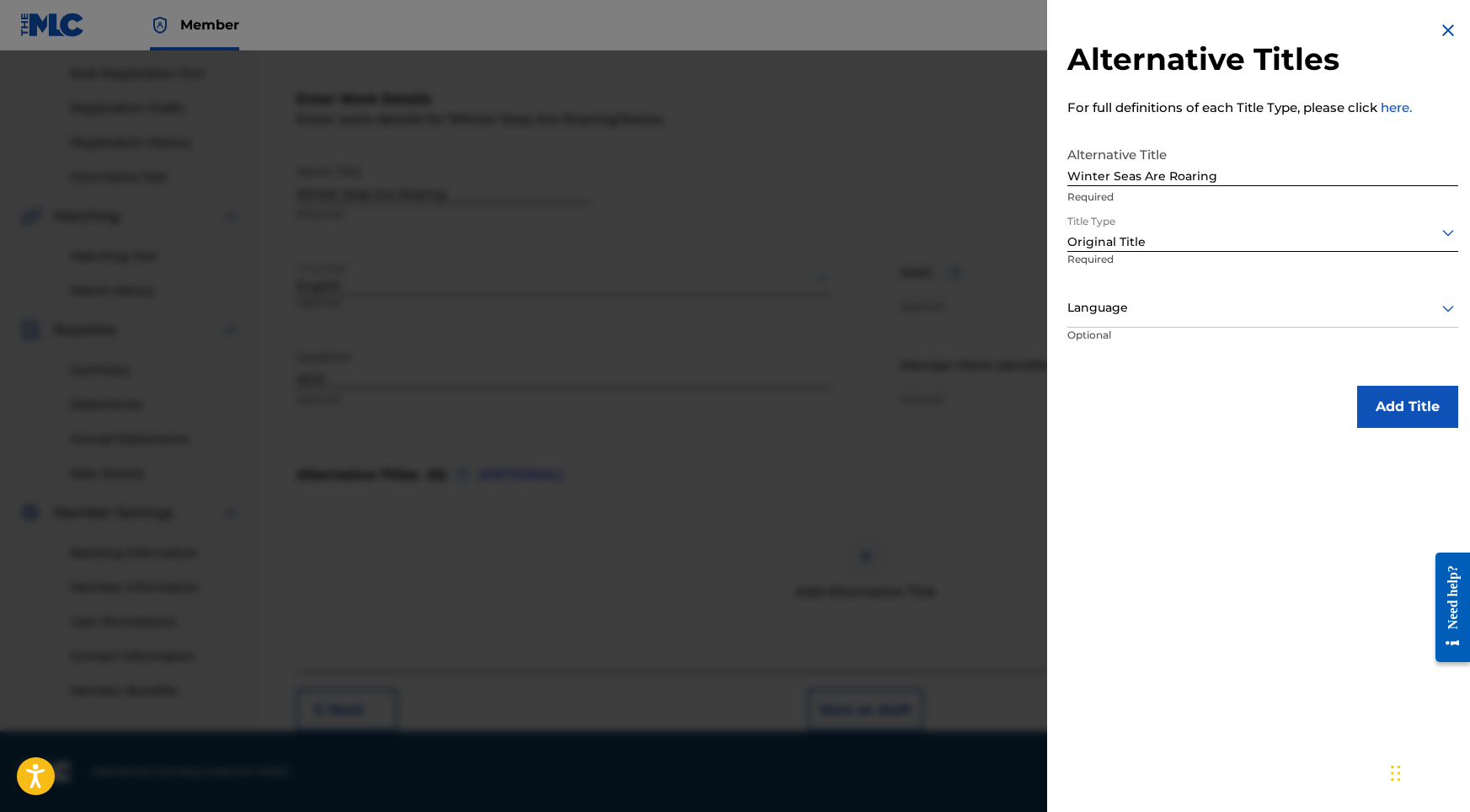
click at [1147, 261] on p "Required" at bounding box center [1130, 271] width 125 height 38
click at [1140, 306] on div at bounding box center [1262, 308] width 391 height 21
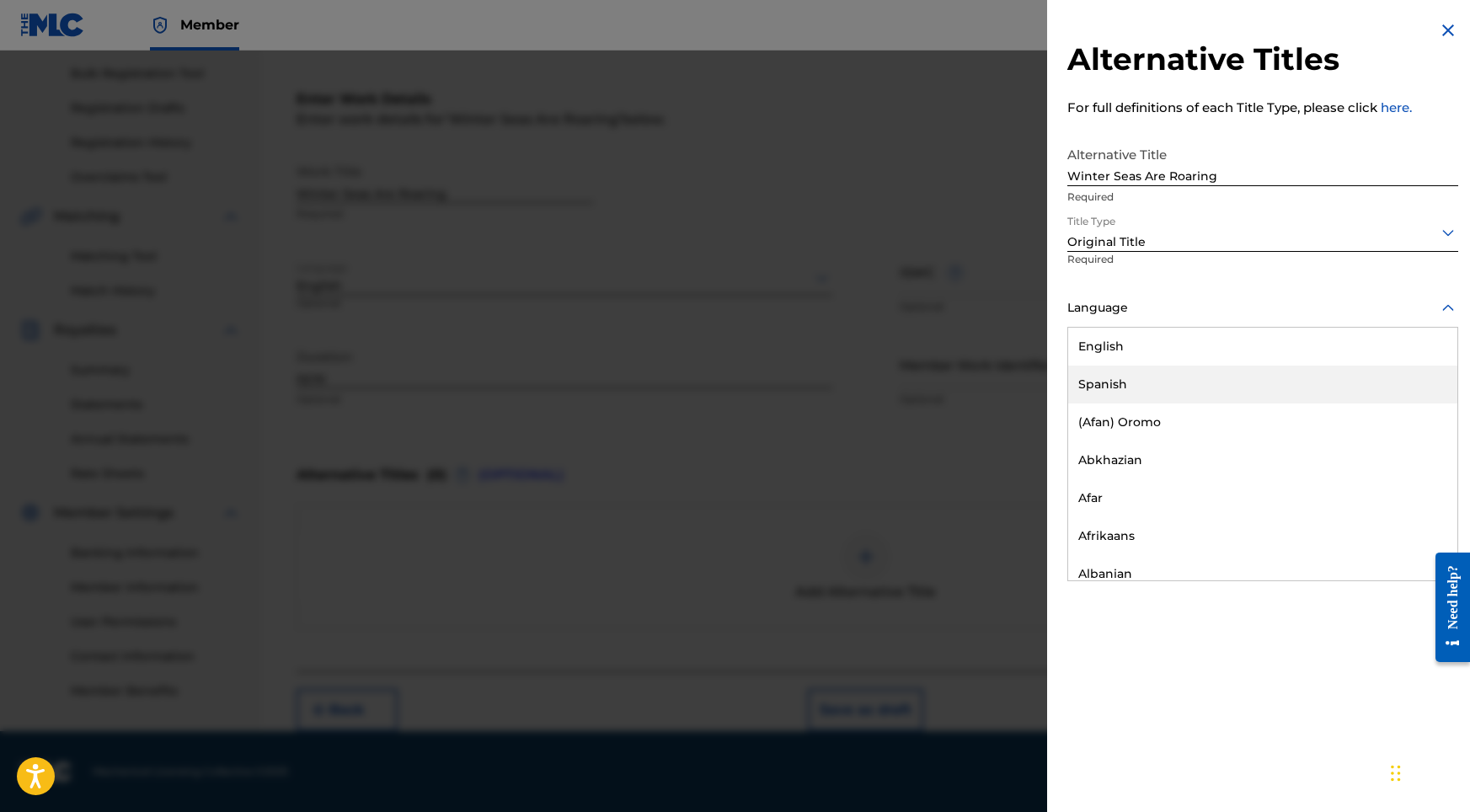
click at [1130, 391] on div "Spanish" at bounding box center [1262, 385] width 389 height 38
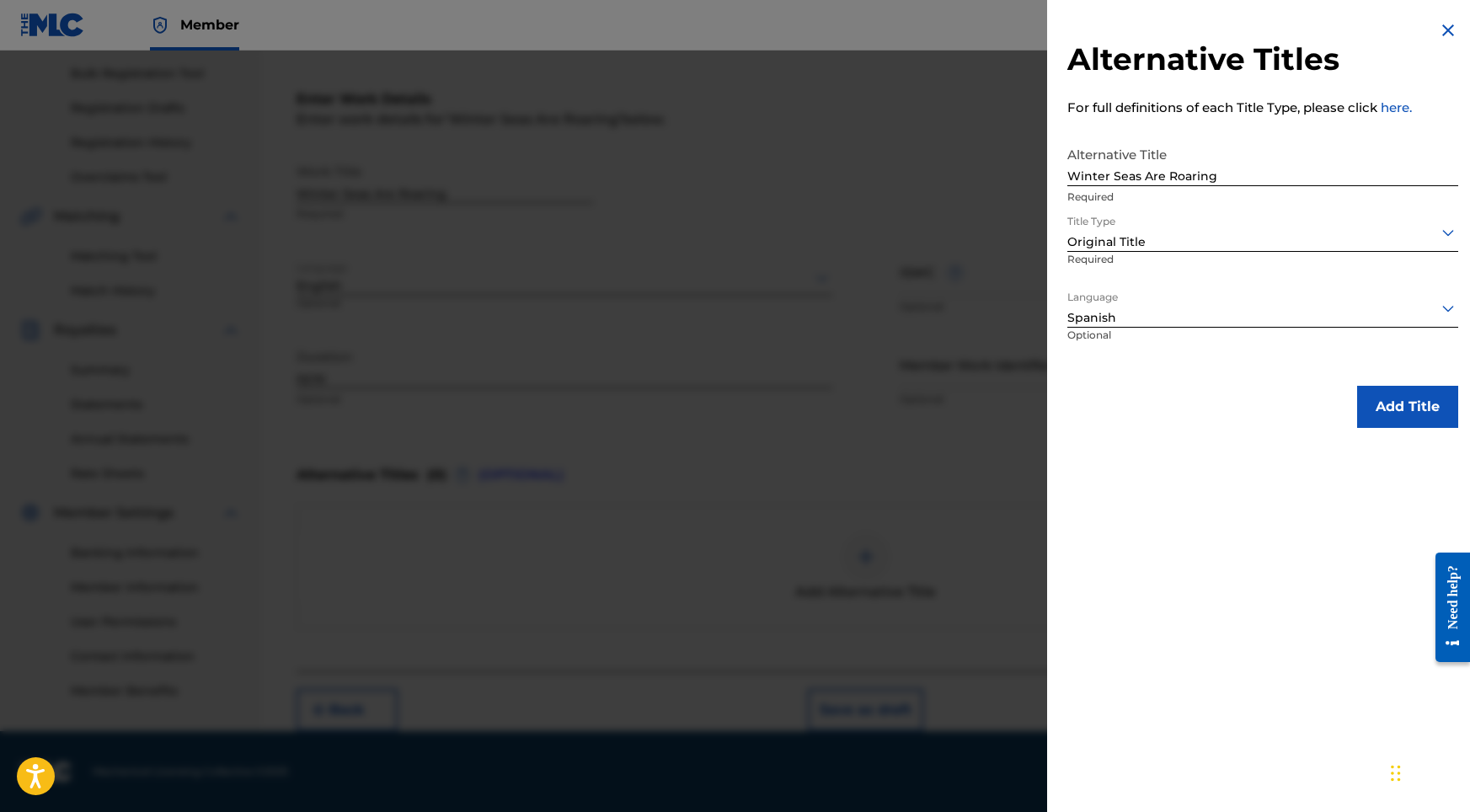
click at [1148, 321] on div "Spanish" at bounding box center [1262, 318] width 391 height 18
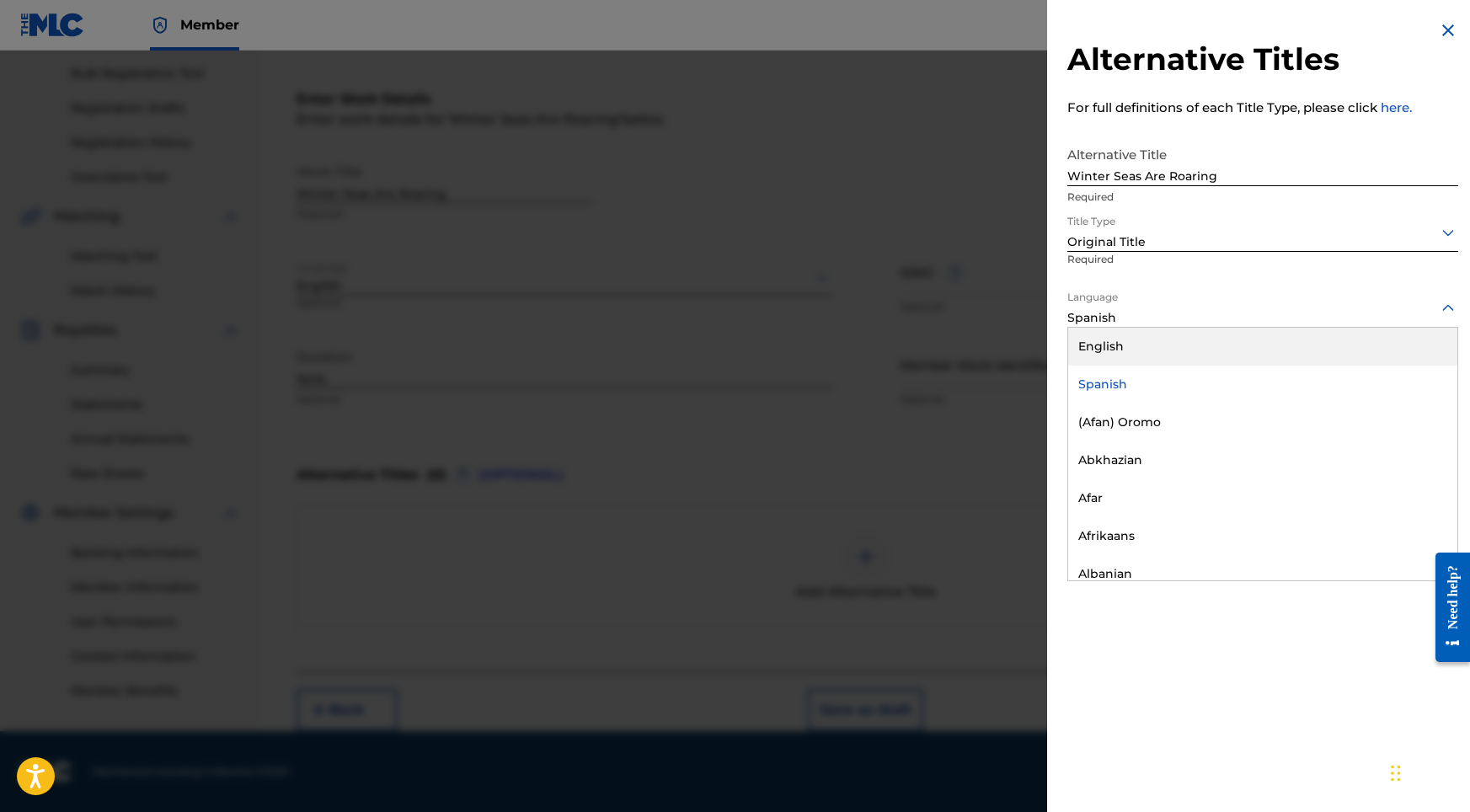
click at [1136, 342] on div "English" at bounding box center [1262, 346] width 389 height 38
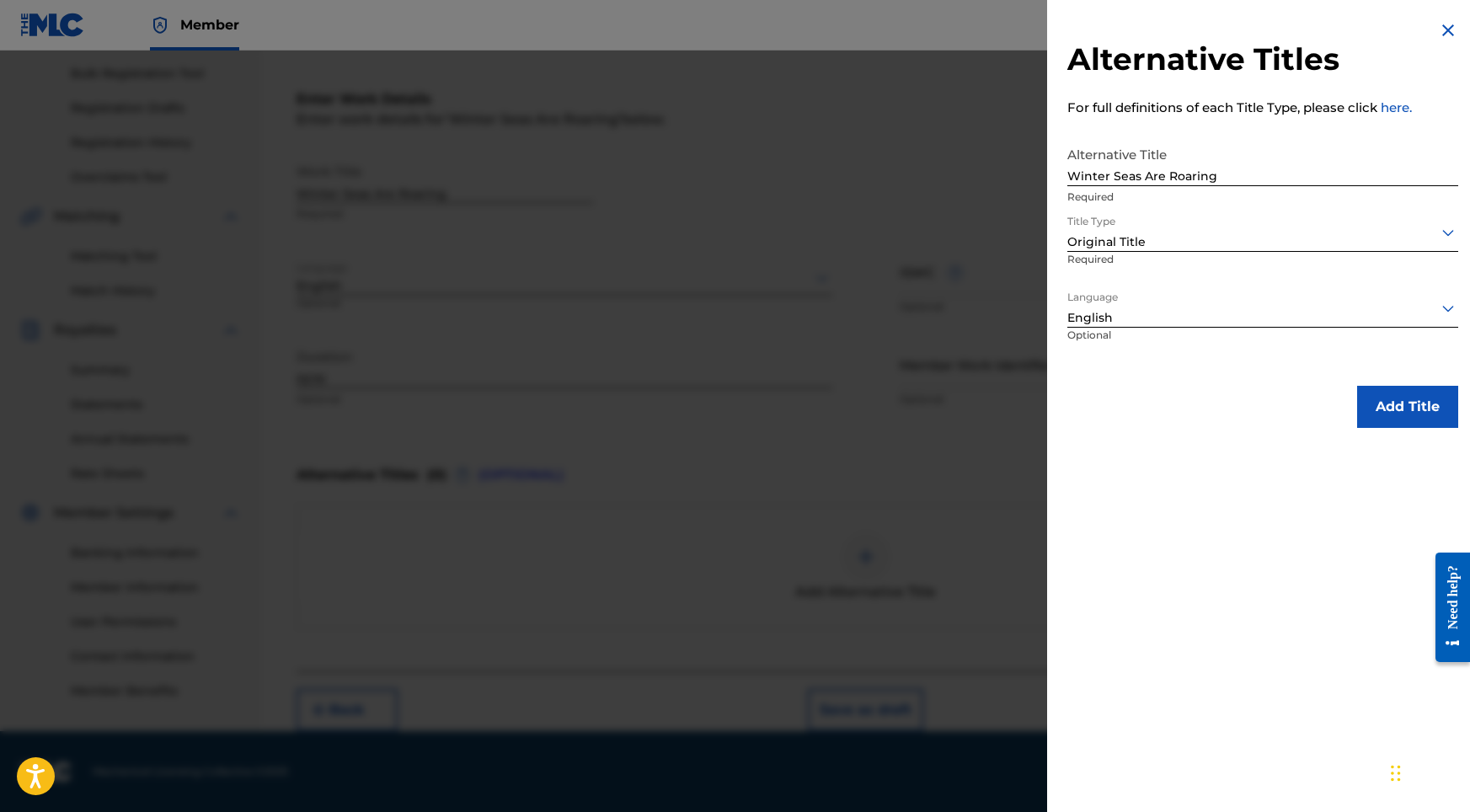
click at [1413, 415] on button "Add Title" at bounding box center [1408, 406] width 101 height 42
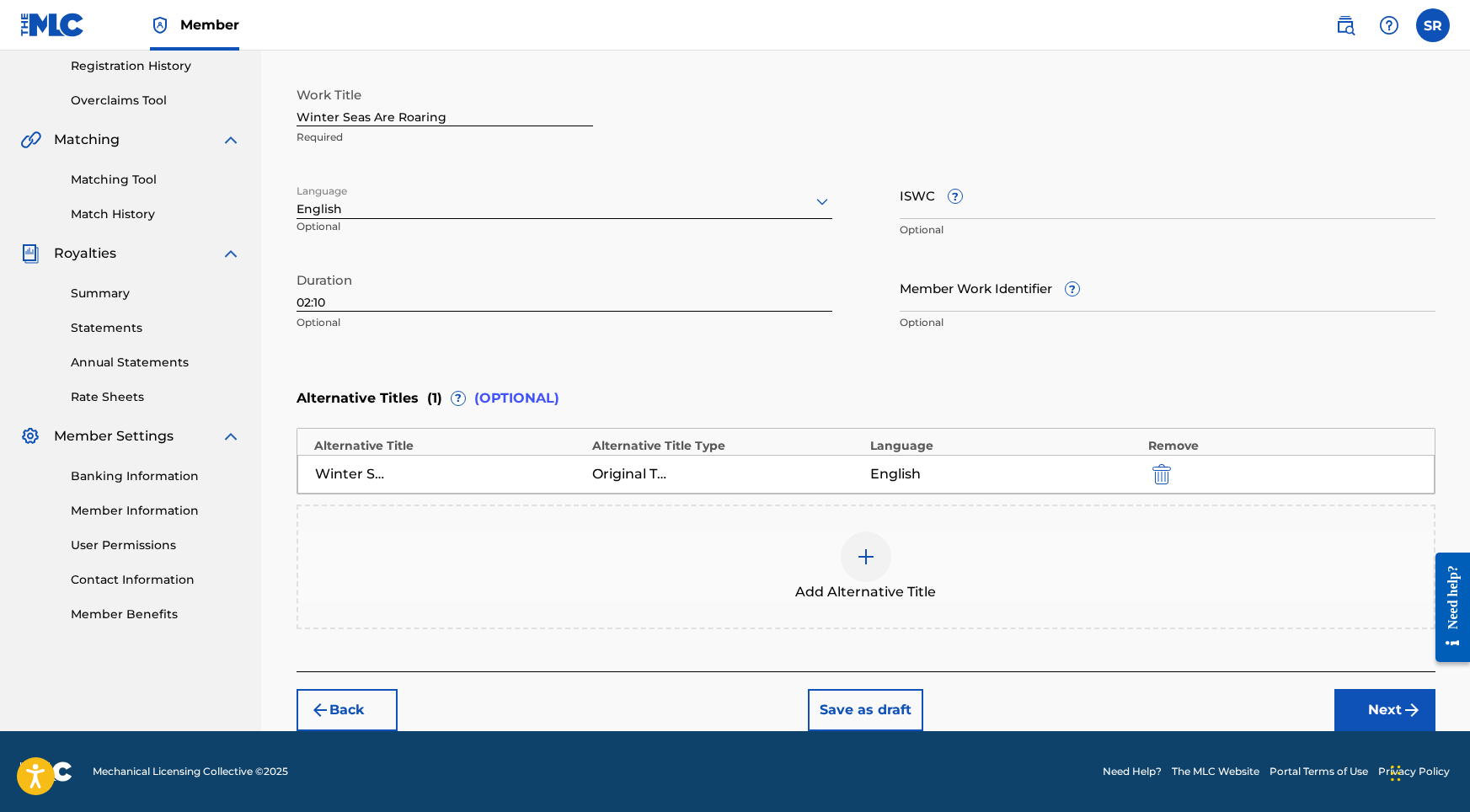
click at [1327, 683] on div "Back Save as draft Next" at bounding box center [866, 701] width 1139 height 60
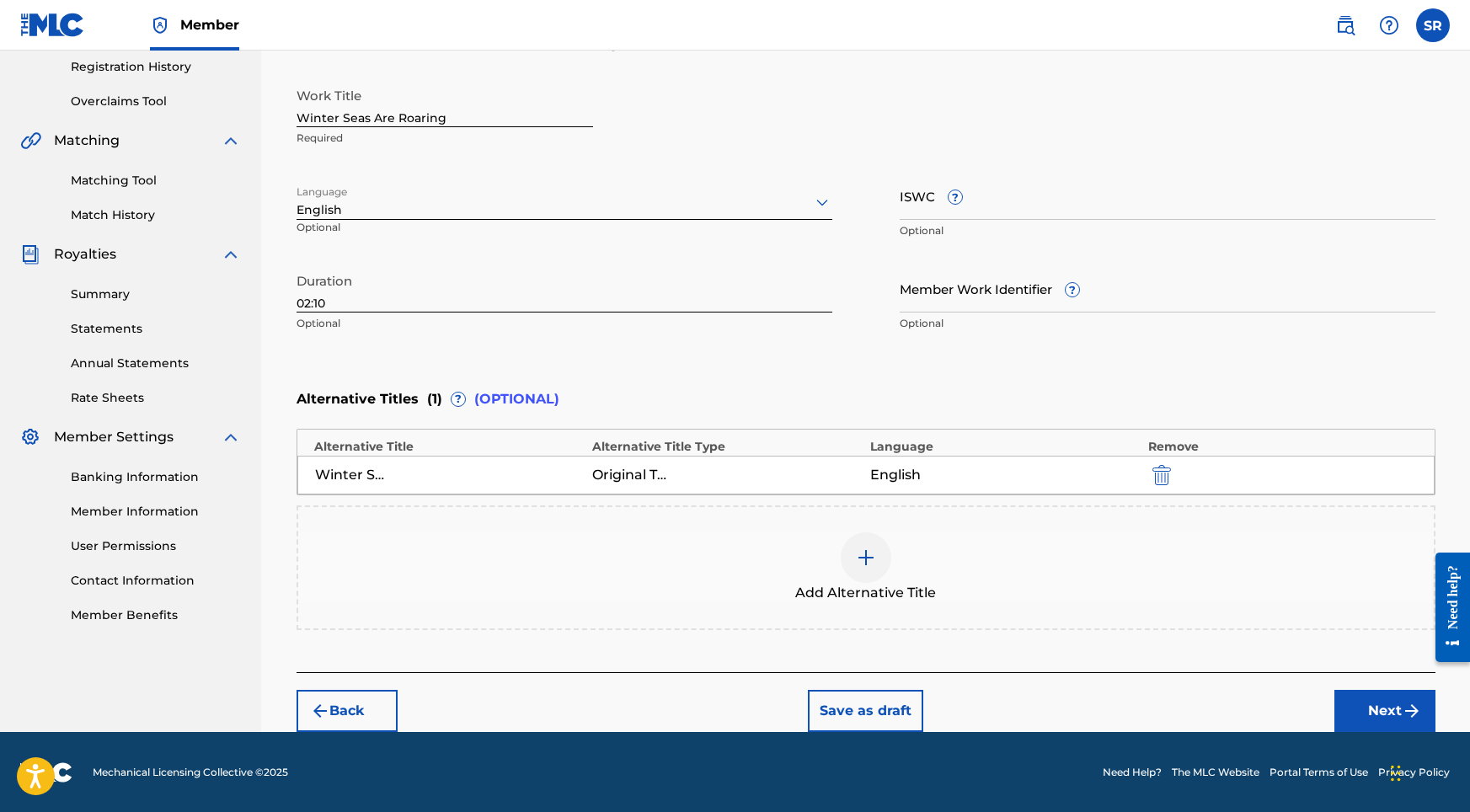
click at [1343, 699] on button "Next" at bounding box center [1384, 710] width 101 height 42
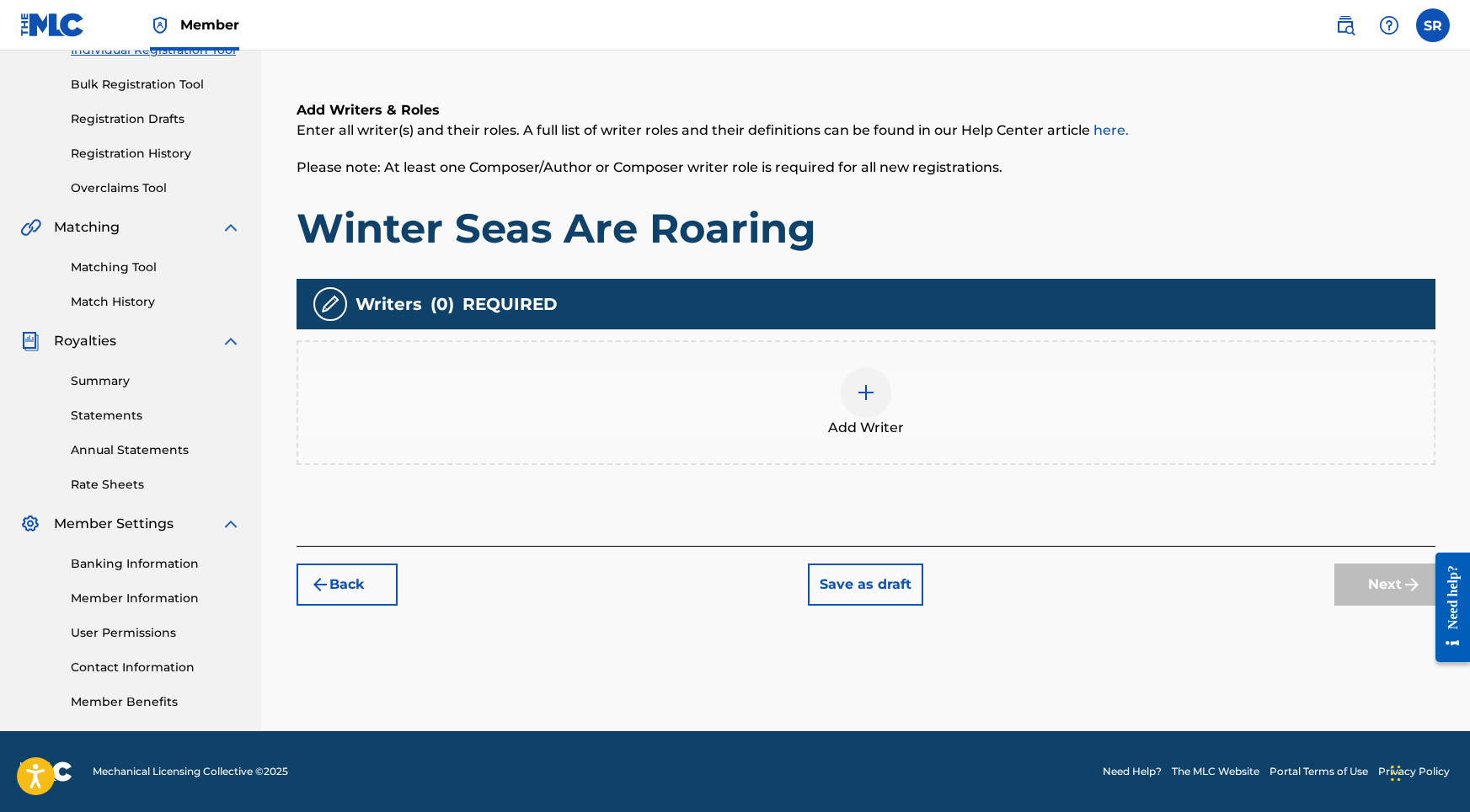
scroll to position [232, 0]
click at [841, 401] on div at bounding box center [865, 392] width 50 height 50
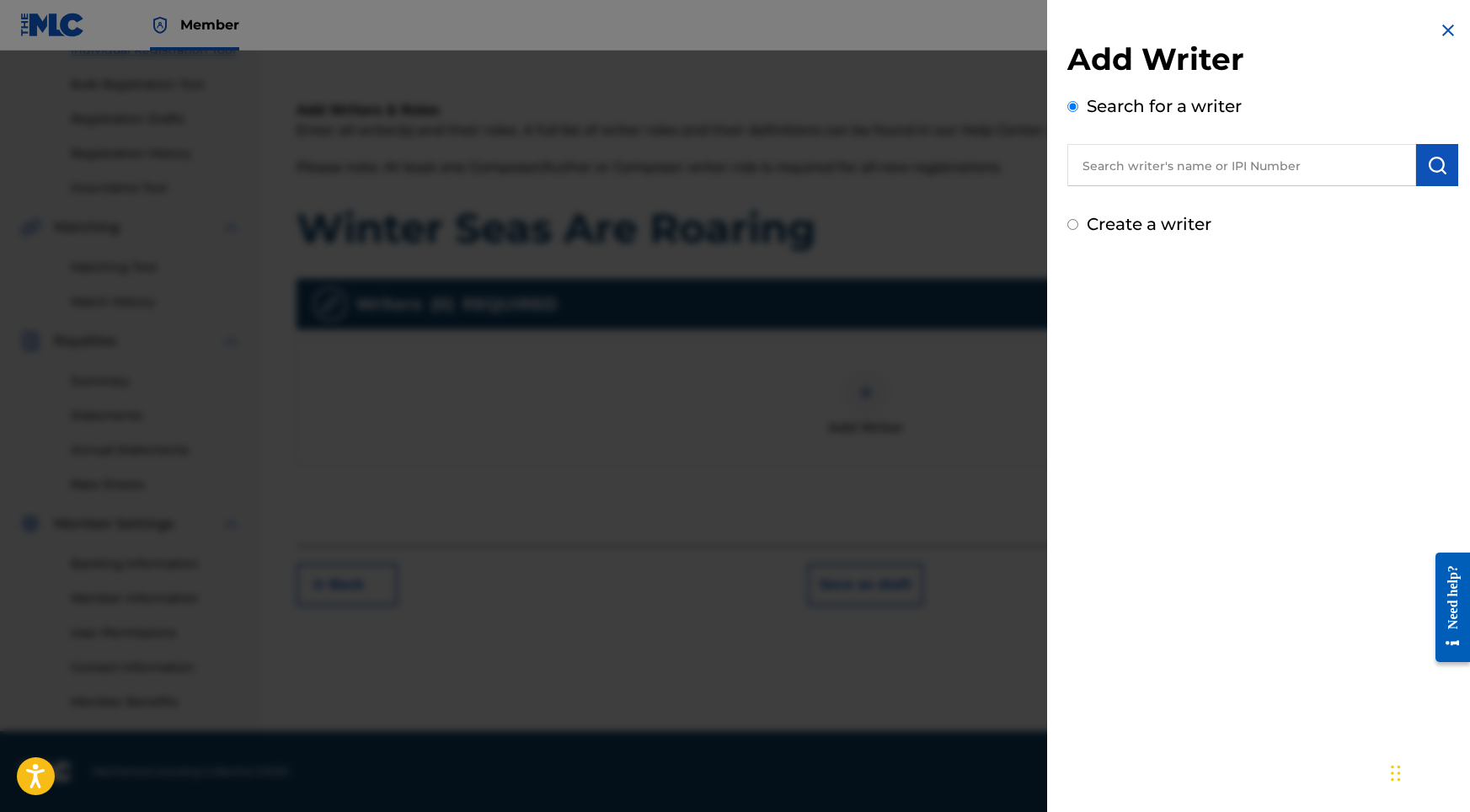
click at [1198, 179] on input "text" at bounding box center [1242, 164] width 349 height 42
paste input "[PERSON_NAME]"
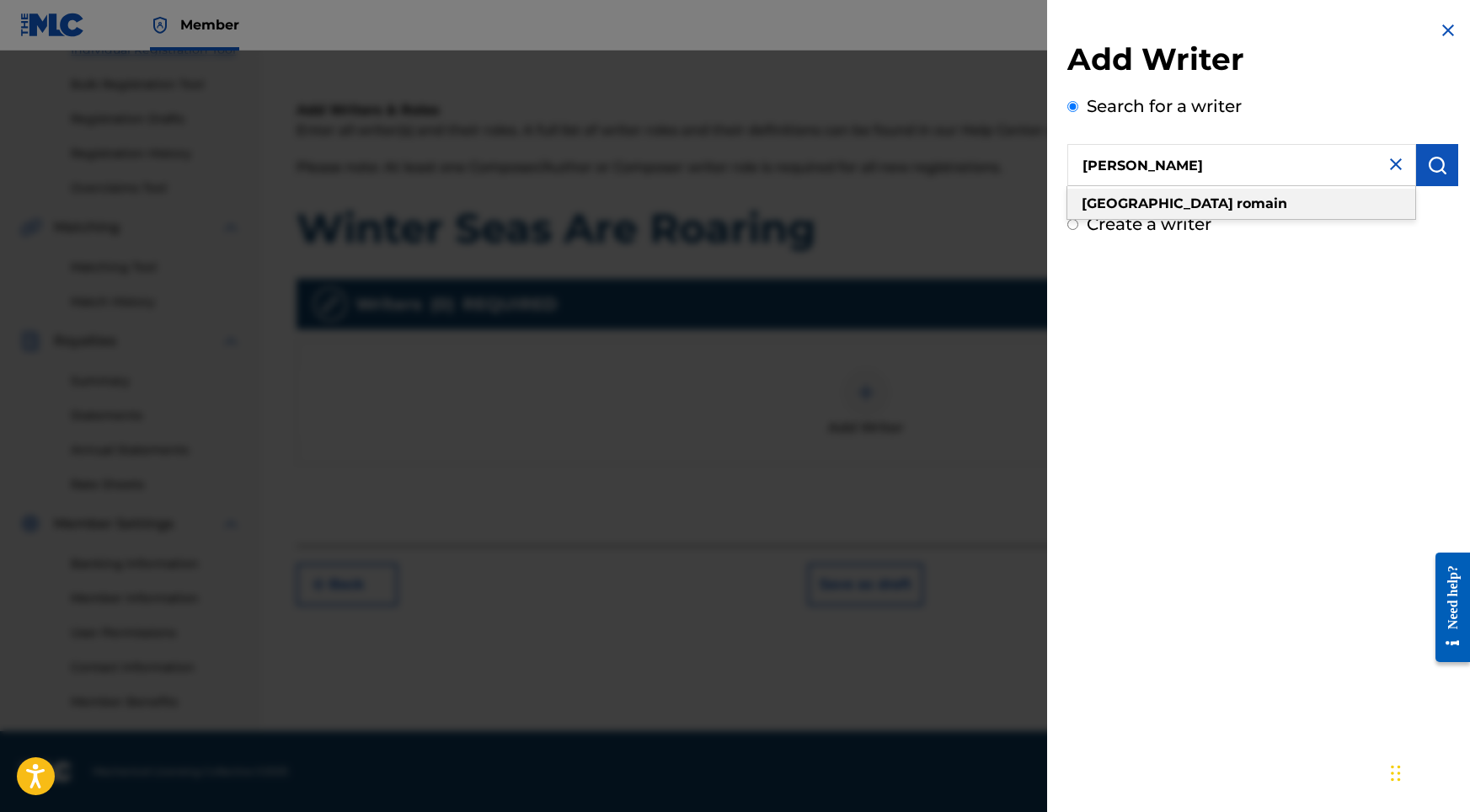
type input "[PERSON_NAME]"
click at [1420, 161] on button "submit" at bounding box center [1437, 164] width 42 height 42
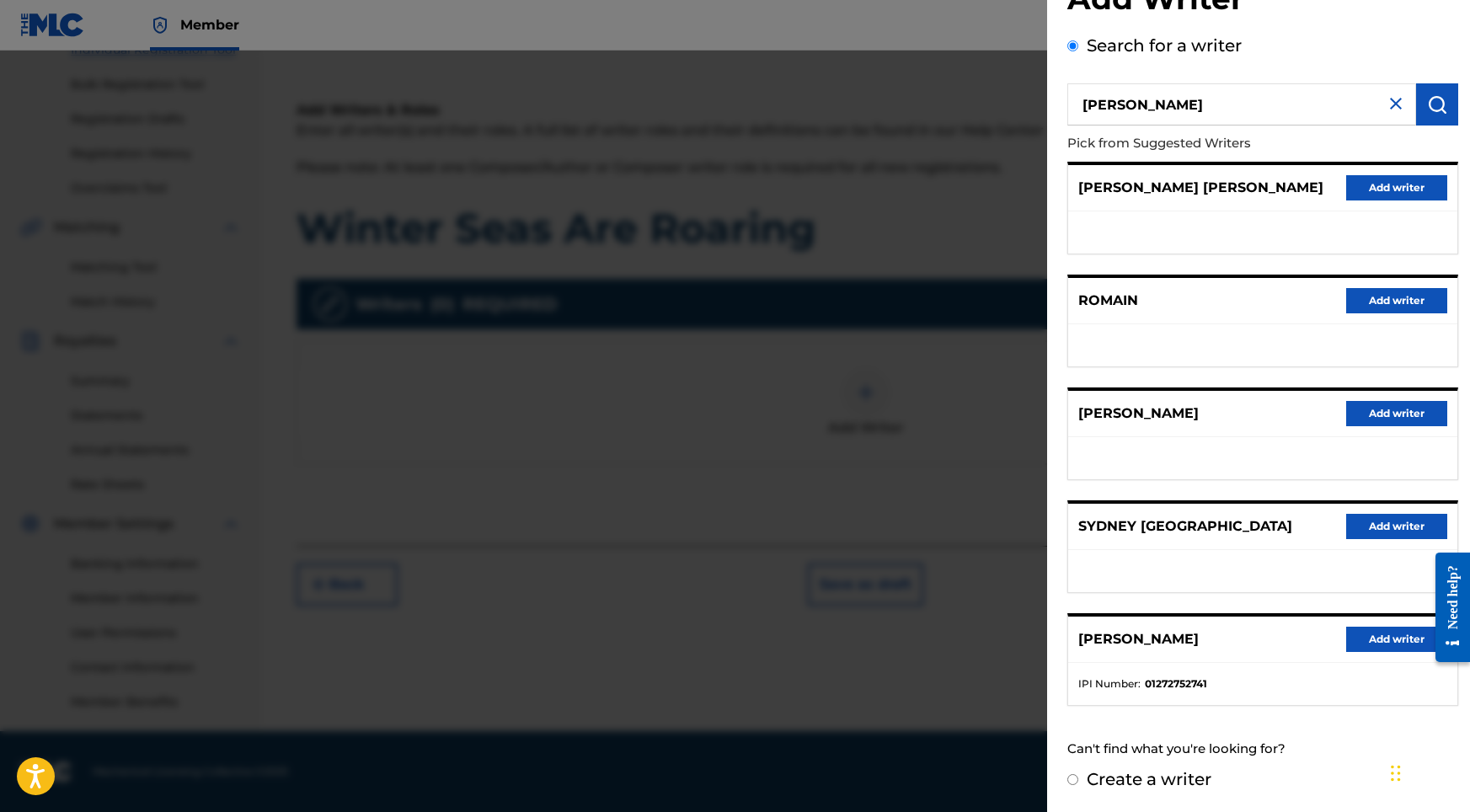
scroll to position [75, 0]
click at [1367, 633] on button "Add writer" at bounding box center [1396, 639] width 101 height 26
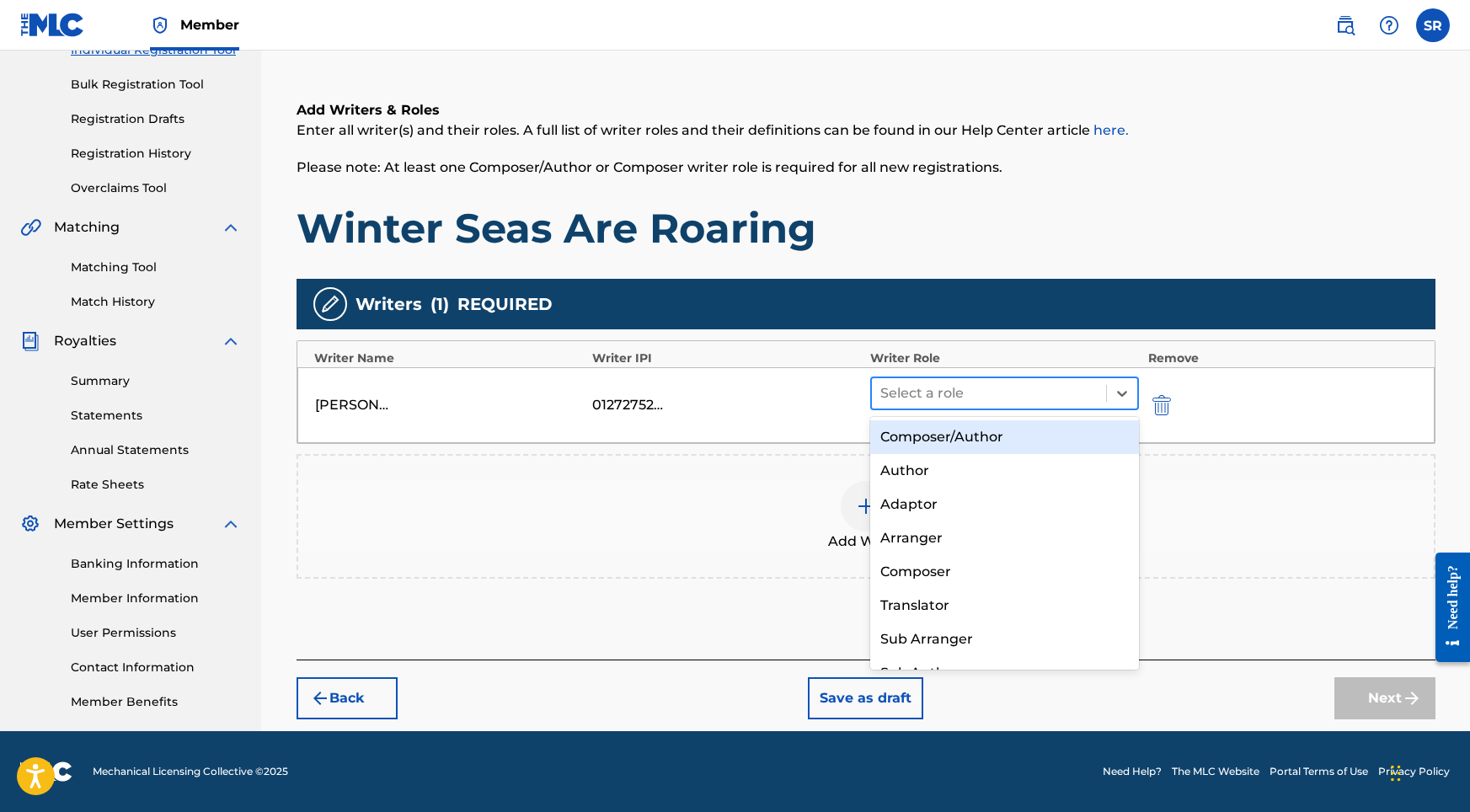
click at [914, 398] on div at bounding box center [989, 393] width 218 height 24
click at [889, 452] on div "Composer/Author" at bounding box center [1005, 437] width 269 height 33
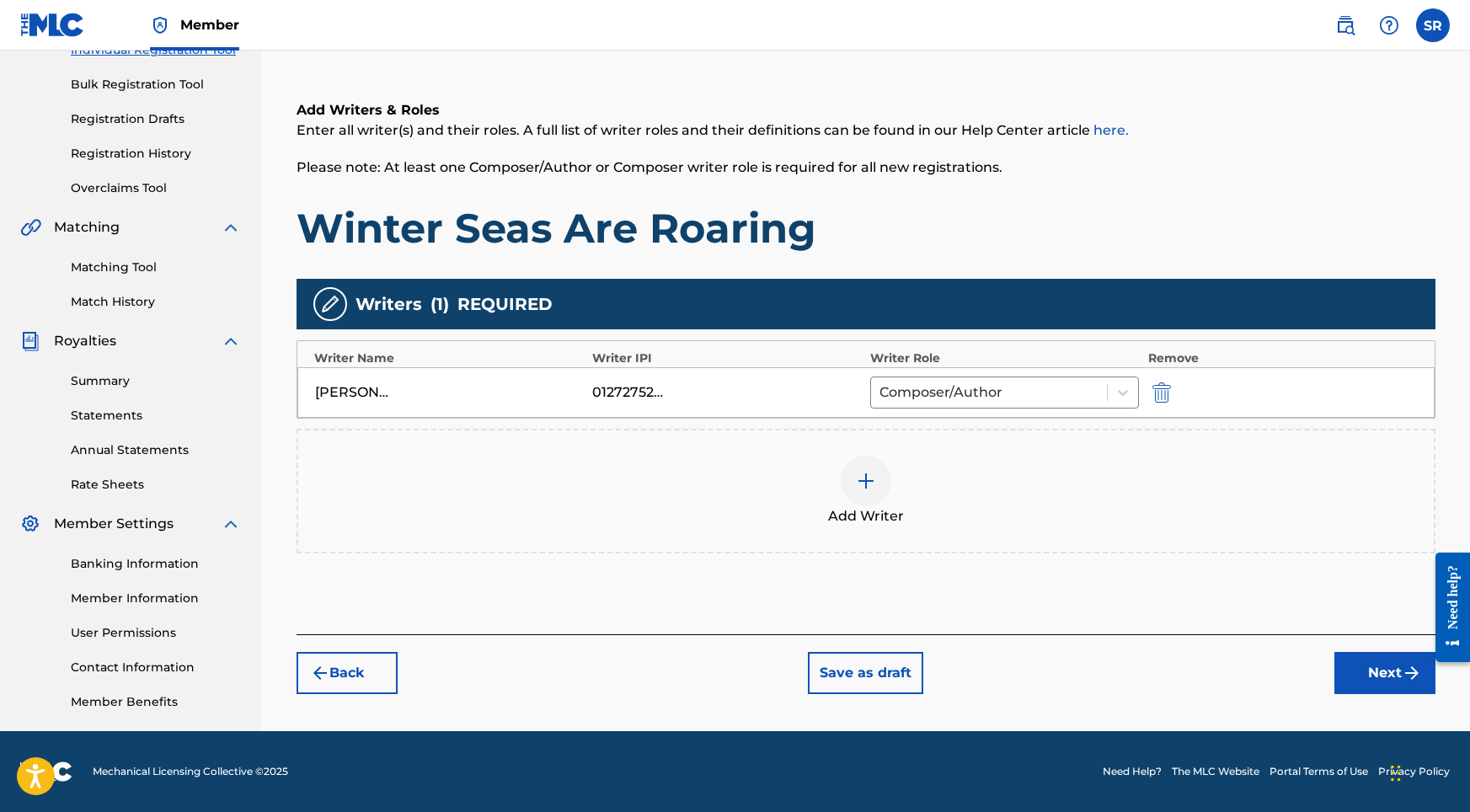
click at [1351, 656] on button "Next" at bounding box center [1384, 672] width 101 height 42
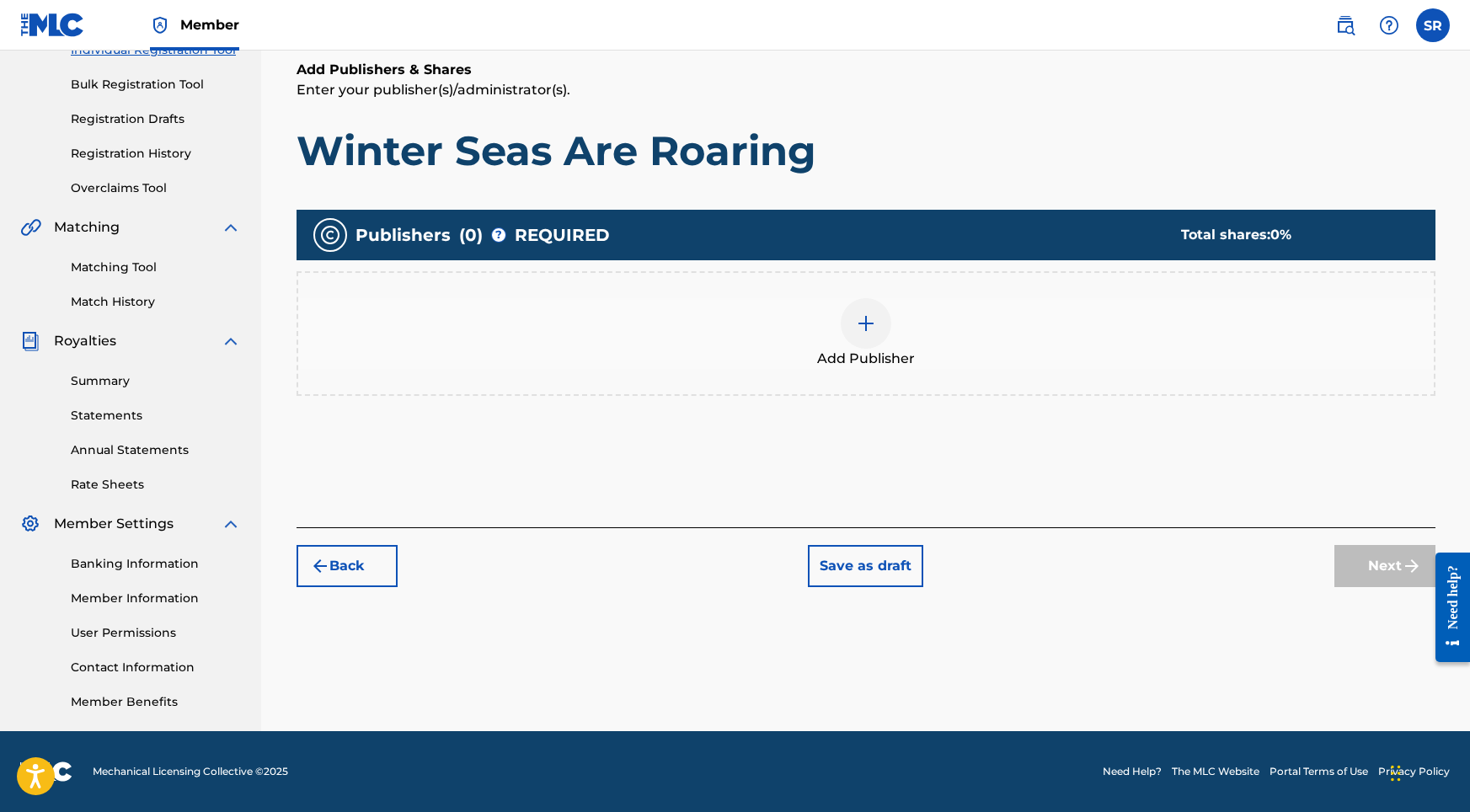
scroll to position [76, 0]
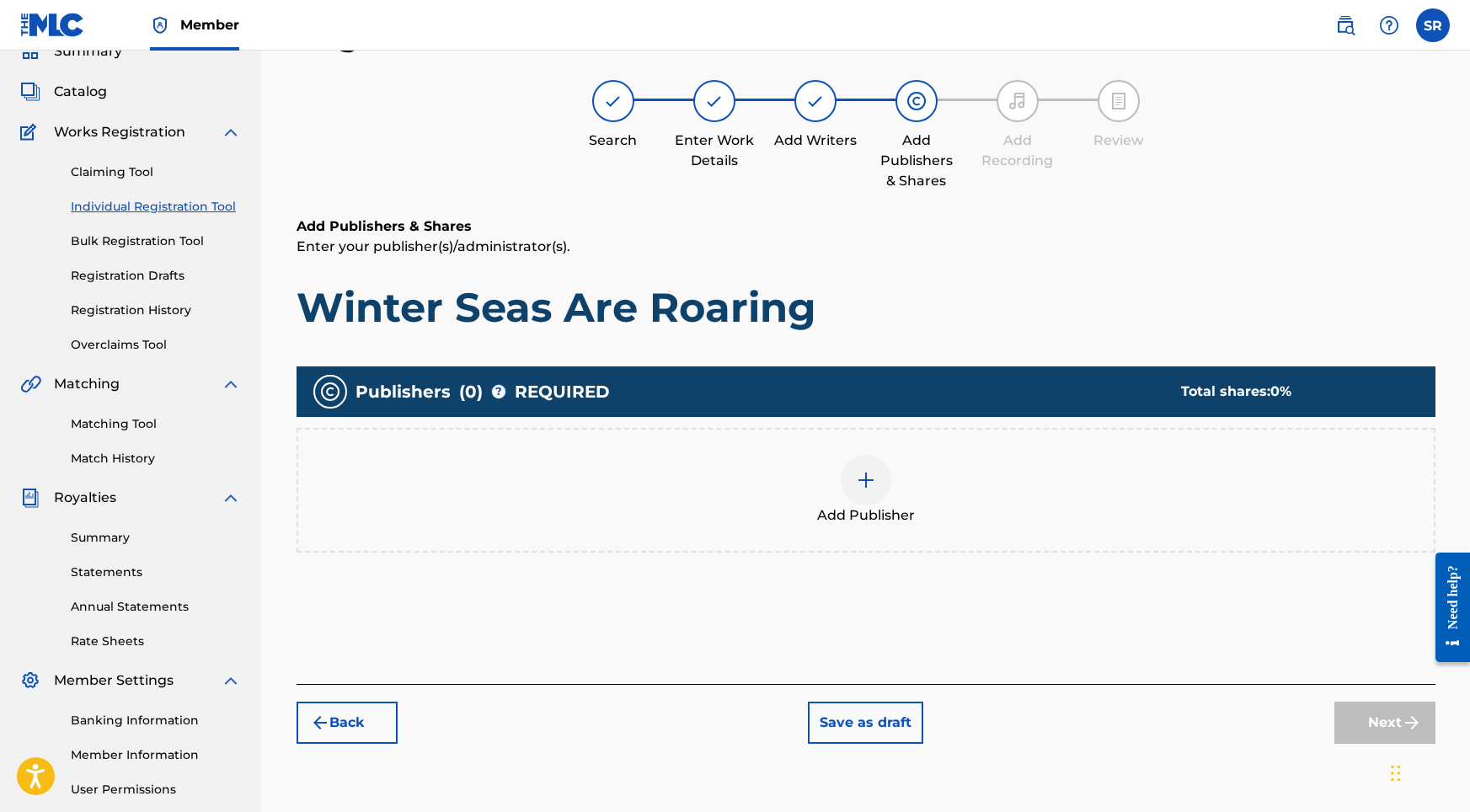
click at [877, 481] on div at bounding box center [865, 480] width 50 height 50
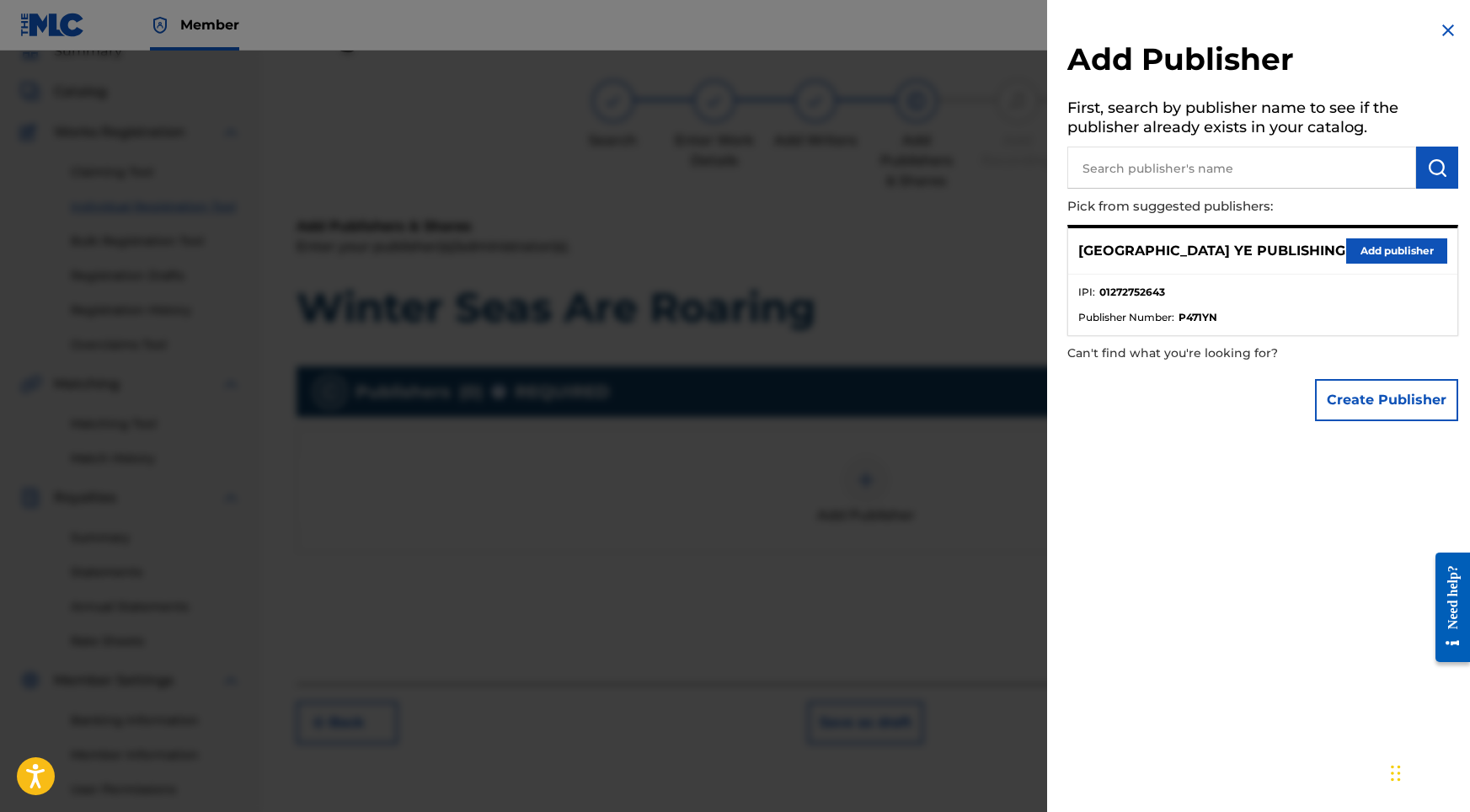
click at [1343, 268] on div "SYDNEY YE PUBLISHING Add publisher" at bounding box center [1262, 251] width 389 height 46
click at [1355, 249] on button "Add publisher" at bounding box center [1396, 251] width 101 height 26
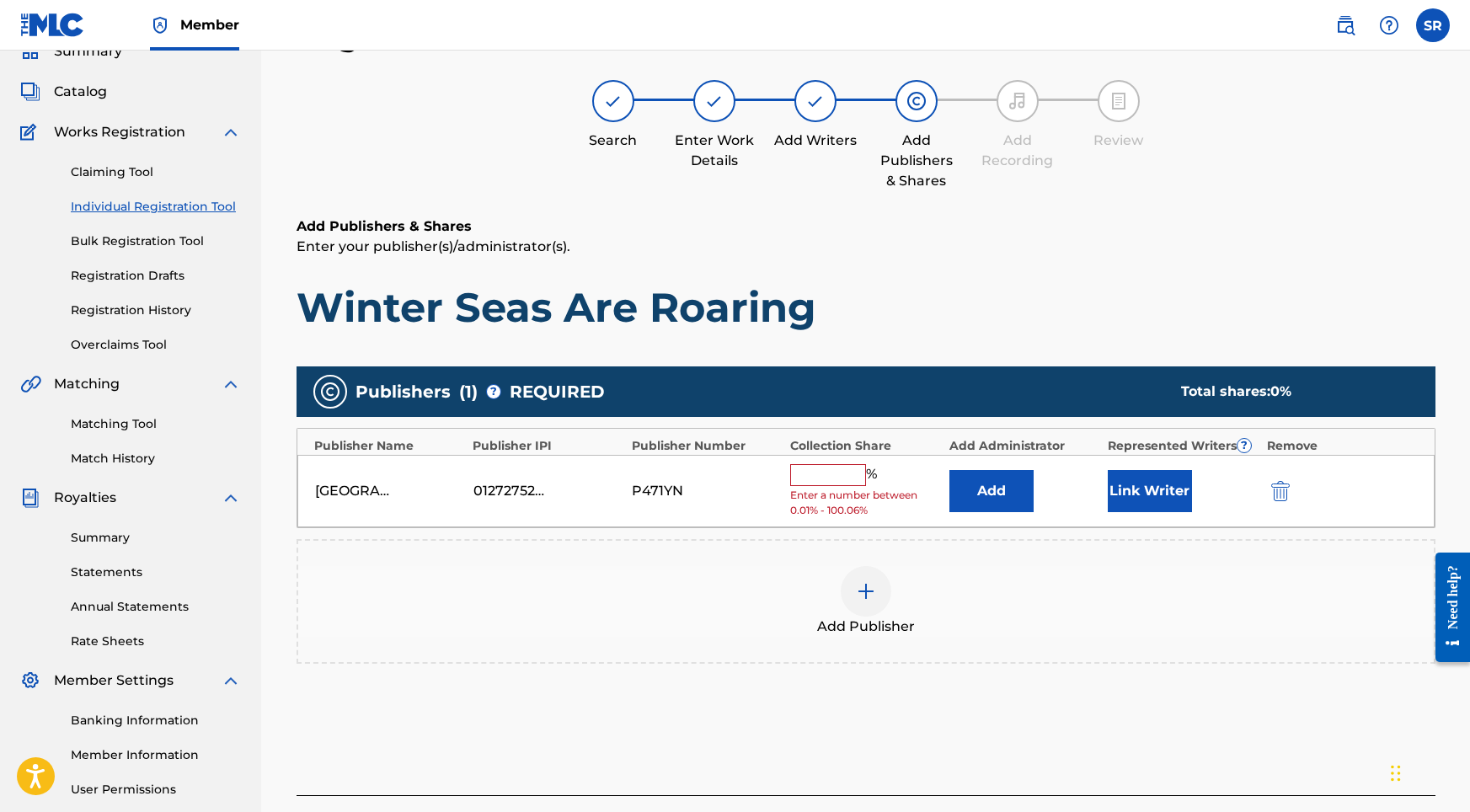
click at [851, 474] on input "text" at bounding box center [828, 475] width 76 height 22
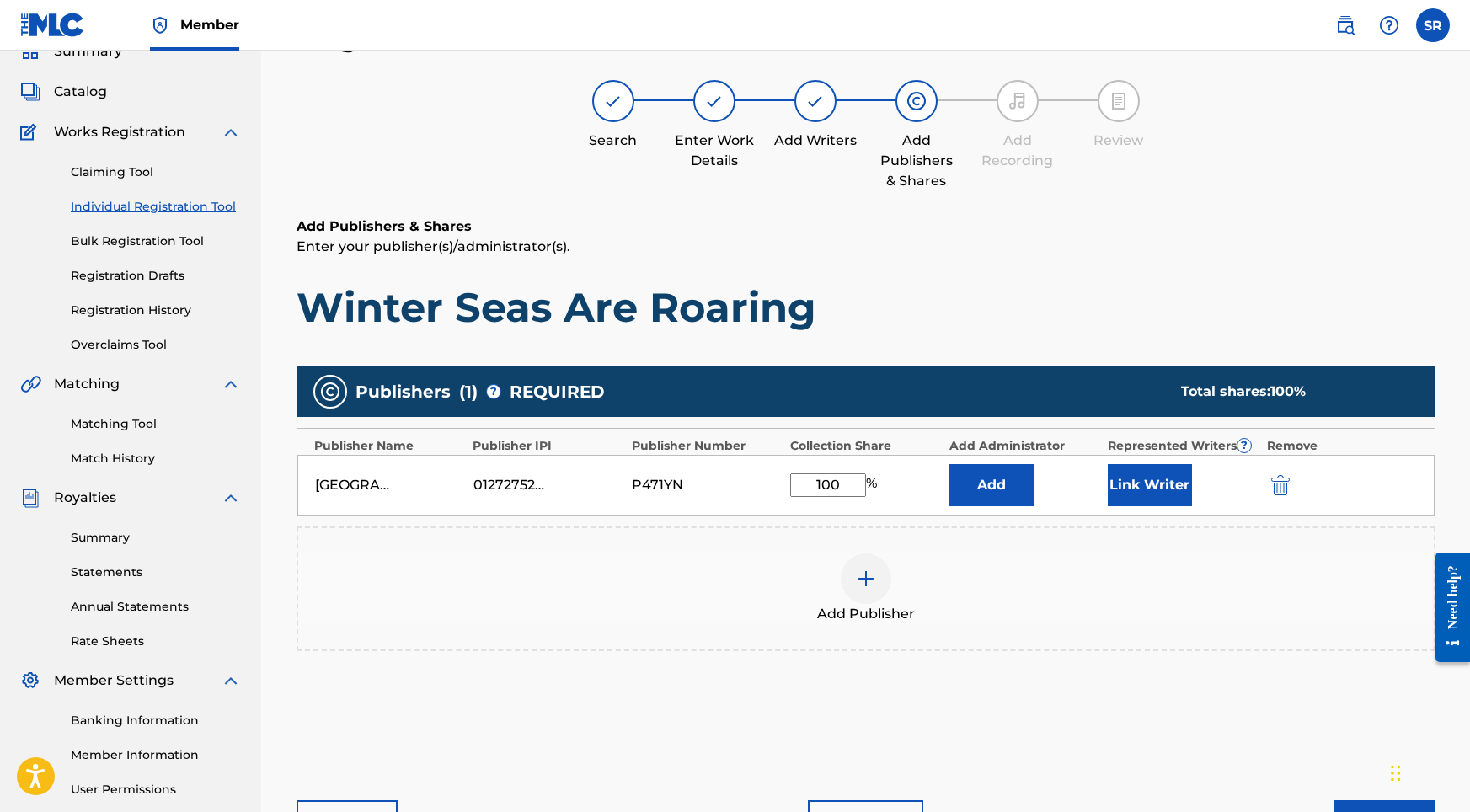
type input "100"
click at [1124, 481] on button "Link Writer" at bounding box center [1149, 485] width 85 height 42
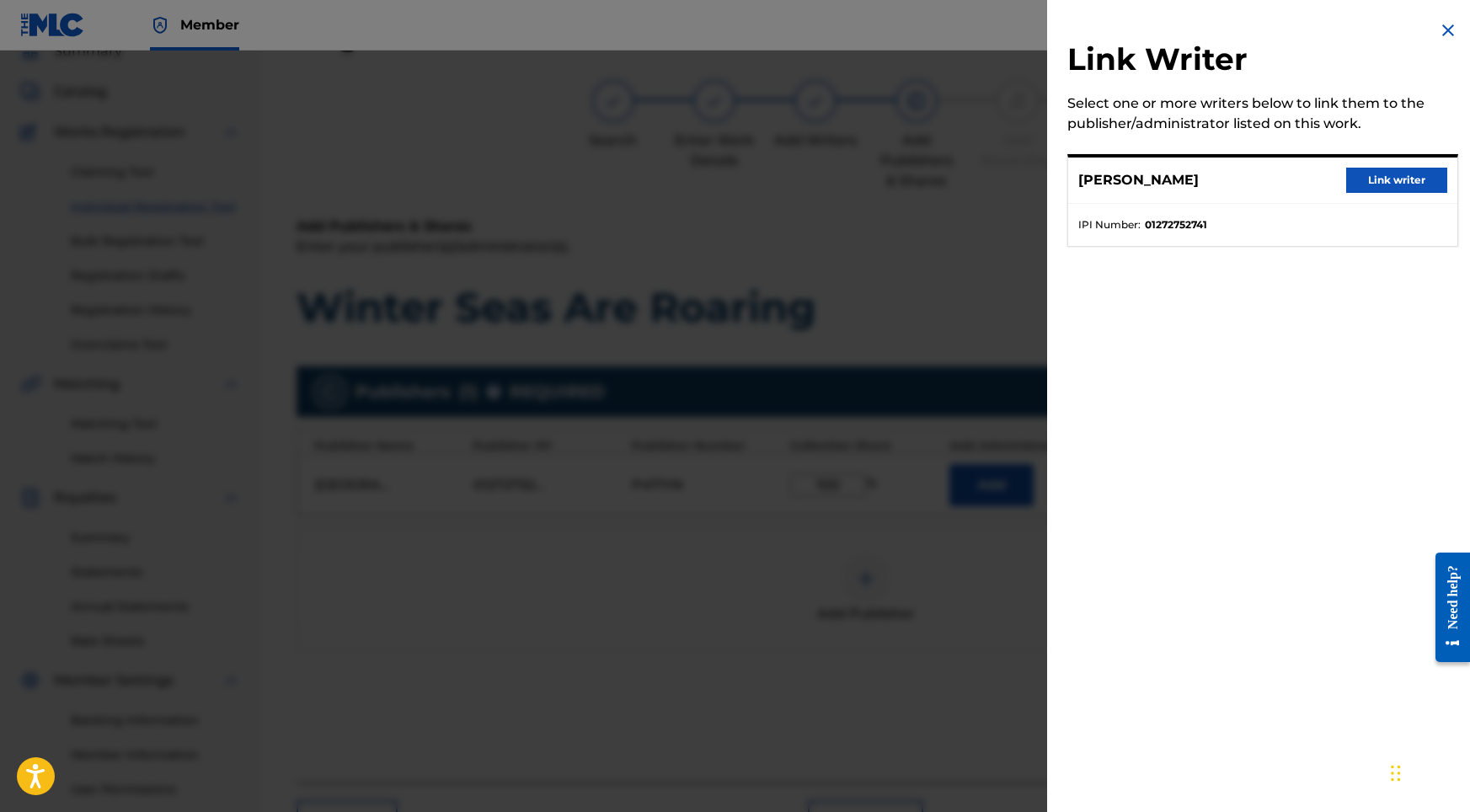
click at [1349, 181] on button "Link writer" at bounding box center [1396, 180] width 101 height 26
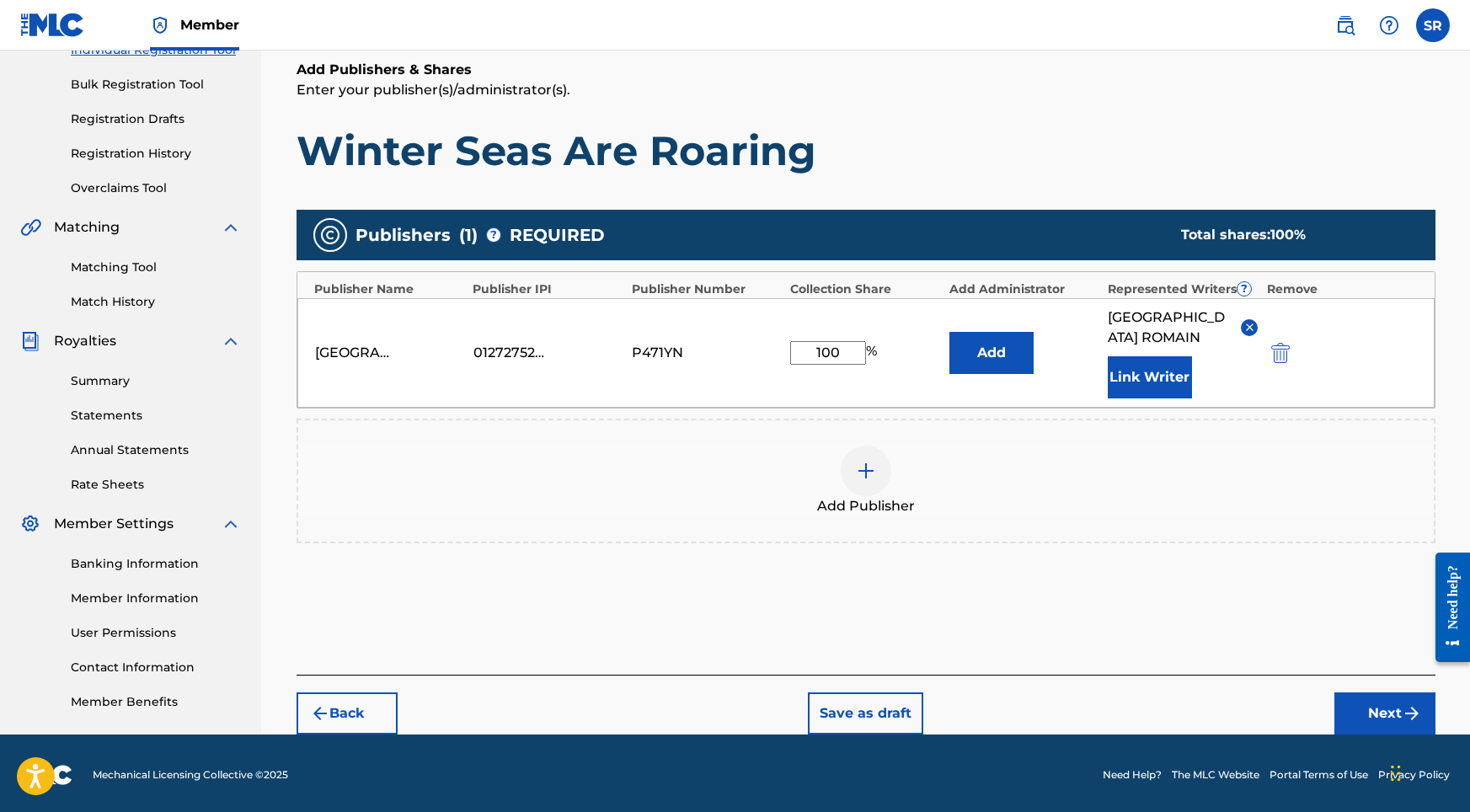
click at [1351, 704] on button "Next" at bounding box center [1384, 713] width 101 height 42
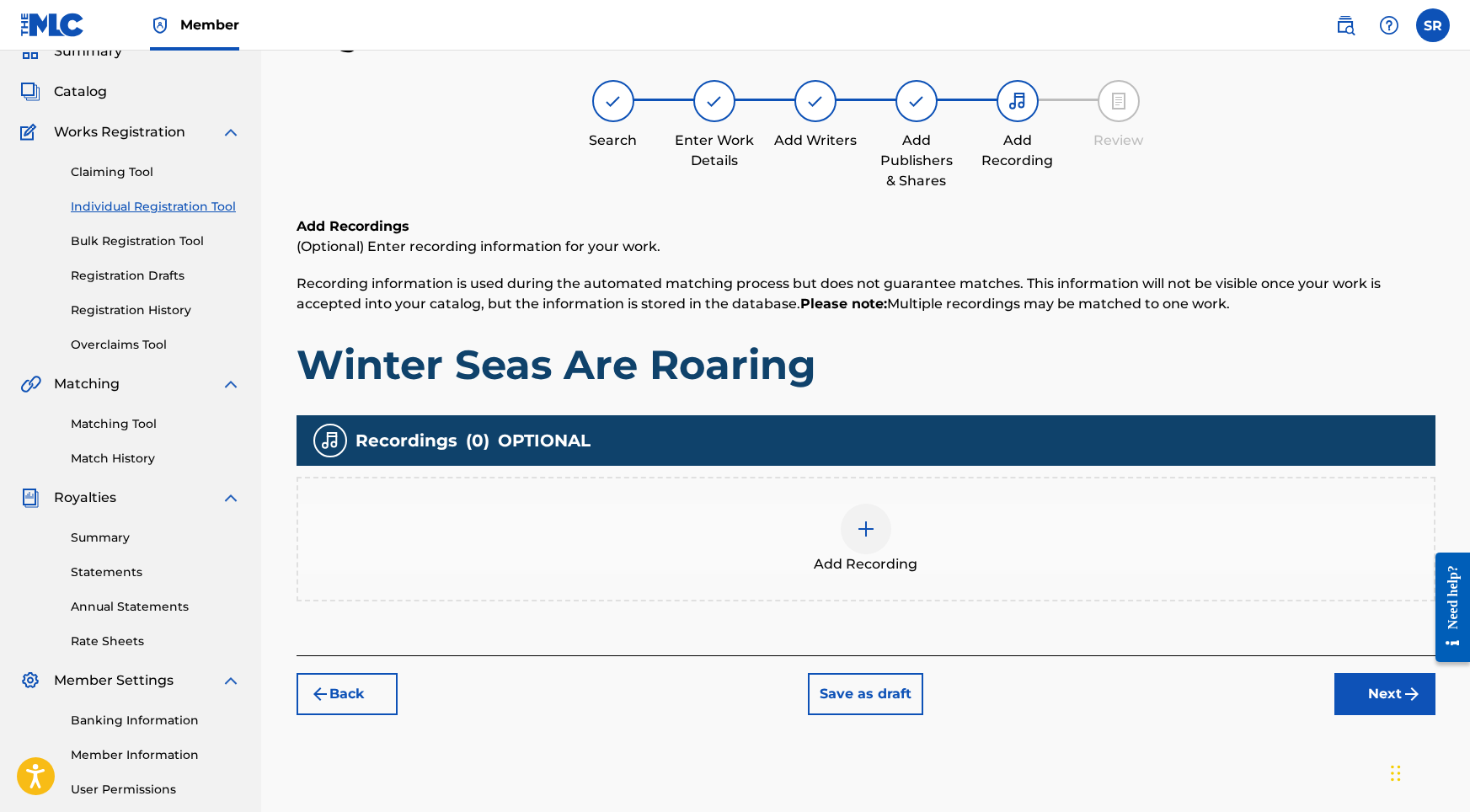
click at [870, 534] on img at bounding box center [866, 529] width 21 height 21
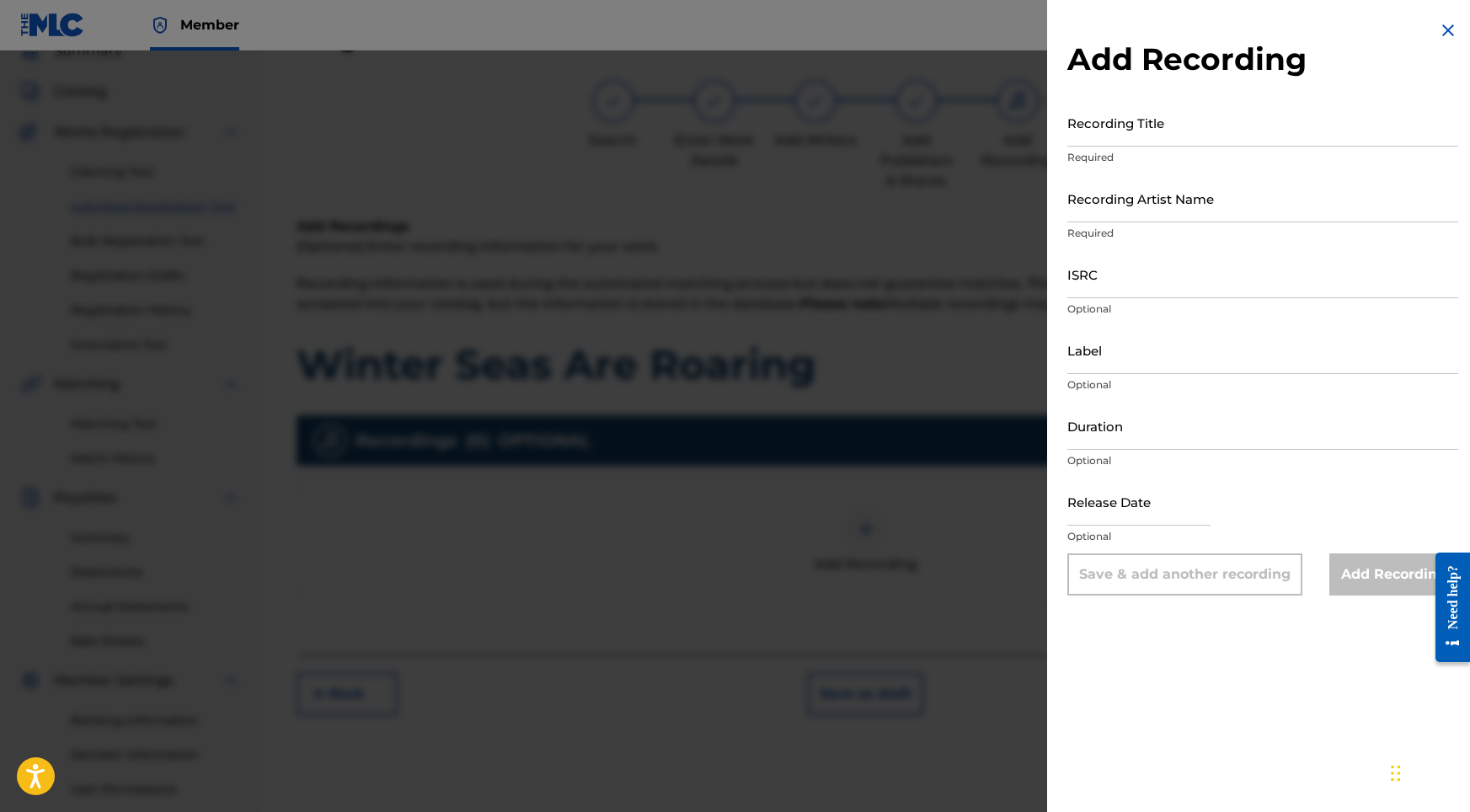
click at [1179, 137] on input "Recording Title" at bounding box center [1262, 122] width 391 height 48
paste input "[PERSON_NAME]"
drag, startPoint x: 1180, startPoint y: 136, endPoint x: 942, endPoint y: 133, distance: 238.0
click at [942, 133] on div "Add Recording Recording Title SYDNEY ROMAIN Required Recording Artist Name Requ…" at bounding box center [735, 431] width 1470 height 762
paste input "Winter Seas Are Roaring"
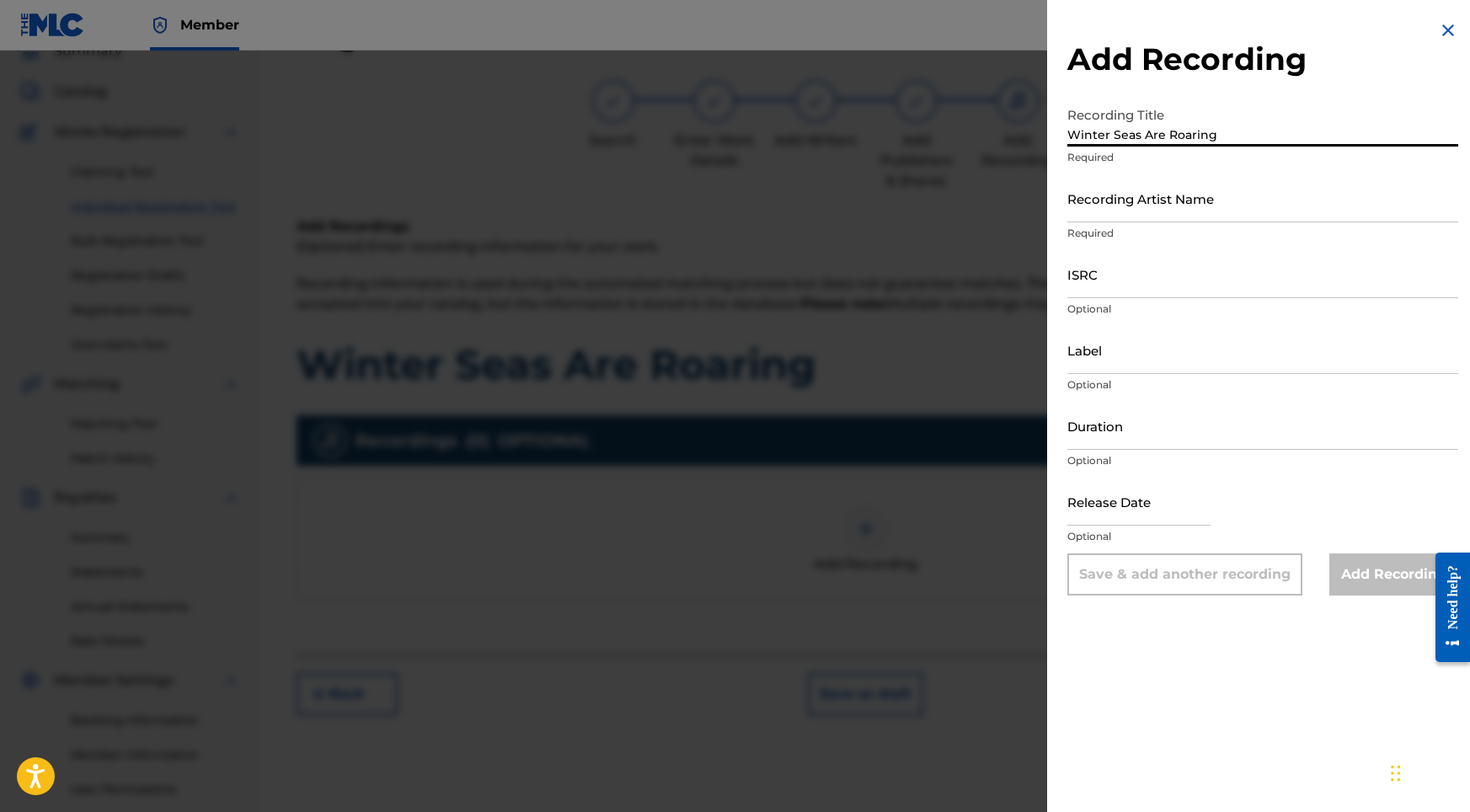
type input "Winter Seas Are Roaring"
click at [1094, 278] on input "ISRC" at bounding box center [1262, 274] width 391 height 48
paste input "USHM82429587"
type input "USHM82429587"
click at [1101, 369] on input "Label" at bounding box center [1262, 350] width 391 height 48
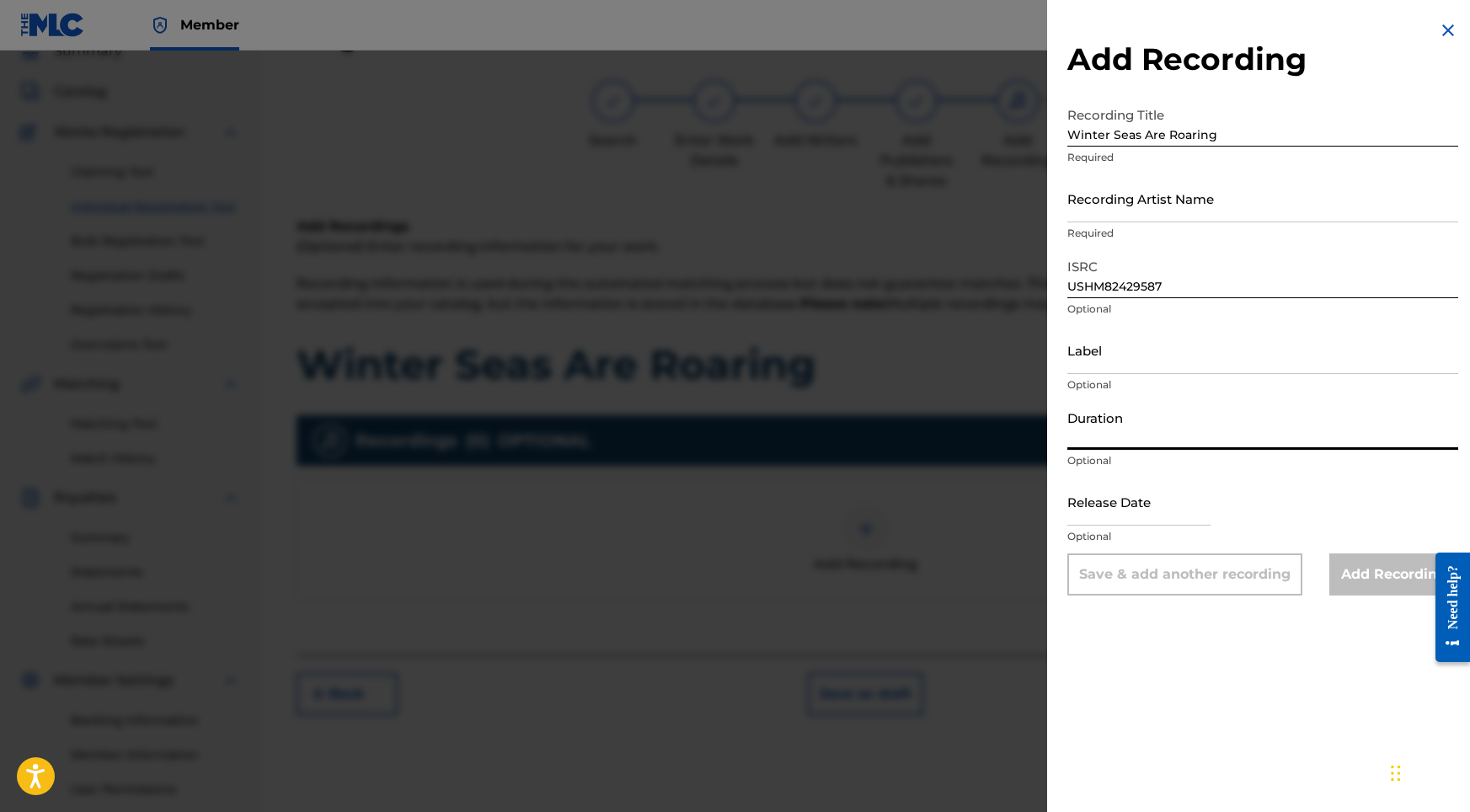
click at [1105, 423] on input "Duration" at bounding box center [1262, 426] width 391 height 48
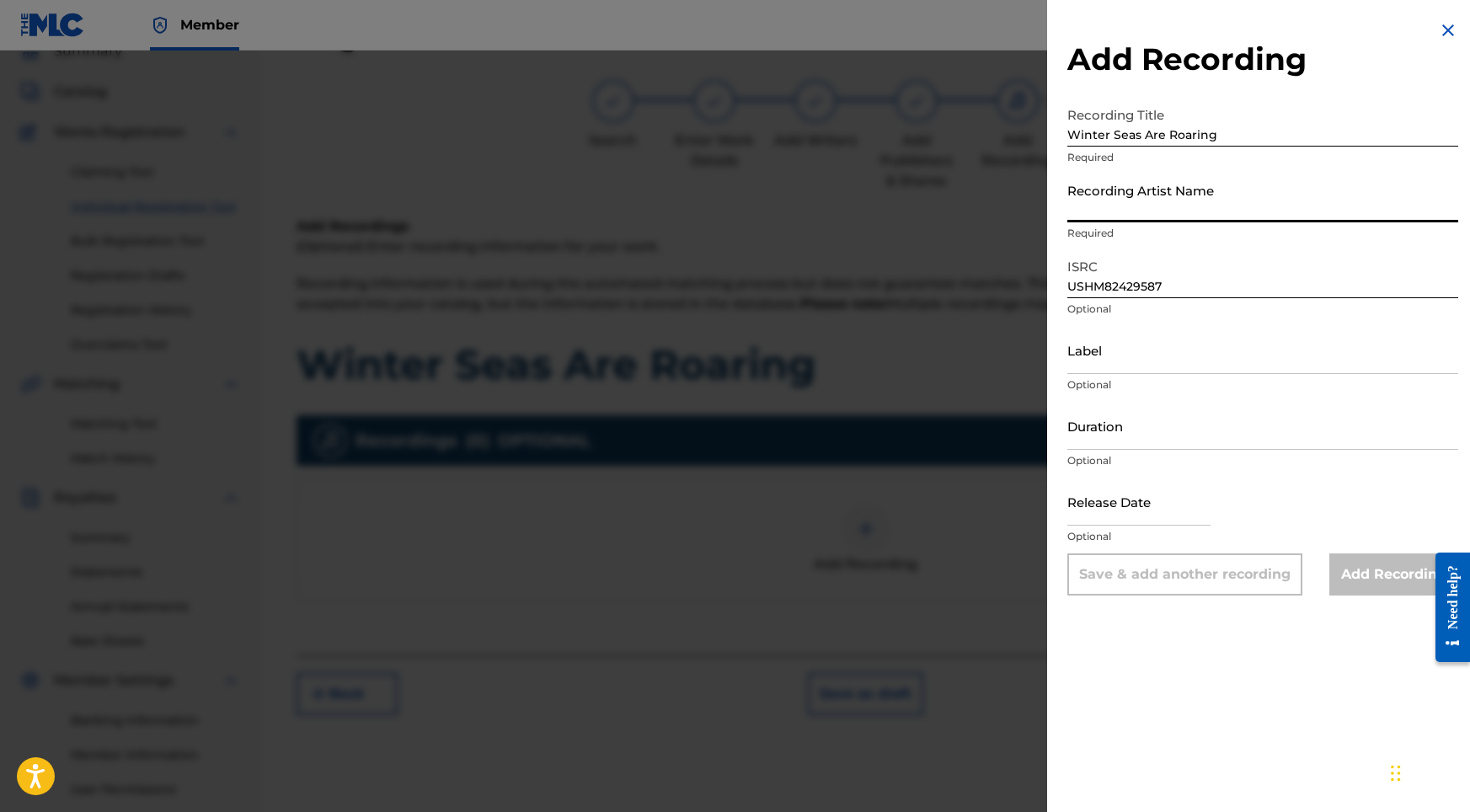
click at [1099, 198] on input "Recording Artist Name" at bounding box center [1262, 198] width 391 height 48
paste input "Sonic Atmos"
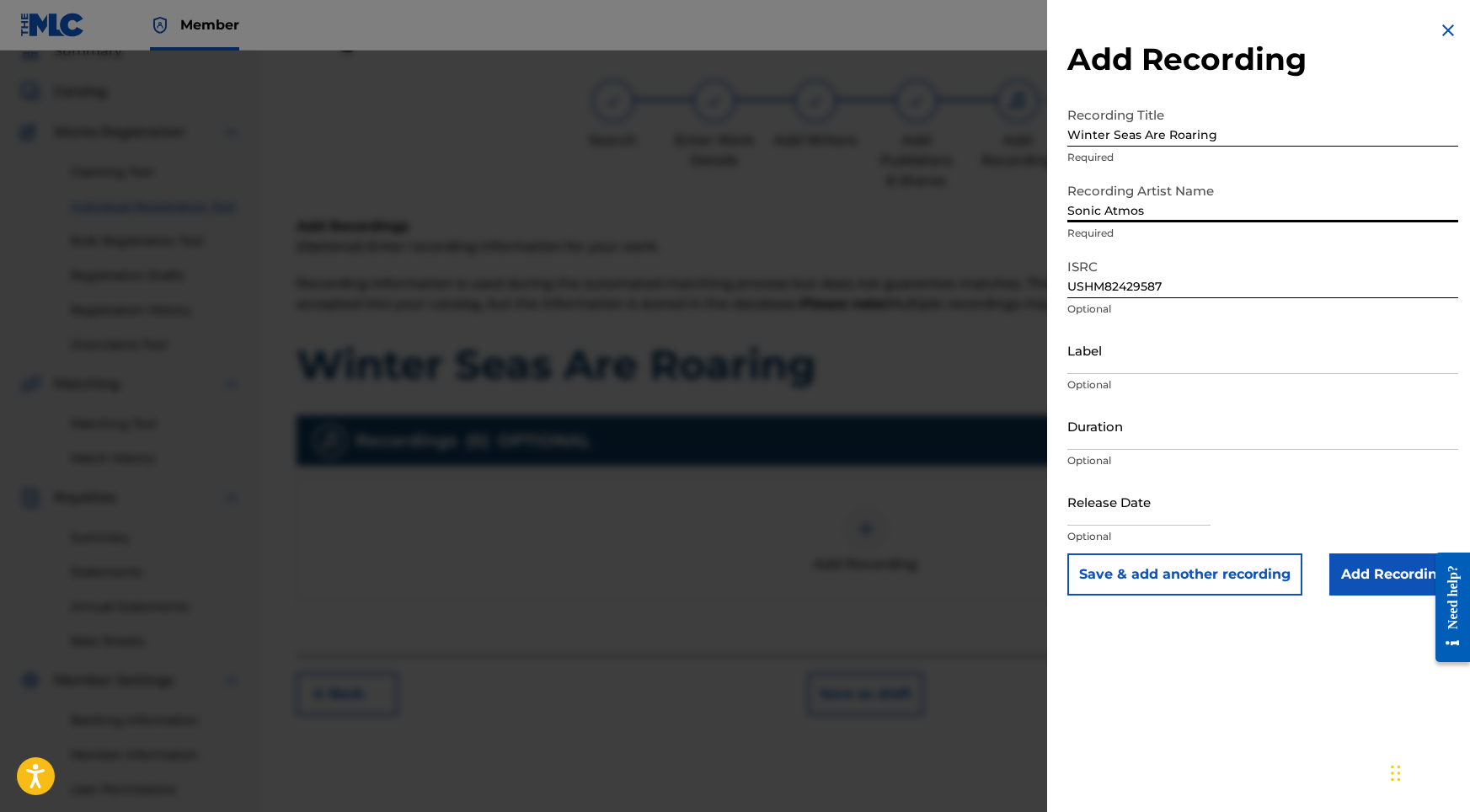
type input "Sonic Atmos"
click at [1113, 428] on input "Duration" at bounding box center [1262, 426] width 391 height 48
type input "02:10"
click at [1147, 520] on input "text" at bounding box center [1138, 502] width 143 height 48
select select "8"
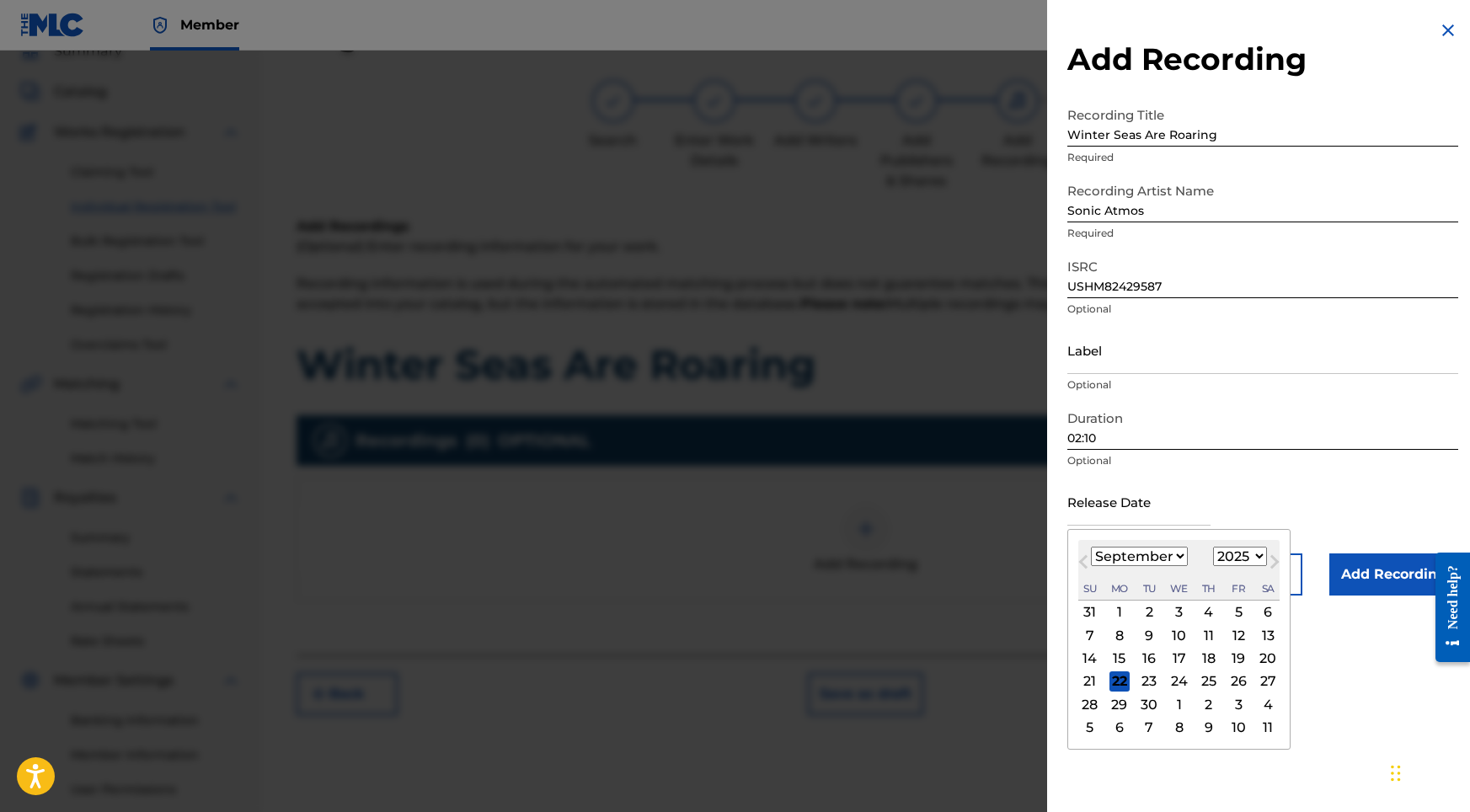
select select "2024"
select select "6"
click at [1228, 633] on div "12" at bounding box center [1238, 635] width 21 height 21
type input "[DATE]"
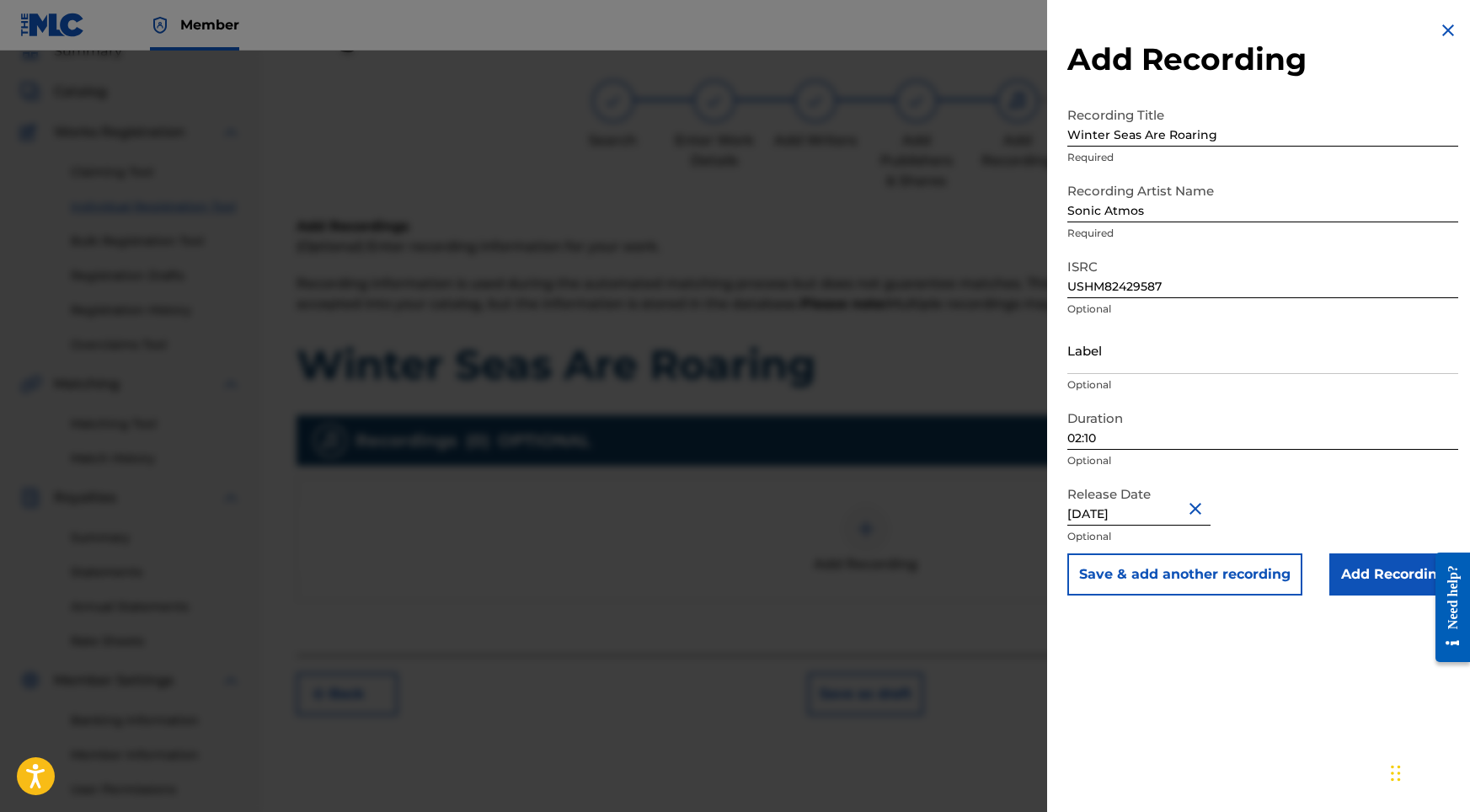
click at [1362, 569] on input "Add Recording" at bounding box center [1394, 574] width 129 height 42
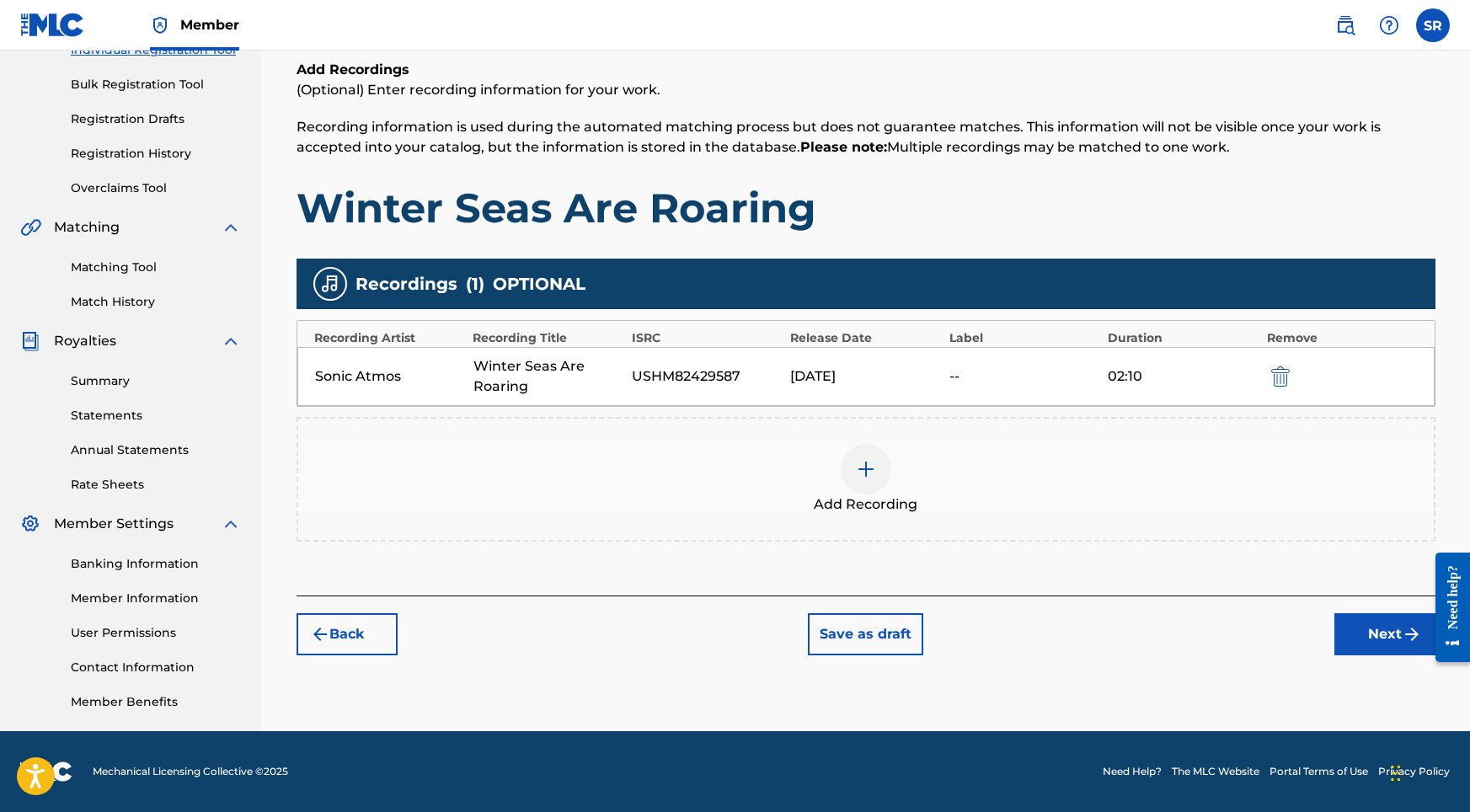
click at [1343, 633] on button "Next" at bounding box center [1384, 633] width 101 height 42
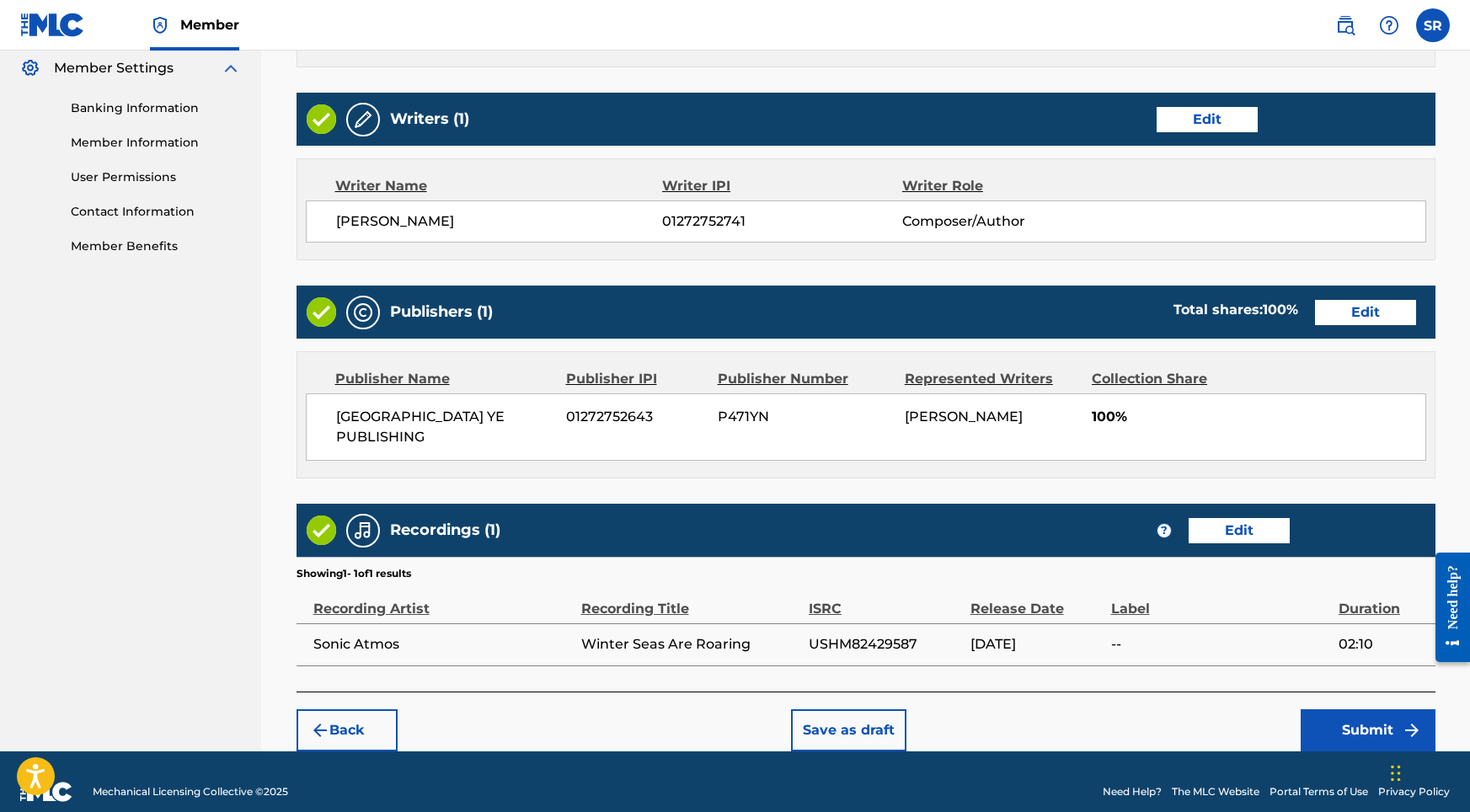
scroll to position [687, 0]
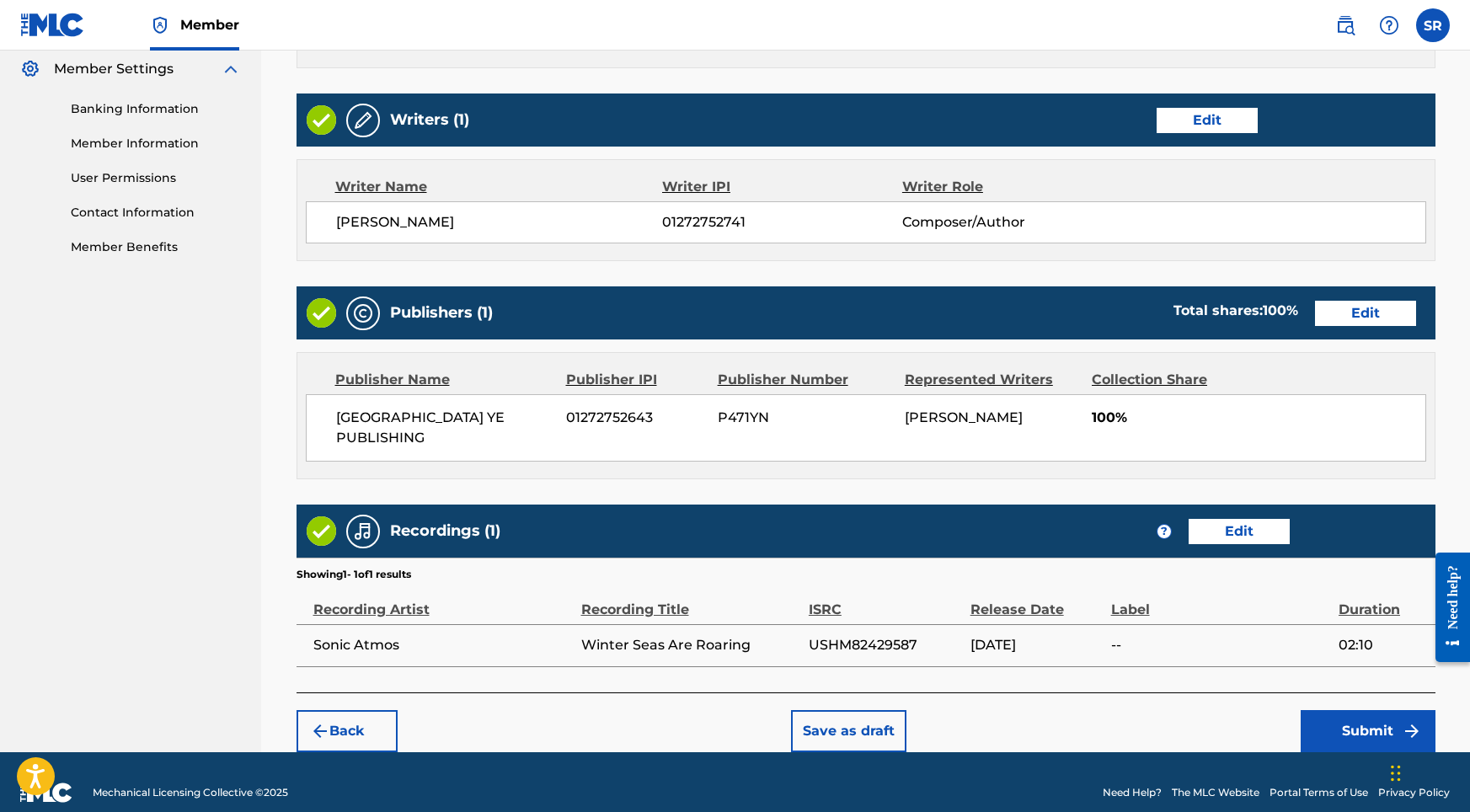
click at [1333, 715] on button "Submit" at bounding box center [1368, 730] width 135 height 42
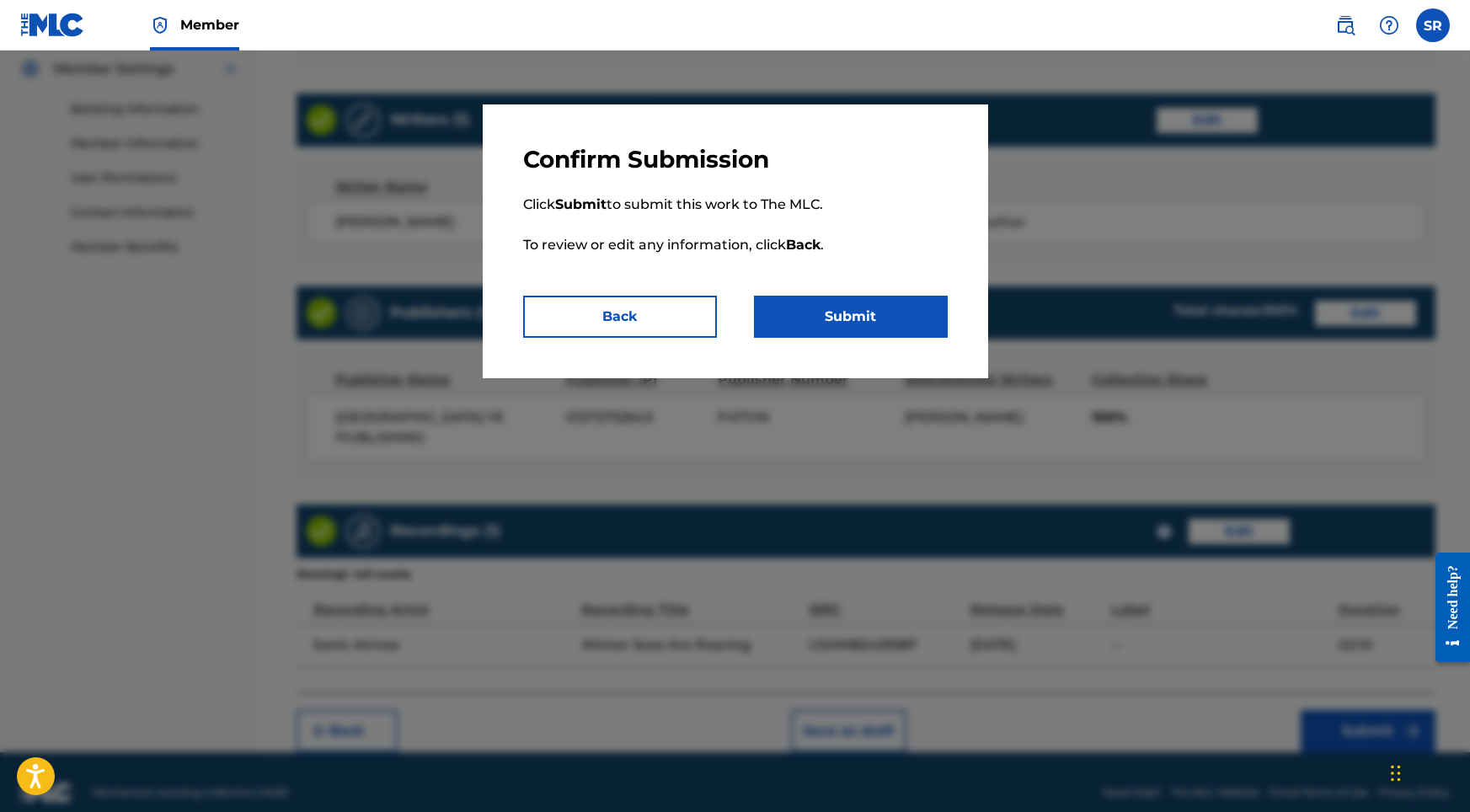
click at [909, 353] on div "Confirm Submission Click Submit to submit this work to The MLC. To review or ed…" at bounding box center [735, 241] width 505 height 274
click at [877, 315] on button "Submit" at bounding box center [851, 316] width 194 height 42
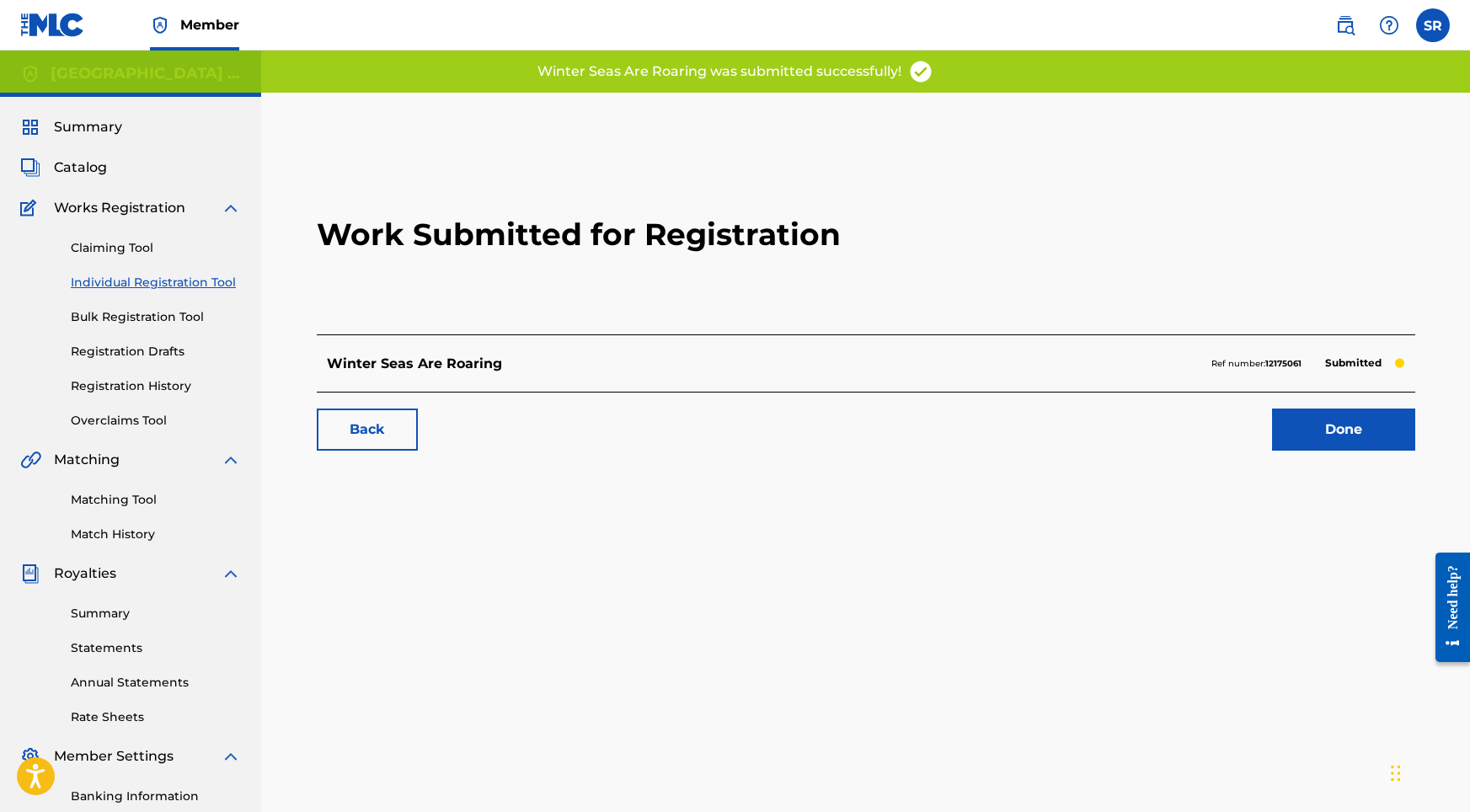
click at [1378, 429] on link "Done" at bounding box center [1343, 429] width 143 height 42
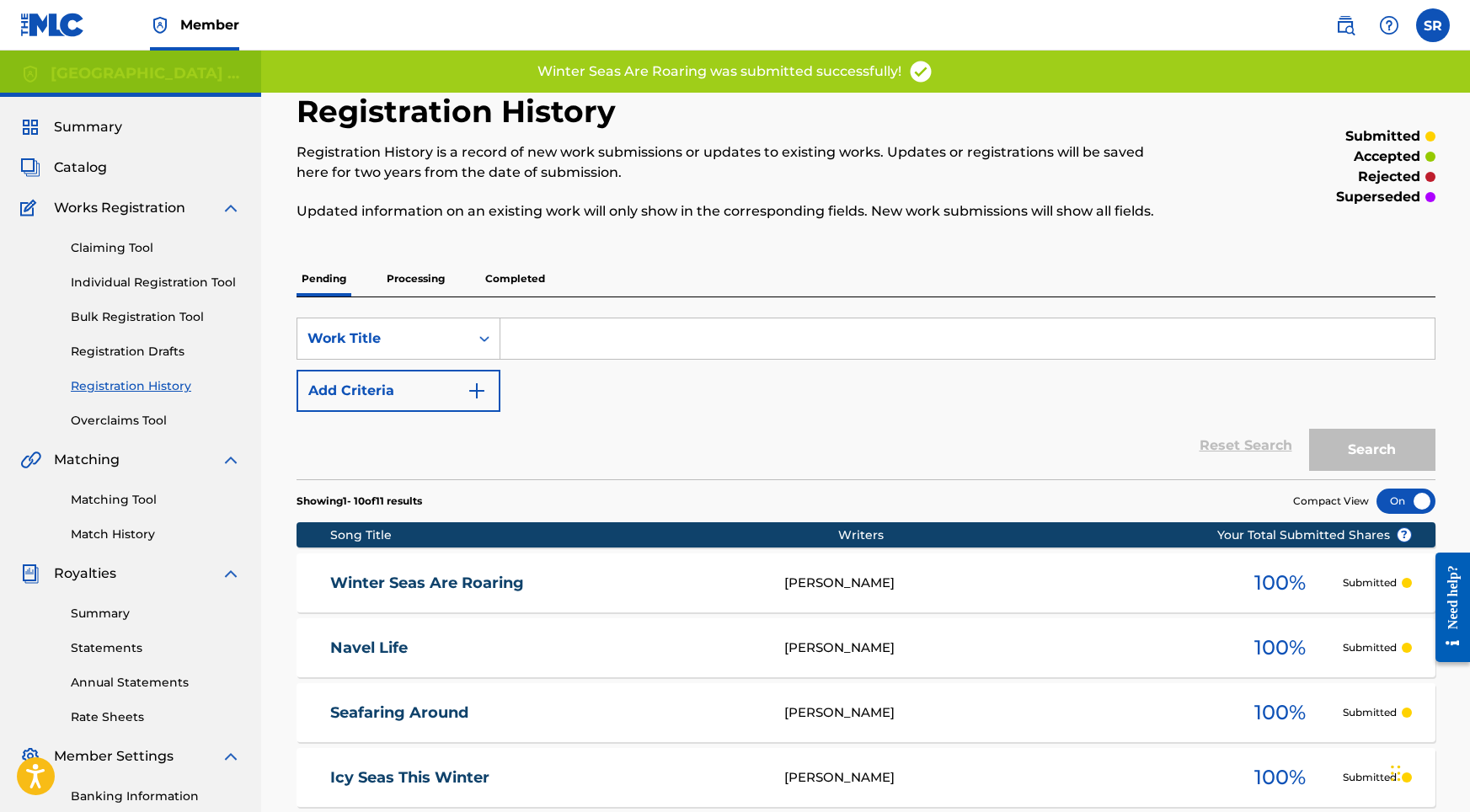
click at [193, 283] on link "Individual Registration Tool" at bounding box center [156, 282] width 170 height 18
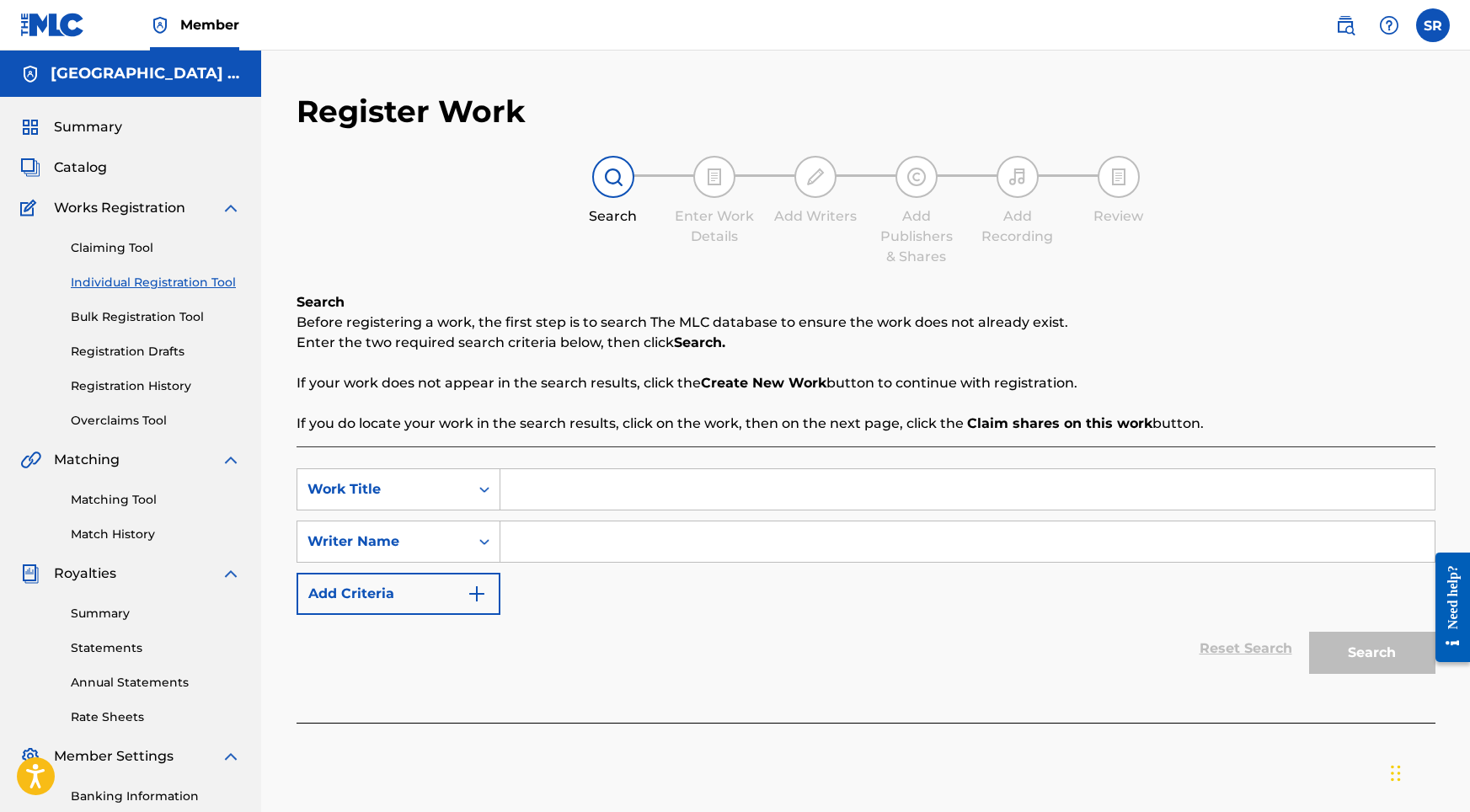
click at [609, 503] on input "Search Form" at bounding box center [967, 489] width 935 height 40
paste input "The Atlantic"
type input "The Atlantic"
paste input "The Atlantic"
click at [607, 542] on input "The Atlantic" at bounding box center [967, 541] width 935 height 40
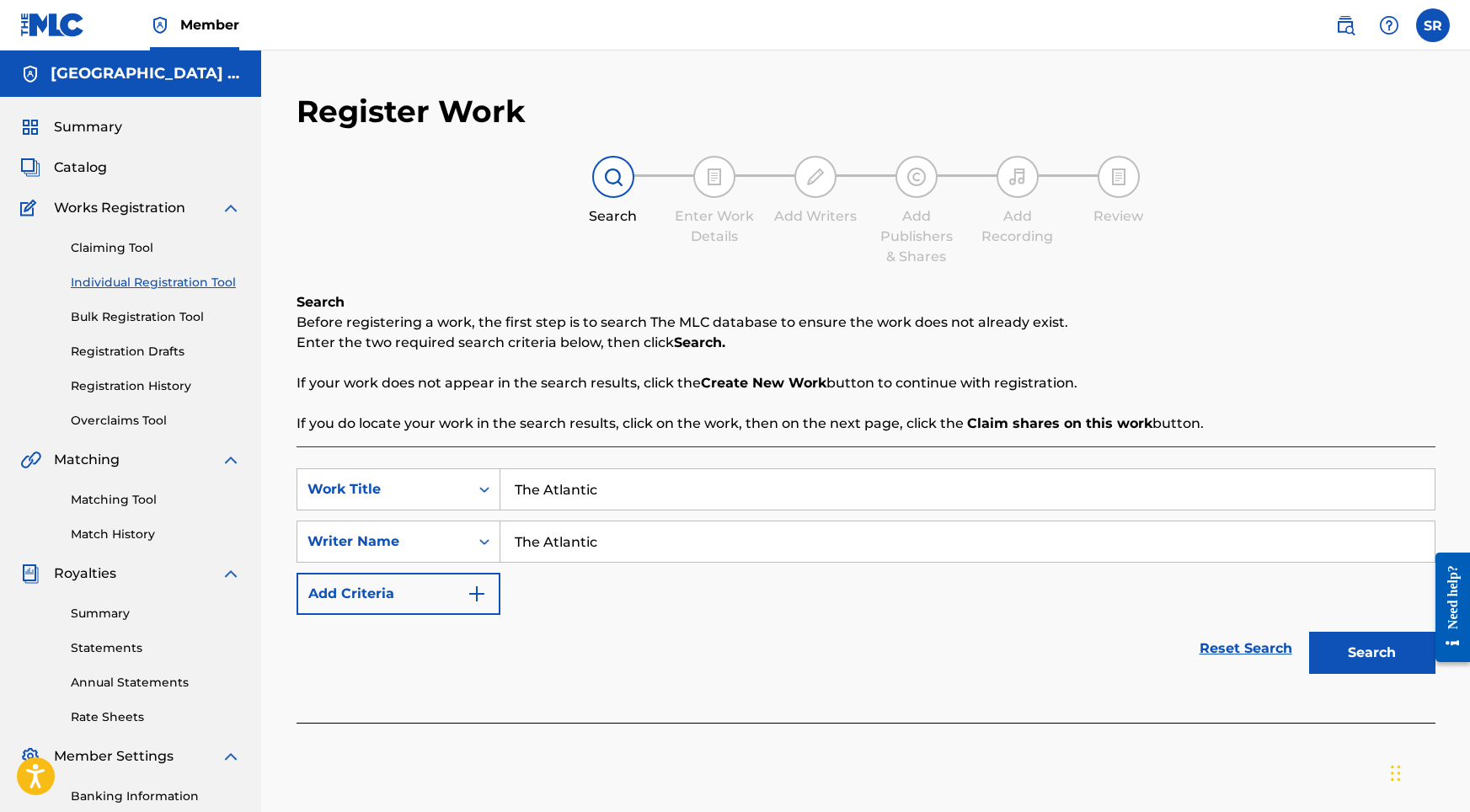
type input "The Atlantic"
click at [1409, 662] on button "Search" at bounding box center [1373, 652] width 127 height 42
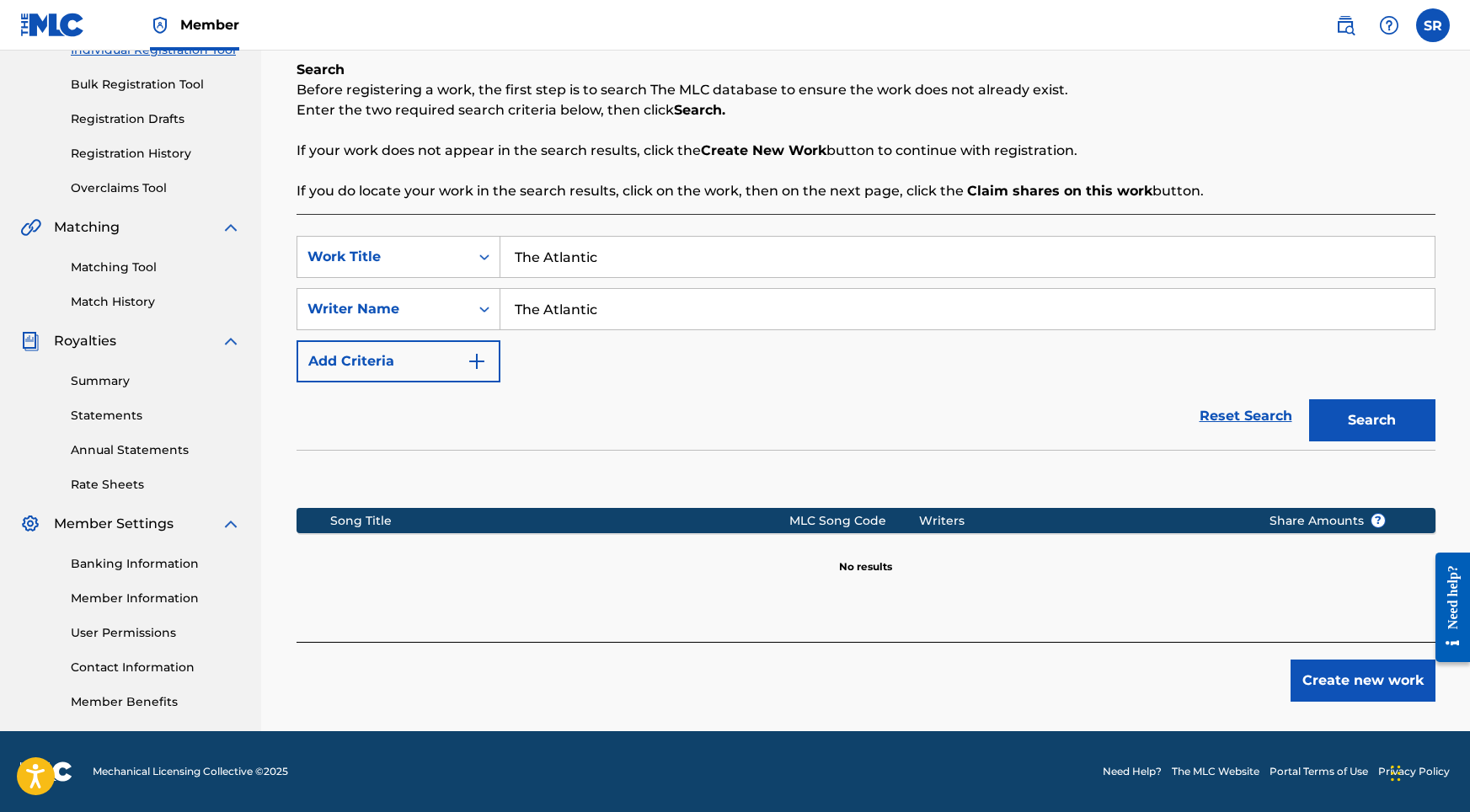
scroll to position [232, 0]
click at [1348, 674] on button "Create new work" at bounding box center [1362, 680] width 145 height 42
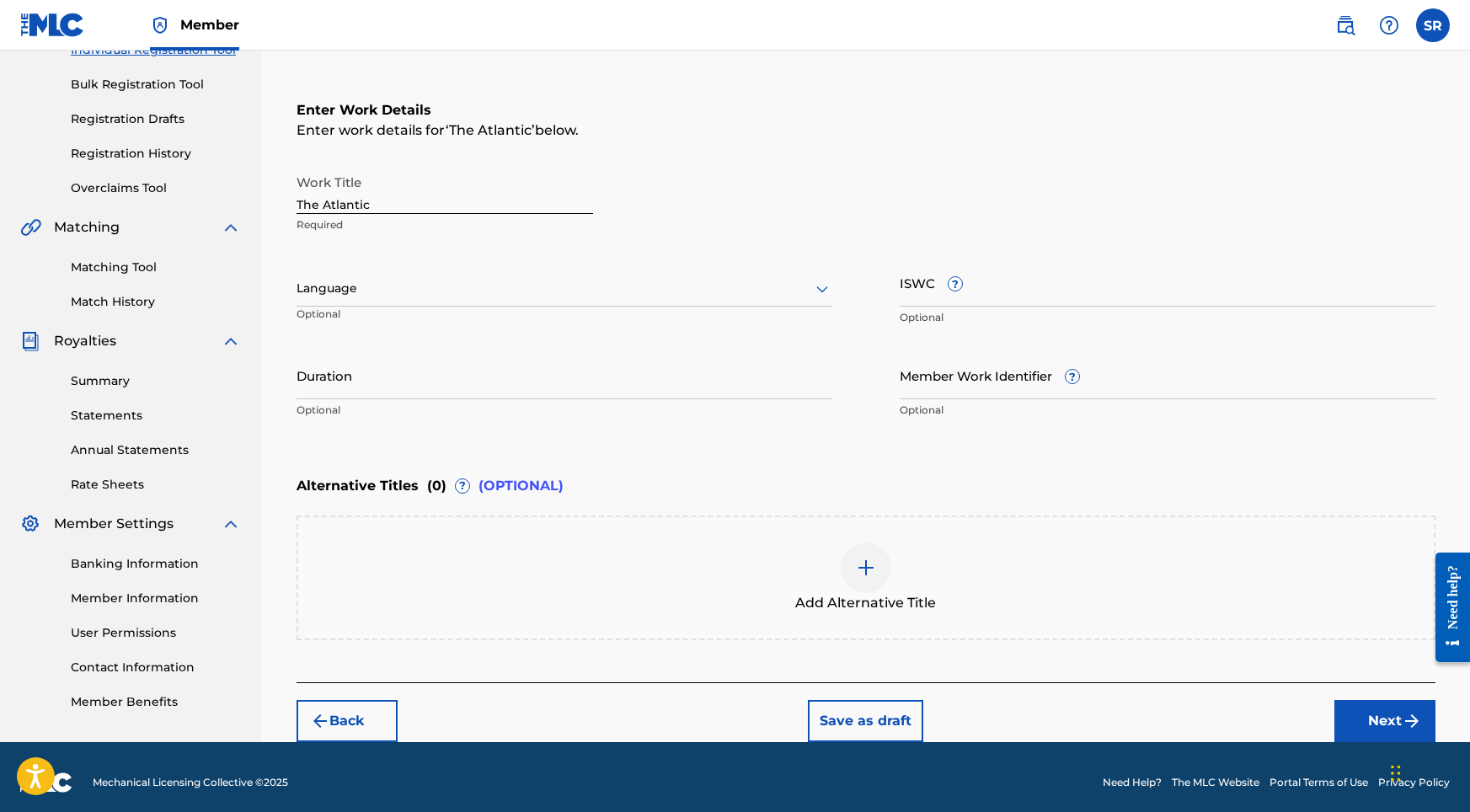
click at [501, 274] on div "Language" at bounding box center [564, 288] width 536 height 35
click at [422, 329] on div "English" at bounding box center [564, 326] width 534 height 38
click at [484, 412] on p "Optional" at bounding box center [564, 410] width 536 height 15
click at [494, 388] on input "Duration" at bounding box center [564, 375] width 536 height 48
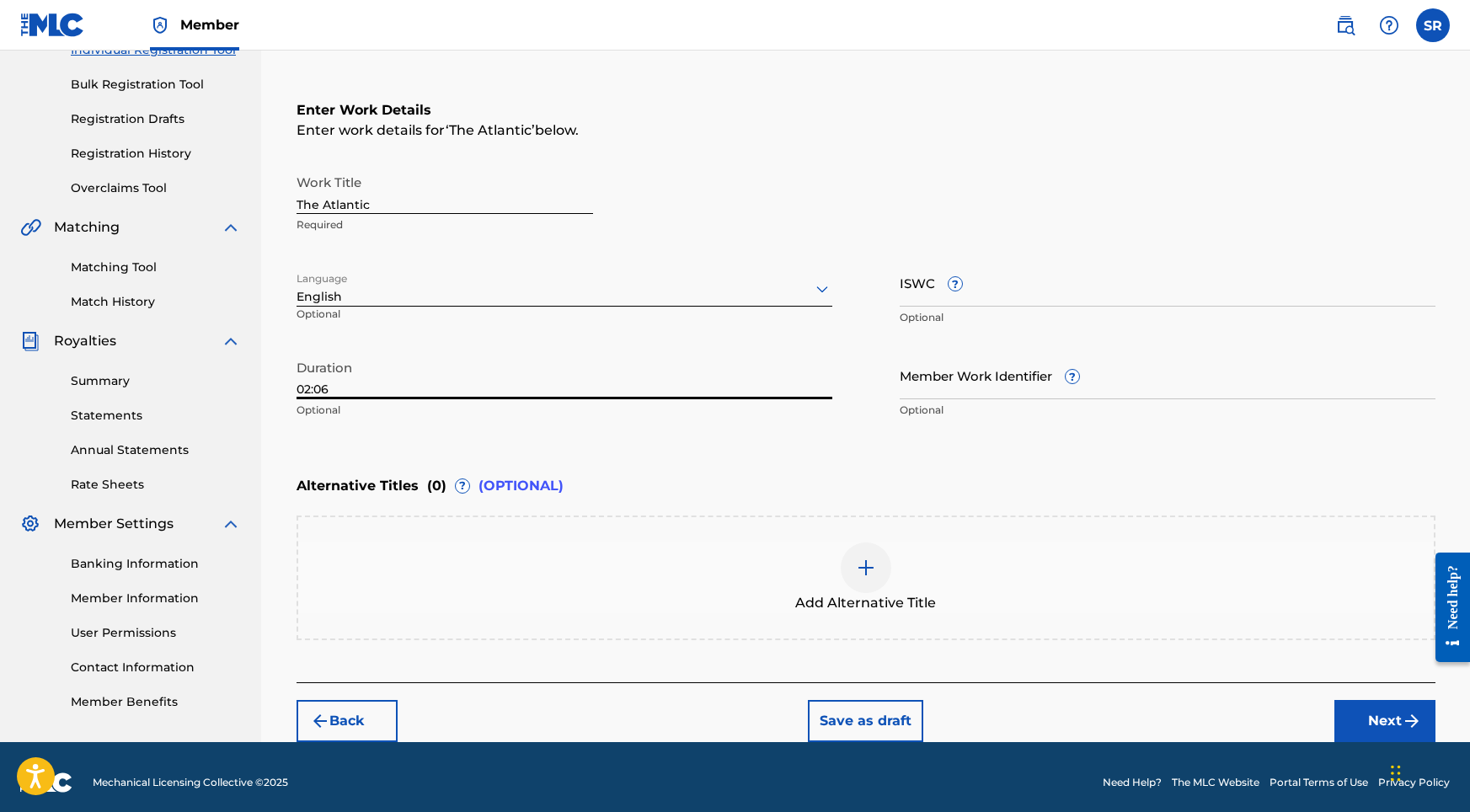
type input "02:06"
click at [860, 561] on img at bounding box center [866, 568] width 21 height 21
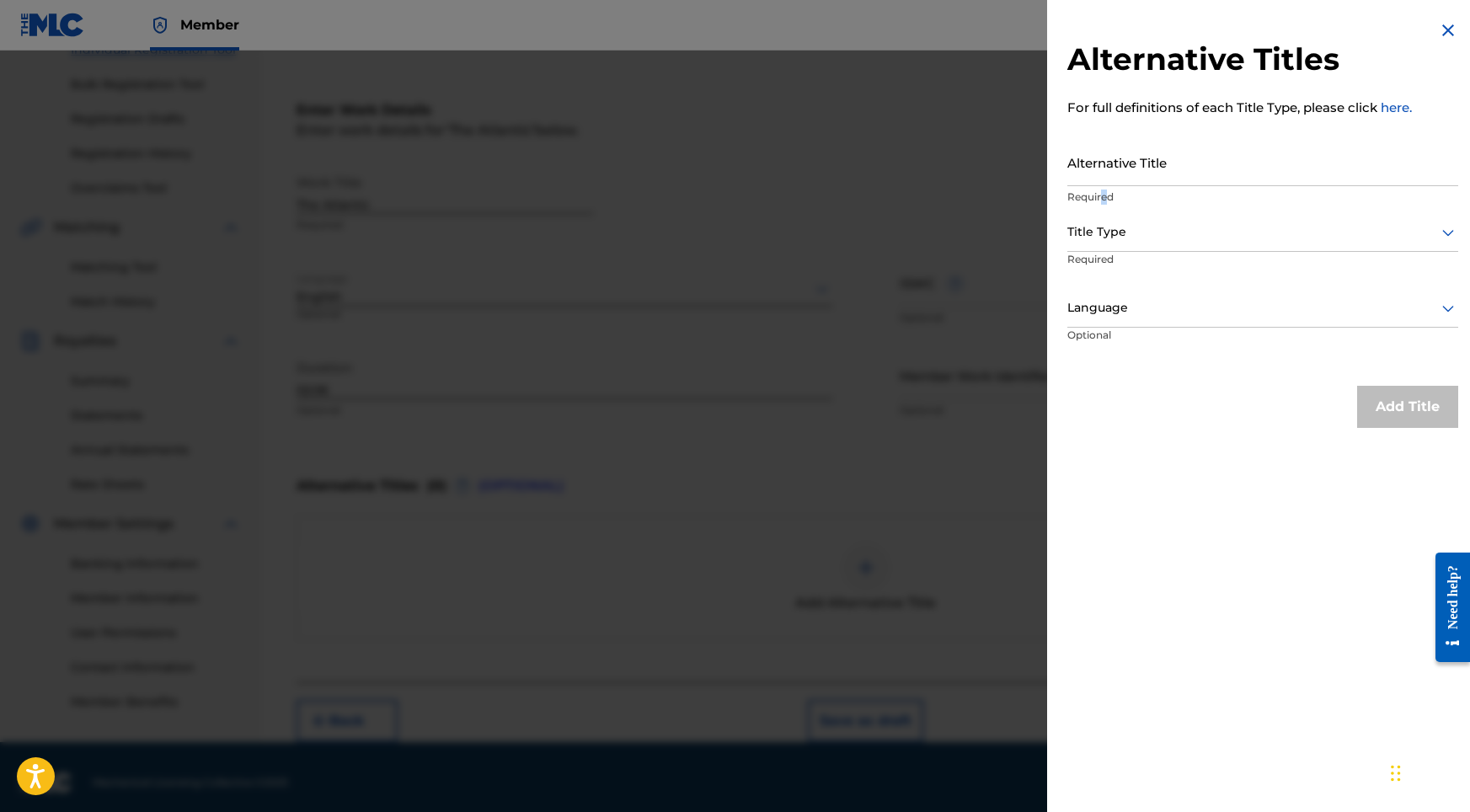
click at [1105, 198] on p "Required" at bounding box center [1262, 197] width 391 height 15
paste input "The Atlantic"
click at [1109, 181] on input "Alternative Title" at bounding box center [1262, 162] width 391 height 48
type input "The Atlantic"
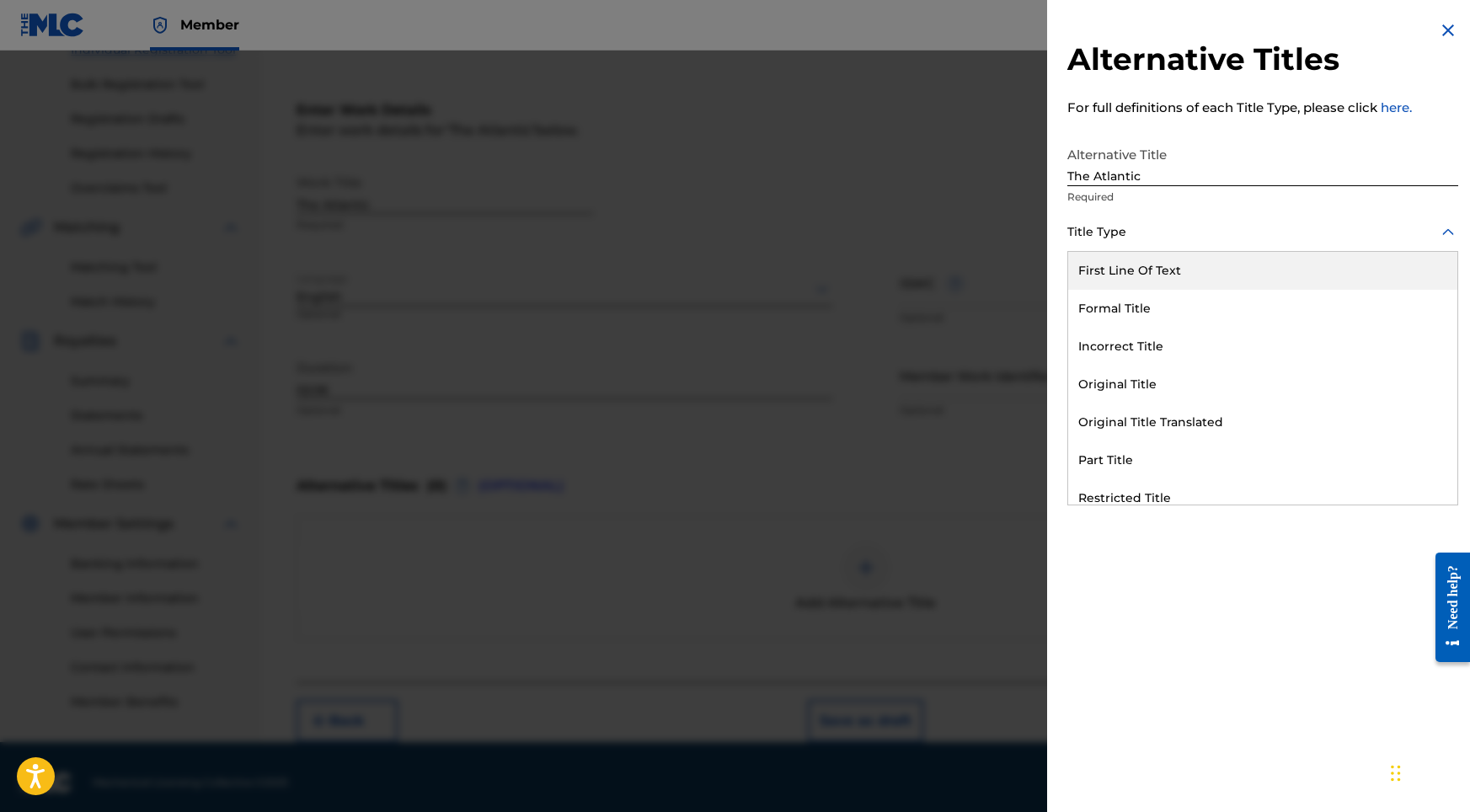
click at [1108, 229] on div at bounding box center [1262, 232] width 391 height 21
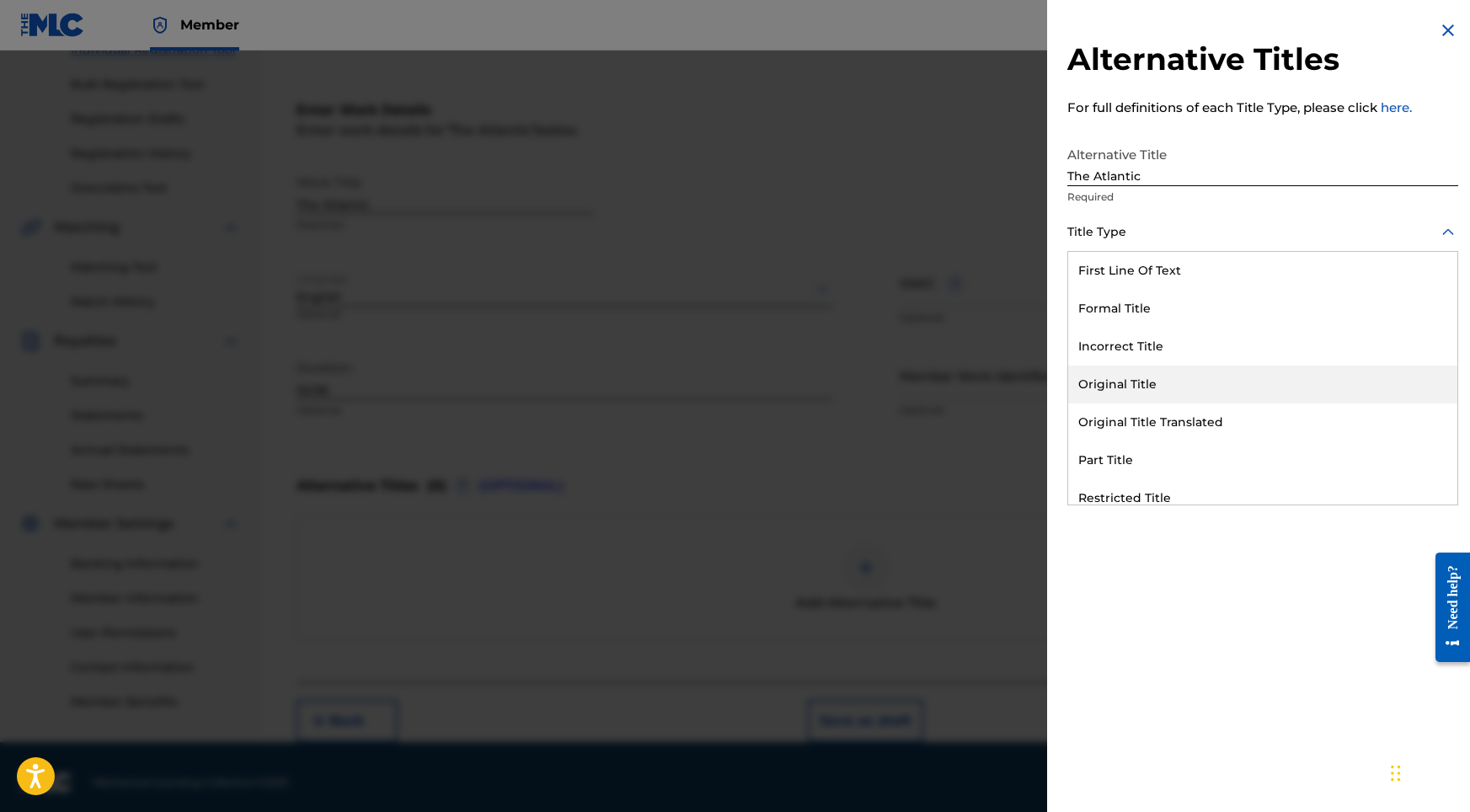
click at [1121, 392] on div "Original Title" at bounding box center [1262, 385] width 389 height 38
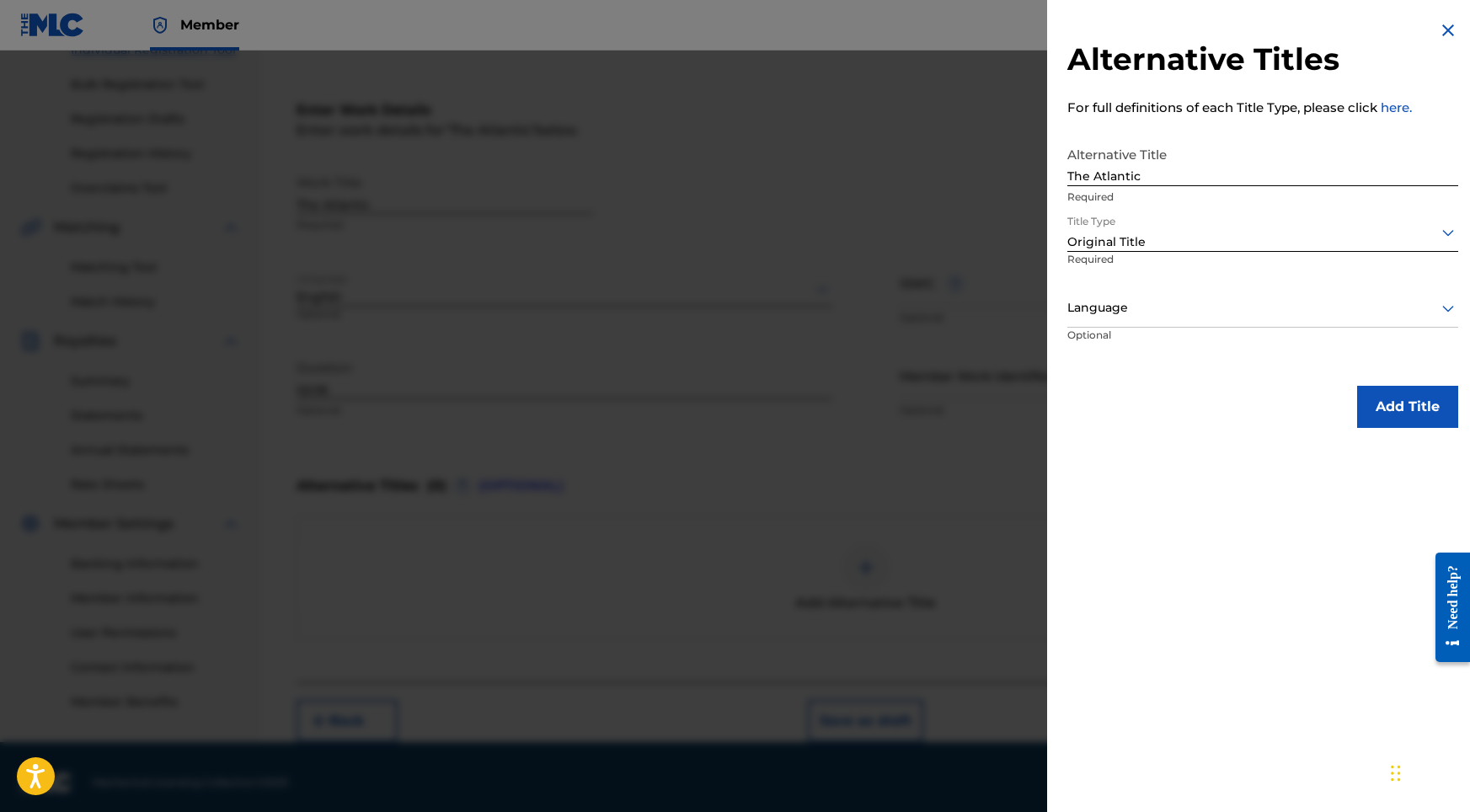
click at [1134, 298] on div at bounding box center [1262, 308] width 391 height 21
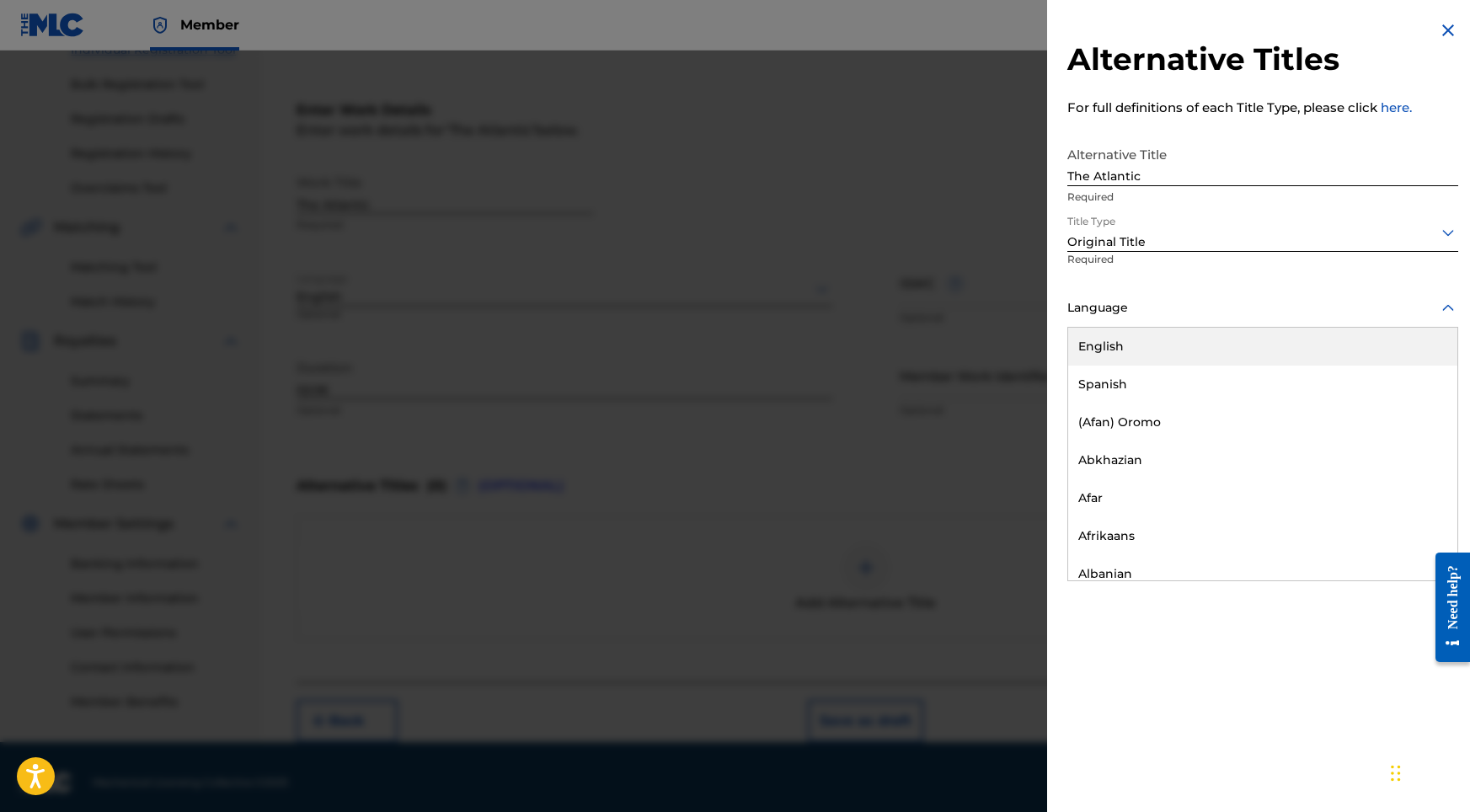
click at [1131, 346] on div "English" at bounding box center [1262, 346] width 389 height 38
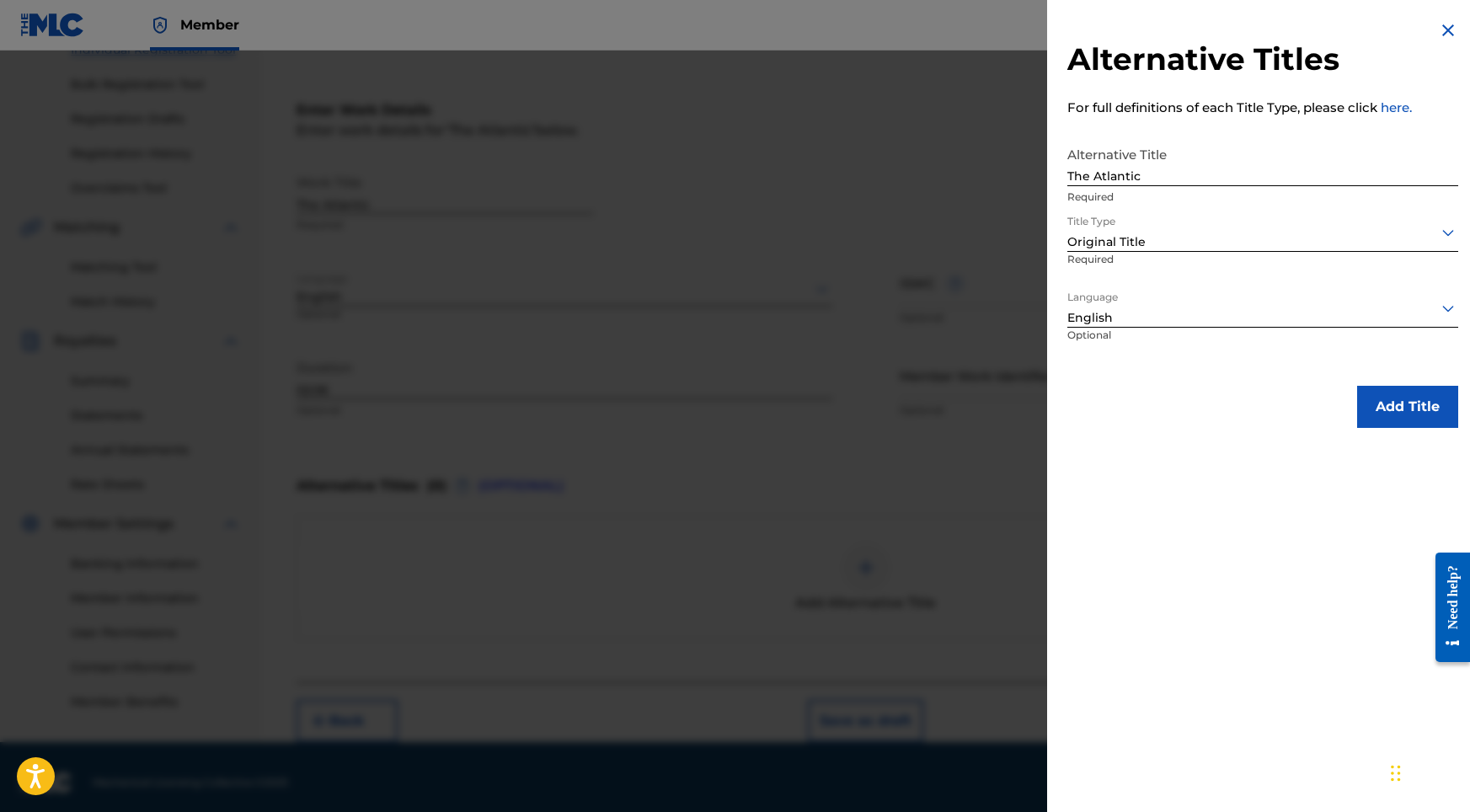
click at [1394, 384] on div "Alternative Titles For full definitions of each Title Type, please click here. …" at bounding box center [1263, 224] width 431 height 448
click at [1382, 396] on button "Add Title" at bounding box center [1408, 406] width 101 height 42
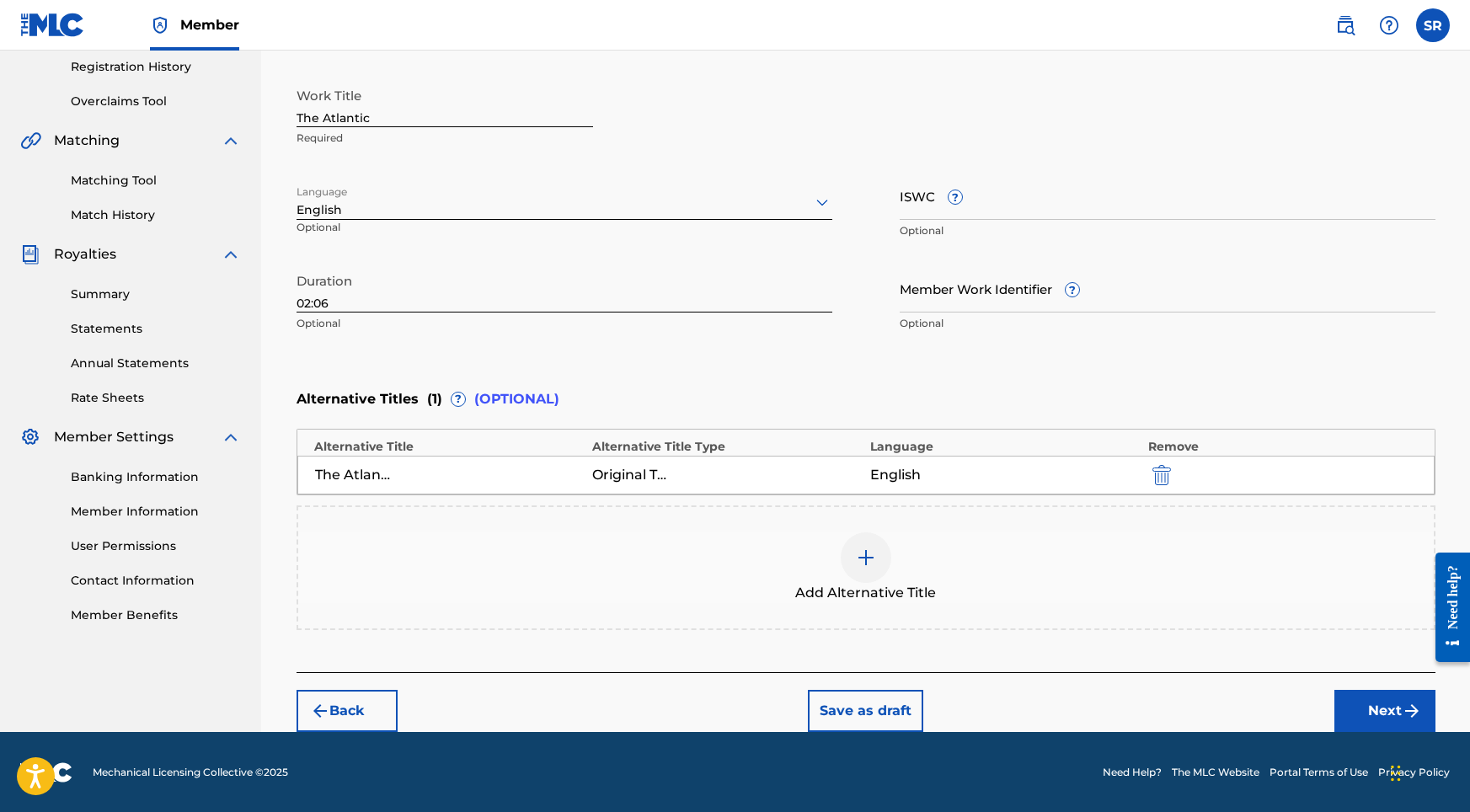
click at [1340, 697] on button "Next" at bounding box center [1384, 710] width 101 height 42
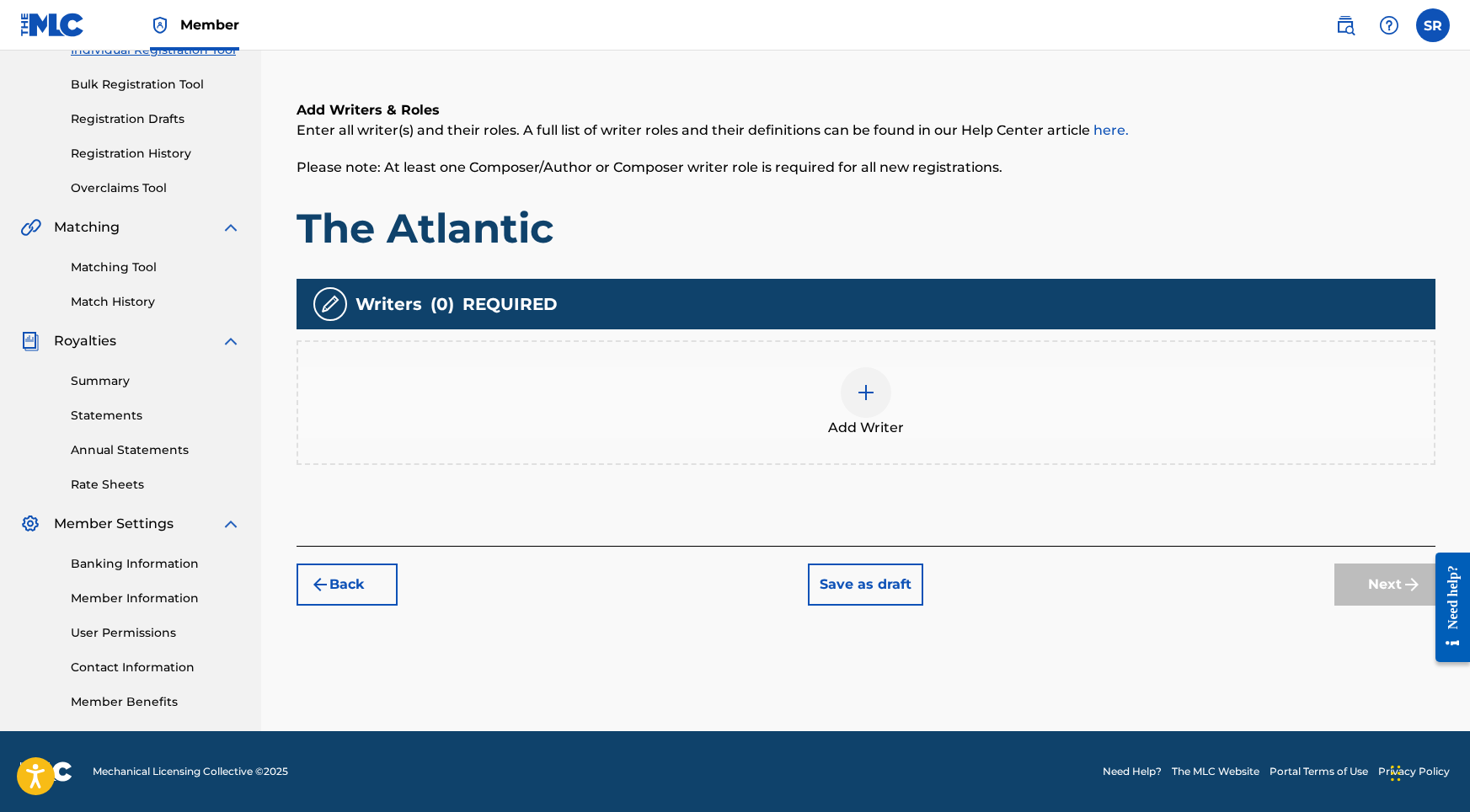
click at [842, 425] on span "Add Writer" at bounding box center [865, 428] width 76 height 21
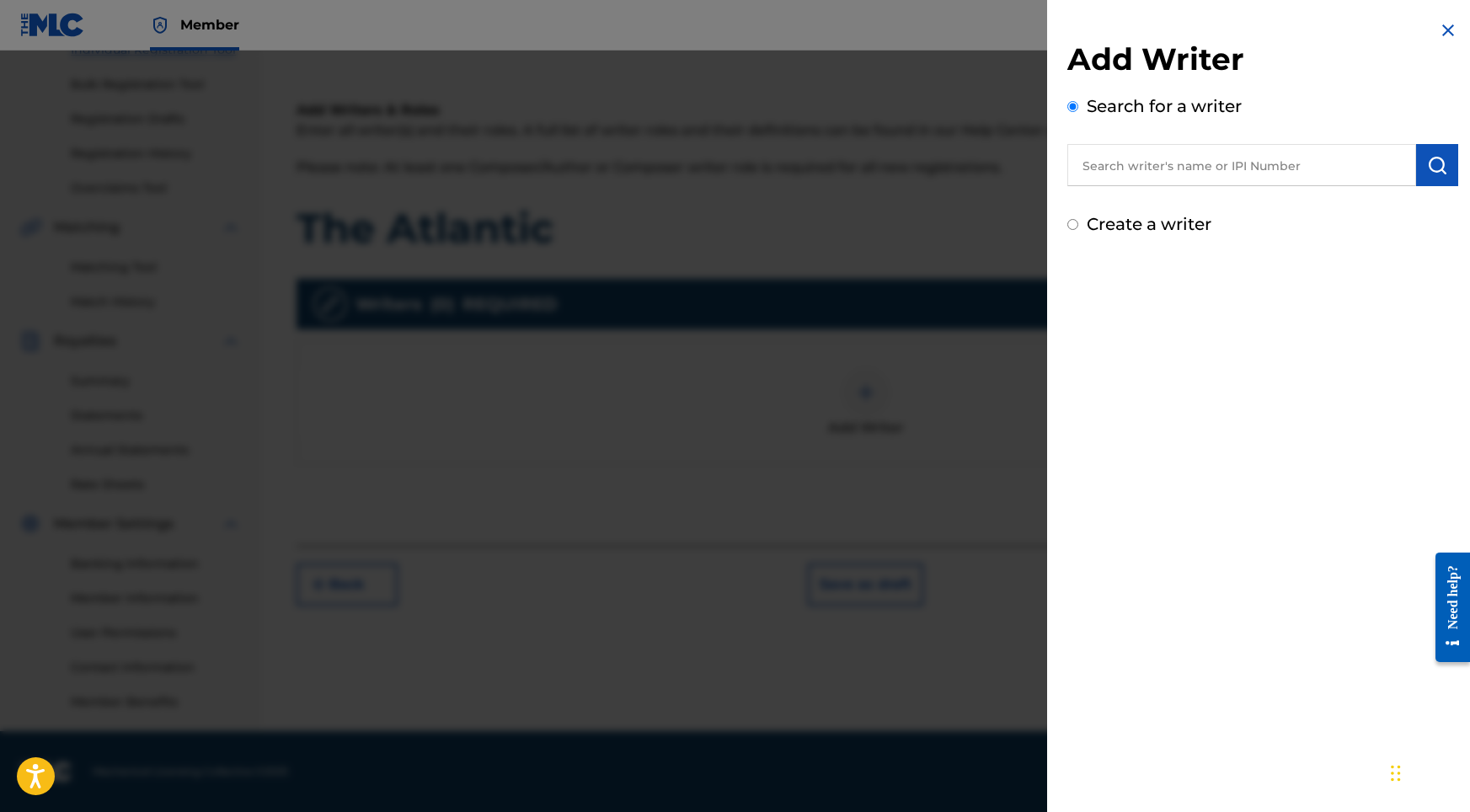
click at [1202, 179] on input "text" at bounding box center [1242, 164] width 349 height 42
paste input "[PERSON_NAME]"
type input "[PERSON_NAME]"
click at [1429, 156] on img "submit" at bounding box center [1438, 165] width 21 height 21
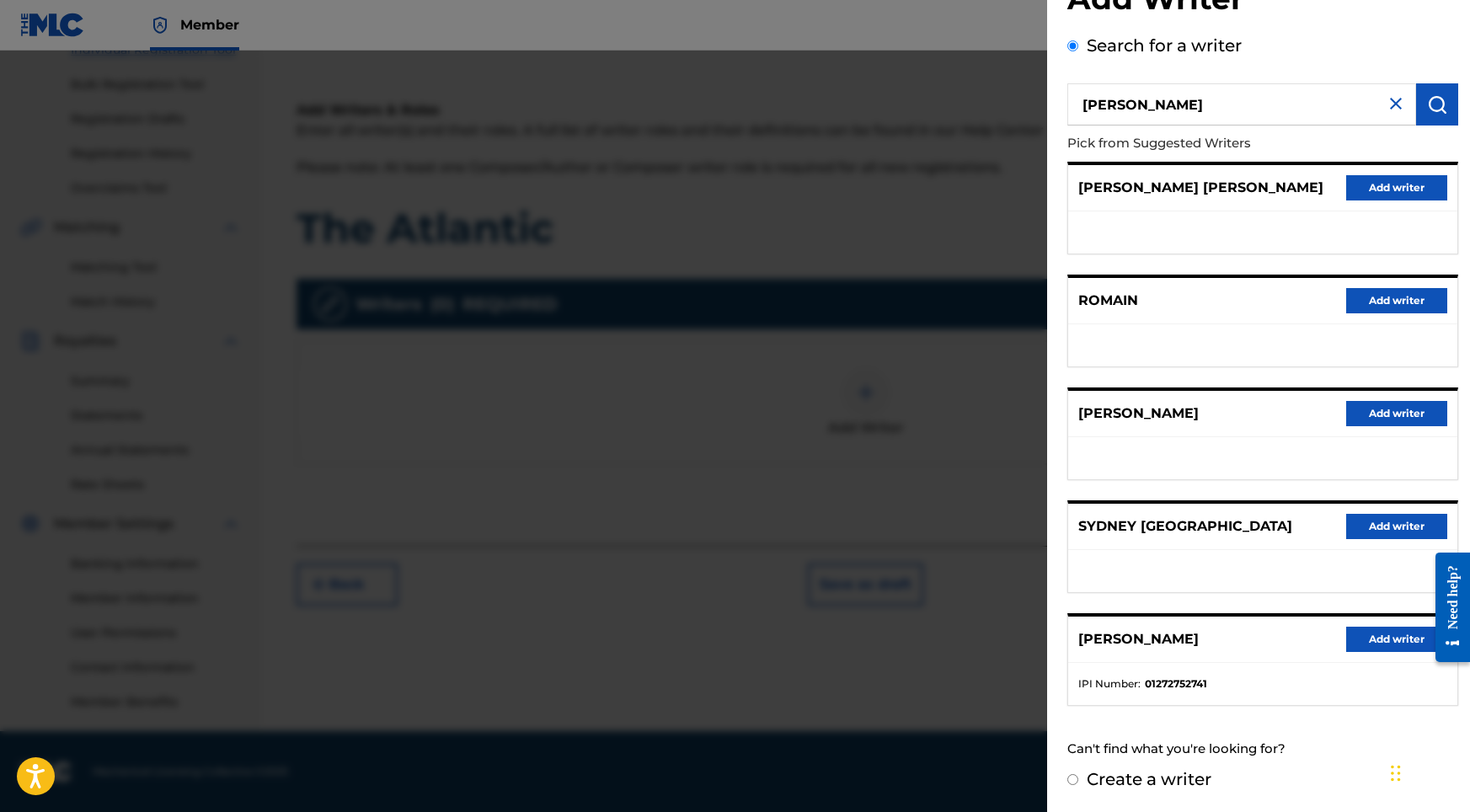
scroll to position [75, 0]
click at [1367, 628] on button "Add writer" at bounding box center [1396, 639] width 101 height 26
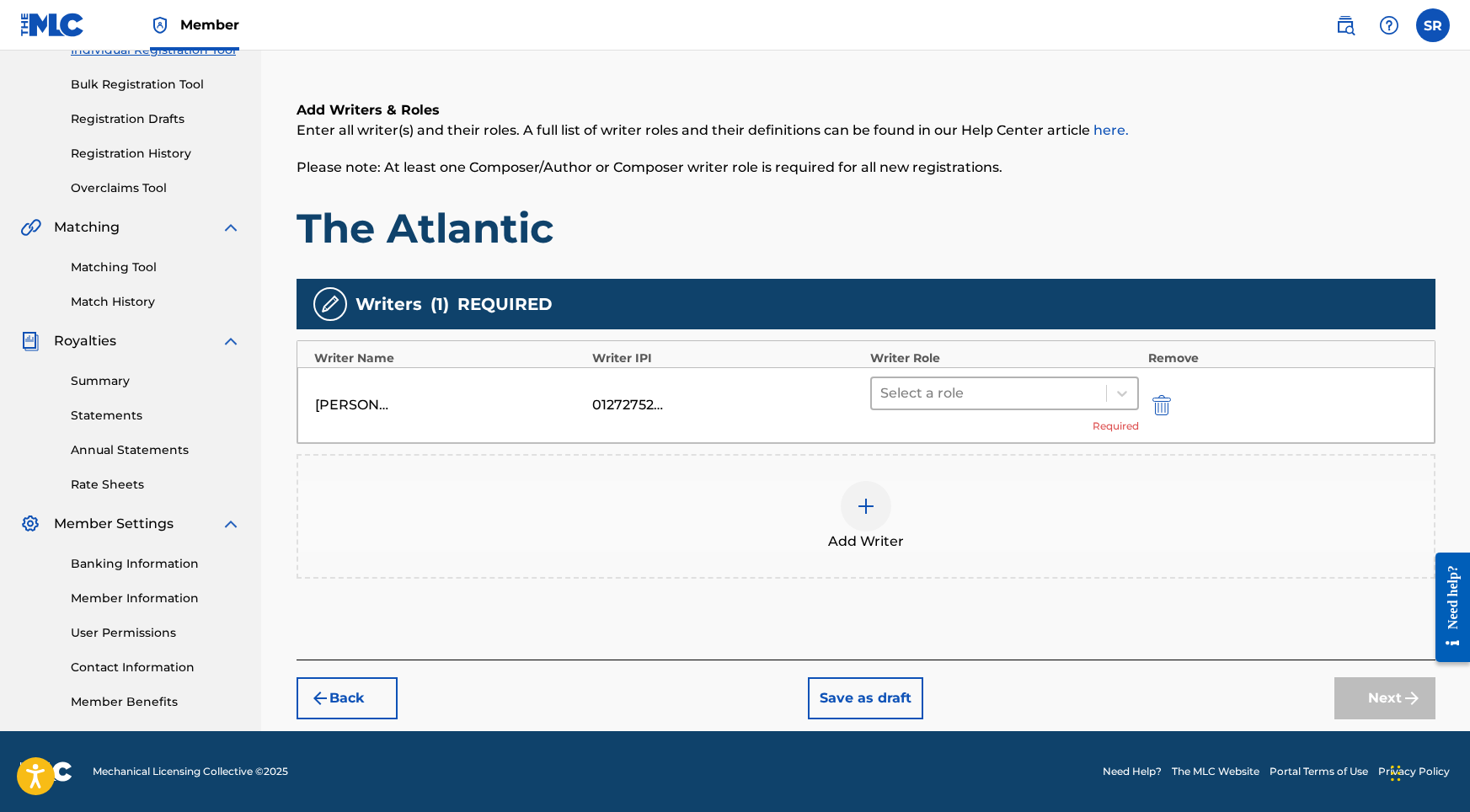
click at [922, 400] on div at bounding box center [989, 393] width 218 height 24
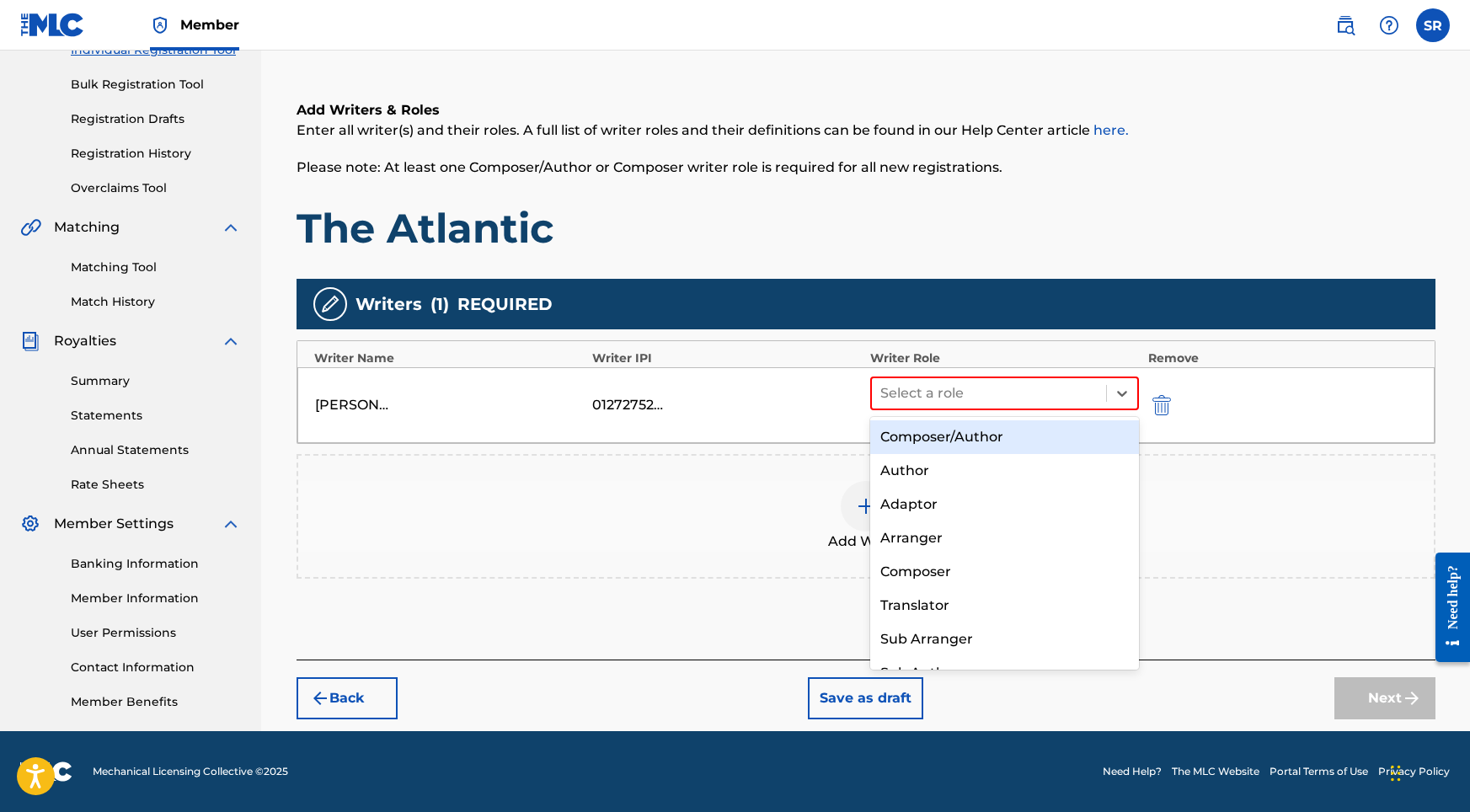
click at [931, 438] on div "Composer/Author" at bounding box center [1005, 437] width 269 height 33
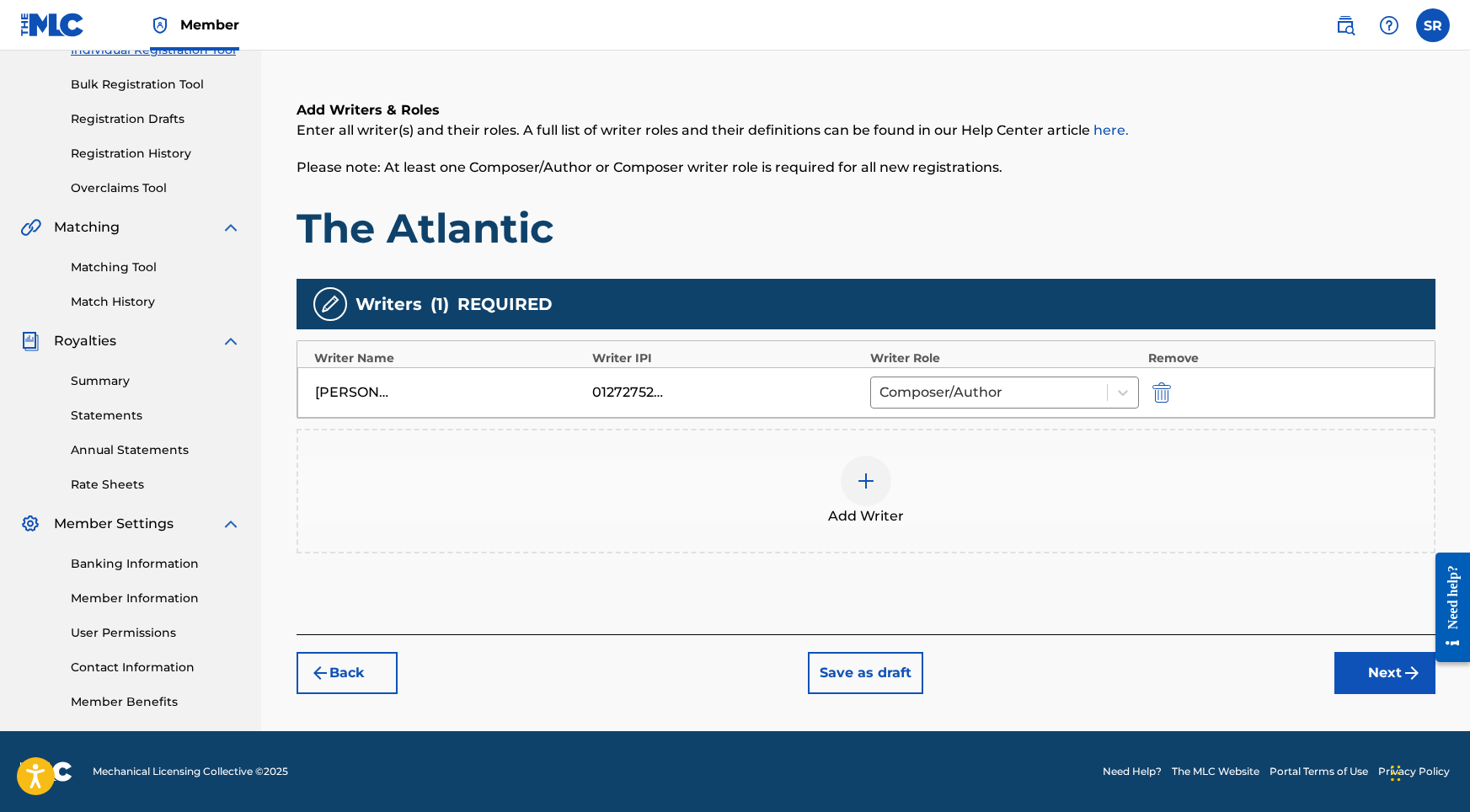
click at [1359, 659] on button "Next" at bounding box center [1384, 672] width 101 height 42
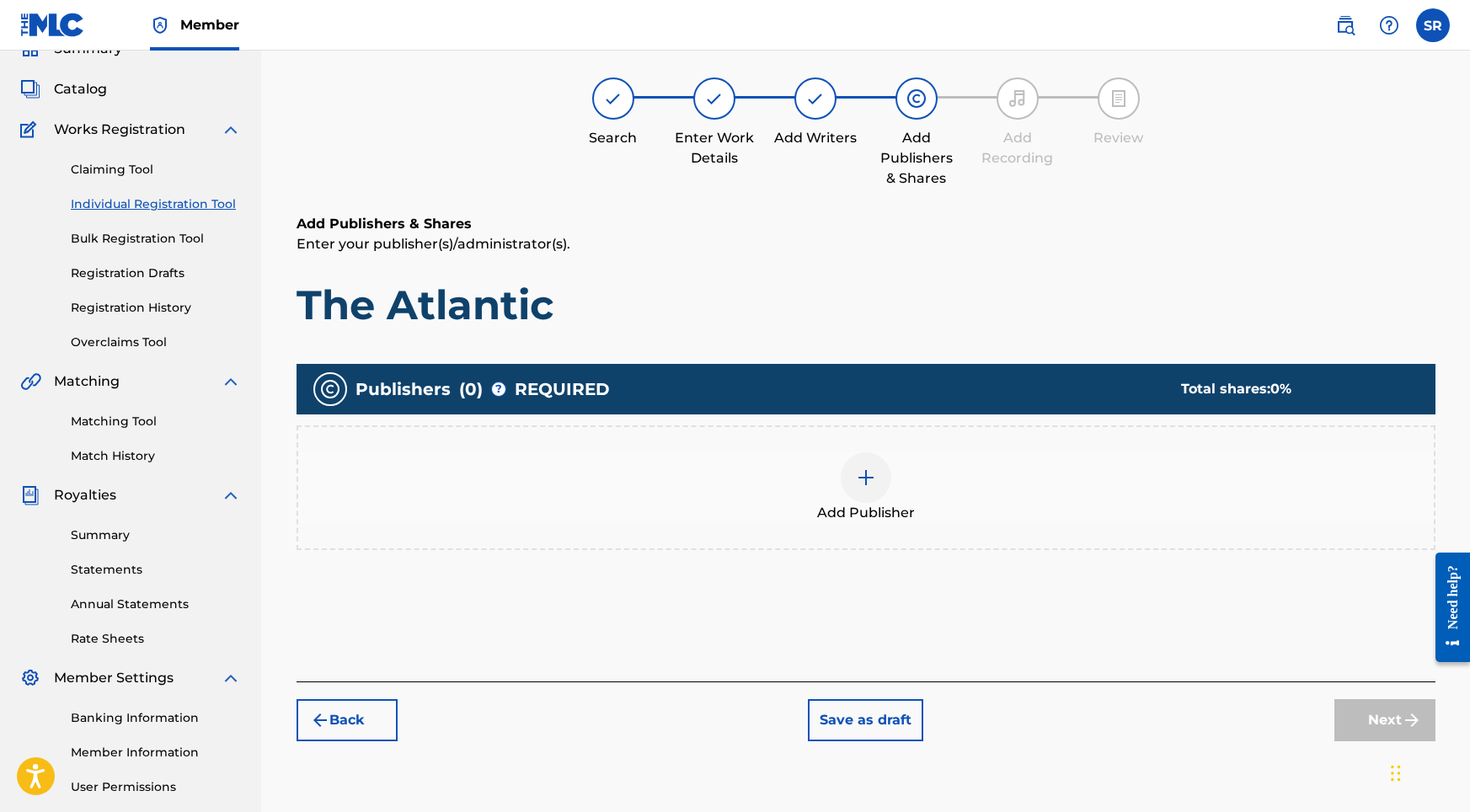
scroll to position [76, 0]
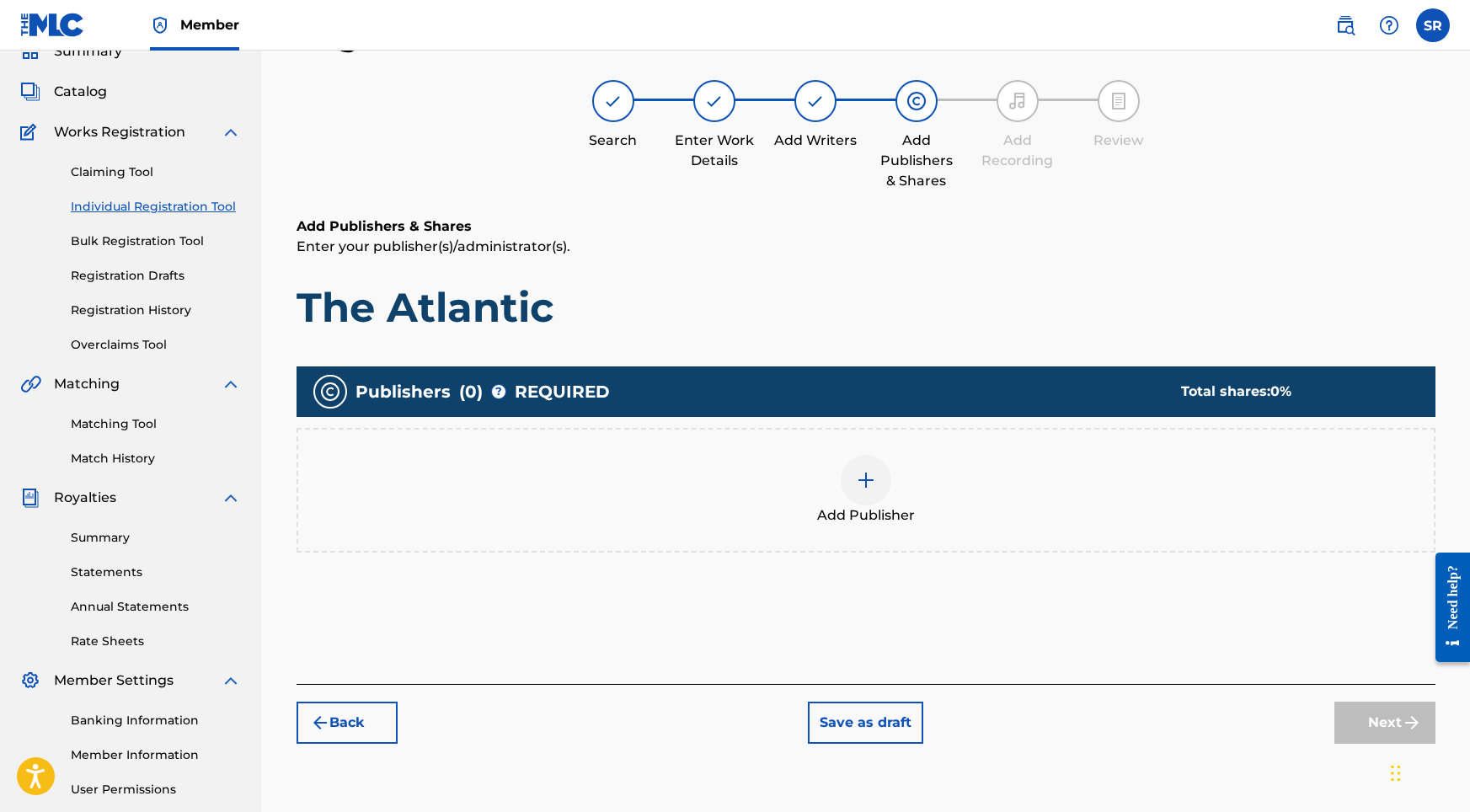
click at [832, 466] on div "Add Publisher" at bounding box center [866, 490] width 1136 height 71
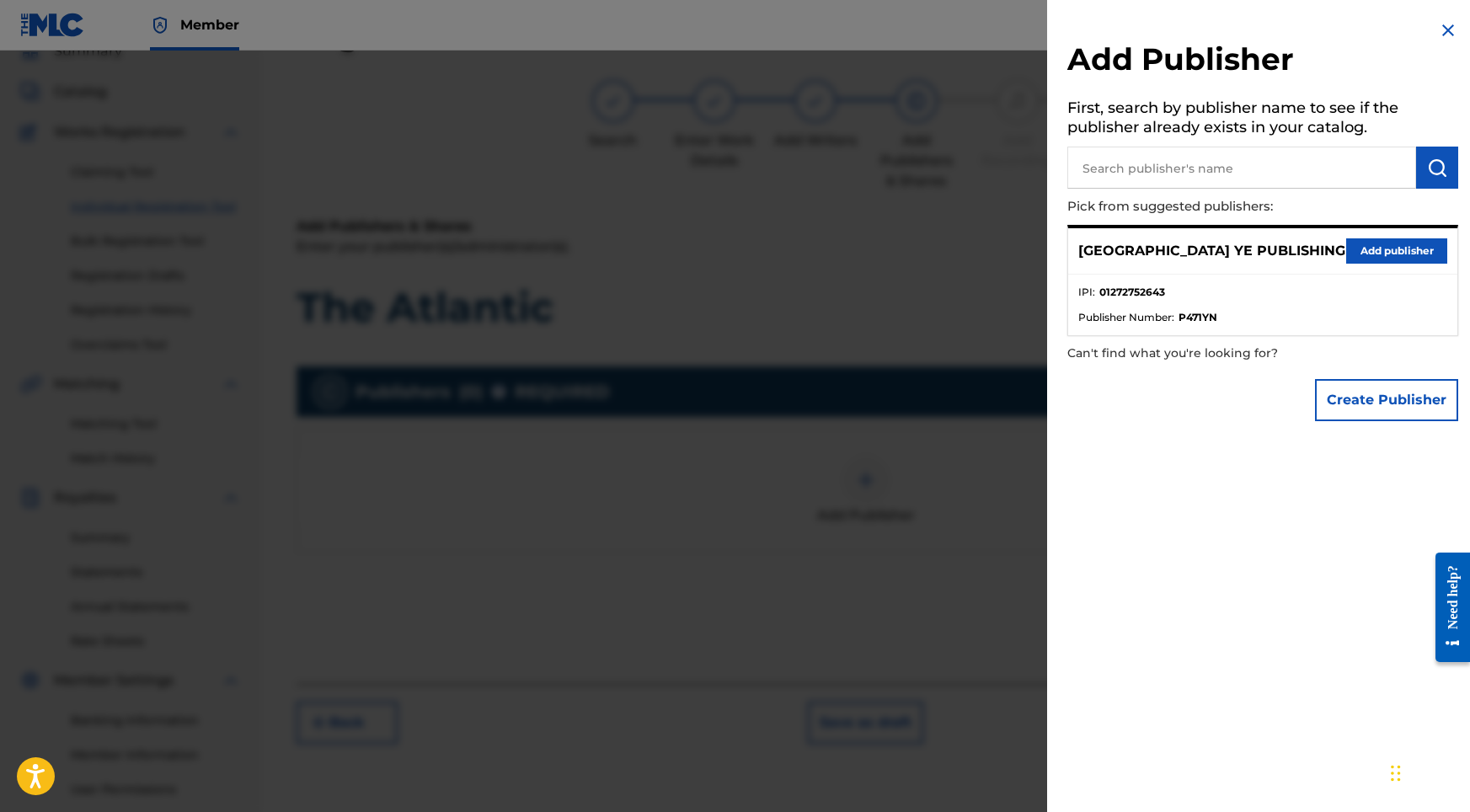
click at [1356, 268] on div "SYDNEY YE PUBLISHING Add publisher" at bounding box center [1262, 251] width 389 height 46
click at [1356, 257] on button "Add publisher" at bounding box center [1396, 251] width 101 height 26
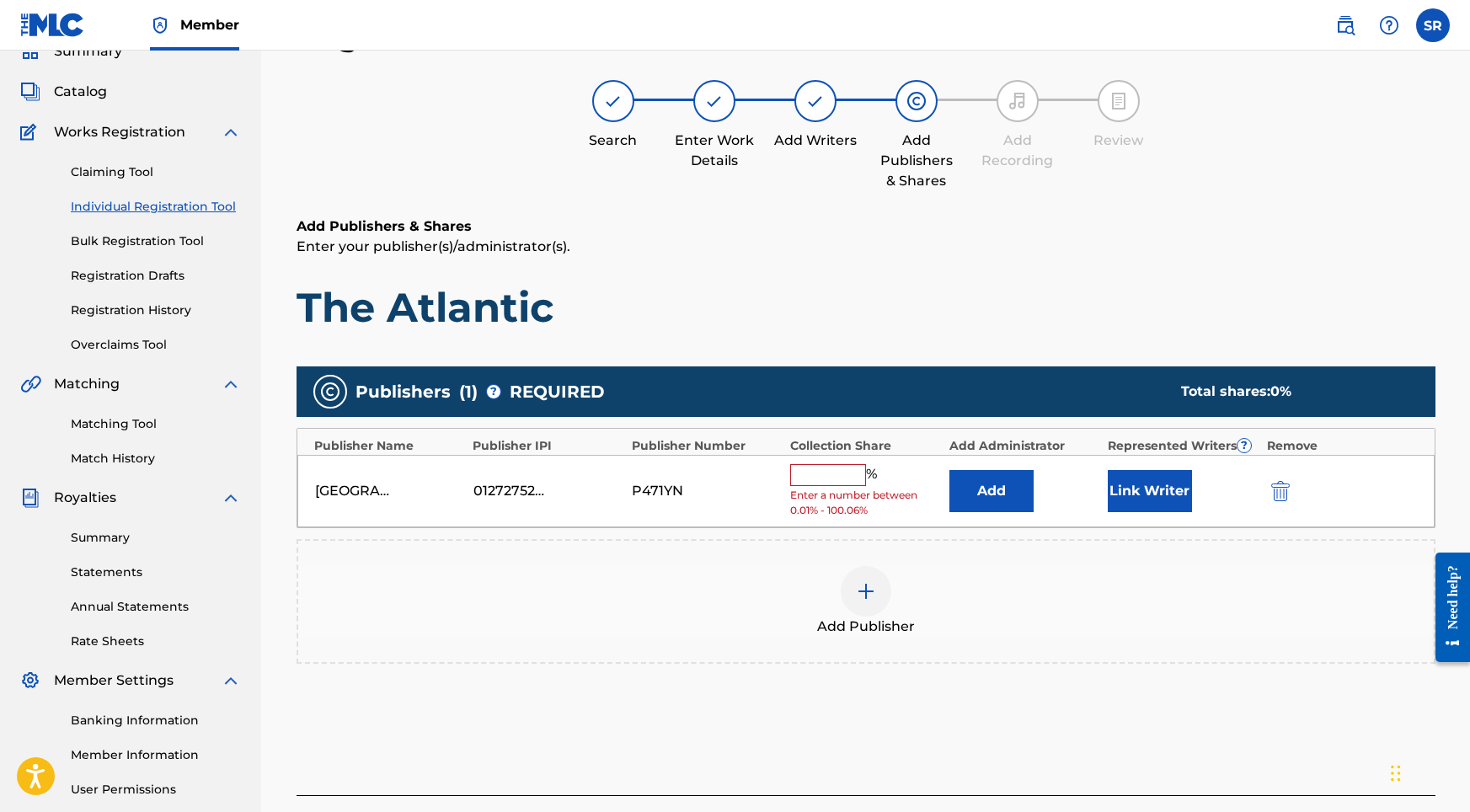
click at [847, 472] on input "text" at bounding box center [828, 475] width 76 height 22
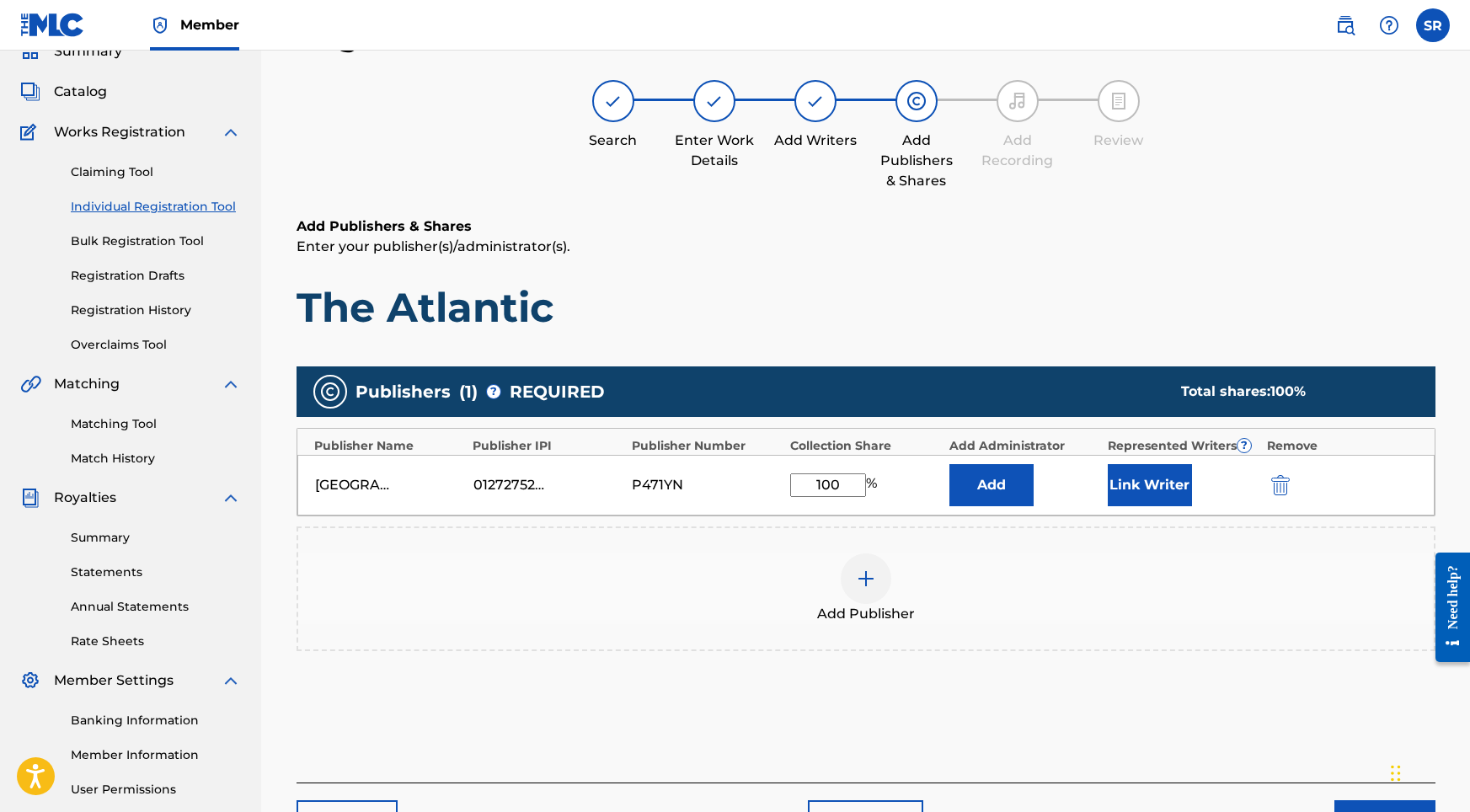
type input "100"
click at [1155, 479] on button "Link Writer" at bounding box center [1149, 485] width 85 height 42
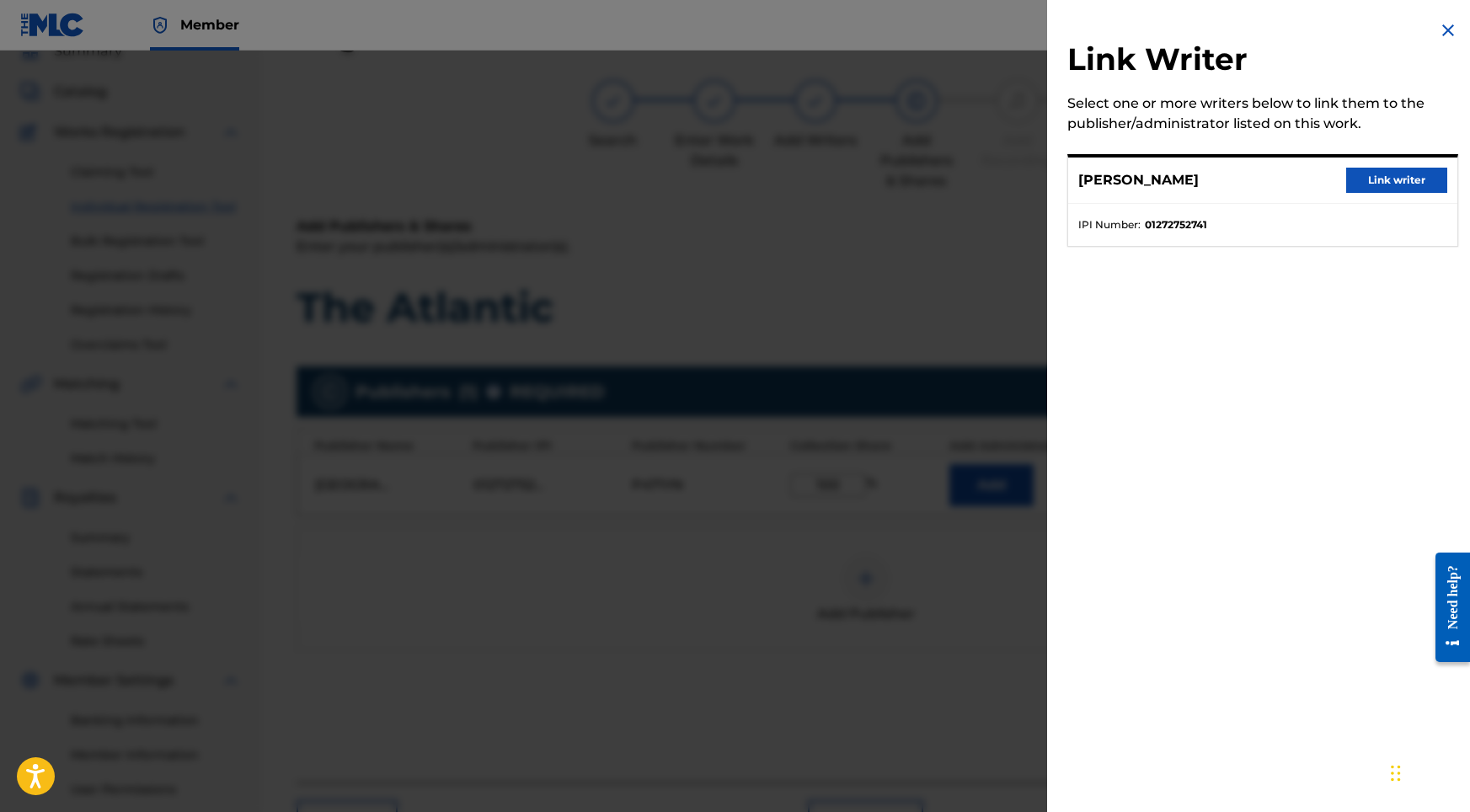
click at [1346, 192] on button "Link writer" at bounding box center [1396, 180] width 101 height 26
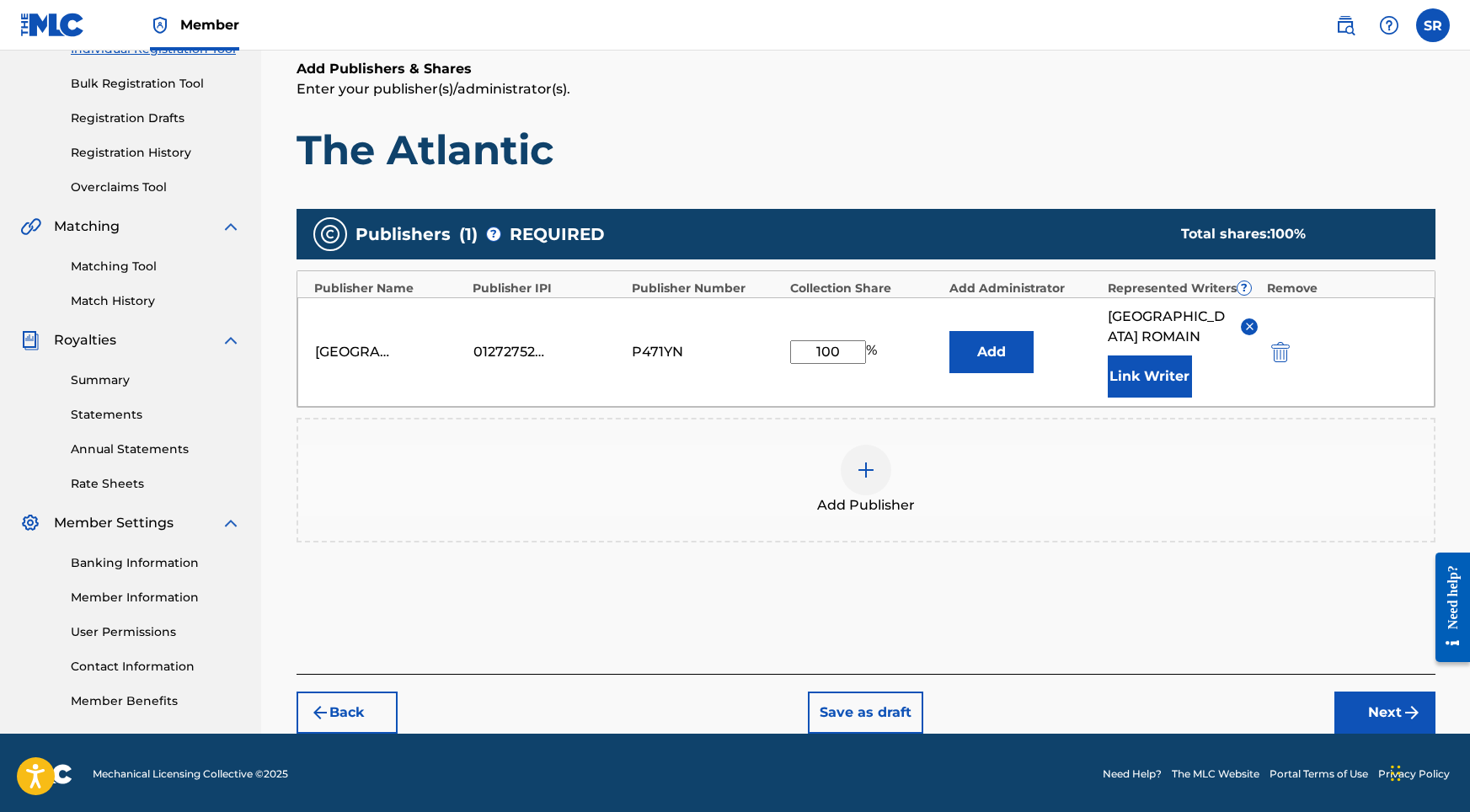
click at [1356, 691] on button "Next" at bounding box center [1384, 712] width 101 height 42
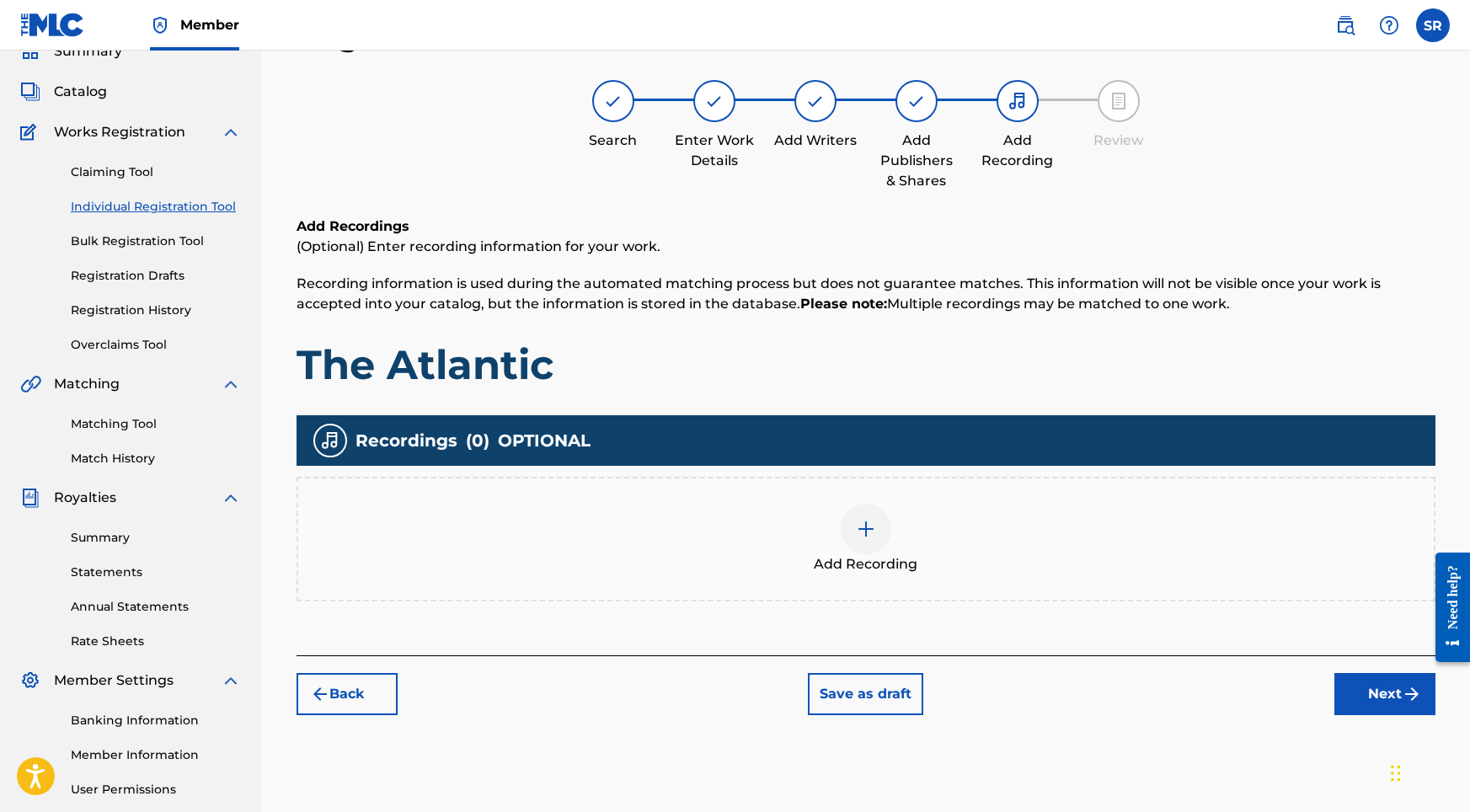
click at [868, 534] on img at bounding box center [866, 529] width 21 height 21
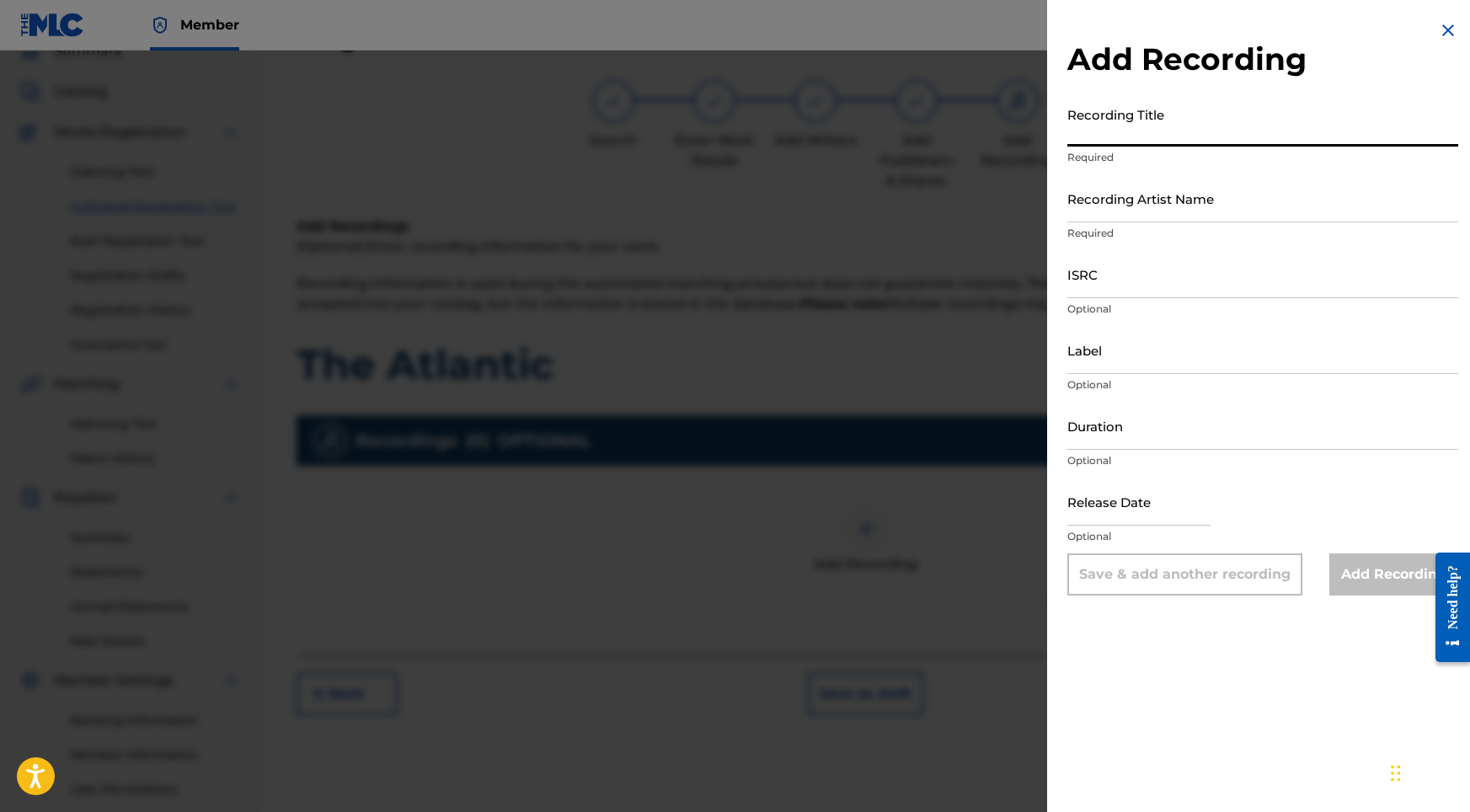
click at [1156, 134] on input "Recording Title" at bounding box center [1262, 122] width 391 height 48
click at [1102, 118] on input "Recording Title" at bounding box center [1262, 122] width 391 height 48
paste input "The Atlantic"
type input "The Atlantic"
click at [1117, 276] on input "ISRC" at bounding box center [1262, 274] width 391 height 48
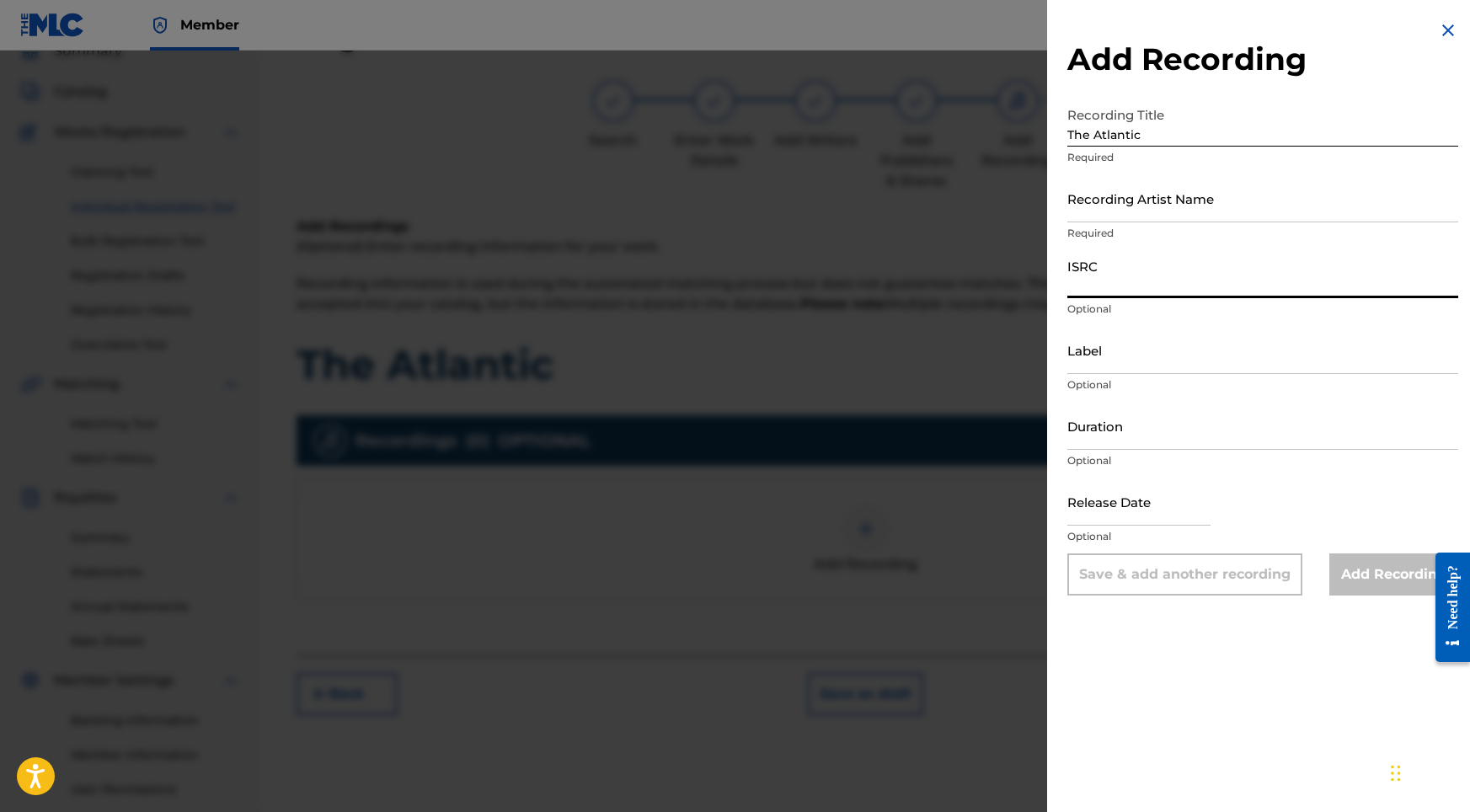
paste input "USHM82429588"
type input "USHM82429588"
click at [1112, 422] on input "Duration" at bounding box center [1262, 426] width 391 height 48
type input "02:06"
click at [1134, 497] on input "text" at bounding box center [1138, 502] width 143 height 48
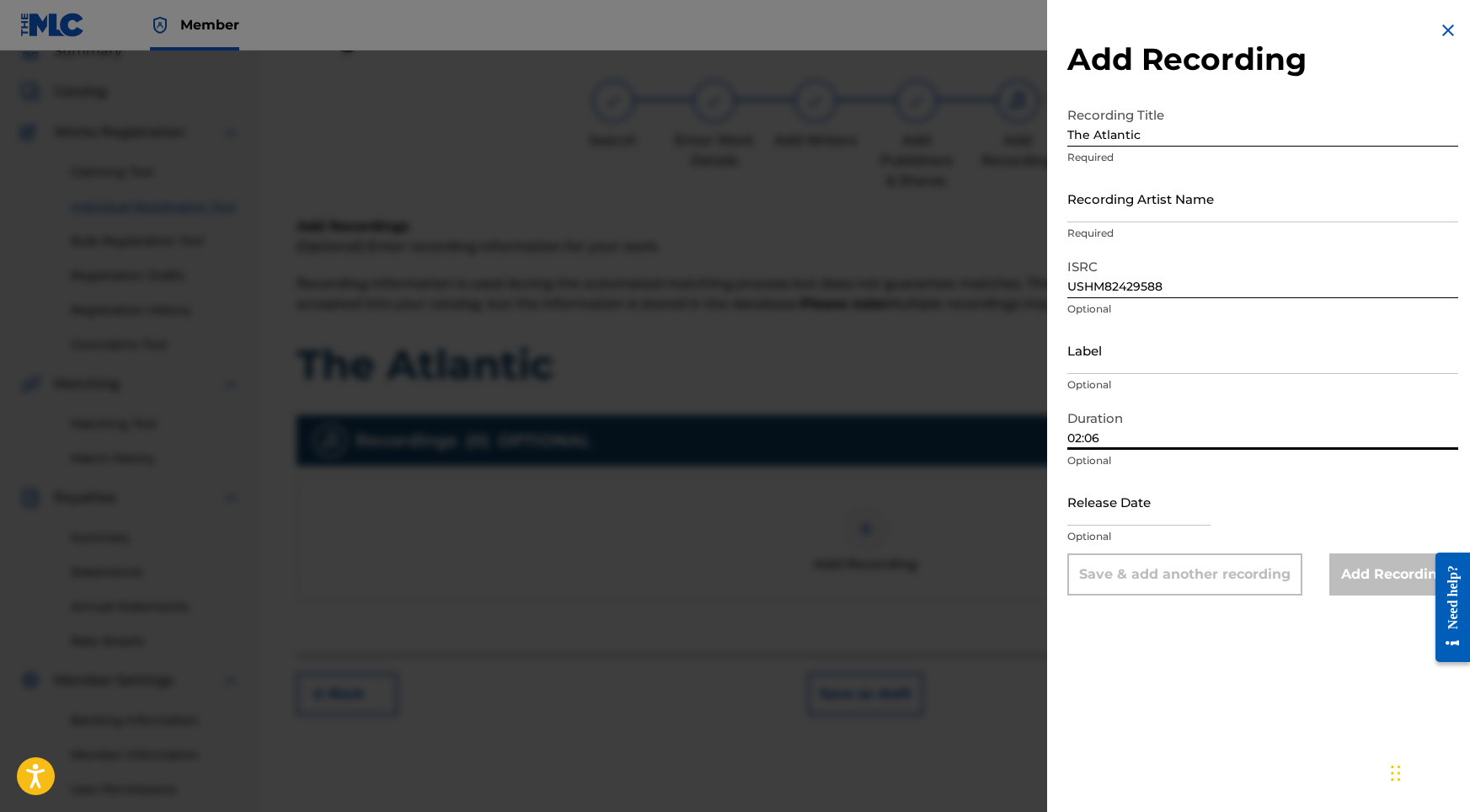
select select "8"
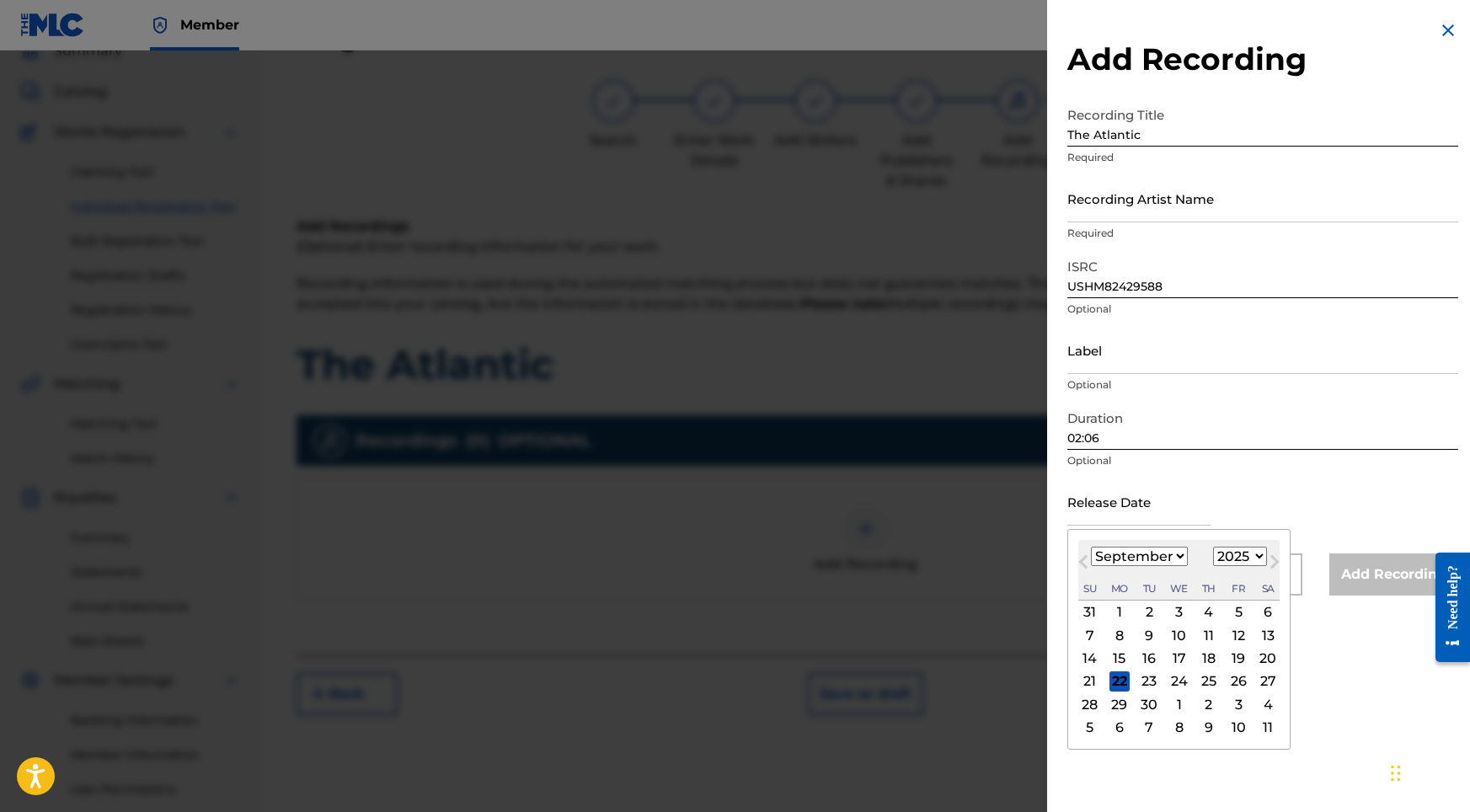
select select "2024"
select select "6"
click at [1228, 628] on div "12" at bounding box center [1238, 635] width 21 height 21
type input "[DATE]"
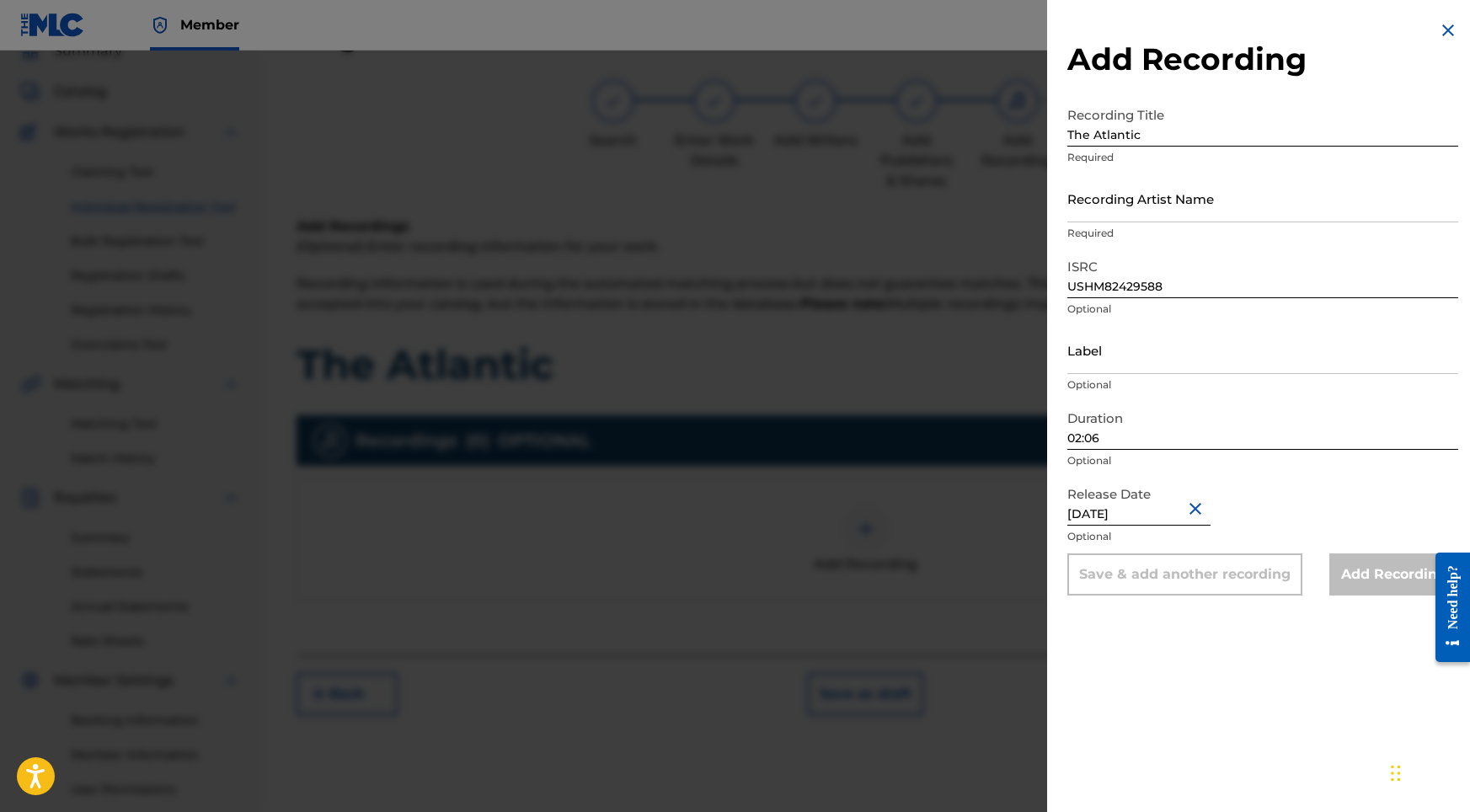
select select "6"
select select "2024"
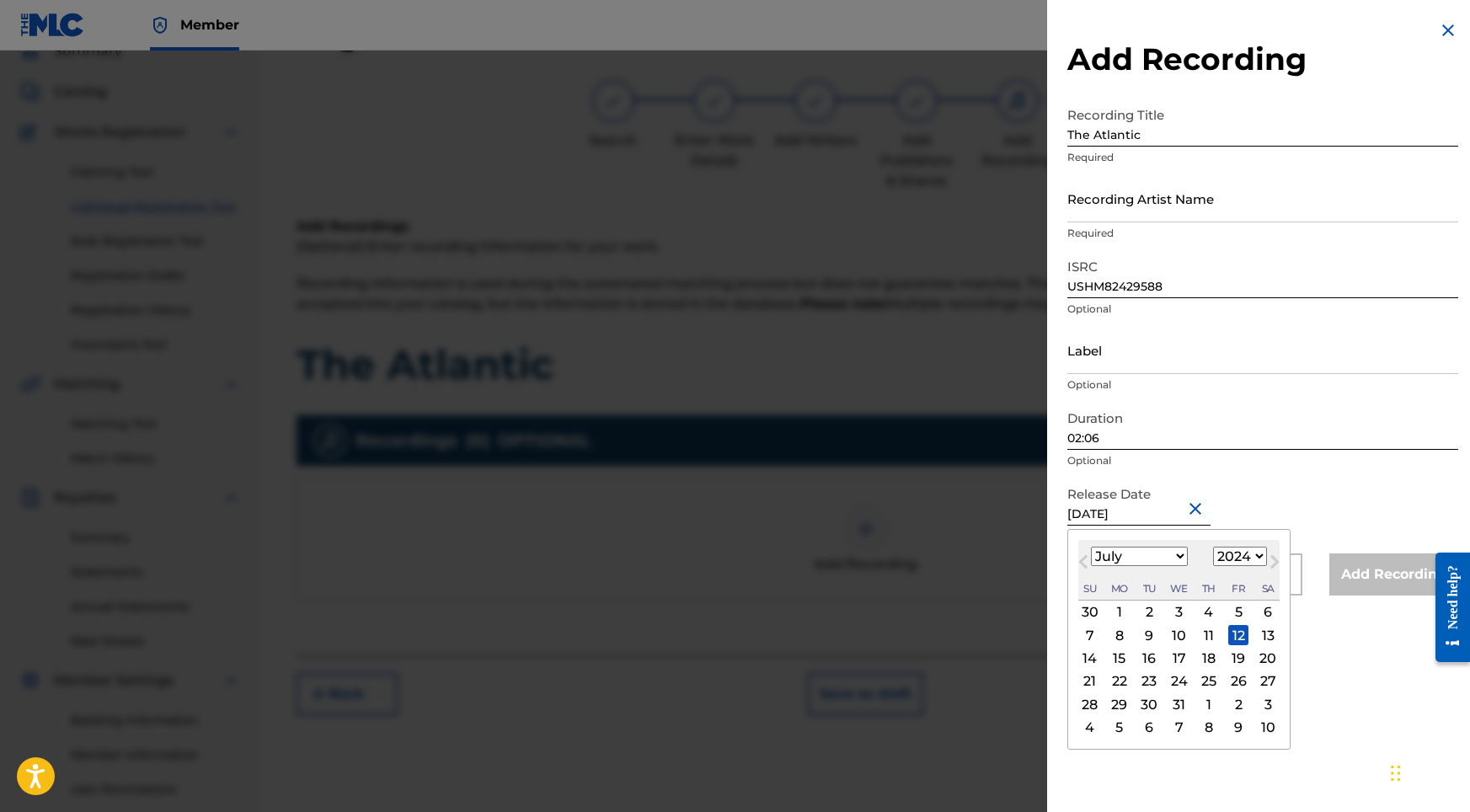
click at [1172, 504] on input "[DATE]" at bounding box center [1138, 502] width 143 height 48
select select "5"
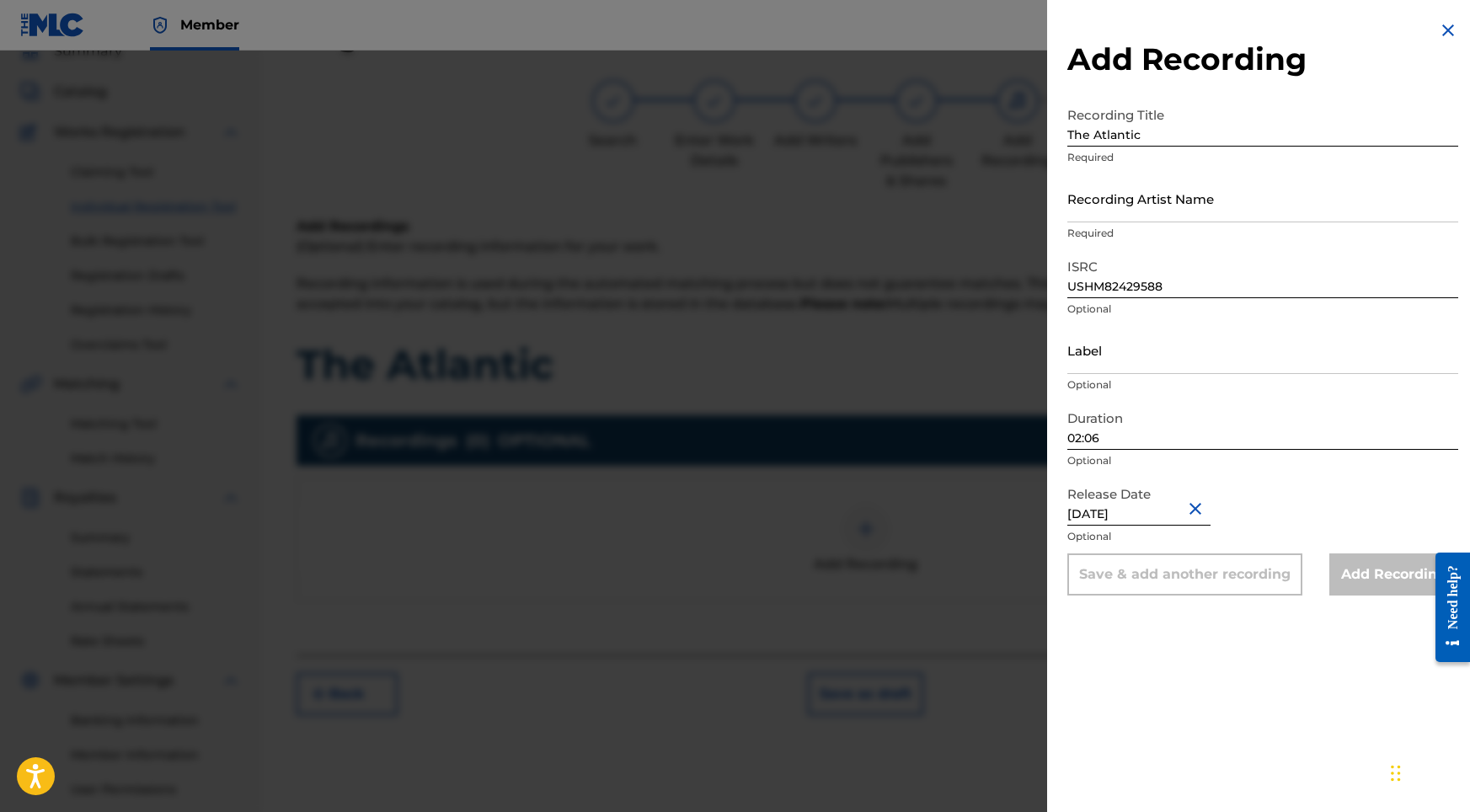
click at [1058, 215] on div "Add Recording Recording Title The Atlantic Required Recording Artist Name Requi…" at bounding box center [1263, 308] width 431 height 615
paste input "Sonic Atmos"
click at [1083, 214] on input "Recording Artist Name" at bounding box center [1262, 198] width 391 height 48
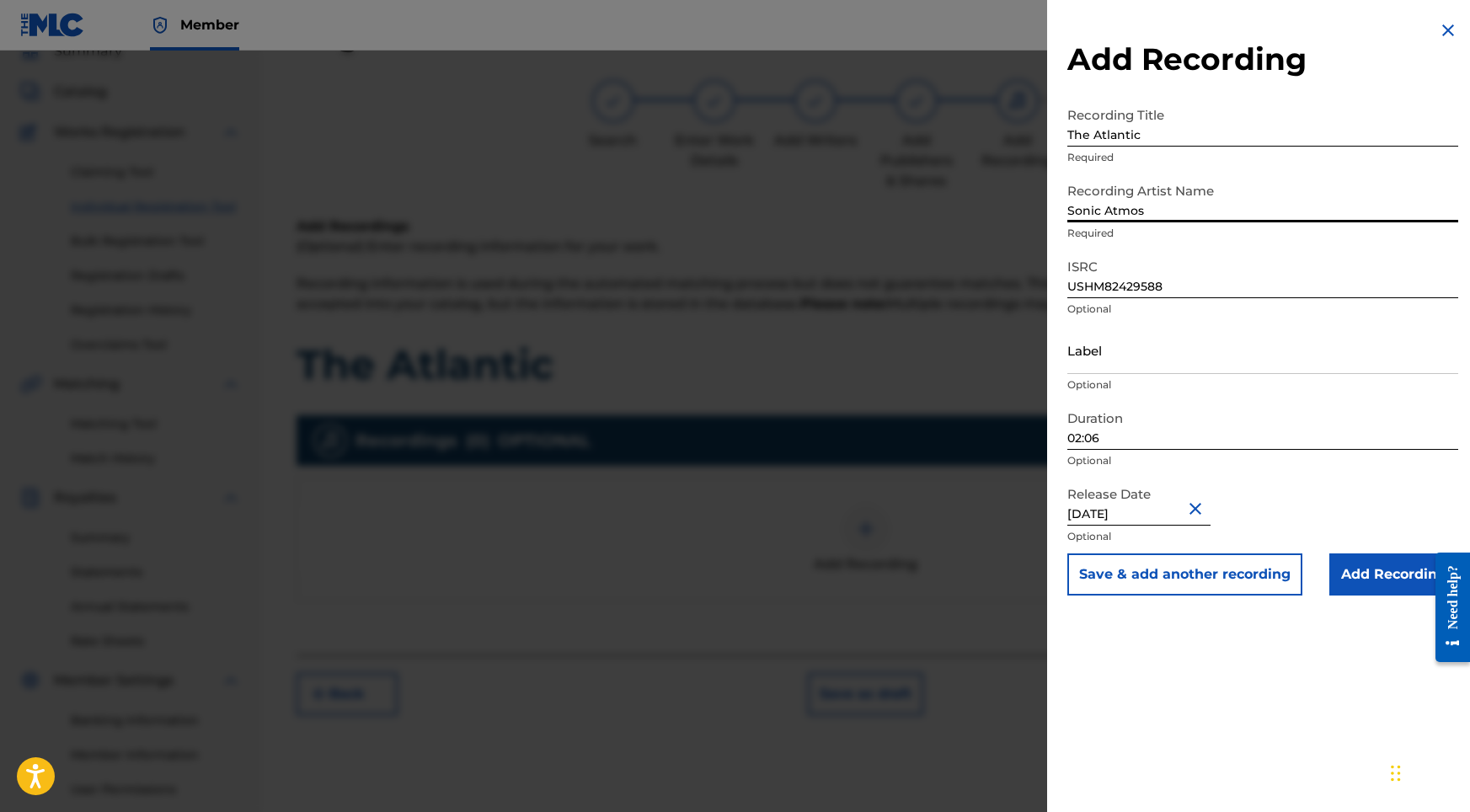
type input "Sonic Atmos"
click at [1351, 592] on input "Add Recording" at bounding box center [1394, 574] width 129 height 42
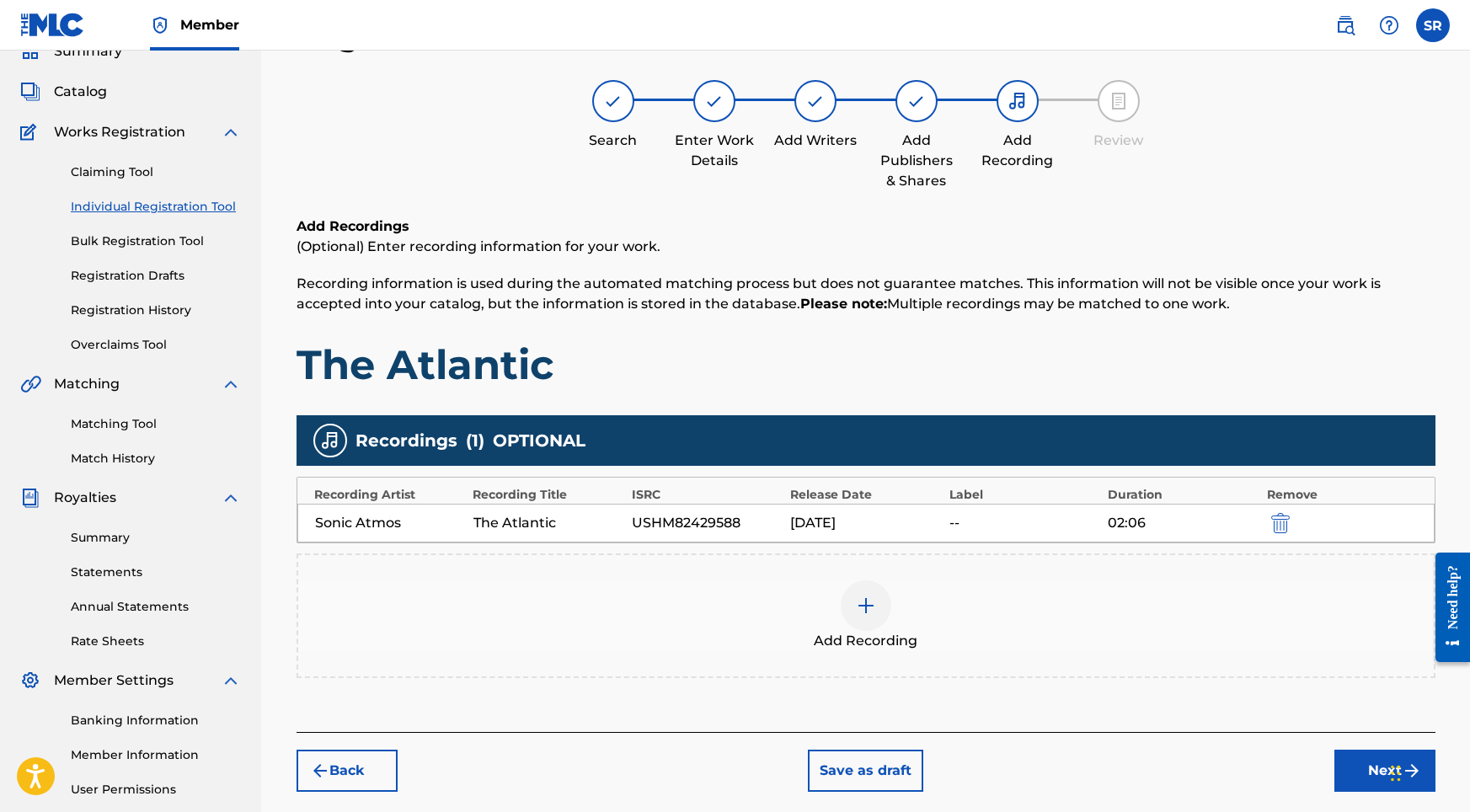
scroll to position [204, 0]
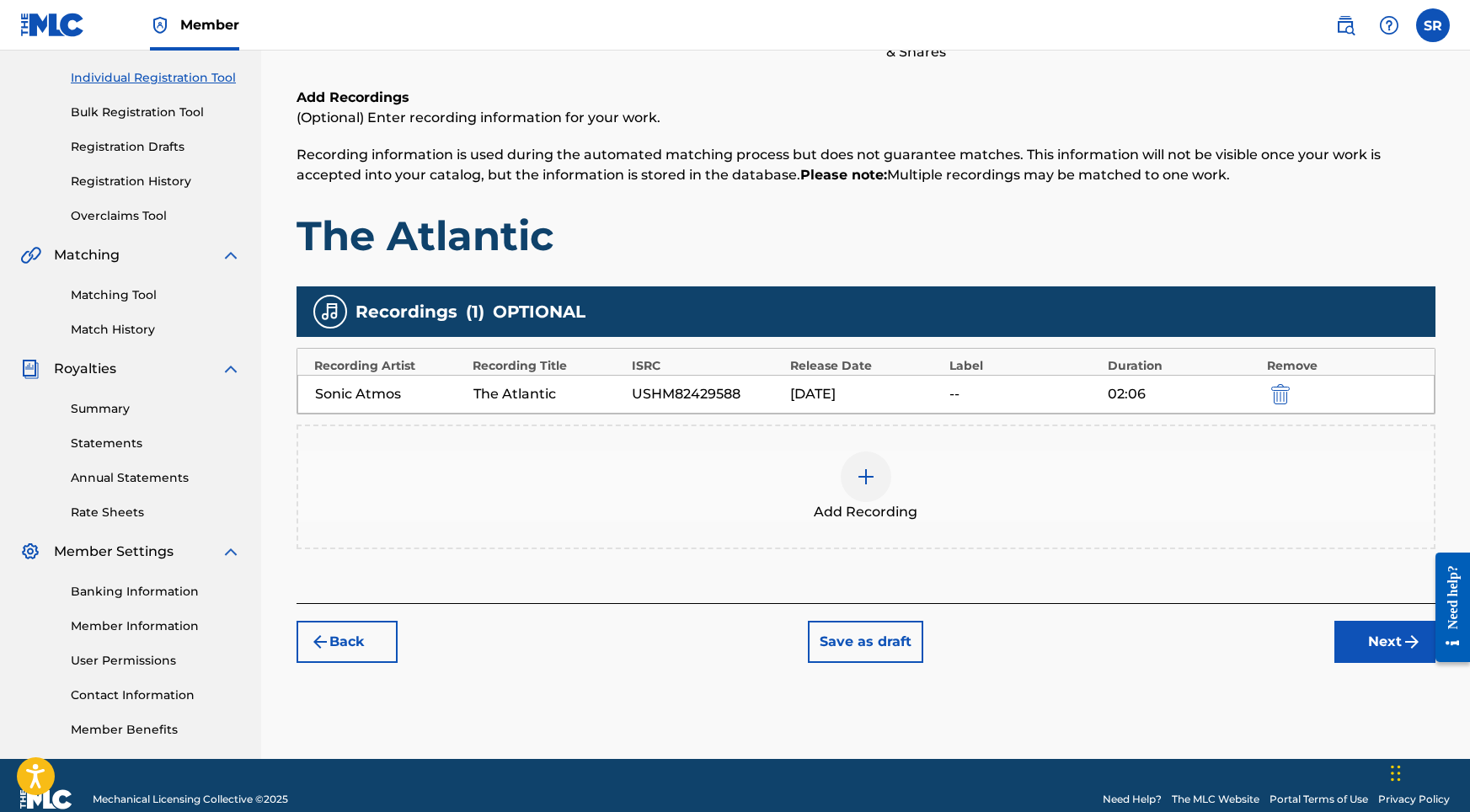
click at [1367, 663] on div "Register Work Search Enter Work Details Add Writers Add Publishers & Shares Add…" at bounding box center [865, 323] width 1179 height 871
click at [1362, 647] on button "Next" at bounding box center [1384, 641] width 101 height 42
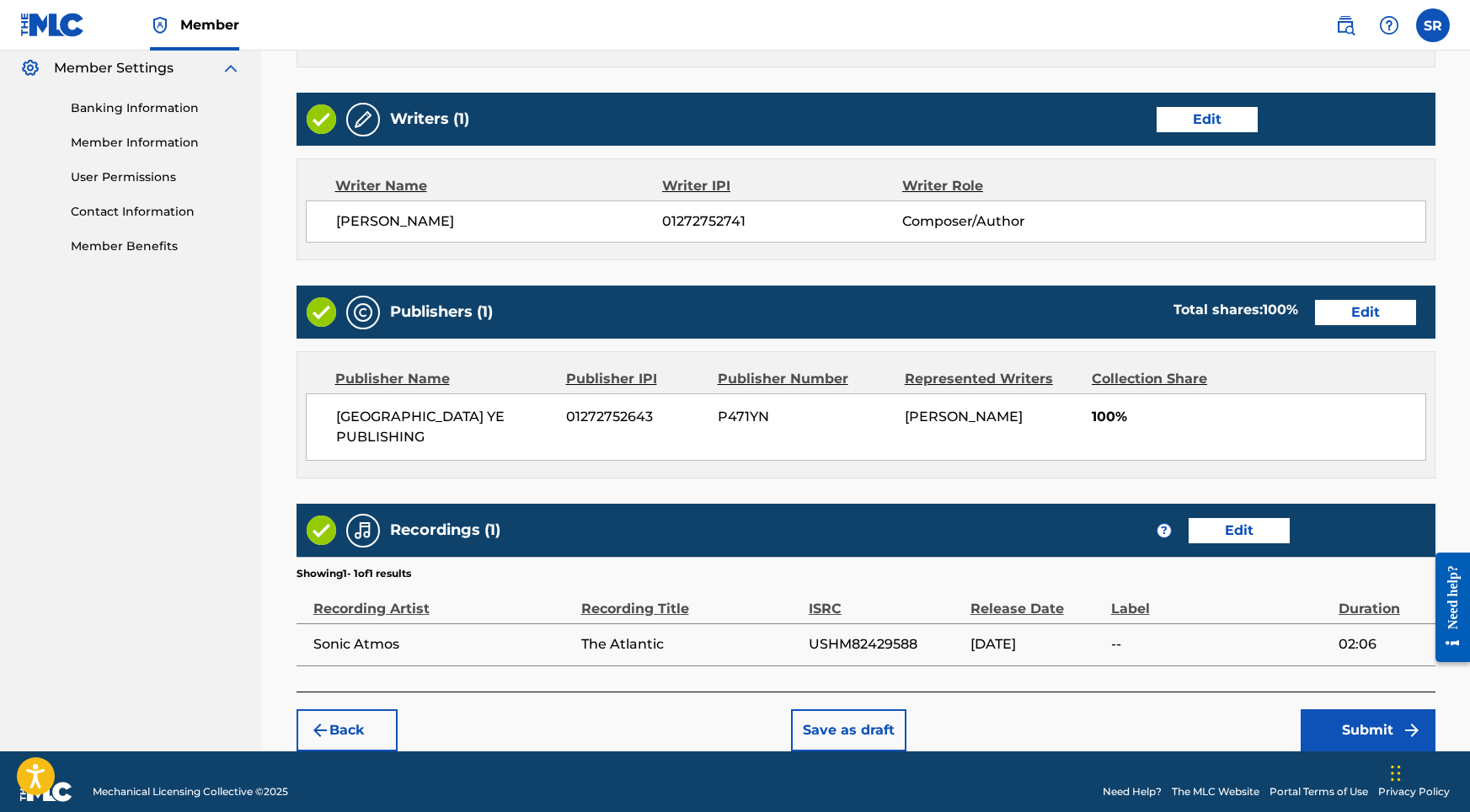
click at [1319, 709] on button "Submit" at bounding box center [1368, 729] width 135 height 42
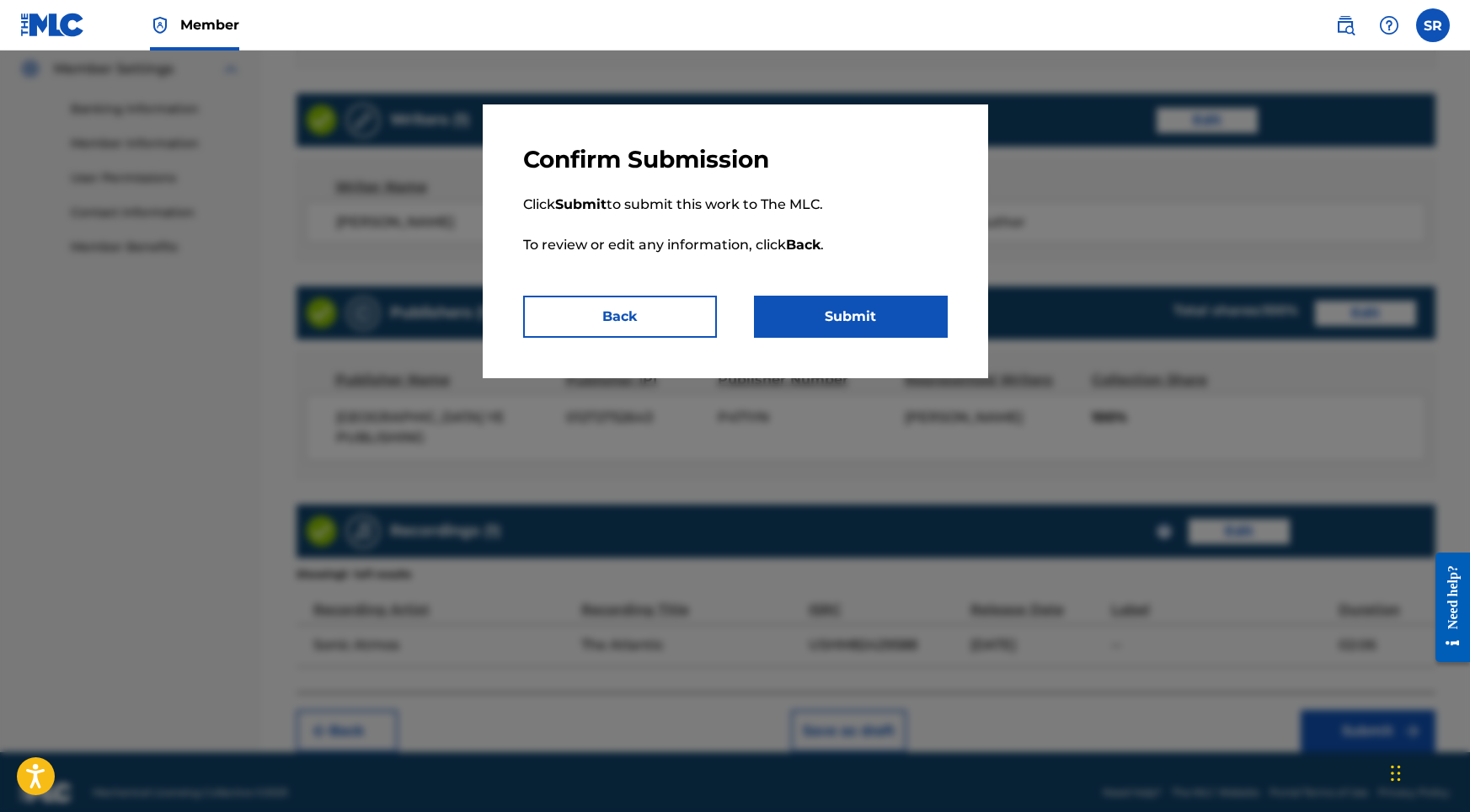
click at [785, 311] on button "Submit" at bounding box center [851, 316] width 194 height 42
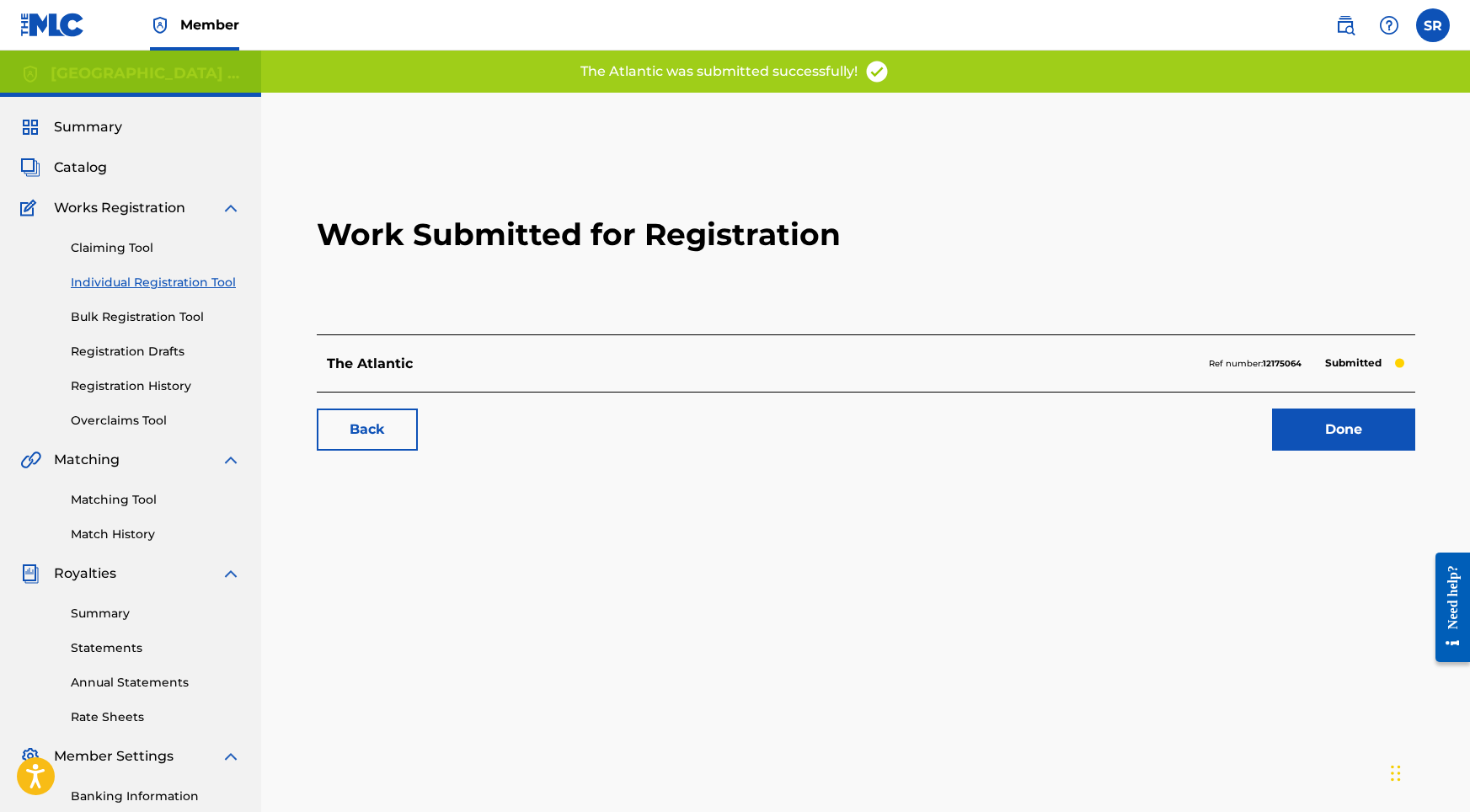
click at [1328, 445] on link "Done" at bounding box center [1343, 429] width 143 height 42
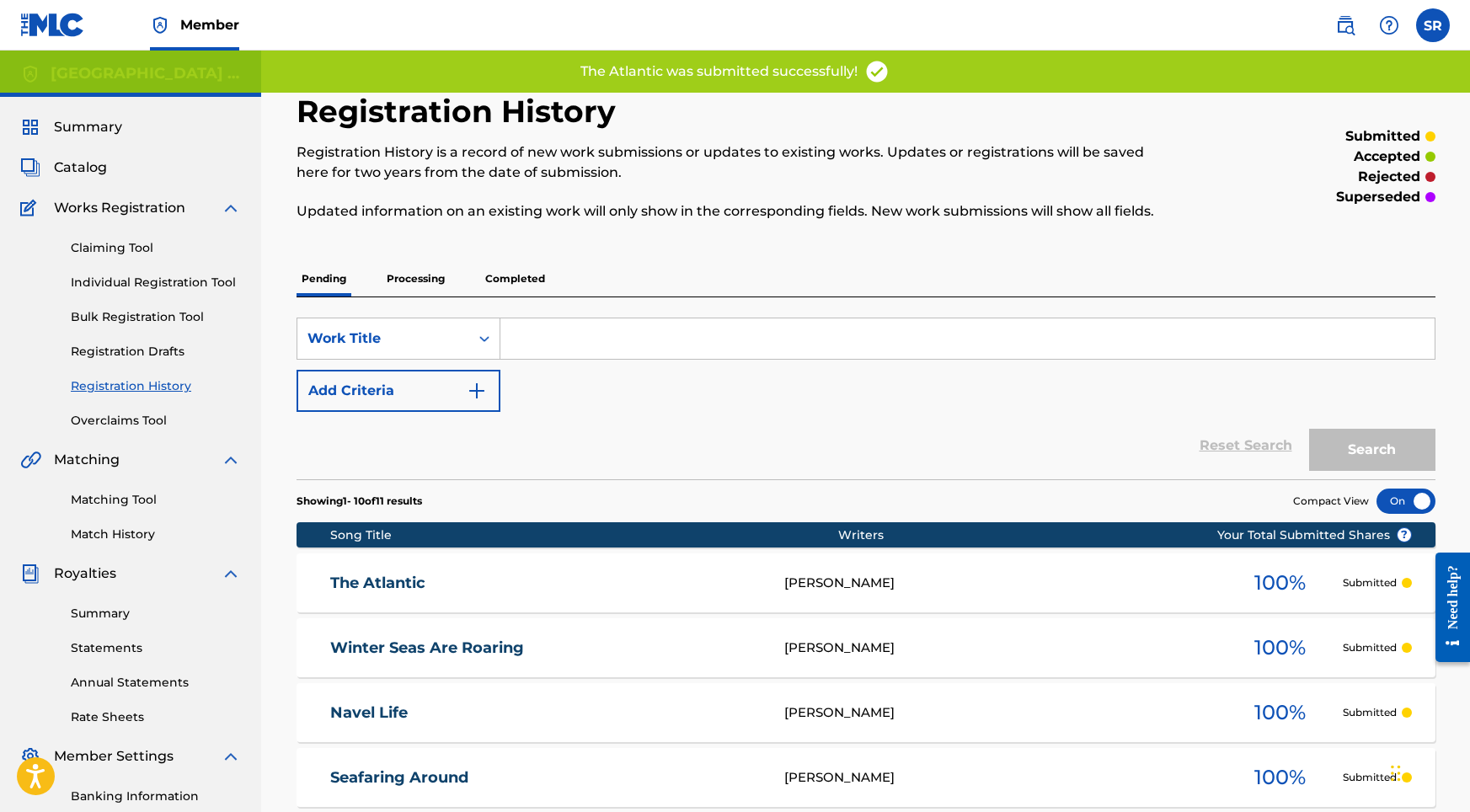
click at [168, 278] on link "Individual Registration Tool" at bounding box center [156, 282] width 170 height 18
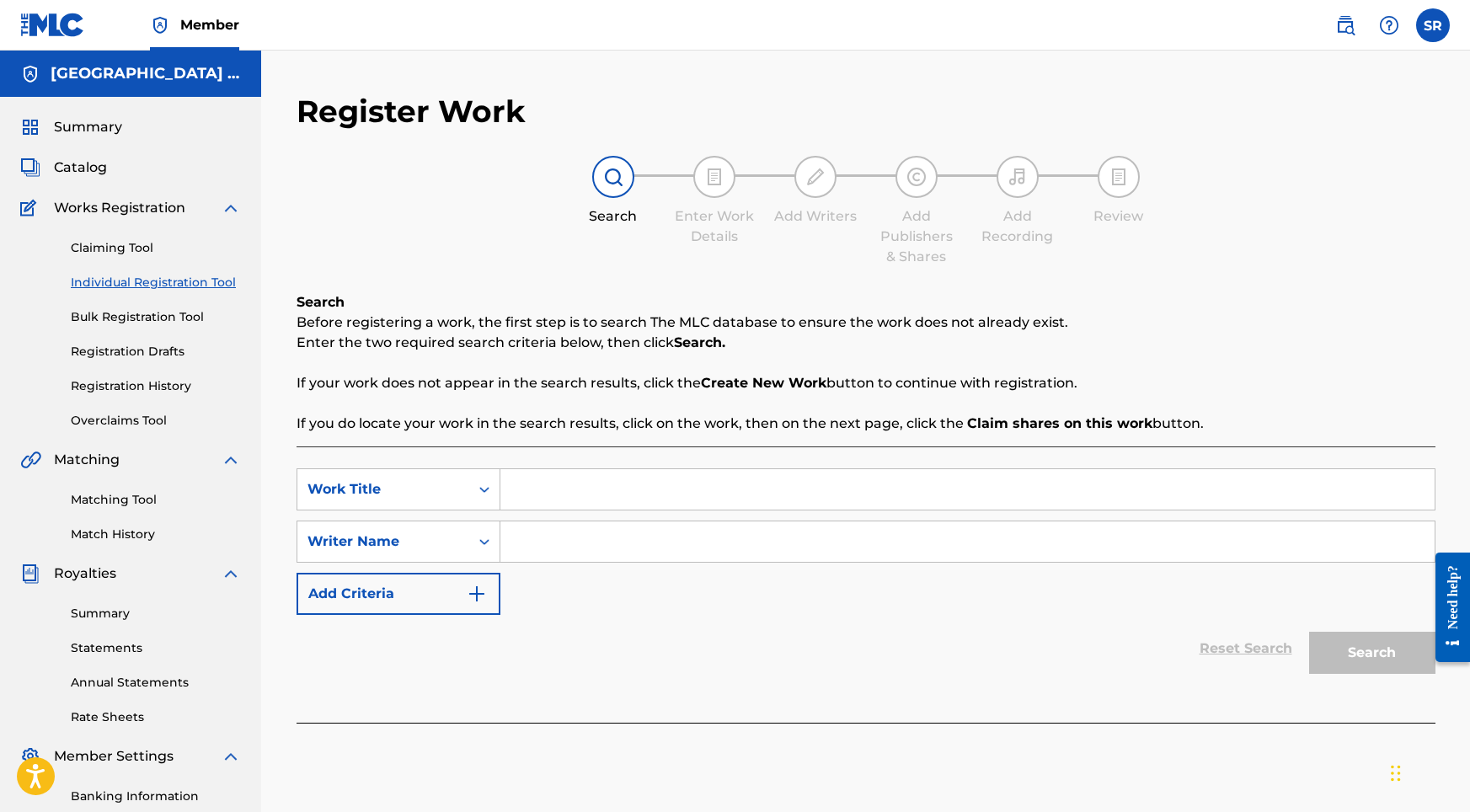
click at [587, 498] on input "Search Form" at bounding box center [967, 489] width 935 height 40
paste input "The Deep"
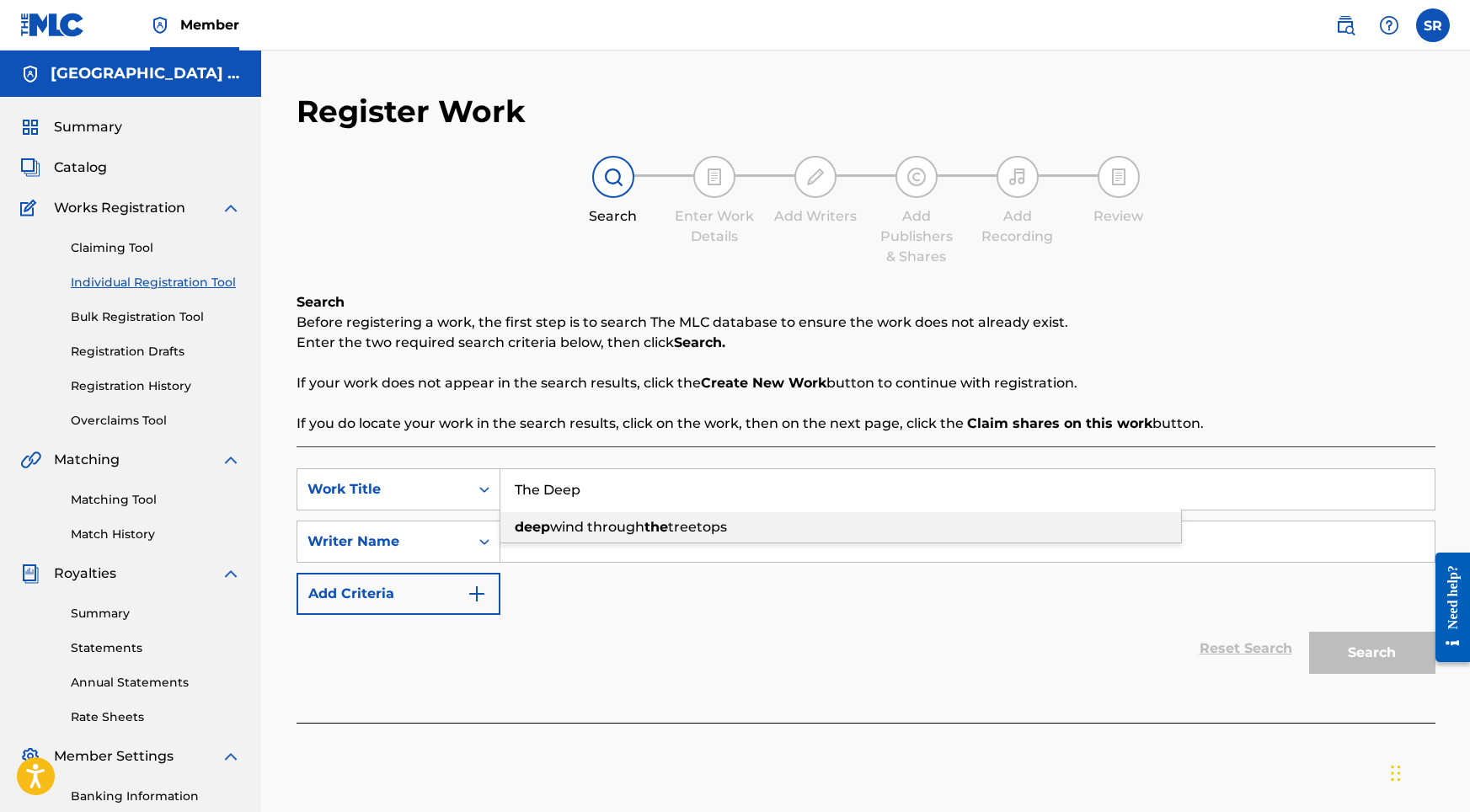
click at [611, 534] on span "wind through" at bounding box center [597, 527] width 94 height 16
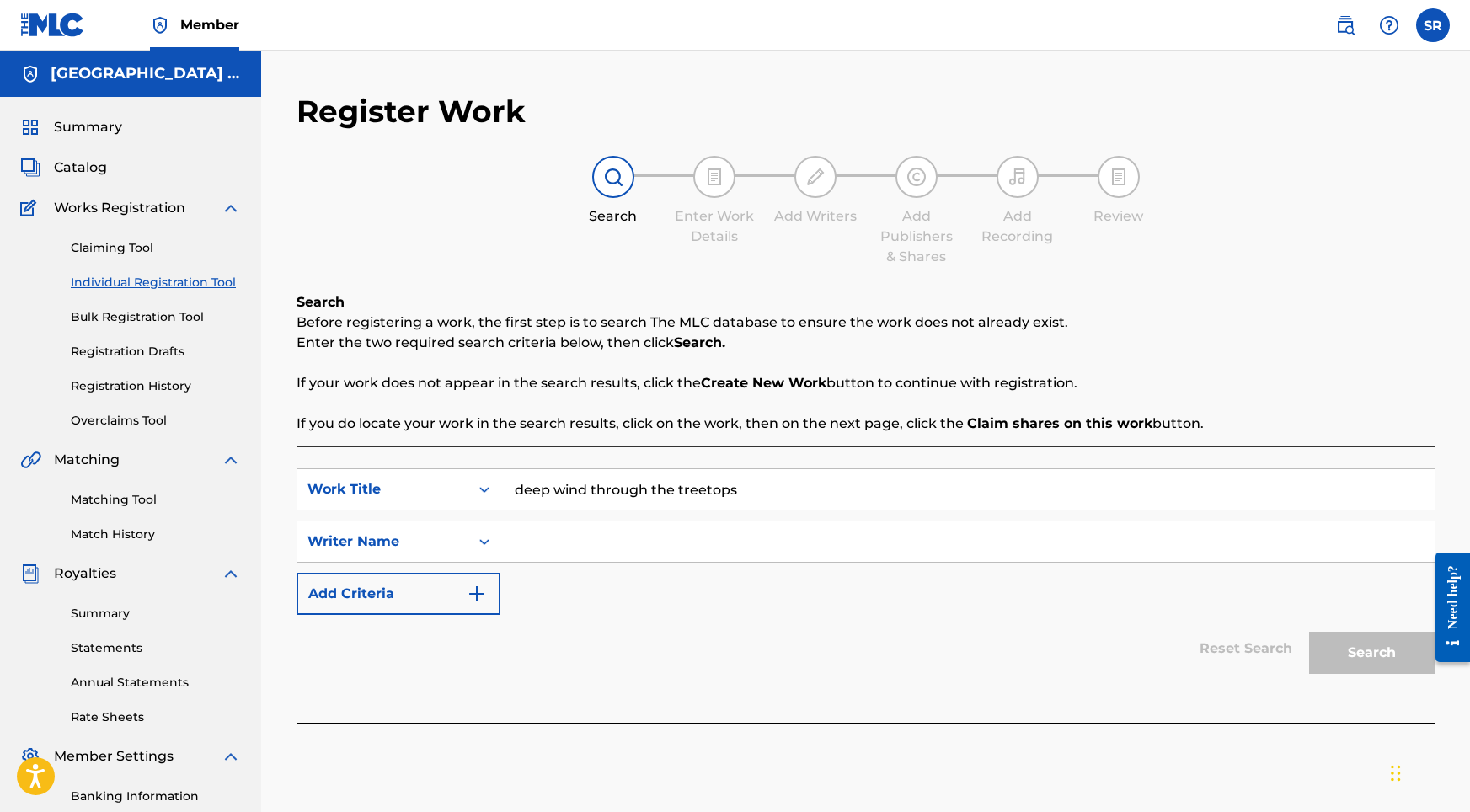
paste input "The Deep"
paste input "Search Form"
type input "The Deep"
click at [664, 605] on div "SearchWithCriteriaf6c91032-2cb1-4973-92fc-d8360b8bacce Work Title The Deep deep…" at bounding box center [866, 541] width 1139 height 146
click at [648, 550] on input "Search Form" at bounding box center [967, 541] width 935 height 40
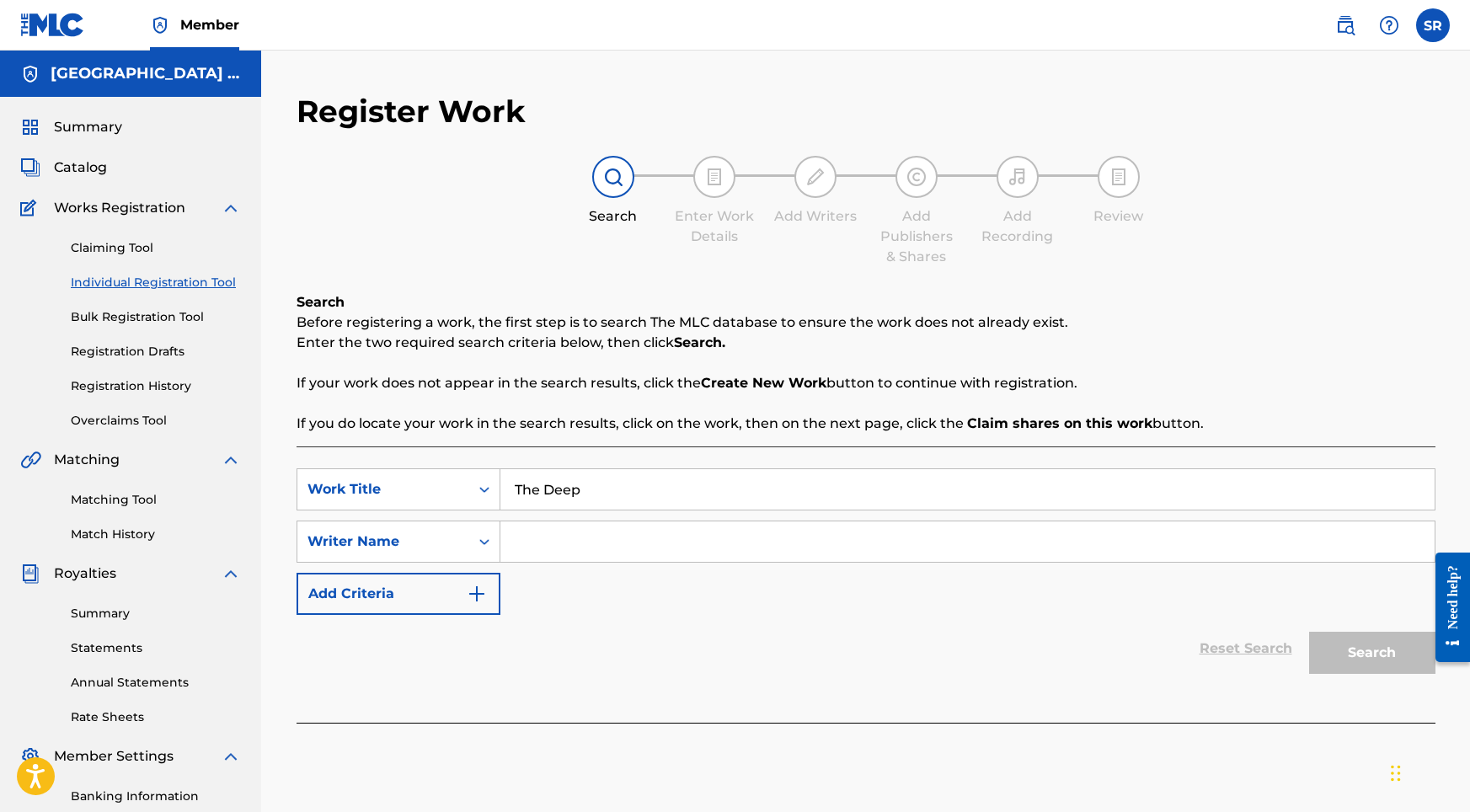
paste input "The Deep"
type input "The Deep"
click at [1361, 627] on div "Search" at bounding box center [1368, 648] width 135 height 68
click at [1355, 643] on button "Search" at bounding box center [1373, 652] width 127 height 42
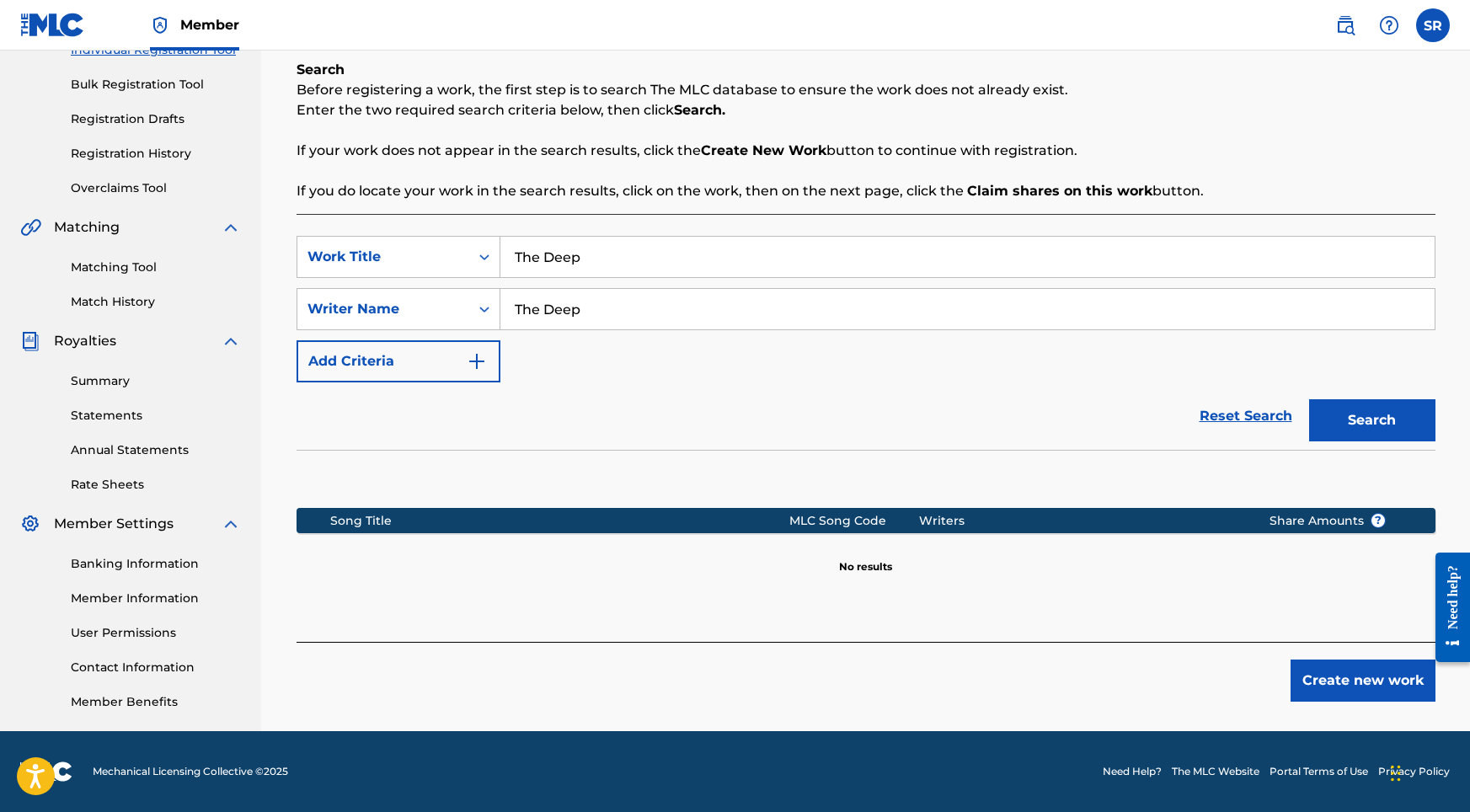
click at [1349, 682] on button "Create new work" at bounding box center [1362, 680] width 145 height 42
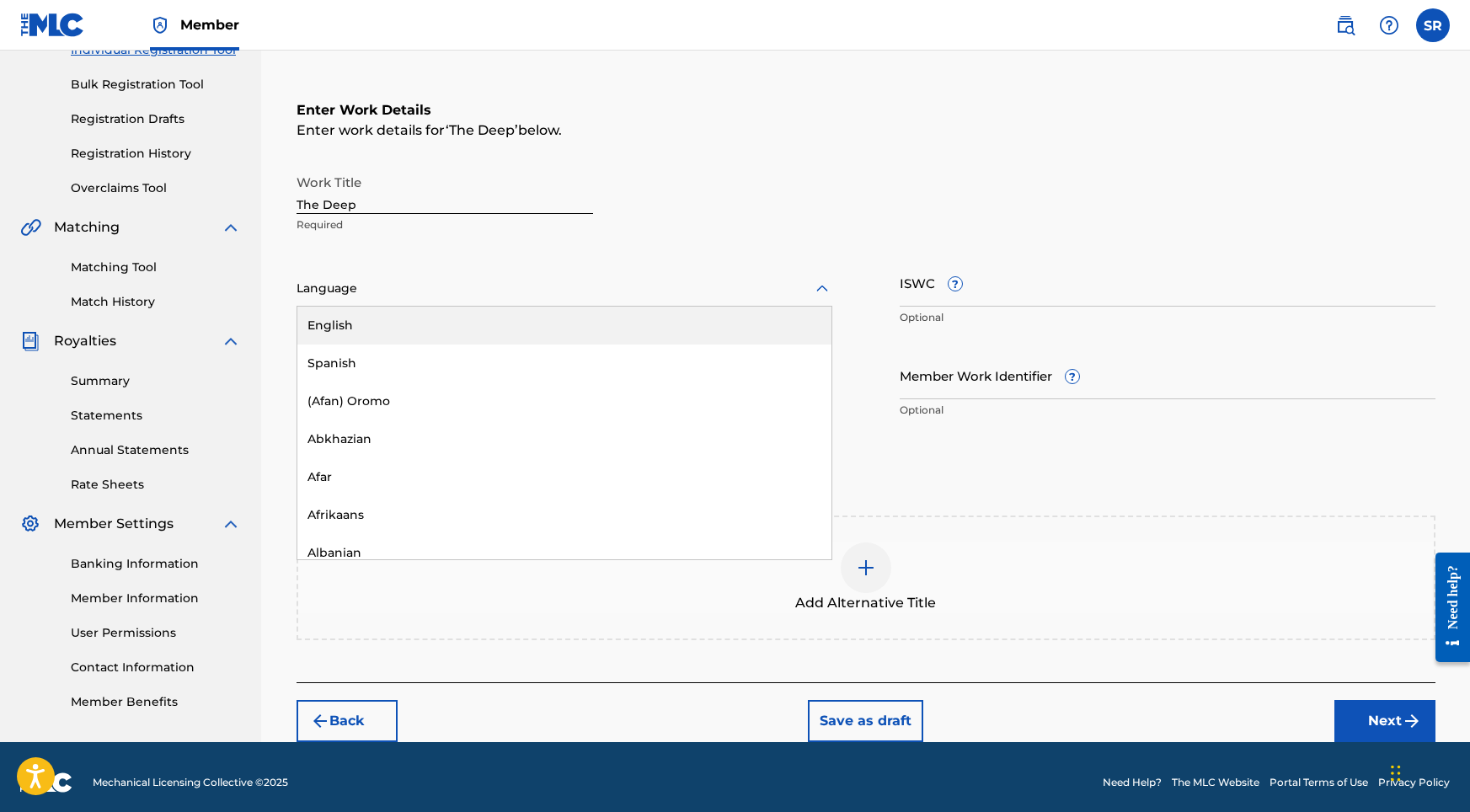
click at [494, 285] on div at bounding box center [564, 288] width 536 height 21
click at [445, 315] on div "English" at bounding box center [564, 326] width 534 height 38
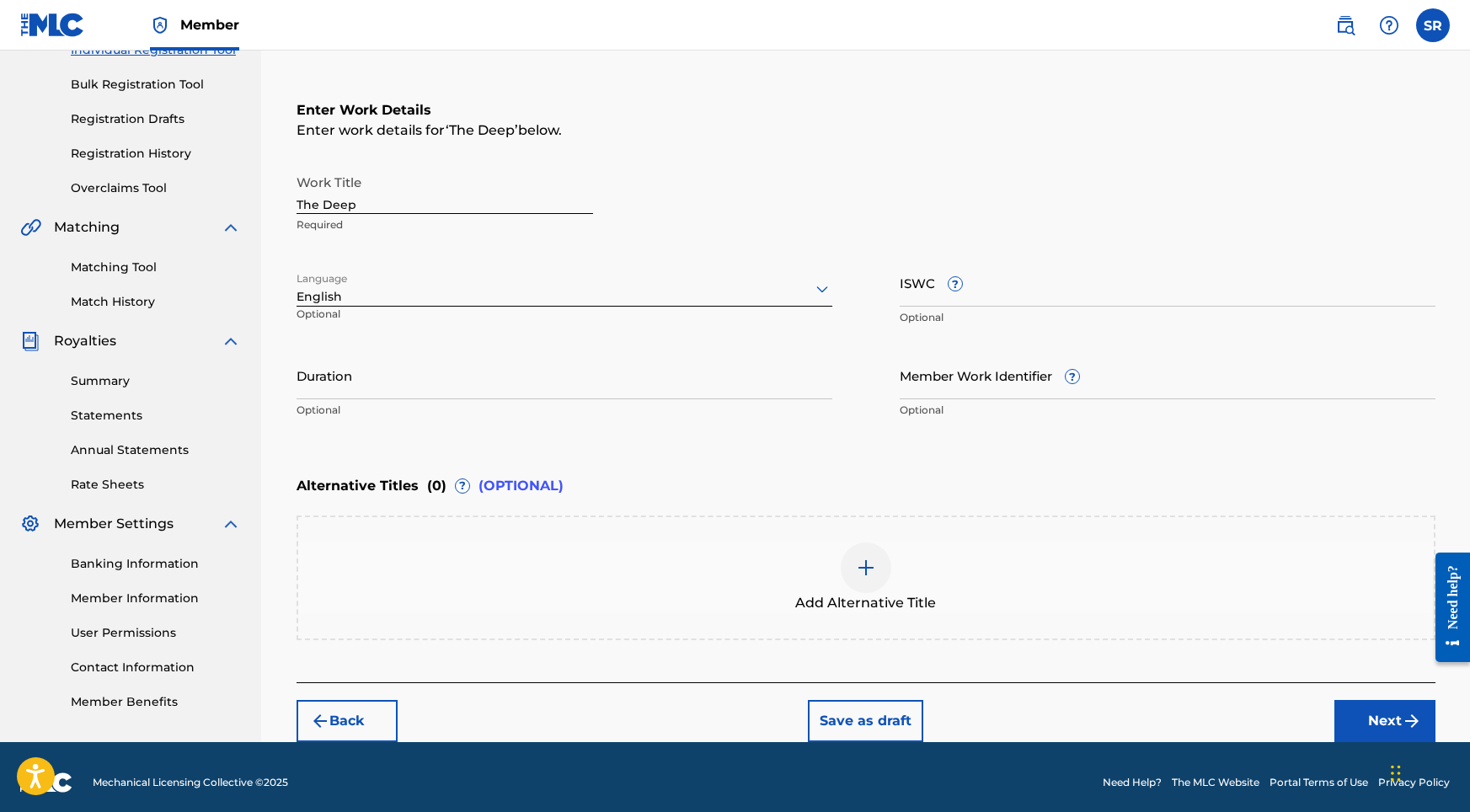
click at [444, 348] on div "Work Title The Deep Required Language option English, selected. English Optiona…" at bounding box center [866, 296] width 1139 height 261
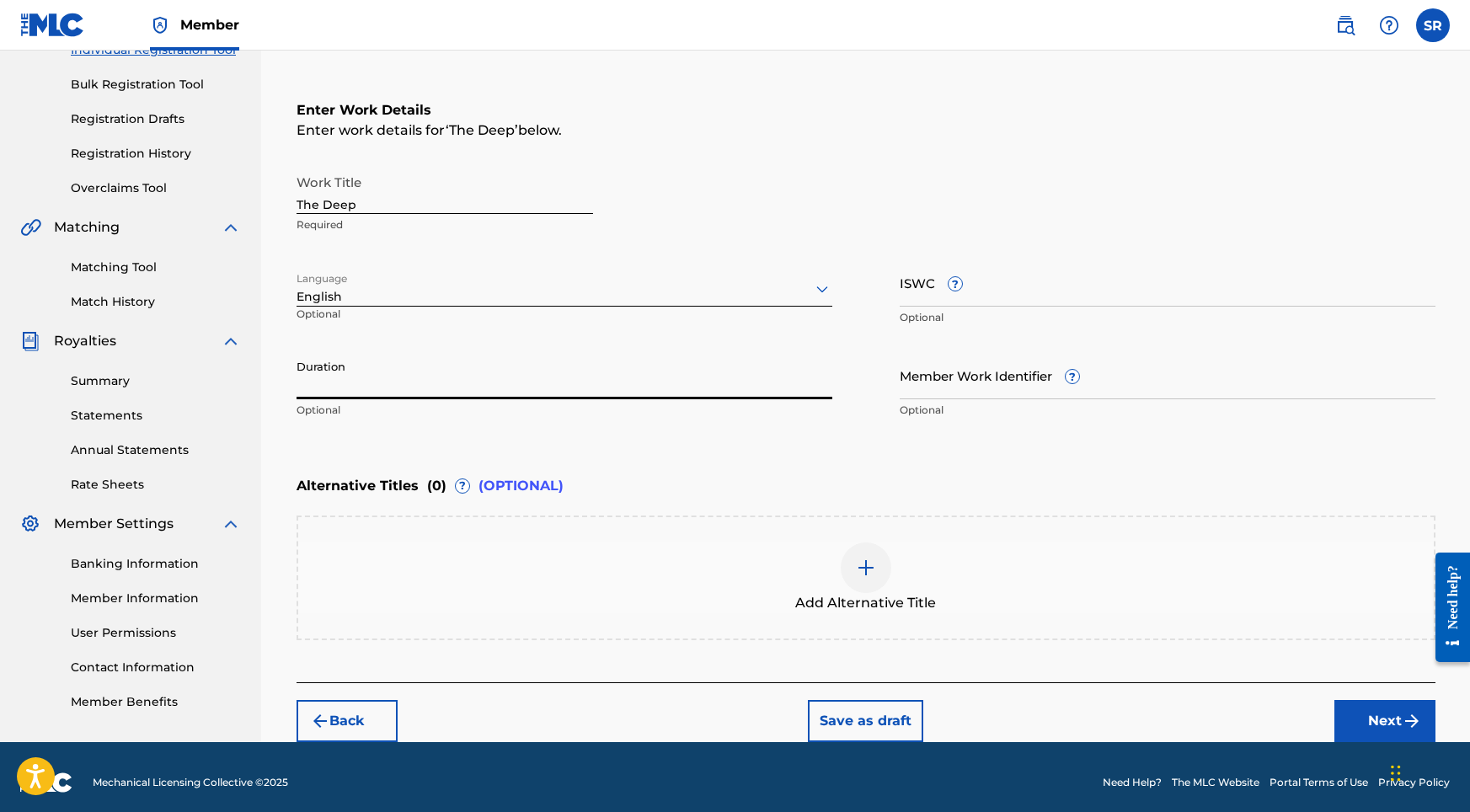
click at [444, 367] on input "Duration" at bounding box center [564, 375] width 536 height 48
paste input "The Deep"
type input "The Deep"
click at [434, 385] on input "Duration" at bounding box center [564, 375] width 536 height 48
type input "03:16"
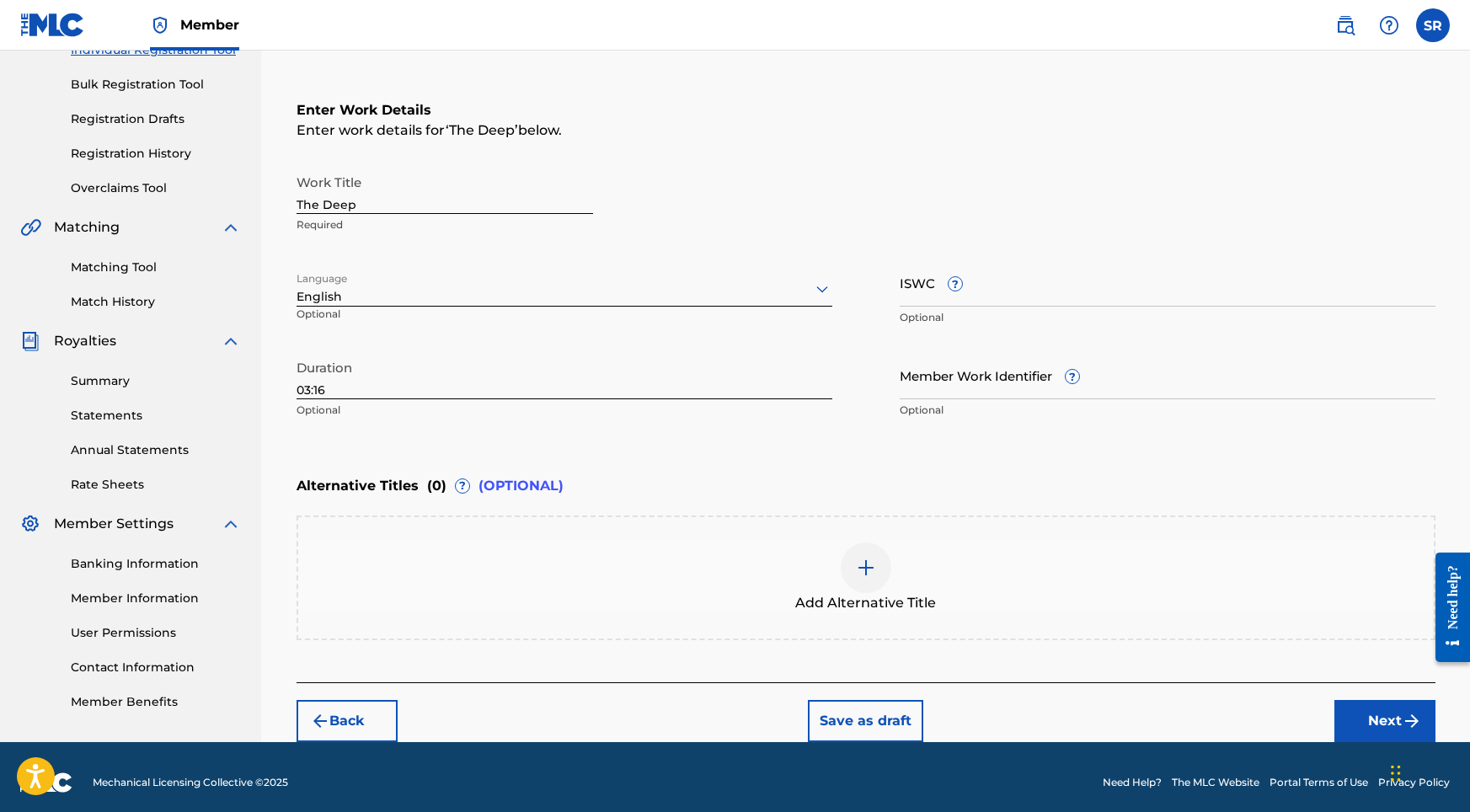
click at [861, 556] on div at bounding box center [865, 567] width 50 height 50
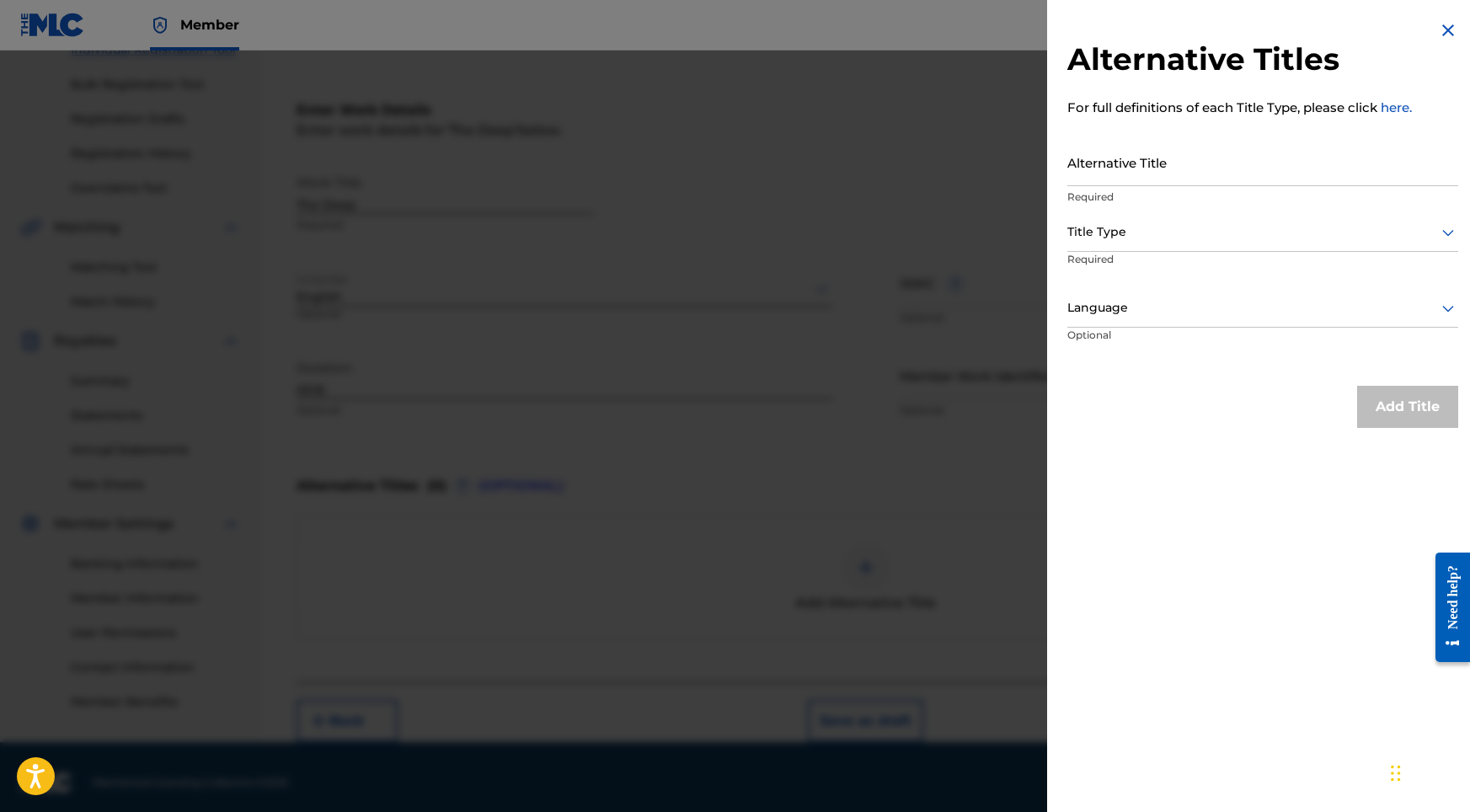
click at [1161, 144] on input "Alternative Title" at bounding box center [1262, 162] width 391 height 48
paste input "The Deep"
type input "The Deep"
click at [1142, 210] on div "Alternative Title The Deep Required" at bounding box center [1262, 176] width 391 height 76
click at [1137, 232] on div at bounding box center [1262, 232] width 391 height 21
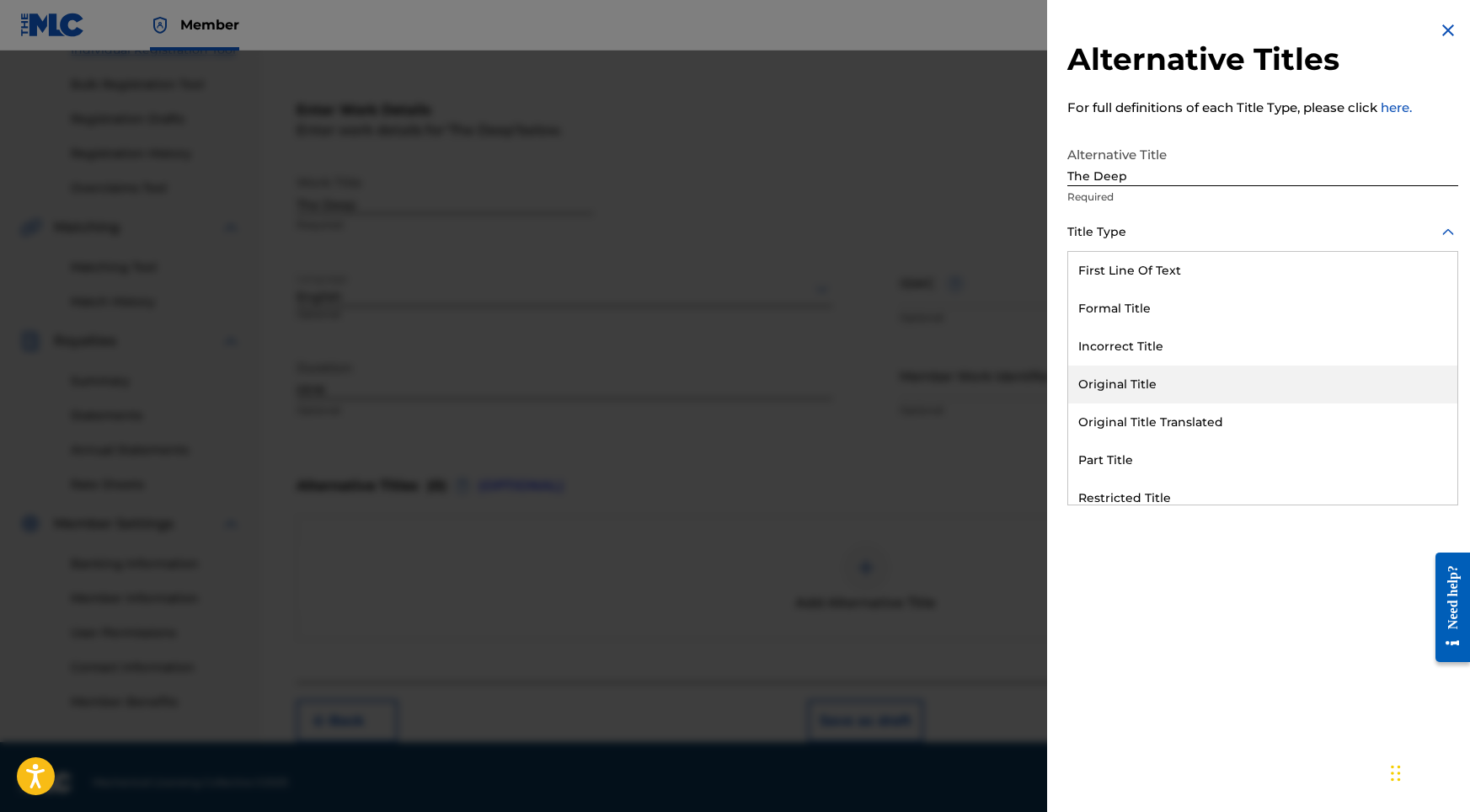
click at [1133, 382] on div "Original Title" at bounding box center [1262, 385] width 389 height 38
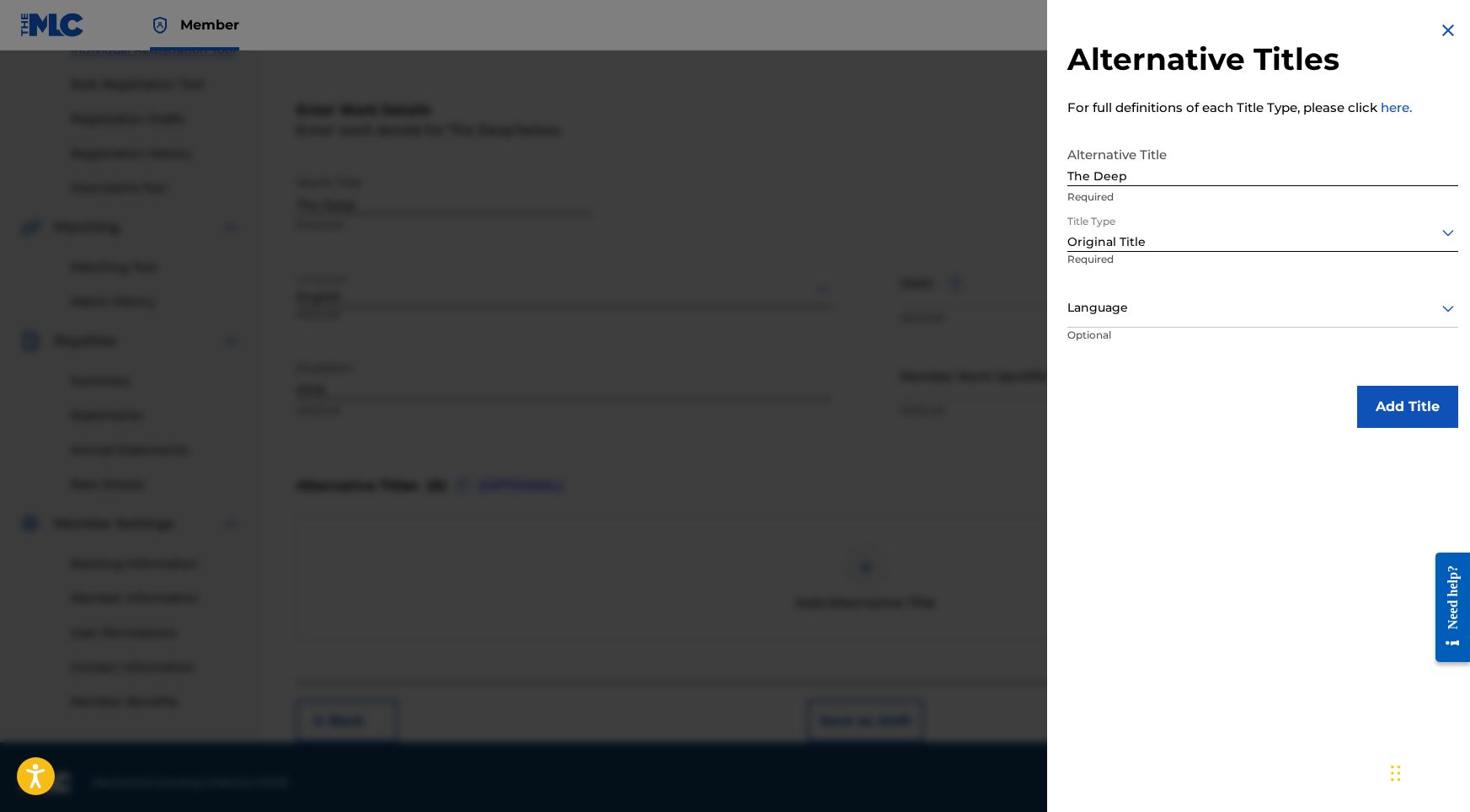
click at [1194, 310] on div at bounding box center [1262, 308] width 391 height 21
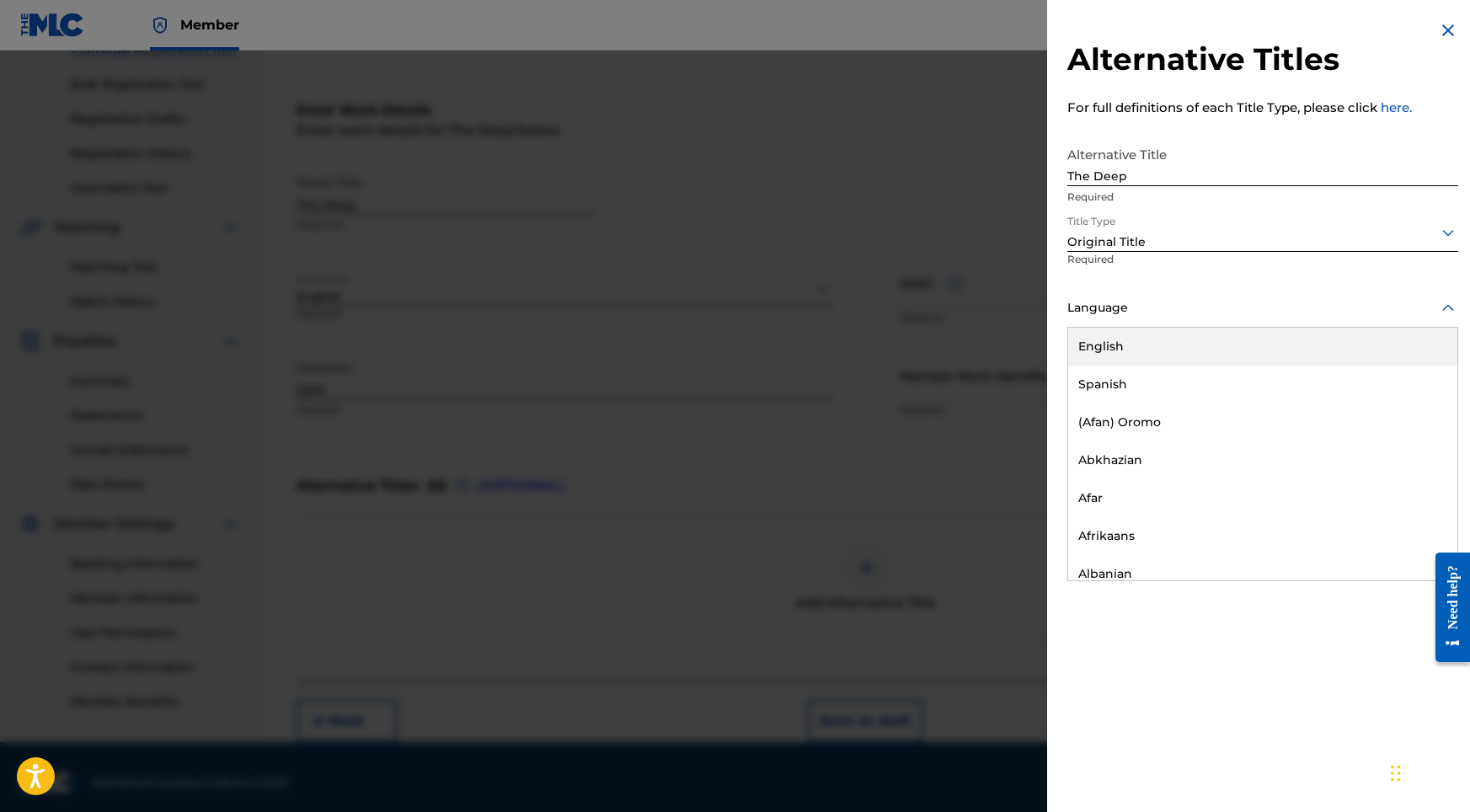
click at [1172, 350] on div "English" at bounding box center [1262, 346] width 389 height 38
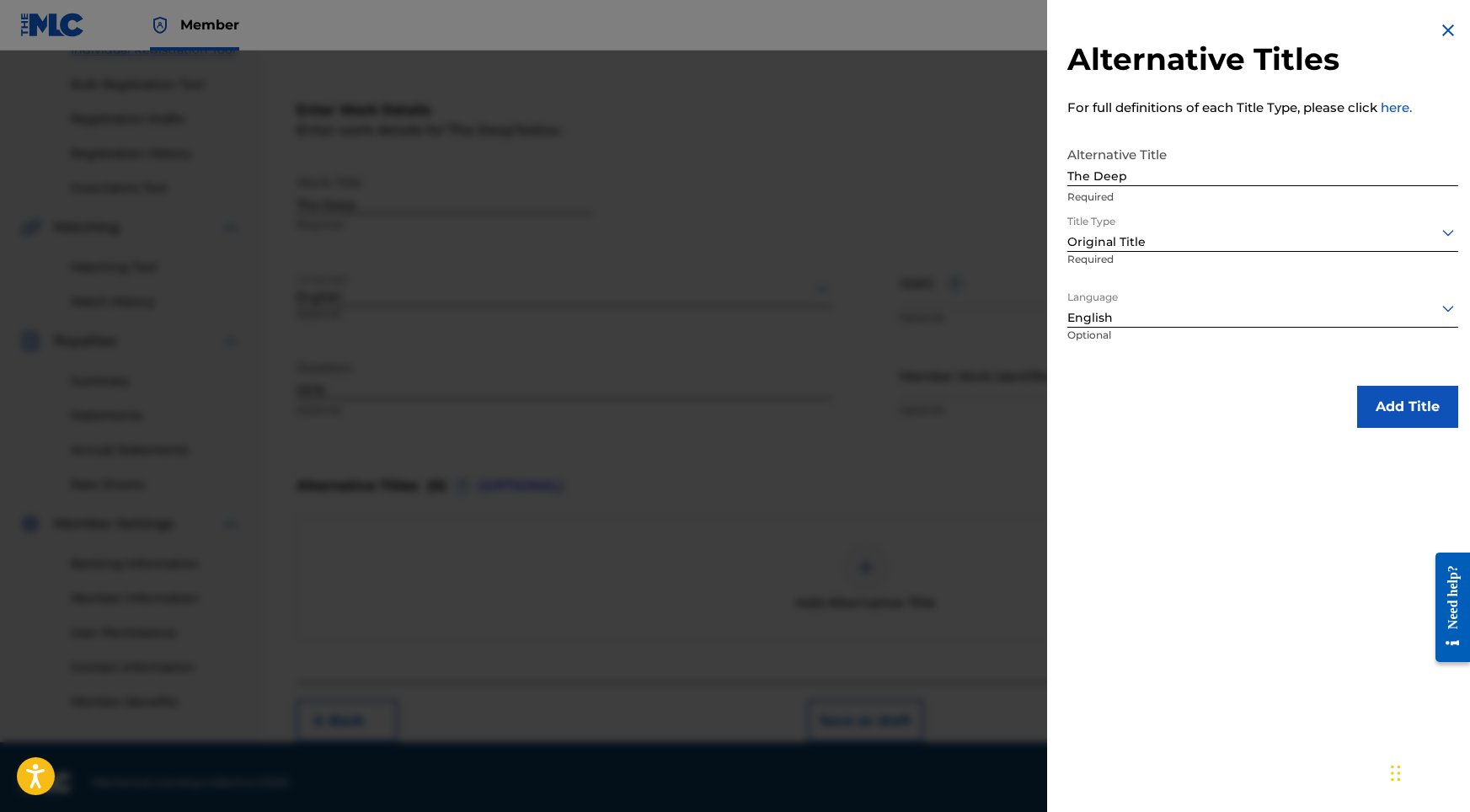
click at [1357, 393] on button "Add Title" at bounding box center [1408, 406] width 101 height 42
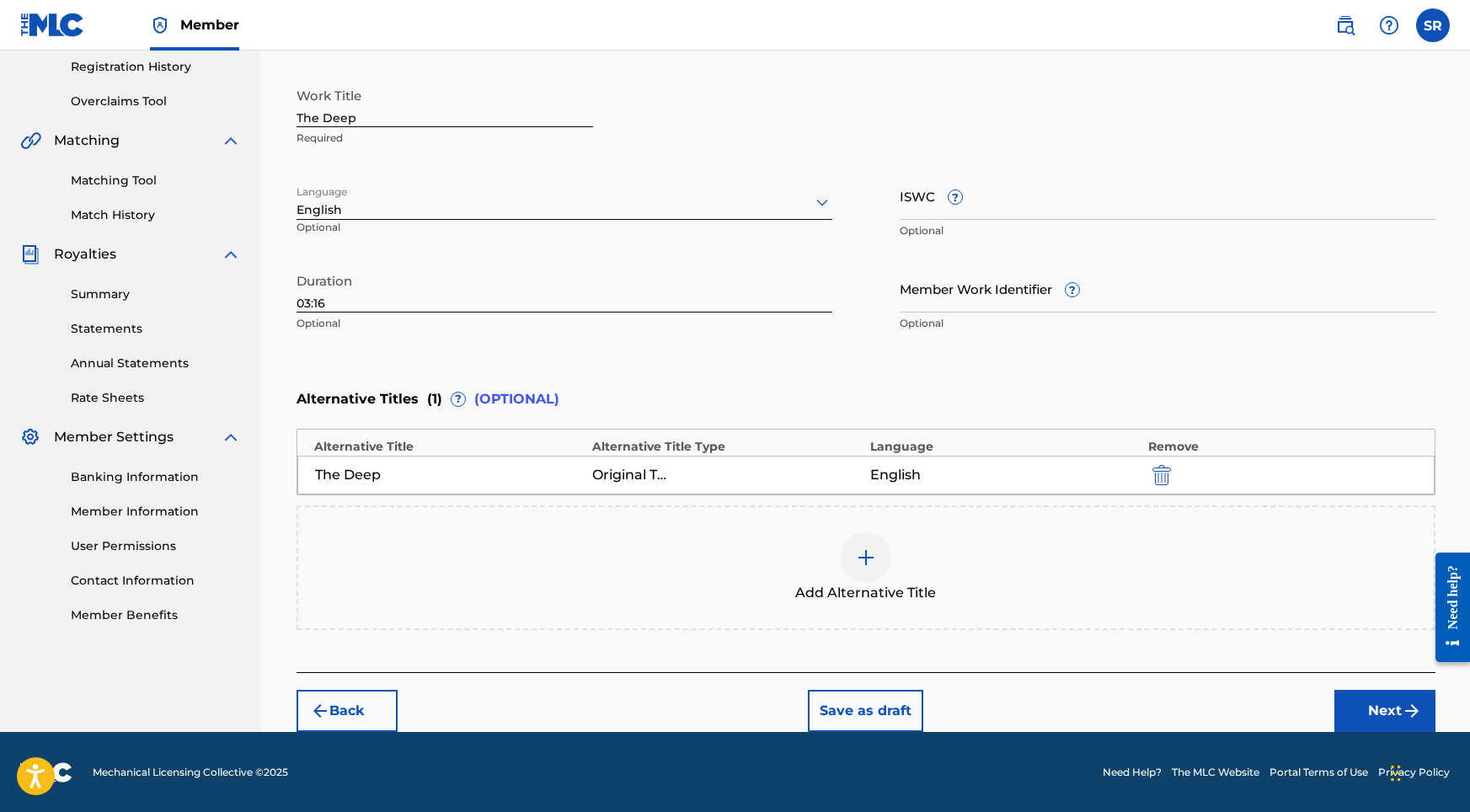
click at [1338, 694] on button "Next" at bounding box center [1384, 710] width 101 height 42
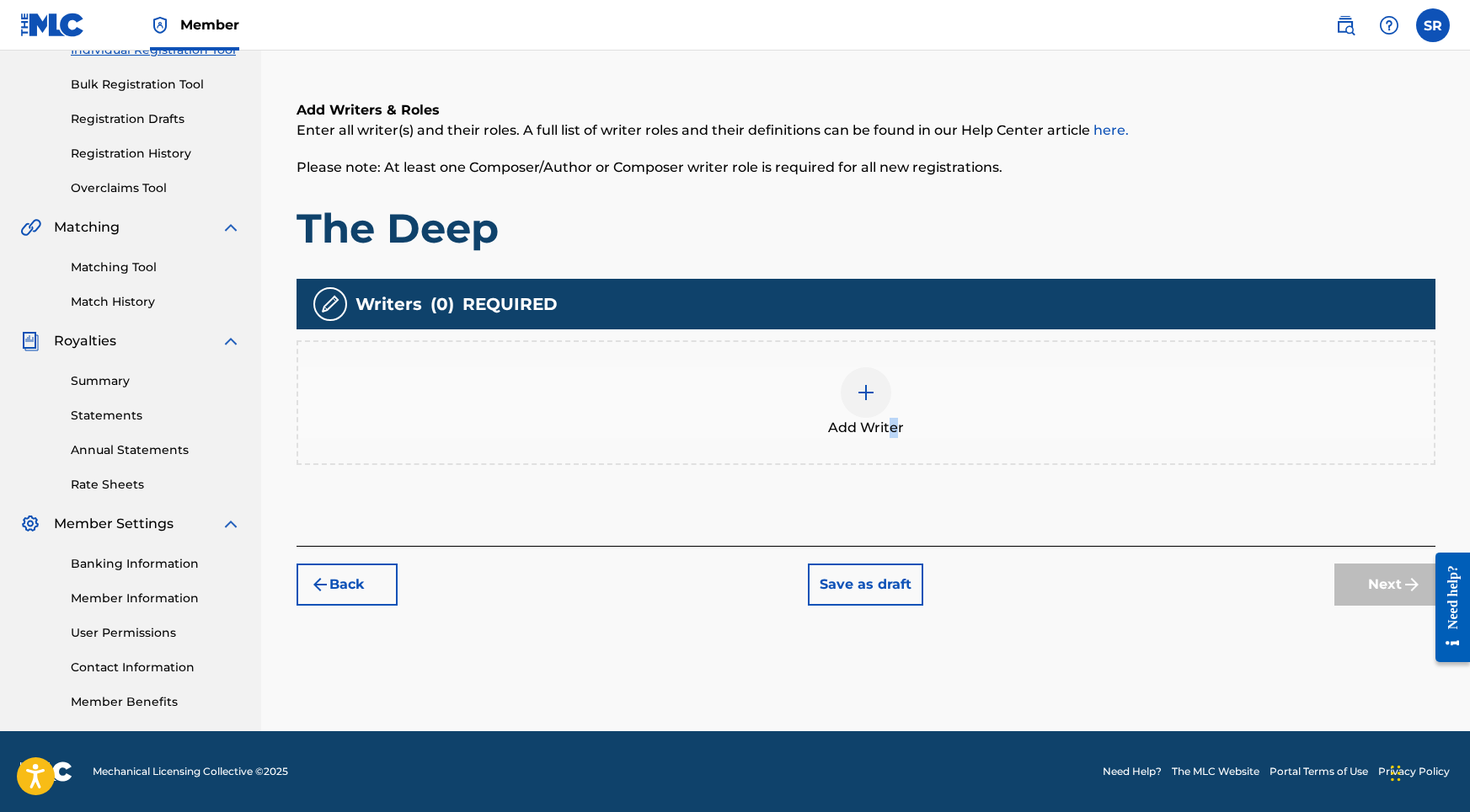
click at [892, 424] on span "Add Writer" at bounding box center [865, 428] width 76 height 21
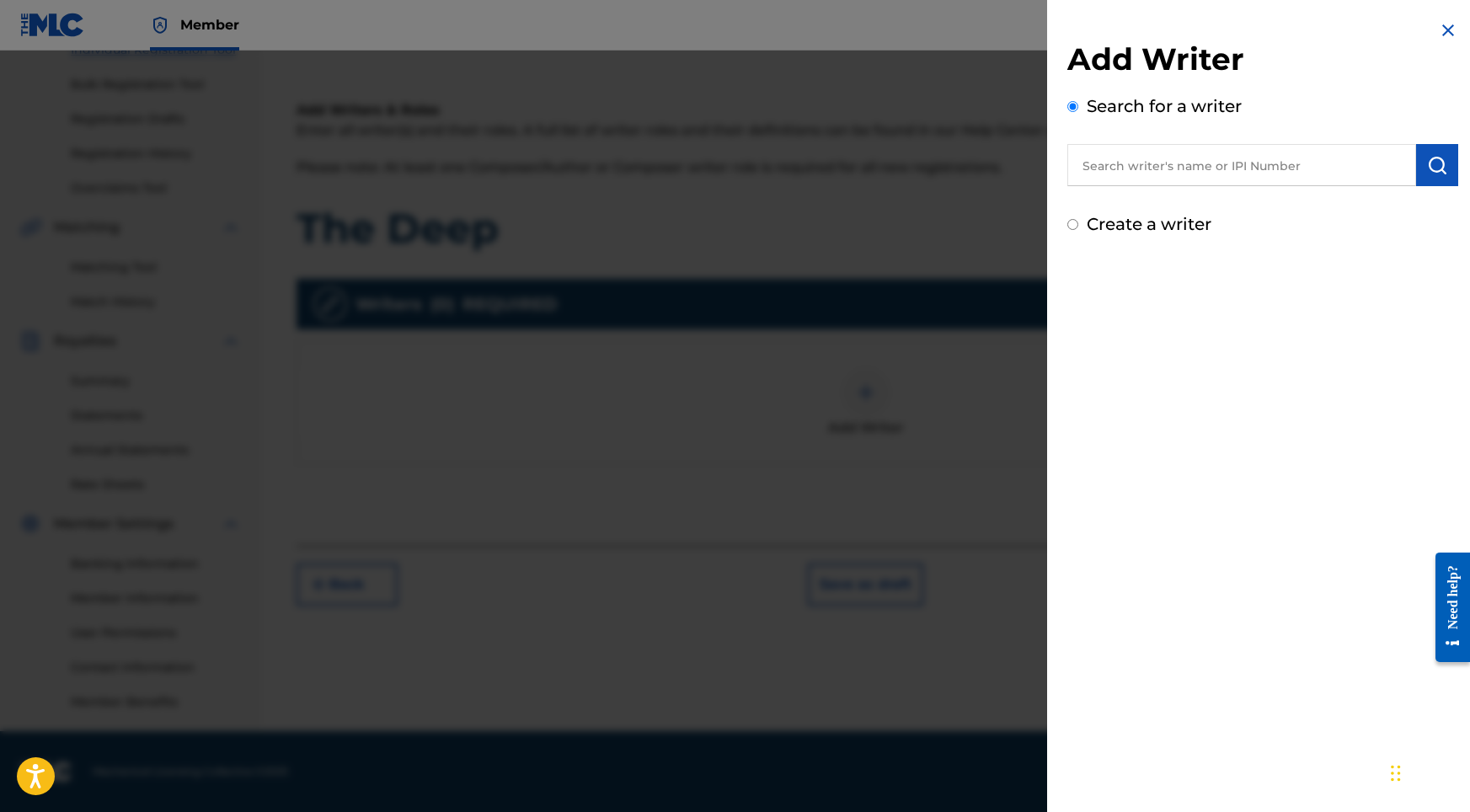
click at [1246, 155] on input "text" at bounding box center [1242, 164] width 349 height 42
paste input "[PERSON_NAME]"
type input "[PERSON_NAME]"
click at [1433, 162] on img "submit" at bounding box center [1438, 165] width 21 height 21
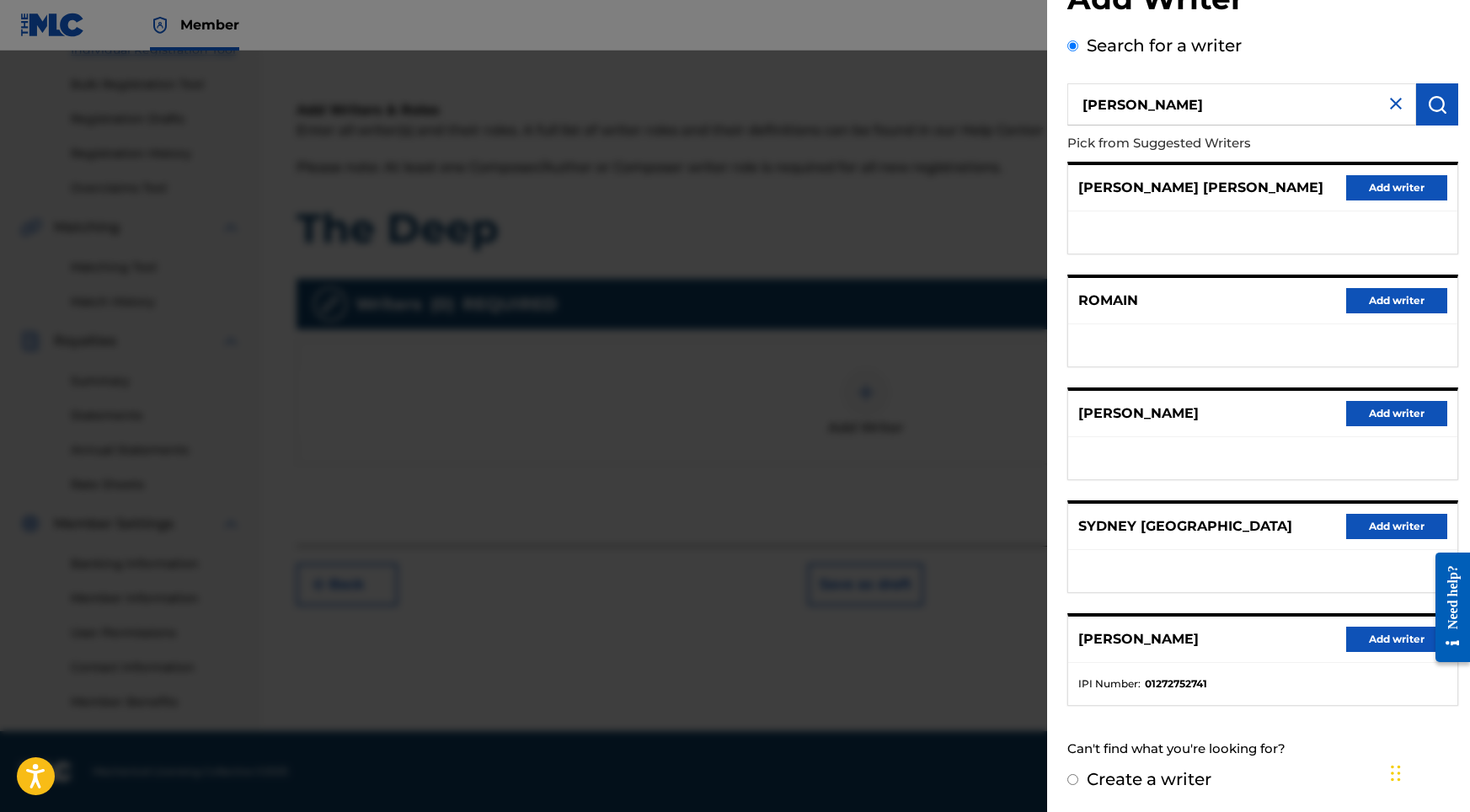
scroll to position [75, 0]
click at [1408, 645] on button "Add writer" at bounding box center [1396, 639] width 101 height 26
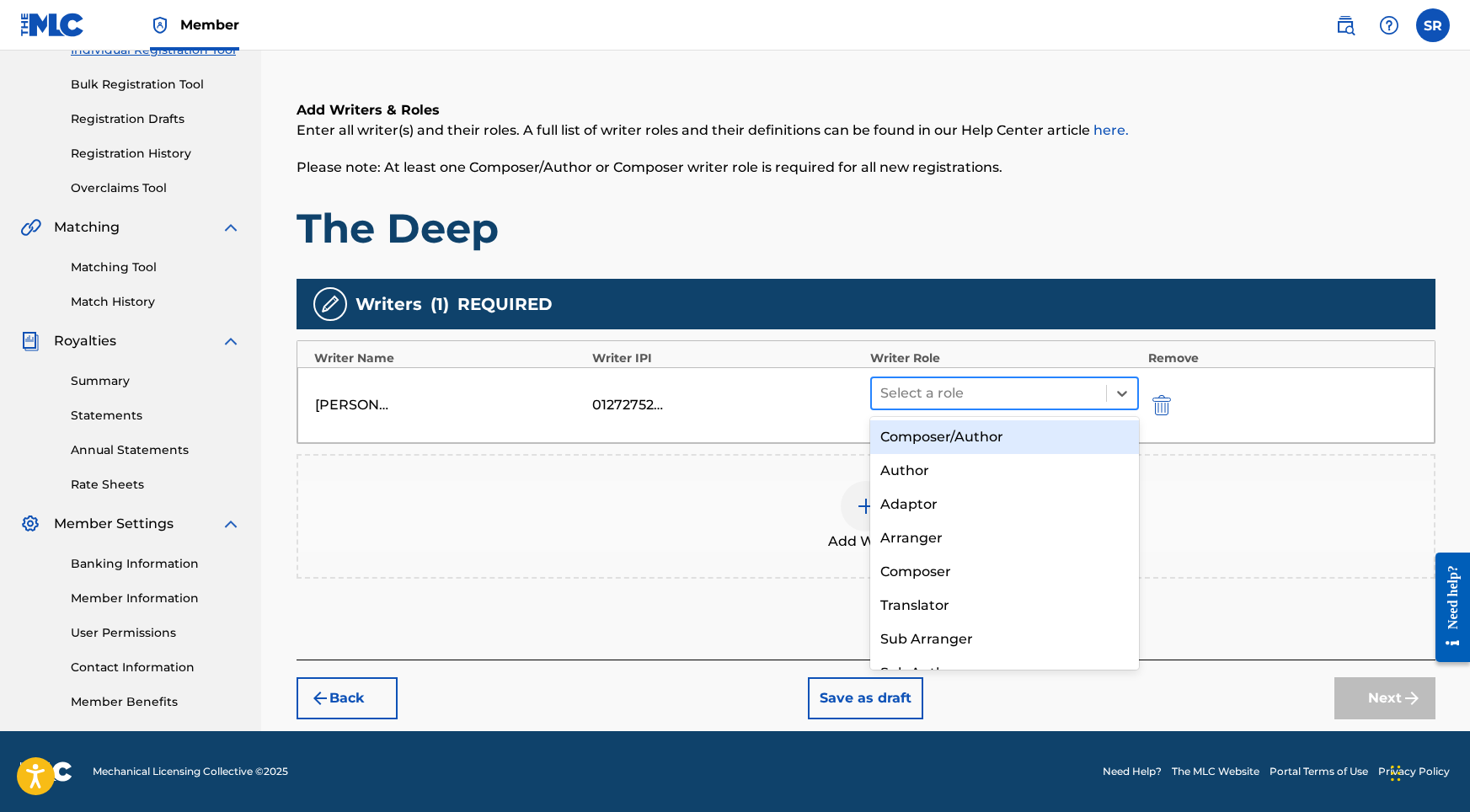
click at [982, 396] on div at bounding box center [989, 393] width 218 height 24
click at [967, 429] on div "Composer/Author" at bounding box center [1005, 437] width 269 height 33
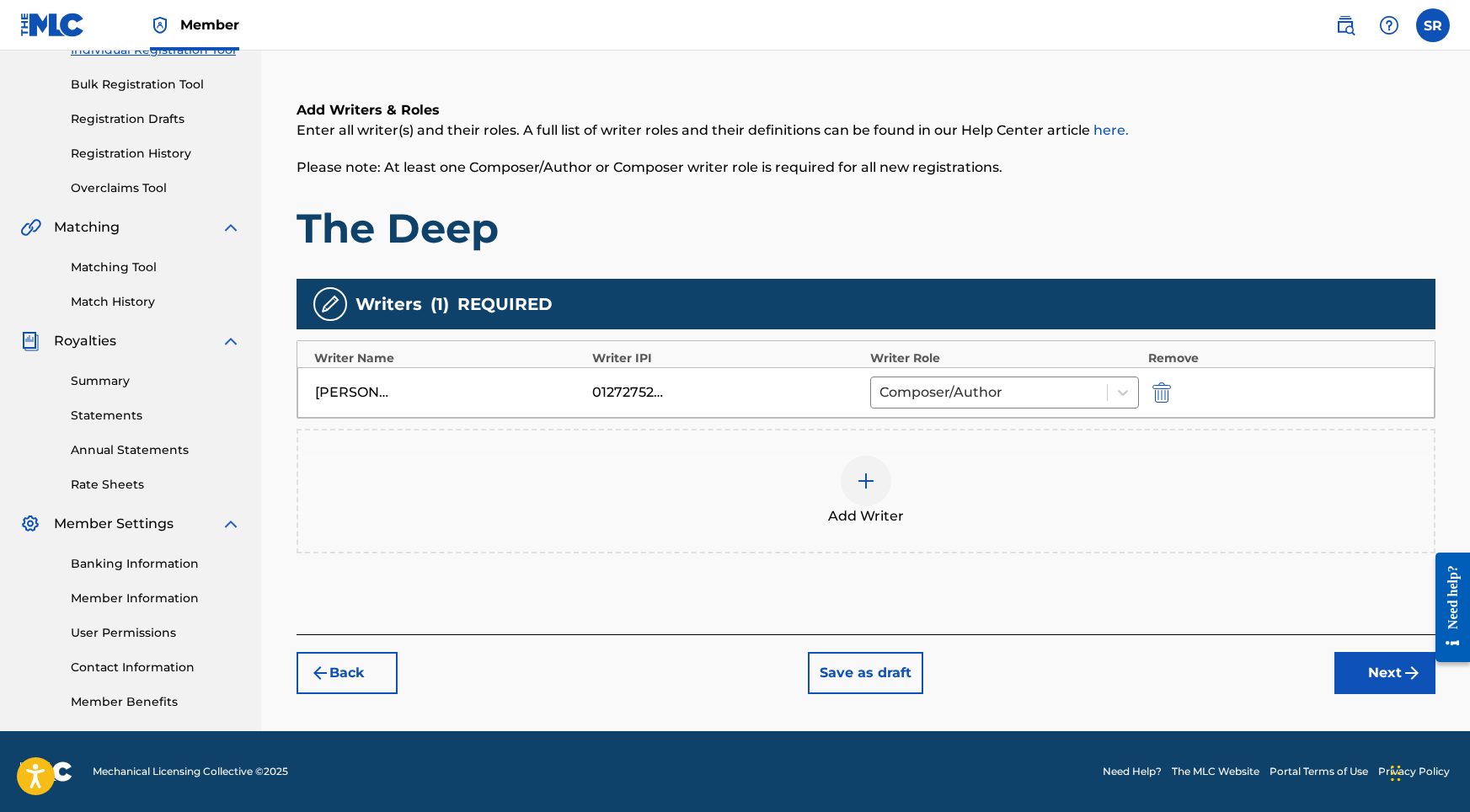
click at [1368, 662] on button "Next" at bounding box center [1384, 672] width 101 height 42
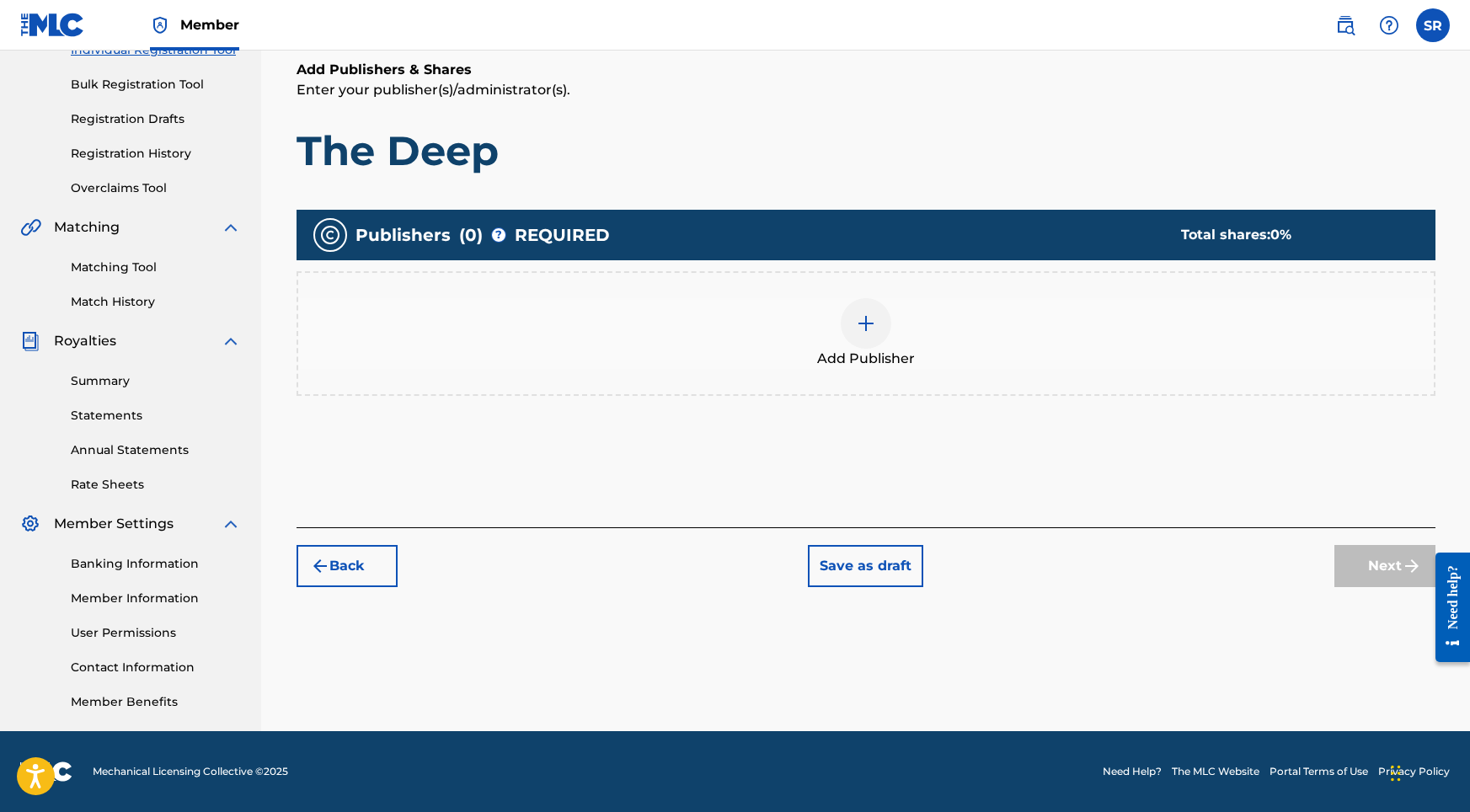
scroll to position [76, 0]
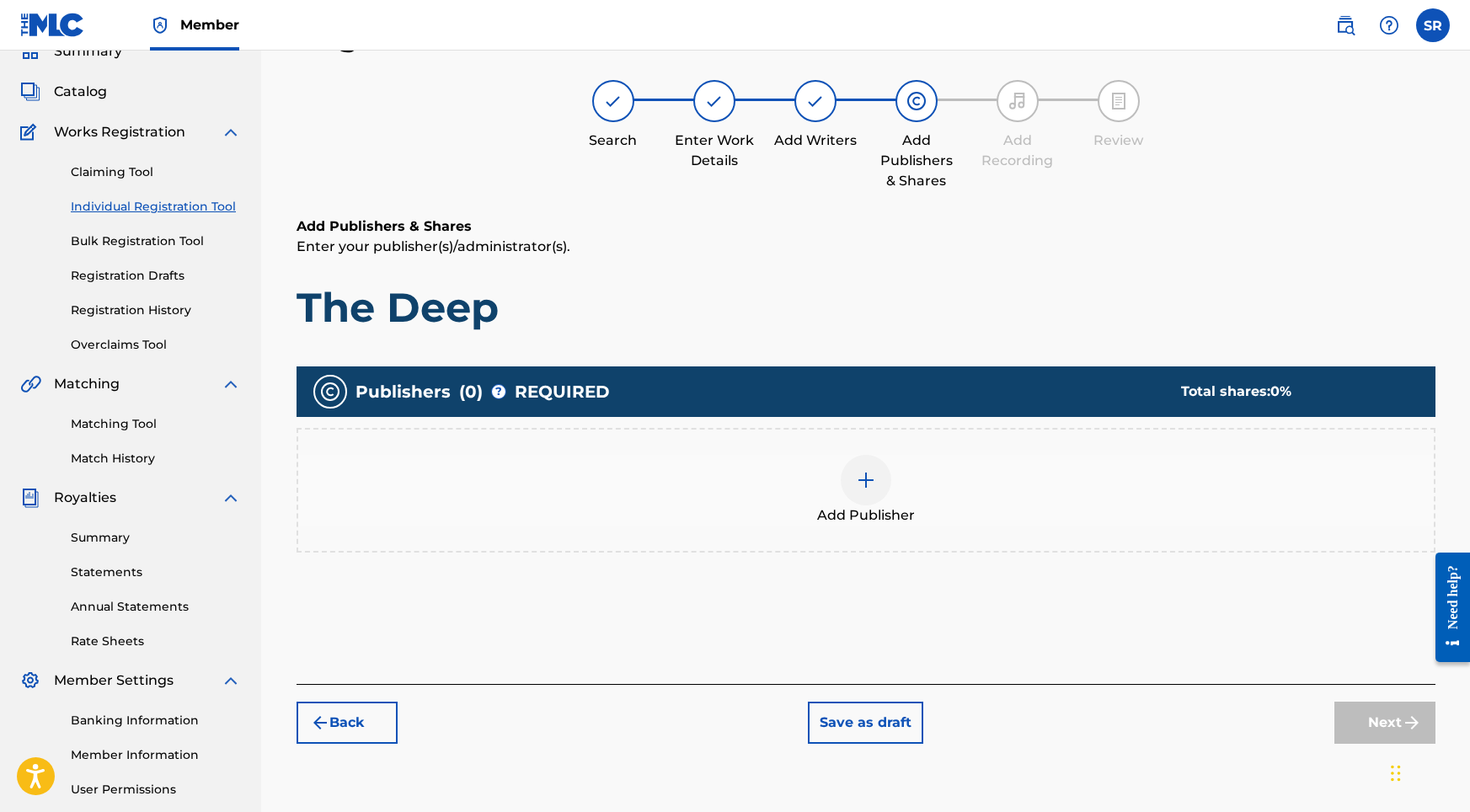
click at [851, 486] on div at bounding box center [865, 480] width 50 height 50
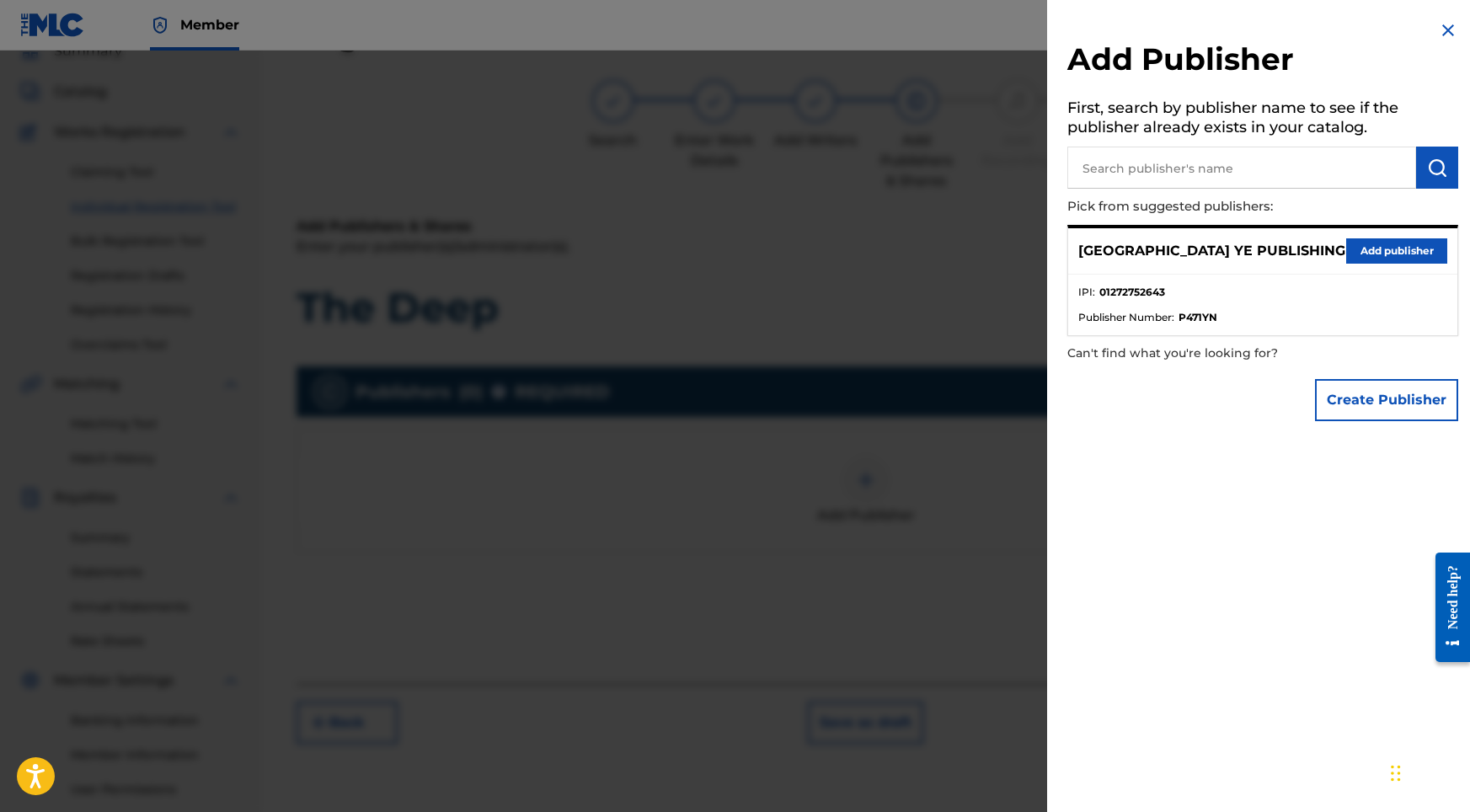
click at [1375, 251] on button "Add publisher" at bounding box center [1396, 251] width 101 height 26
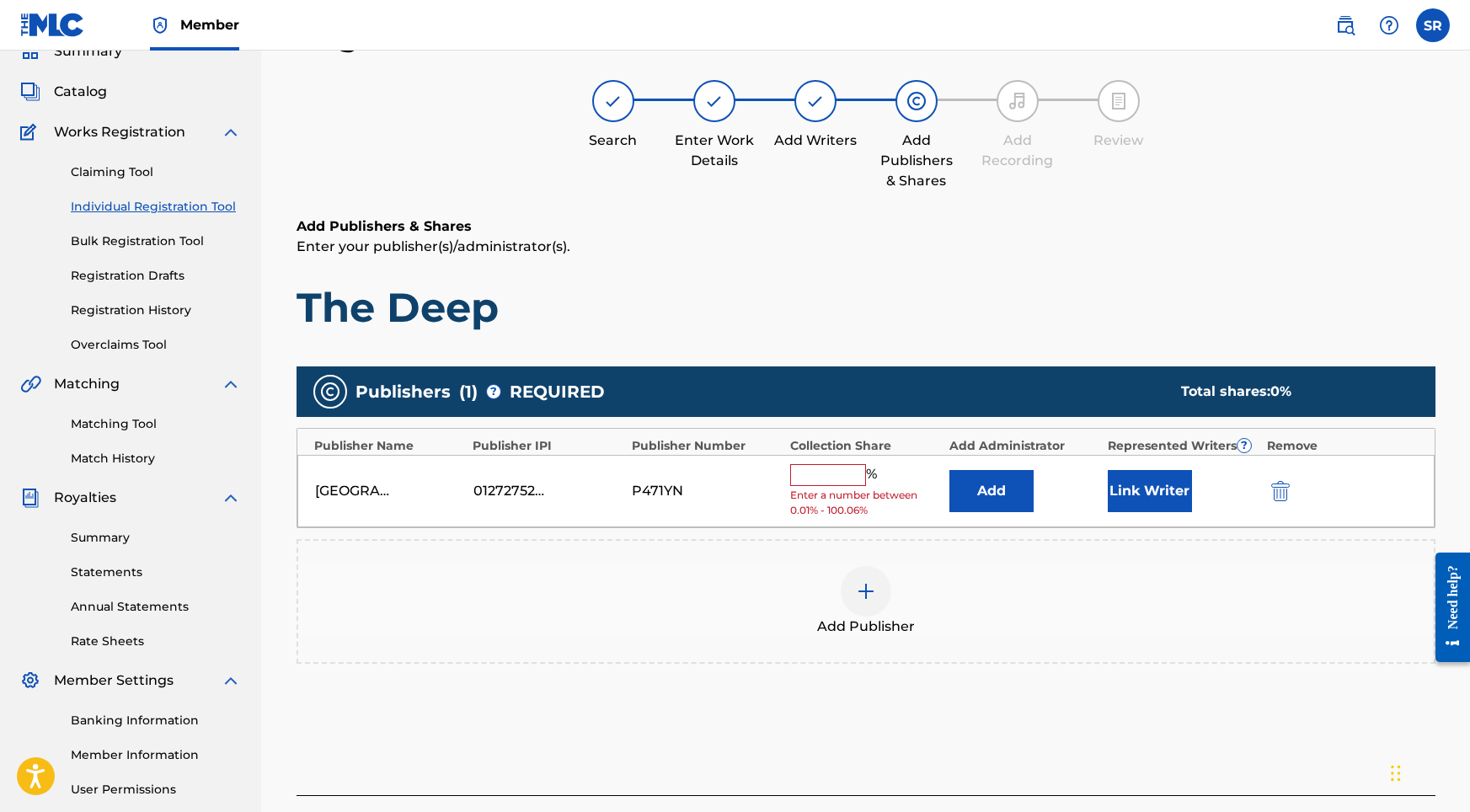
click at [838, 487] on span "Enter a number between 0.01% - 100.06%" at bounding box center [865, 502] width 150 height 30
click at [837, 472] on input "text" at bounding box center [828, 475] width 76 height 22
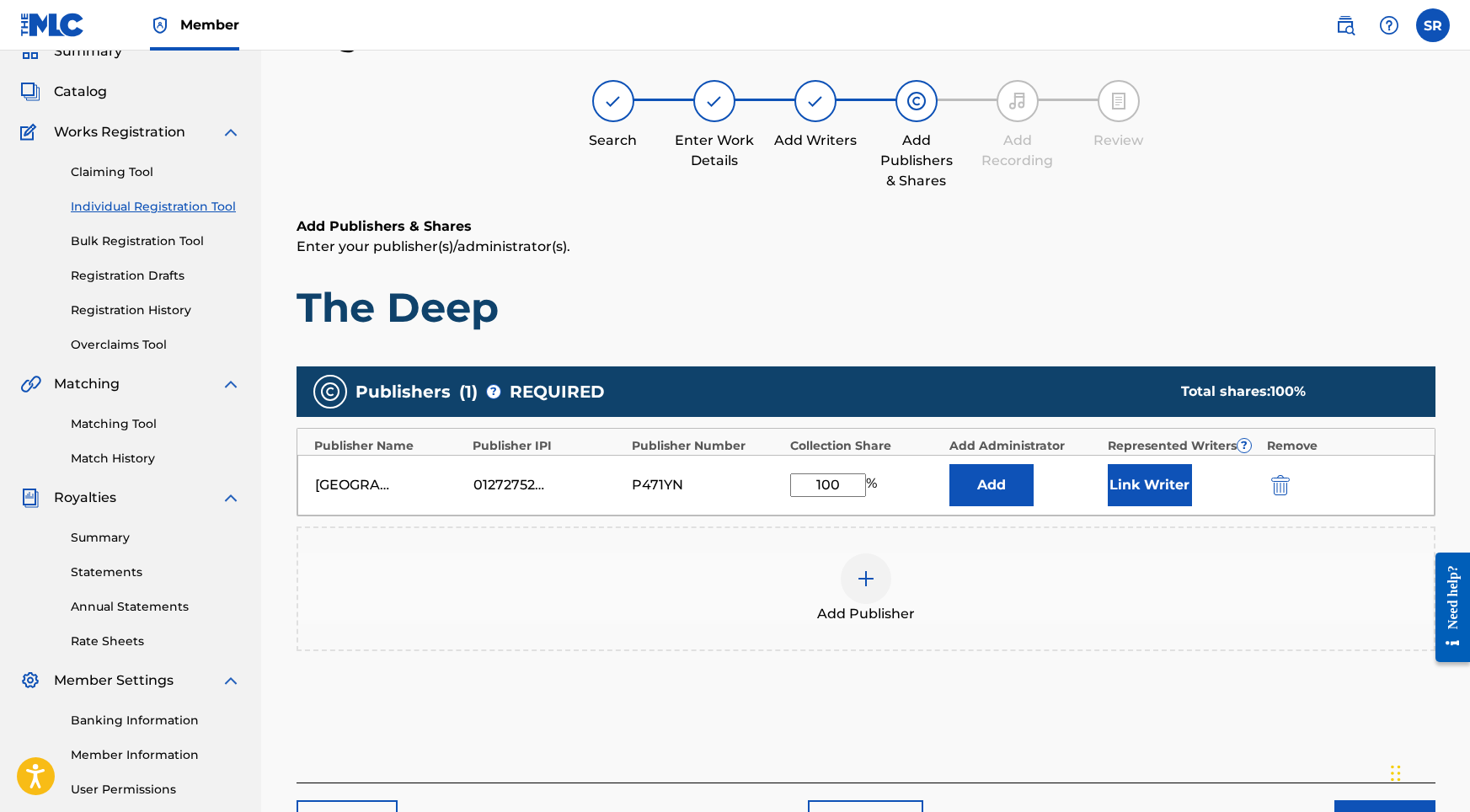
type input "100"
click at [1178, 456] on div "[GEOGRAPHIC_DATA] YE PUBLISHING 01272752643 P471YN 100 % Add Link Writer" at bounding box center [866, 485] width 1137 height 61
click at [1158, 474] on button "Link Writer" at bounding box center [1149, 485] width 85 height 42
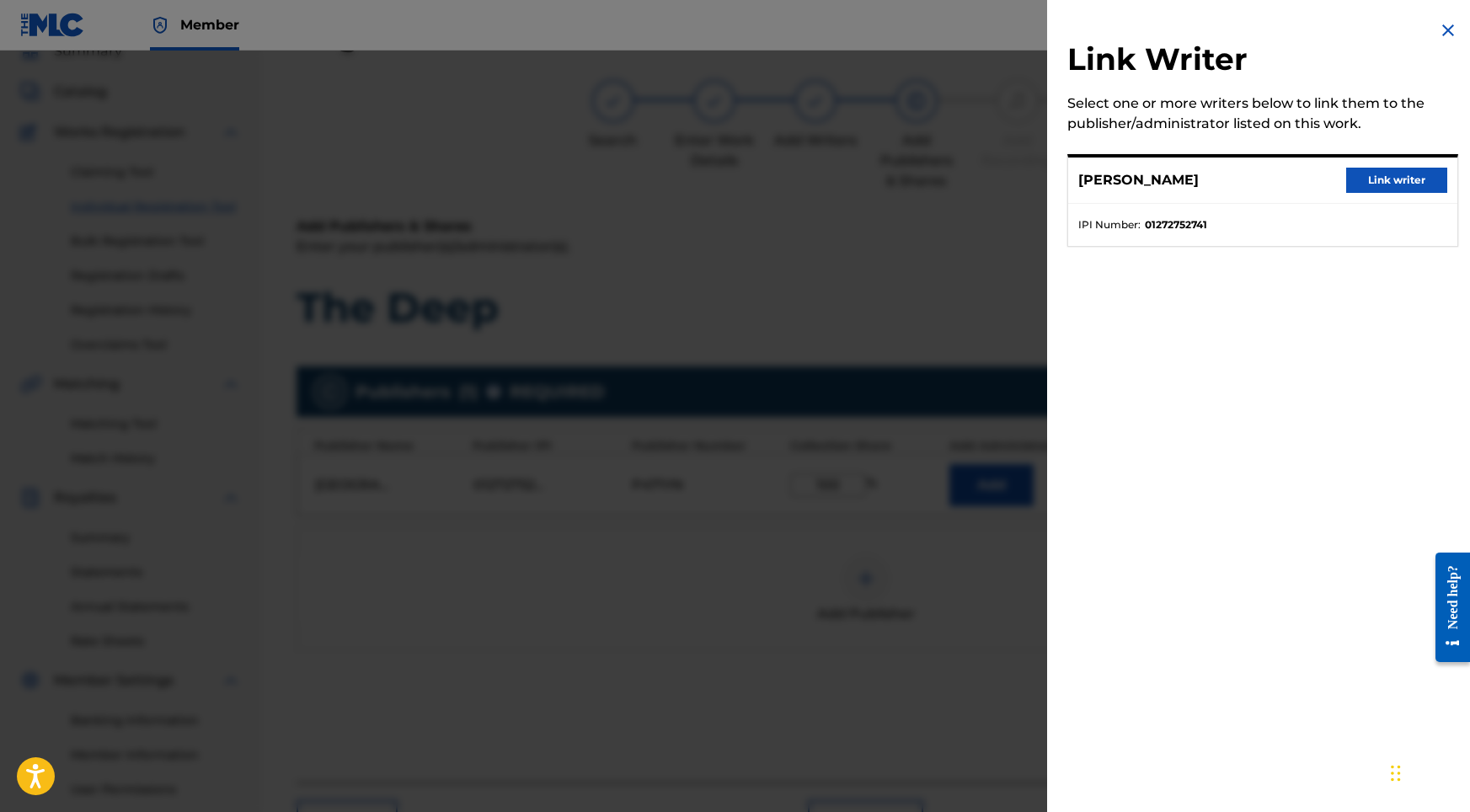
click at [1358, 182] on button "Link writer" at bounding box center [1396, 180] width 101 height 26
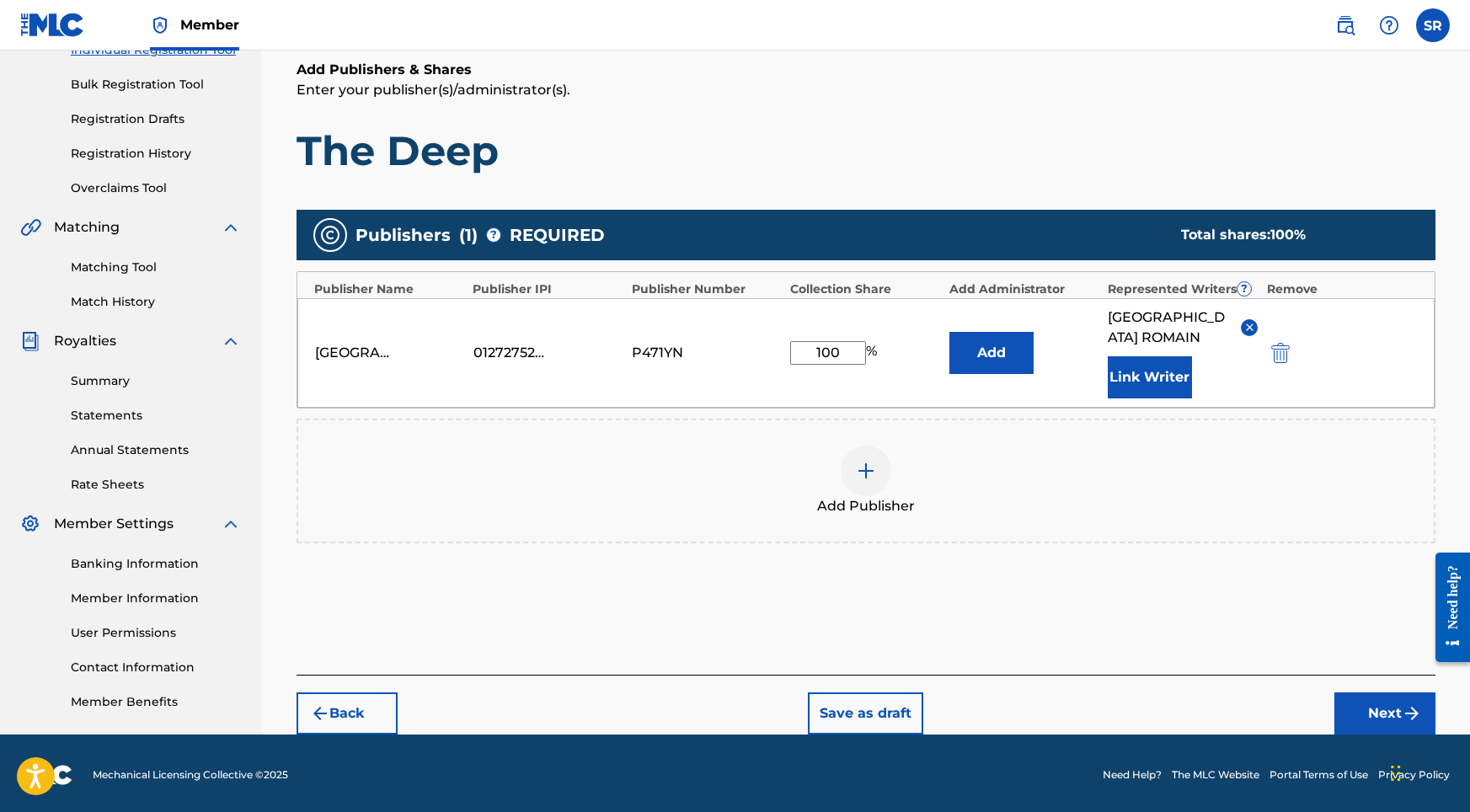
click at [1360, 701] on button "Next" at bounding box center [1384, 713] width 101 height 42
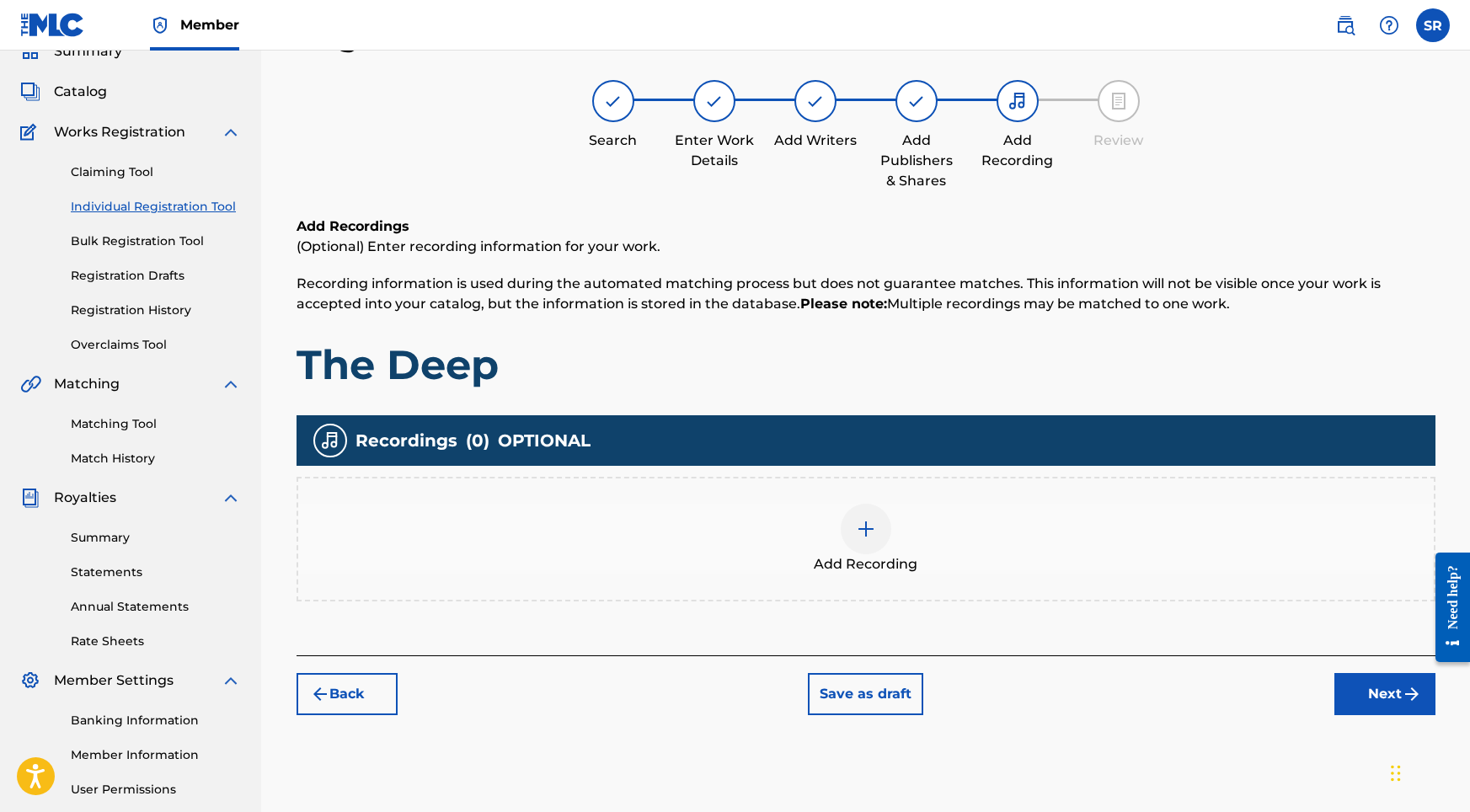
click at [898, 521] on div "Add Recording" at bounding box center [866, 538] width 1136 height 71
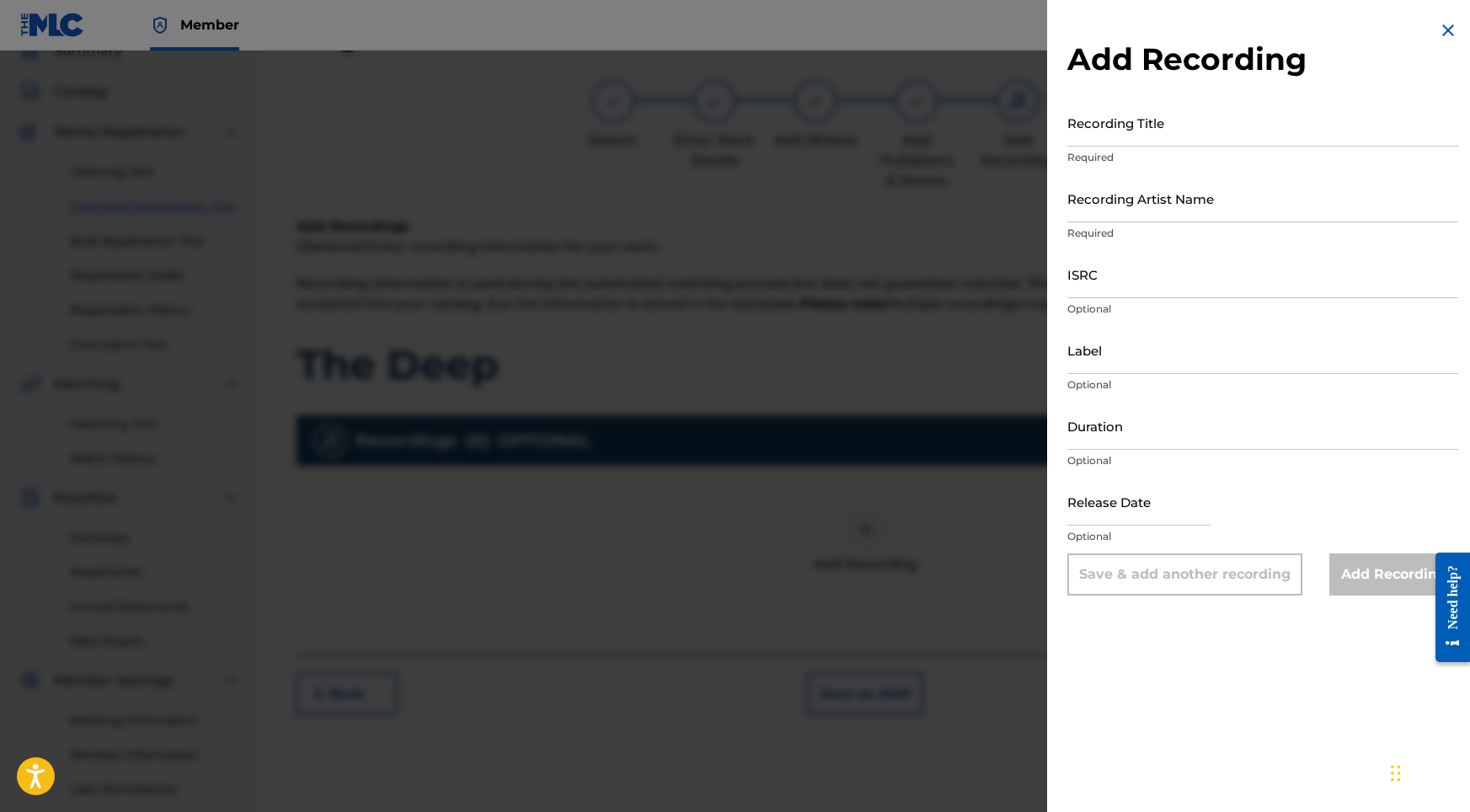
click at [1216, 130] on input "Recording Title" at bounding box center [1262, 122] width 391 height 48
paste input "The Deep"
type input "The Deep"
click at [1106, 199] on input "Recording Artist Name" at bounding box center [1262, 198] width 391 height 48
paste input "Sonic Atmos"
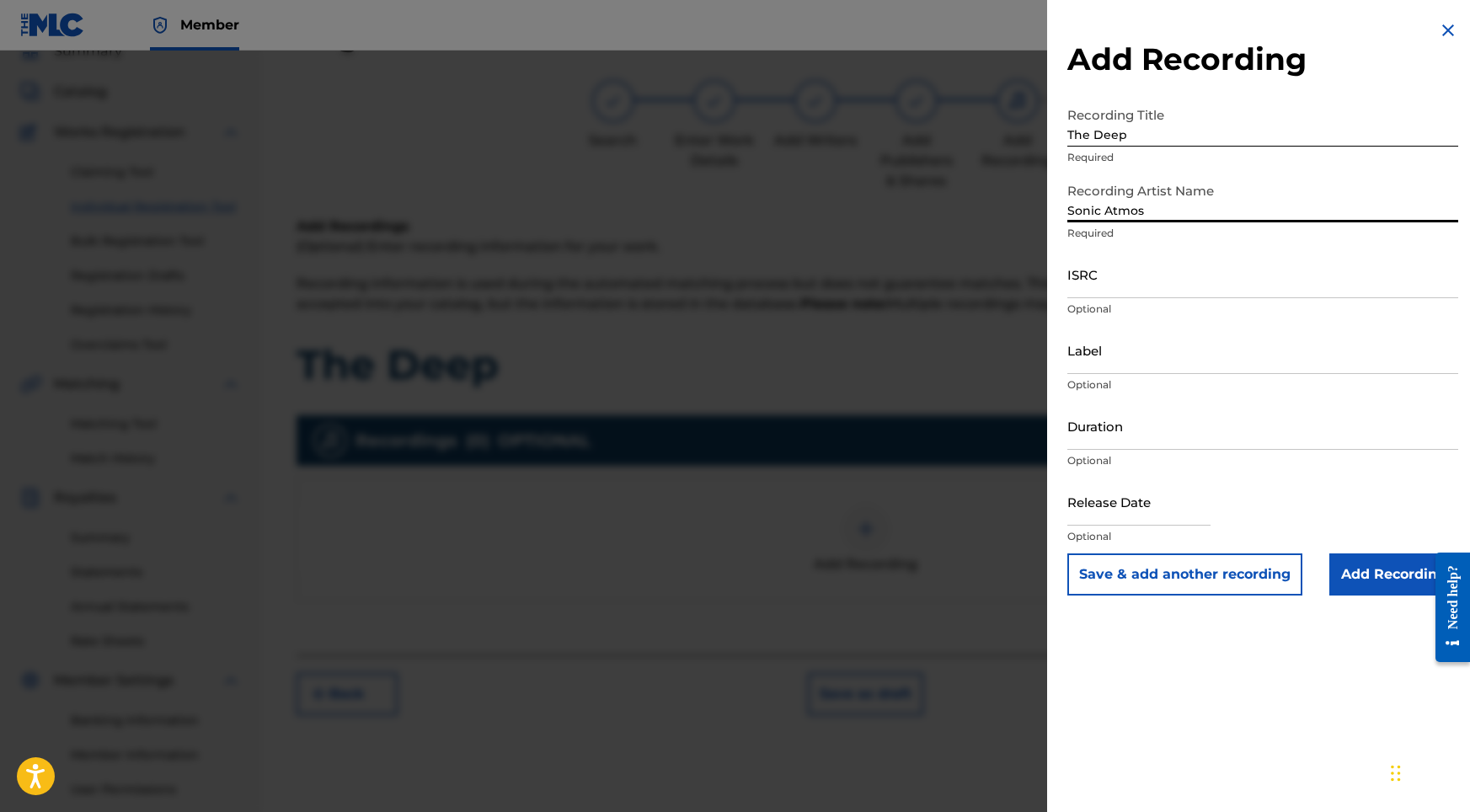
type input "Sonic Atmos"
click at [1171, 279] on input "ISRC" at bounding box center [1262, 274] width 391 height 48
paste
type input "USHM82429589"
click at [1123, 432] on input "Duration" at bounding box center [1262, 426] width 391 height 48
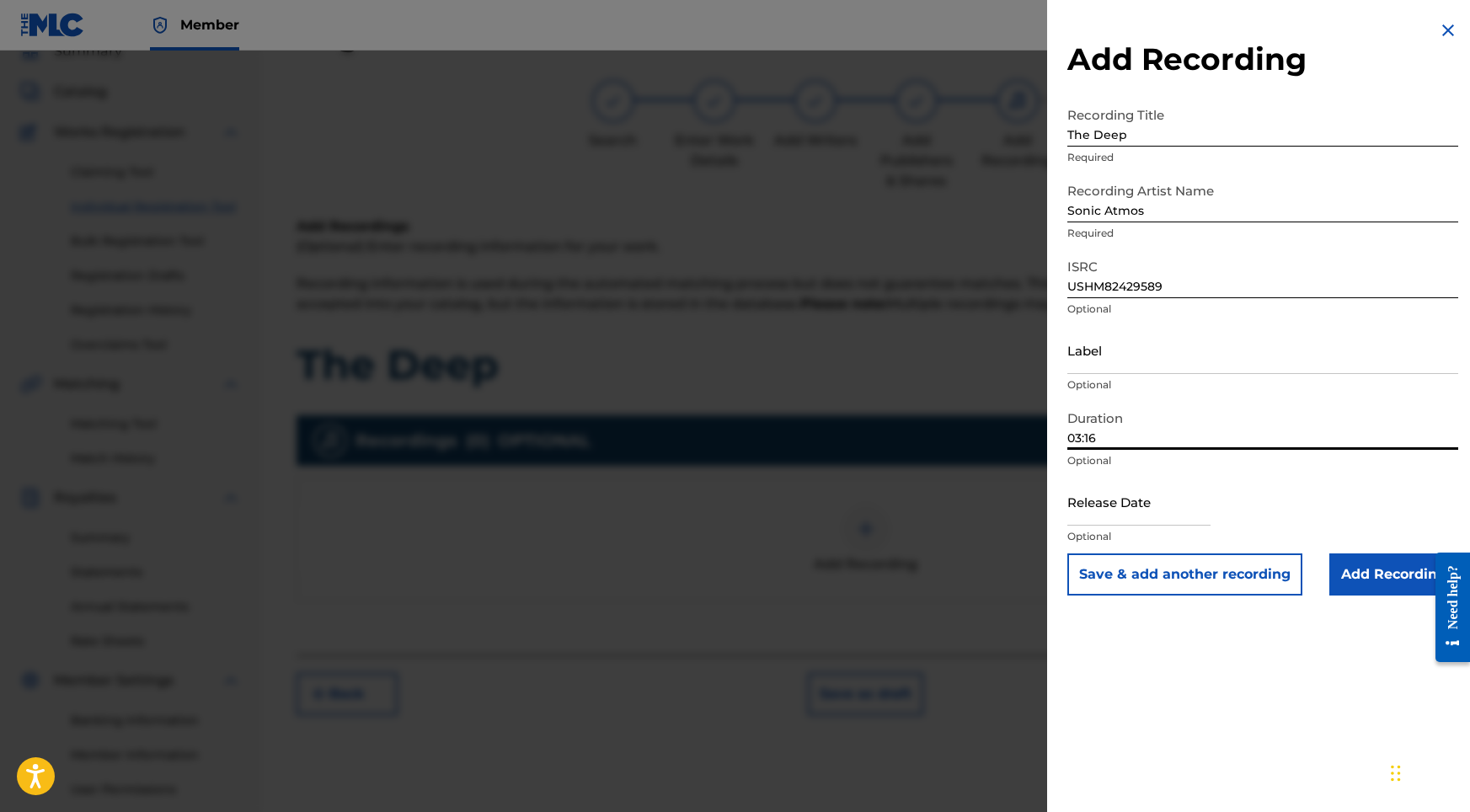
type input "03:16"
click at [1148, 509] on input "text" at bounding box center [1138, 502] width 143 height 48
select select "8"
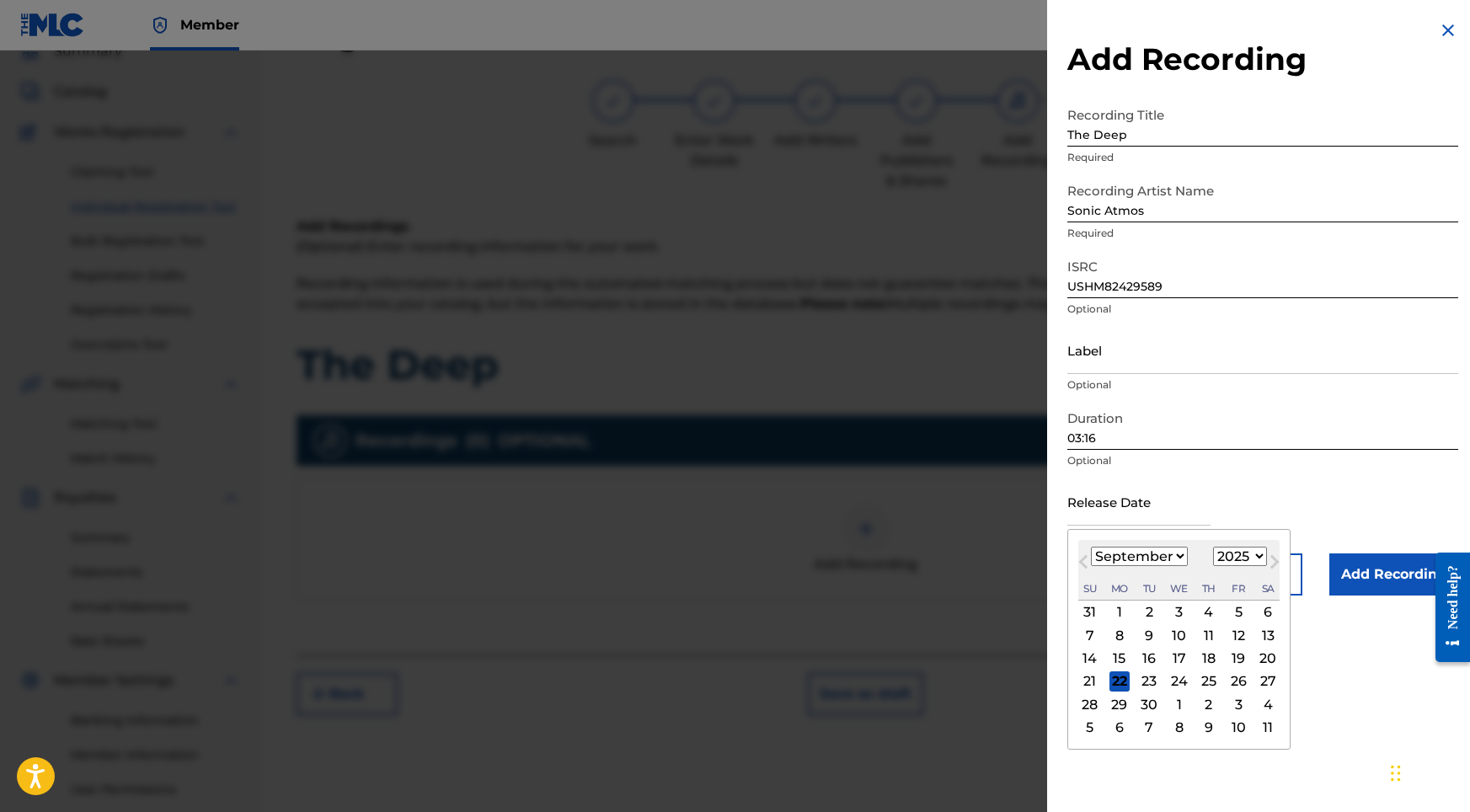
click at [1237, 544] on div "[DATE] January February March April May June July August September October Nove…" at bounding box center [1178, 569] width 201 height 61
select select "2024"
select select "5"
click at [1169, 660] on div "12" at bounding box center [1179, 659] width 21 height 21
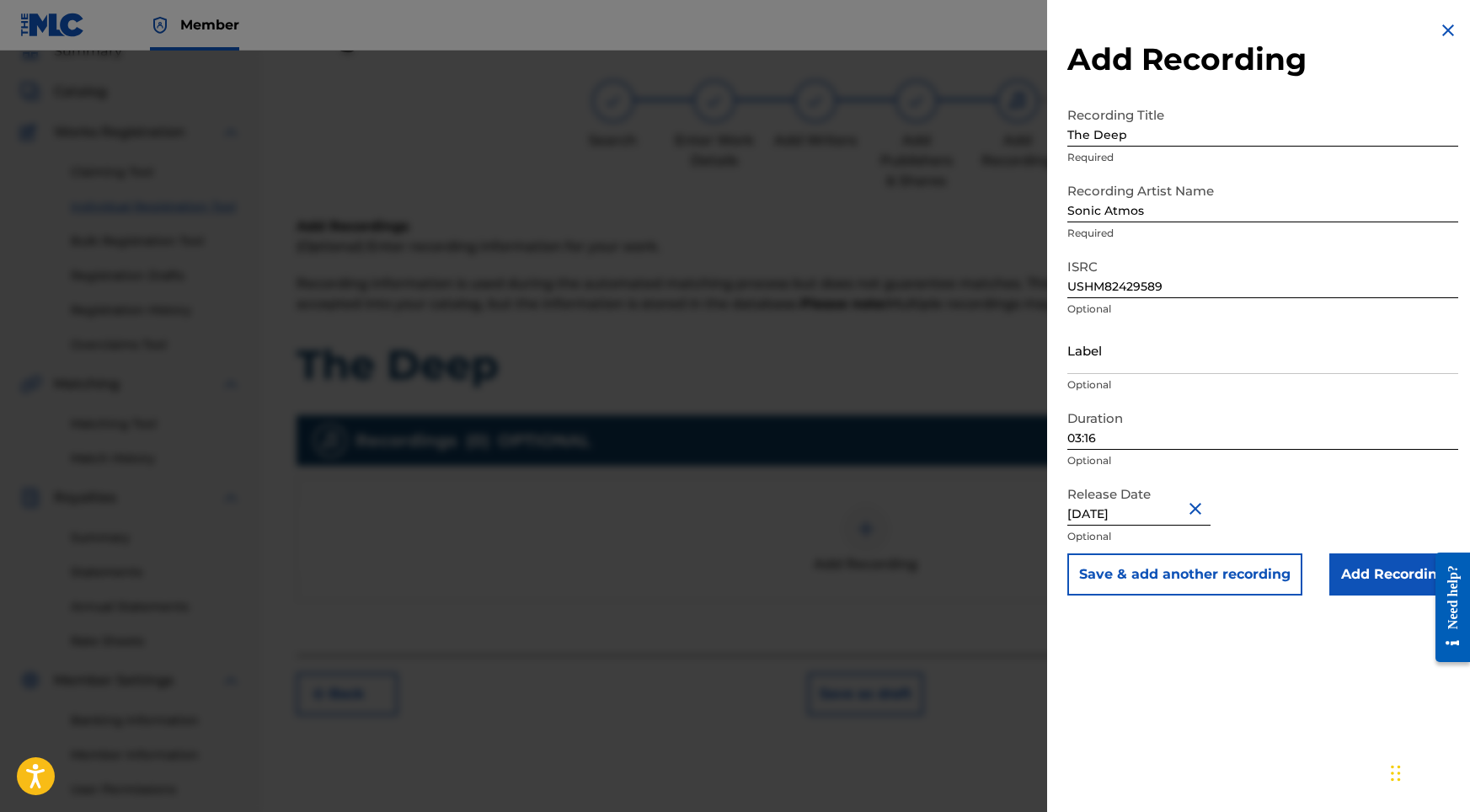
type input "[DATE]"
click at [1354, 574] on input "Add Recording" at bounding box center [1394, 574] width 129 height 42
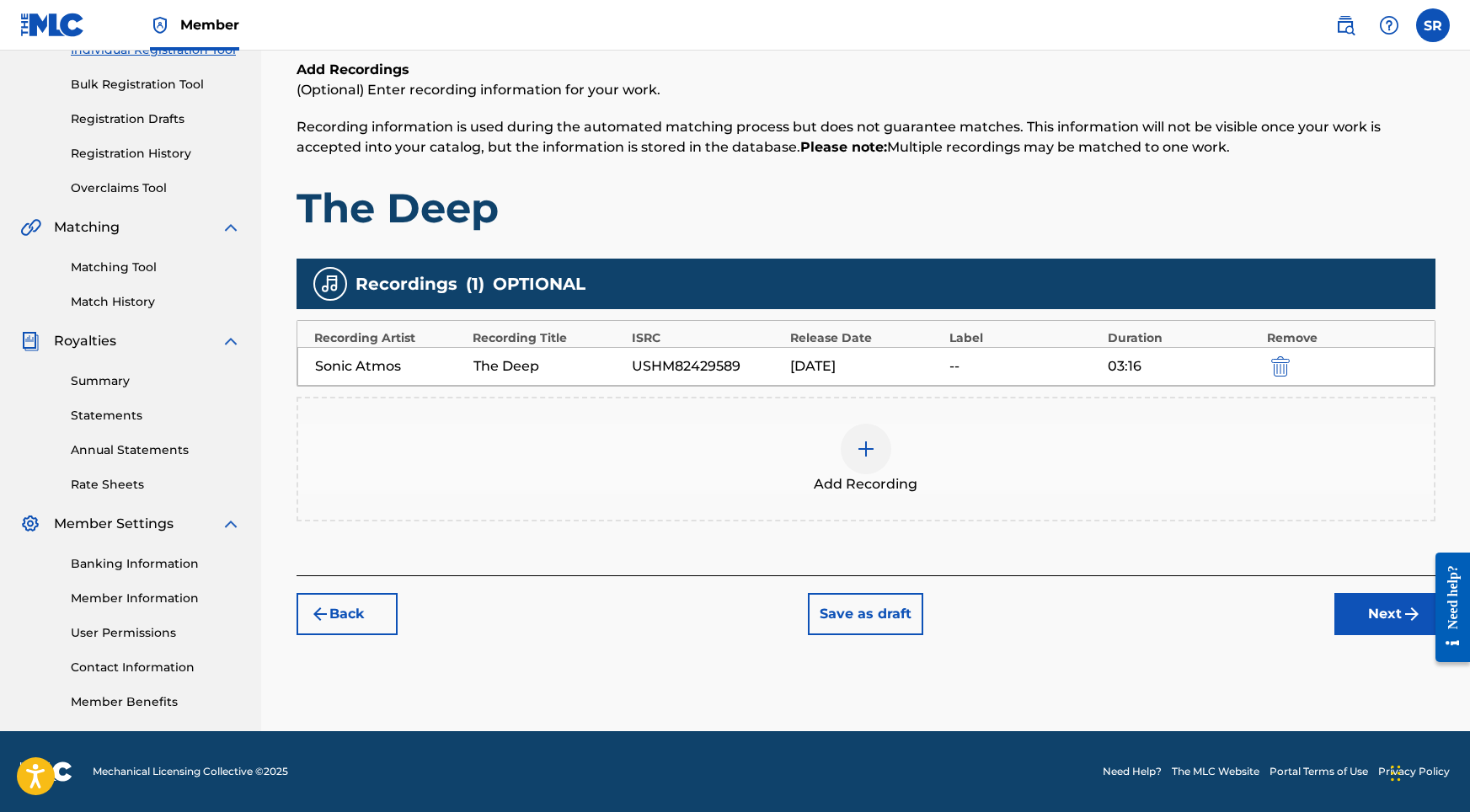
click at [1355, 610] on button "Next" at bounding box center [1384, 614] width 101 height 42
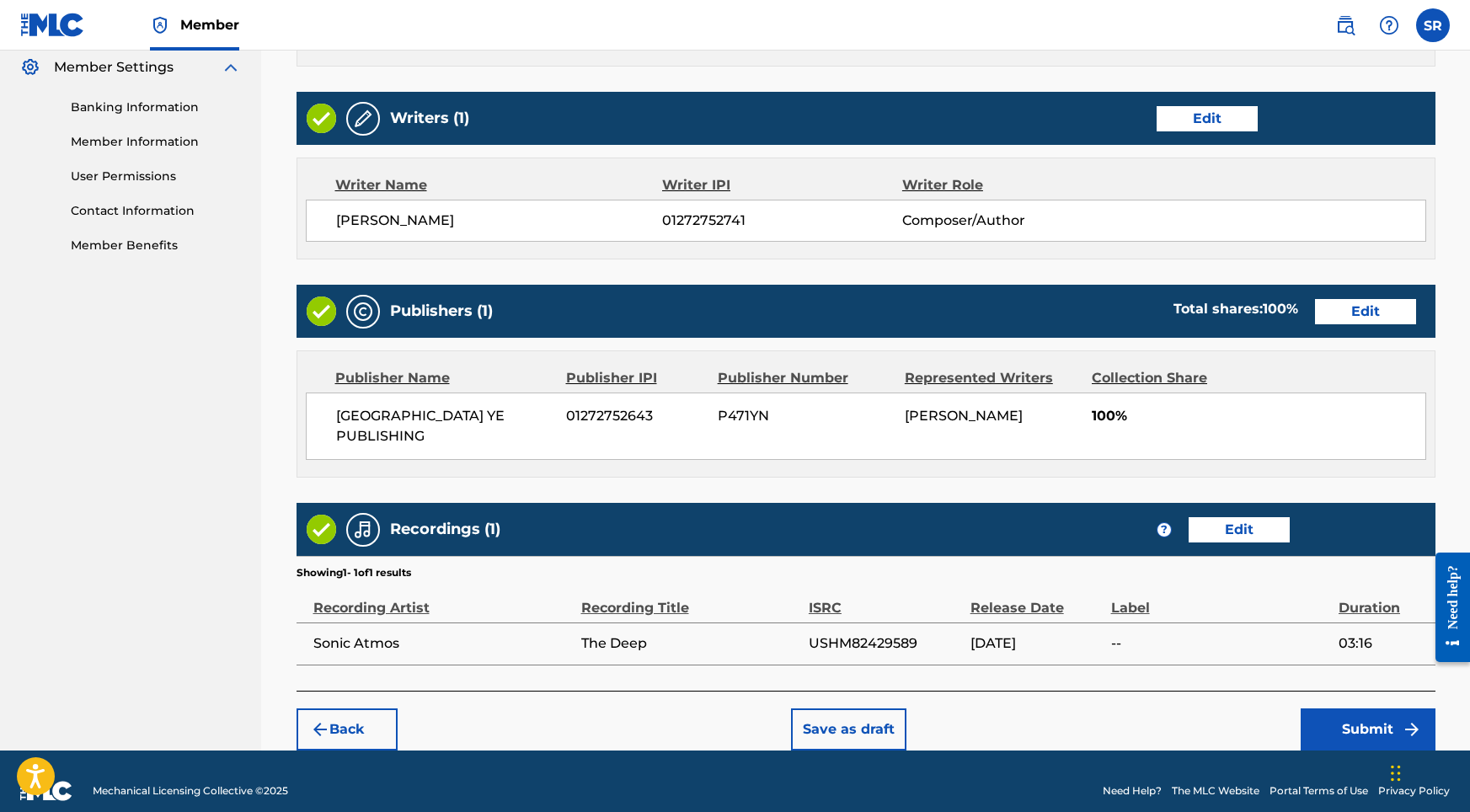
scroll to position [687, 0]
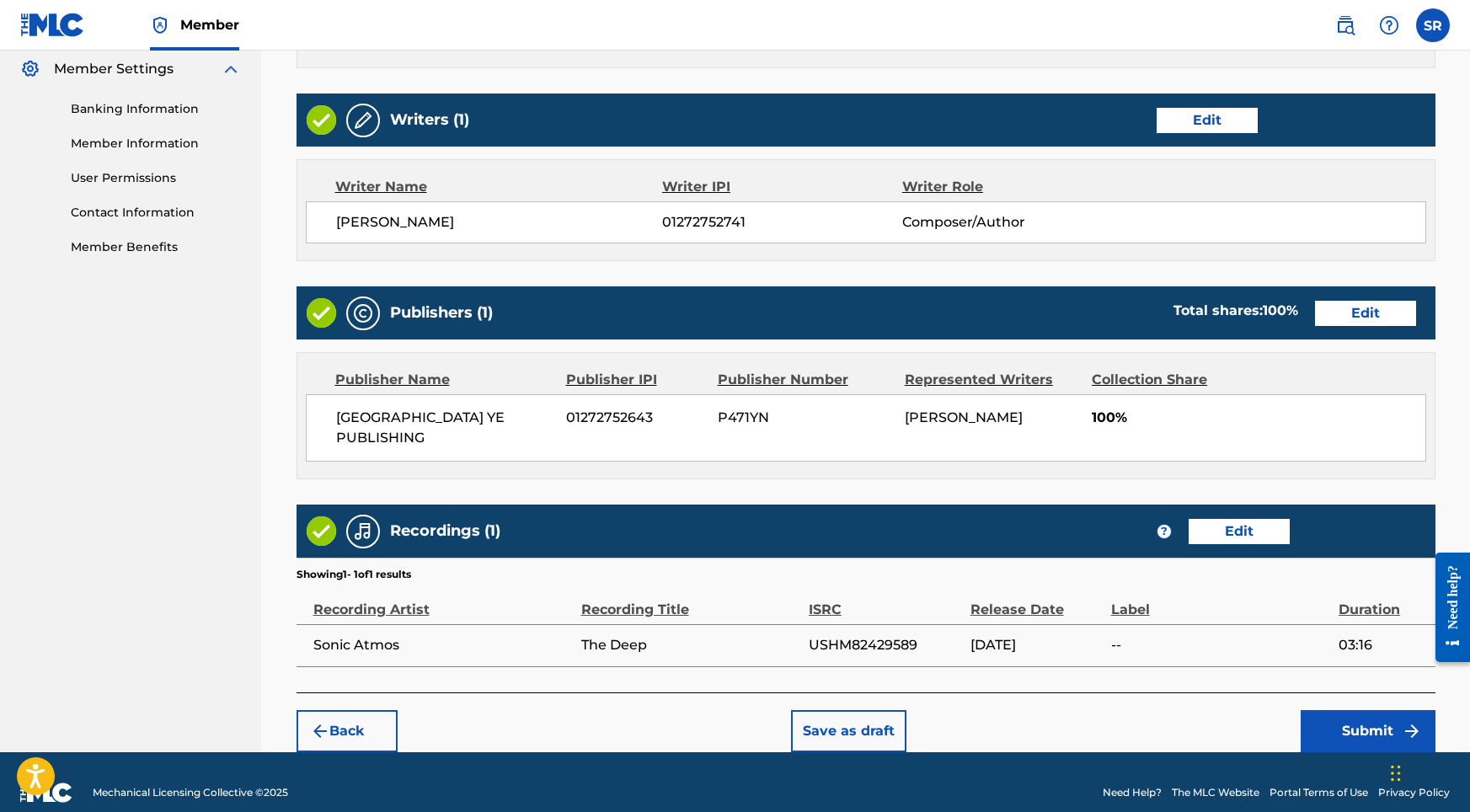
click at [1331, 709] on button "Submit" at bounding box center [1368, 730] width 135 height 42
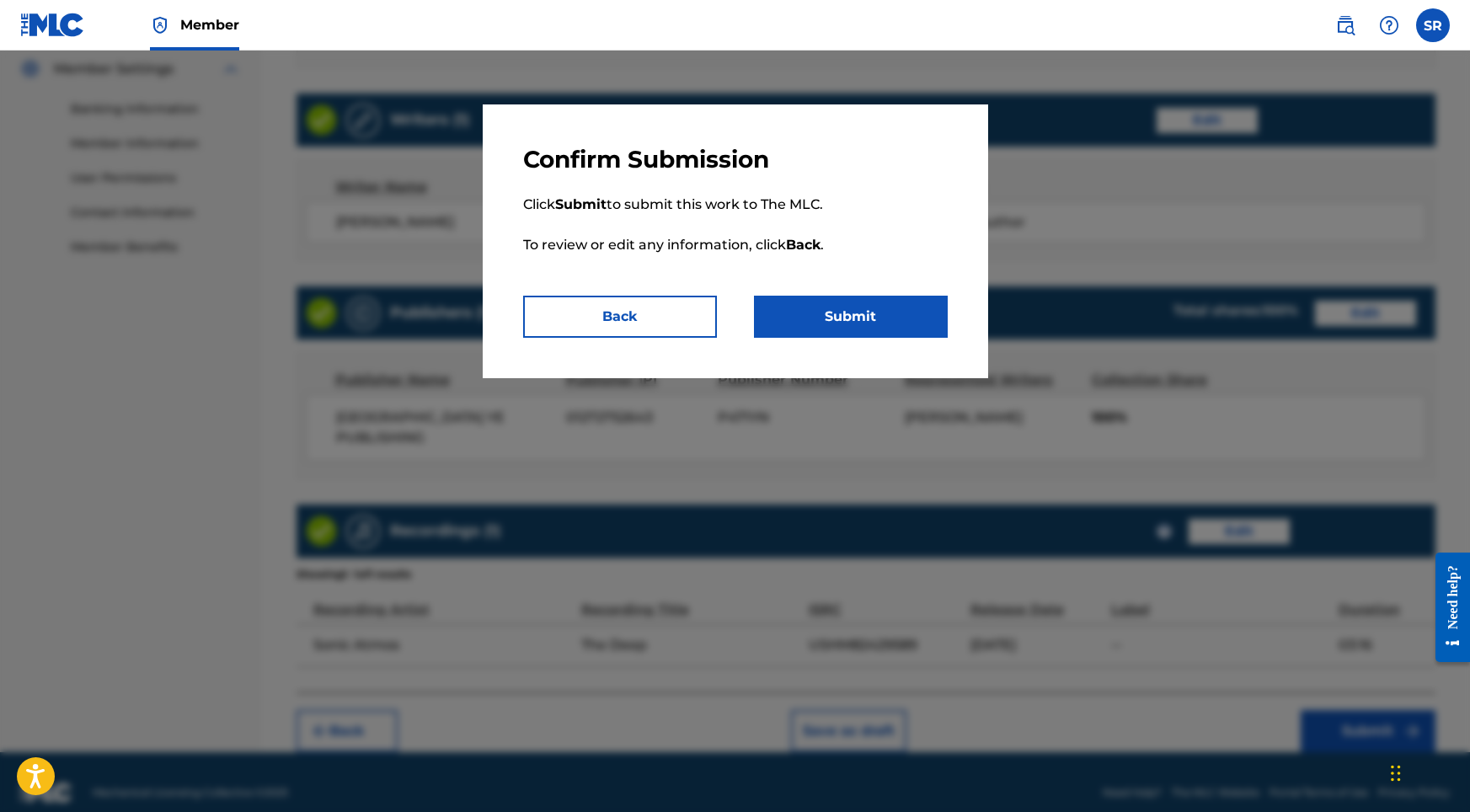
click at [838, 309] on button "Submit" at bounding box center [851, 316] width 194 height 42
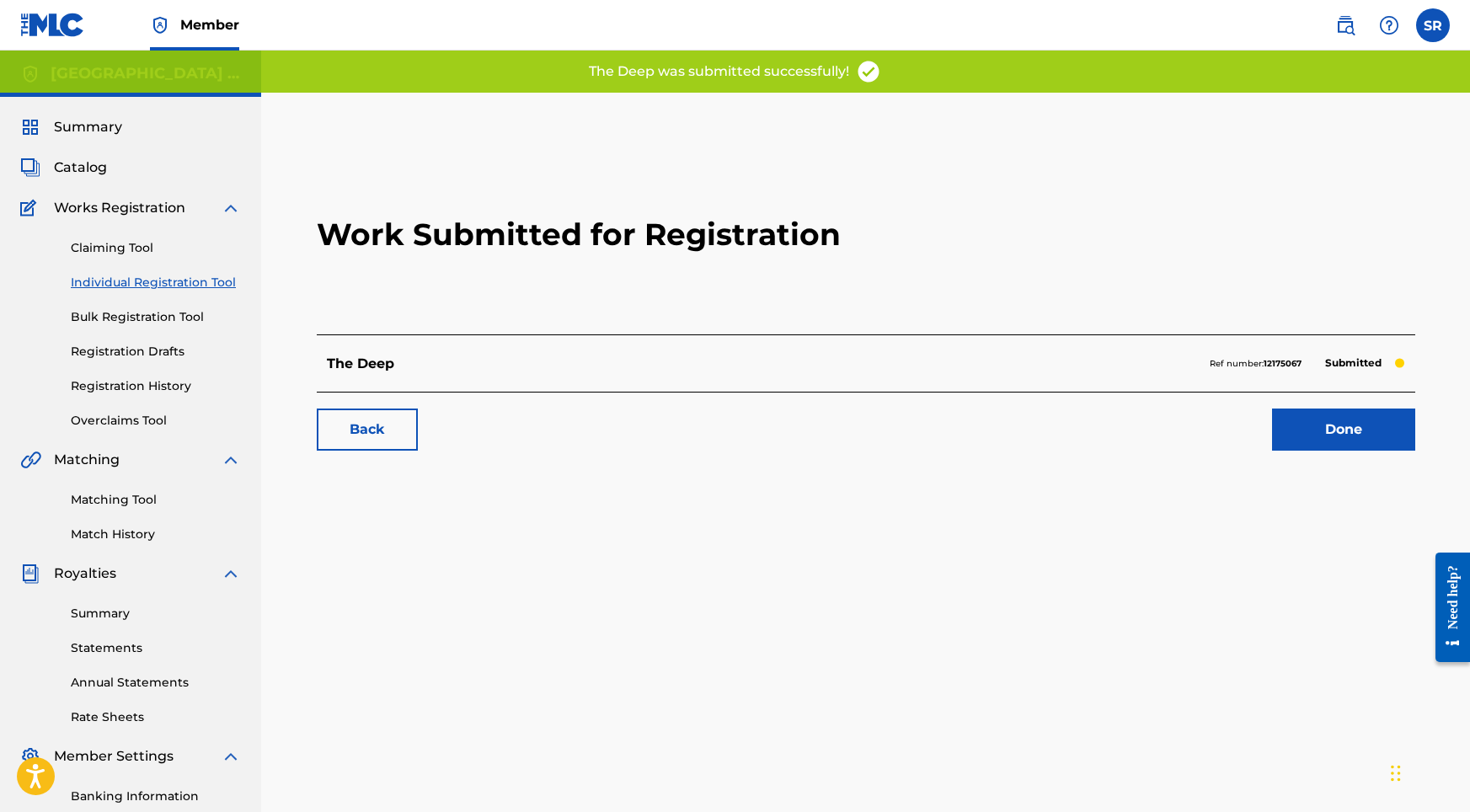
click at [1386, 443] on link "Done" at bounding box center [1343, 429] width 143 height 42
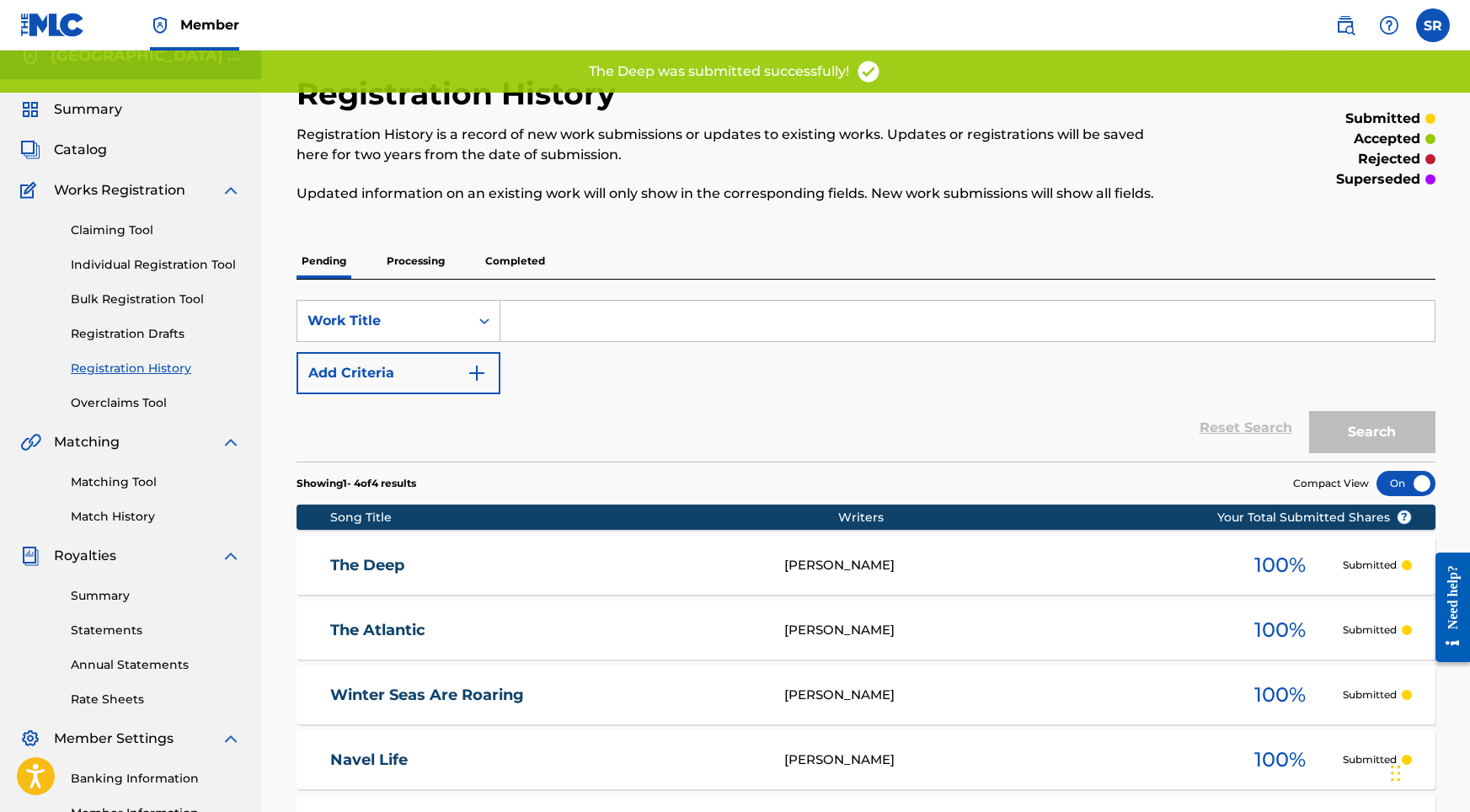
scroll to position [19, 0]
click at [164, 263] on link "Individual Registration Tool" at bounding box center [156, 263] width 170 height 18
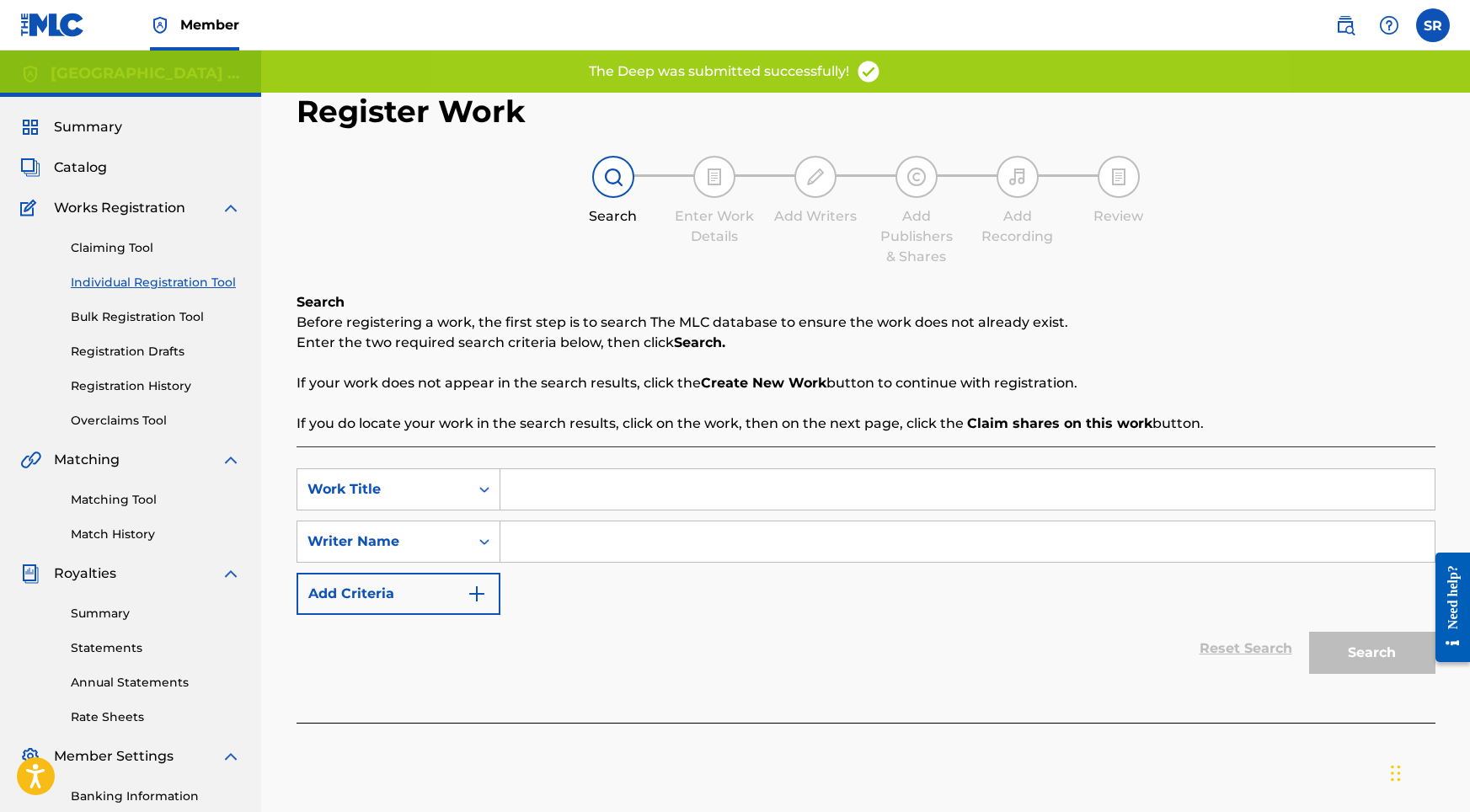
click at [812, 2] on nav "Member SR SR Sydney Romain [EMAIL_ADDRESS][DOMAIN_NAME] Notification Preference…" at bounding box center [735, 25] width 1470 height 50
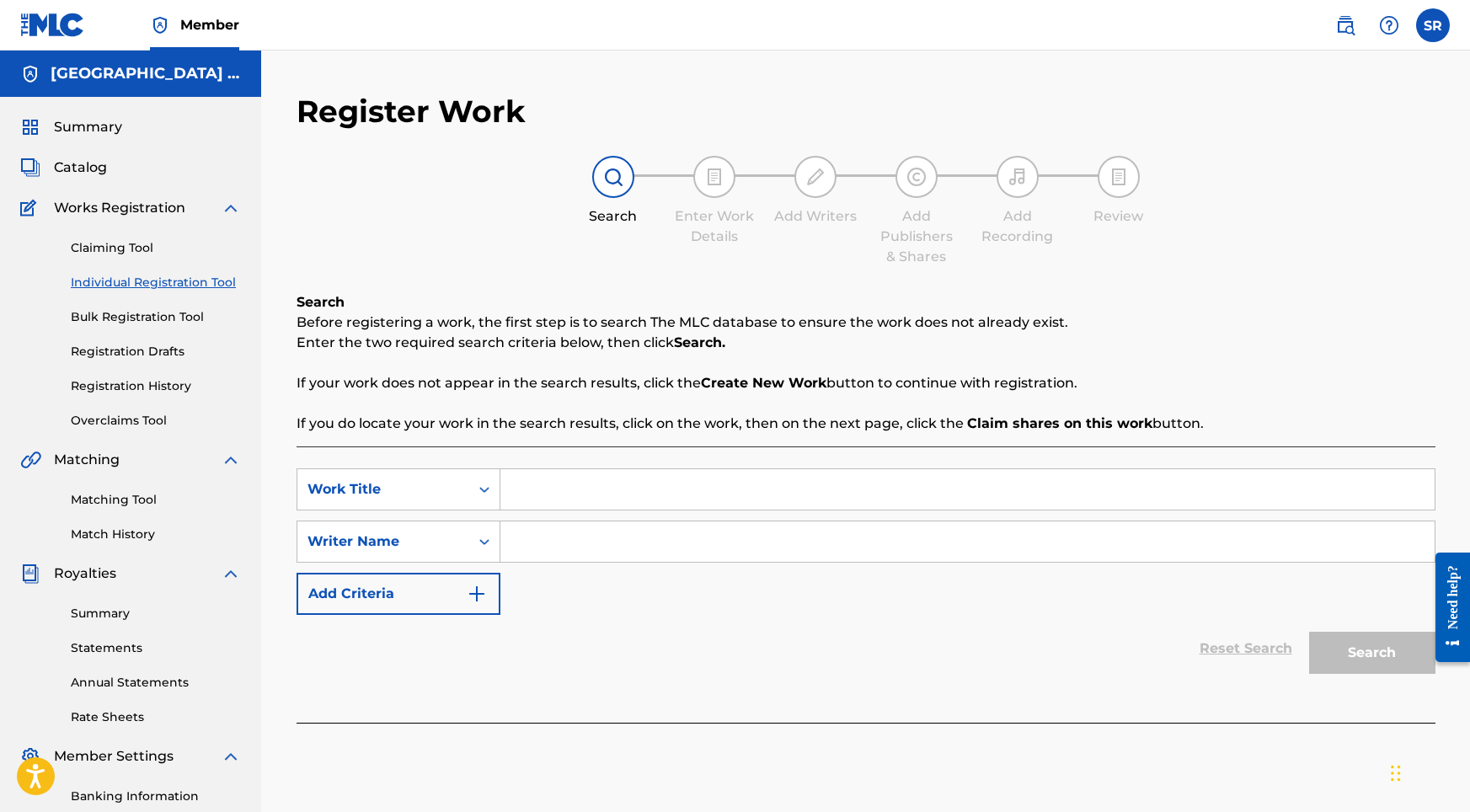
click at [599, 469] on input "Search Form" at bounding box center [967, 489] width 935 height 40
type input "Pink Seas Ahead"
click at [608, 538] on input "Search Form" at bounding box center [967, 541] width 935 height 40
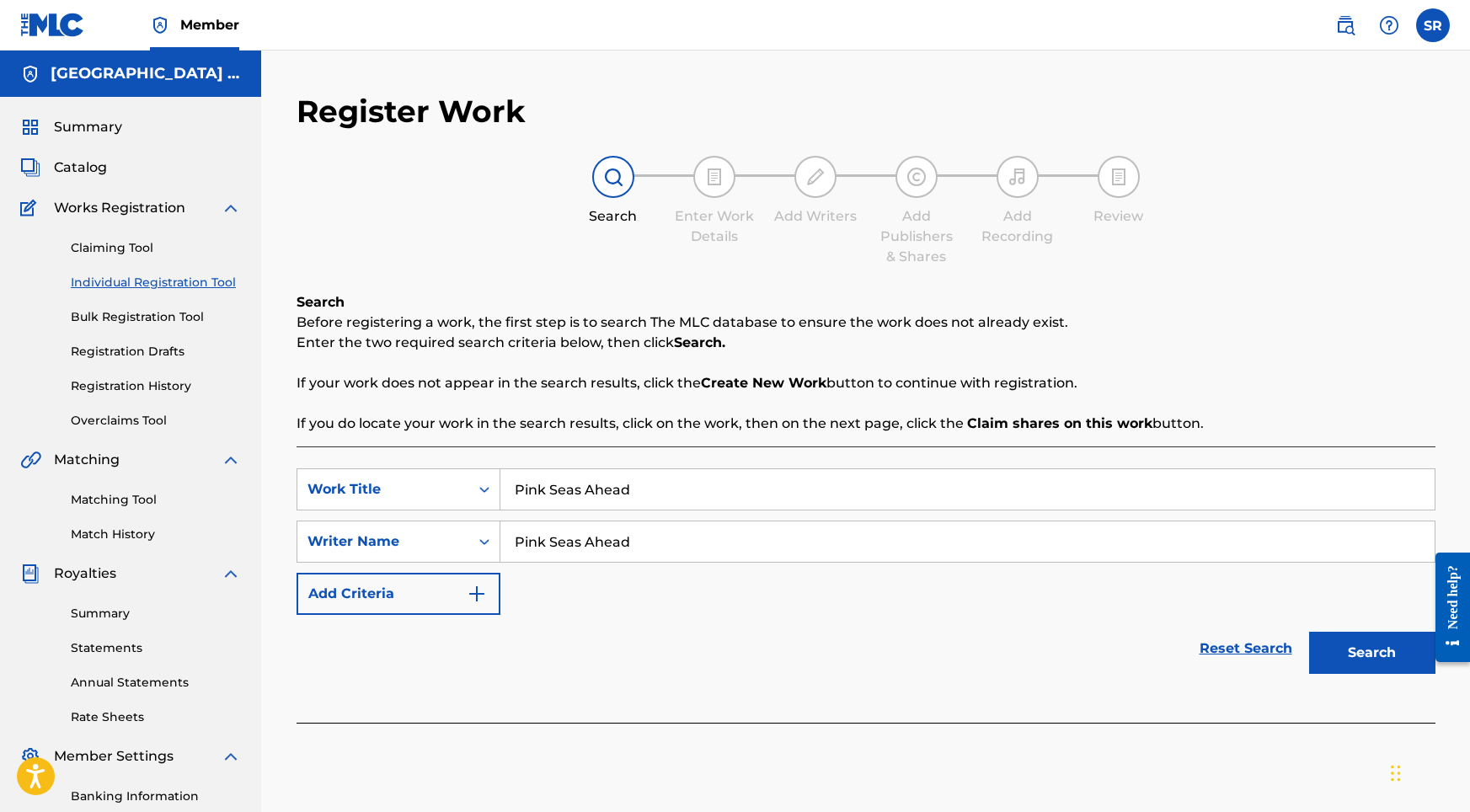
type input "Pink Seas Ahead"
click at [1335, 645] on button "Search" at bounding box center [1373, 652] width 127 height 42
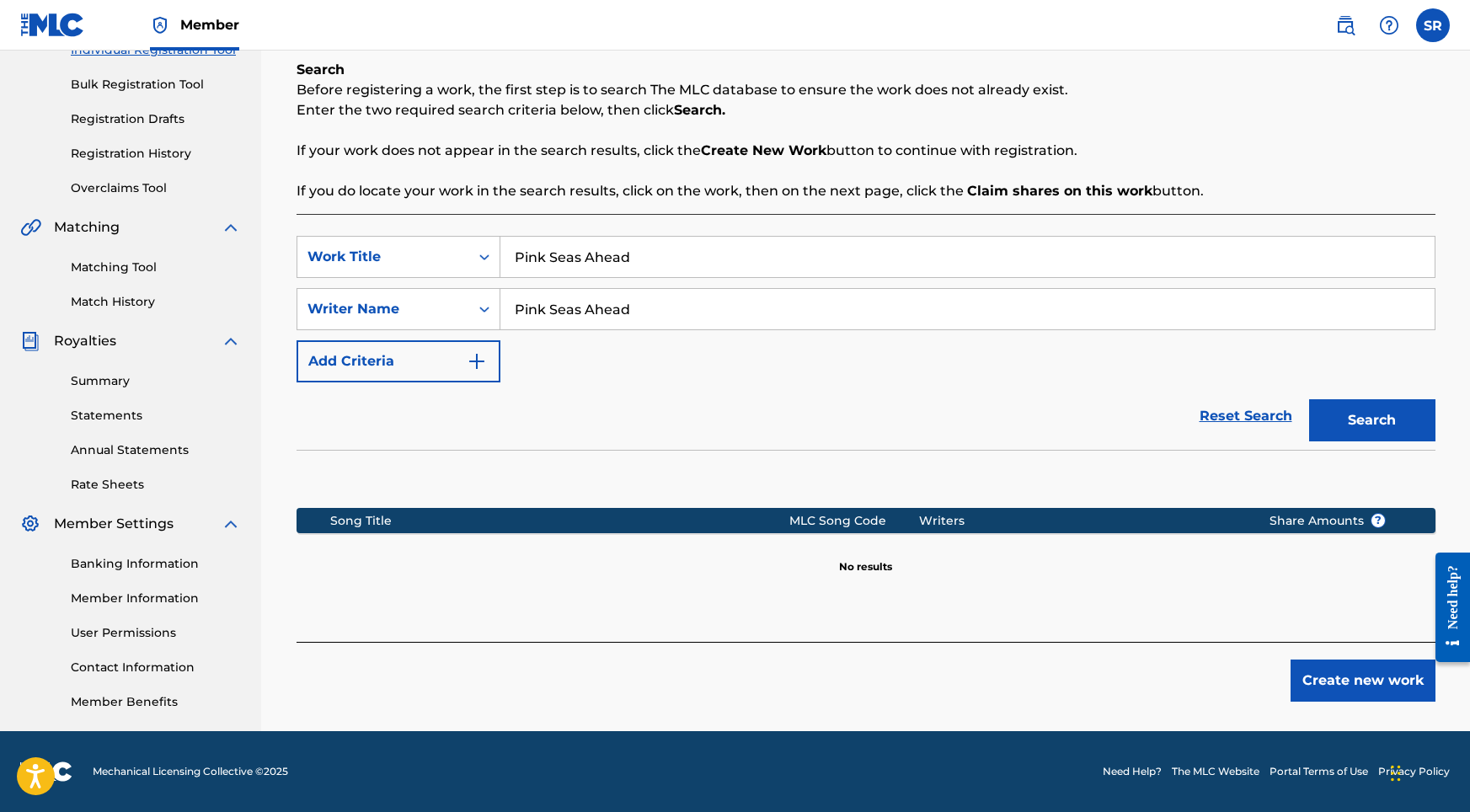
click at [1357, 661] on button "Create new work" at bounding box center [1362, 680] width 145 height 42
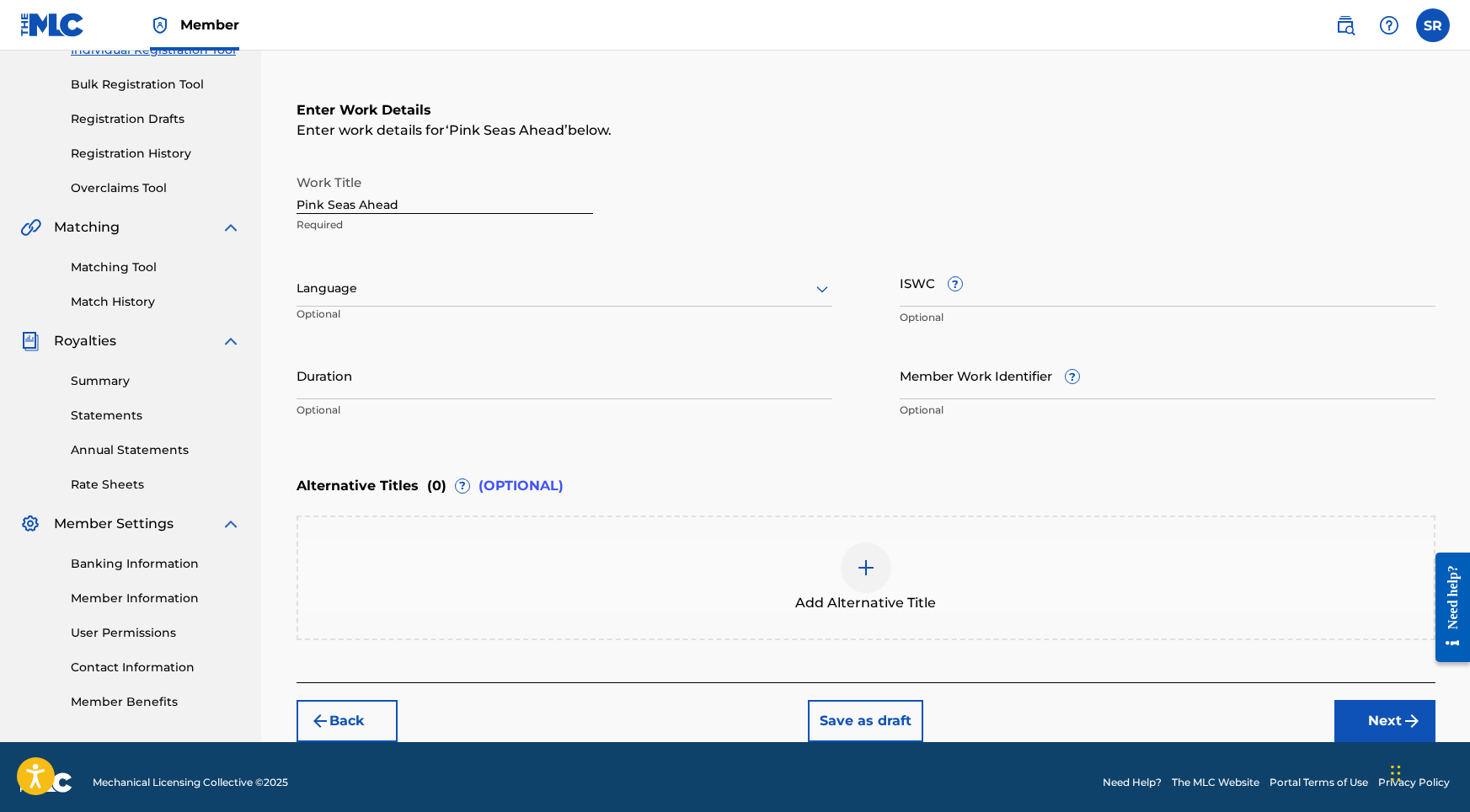
click at [541, 285] on div at bounding box center [564, 288] width 536 height 21
click at [416, 330] on div "English" at bounding box center [564, 326] width 534 height 38
click at [425, 367] on input "Duration" at bounding box center [564, 375] width 536 height 48
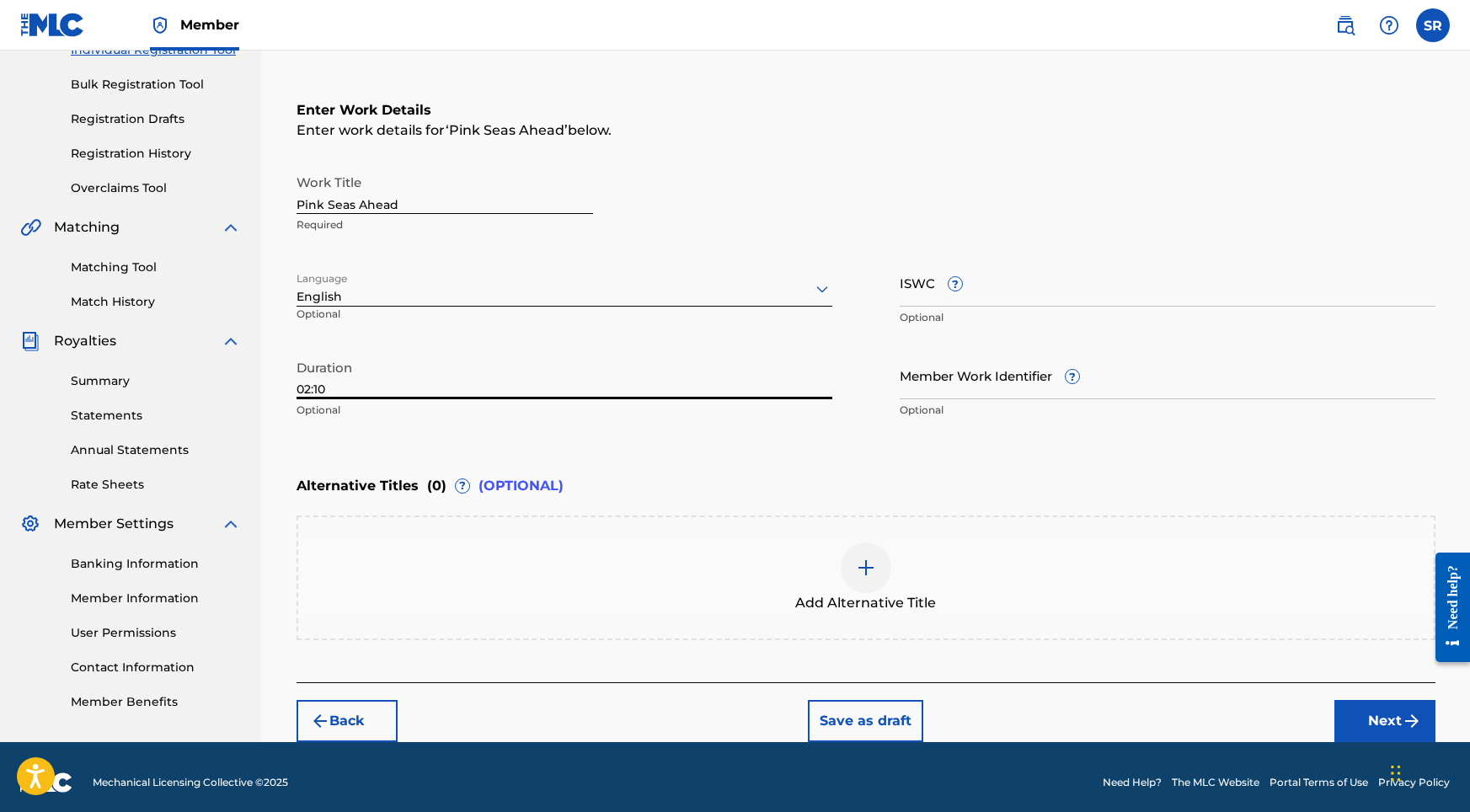
type input "02:10"
click at [868, 536] on div "Add Alternative Title" at bounding box center [866, 578] width 1139 height 125
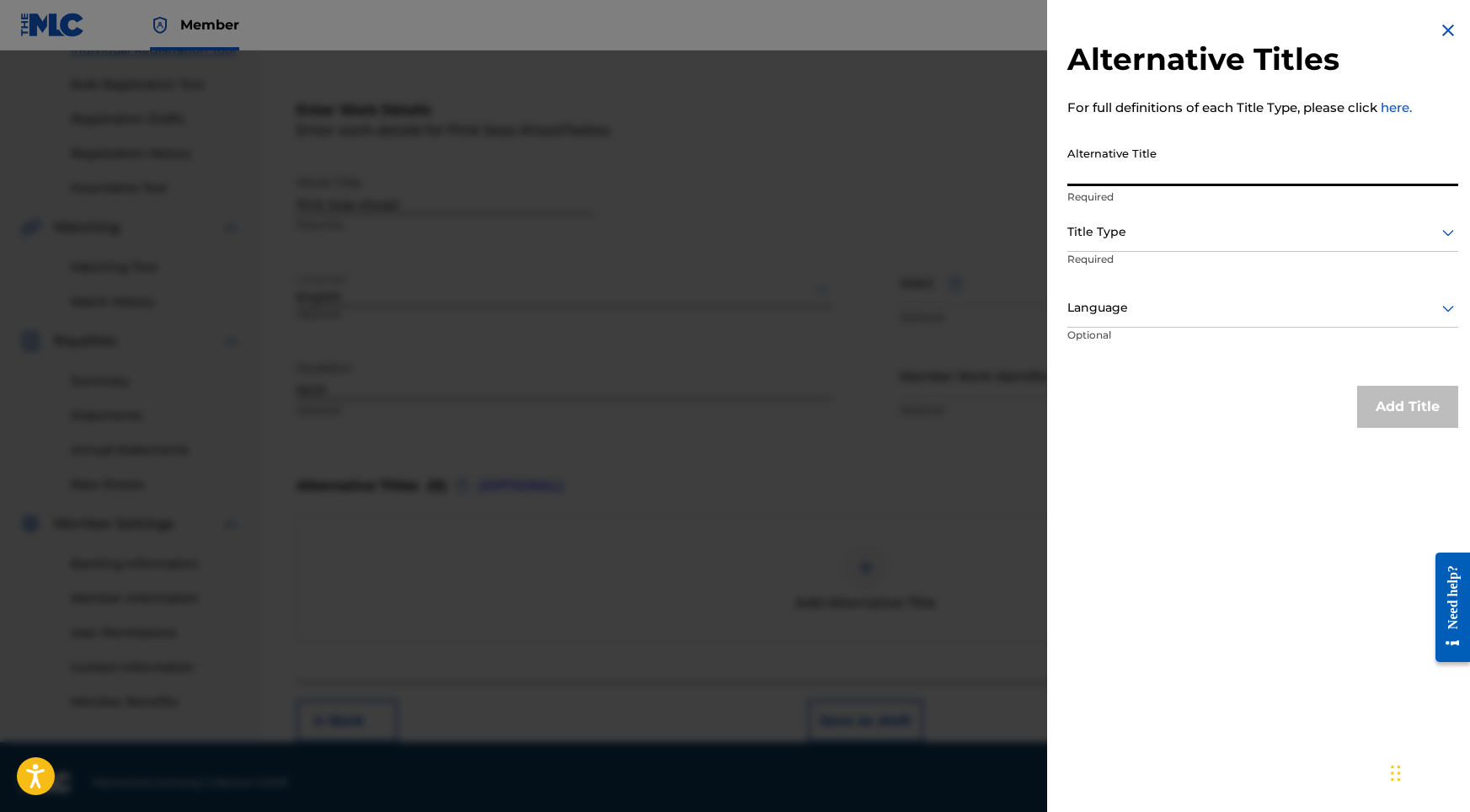
click at [1149, 144] on input "Alternative Title" at bounding box center [1262, 162] width 391 height 48
type input "Pink Seas Ahead"
click at [1132, 233] on div at bounding box center [1262, 232] width 391 height 21
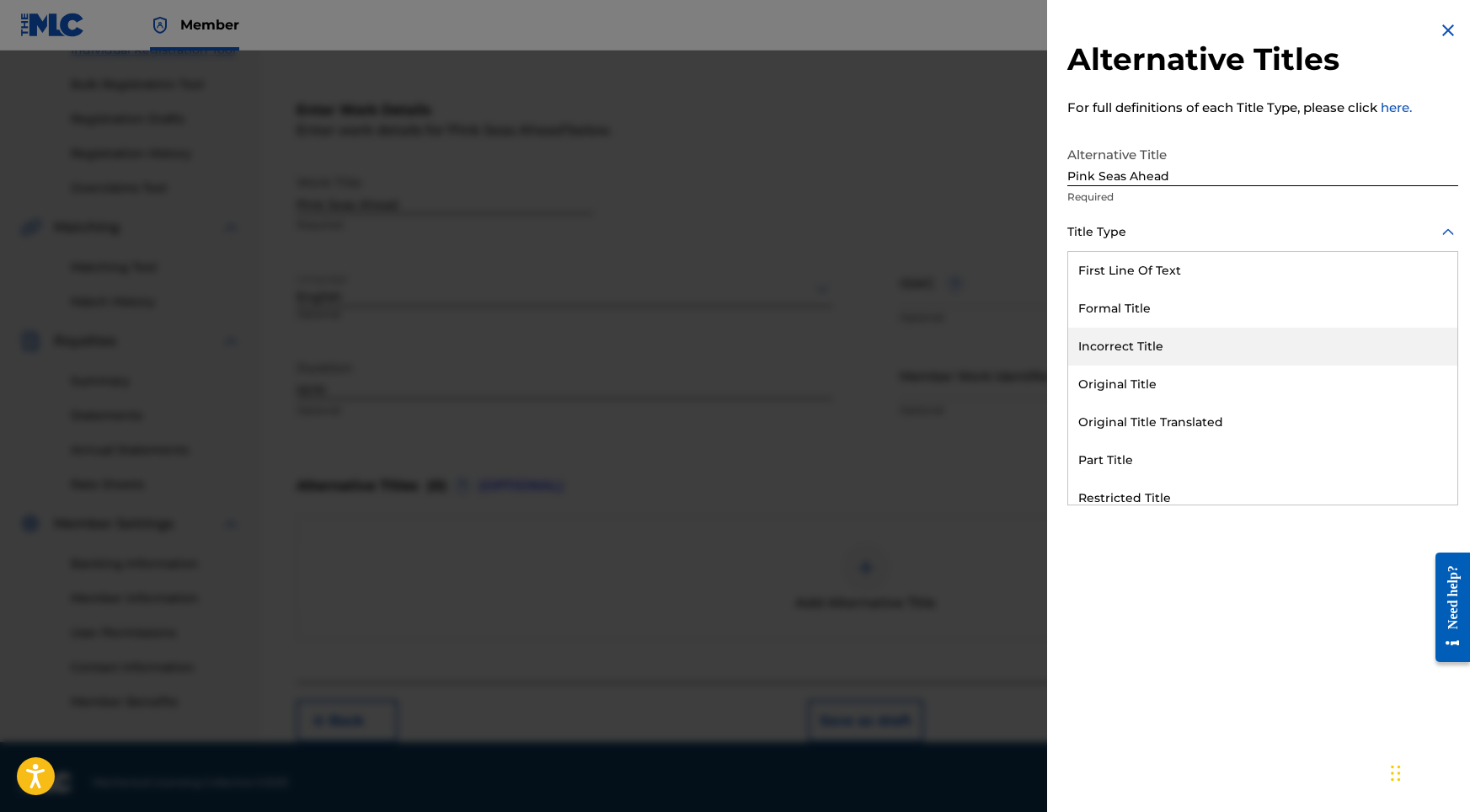
click at [1118, 374] on div "Original Title" at bounding box center [1262, 385] width 389 height 38
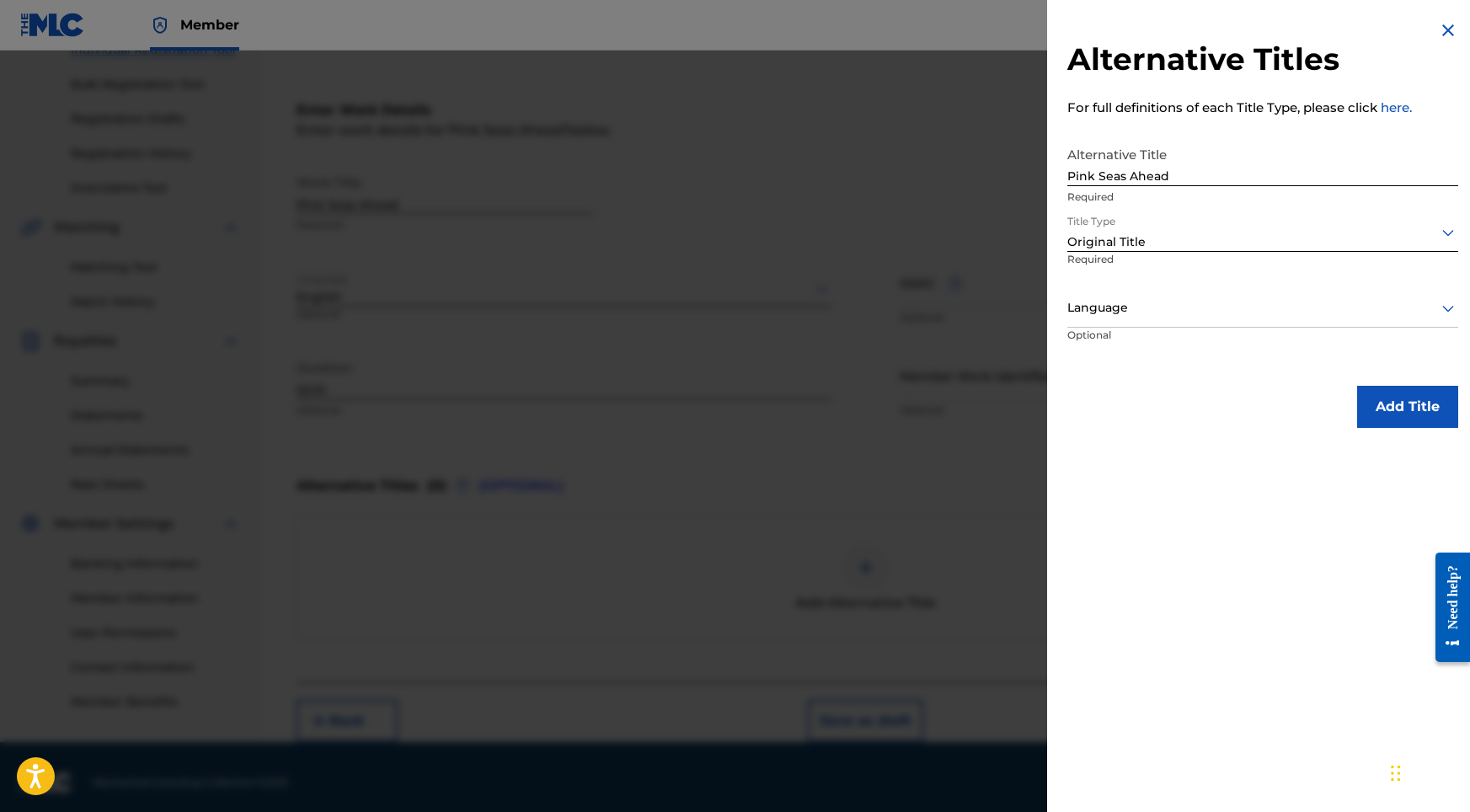
click at [1125, 304] on div at bounding box center [1262, 308] width 391 height 21
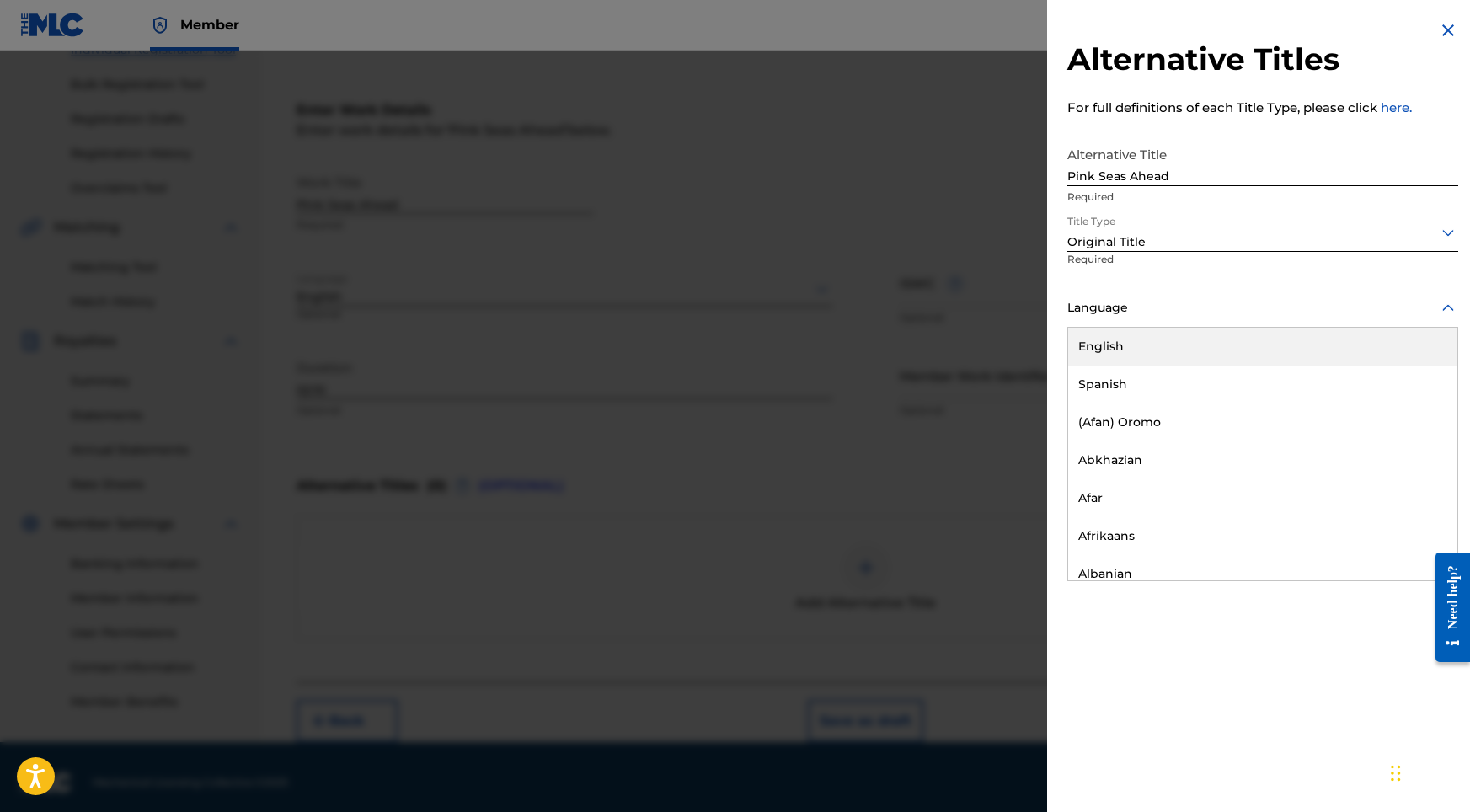
click at [1124, 344] on div "English" at bounding box center [1262, 346] width 389 height 38
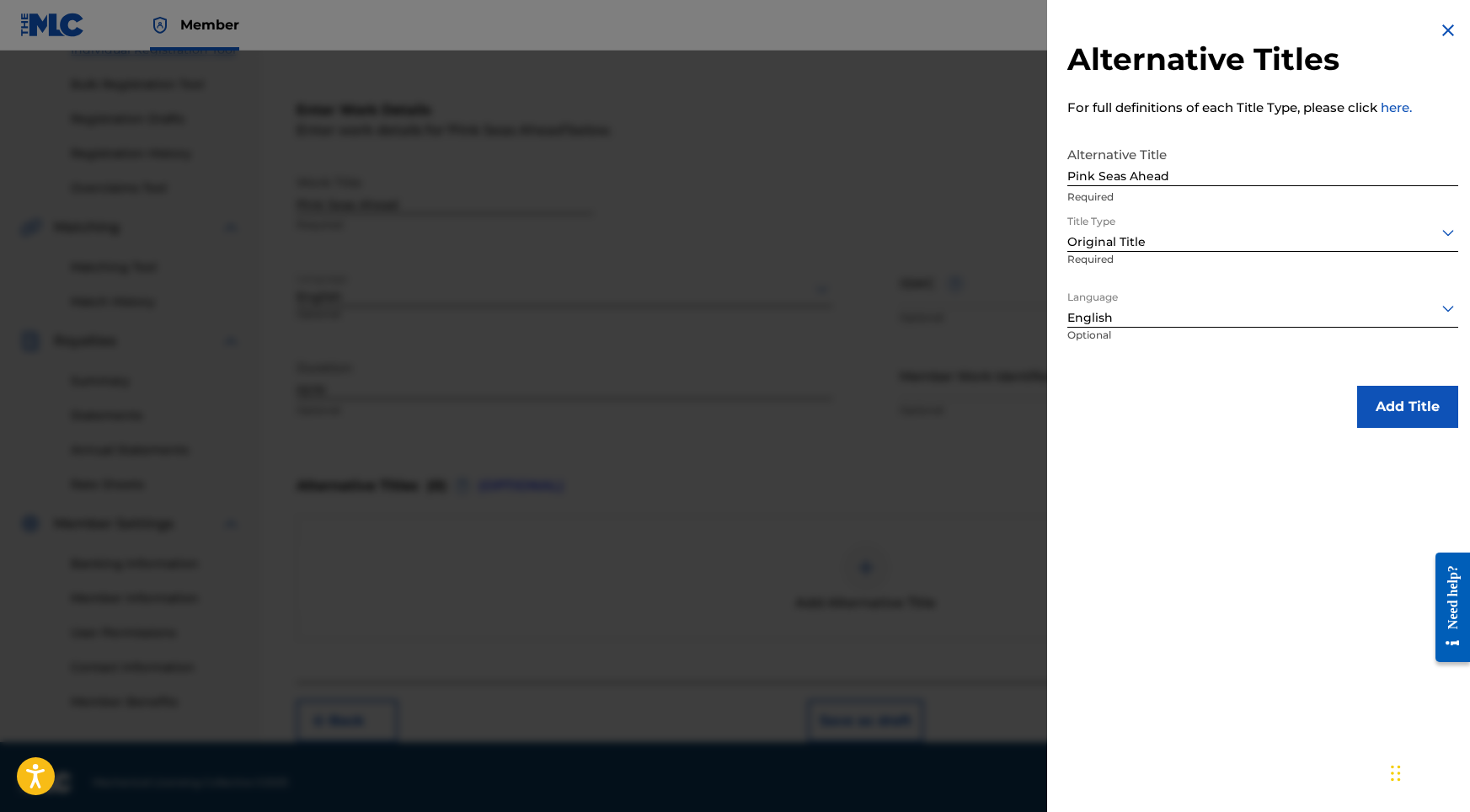
click at [1395, 416] on button "Add Title" at bounding box center [1408, 406] width 101 height 42
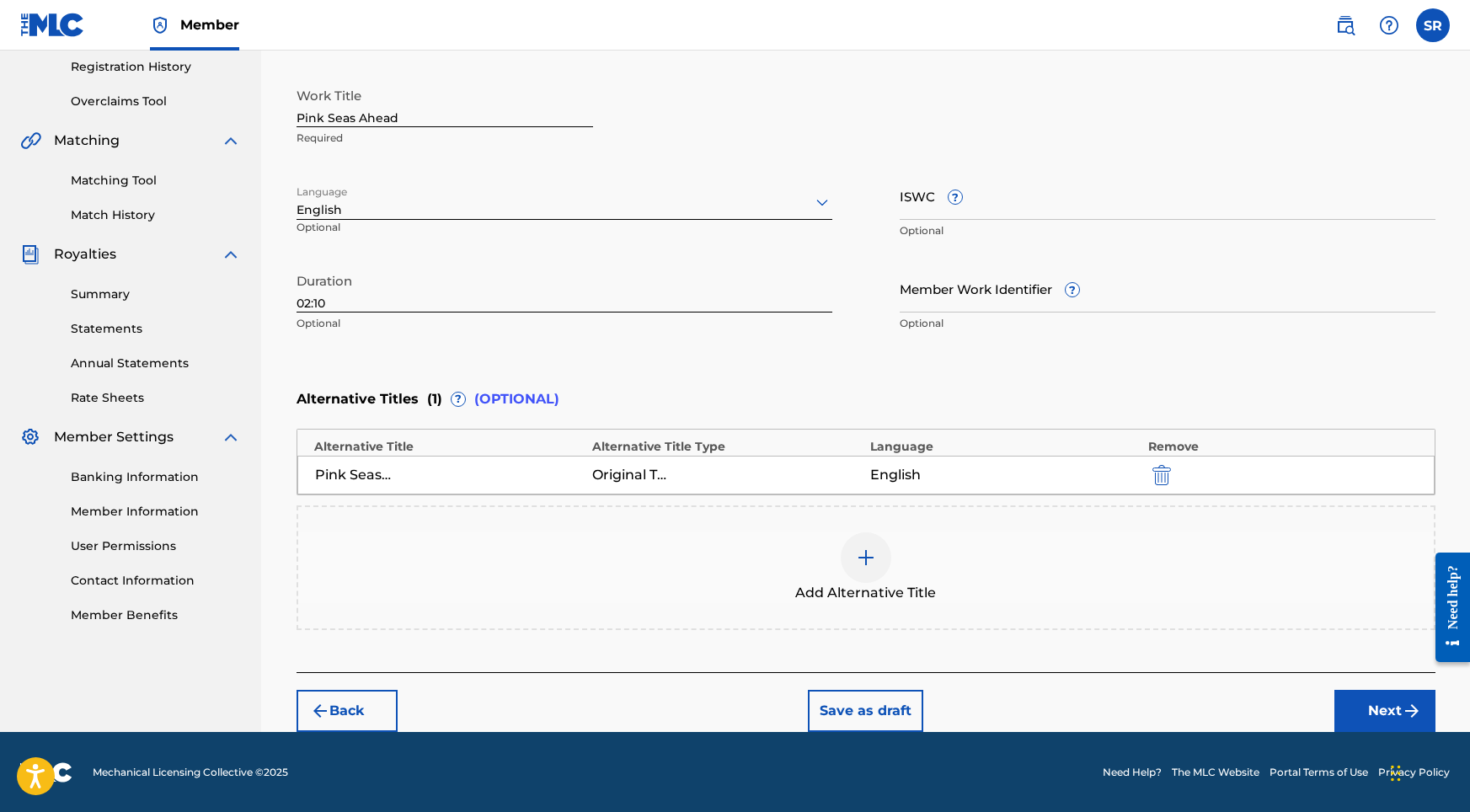
click at [1407, 695] on button "Next" at bounding box center [1384, 710] width 101 height 42
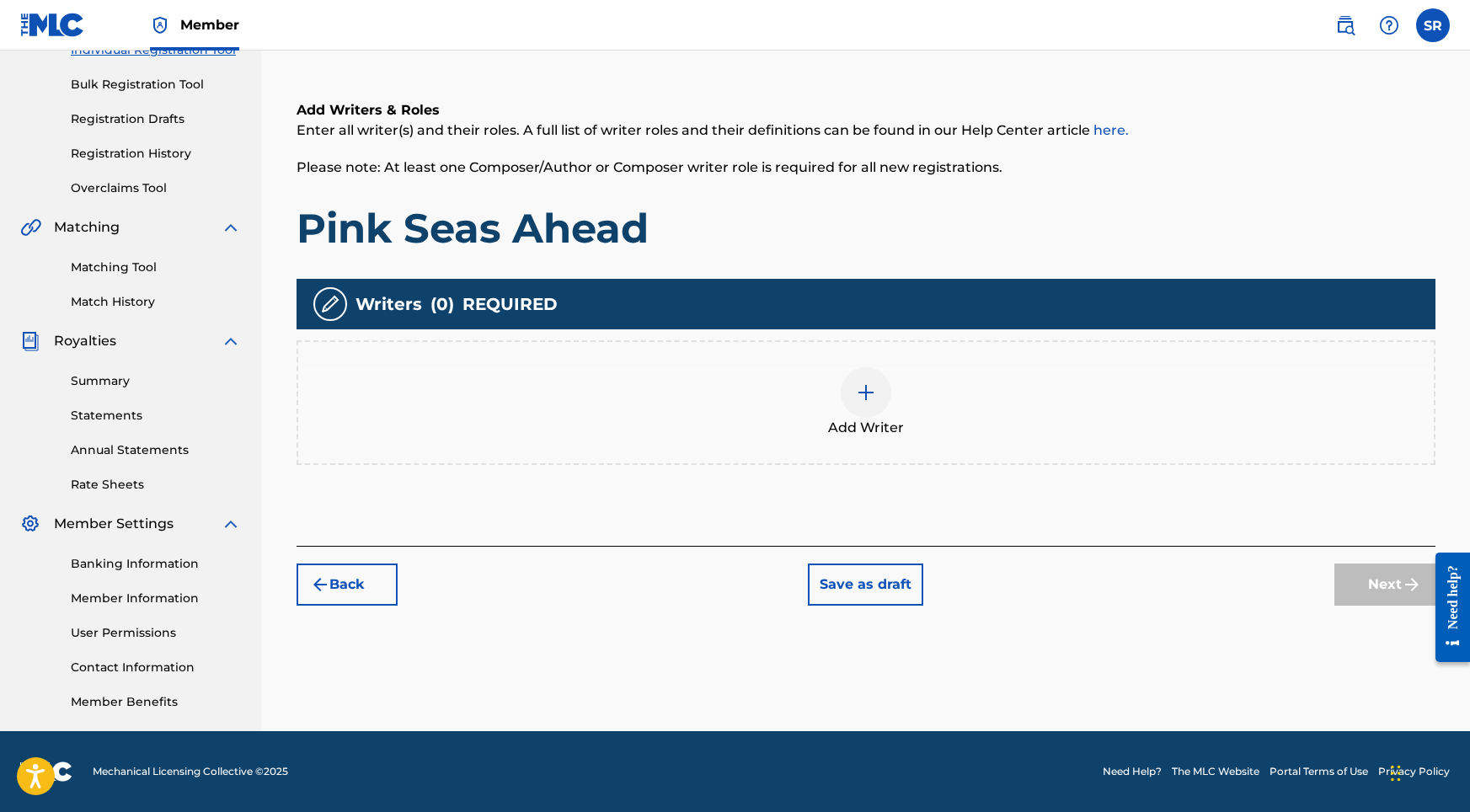
click at [853, 396] on div at bounding box center [865, 392] width 50 height 50
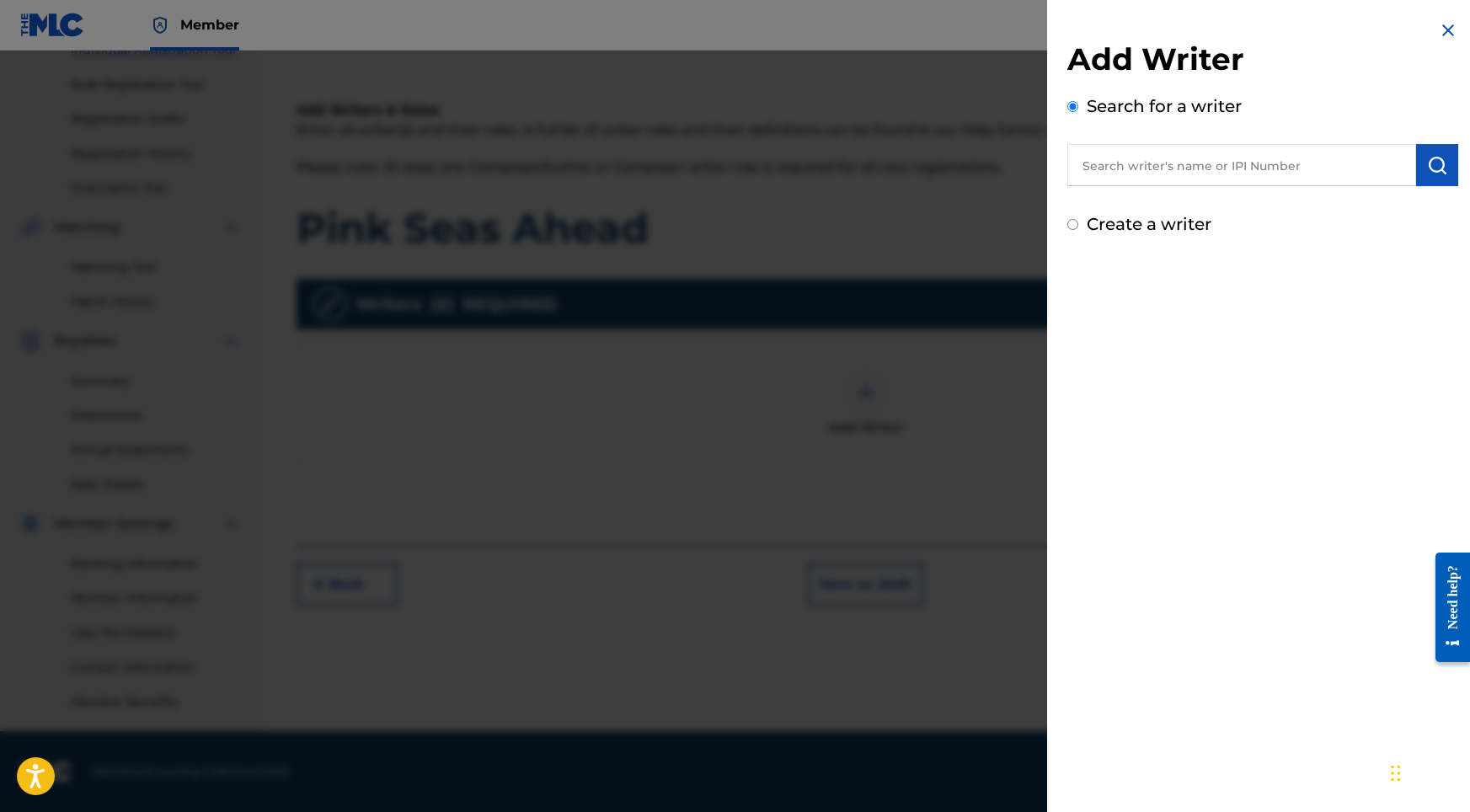
click at [1163, 179] on input "text" at bounding box center [1242, 164] width 349 height 42
type input "[PERSON_NAME]"
click at [1427, 157] on img "submit" at bounding box center [1438, 165] width 21 height 21
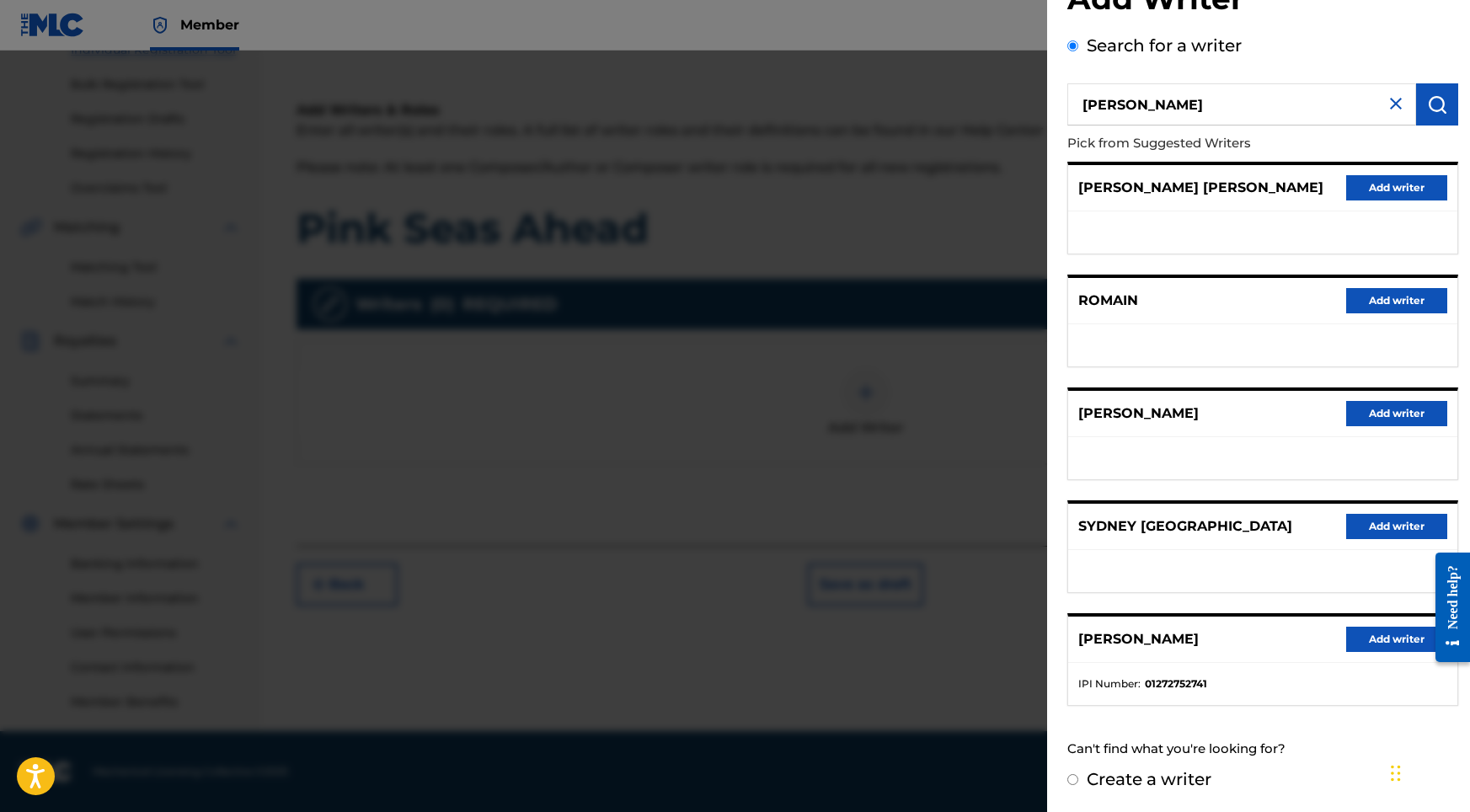
scroll to position [75, 0]
click at [1363, 633] on button "Add writer" at bounding box center [1396, 639] width 101 height 26
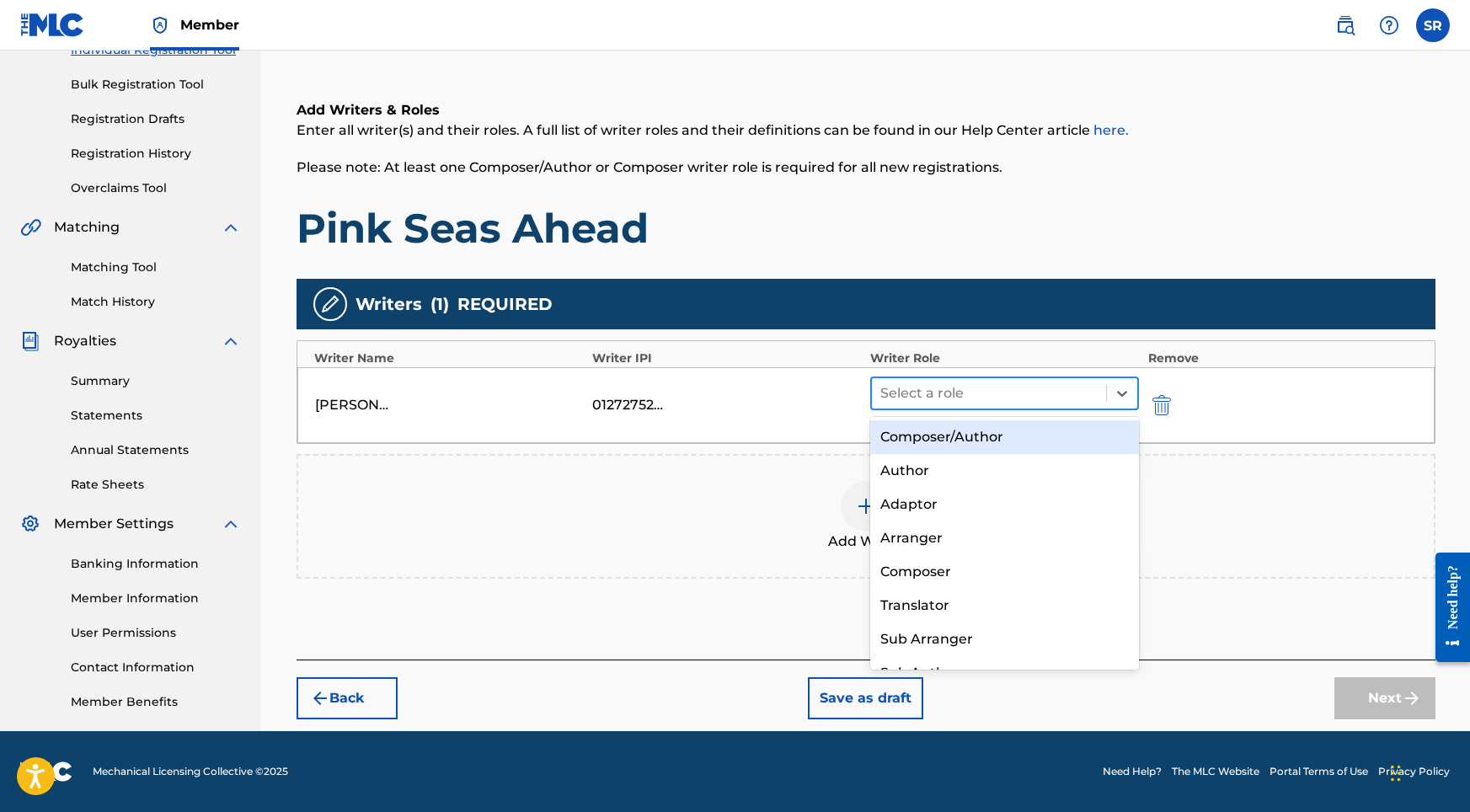
click at [920, 390] on div at bounding box center [989, 393] width 218 height 24
click at [938, 438] on div "Composer/Author" at bounding box center [1005, 437] width 269 height 33
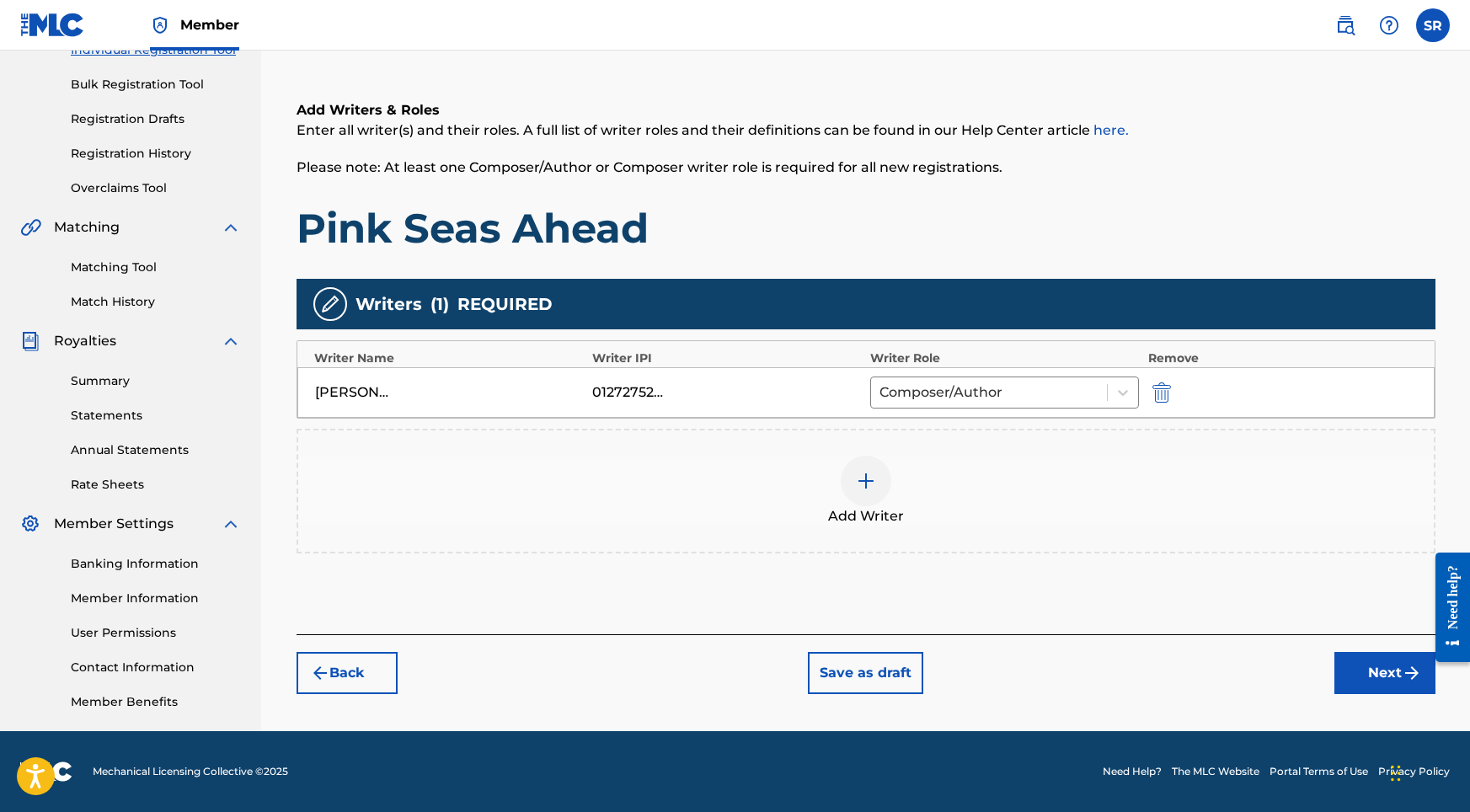
click at [1351, 666] on button "Next" at bounding box center [1384, 672] width 101 height 42
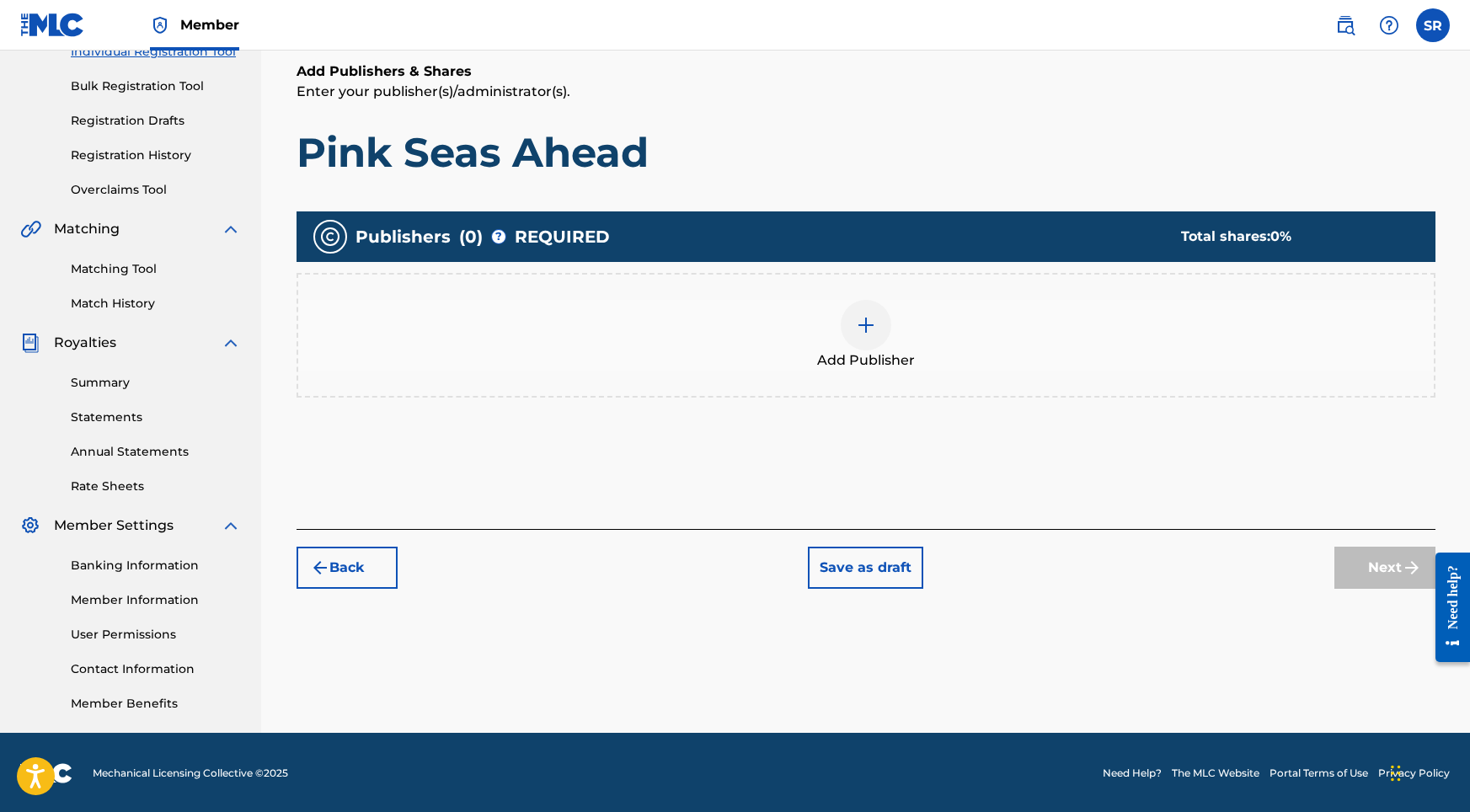
scroll to position [76, 0]
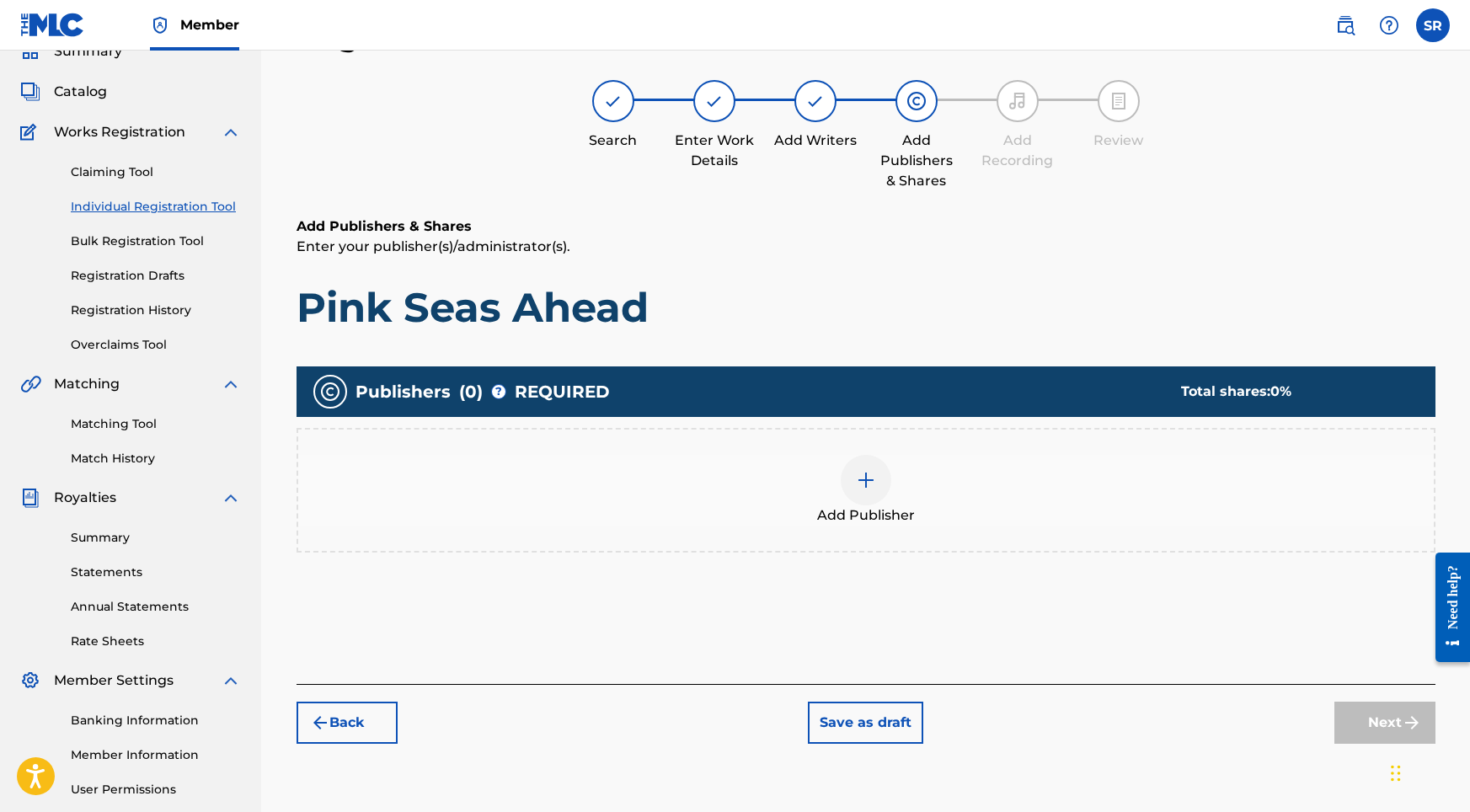
click at [877, 473] on div at bounding box center [865, 480] width 50 height 50
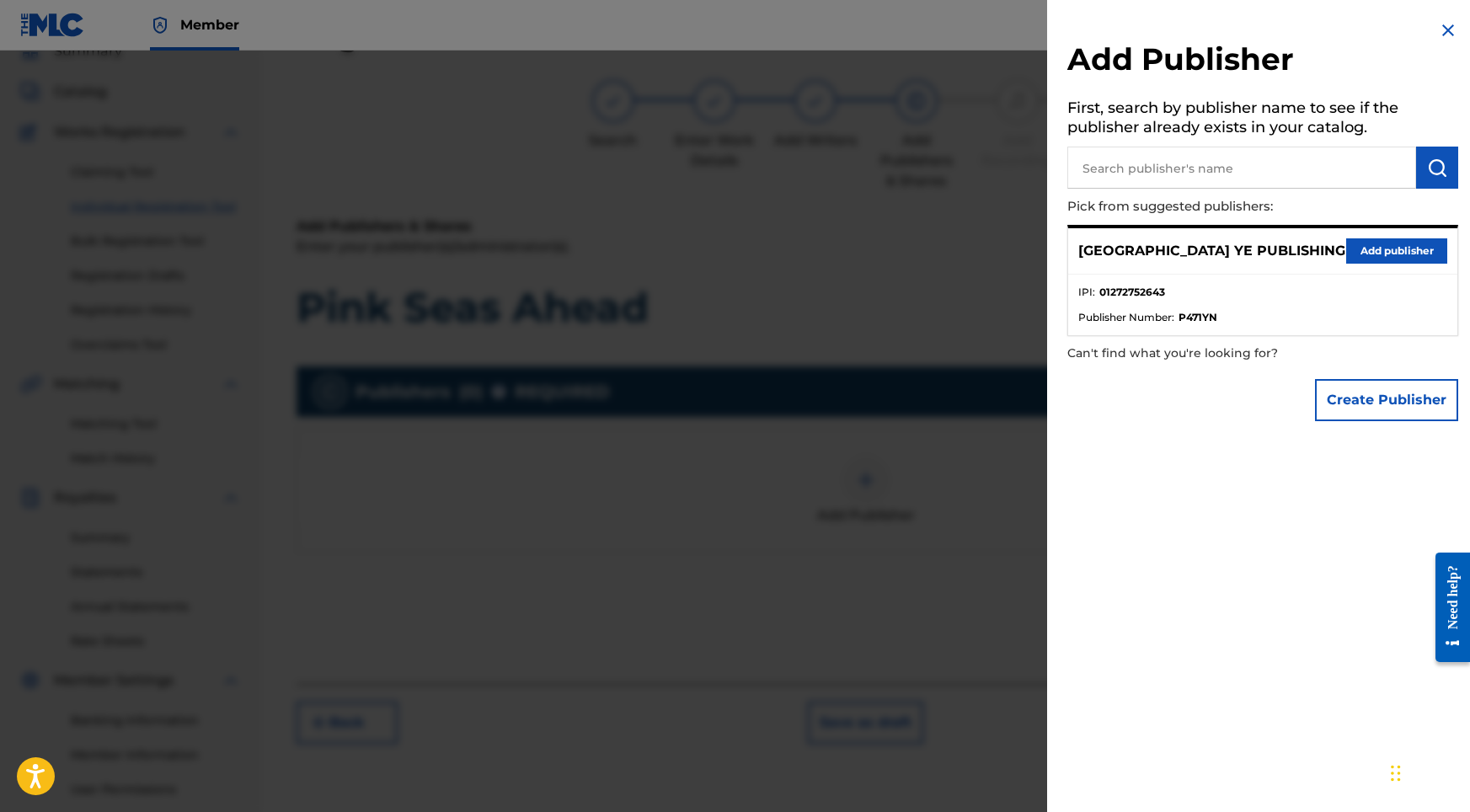
click at [1331, 239] on div "SYDNEY YE PUBLISHING Add publisher" at bounding box center [1262, 251] width 389 height 46
click at [1339, 244] on div "SYDNEY YE PUBLISHING Add publisher" at bounding box center [1262, 251] width 389 height 46
click at [1360, 254] on button "Add publisher" at bounding box center [1396, 251] width 101 height 26
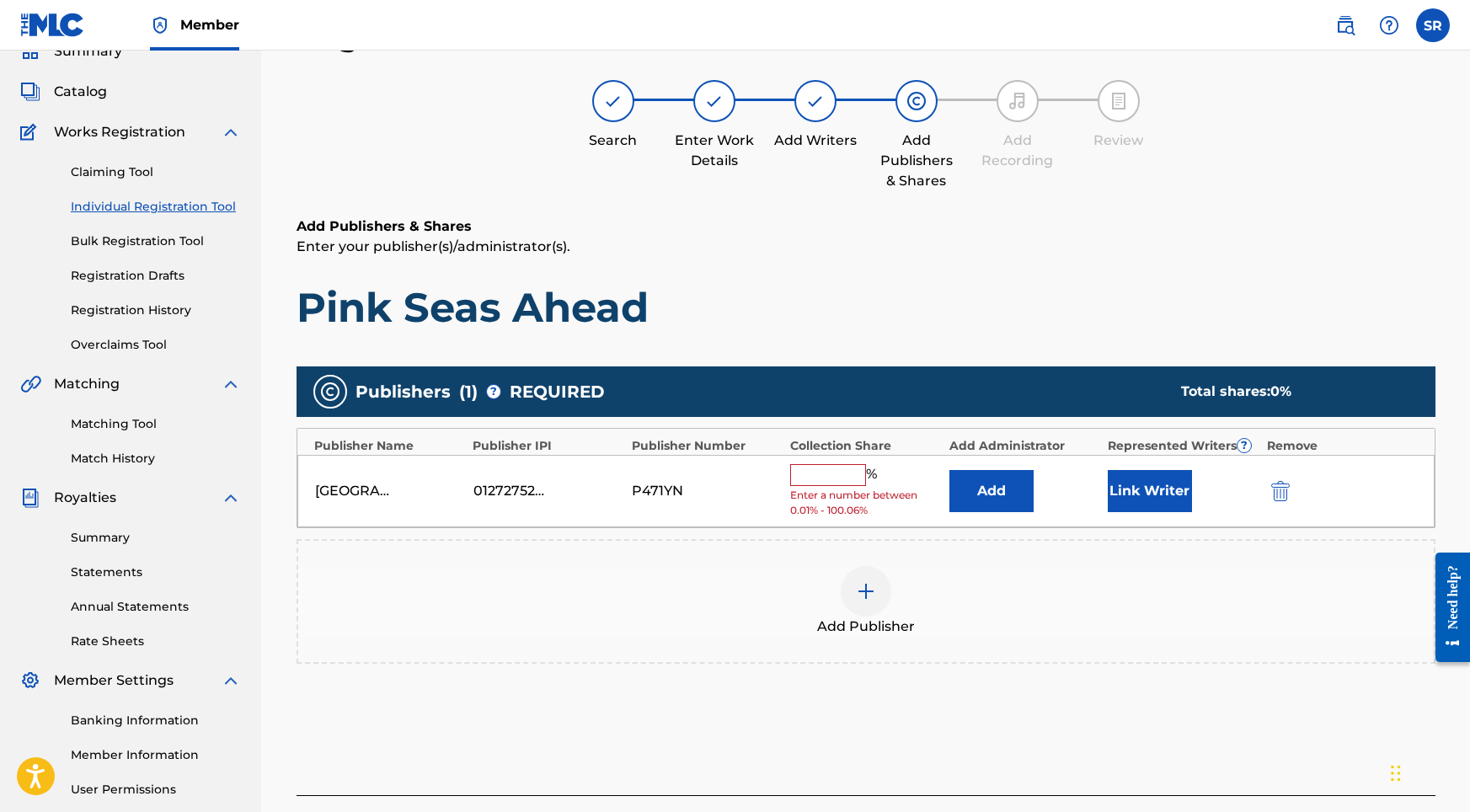
click at [814, 481] on div "%" at bounding box center [835, 475] width 91 height 22
click at [816, 477] on input "text" at bounding box center [828, 475] width 76 height 22
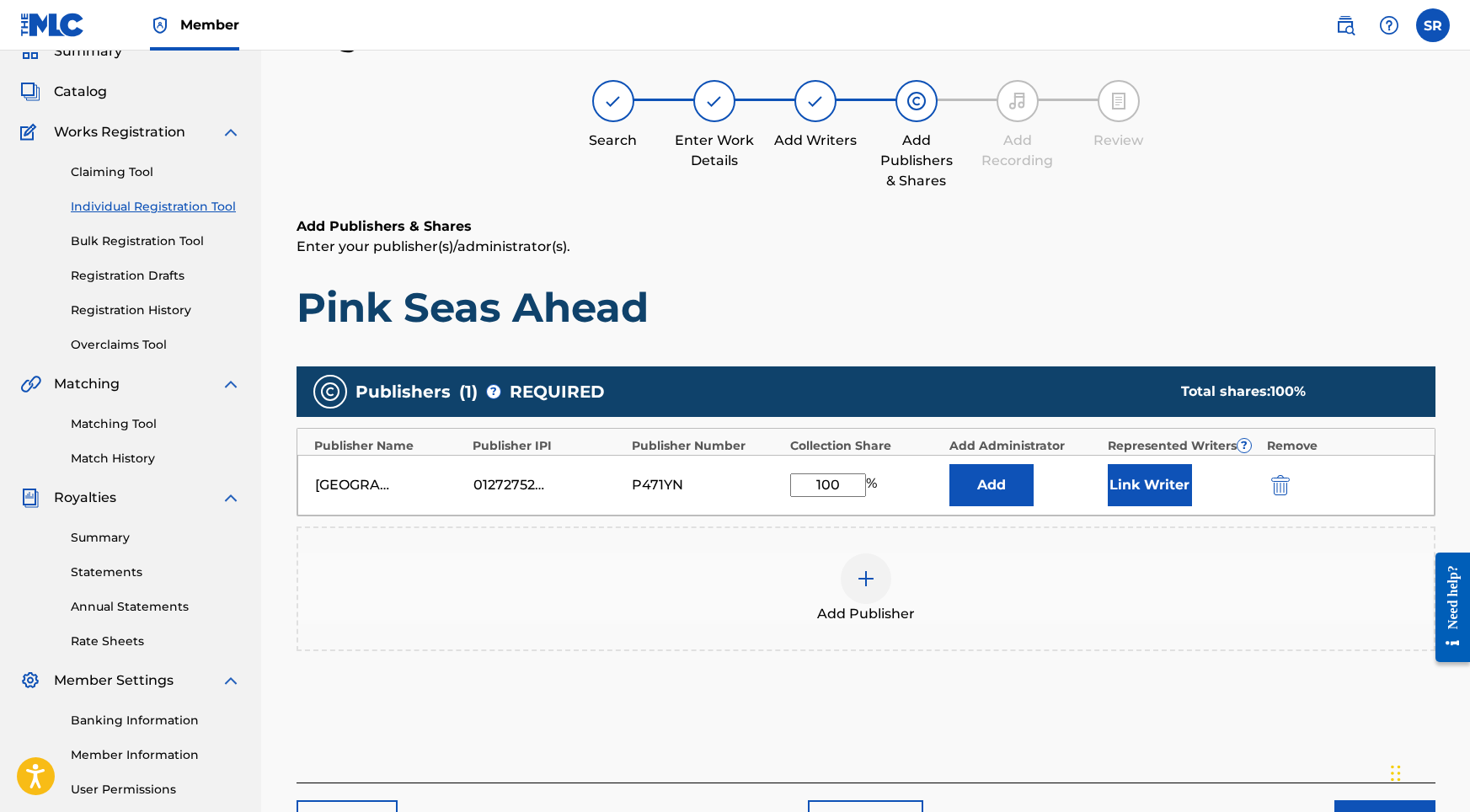
click at [1154, 476] on button "Link Writer" at bounding box center [1149, 485] width 85 height 42
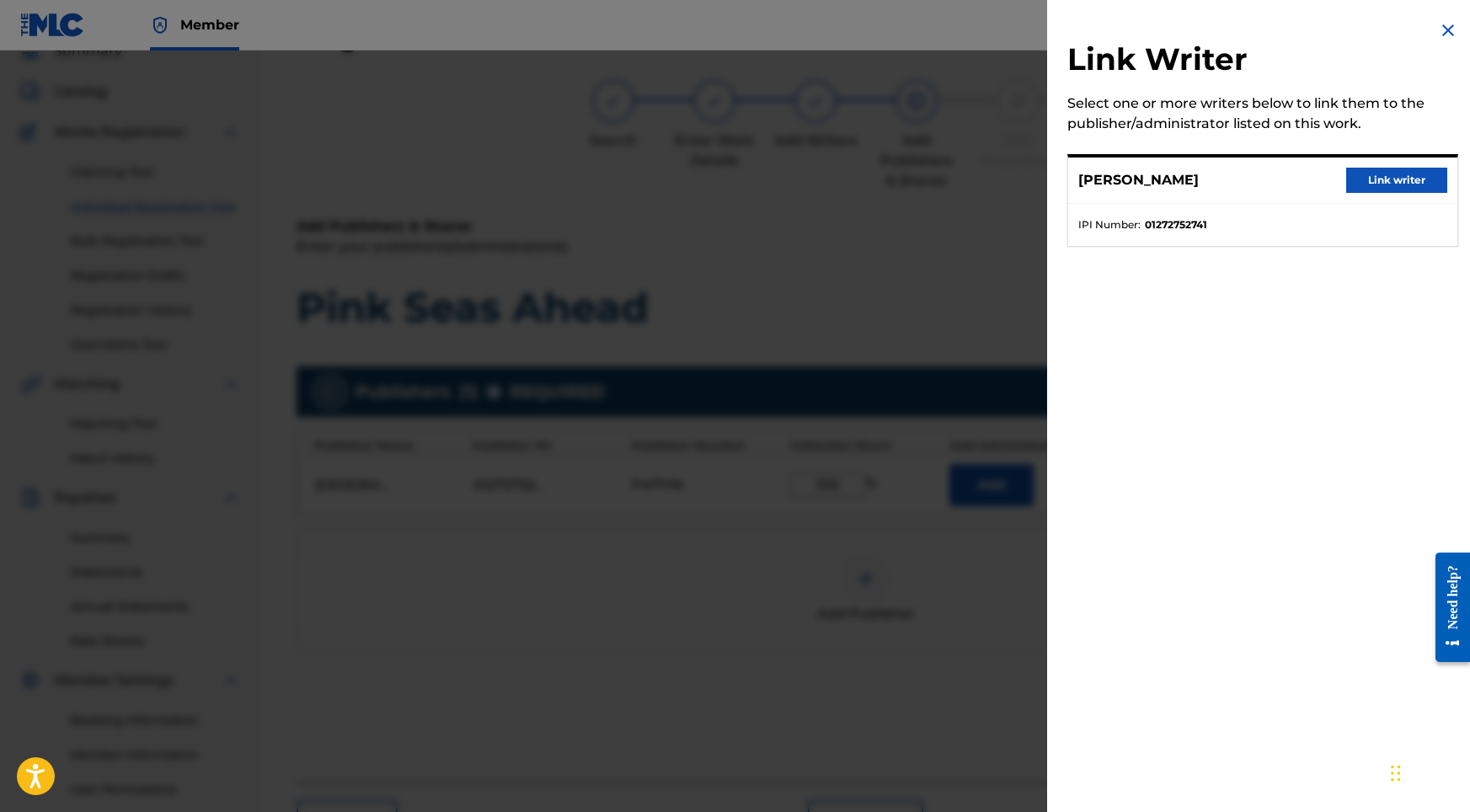
click at [1389, 171] on button "Link writer" at bounding box center [1396, 180] width 101 height 26
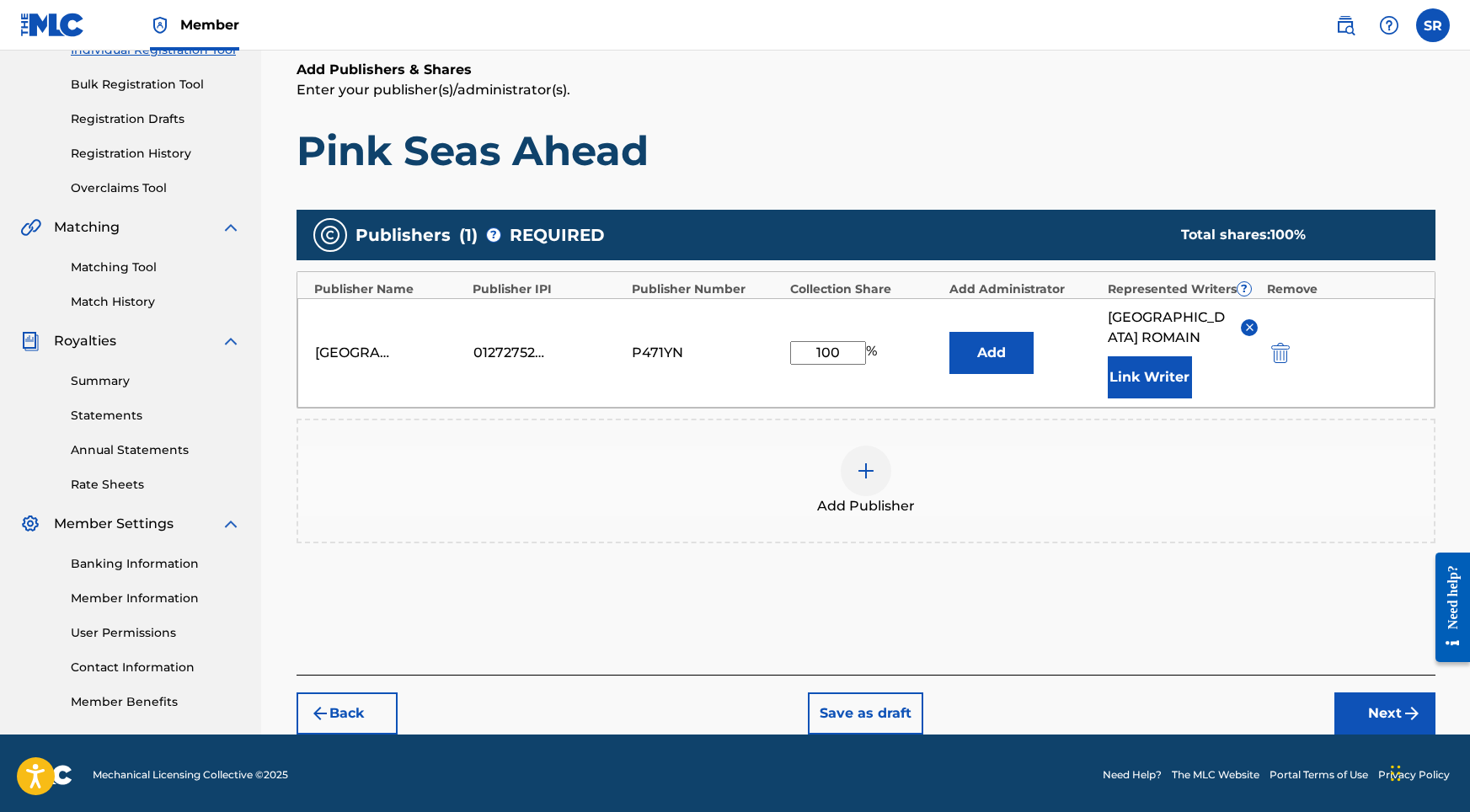
click at [1375, 692] on button "Next" at bounding box center [1384, 713] width 101 height 42
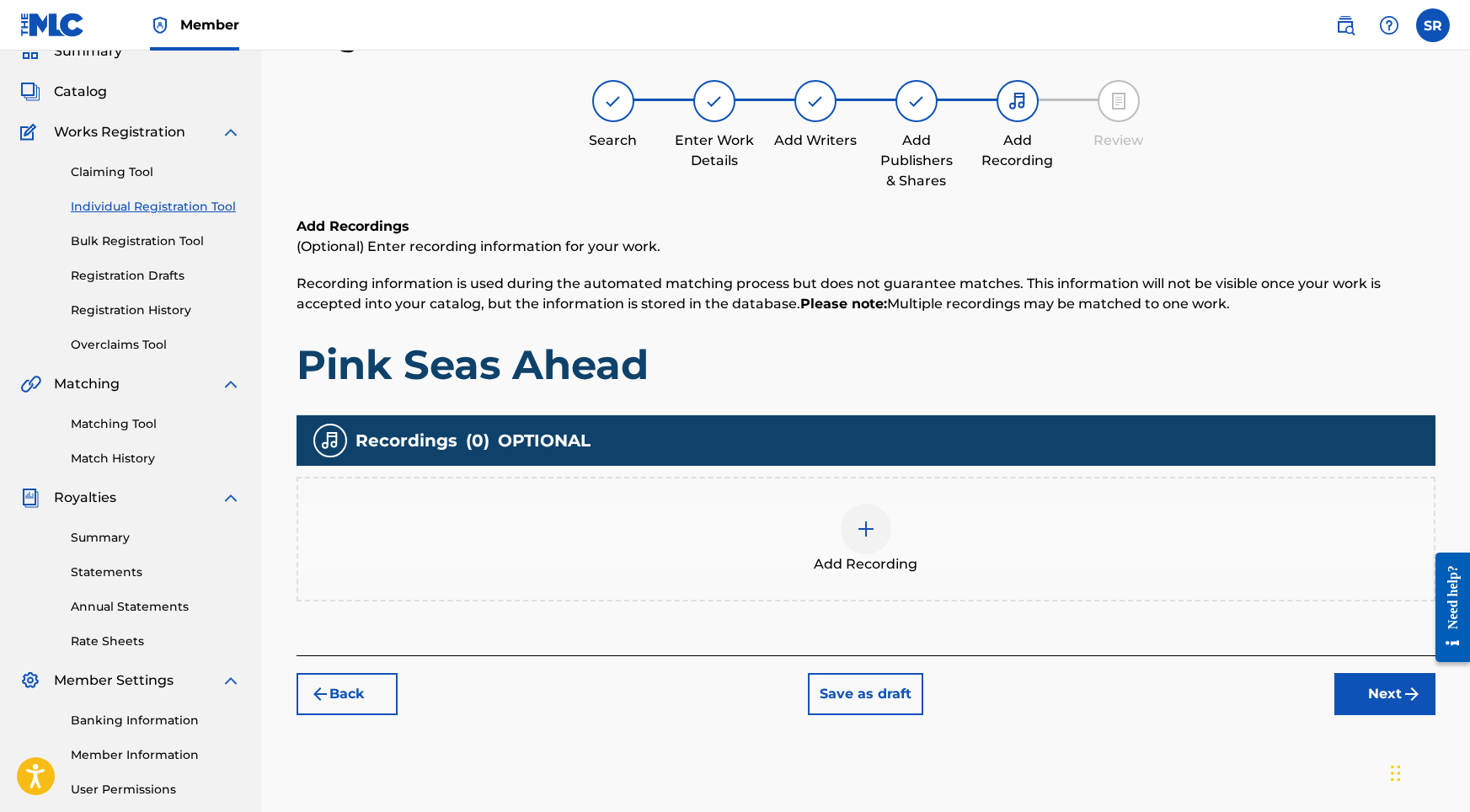
click at [878, 508] on div at bounding box center [865, 528] width 50 height 50
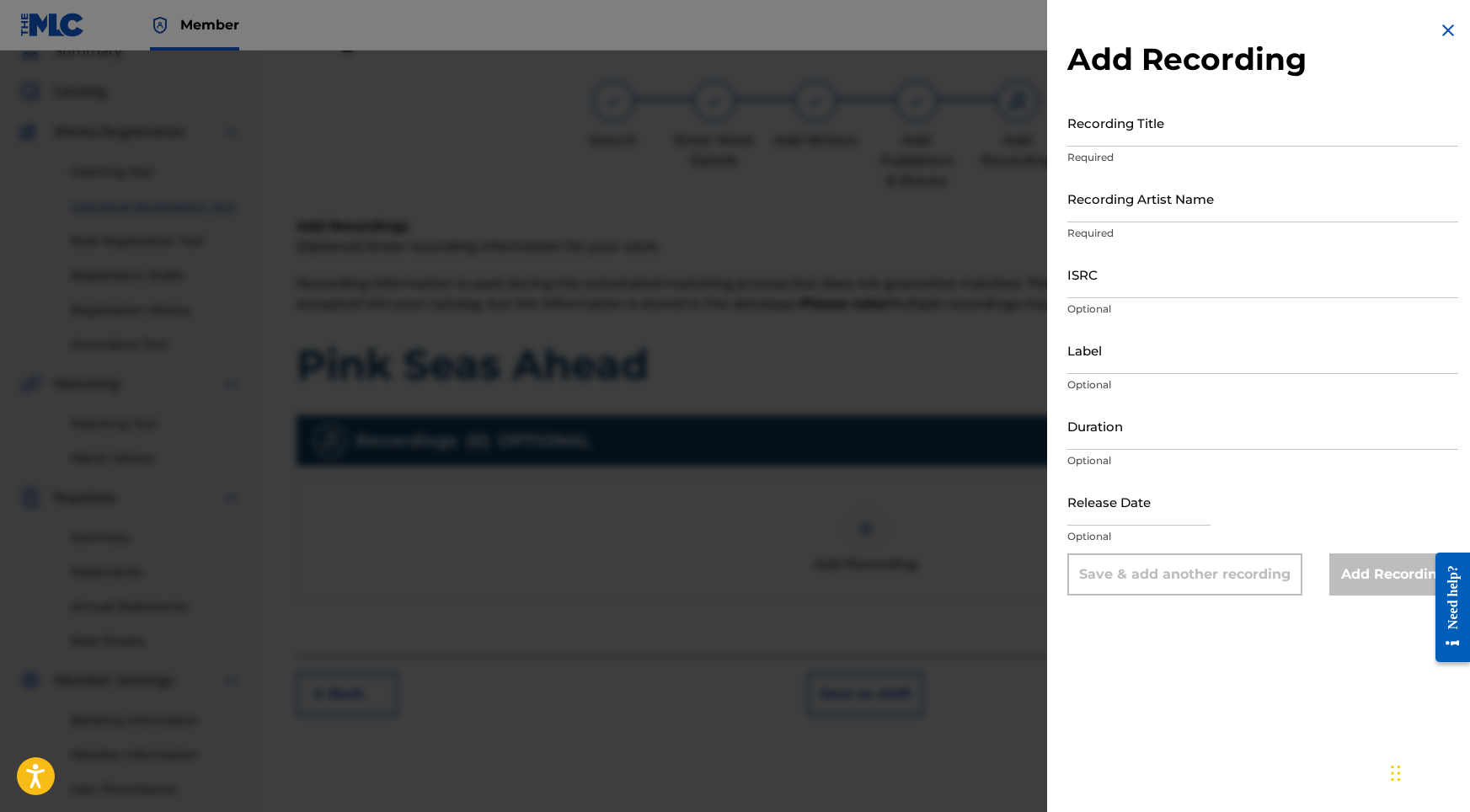
click at [1167, 147] on div "Recording Title Required" at bounding box center [1262, 136] width 391 height 76
click at [1163, 136] on input "Recording Title" at bounding box center [1262, 122] width 391 height 48
click at [1082, 213] on input "Recording Artist Name" at bounding box center [1262, 198] width 391 height 48
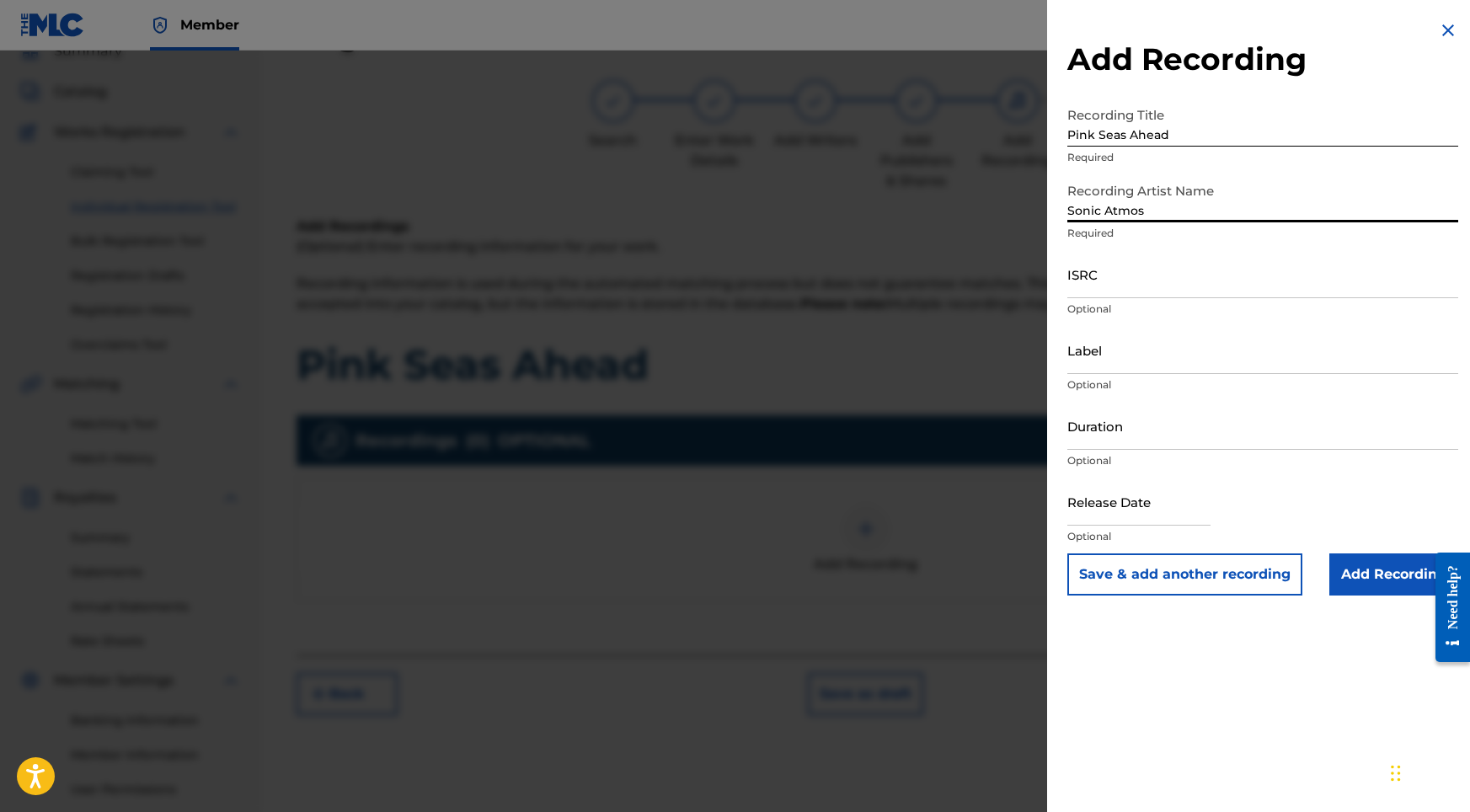
click at [1142, 288] on input "ISRC" at bounding box center [1262, 274] width 391 height 48
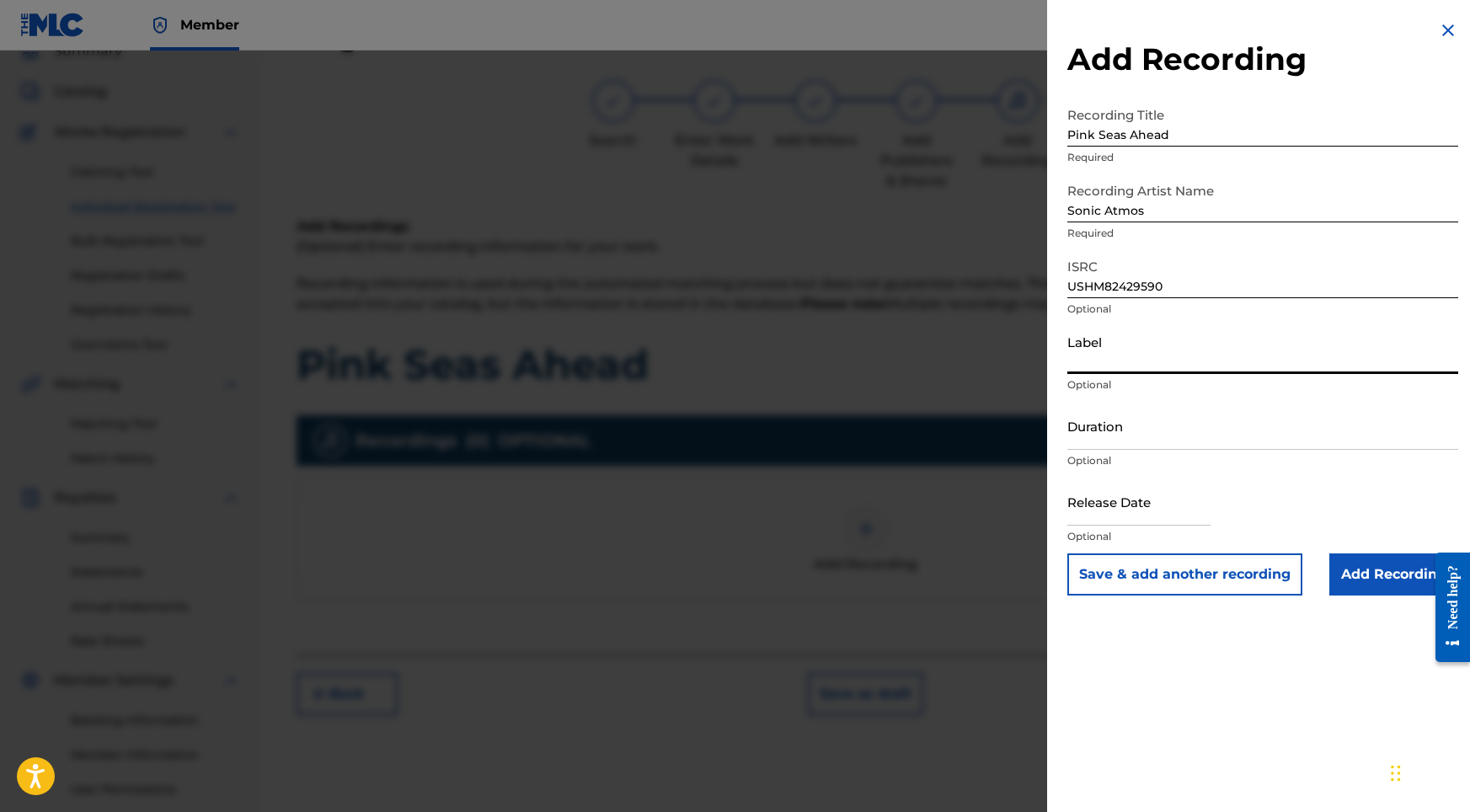
click at [1125, 359] on input "Label" at bounding box center [1262, 350] width 391 height 48
click at [1125, 443] on input "Duration" at bounding box center [1262, 426] width 391 height 48
click at [1089, 509] on input "text" at bounding box center [1138, 502] width 143 height 48
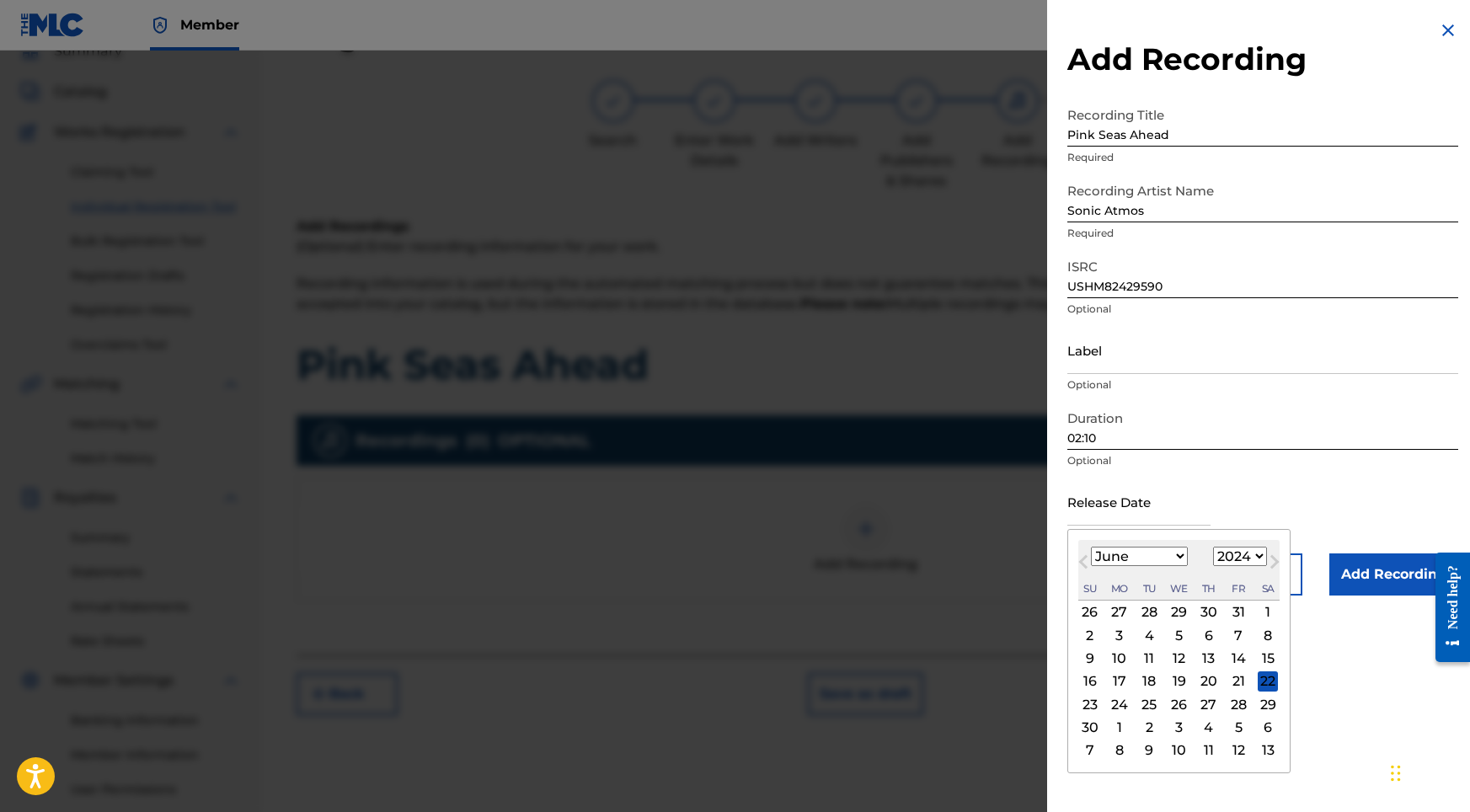
click at [1183, 656] on div "9 10 11 12 13 14 15" at bounding box center [1178, 658] width 201 height 23
click at [1172, 655] on div "12" at bounding box center [1179, 659] width 21 height 21
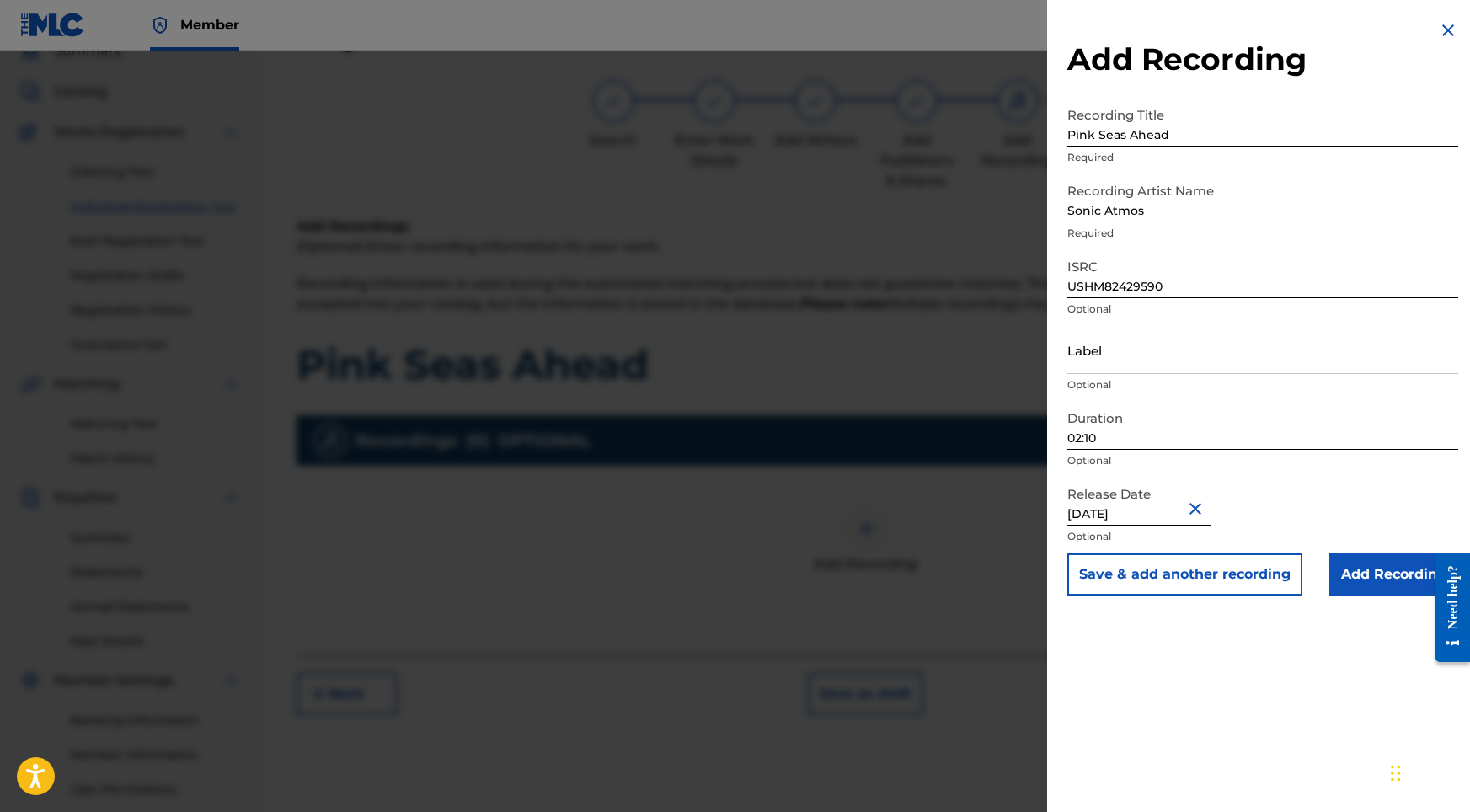
click at [1368, 577] on input "Add Recording" at bounding box center [1394, 574] width 129 height 42
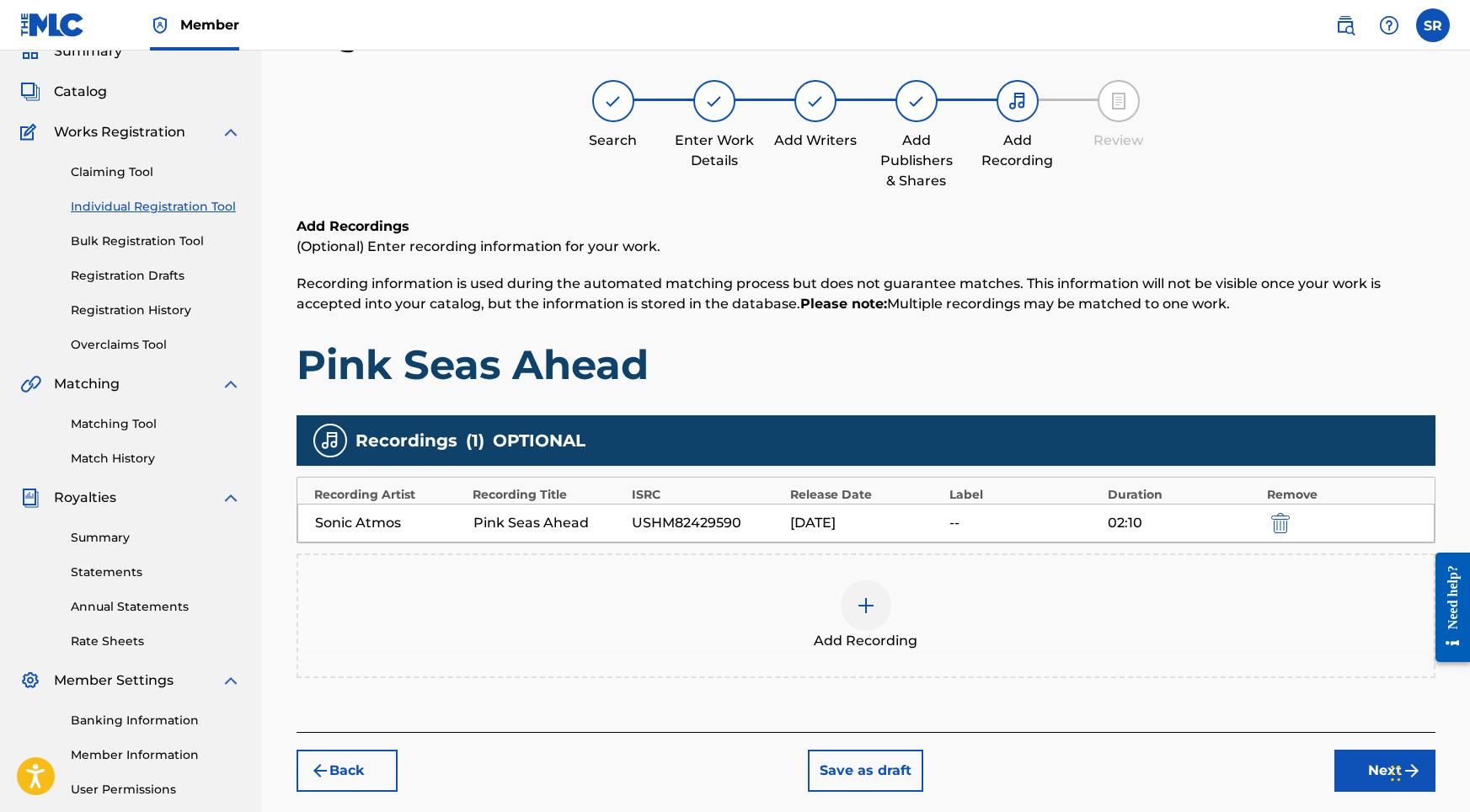
click at [1368, 778] on button "Next" at bounding box center [1384, 770] width 101 height 42
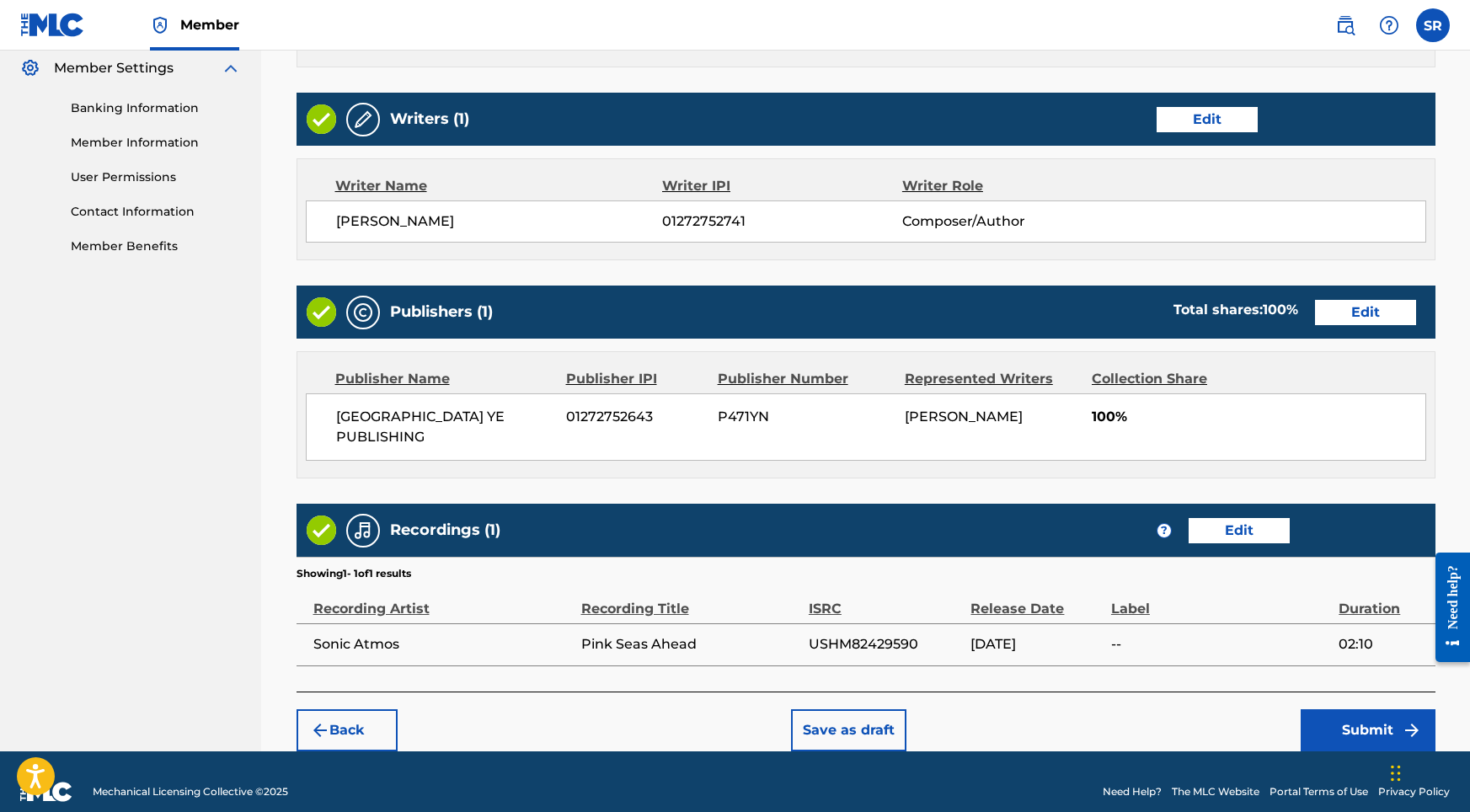
scroll to position [687, 0]
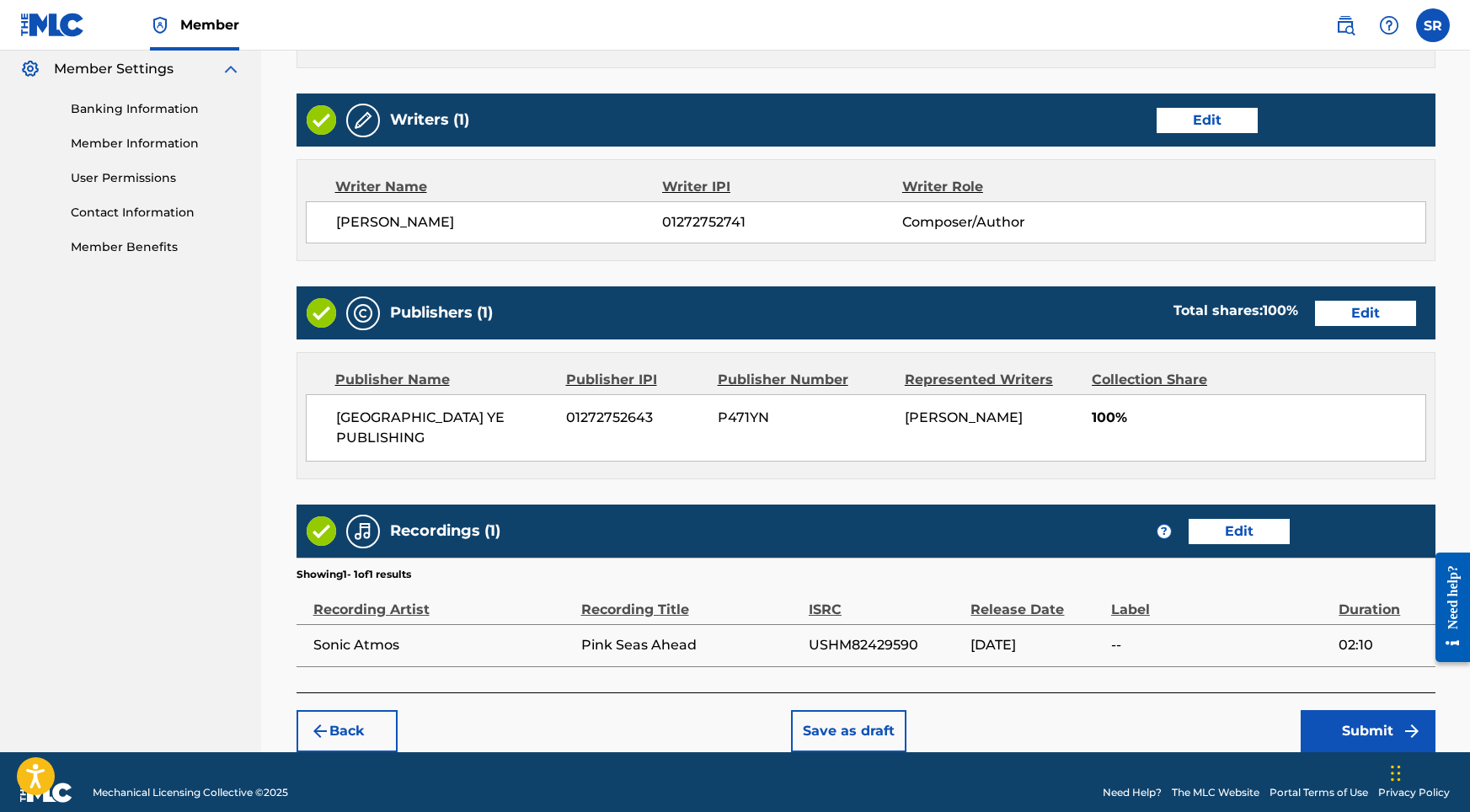
click at [1331, 709] on button "Submit" at bounding box center [1368, 730] width 135 height 42
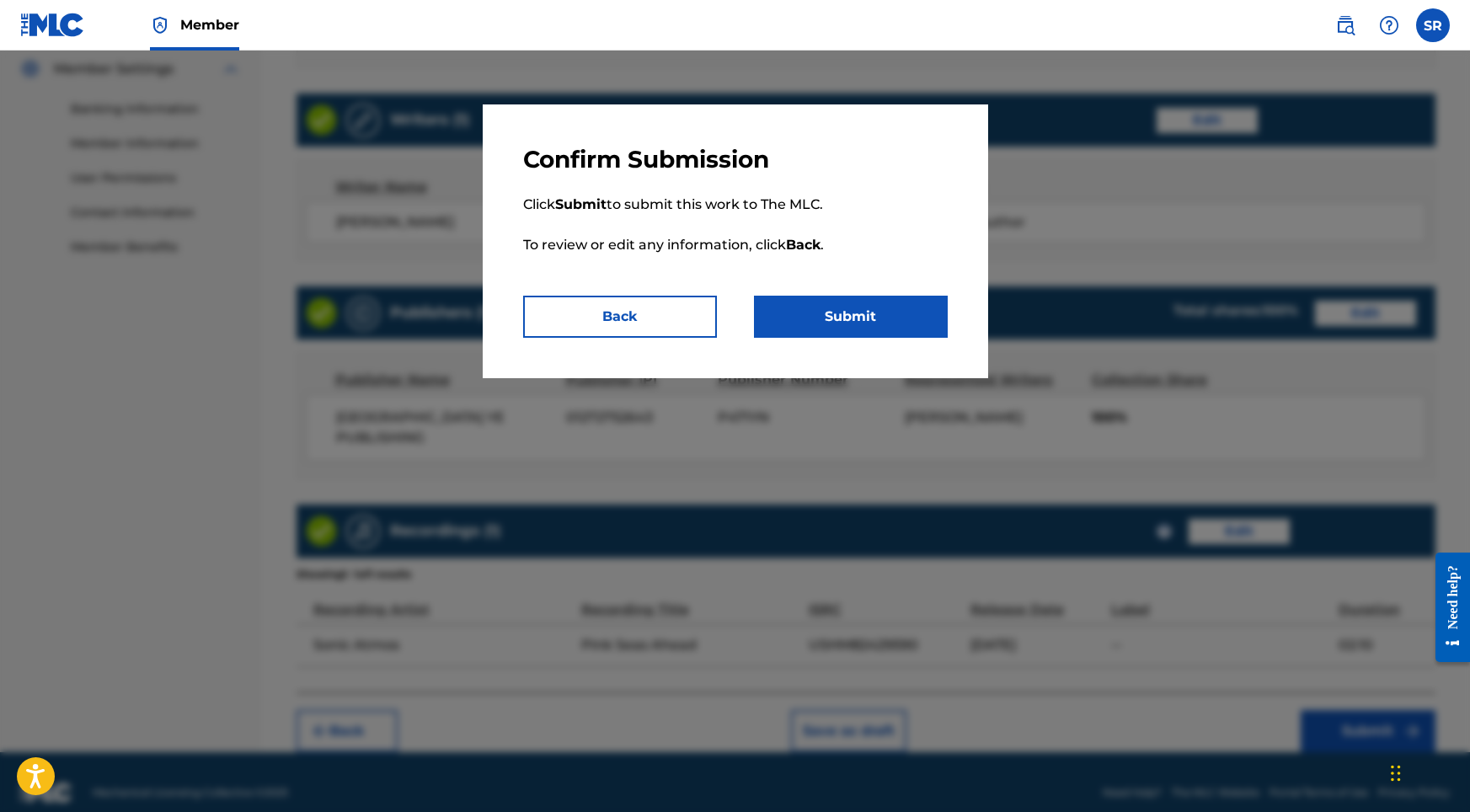
click at [887, 320] on button "Submit" at bounding box center [851, 316] width 194 height 42
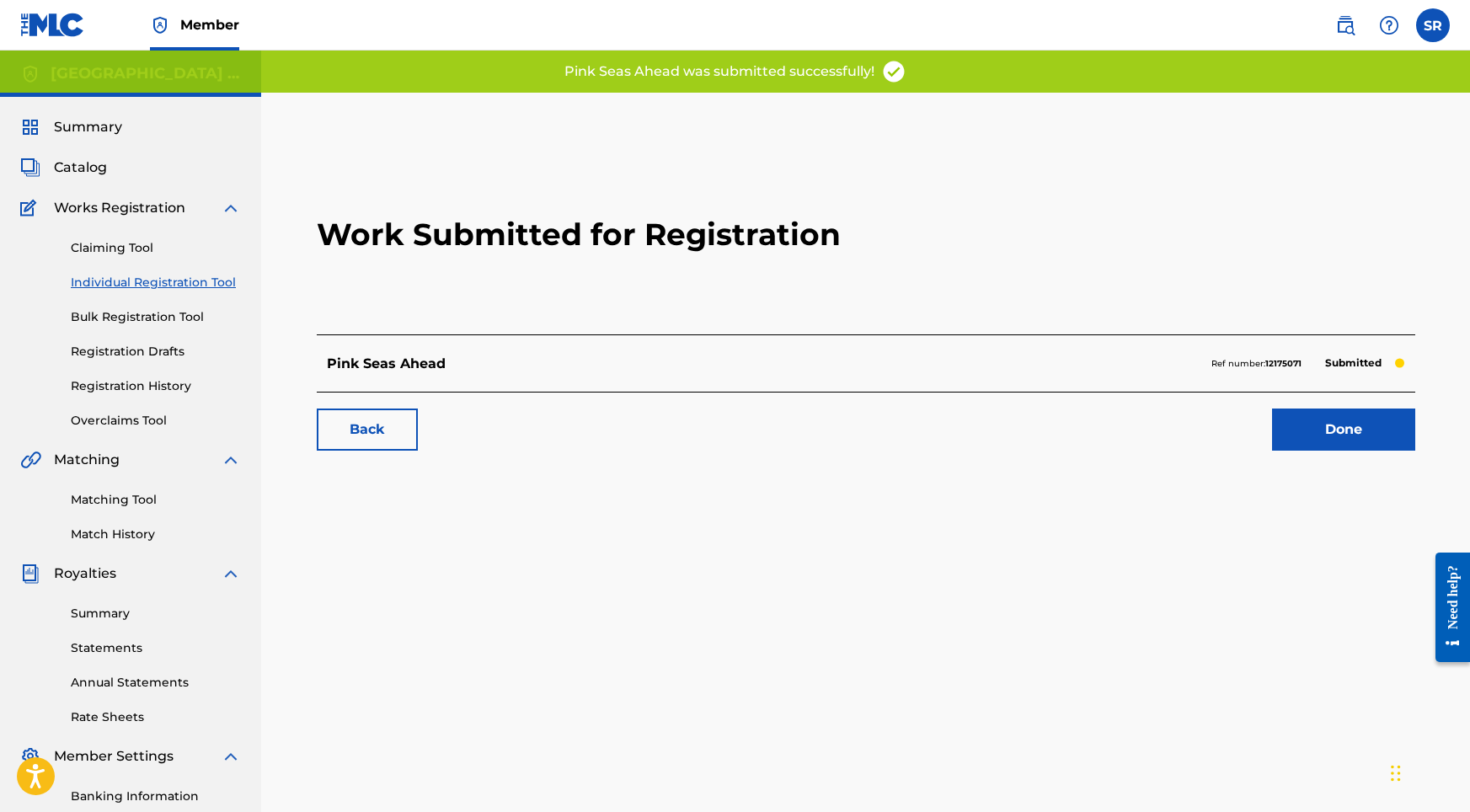
click at [1290, 435] on link "Done" at bounding box center [1343, 429] width 143 height 42
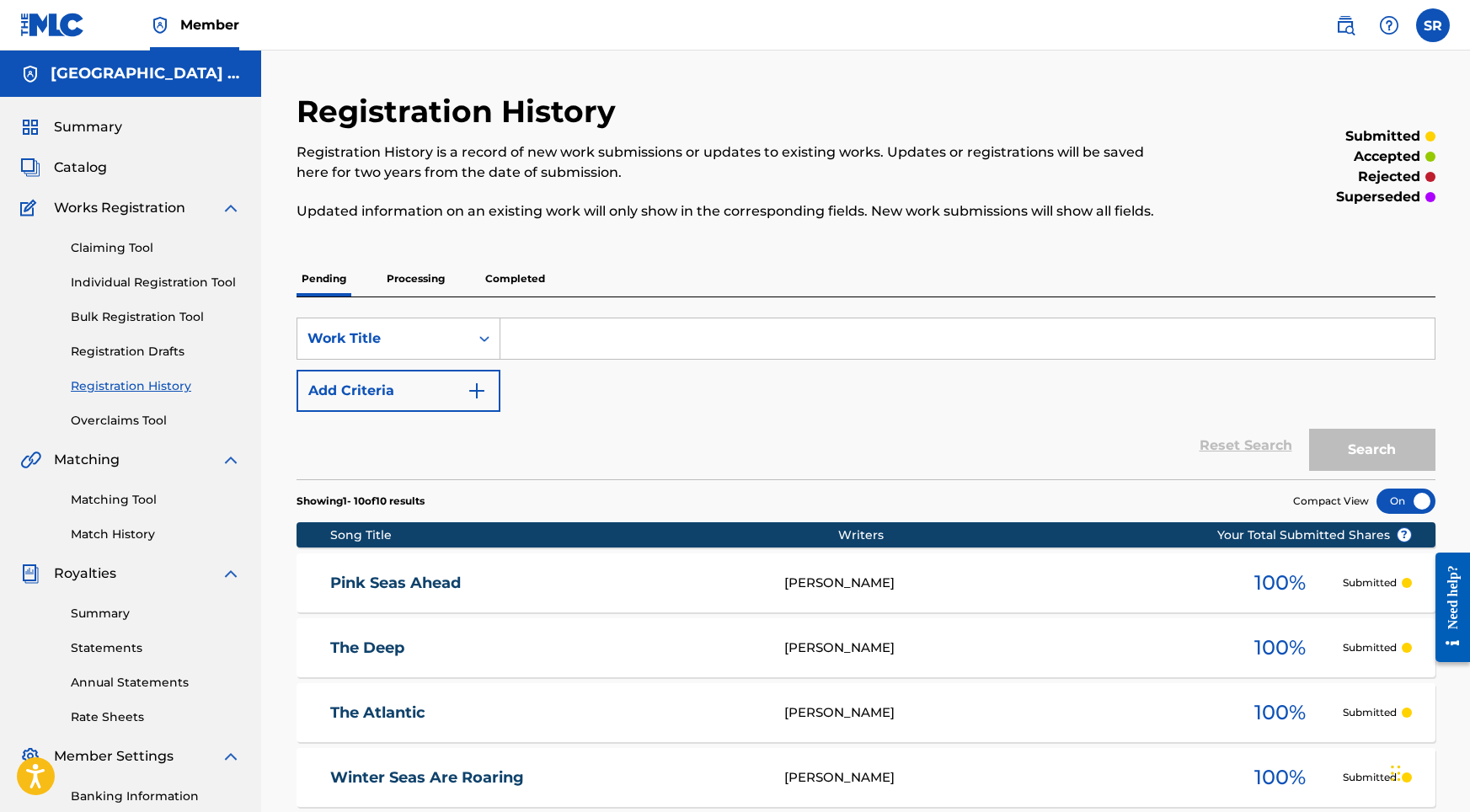
click at [592, 303] on div "SearchWithCriteria9162c1ce-9ed1-4b4c-ba9b-e48d9ee99e9b Work Title Add Criteria …" at bounding box center [866, 388] width 1139 height 182
click at [196, 284] on link "Individual Registration Tool" at bounding box center [156, 282] width 170 height 18
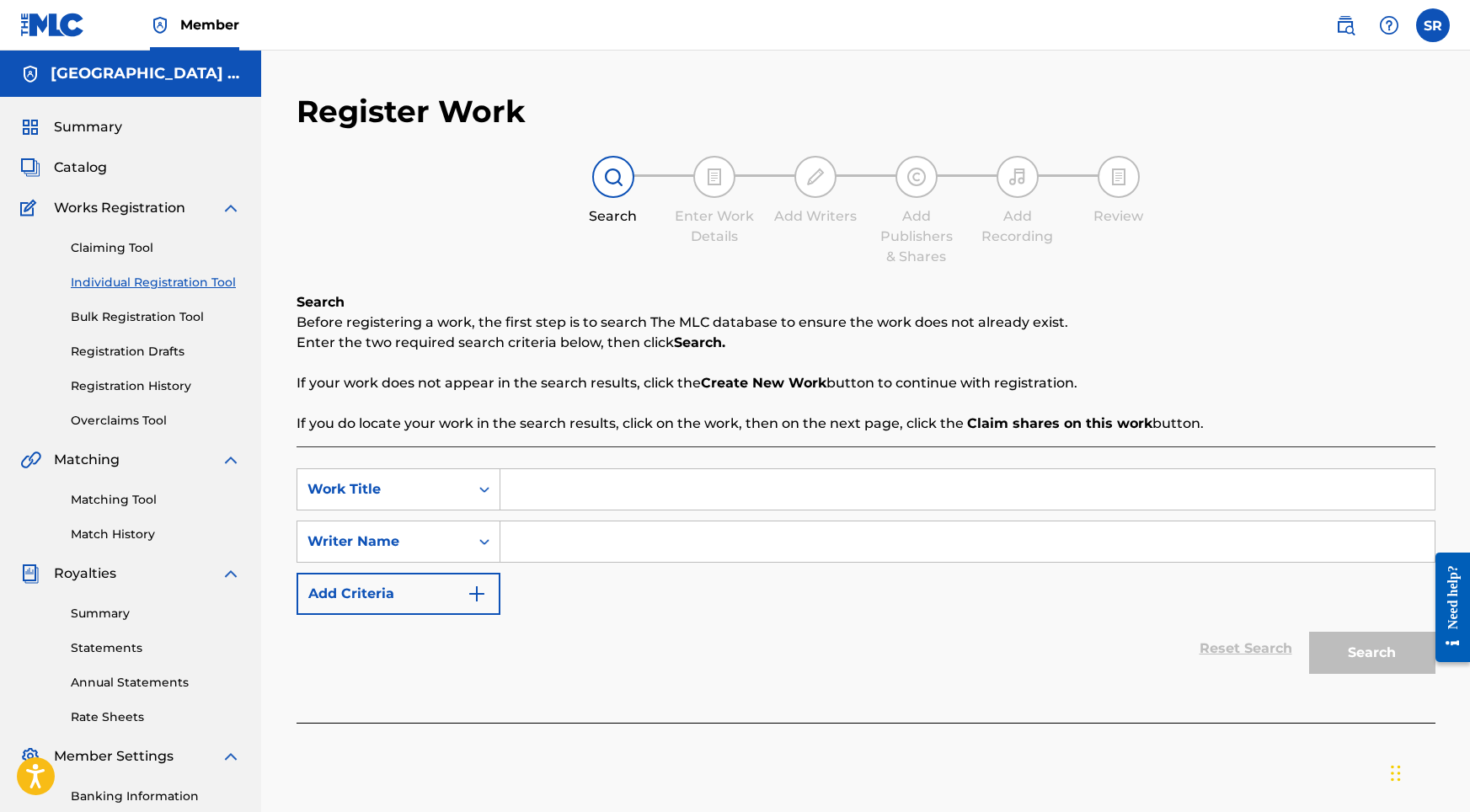
click at [613, 484] on input "Search Form" at bounding box center [967, 489] width 935 height 40
click at [615, 540] on input "Search Form" at bounding box center [967, 541] width 935 height 40
click at [1328, 671] on button "Search" at bounding box center [1373, 652] width 127 height 42
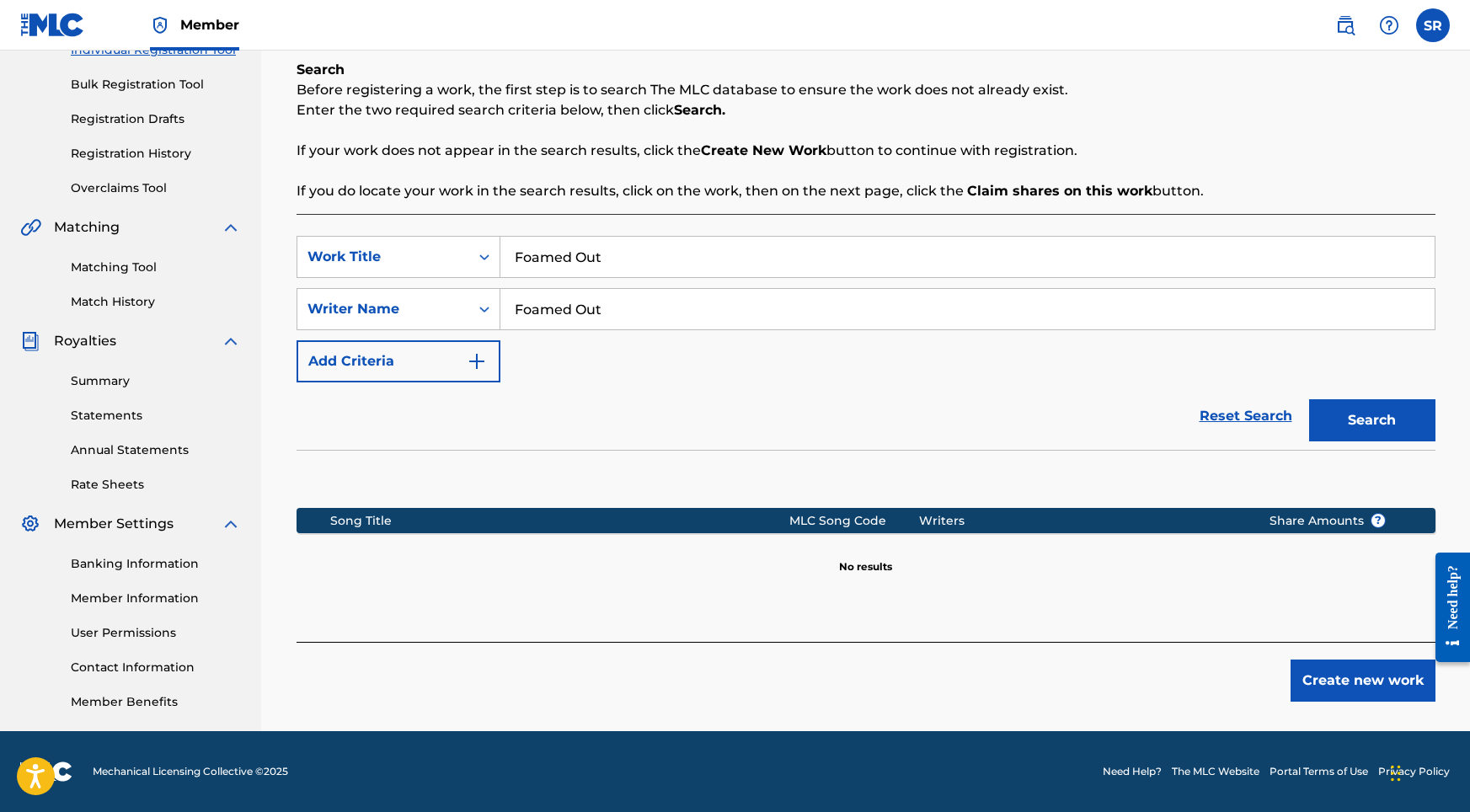
scroll to position [232, 0]
click at [1362, 698] on button "Create new work" at bounding box center [1362, 680] width 145 height 42
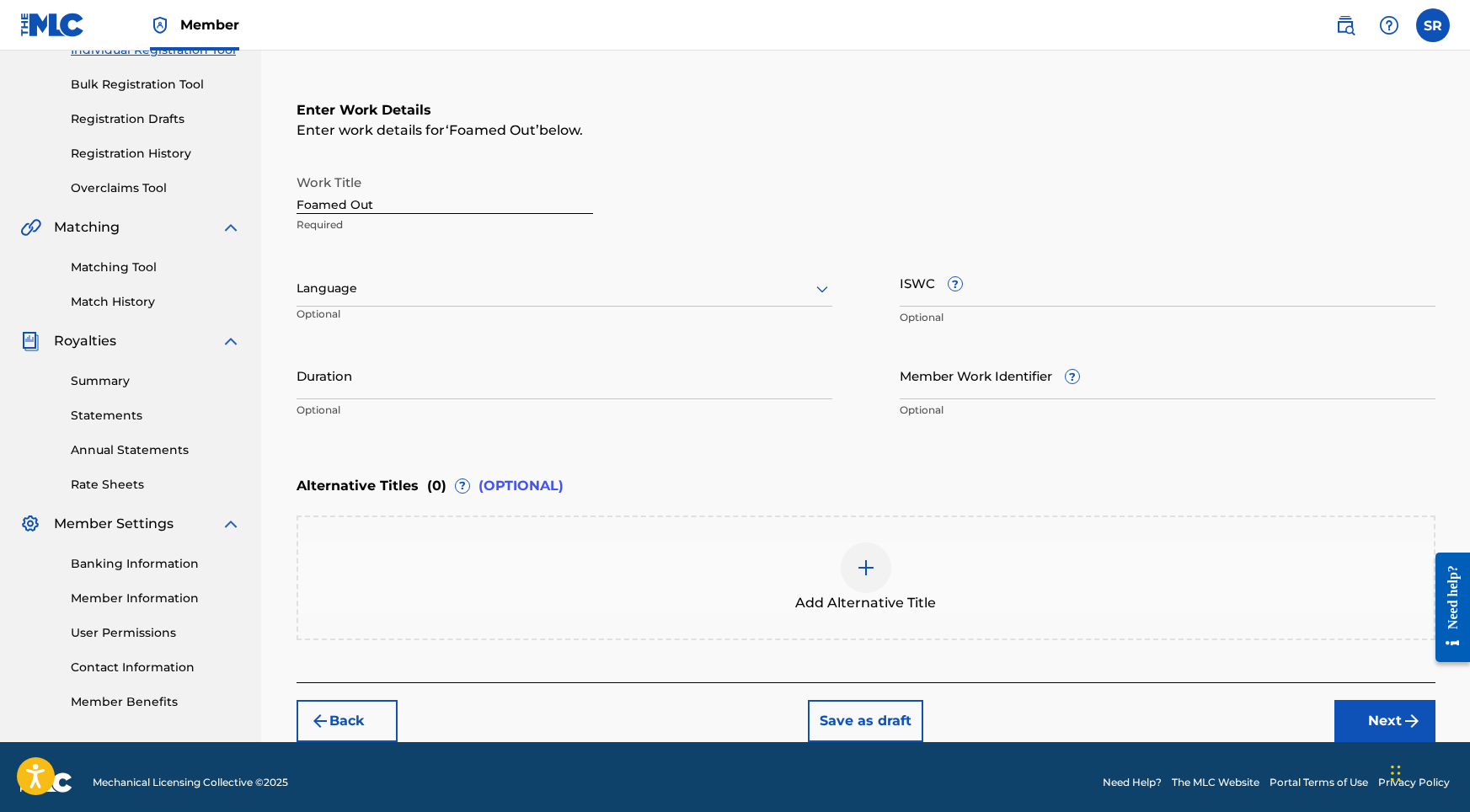
click at [474, 282] on div at bounding box center [564, 288] width 536 height 21
click at [429, 336] on div "English" at bounding box center [564, 326] width 534 height 38
click at [462, 373] on input "Duration" at bounding box center [564, 375] width 536 height 48
click at [861, 554] on div at bounding box center [865, 567] width 50 height 50
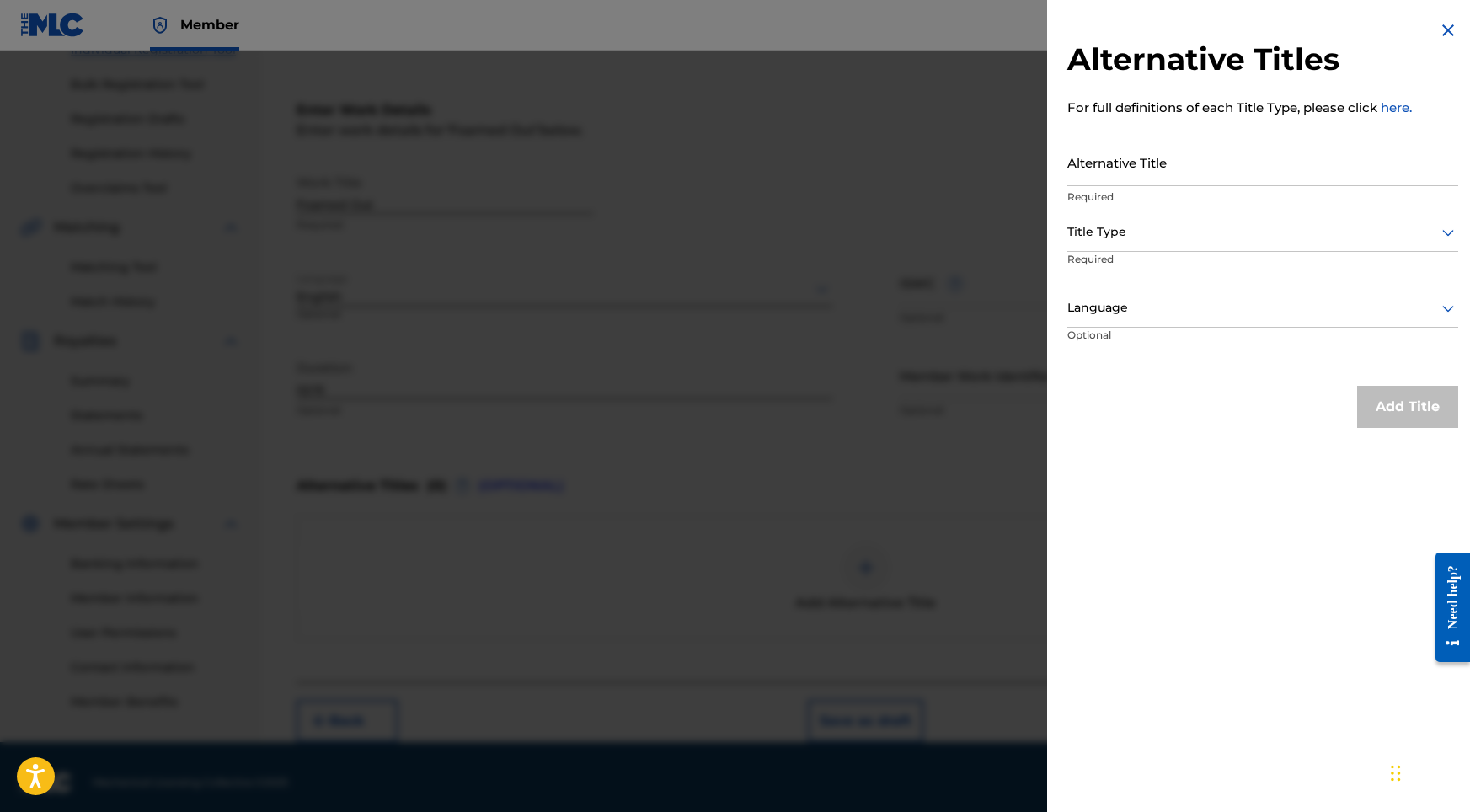
click at [1139, 178] on input "Alternative Title" at bounding box center [1262, 162] width 391 height 48
click at [1123, 234] on div at bounding box center [1262, 232] width 391 height 21
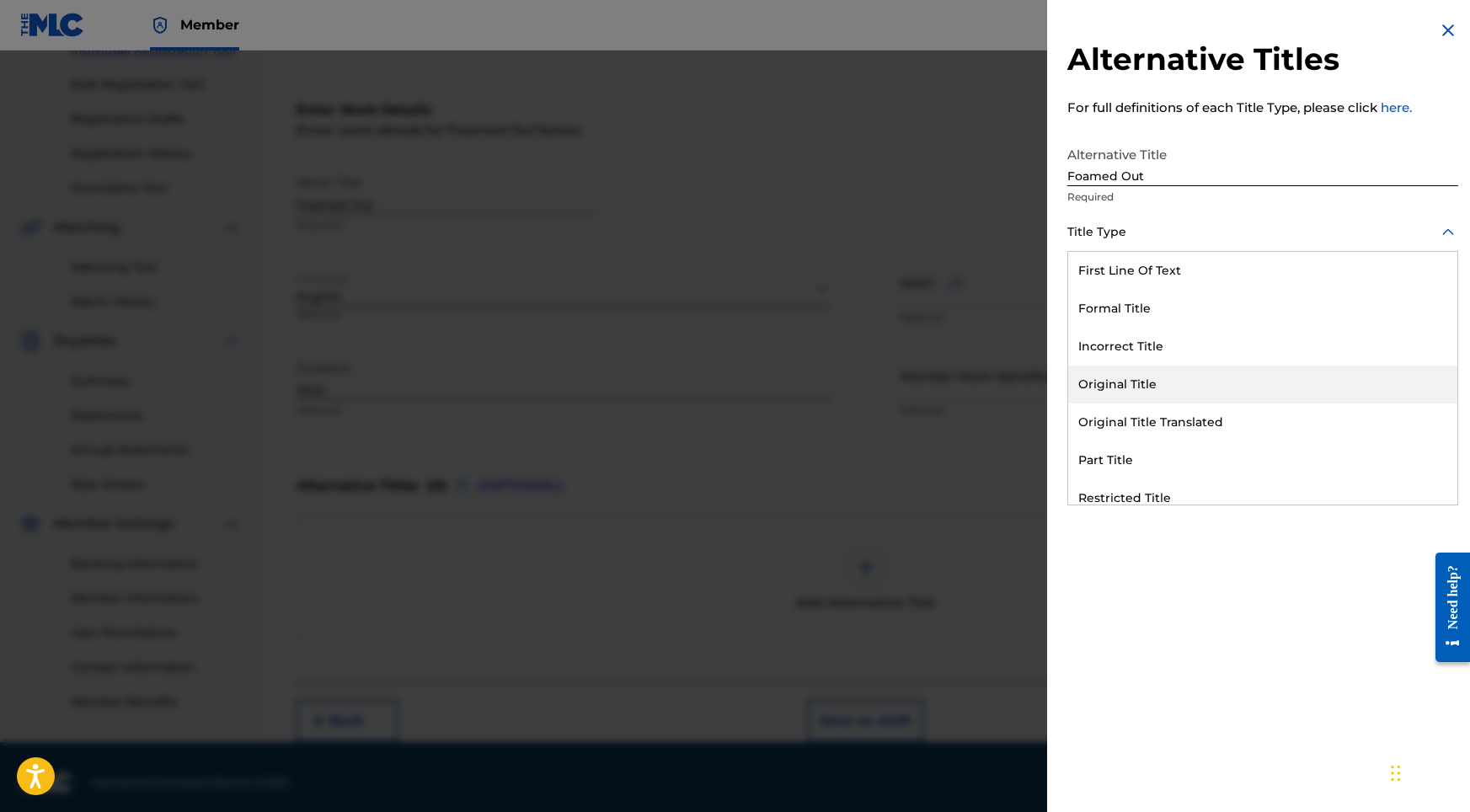
click at [1125, 376] on div "Original Title" at bounding box center [1262, 385] width 389 height 38
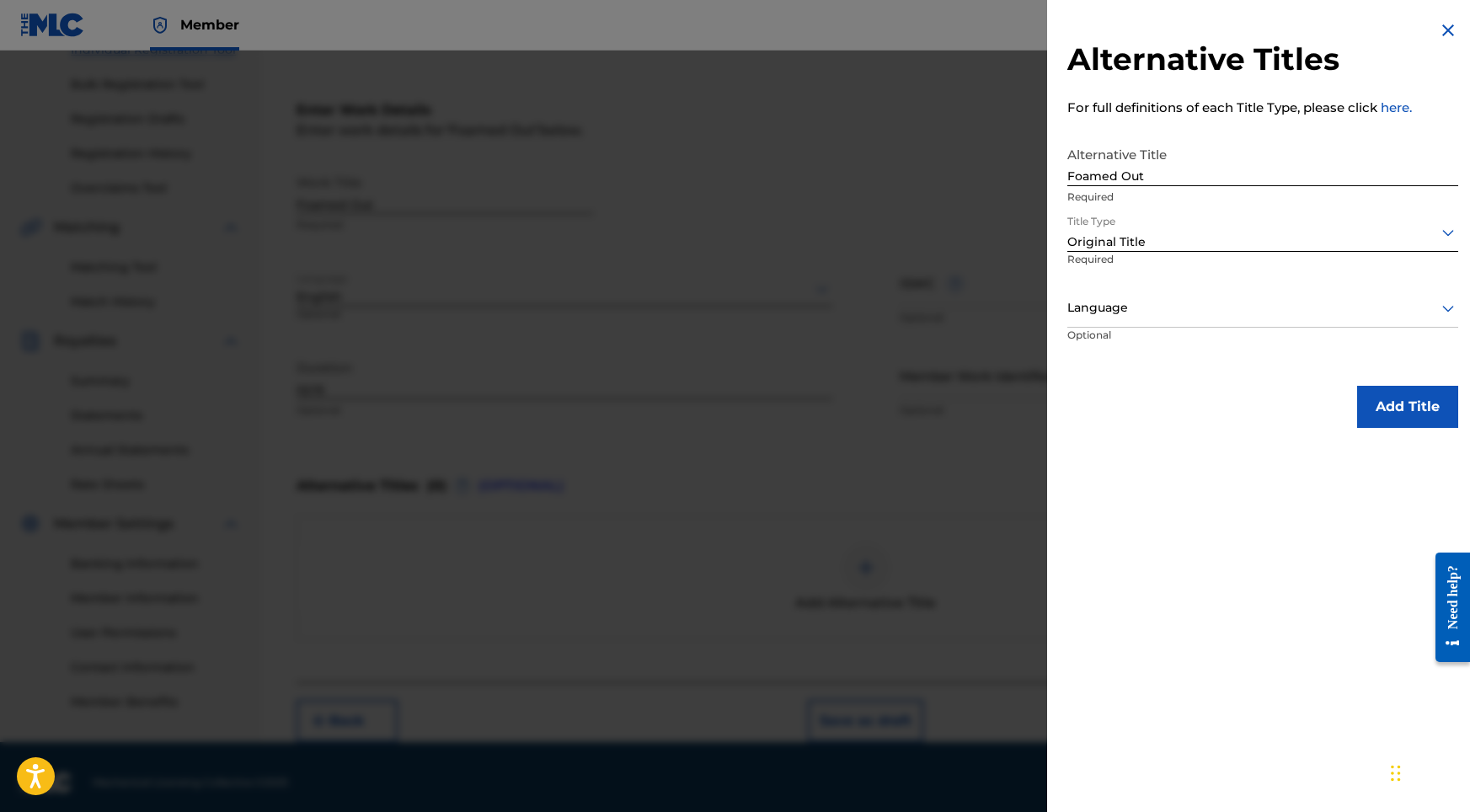
click at [1142, 338] on p "Optional" at bounding box center [1131, 346] width 127 height 38
click at [1145, 320] on div "Language" at bounding box center [1262, 309] width 391 height 38
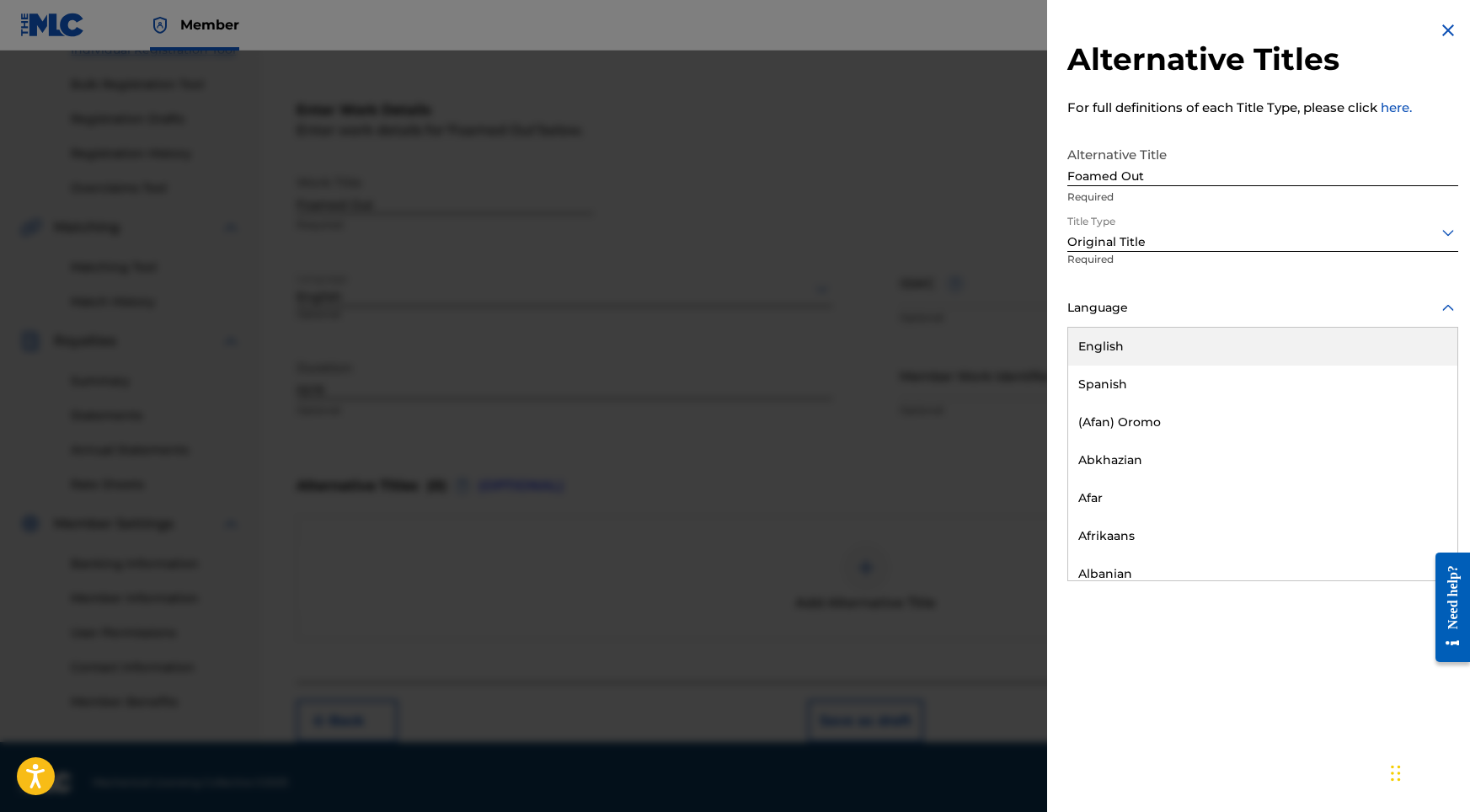
click at [1129, 347] on div "English" at bounding box center [1262, 346] width 389 height 38
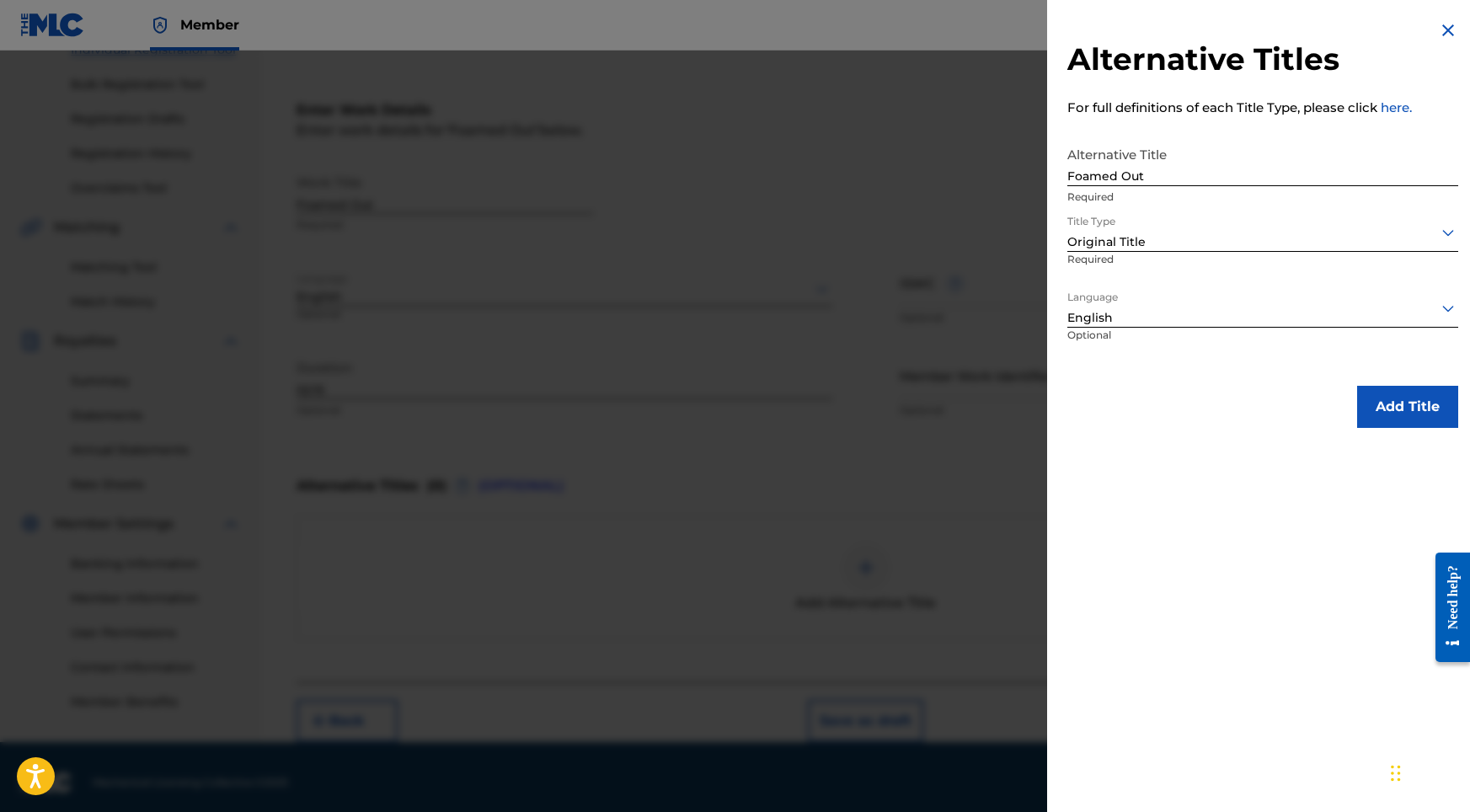
click at [1414, 405] on button "Add Title" at bounding box center [1408, 406] width 101 height 42
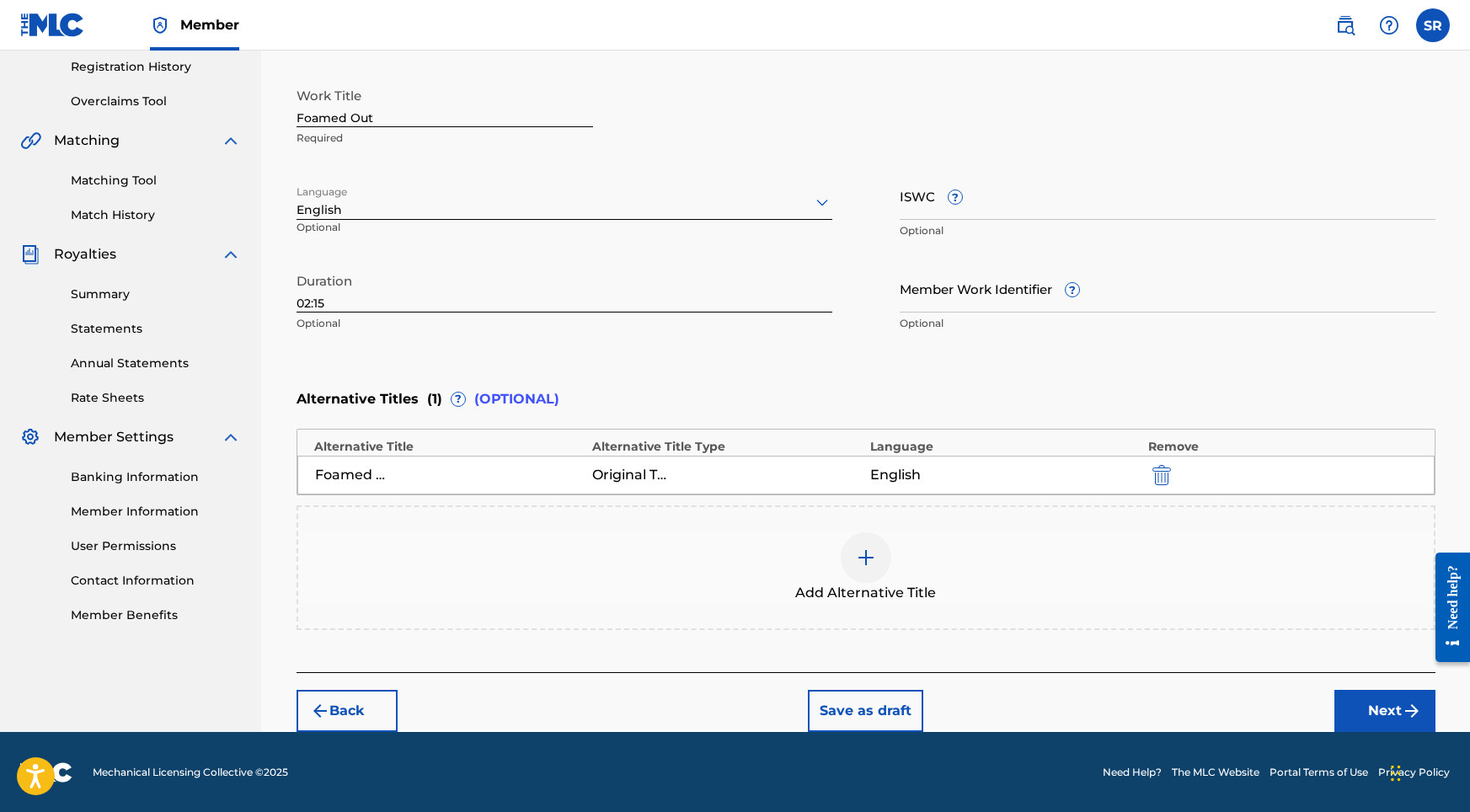
click at [1377, 695] on button "Next" at bounding box center [1384, 710] width 101 height 42
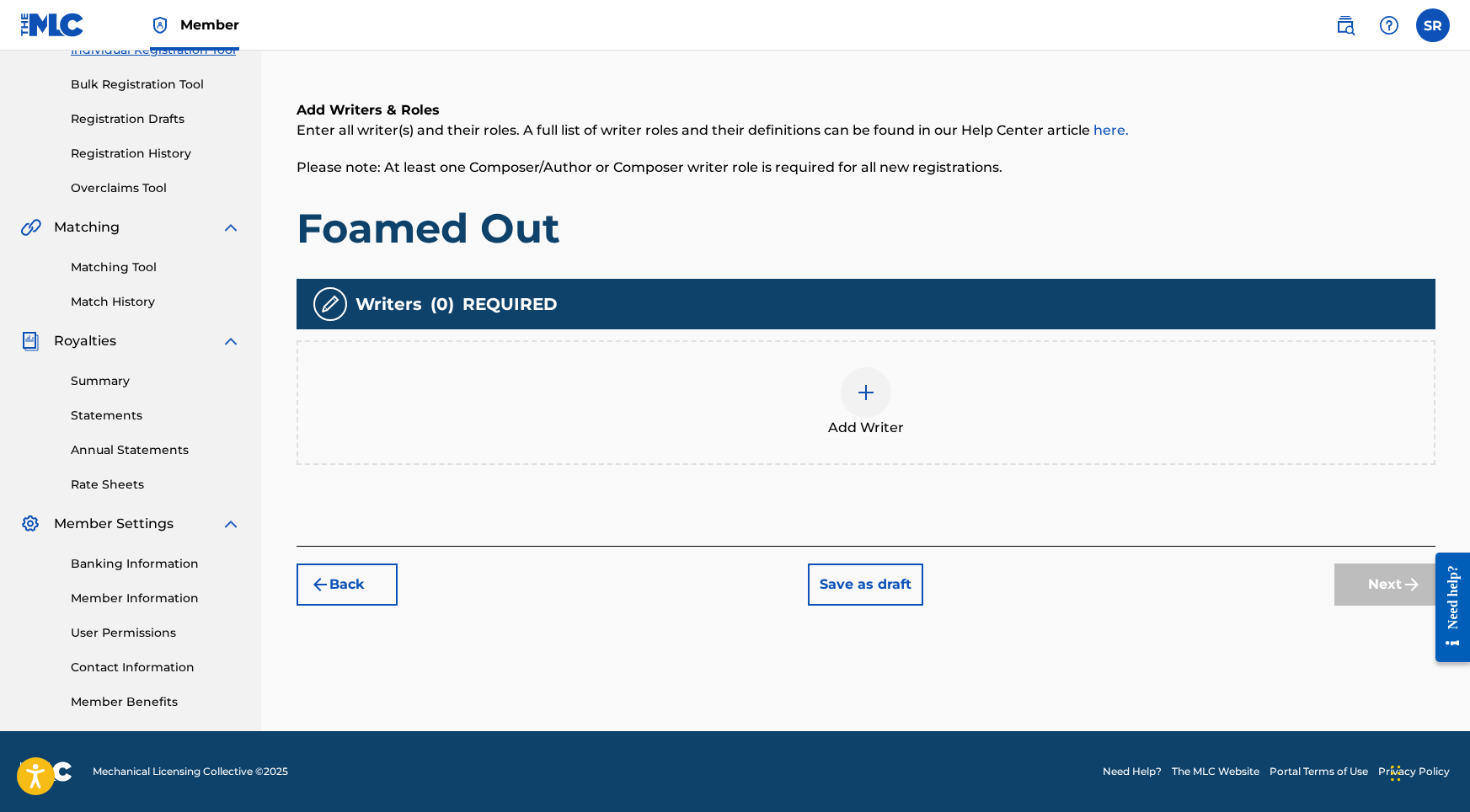
click at [859, 367] on div "Add Writer" at bounding box center [866, 403] width 1139 height 125
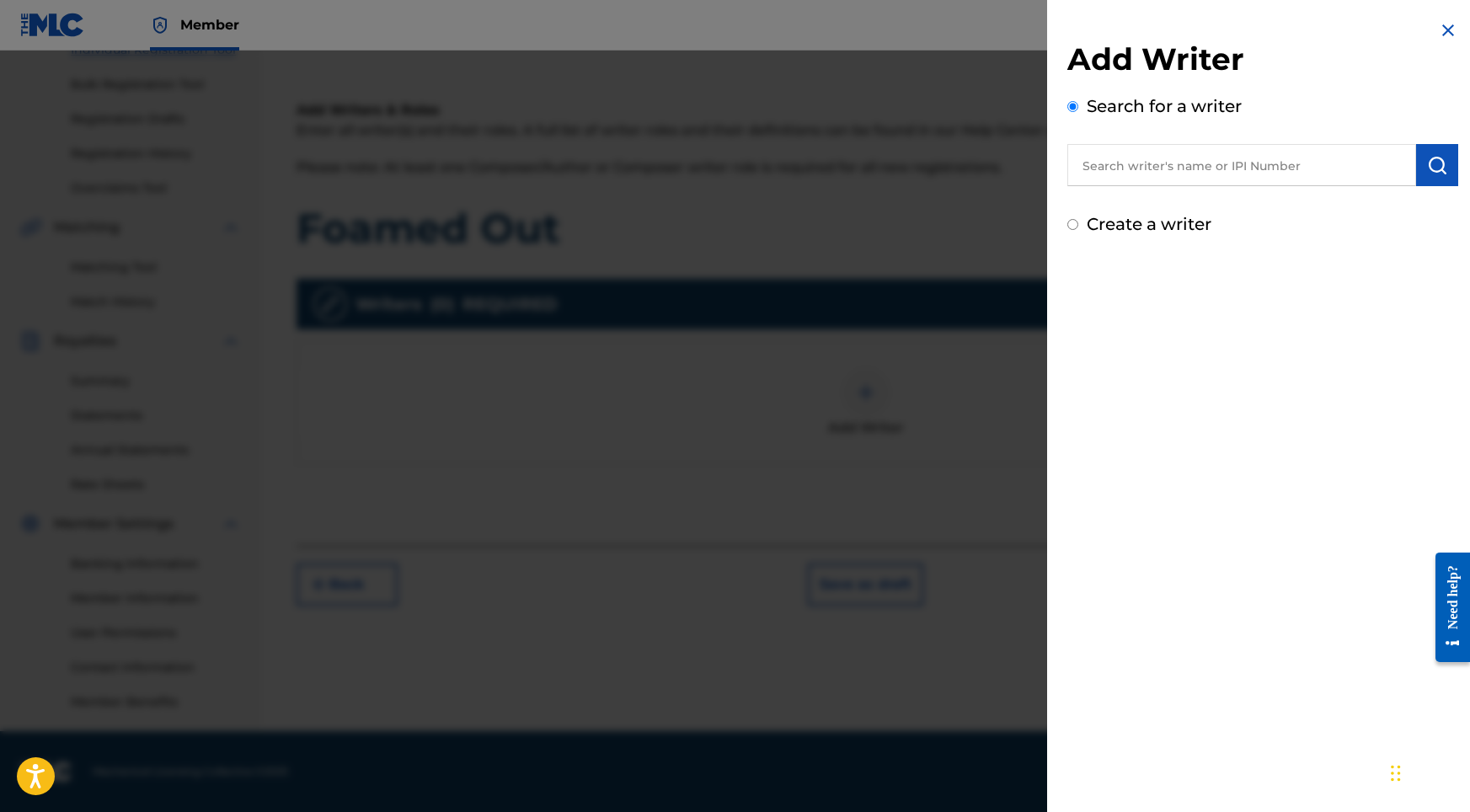
click at [1264, 172] on input "text" at bounding box center [1242, 164] width 349 height 42
click at [1453, 162] on div "Add Writer Search for a writer [PERSON_NAME] [PERSON_NAME] Create a writer" at bounding box center [1263, 128] width 431 height 256
click at [1431, 162] on img "submit" at bounding box center [1438, 165] width 21 height 21
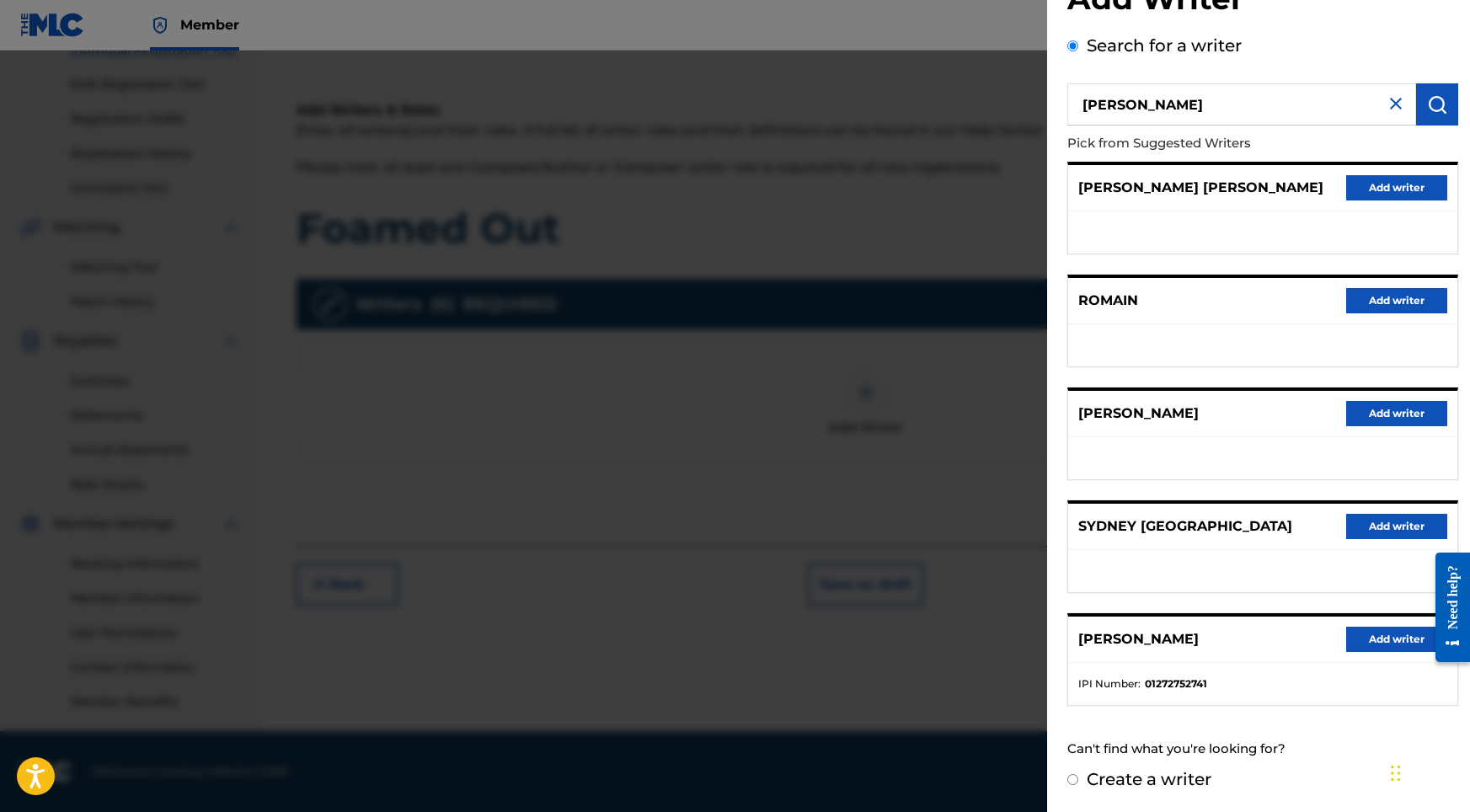
scroll to position [75, 0]
click at [1355, 627] on button "Add writer" at bounding box center [1396, 639] width 101 height 26
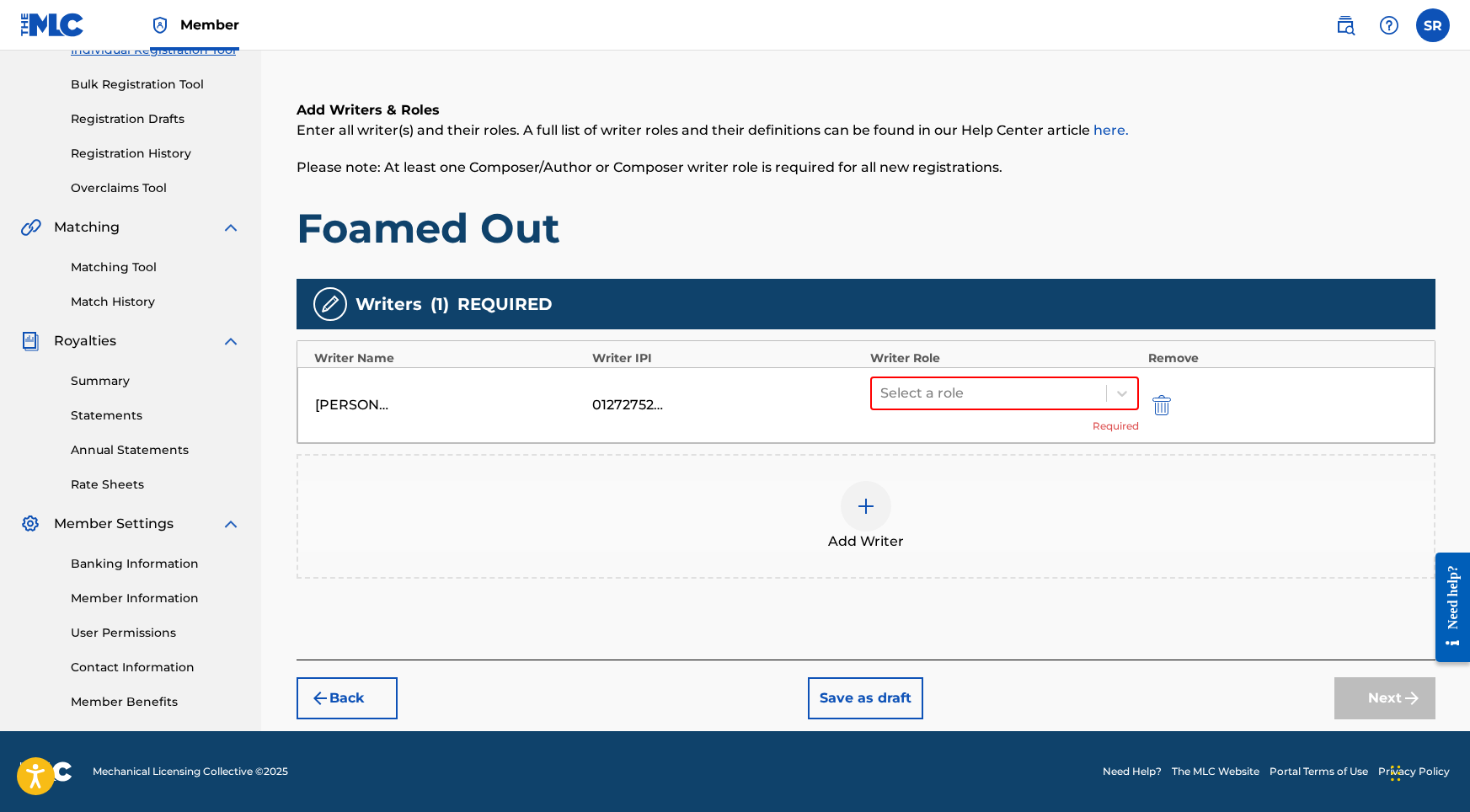
click at [936, 411] on div "Select a role Required" at bounding box center [1005, 404] width 269 height 57
click at [936, 400] on div at bounding box center [989, 393] width 218 height 24
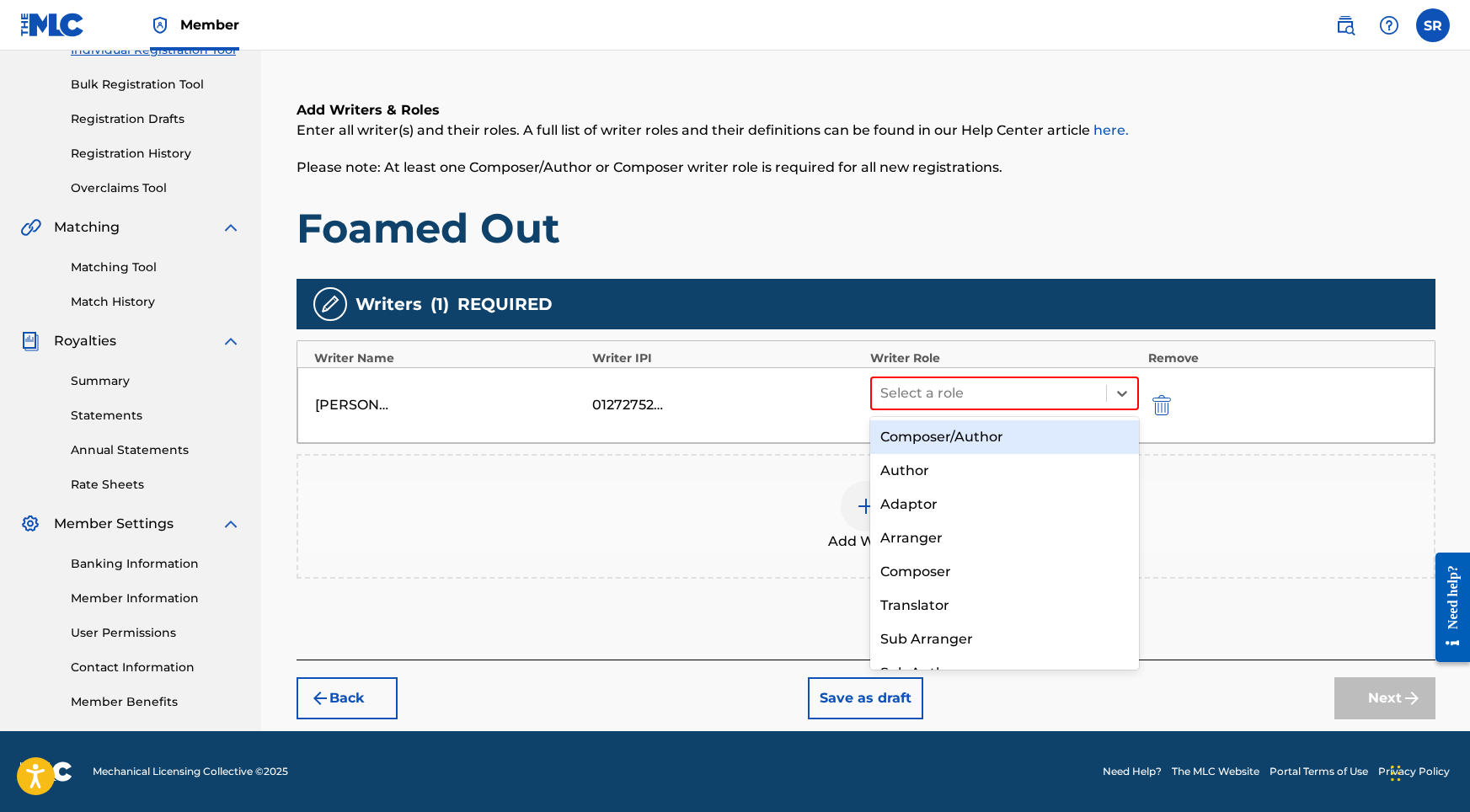
click at [932, 432] on div "Composer/Author" at bounding box center [1005, 437] width 269 height 33
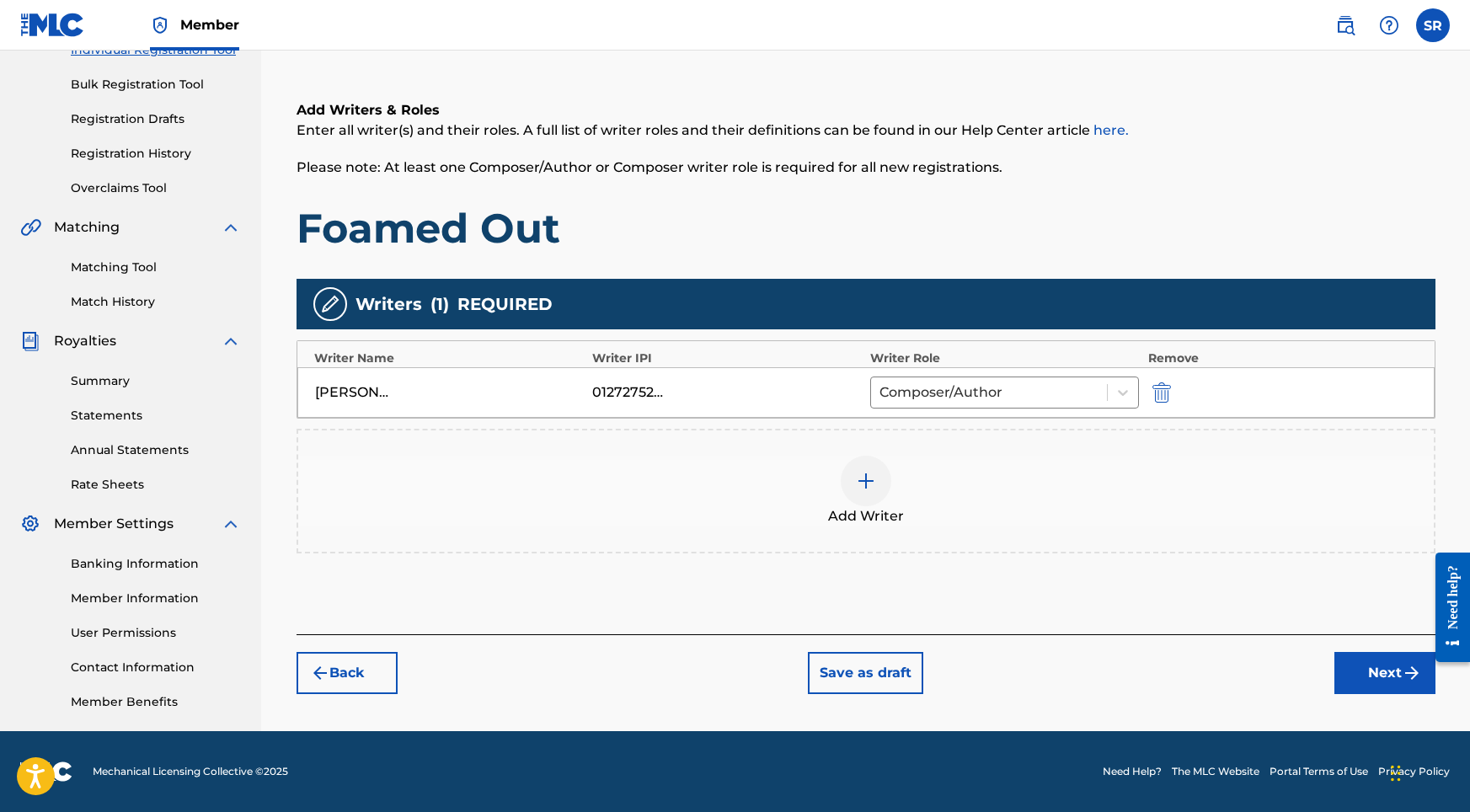
click at [1360, 655] on button "Next" at bounding box center [1384, 672] width 101 height 42
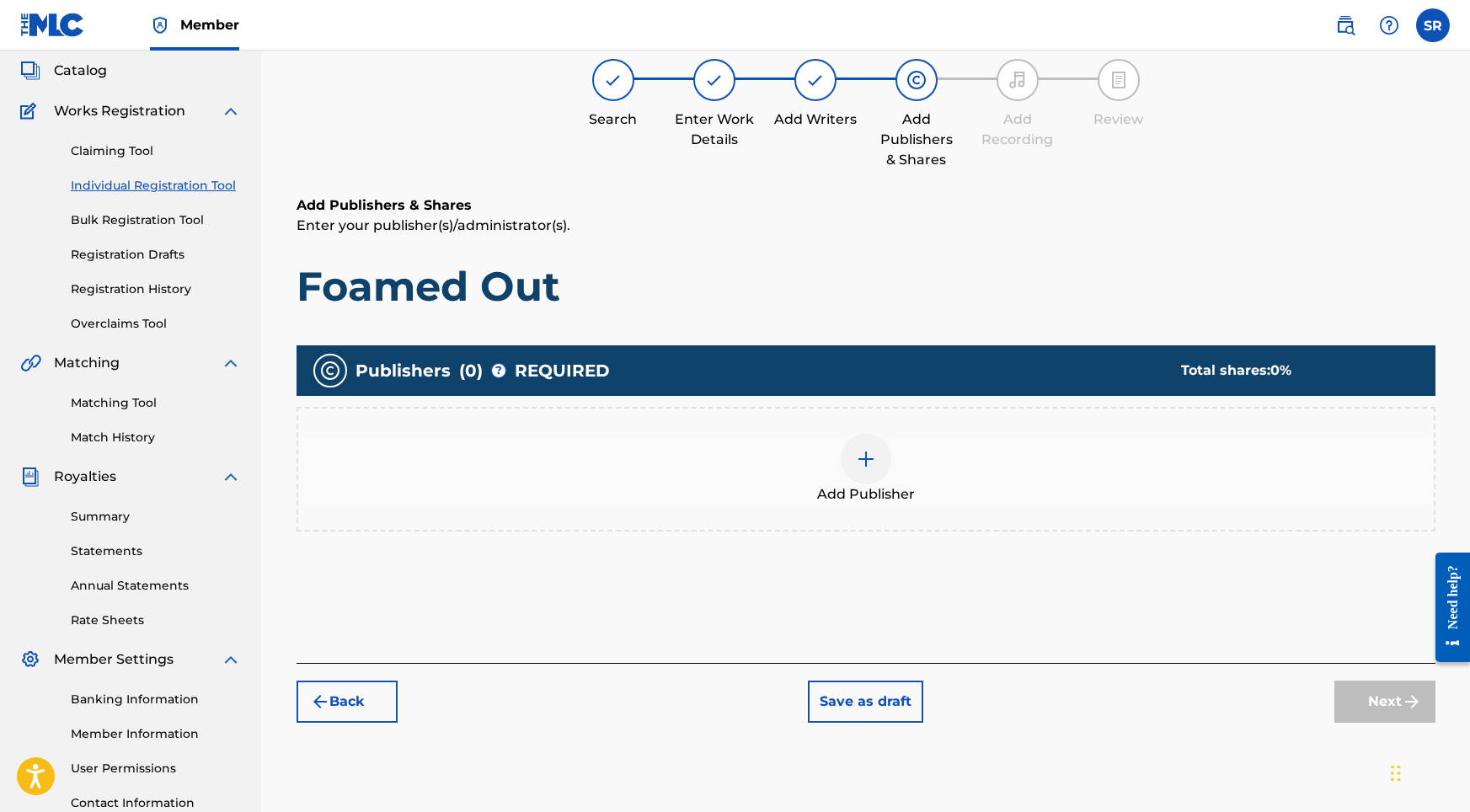
scroll to position [76, 0]
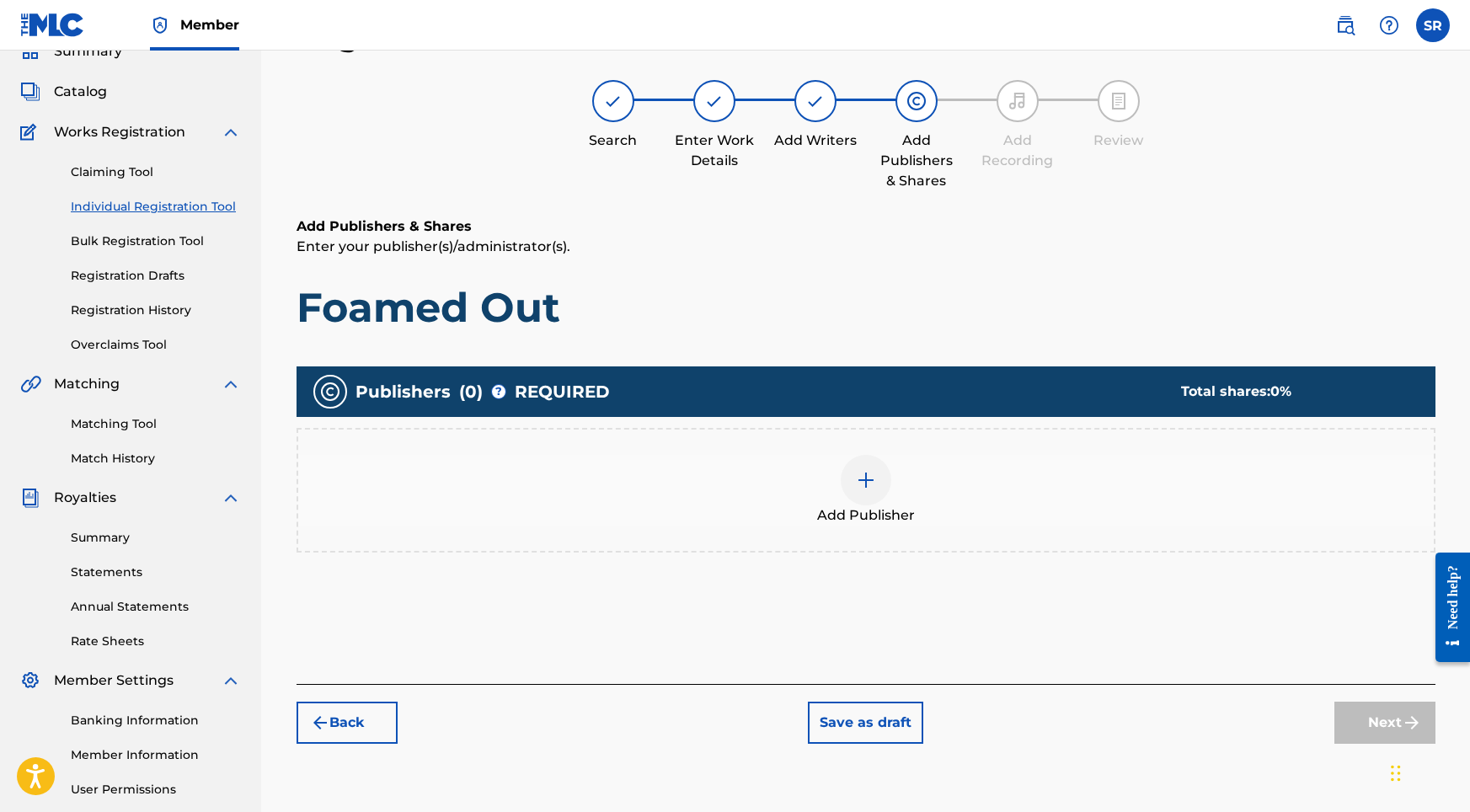
click at [866, 488] on img at bounding box center [866, 480] width 21 height 21
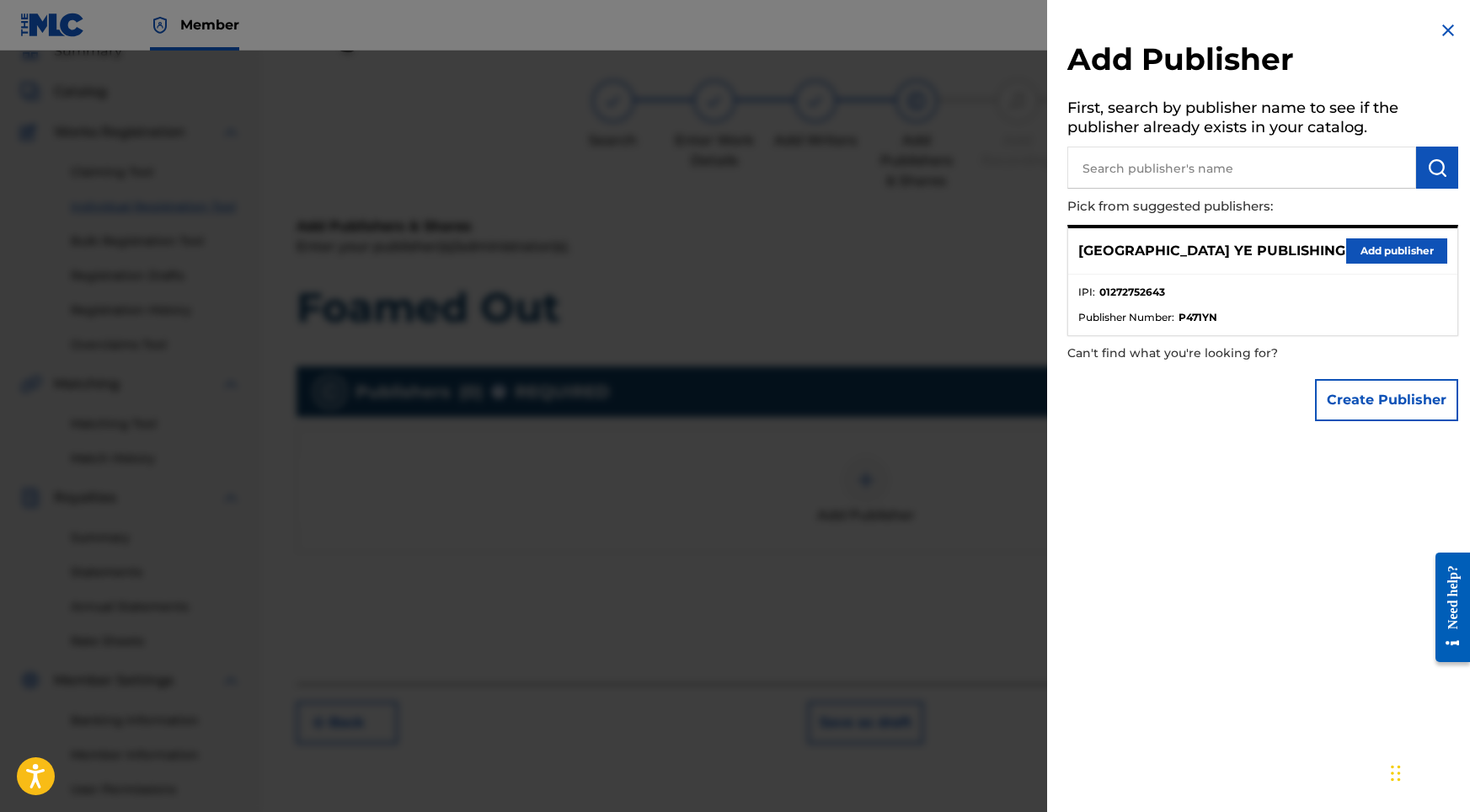
click at [1355, 250] on button "Add publisher" at bounding box center [1396, 251] width 101 height 26
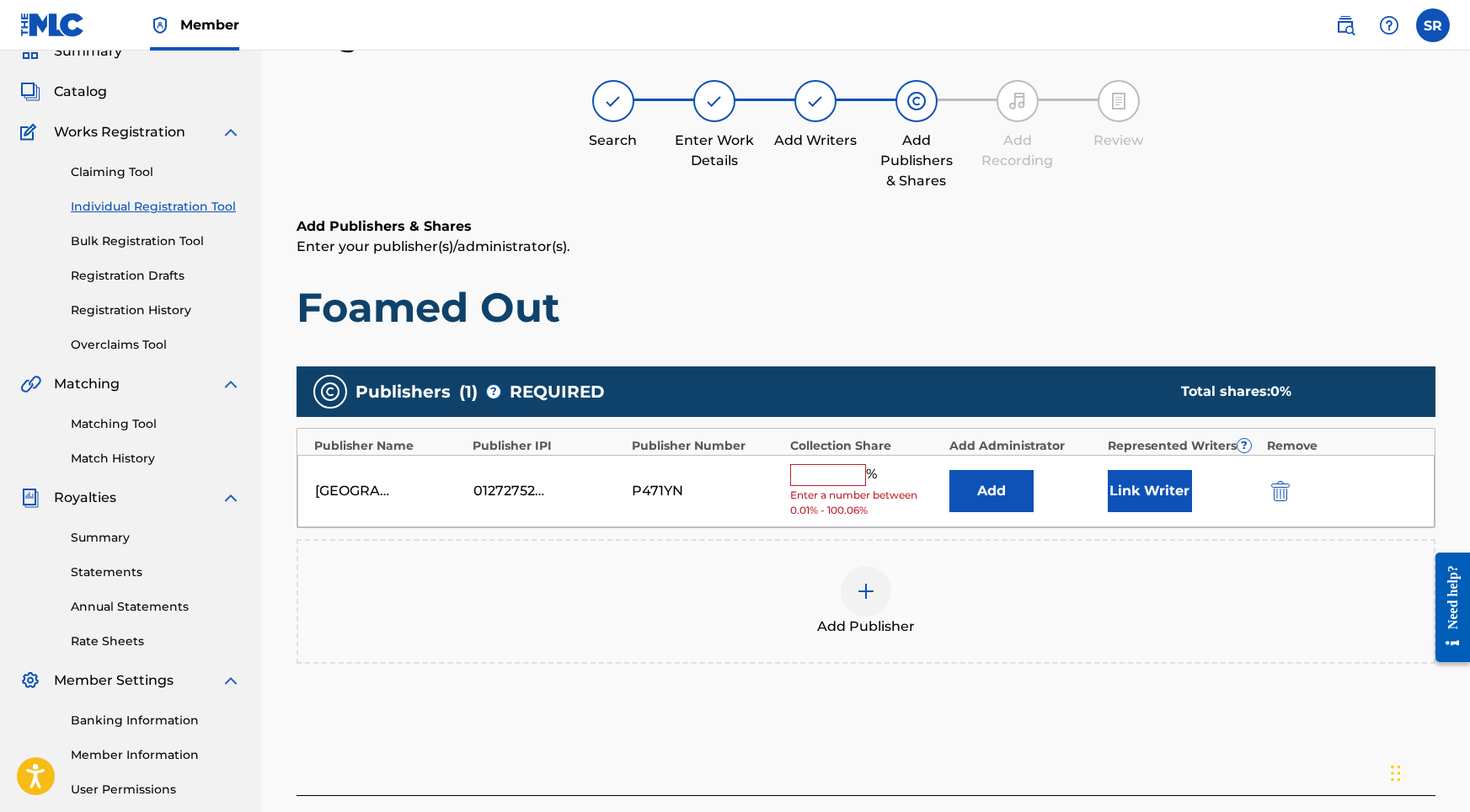
scroll to position [85, 0]
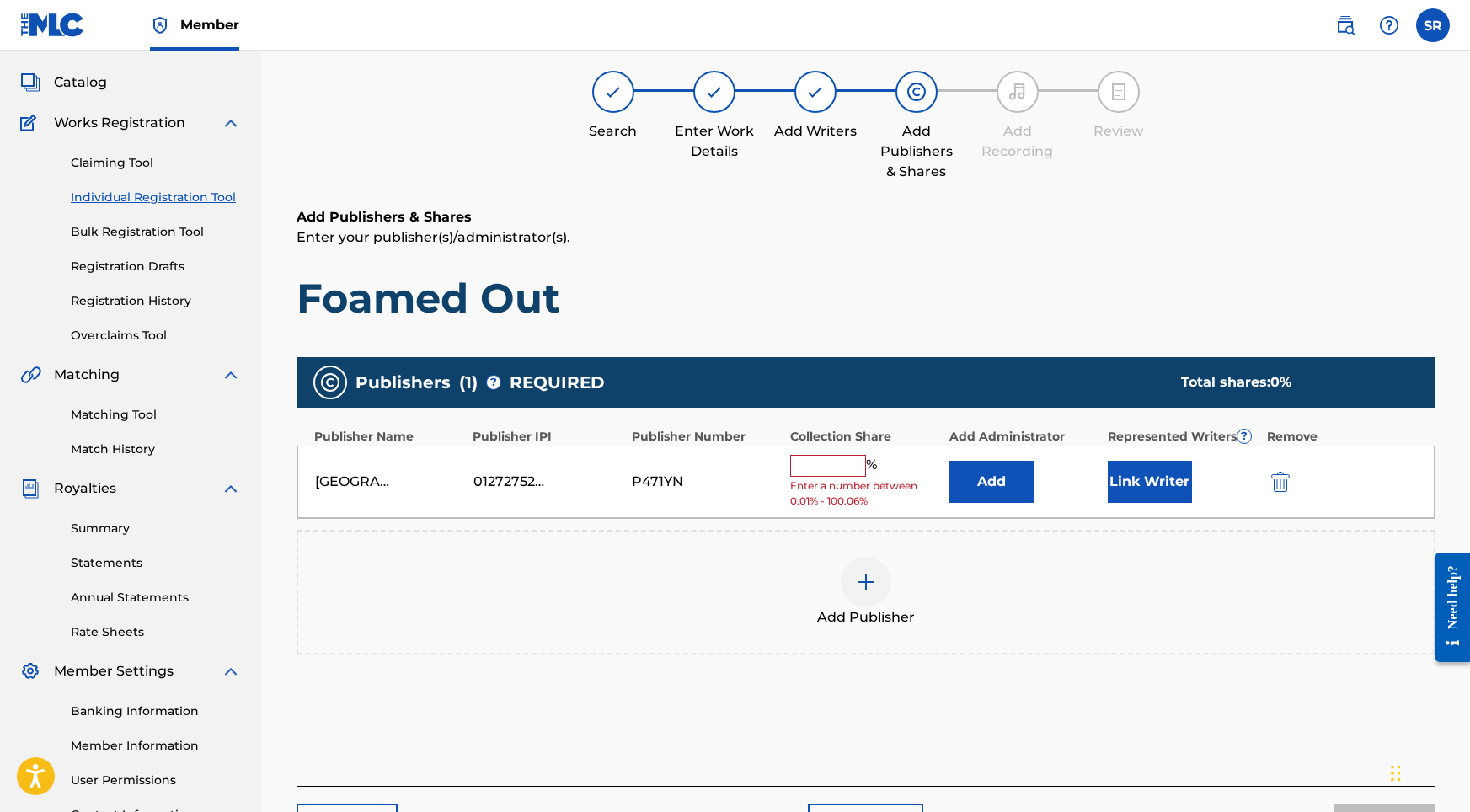
click at [853, 479] on span "Enter a number between 0.01% - 100.06%" at bounding box center [865, 493] width 150 height 30
click at [851, 474] on div "%" at bounding box center [835, 466] width 91 height 22
click at [840, 464] on input "text" at bounding box center [828, 466] width 76 height 22
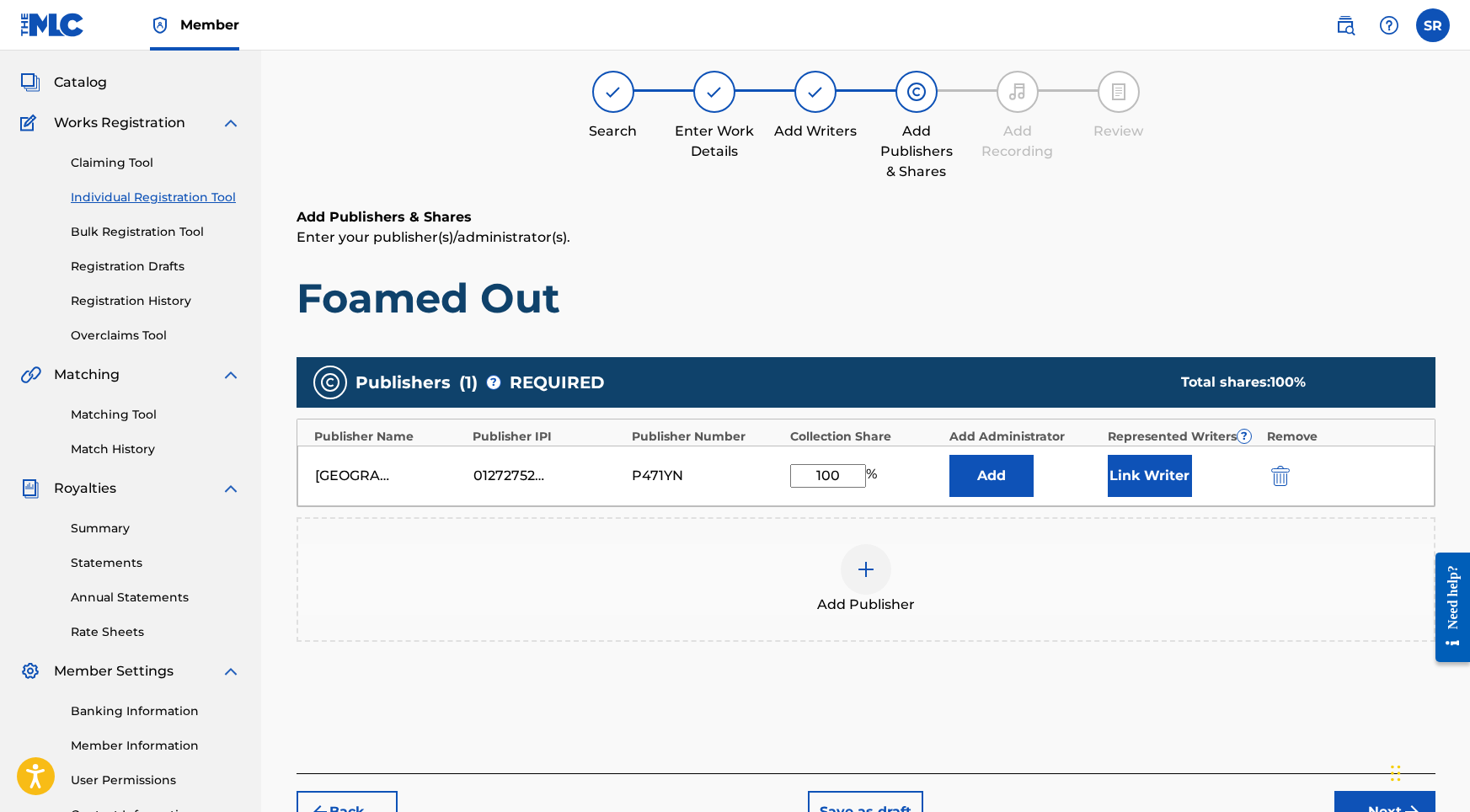
click at [1152, 476] on button "Link Writer" at bounding box center [1149, 475] width 85 height 42
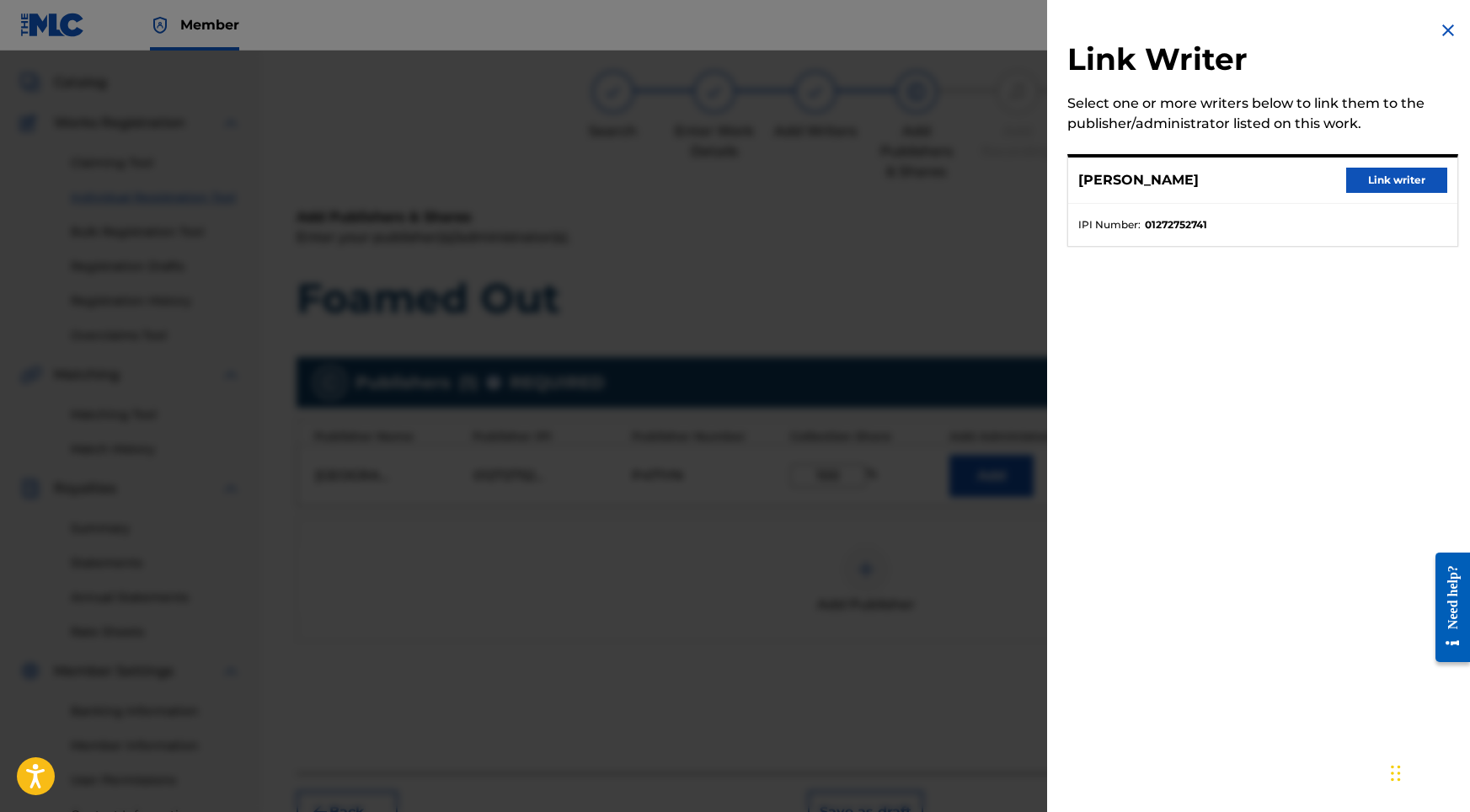
click at [1374, 141] on div "Link Writer Select one or more writers below to link them to the publisher/admi…" at bounding box center [1263, 144] width 431 height 287
click at [1369, 185] on button "Link writer" at bounding box center [1396, 180] width 101 height 26
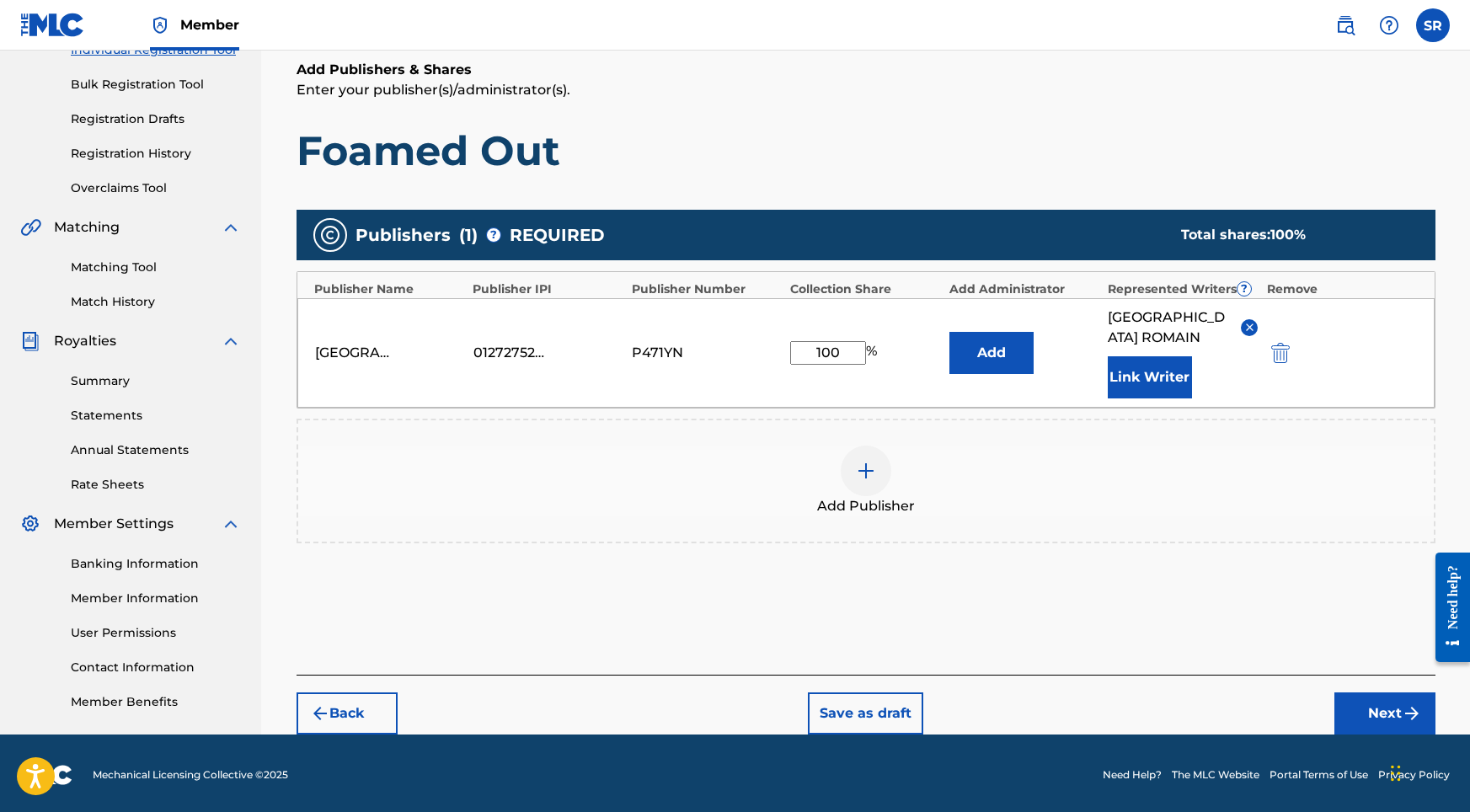
click at [1380, 711] on button "Next" at bounding box center [1384, 713] width 101 height 42
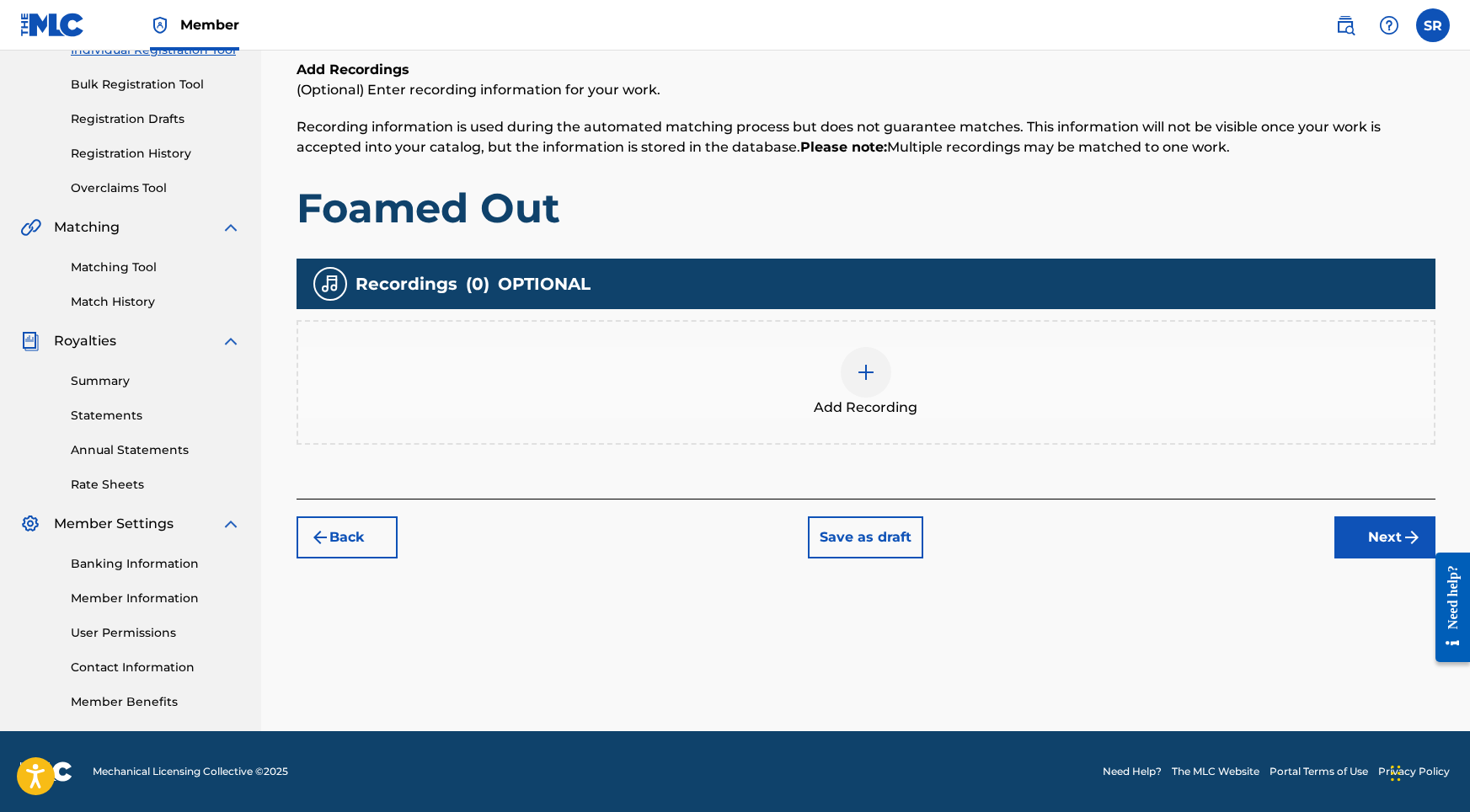
scroll to position [76, 0]
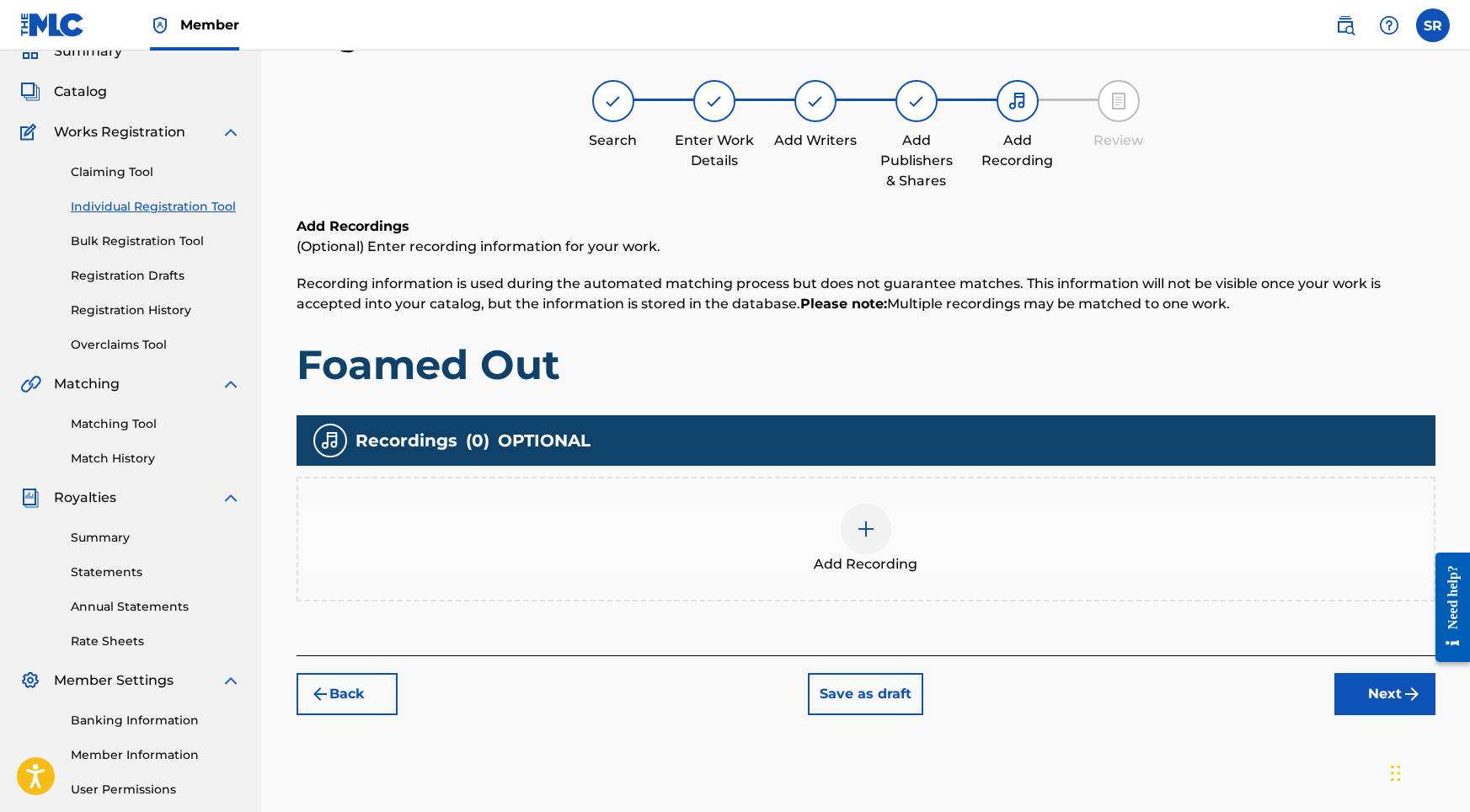
click at [875, 525] on img at bounding box center [866, 529] width 21 height 21
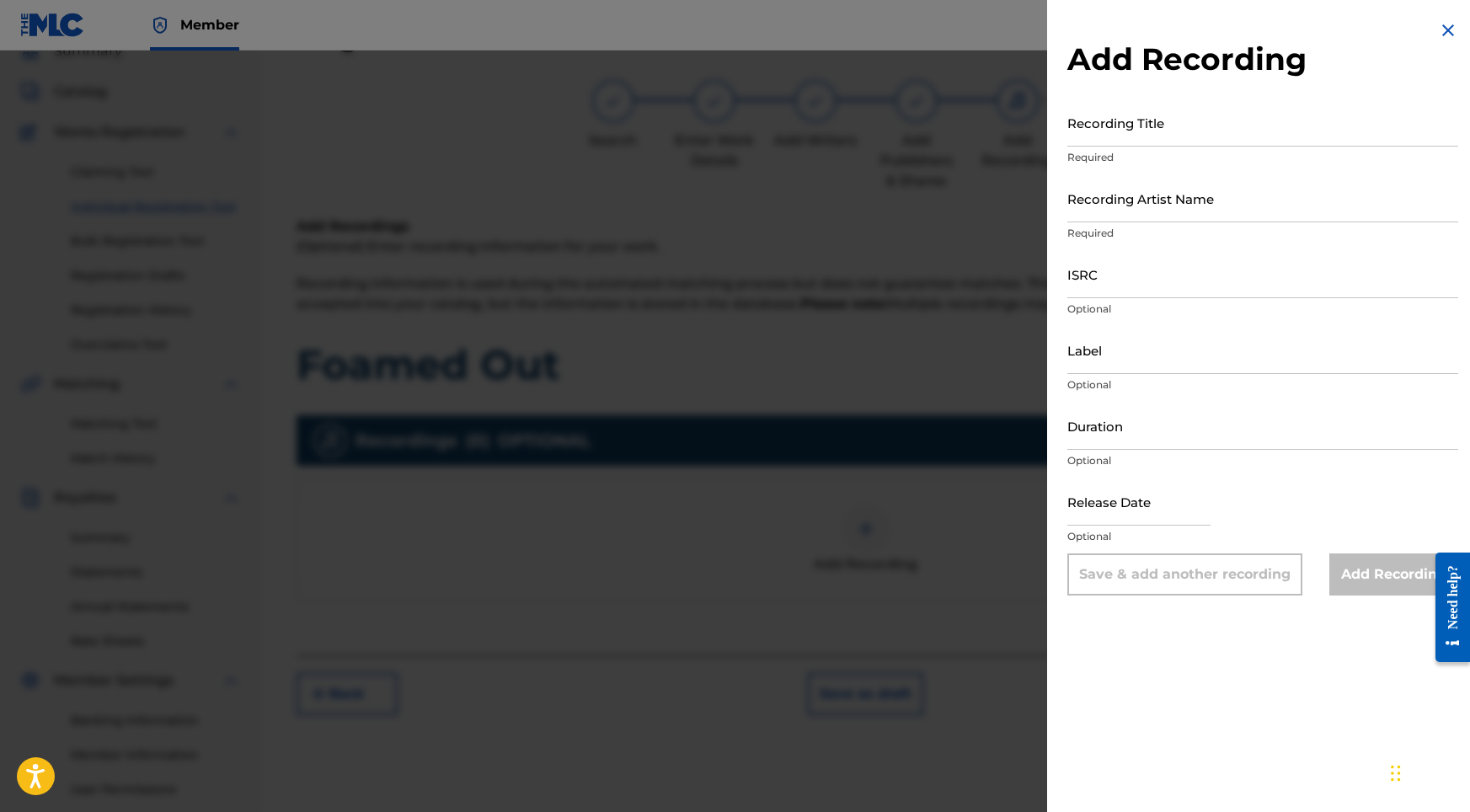
click at [1238, 134] on input "Recording Title" at bounding box center [1262, 122] width 391 height 48
click at [1131, 197] on input "Recording Artist Name" at bounding box center [1262, 198] width 391 height 48
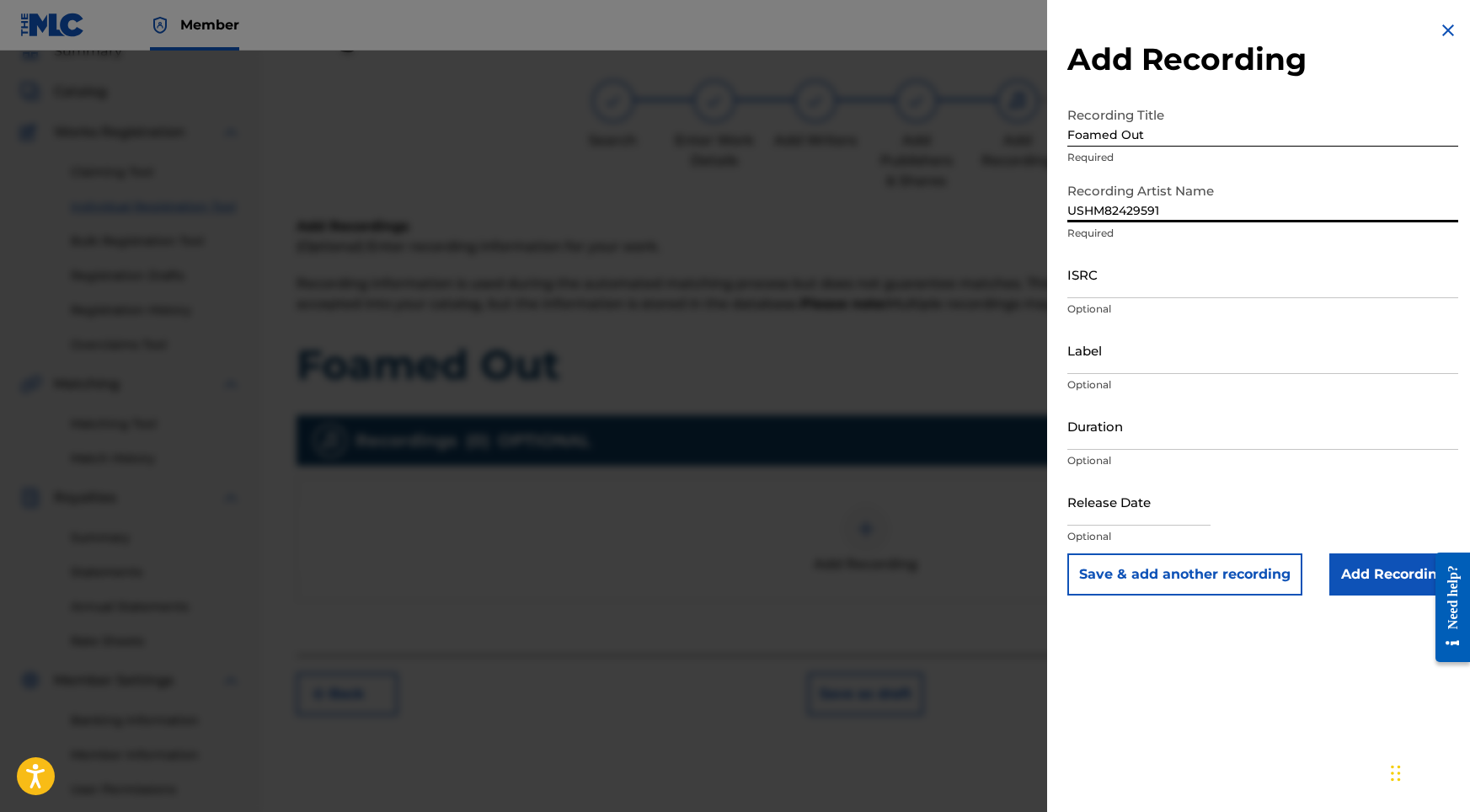
drag, startPoint x: 1166, startPoint y: 209, endPoint x: 998, endPoint y: 205, distance: 168.0
click at [998, 205] on div "Add Recording Recording Title Foamed Out Required Recording Artist Name USHM824…" at bounding box center [735, 431] width 1470 height 762
click at [1101, 297] on input "ISRC" at bounding box center [1262, 274] width 391 height 48
click at [1161, 444] on input "Duration" at bounding box center [1262, 426] width 391 height 48
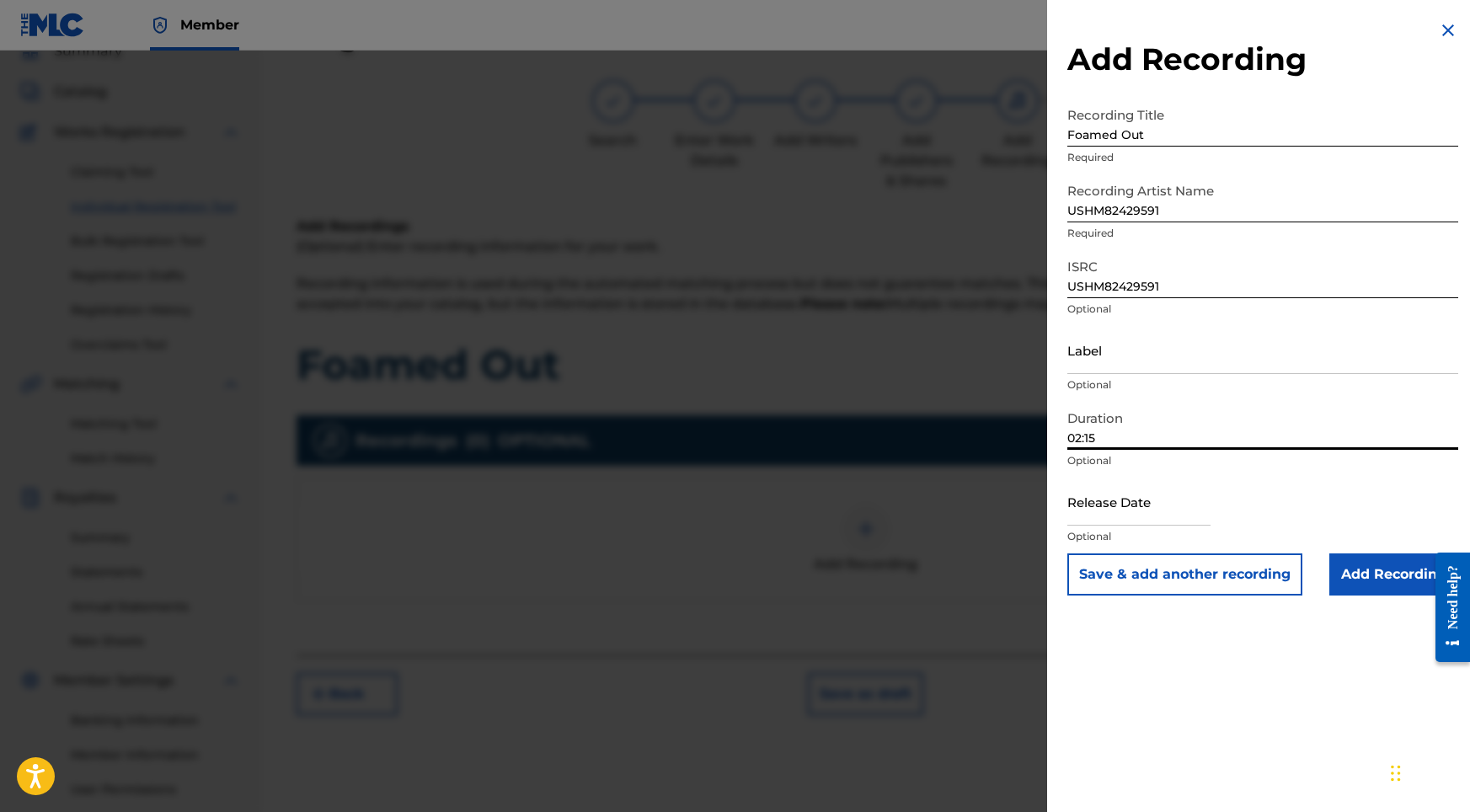
click at [1135, 527] on div at bounding box center [1138, 503] width 143 height 51
click at [1135, 521] on input "text" at bounding box center [1138, 502] width 143 height 48
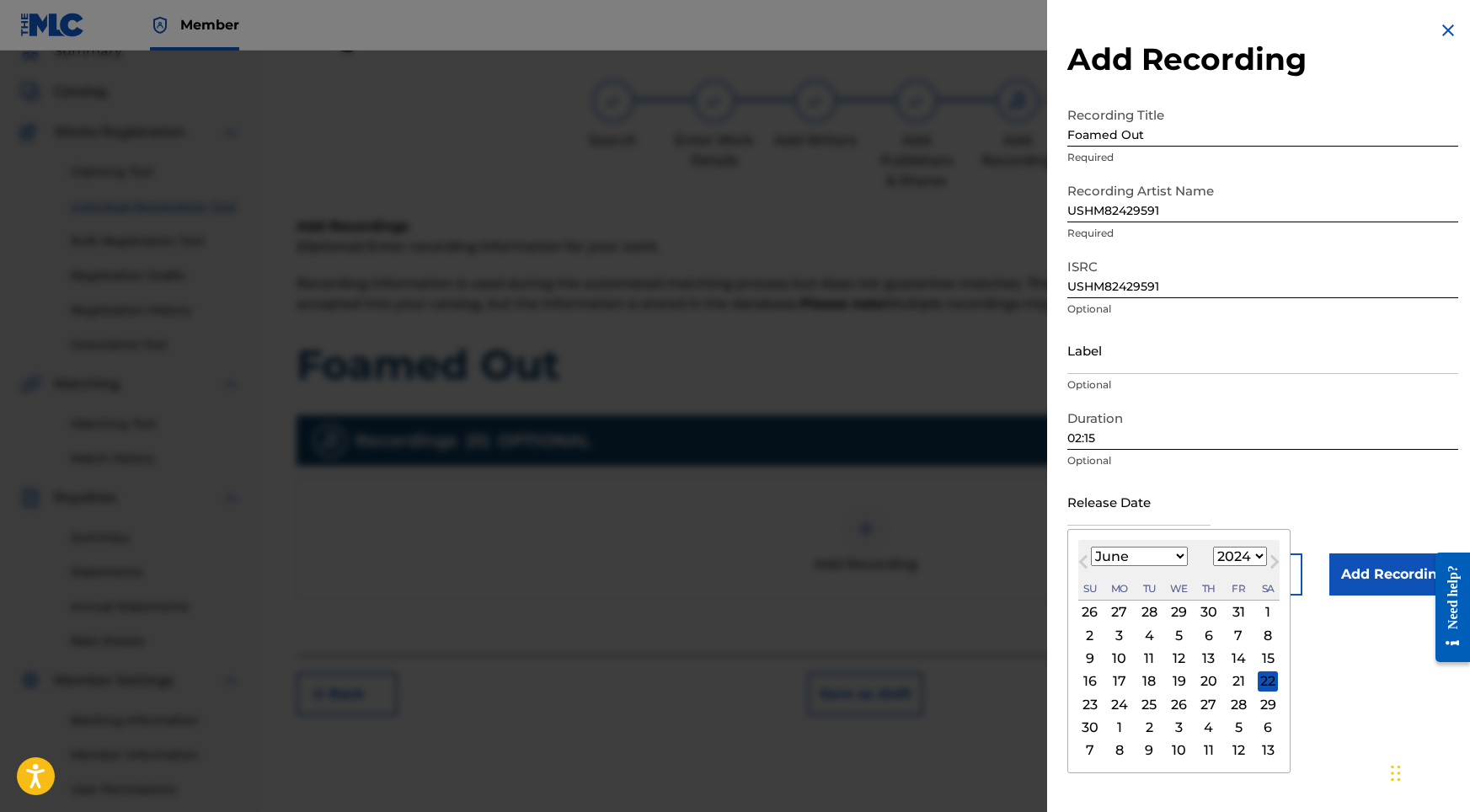
click at [1169, 650] on div "12" at bounding box center [1179, 659] width 21 height 21
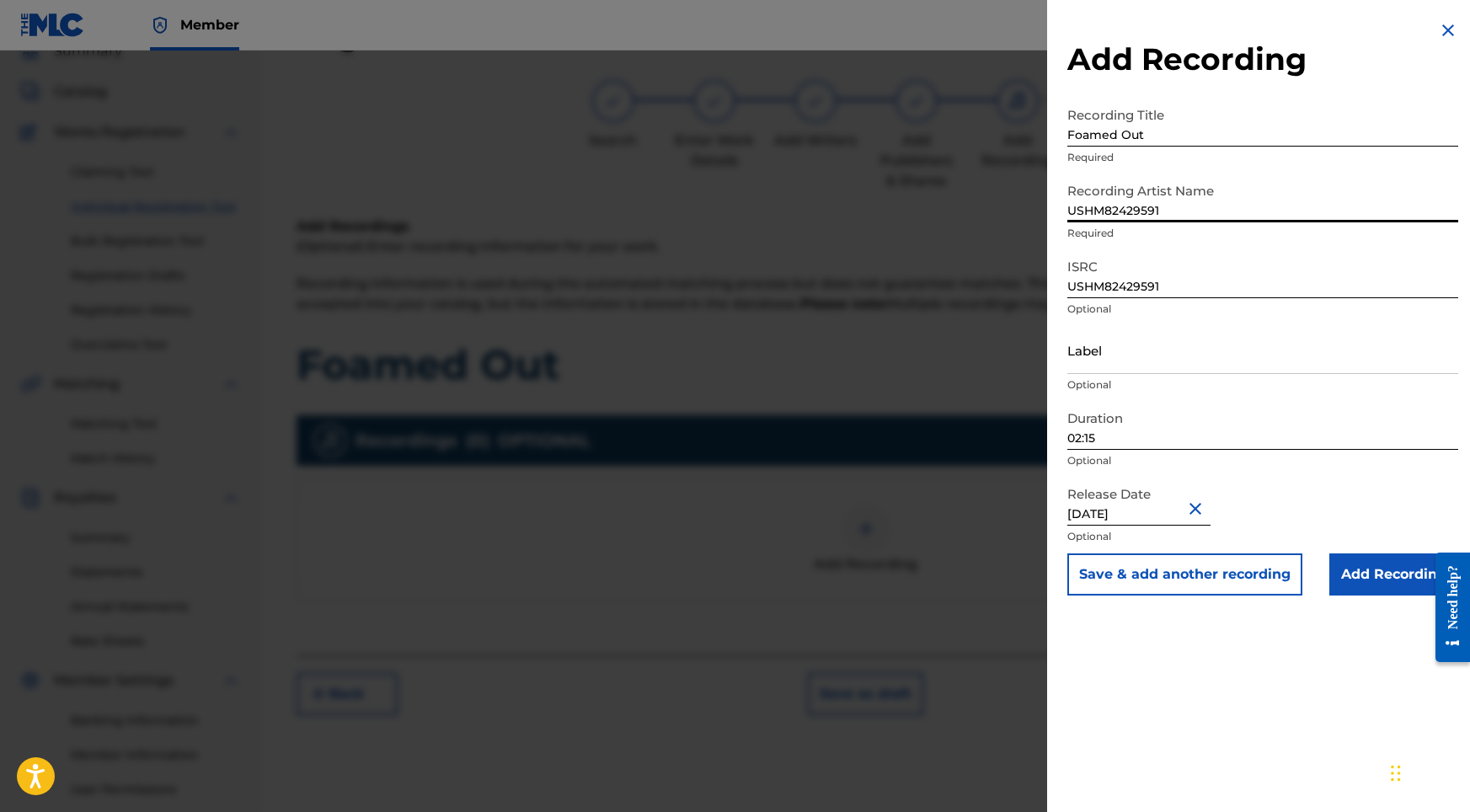
drag, startPoint x: 1166, startPoint y: 210, endPoint x: 990, endPoint y: 188, distance: 177.4
click at [990, 188] on div "Add Recording Recording Title Foamed Out Required Recording Artist Name USHM824…" at bounding box center [735, 431] width 1470 height 762
click at [1349, 574] on input "Add Recording" at bounding box center [1394, 574] width 129 height 42
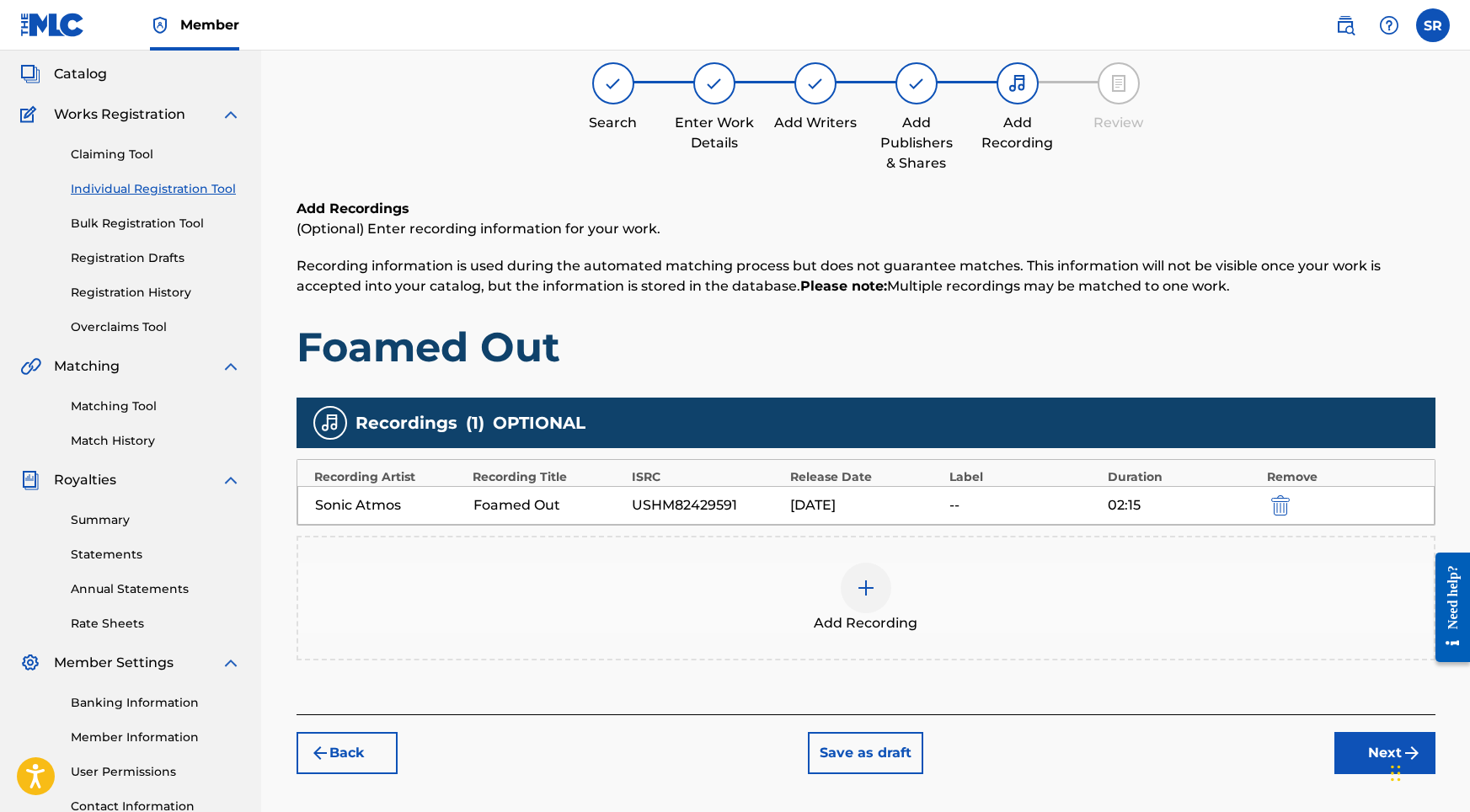
click at [1371, 760] on button "Next" at bounding box center [1384, 752] width 101 height 42
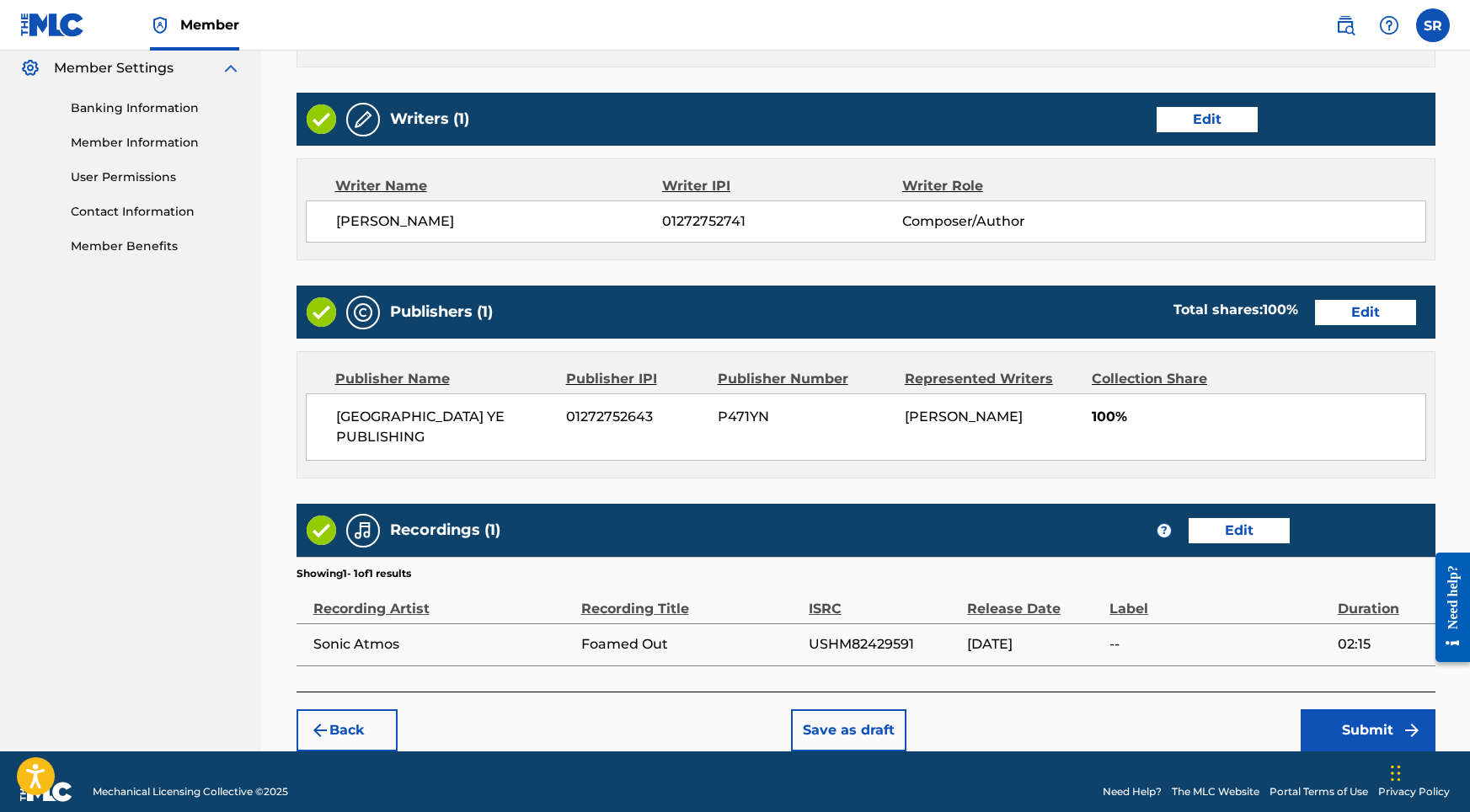
scroll to position [687, 0]
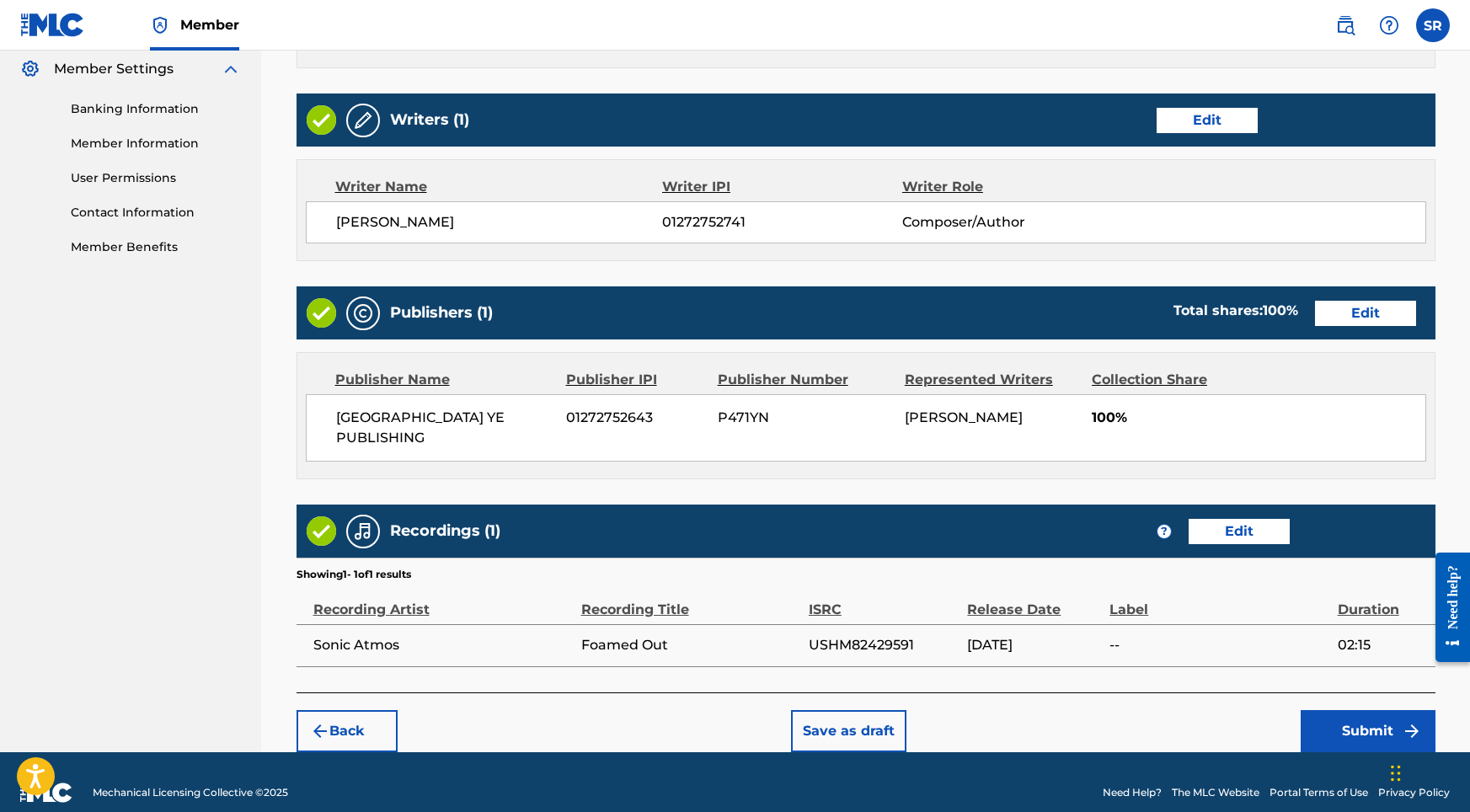
click at [1355, 709] on button "Submit" at bounding box center [1368, 730] width 135 height 42
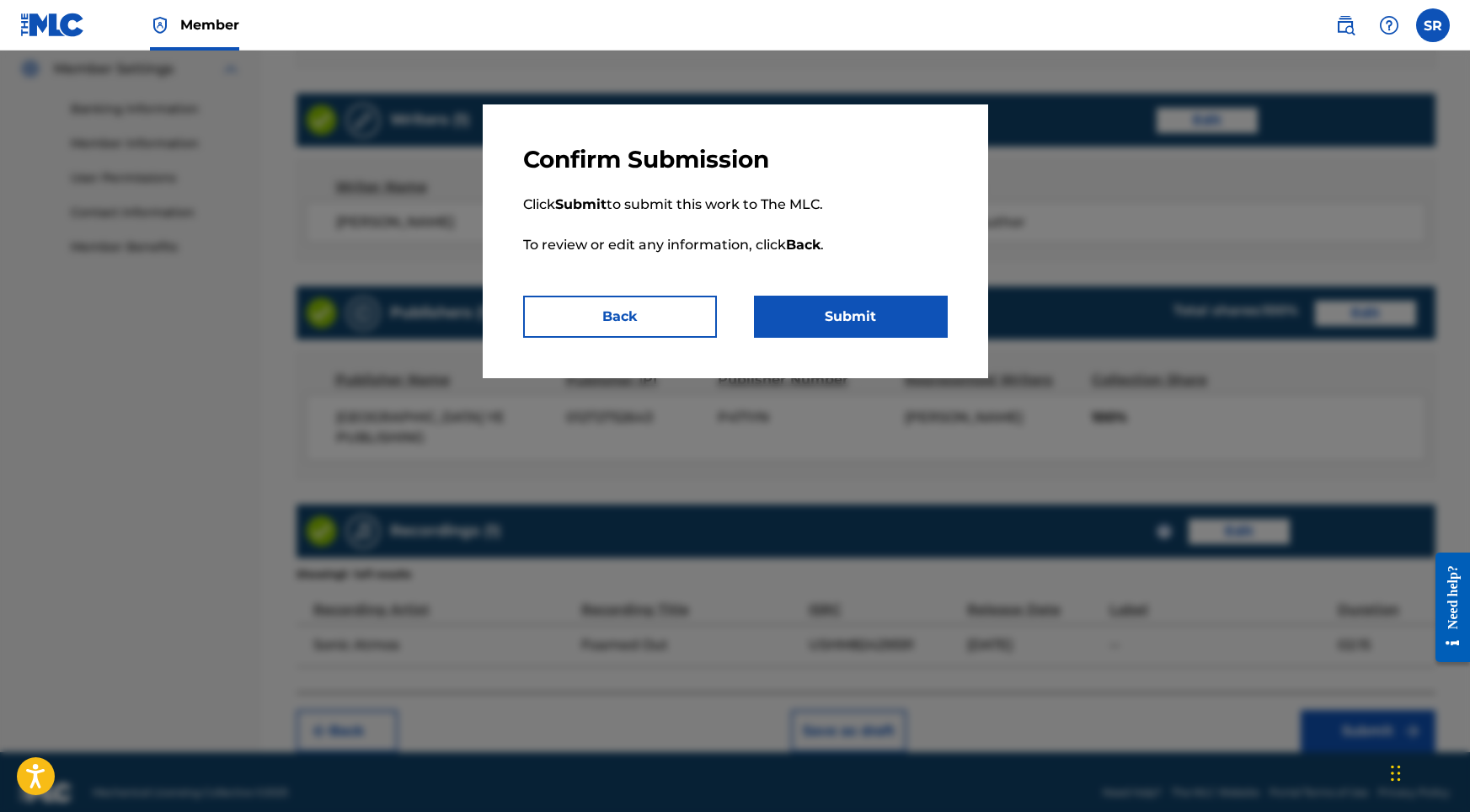
click at [828, 309] on button "Submit" at bounding box center [851, 316] width 194 height 42
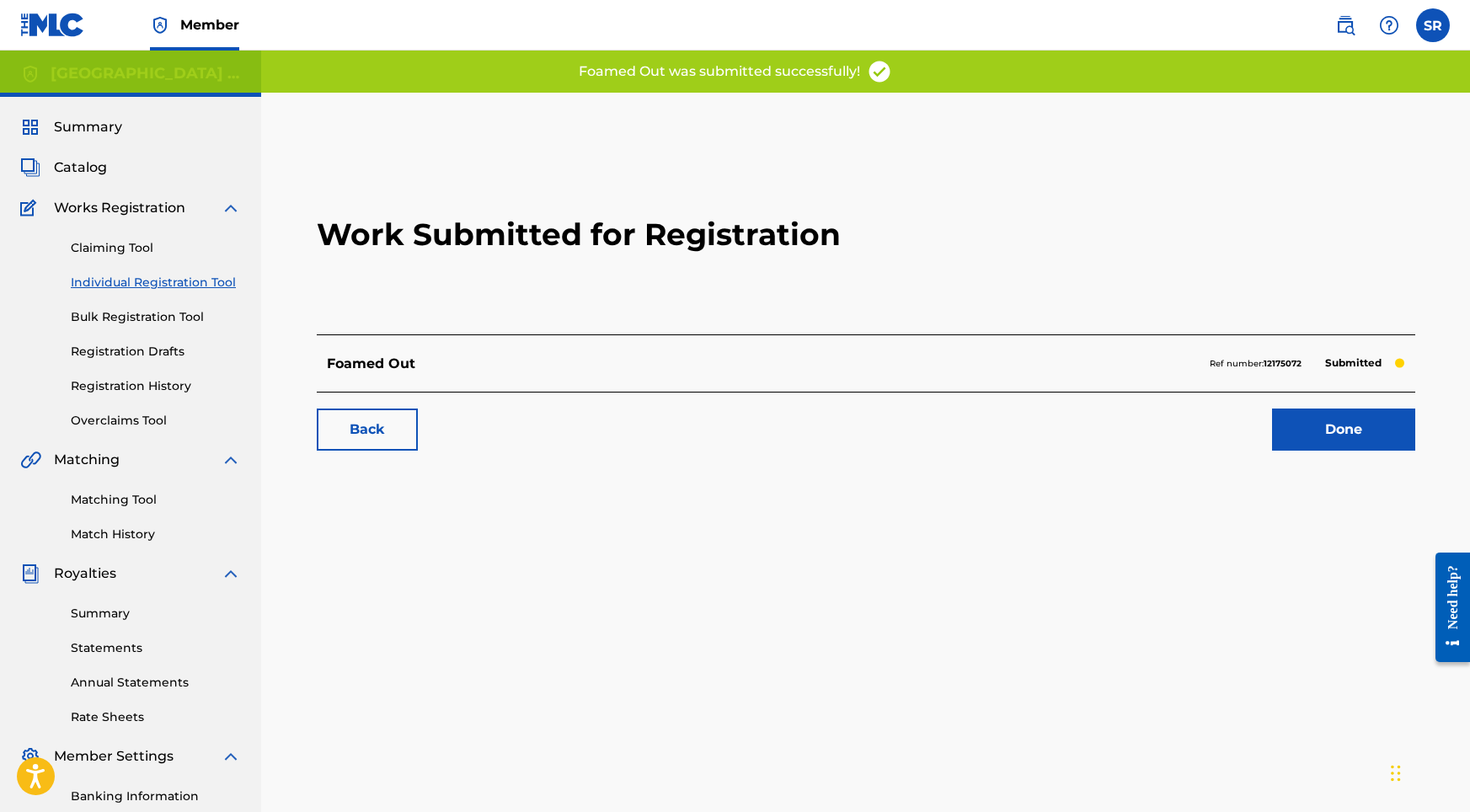
click at [1307, 443] on link "Done" at bounding box center [1343, 429] width 143 height 42
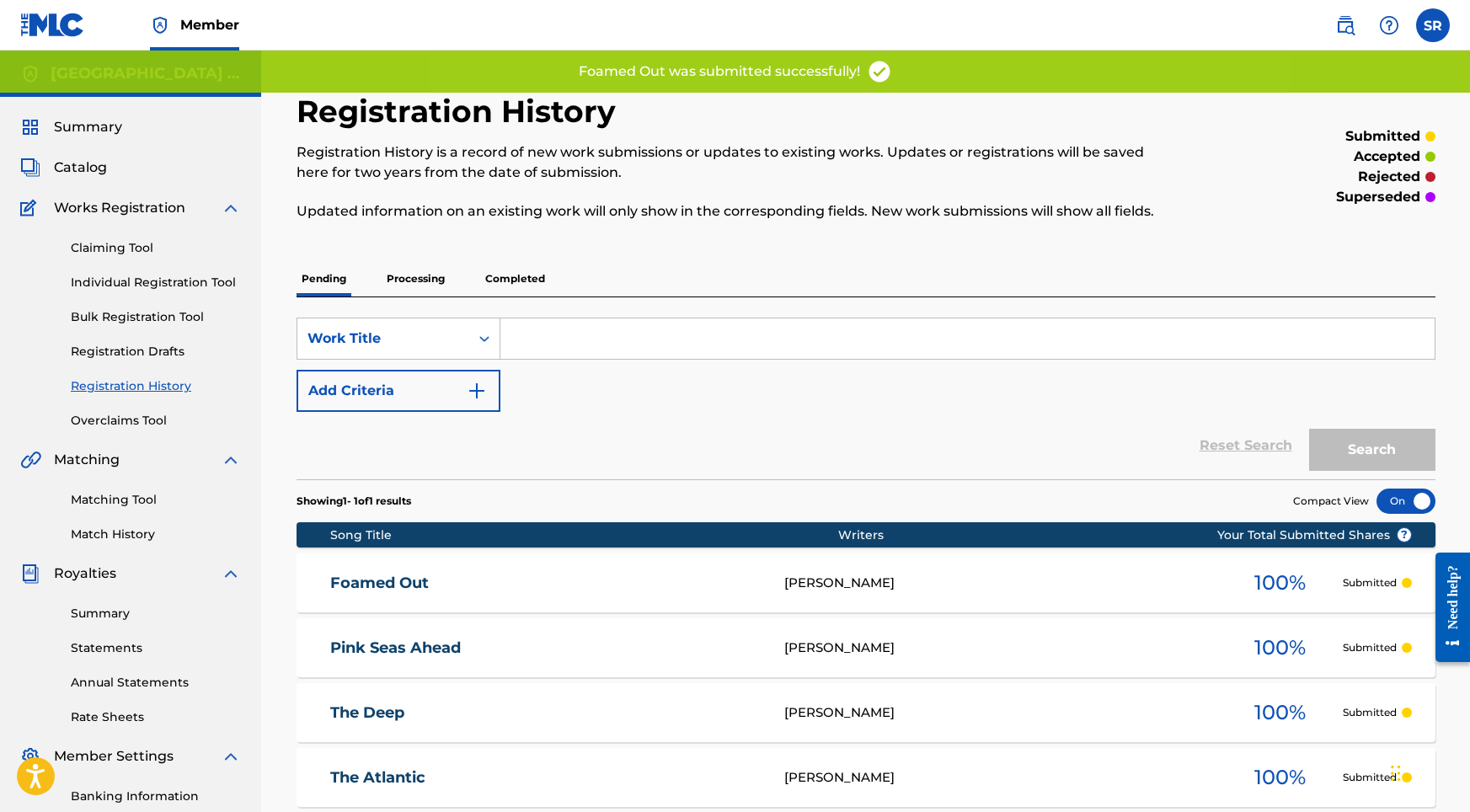
click at [202, 285] on link "Individual Registration Tool" at bounding box center [156, 282] width 170 height 18
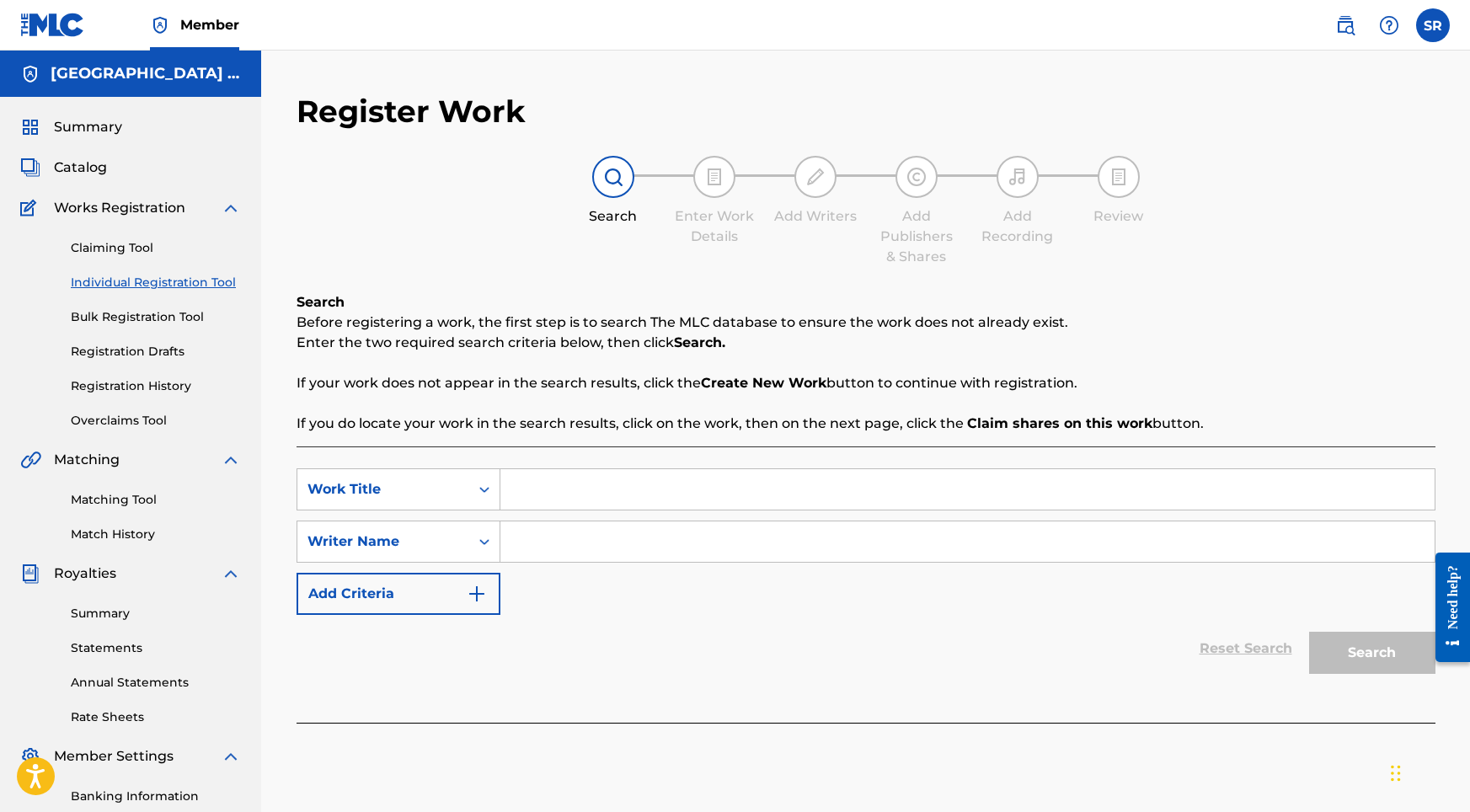
click at [149, 382] on link "Registration History" at bounding box center [156, 385] width 170 height 18
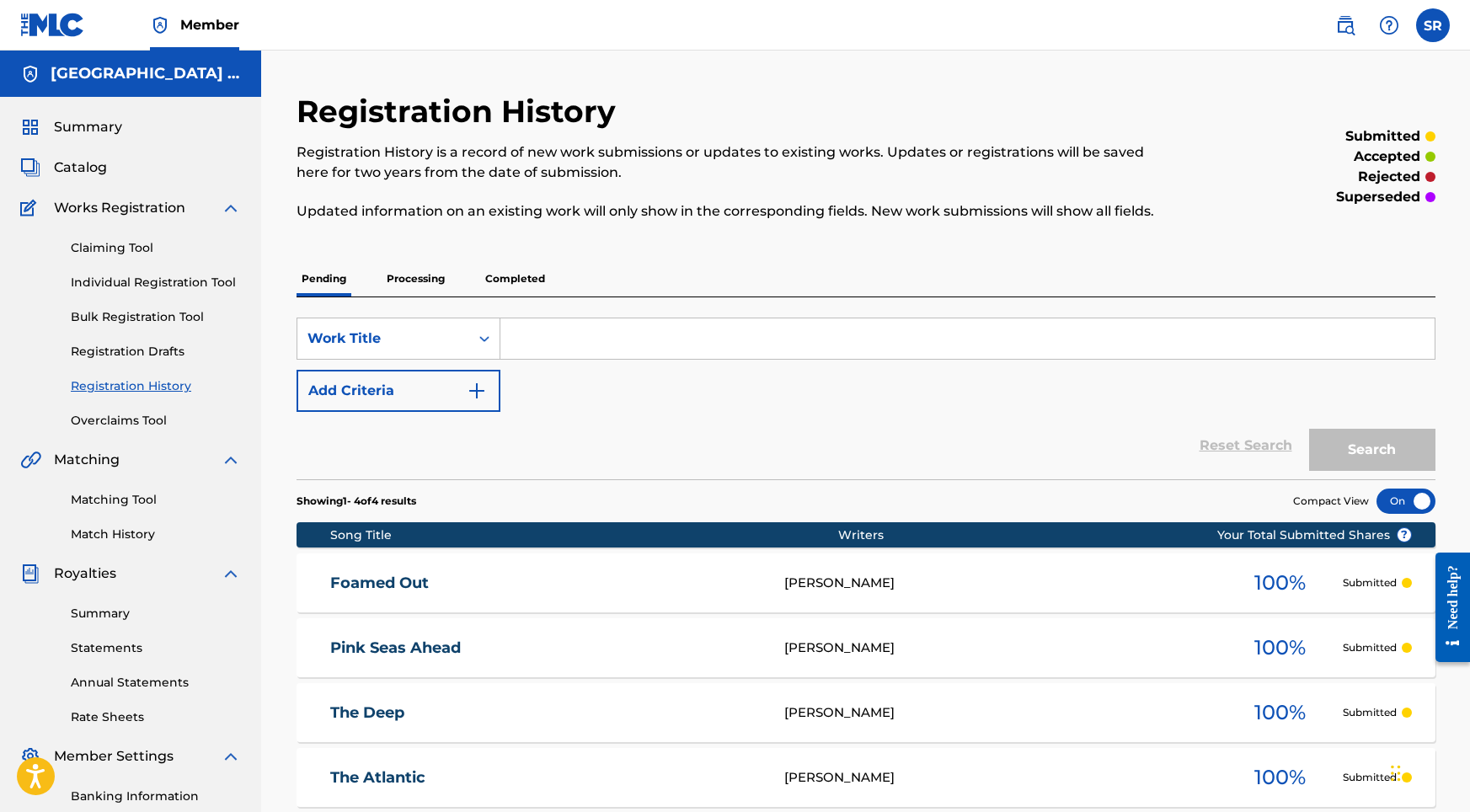
click at [168, 288] on link "Individual Registration Tool" at bounding box center [156, 282] width 170 height 18
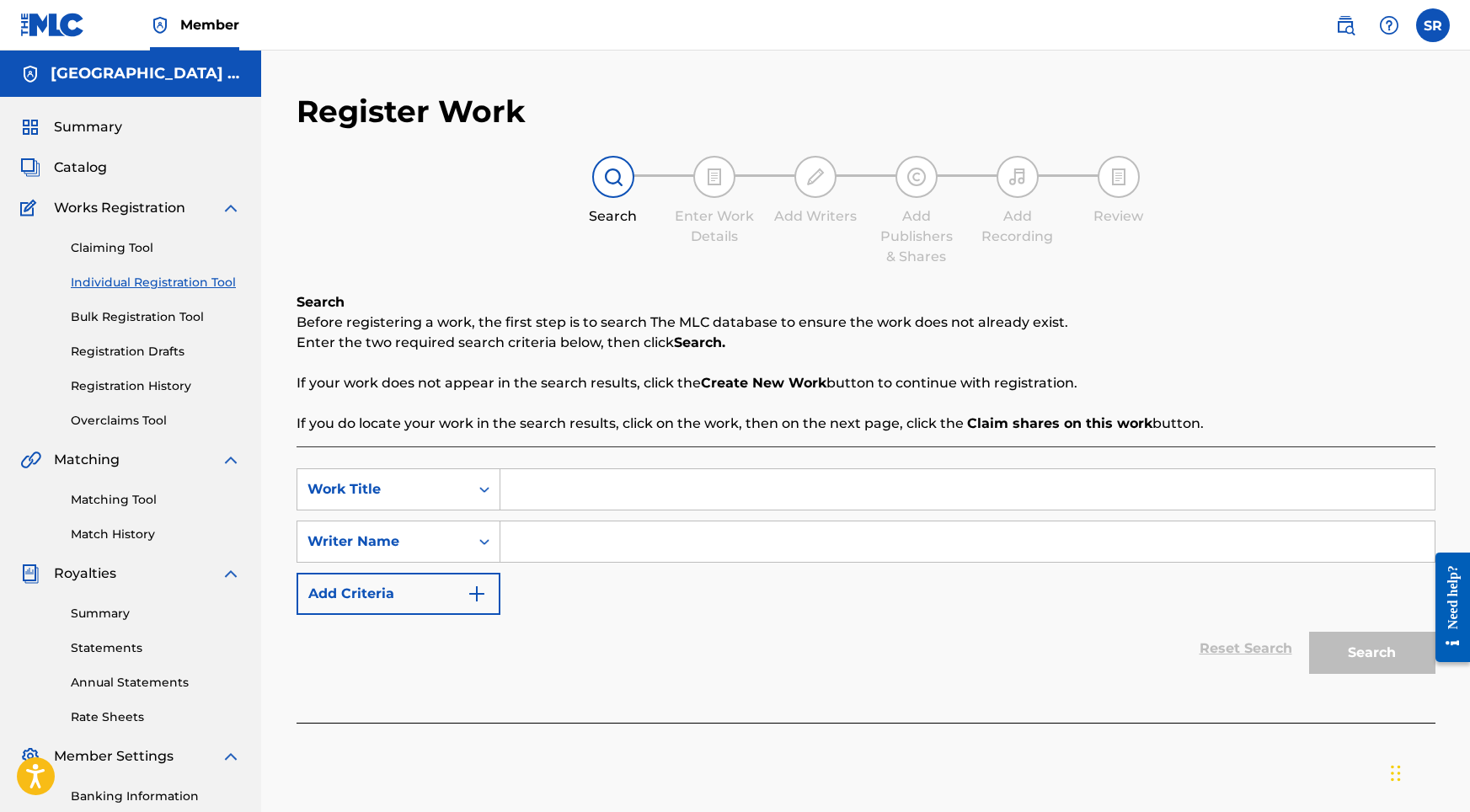
click at [548, 477] on input "Search Form" at bounding box center [967, 489] width 935 height 40
click at [551, 555] on input "Search Form" at bounding box center [967, 541] width 935 height 40
click at [1331, 649] on button "Search" at bounding box center [1373, 652] width 127 height 42
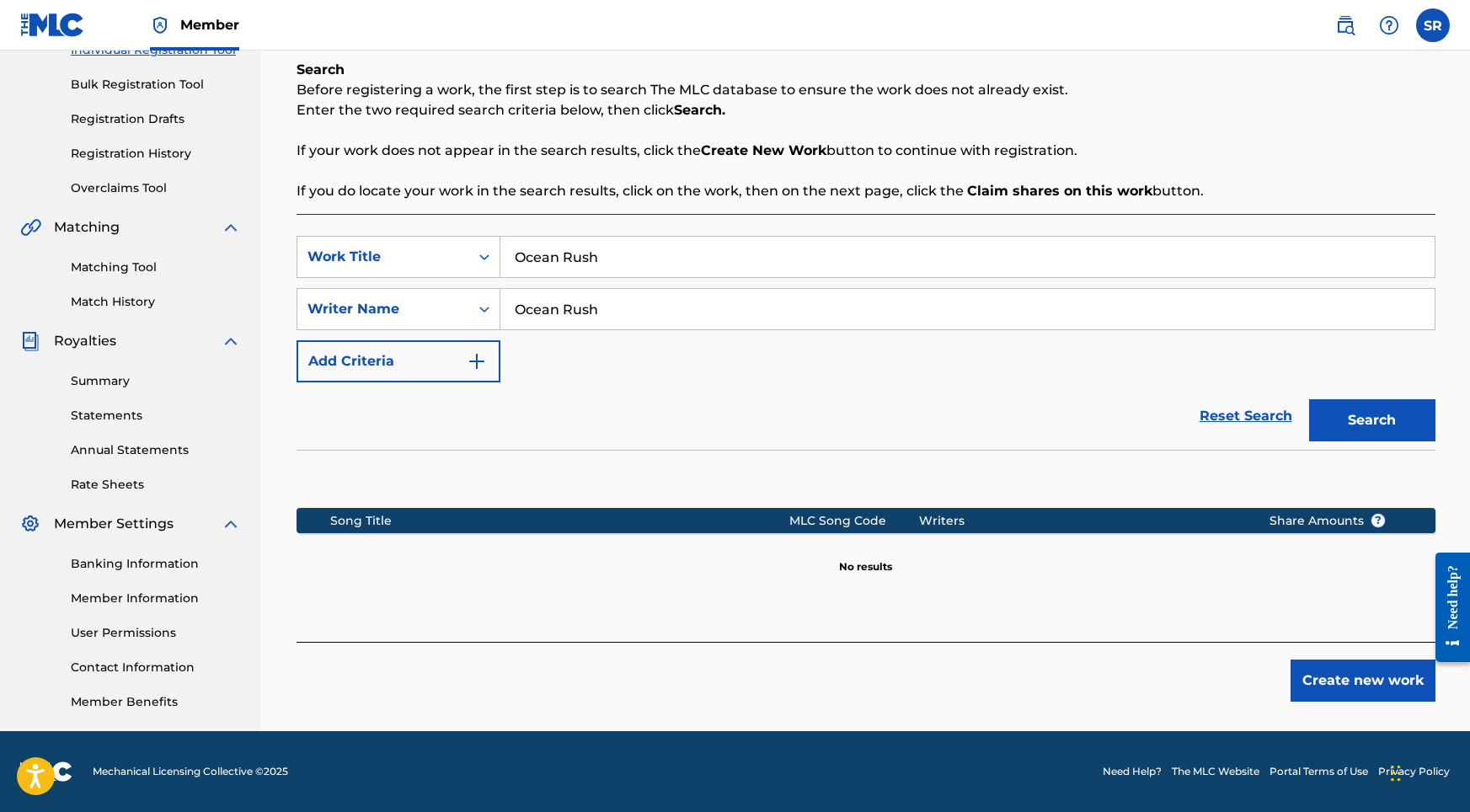
scroll to position [232, 0]
click at [1354, 652] on div "Create new work" at bounding box center [866, 672] width 1139 height 60
click at [1349, 668] on button "Create new work" at bounding box center [1362, 680] width 145 height 42
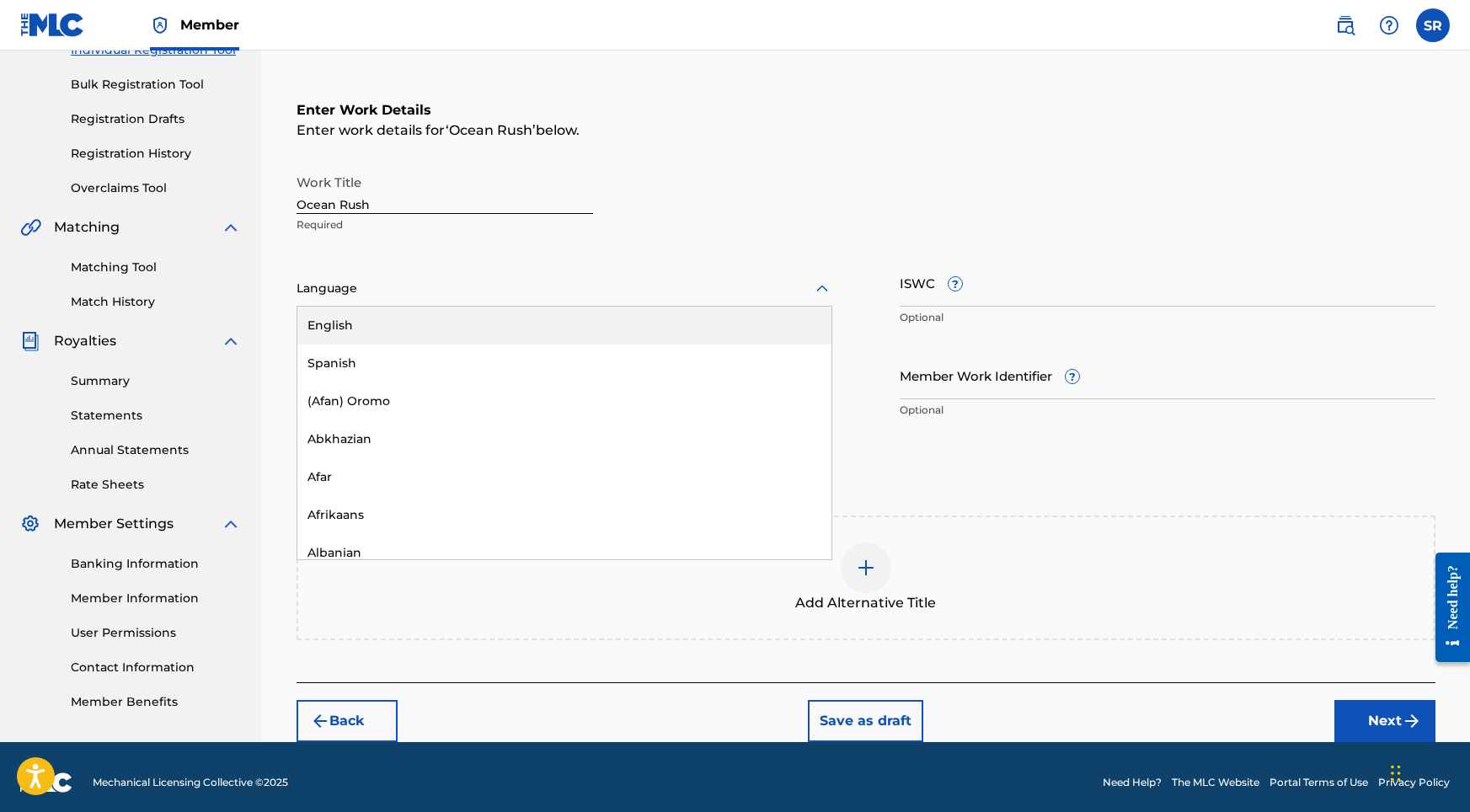
click at [528, 295] on div at bounding box center [564, 288] width 536 height 21
click at [456, 332] on div "English" at bounding box center [564, 326] width 534 height 38
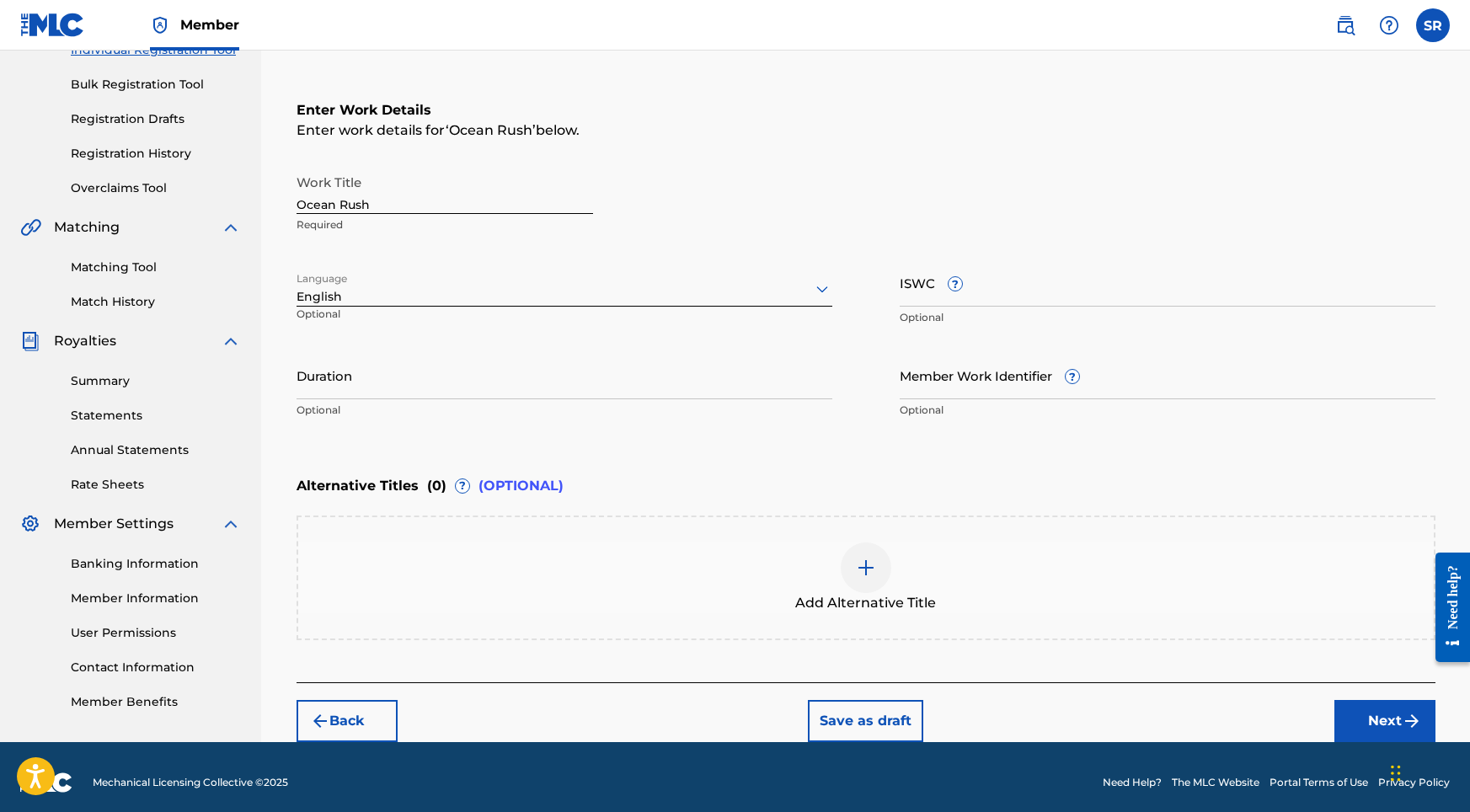
click at [469, 363] on input "Duration" at bounding box center [564, 375] width 536 height 48
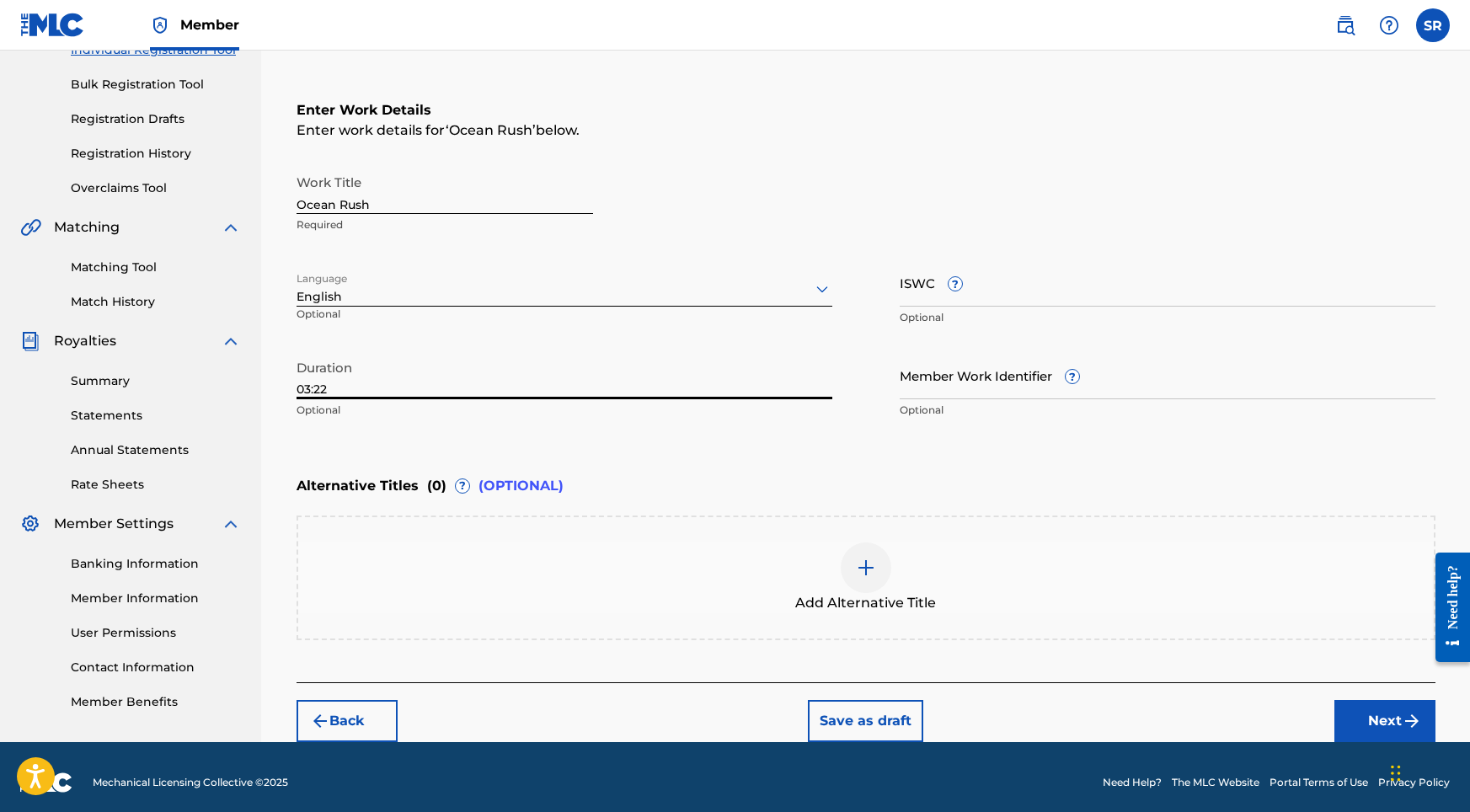
click at [856, 567] on img at bounding box center [866, 568] width 21 height 21
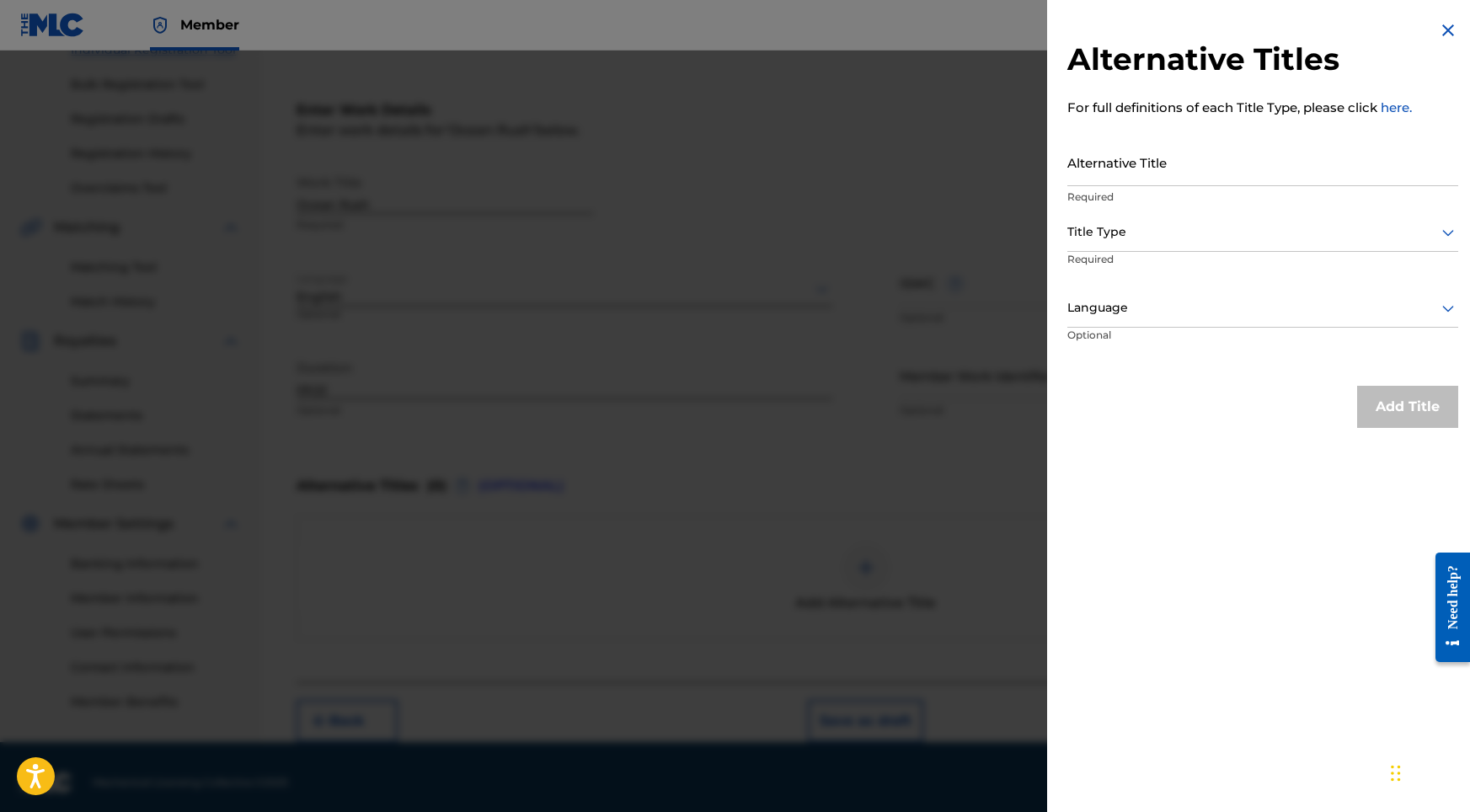
click at [1159, 164] on input "Alternative Title" at bounding box center [1262, 162] width 391 height 48
click at [1145, 238] on div at bounding box center [1262, 232] width 391 height 21
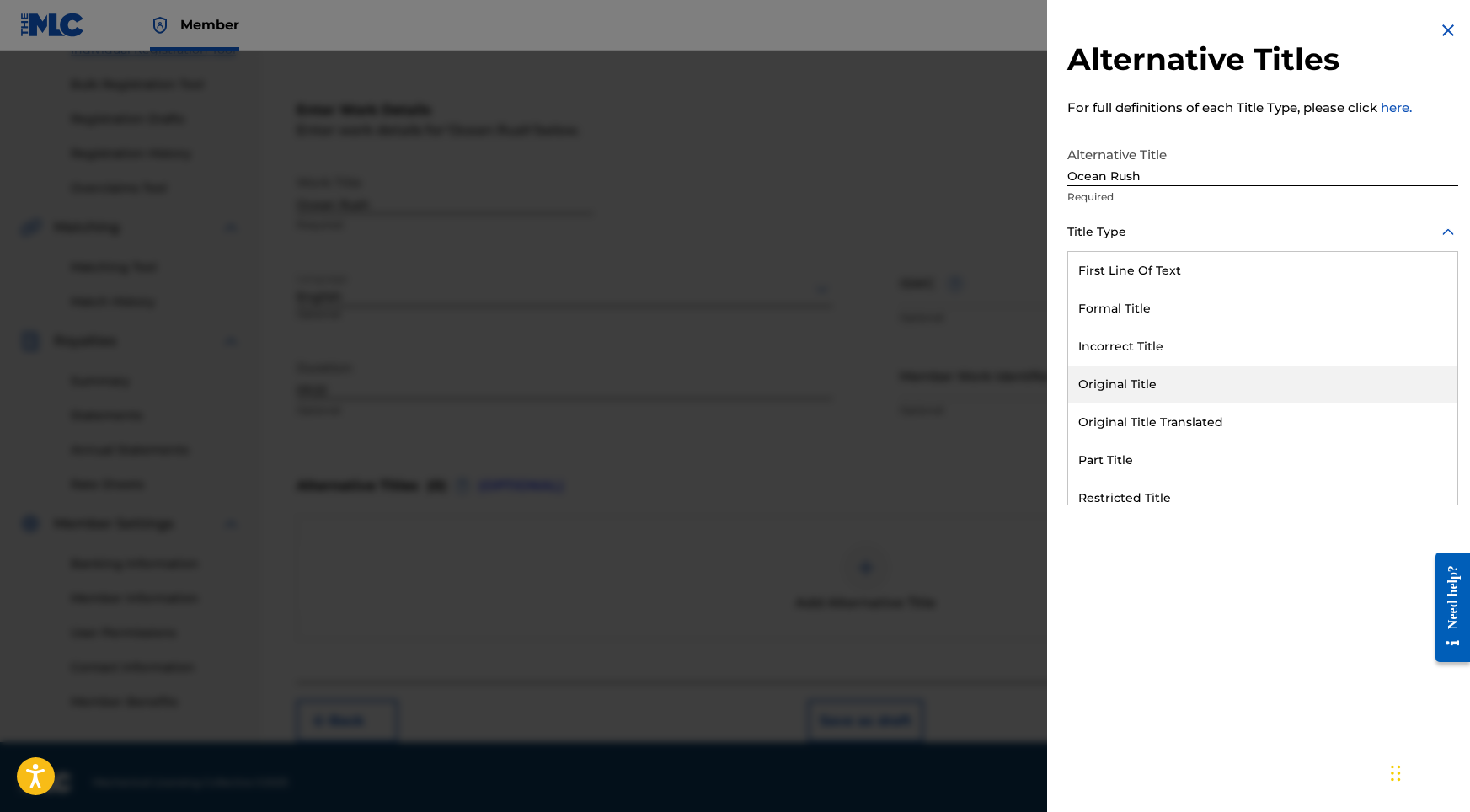
click at [1120, 389] on div "Original Title" at bounding box center [1262, 385] width 389 height 38
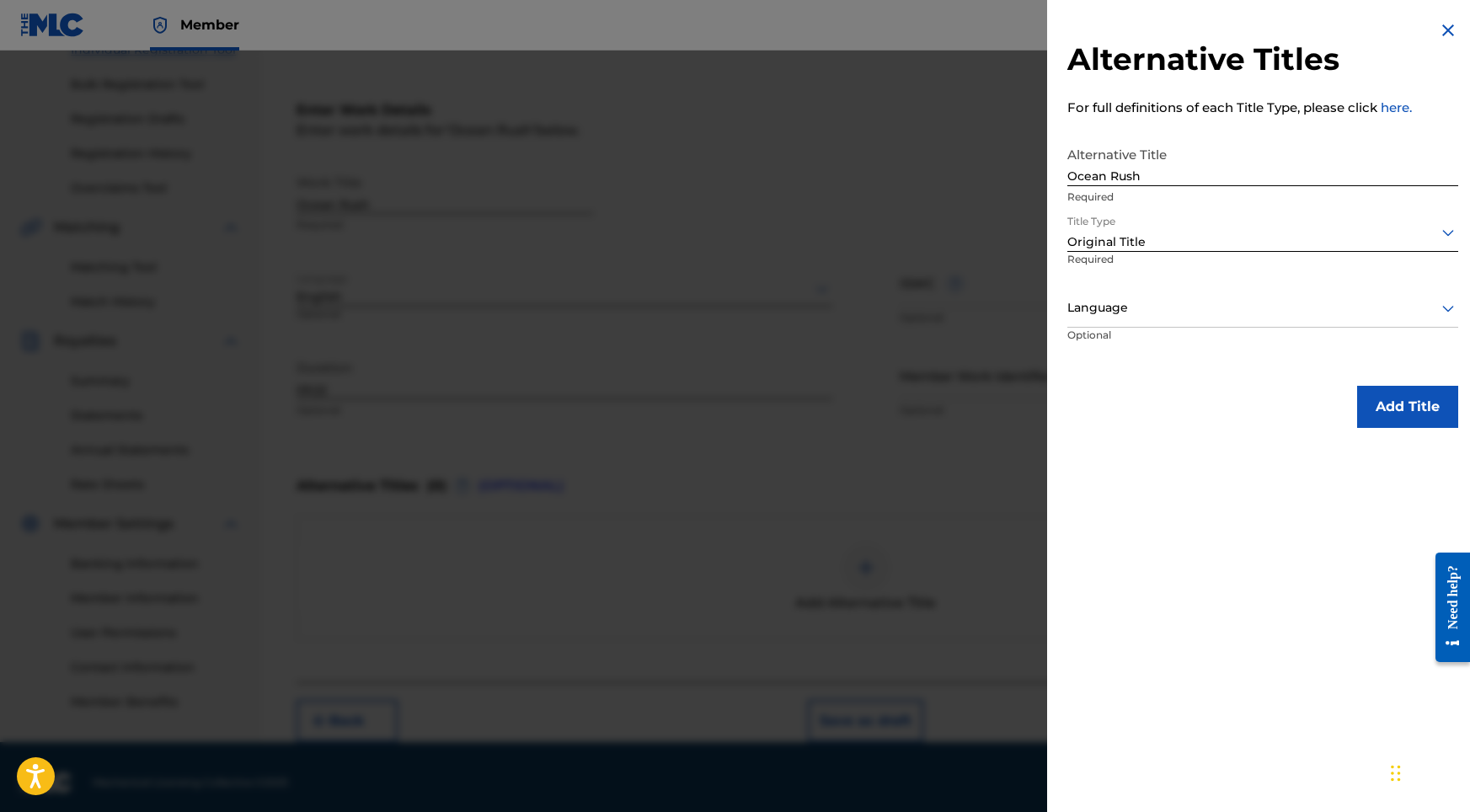
click at [1142, 321] on div "Language" at bounding box center [1262, 309] width 391 height 38
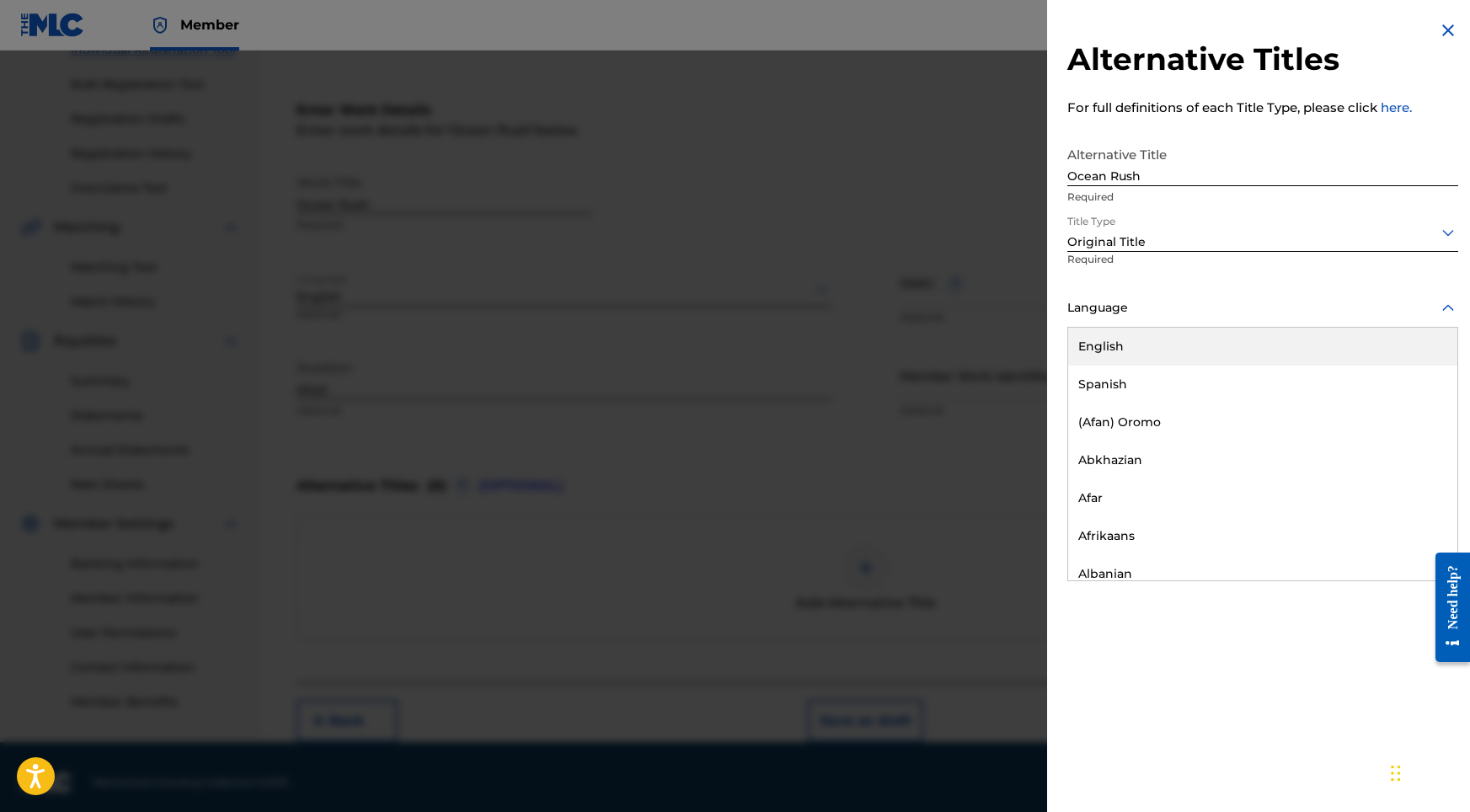
click at [1137, 354] on div "English" at bounding box center [1262, 346] width 389 height 38
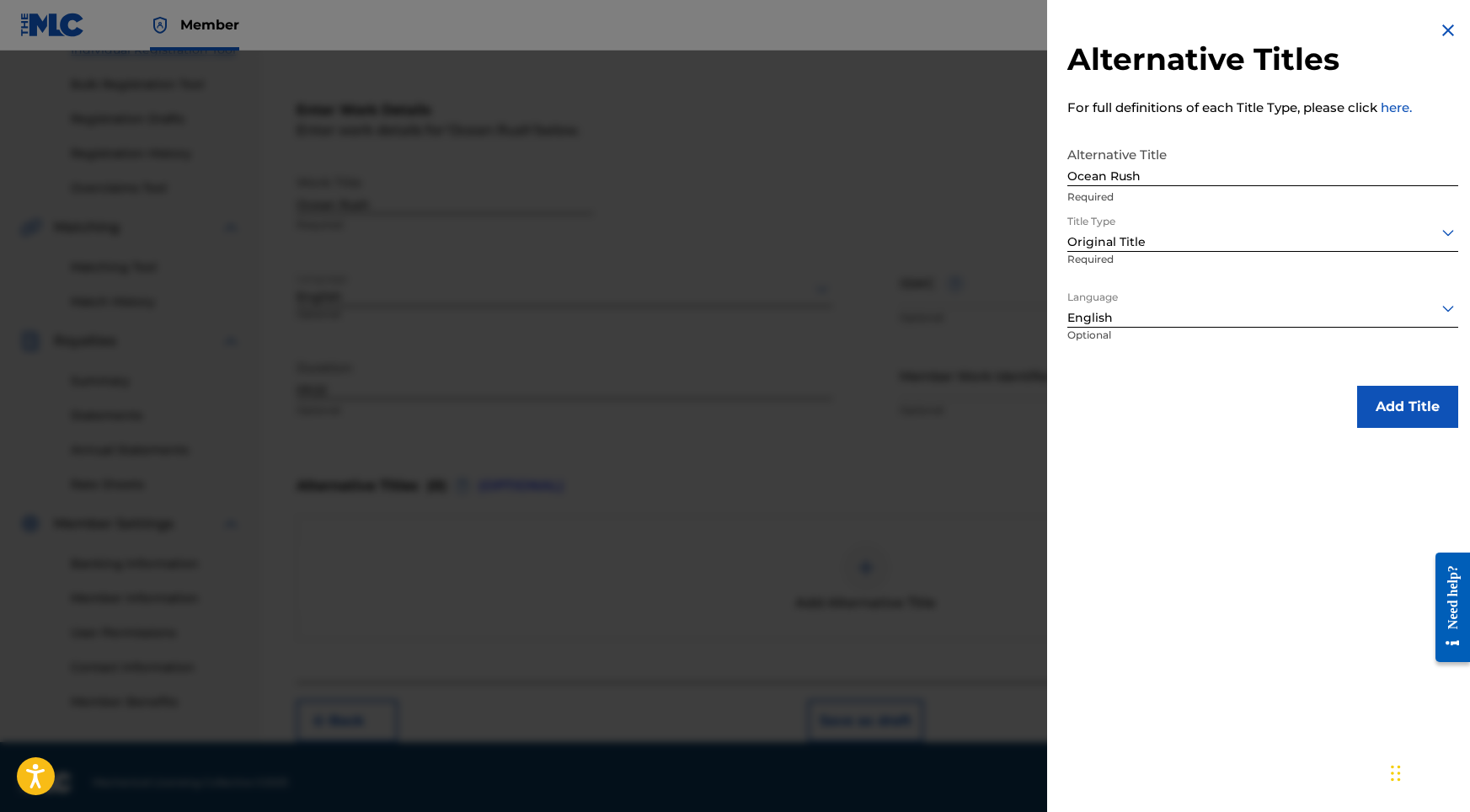
click at [1378, 401] on button "Add Title" at bounding box center [1408, 406] width 101 height 42
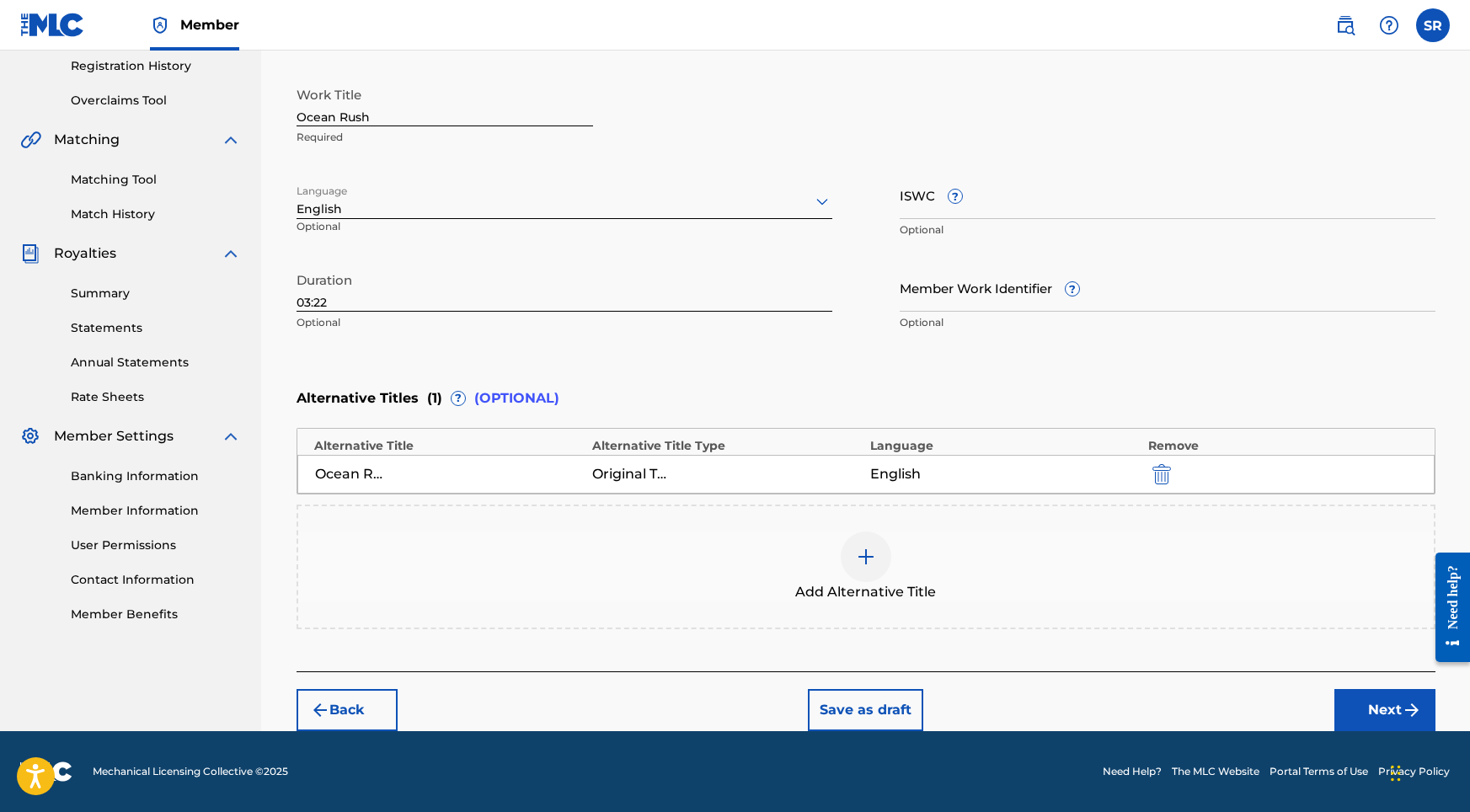
click at [1361, 699] on button "Next" at bounding box center [1384, 709] width 101 height 42
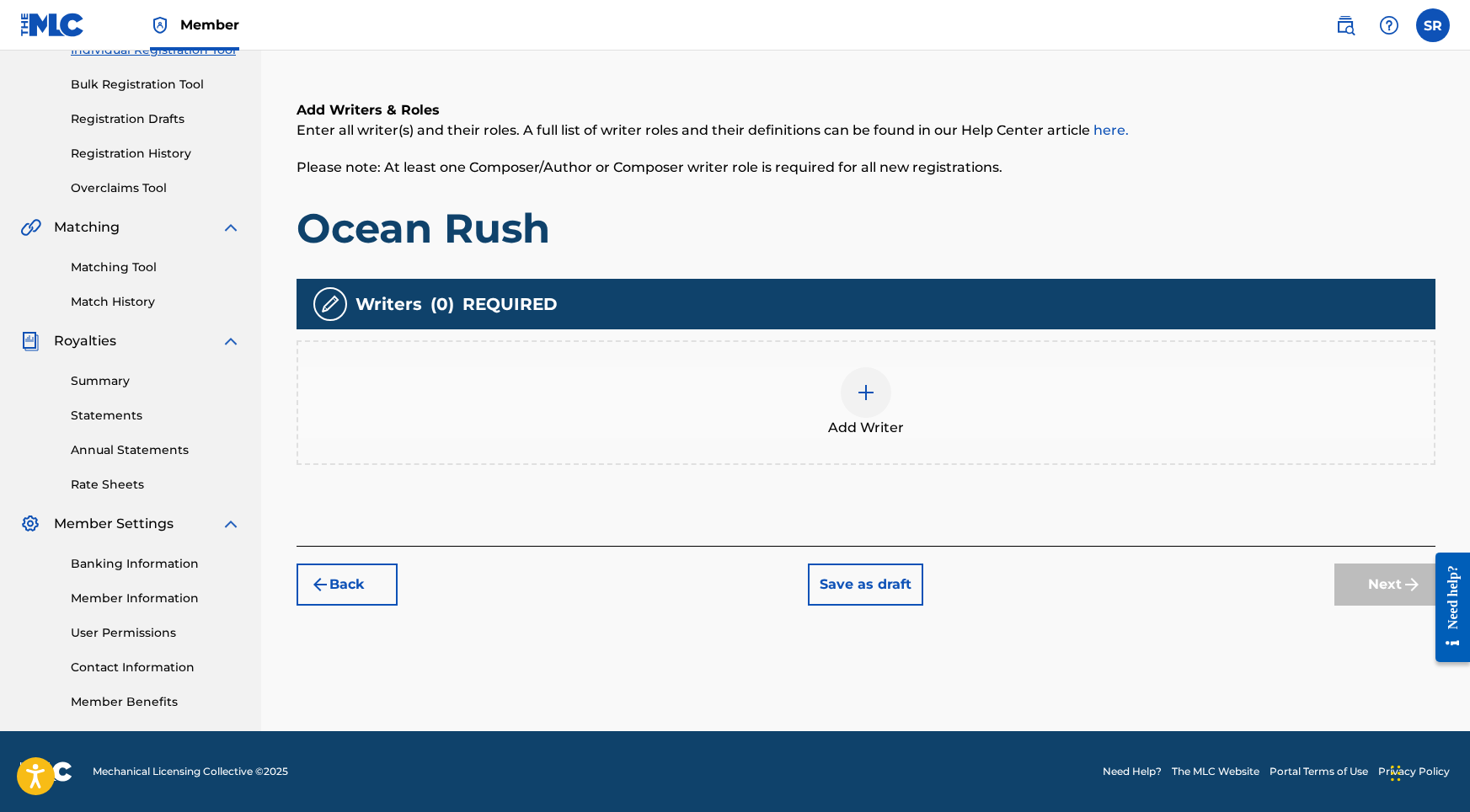
click at [856, 399] on img at bounding box center [866, 392] width 21 height 21
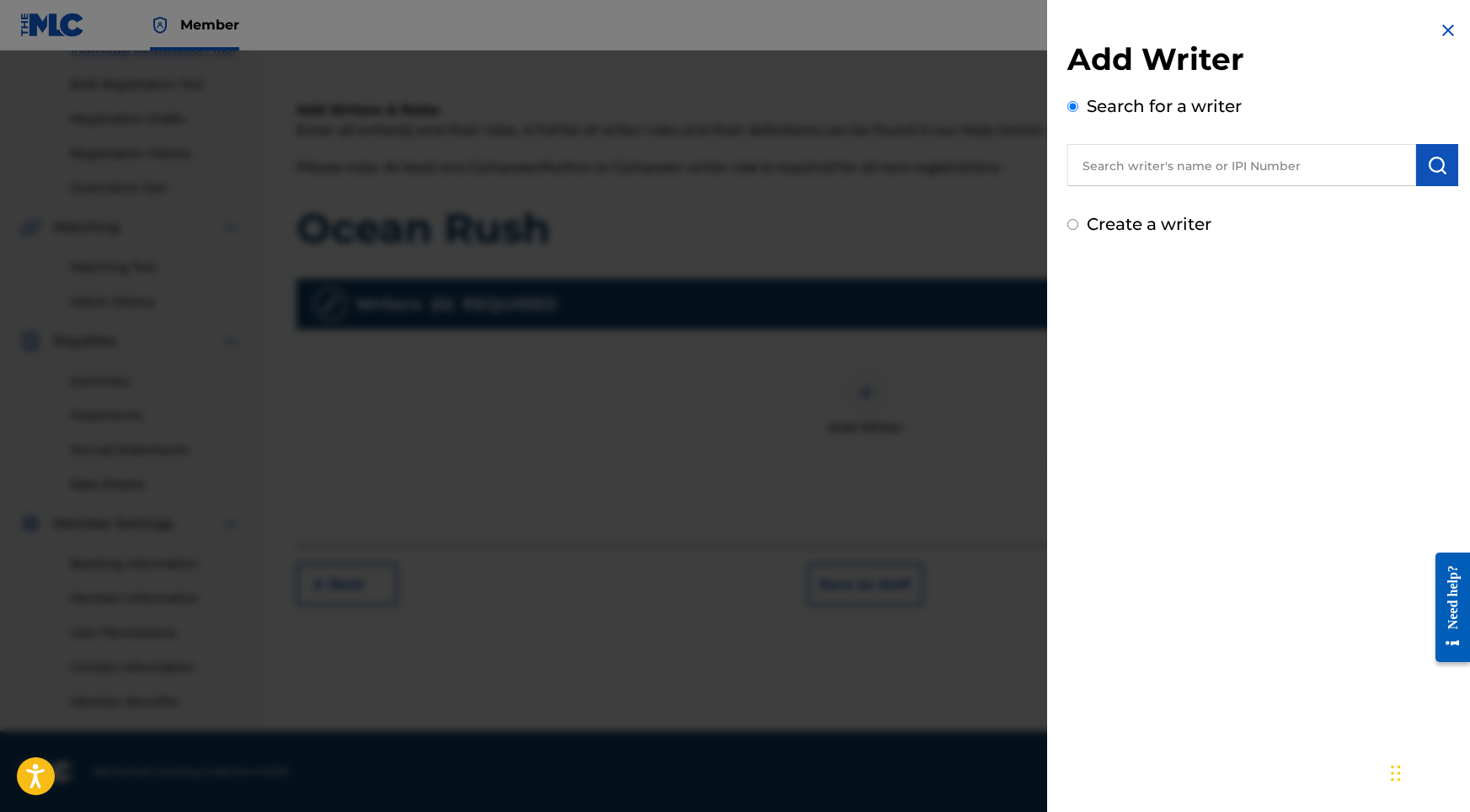
click at [1179, 182] on input "text" at bounding box center [1242, 164] width 349 height 42
click at [1434, 172] on img "submit" at bounding box center [1438, 165] width 21 height 21
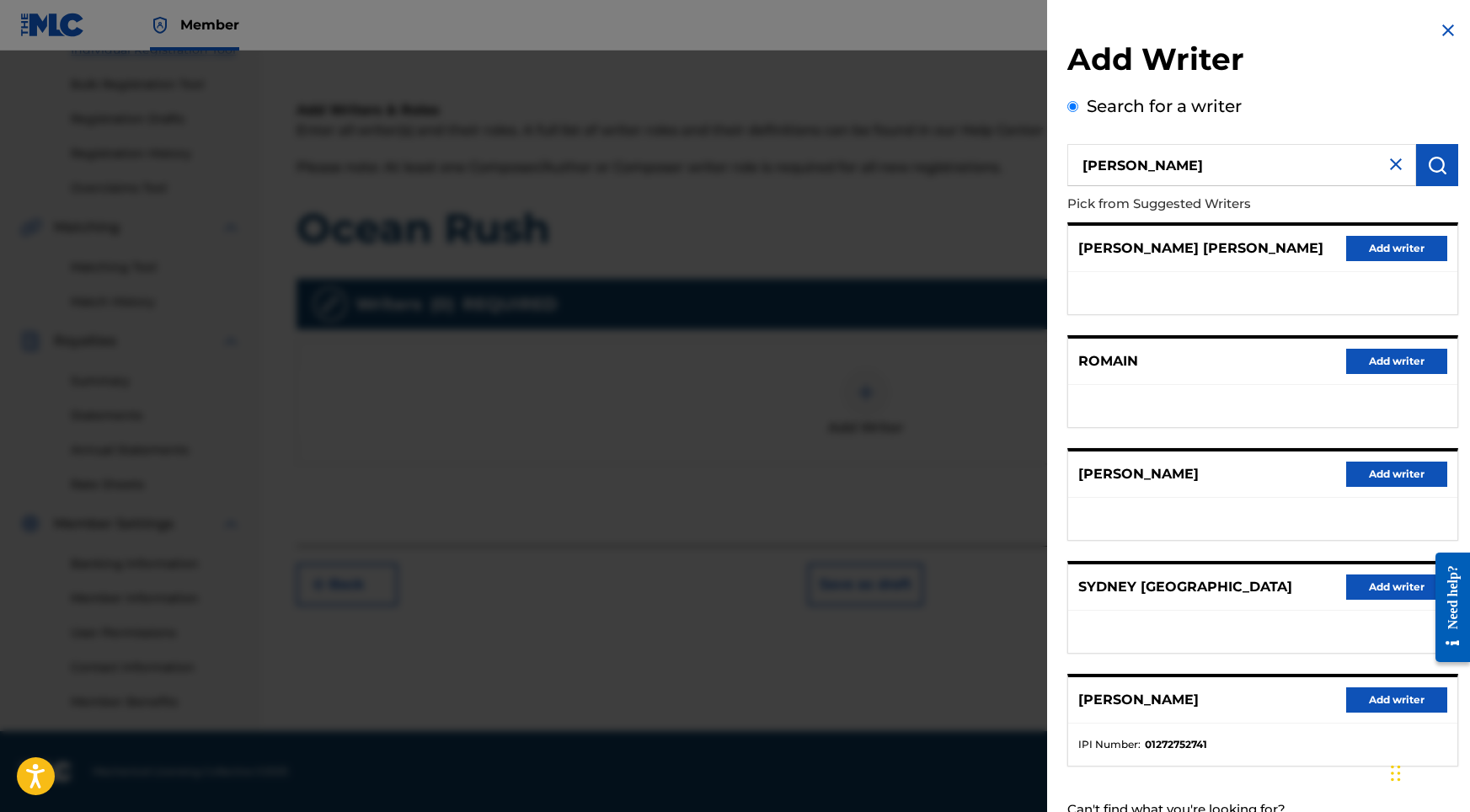
click at [1373, 705] on button "Add writer" at bounding box center [1396, 700] width 101 height 26
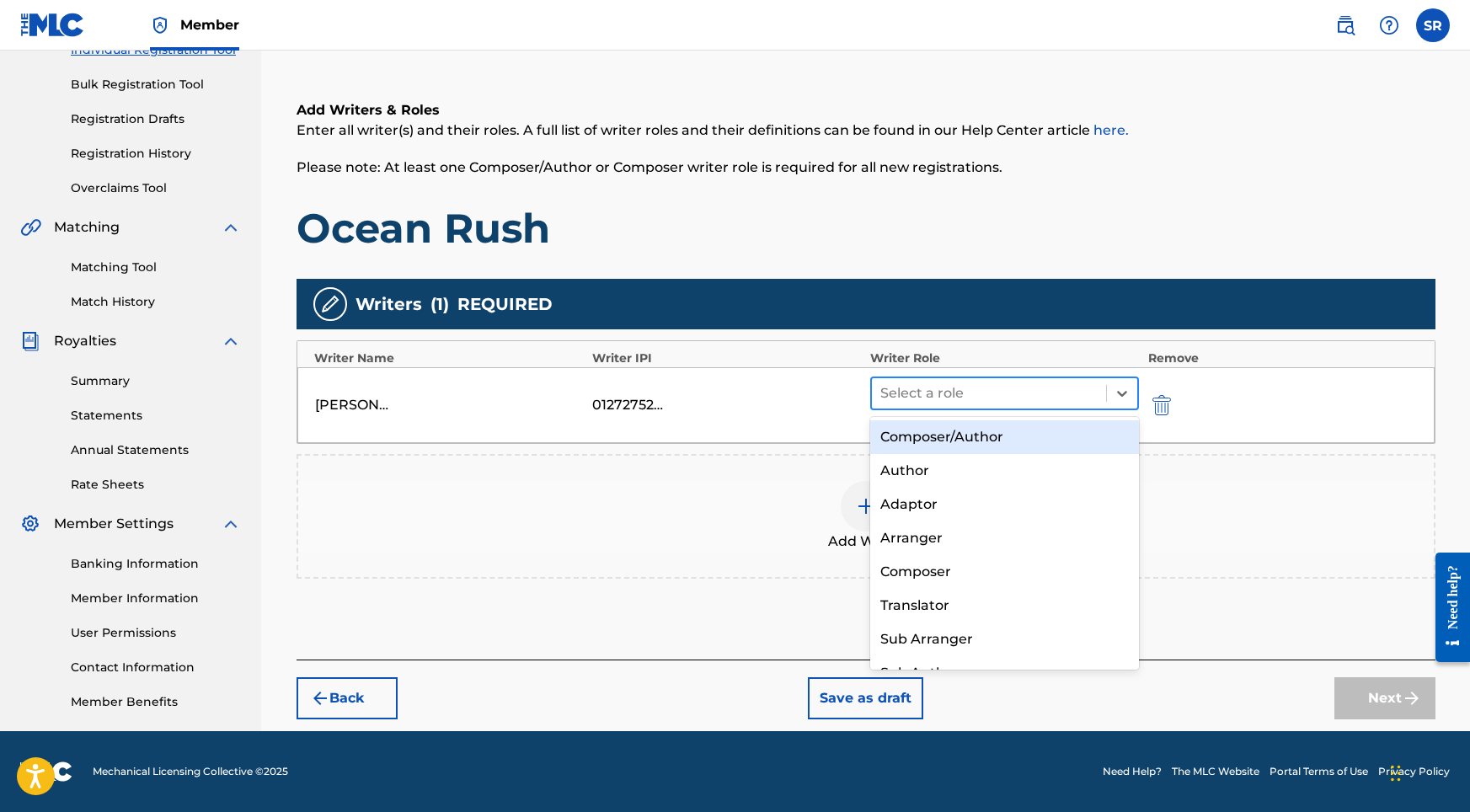
click at [953, 381] on div at bounding box center [989, 393] width 218 height 24
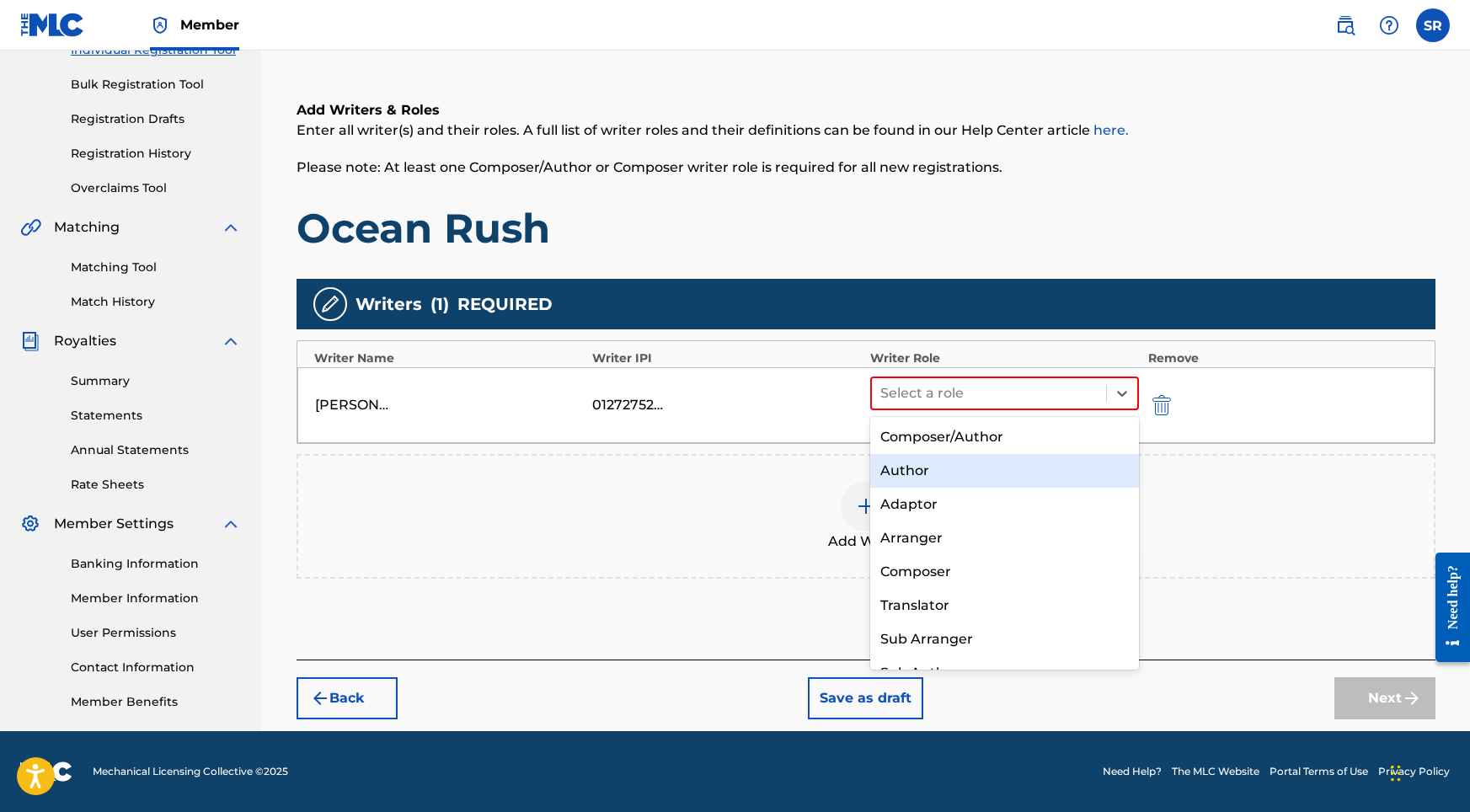
click at [951, 456] on div "Author" at bounding box center [1005, 470] width 269 height 33
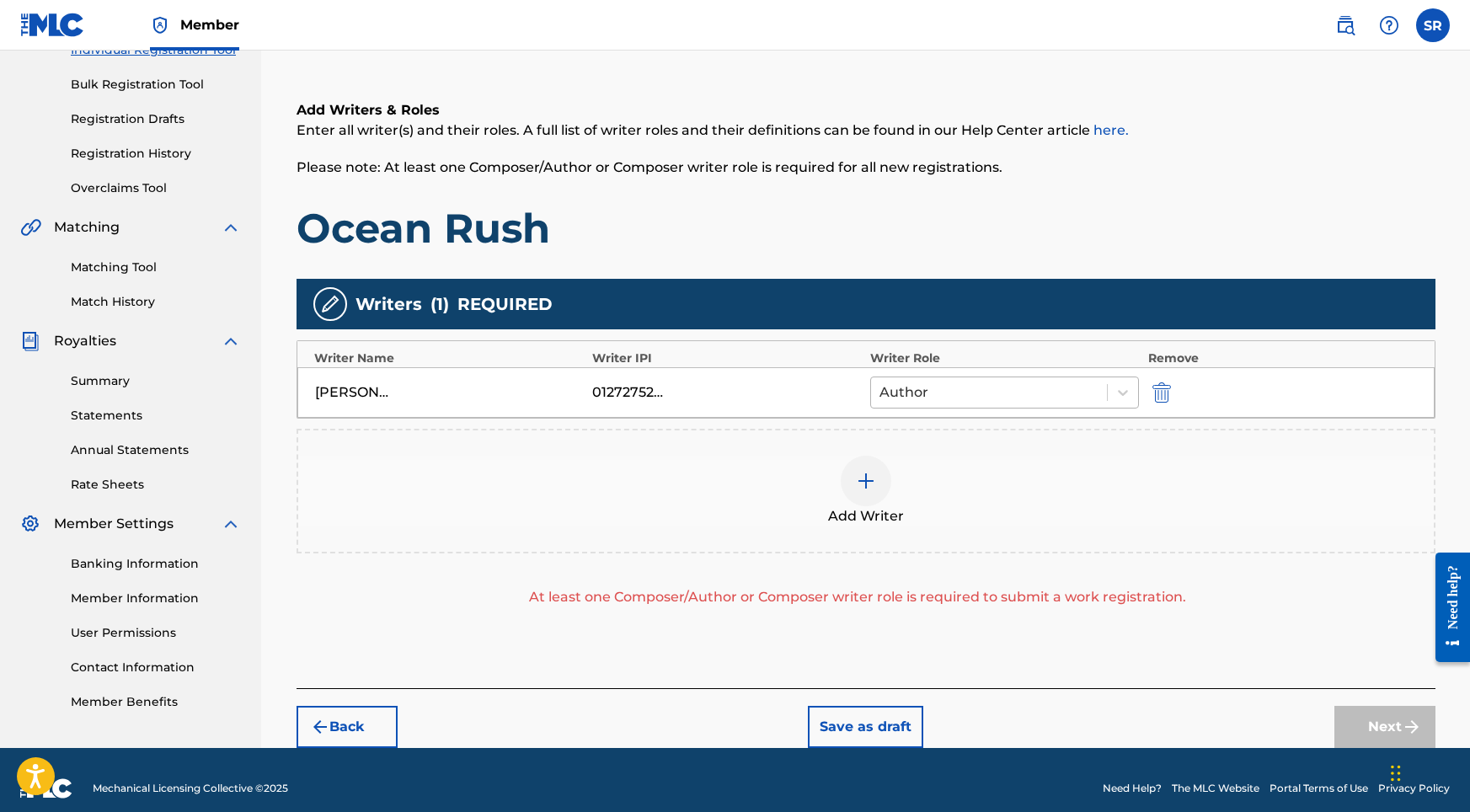
click at [948, 380] on div at bounding box center [989, 392] width 220 height 24
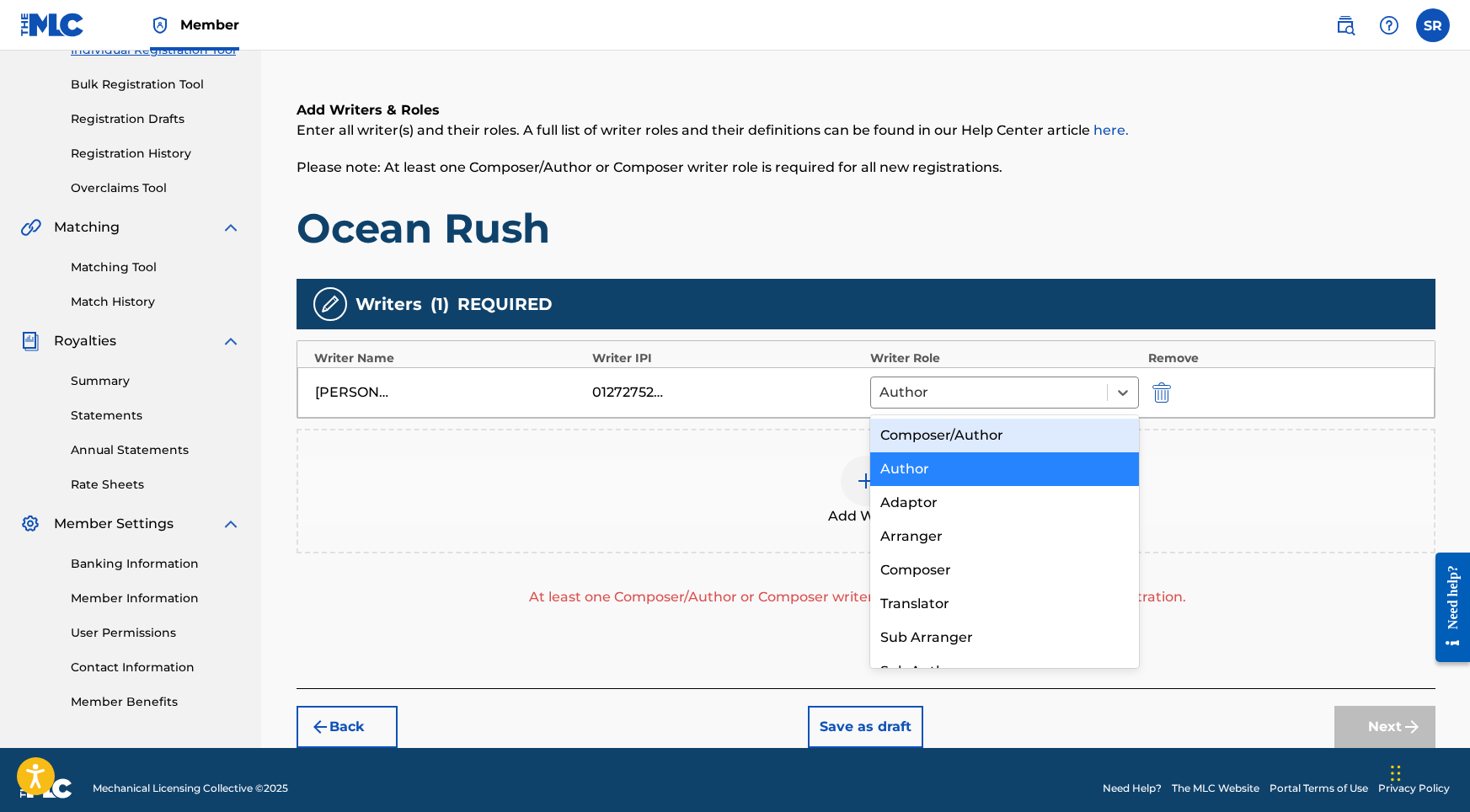
click at [933, 425] on div "Composer/Author" at bounding box center [1005, 435] width 269 height 33
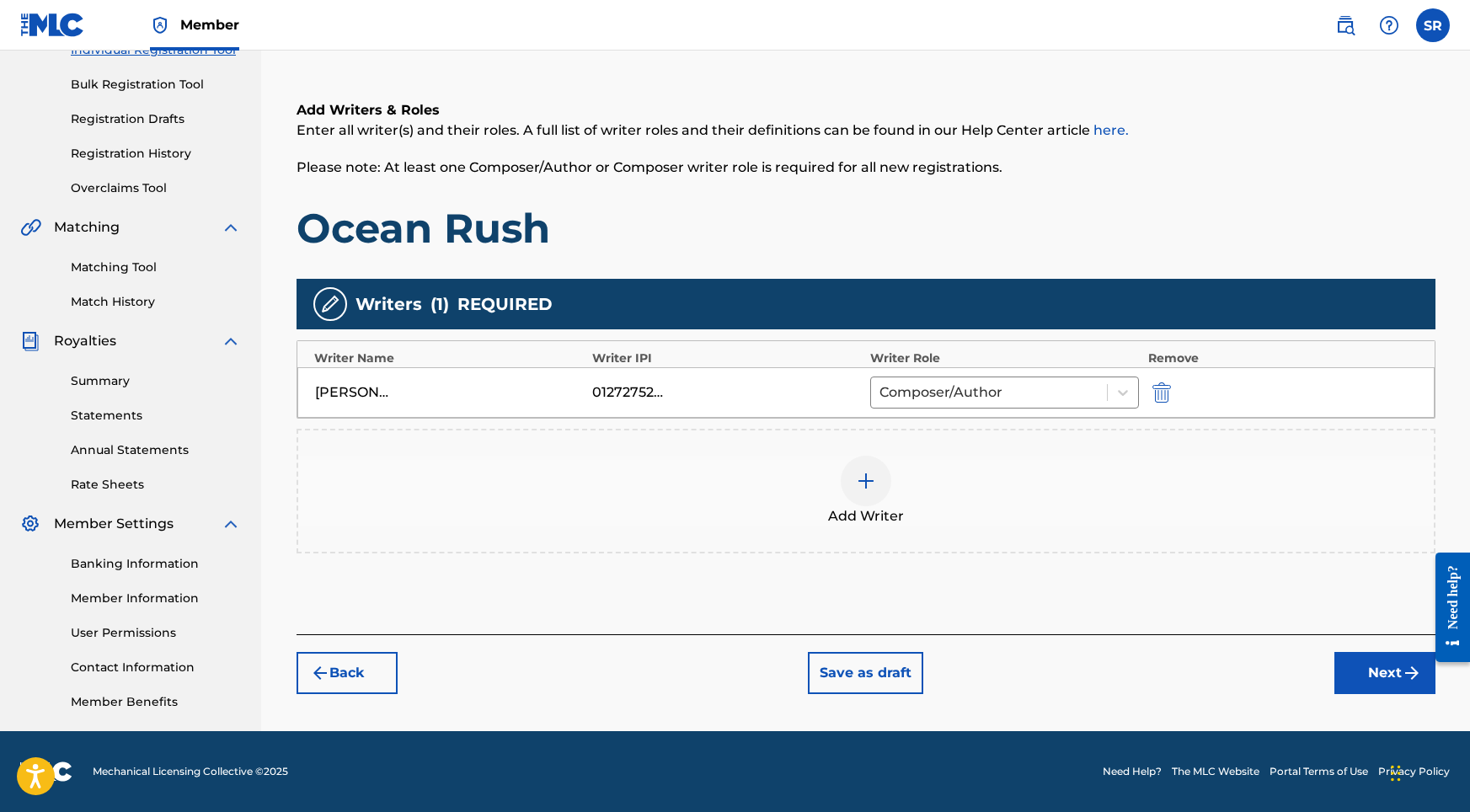
click at [1385, 668] on button "Next" at bounding box center [1384, 672] width 101 height 42
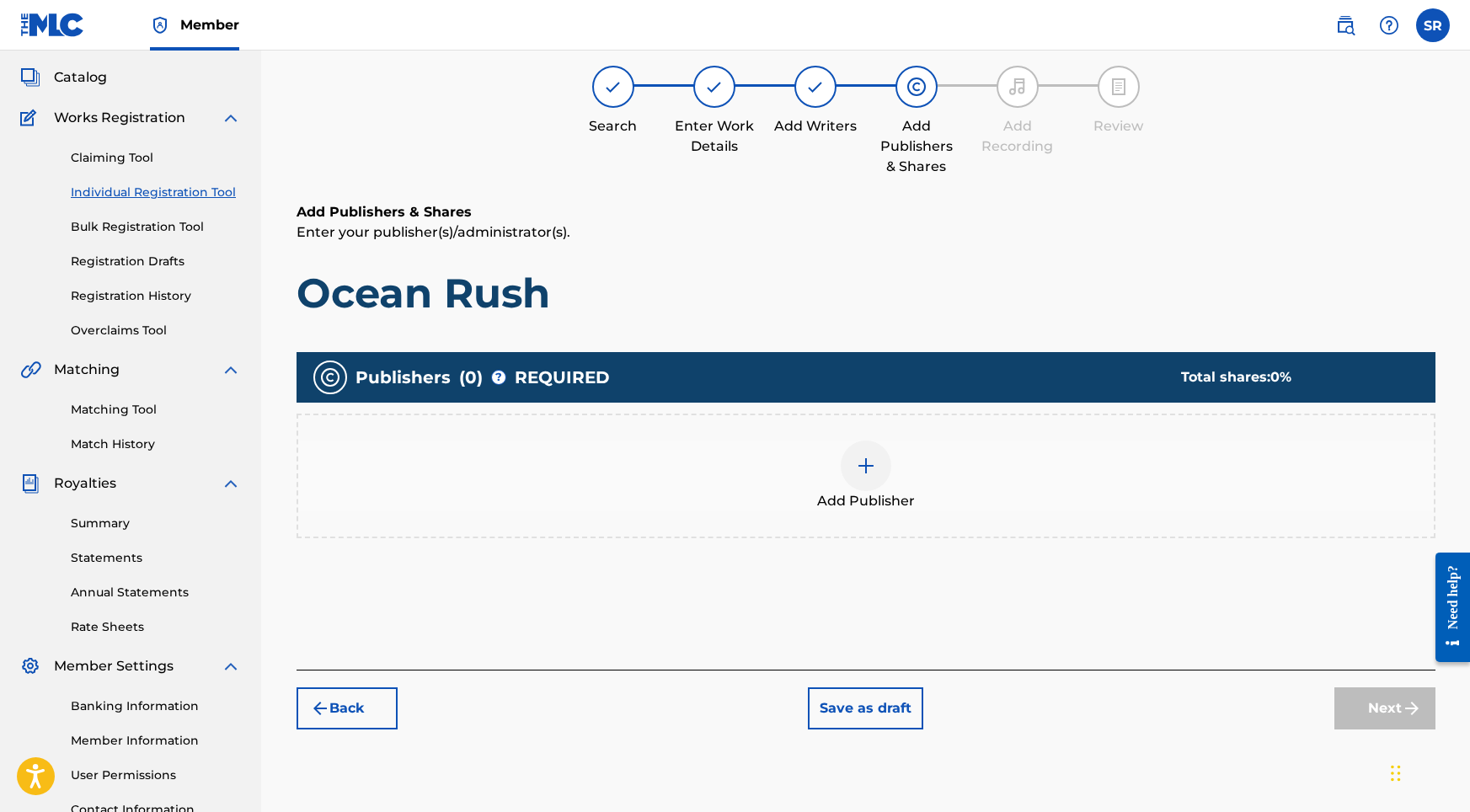
scroll to position [76, 0]
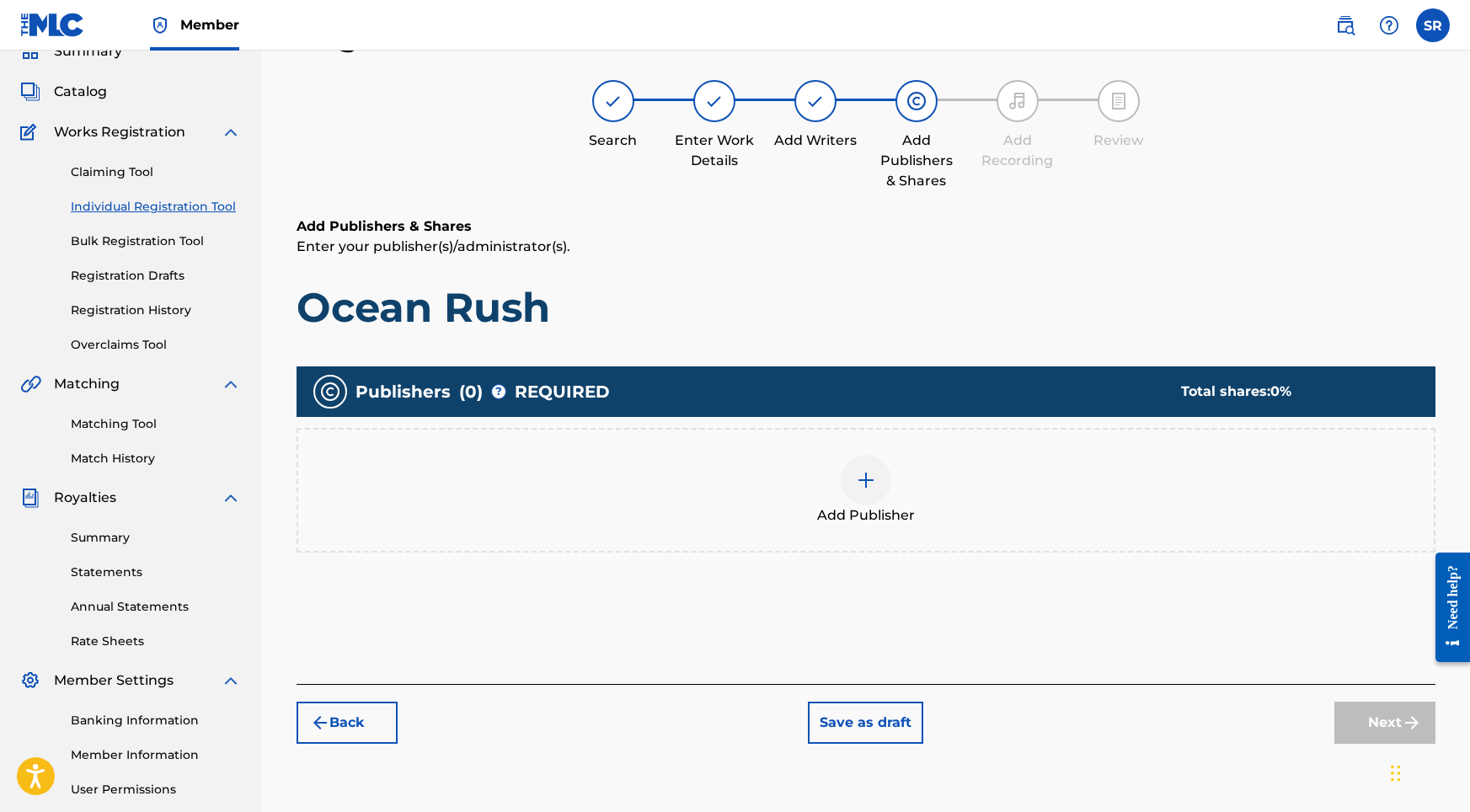
click at [890, 490] on div "Add Publisher" at bounding box center [866, 490] width 1136 height 71
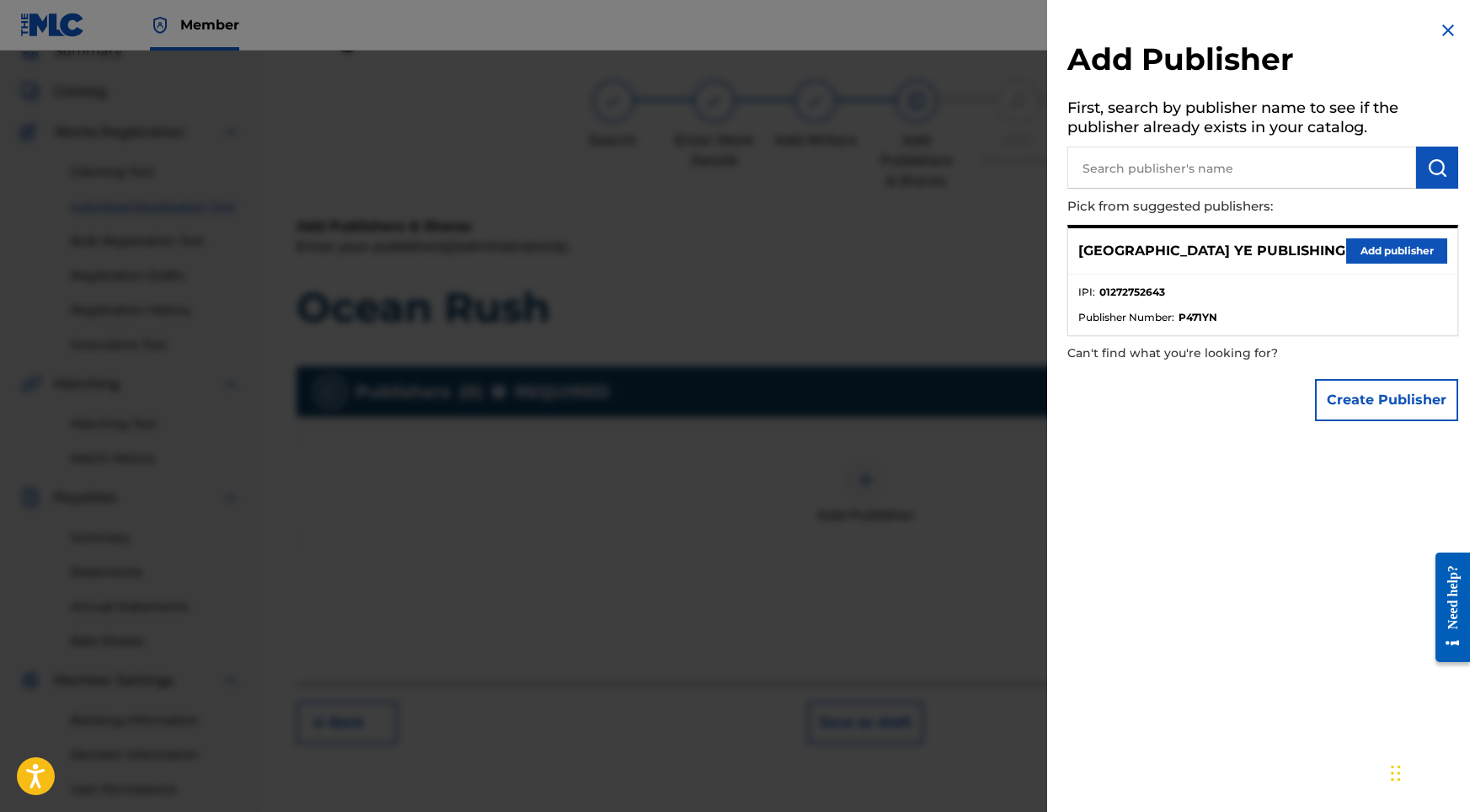
click at [1352, 254] on button "Add publisher" at bounding box center [1396, 251] width 101 height 26
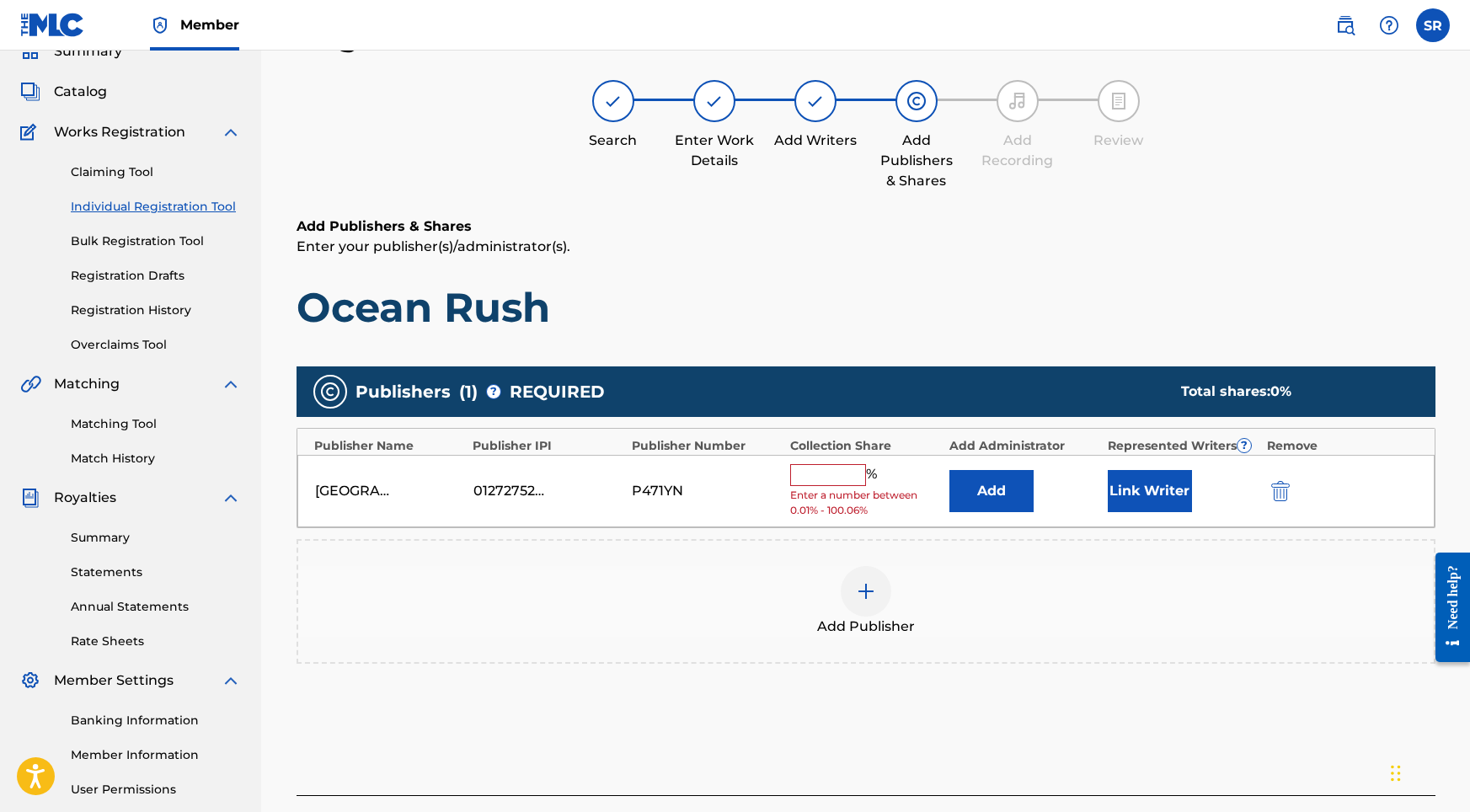
click at [836, 484] on div "% Enter a number between 0.01% - 100.06%" at bounding box center [865, 491] width 150 height 55
click at [838, 472] on input "text" at bounding box center [828, 475] width 76 height 22
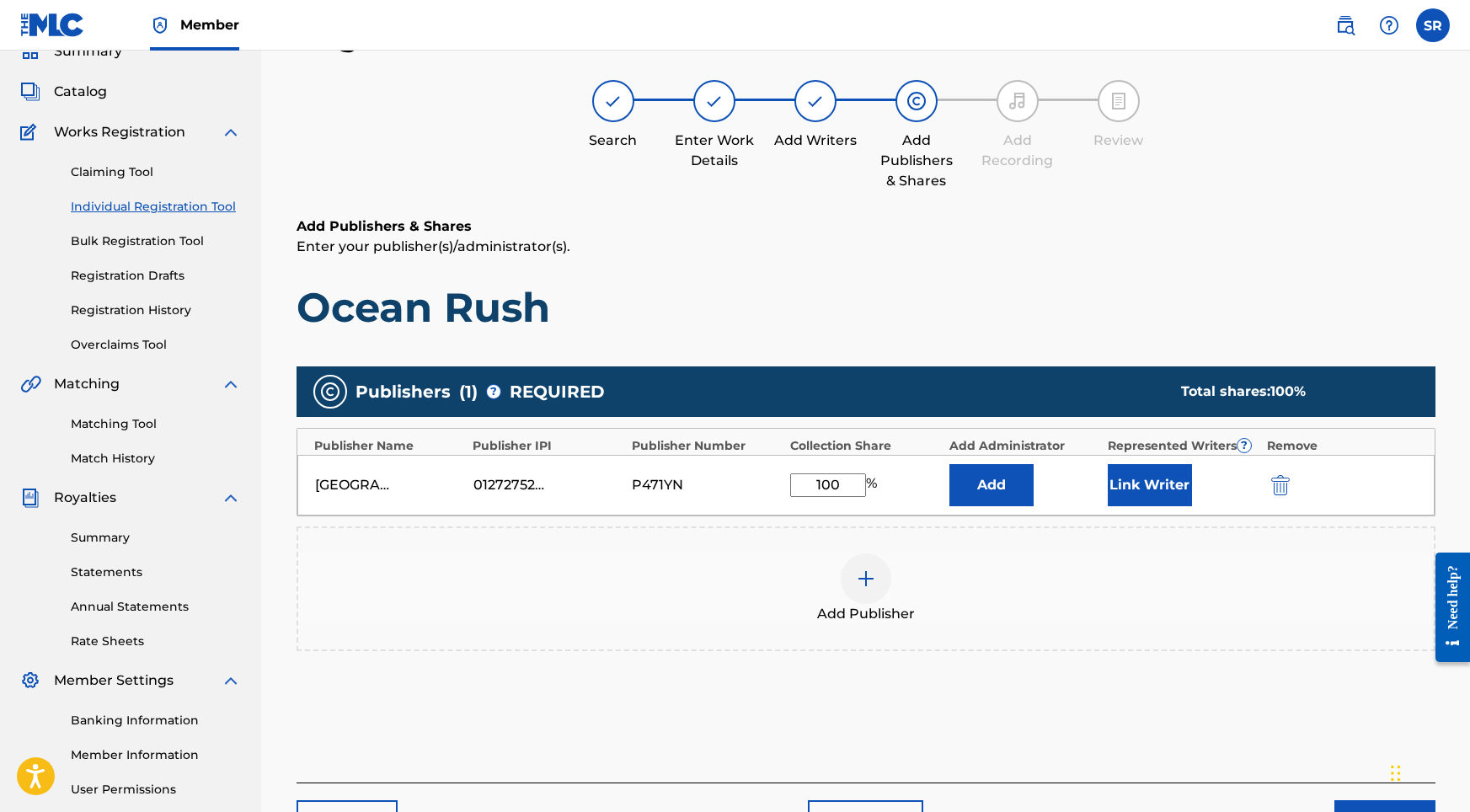
click at [1148, 462] on div "[GEOGRAPHIC_DATA] YE PUBLISHING 01272752643 P471YN 100 % Add Link Writer" at bounding box center [866, 485] width 1137 height 61
click at [1156, 473] on button "Link Writer" at bounding box center [1149, 485] width 85 height 42
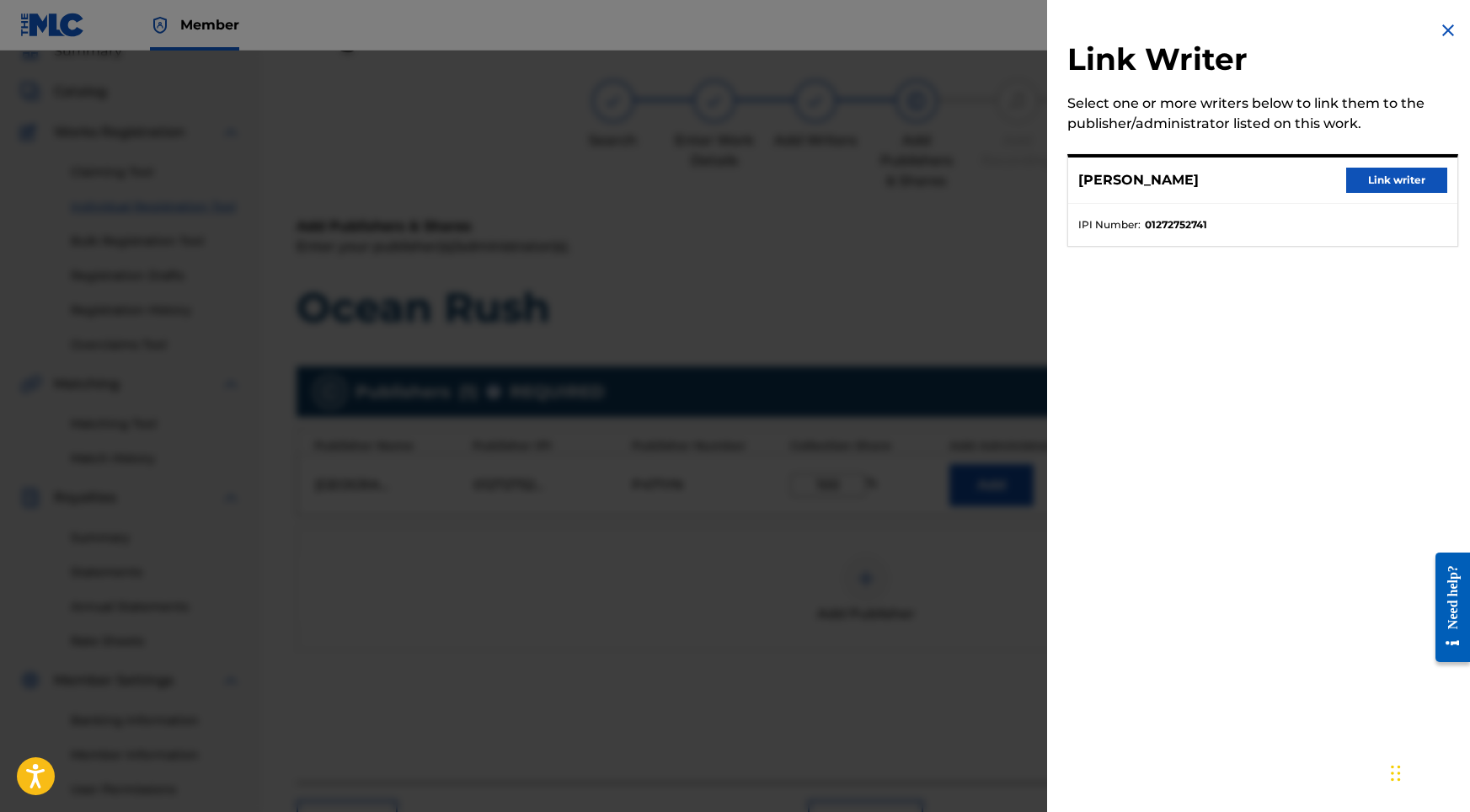
click at [1357, 175] on button "Link writer" at bounding box center [1396, 180] width 101 height 26
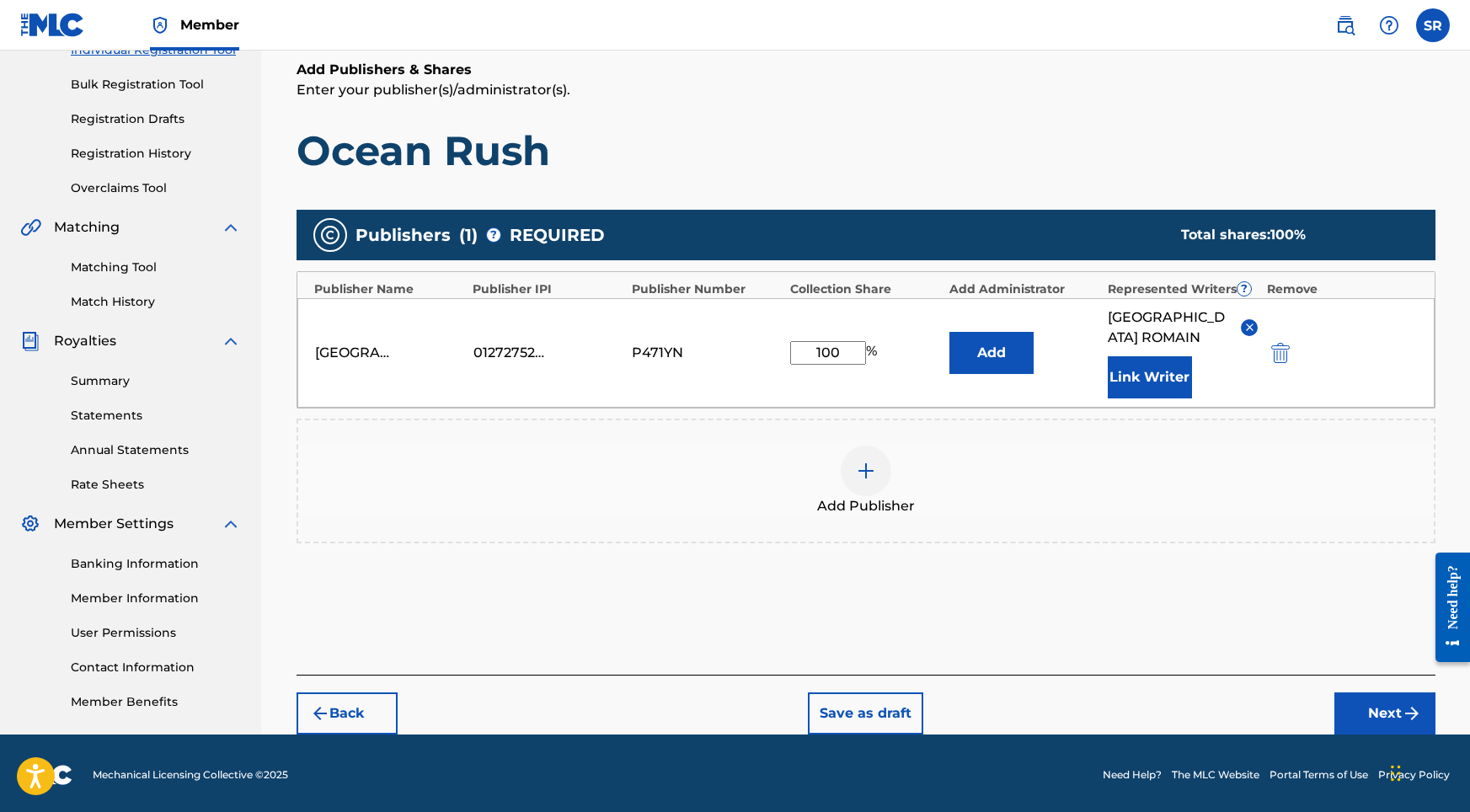
click at [1366, 701] on button "Next" at bounding box center [1384, 713] width 101 height 42
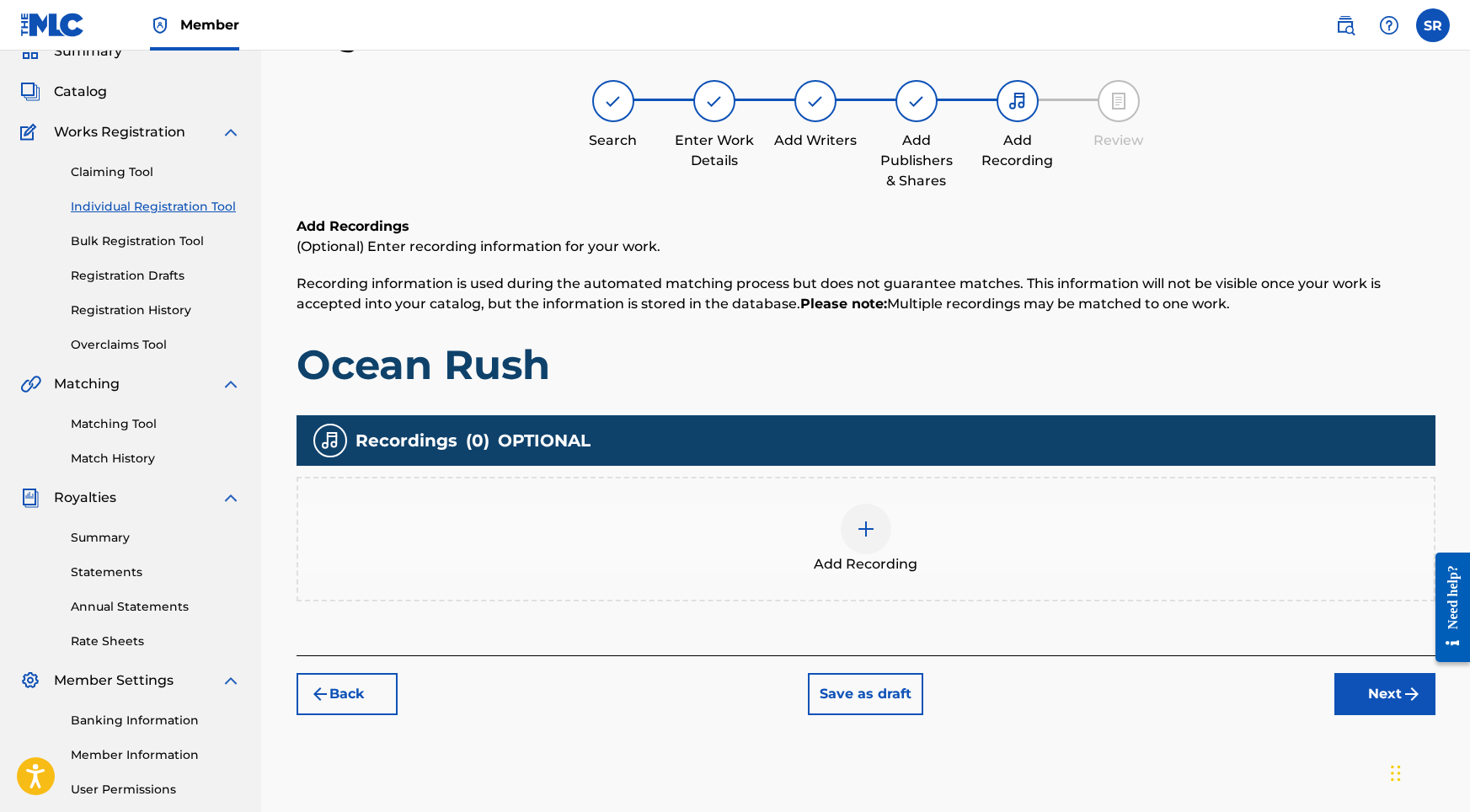
click at [941, 563] on div "Add Recording" at bounding box center [866, 538] width 1136 height 71
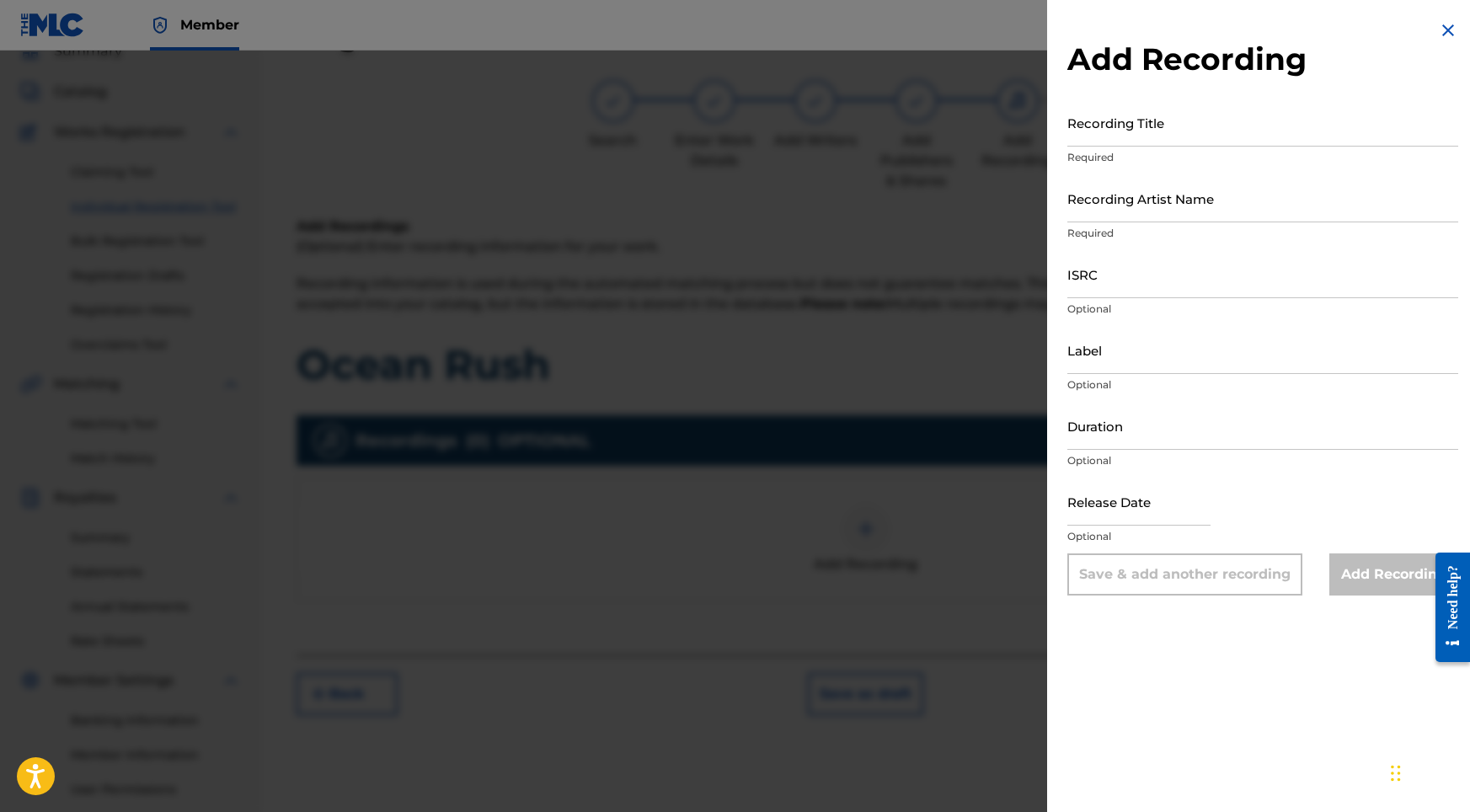
click at [1131, 131] on input "Recording Title" at bounding box center [1262, 122] width 391 height 48
click at [1110, 354] on input "Label" at bounding box center [1262, 350] width 391 height 48
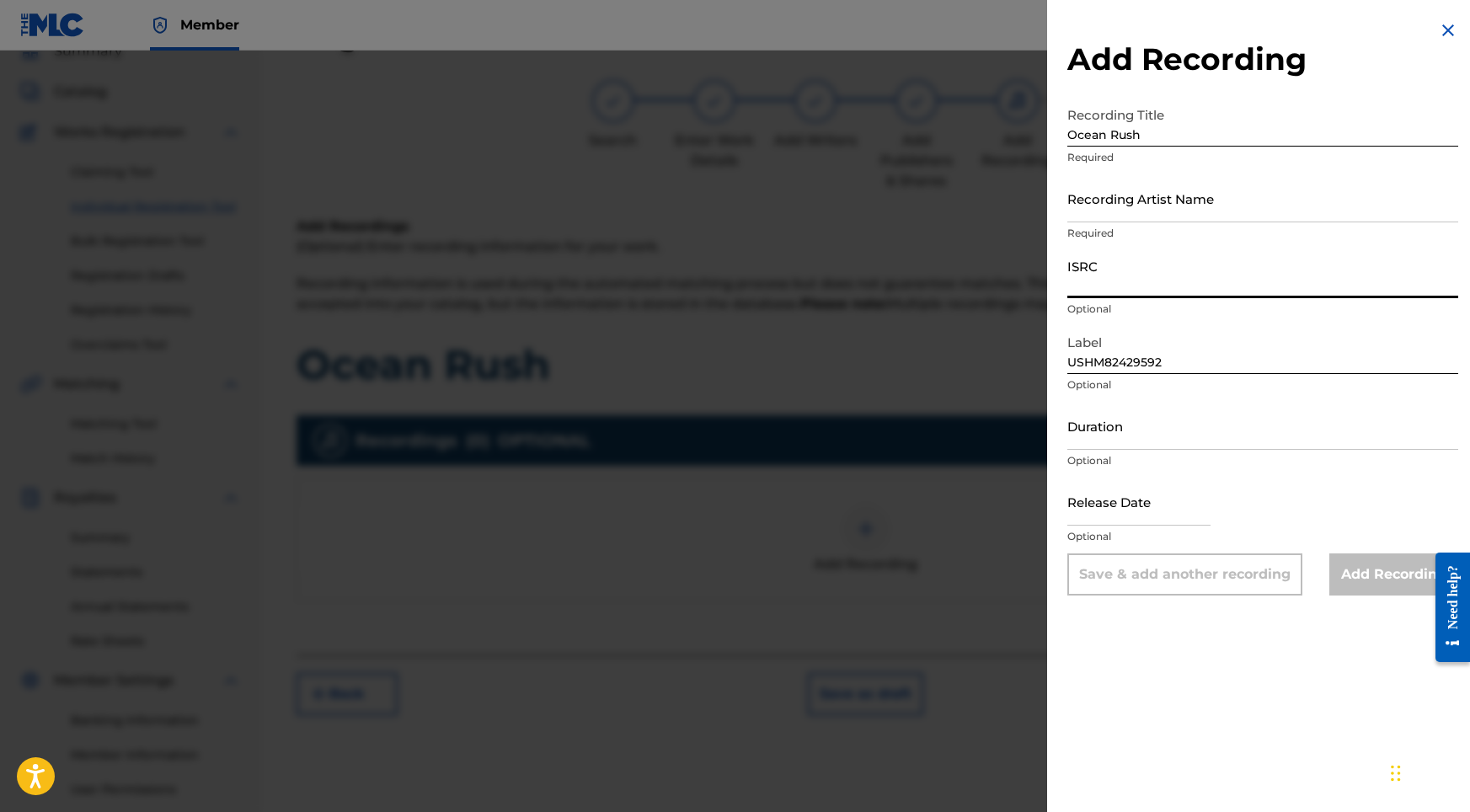
click at [1103, 285] on input "ISRC" at bounding box center [1262, 274] width 391 height 48
click at [1231, 202] on input "Recording Artist Name" at bounding box center [1262, 198] width 391 height 48
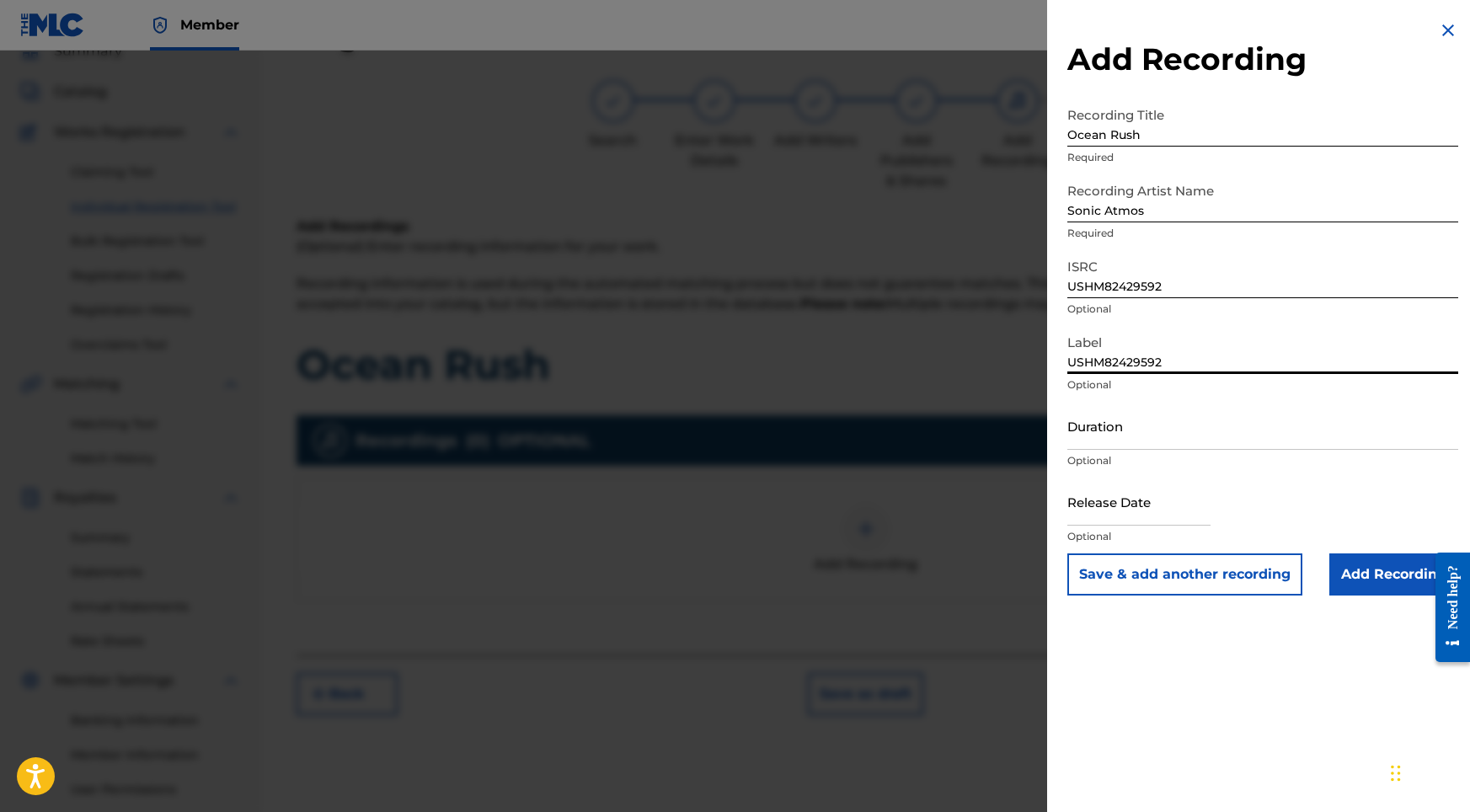
drag, startPoint x: 1166, startPoint y: 362, endPoint x: 1035, endPoint y: 353, distance: 131.3
click at [1035, 353] on div "Add Recording Recording Title Ocean Rush Required Recording Artist Name Sonic A…" at bounding box center [735, 431] width 1470 height 762
click at [1113, 434] on input "Duration" at bounding box center [1262, 426] width 391 height 48
click at [1142, 501] on input "text" at bounding box center [1138, 502] width 143 height 48
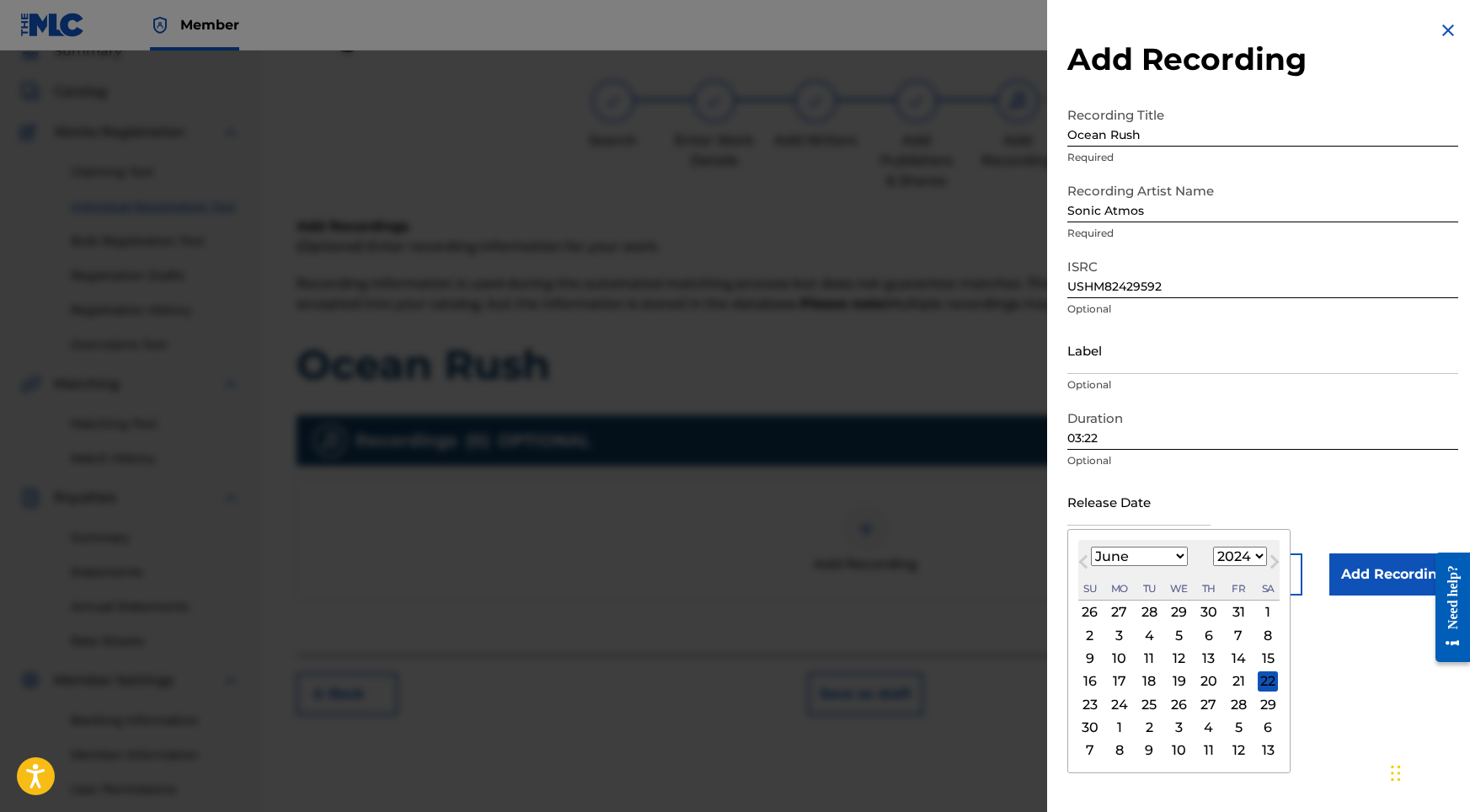
click at [1172, 655] on div "12" at bounding box center [1179, 659] width 21 height 21
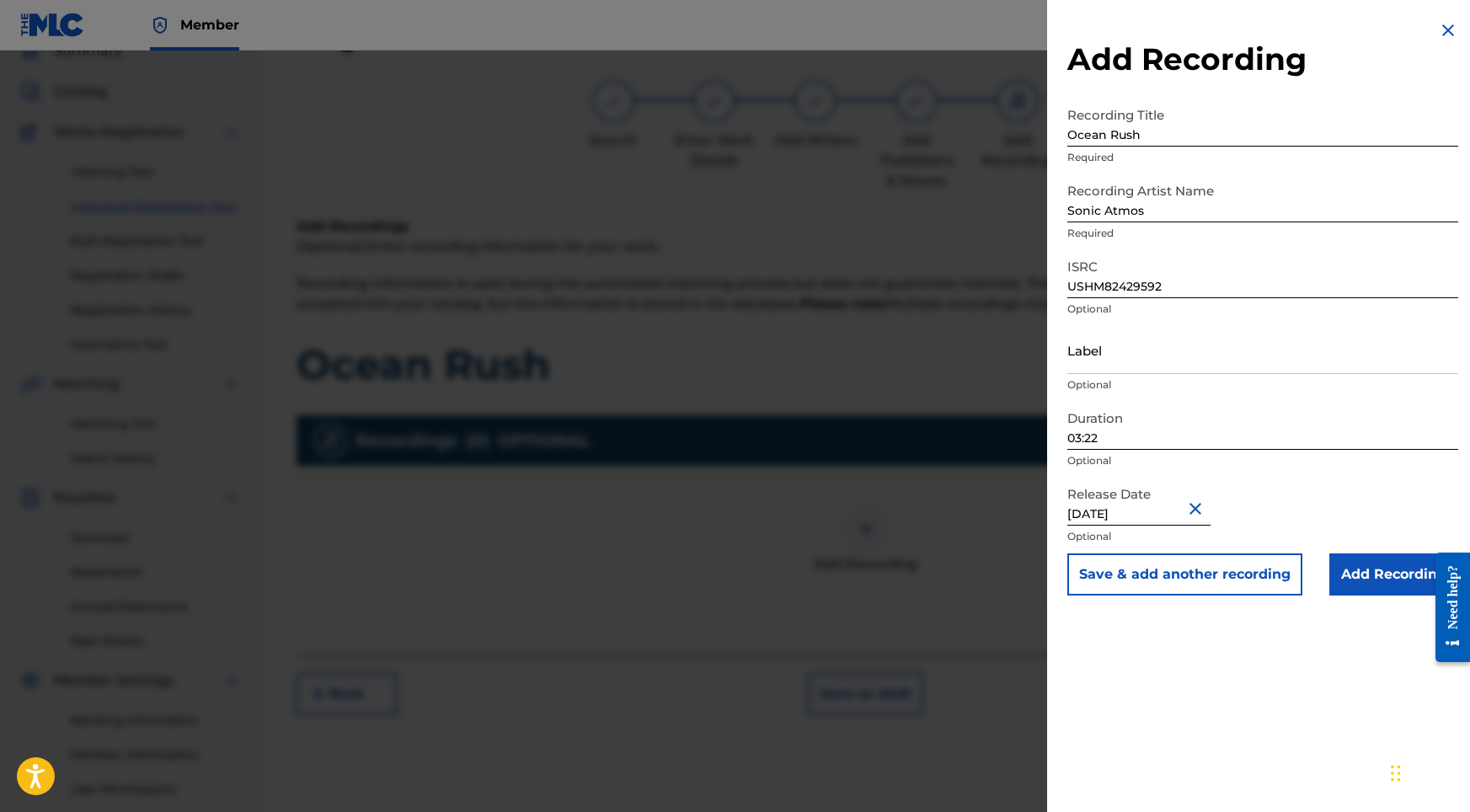
click at [1363, 583] on input "Add Recording" at bounding box center [1394, 574] width 129 height 42
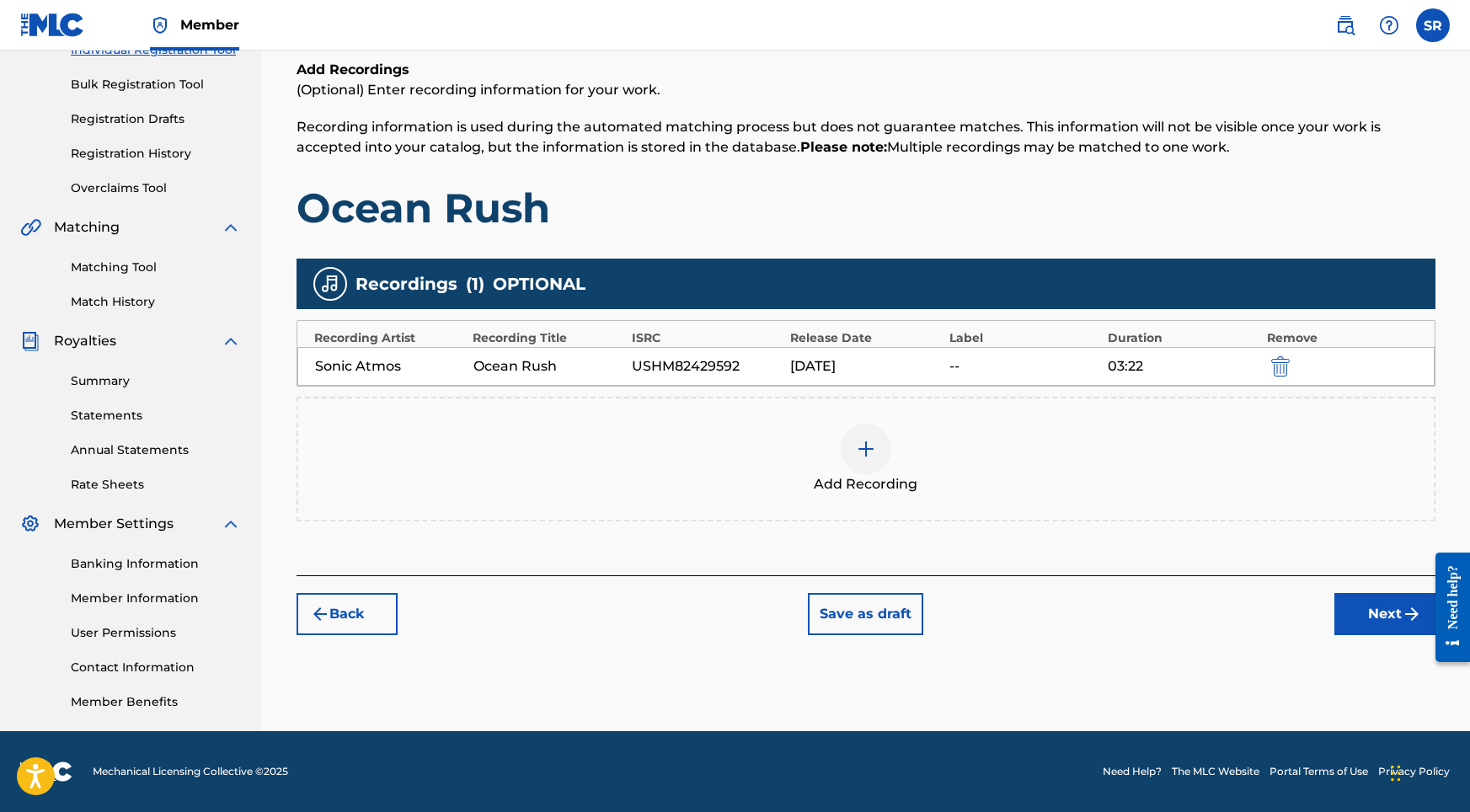
click at [1337, 630] on button "Next" at bounding box center [1384, 614] width 101 height 42
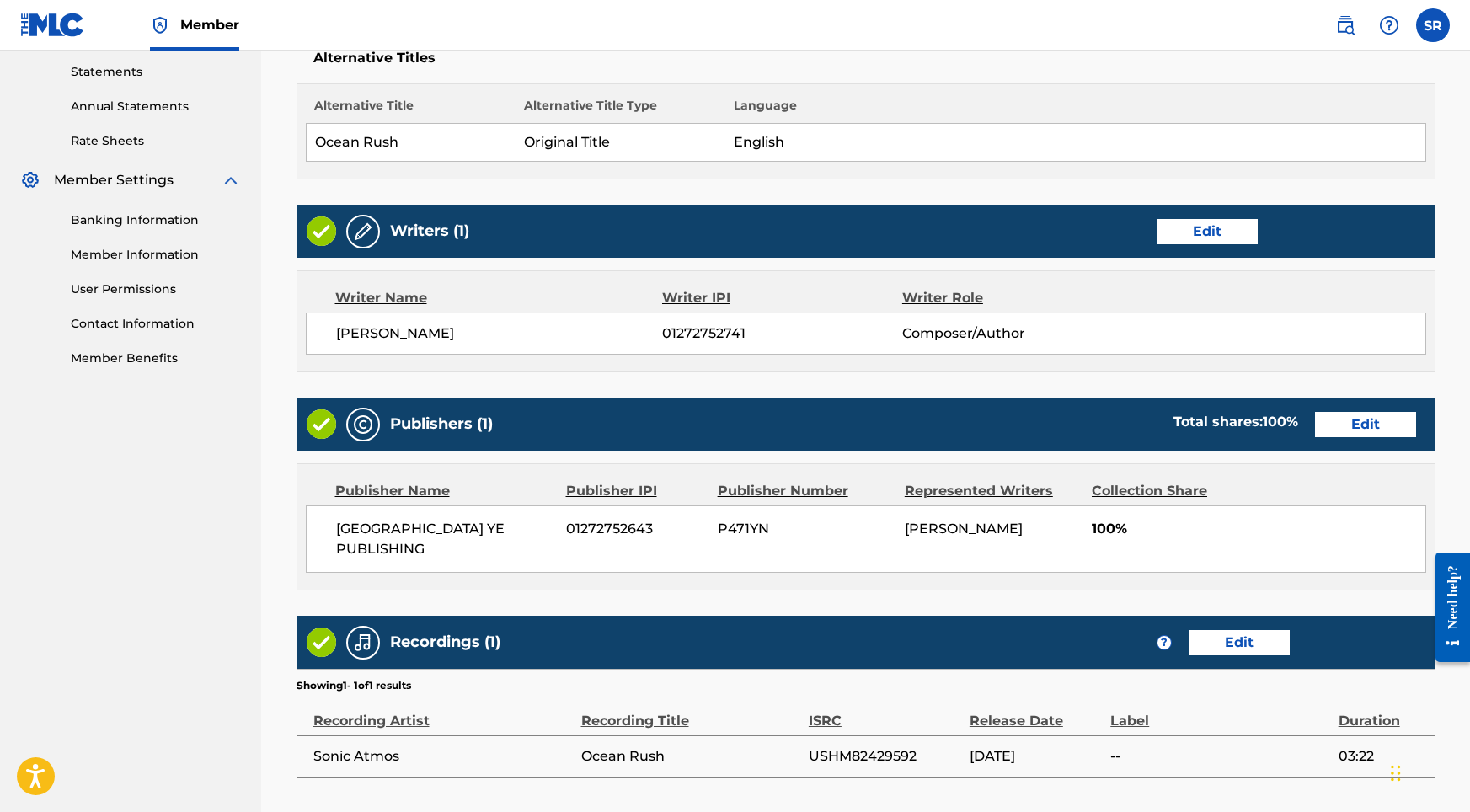
scroll to position [687, 0]
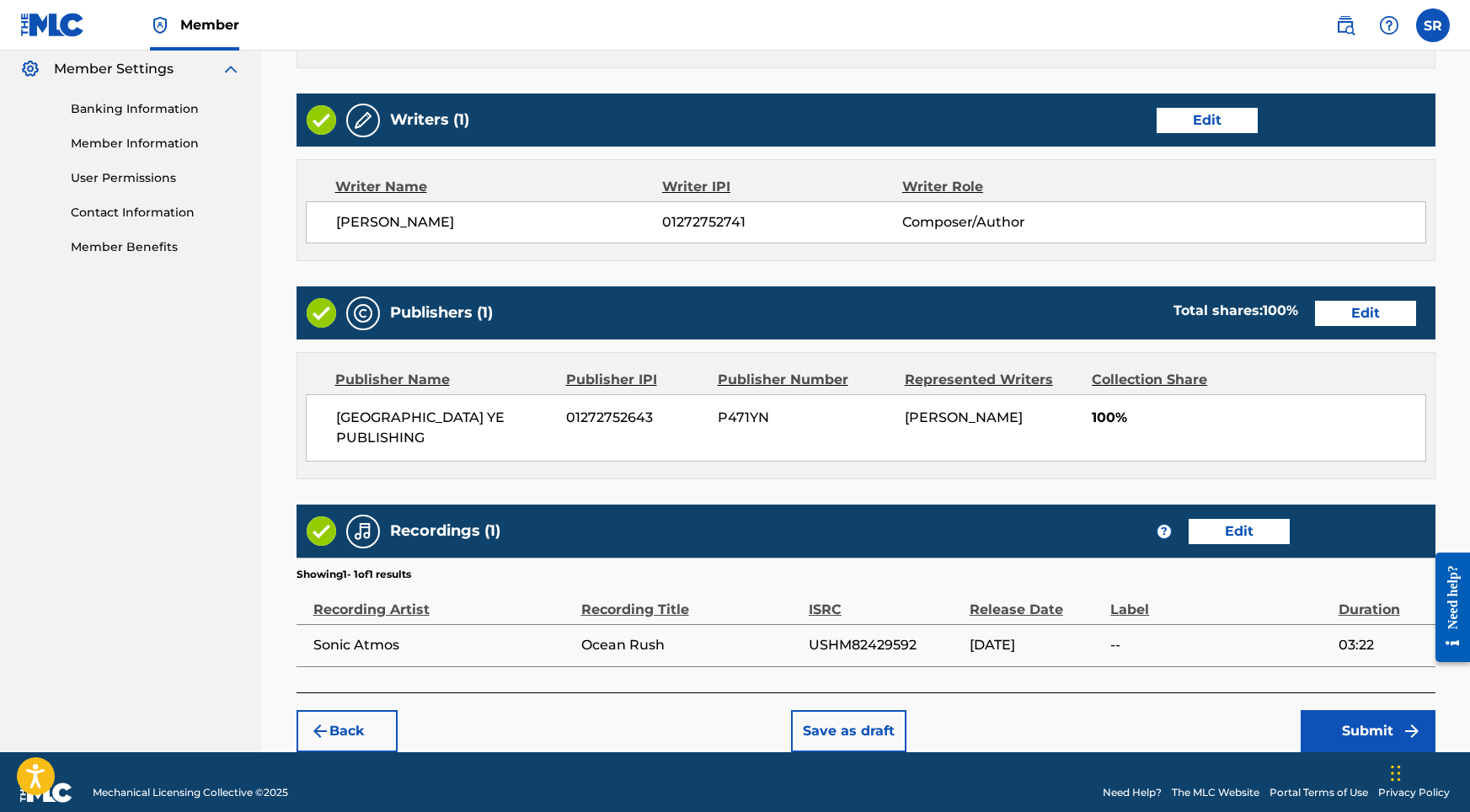
click at [1305, 709] on button "Submit" at bounding box center [1368, 730] width 135 height 42
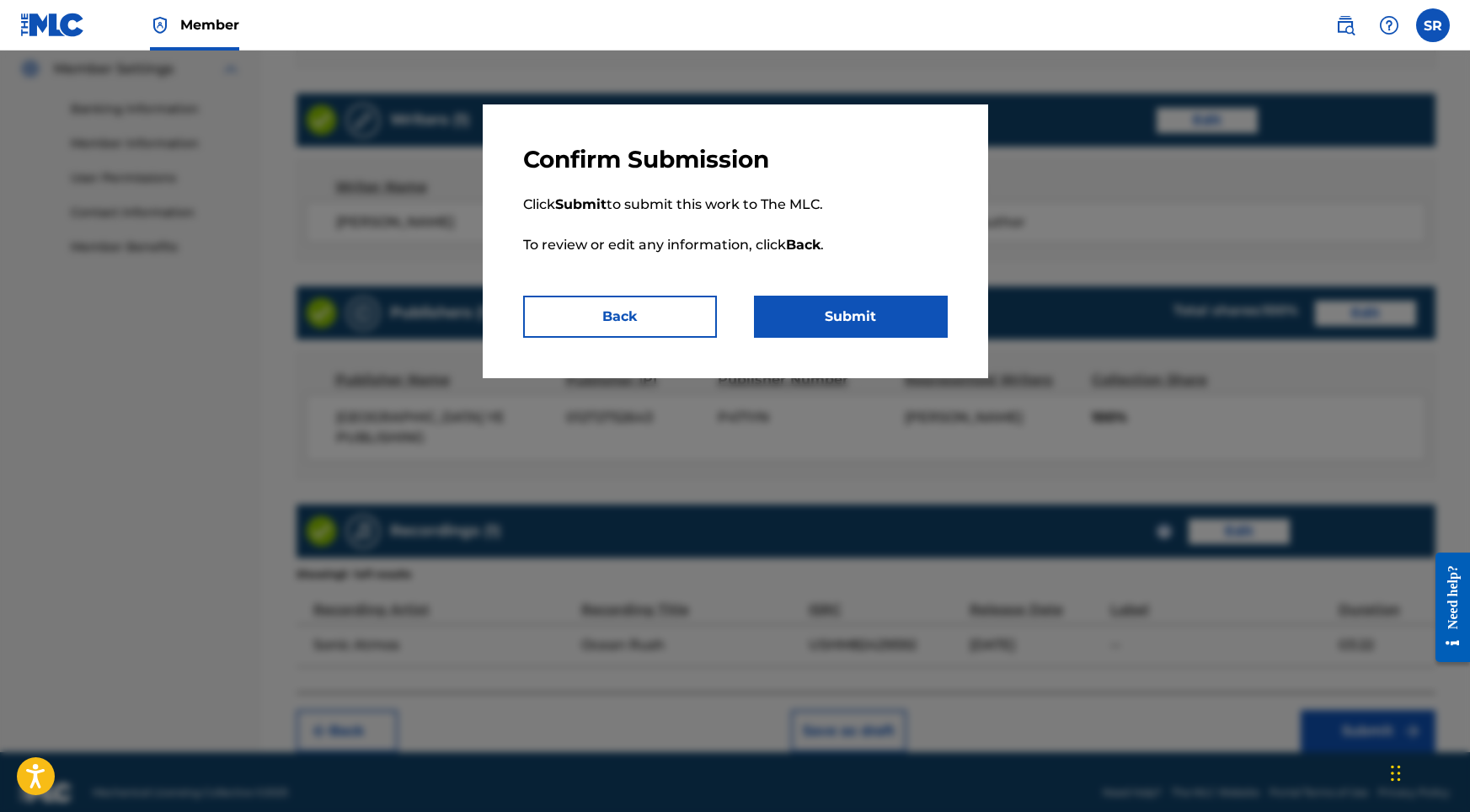
click at [810, 323] on button "Submit" at bounding box center [851, 316] width 194 height 42
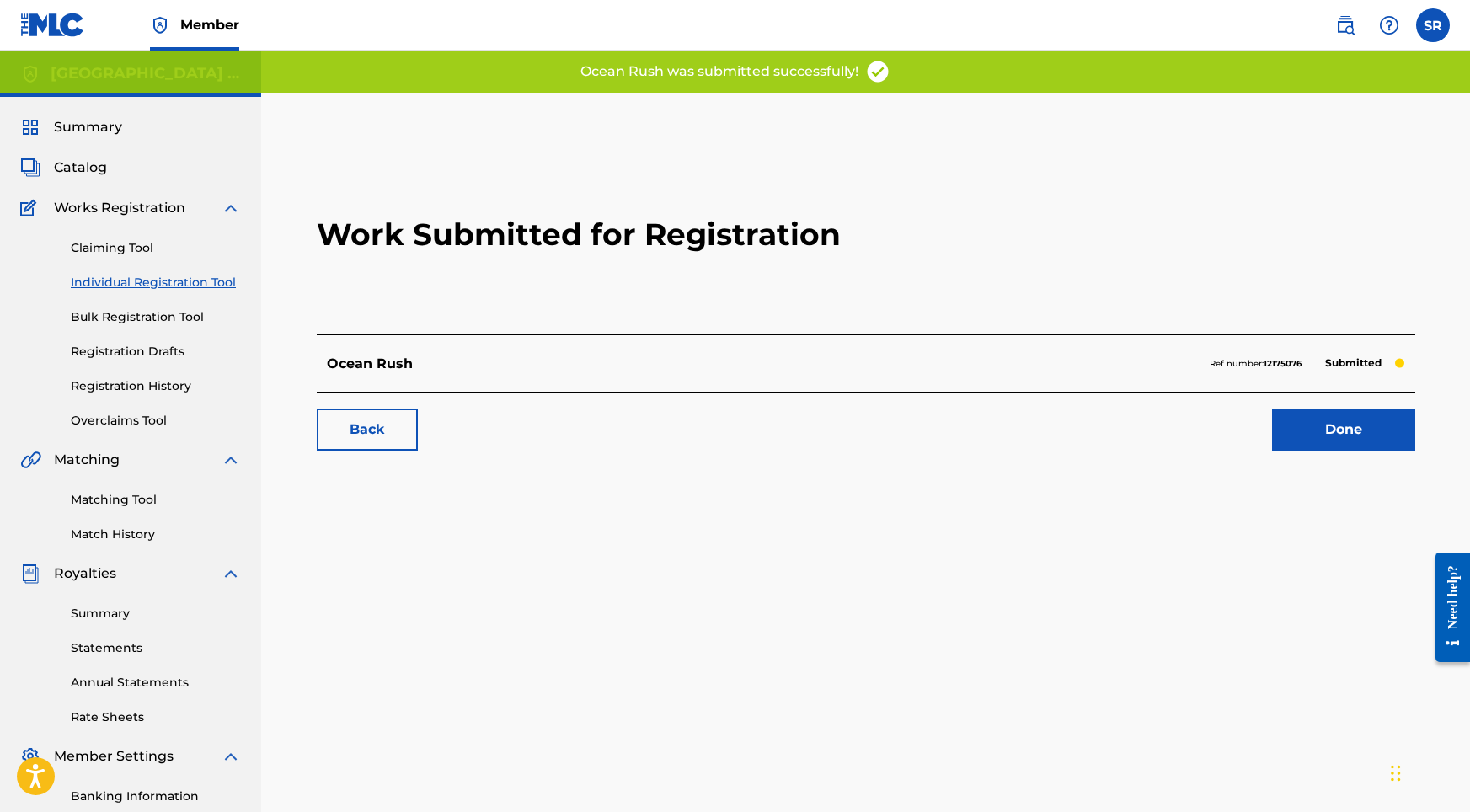
click at [1313, 434] on link "Done" at bounding box center [1343, 429] width 143 height 42
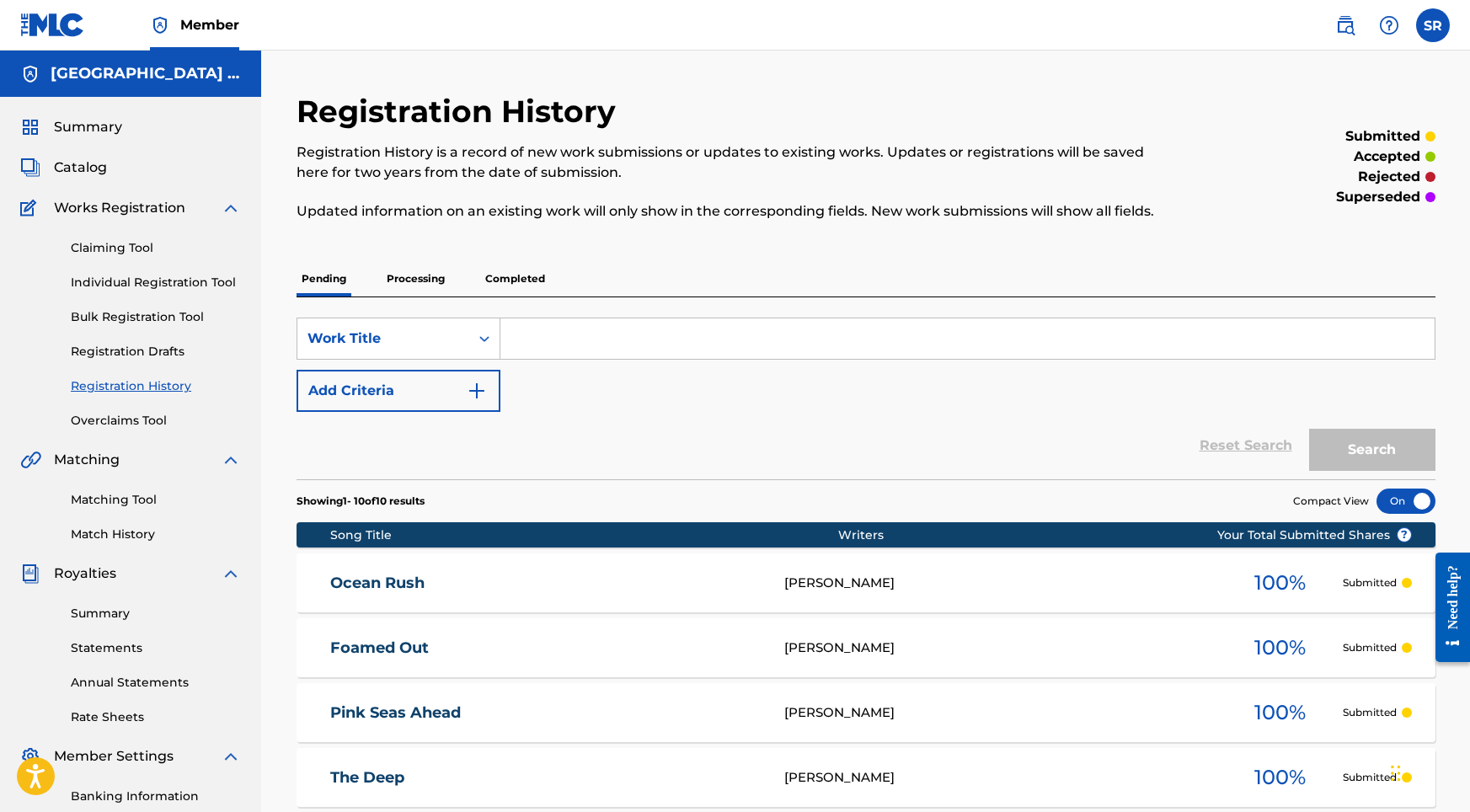
click at [210, 274] on link "Individual Registration Tool" at bounding box center [156, 282] width 170 height 18
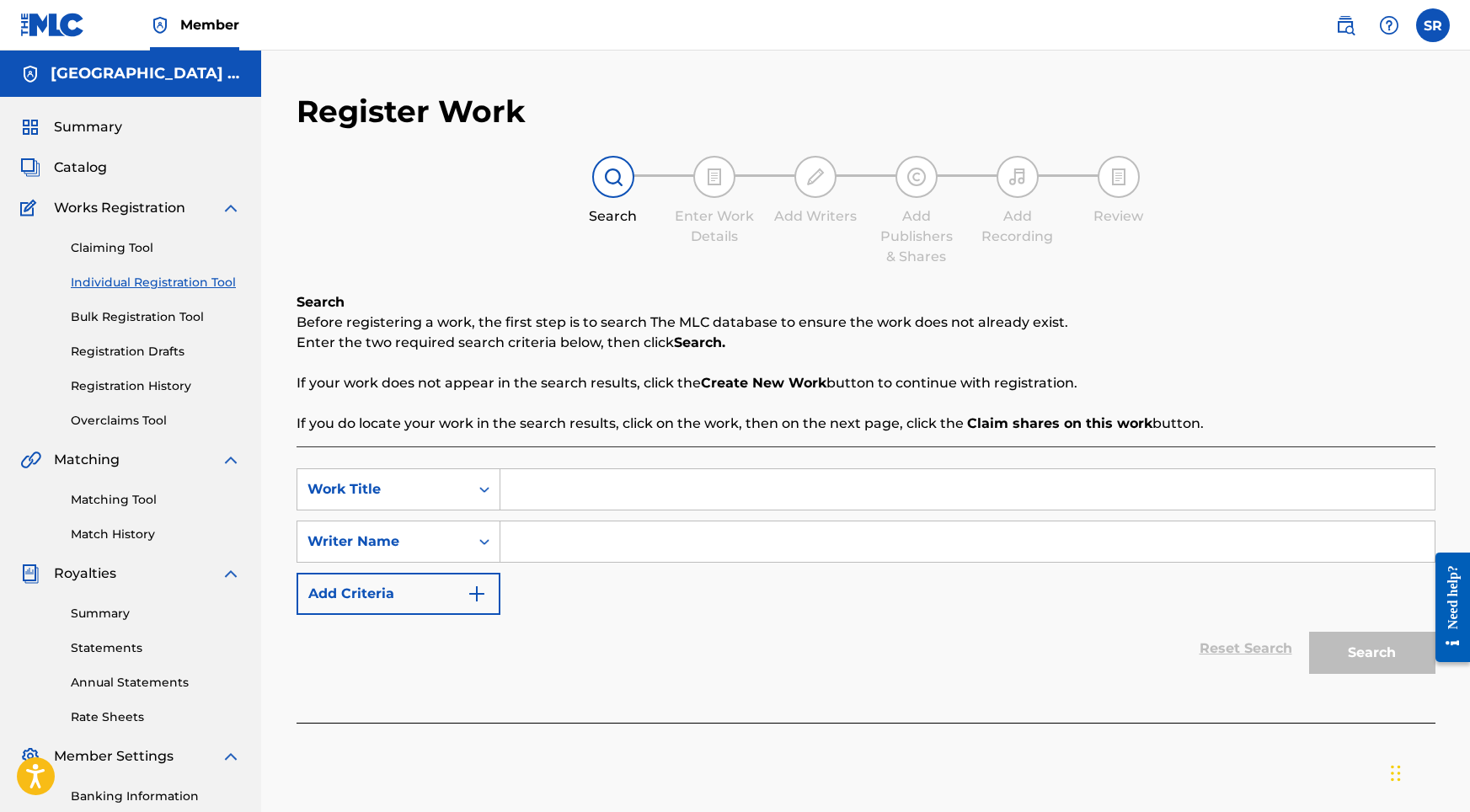
click at [616, 516] on div "SearchWithCriteriaf6c91032-2cb1-4973-92fc-d8360b8bacce Work Title SearchWithCri…" at bounding box center [866, 541] width 1139 height 146
click at [615, 503] on input "Nautical Living" at bounding box center [967, 489] width 935 height 40
click at [735, 579] on div "SearchWithCriteriaf6c91032-2cb1-4973-92fc-d8360b8bacce Work Title Nautical Livi…" at bounding box center [866, 541] width 1139 height 146
click at [726, 562] on div "SearchWithCriteriaf6c91032-2cb1-4973-92fc-d8360b8bacce Work Title Nautical Livi…" at bounding box center [866, 541] width 1139 height 146
click at [721, 554] on input "Search Form" at bounding box center [967, 541] width 935 height 40
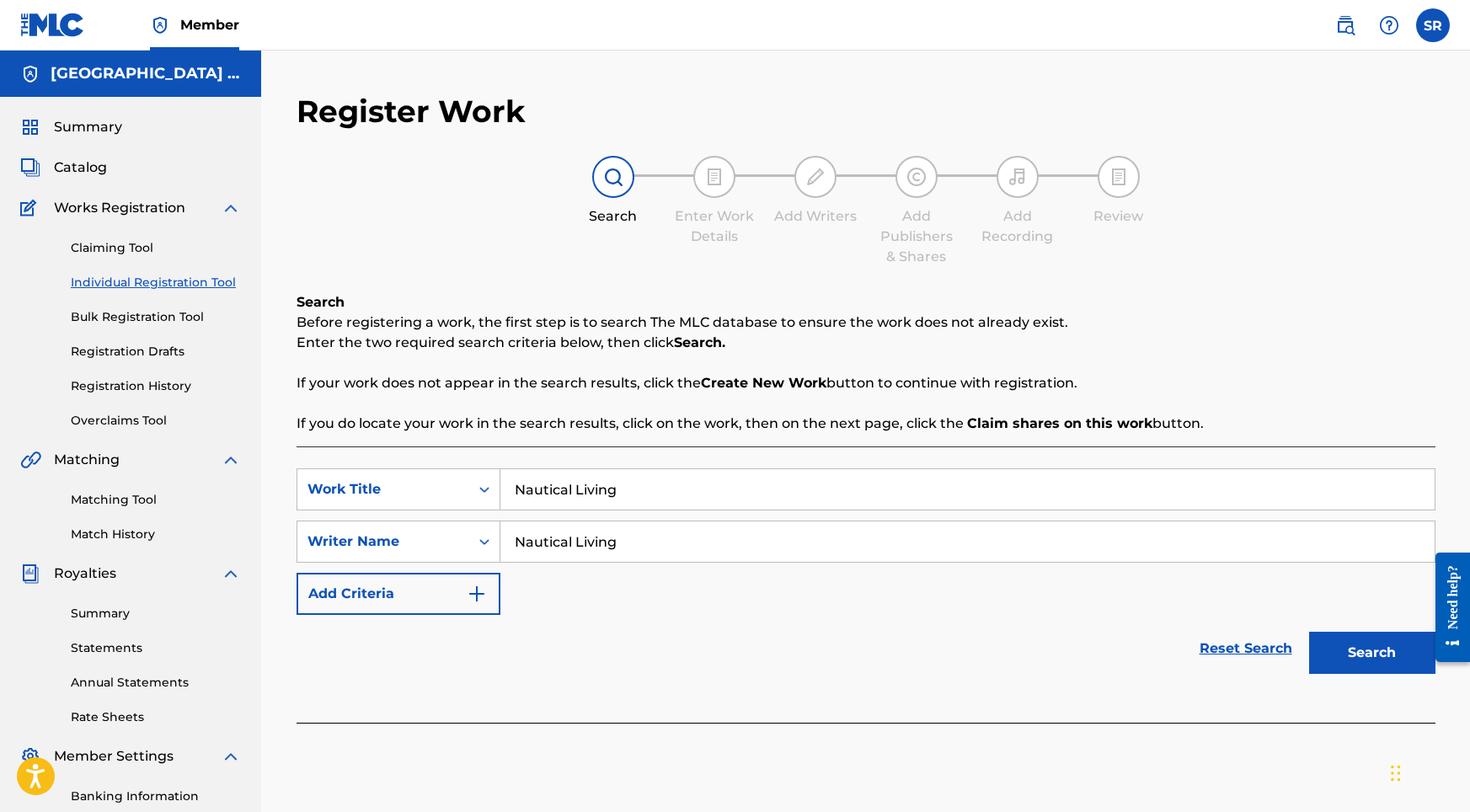
click at [1327, 650] on button "Search" at bounding box center [1373, 652] width 127 height 42
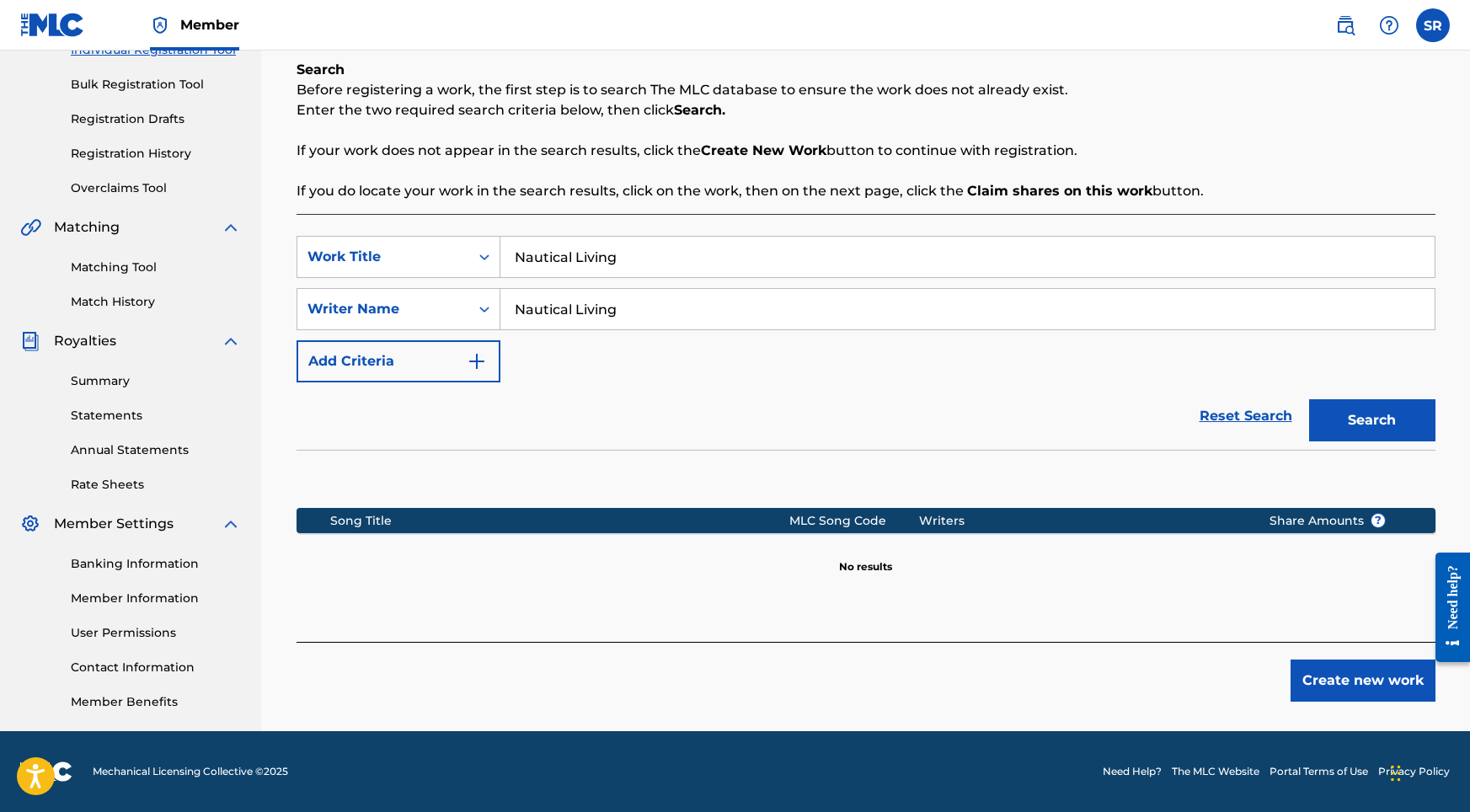
scroll to position [232, 0]
click at [1343, 682] on button "Create new work" at bounding box center [1362, 680] width 145 height 42
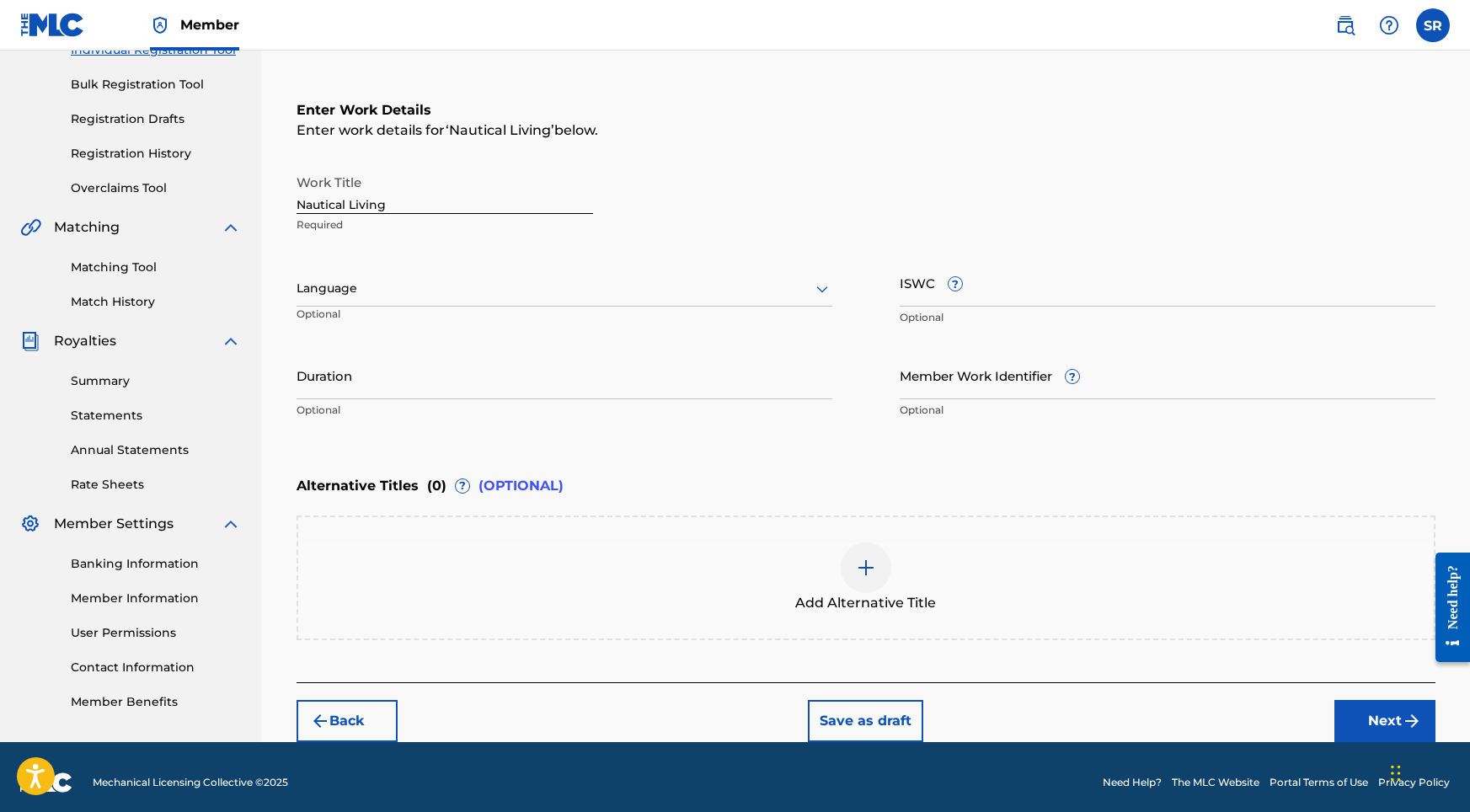
click at [593, 292] on div at bounding box center [564, 288] width 536 height 21
click at [452, 323] on div "English" at bounding box center [564, 326] width 534 height 38
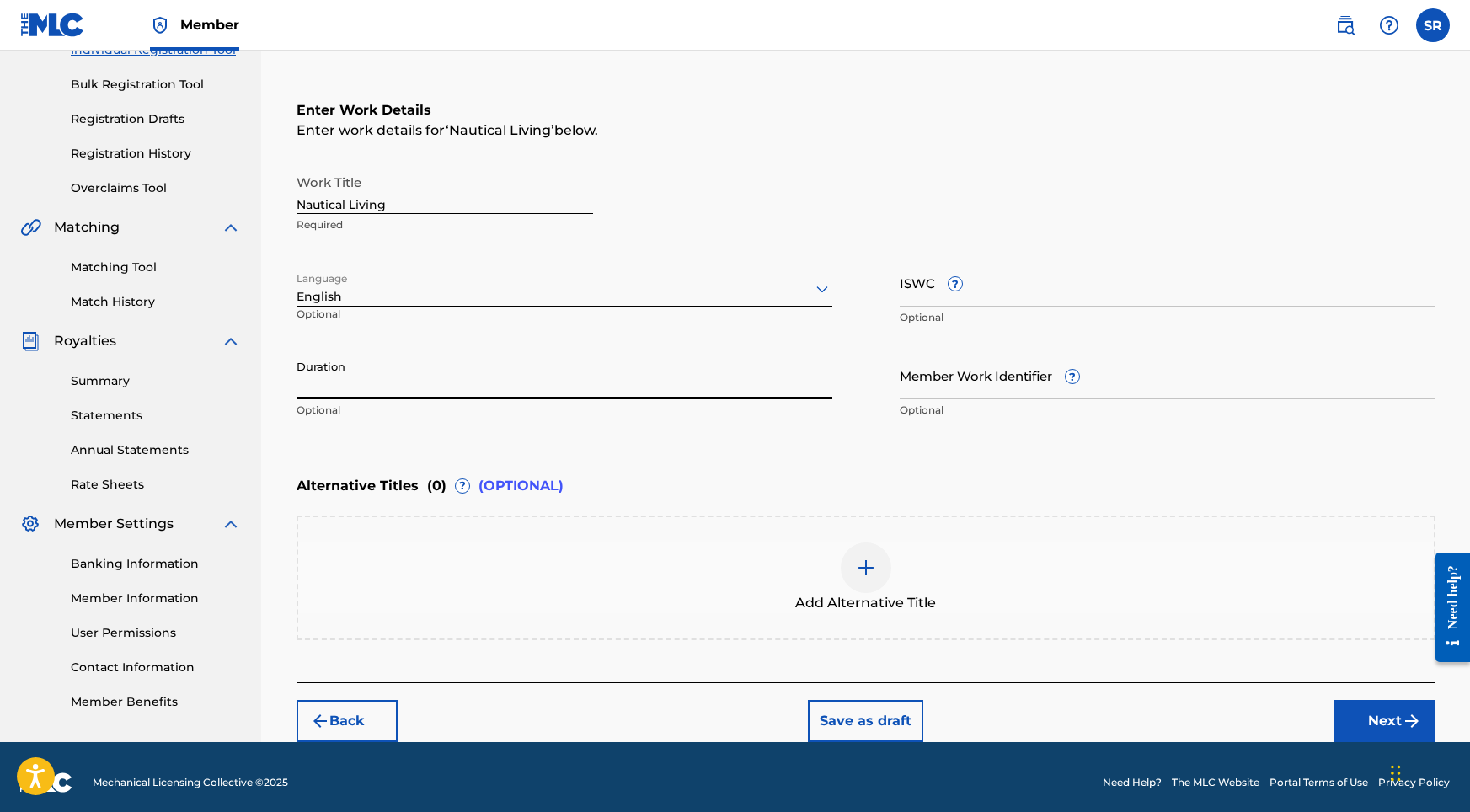
click at [488, 367] on input "Duration" at bounding box center [564, 375] width 536 height 48
click at [848, 574] on div at bounding box center [865, 567] width 50 height 50
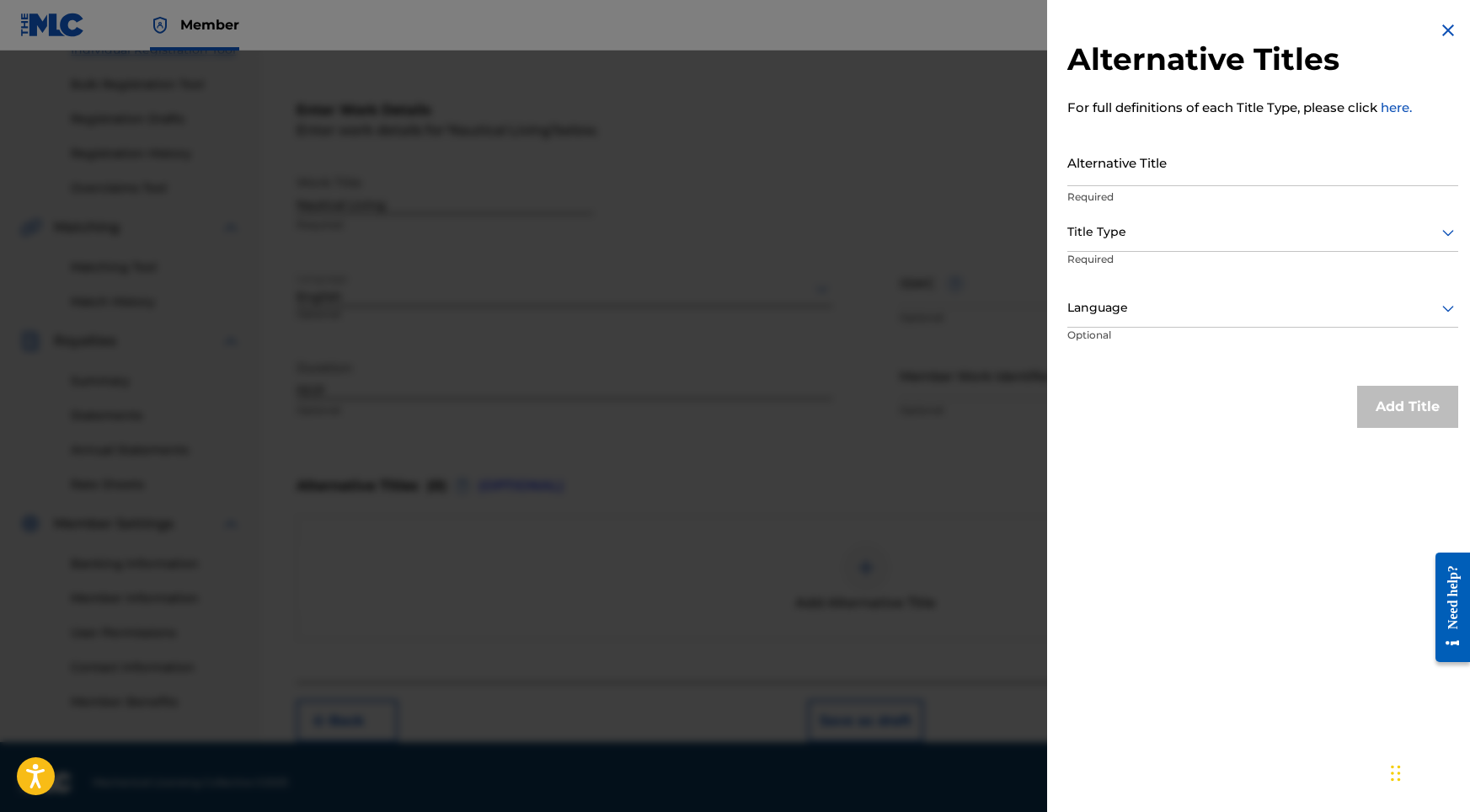
click at [1093, 156] on input "Alternative Title" at bounding box center [1262, 162] width 391 height 48
click at [1120, 215] on div "Title Type" at bounding box center [1262, 232] width 391 height 38
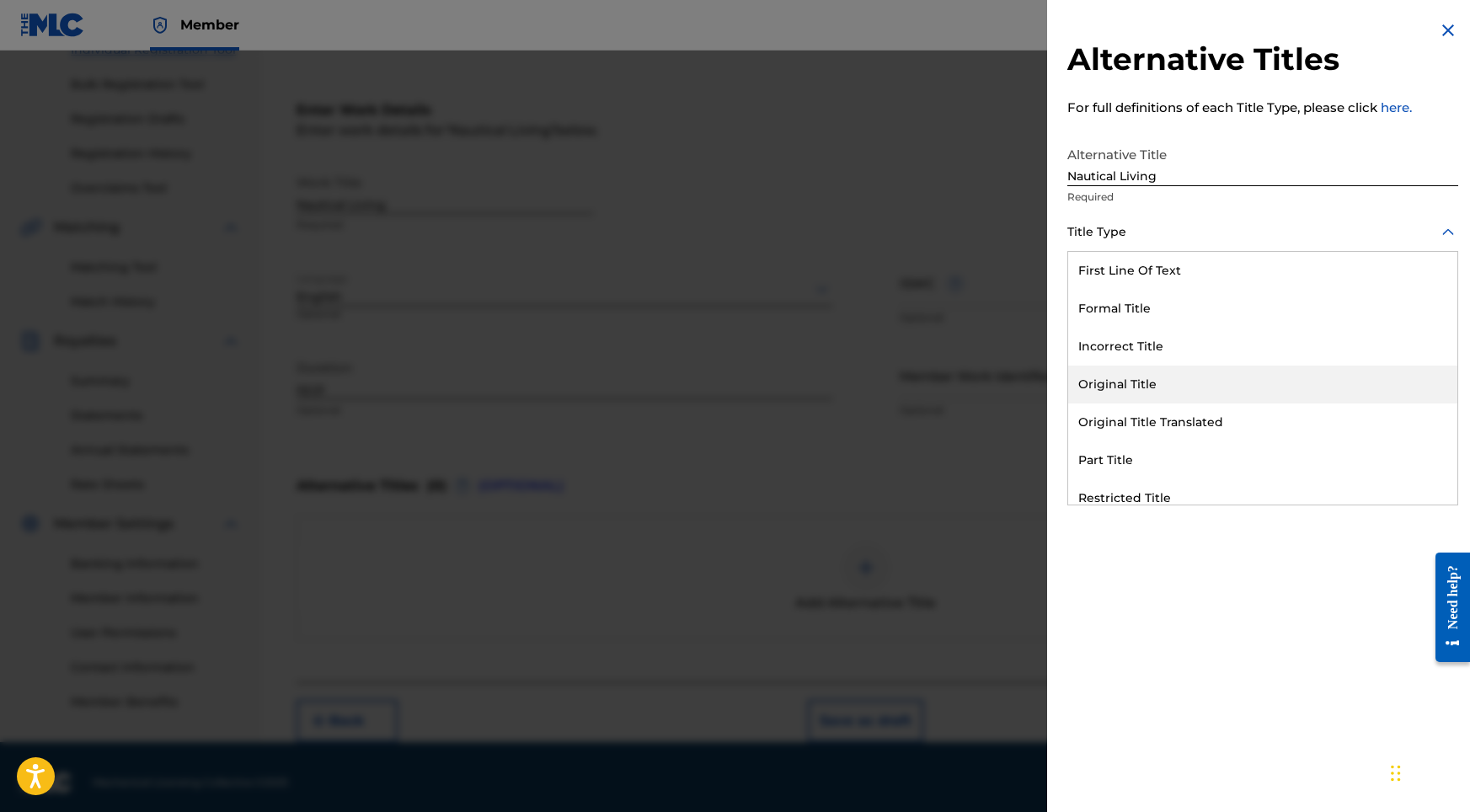
drag, startPoint x: 1141, startPoint y: 357, endPoint x: 1139, endPoint y: 384, distance: 27.1
click at [1139, 384] on div "First Line Of Text Formal Title Incorrect Title Original Title Original Title T…" at bounding box center [1262, 379] width 389 height 253
click at [1139, 383] on div "Original Title" at bounding box center [1262, 385] width 389 height 38
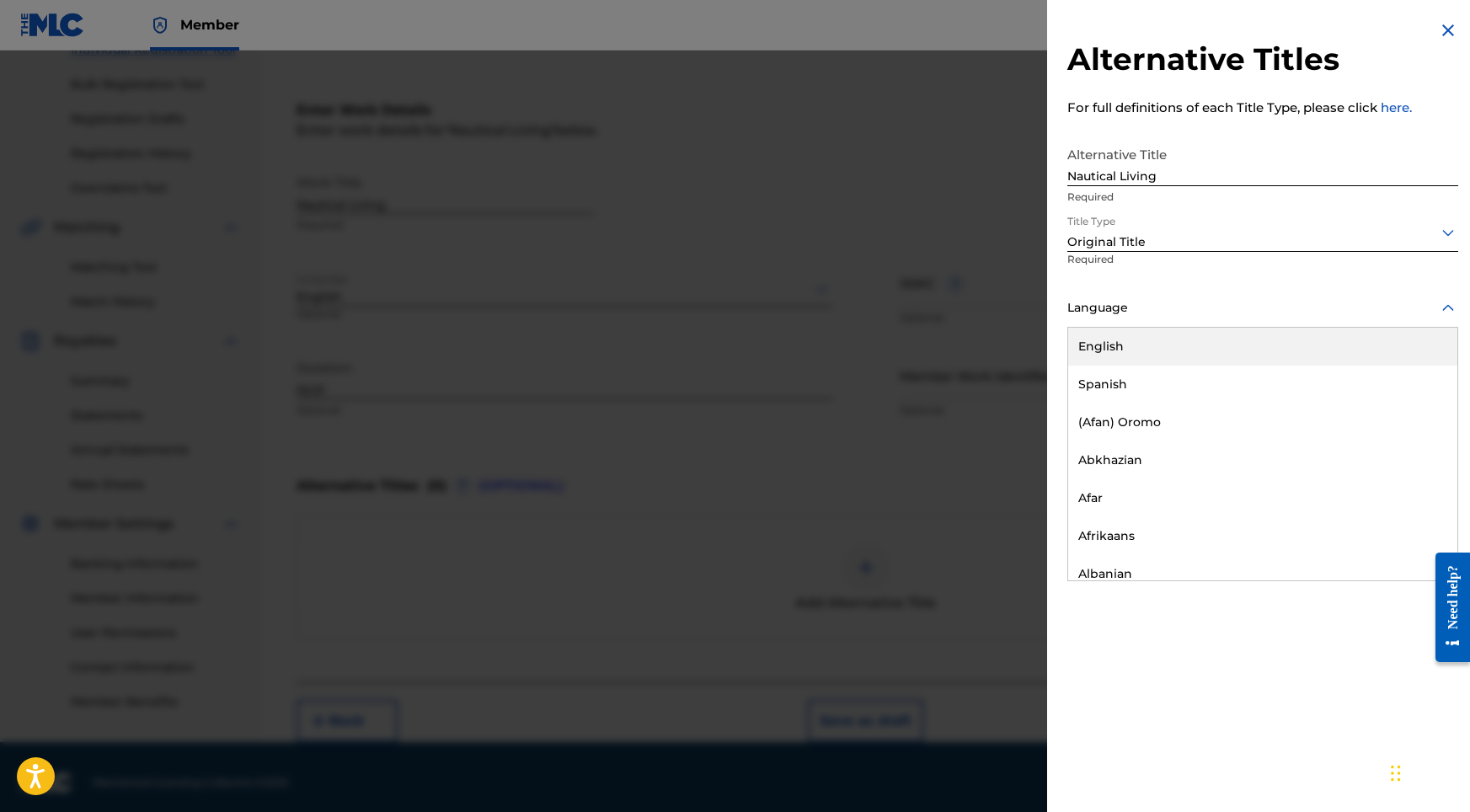
click at [1193, 311] on div at bounding box center [1262, 308] width 391 height 21
click at [1174, 346] on div "English" at bounding box center [1262, 346] width 389 height 38
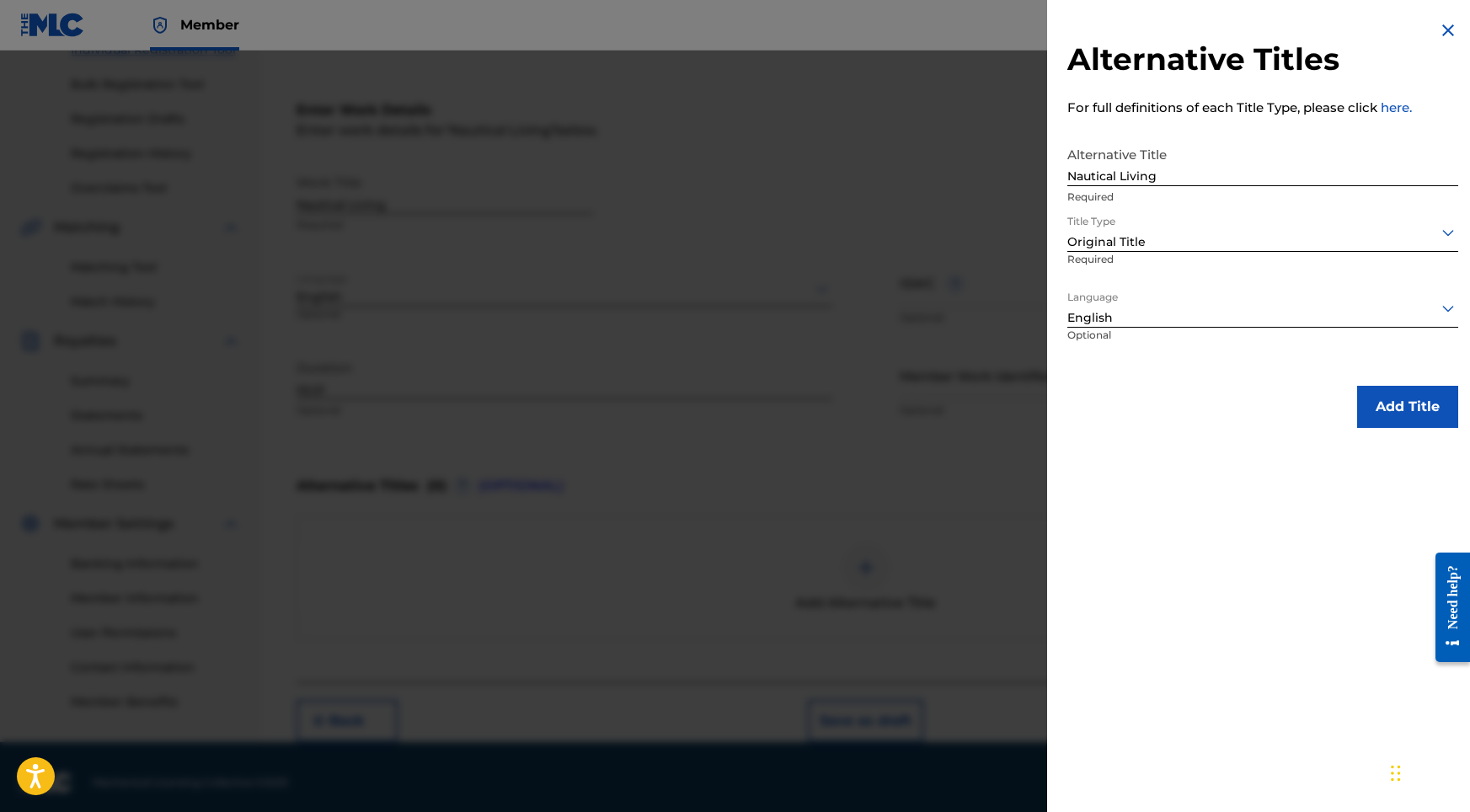
click at [1379, 397] on button "Add Title" at bounding box center [1408, 406] width 101 height 42
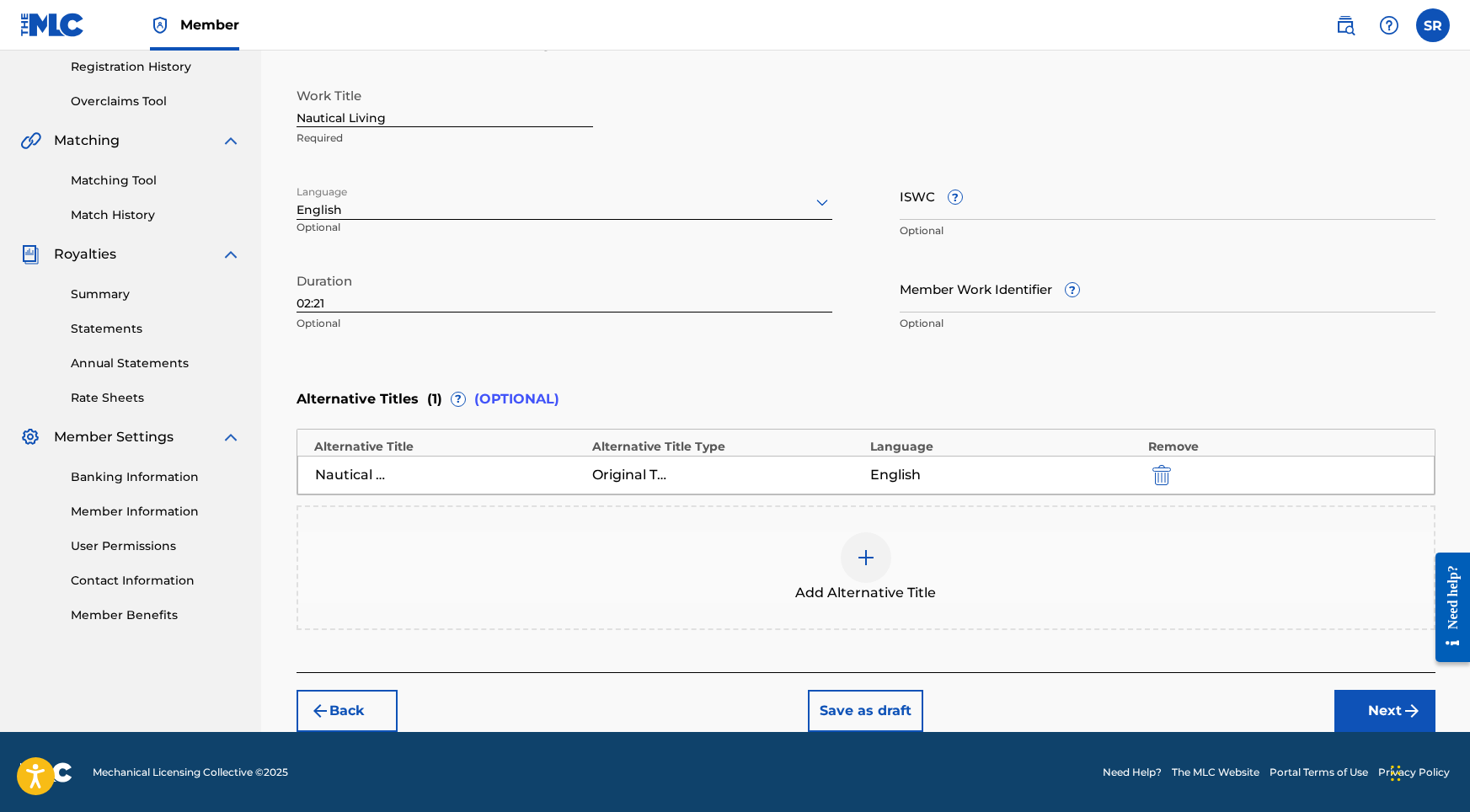
click at [1354, 703] on button "Next" at bounding box center [1384, 710] width 101 height 42
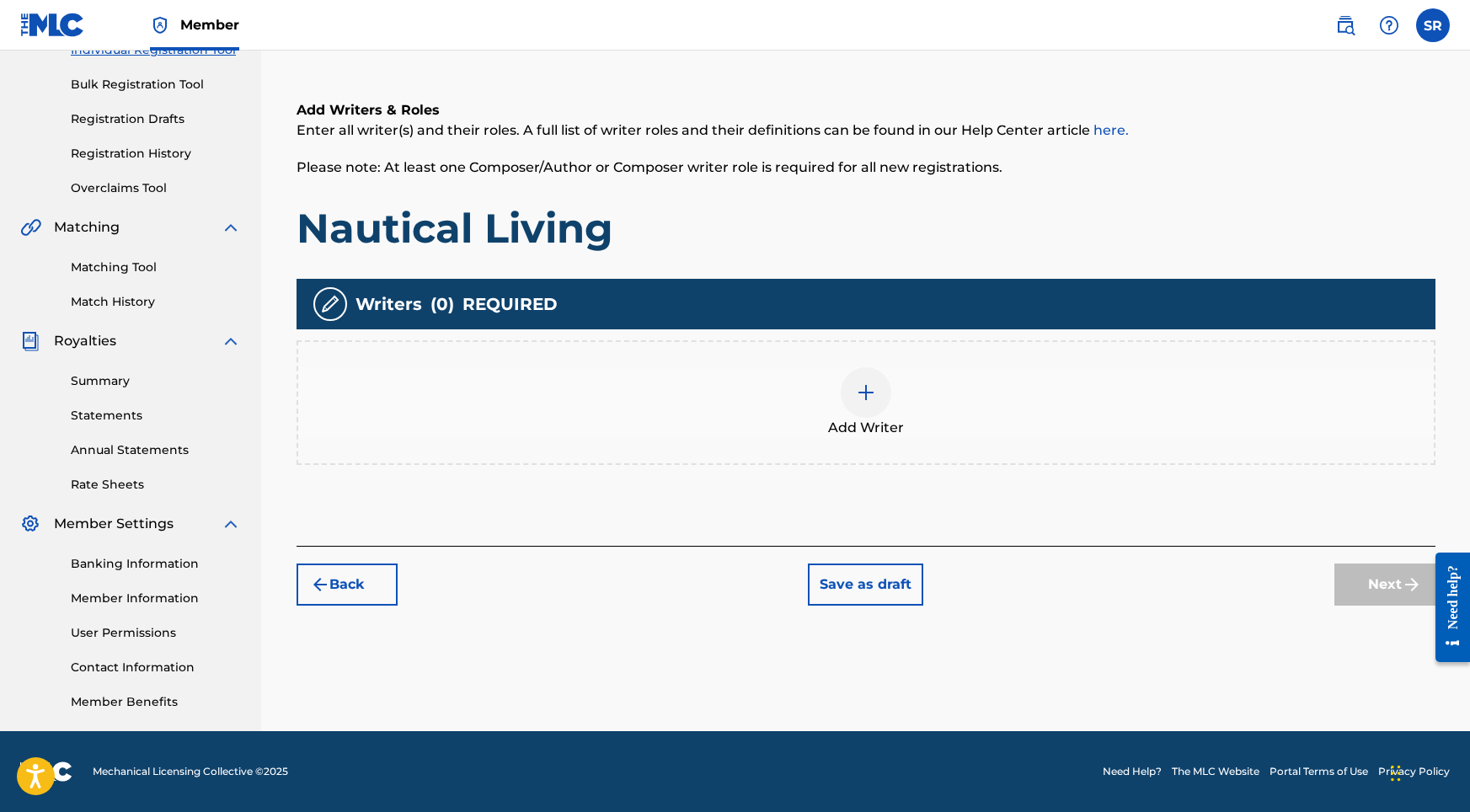
click at [851, 413] on div "Add Writer" at bounding box center [866, 403] width 1136 height 71
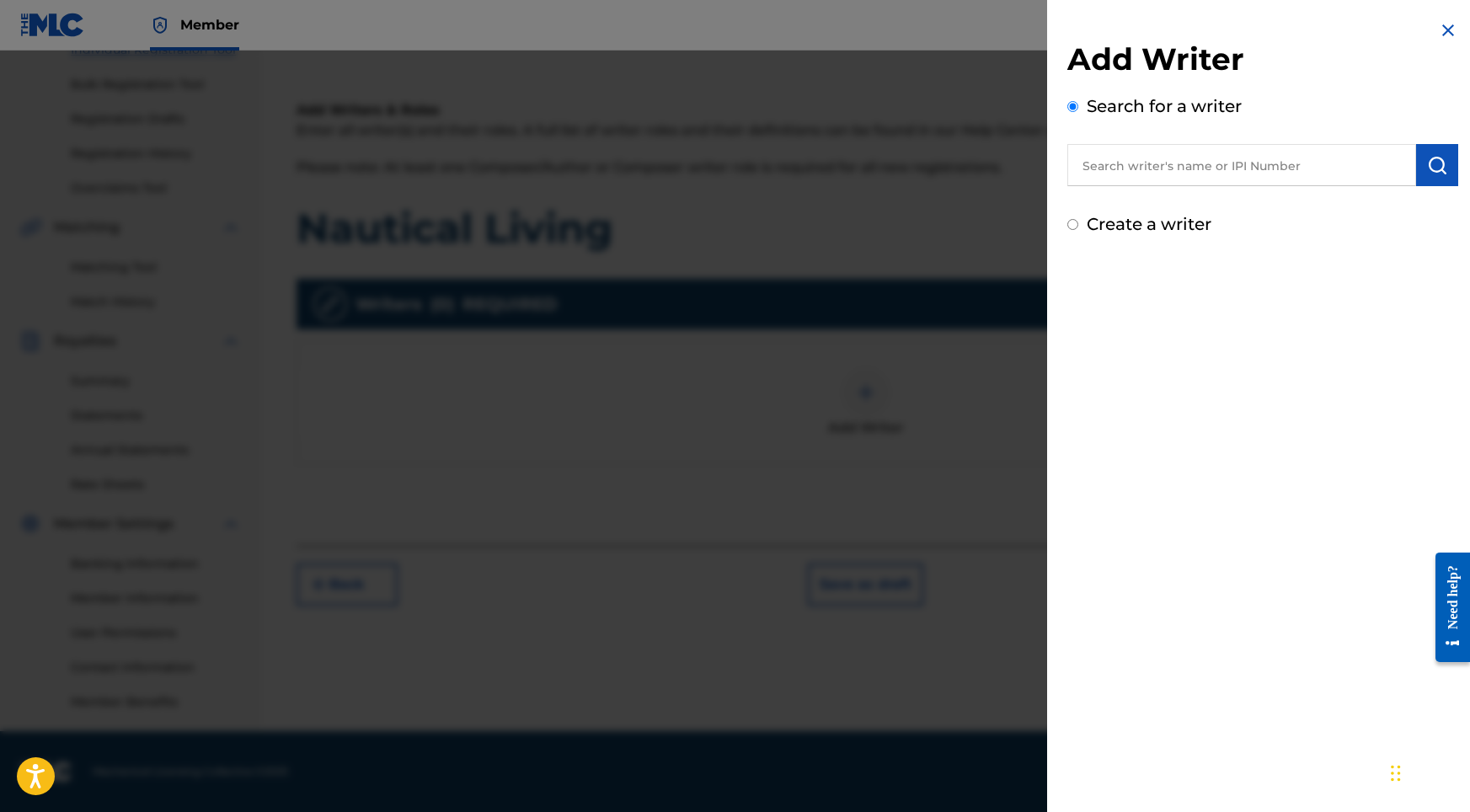
click at [1135, 154] on input "text" at bounding box center [1242, 164] width 349 height 42
click at [1436, 181] on button "submit" at bounding box center [1437, 164] width 42 height 42
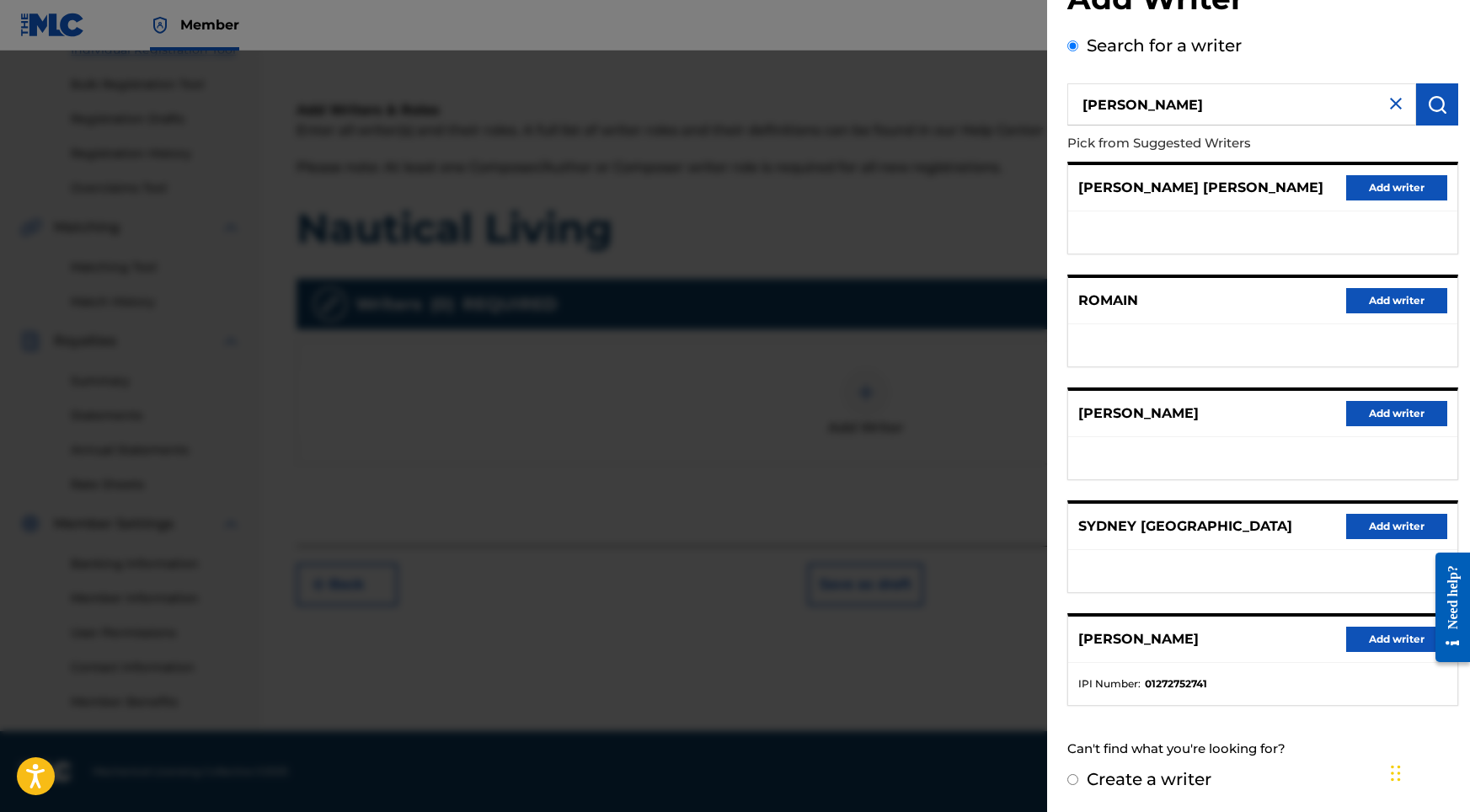
scroll to position [75, 0]
click at [1376, 638] on button "Add writer" at bounding box center [1396, 639] width 101 height 26
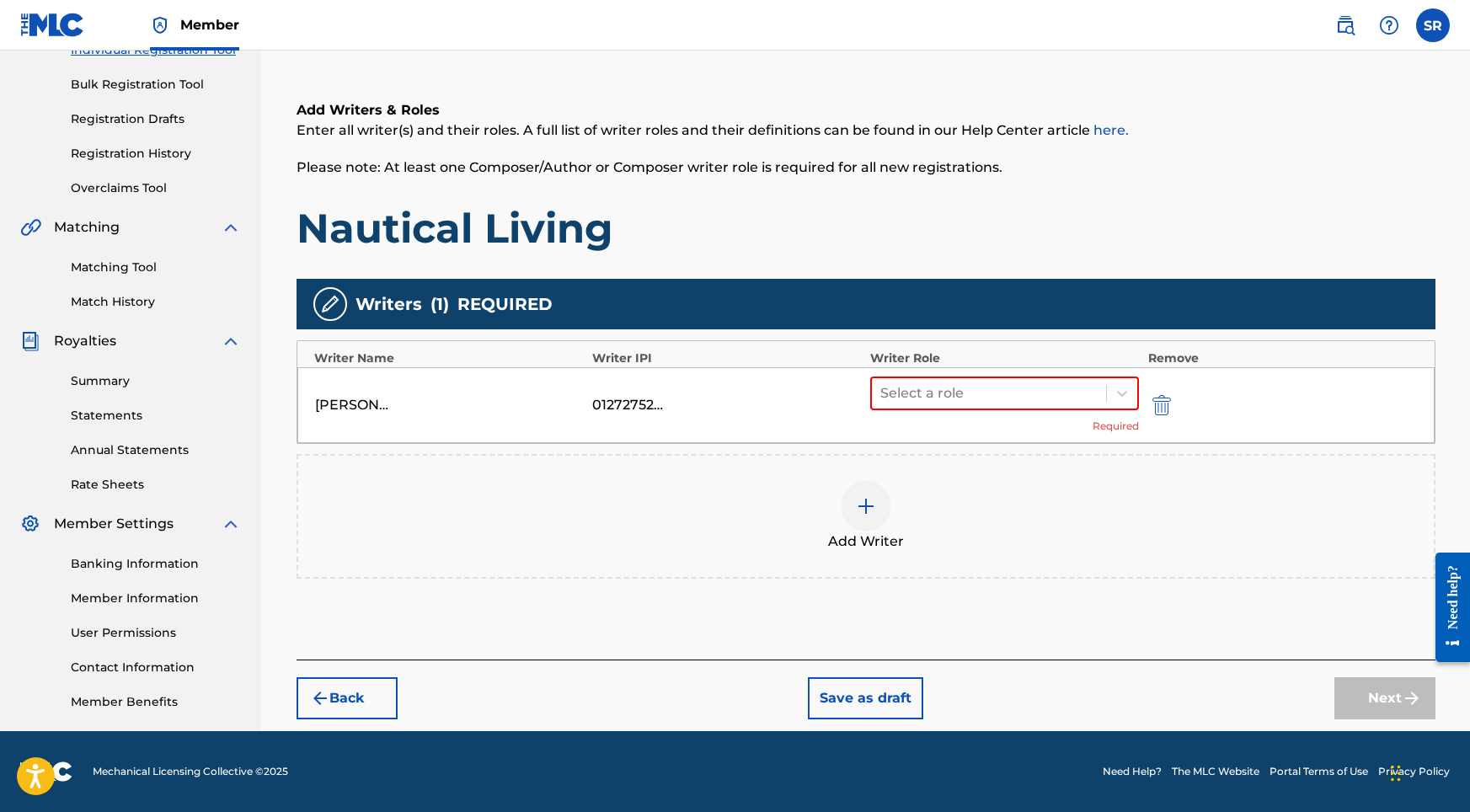
click at [929, 416] on div "Select a role Required" at bounding box center [1005, 404] width 269 height 57
click at [929, 405] on div "Select a role" at bounding box center [989, 392] width 235 height 30
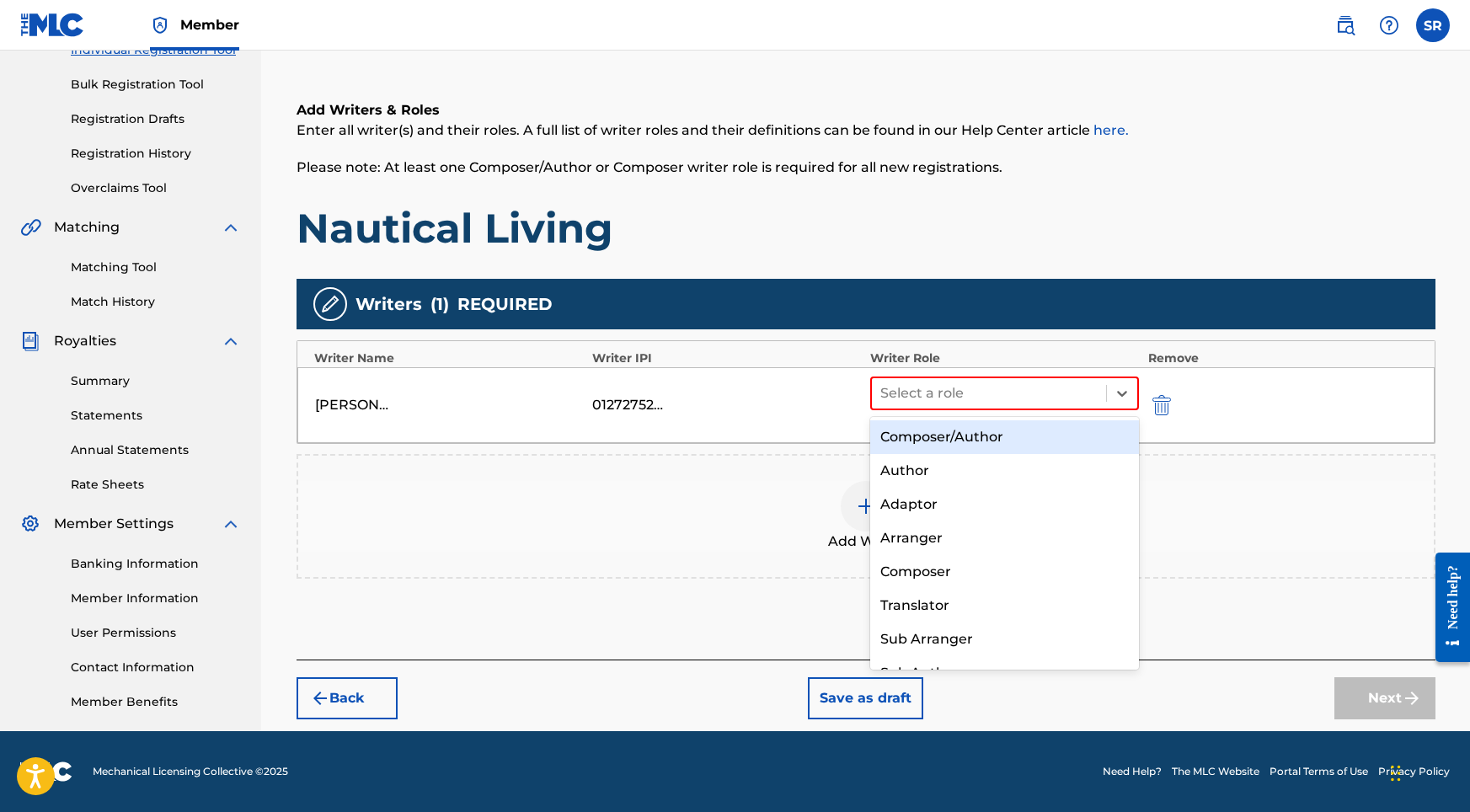
click at [927, 446] on div "Composer/Author" at bounding box center [1005, 437] width 269 height 33
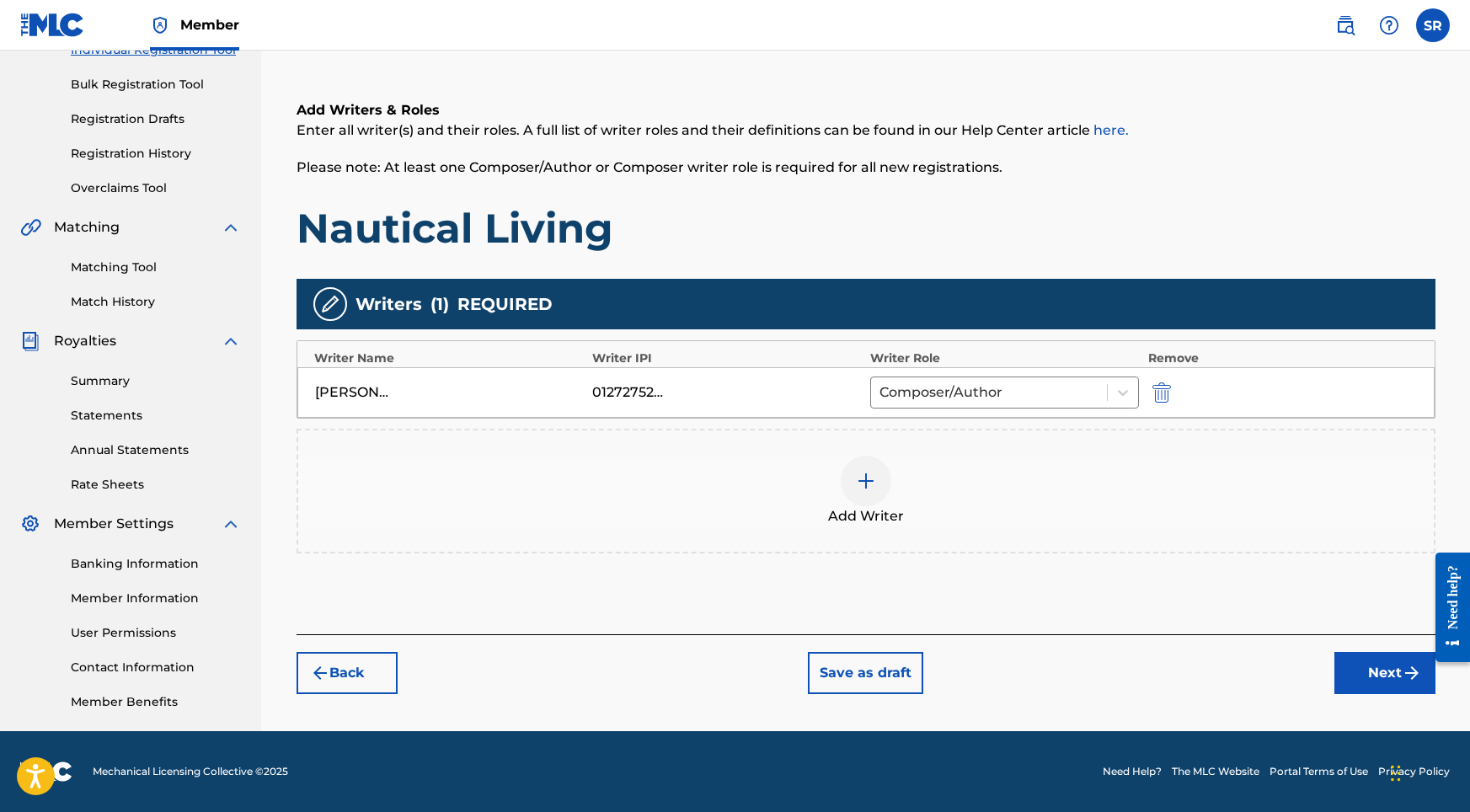
click at [1370, 683] on button "Next" at bounding box center [1384, 672] width 101 height 42
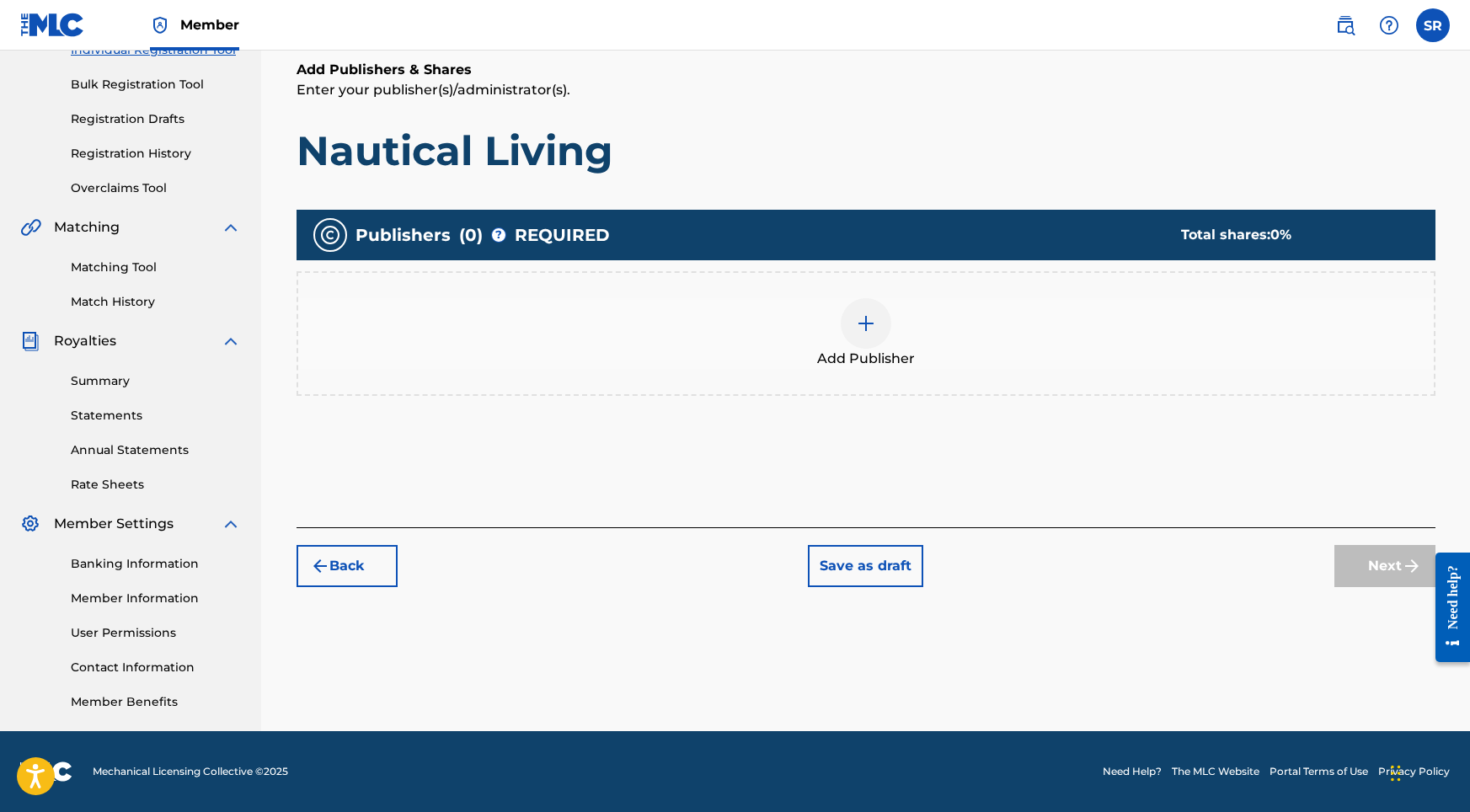
scroll to position [76, 0]
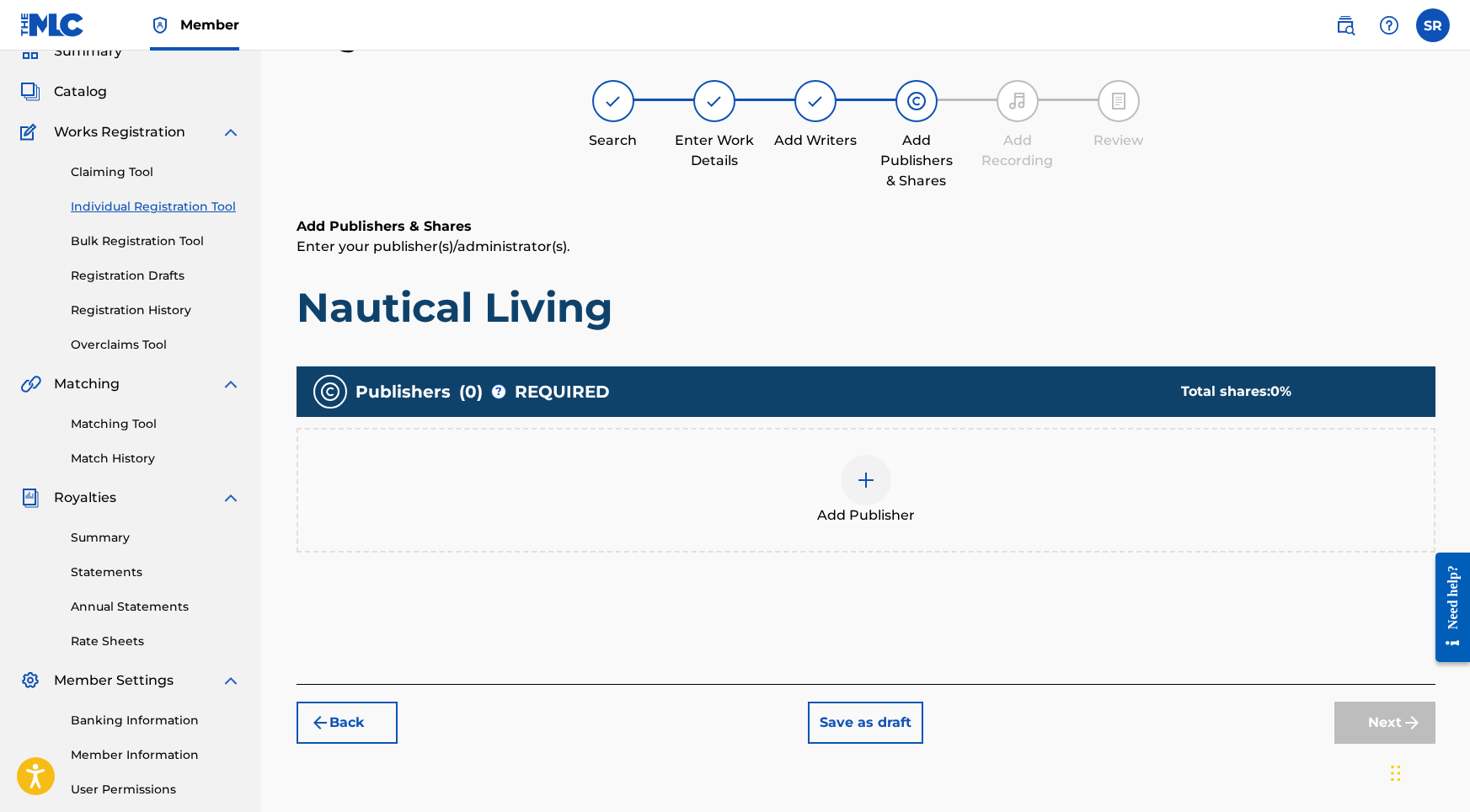
click at [885, 501] on div "Add Publisher" at bounding box center [866, 490] width 1136 height 71
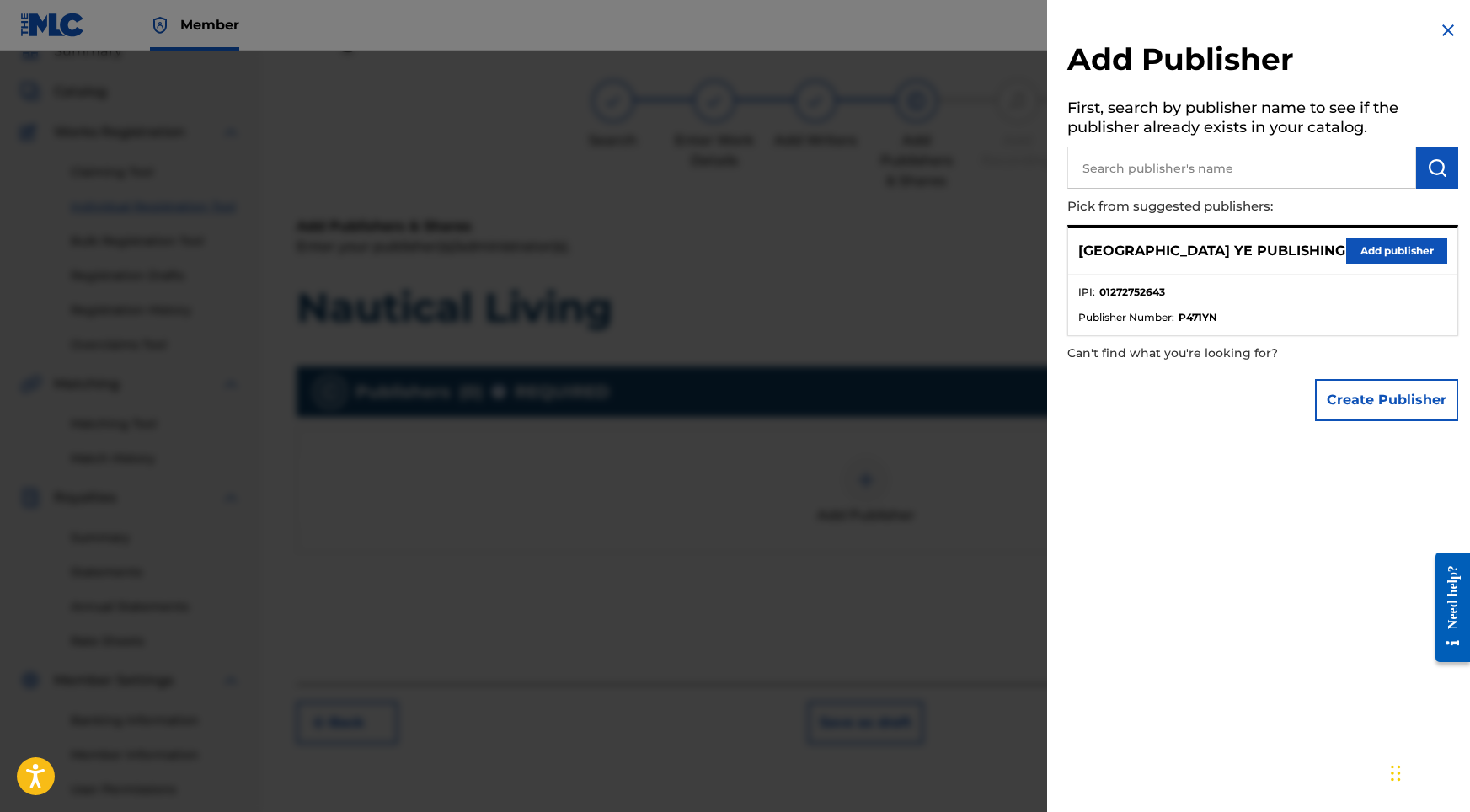
click at [1358, 249] on button "Add publisher" at bounding box center [1396, 251] width 101 height 26
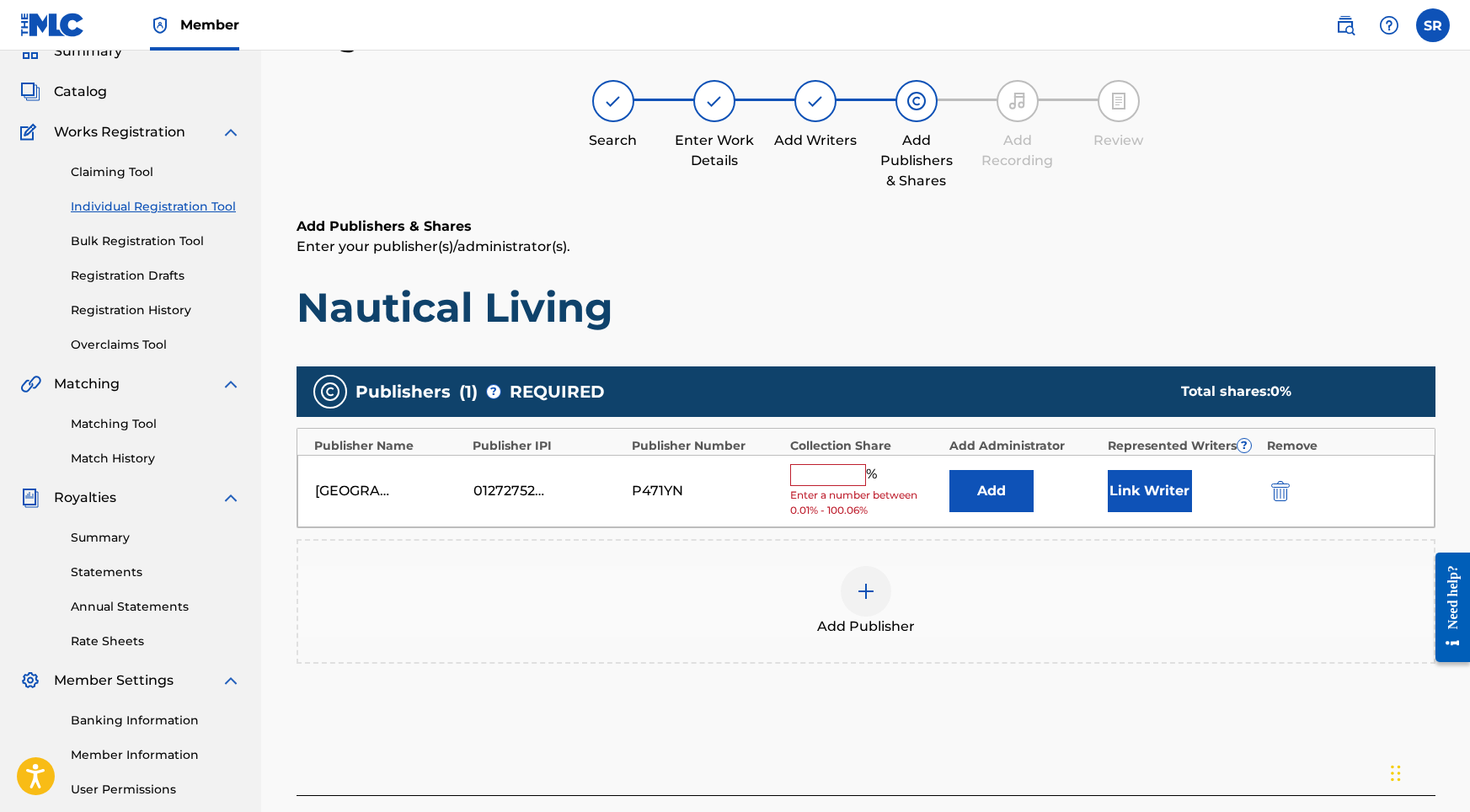
click at [848, 481] on input "text" at bounding box center [828, 475] width 76 height 22
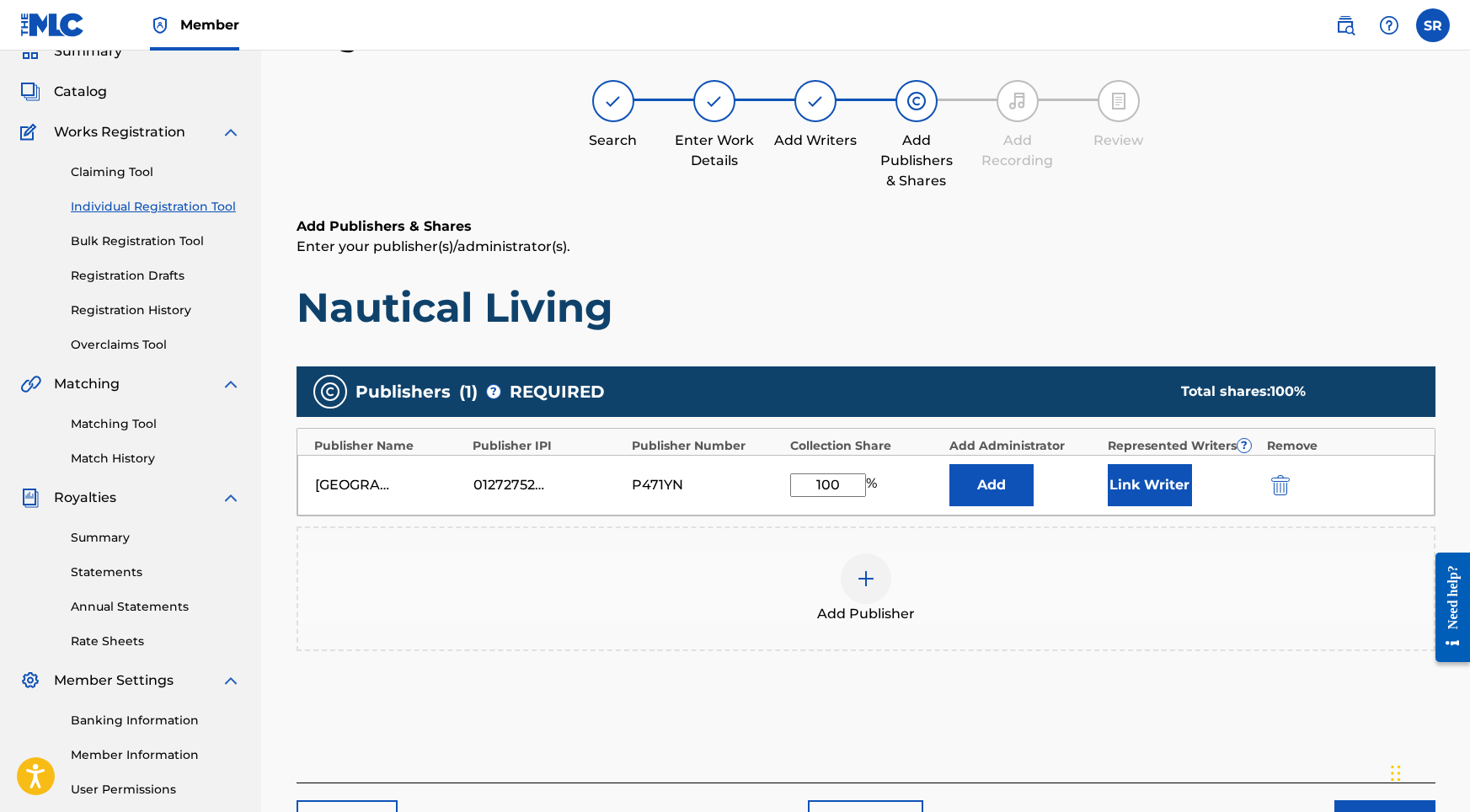
click at [1169, 490] on button "Link Writer" at bounding box center [1149, 485] width 85 height 42
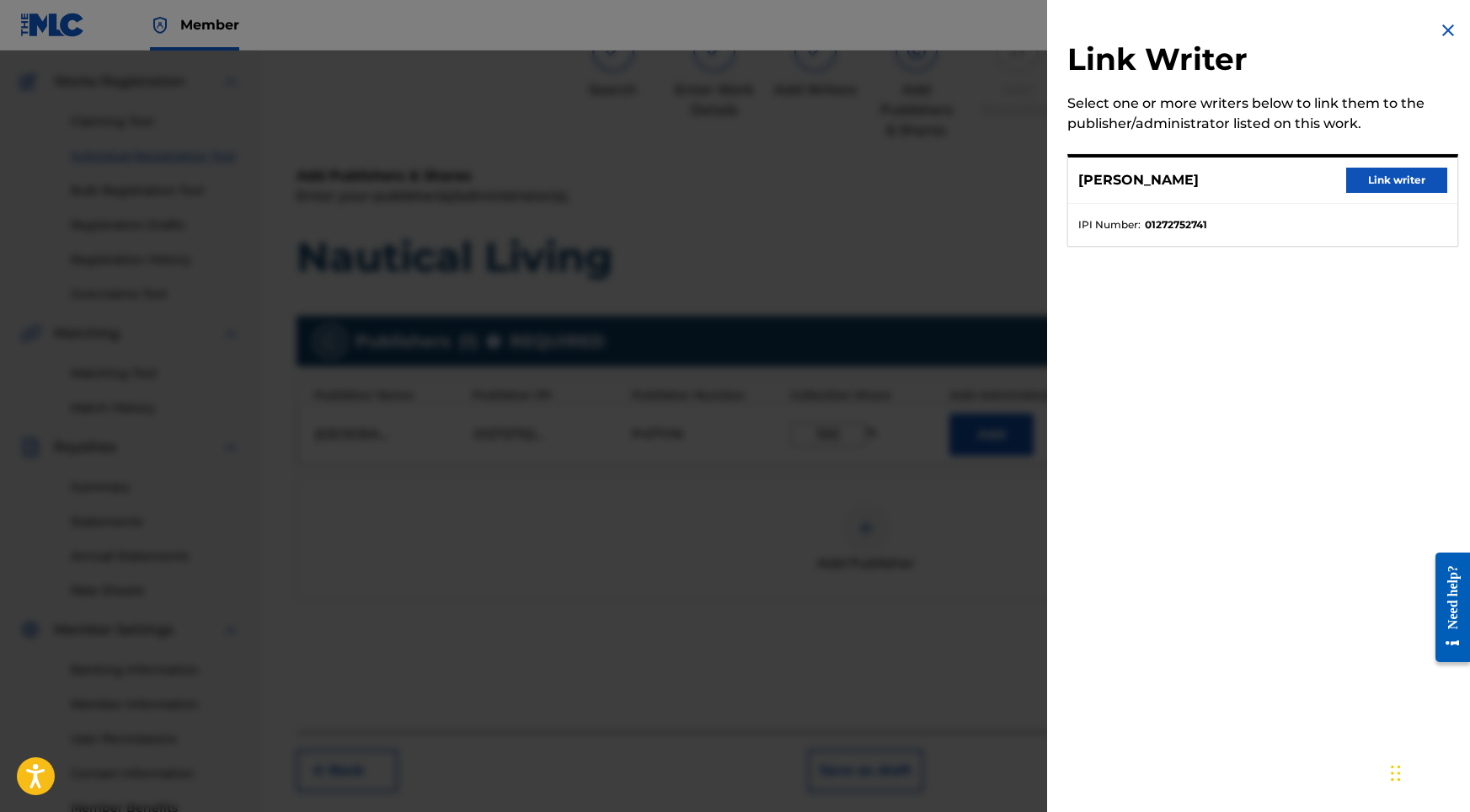
scroll to position [190, 0]
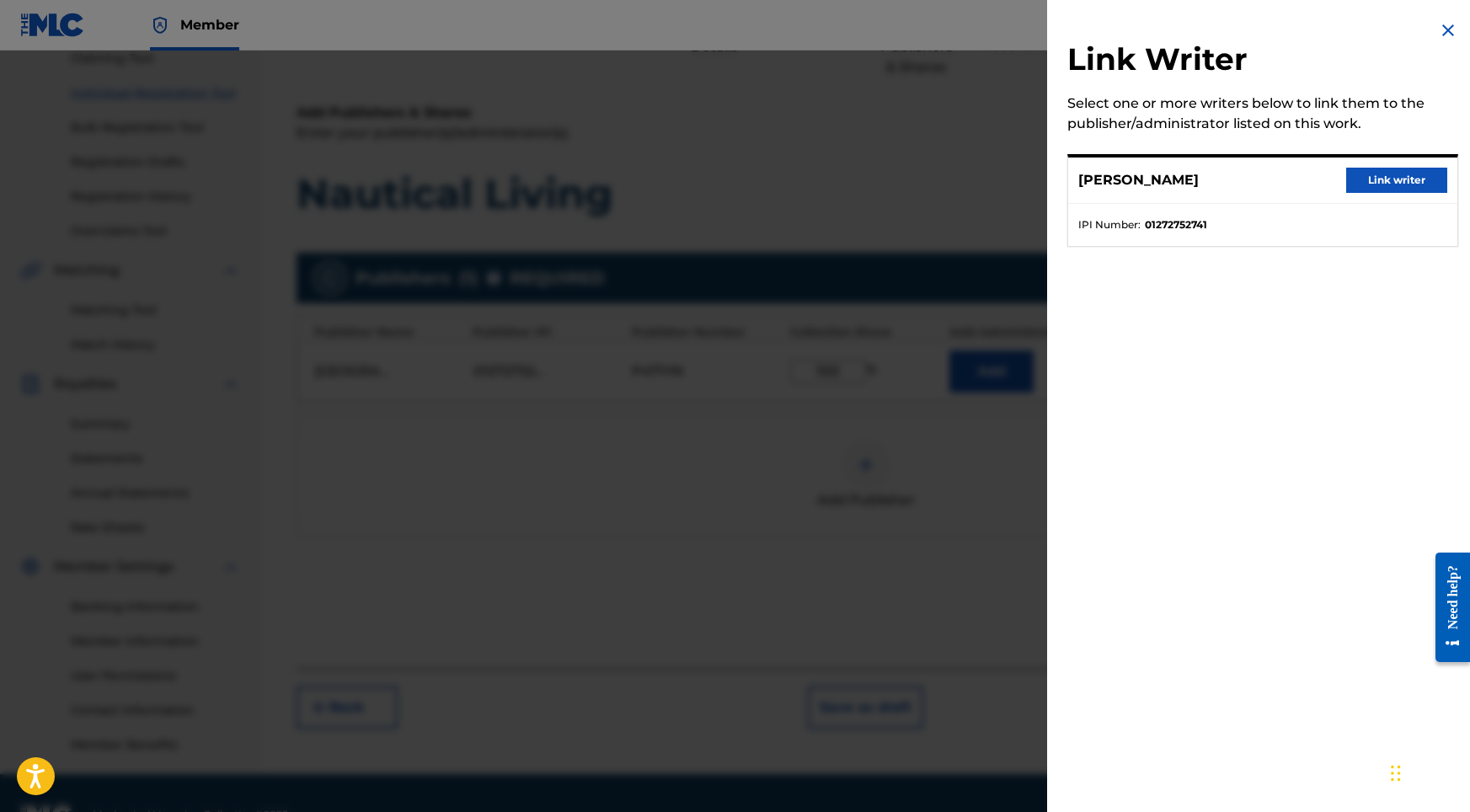
click at [1378, 167] on div "[PERSON_NAME] Link writer" at bounding box center [1262, 180] width 389 height 46
click at [1361, 184] on button "Link writer" at bounding box center [1396, 180] width 101 height 26
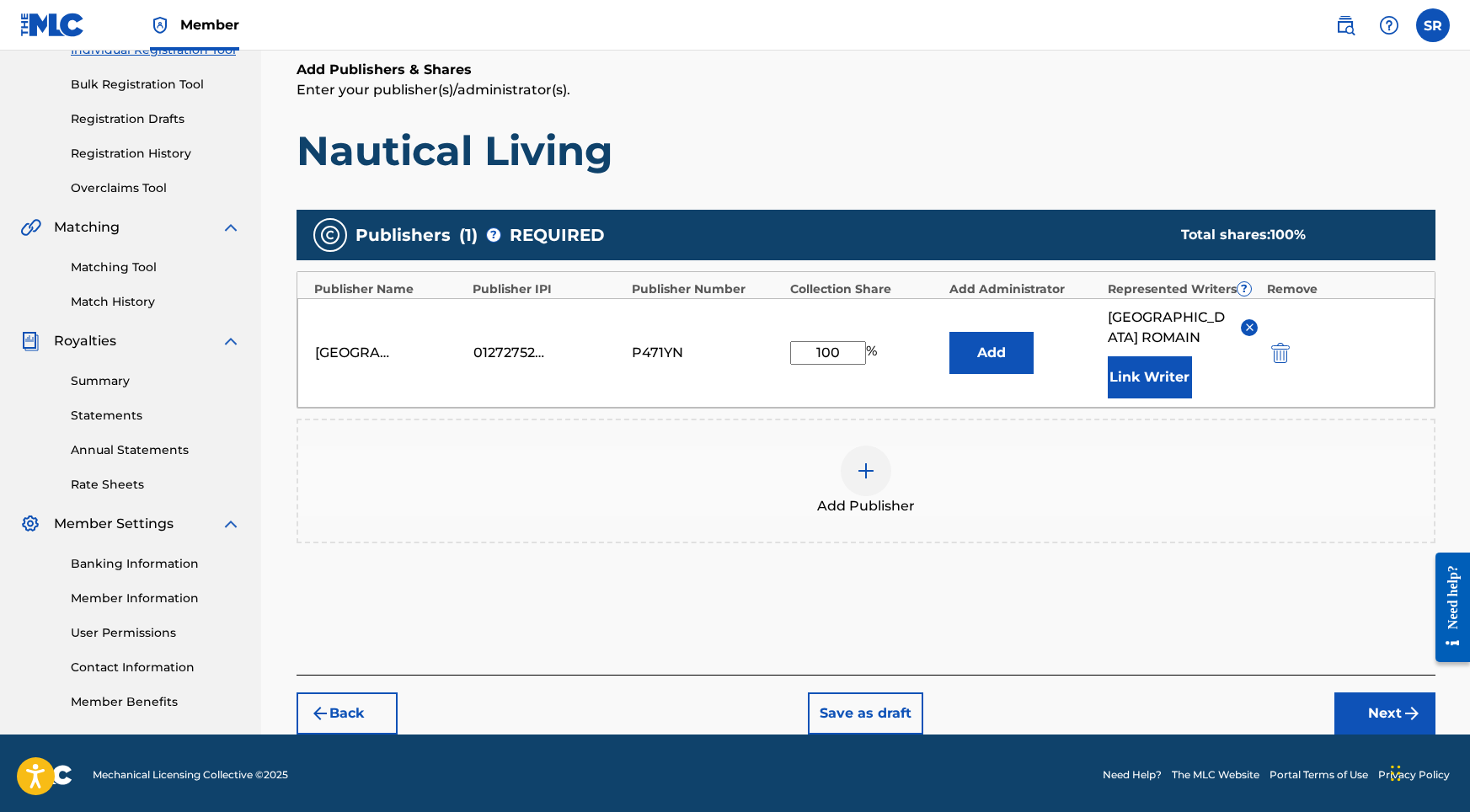
click at [1386, 692] on button "Next" at bounding box center [1384, 713] width 101 height 42
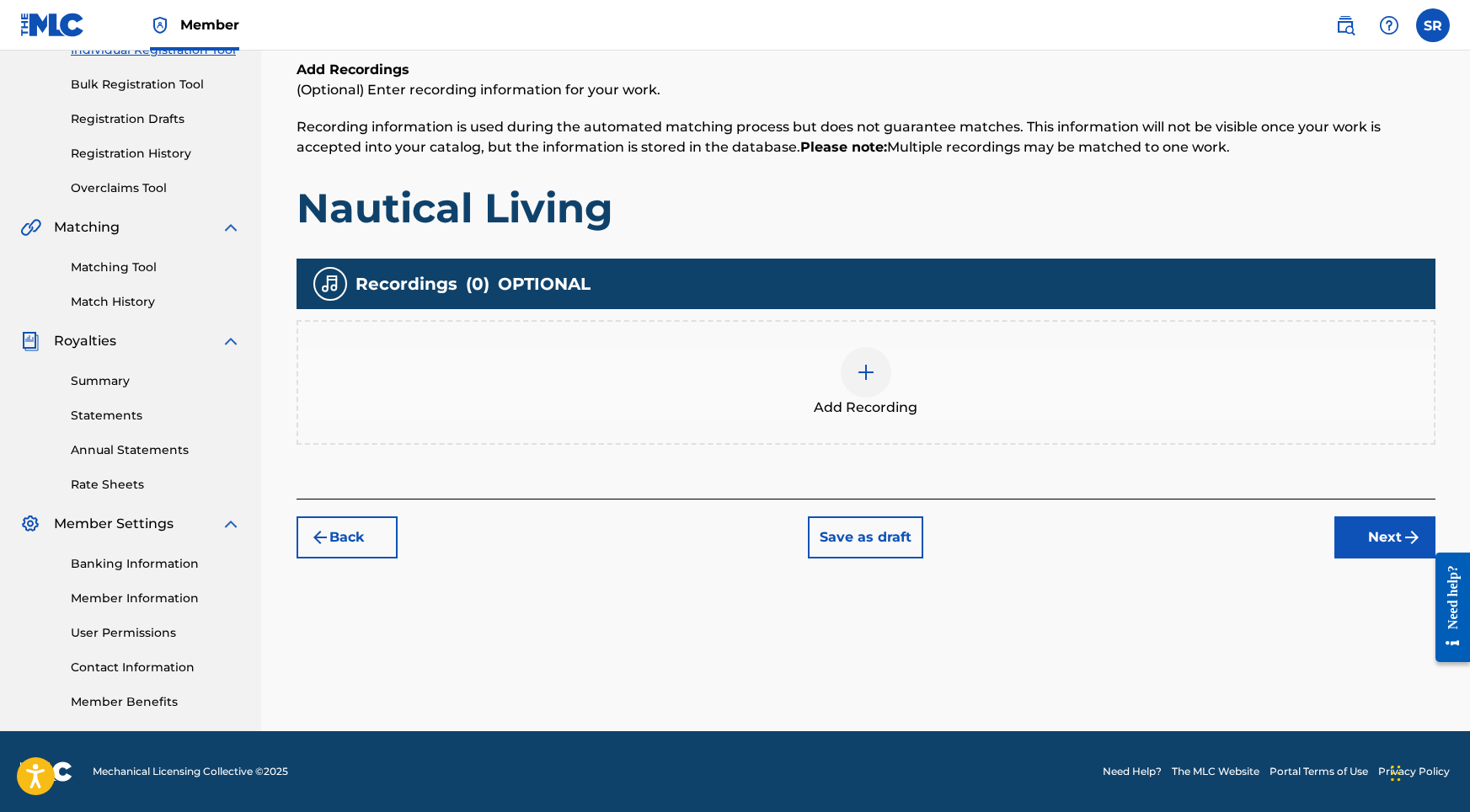
scroll to position [76, 0]
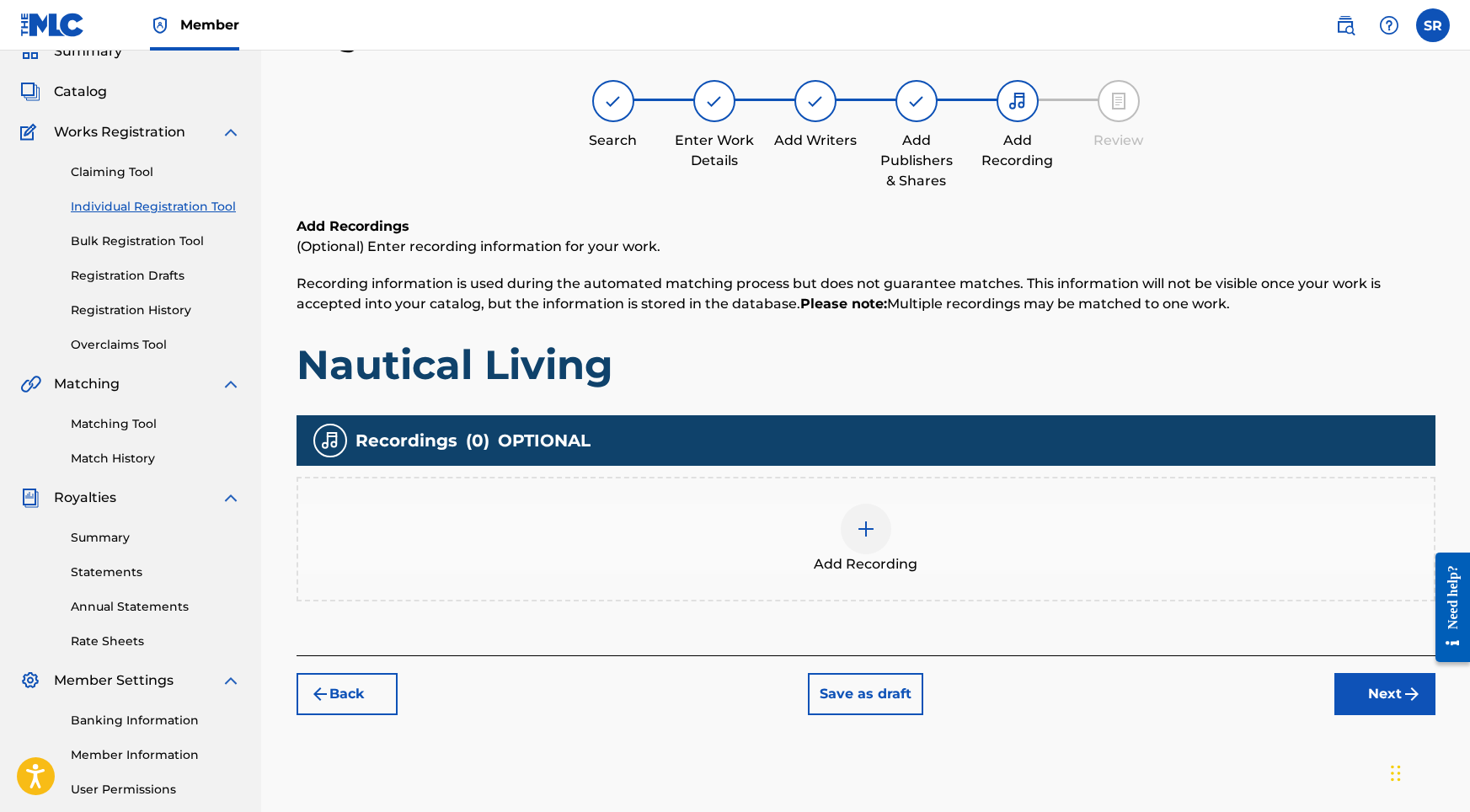
click at [876, 503] on div "Add Recording" at bounding box center [866, 539] width 1139 height 125
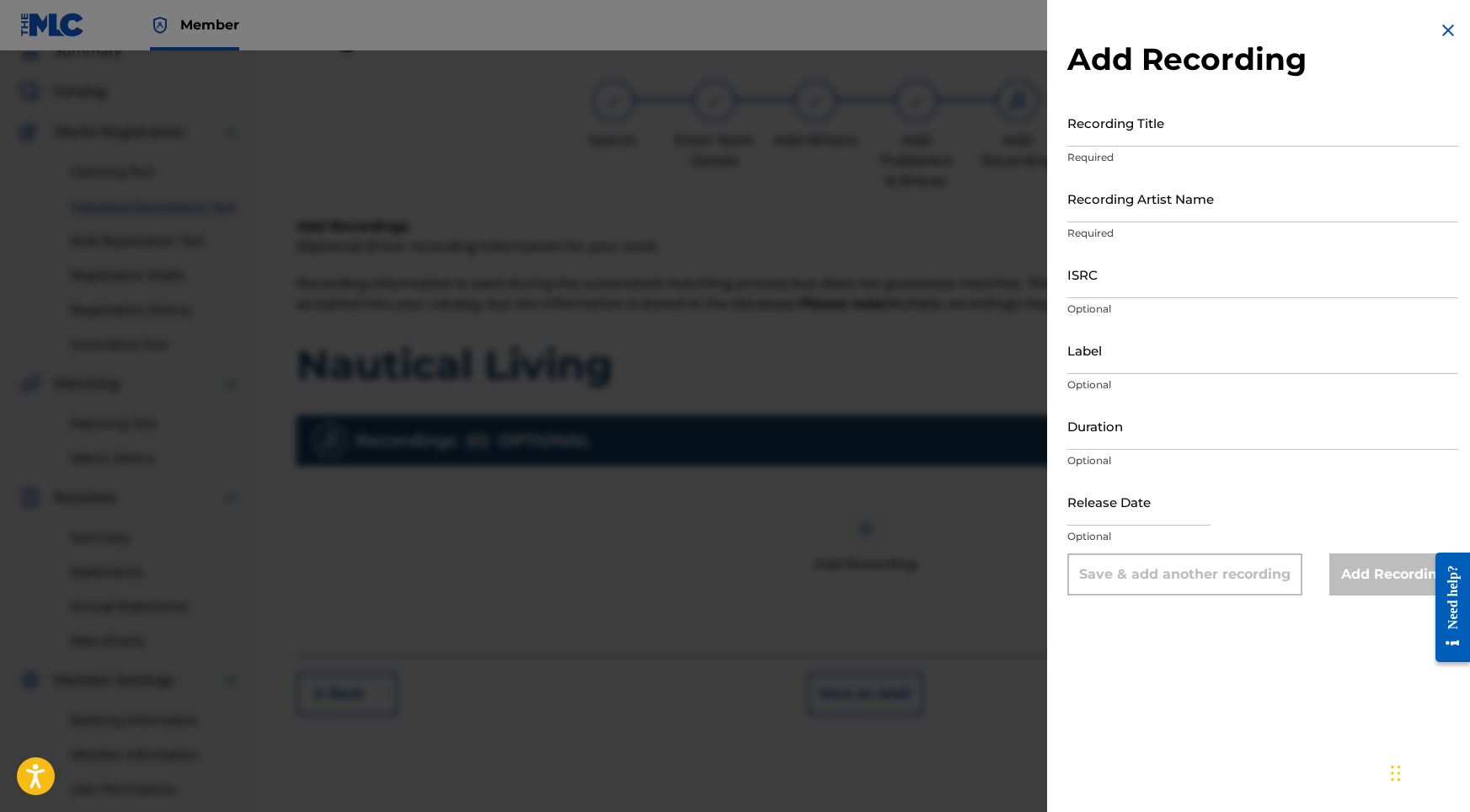
click at [1228, 108] on input "Recording Title" at bounding box center [1262, 122] width 391 height 48
click at [1098, 275] on input "ISRC" at bounding box center [1262, 274] width 391 height 48
click at [1089, 206] on input "Recording Artist Name" at bounding box center [1262, 198] width 391 height 48
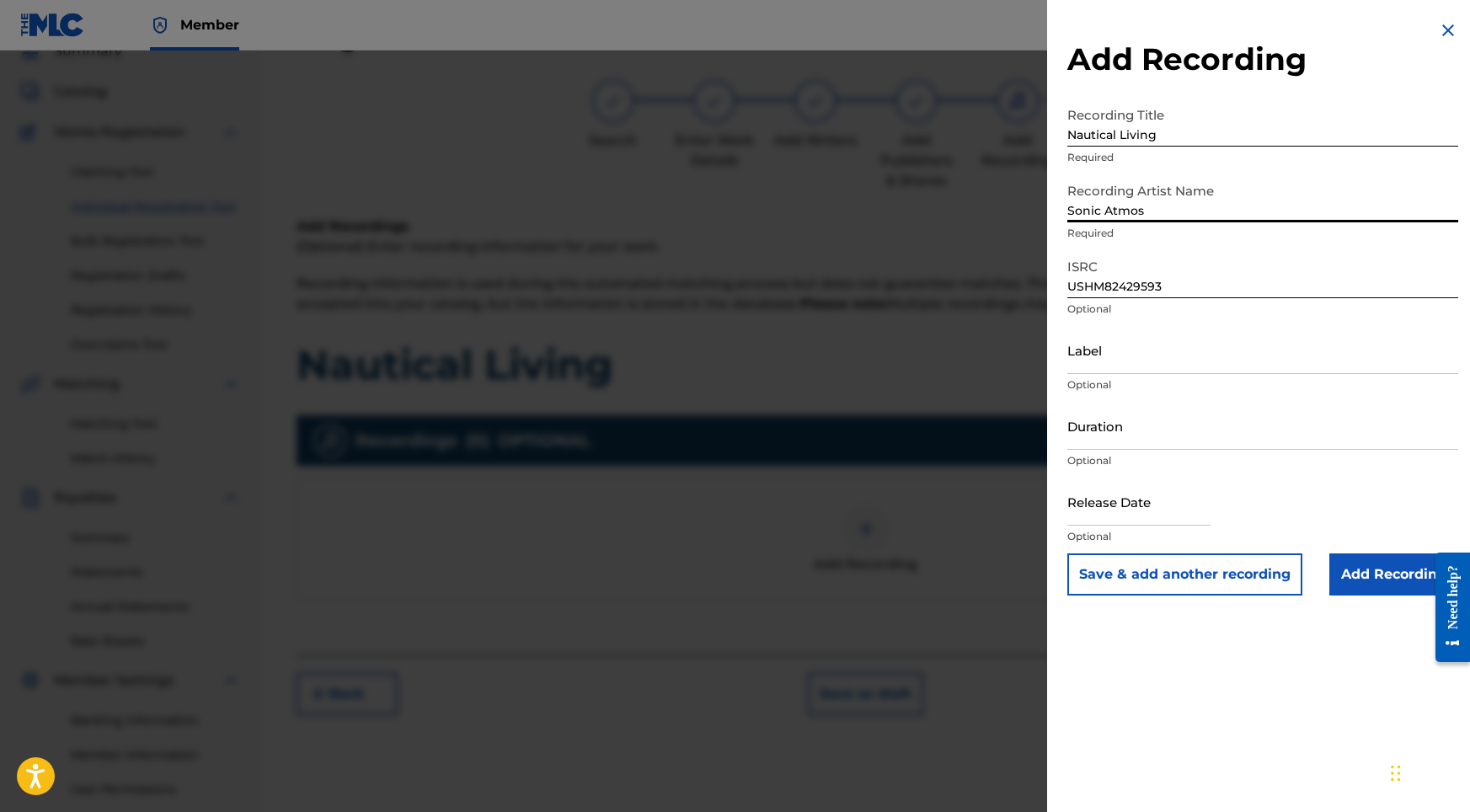
click at [1122, 438] on input "Duration" at bounding box center [1262, 426] width 391 height 48
click at [1148, 514] on input "text" at bounding box center [1138, 502] width 143 height 48
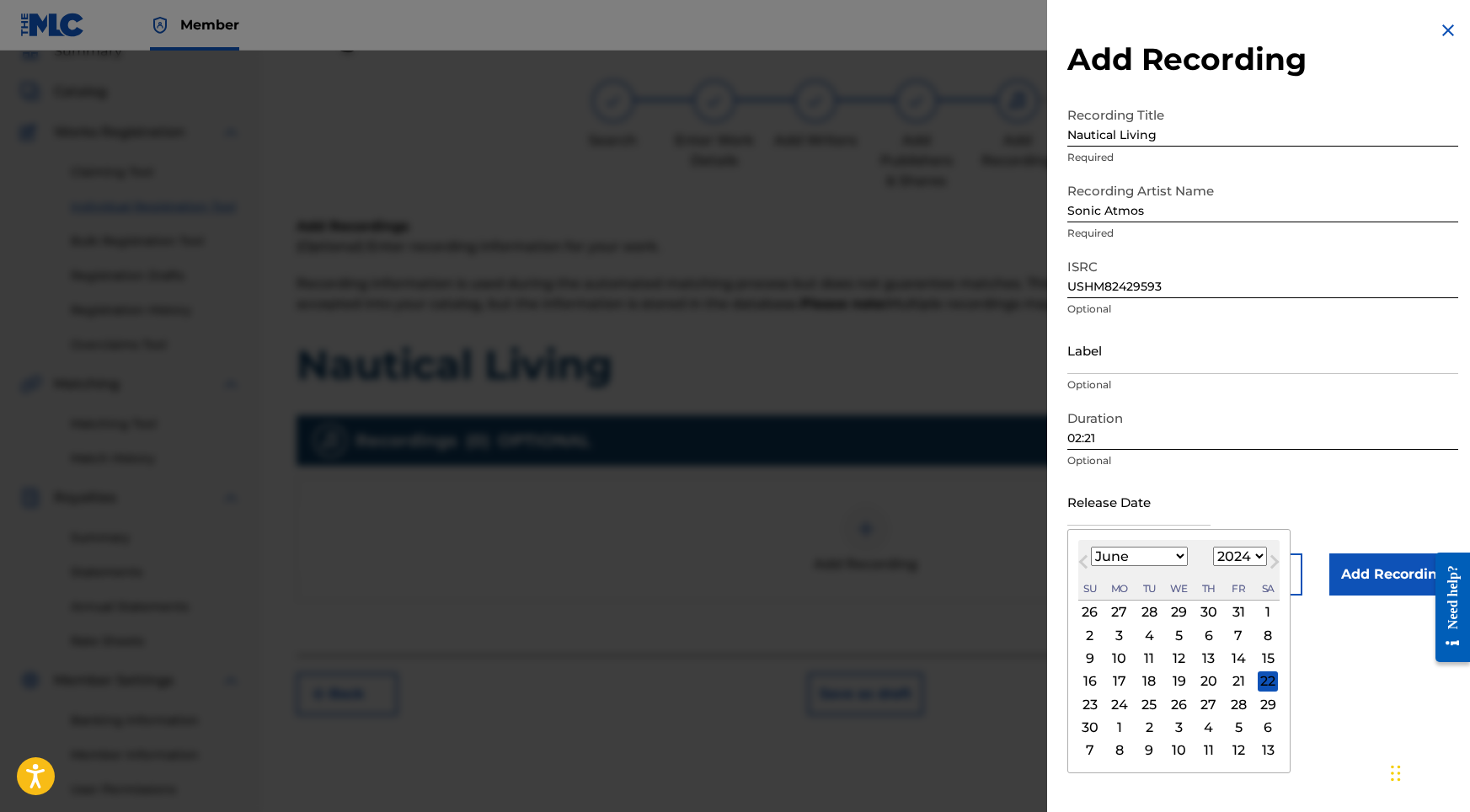
click at [1169, 656] on div "12" at bounding box center [1179, 659] width 21 height 21
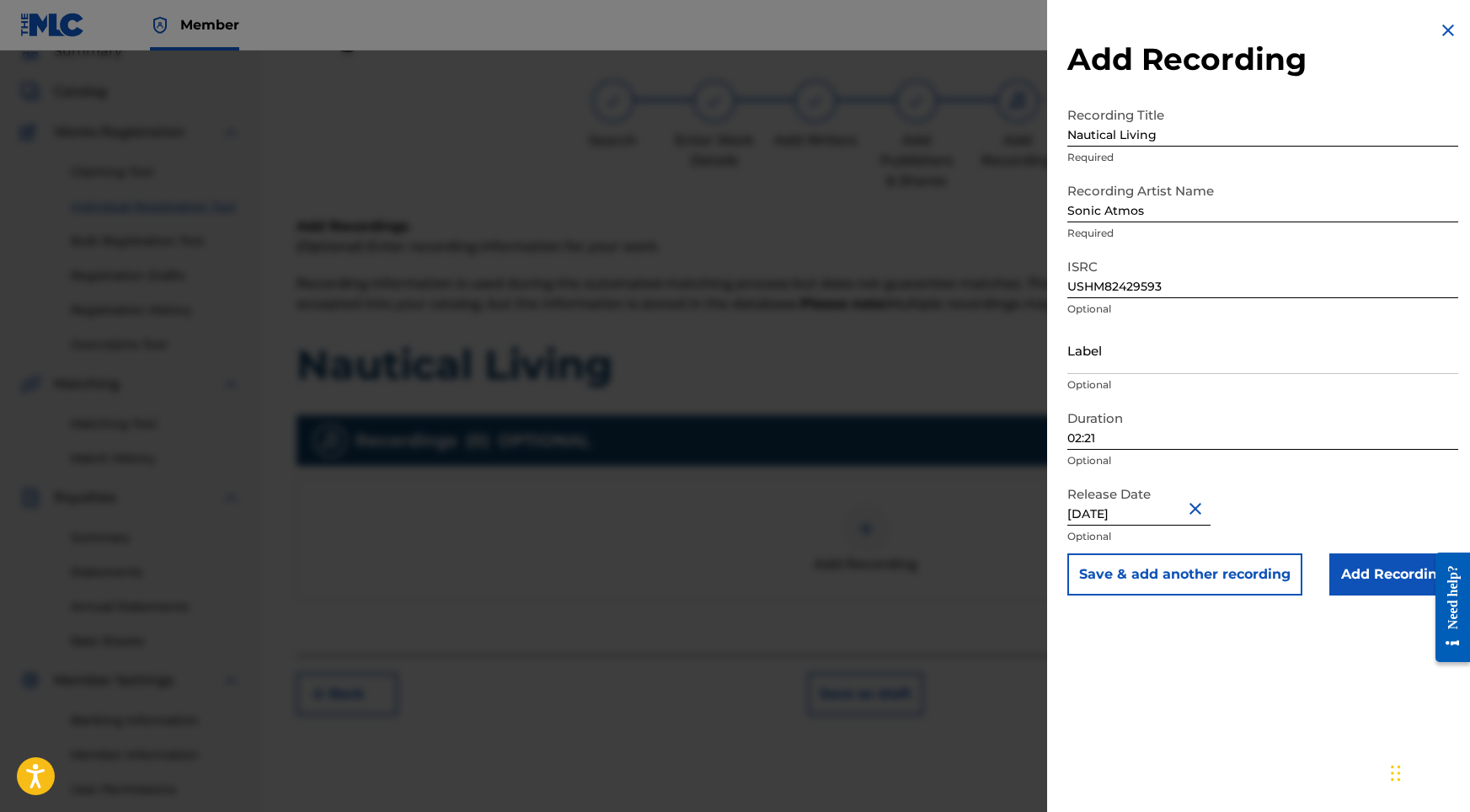
click at [1378, 581] on input "Add Recording" at bounding box center [1394, 574] width 129 height 42
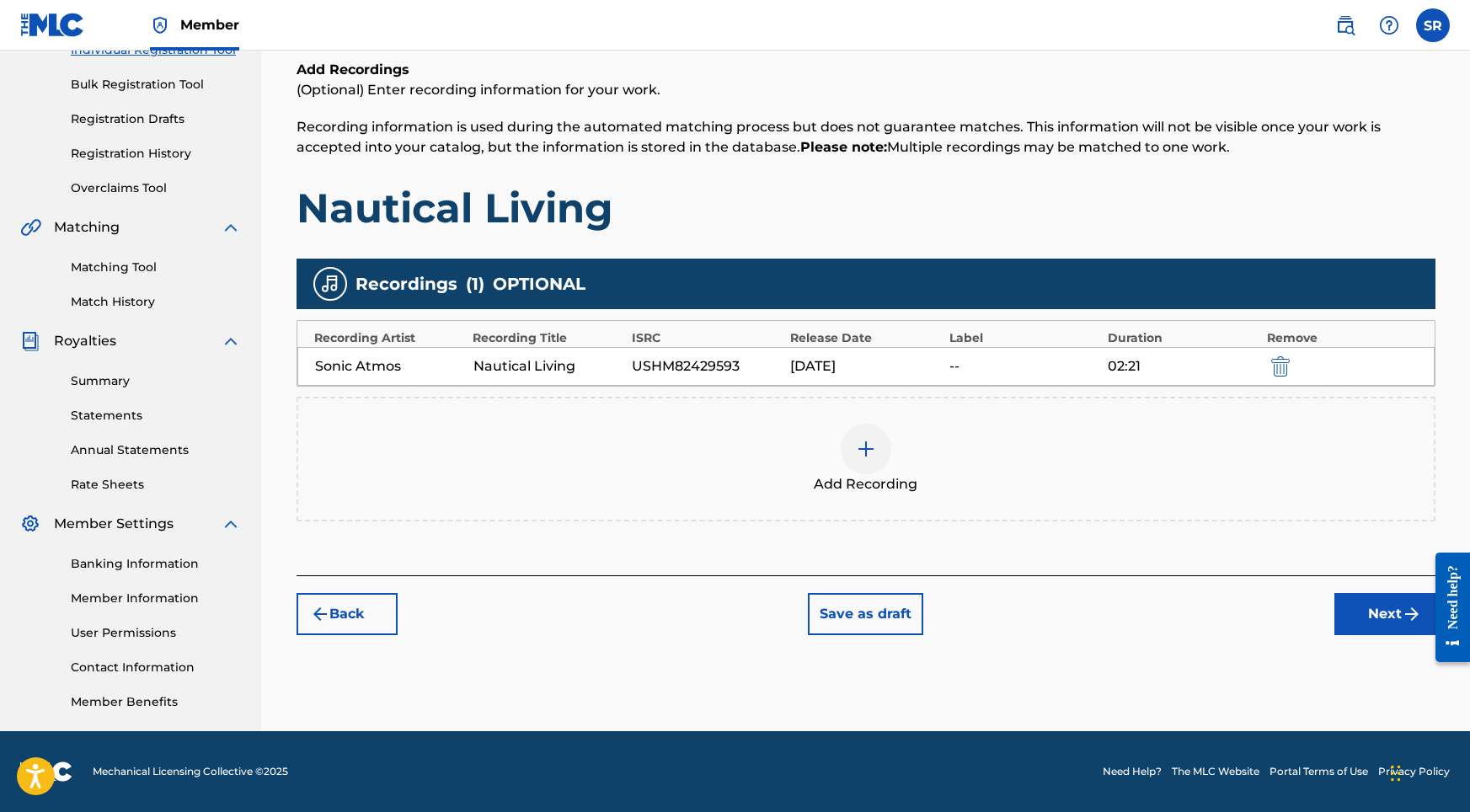
click at [1391, 620] on button "Next" at bounding box center [1384, 614] width 101 height 42
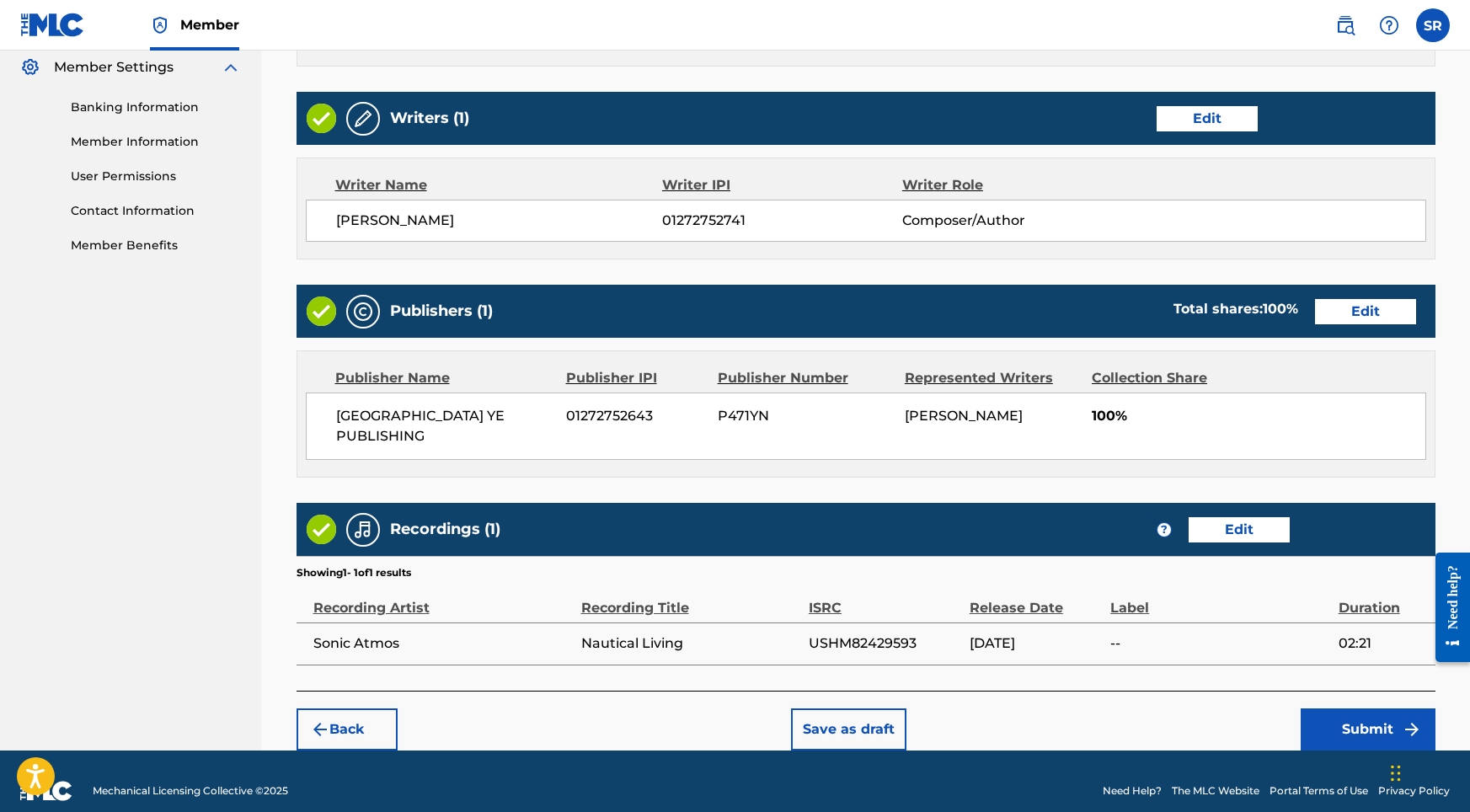
scroll to position [687, 0]
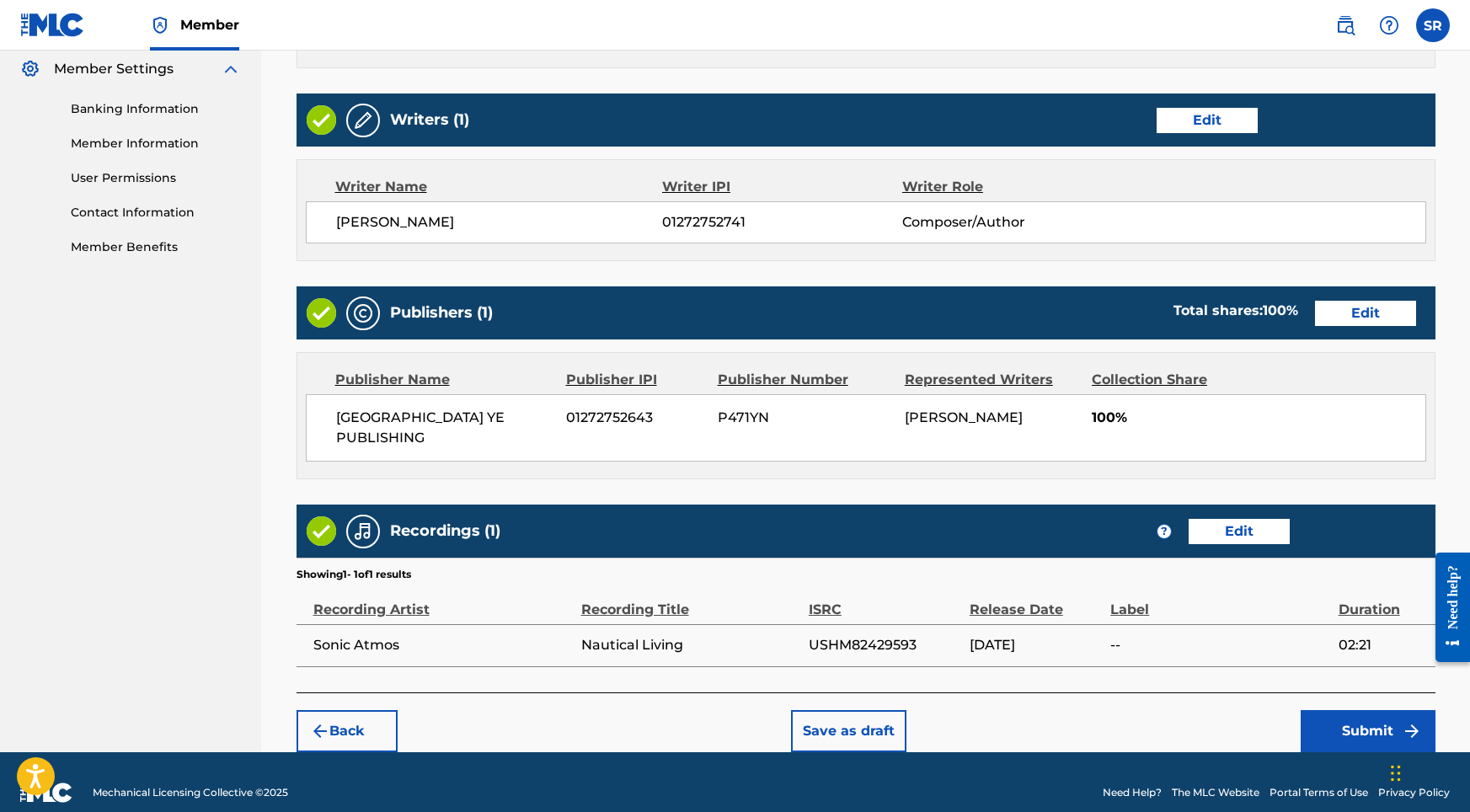
click at [1349, 710] on button "Submit" at bounding box center [1368, 730] width 135 height 42
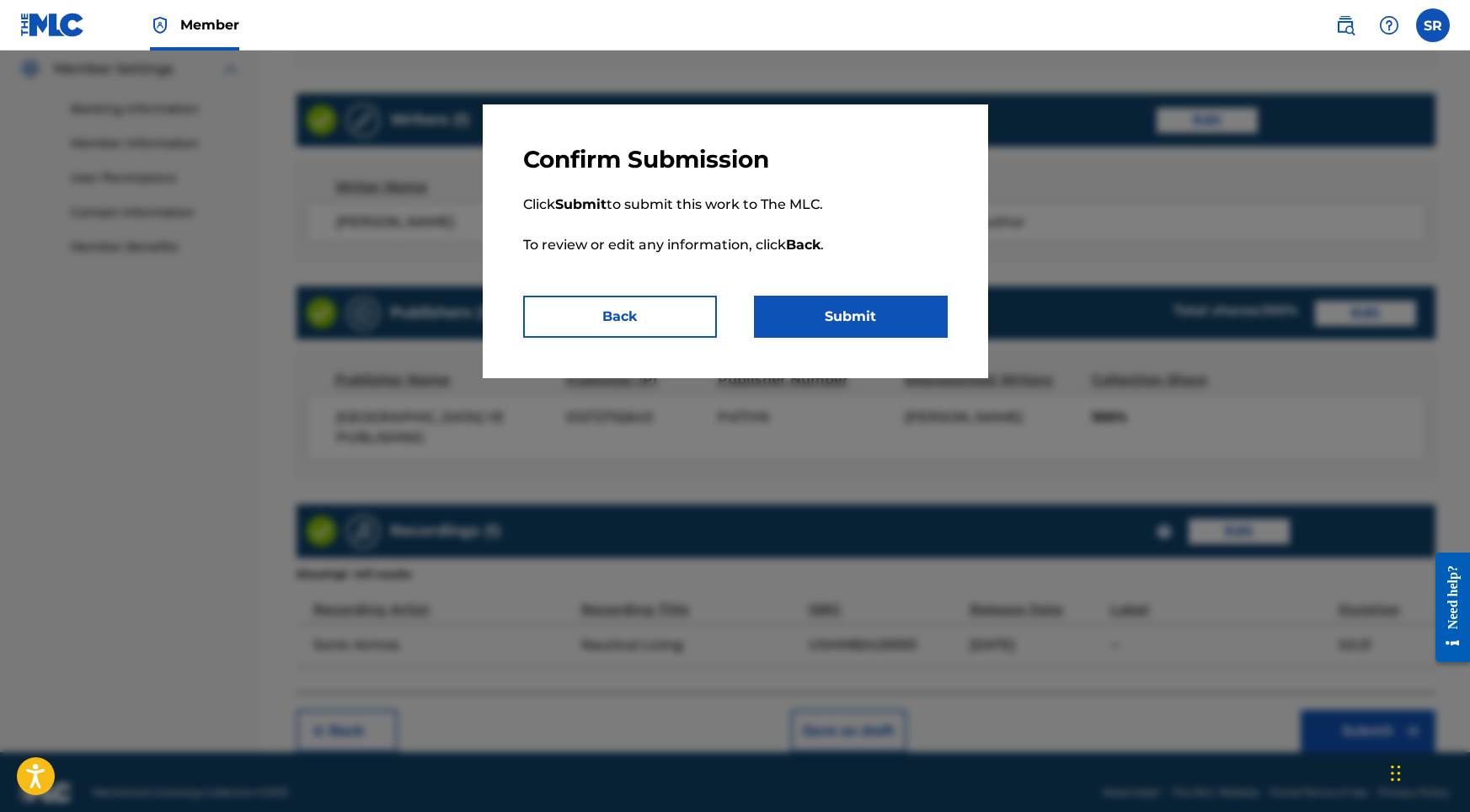
click at [894, 315] on button "Submit" at bounding box center [851, 316] width 194 height 42
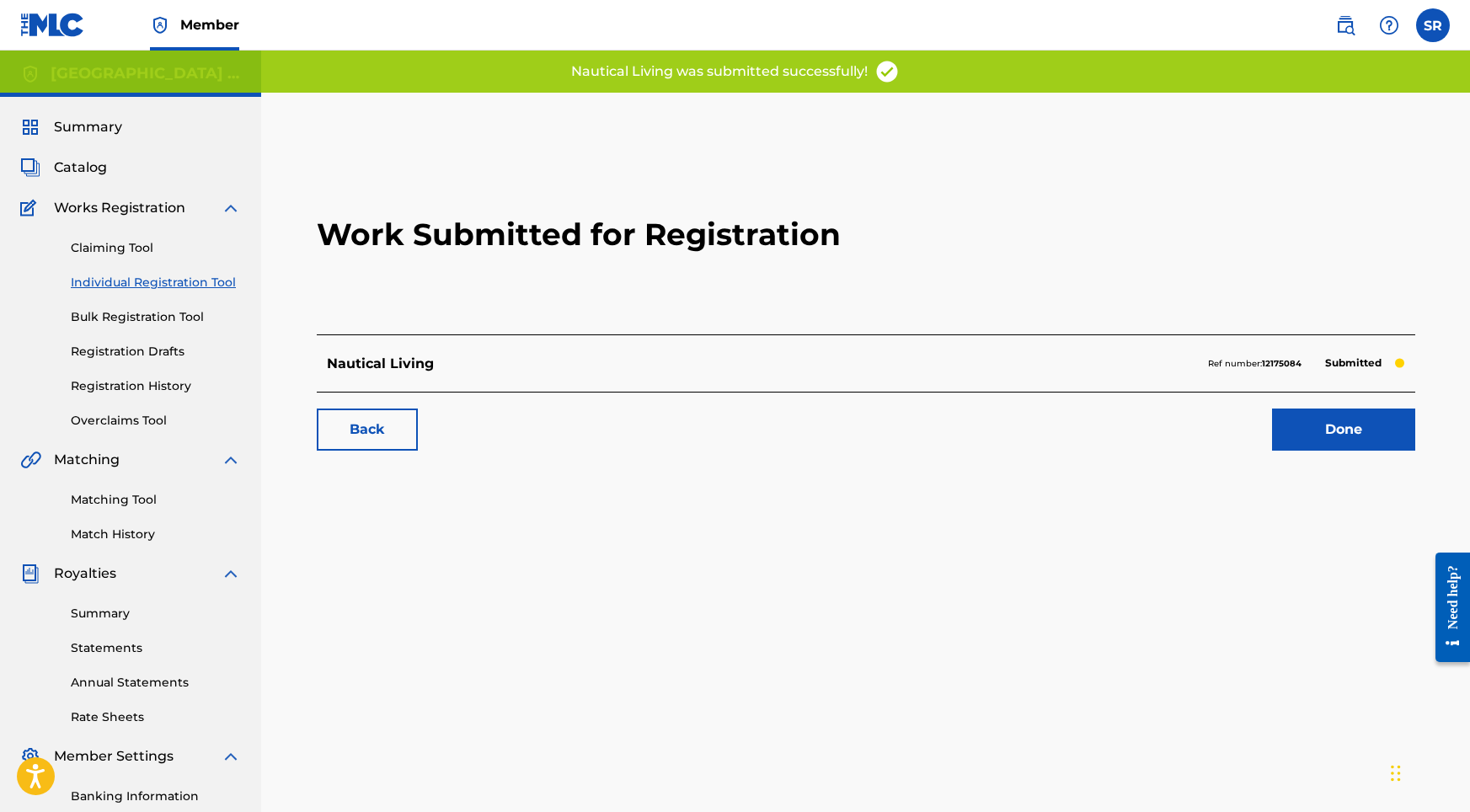
click at [1339, 413] on link "Done" at bounding box center [1343, 429] width 143 height 42
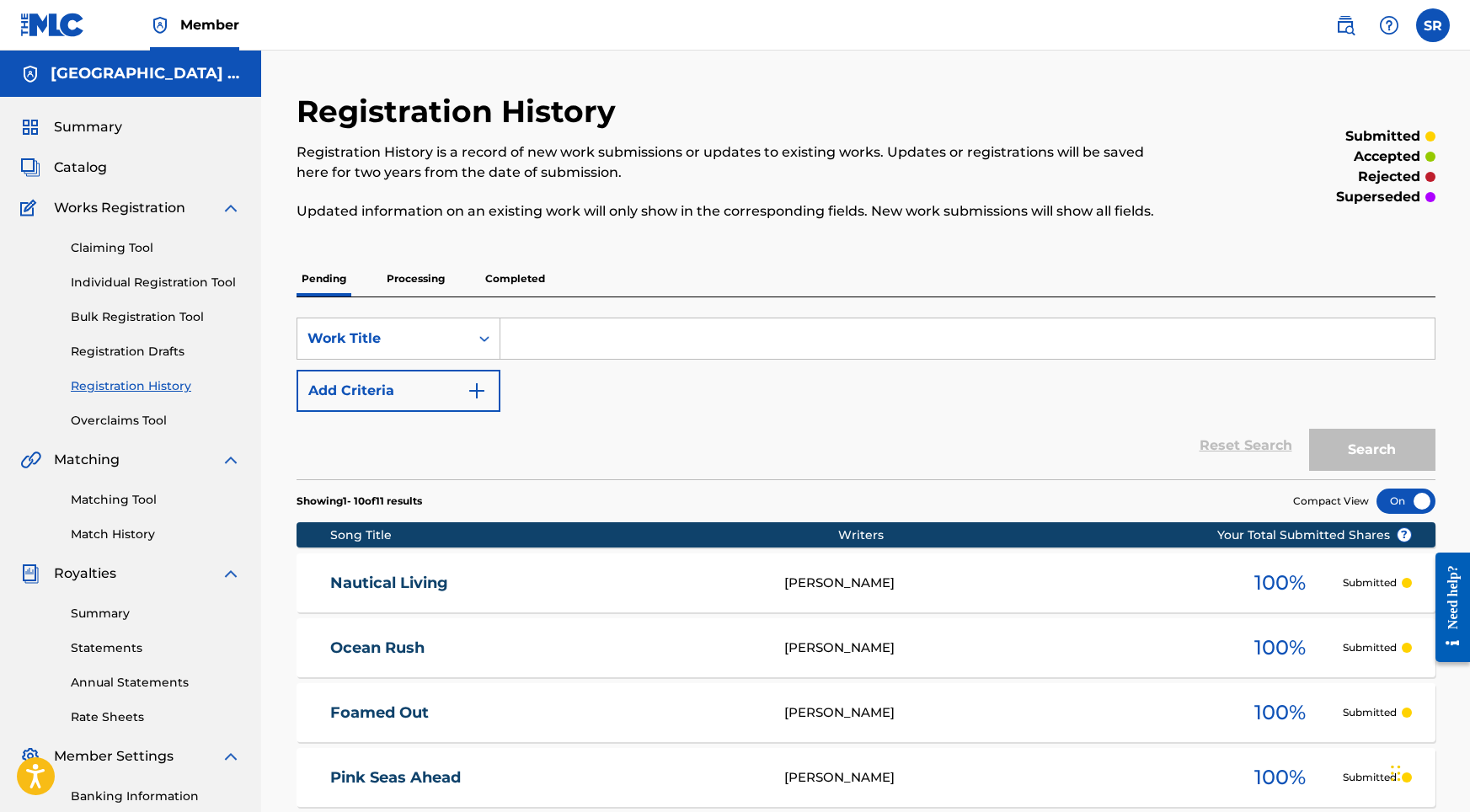
click at [234, 282] on link "Individual Registration Tool" at bounding box center [156, 282] width 170 height 18
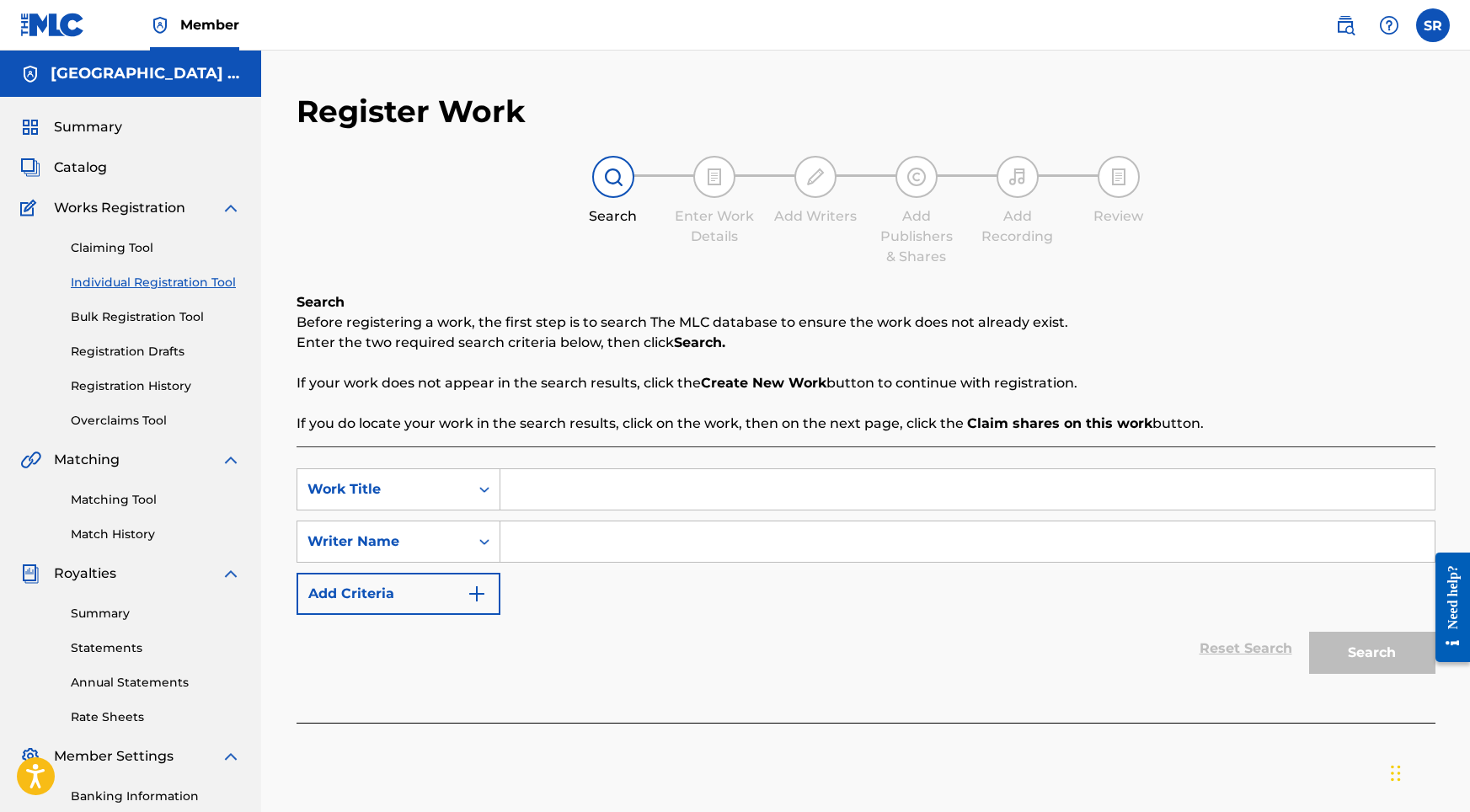
click at [639, 509] on input "Search Form" at bounding box center [967, 489] width 935 height 40
click at [632, 549] on input "Search Form" at bounding box center [967, 541] width 935 height 40
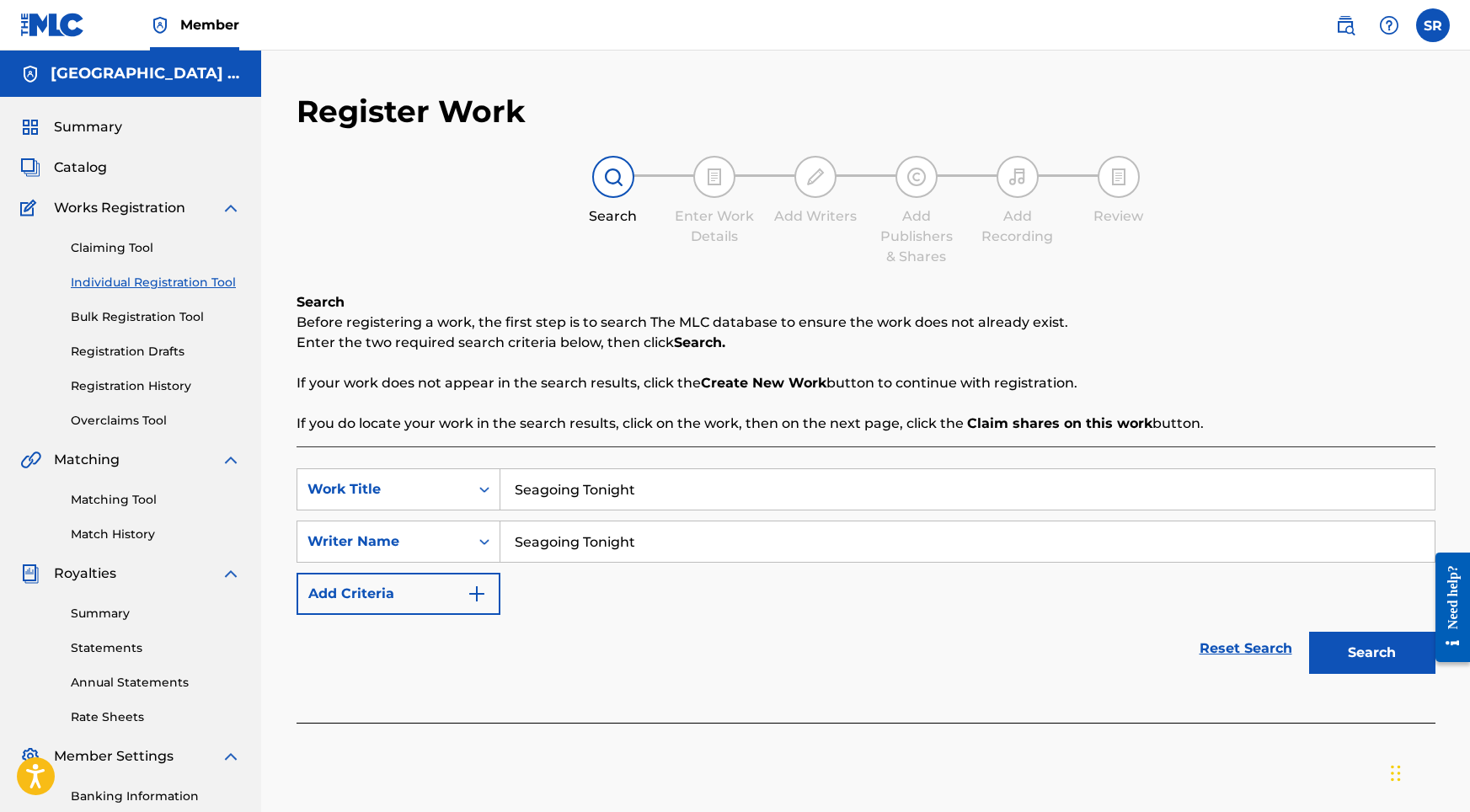
click at [1359, 642] on button "Search" at bounding box center [1373, 652] width 127 height 42
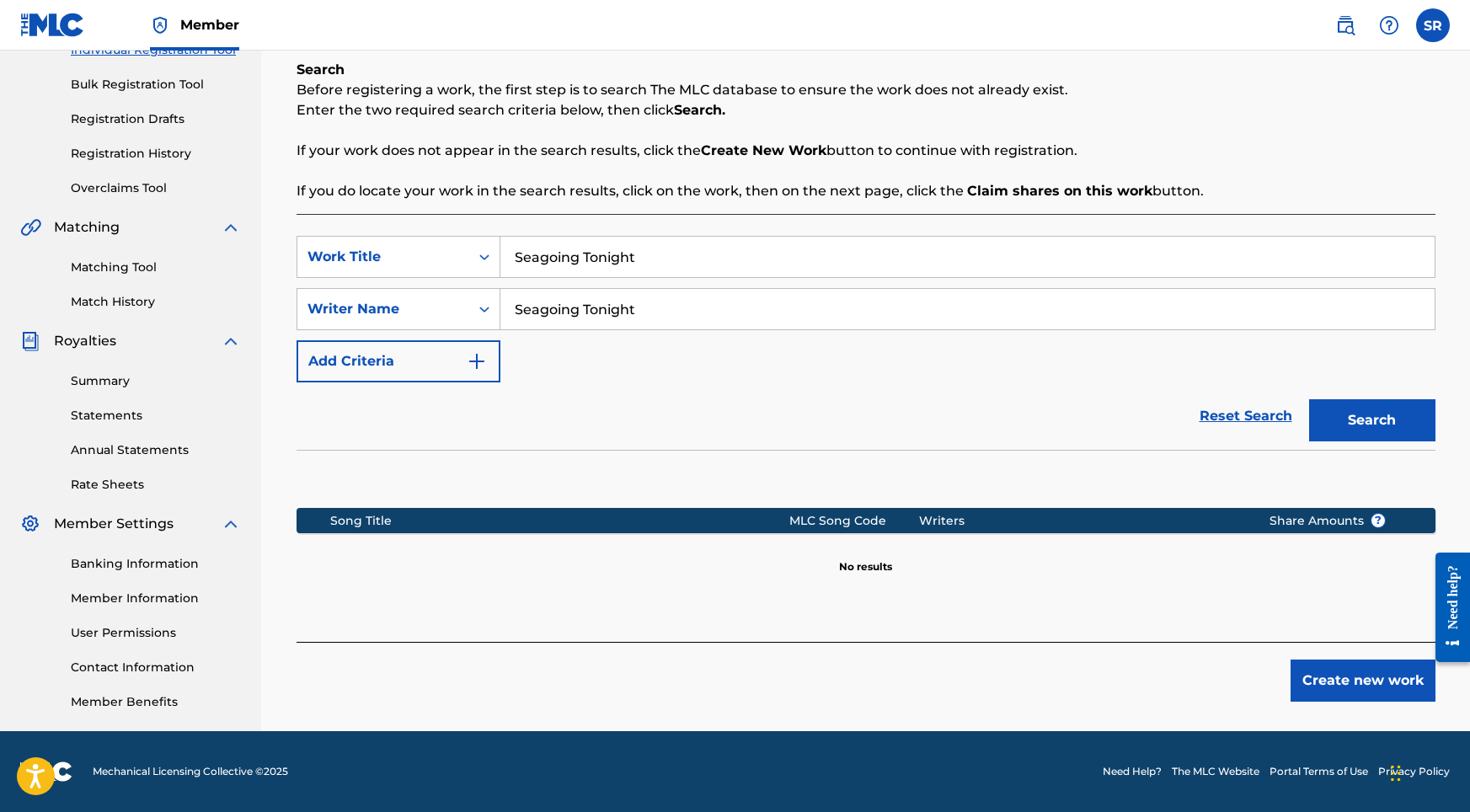
click at [1365, 674] on button "Create new work" at bounding box center [1362, 680] width 145 height 42
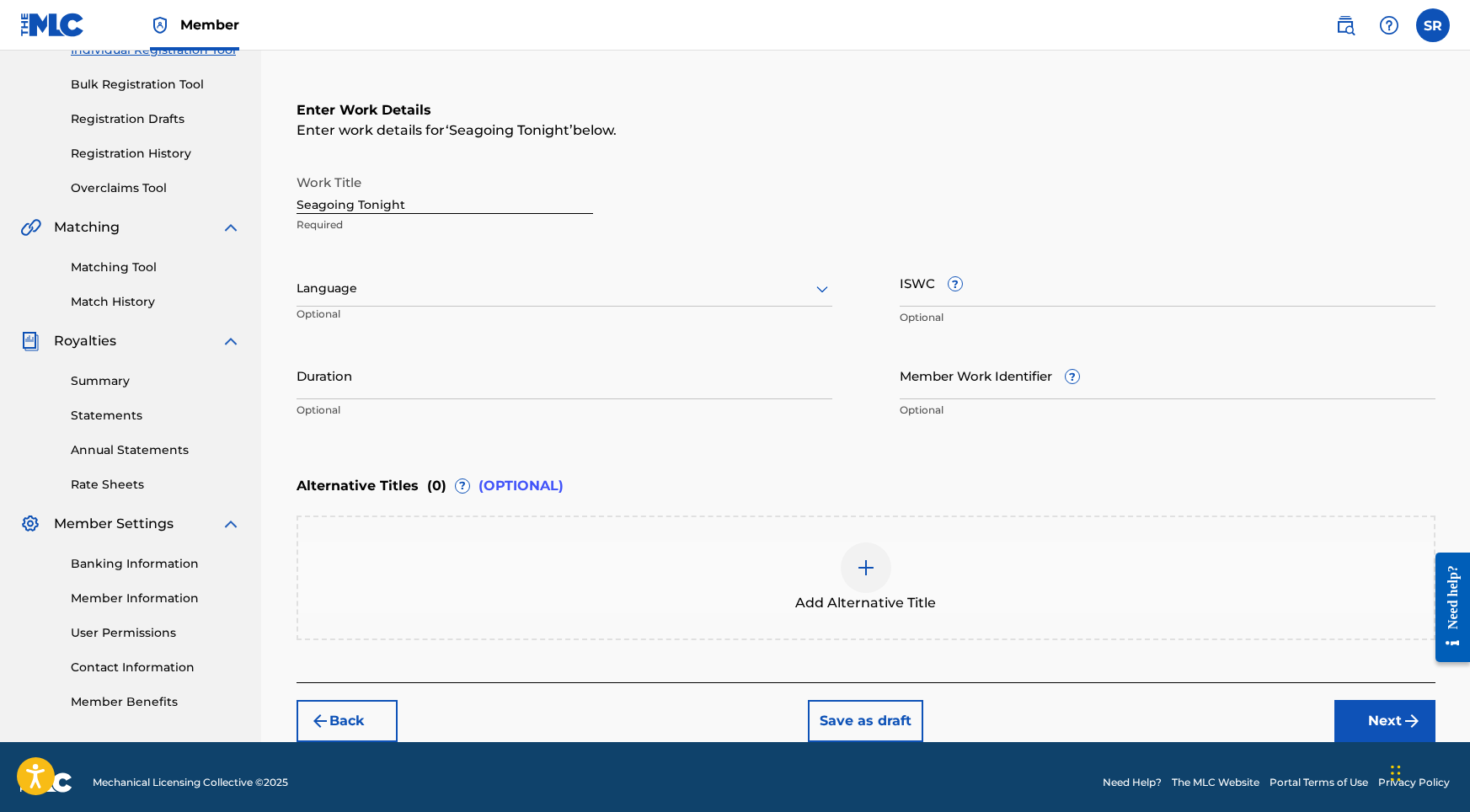
click at [606, 264] on div "Language Optional" at bounding box center [564, 296] width 536 height 76
click at [434, 308] on p "Optional" at bounding box center [378, 321] width 162 height 28
click at [412, 295] on div at bounding box center [564, 288] width 536 height 21
click at [352, 320] on div "English" at bounding box center [564, 326] width 534 height 38
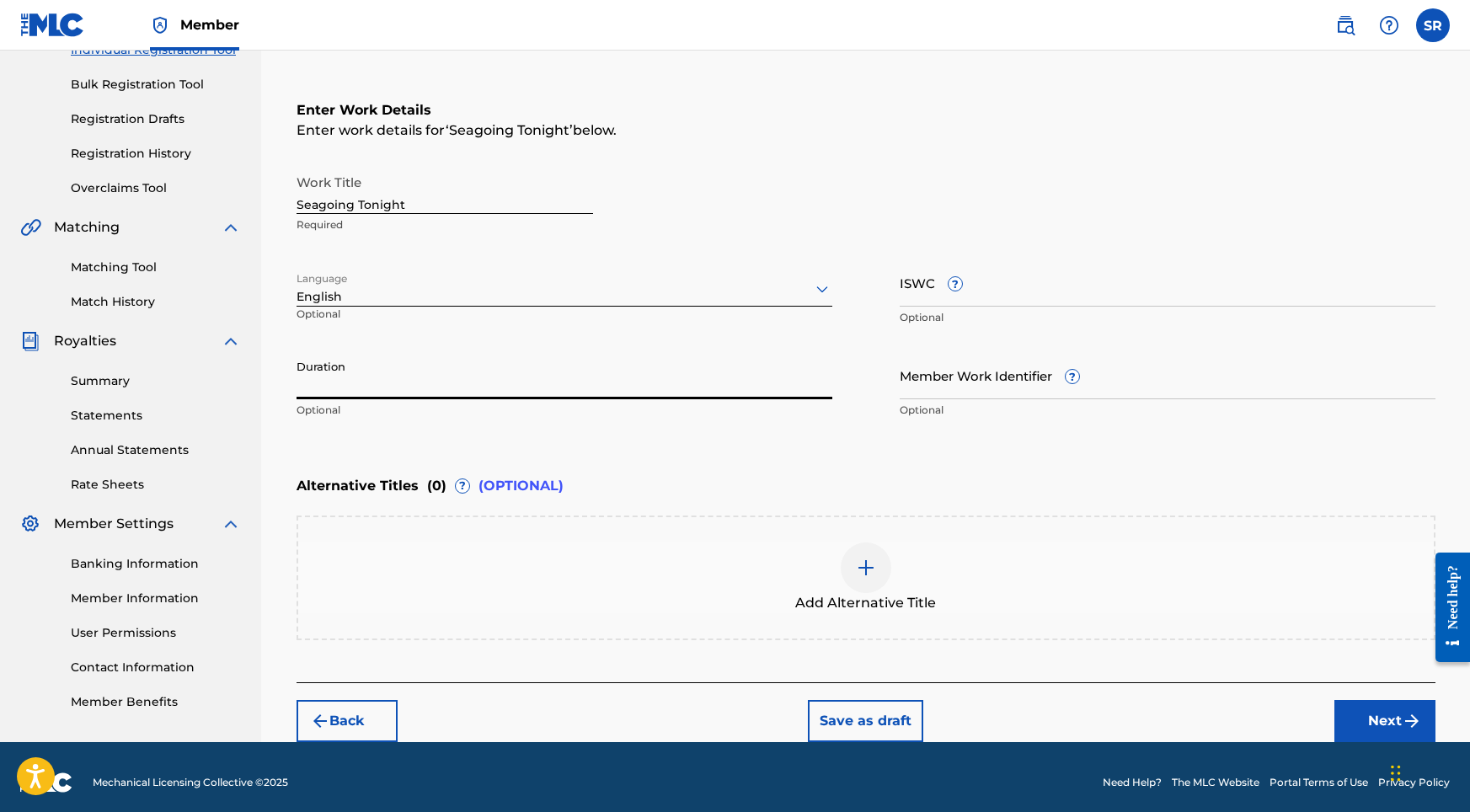
click at [469, 385] on input "Duration" at bounding box center [564, 375] width 536 height 48
click at [889, 546] on div "Add Alternative Title" at bounding box center [866, 577] width 1136 height 71
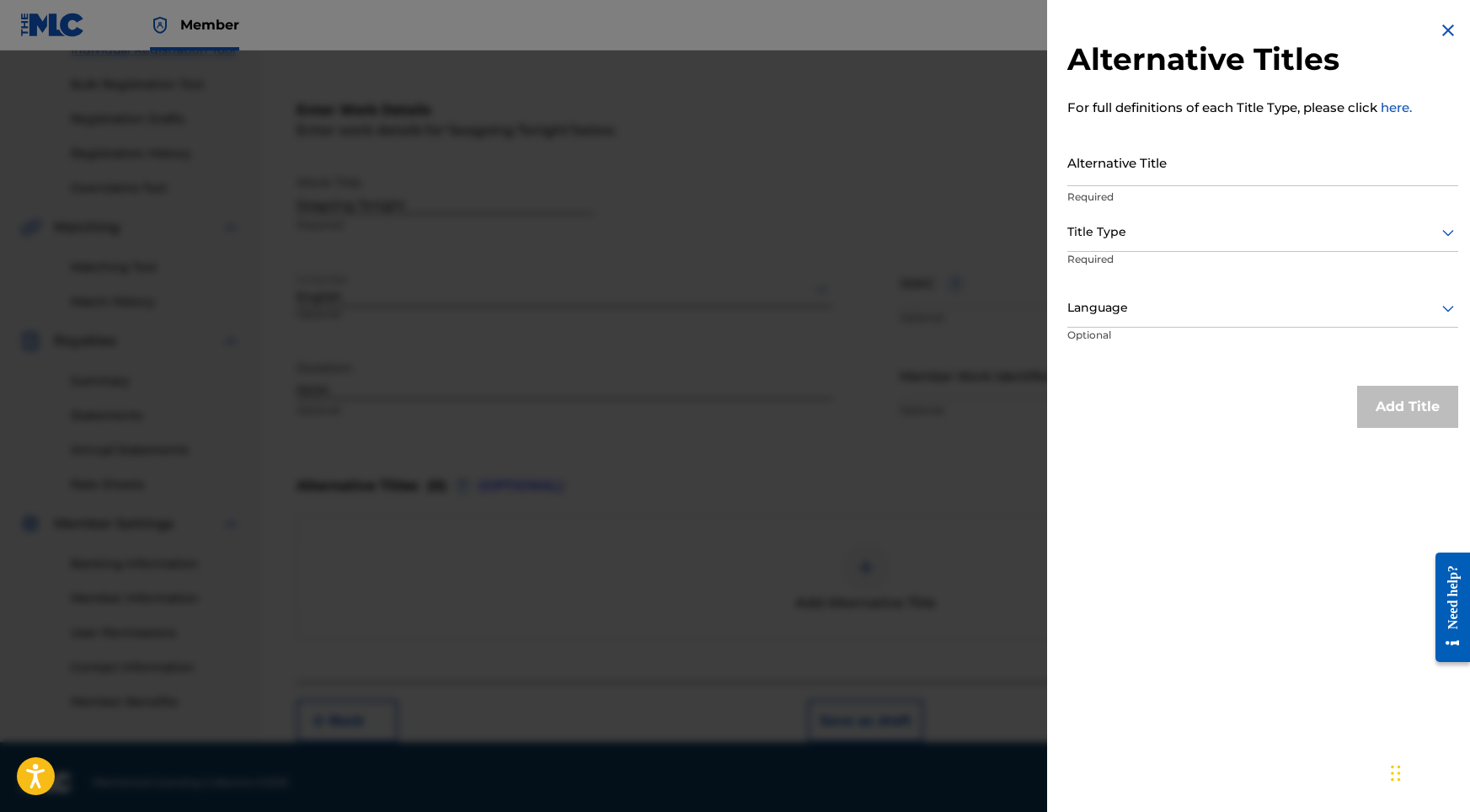
click at [1192, 177] on input "Alternative Title" at bounding box center [1262, 162] width 391 height 48
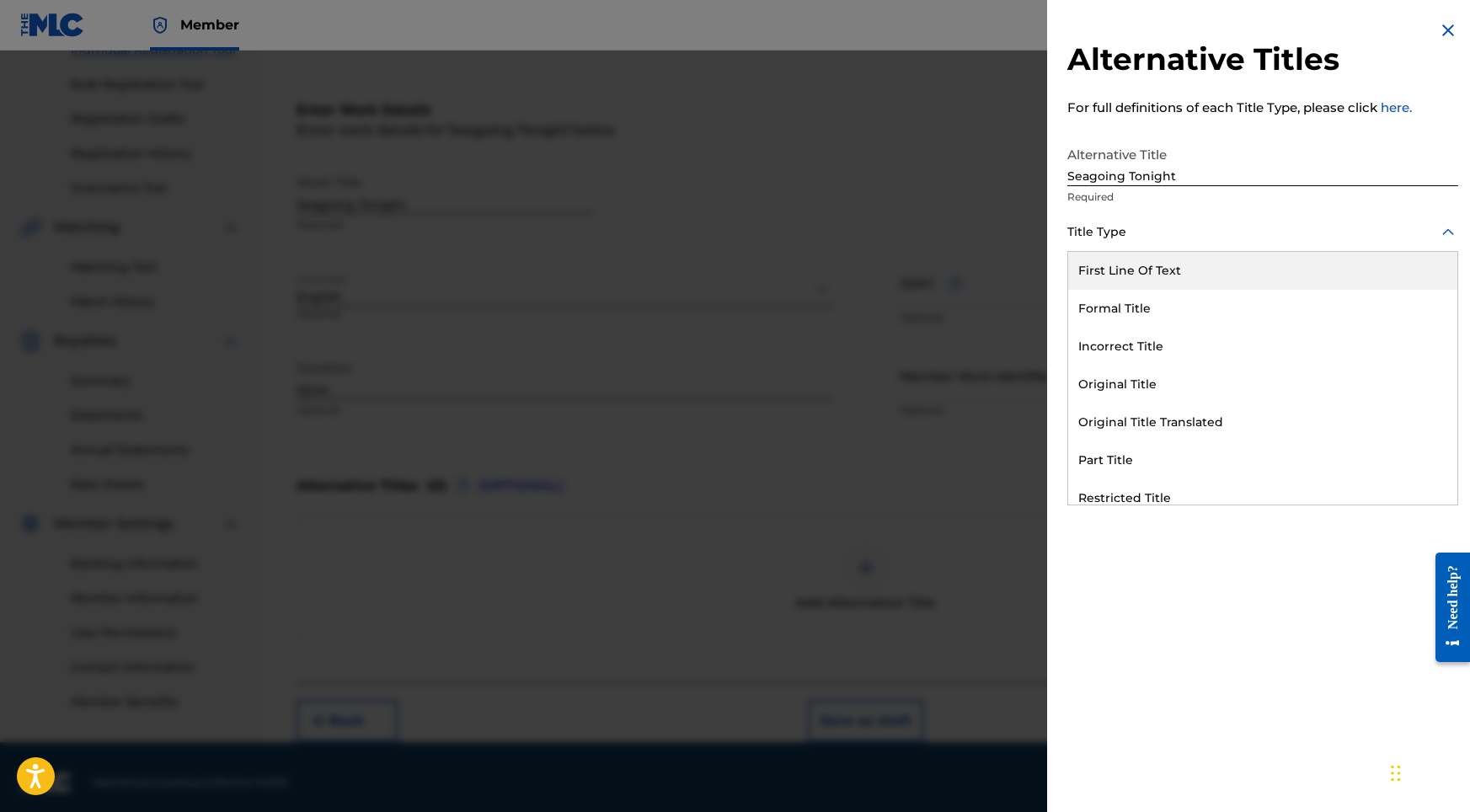
click at [1178, 236] on div at bounding box center [1262, 232] width 391 height 21
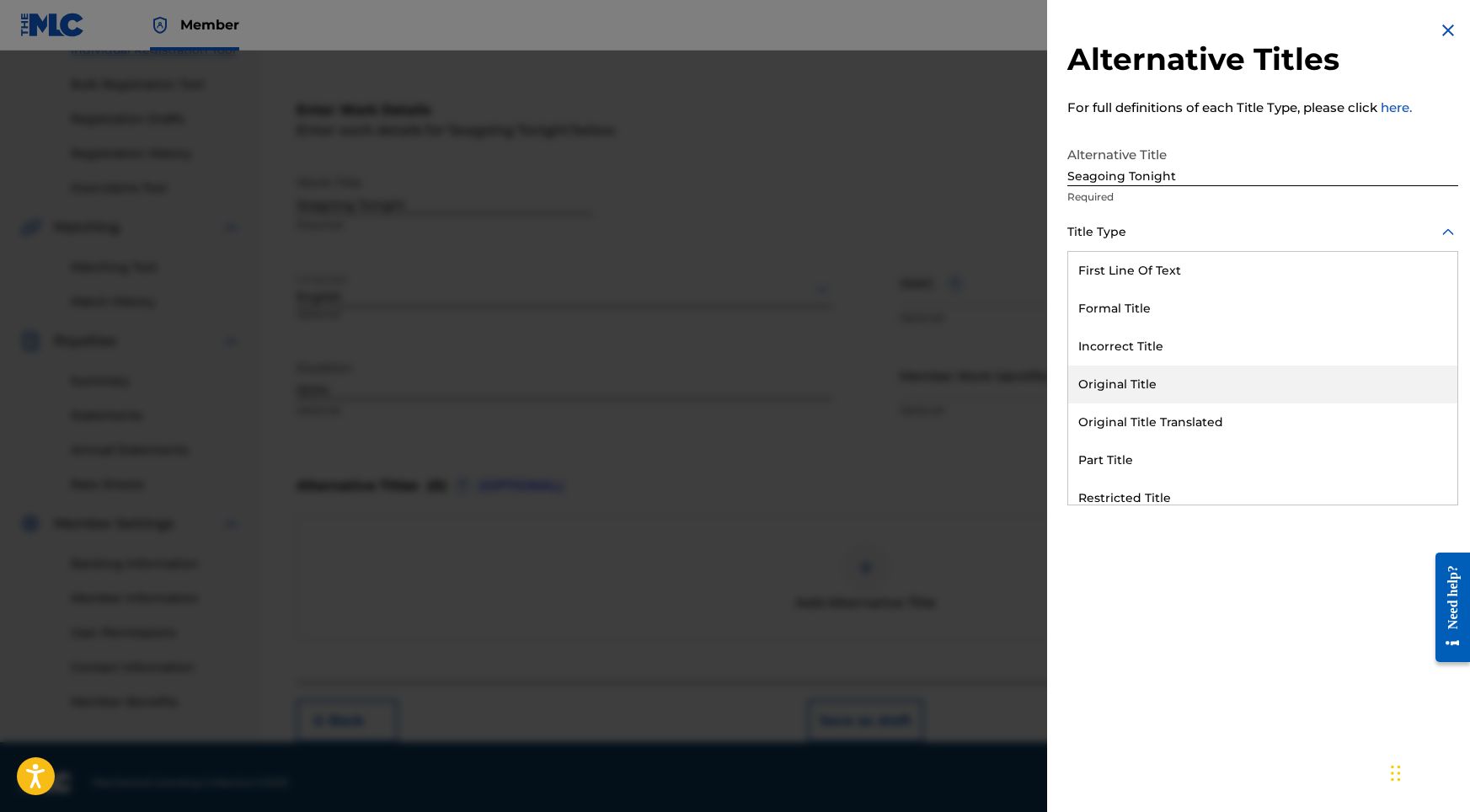
click at [1148, 374] on div "Original Title" at bounding box center [1262, 385] width 389 height 38
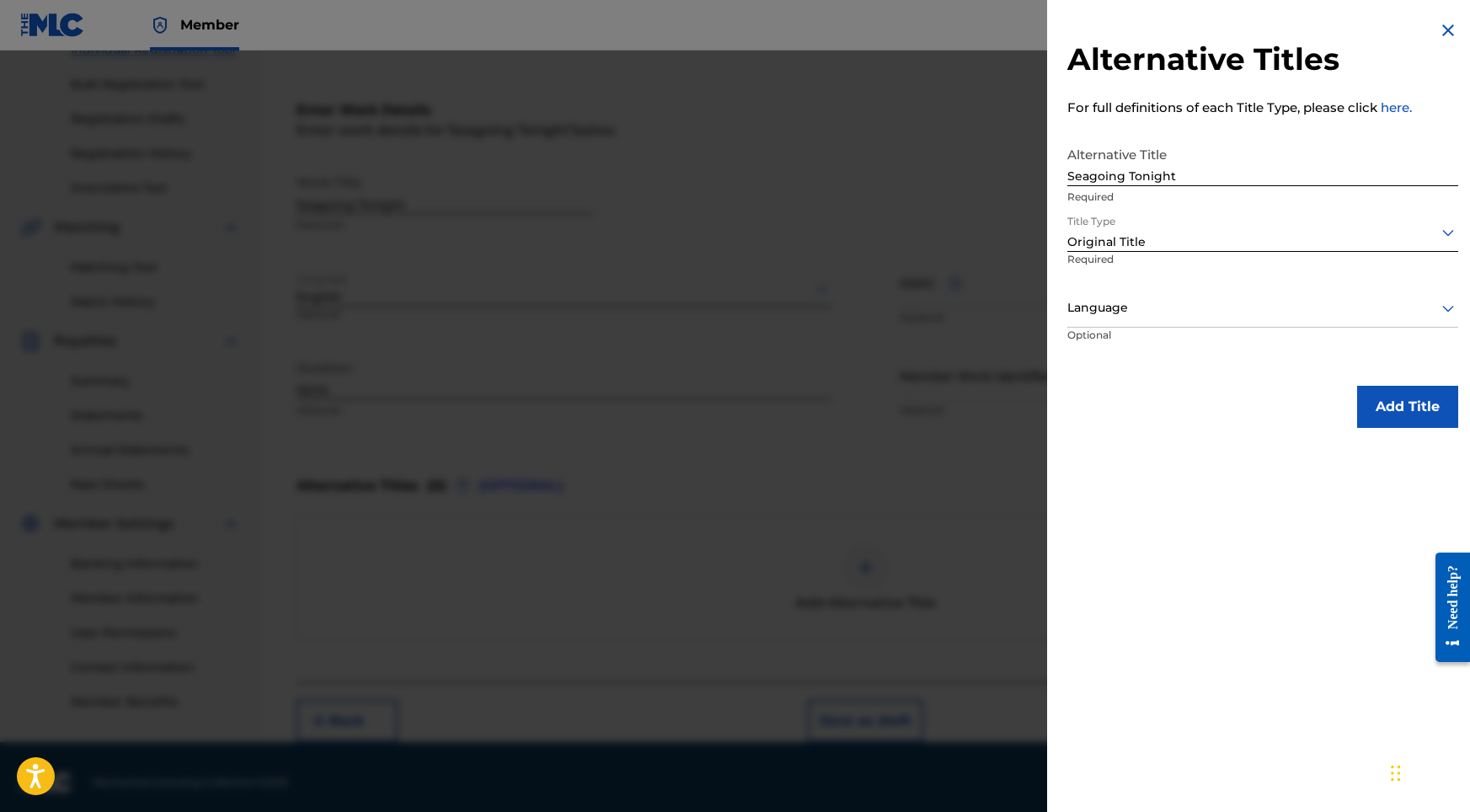
click at [1179, 329] on p "Optional" at bounding box center [1131, 346] width 127 height 38
click at [1179, 317] on div at bounding box center [1262, 308] width 391 height 21
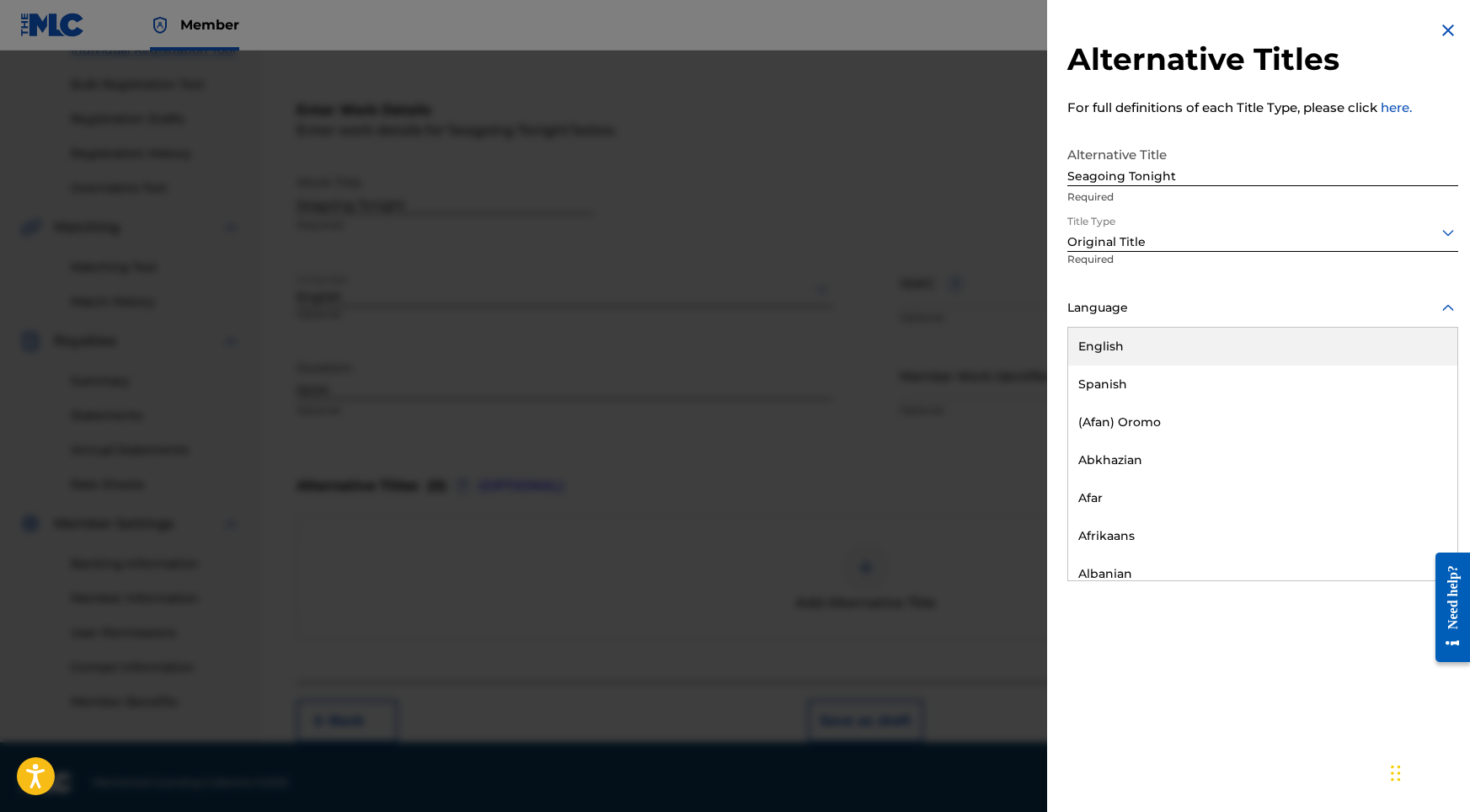
click at [1147, 354] on div "English" at bounding box center [1262, 346] width 389 height 38
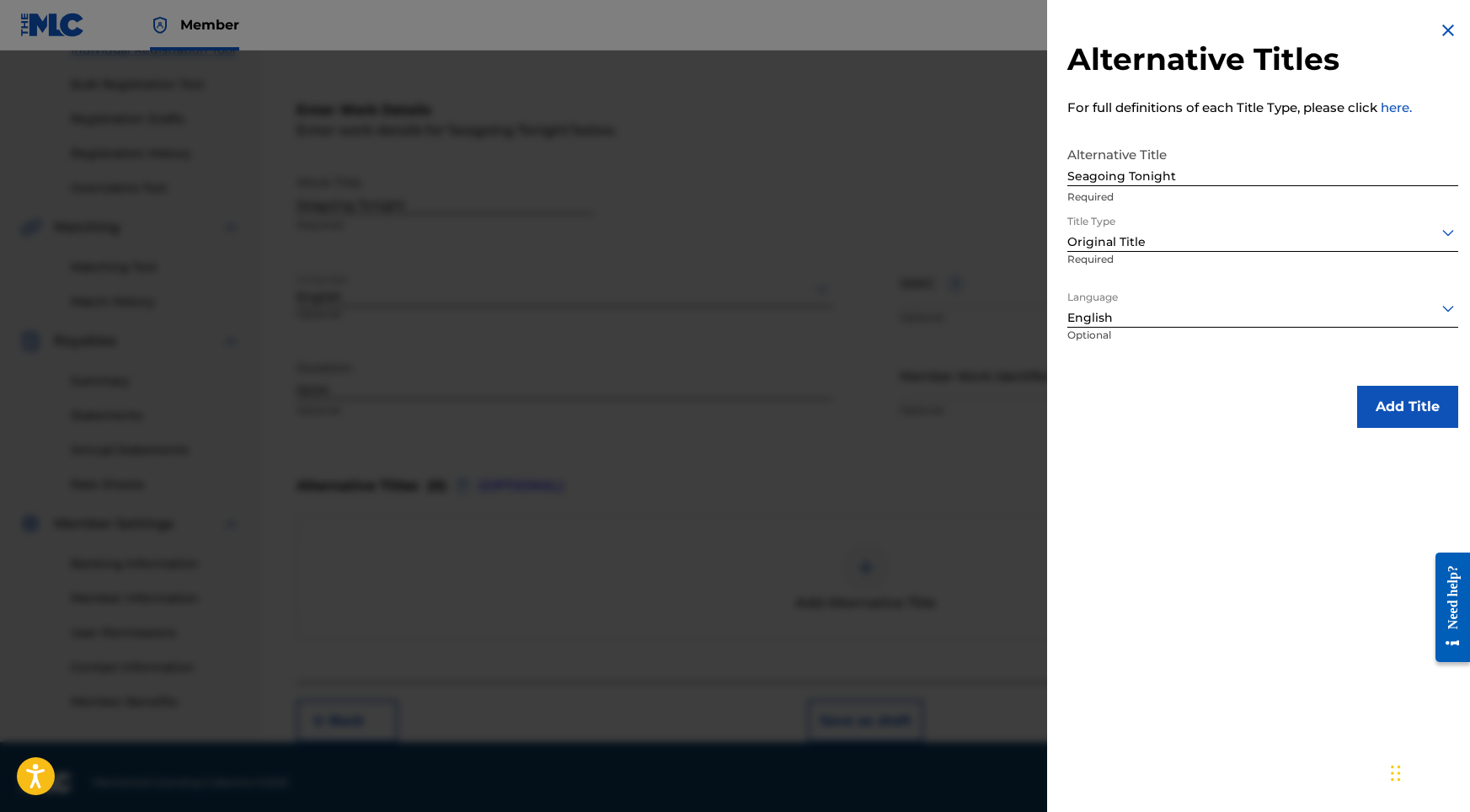
click at [1371, 402] on button "Add Title" at bounding box center [1408, 406] width 101 height 42
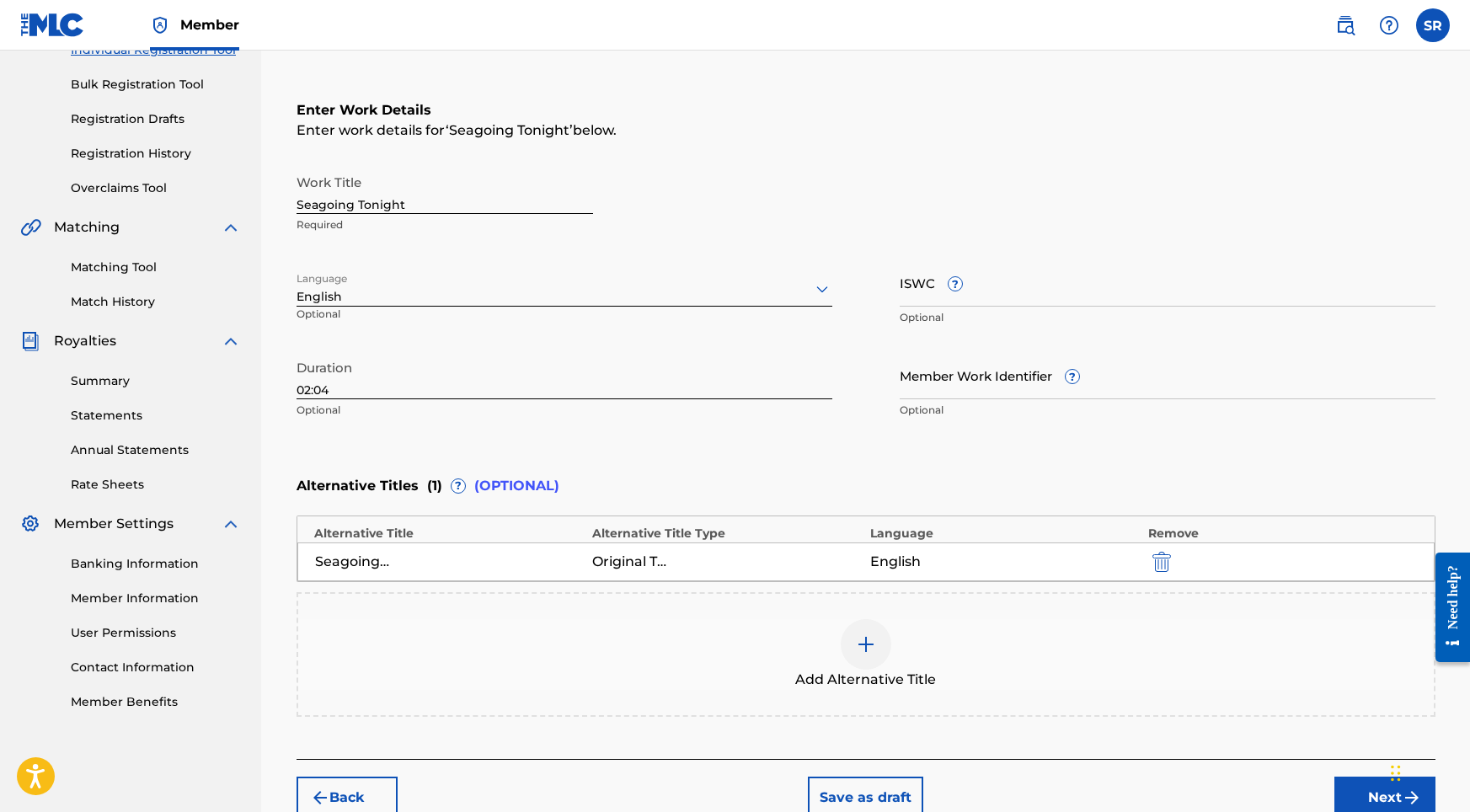
click at [1370, 803] on button "Next" at bounding box center [1384, 797] width 101 height 42
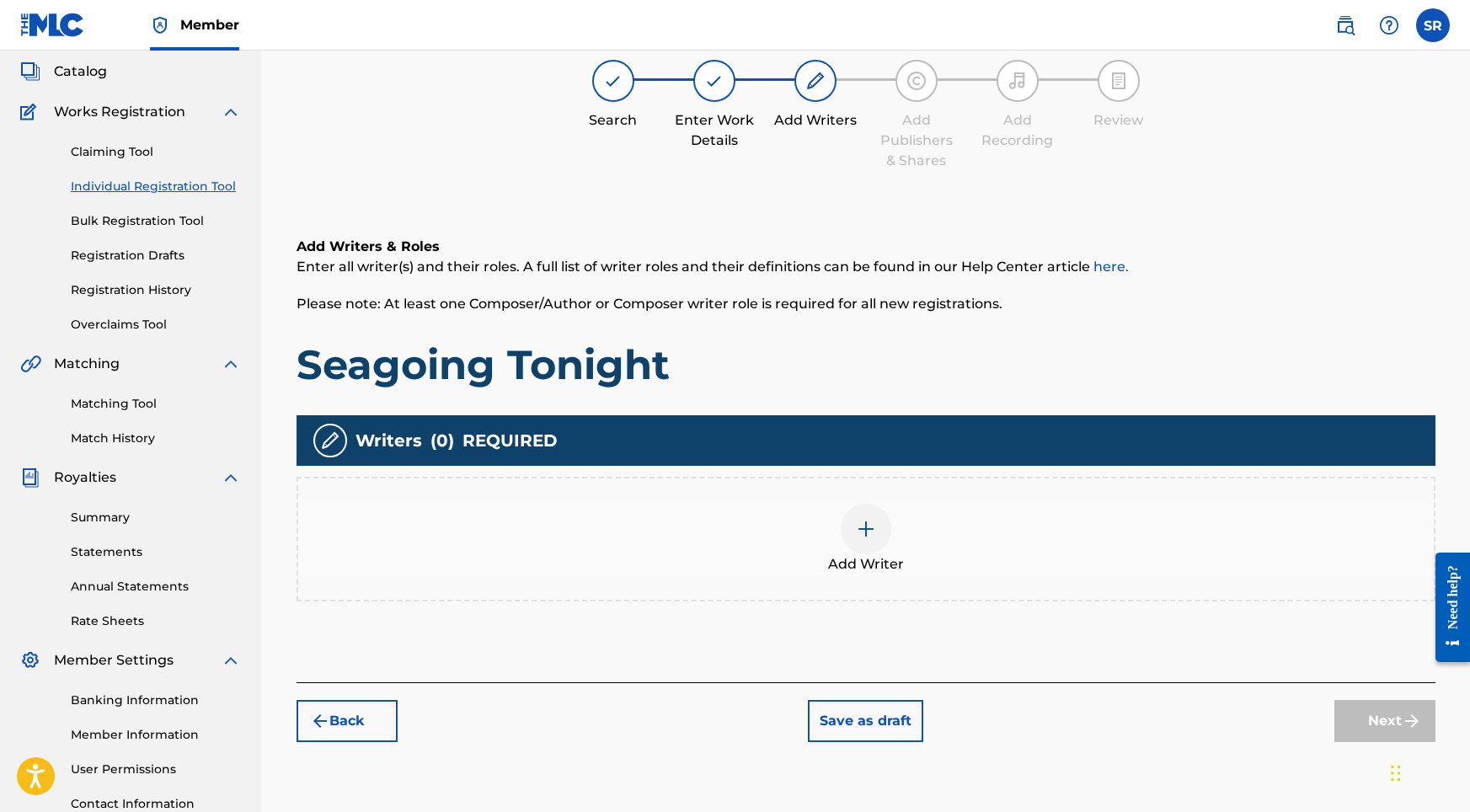
scroll to position [76, 0]
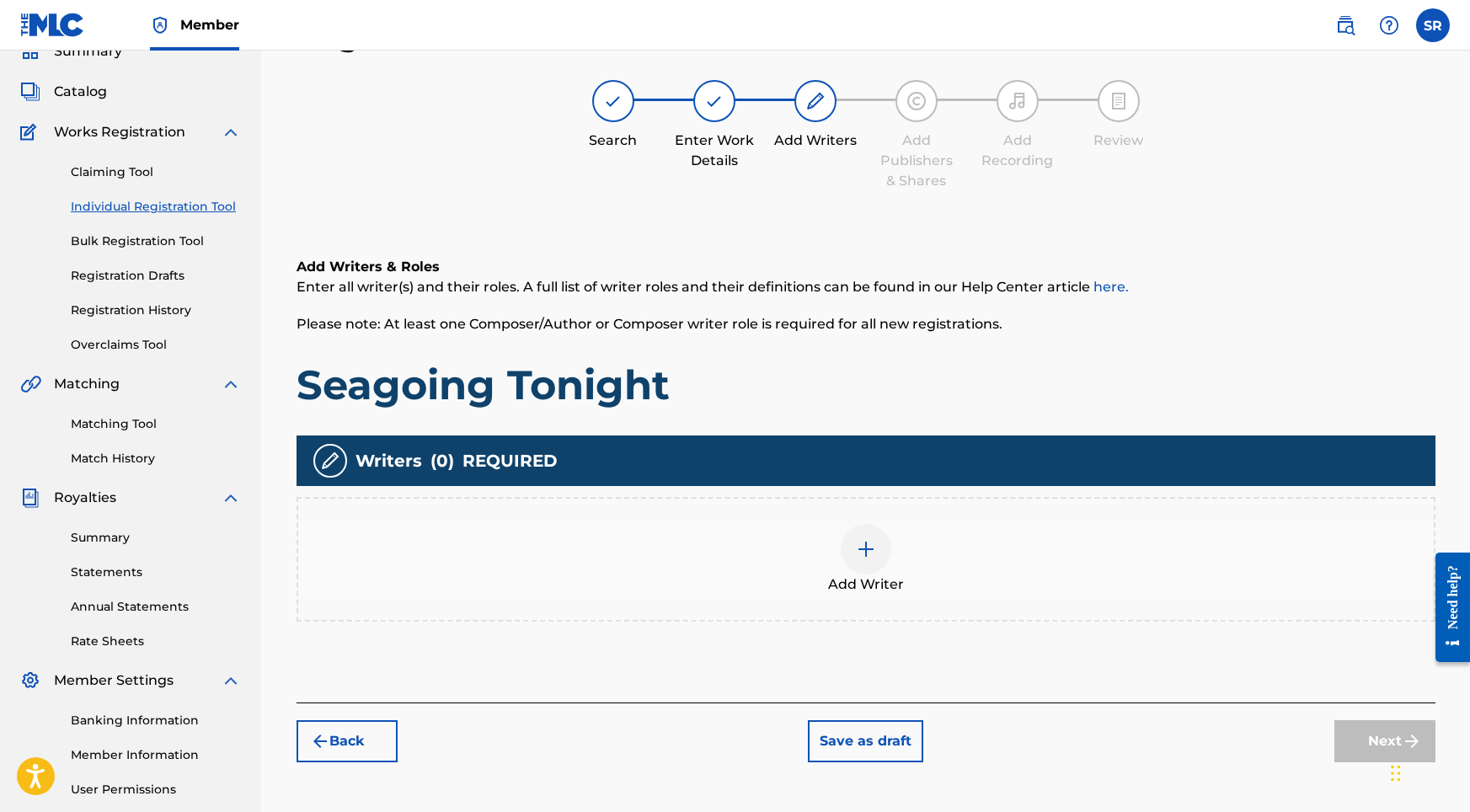
click at [868, 510] on div "Add Writer" at bounding box center [866, 559] width 1139 height 125
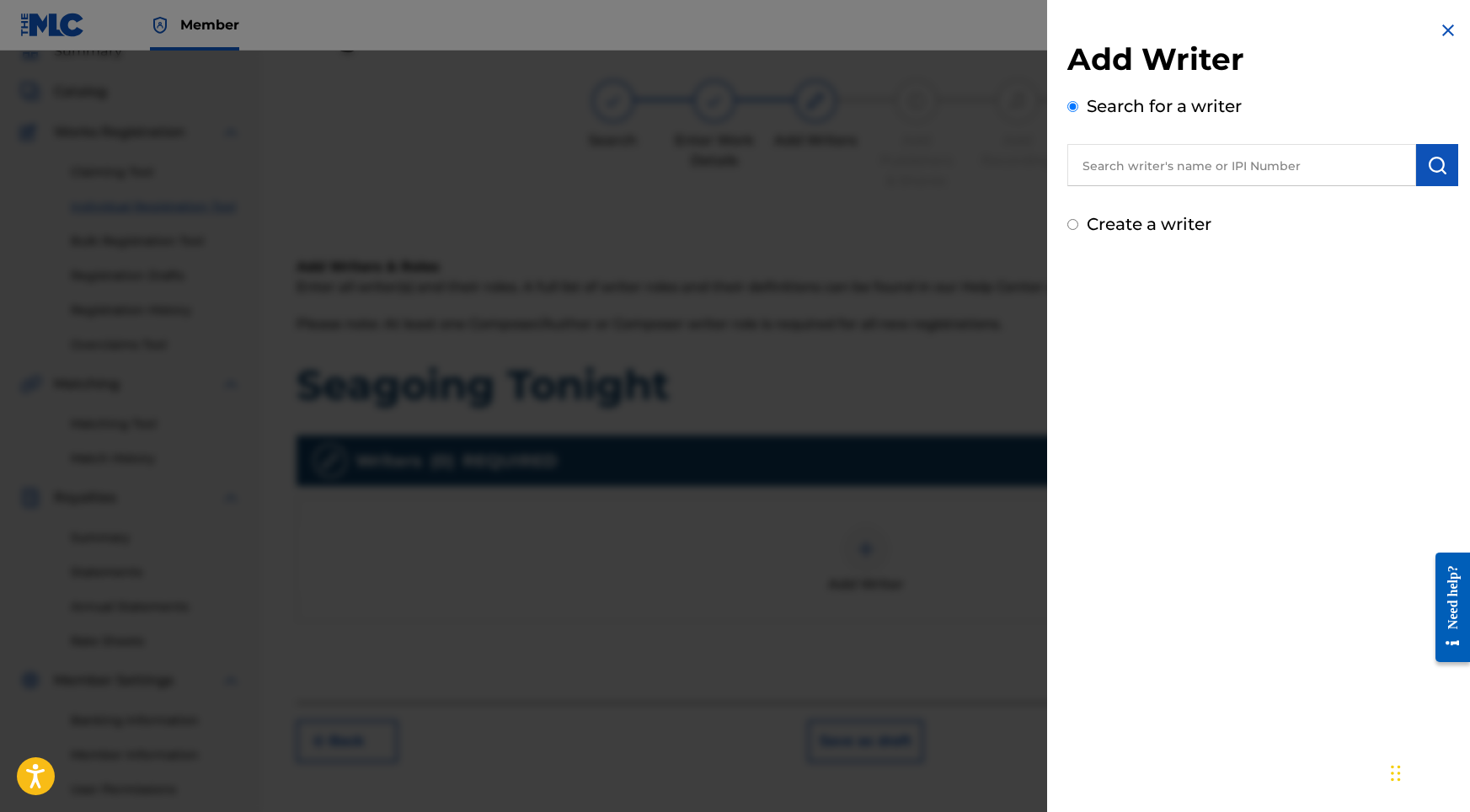
click at [1169, 154] on input "text" at bounding box center [1242, 164] width 349 height 42
click at [1432, 174] on img "submit" at bounding box center [1438, 165] width 21 height 21
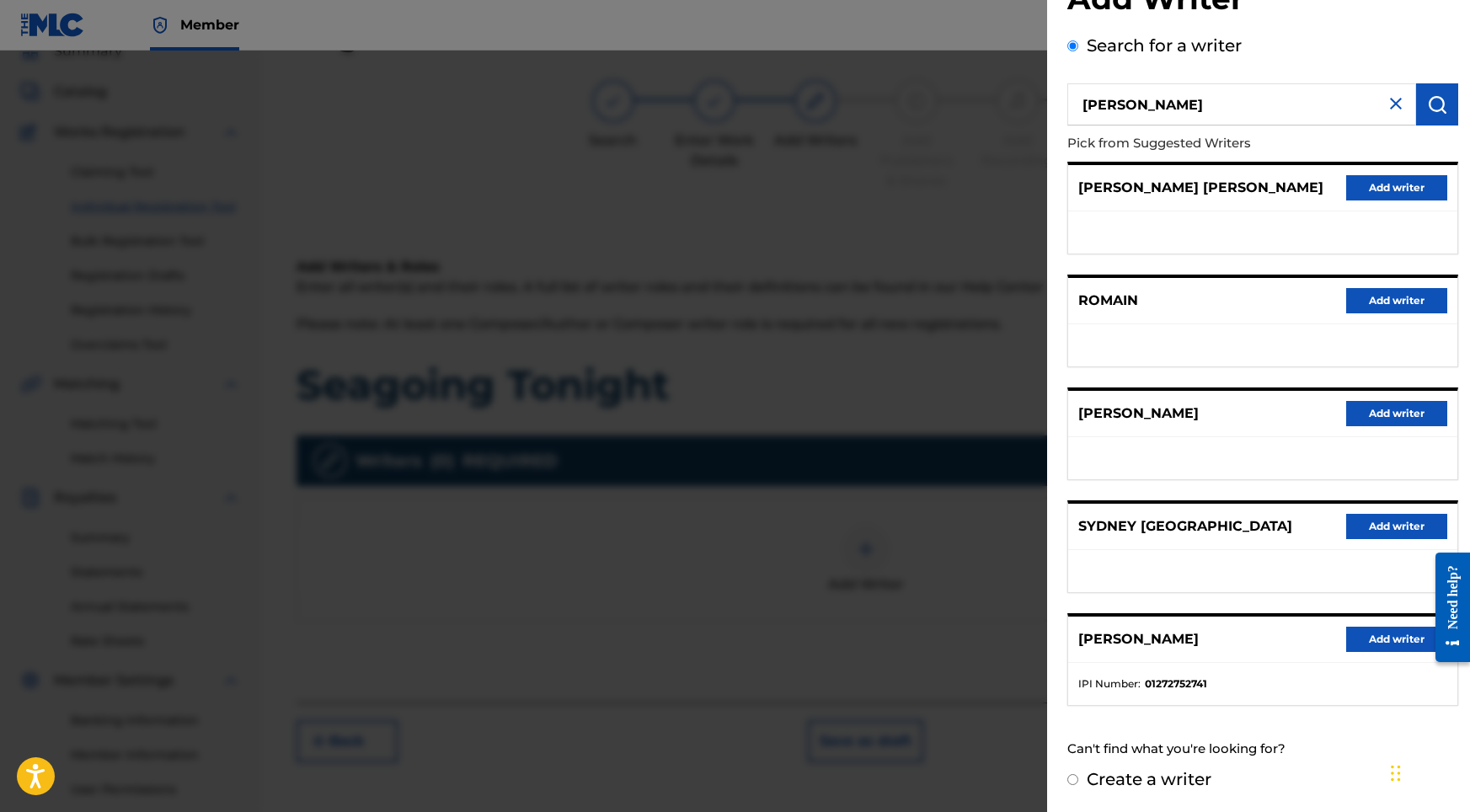
scroll to position [75, 0]
click at [1383, 641] on button "Add writer" at bounding box center [1396, 639] width 101 height 26
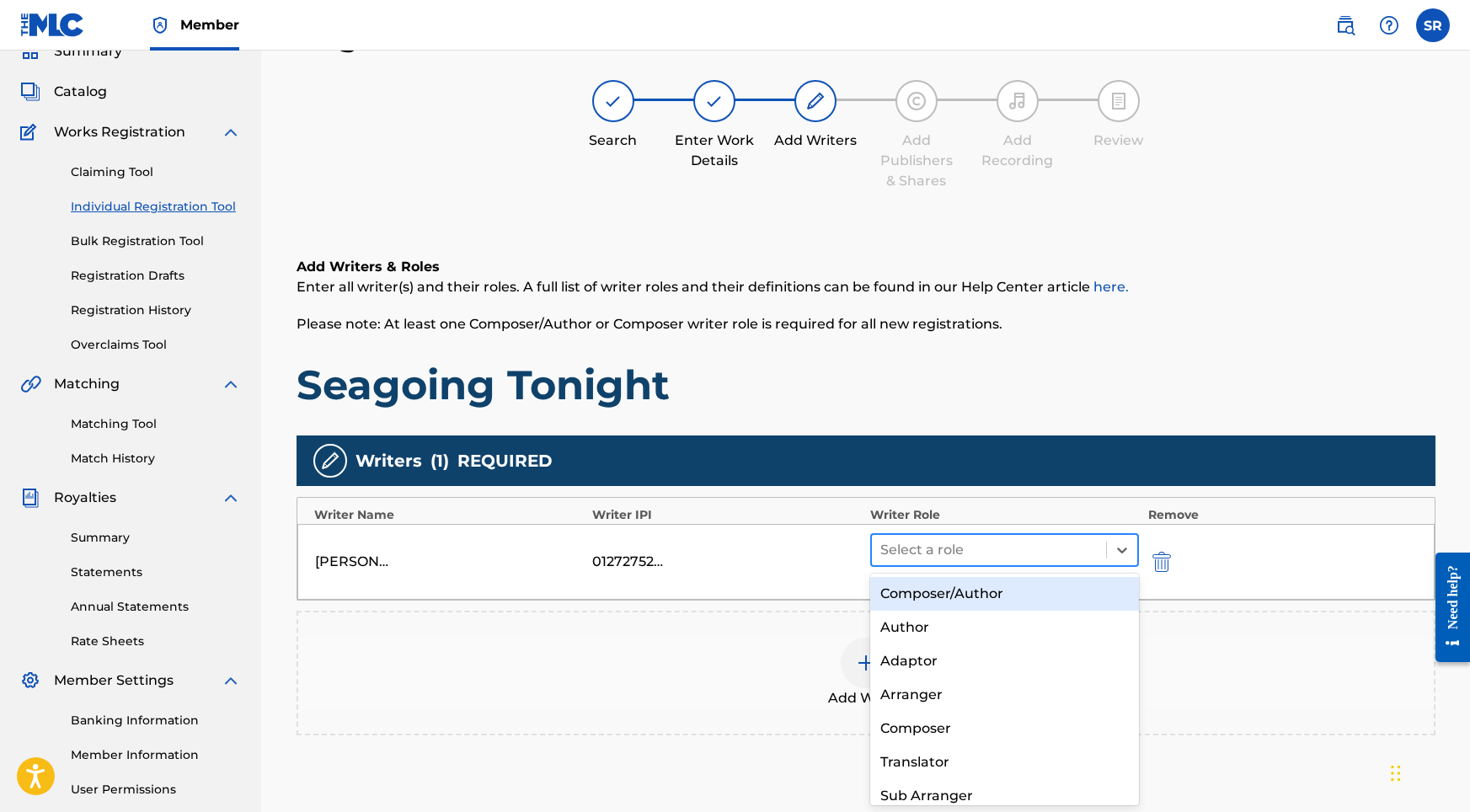
click at [886, 542] on div at bounding box center [989, 550] width 218 height 24
click at [909, 568] on div "Composer/Author, 1 of 8. 8 results available. Use Up and Down to choose options…" at bounding box center [1005, 562] width 269 height 57
click at [931, 564] on div "Select a role" at bounding box center [989, 550] width 235 height 30
click at [935, 594] on div "Composer/Author" at bounding box center [1005, 593] width 269 height 33
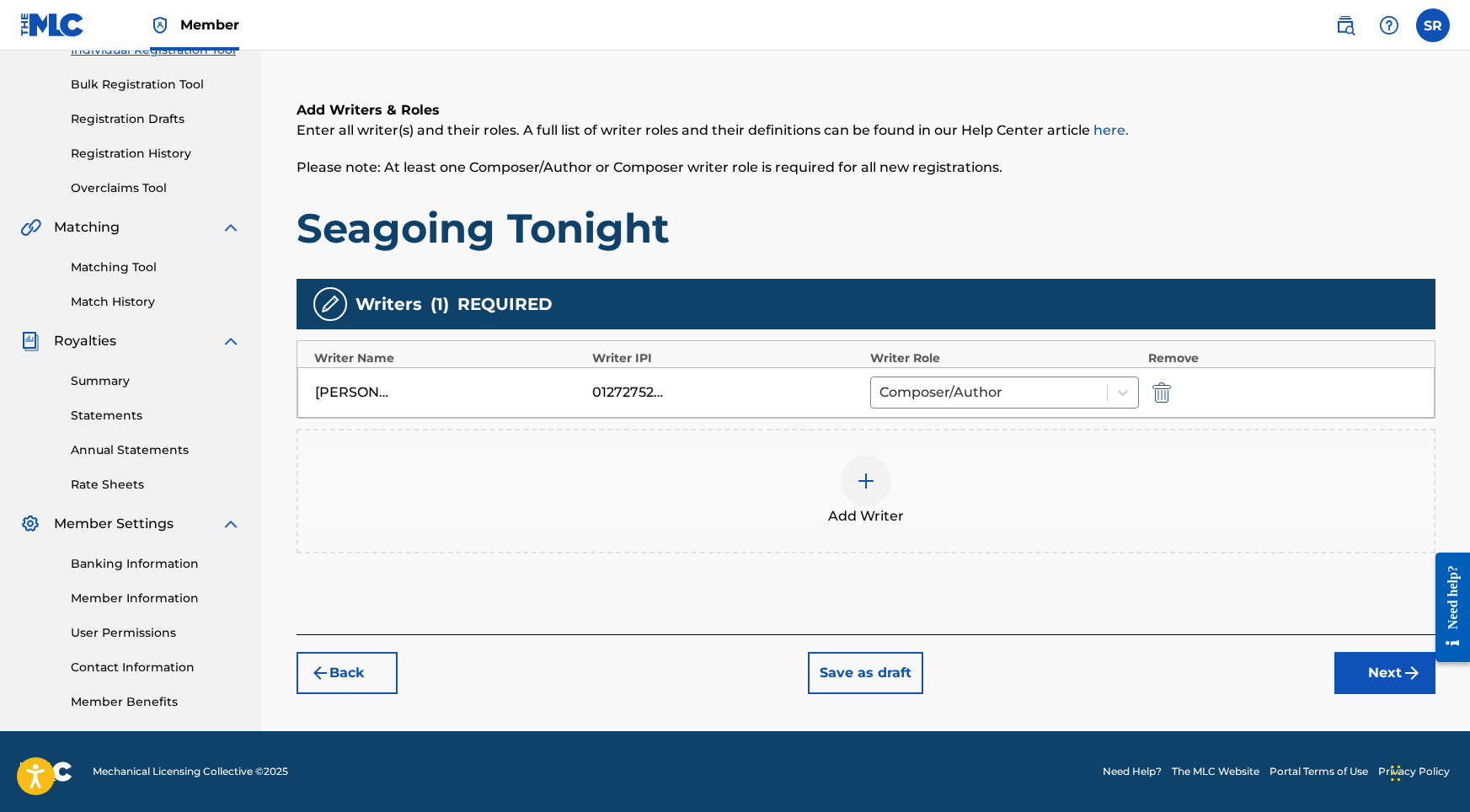
click at [1406, 699] on div "Register Work Search Enter Work Details Add Writers Add Publishers & Shares Add…" at bounding box center [865, 295] width 1179 height 871
click at [1396, 676] on button "Next" at bounding box center [1384, 672] width 101 height 42
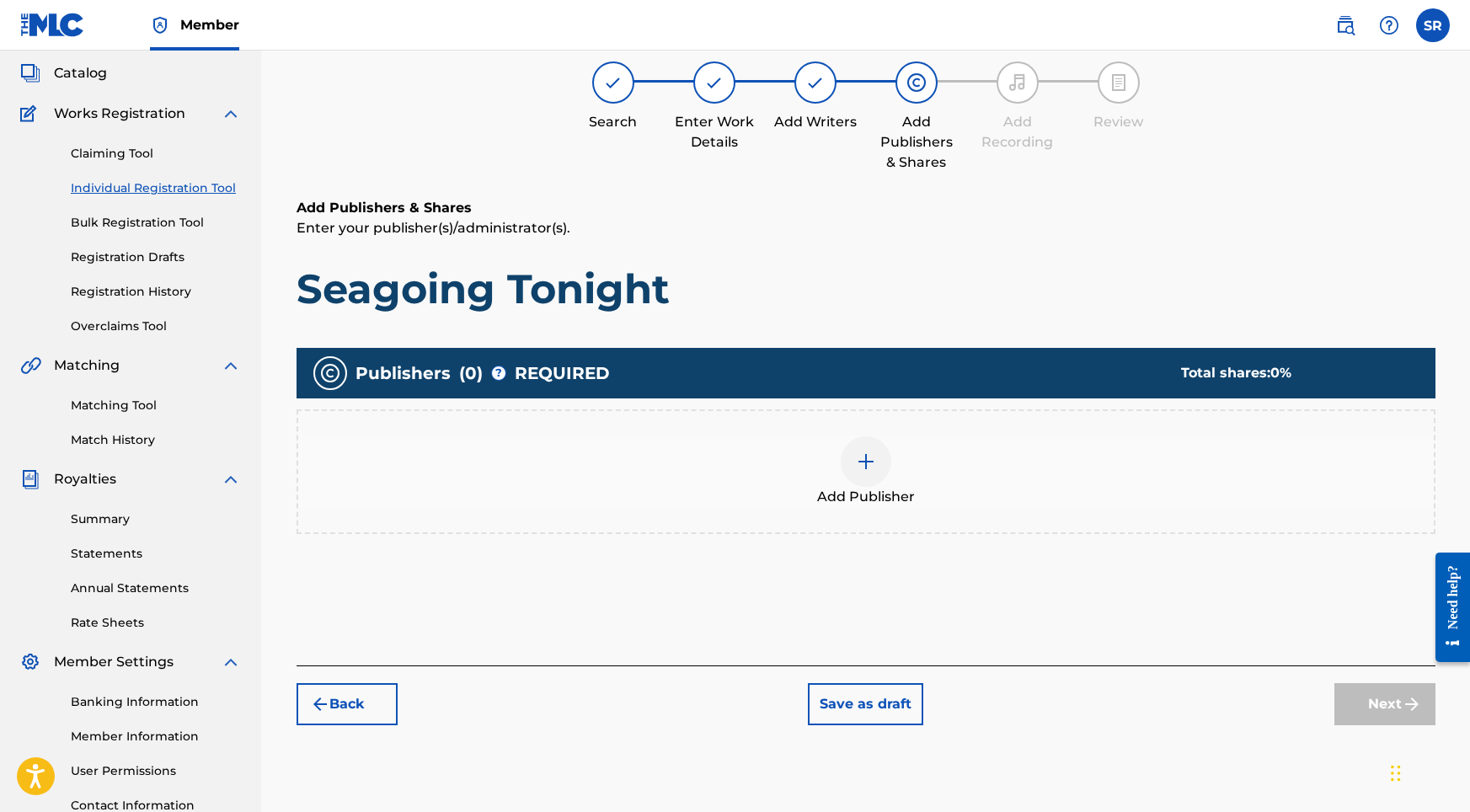
scroll to position [76, 0]
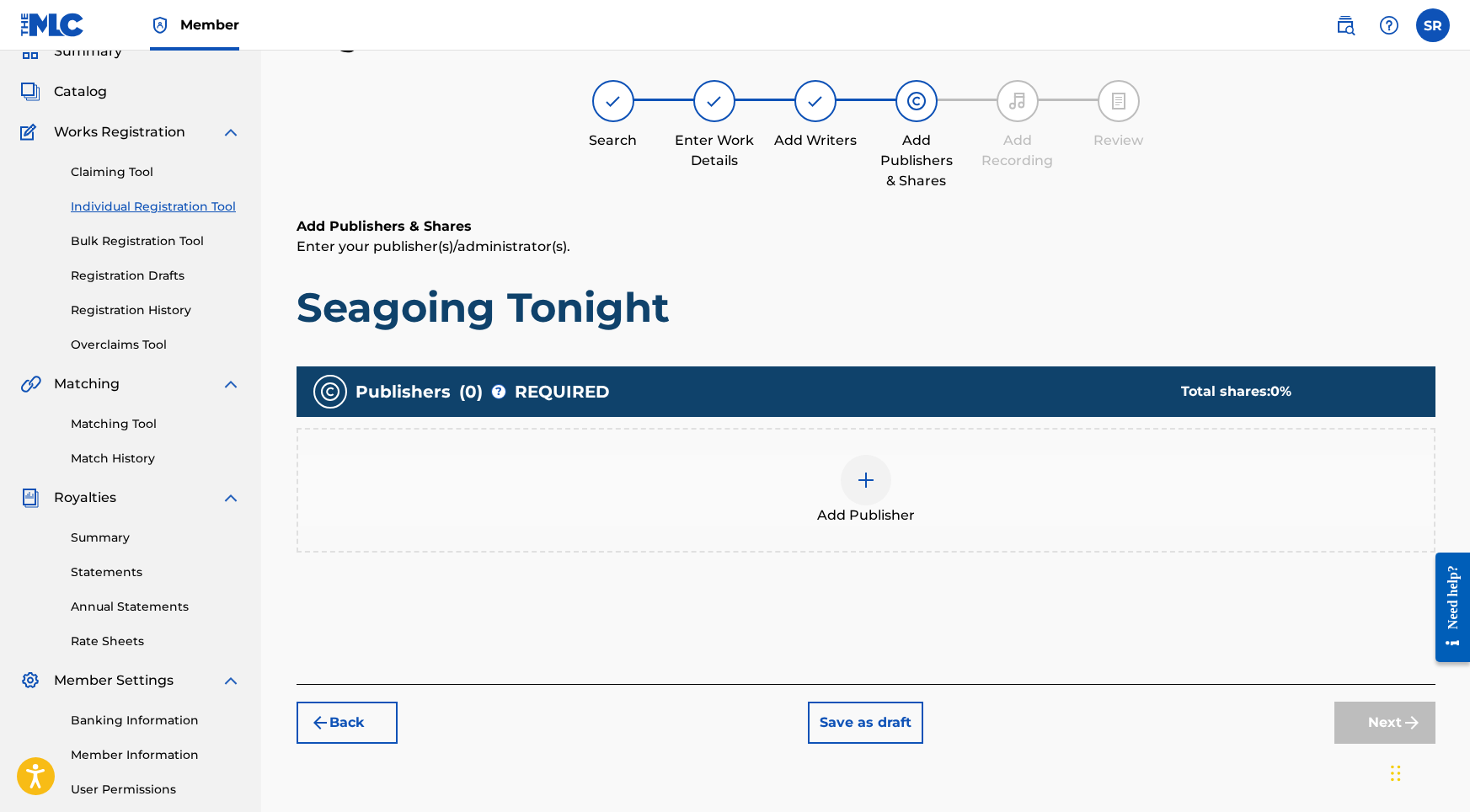
click at [847, 485] on div at bounding box center [865, 480] width 50 height 50
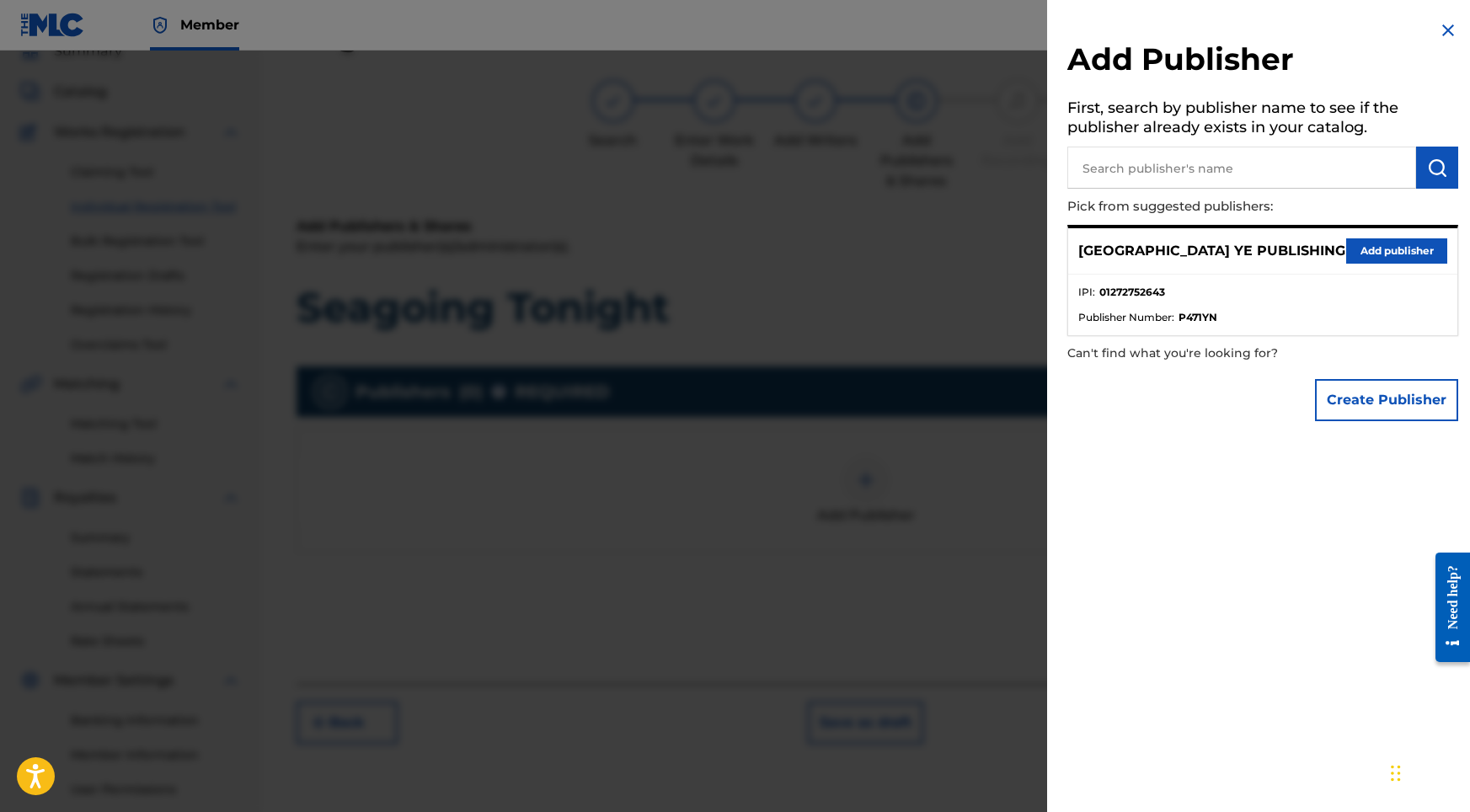
click at [1333, 247] on div "SYDNEY YE PUBLISHING Add publisher" at bounding box center [1262, 251] width 389 height 46
click at [1355, 247] on button "Add publisher" at bounding box center [1396, 251] width 101 height 26
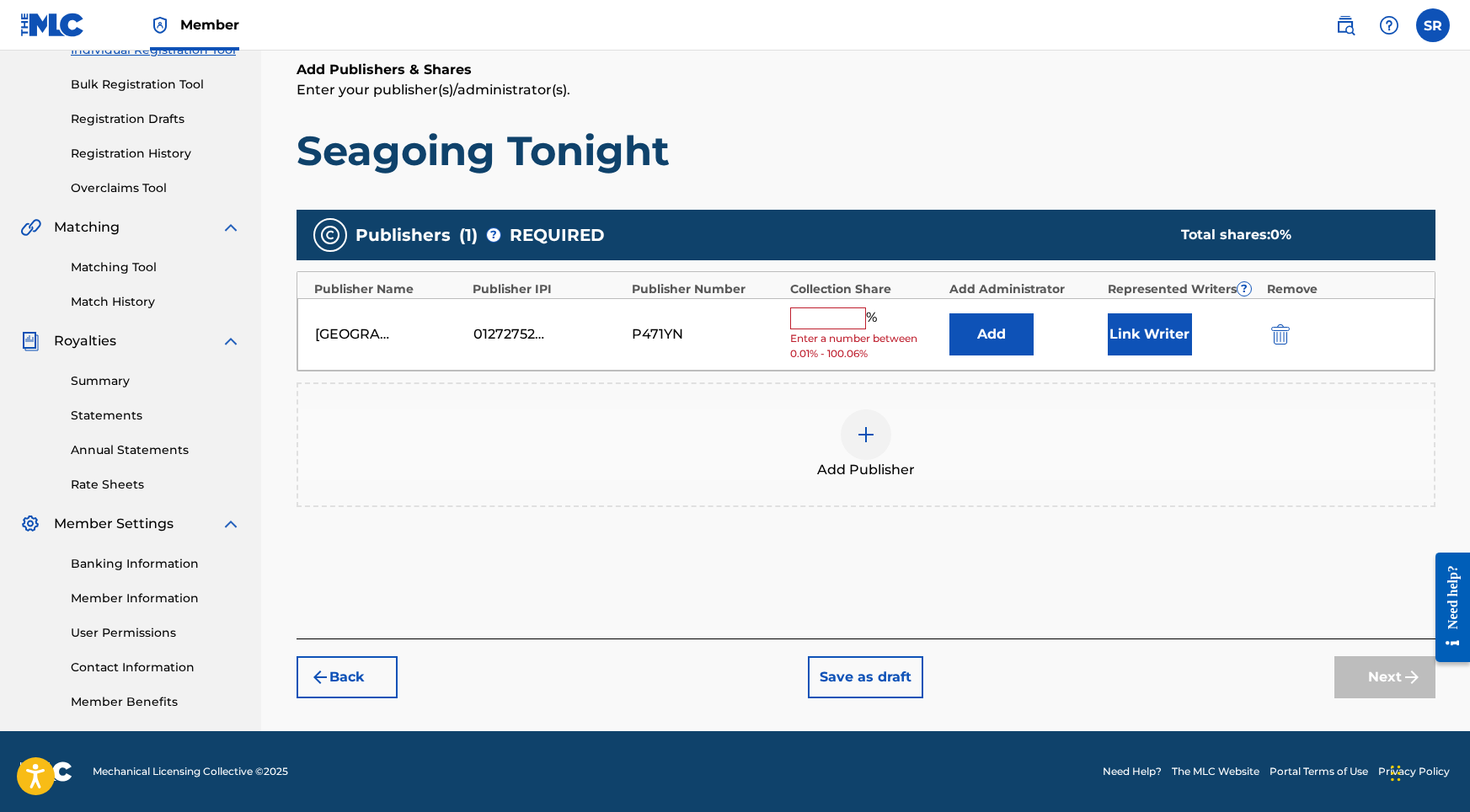
scroll to position [232, 0]
click at [823, 328] on div "% Enter a number between 0.01% - 100.06%" at bounding box center [865, 335] width 150 height 55
click at [823, 320] on input "text" at bounding box center [828, 319] width 76 height 22
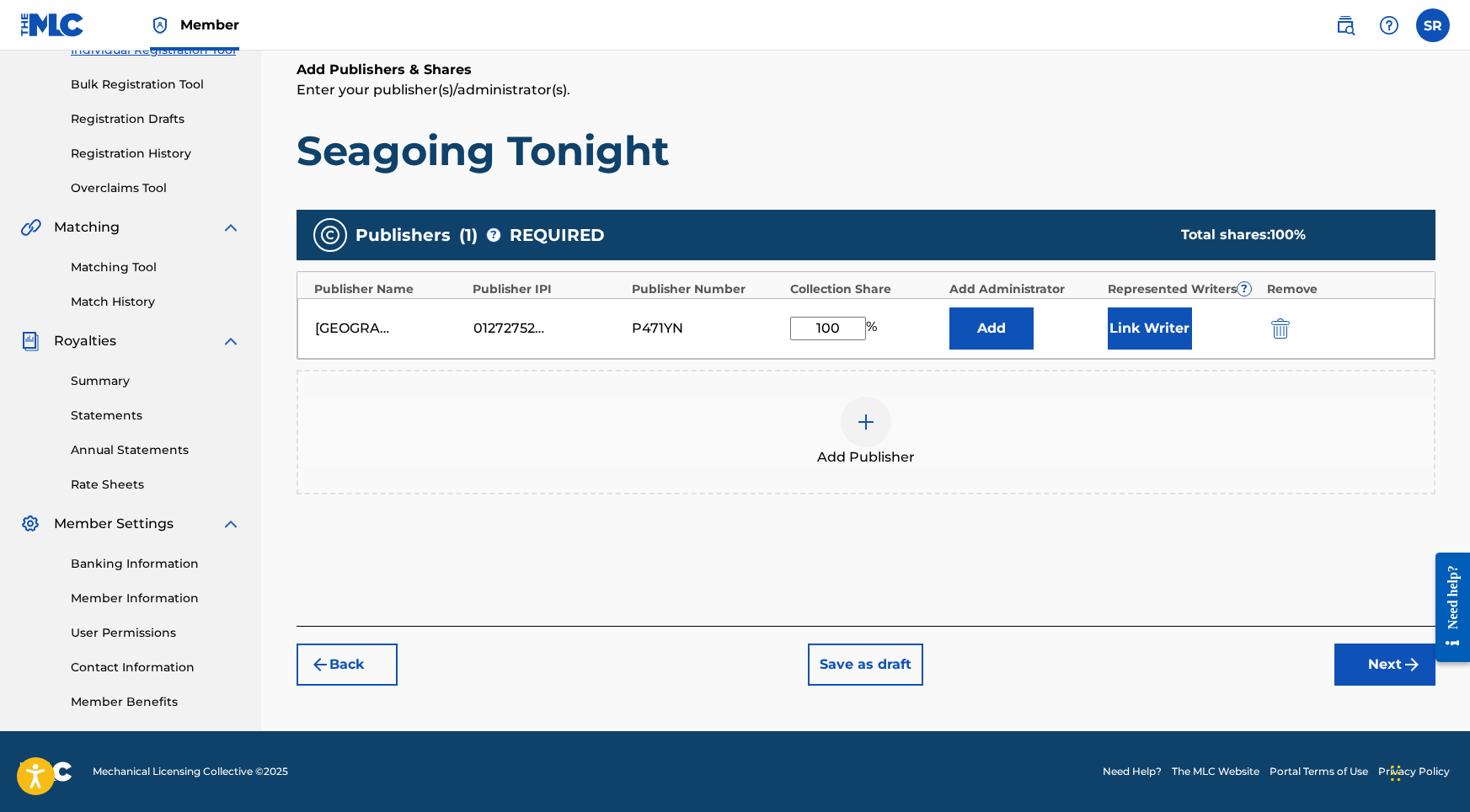
click at [1135, 338] on button "Link Writer" at bounding box center [1149, 328] width 85 height 42
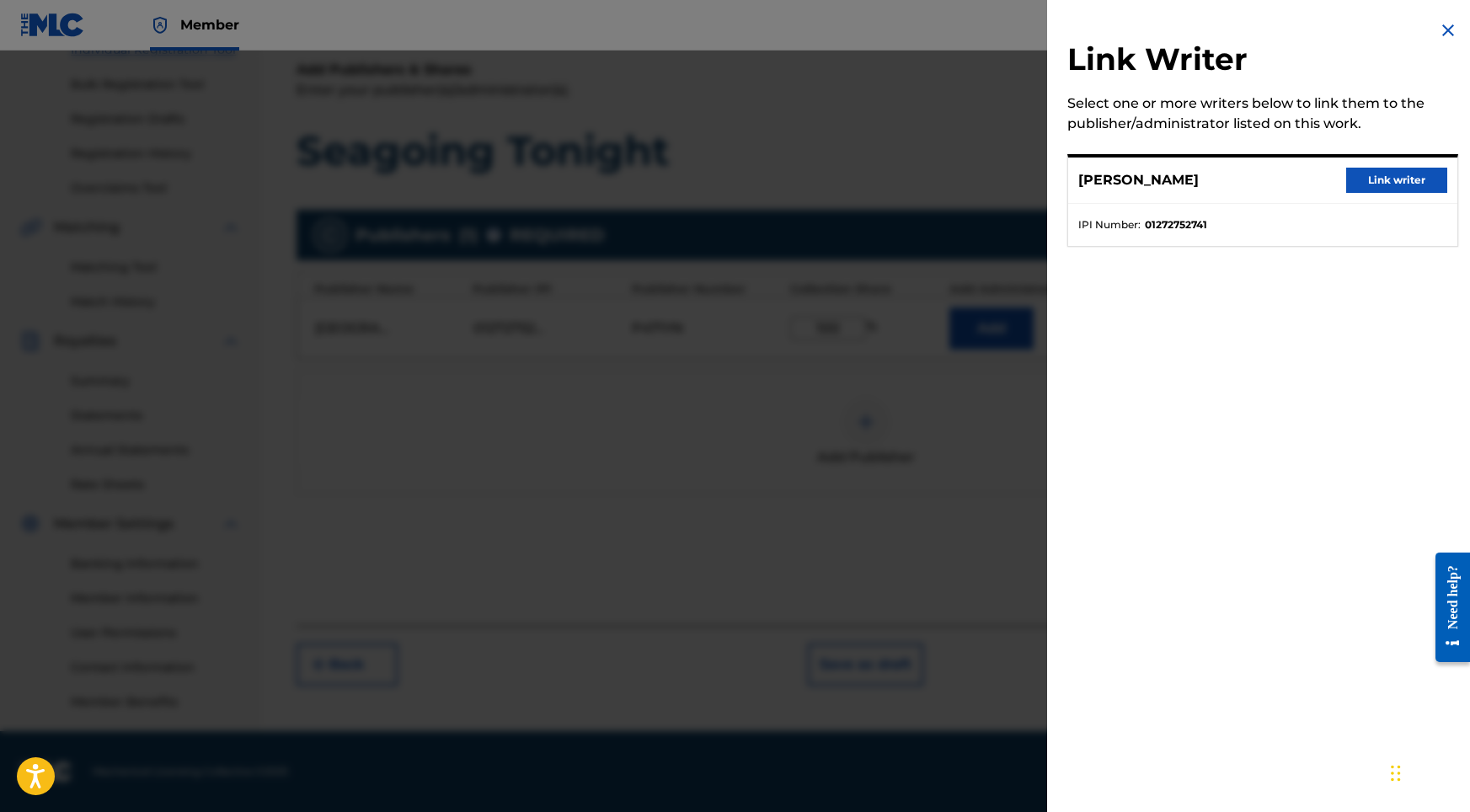
click at [1371, 195] on div "[PERSON_NAME] Link writer" at bounding box center [1262, 180] width 389 height 46
click at [1371, 185] on button "Link writer" at bounding box center [1396, 180] width 101 height 26
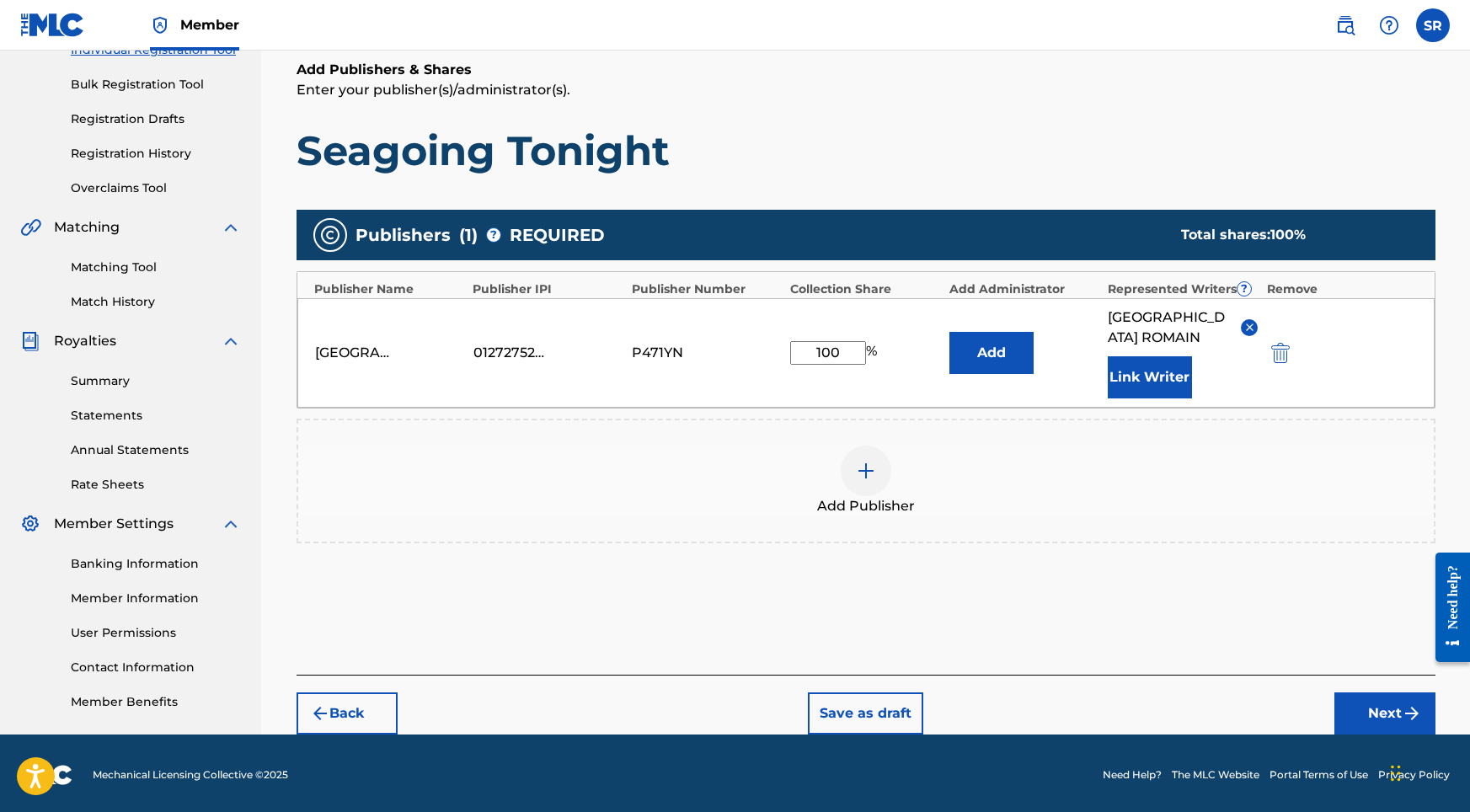
click at [1382, 674] on div "Back Save as draft Next" at bounding box center [866, 704] width 1139 height 60
click at [1377, 692] on button "Next" at bounding box center [1384, 713] width 101 height 42
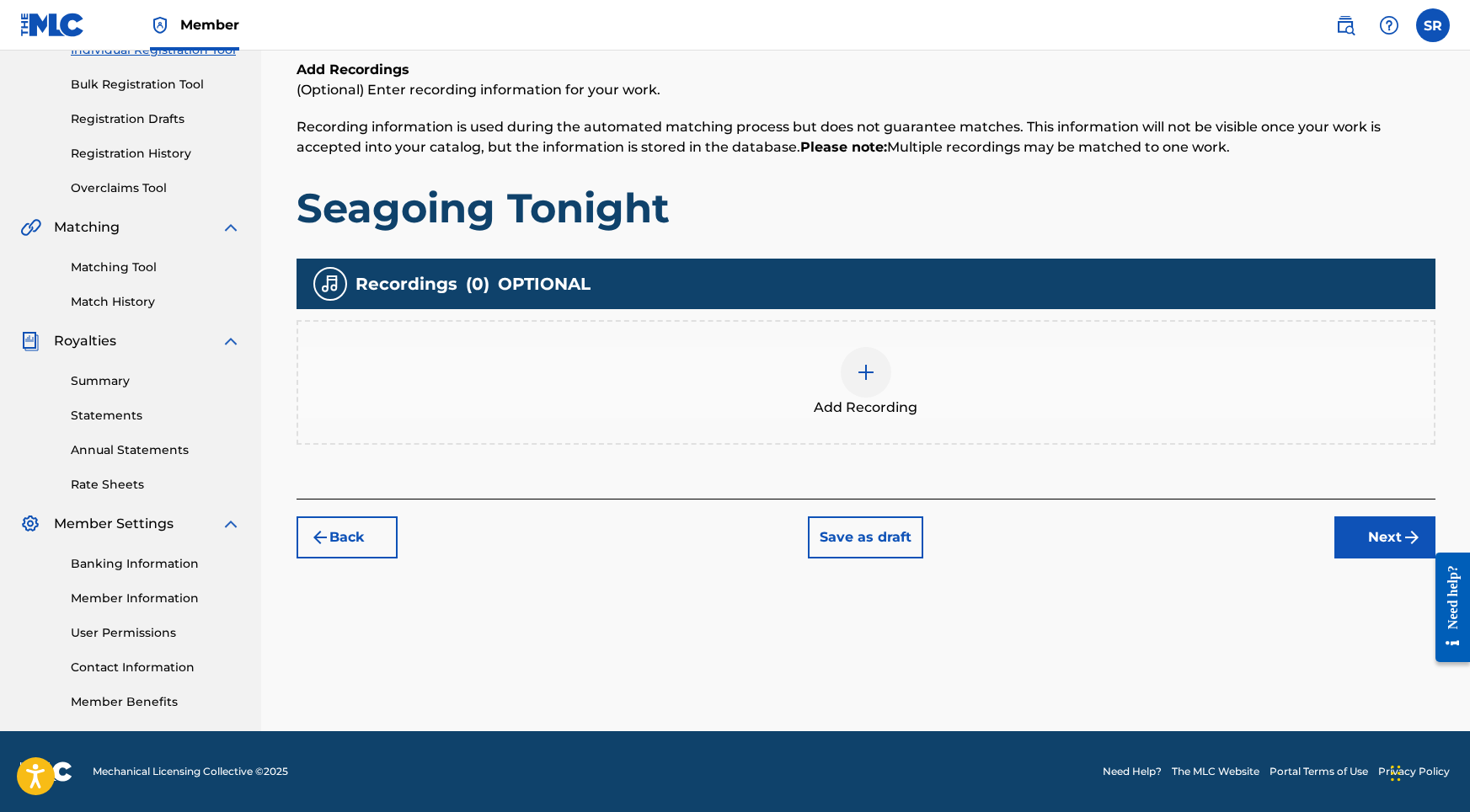
scroll to position [76, 0]
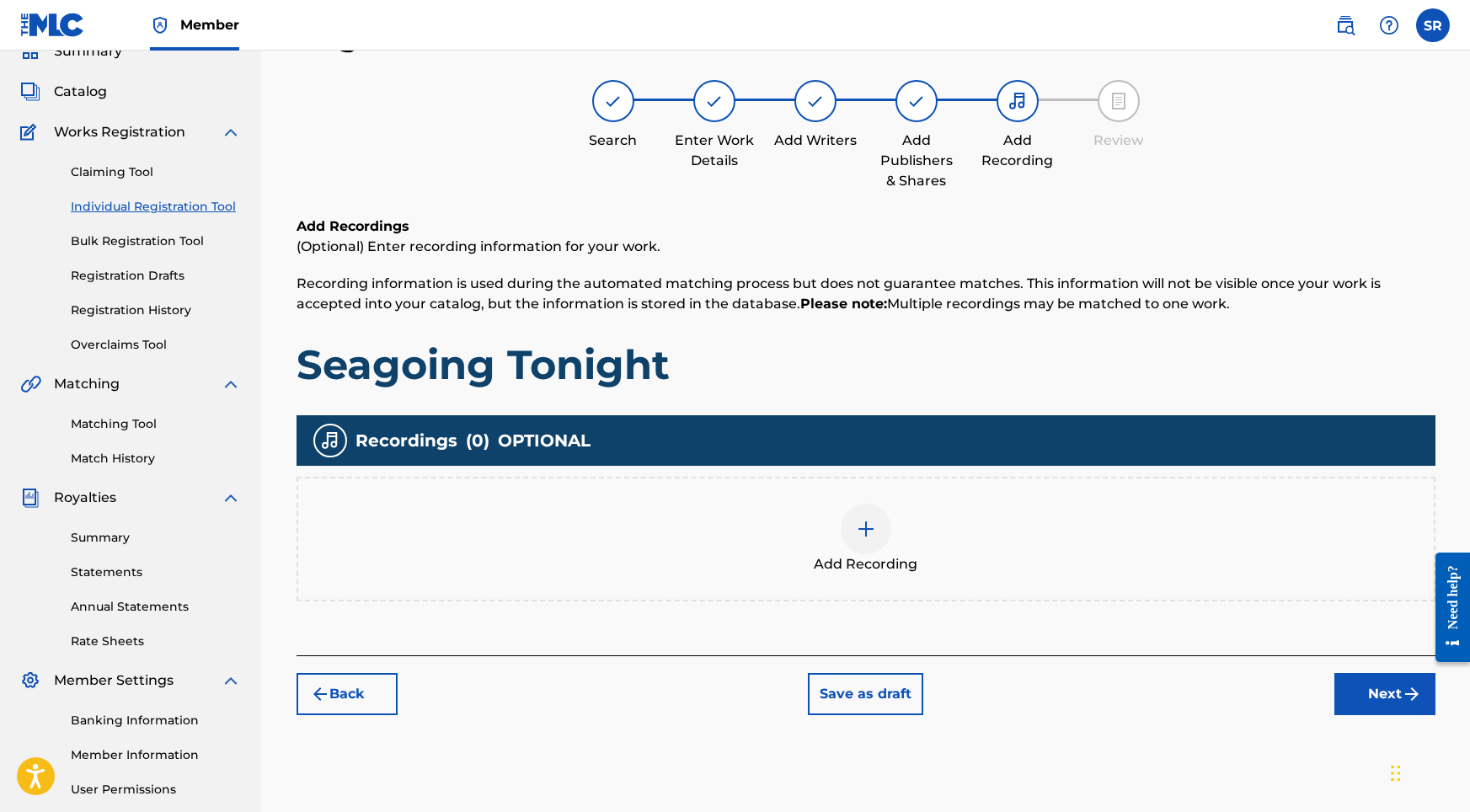
click at [901, 516] on div "Add Recording" at bounding box center [866, 538] width 1136 height 71
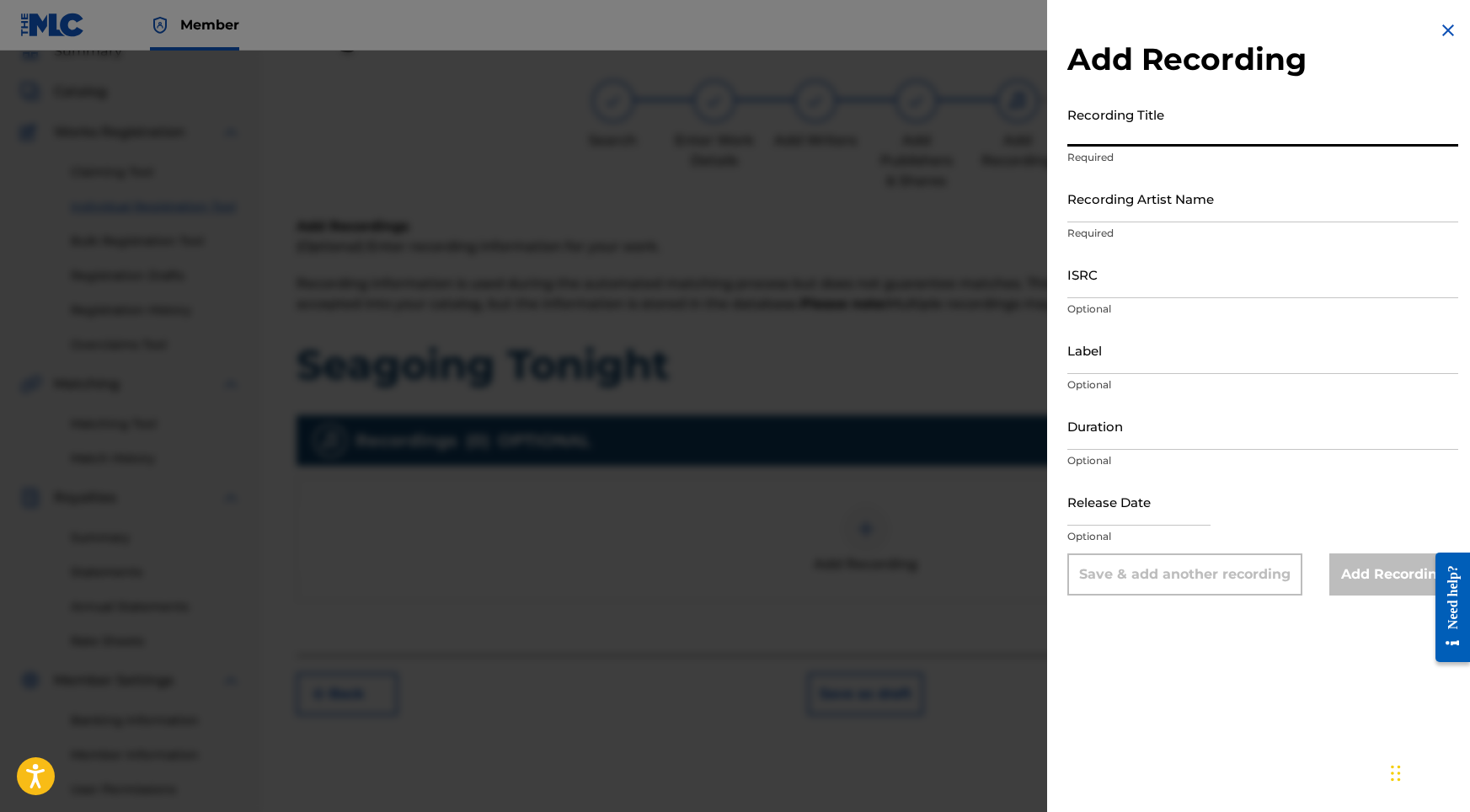
click at [1133, 132] on input "Recording Title" at bounding box center [1262, 122] width 391 height 48
click at [1123, 142] on input "Recording Title" at bounding box center [1262, 122] width 391 height 48
click at [1149, 204] on input "Recording Artist Name" at bounding box center [1262, 198] width 391 height 48
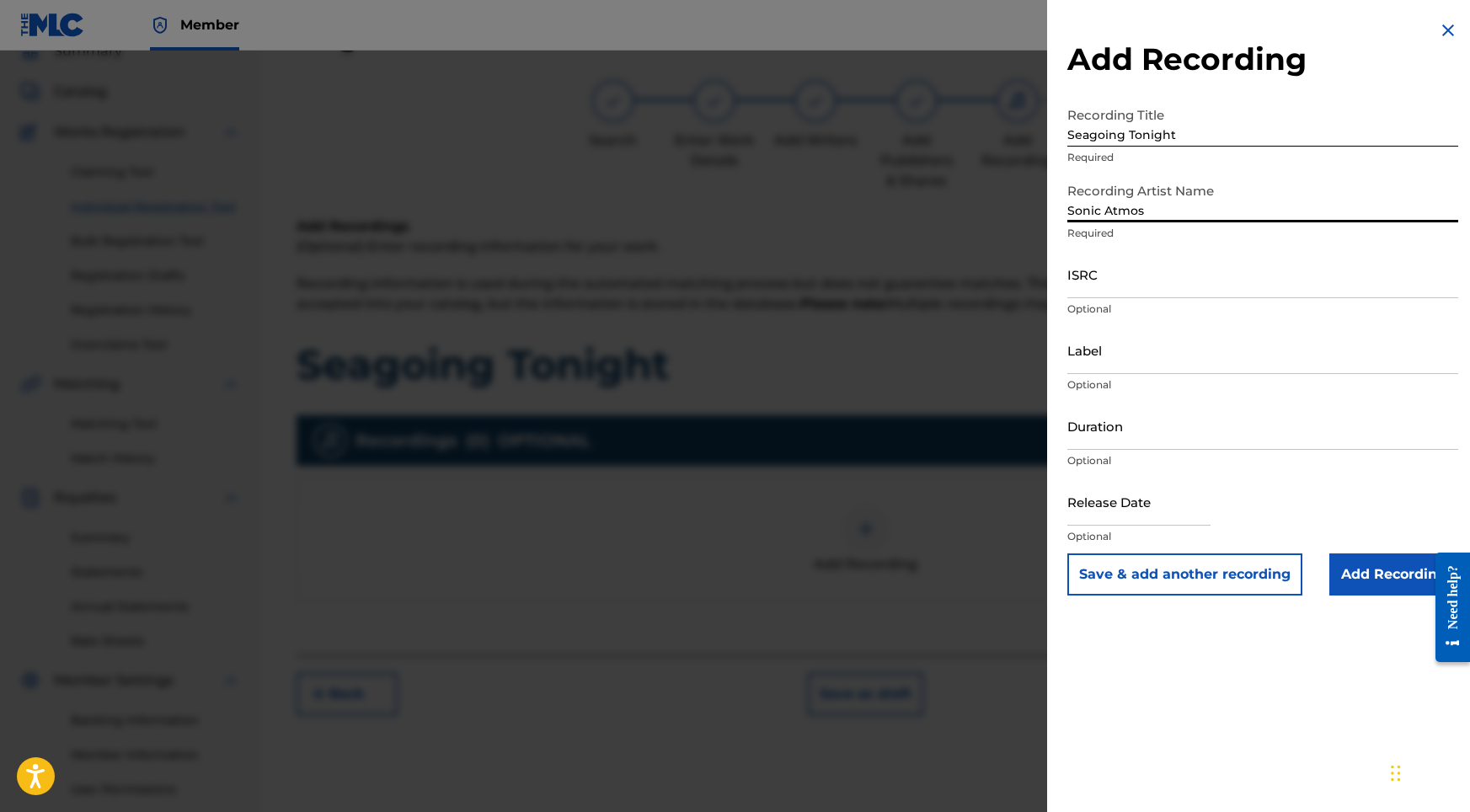
click at [1063, 266] on div "Add Recording Recording Title Seagoing Tonight Required Recording Artist Name S…" at bounding box center [1263, 308] width 431 height 615
click at [1074, 276] on input "ISRC" at bounding box center [1262, 274] width 391 height 48
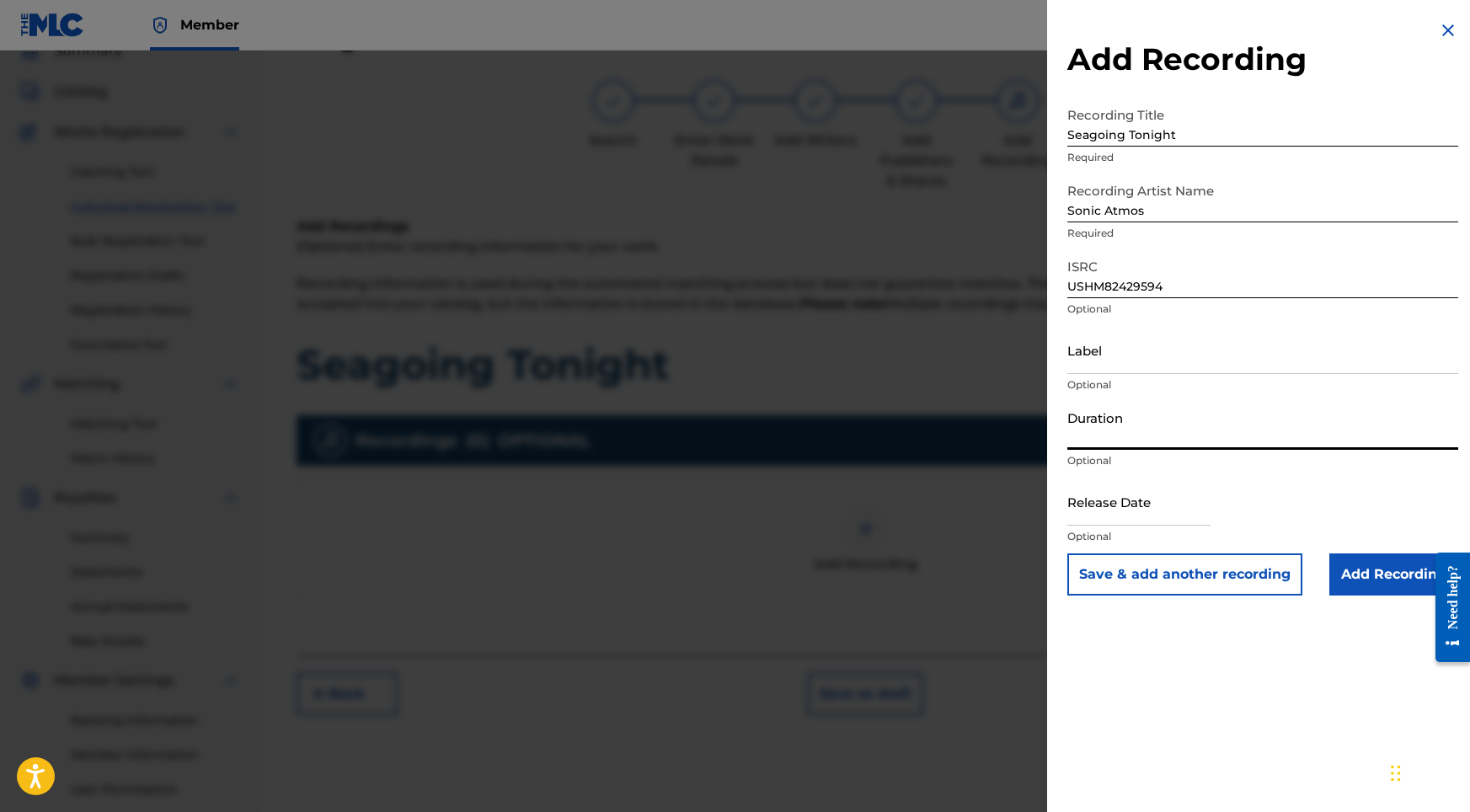
click at [1123, 409] on input "Duration" at bounding box center [1262, 426] width 391 height 48
click at [1145, 506] on input "text" at bounding box center [1138, 502] width 143 height 48
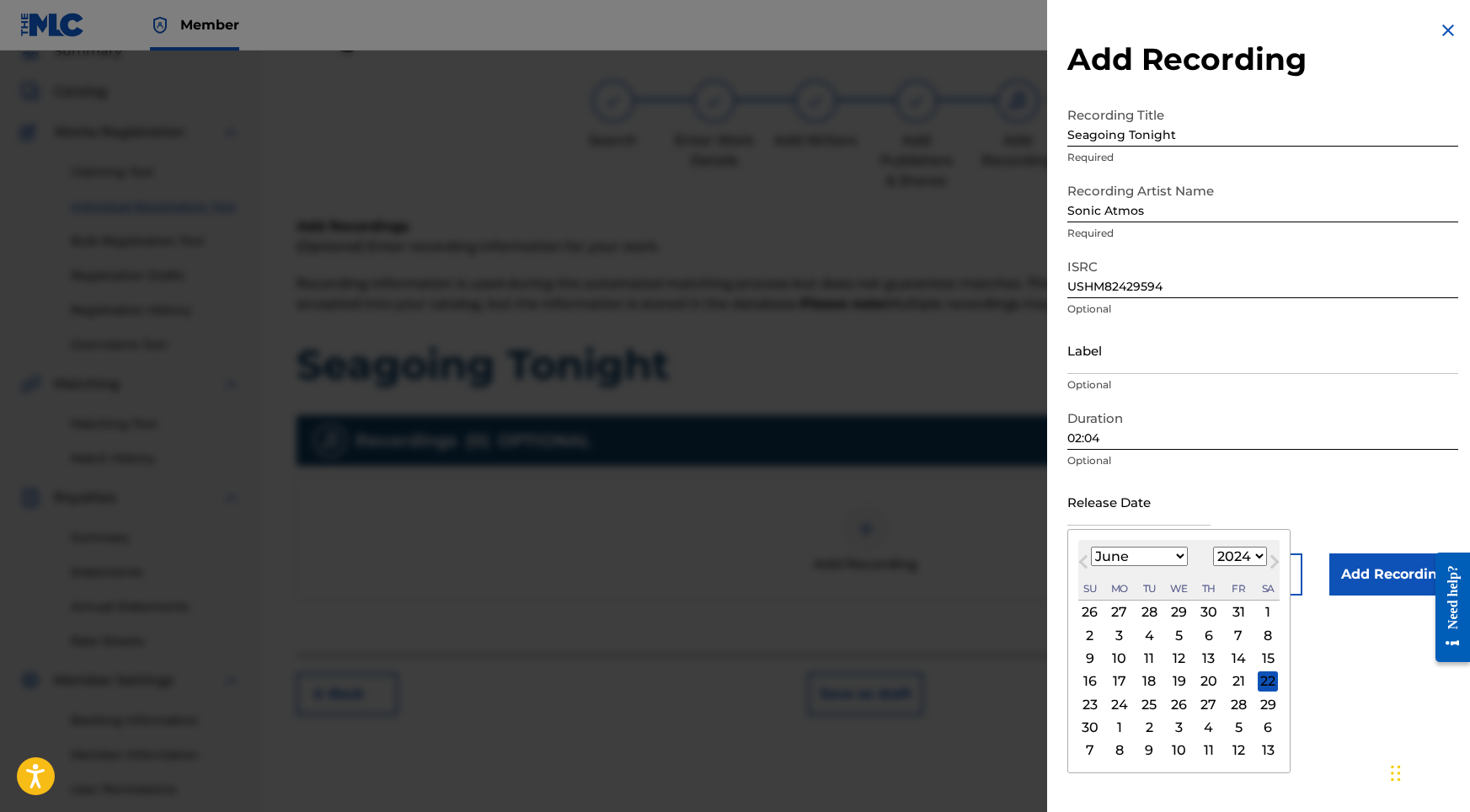
click at [1179, 659] on div "12" at bounding box center [1179, 659] width 21 height 21
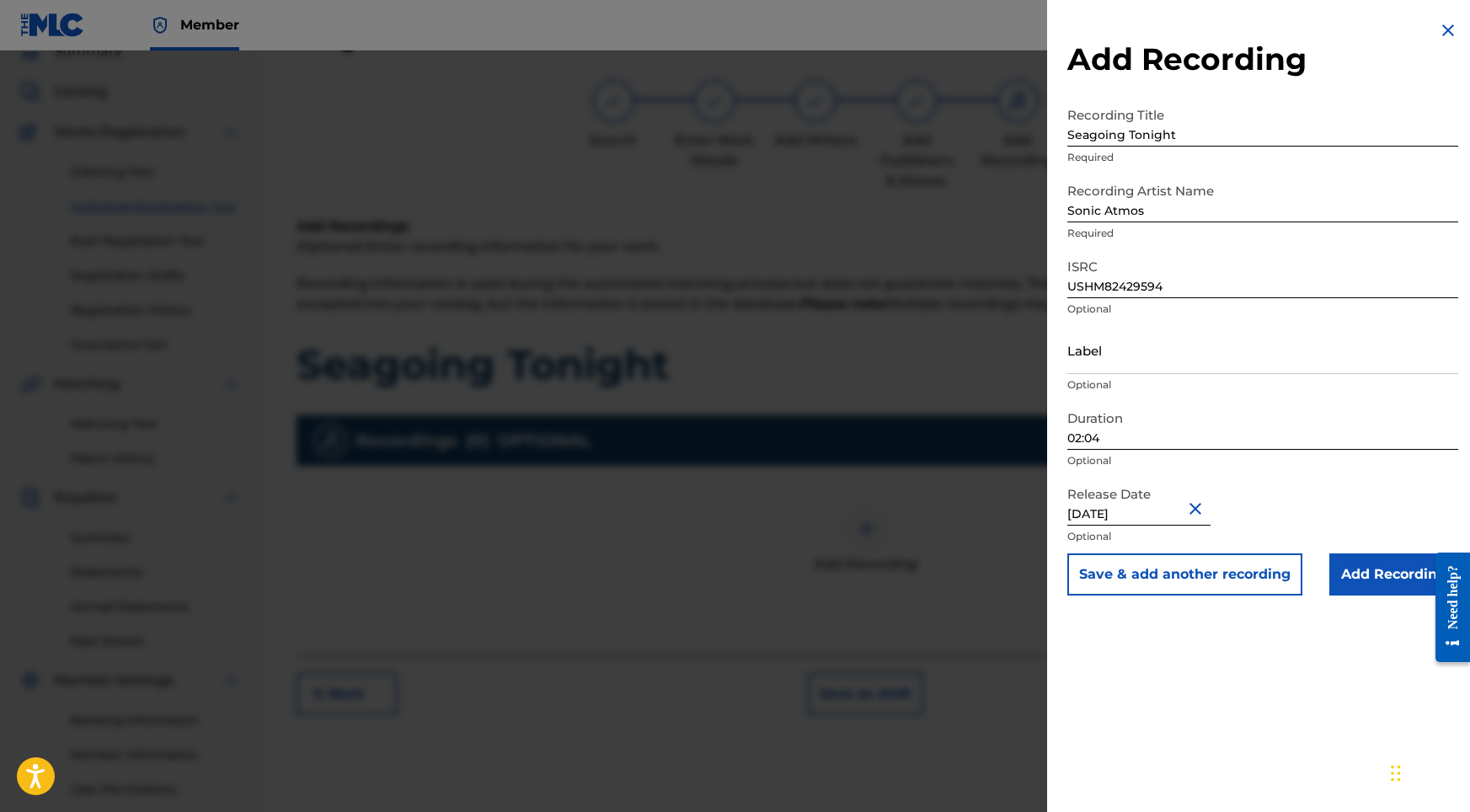
click at [1353, 568] on input "Add Recording" at bounding box center [1394, 574] width 129 height 42
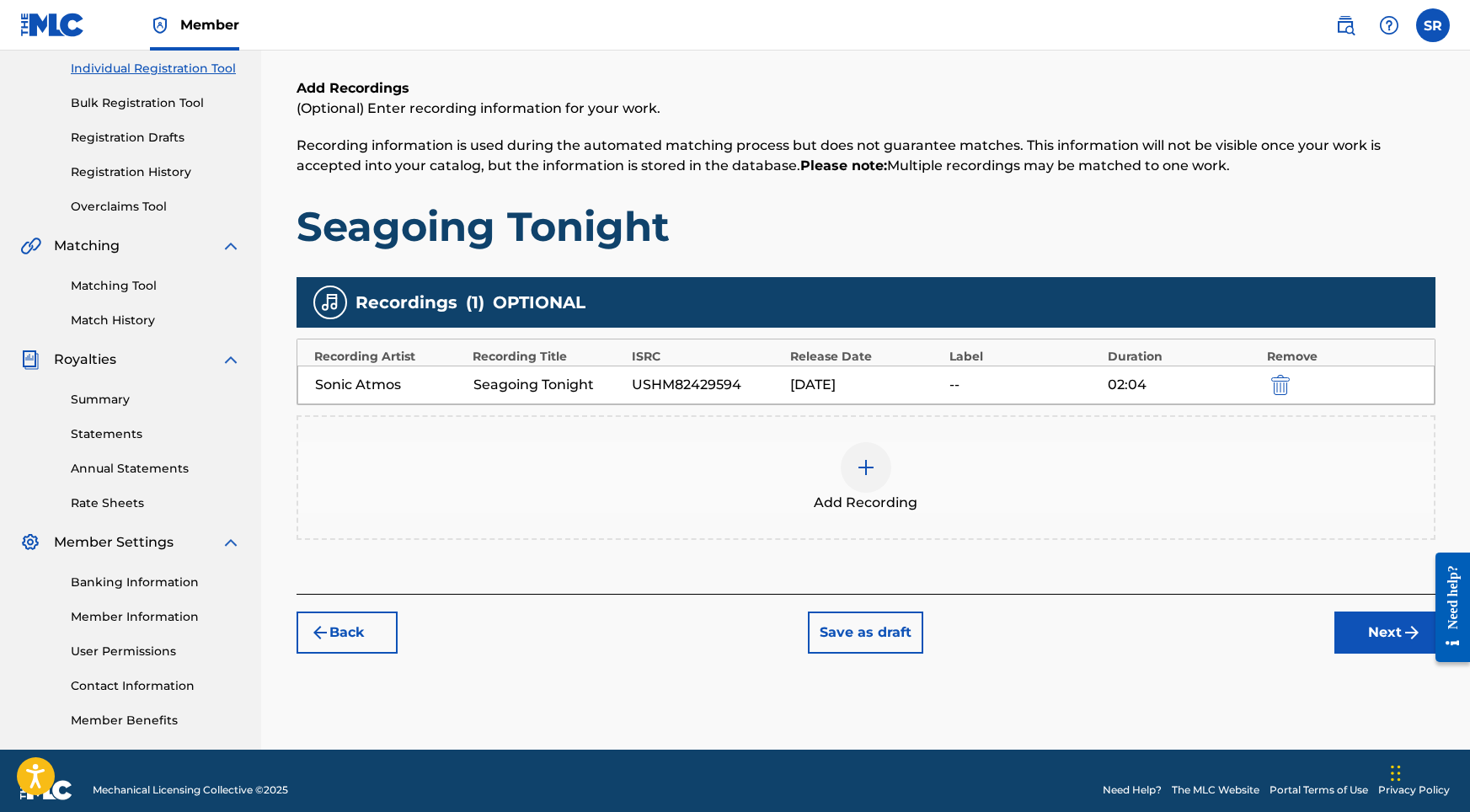
click at [1343, 638] on button "Next" at bounding box center [1384, 632] width 101 height 42
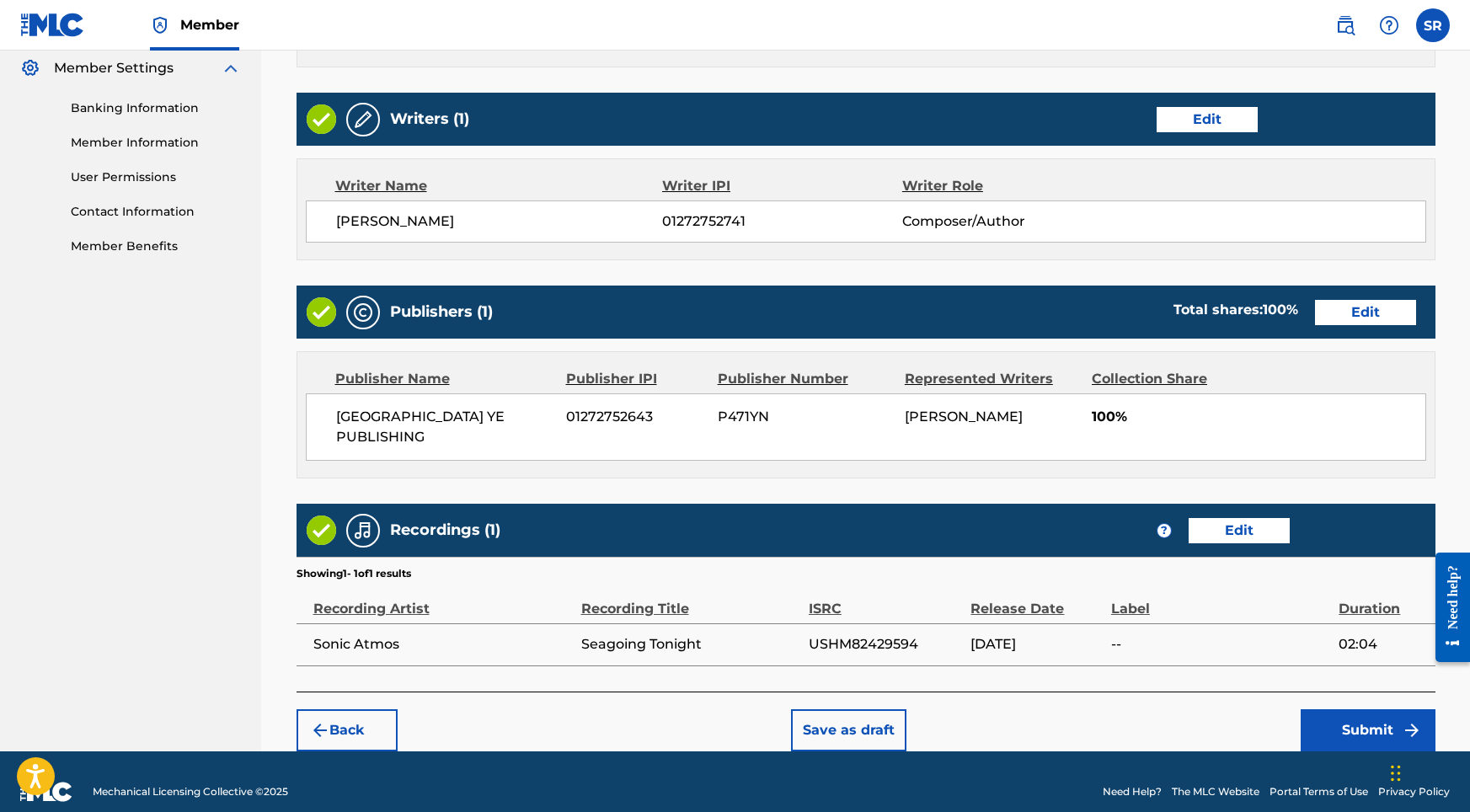
scroll to position [687, 0]
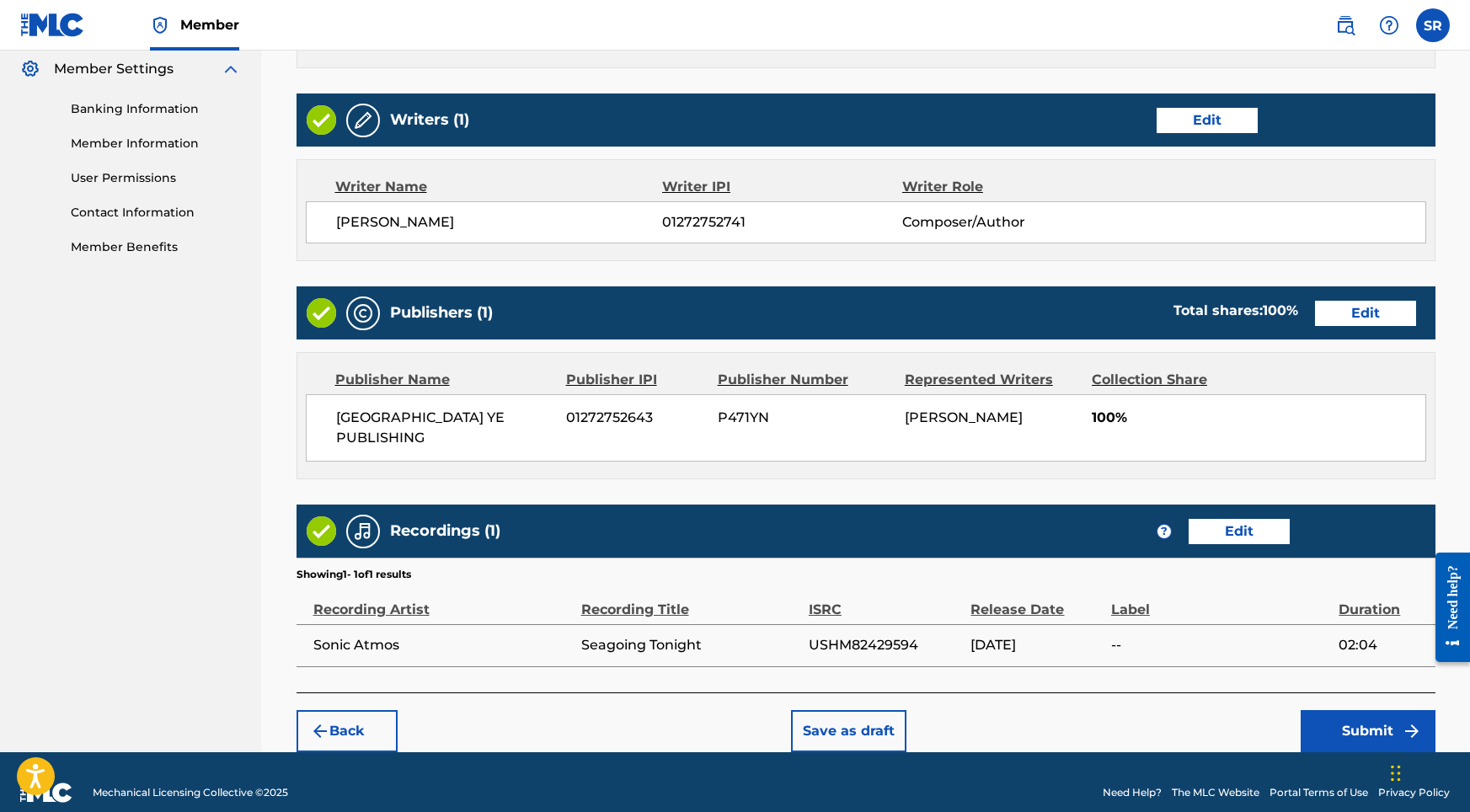
click at [1345, 710] on button "Submit" at bounding box center [1368, 730] width 135 height 42
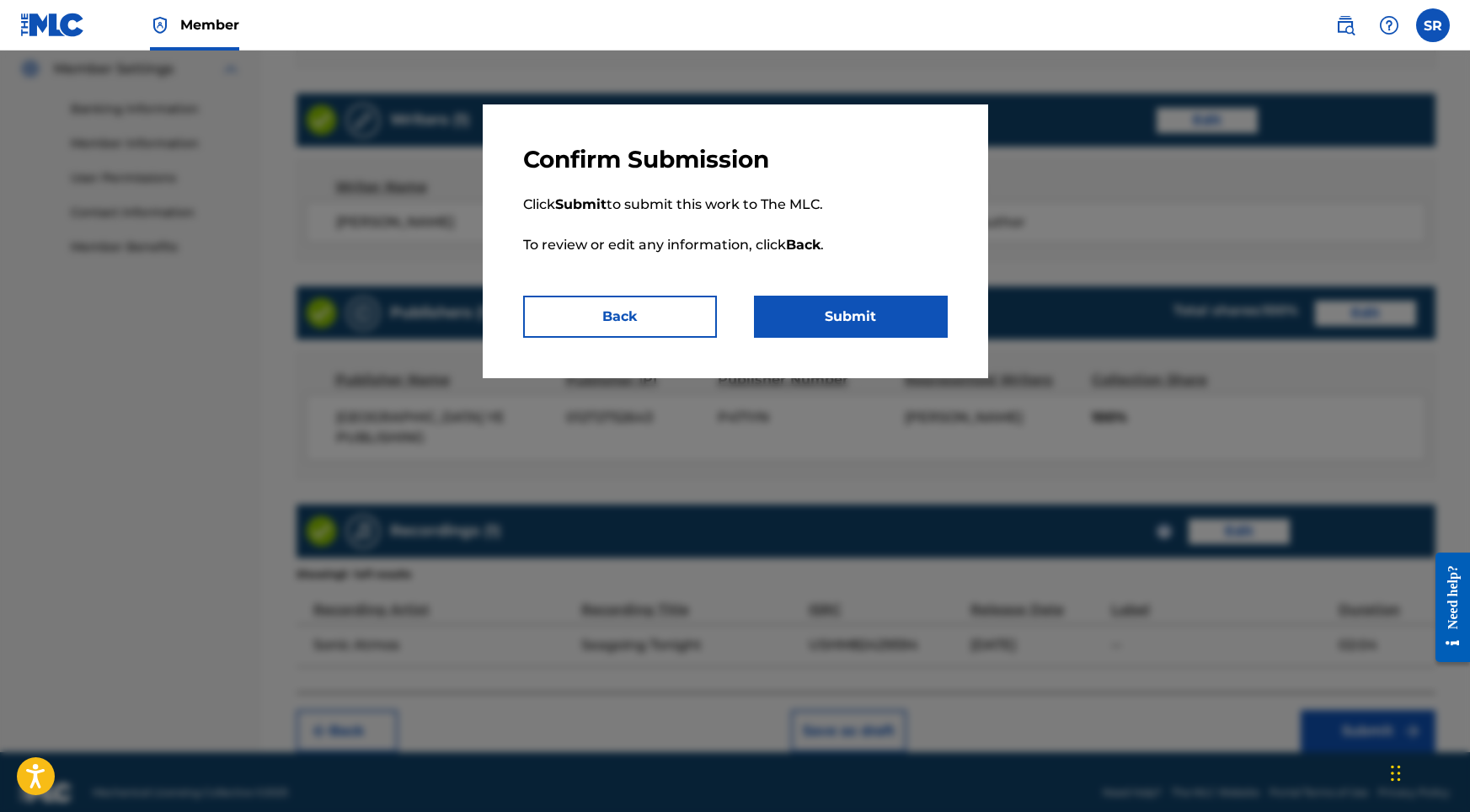
click at [824, 317] on button "Submit" at bounding box center [851, 316] width 194 height 42
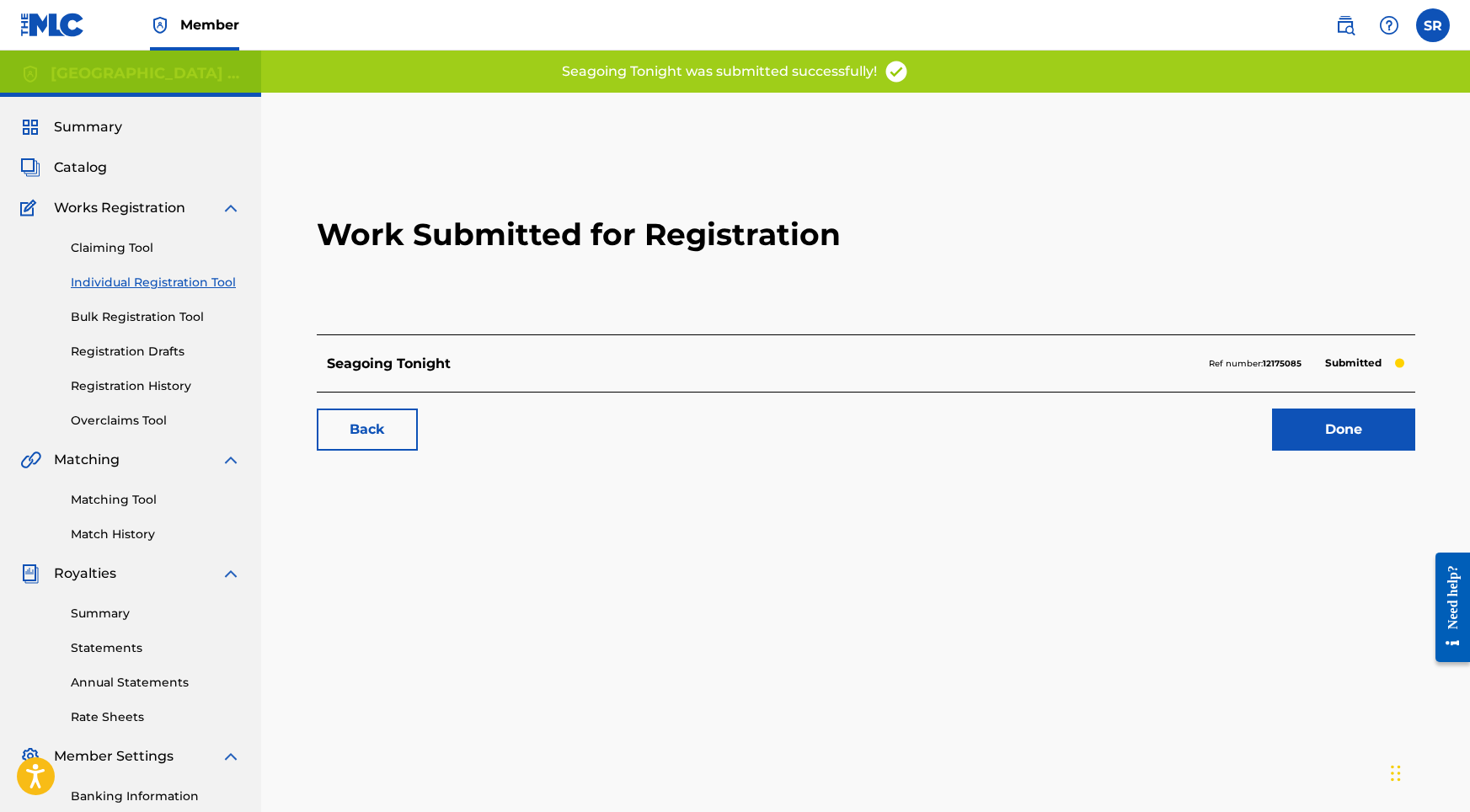
click at [1302, 433] on link "Done" at bounding box center [1343, 429] width 143 height 42
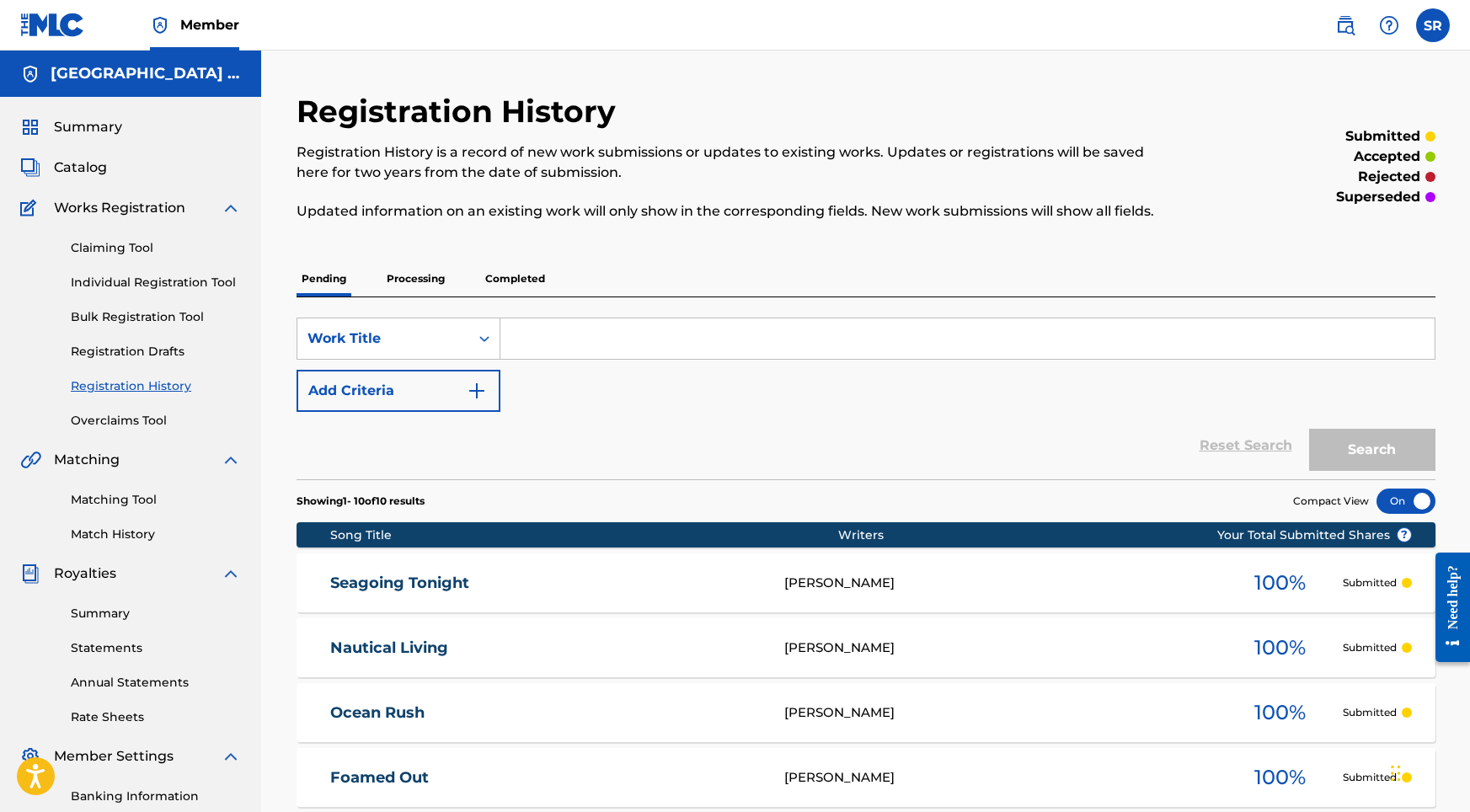
click at [180, 289] on link "Individual Registration Tool" at bounding box center [156, 282] width 170 height 18
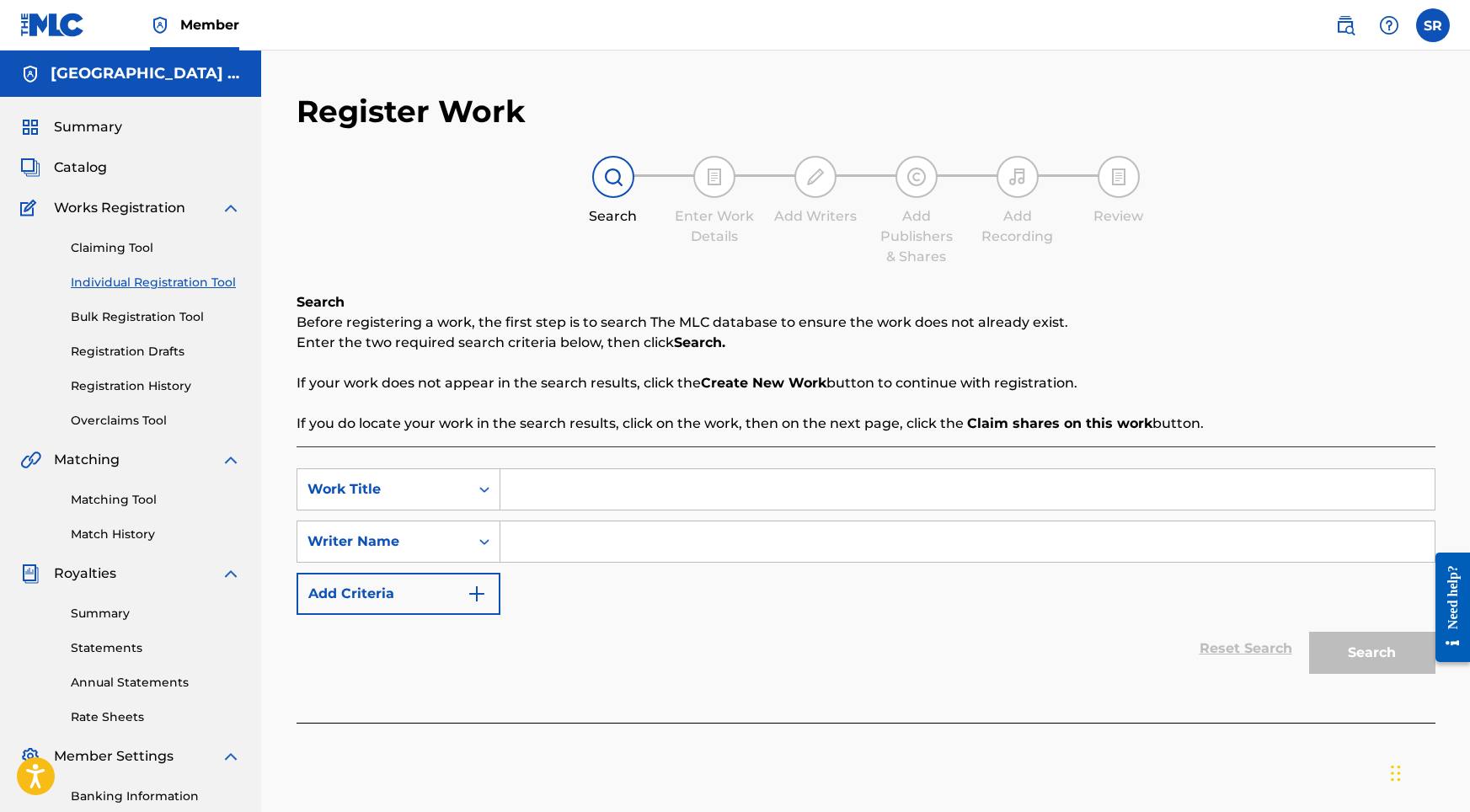
click at [573, 479] on input "Search Form" at bounding box center [967, 489] width 935 height 40
click at [170, 280] on link "Individual Registration Tool" at bounding box center [156, 282] width 170 height 18
click at [522, 455] on div "SearchWithCriteriaf6c91032-2cb1-4973-92fc-d8360b8bacce Work Title SearchWithCri…" at bounding box center [866, 584] width 1139 height 276
click at [539, 486] on input "Search Form" at bounding box center [967, 489] width 935 height 40
click at [605, 546] on input "Search Form" at bounding box center [967, 541] width 935 height 40
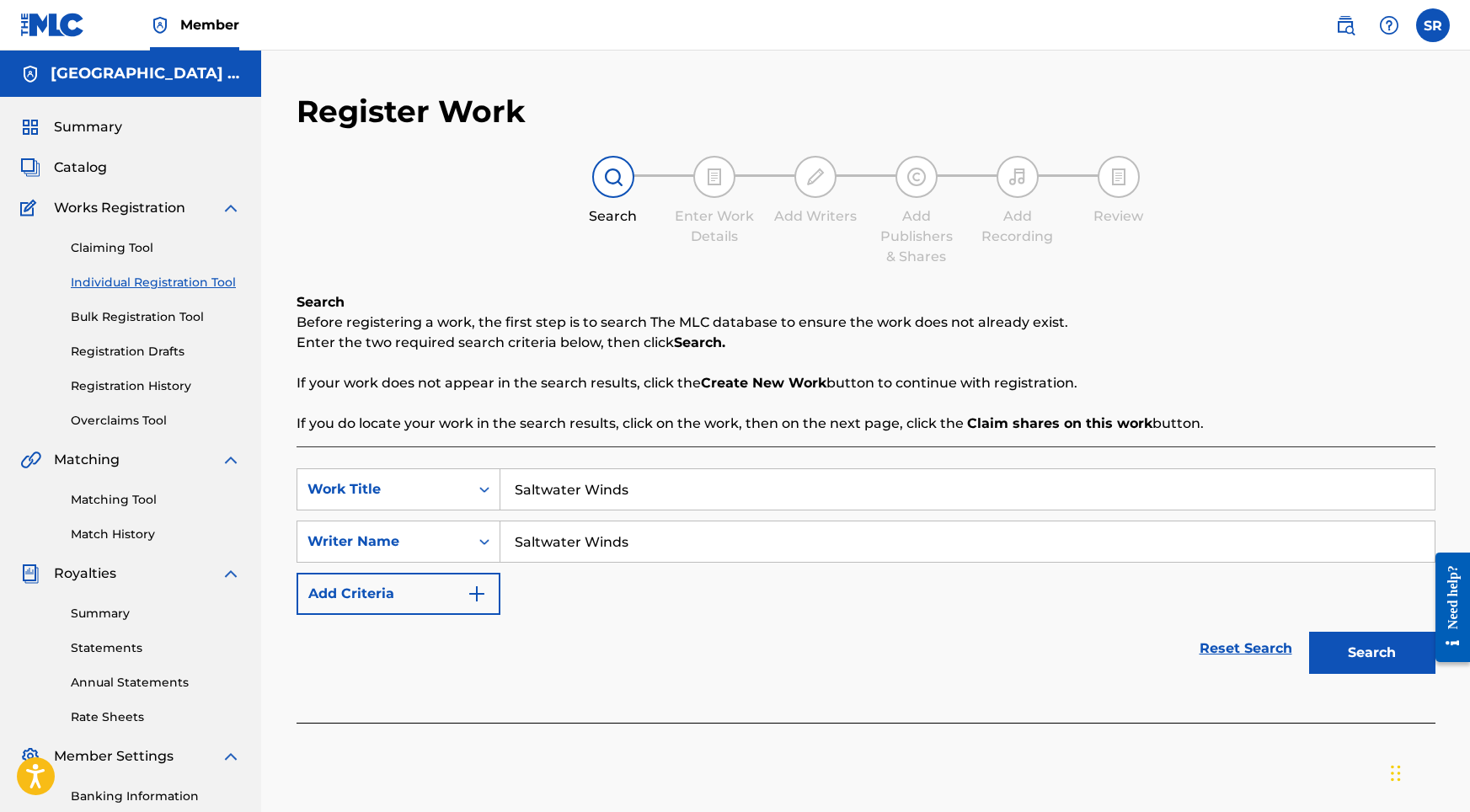
click at [1397, 661] on button "Search" at bounding box center [1373, 652] width 127 height 42
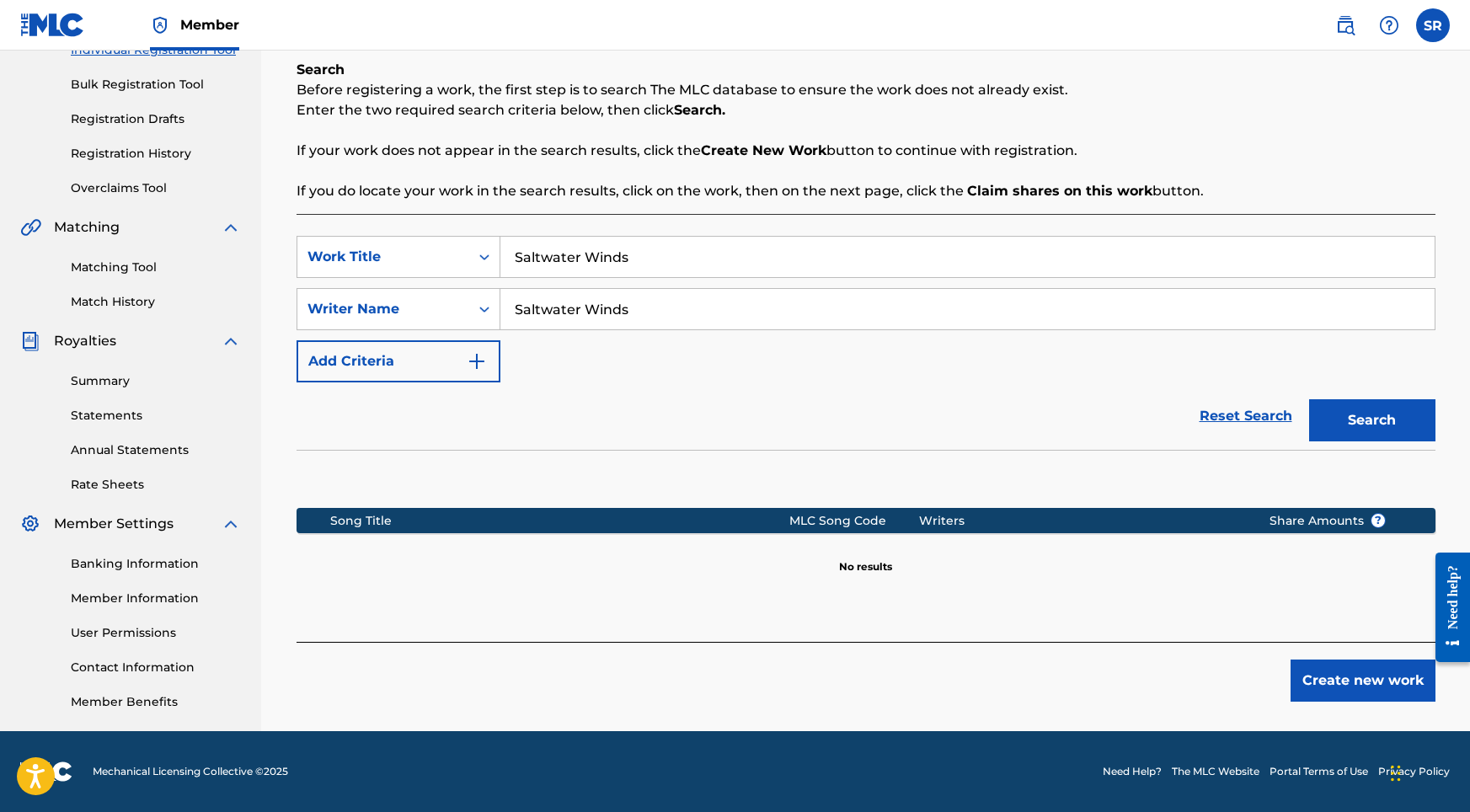
scroll to position [232, 0]
click at [1405, 664] on button "Create new work" at bounding box center [1362, 680] width 145 height 42
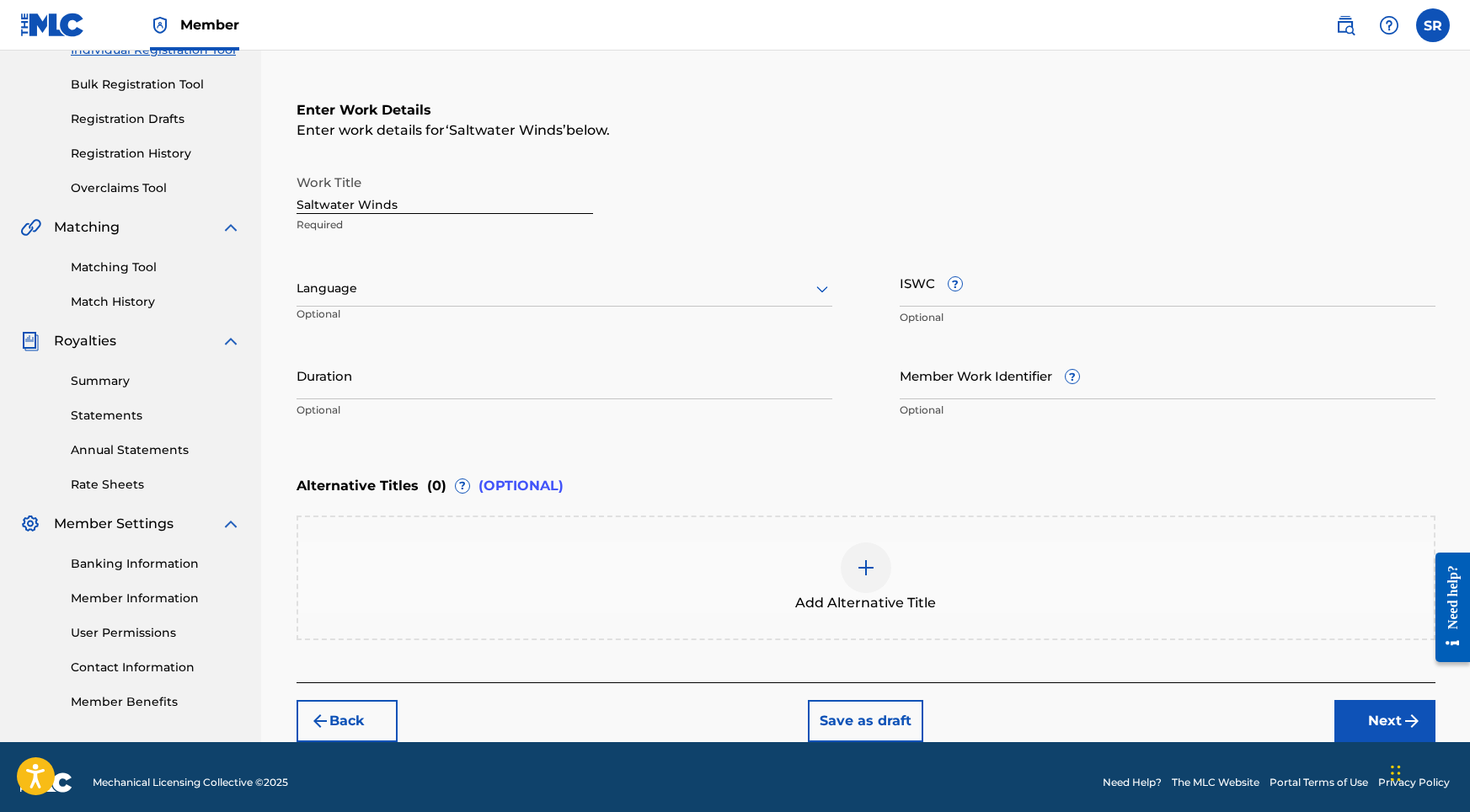
click at [577, 294] on div at bounding box center [564, 288] width 536 height 21
click at [443, 316] on div "English" at bounding box center [564, 326] width 534 height 38
click at [494, 361] on input "Duration" at bounding box center [564, 375] width 536 height 48
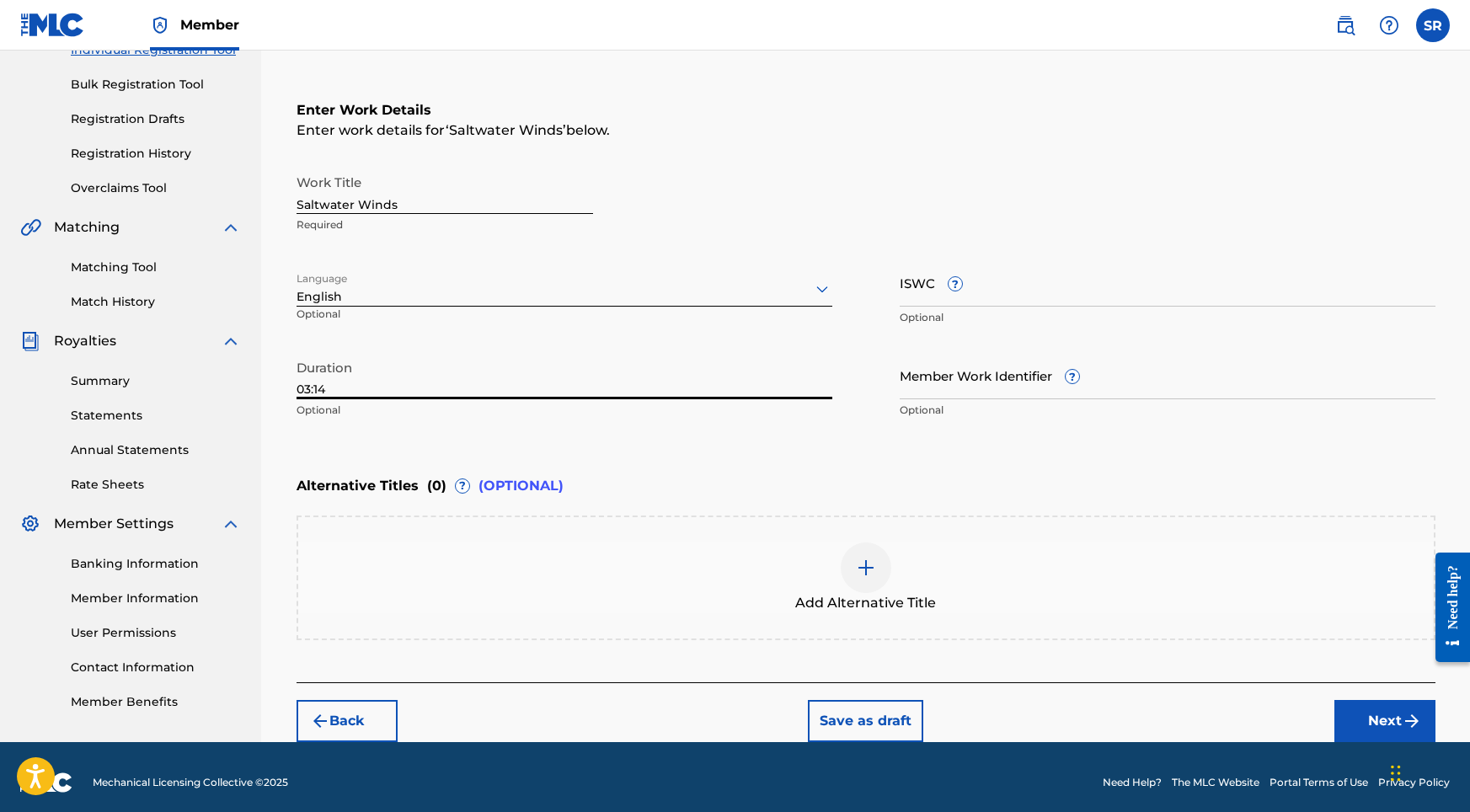
click at [867, 568] on img at bounding box center [866, 568] width 21 height 21
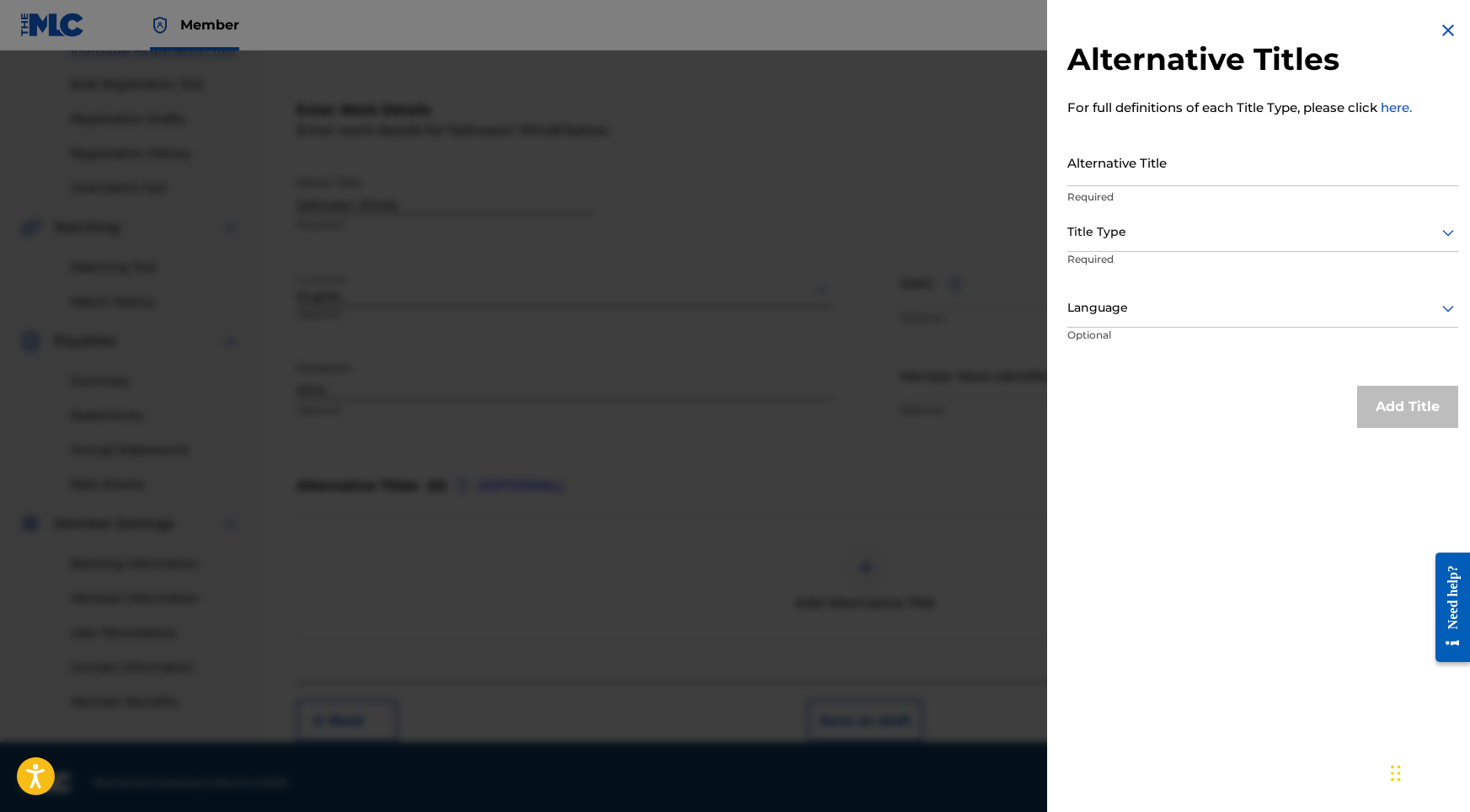
click at [1113, 144] on input "Alternative Title" at bounding box center [1262, 162] width 391 height 48
click at [1105, 250] on div "Title Type" at bounding box center [1262, 232] width 391 height 38
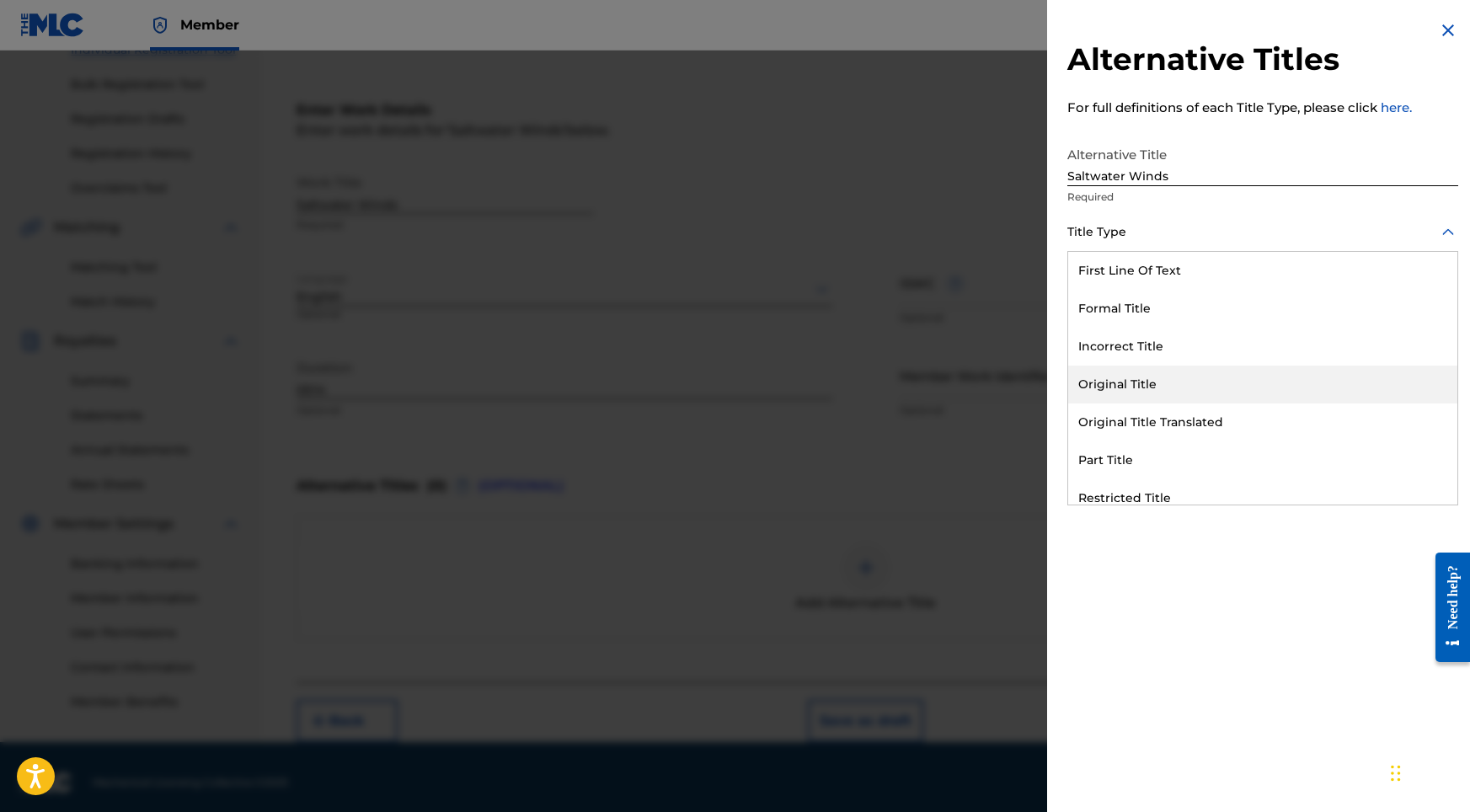
click at [1134, 380] on div "Original Title" at bounding box center [1262, 385] width 389 height 38
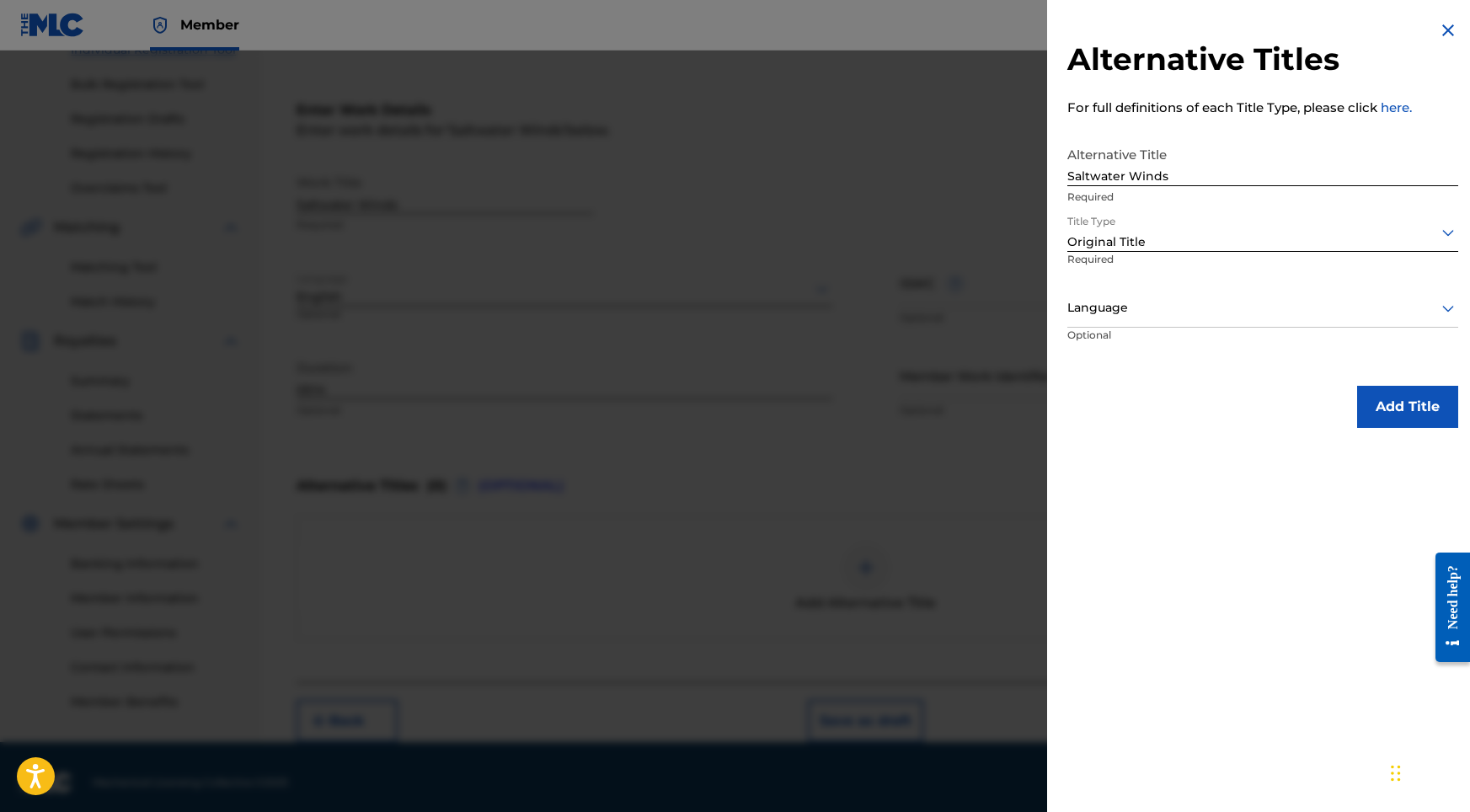
click at [1141, 326] on div "Language" at bounding box center [1262, 309] width 391 height 38
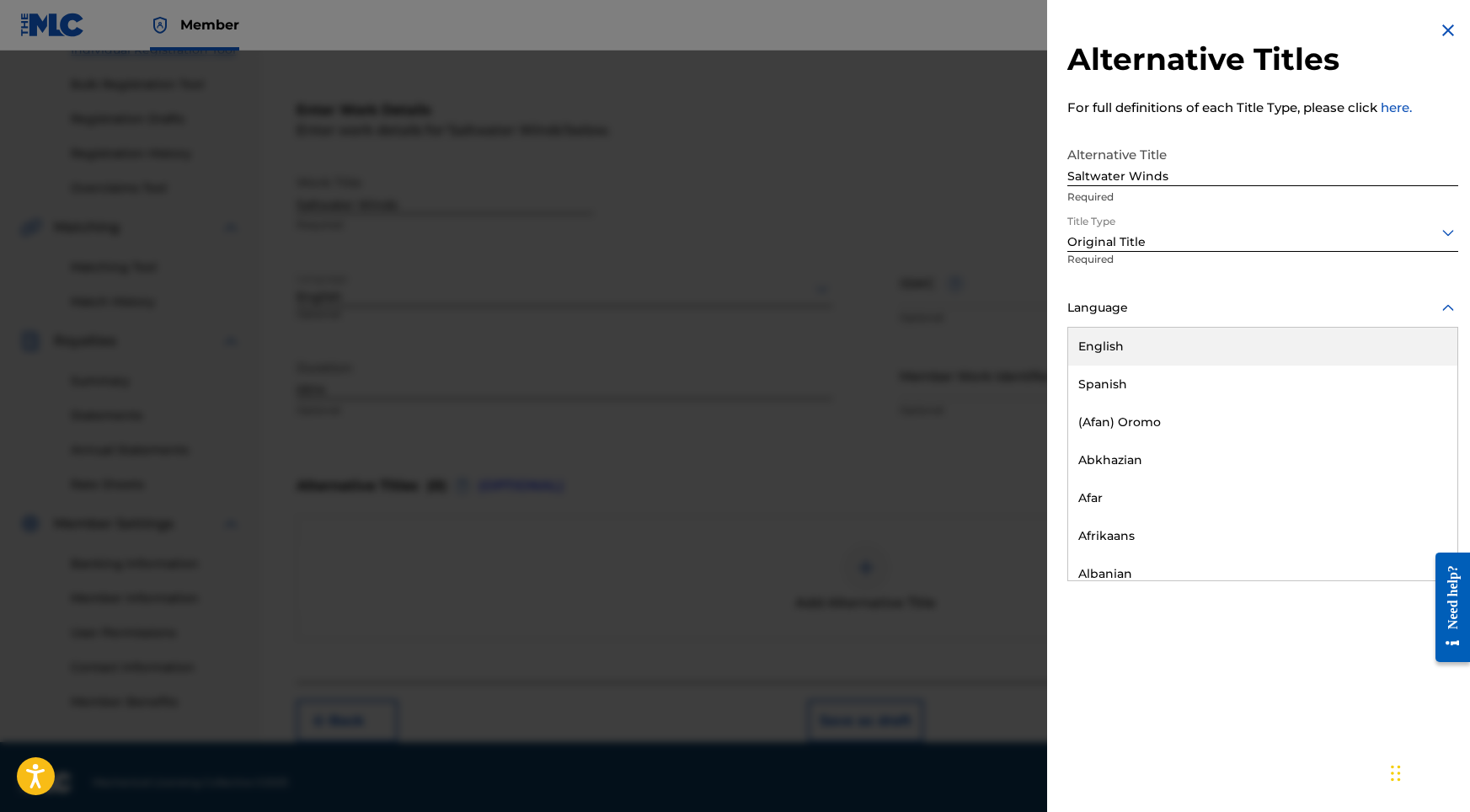
click at [1128, 341] on div "English" at bounding box center [1262, 346] width 389 height 38
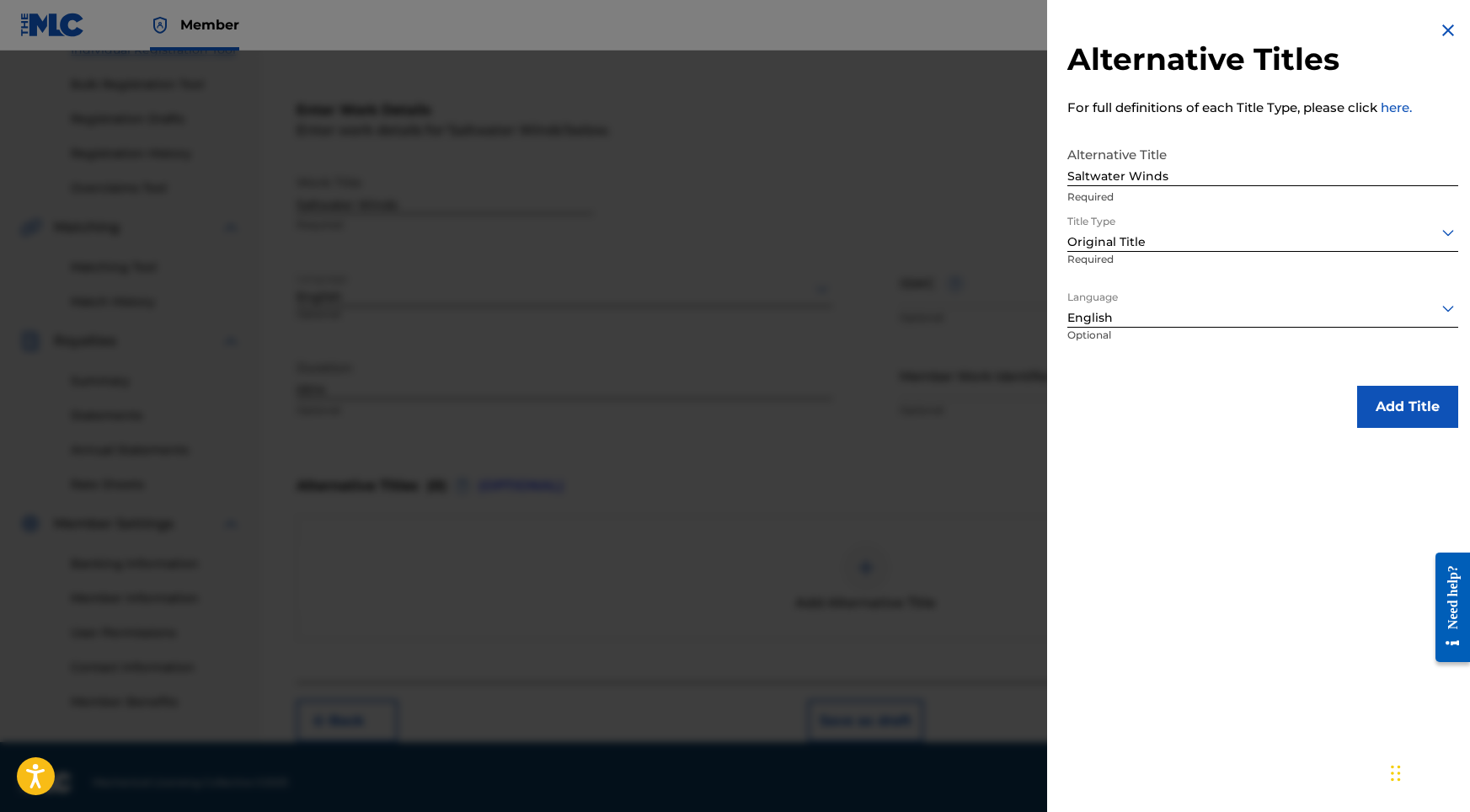
click at [1370, 388] on button "Add Title" at bounding box center [1408, 406] width 101 height 42
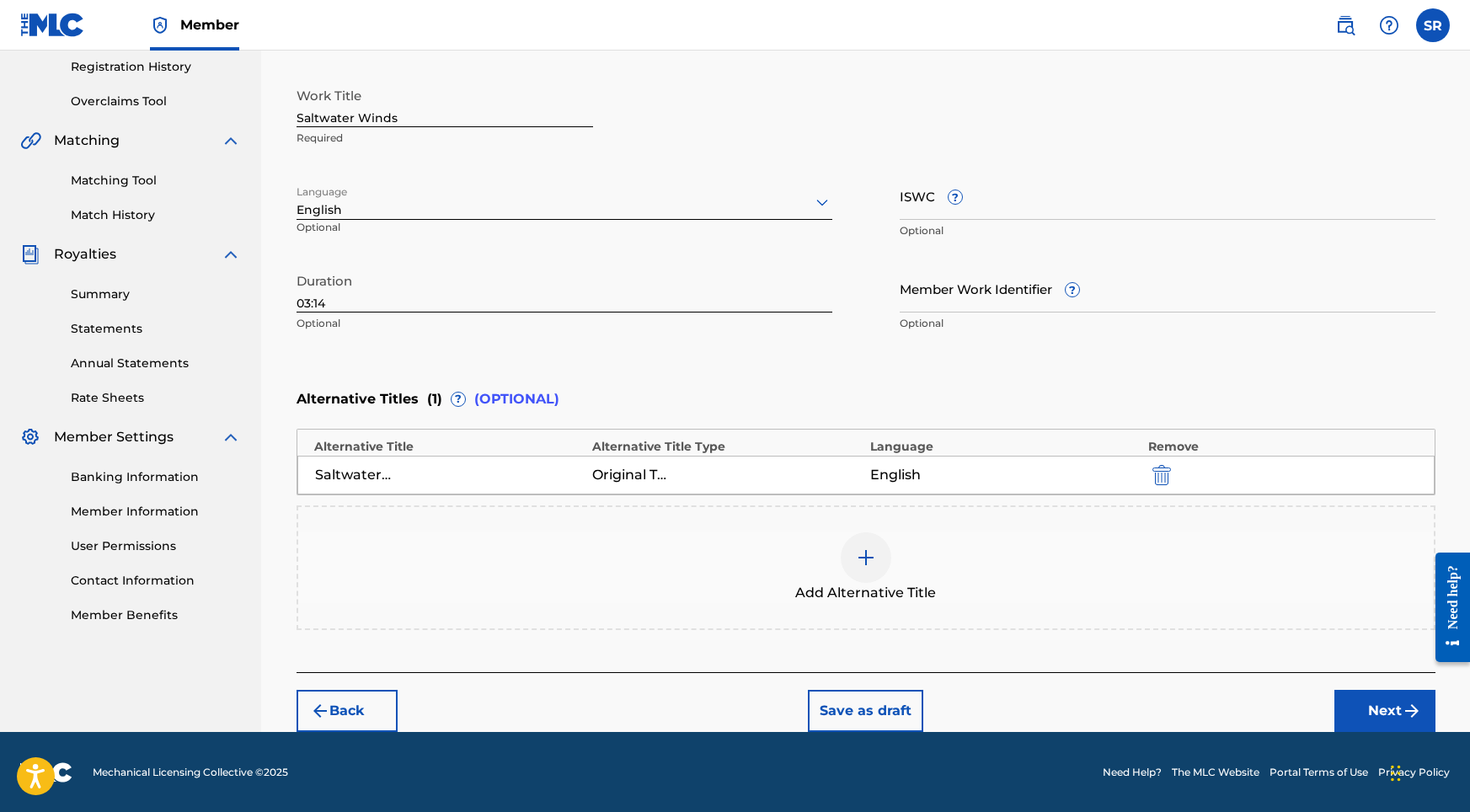
click at [1392, 705] on button "Next" at bounding box center [1384, 710] width 101 height 42
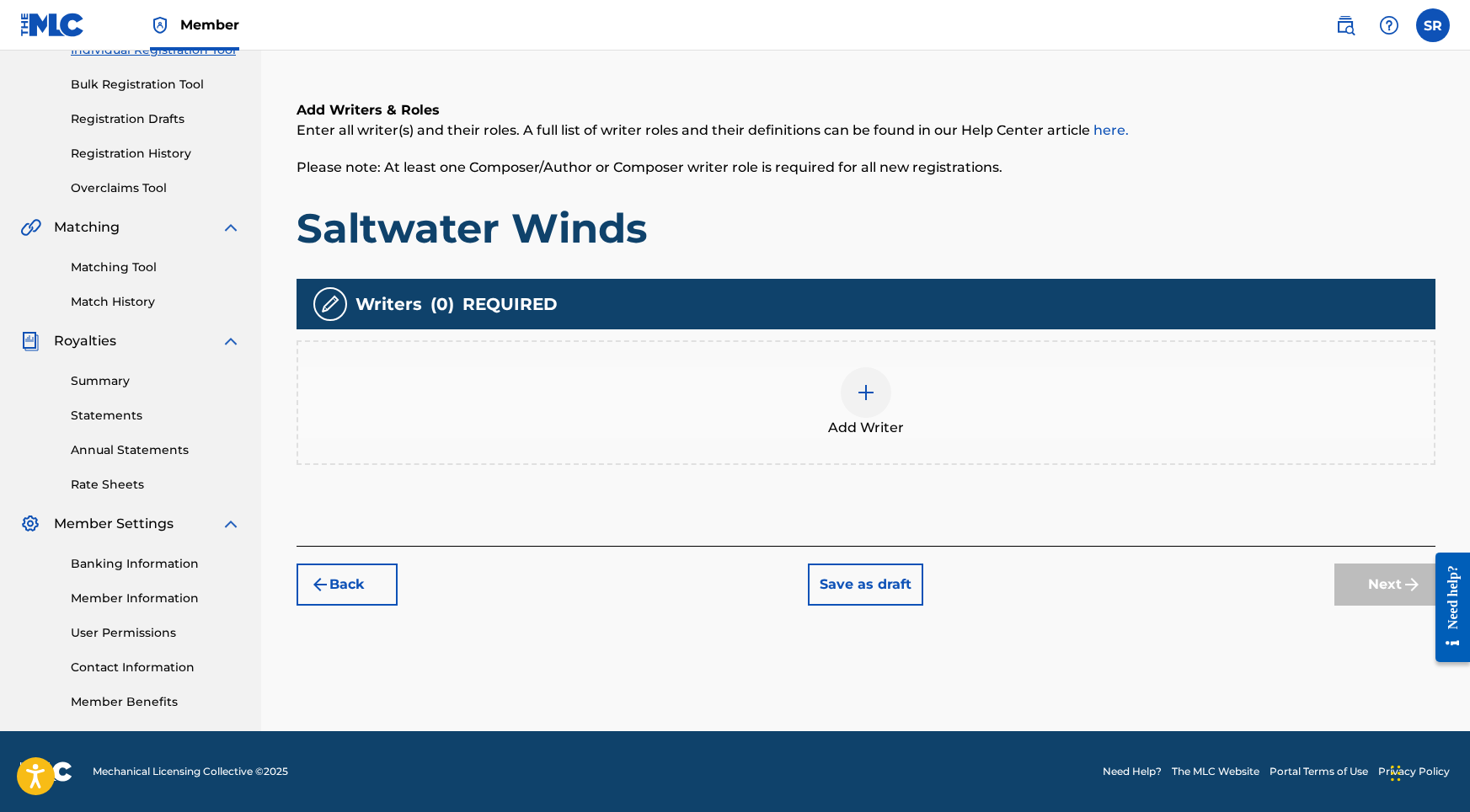
click at [867, 395] on img at bounding box center [866, 392] width 21 height 21
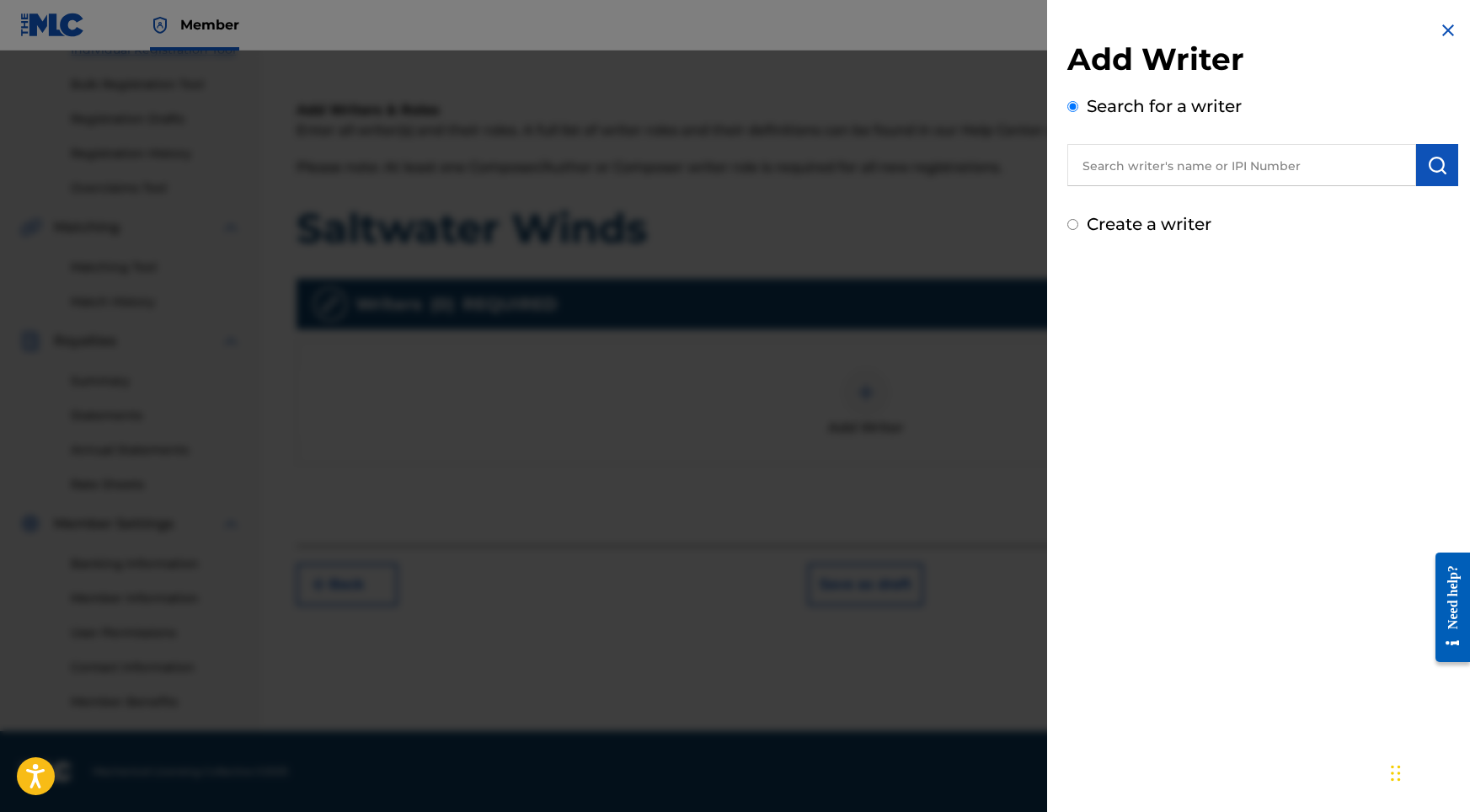
click at [1272, 177] on input "text" at bounding box center [1242, 164] width 349 height 42
click at [1133, 173] on input "text" at bounding box center [1242, 164] width 349 height 42
click at [1427, 162] on img "submit" at bounding box center [1438, 165] width 21 height 21
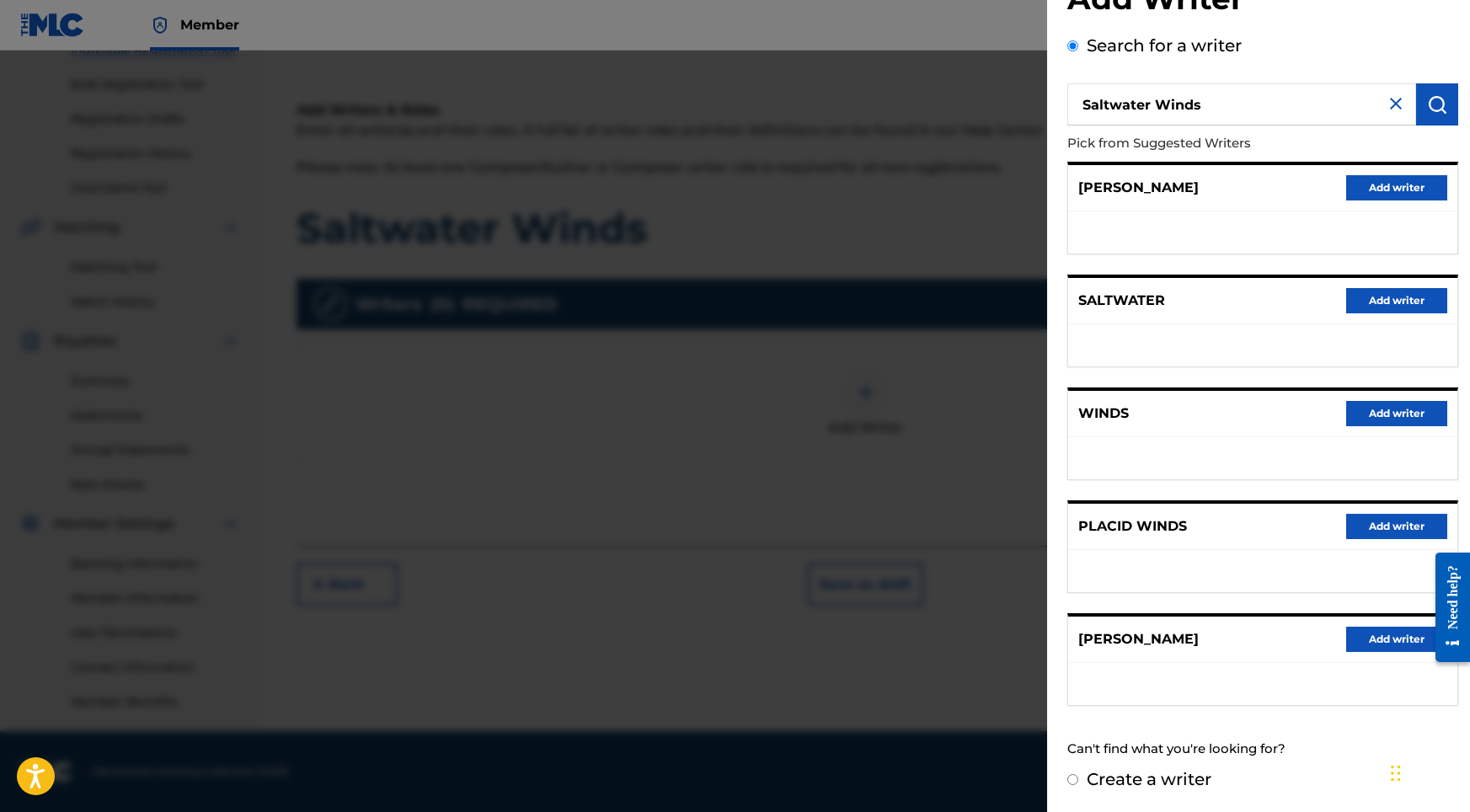
scroll to position [60, 0]
click at [1396, 95] on img at bounding box center [1396, 104] width 21 height 21
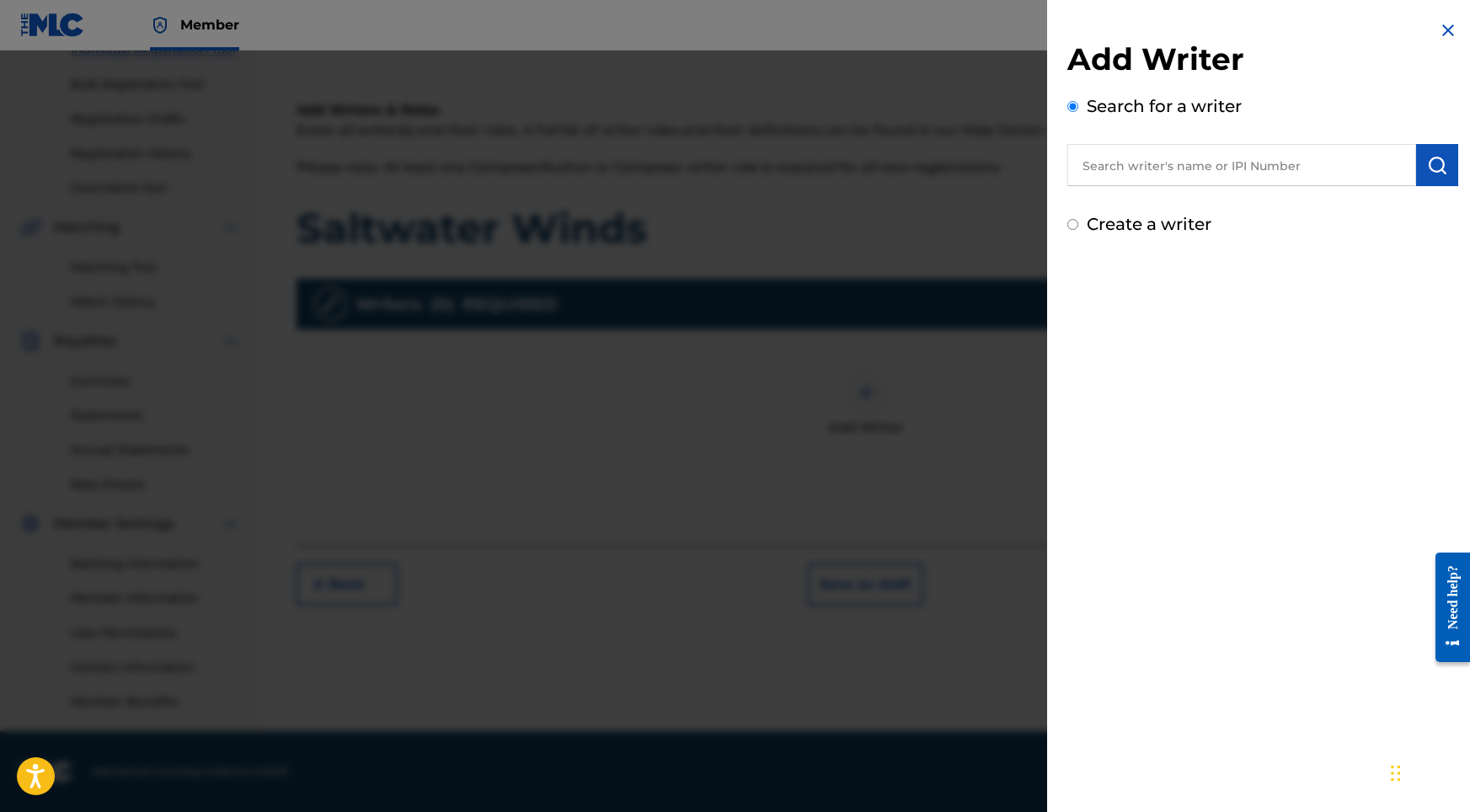
scroll to position [0, 0]
click at [1353, 160] on input "text" at bounding box center [1242, 164] width 349 height 42
click
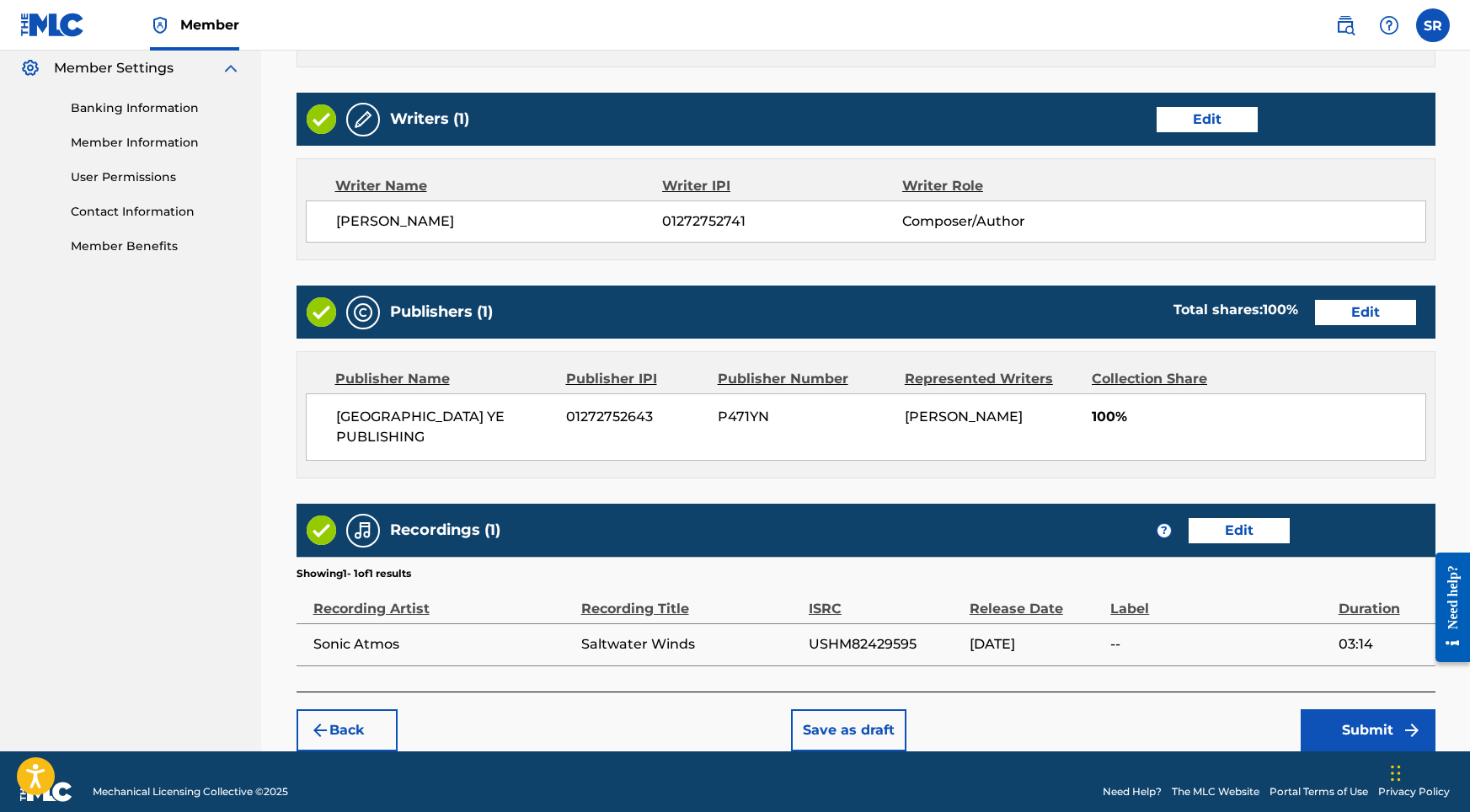
scroll to position [687, 0]
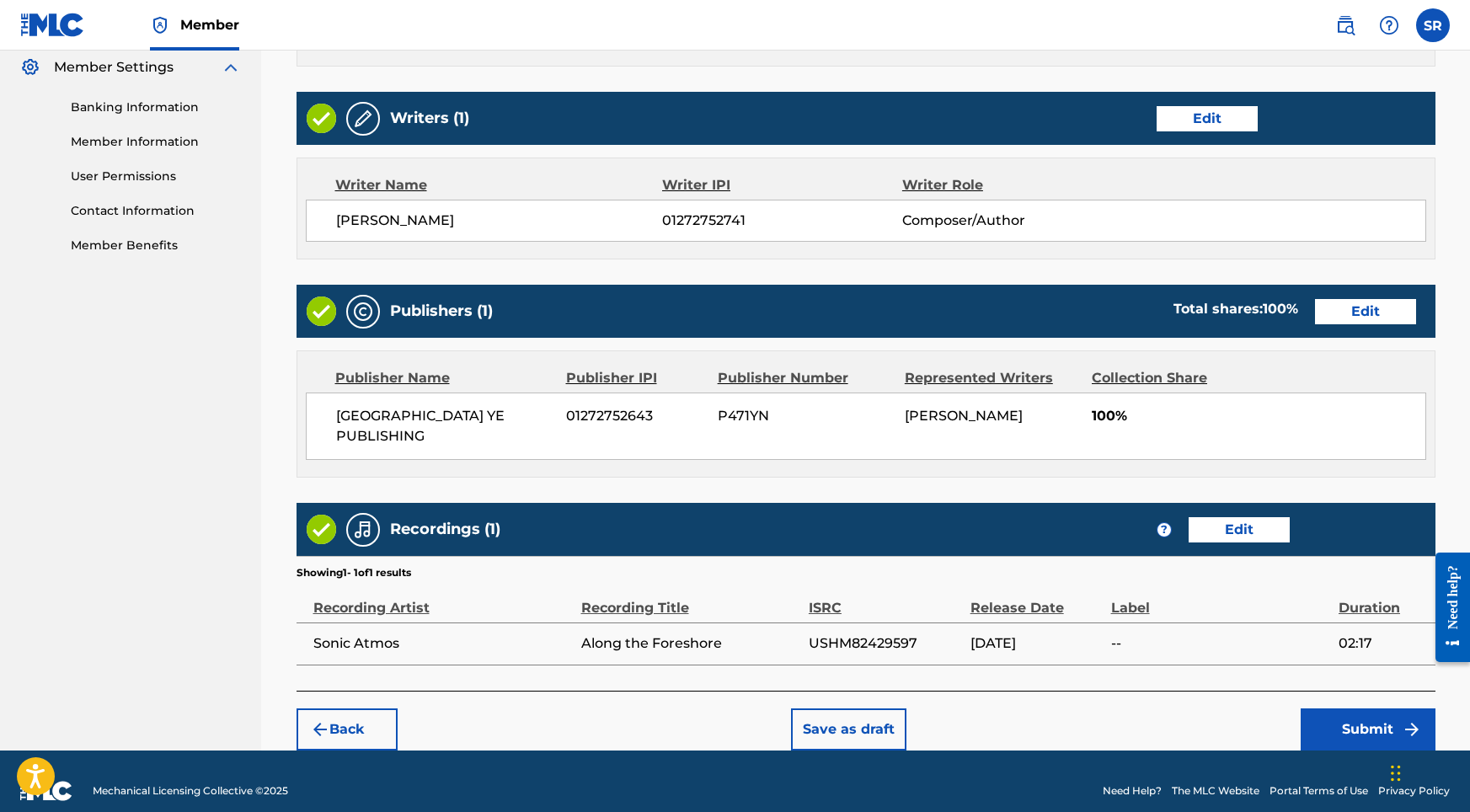
scroll to position [687, 0]
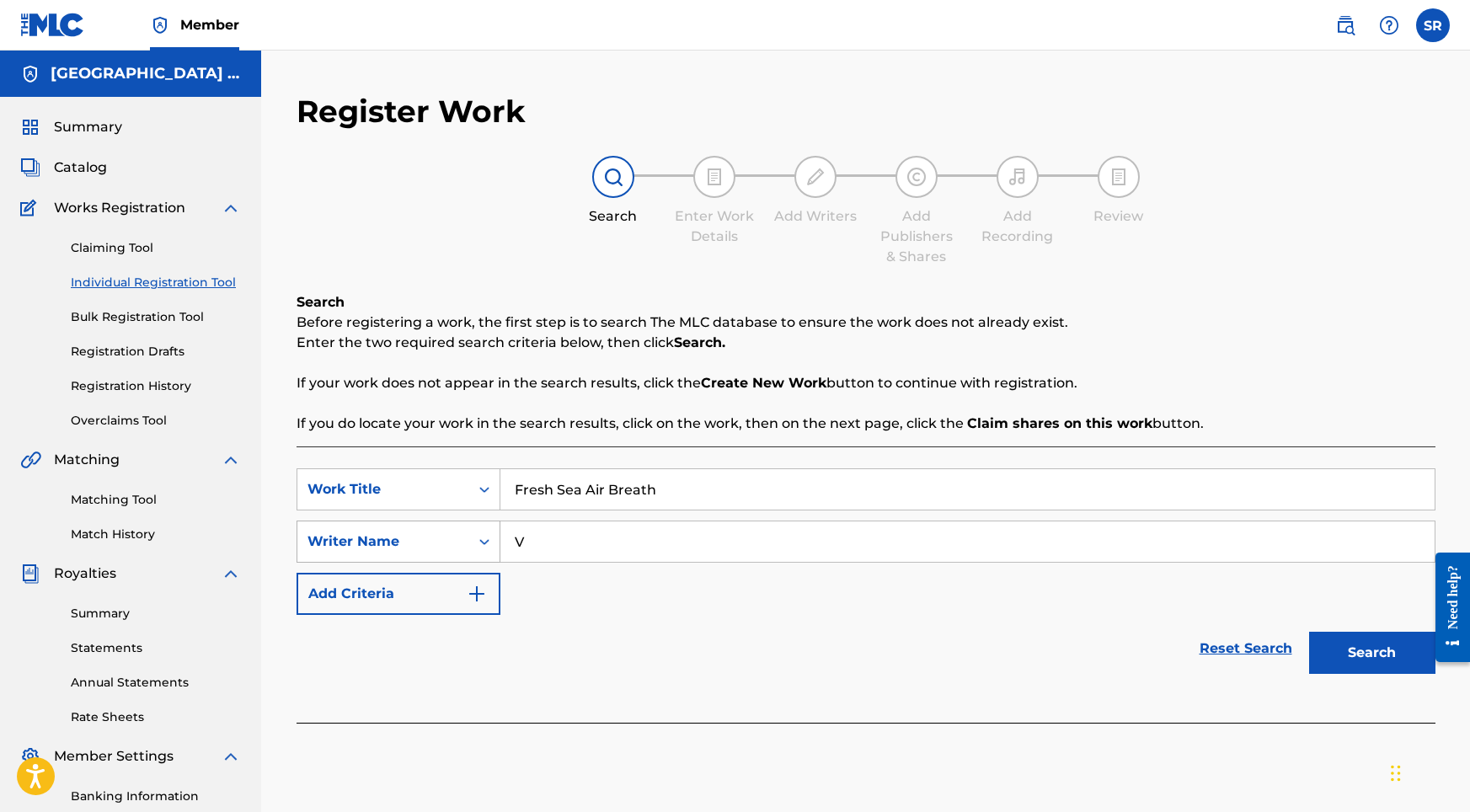
drag, startPoint x: 606, startPoint y: 544, endPoint x: 446, endPoint y: 541, distance: 160.0
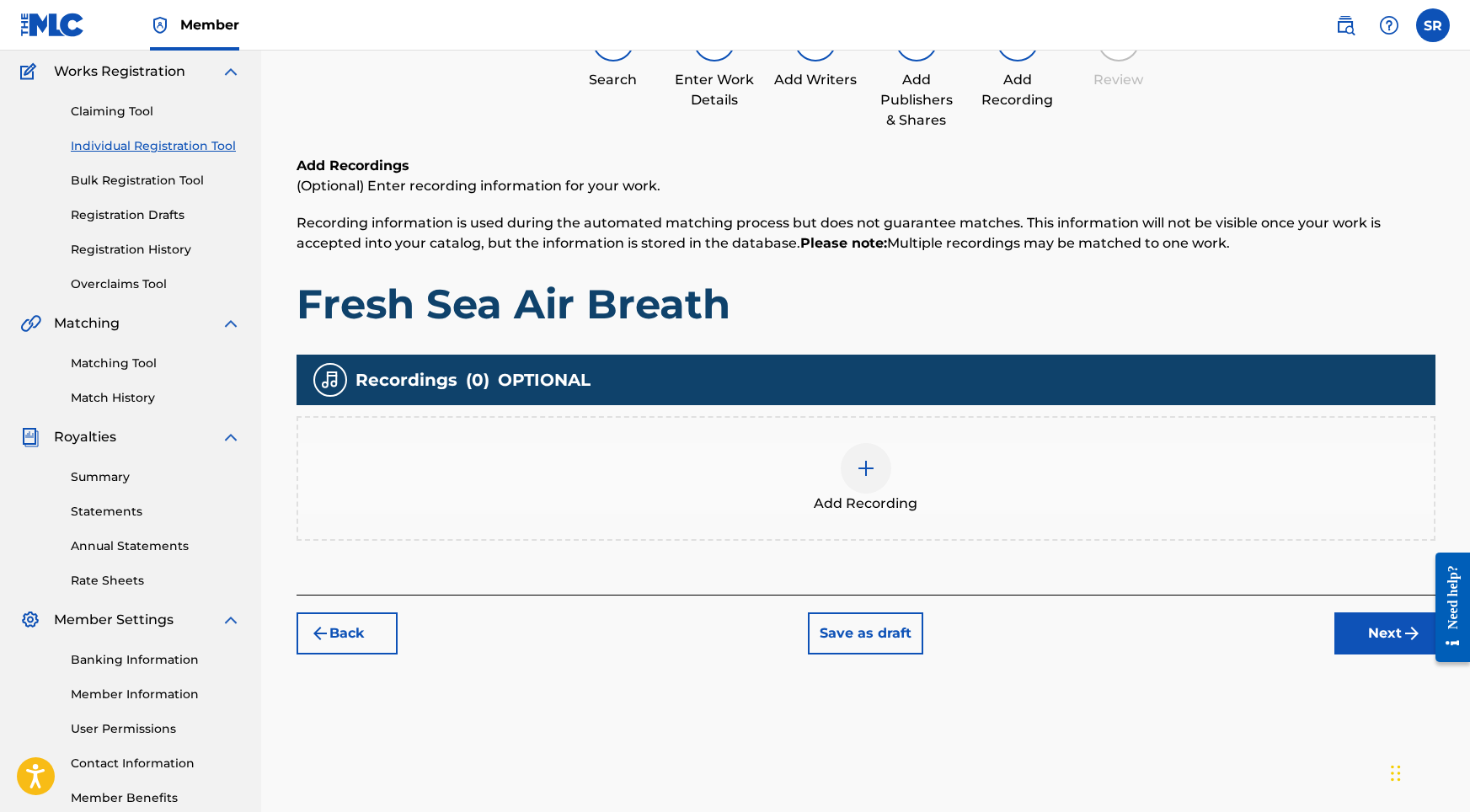
scroll to position [76, 0]
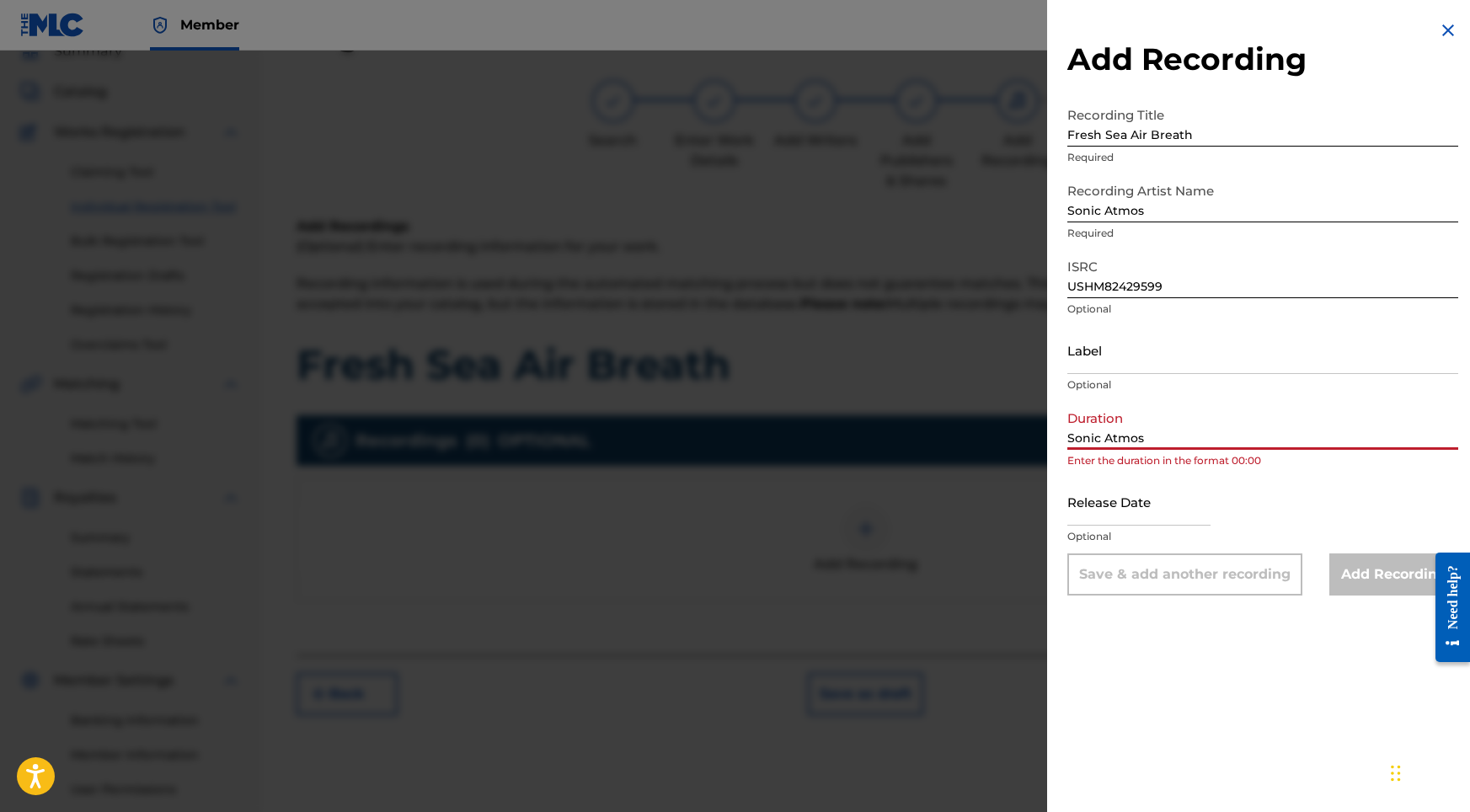
drag, startPoint x: 1186, startPoint y: 442, endPoint x: 959, endPoint y: 414, distance: 228.7
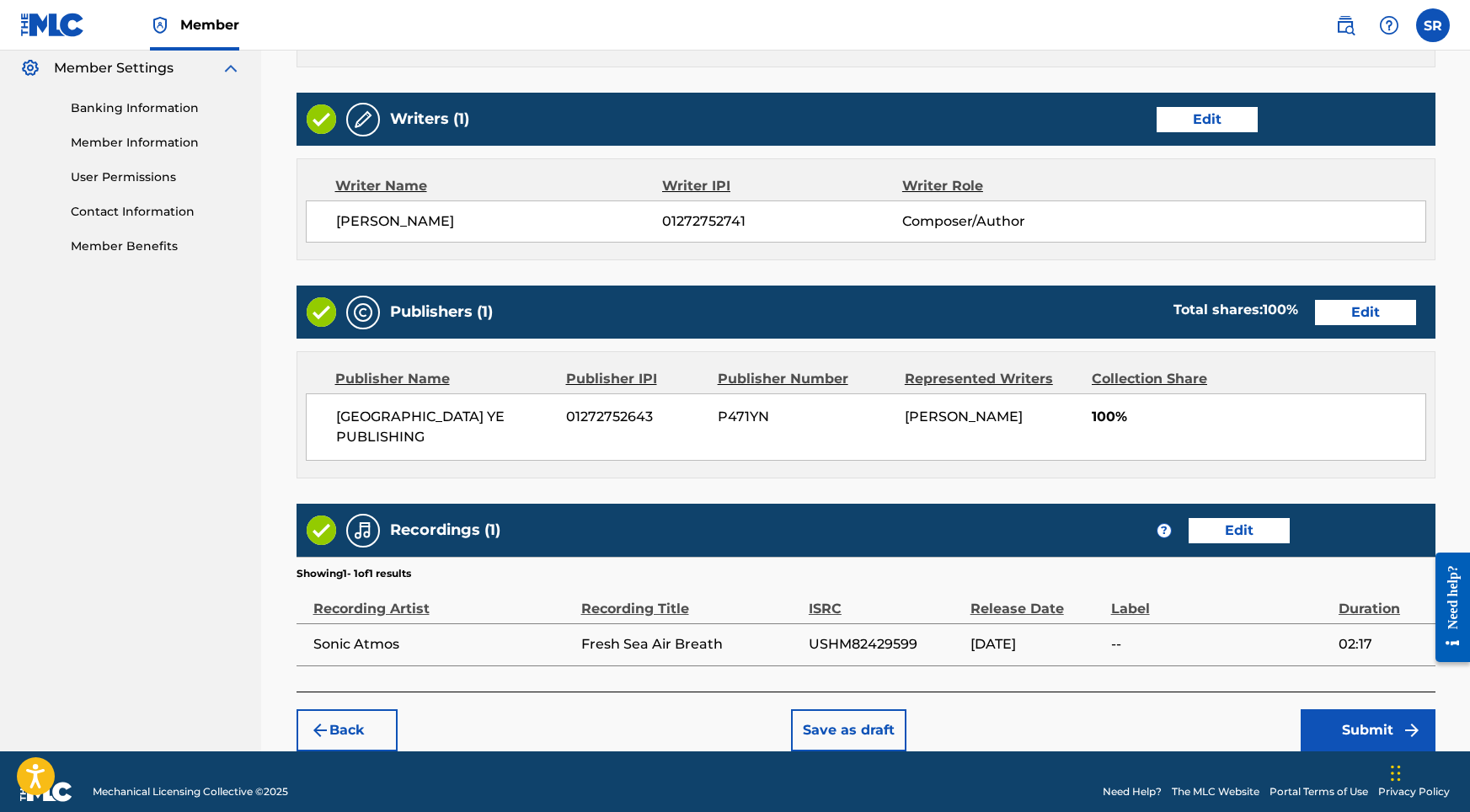
scroll to position [687, 0]
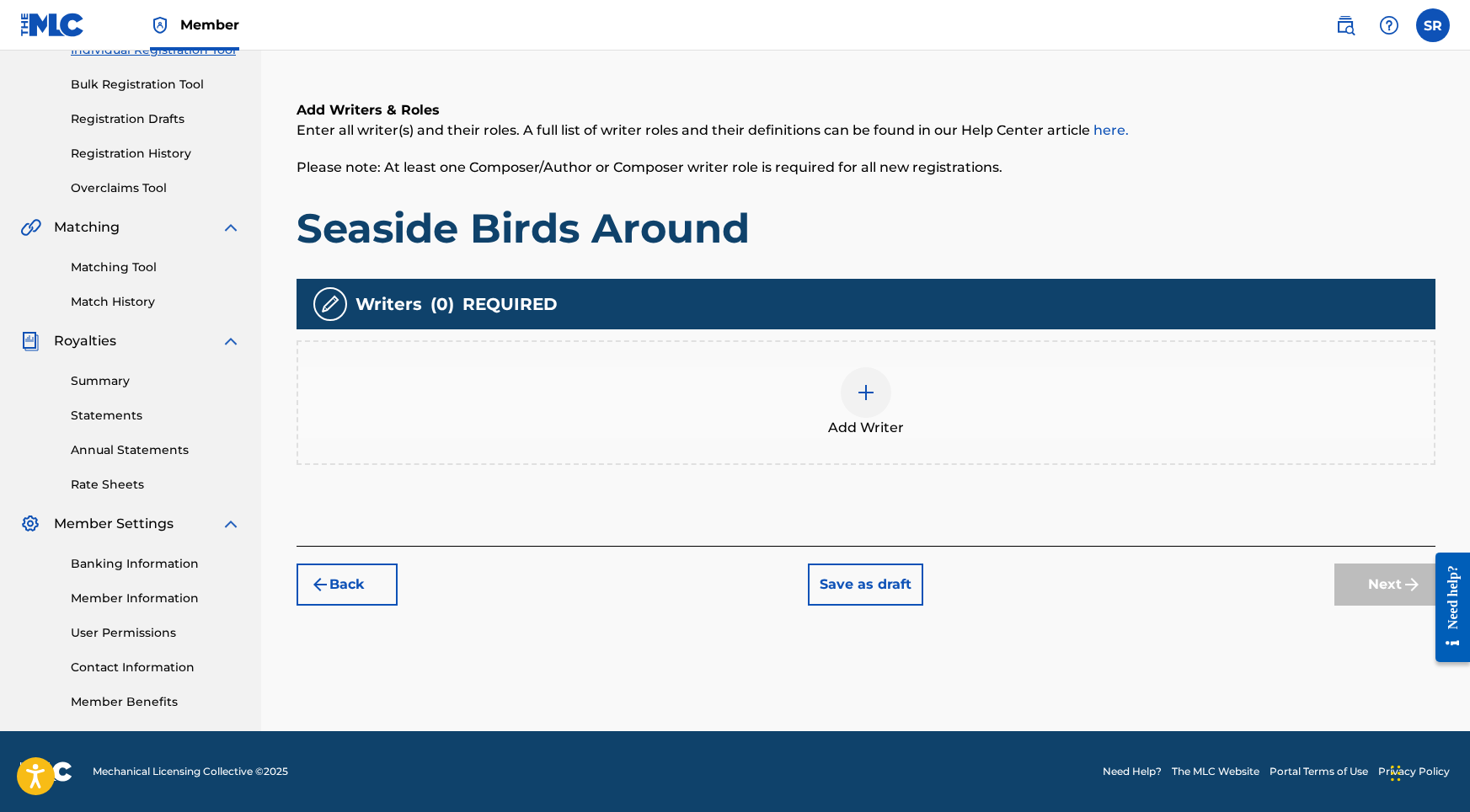
scroll to position [232, 0]
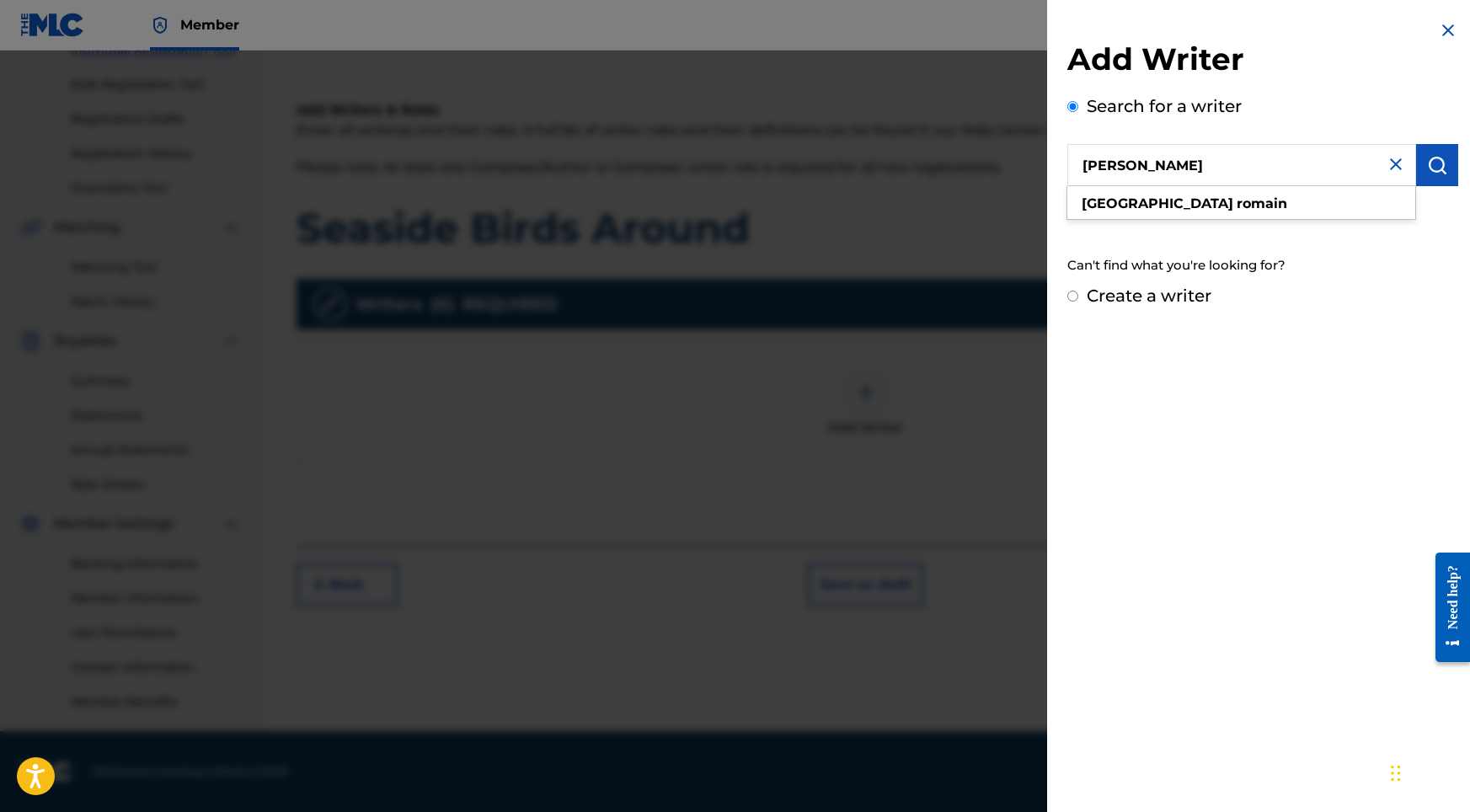
drag, startPoint x: 1400, startPoint y: 161, endPoint x: 1434, endPoint y: 164, distance: 34.1
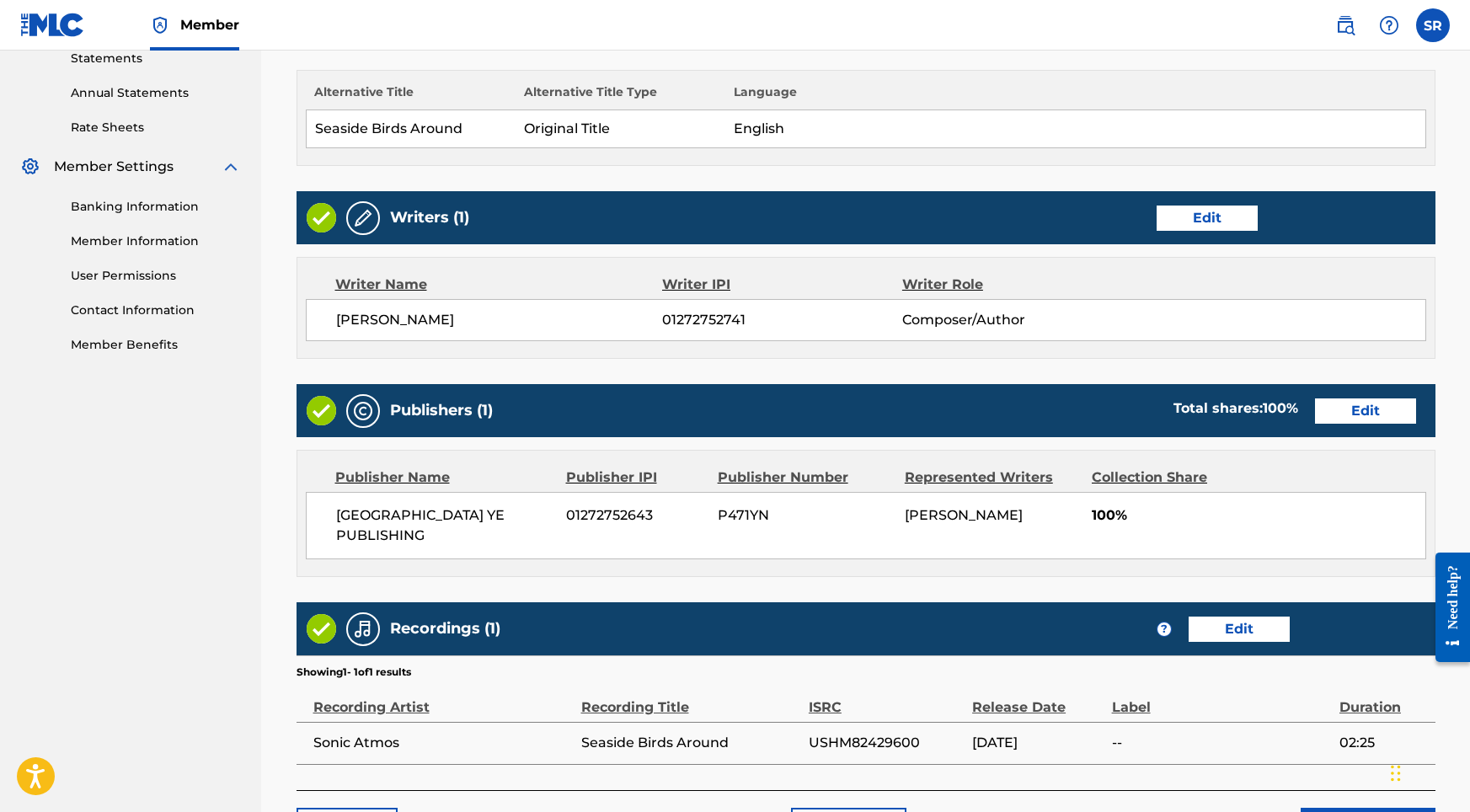
scroll to position [650, 0]
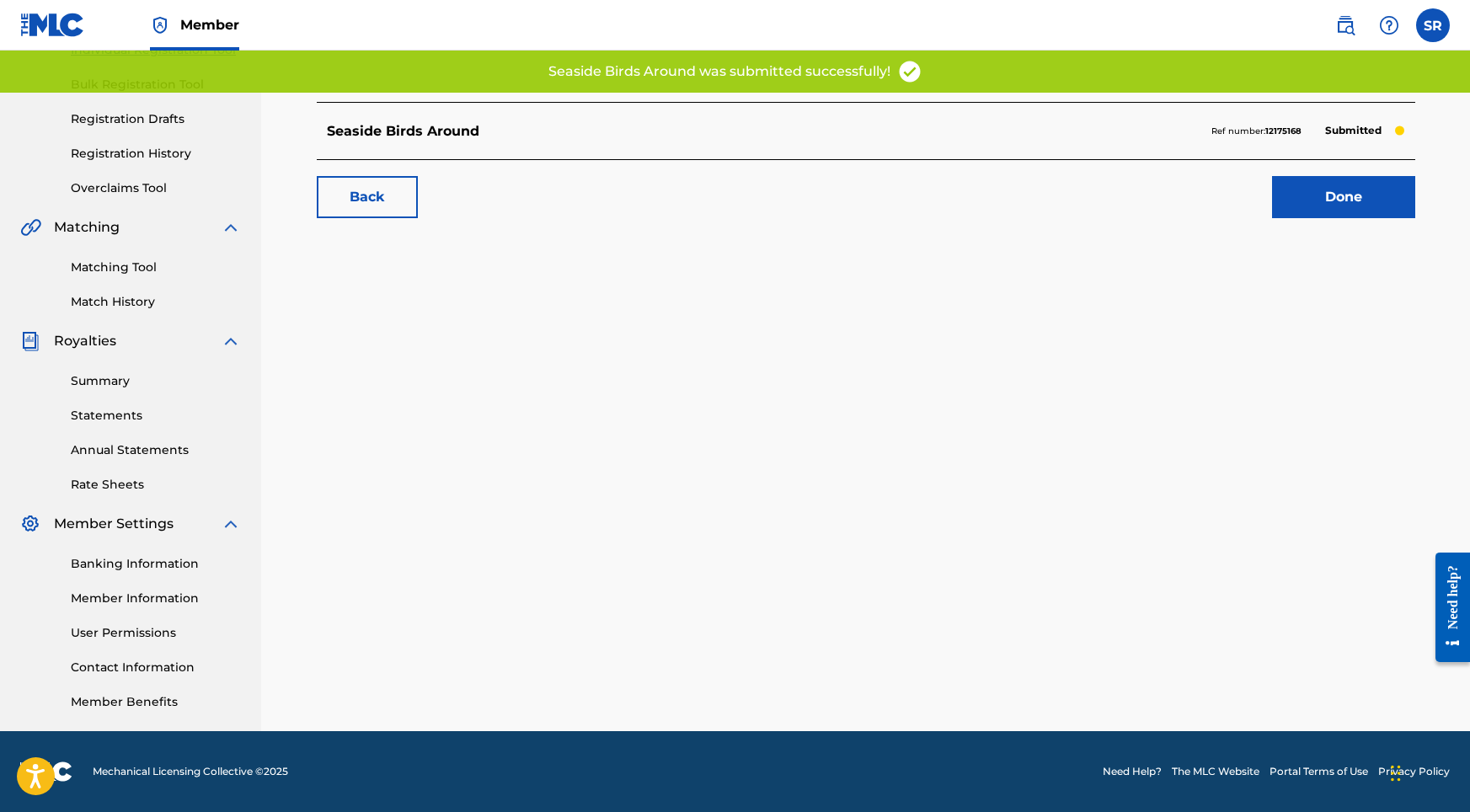
scroll to position [232, 0]
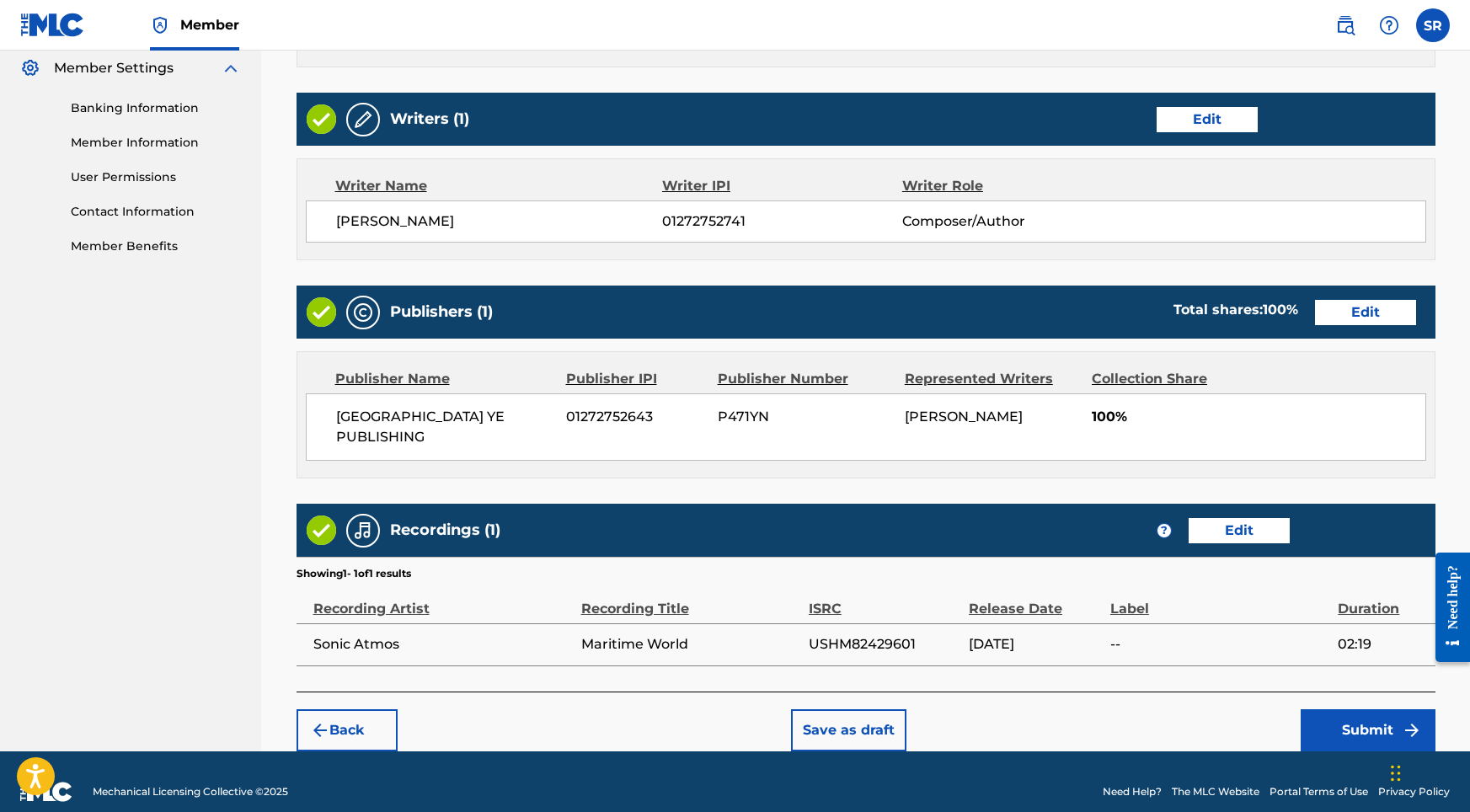
scroll to position [687, 0]
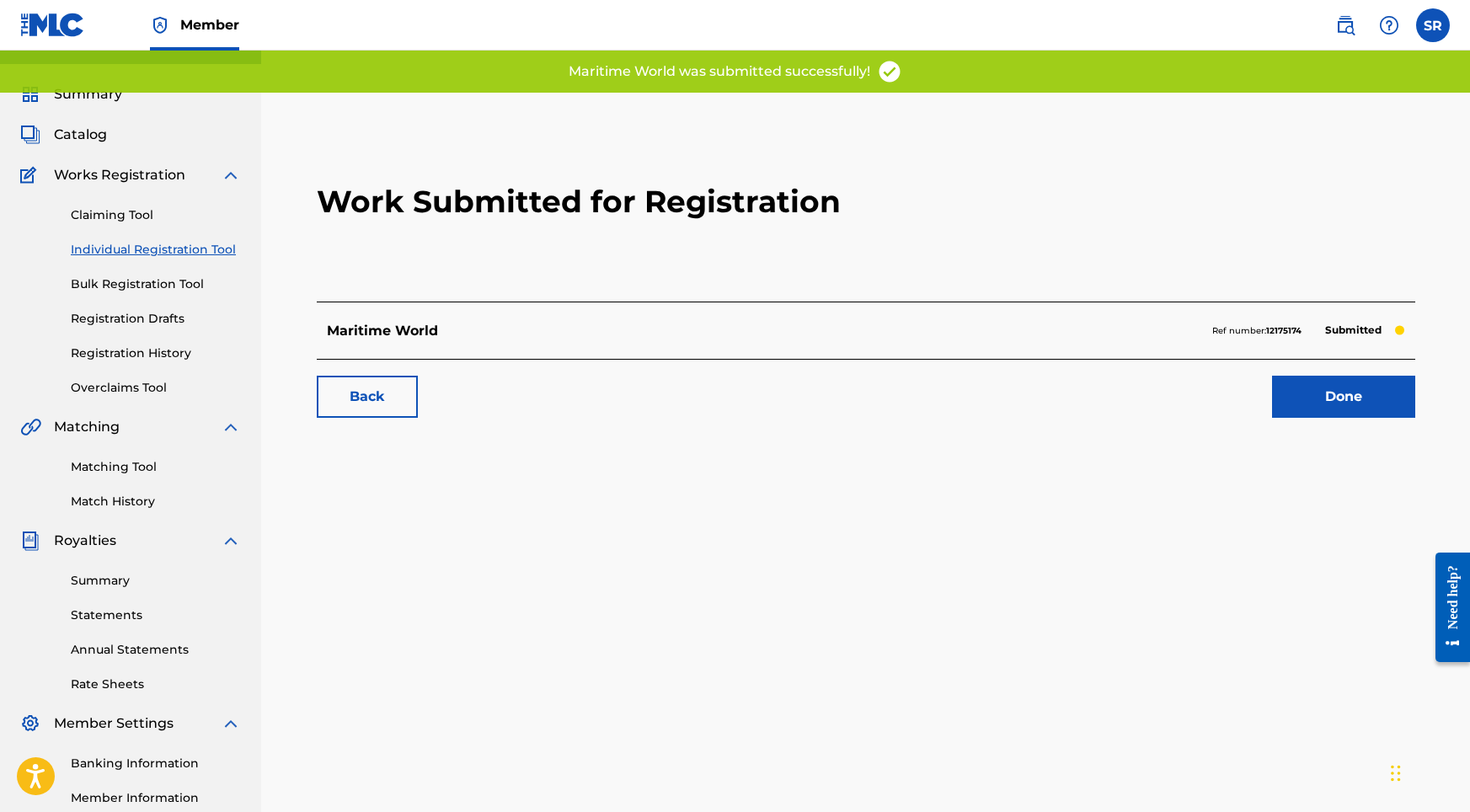
scroll to position [56, 0]
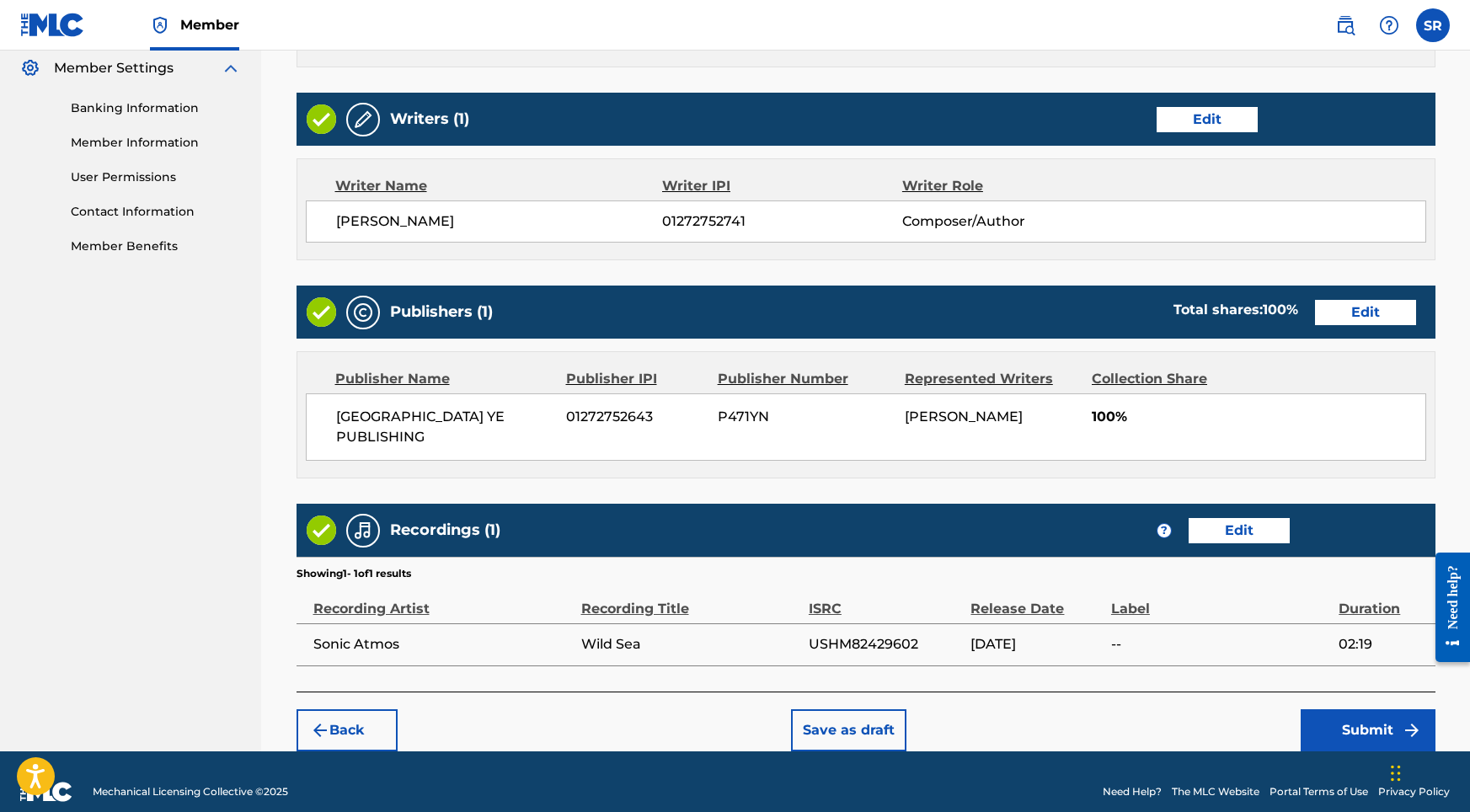
scroll to position [687, 0]
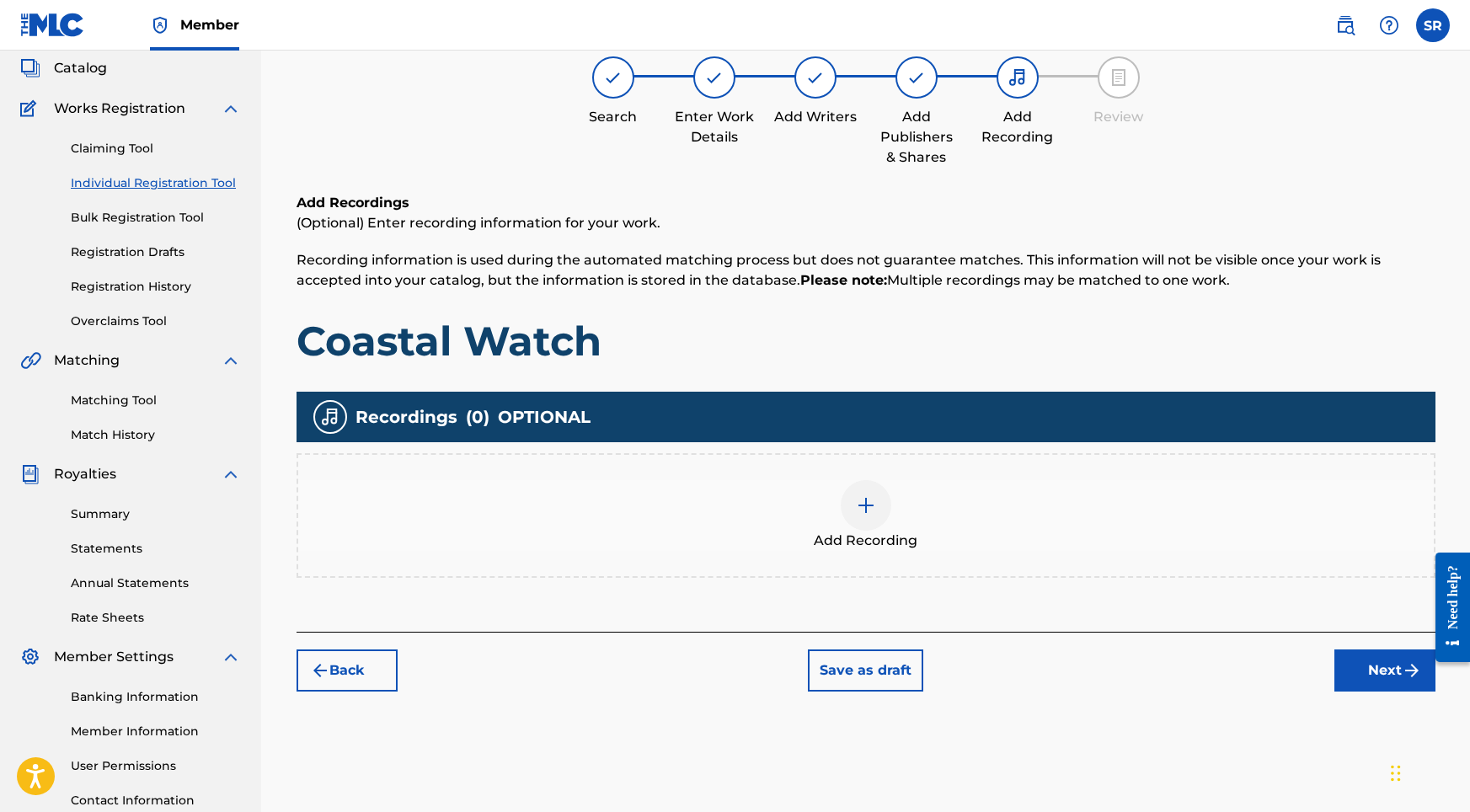
scroll to position [76, 0]
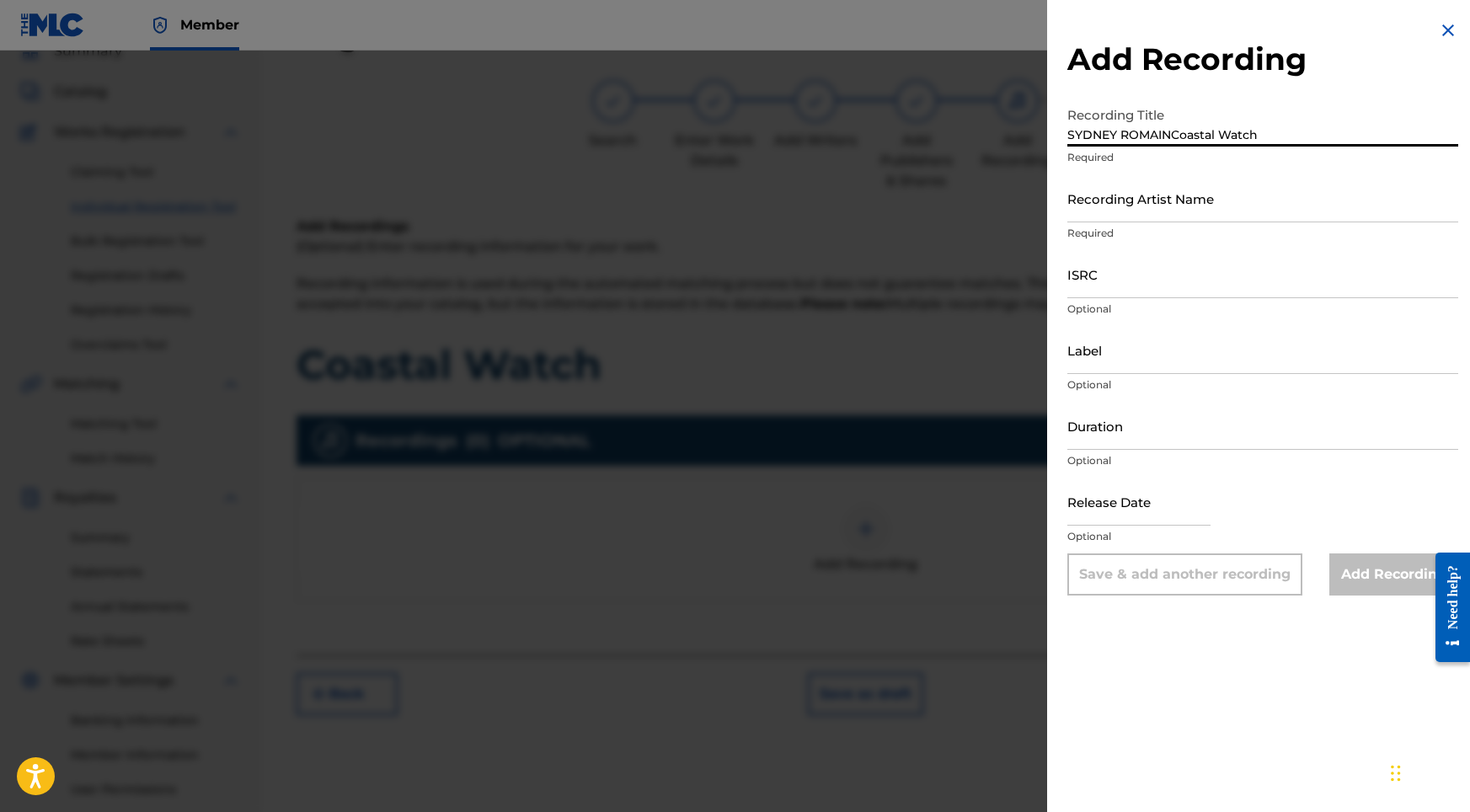
drag, startPoint x: 1260, startPoint y: 136, endPoint x: 1007, endPoint y: 128, distance: 253.1
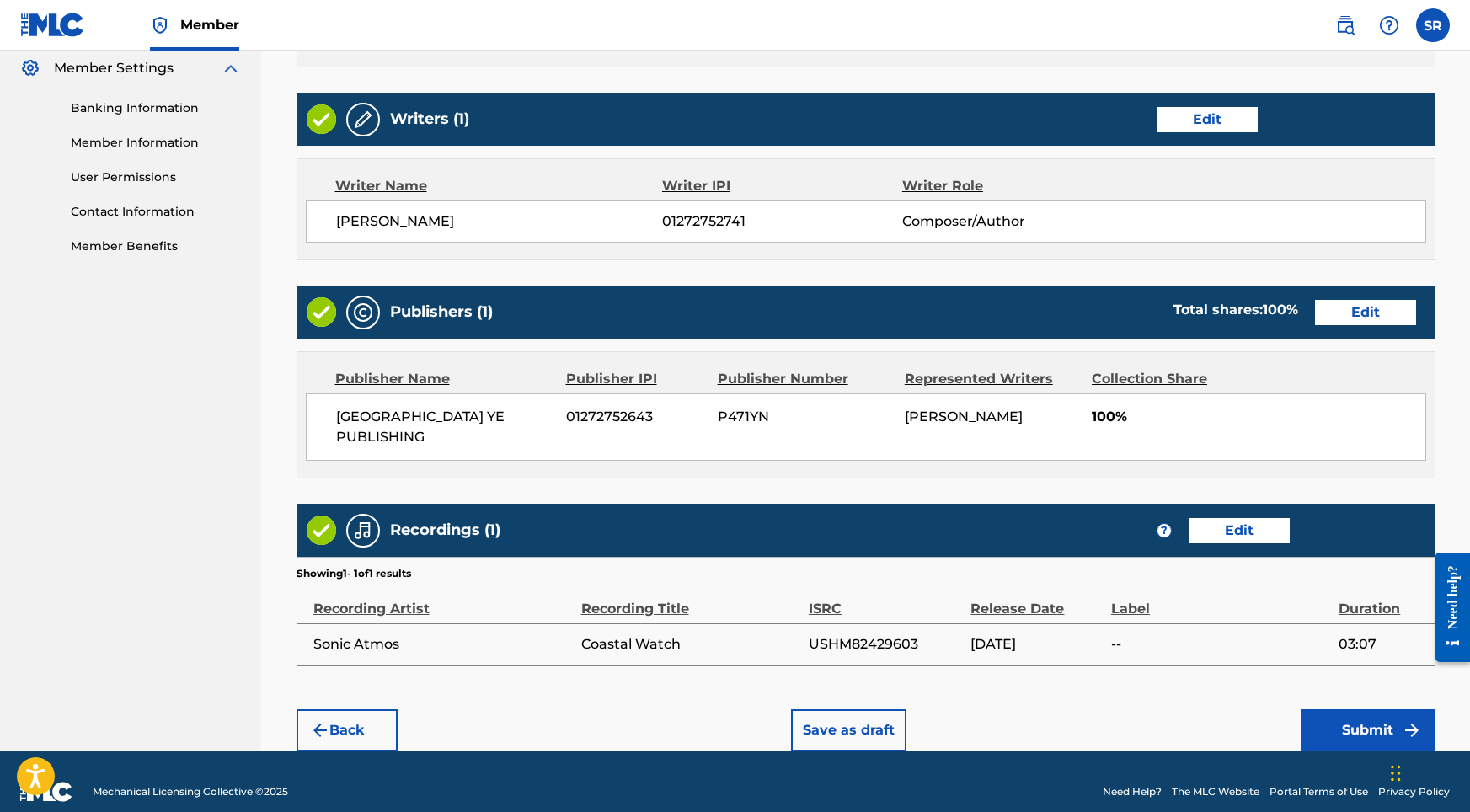
scroll to position [687, 0]
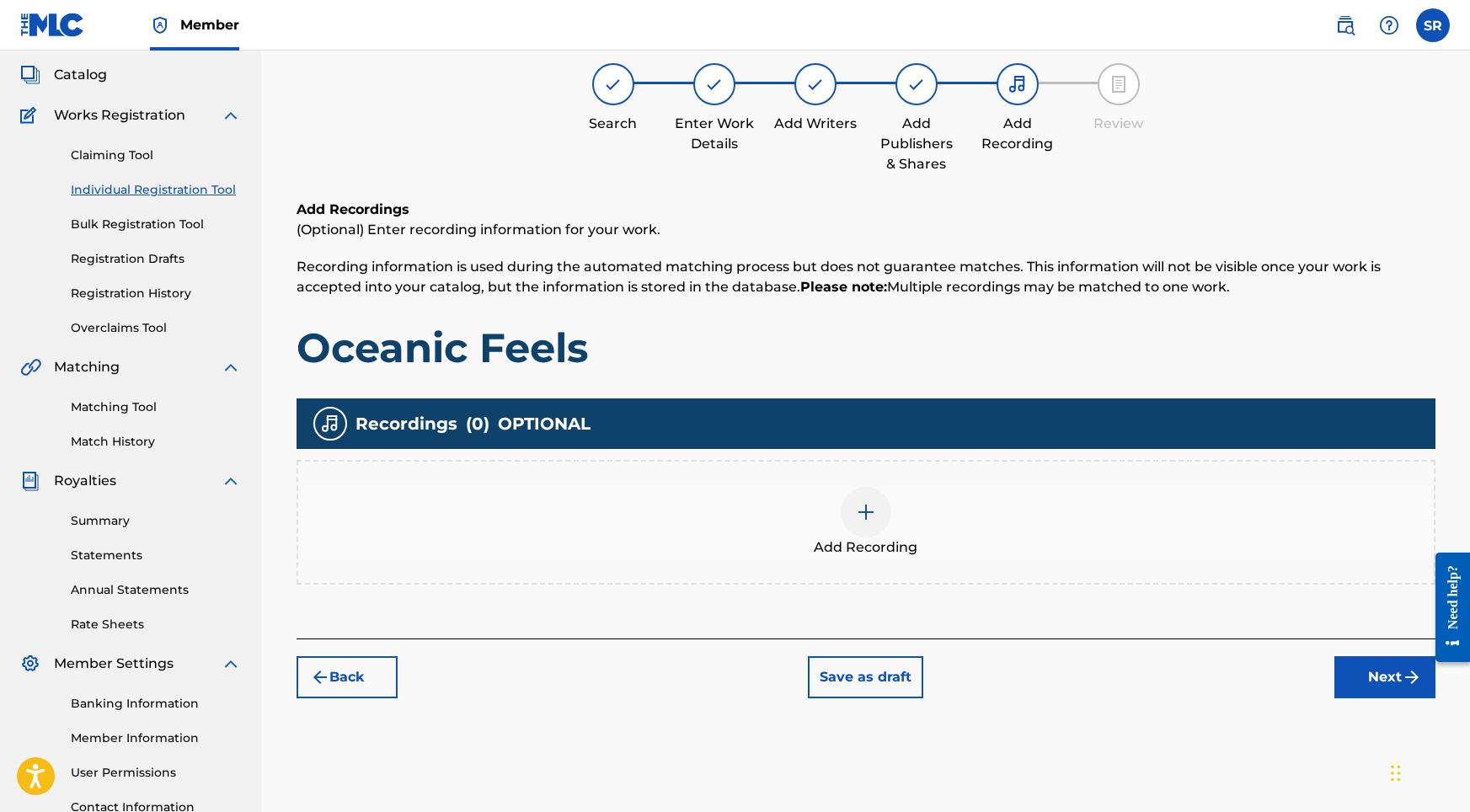
scroll to position [76, 0]
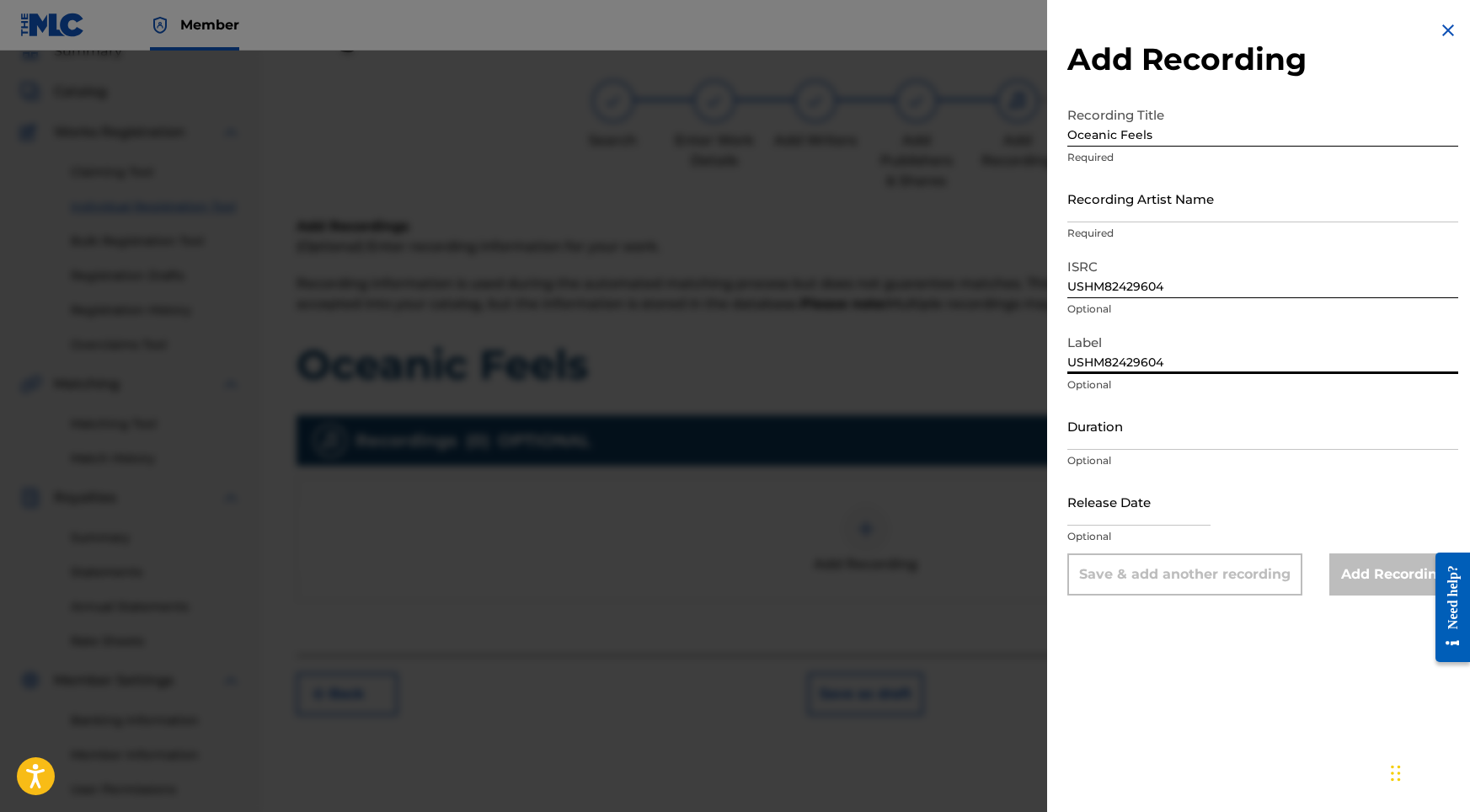
drag, startPoint x: 1204, startPoint y: 362, endPoint x: 1010, endPoint y: 350, distance: 194.4
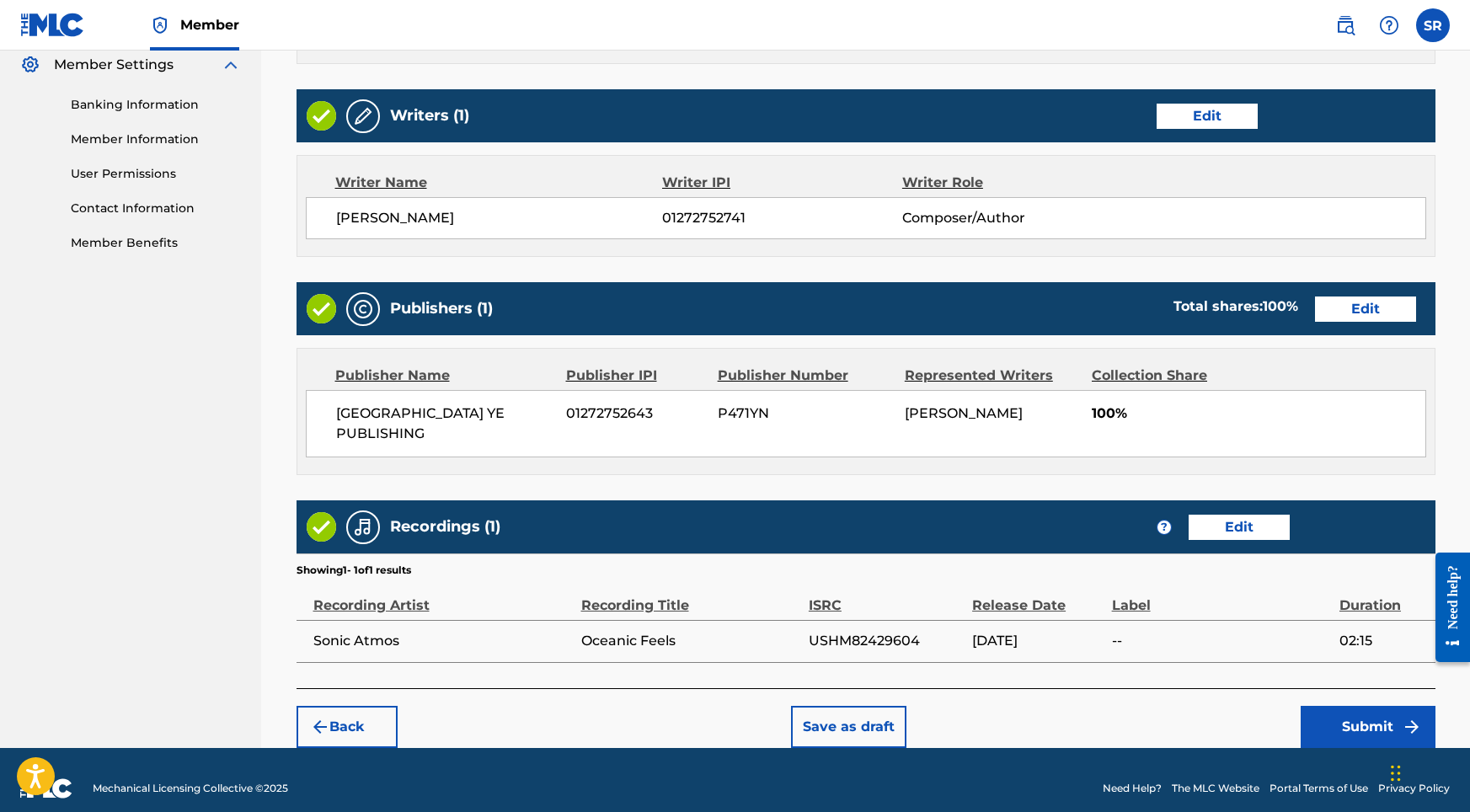
scroll to position [687, 0]
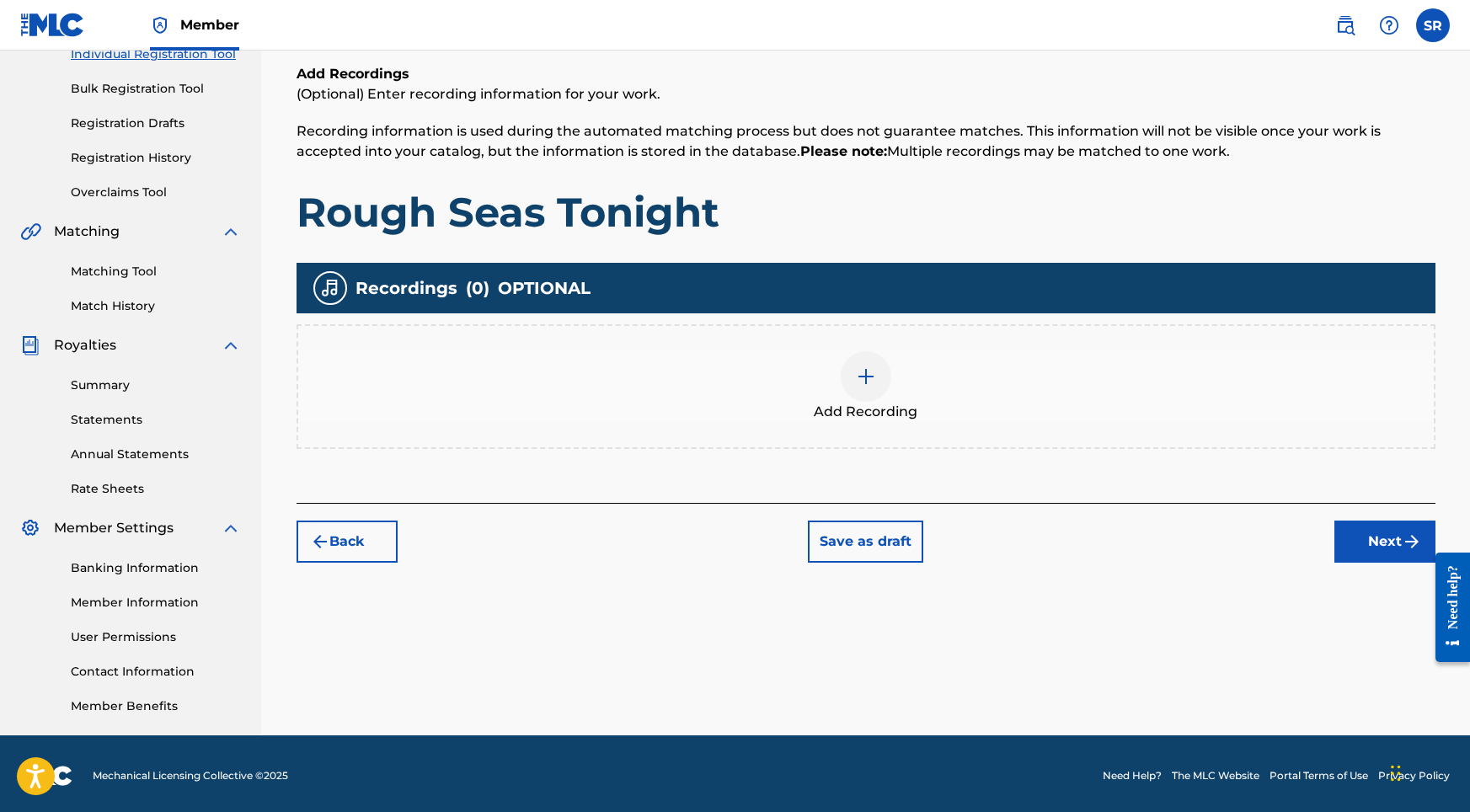
scroll to position [76, 0]
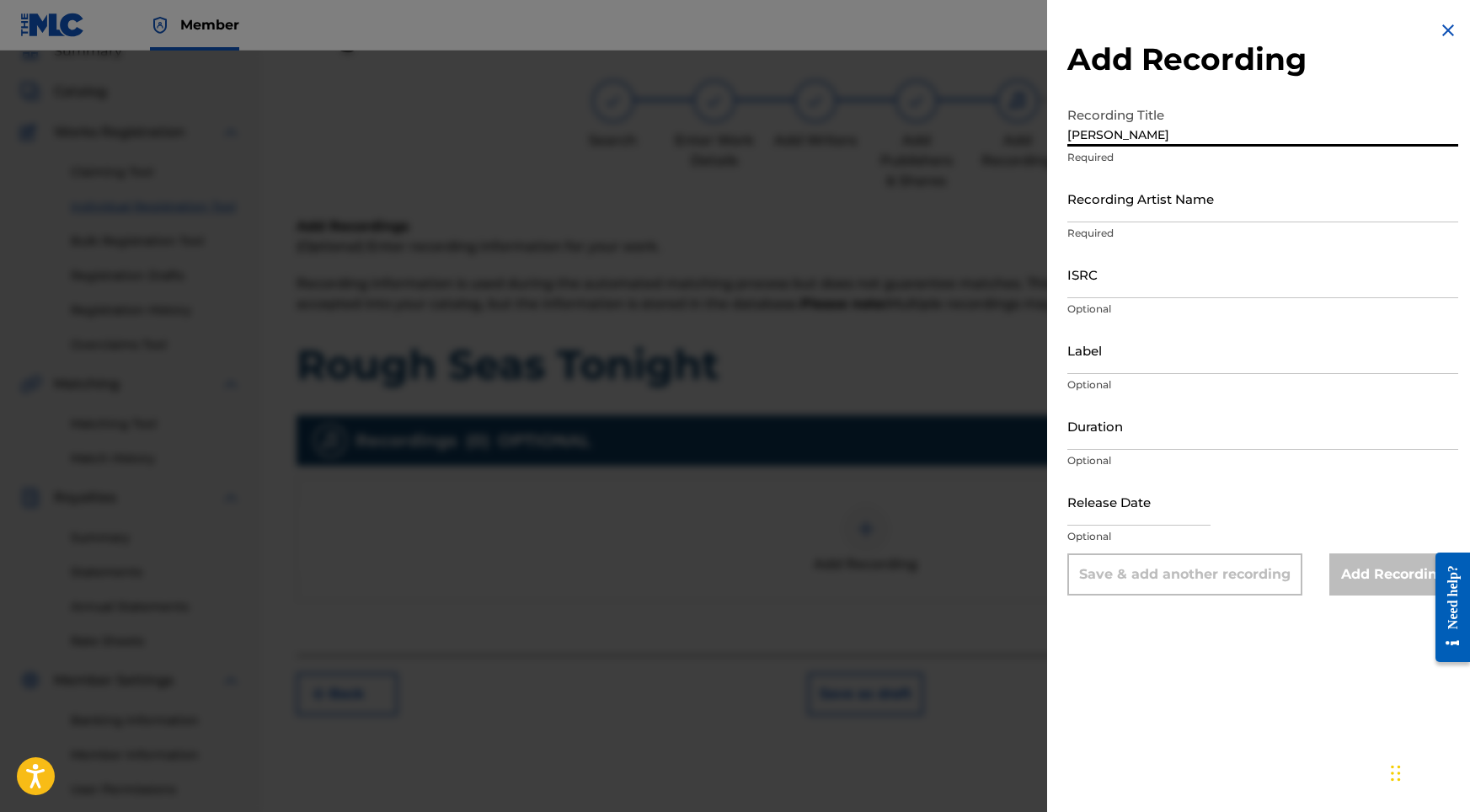
drag, startPoint x: 1176, startPoint y: 132, endPoint x: 1019, endPoint y: 126, distance: 157.1
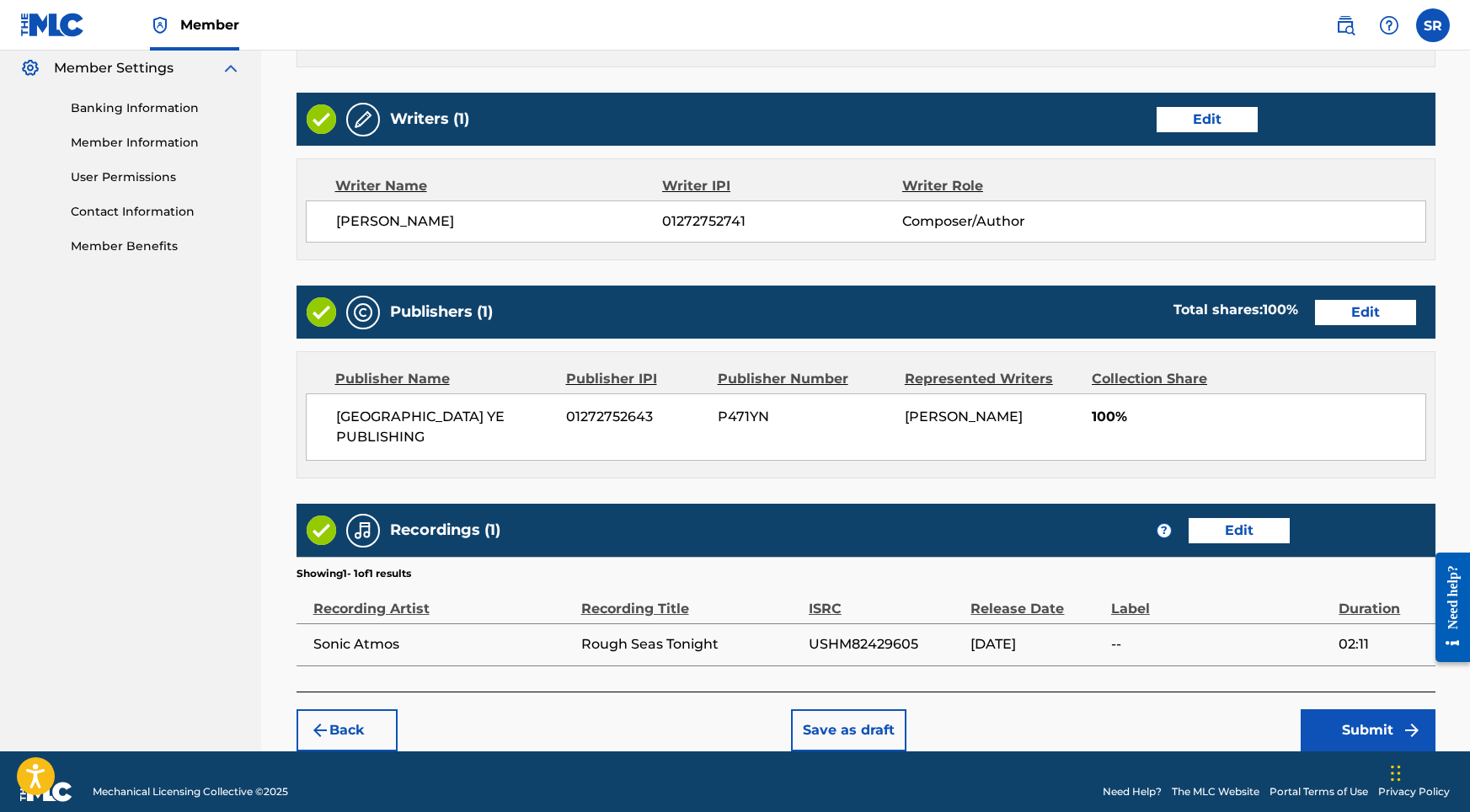
scroll to position [687, 0]
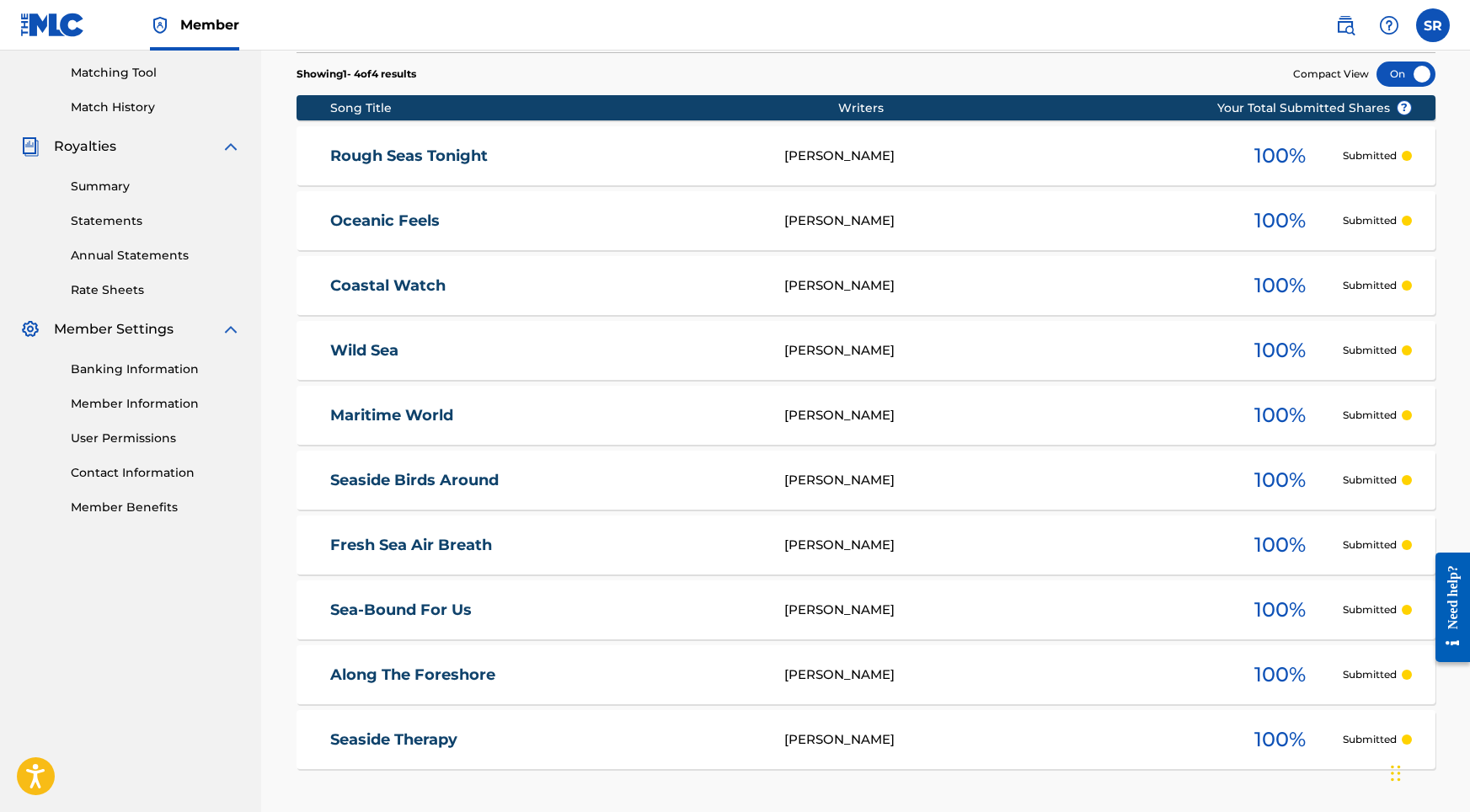
scroll to position [99, 0]
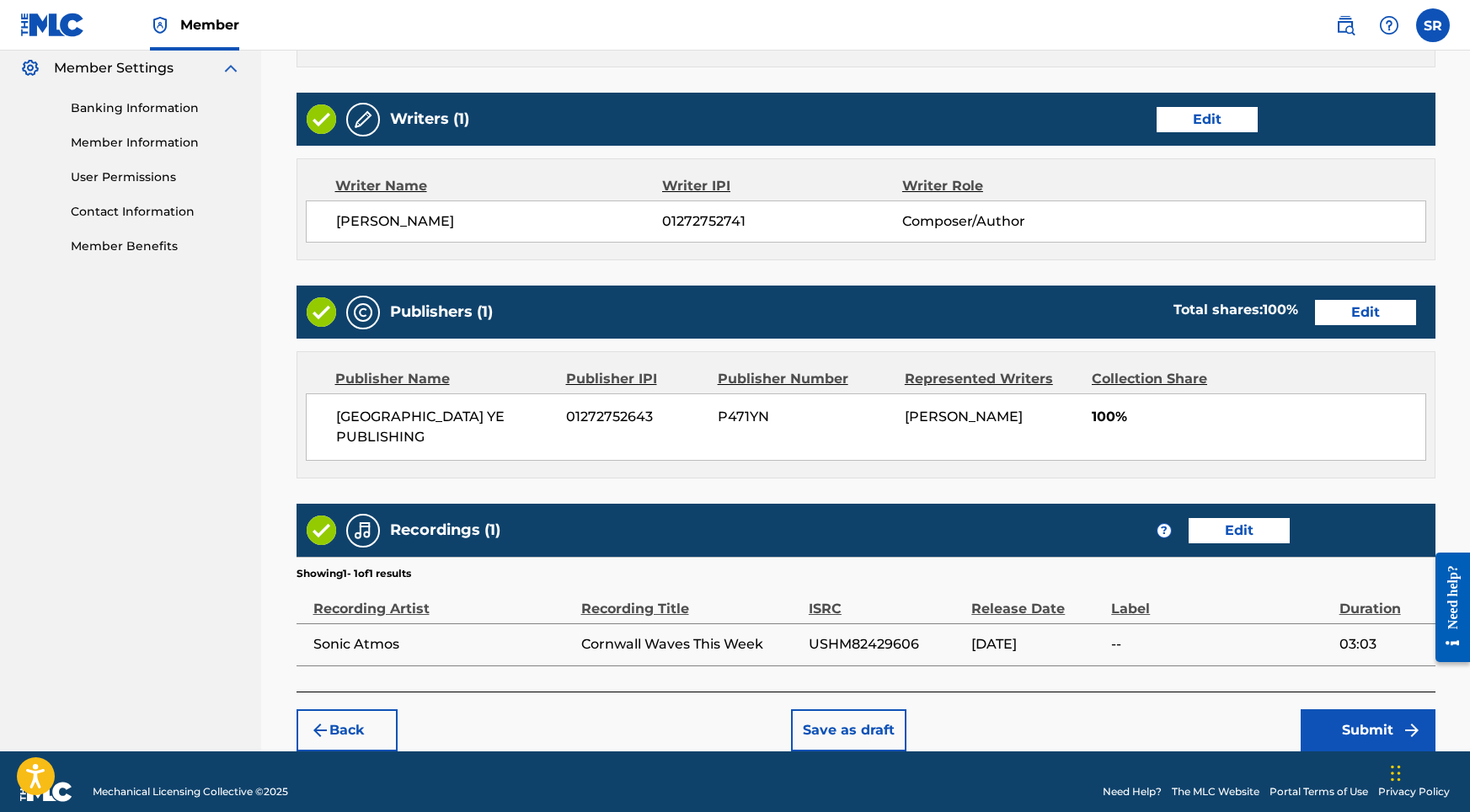
scroll to position [687, 0]
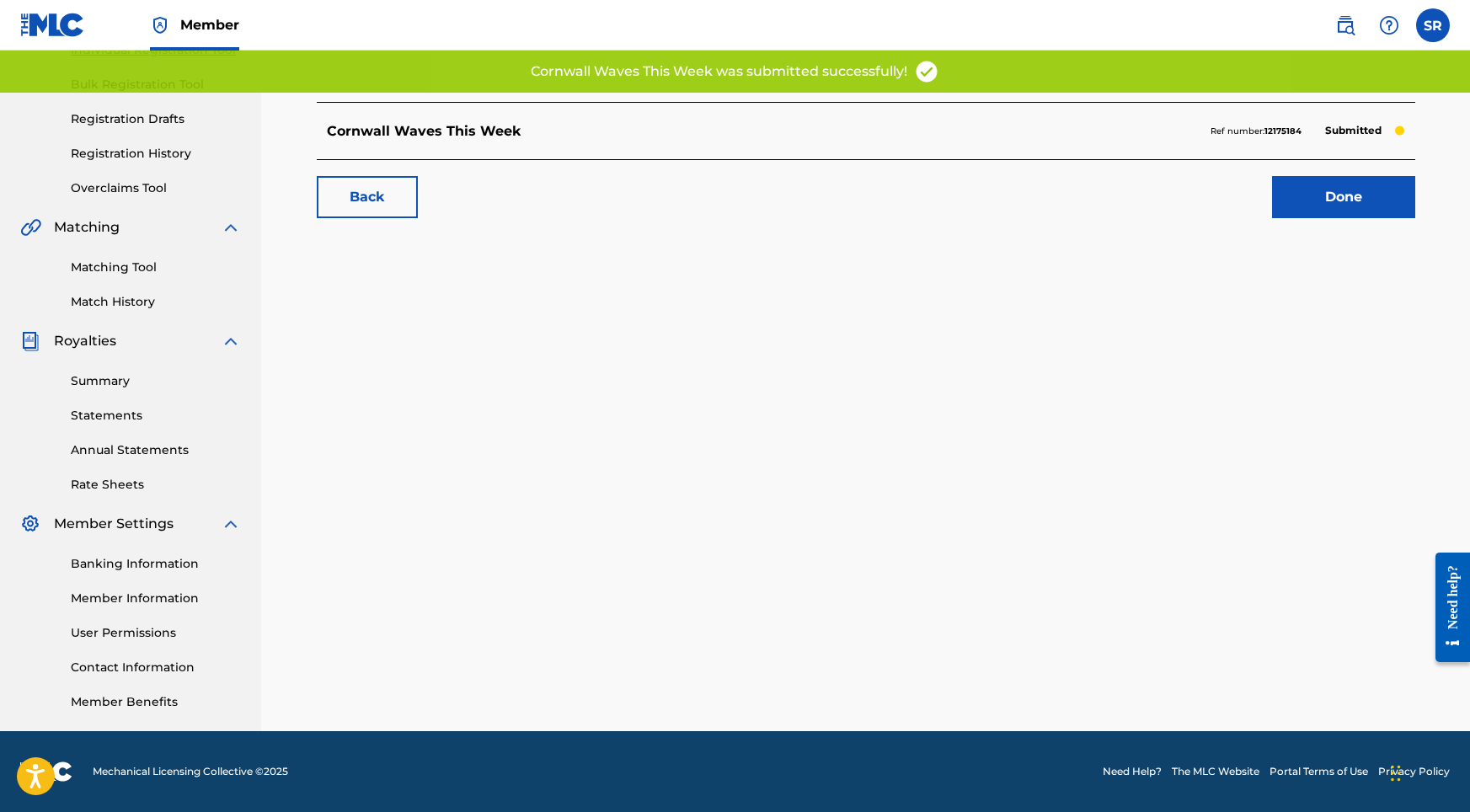
scroll to position [232, 0]
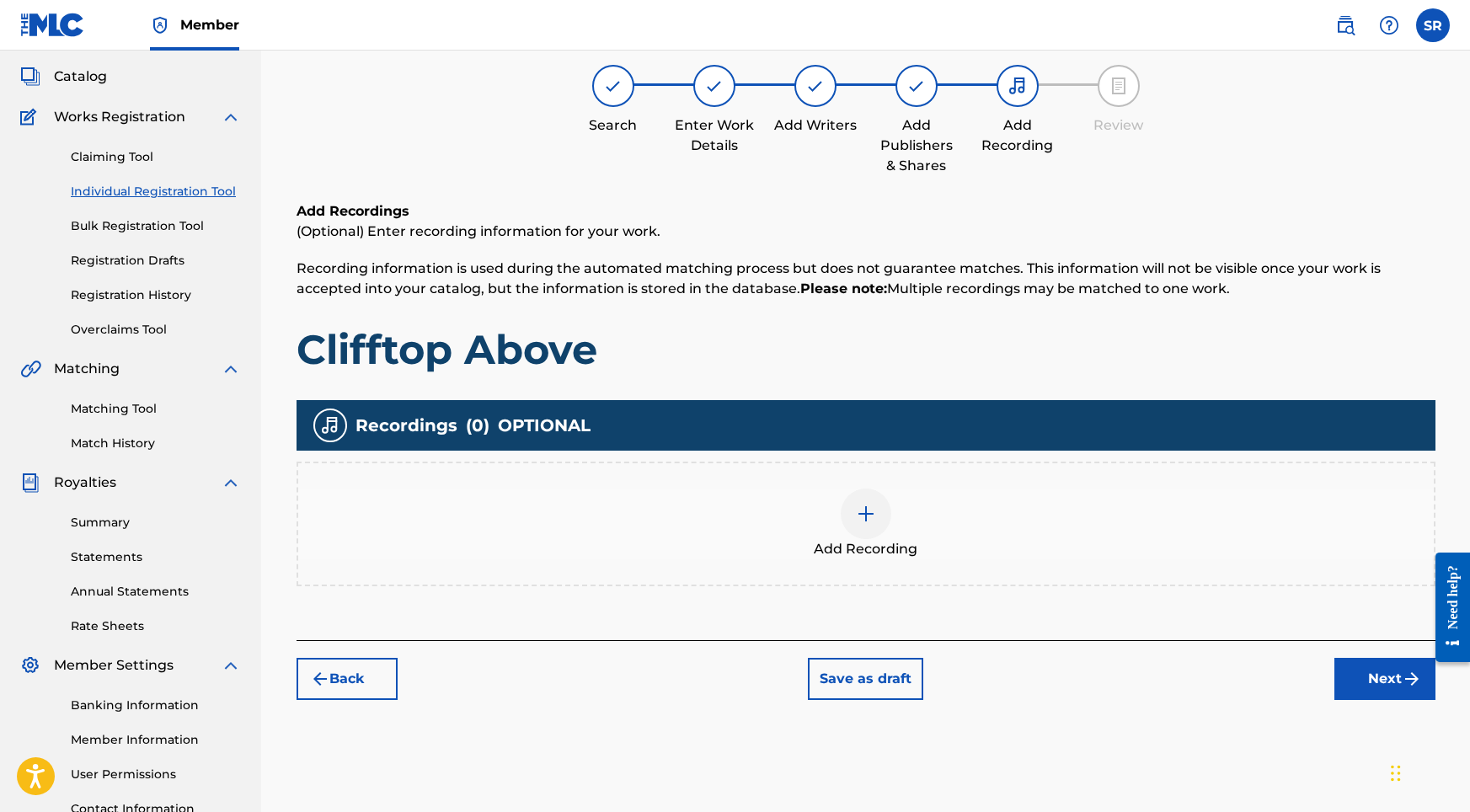
scroll to position [76, 0]
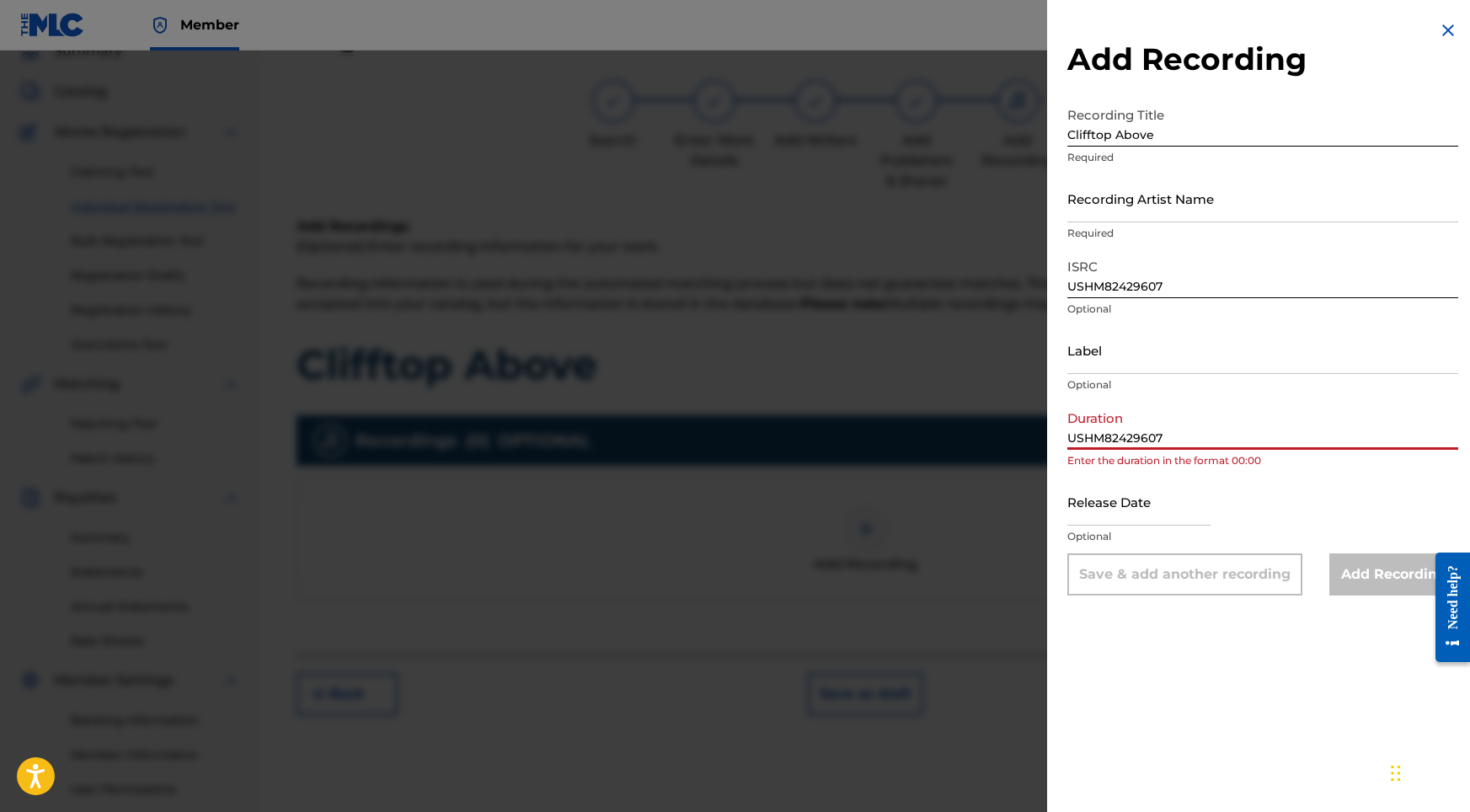
drag, startPoint x: 1177, startPoint y: 438, endPoint x: 1008, endPoint y: 408, distance: 171.6
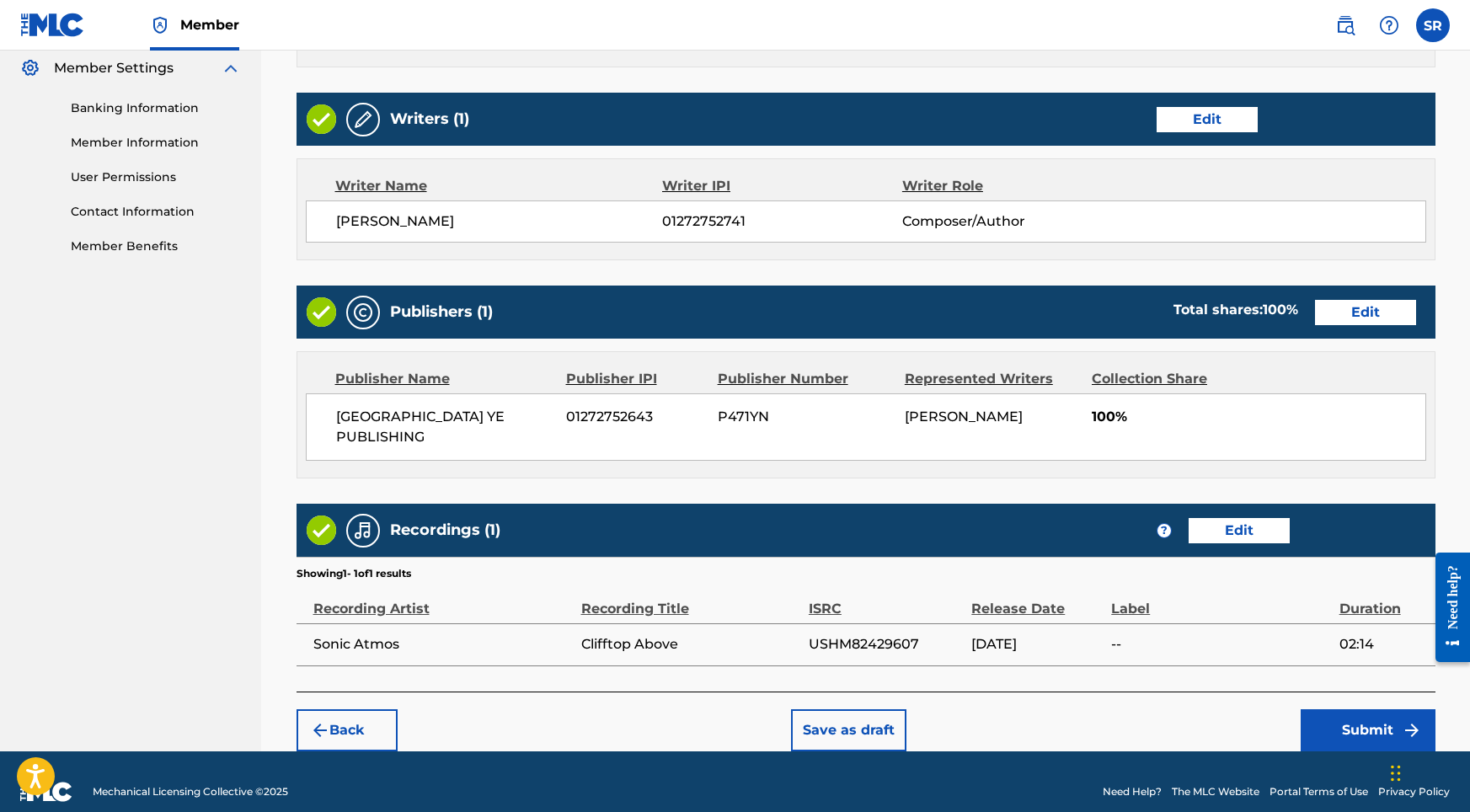
scroll to position [687, 0]
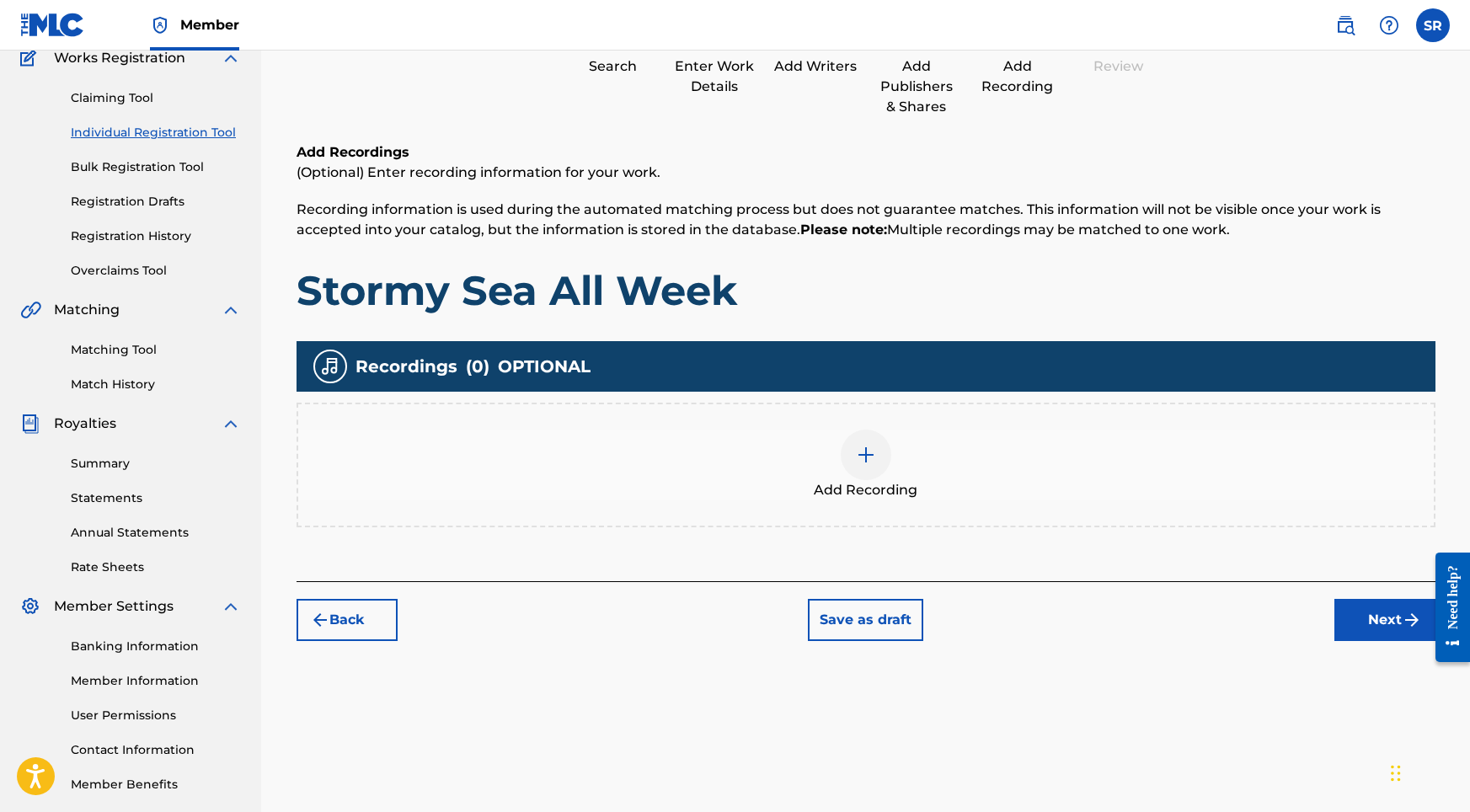
scroll to position [192, 0]
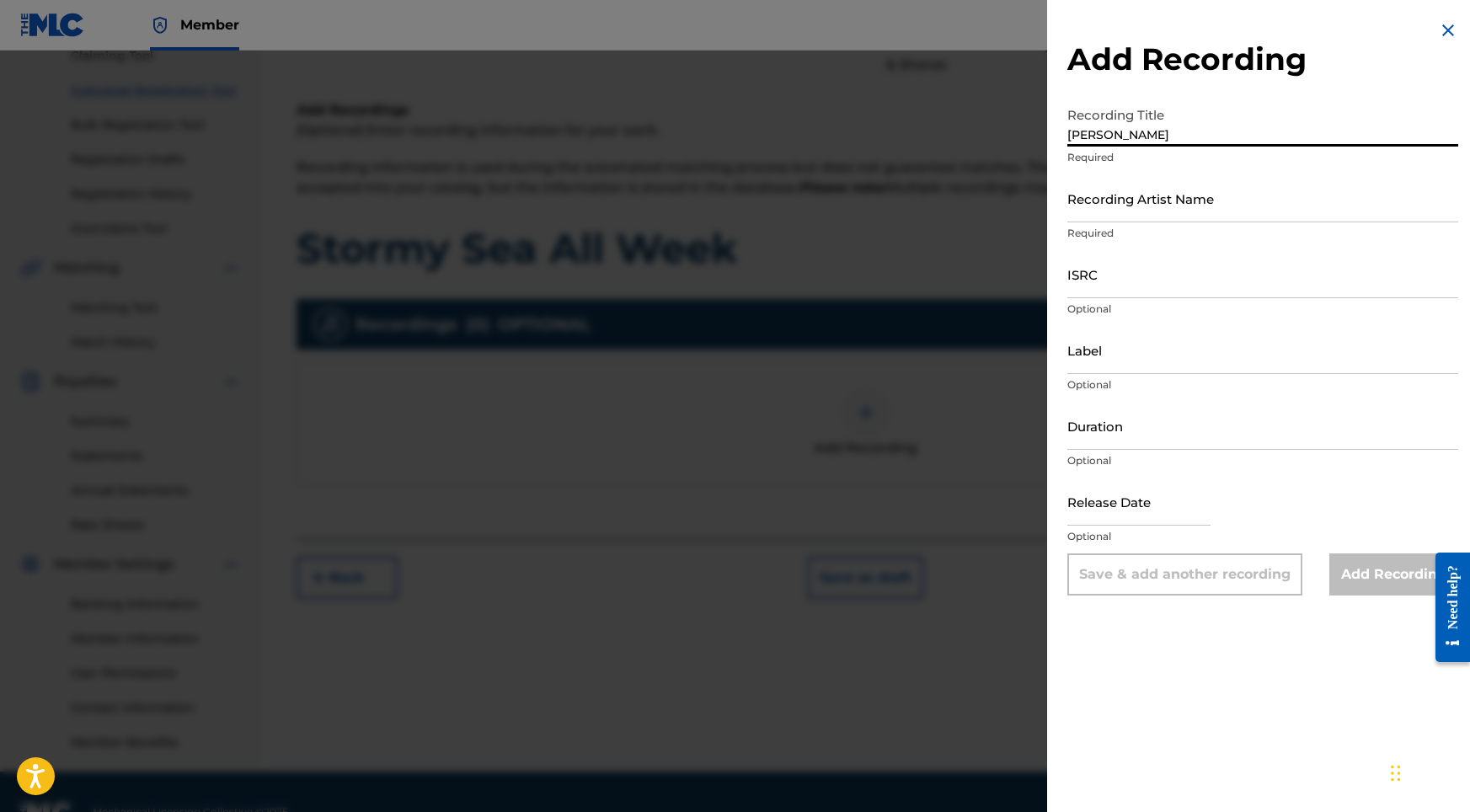
drag, startPoint x: 1185, startPoint y: 142, endPoint x: 994, endPoint y: 127, distance: 191.6
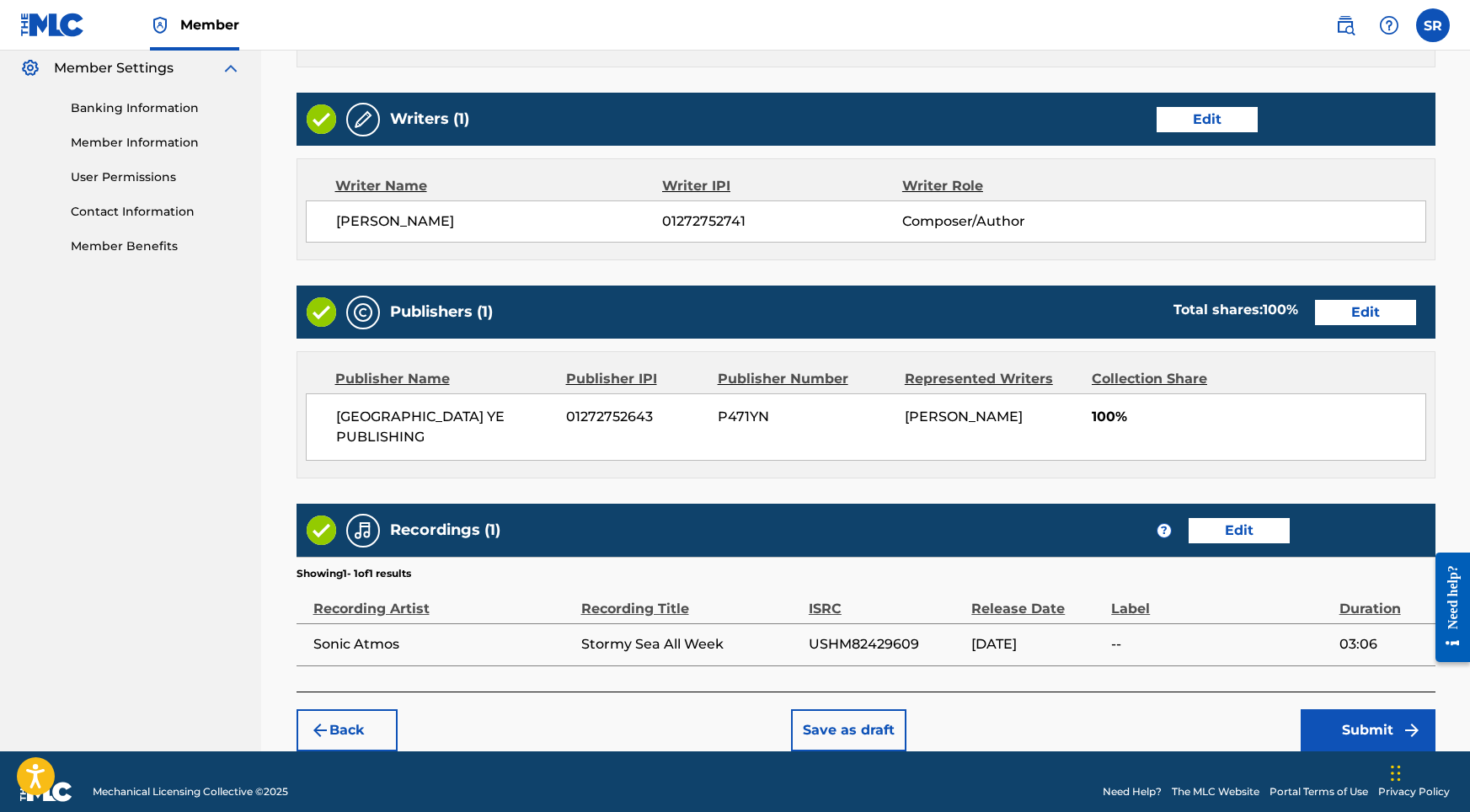
scroll to position [687, 0]
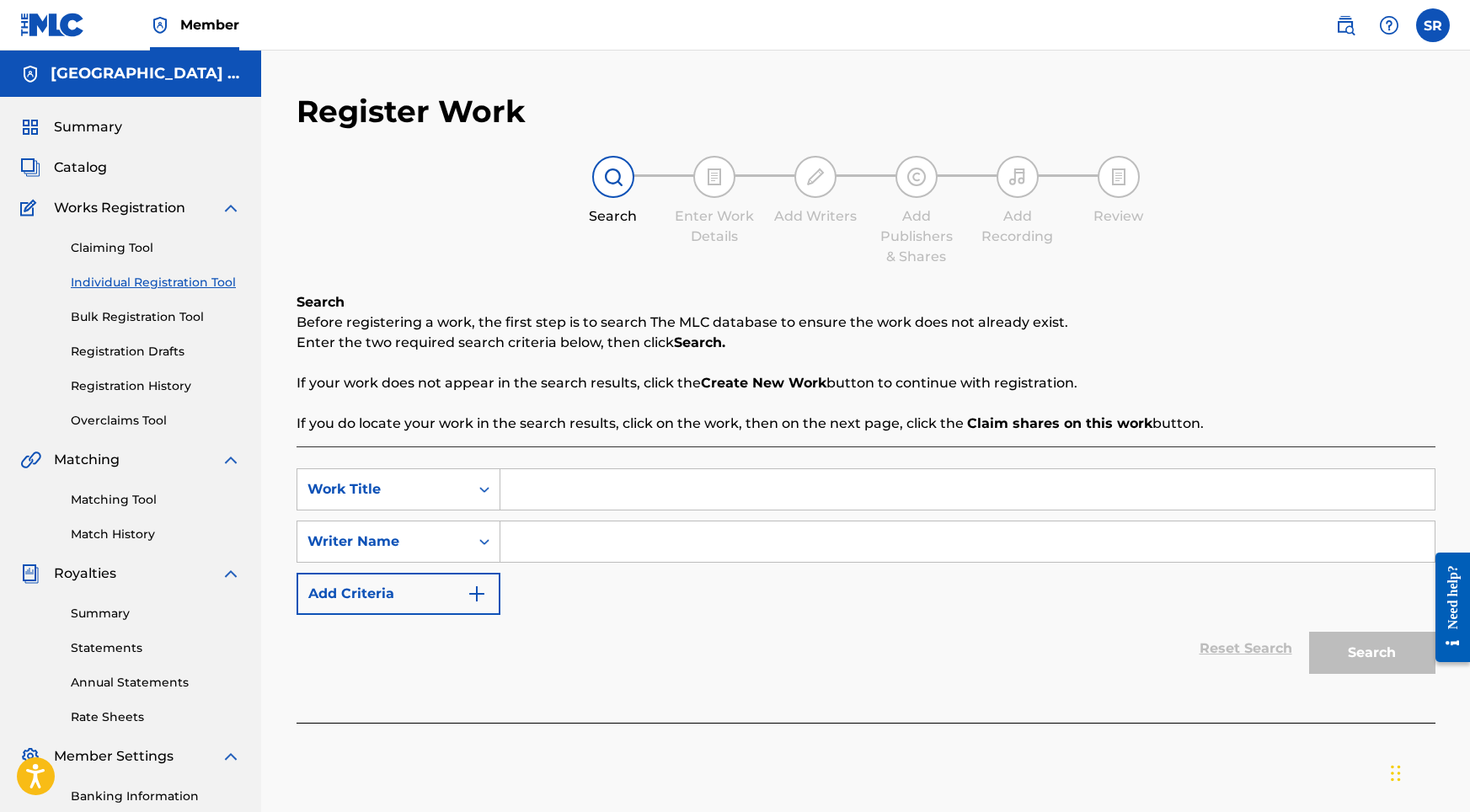
click at [646, 480] on input "Search Form" at bounding box center [967, 489] width 935 height 40
paste input "[PERSON_NAME]"
type input "[PERSON_NAME]"
click at [676, 545] on input "Search Form" at bounding box center [967, 541] width 935 height 40
paste input "[PERSON_NAME]"
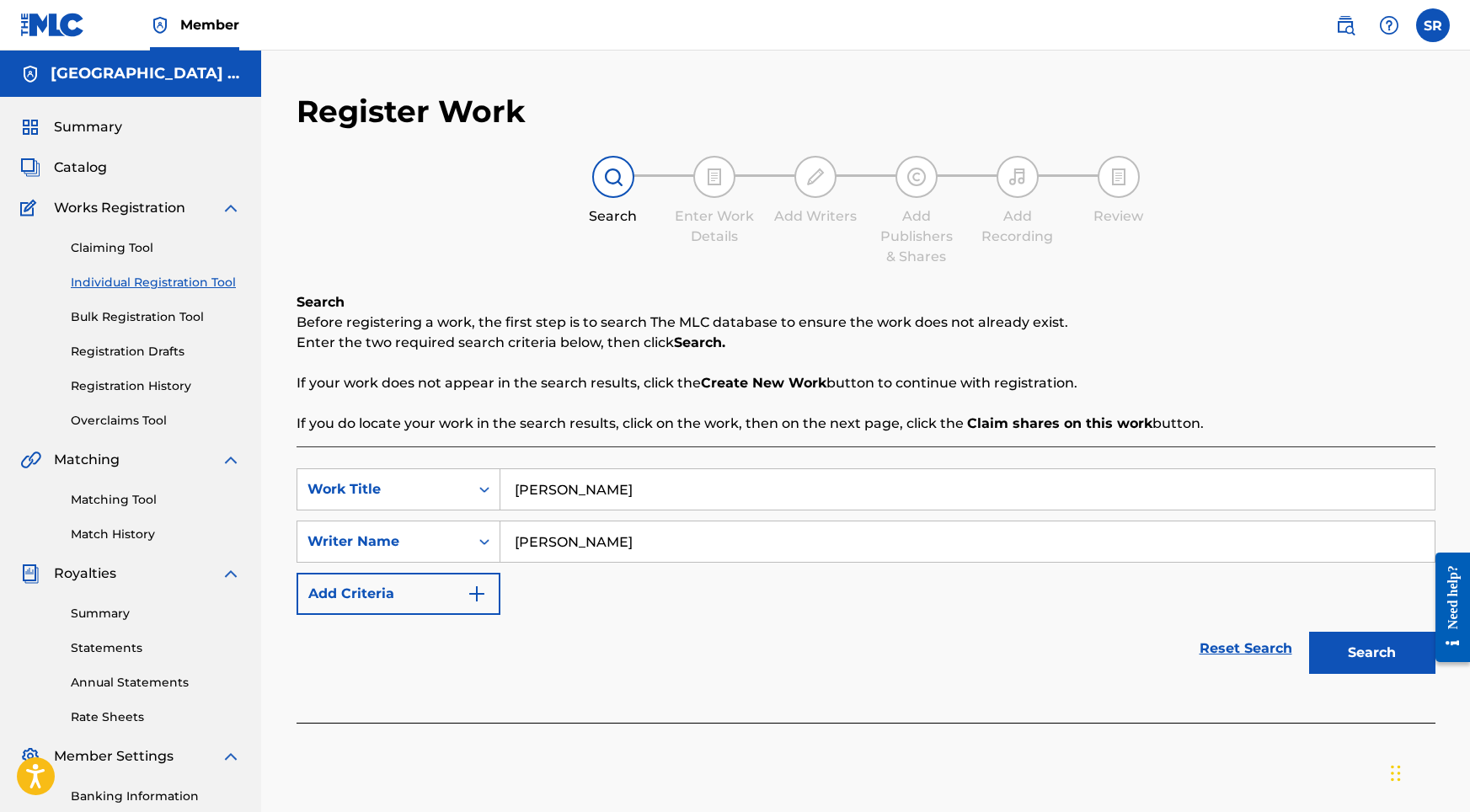
type input "[PERSON_NAME]"
click at [1339, 660] on button "Search" at bounding box center [1373, 652] width 127 height 42
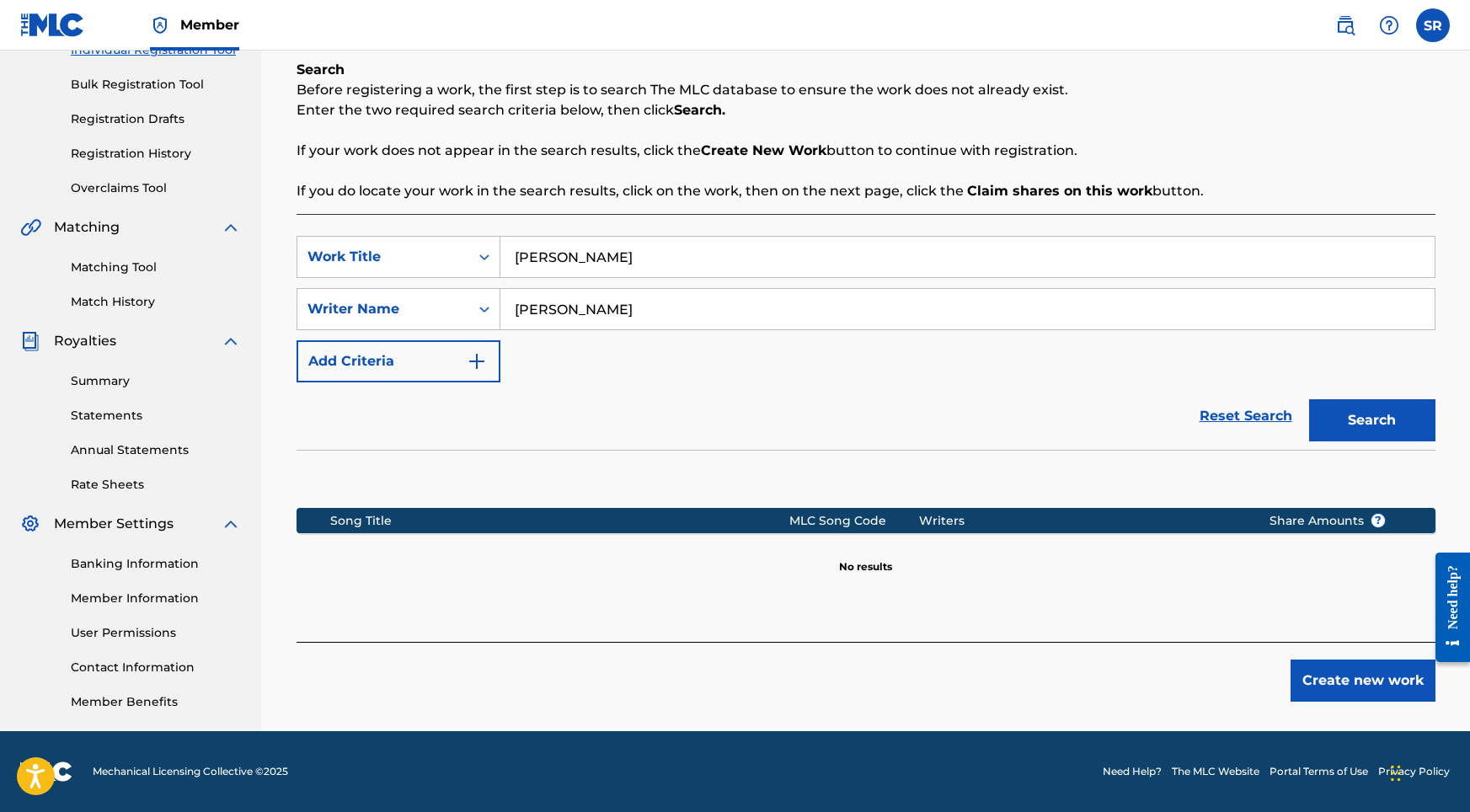
scroll to position [232, 0]
click at [1358, 682] on button "Create new work" at bounding box center [1362, 680] width 145 height 42
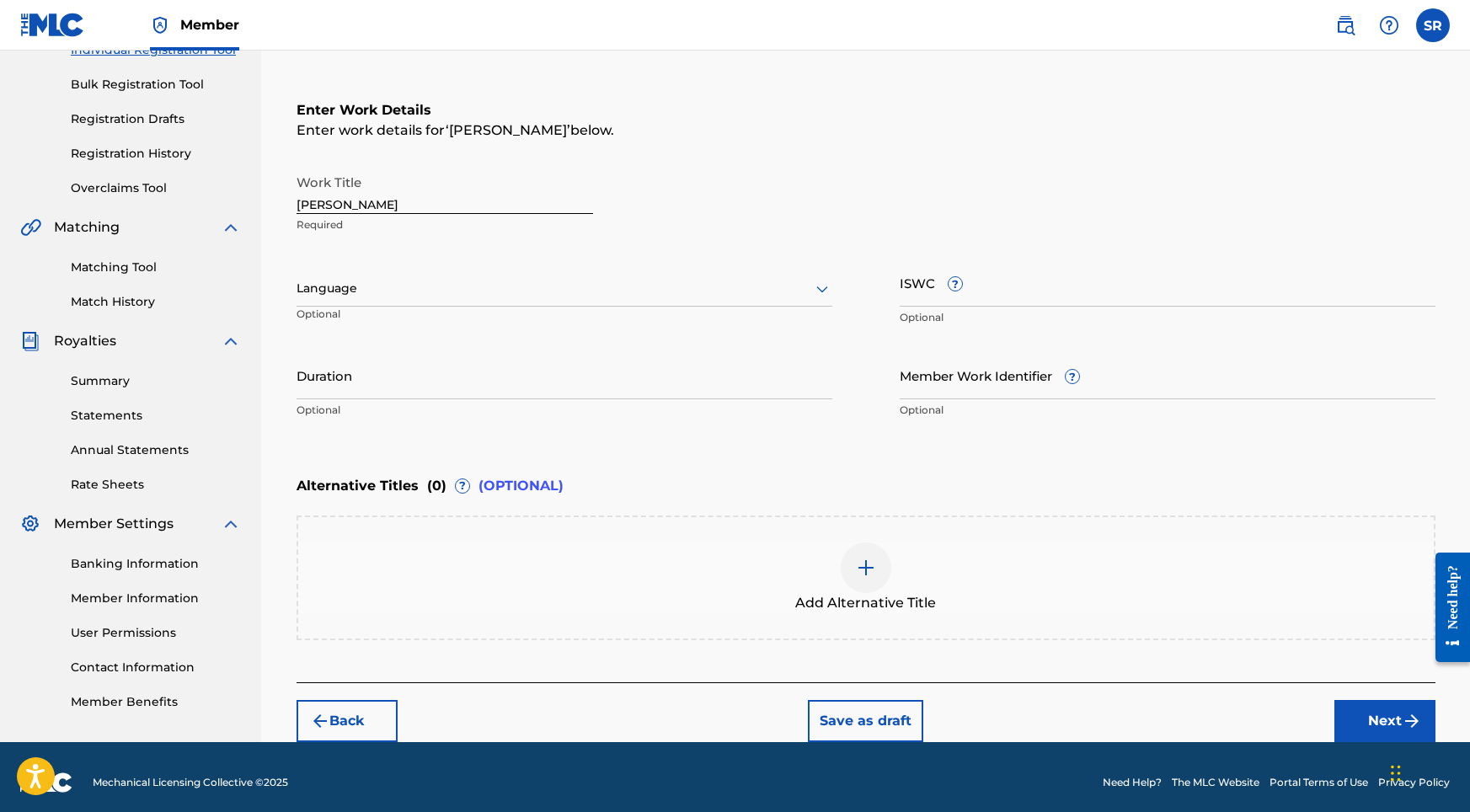
click at [593, 280] on div at bounding box center [564, 288] width 536 height 21
click at [434, 326] on div "English" at bounding box center [564, 326] width 534 height 38
click at [483, 371] on input "Duration" at bounding box center [564, 375] width 536 height 48
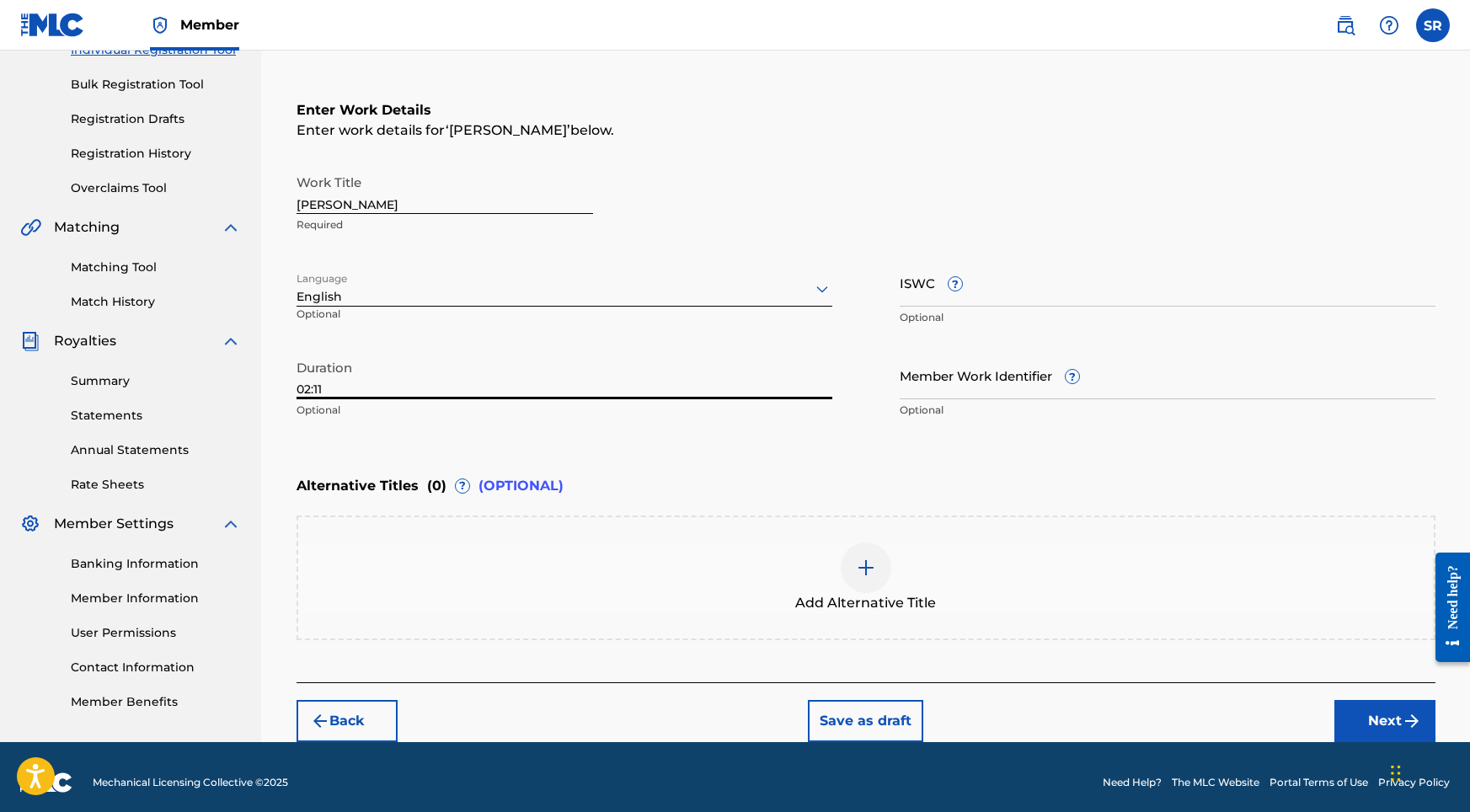
type input "02:11"
click at [869, 554] on div at bounding box center [865, 567] width 50 height 50
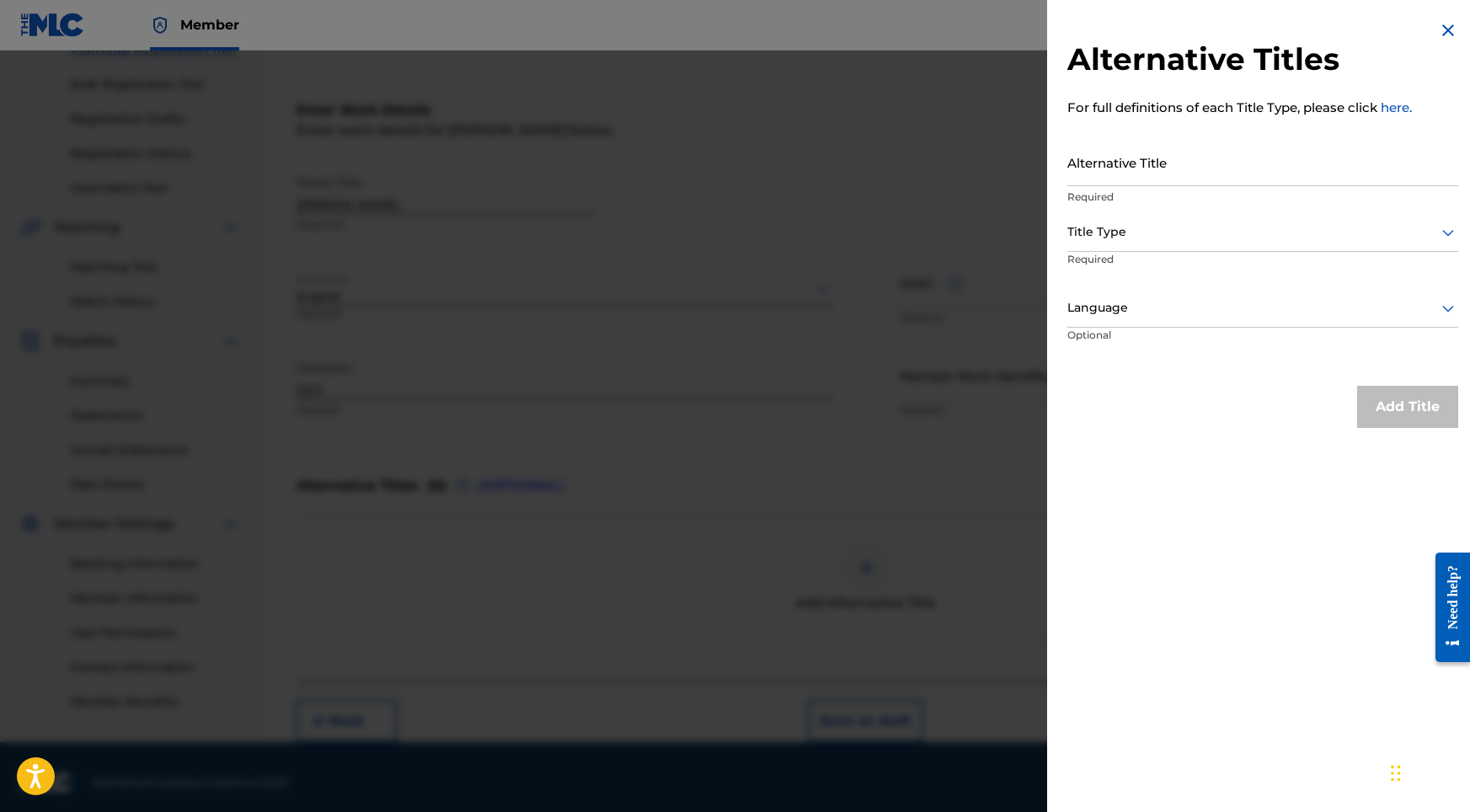
click at [1145, 151] on input "Alternative Title" at bounding box center [1262, 162] width 391 height 48
paste input "Hazel Hush"
type input "Hazel Hush"
click at [1114, 213] on div "Alternative Title Hazel Hush Required Title Type Required Language Optional" at bounding box center [1262, 252] width 391 height 227
click at [1104, 238] on div at bounding box center [1262, 232] width 391 height 21
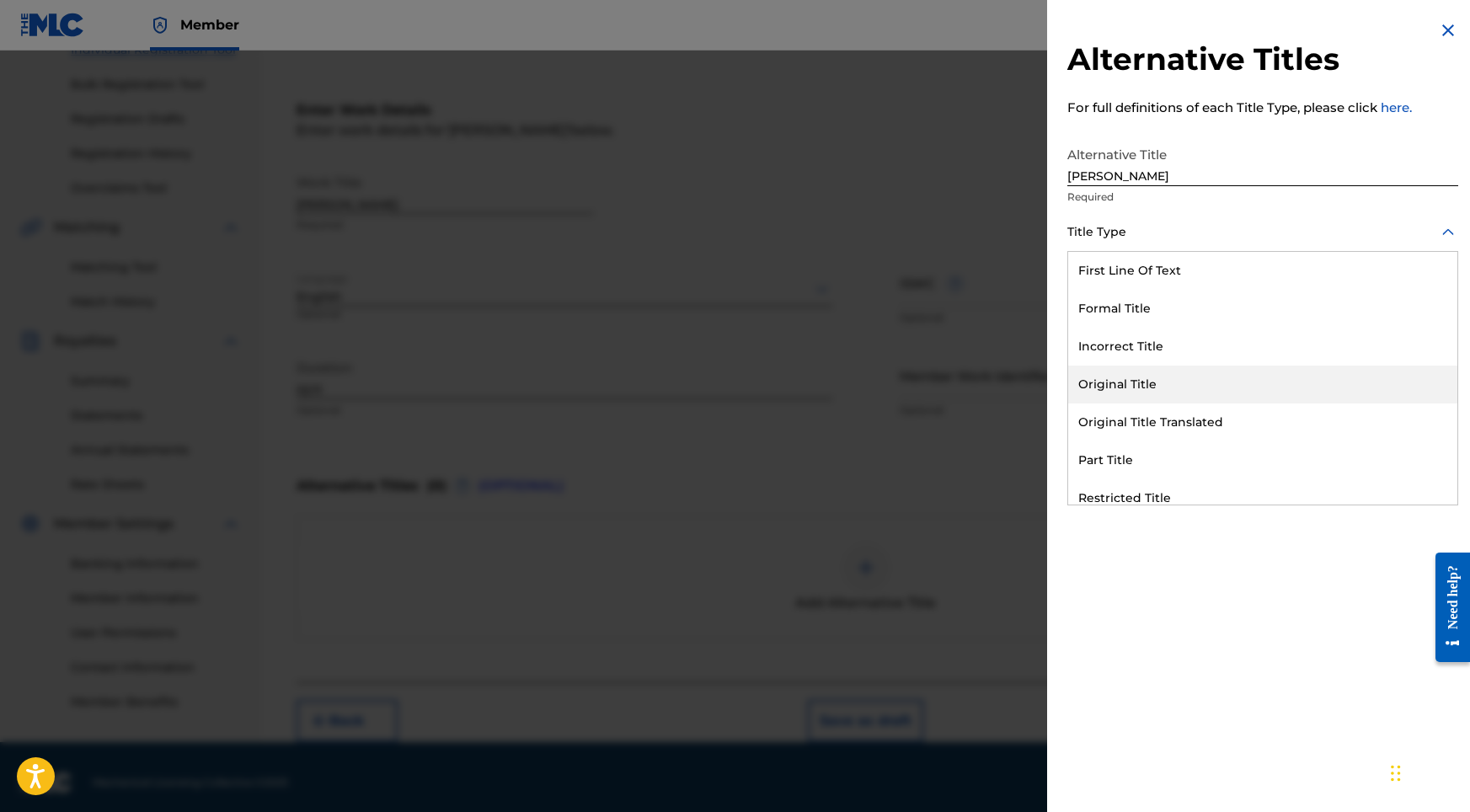
click at [1124, 391] on div "Original Title" at bounding box center [1262, 385] width 389 height 38
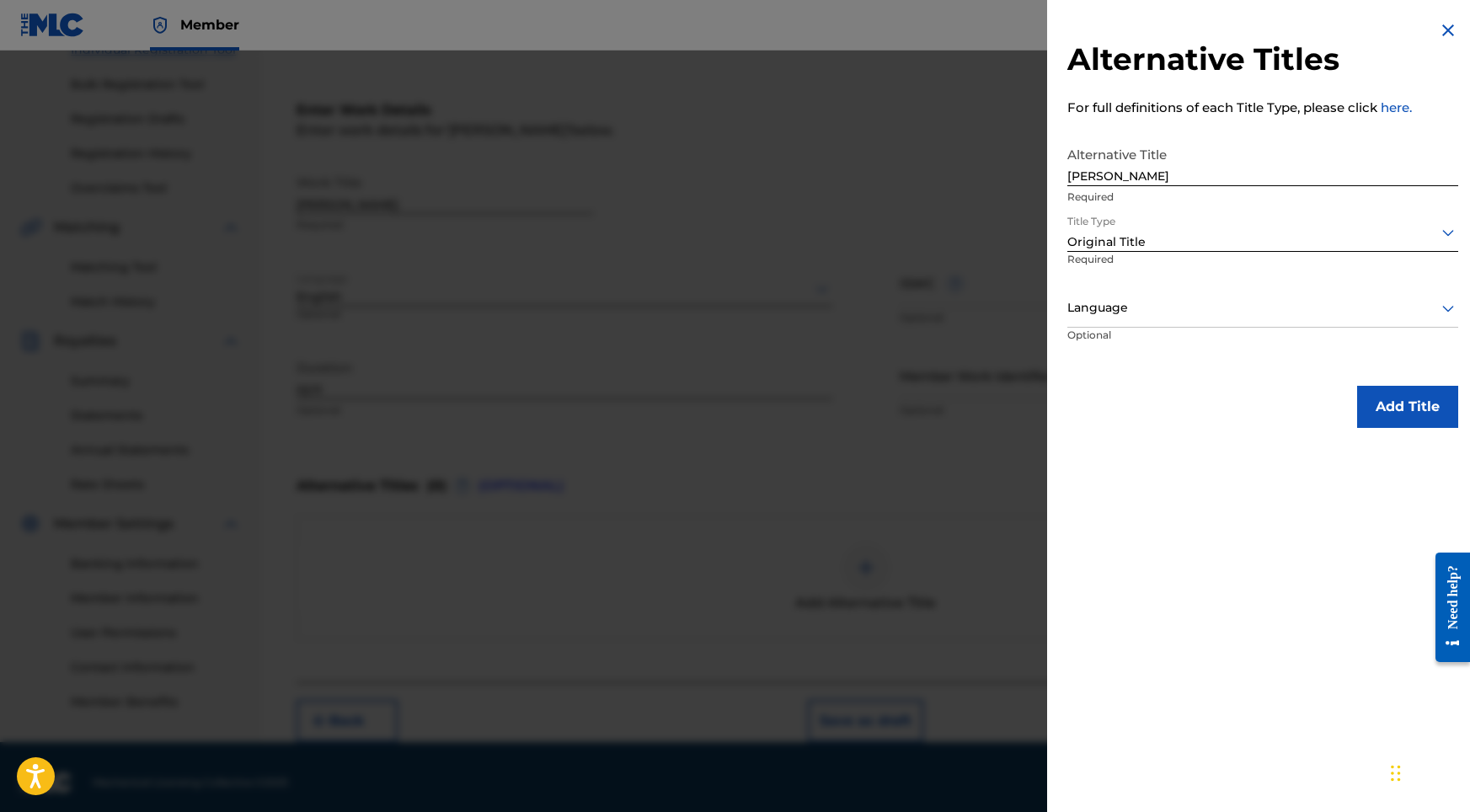
click at [1142, 320] on div "Language" at bounding box center [1262, 309] width 391 height 38
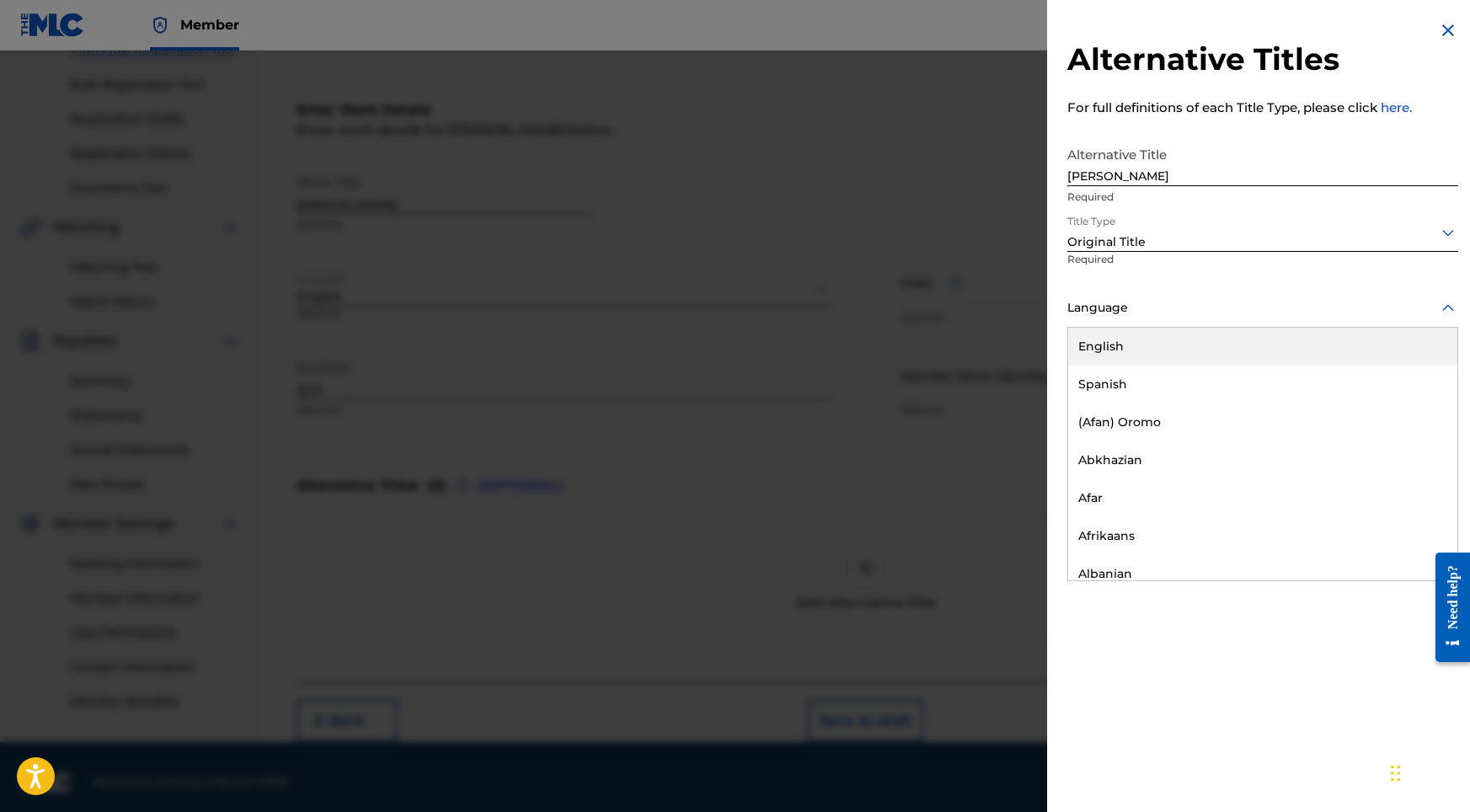
click at [1133, 362] on div "English" at bounding box center [1262, 346] width 389 height 38
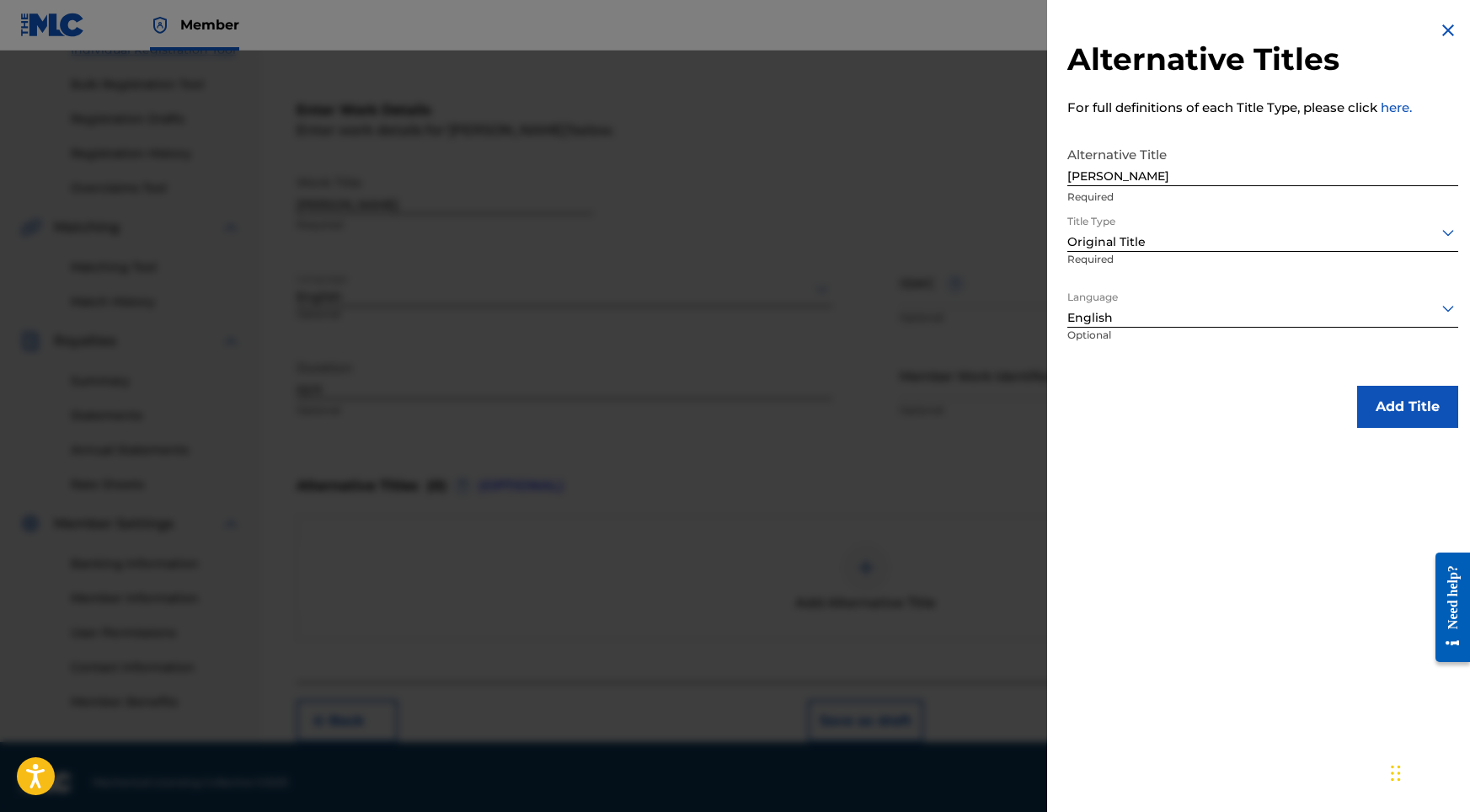
click at [1452, 413] on div "Alternative Titles For full definitions of each Title Type, please click here. …" at bounding box center [1263, 224] width 431 height 448
click at [1420, 411] on button "Add Title" at bounding box center [1408, 406] width 101 height 42
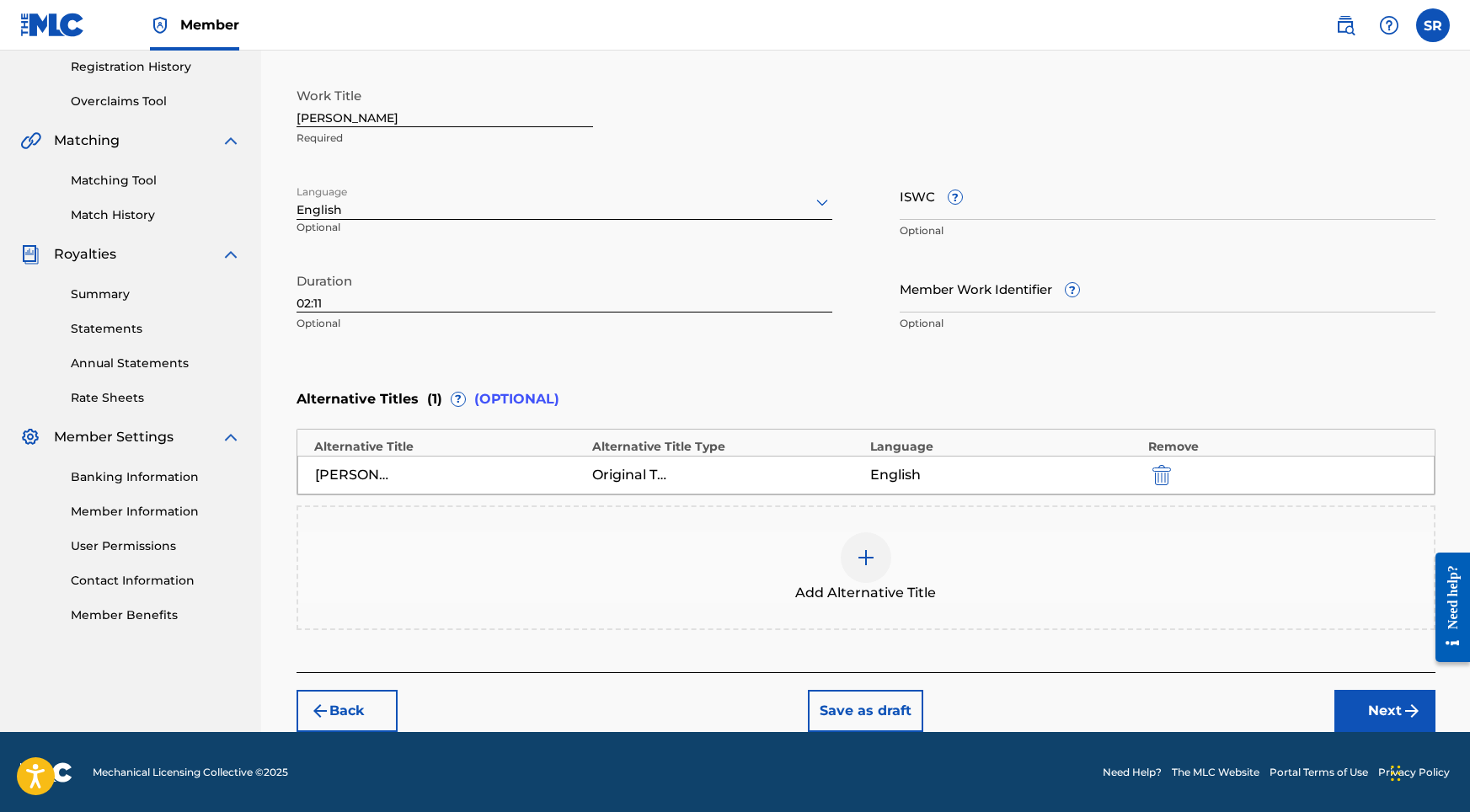
click at [1355, 703] on button "Next" at bounding box center [1384, 710] width 101 height 42
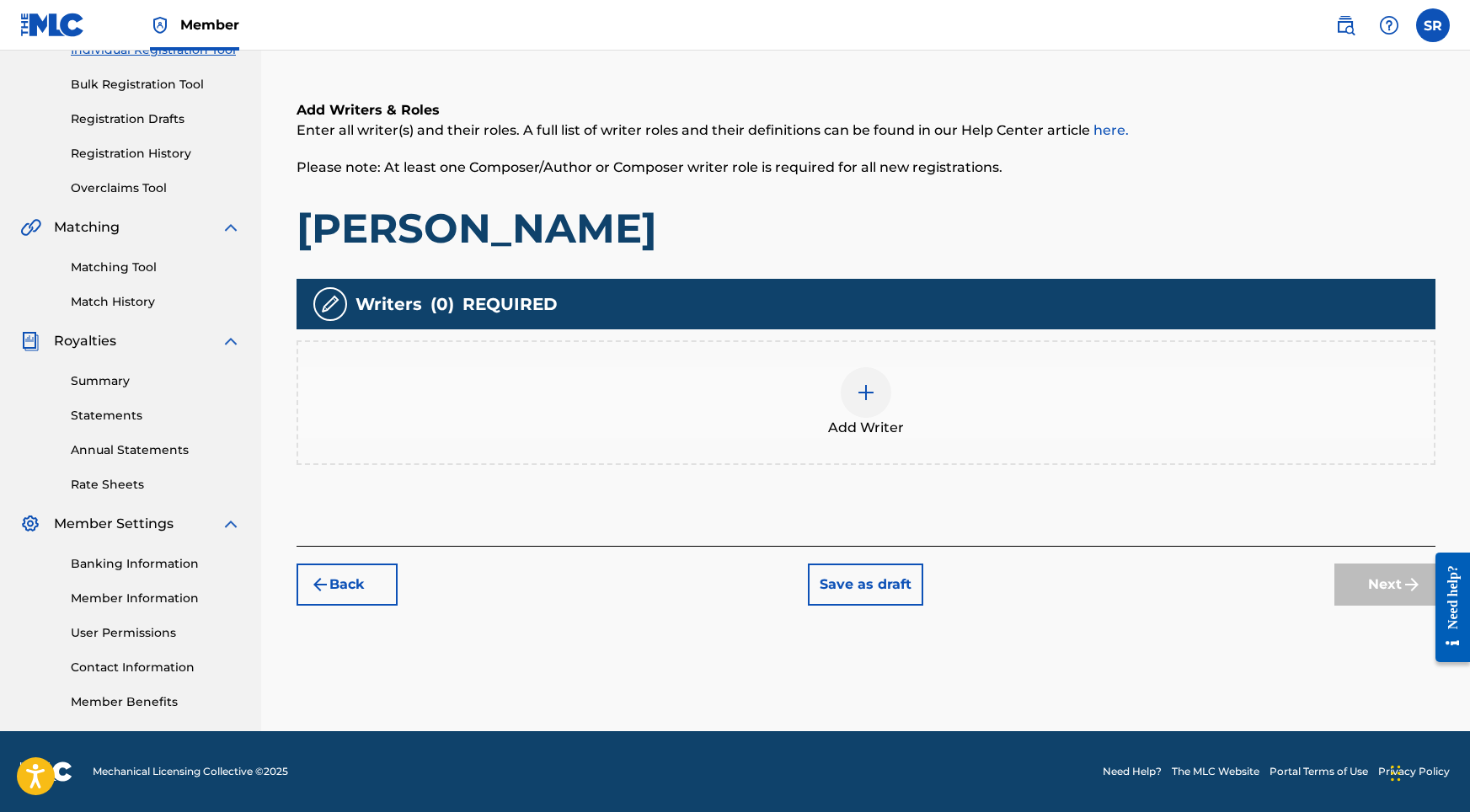
click at [903, 391] on div "Add Writer" at bounding box center [866, 403] width 1136 height 71
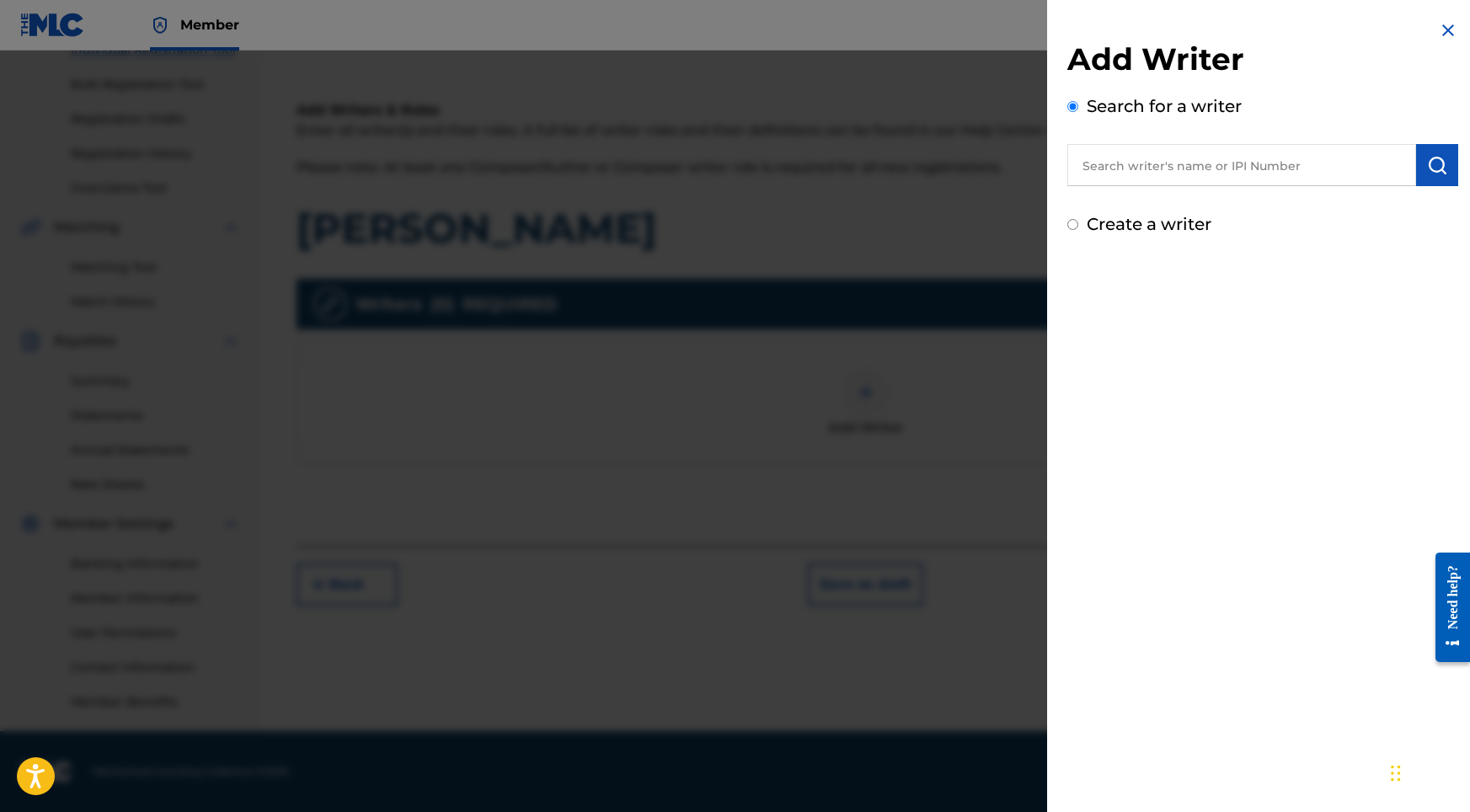
click at [1243, 168] on input "text" at bounding box center [1242, 164] width 349 height 42
paste input "[PERSON_NAME]"
type input "[PERSON_NAME]"
click at [1427, 168] on img "submit" at bounding box center [1438, 165] width 21 height 21
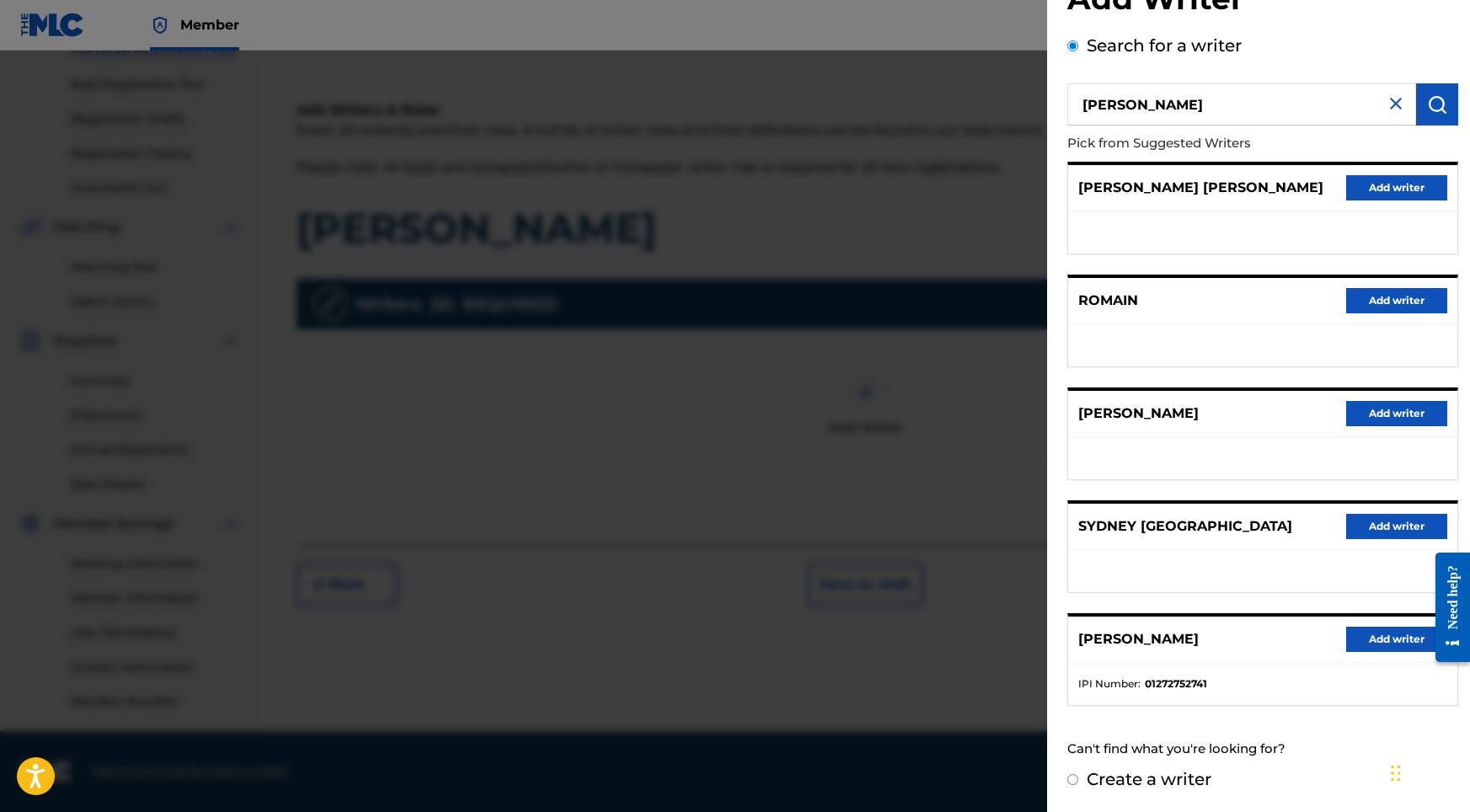
scroll to position [75, 0]
click at [1365, 652] on div "[PERSON_NAME] Add writer" at bounding box center [1262, 639] width 389 height 46
click at [1365, 644] on button "Add writer" at bounding box center [1396, 639] width 101 height 26
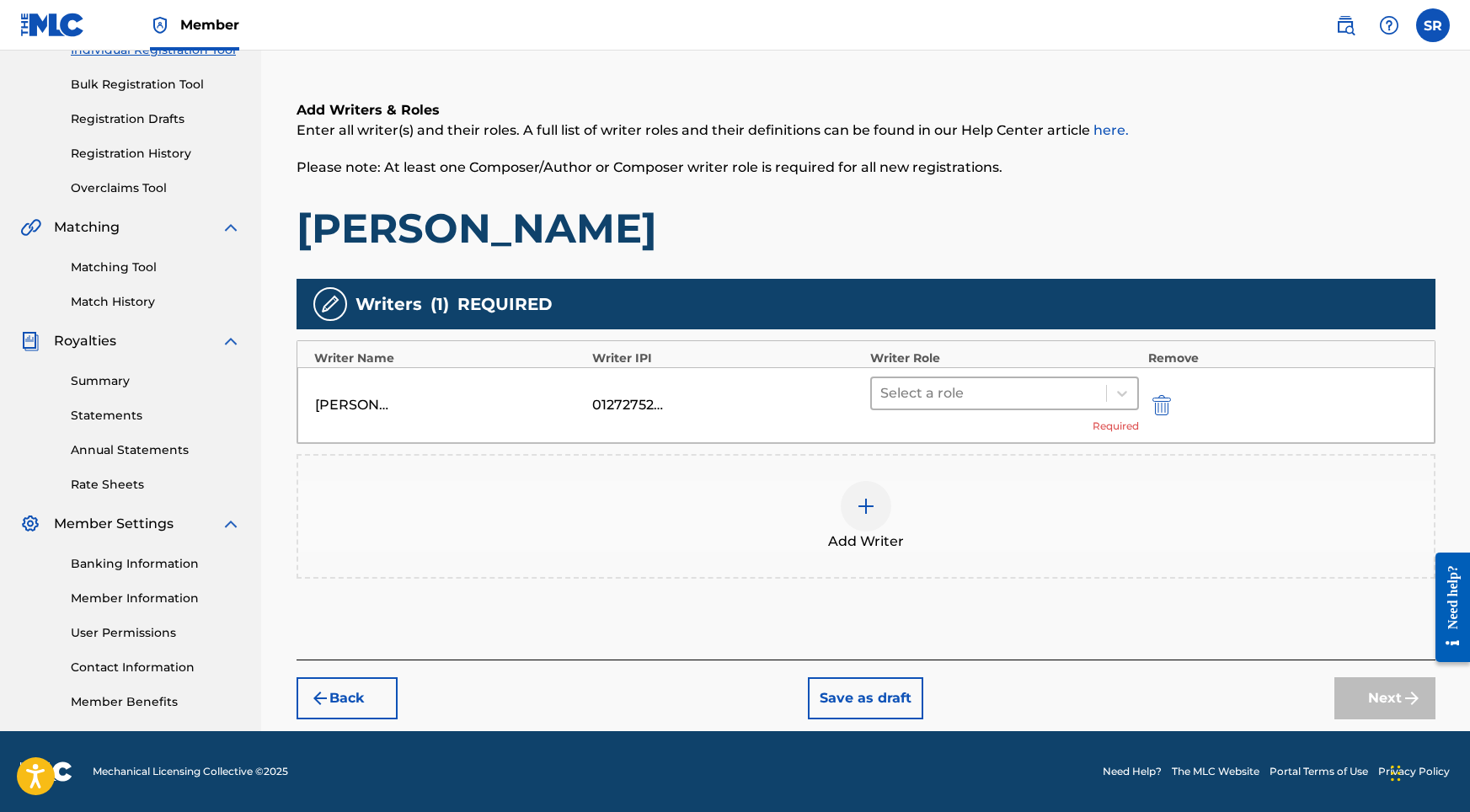
click at [1002, 391] on div at bounding box center [989, 393] width 218 height 24
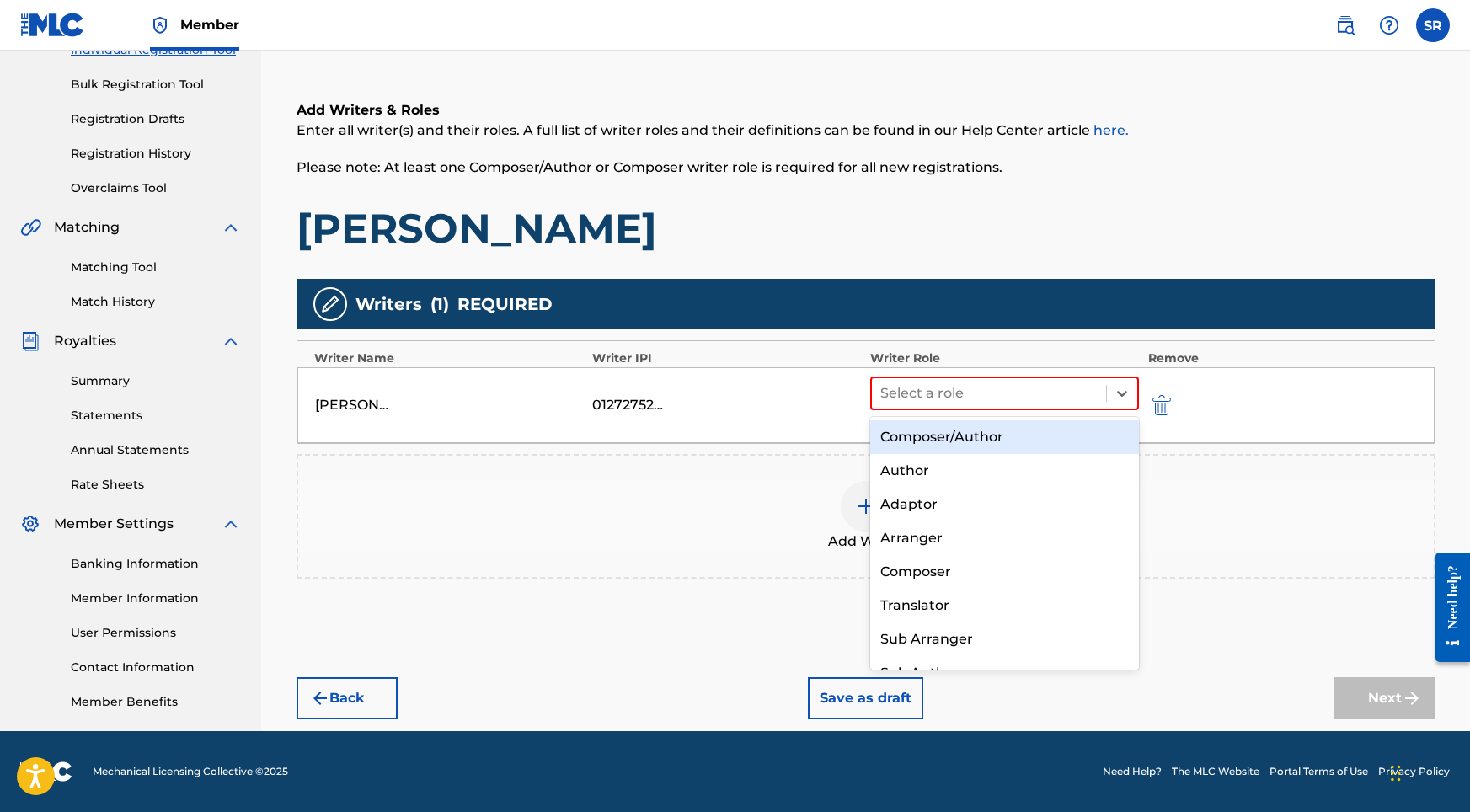
click at [920, 443] on div "Composer/Author" at bounding box center [1005, 437] width 269 height 33
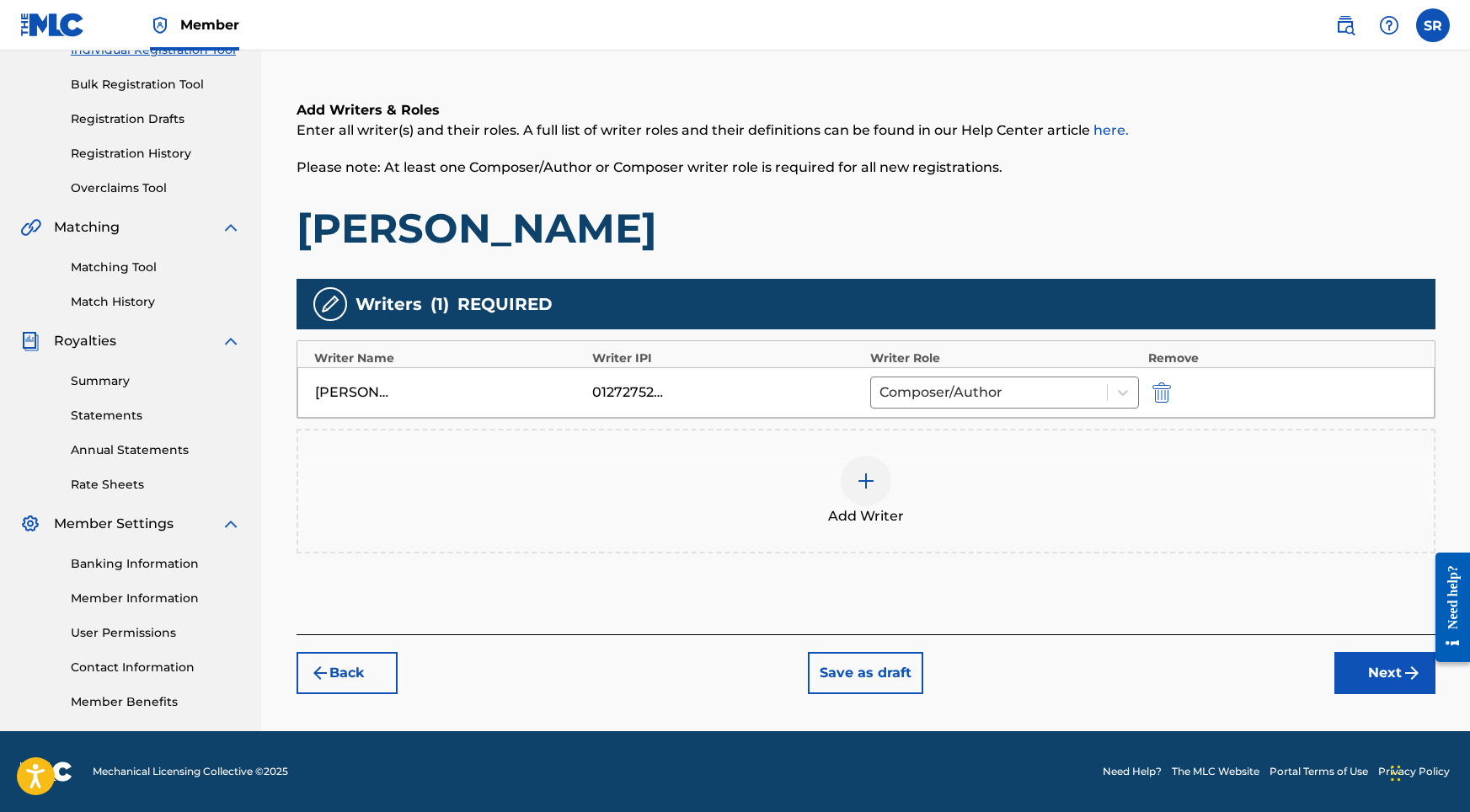
click at [1386, 679] on button "Next" at bounding box center [1384, 672] width 101 height 42
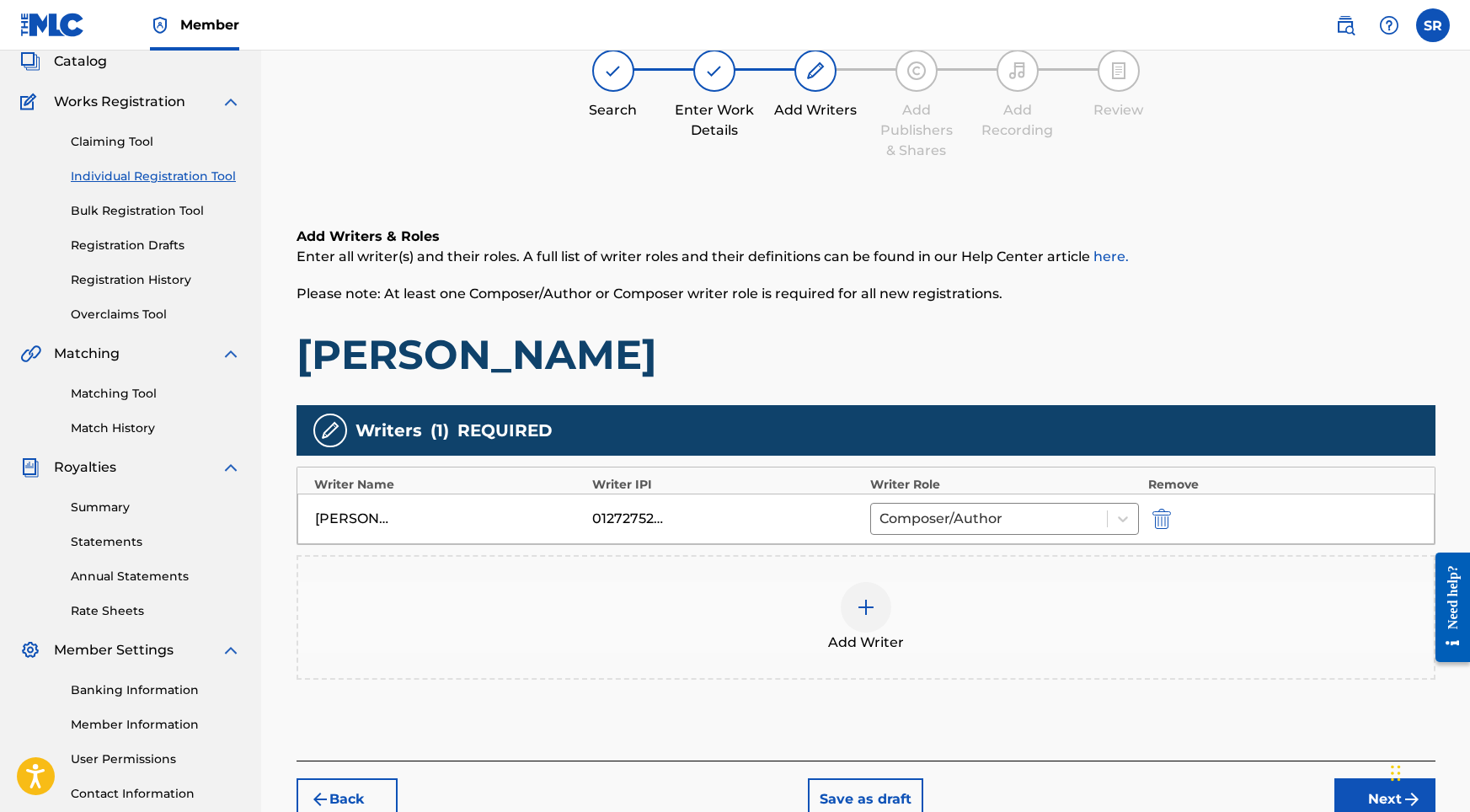
scroll to position [76, 0]
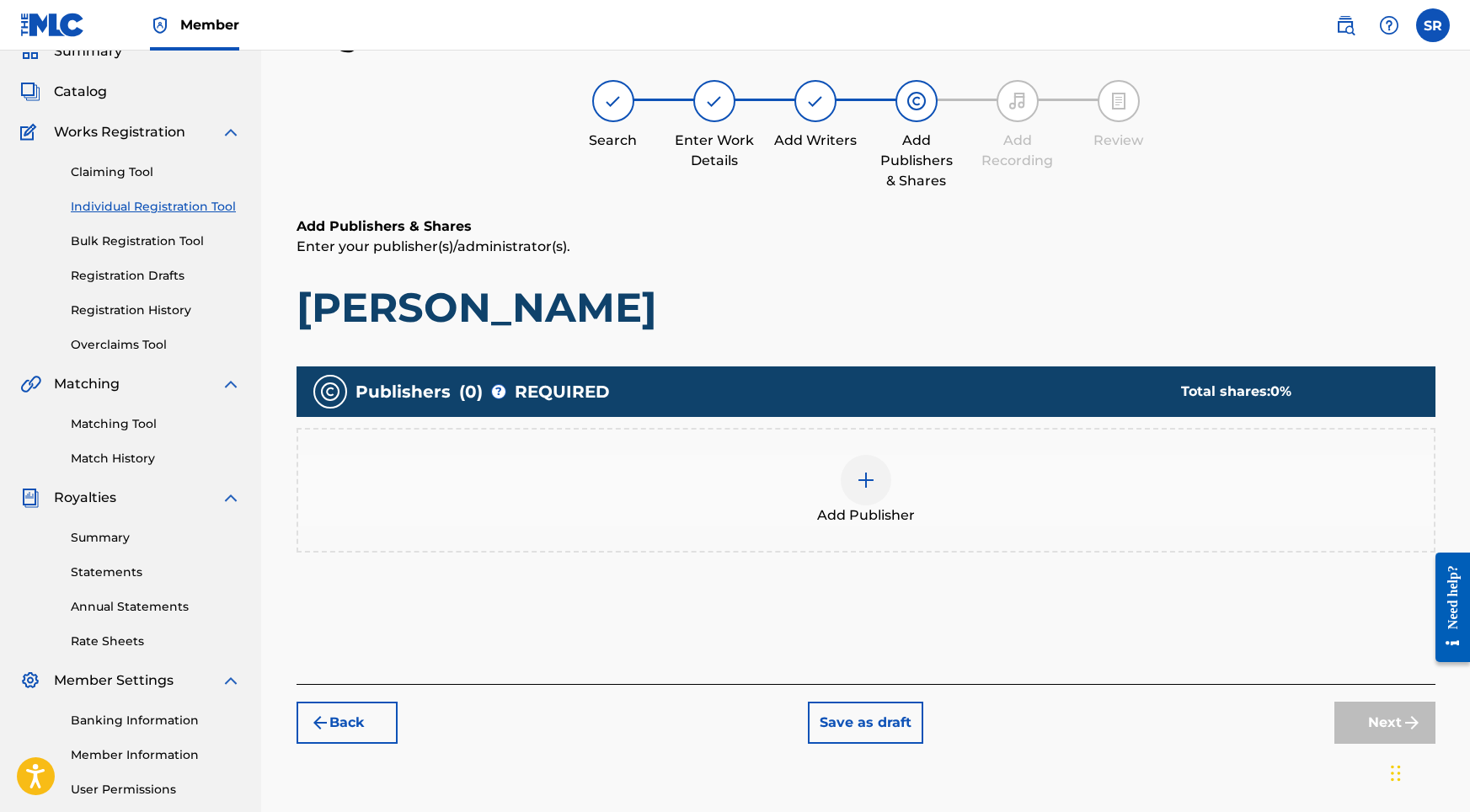
click at [871, 488] on img at bounding box center [866, 480] width 21 height 21
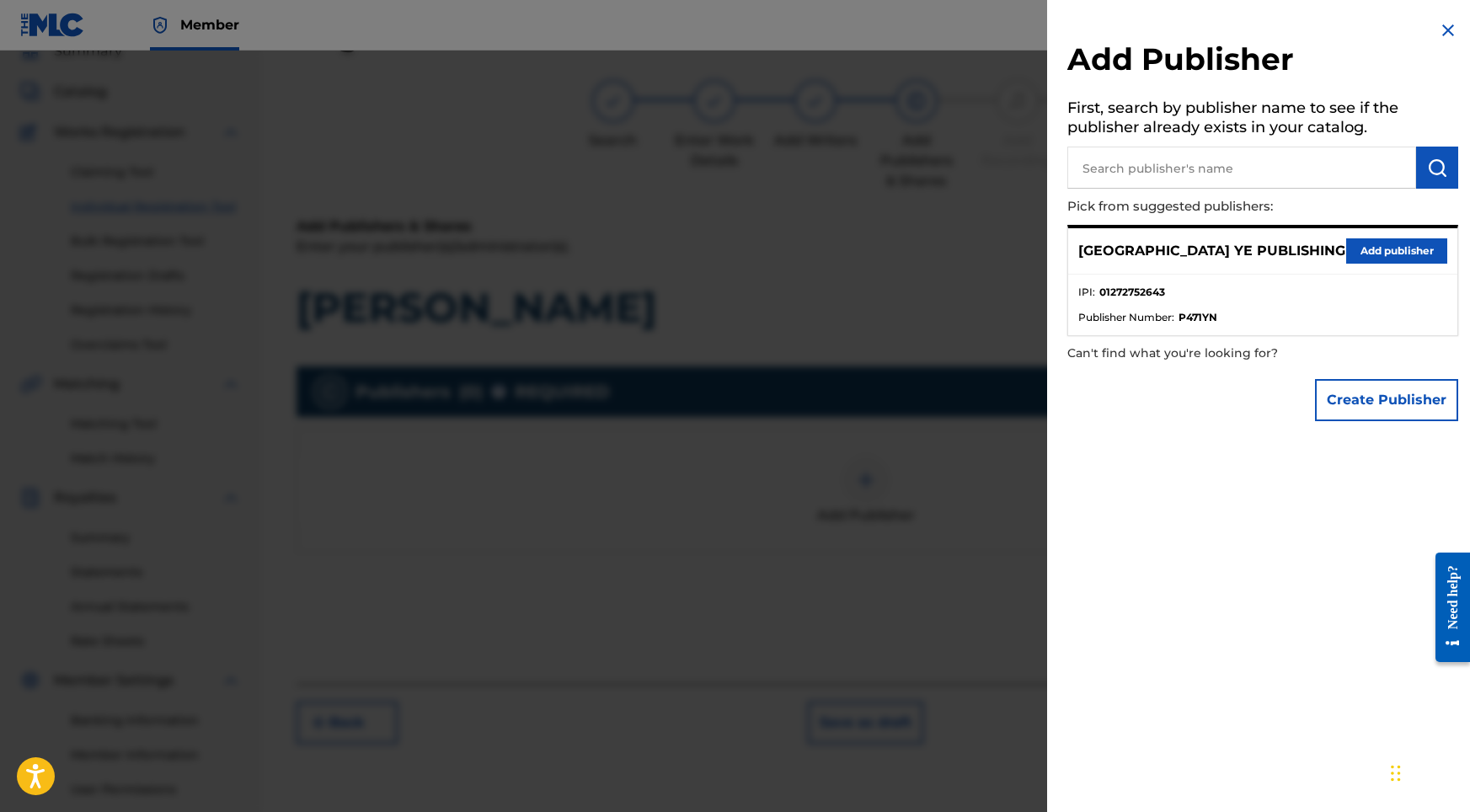
click at [1361, 257] on button "Add publisher" at bounding box center [1396, 251] width 101 height 26
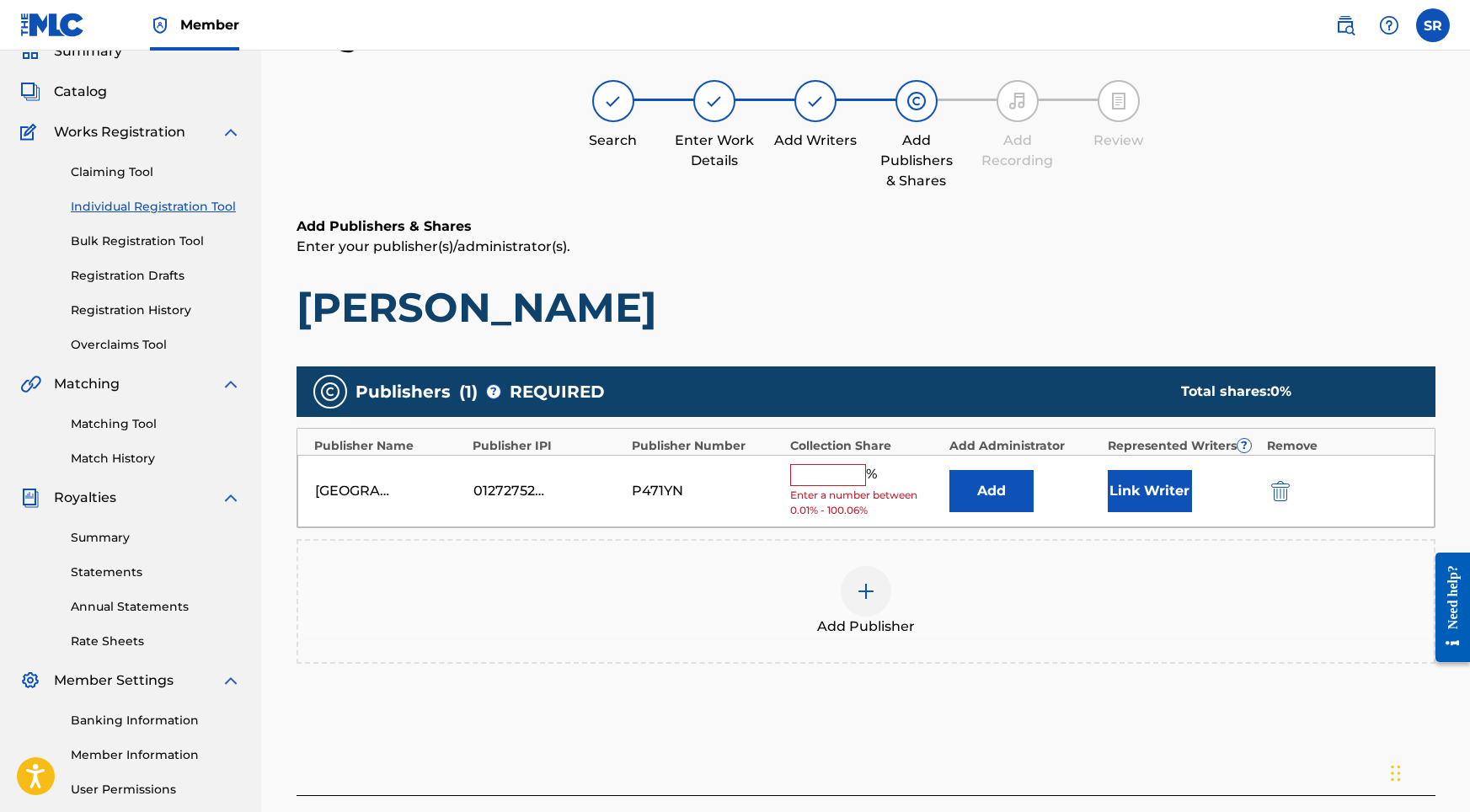
click at [843, 471] on input "text" at bounding box center [828, 475] width 76 height 22
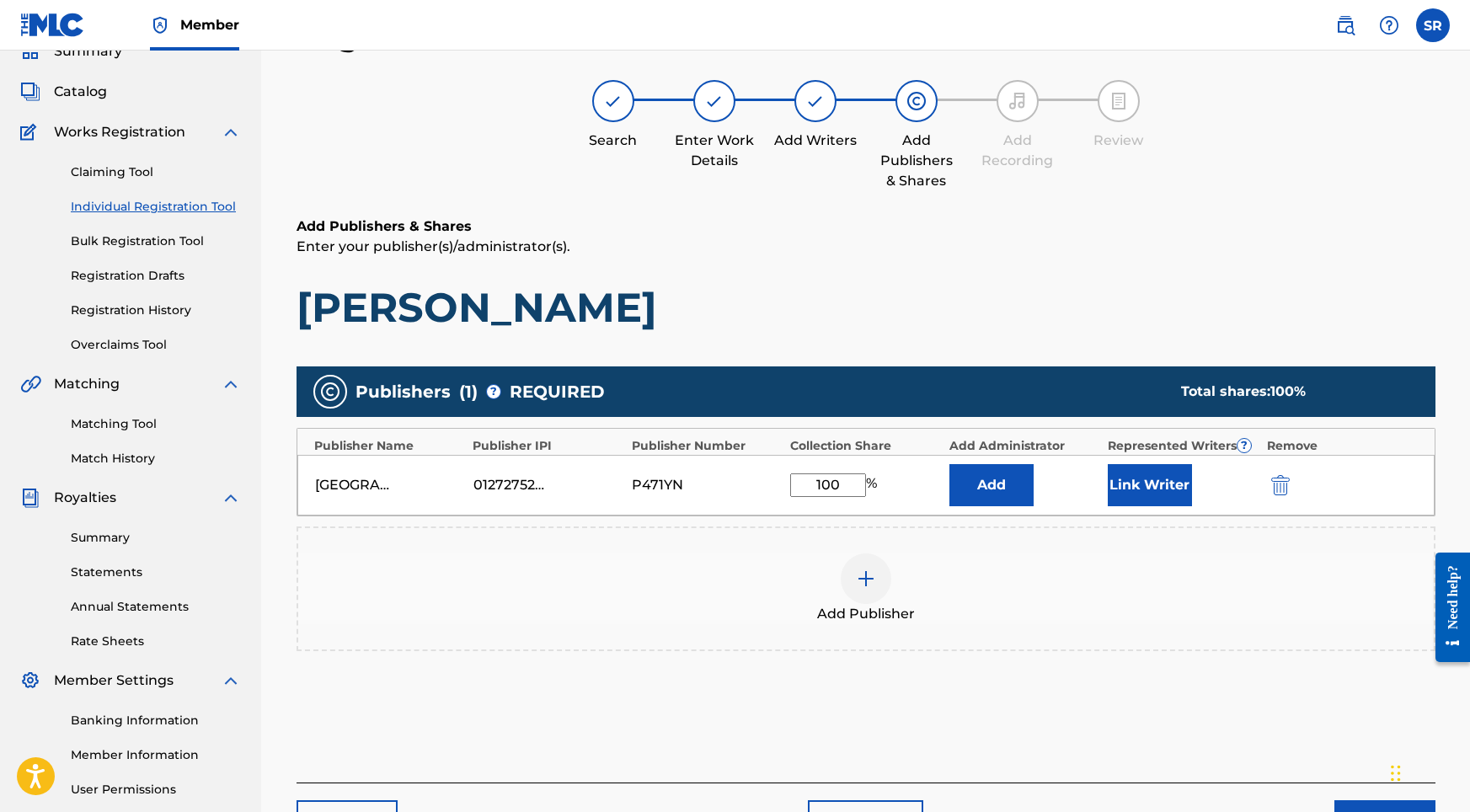
type input "100"
click at [1121, 481] on button "Link Writer" at bounding box center [1149, 485] width 85 height 42
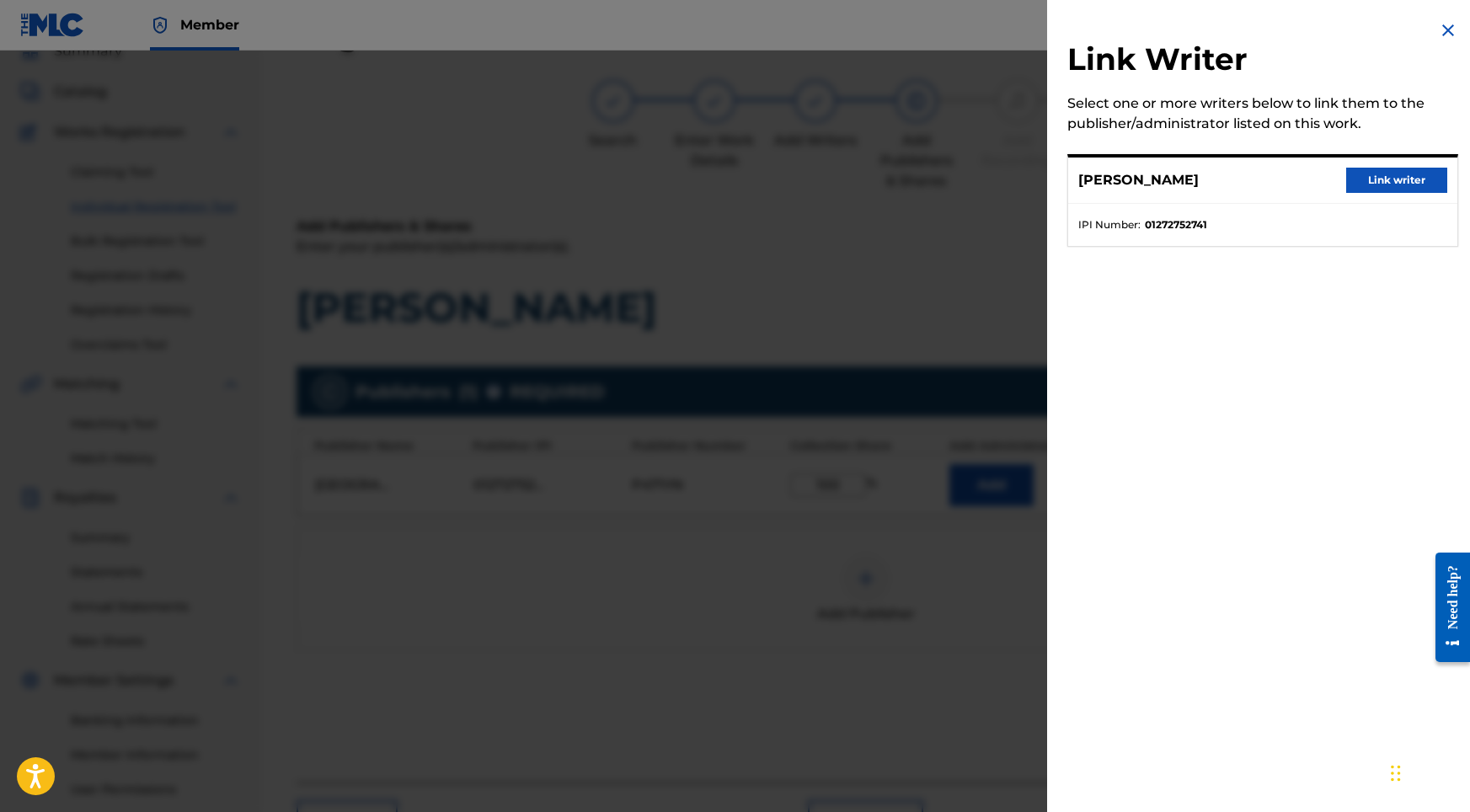
scroll to position [78, 0]
click at [1372, 182] on button "Link writer" at bounding box center [1396, 180] width 101 height 26
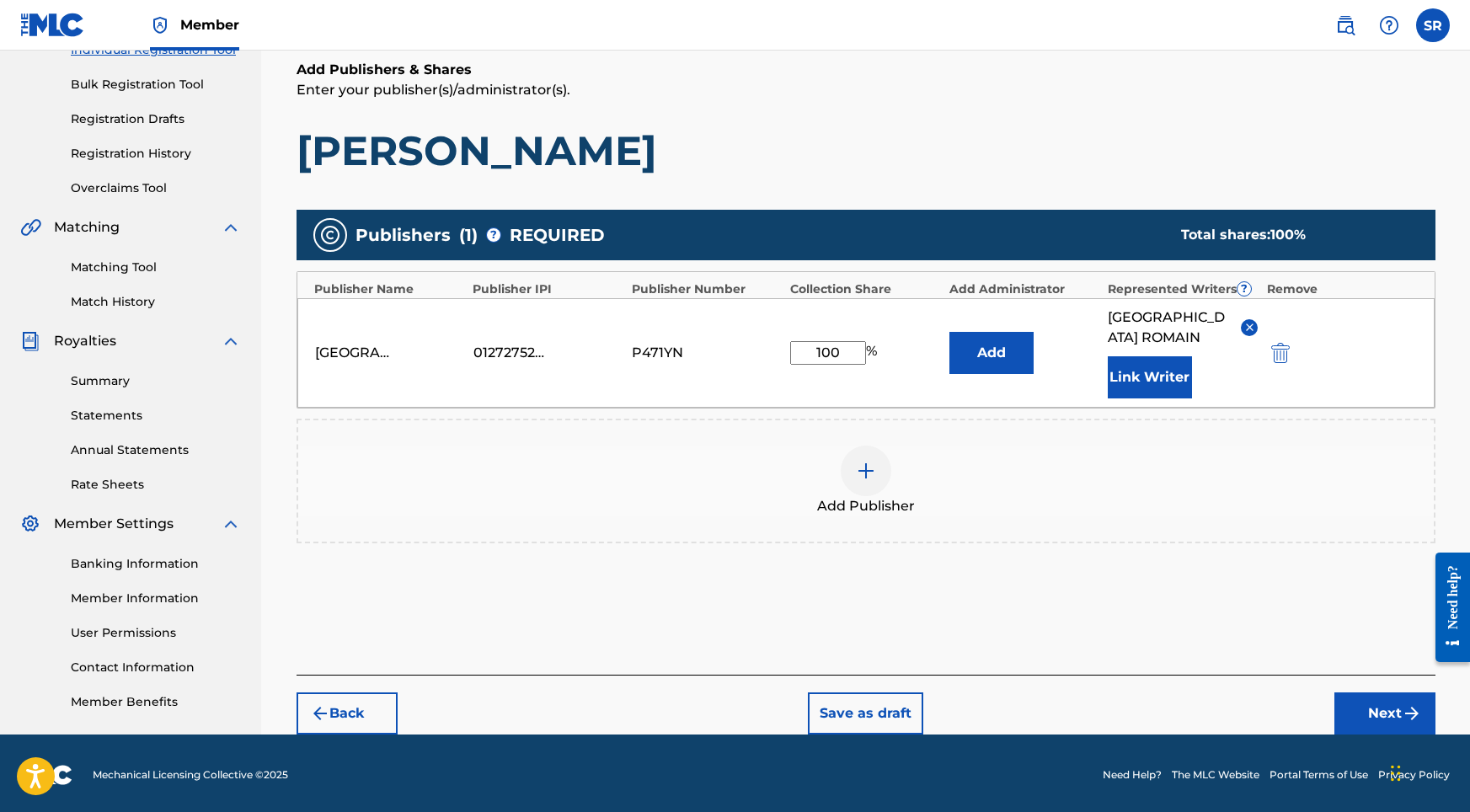
click at [1391, 700] on button "Next" at bounding box center [1384, 713] width 101 height 42
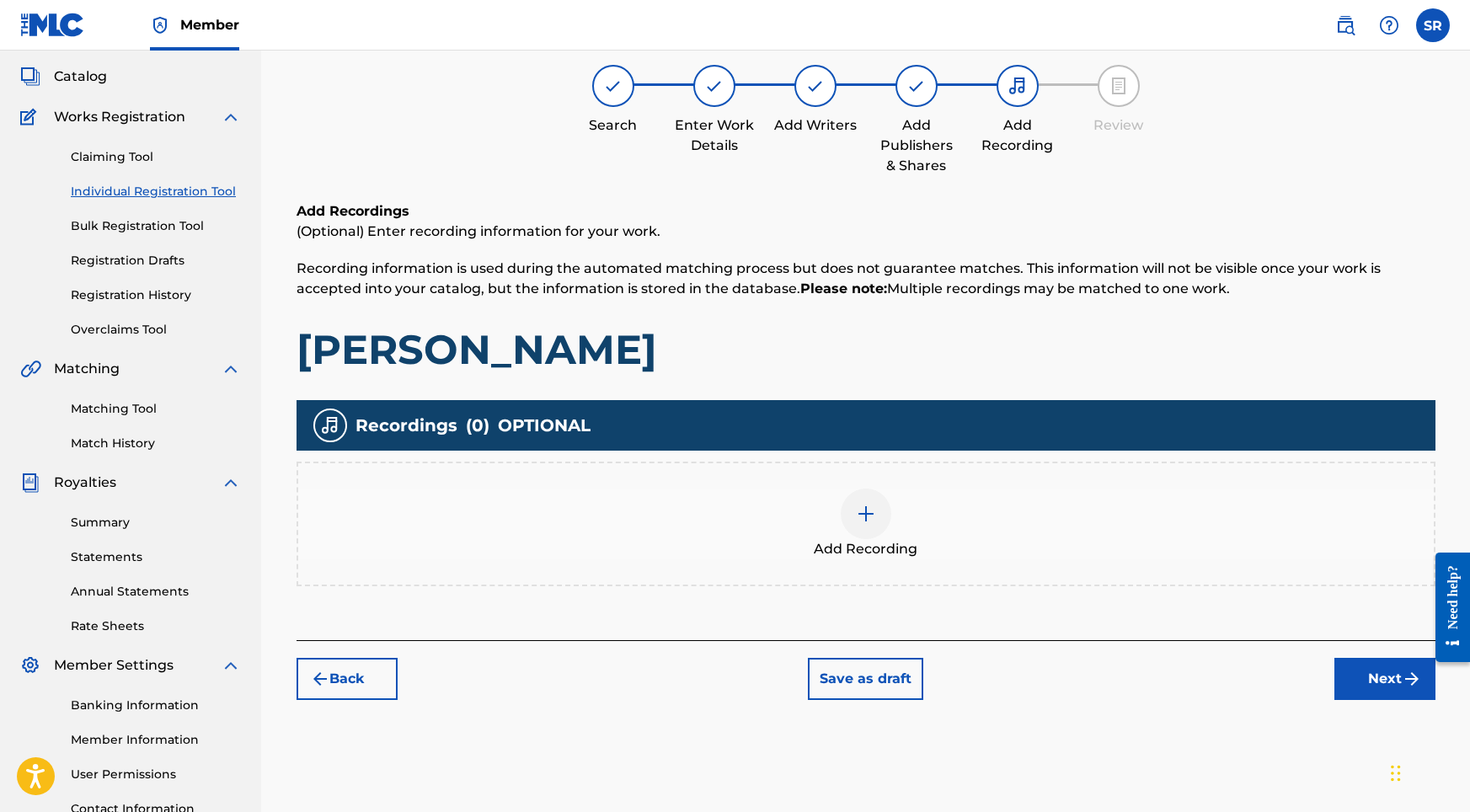
scroll to position [76, 0]
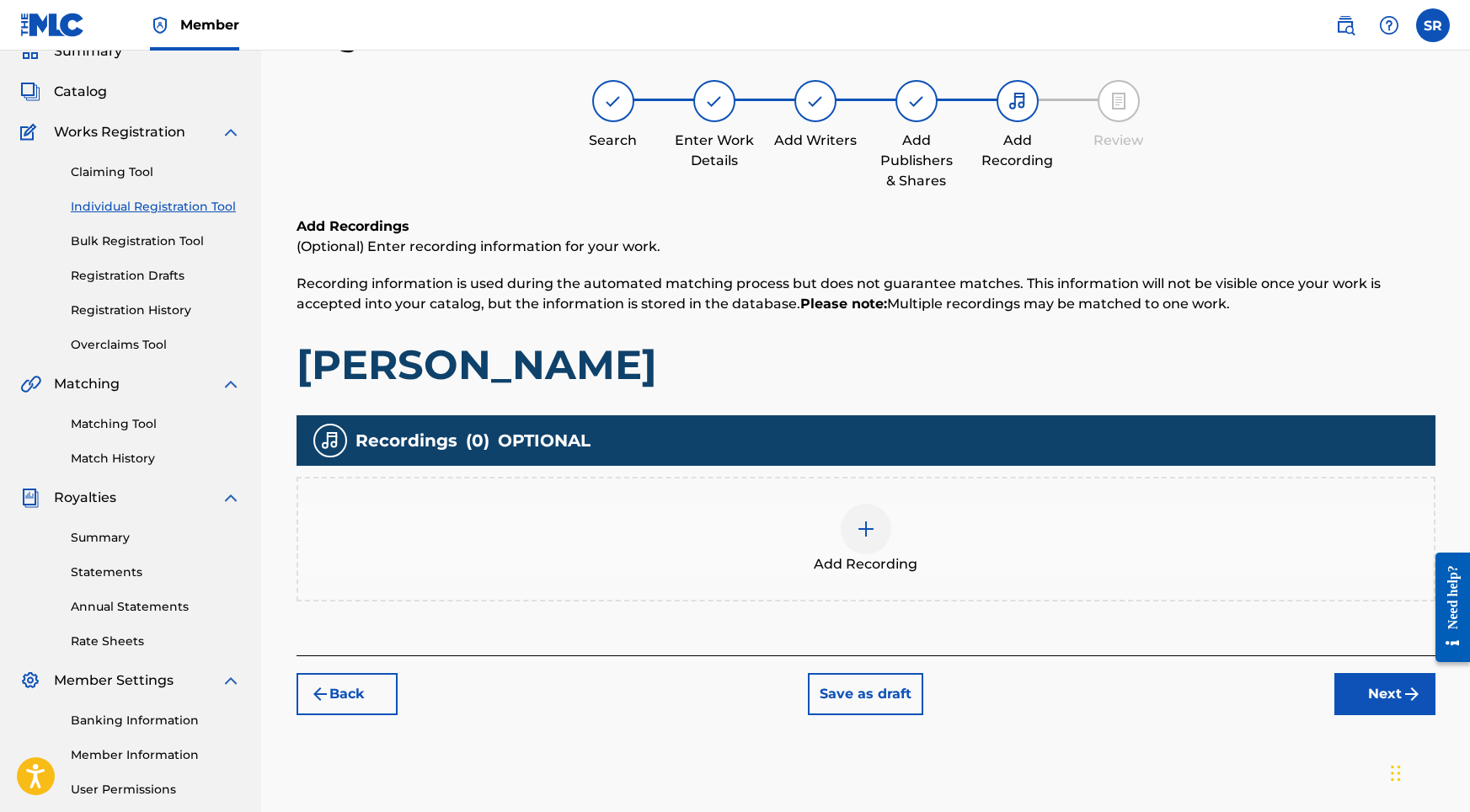
click at [868, 528] on img at bounding box center [866, 529] width 21 height 21
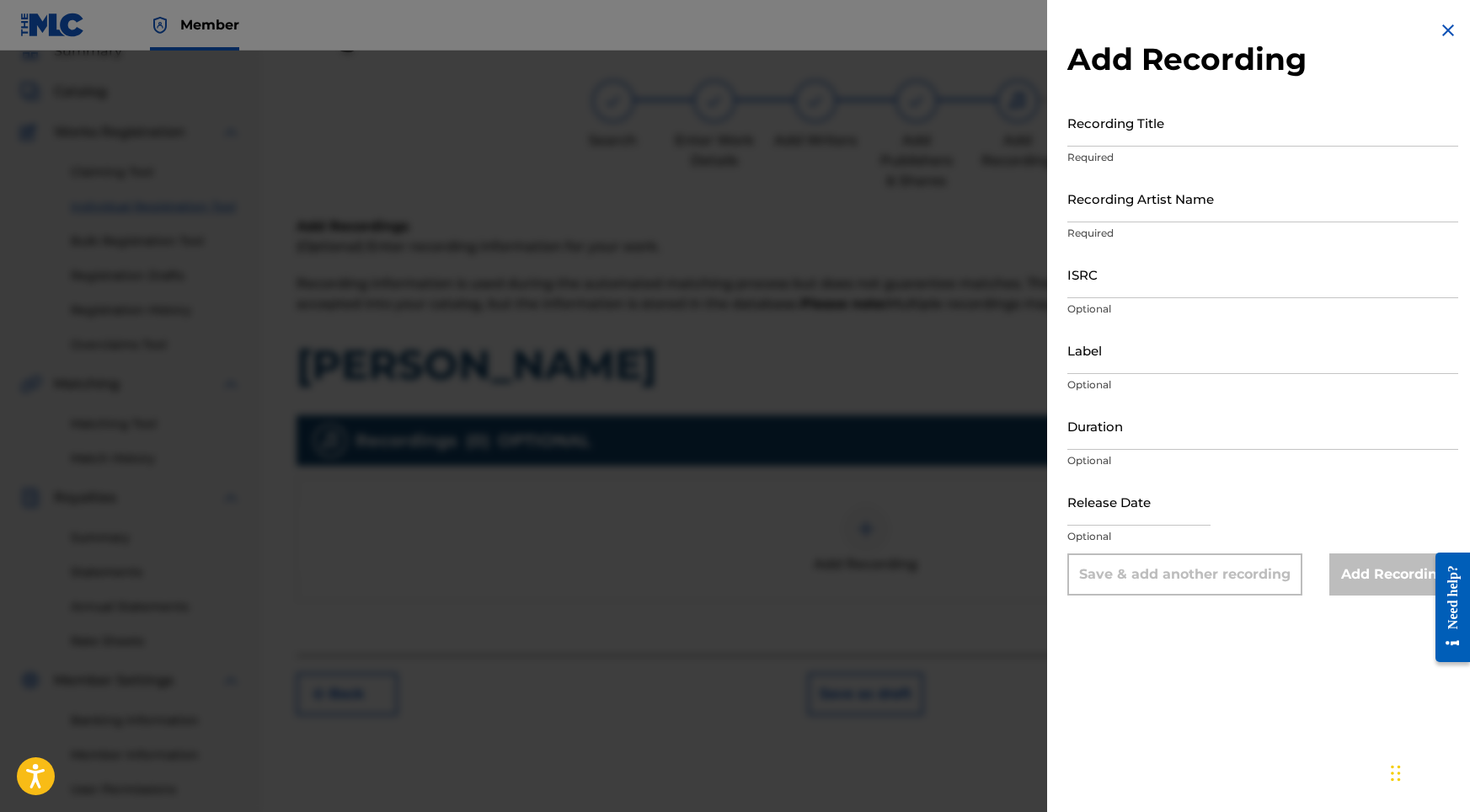
click at [1110, 131] on input "Recording Title" at bounding box center [1262, 122] width 391 height 48
paste input "Hazel Hush"
type input "Hazel Hush"
click at [1112, 185] on input "Recording Artist Name" at bounding box center [1262, 198] width 391 height 48
paste input "Sonic Atmos"
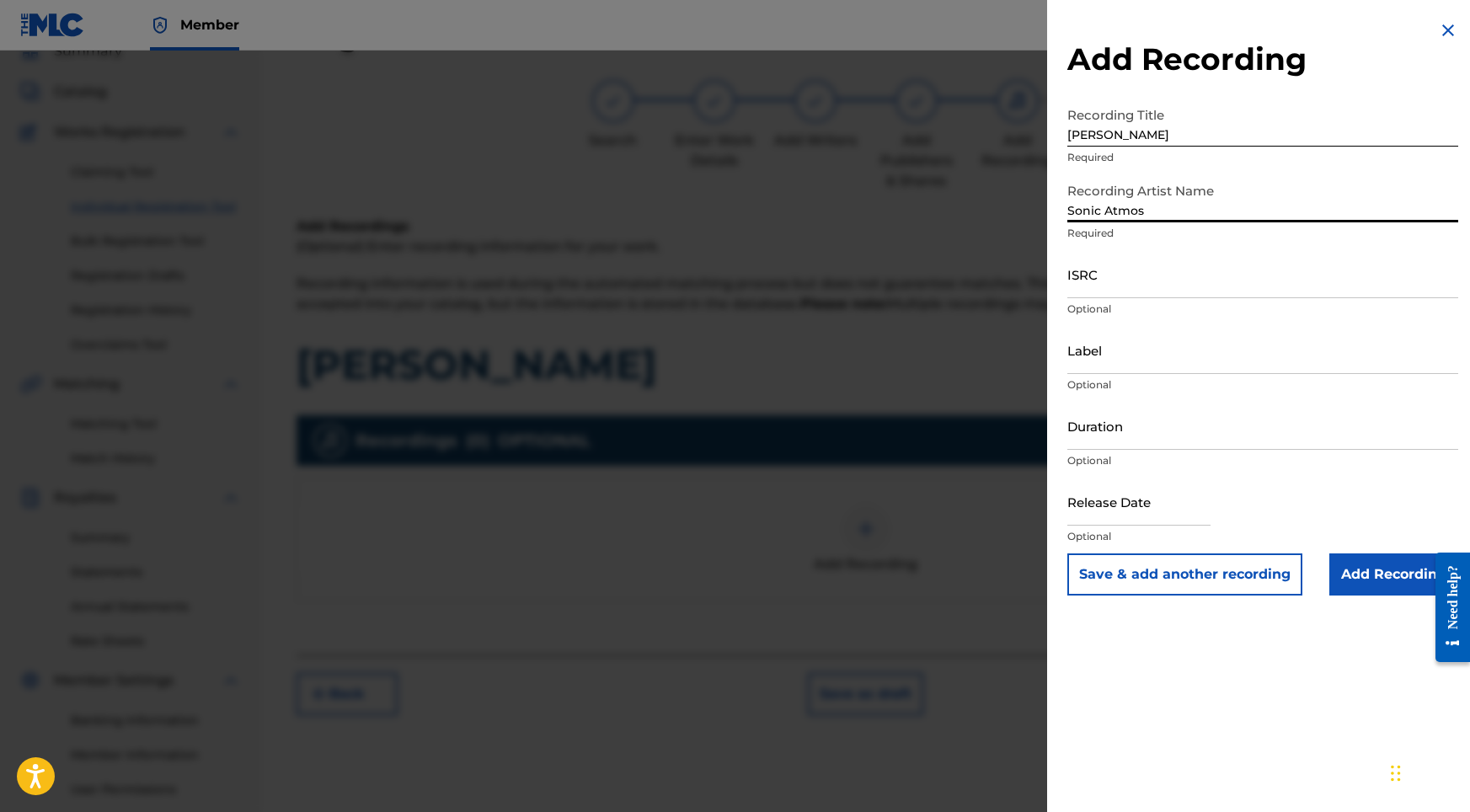
type input "Sonic Atmos"
click at [1143, 270] on input "ISRC" at bounding box center [1262, 274] width 391 height 48
paste input "USHM82429611"
type input "USHM82429611"
click at [1091, 368] on input "Label" at bounding box center [1262, 350] width 391 height 48
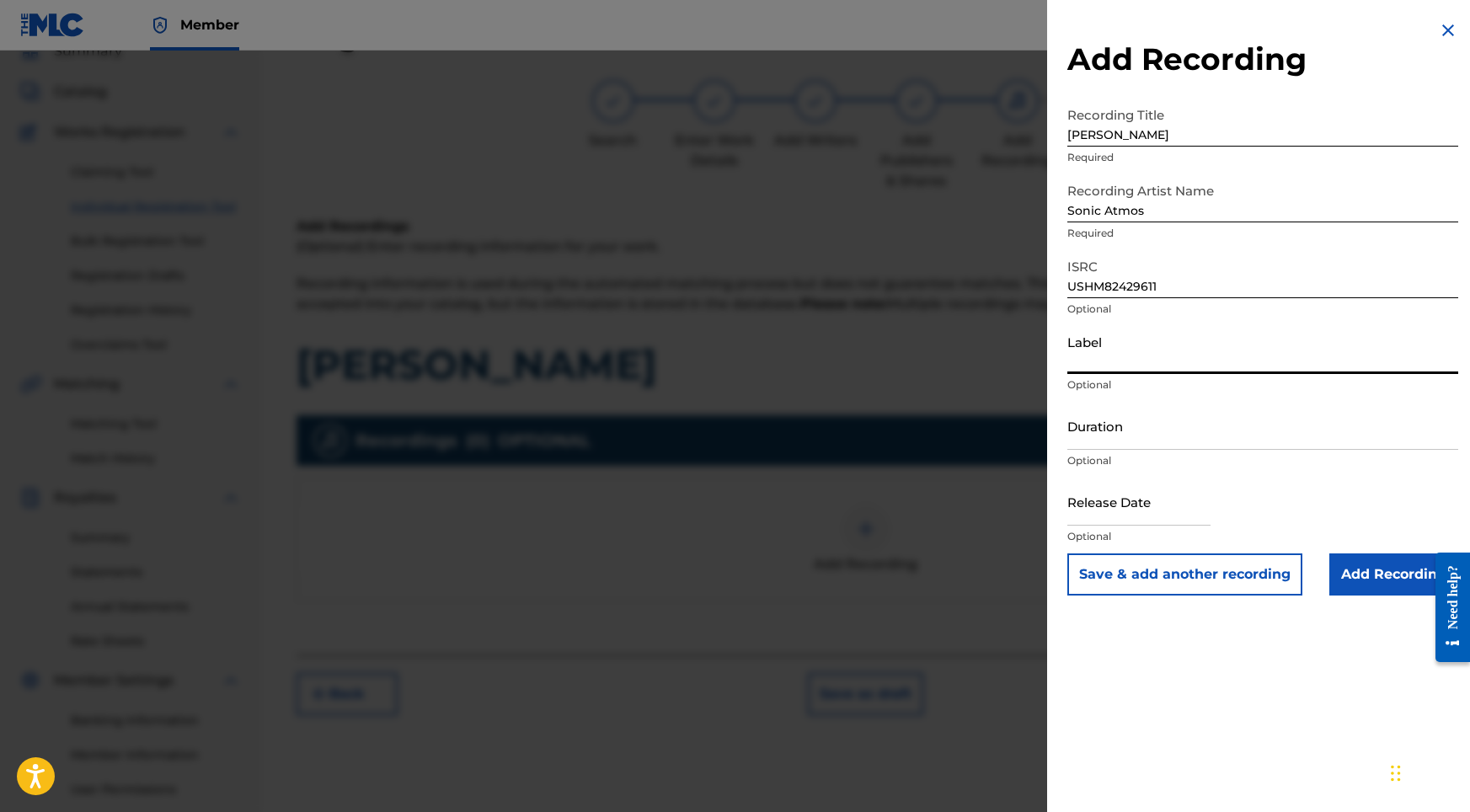
click at [1141, 446] on input "Duration" at bounding box center [1262, 426] width 391 height 48
type input "02:11"
click at [1174, 522] on input "text" at bounding box center [1138, 502] width 143 height 48
select select "8"
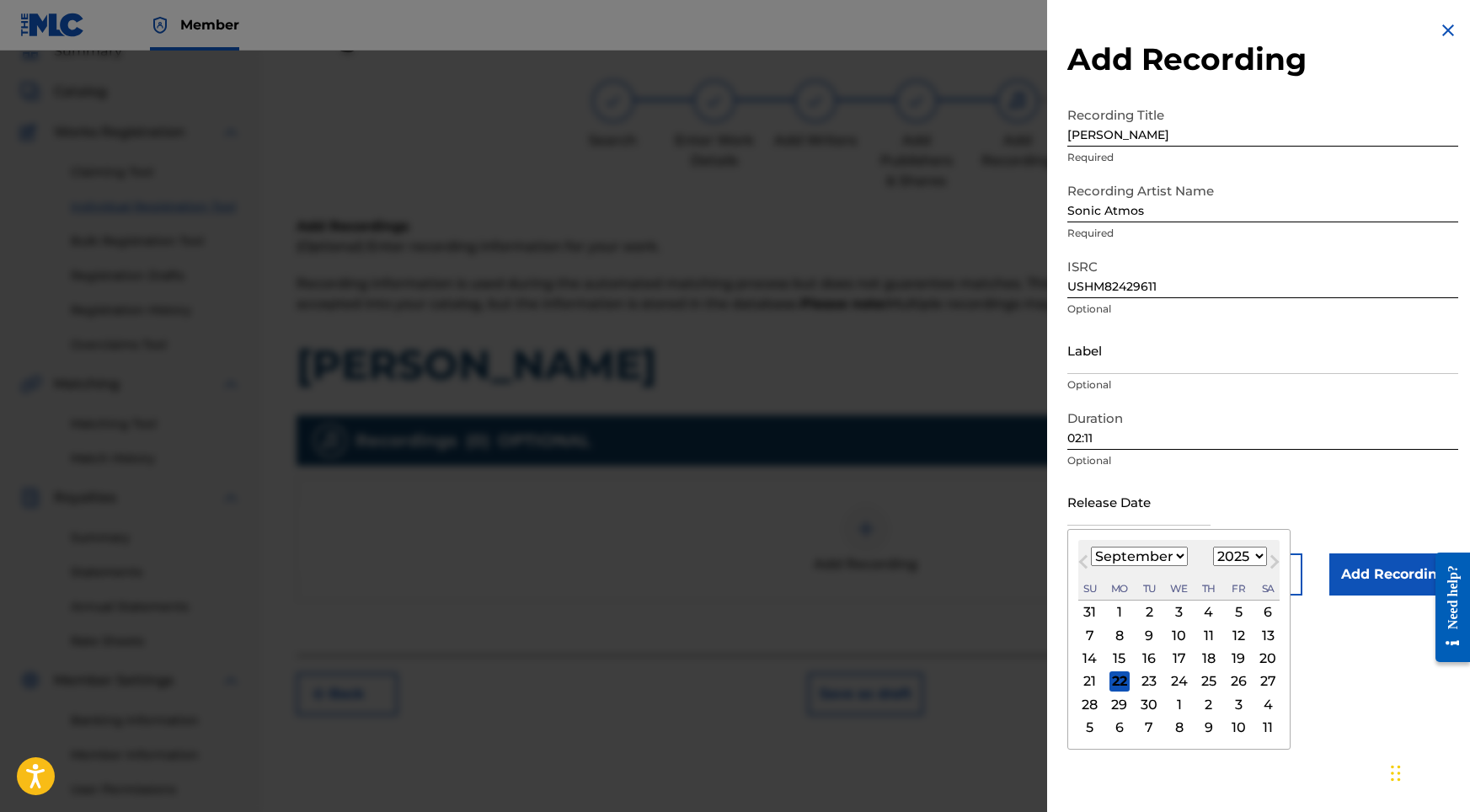
select select "2024"
click at [1114, 542] on div "September 2024 January February March April May June July August September Octo…" at bounding box center [1178, 569] width 201 height 61
select select "5"
click at [1173, 654] on div "12" at bounding box center [1179, 659] width 21 height 21
type input "[DATE]"
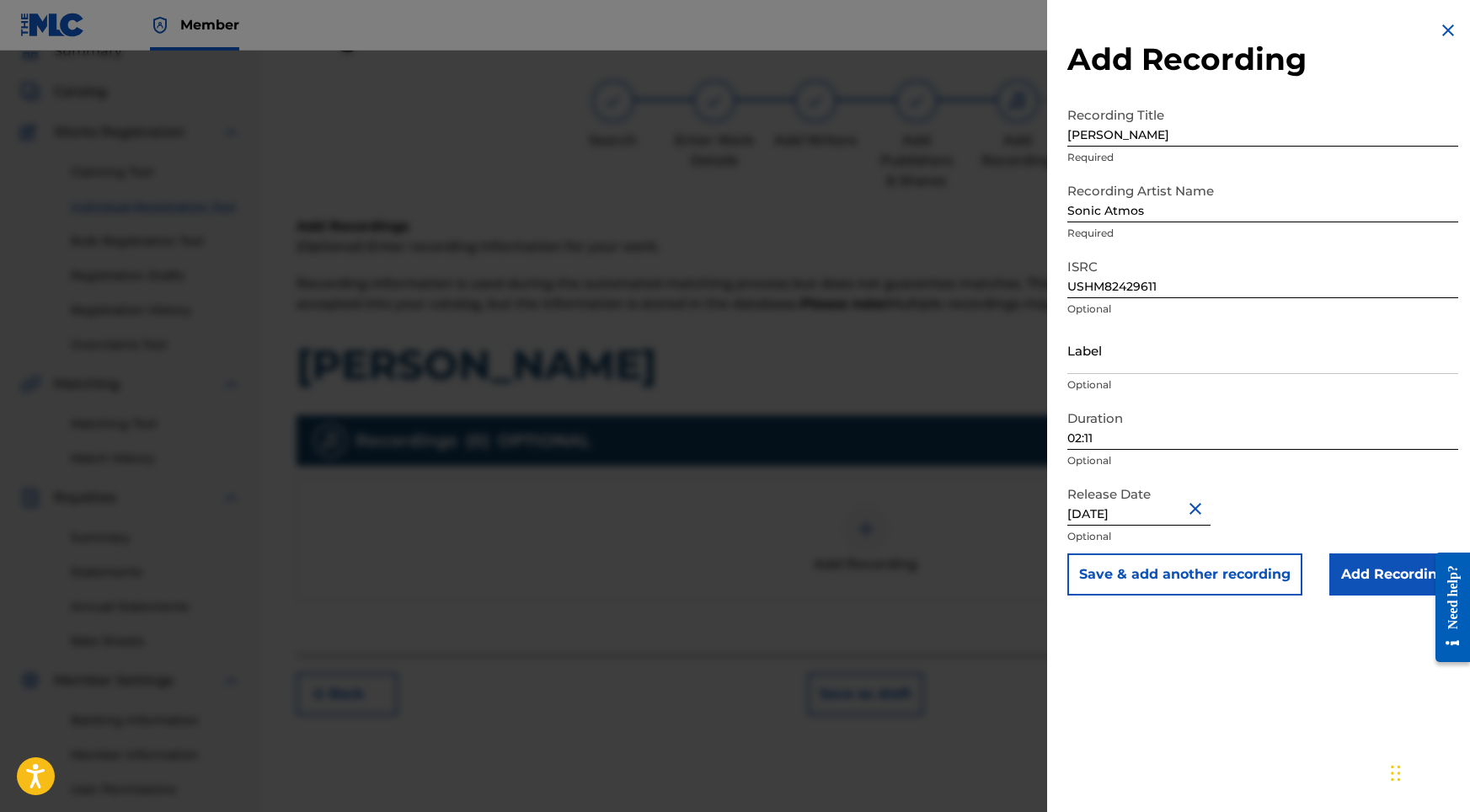
click at [1347, 606] on div "Add Recording Recording Title Hazel Hush Required Recording Artist Name Sonic A…" at bounding box center [1263, 308] width 431 height 615
click at [1348, 588] on input "Add Recording" at bounding box center [1394, 574] width 129 height 42
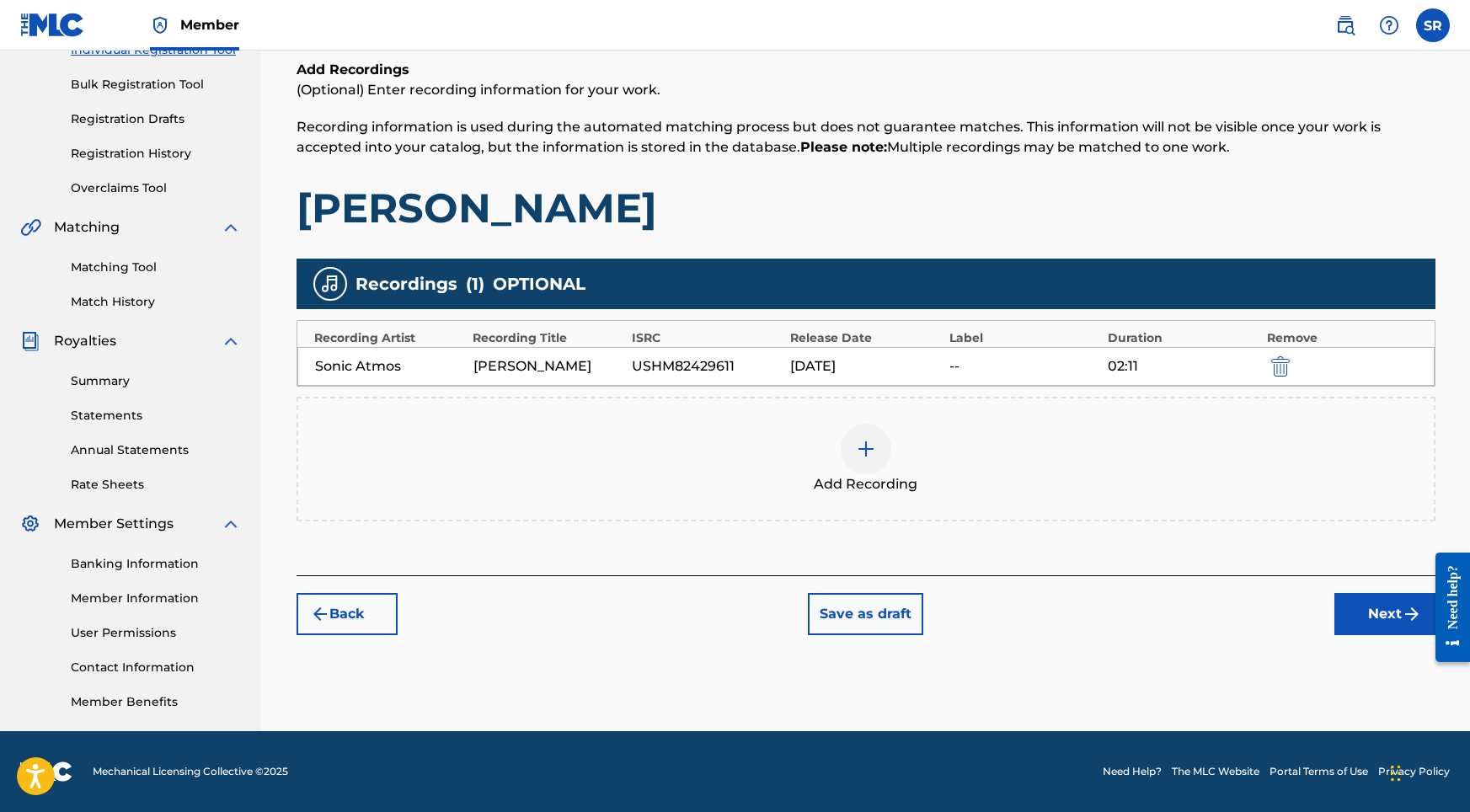
click at [1358, 621] on button "Next" at bounding box center [1384, 614] width 101 height 42
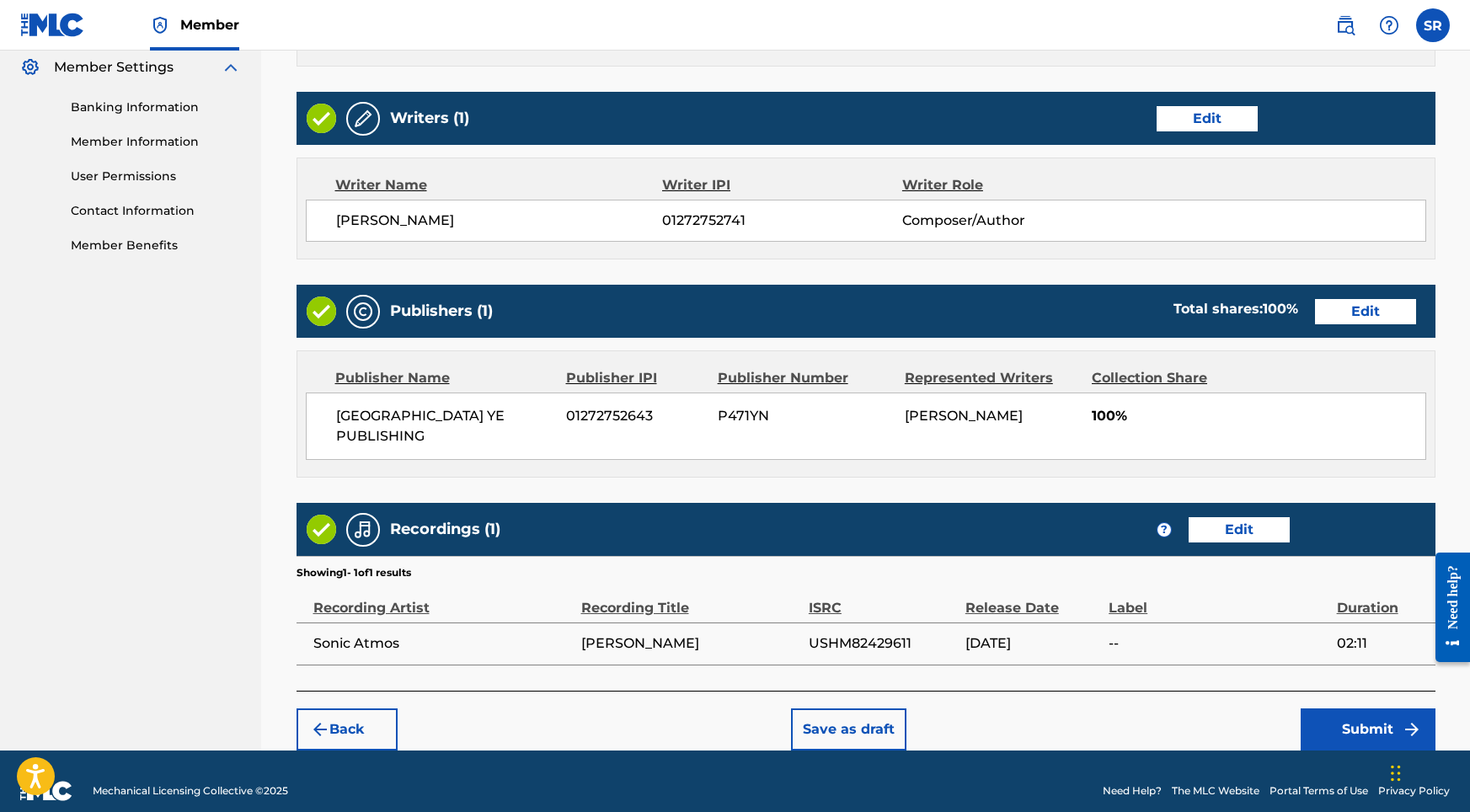
scroll to position [687, 0]
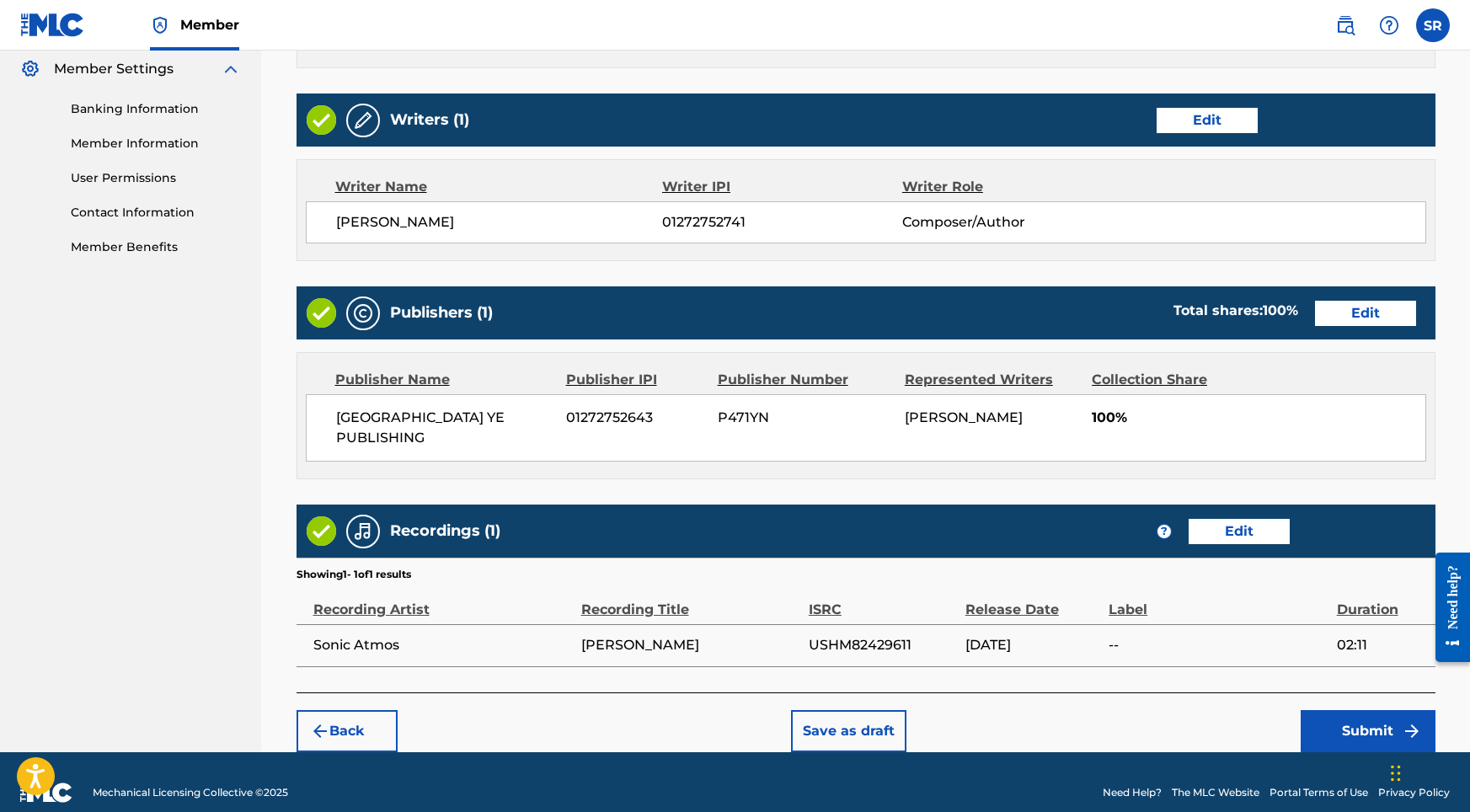
click at [1319, 709] on button "Submit" at bounding box center [1368, 730] width 135 height 42
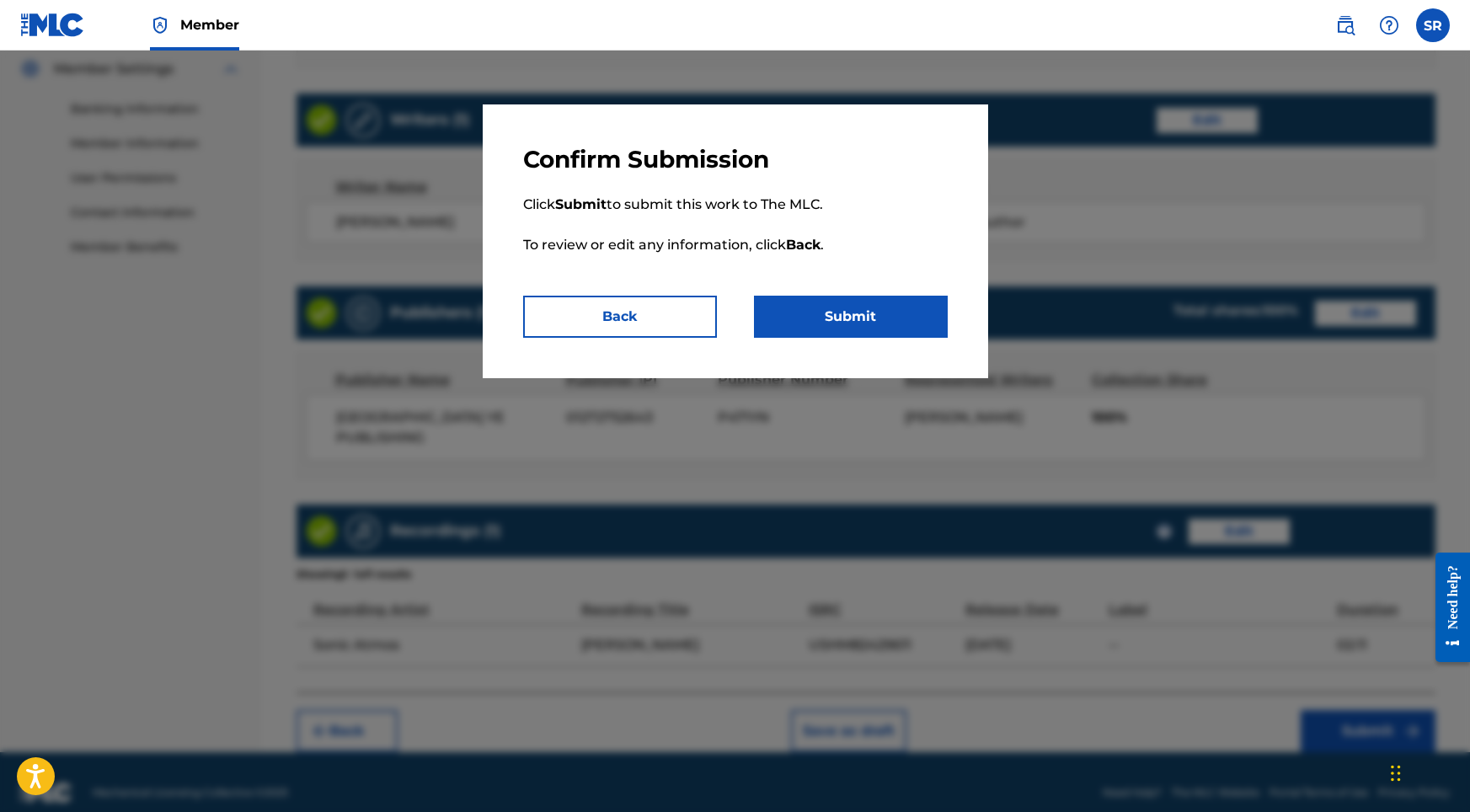
click at [900, 299] on button "Submit" at bounding box center [851, 316] width 194 height 42
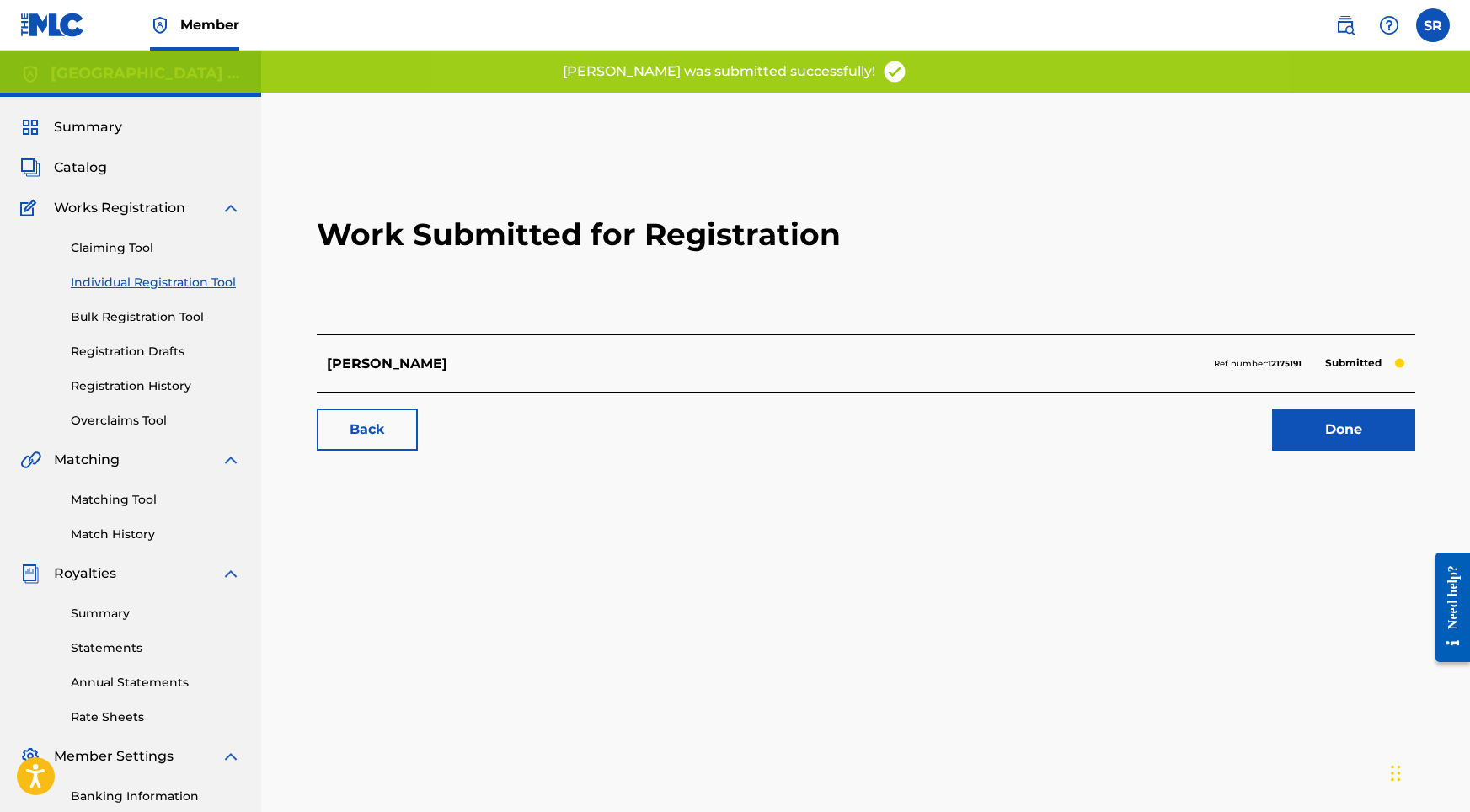
click at [1351, 432] on link "Done" at bounding box center [1343, 429] width 143 height 42
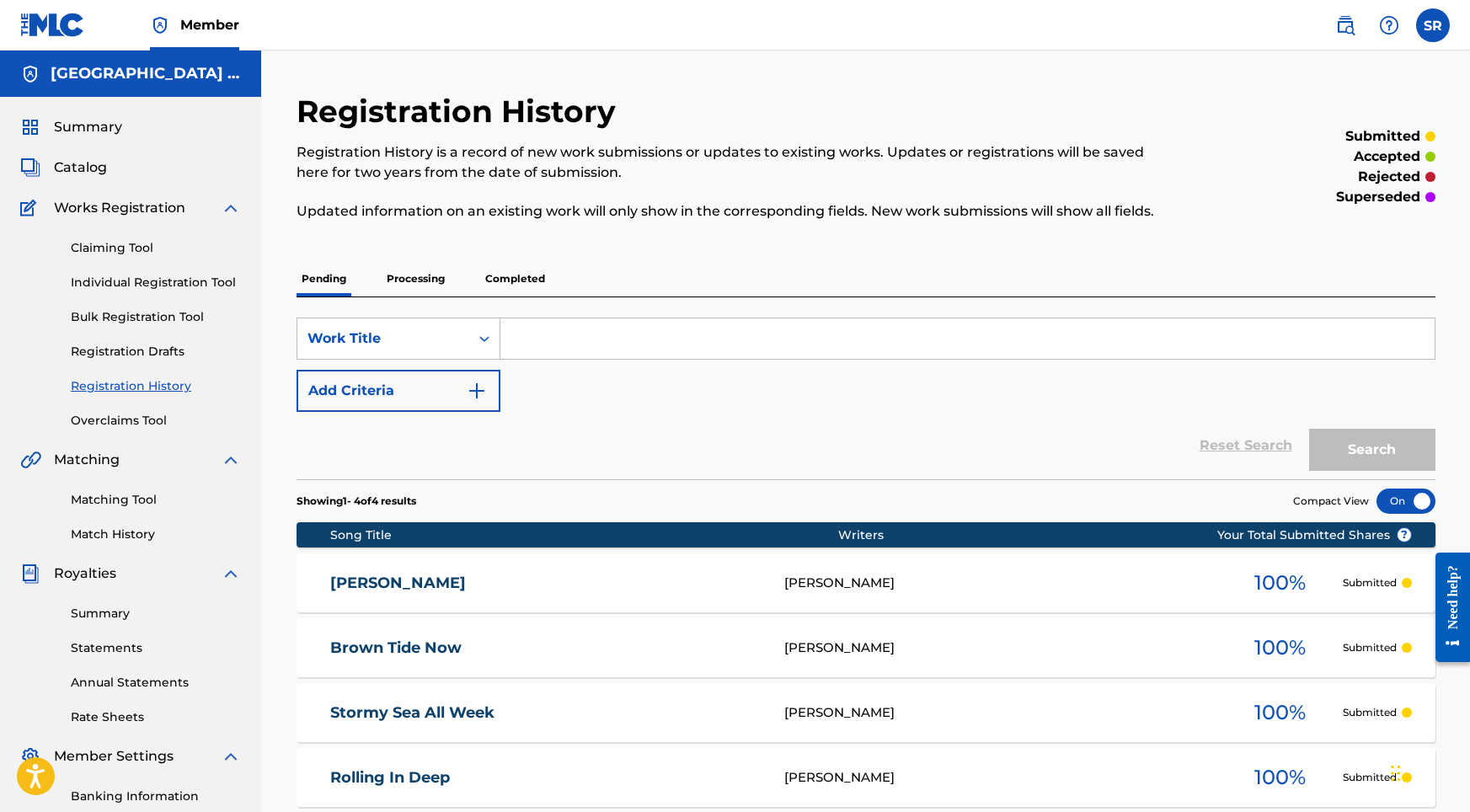
click at [212, 295] on div "Claiming Tool Individual Registration Tool Bulk Registration Tool Registration …" at bounding box center [131, 323] width 221 height 211
click at [218, 275] on link "Individual Registration Tool" at bounding box center [156, 282] width 170 height 18
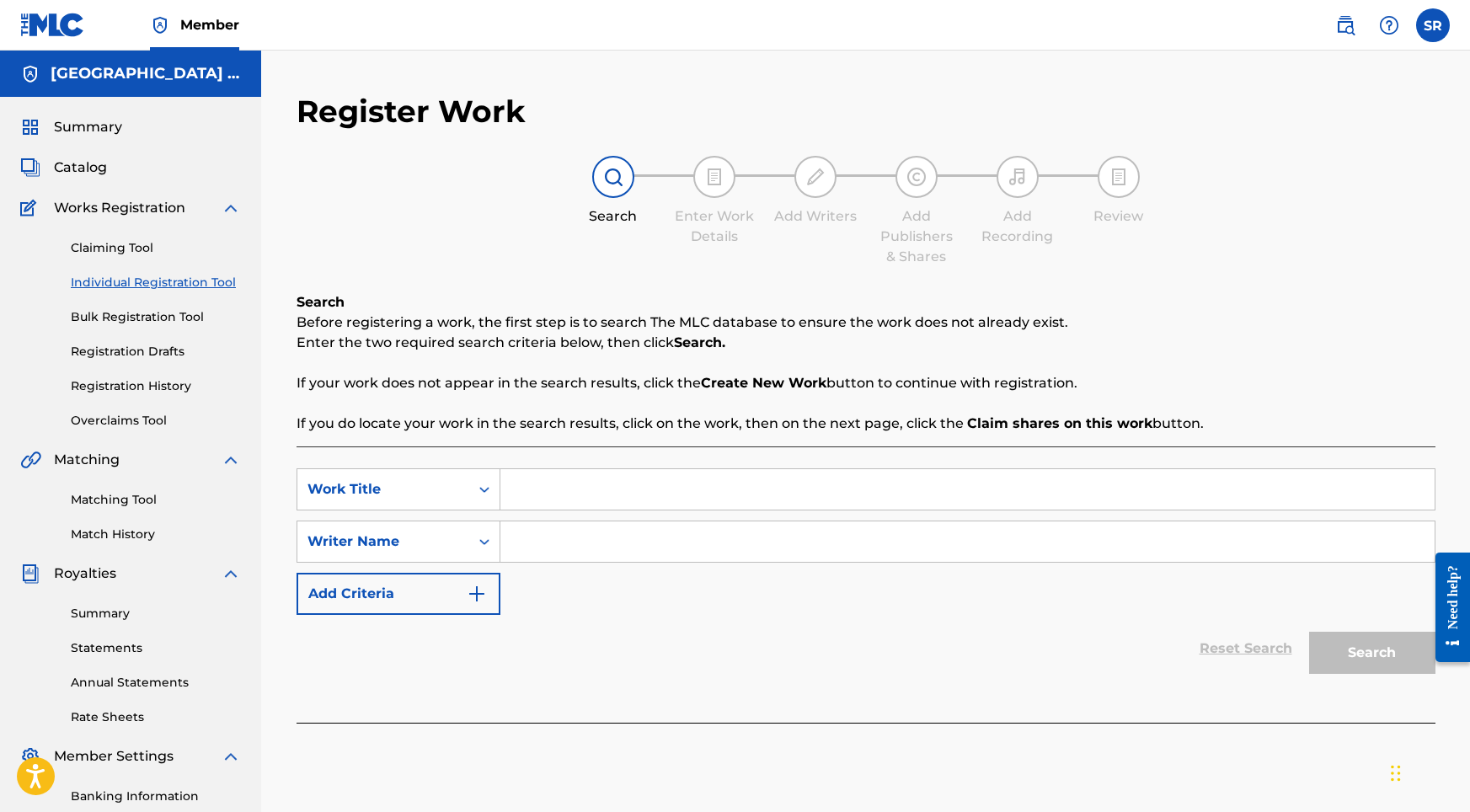
click at [596, 477] on input "Search Form" at bounding box center [967, 489] width 935 height 40
paste input "Coastal Atmos"
type input "Coastal Atmos"
click at [613, 560] on input "Search Form" at bounding box center [967, 541] width 935 height 40
paste input "Coastal Atmos"
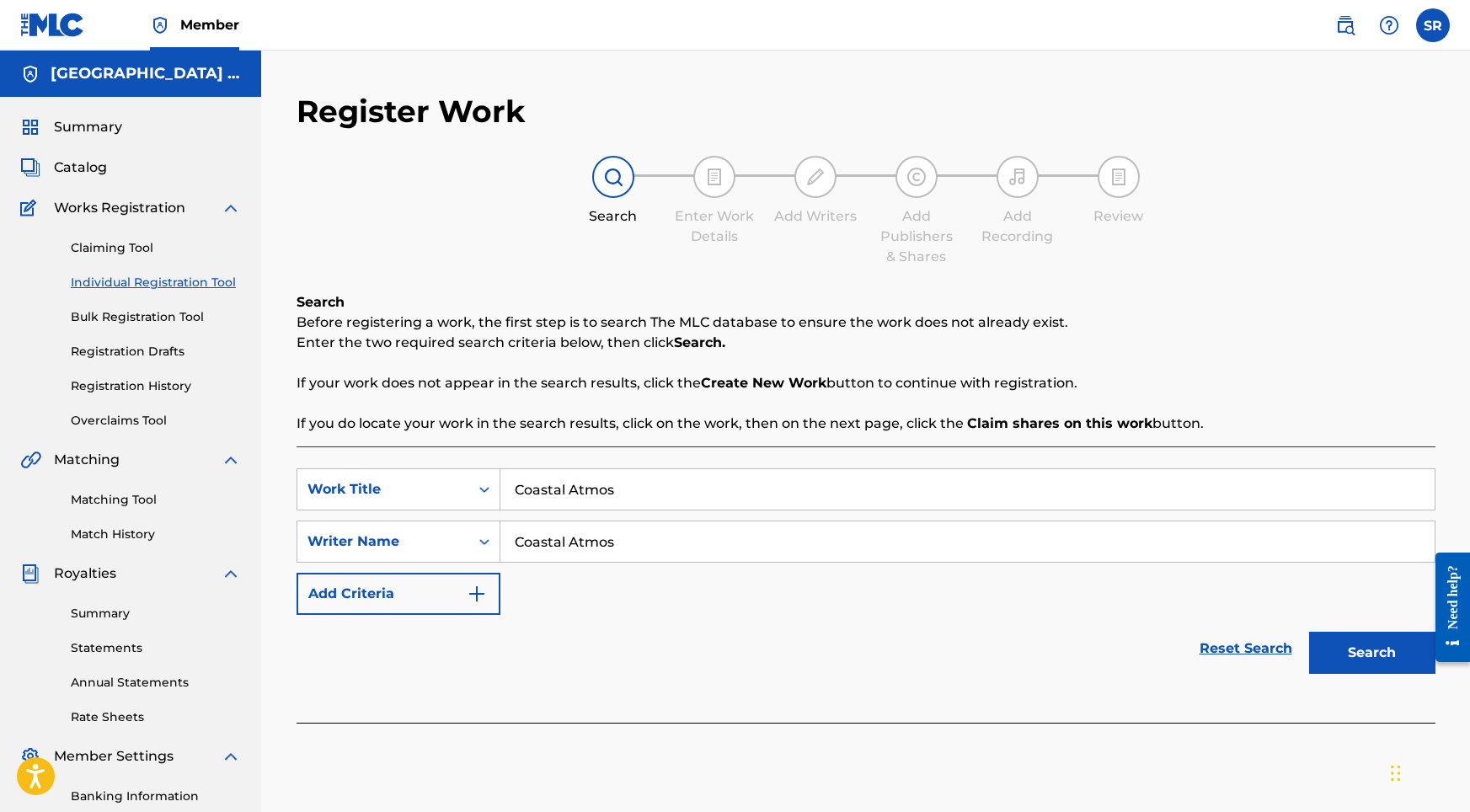
type input "Coastal Atmos"
click at [1387, 664] on button "Search" at bounding box center [1373, 652] width 127 height 42
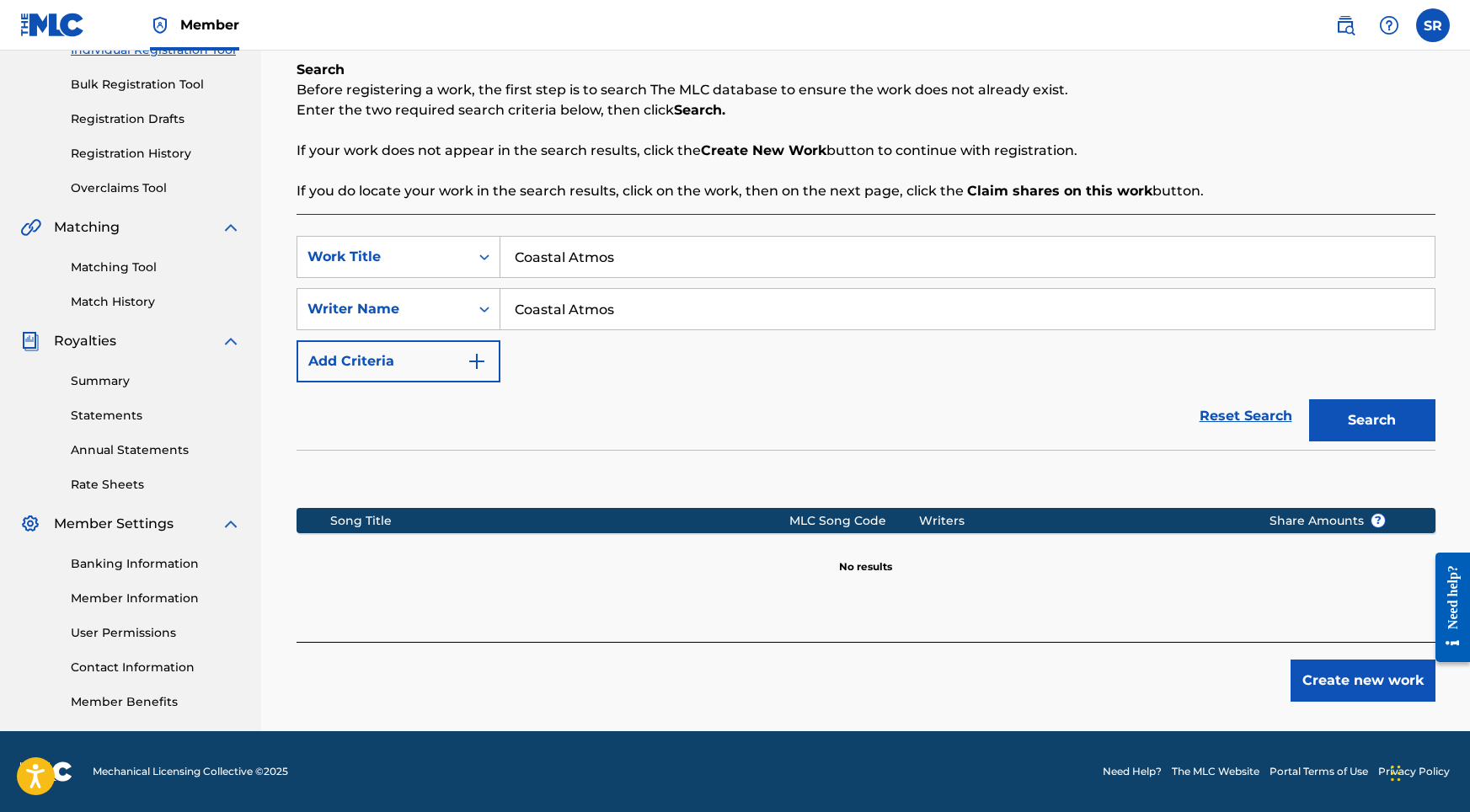
scroll to position [232, 0]
click at [1381, 683] on button "Create new work" at bounding box center [1362, 680] width 145 height 42
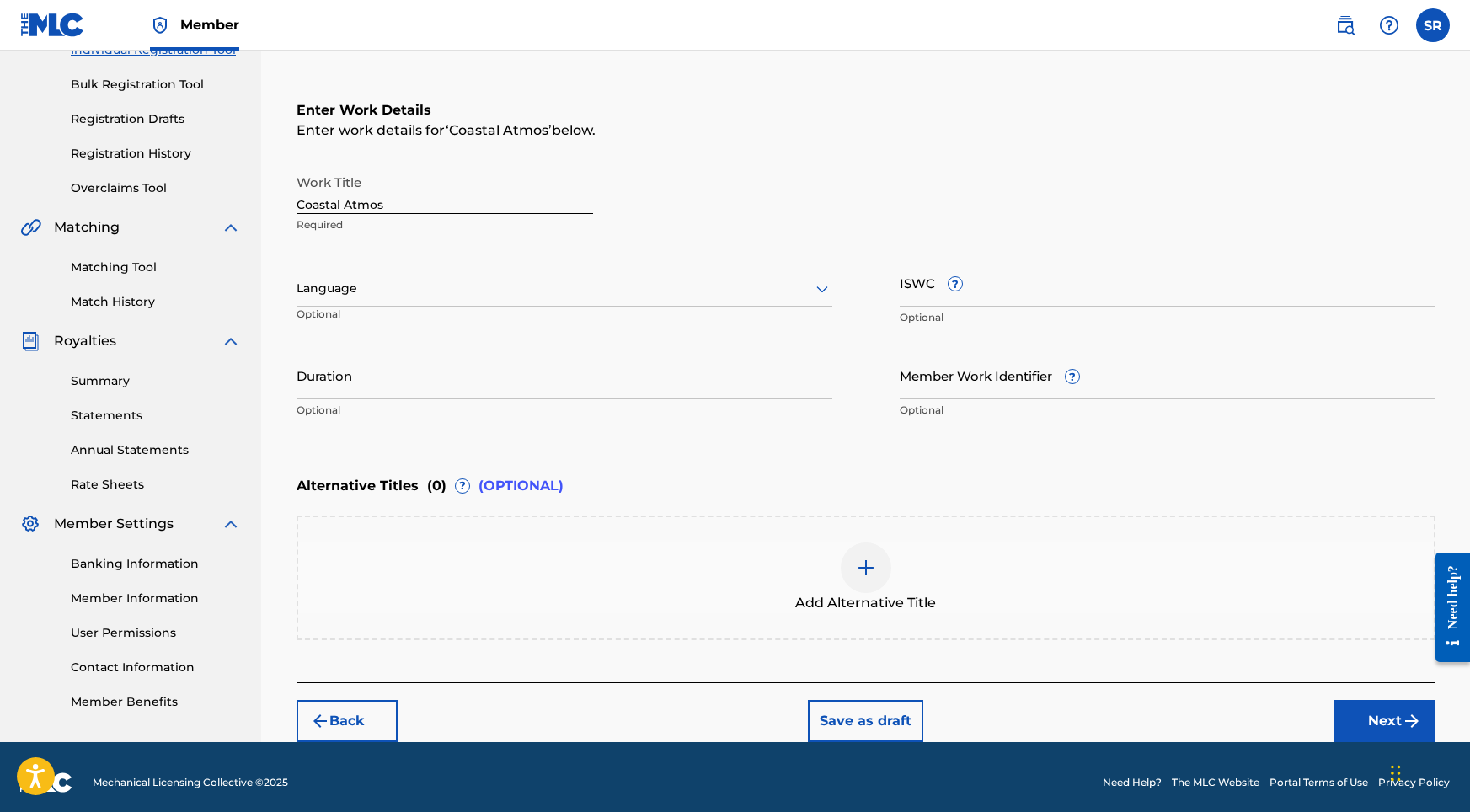
click at [665, 281] on div at bounding box center [564, 288] width 536 height 21
click at [587, 328] on div "English" at bounding box center [564, 326] width 534 height 38
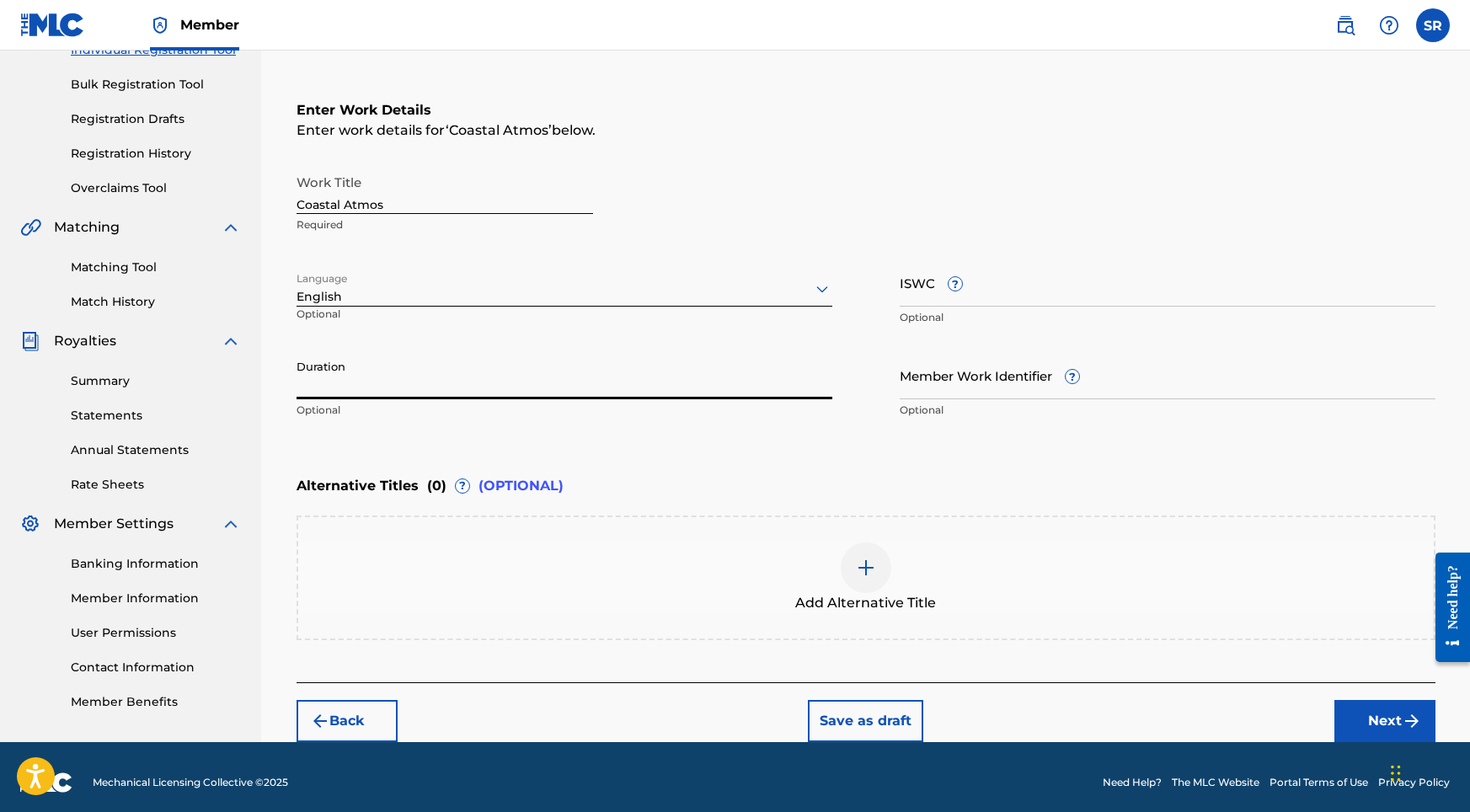
click at [586, 374] on input "Duration" at bounding box center [564, 375] width 536 height 48
type input "02:06"
click at [885, 544] on div "Add Alternative Title" at bounding box center [866, 577] width 1136 height 71
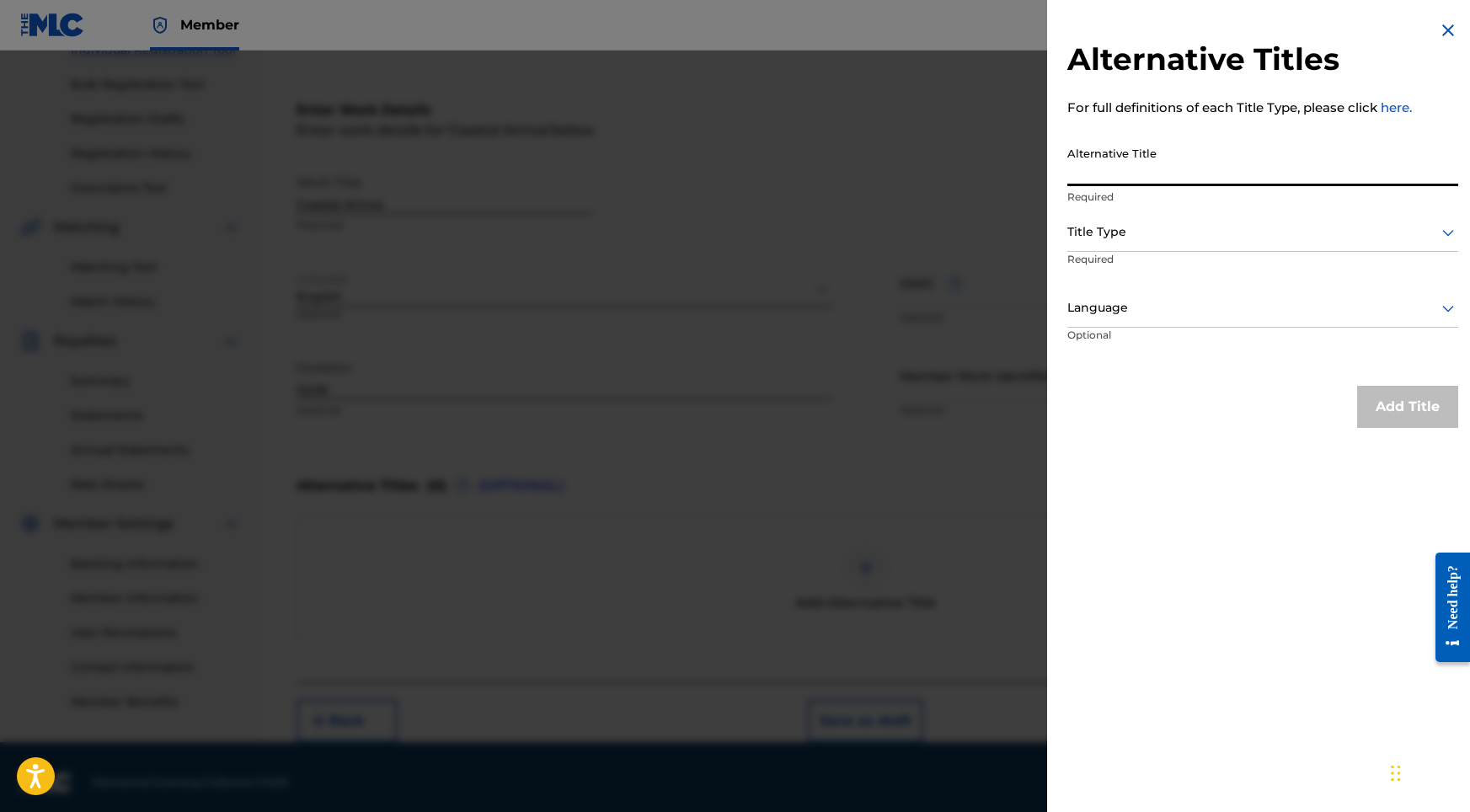
click at [1164, 144] on input "Alternative Title" at bounding box center [1262, 162] width 391 height 48
paste input "Coastal Atmos"
type input "Coastal Atmos"
click at [1129, 227] on div at bounding box center [1262, 232] width 391 height 21
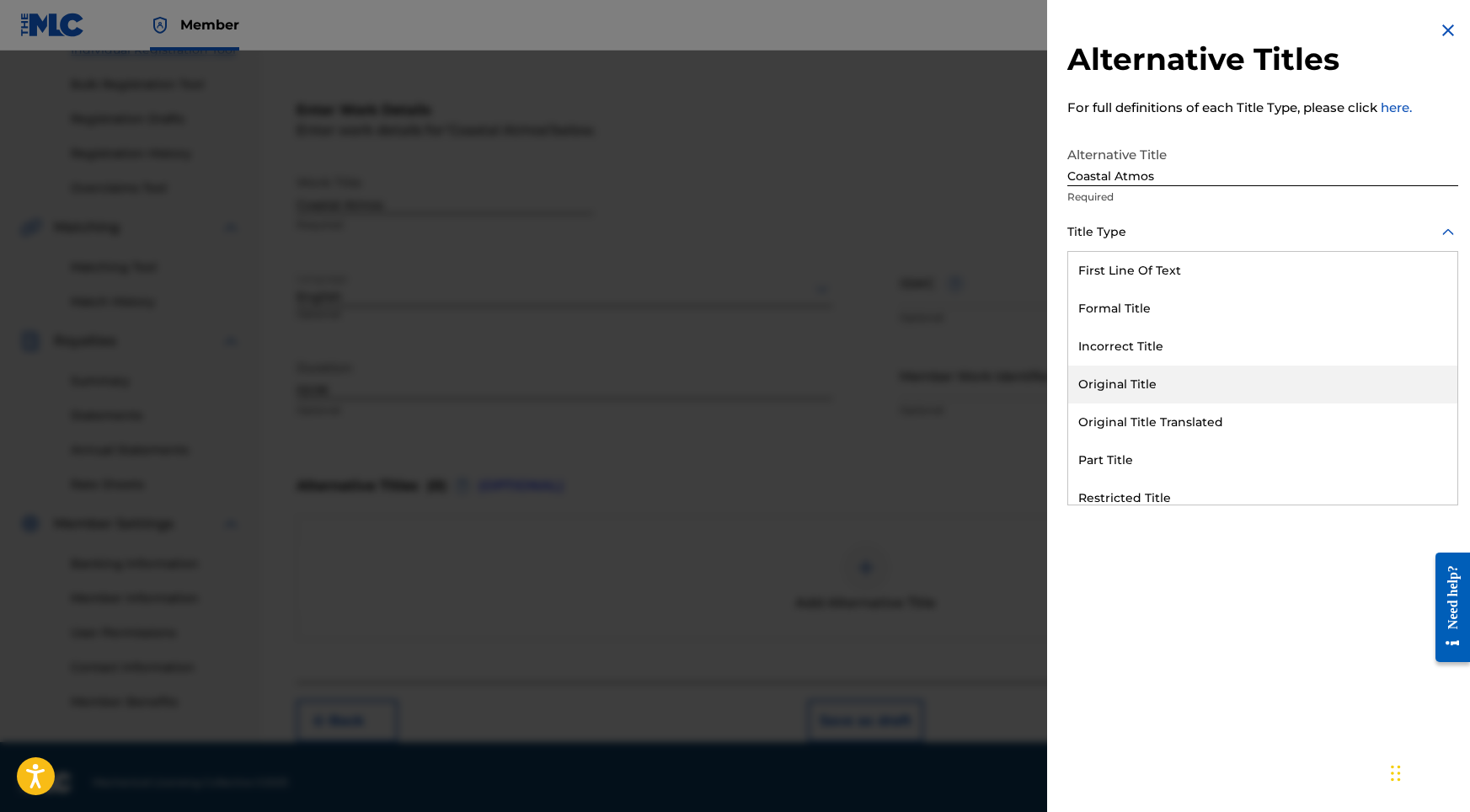
click at [1127, 377] on div "Original Title" at bounding box center [1262, 385] width 389 height 38
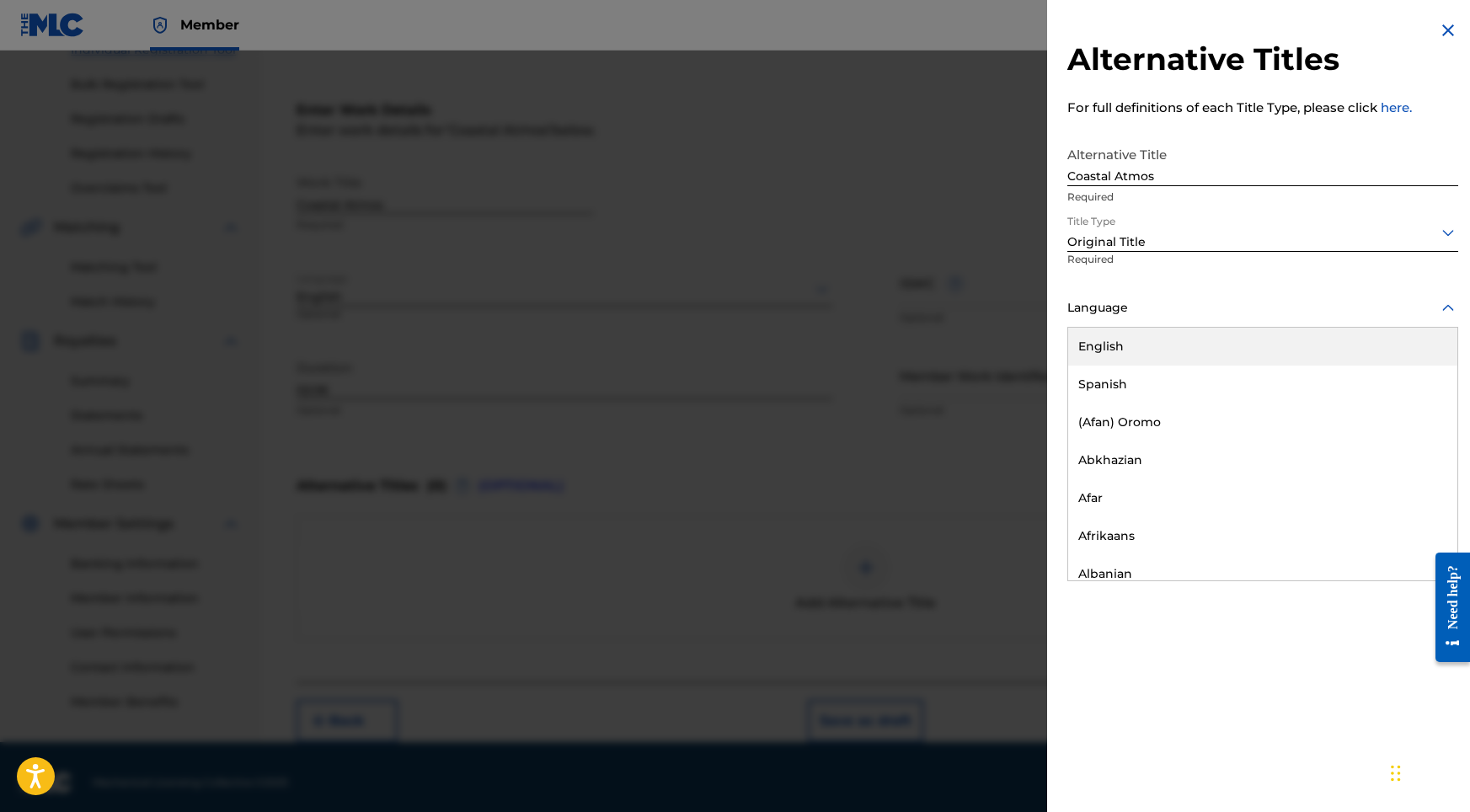
click at [1156, 321] on div "Language" at bounding box center [1262, 309] width 391 height 38
click at [1151, 356] on div "English" at bounding box center [1262, 346] width 389 height 38
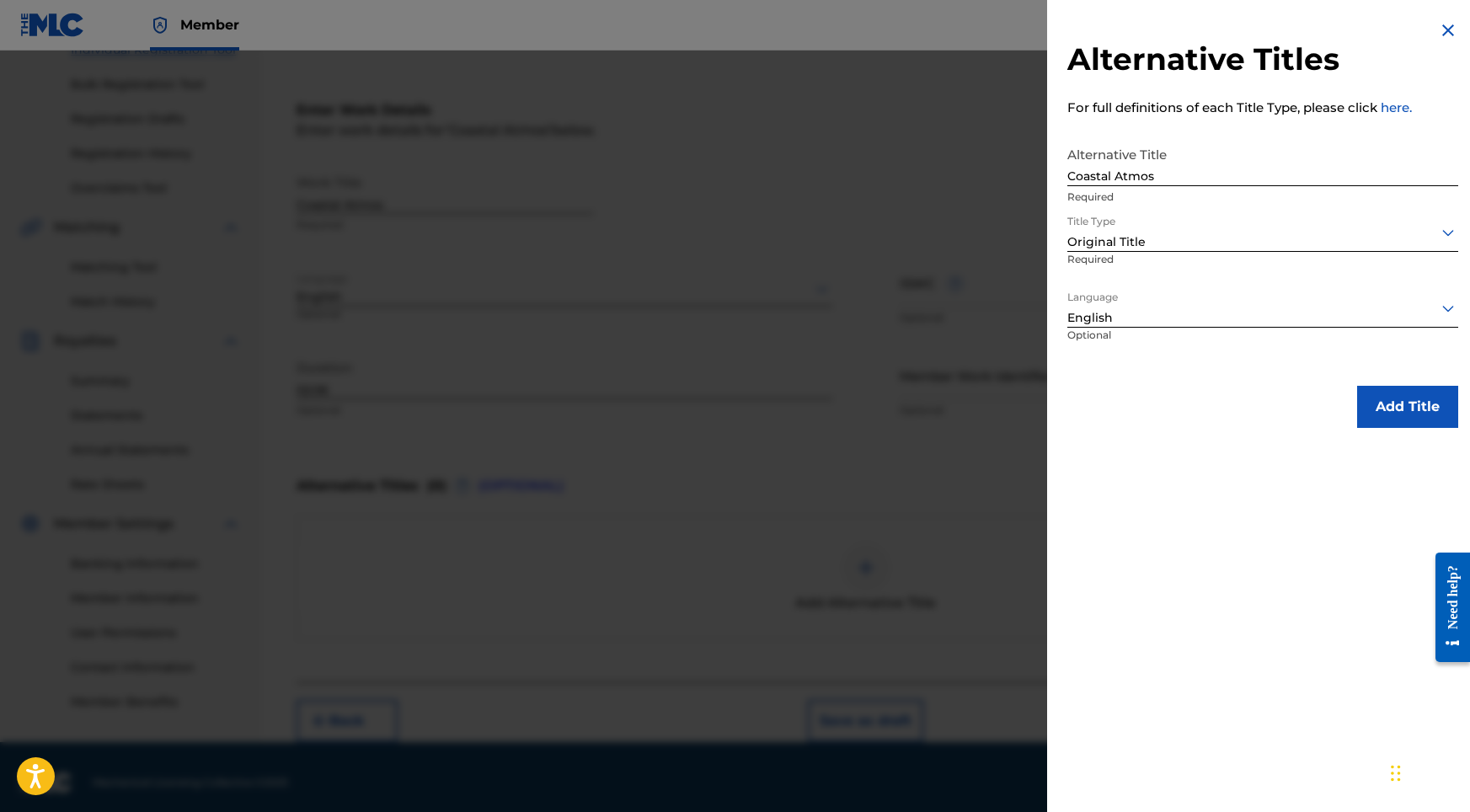
click at [1438, 412] on button "Add Title" at bounding box center [1408, 406] width 101 height 42
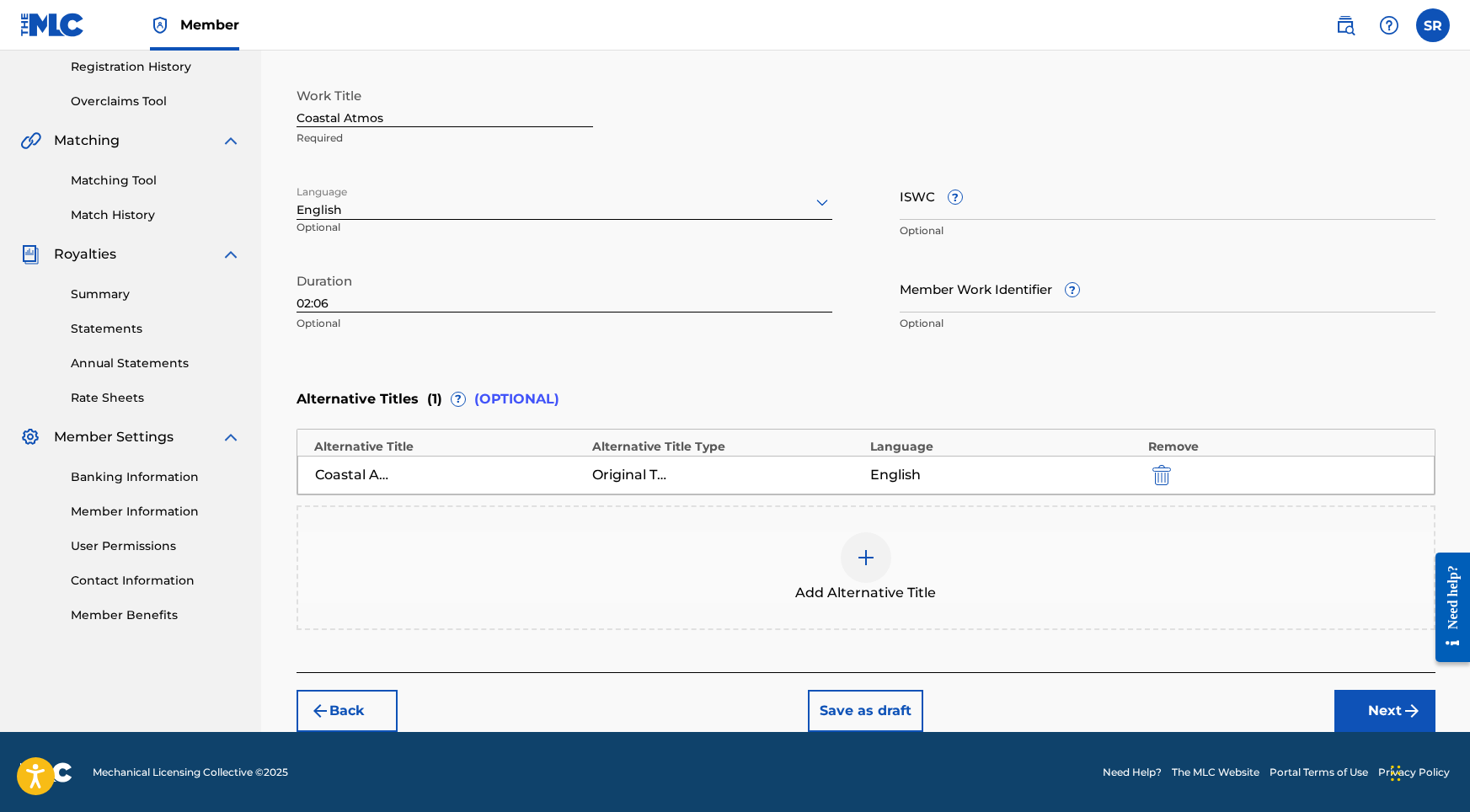
click at [1349, 705] on button "Next" at bounding box center [1384, 710] width 101 height 42
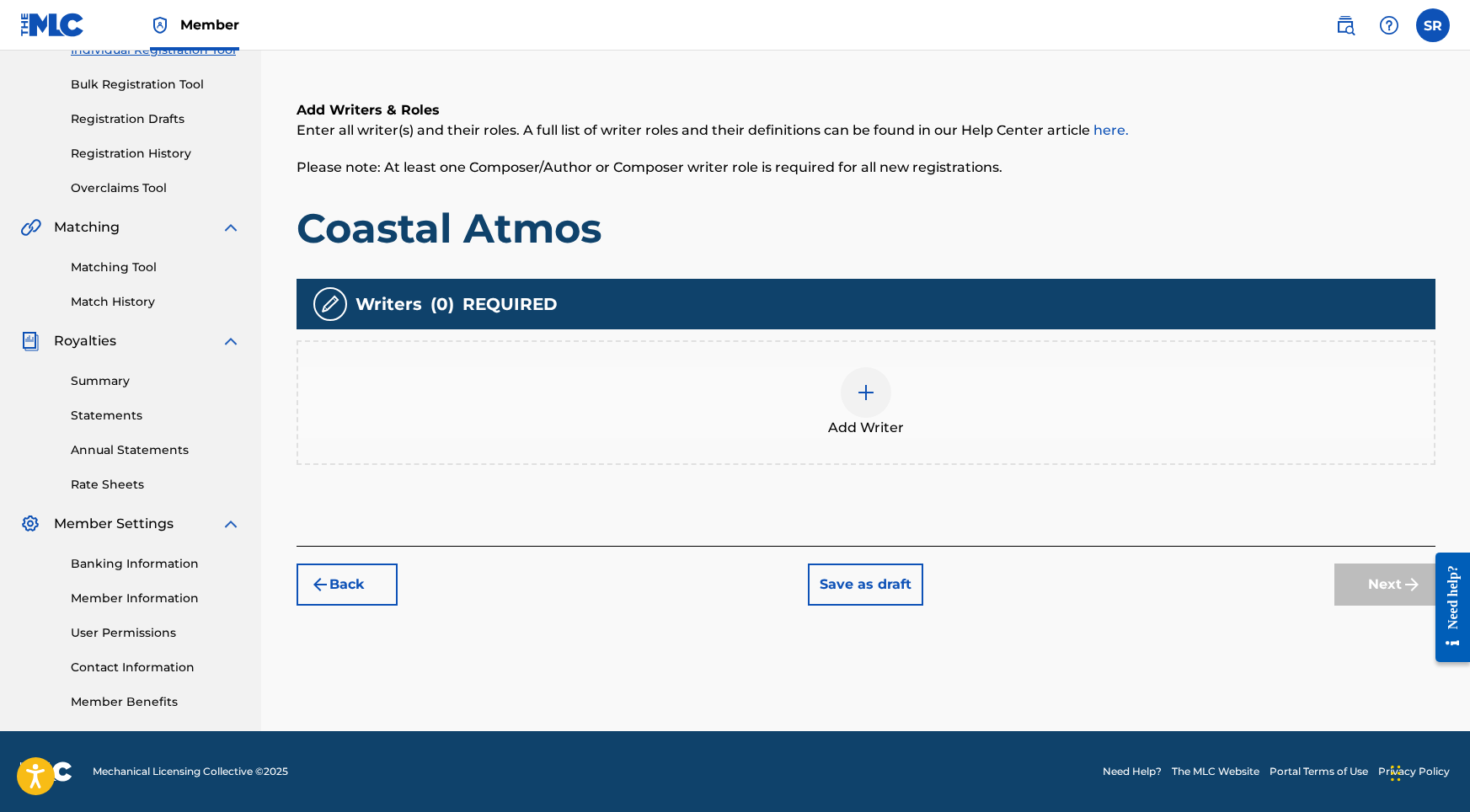
click at [869, 391] on img at bounding box center [866, 392] width 21 height 21
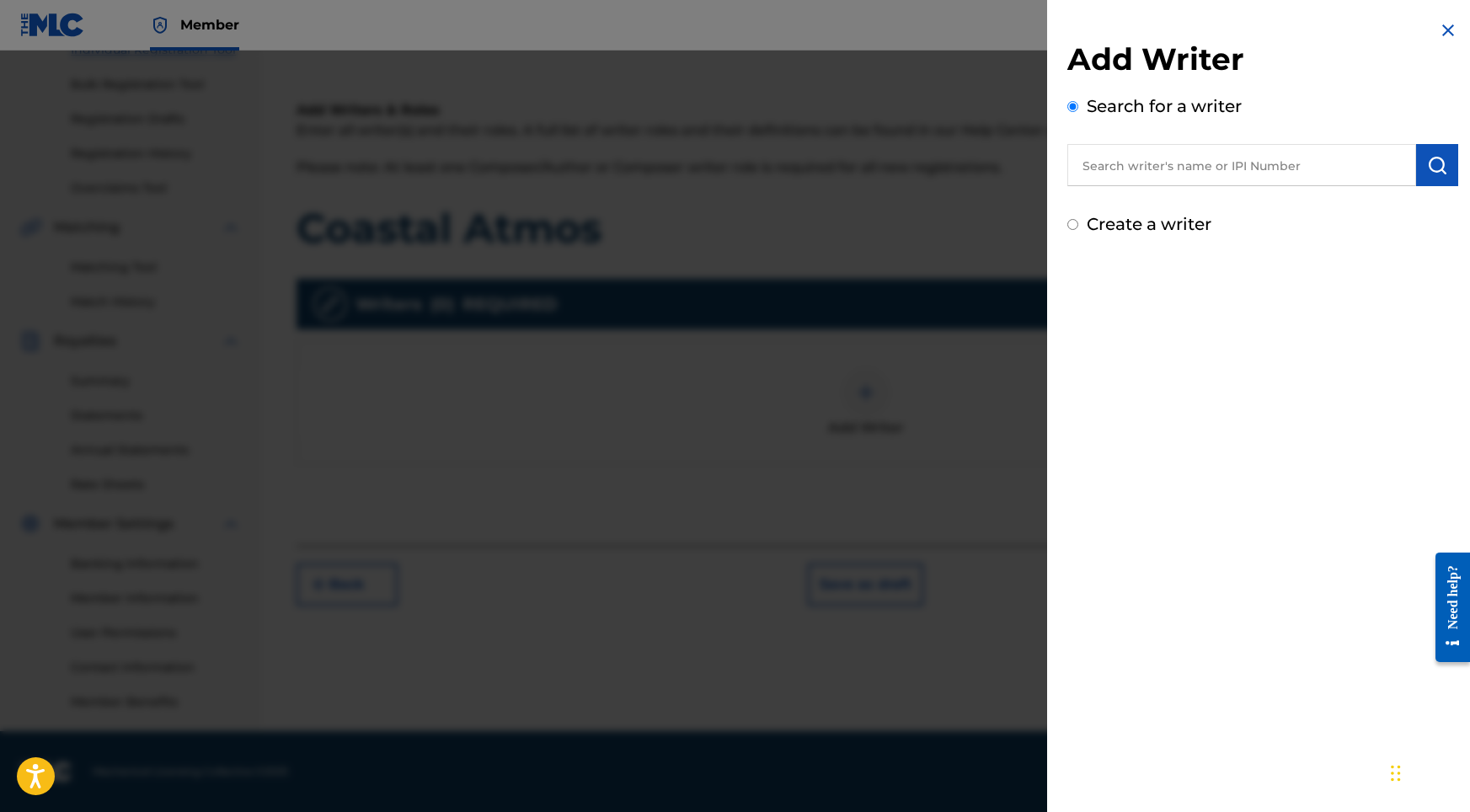
click at [1246, 174] on input "text" at bounding box center [1242, 164] width 349 height 42
paste input "[PERSON_NAME]"
type input "[PERSON_NAME]"
click at [1427, 169] on img "submit" at bounding box center [1438, 165] width 21 height 21
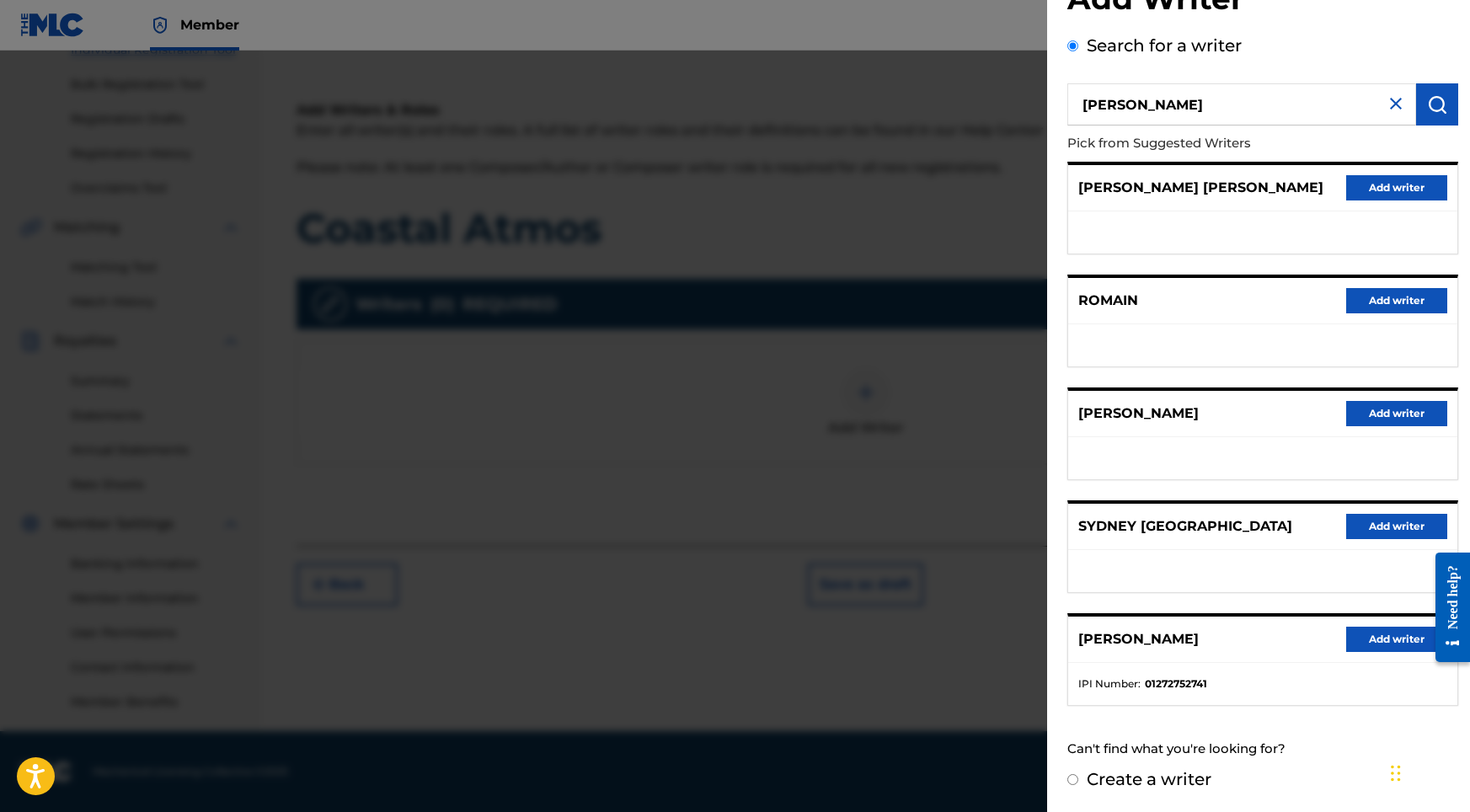
scroll to position [75, 0]
click at [1396, 643] on button "Add writer" at bounding box center [1396, 639] width 101 height 26
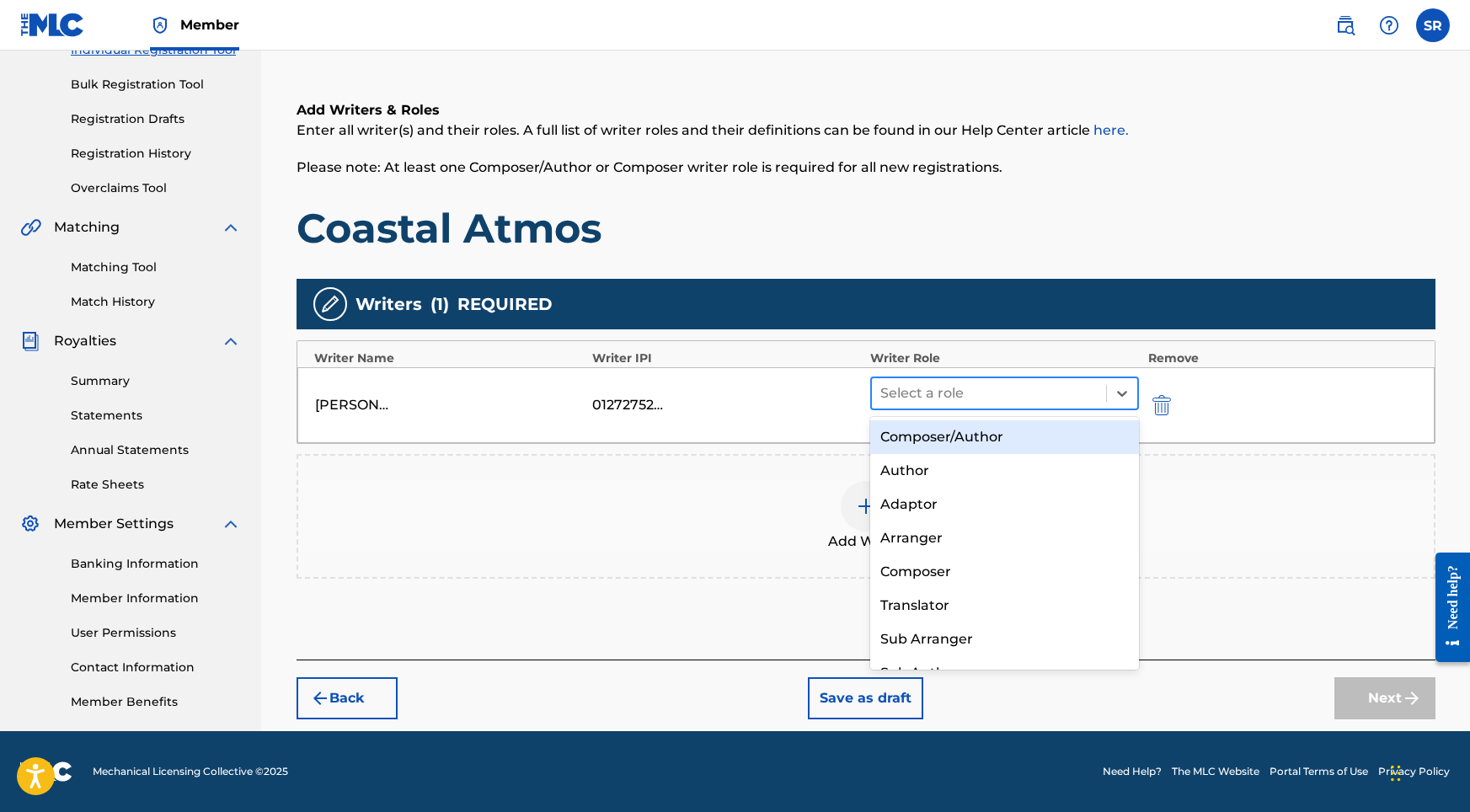
click at [959, 396] on div at bounding box center [989, 393] width 218 height 24
click at [950, 431] on div "Composer/Author" at bounding box center [1005, 437] width 269 height 33
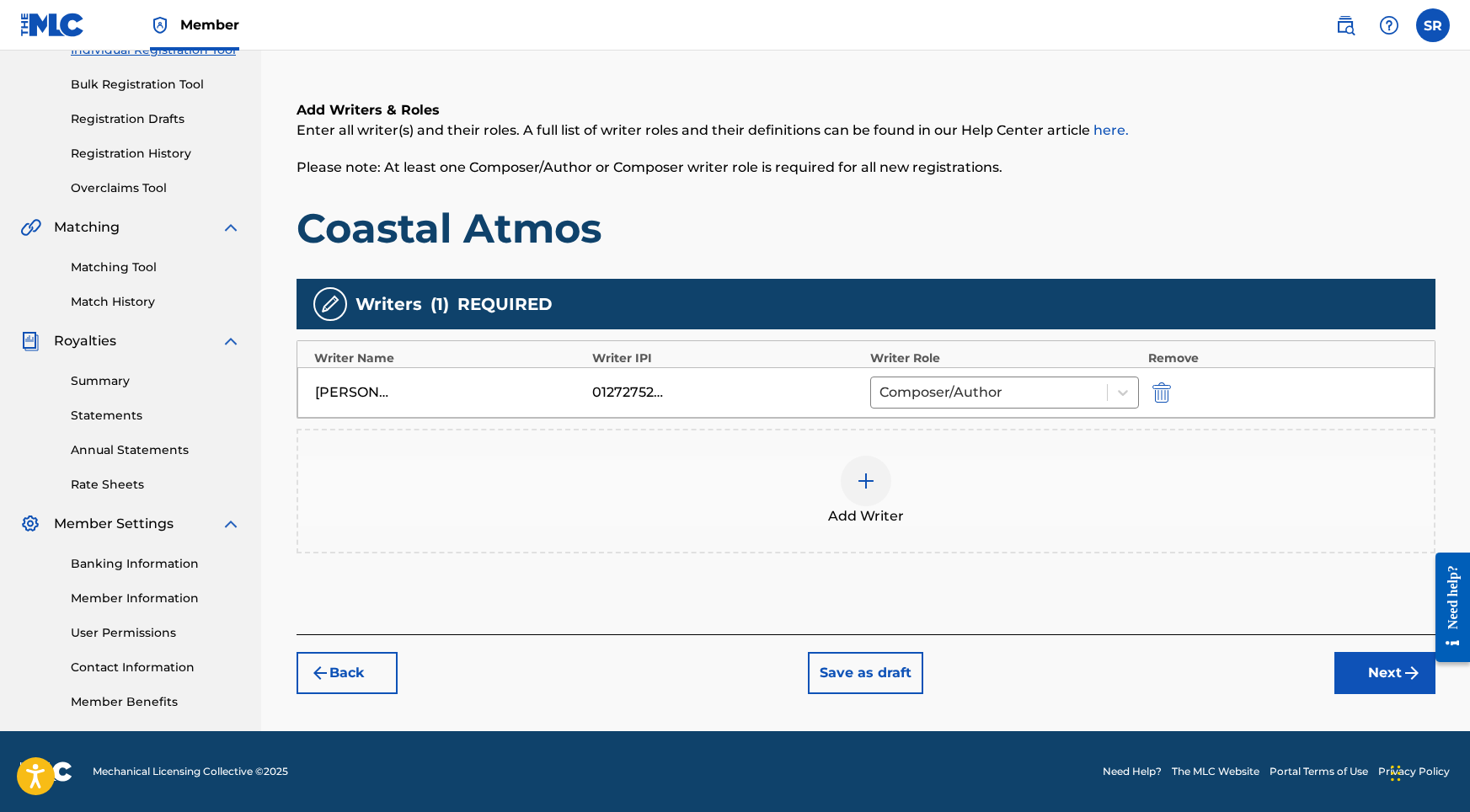
click at [1336, 685] on button "Next" at bounding box center [1384, 672] width 101 height 42
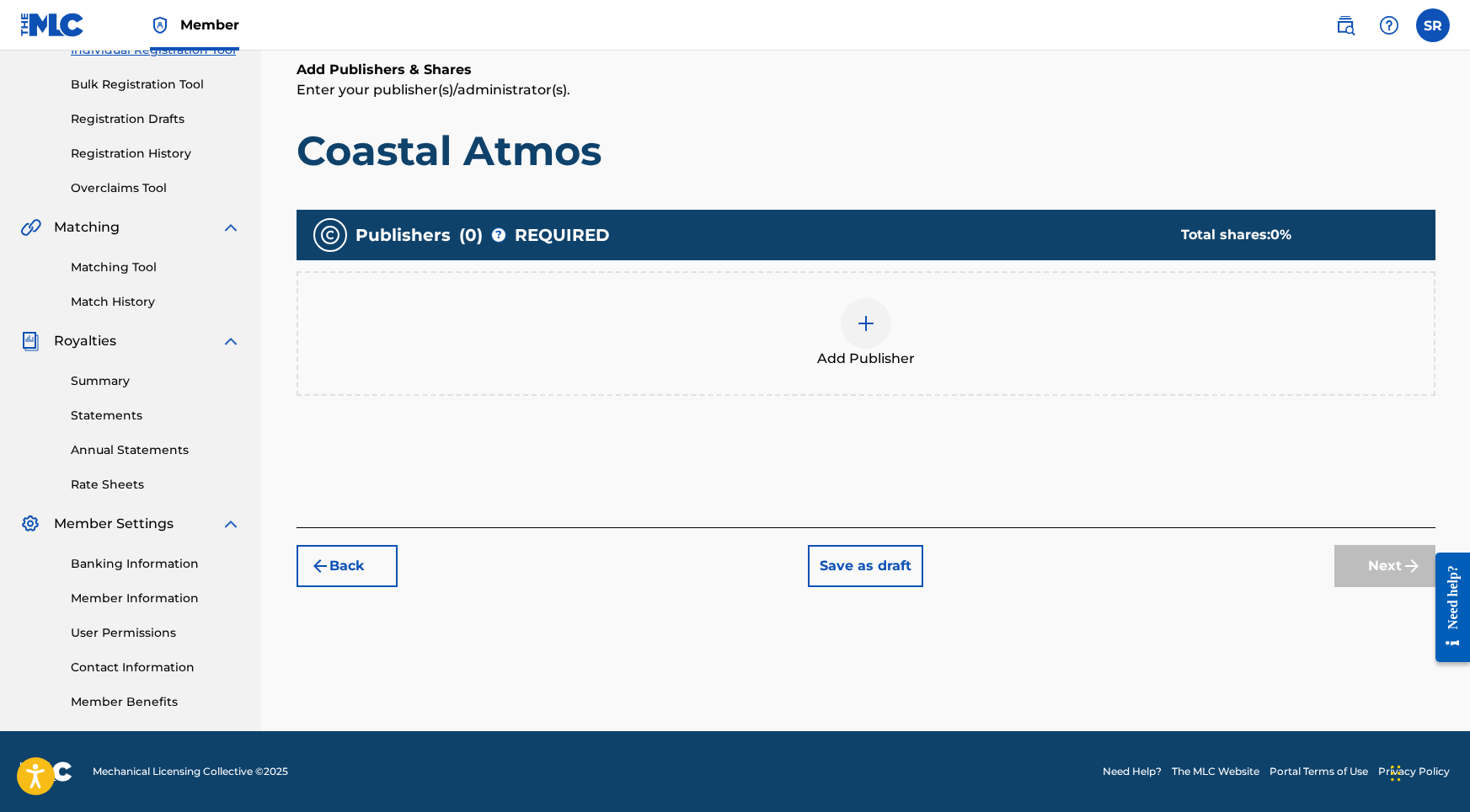
scroll to position [76, 0]
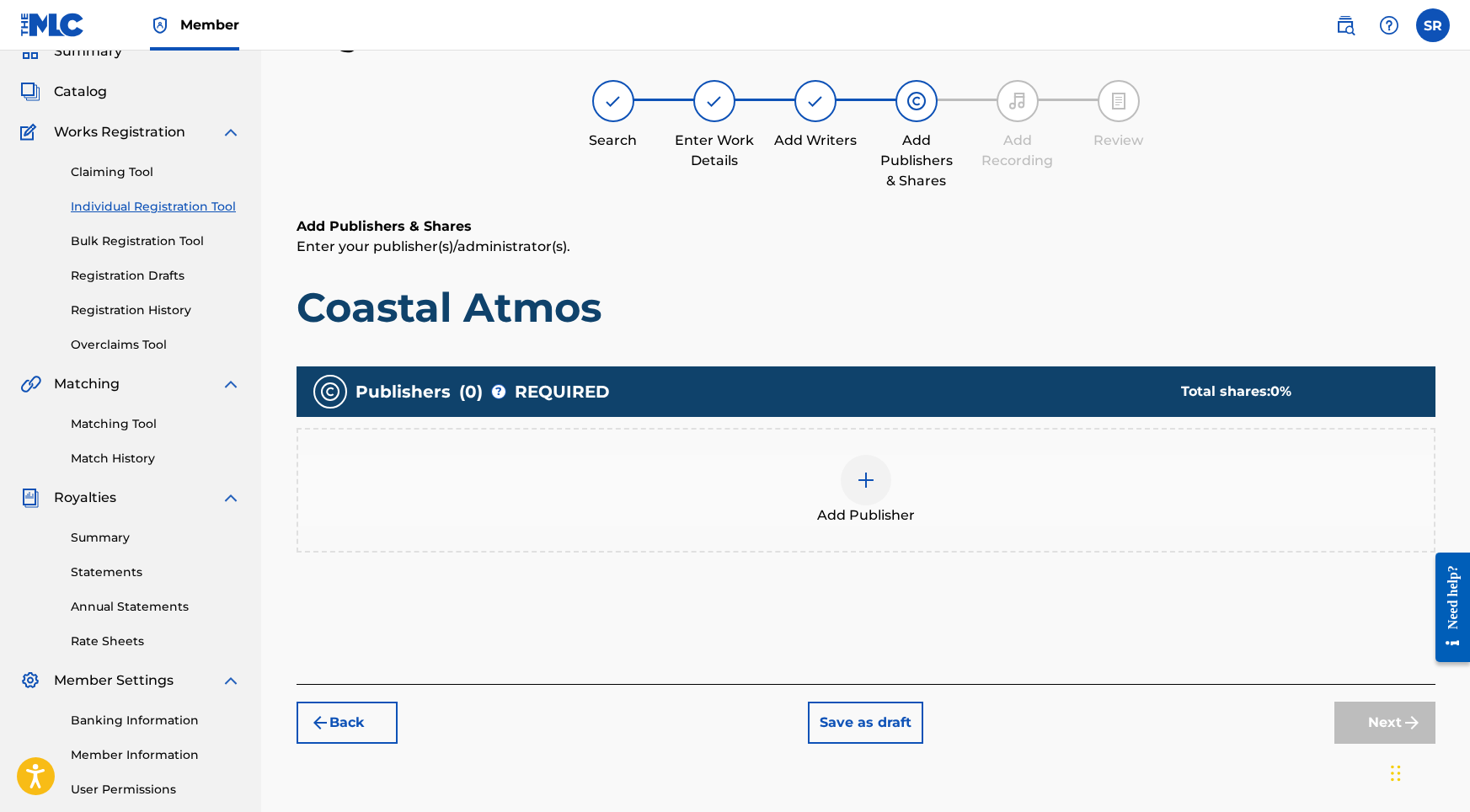
click at [899, 487] on div "Add Publisher" at bounding box center [866, 490] width 1136 height 71
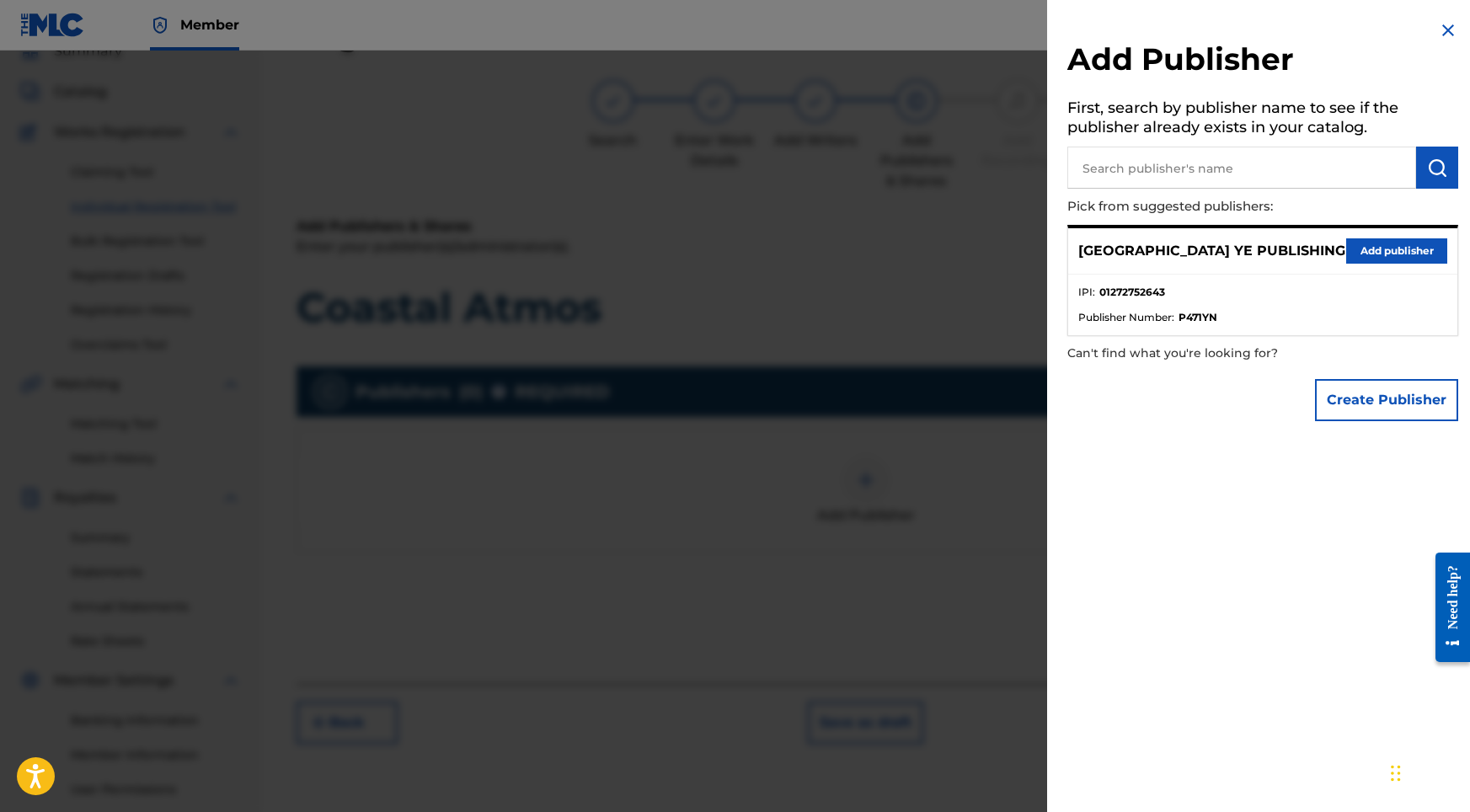
click at [1334, 276] on ul "IPI : 01272752643 Publisher Number : P471YN" at bounding box center [1262, 304] width 389 height 61
click at [1350, 256] on button "Add publisher" at bounding box center [1396, 251] width 101 height 26
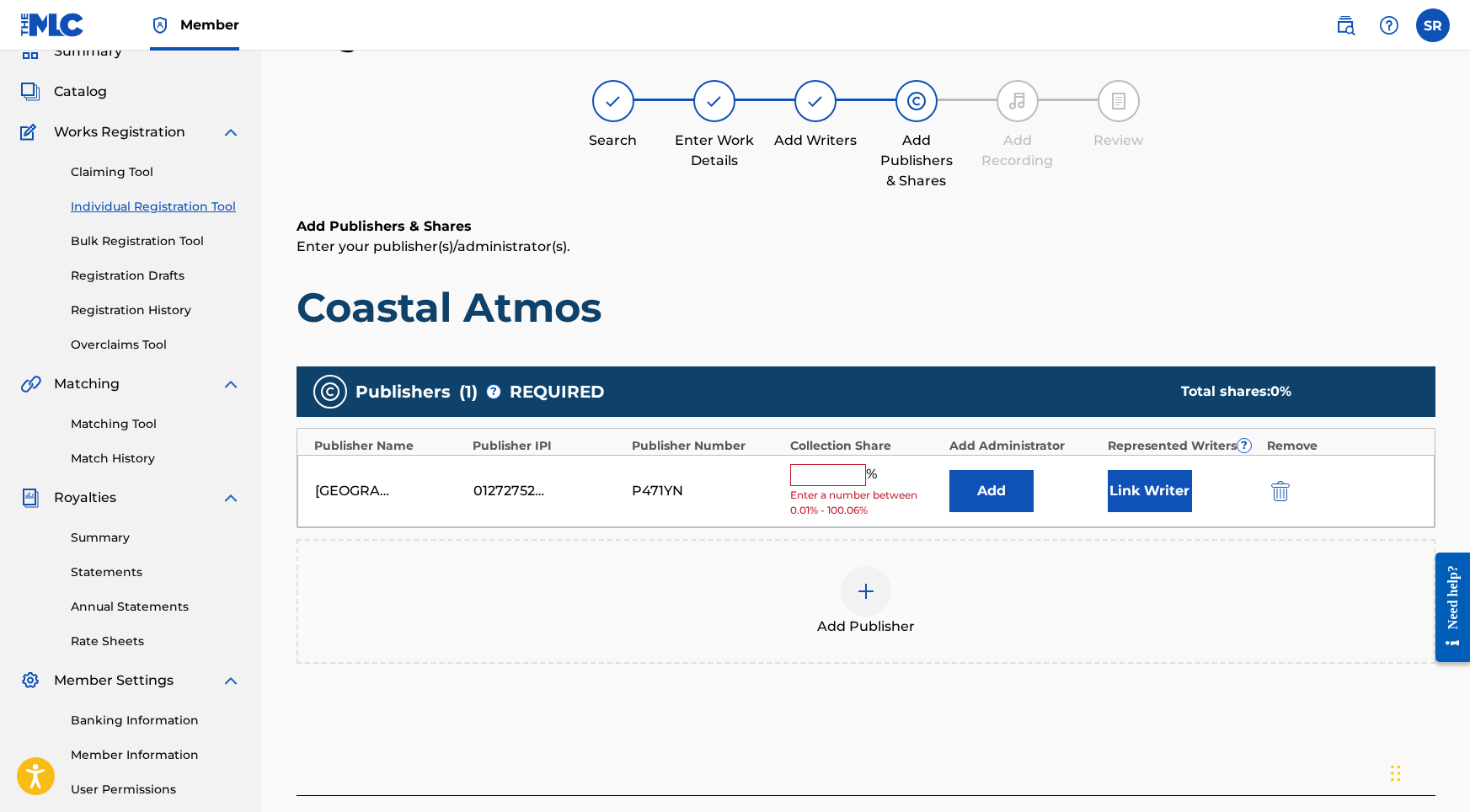
click at [836, 480] on input "text" at bounding box center [828, 475] width 76 height 22
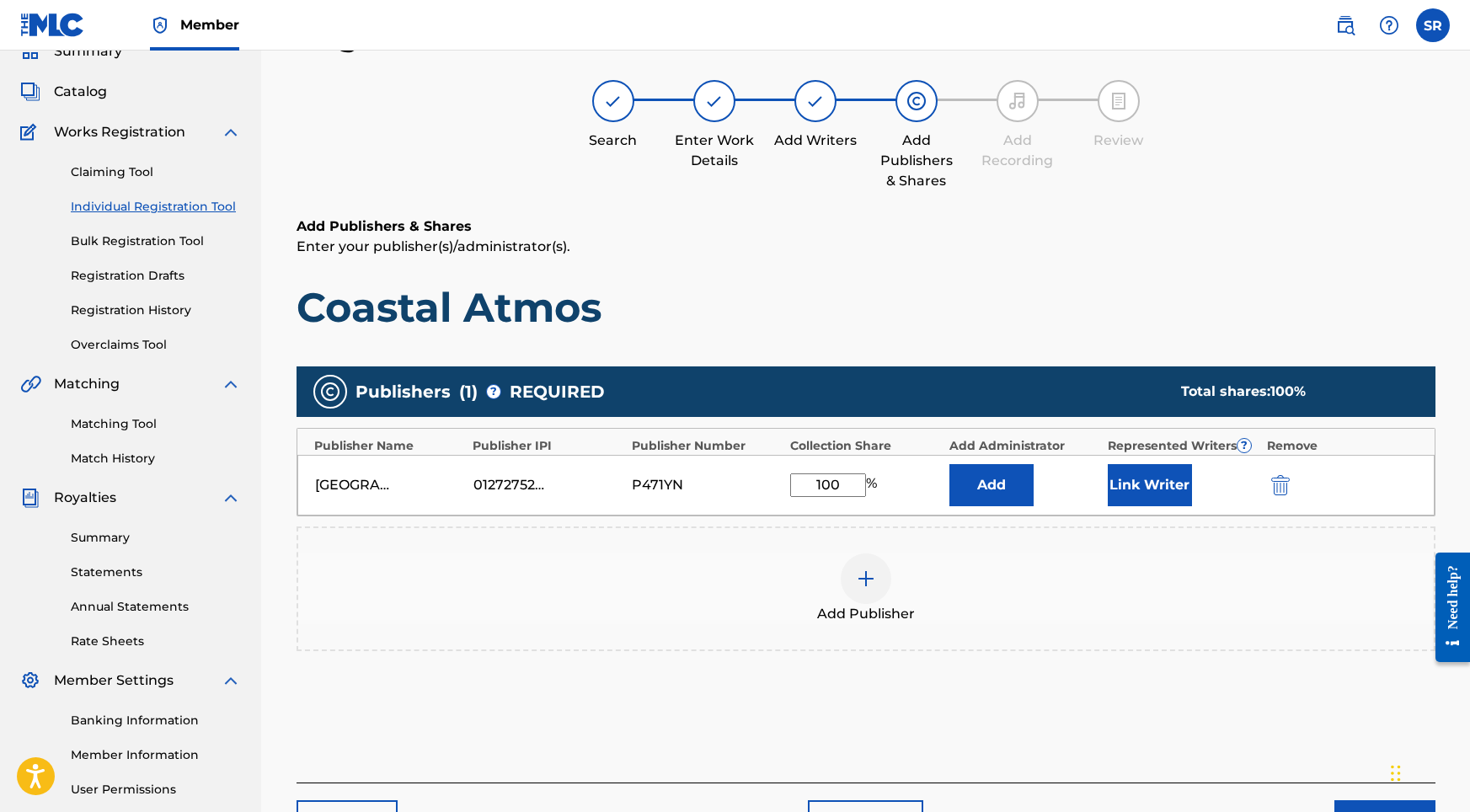
type input "100"
click at [1125, 492] on button "Link Writer" at bounding box center [1149, 485] width 85 height 42
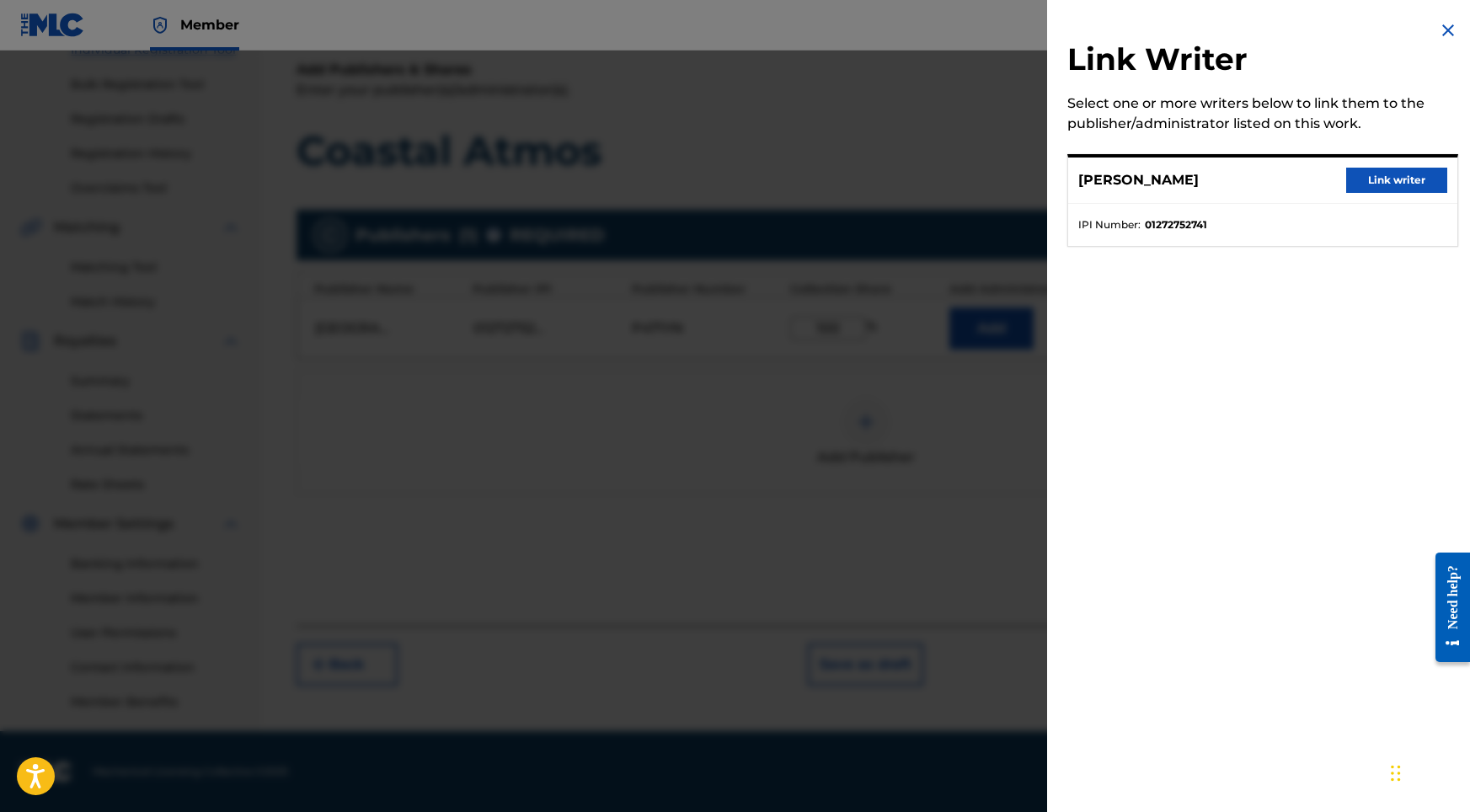
click at [1386, 177] on button "Link writer" at bounding box center [1396, 180] width 101 height 26
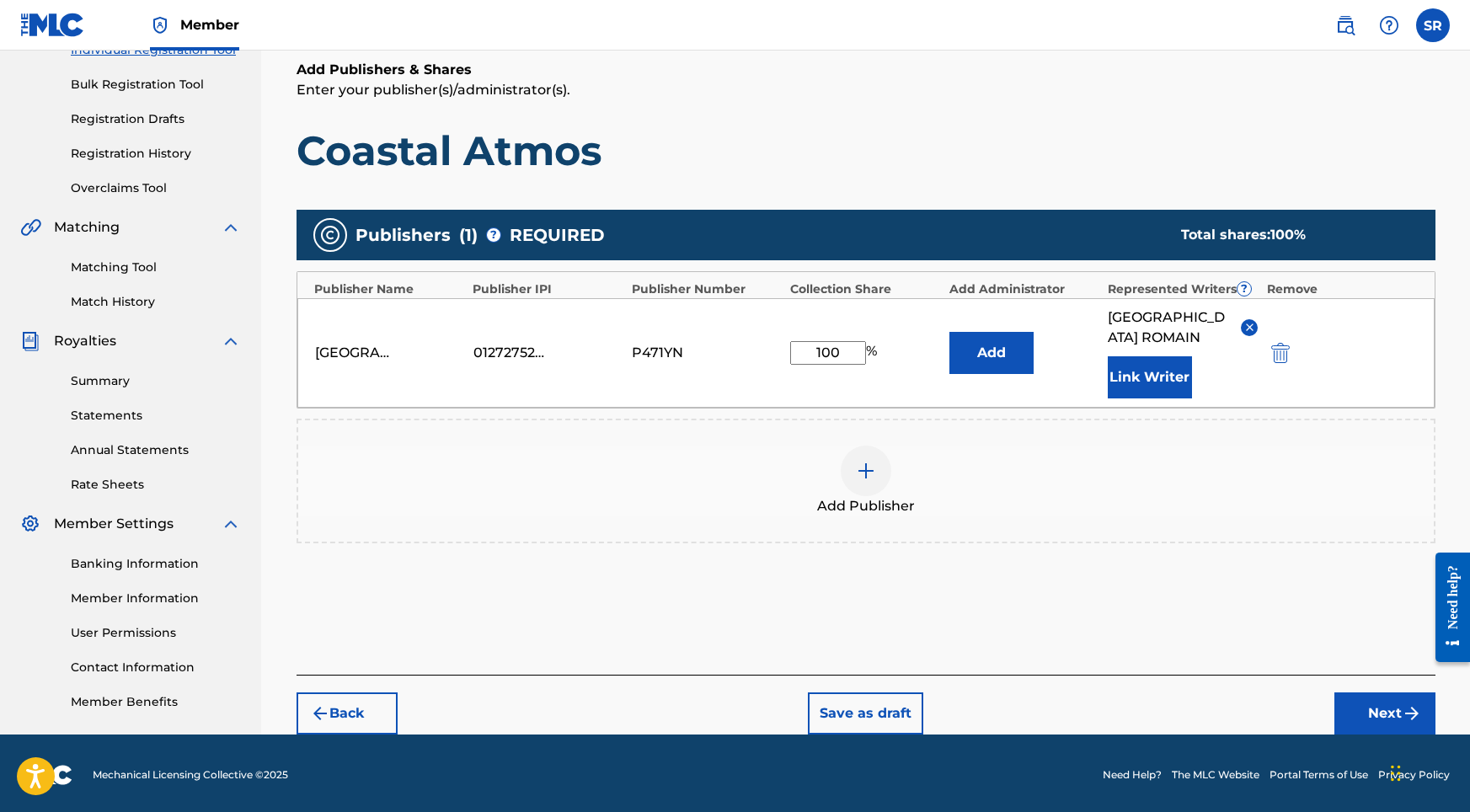
click at [1355, 692] on button "Next" at bounding box center [1384, 713] width 101 height 42
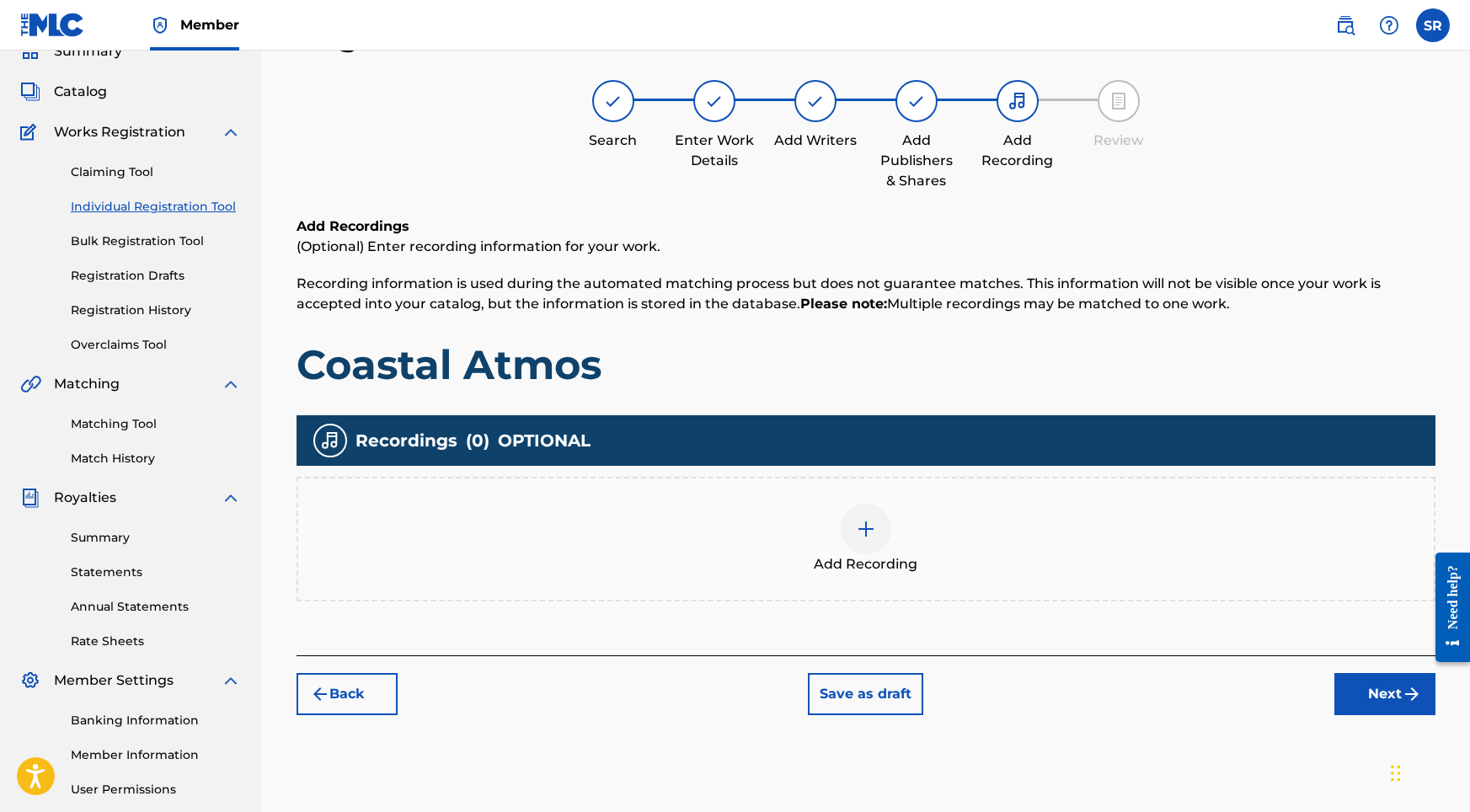
click at [892, 536] on div "Add Recording" at bounding box center [866, 538] width 1136 height 71
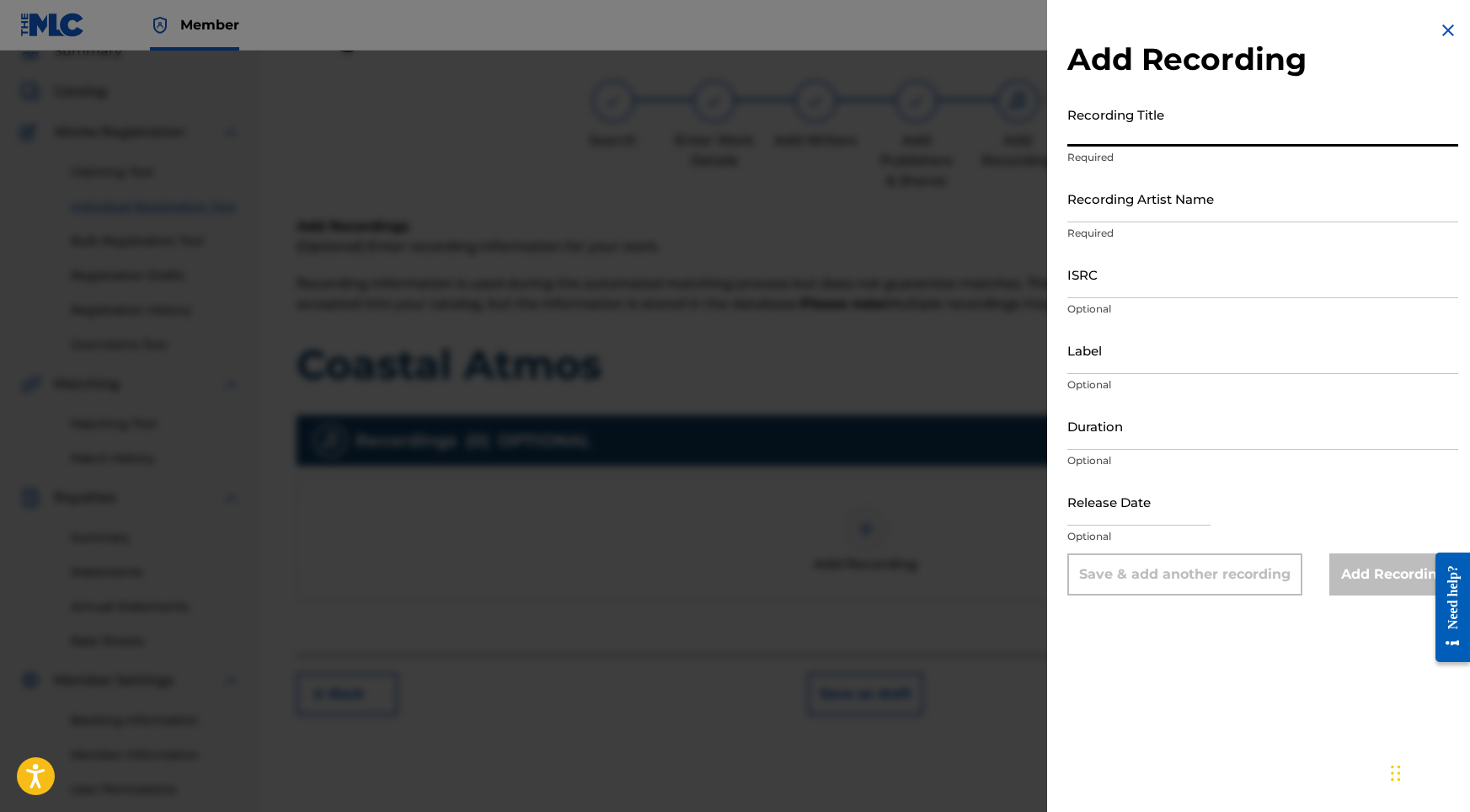
click at [1162, 123] on input "Recording Title" at bounding box center [1262, 122] width 391 height 48
paste input "Coastal Atmos"
type input "Coastal Atmos"
click at [1063, 203] on div "Add Recording Recording Title Coastal Atmos Required Recording Artist Name Requ…" at bounding box center [1263, 308] width 431 height 615
click at [1074, 204] on input "Recording Artist Name" at bounding box center [1262, 198] width 391 height 48
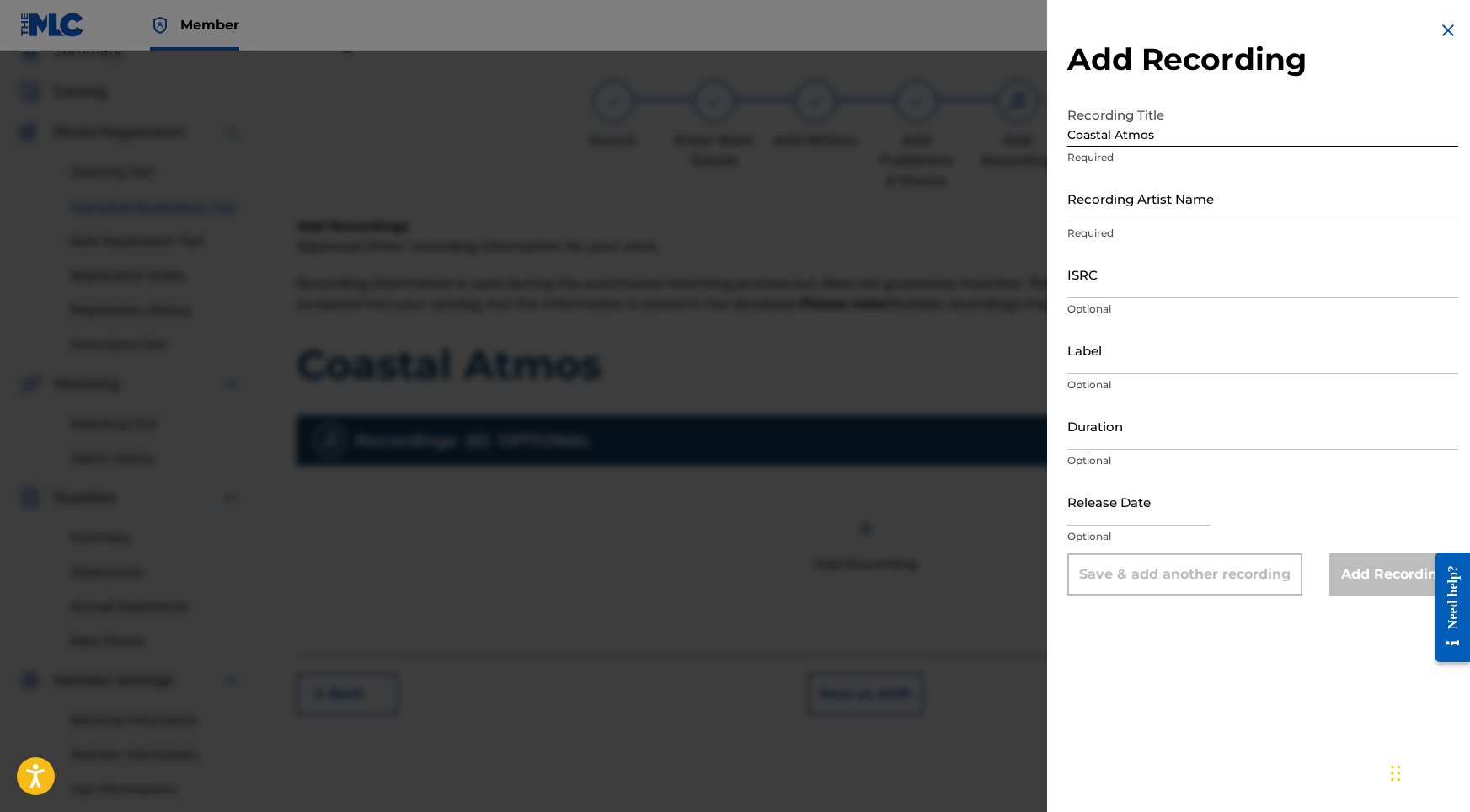
paste input "Sonic Atmos"
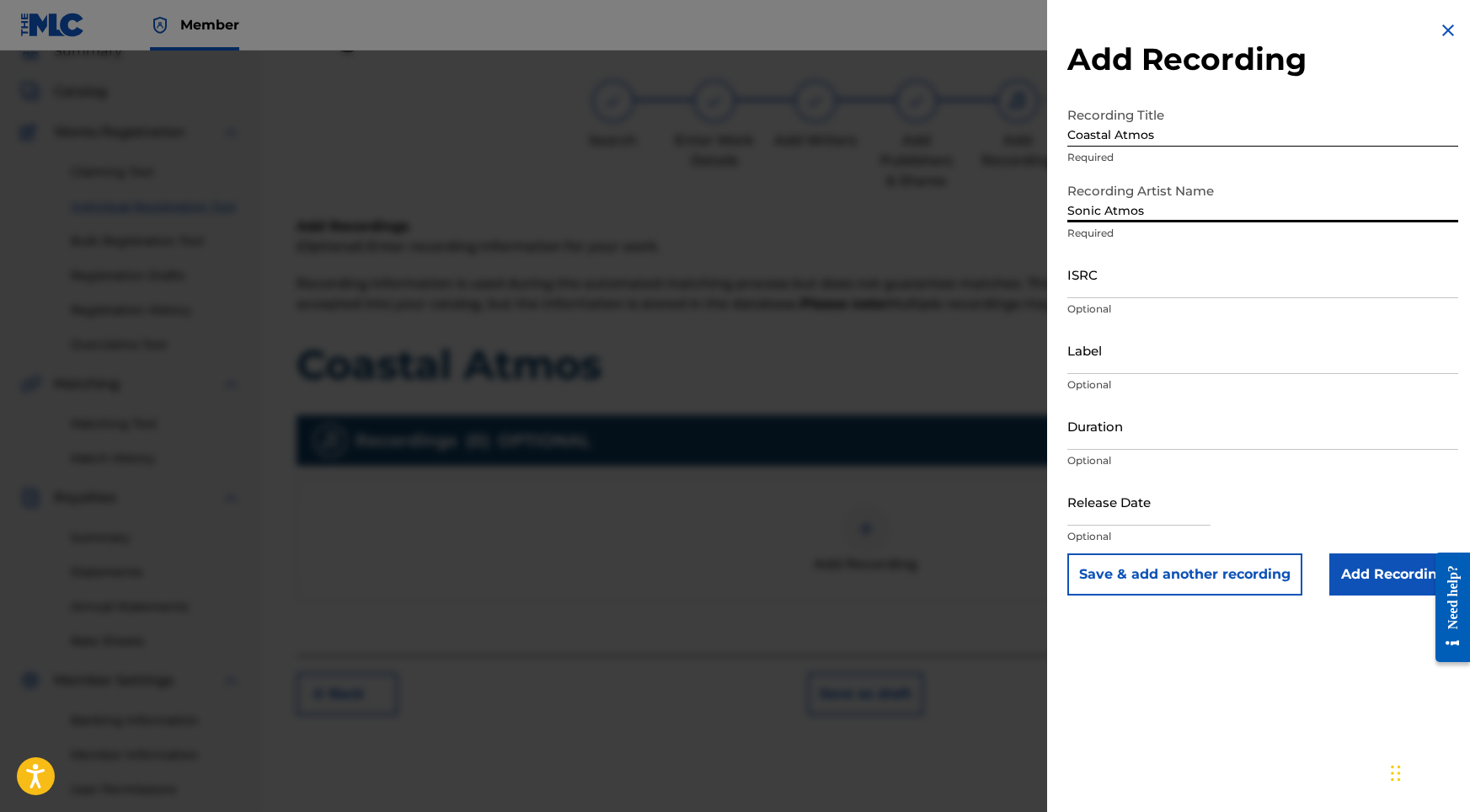
type input "Sonic Atmos"
click at [1100, 284] on input "ISRC" at bounding box center [1262, 274] width 391 height 48
paste input "USHM82429612"
type input "USHM82429612"
click at [1105, 425] on input "Duration" at bounding box center [1262, 426] width 391 height 48
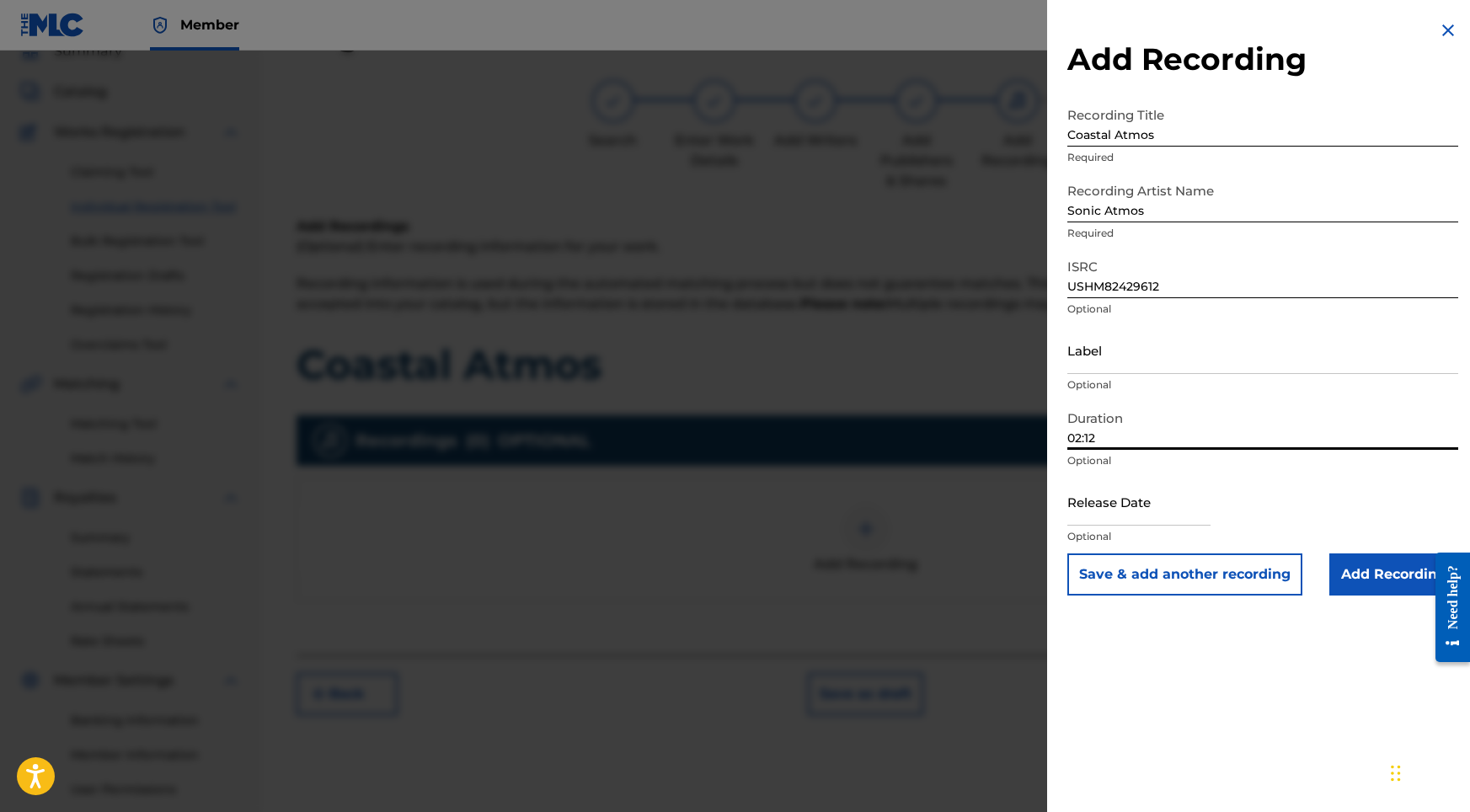
type input "02:12"
click at [1119, 481] on input "text" at bounding box center [1138, 502] width 143 height 48
select select "8"
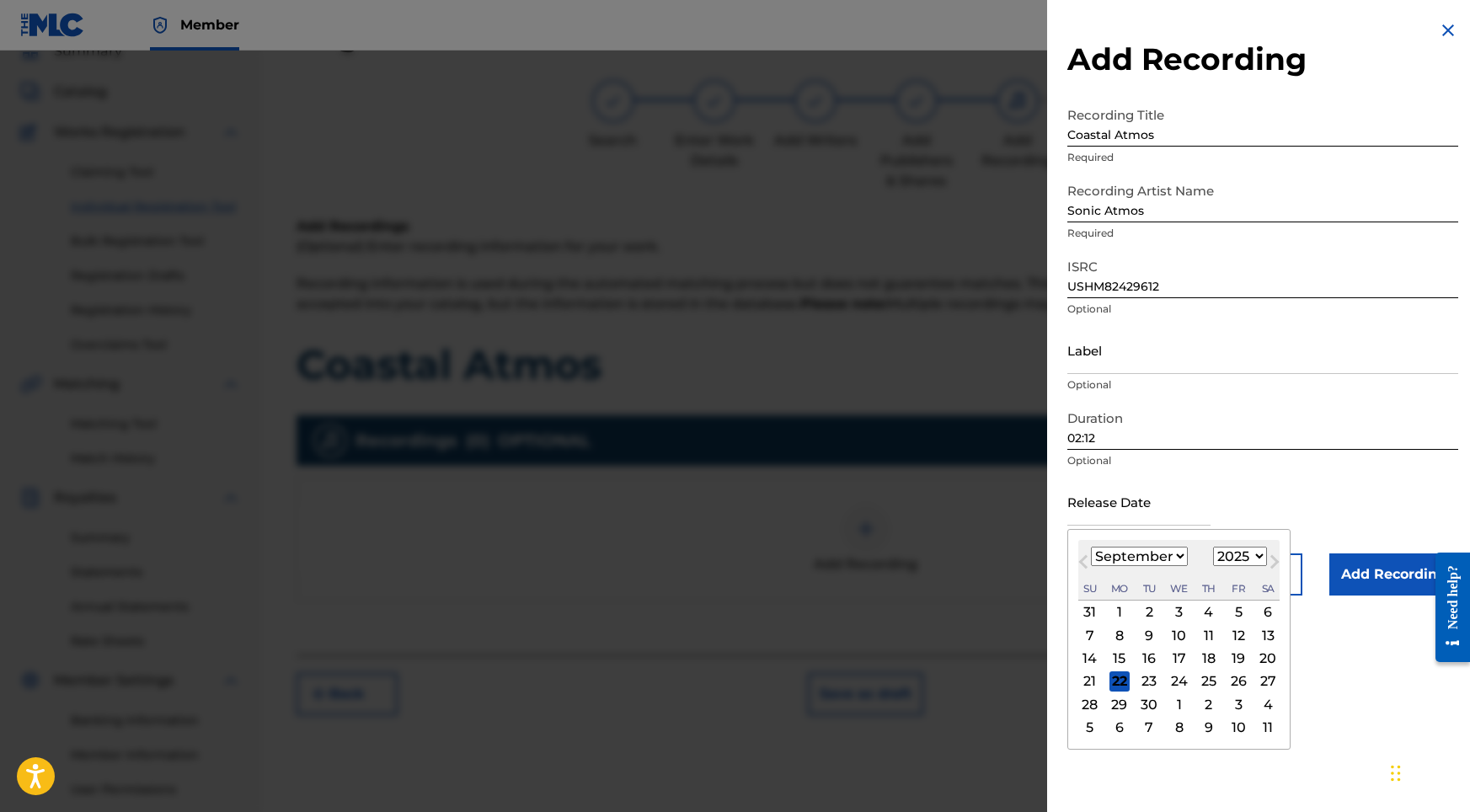
select select "2024"
click at [1122, 543] on div "September 2024 January February March April May June July August September Octo…" at bounding box center [1178, 569] width 201 height 61
select select "5"
click at [1173, 660] on div "12" at bounding box center [1179, 659] width 21 height 21
type input "[DATE]"
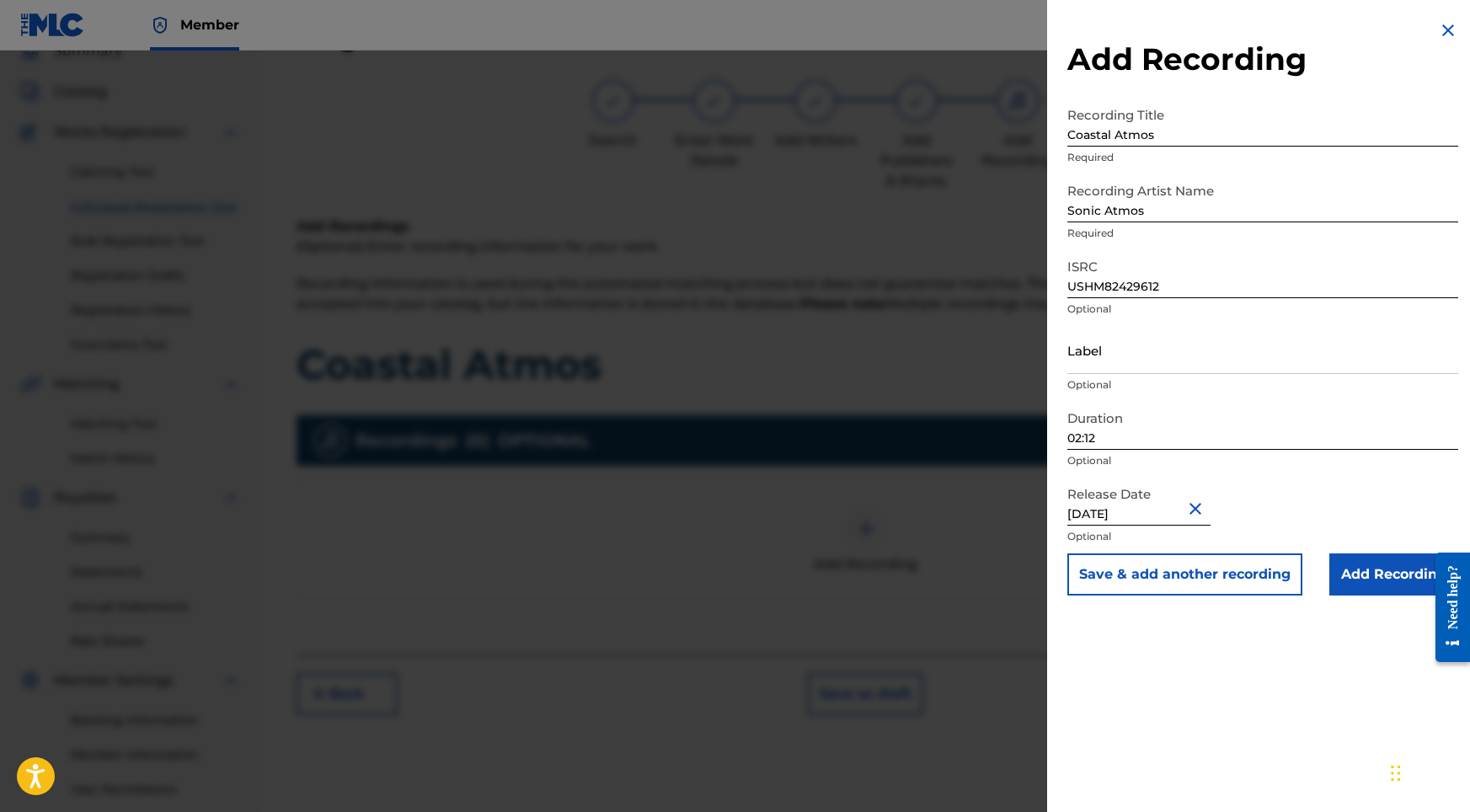
click at [1361, 581] on input "Add Recording" at bounding box center [1394, 574] width 129 height 42
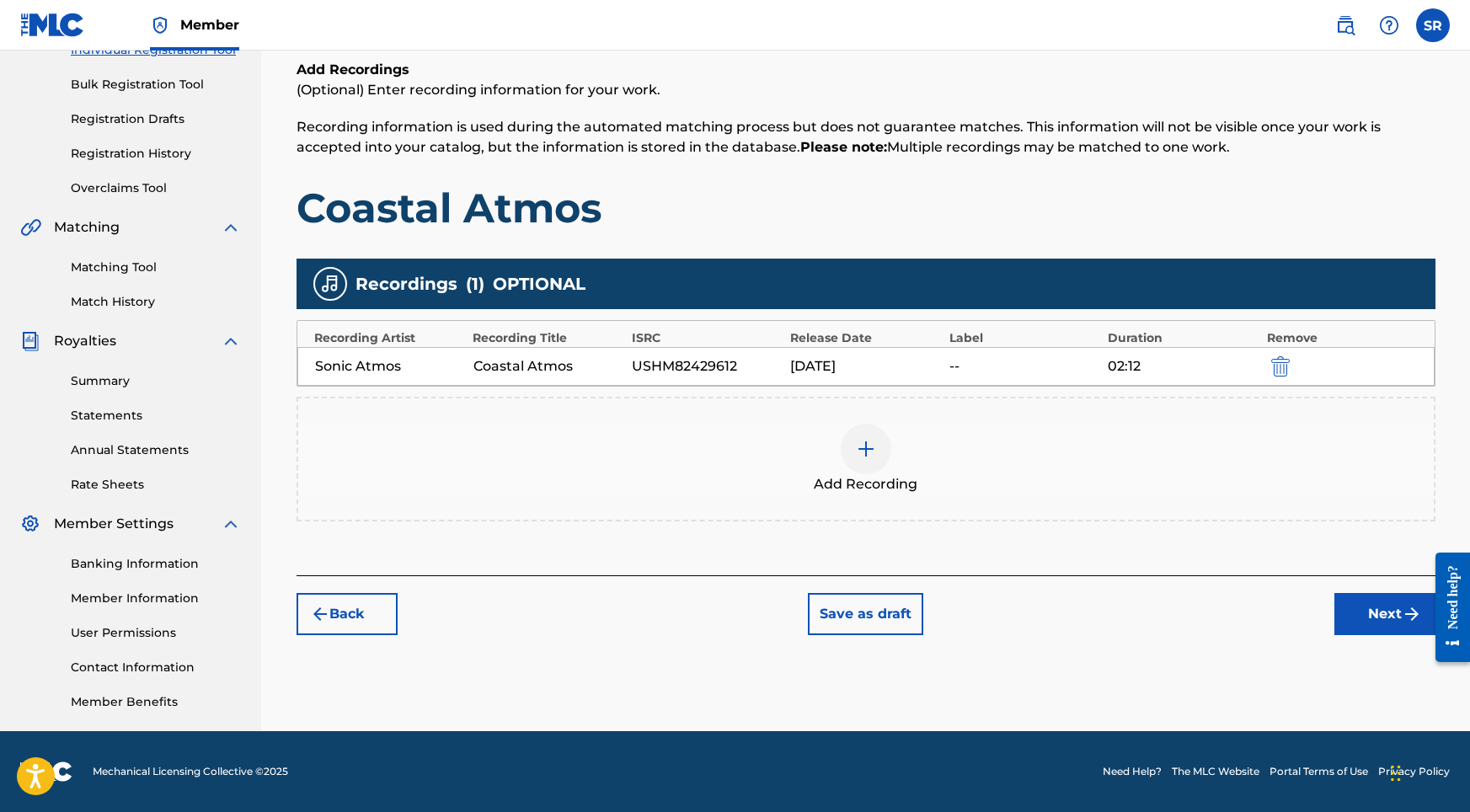
click at [1390, 638] on div "Register Work Search Enter Work Details Add Writers Add Publishers & Shares Add…" at bounding box center [865, 295] width 1179 height 871
click at [1381, 621] on button "Next" at bounding box center [1384, 614] width 101 height 42
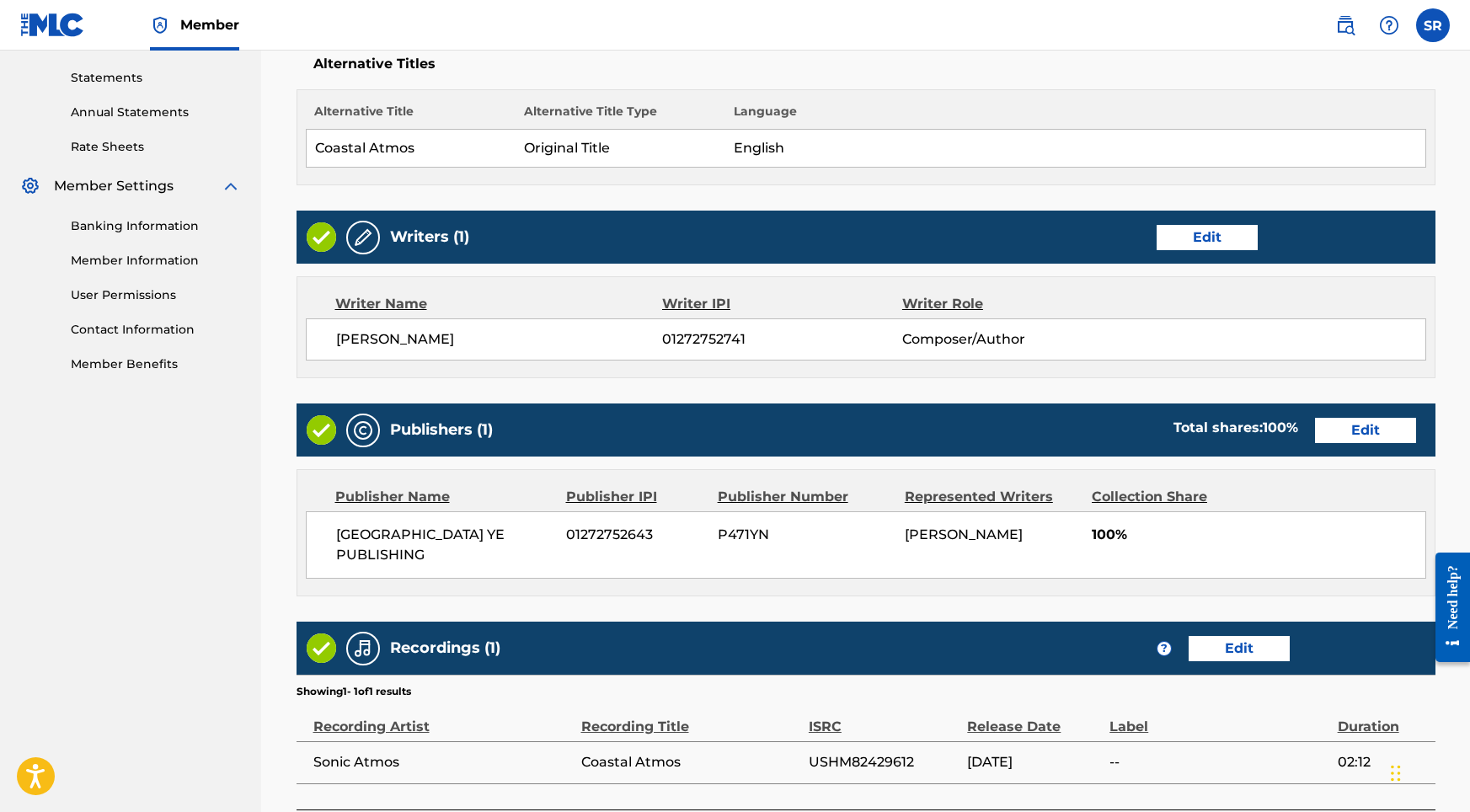
scroll to position [636, 0]
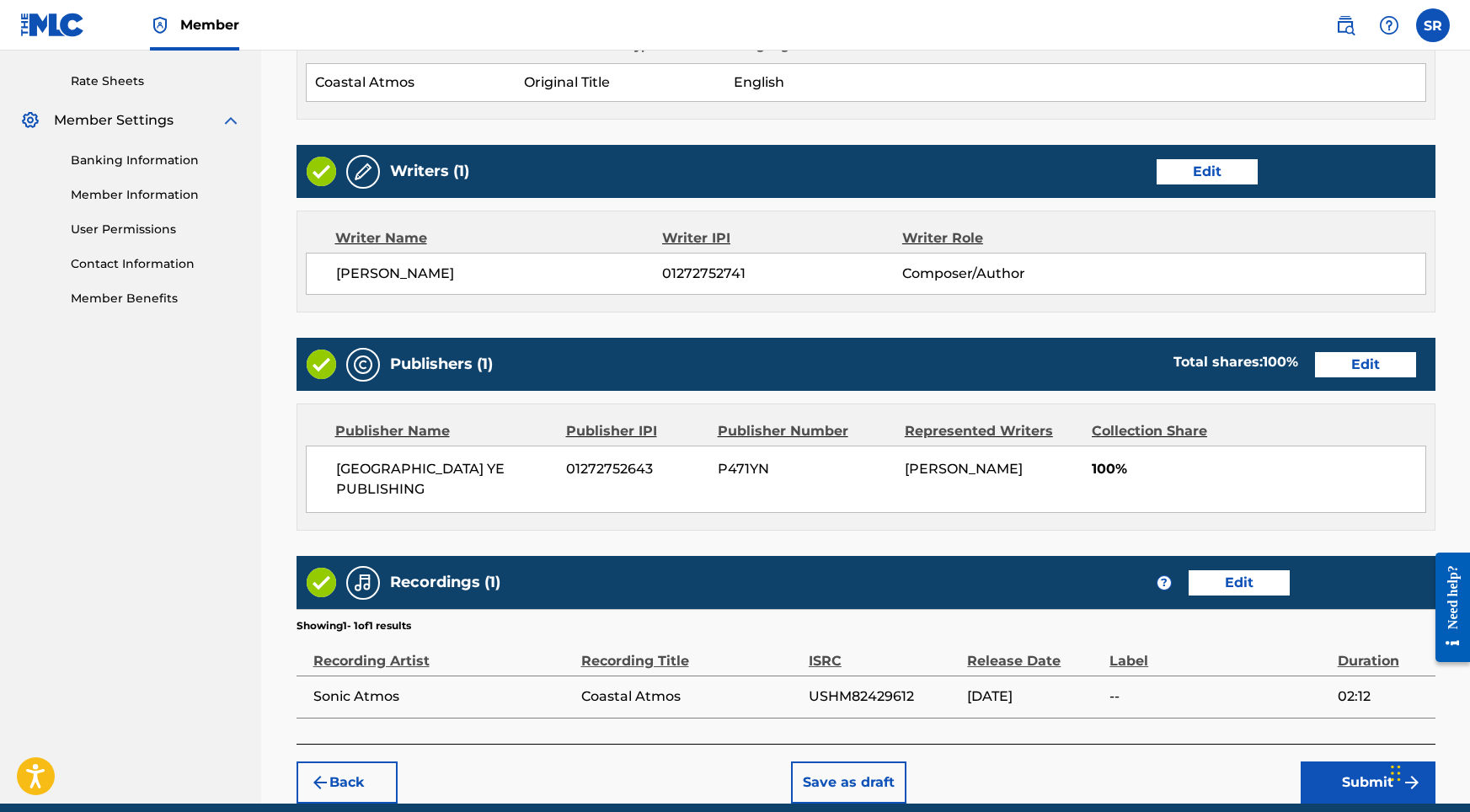
click at [1327, 762] on button "Submit" at bounding box center [1368, 782] width 135 height 42
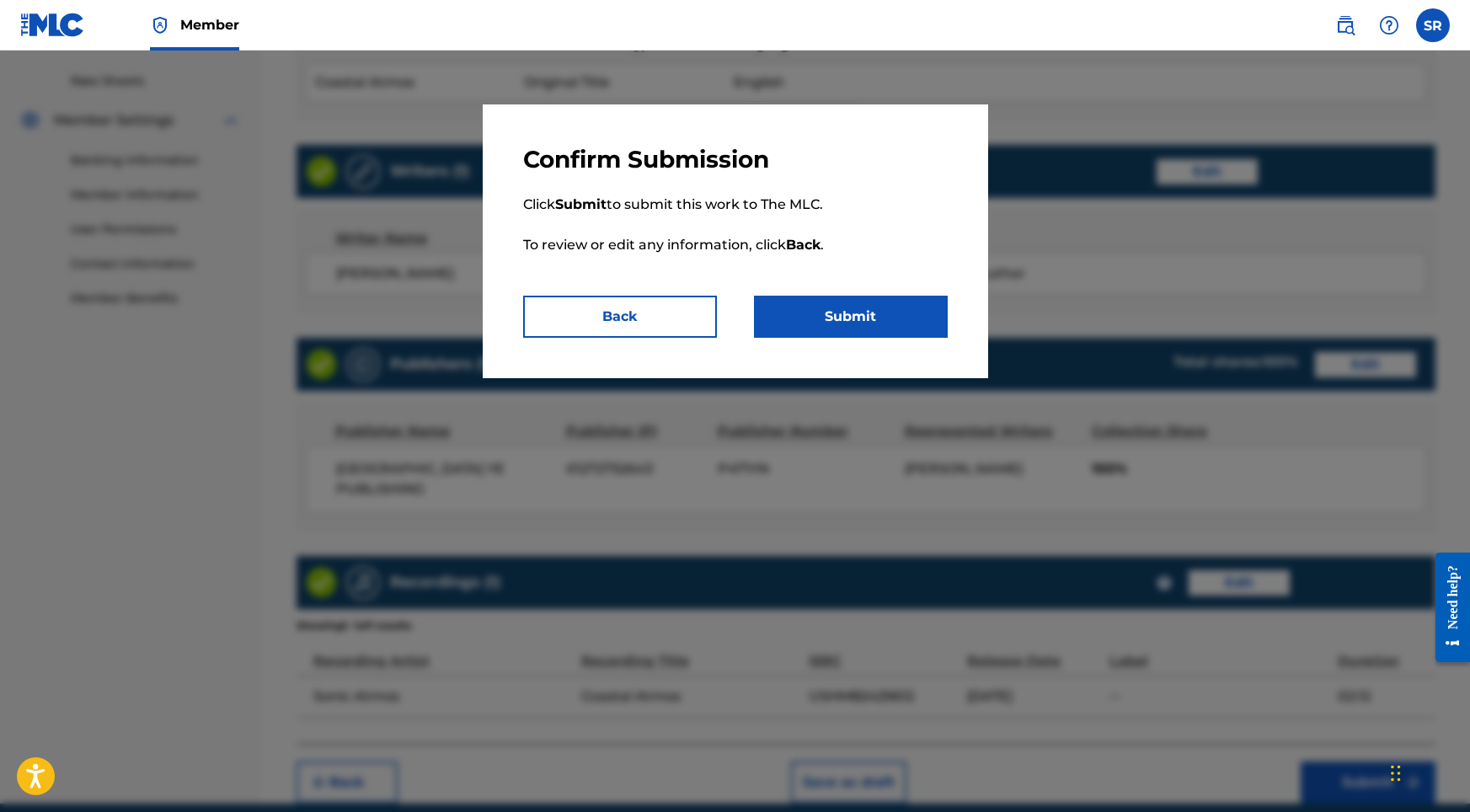
click at [925, 305] on button "Submit" at bounding box center [851, 316] width 194 height 42
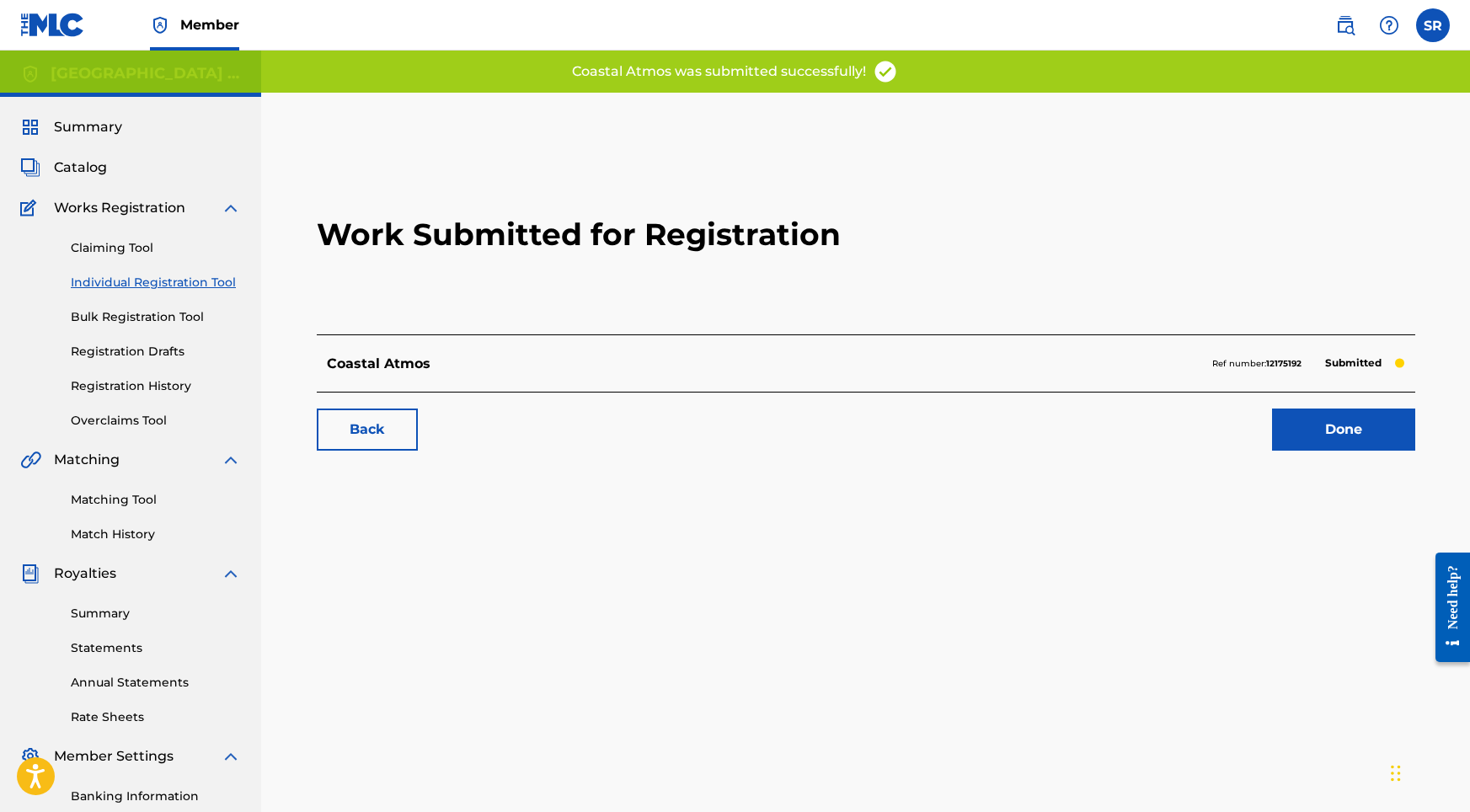
click at [1310, 440] on link "Done" at bounding box center [1343, 429] width 143 height 42
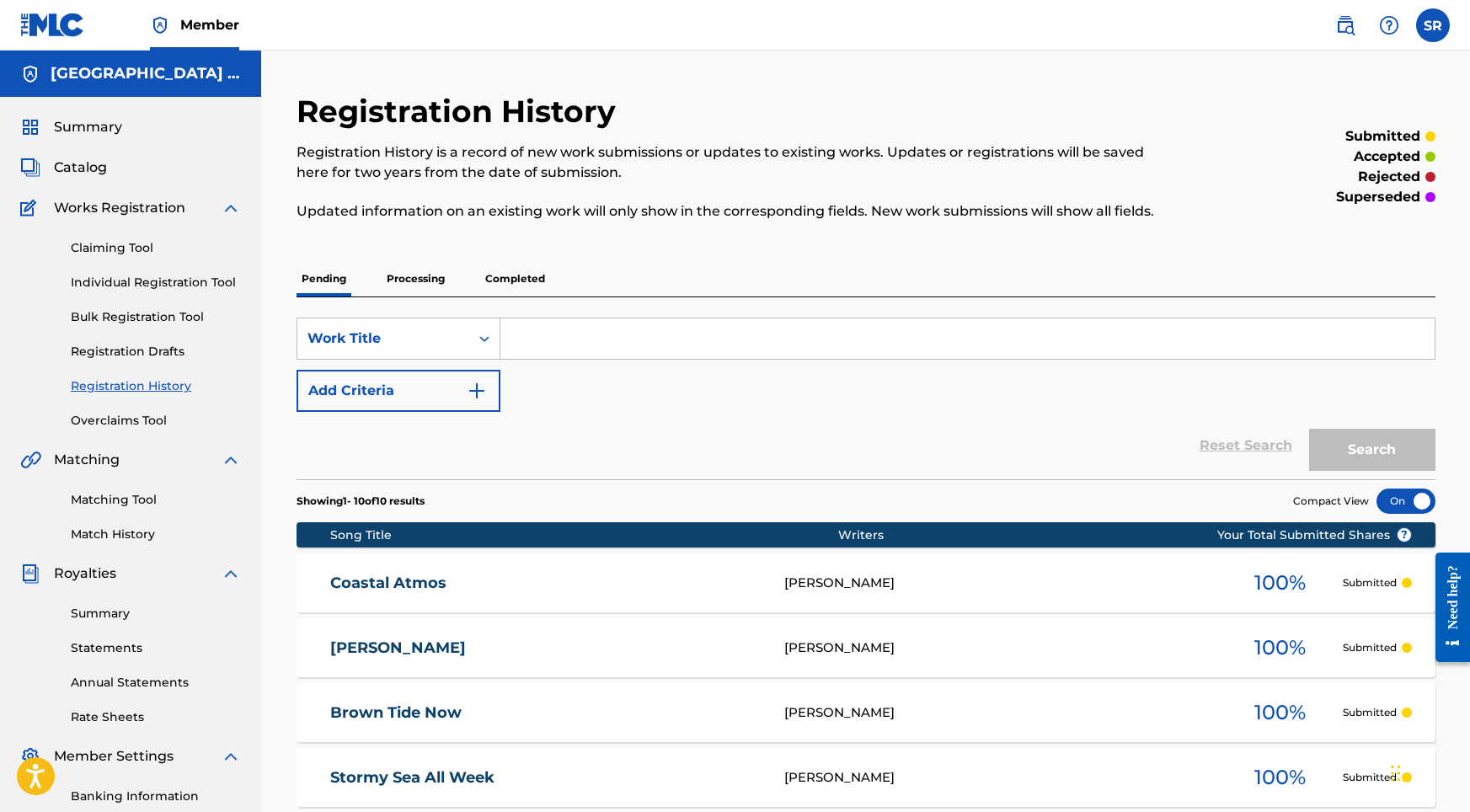
click at [222, 279] on link "Individual Registration Tool" at bounding box center [156, 282] width 170 height 18
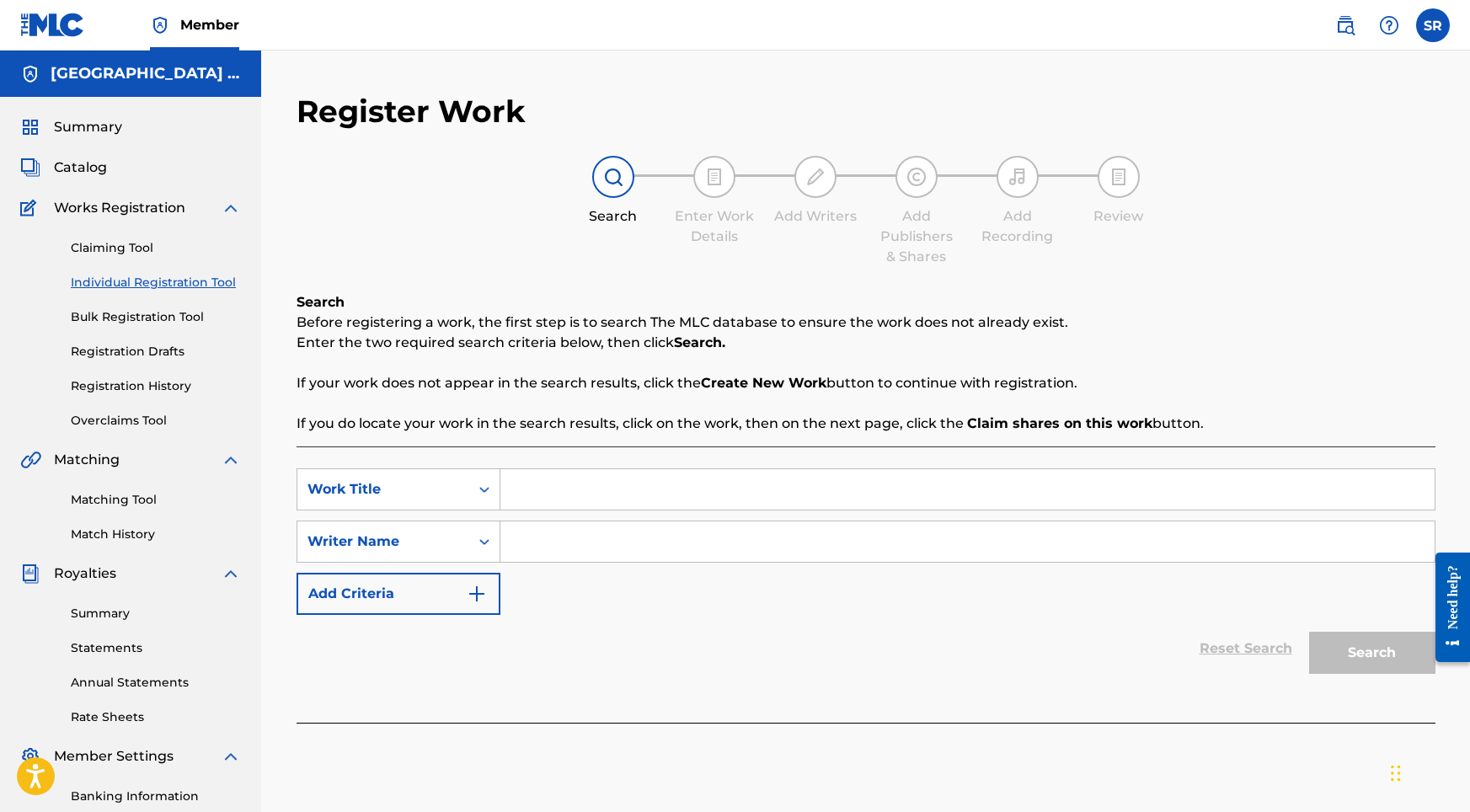
click at [561, 489] on input "Search Form" at bounding box center [967, 489] width 935 height 40
paste input "Sea Slumber"
type input "Sea Slumber"
click at [577, 533] on input "Search Form" at bounding box center [967, 541] width 935 height 40
paste input "Sea Slumber"
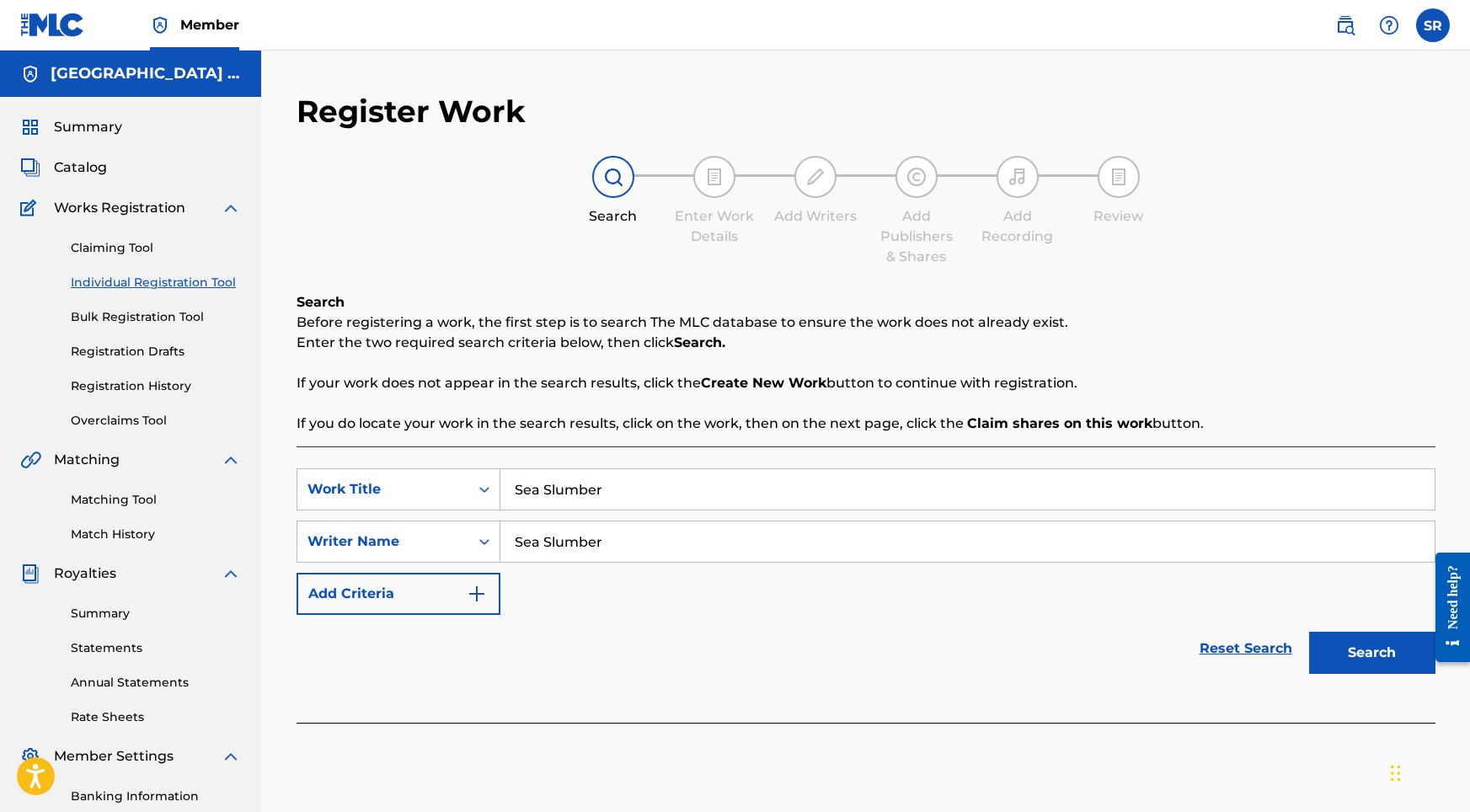
type input "Sea Slumber"
click at [1364, 654] on button "Search" at bounding box center [1373, 652] width 127 height 42
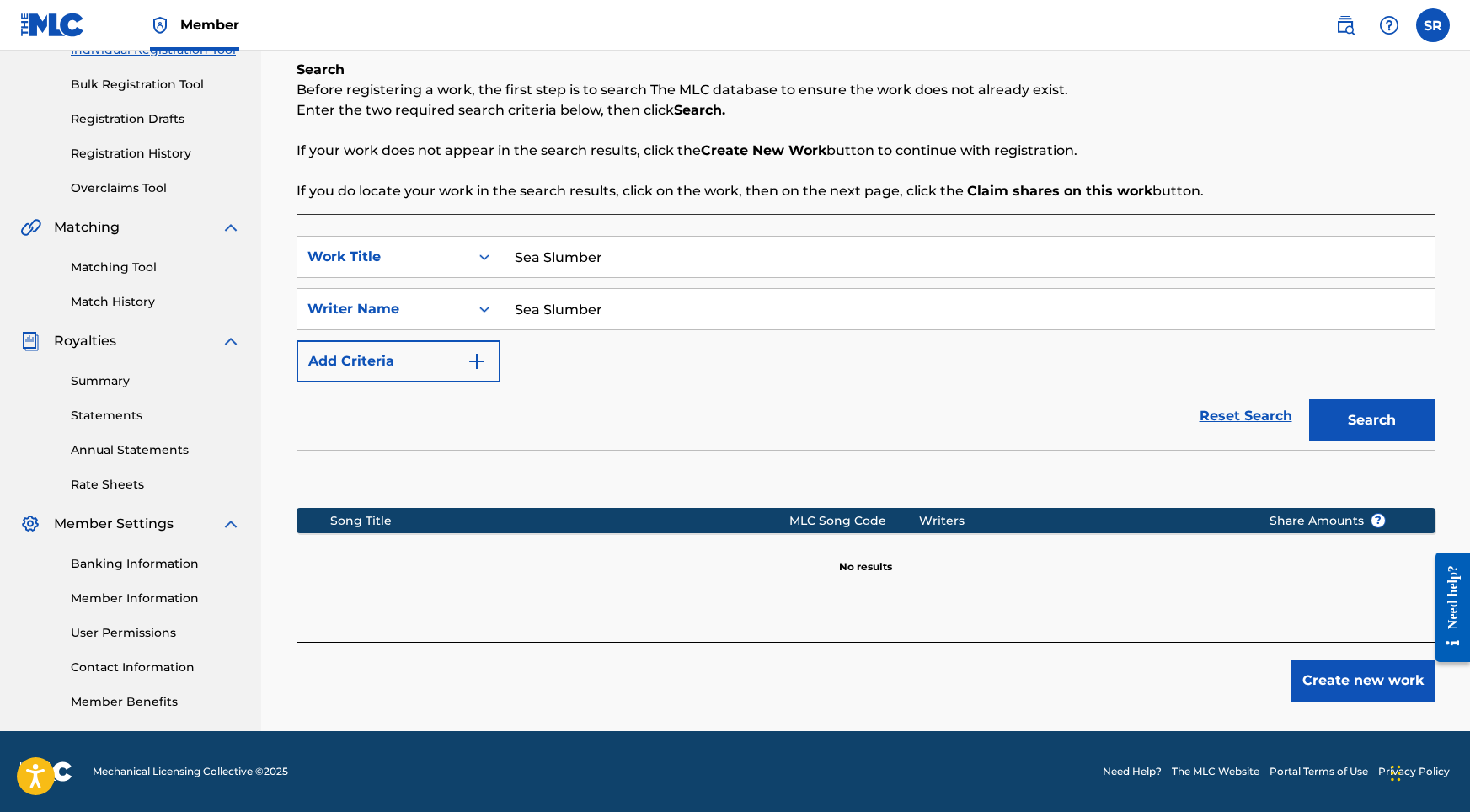
scroll to position [232, 0]
click at [1317, 689] on button "Create new work" at bounding box center [1362, 680] width 145 height 42
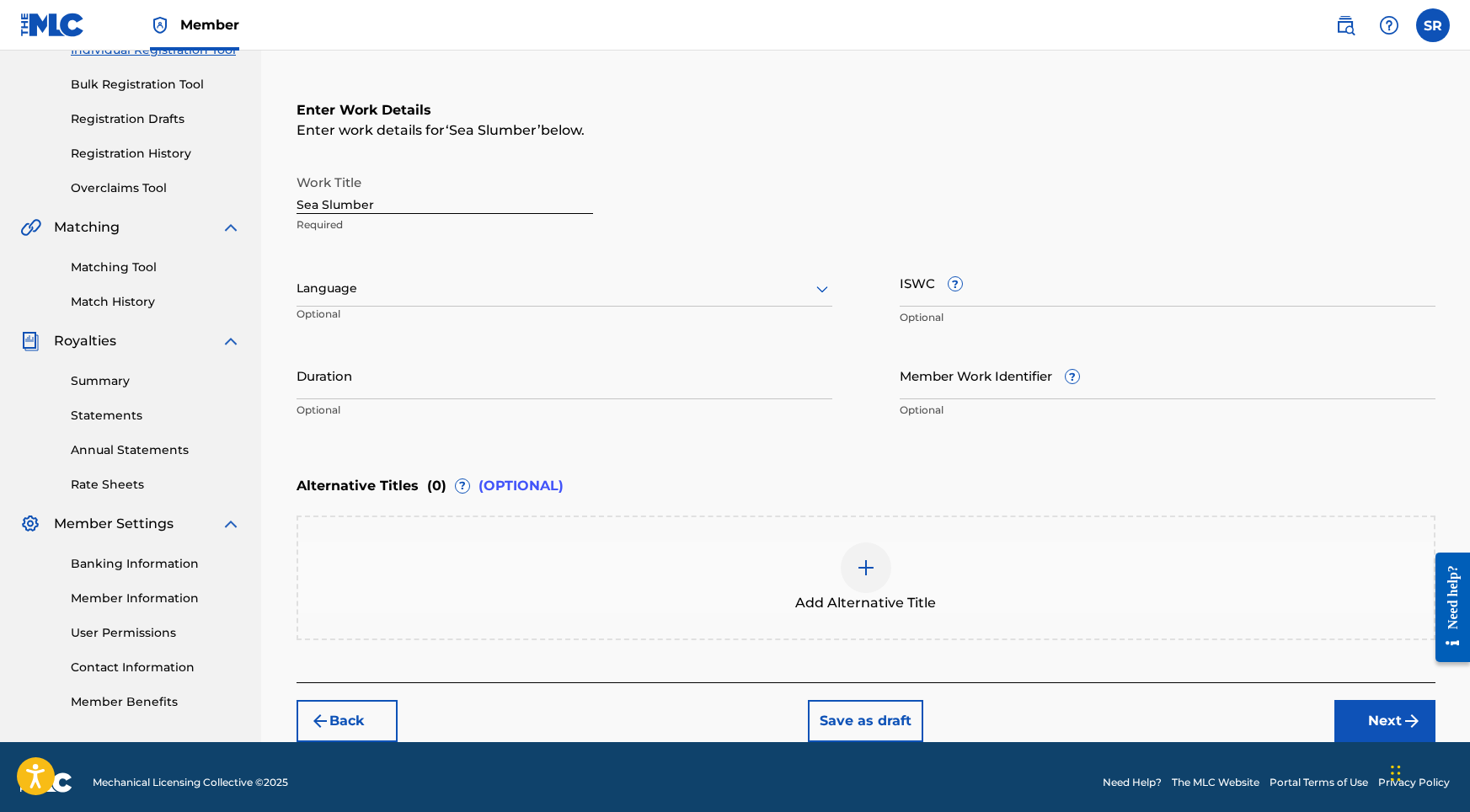
click at [564, 285] on div at bounding box center [564, 288] width 536 height 21
click at [472, 321] on div "English" at bounding box center [564, 326] width 534 height 38
click at [481, 362] on input "Duration" at bounding box center [564, 375] width 536 height 48
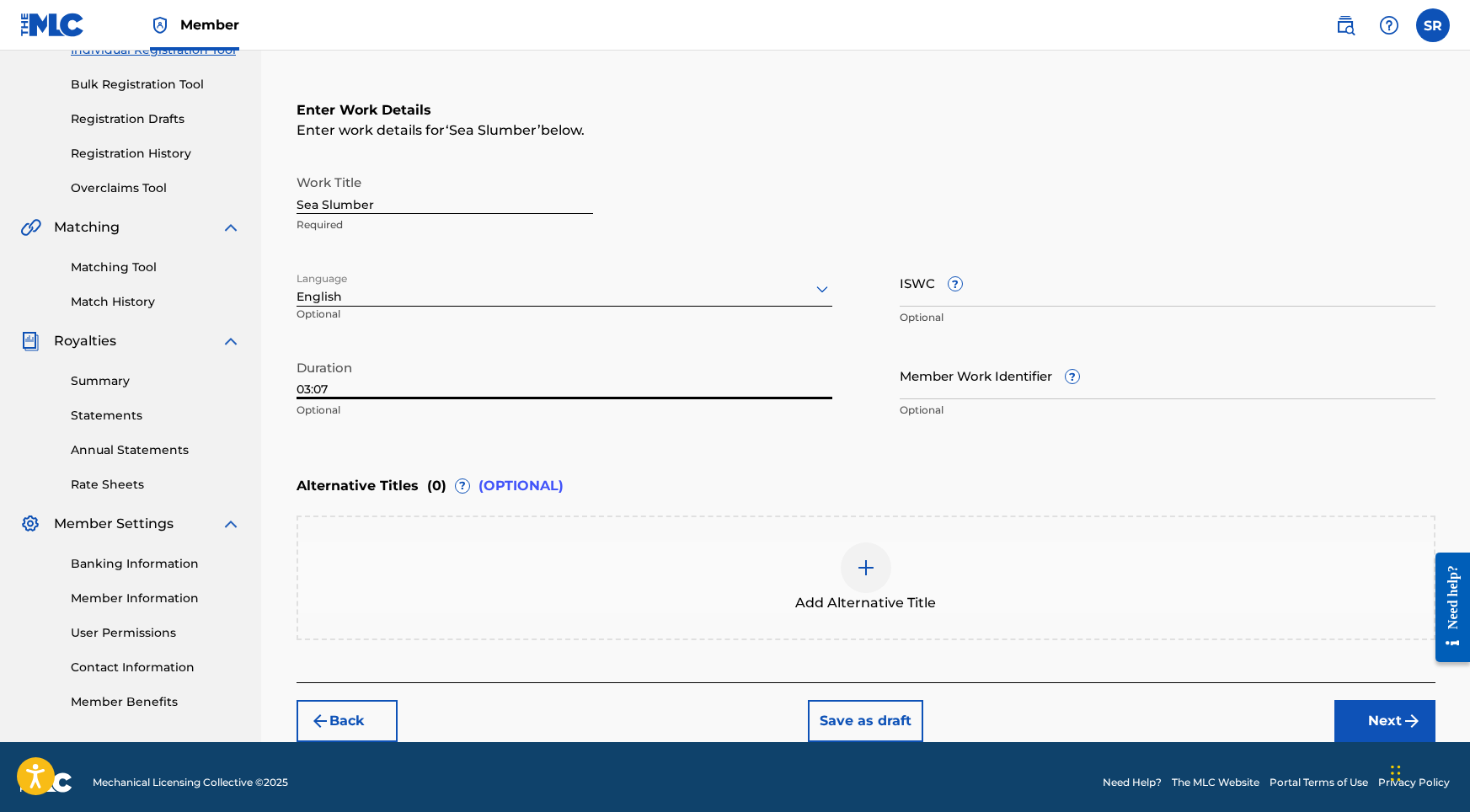
type input "03:07"
click at [872, 555] on div at bounding box center [865, 567] width 50 height 50
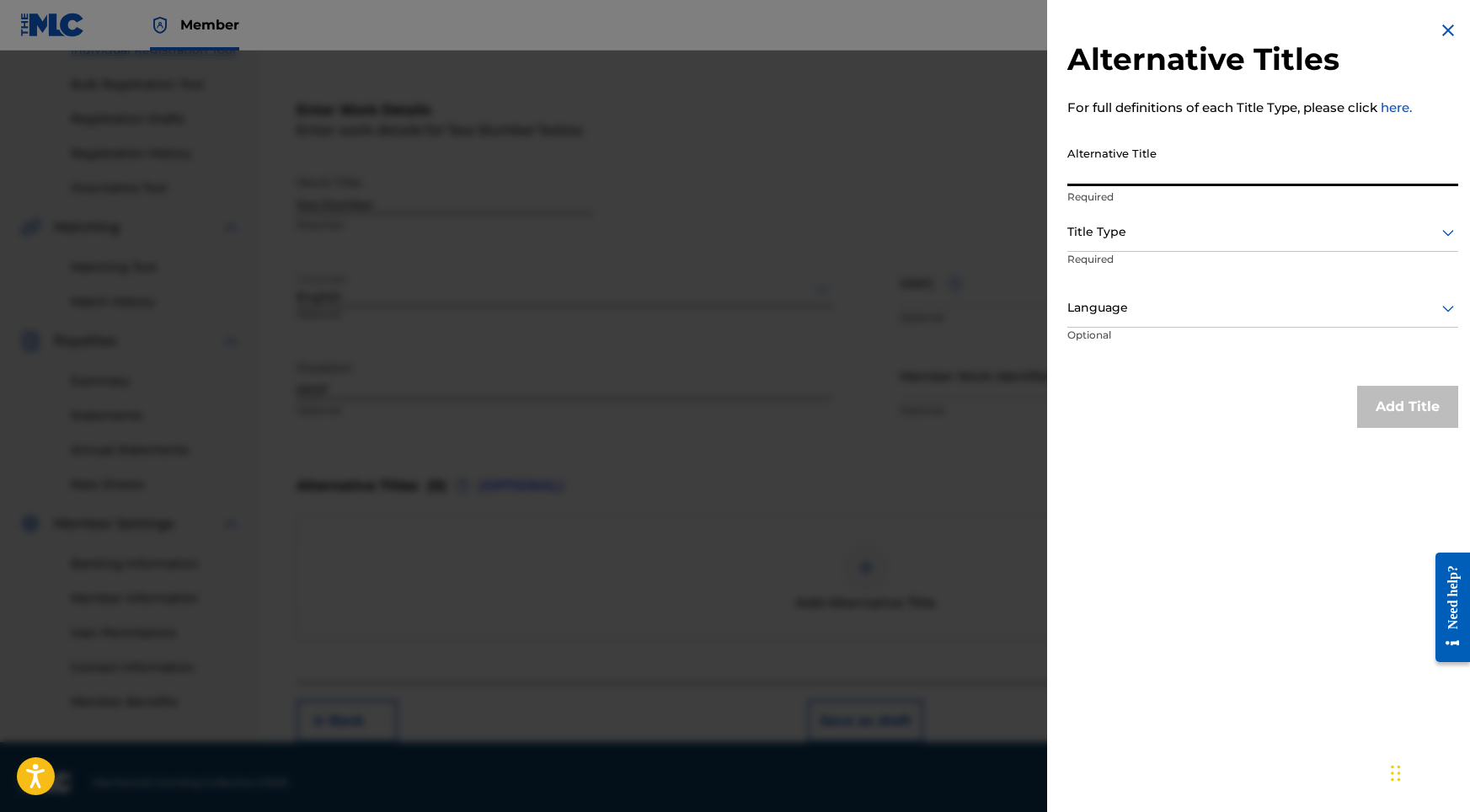
click at [1165, 179] on input "Alternative Title" at bounding box center [1262, 162] width 391 height 48
paste input "Sea Slumber"
type input "Sea Slumber"
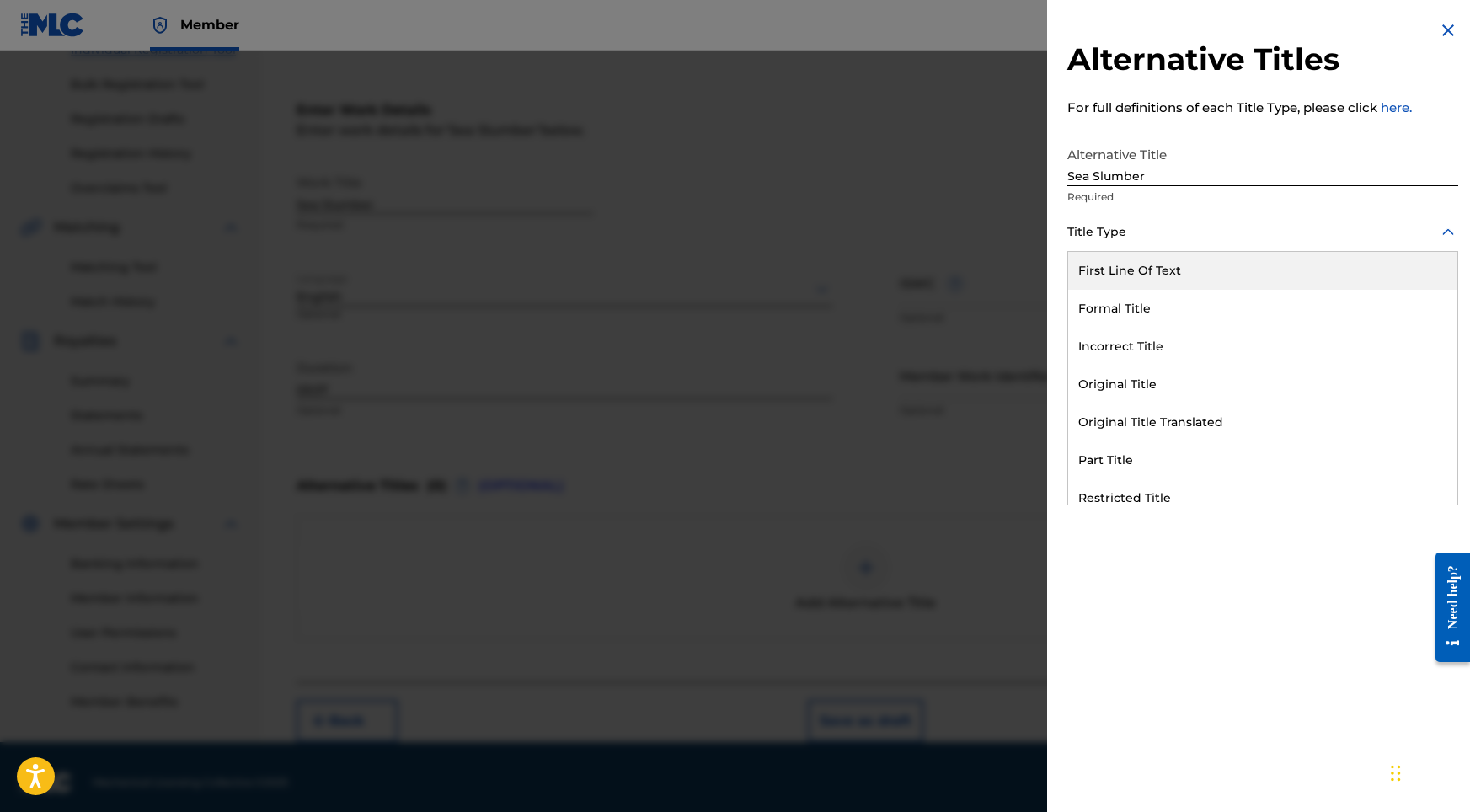
click at [1132, 232] on div at bounding box center [1262, 232] width 391 height 21
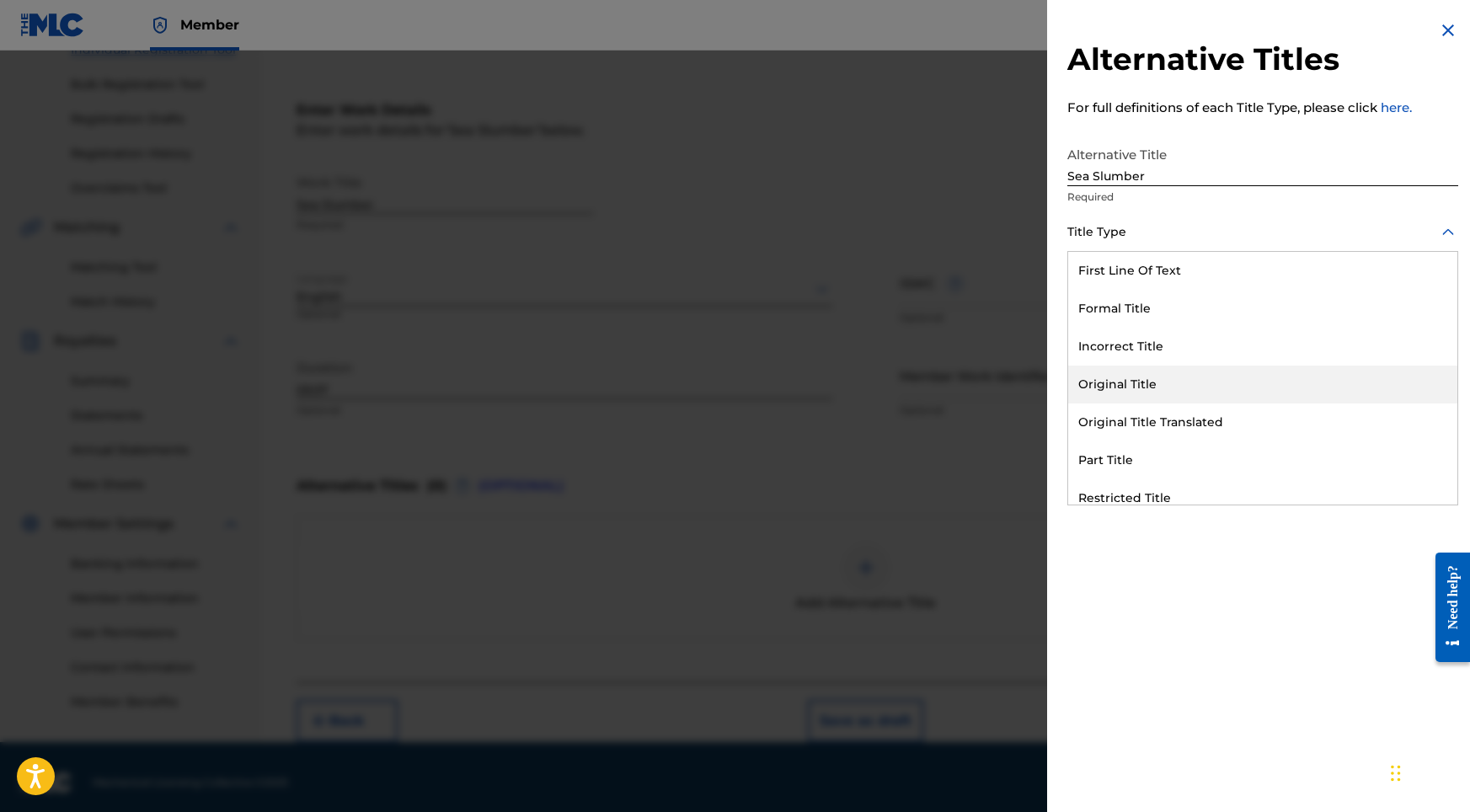
click at [1121, 374] on div "Original Title" at bounding box center [1262, 385] width 389 height 38
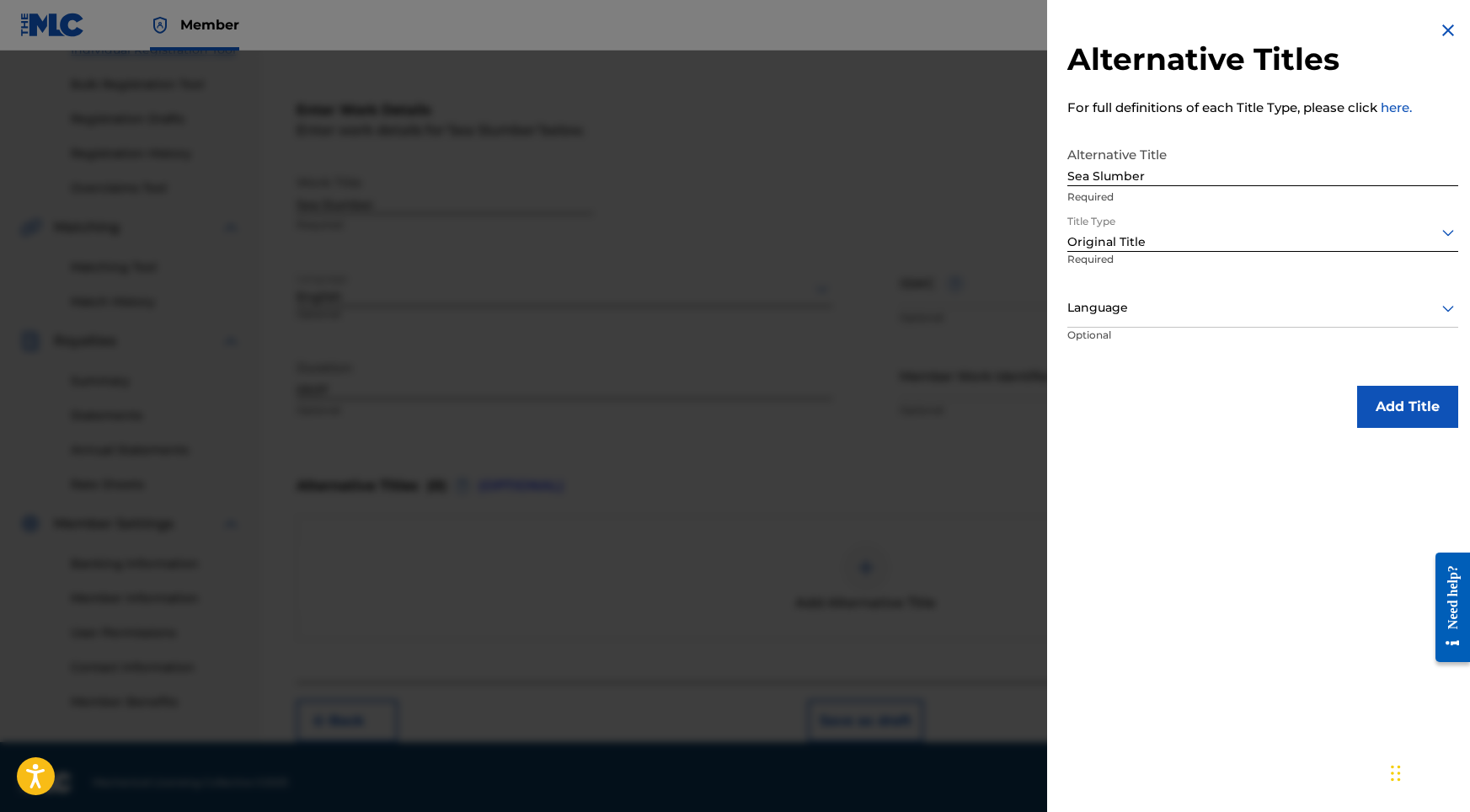
click at [1130, 316] on div at bounding box center [1262, 308] width 391 height 21
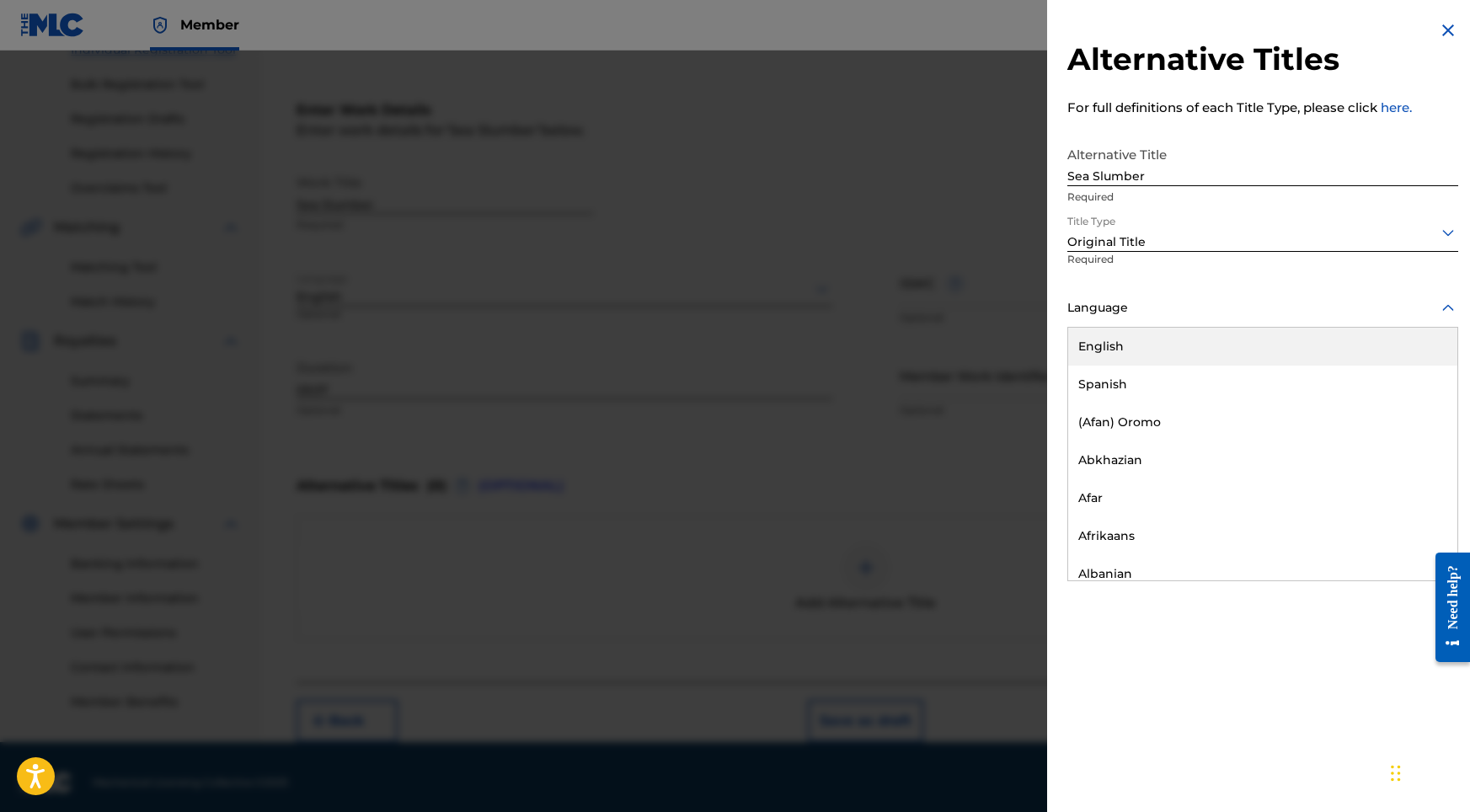
click at [1130, 345] on div "English" at bounding box center [1262, 346] width 389 height 38
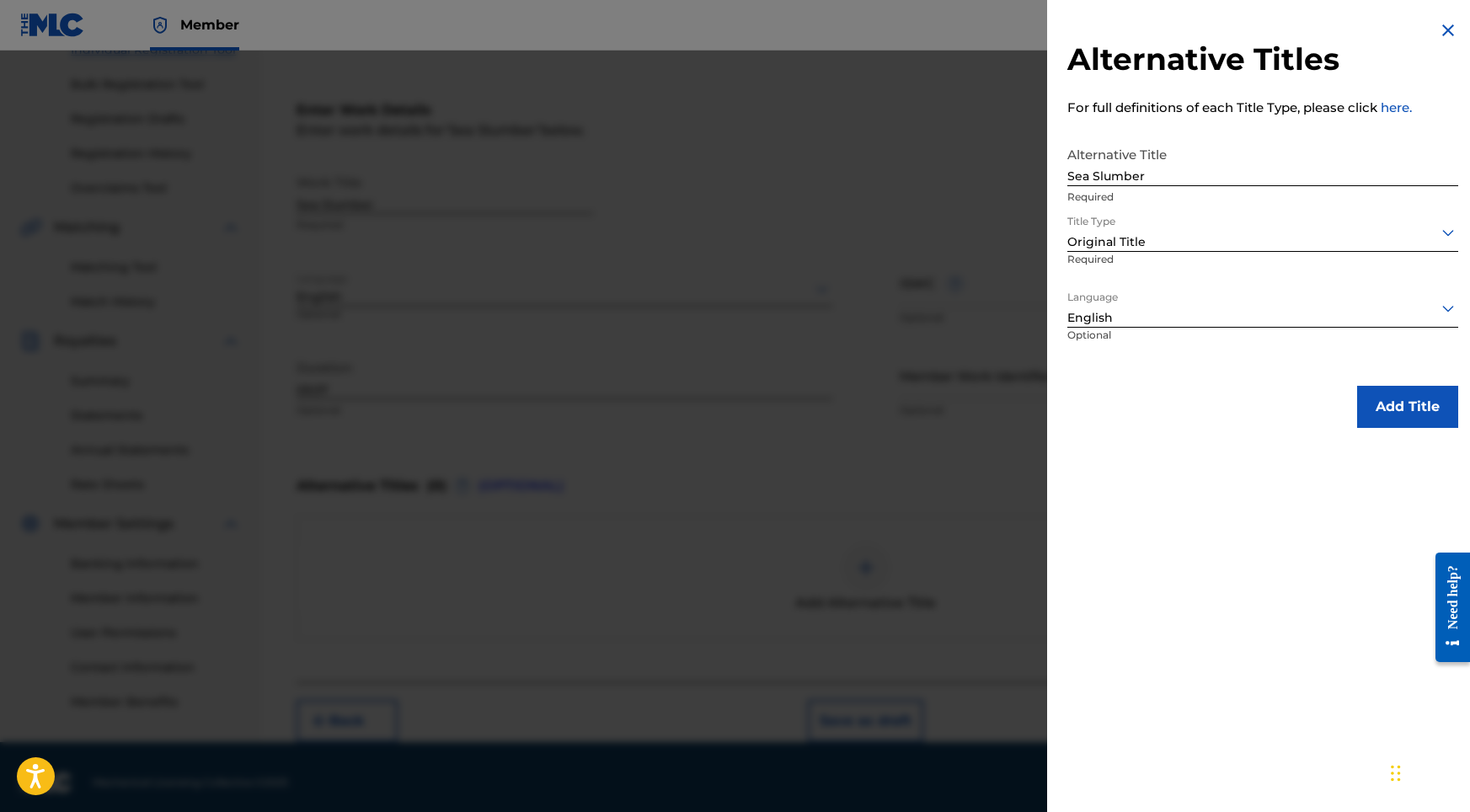
click at [1421, 412] on button "Add Title" at bounding box center [1408, 406] width 101 height 42
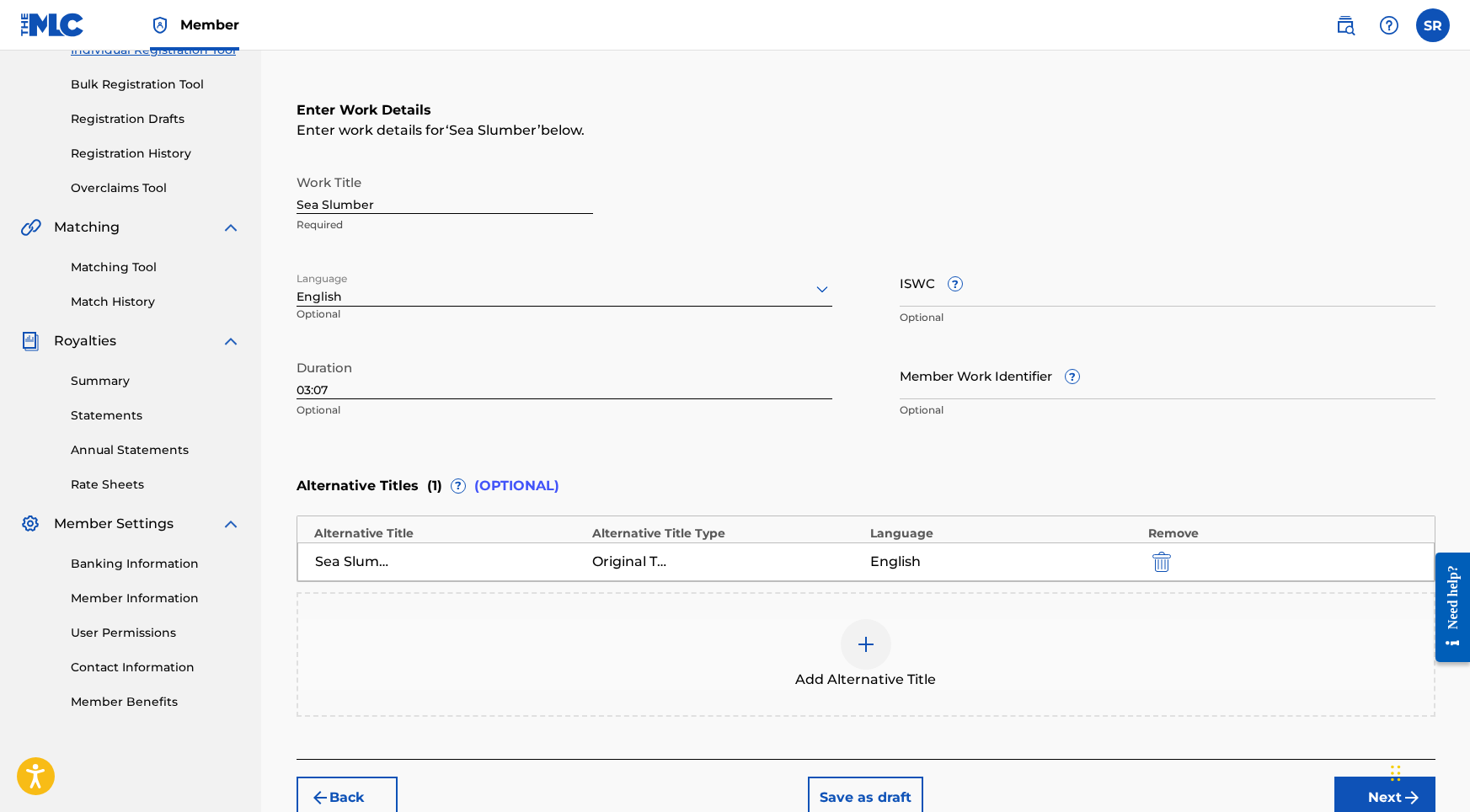
click at [1358, 773] on div "Back Save as draft Next" at bounding box center [866, 789] width 1139 height 60
click at [1353, 793] on button "Next" at bounding box center [1384, 797] width 101 height 42
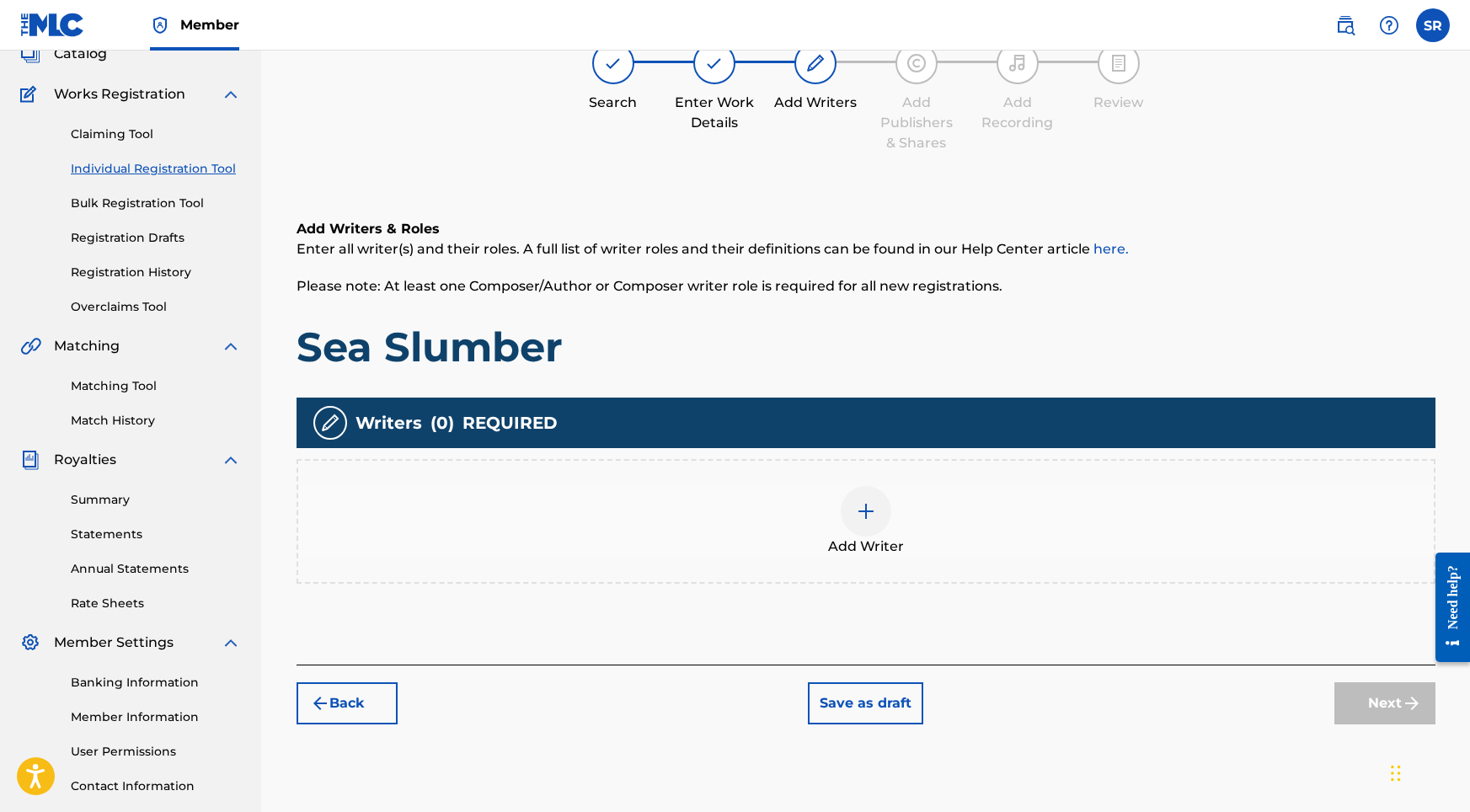
scroll to position [76, 0]
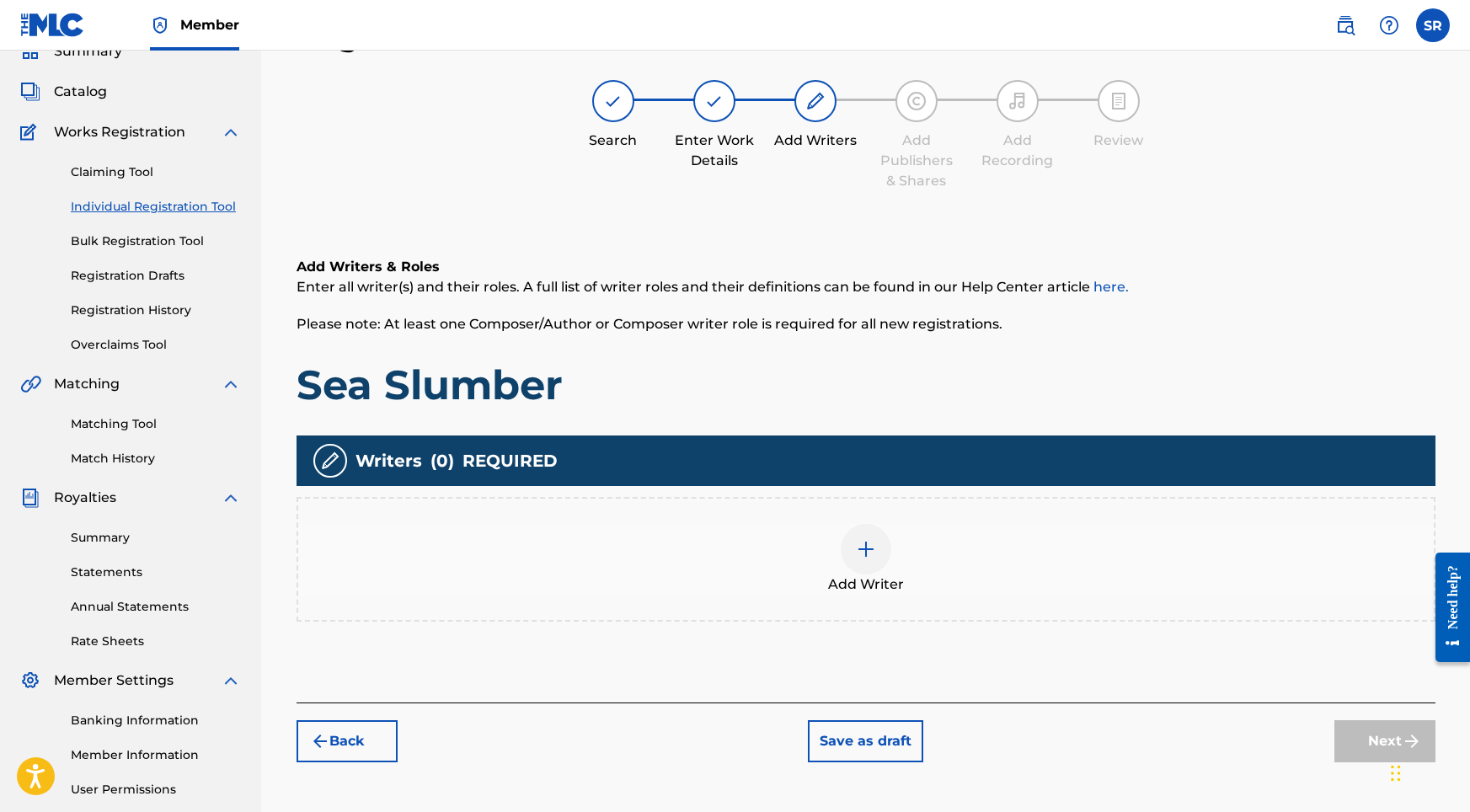
click at [866, 537] on div at bounding box center [865, 549] width 50 height 50
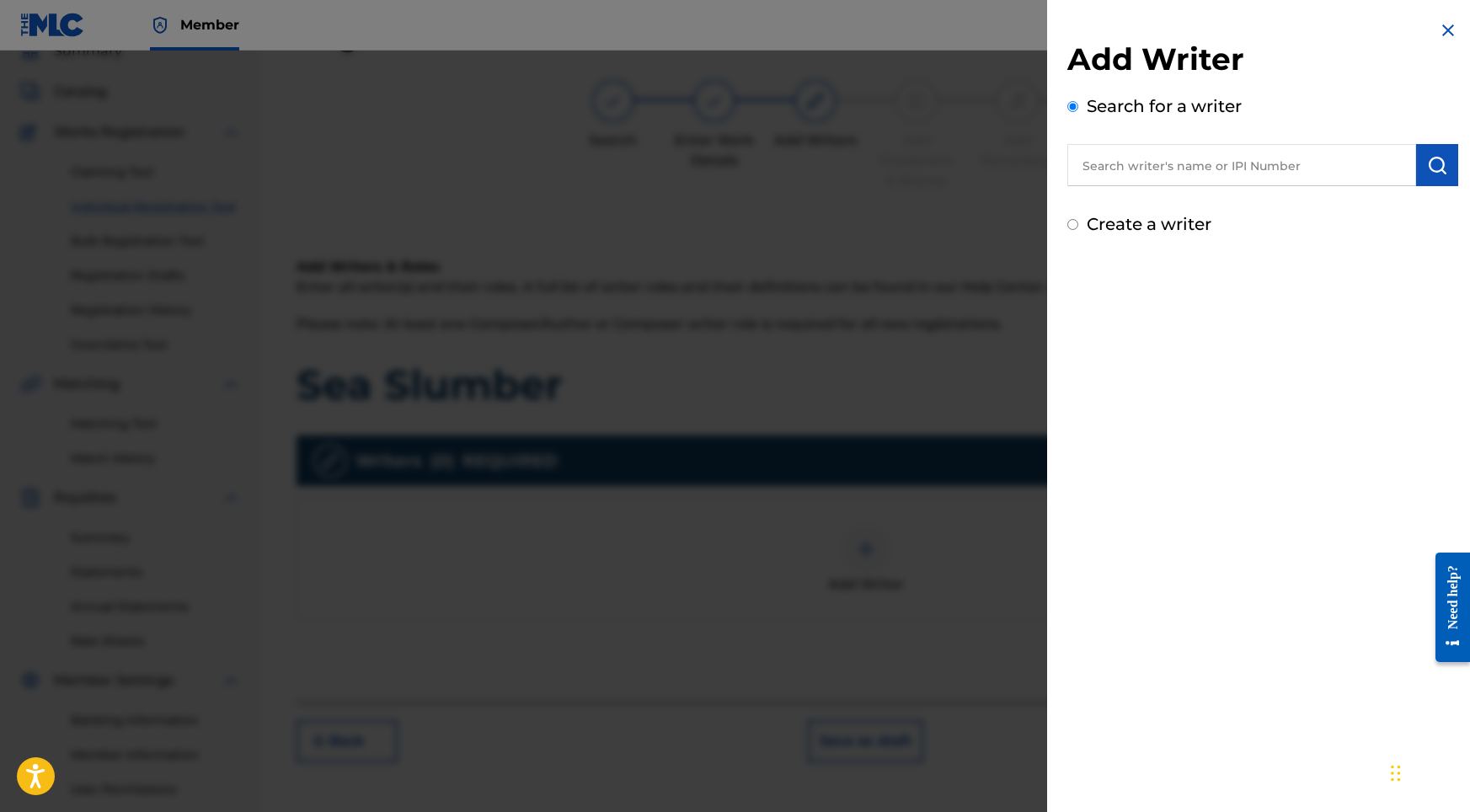
click at [1195, 162] on input "text" at bounding box center [1242, 164] width 349 height 42
paste input "[PERSON_NAME]"
type input "[PERSON_NAME]"
click at [1416, 181] on button "submit" at bounding box center [1437, 164] width 42 height 42
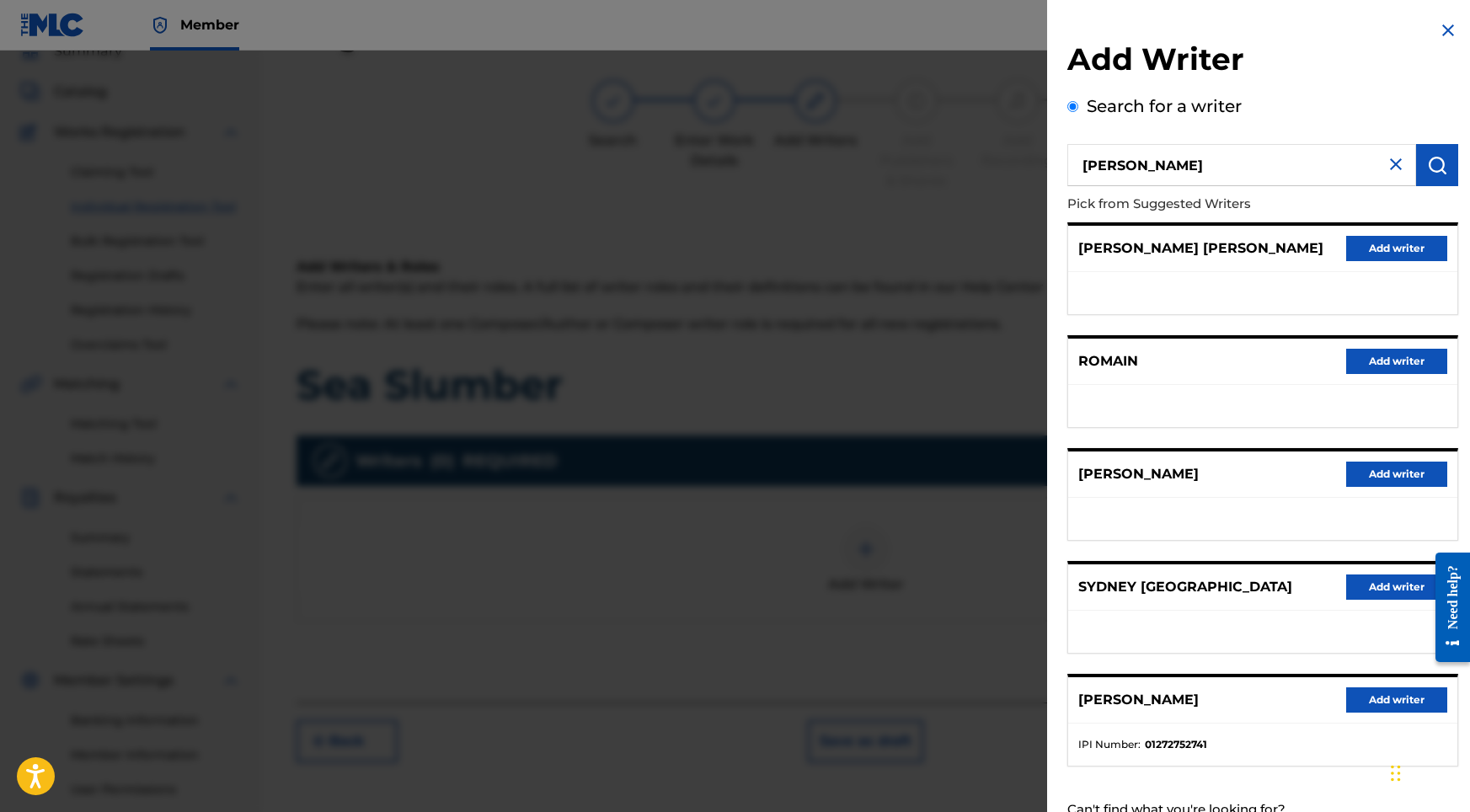
click at [1360, 712] on button "Add writer" at bounding box center [1396, 700] width 101 height 26
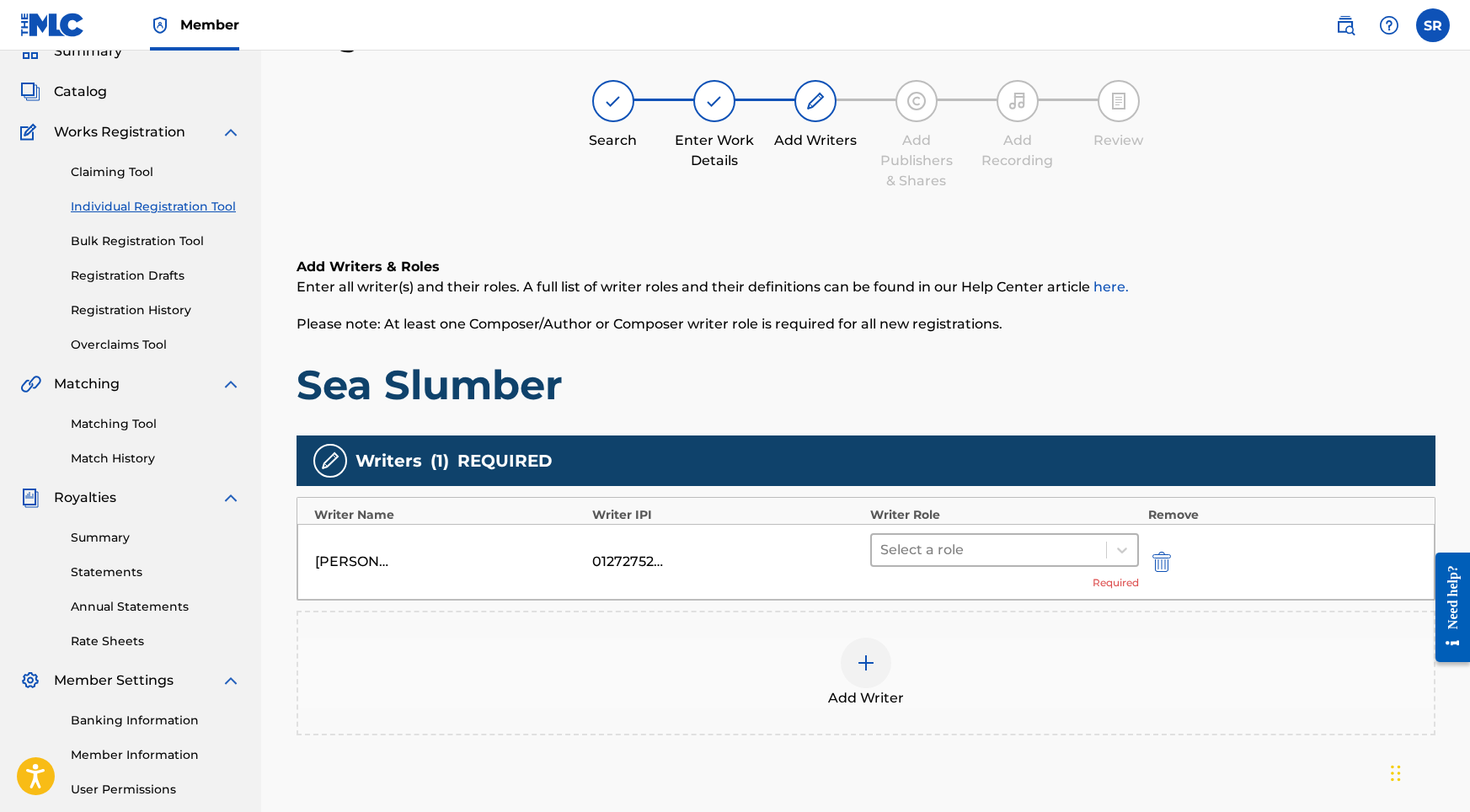
click at [994, 546] on div at bounding box center [989, 550] width 218 height 24
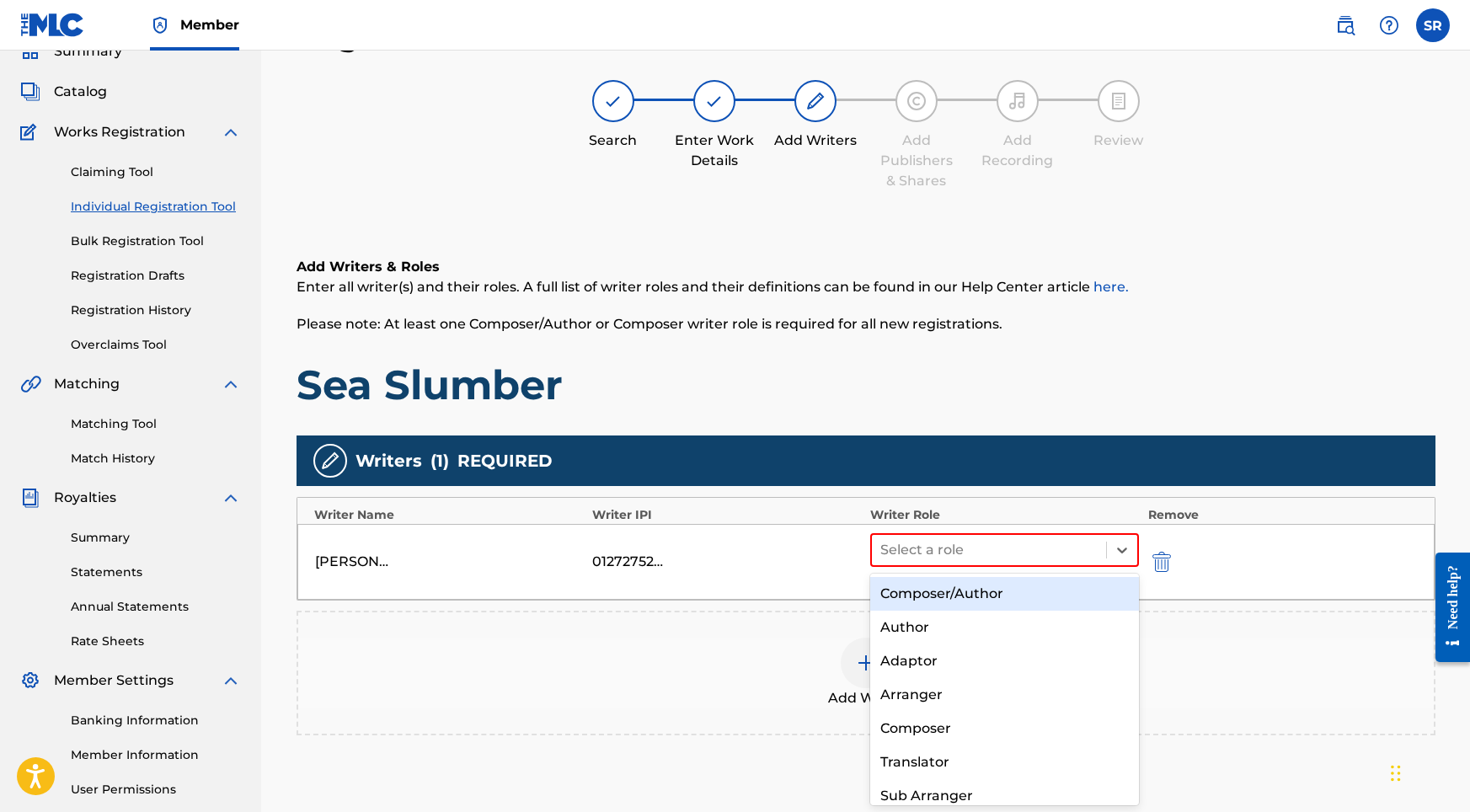
click at [985, 588] on div "Composer/Author" at bounding box center [1005, 593] width 269 height 33
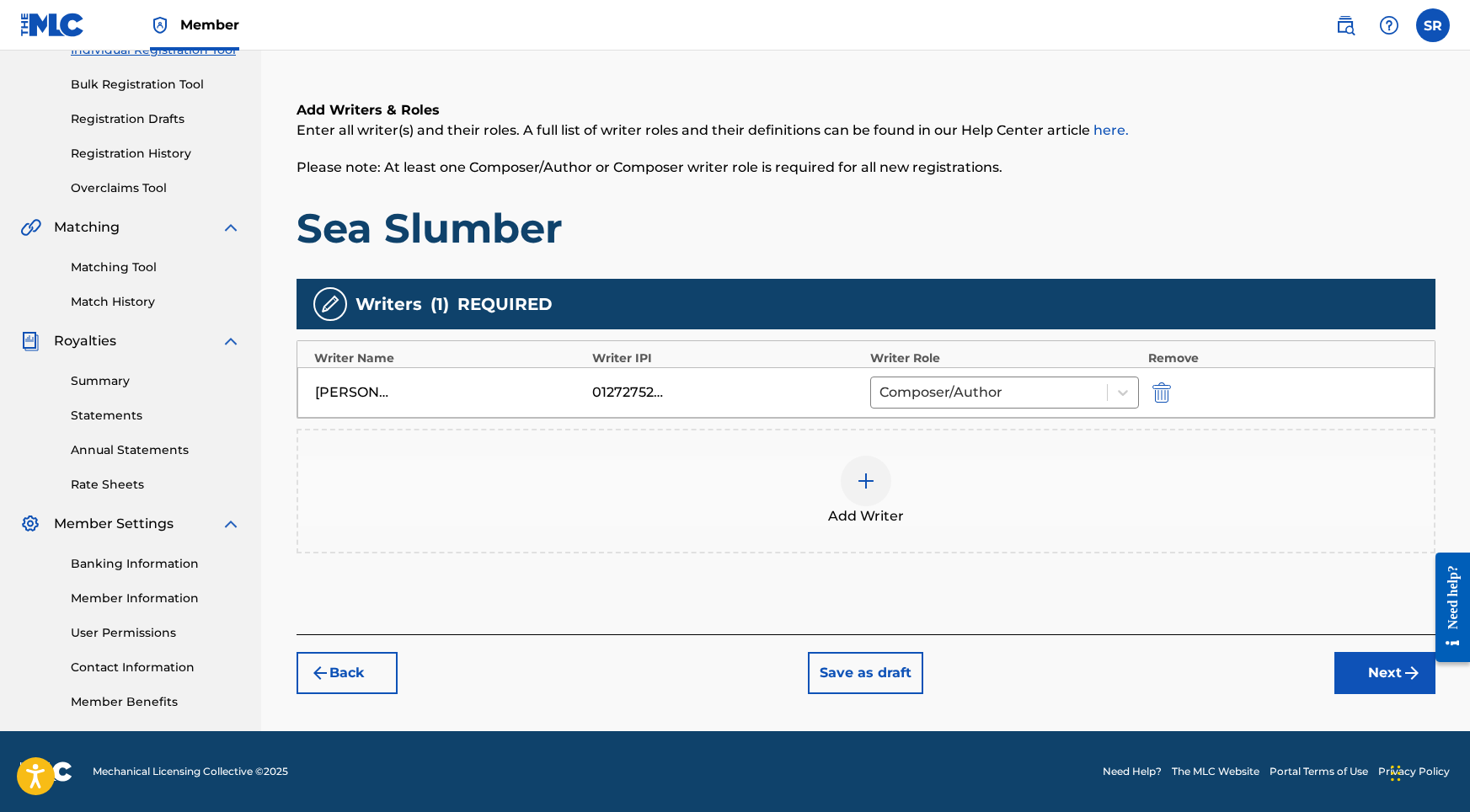
click at [1348, 689] on button "Next" at bounding box center [1384, 672] width 101 height 42
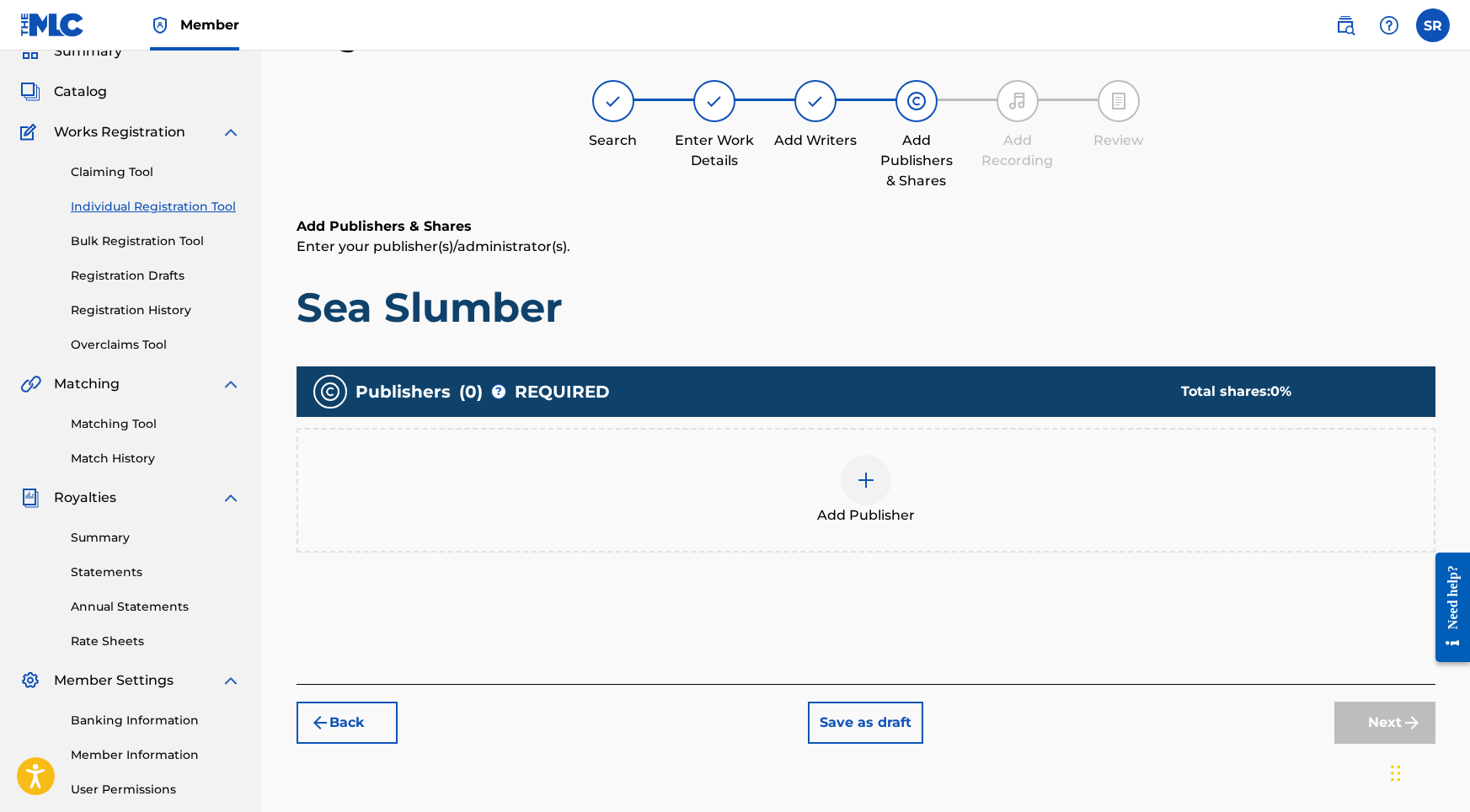
click at [855, 465] on div at bounding box center [865, 480] width 50 height 50
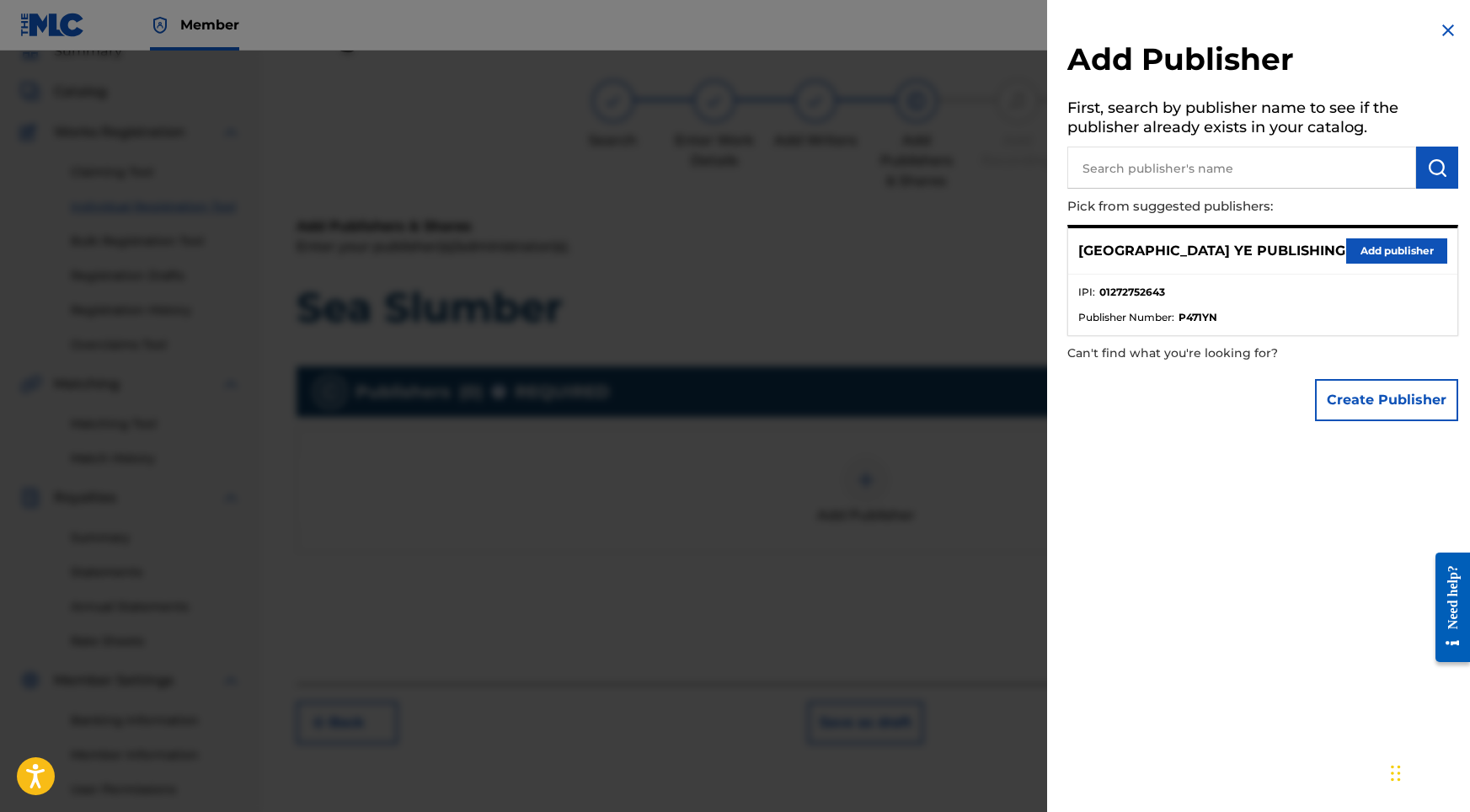
click at [1333, 279] on ul "IPI : 01272752643 Publisher Number : P471YN" at bounding box center [1262, 304] width 389 height 61
click at [1360, 252] on button "Add publisher" at bounding box center [1396, 251] width 101 height 26
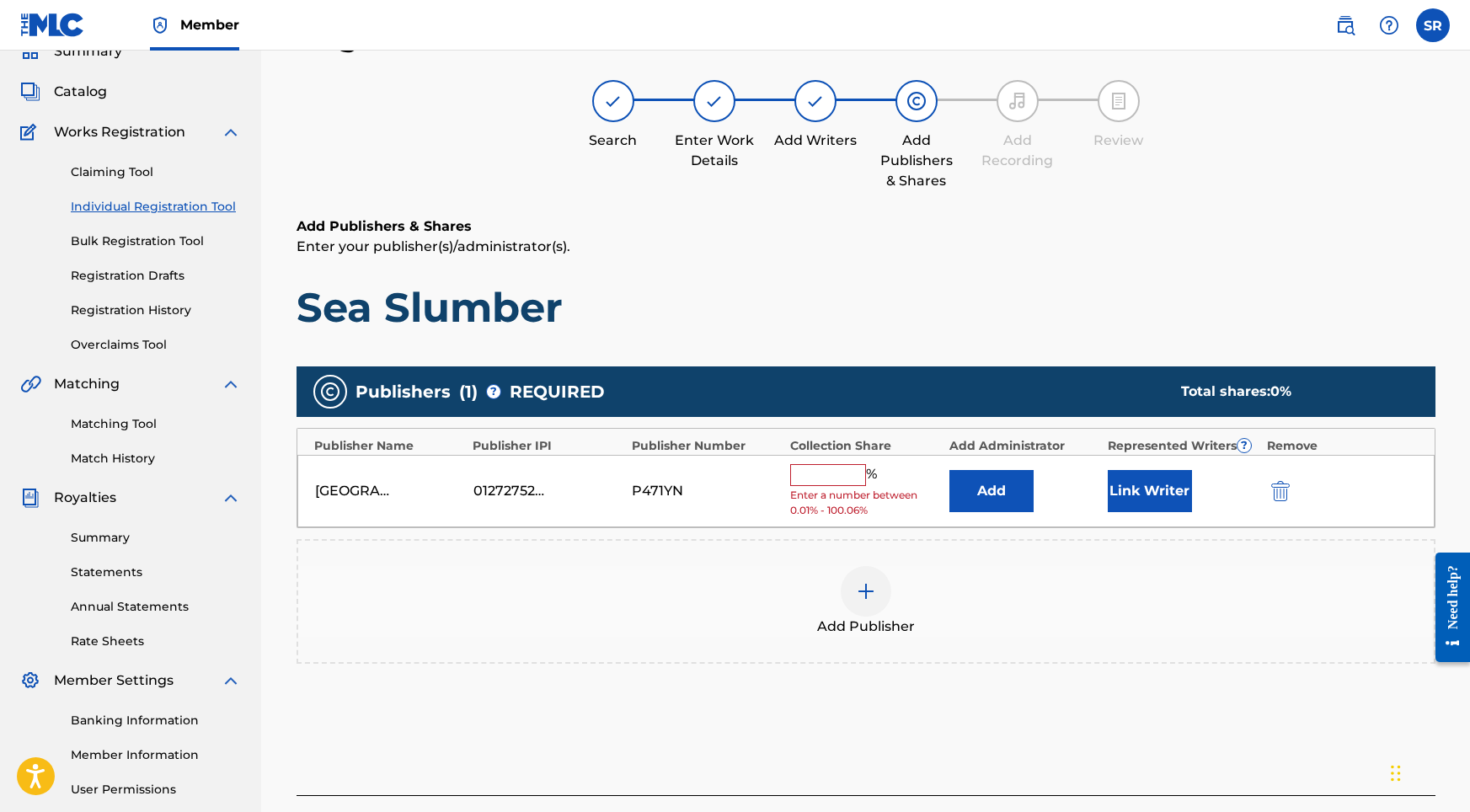
click at [833, 470] on input "text" at bounding box center [828, 475] width 76 height 22
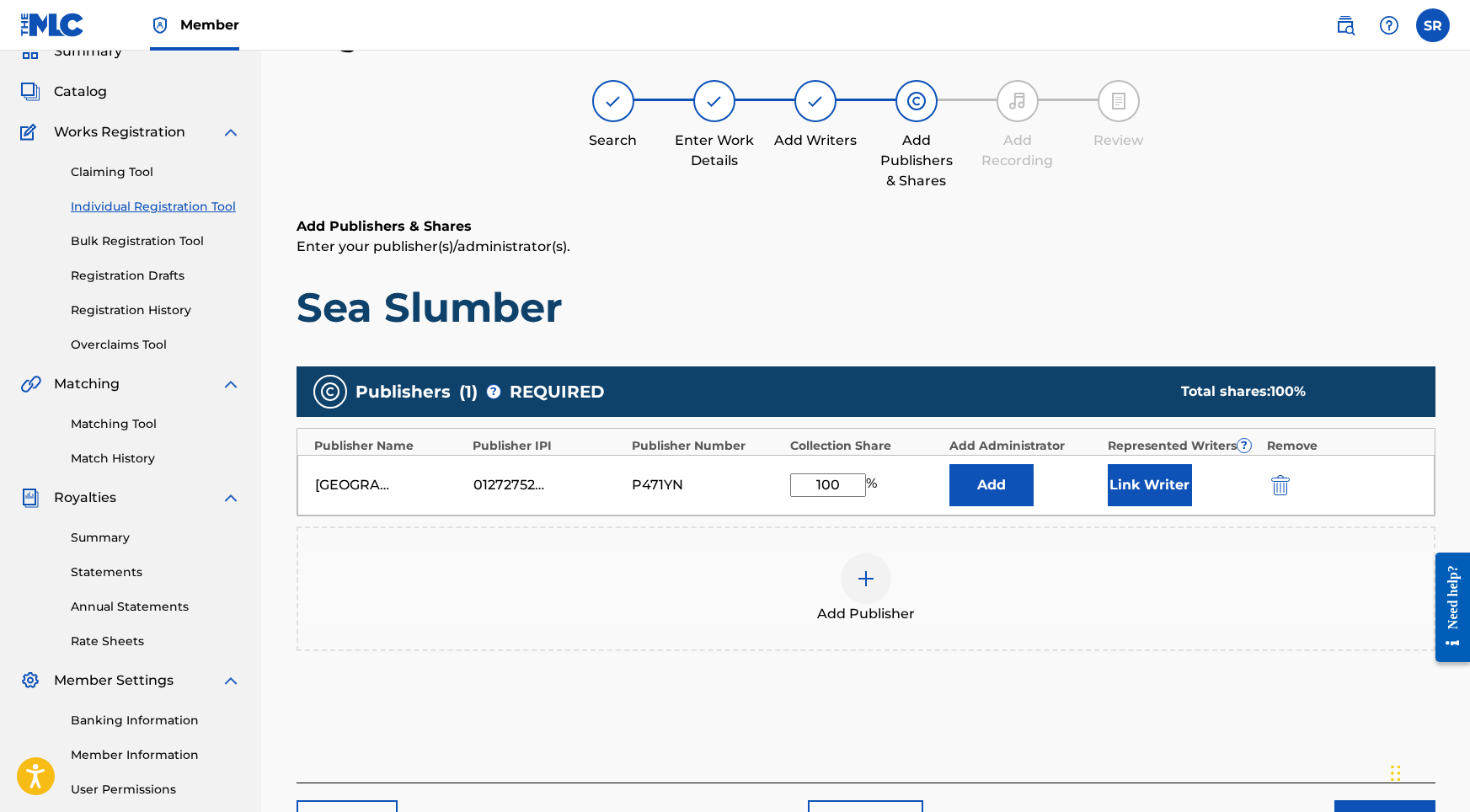
type input "100"
click at [1132, 484] on button "Link Writer" at bounding box center [1149, 485] width 85 height 42
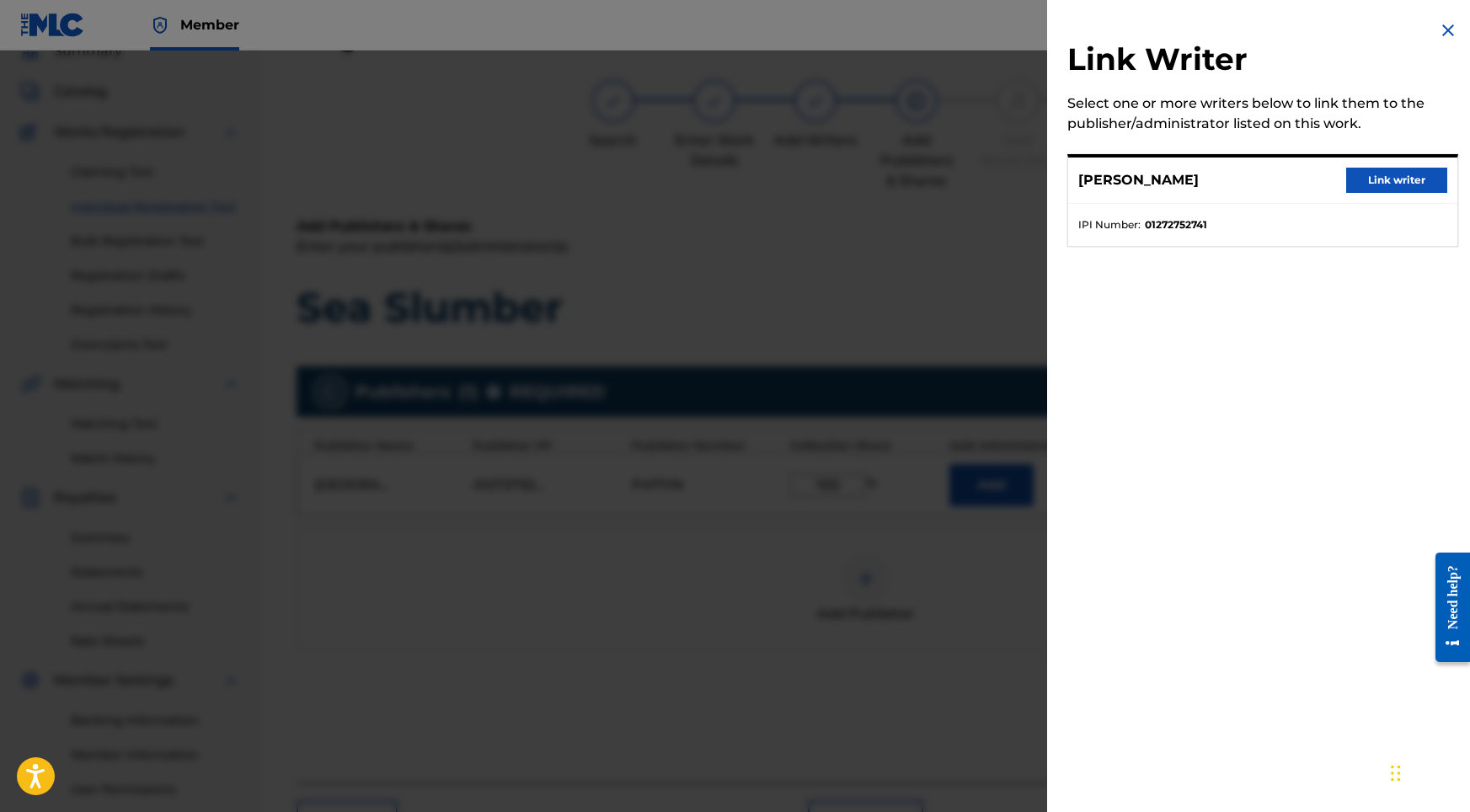
click at [1355, 170] on button "Link writer" at bounding box center [1396, 180] width 101 height 26
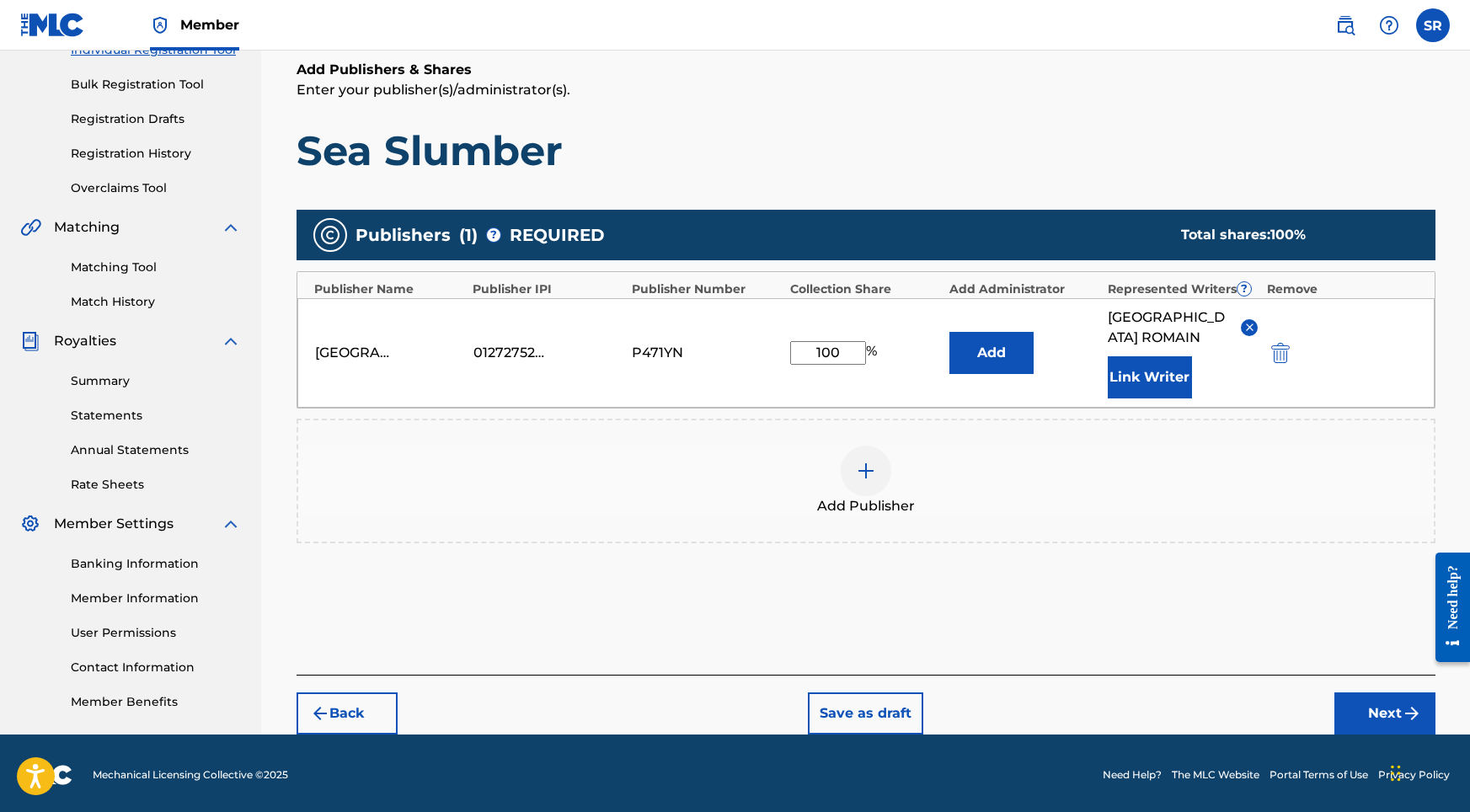
click at [1368, 697] on button "Next" at bounding box center [1384, 713] width 101 height 42
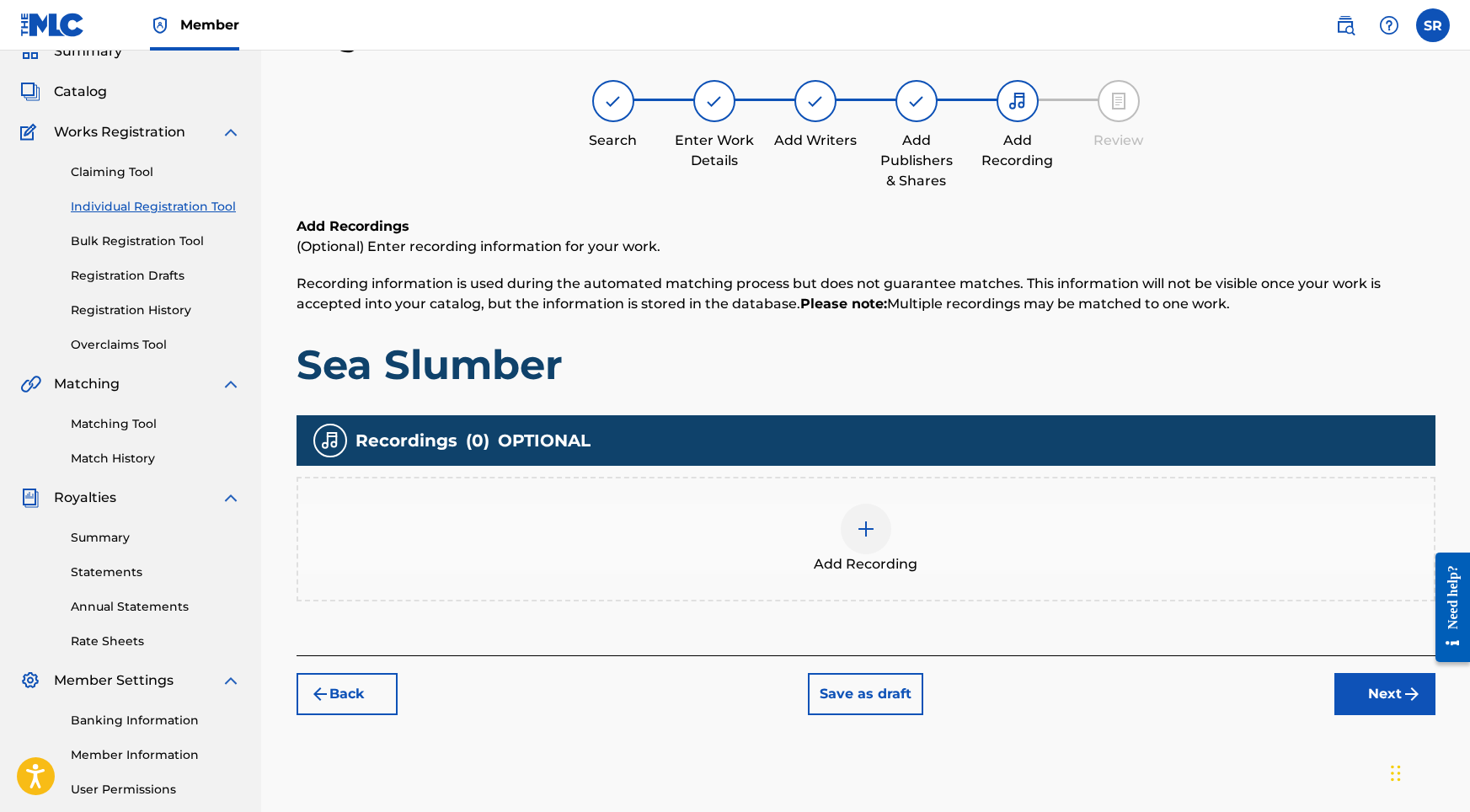
click at [871, 537] on img at bounding box center [866, 529] width 21 height 21
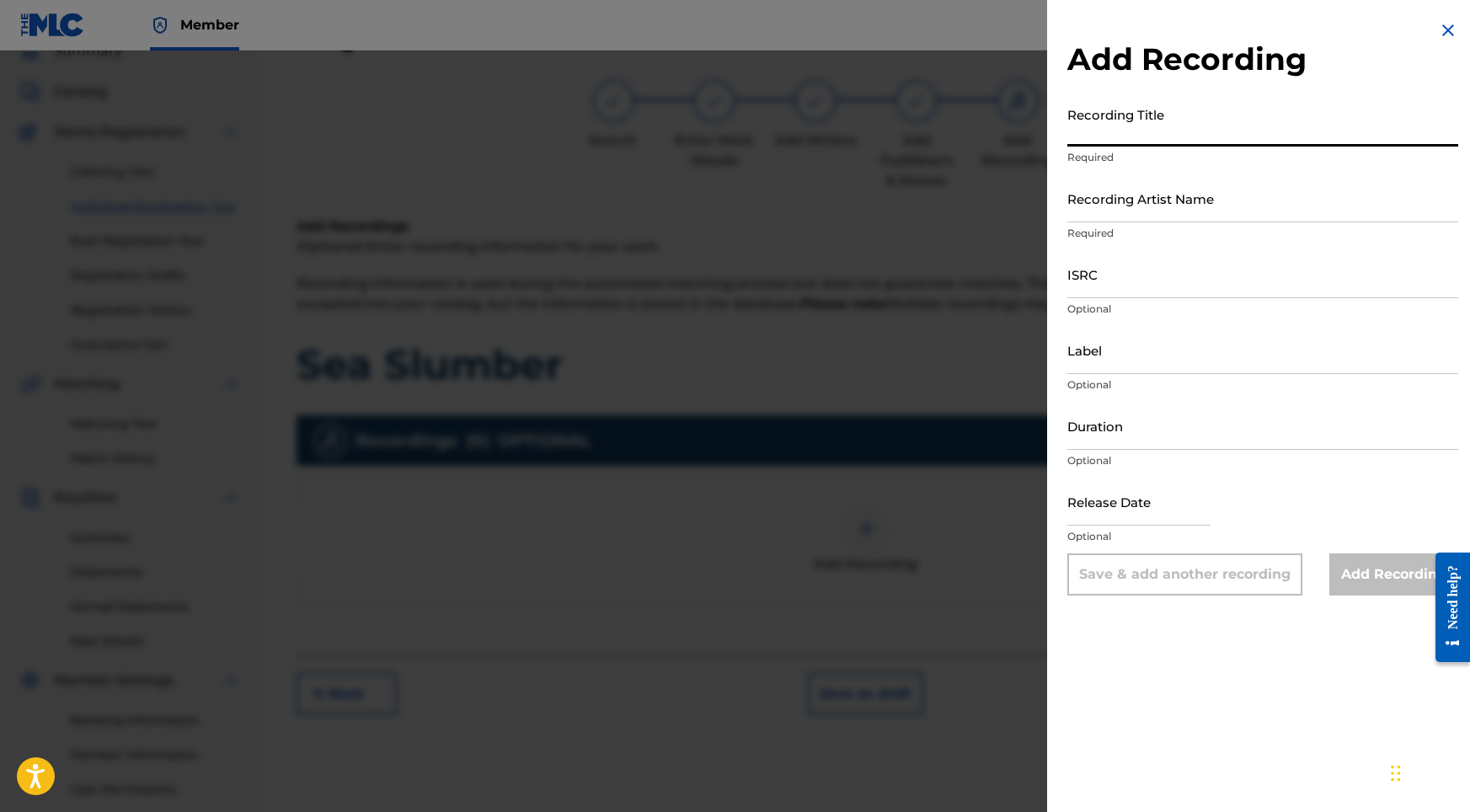
click at [1156, 105] on input "Recording Title" at bounding box center [1262, 122] width 391 height 48
paste input "Sea Slumber"
type input "Sea Slumber"
click at [1076, 205] on input "Recording Artist Name" at bounding box center [1262, 198] width 391 height 48
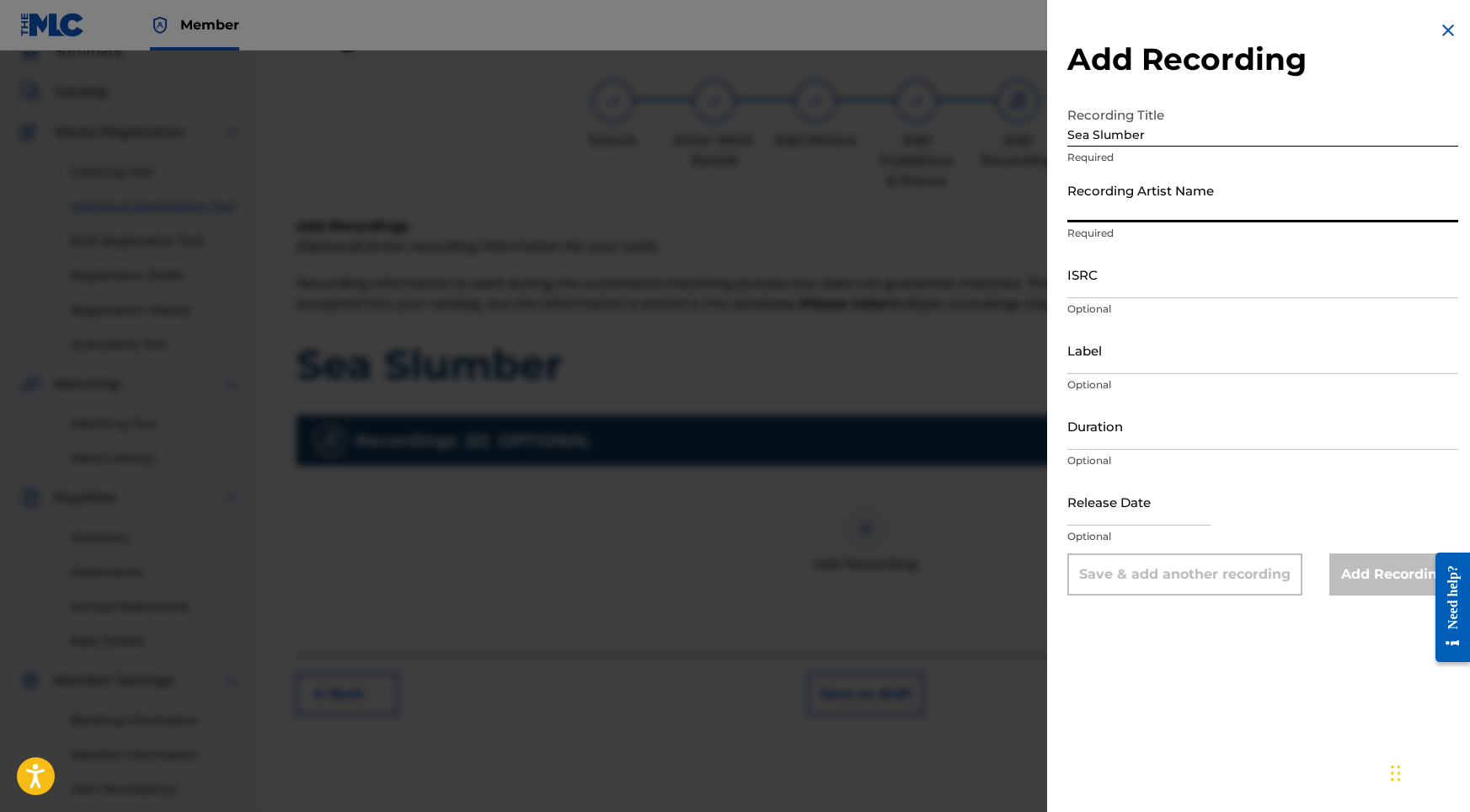
paste input "Sonic Atmos"
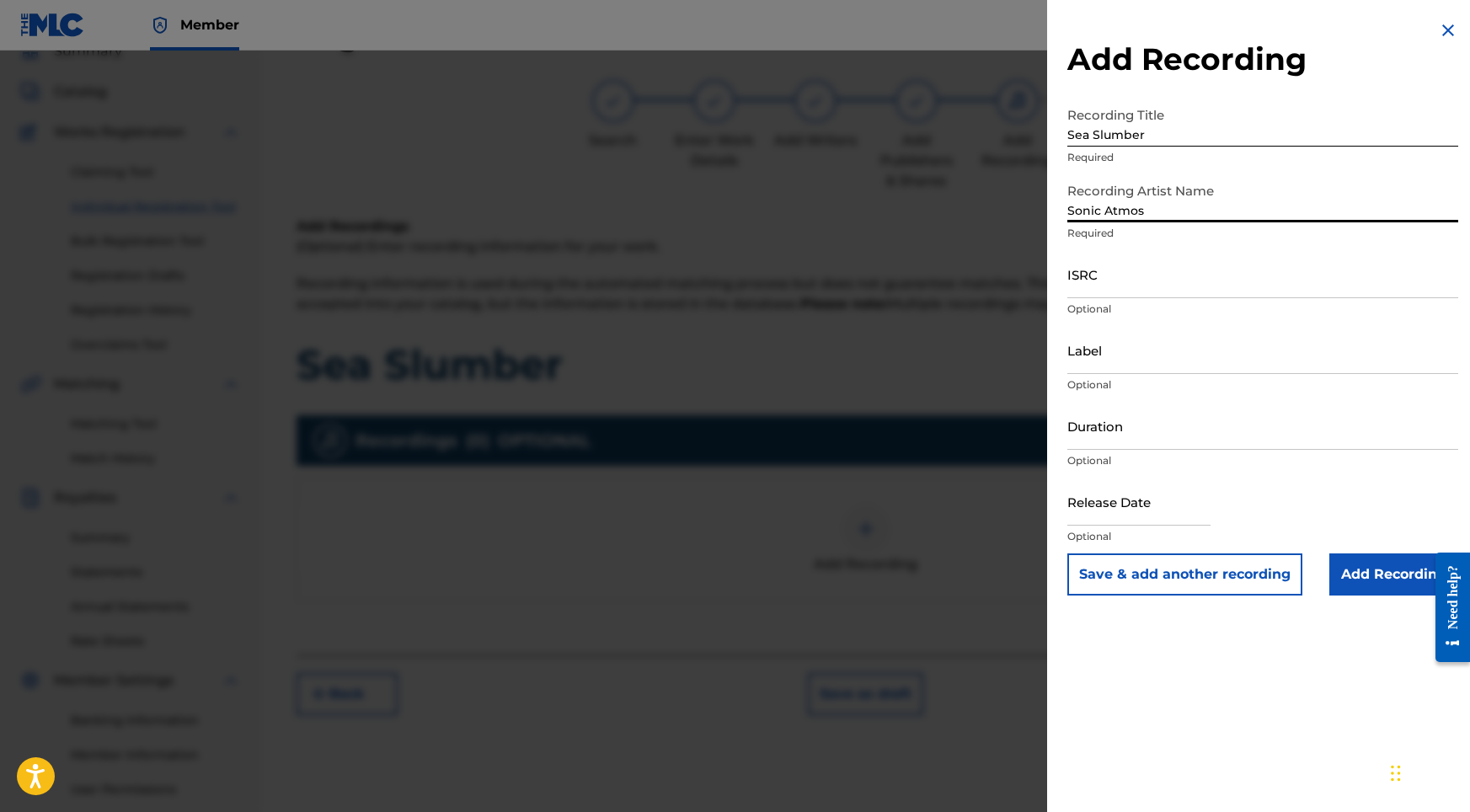
type input "Sonic Atmos"
click at [1138, 279] on input "ISRC" at bounding box center [1262, 274] width 391 height 48
paste input "USHM82429613"
type input "USHM82429613"
click at [1131, 456] on p "Optional" at bounding box center [1262, 461] width 391 height 15
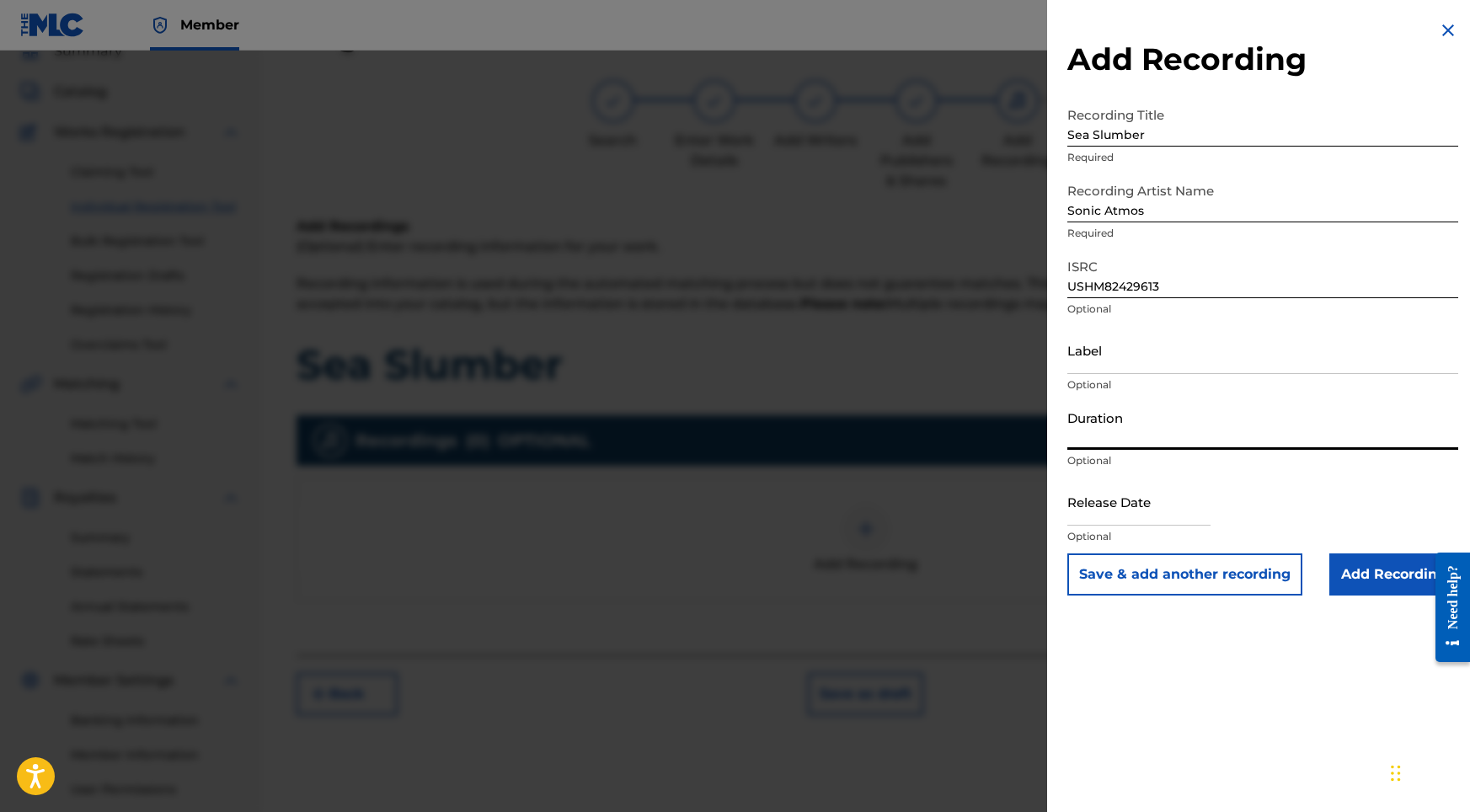
click at [1131, 436] on input "Duration" at bounding box center [1262, 426] width 391 height 48
type input "03:07"
click at [1188, 515] on input "text" at bounding box center [1138, 502] width 143 height 48
select select "8"
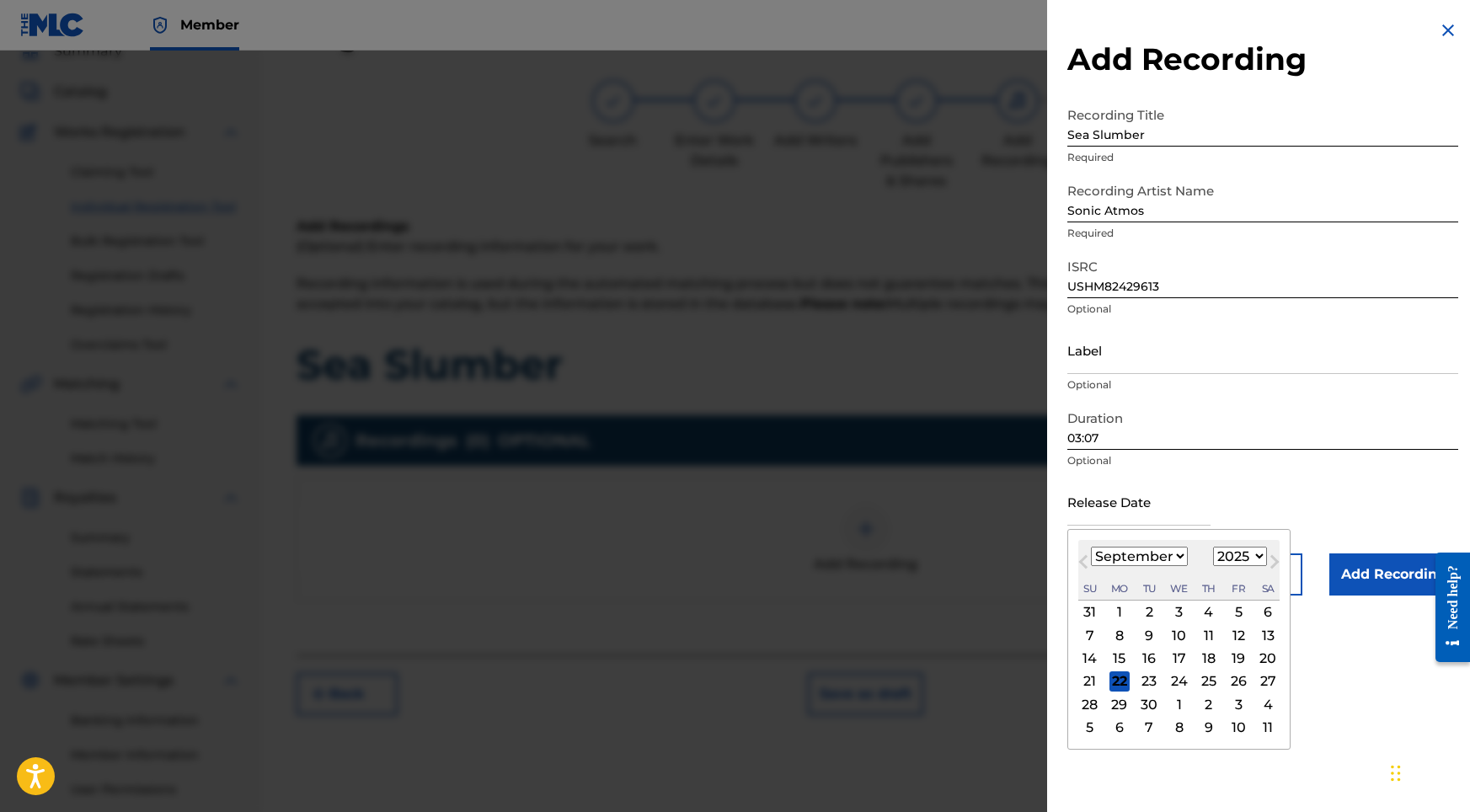
select select "2024"
select select "5"
click at [1174, 661] on div "12" at bounding box center [1179, 659] width 21 height 21
type input "[DATE]"
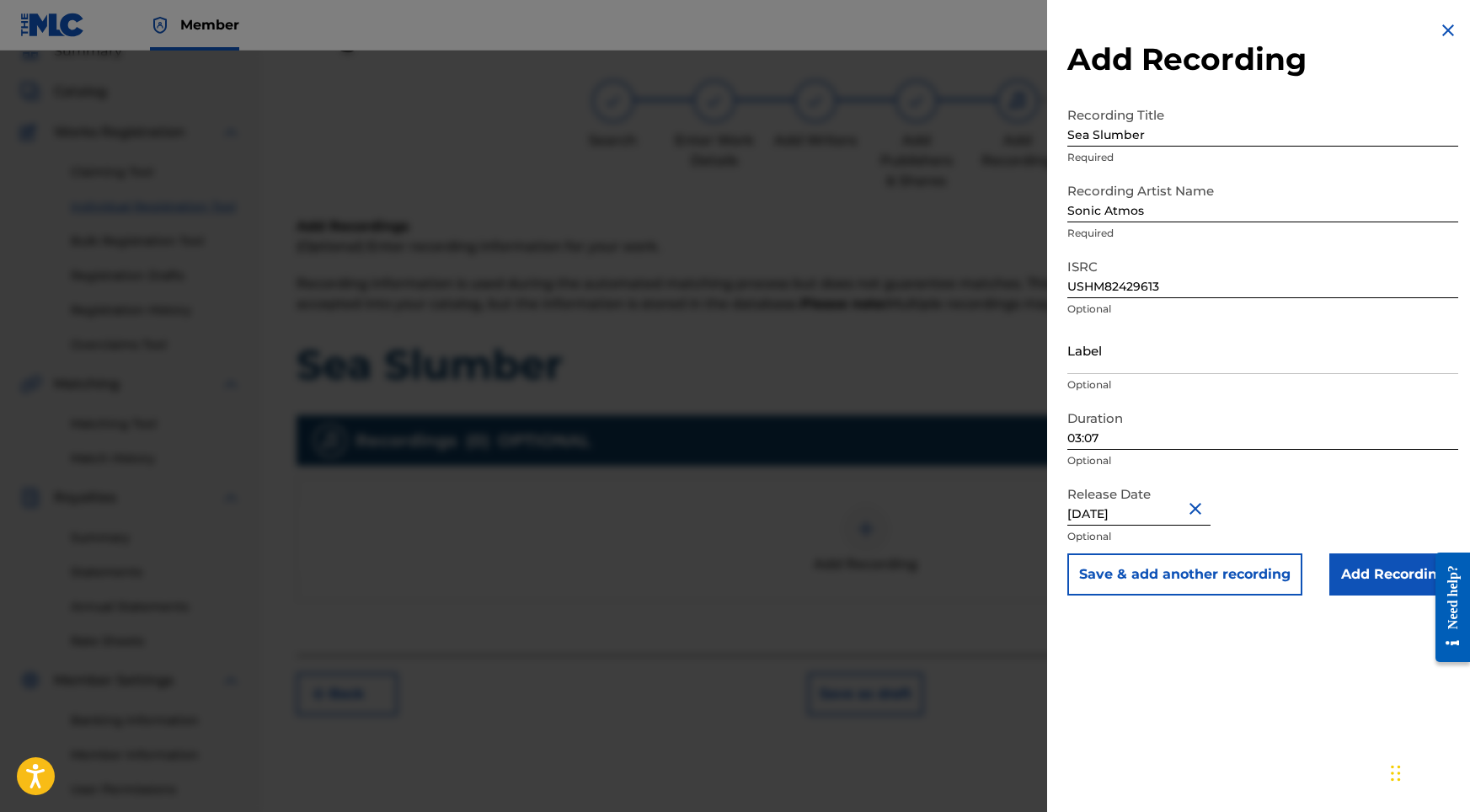
click at [1351, 570] on input "Add Recording" at bounding box center [1394, 574] width 129 height 42
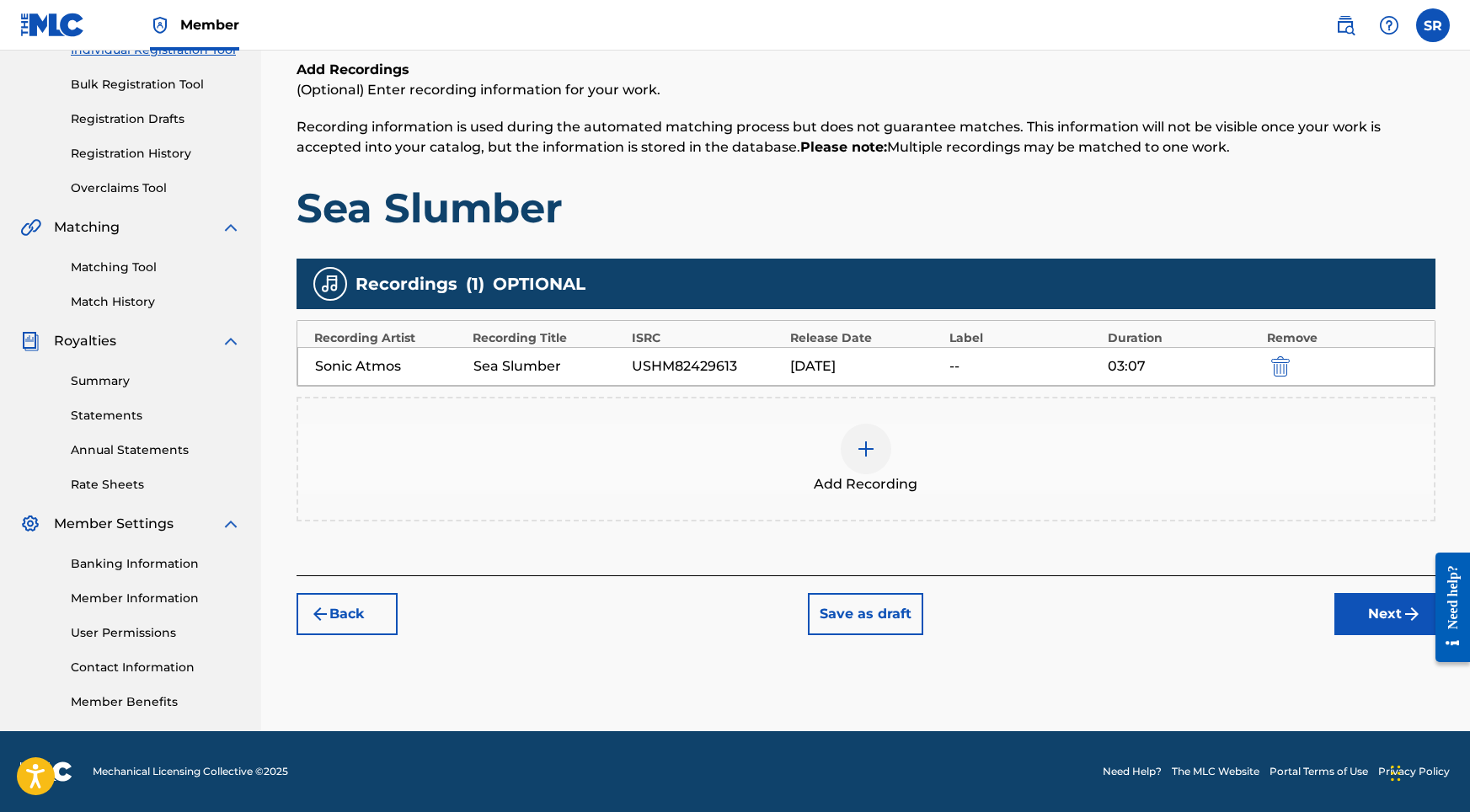
click at [1361, 638] on div "Register Work Search Enter Work Details Add Writers Add Publishers & Shares Add…" at bounding box center [865, 295] width 1179 height 871
click at [1361, 618] on button "Next" at bounding box center [1384, 614] width 101 height 42
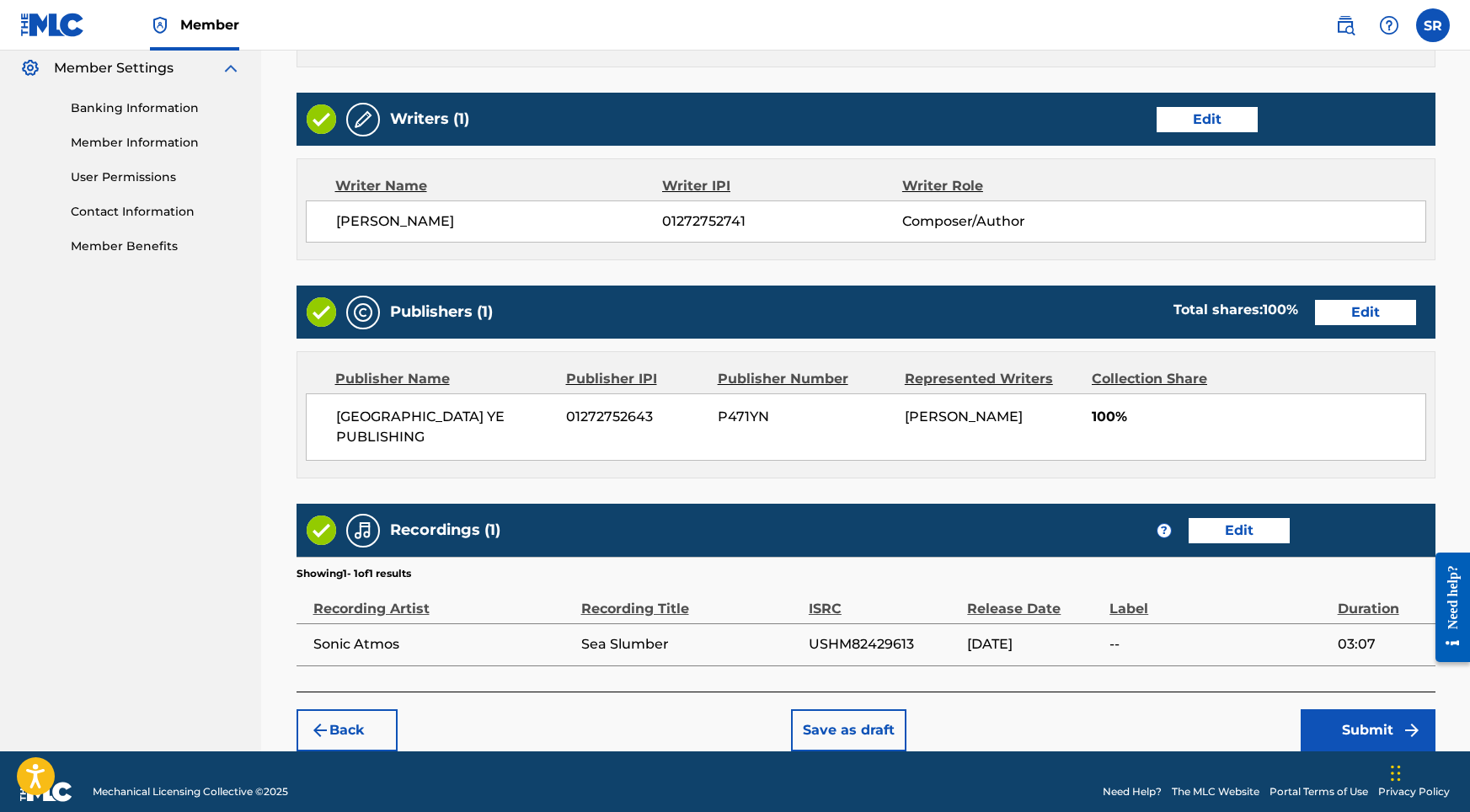
scroll to position [687, 0]
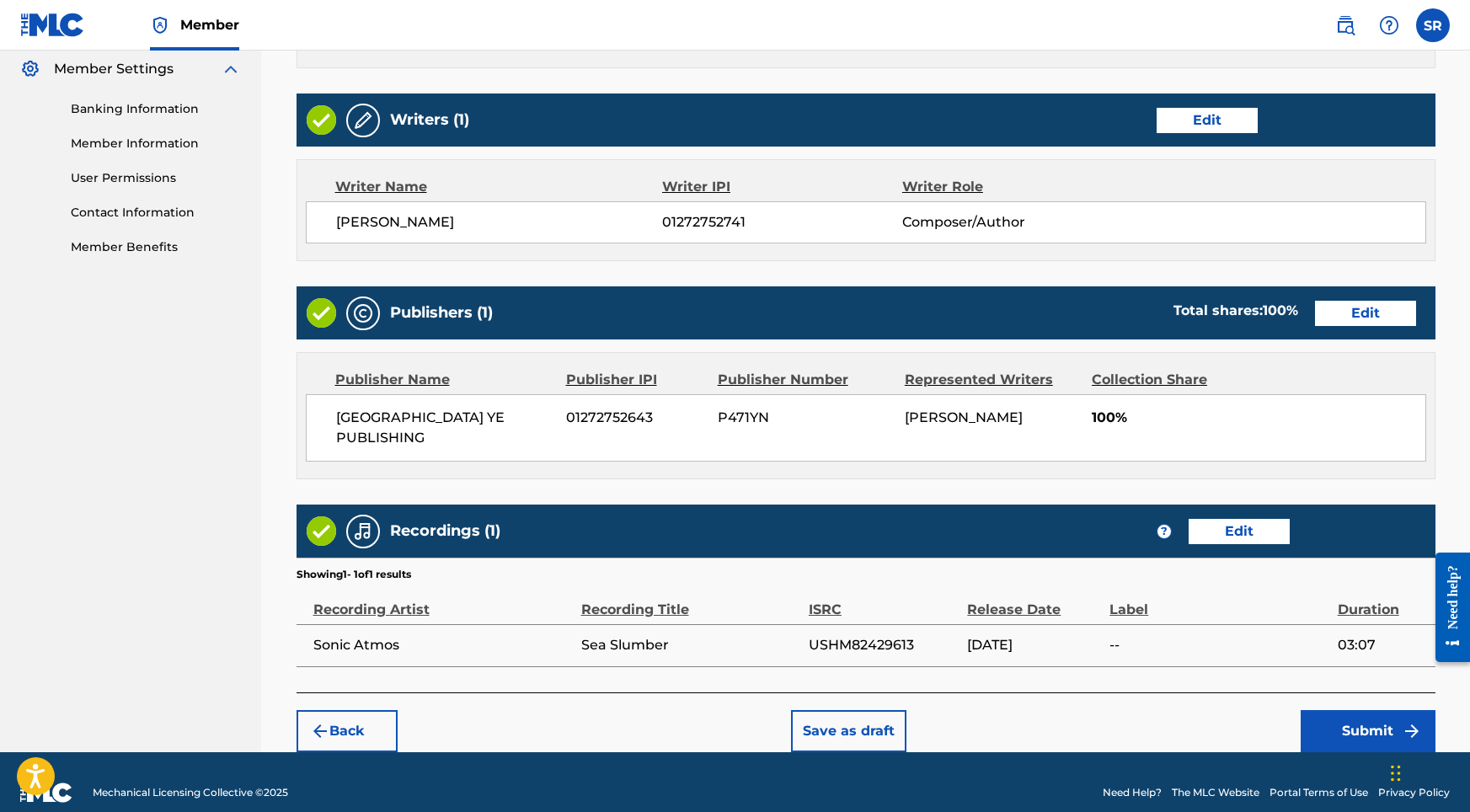
click at [1361, 715] on button "Submit" at bounding box center [1368, 730] width 135 height 42
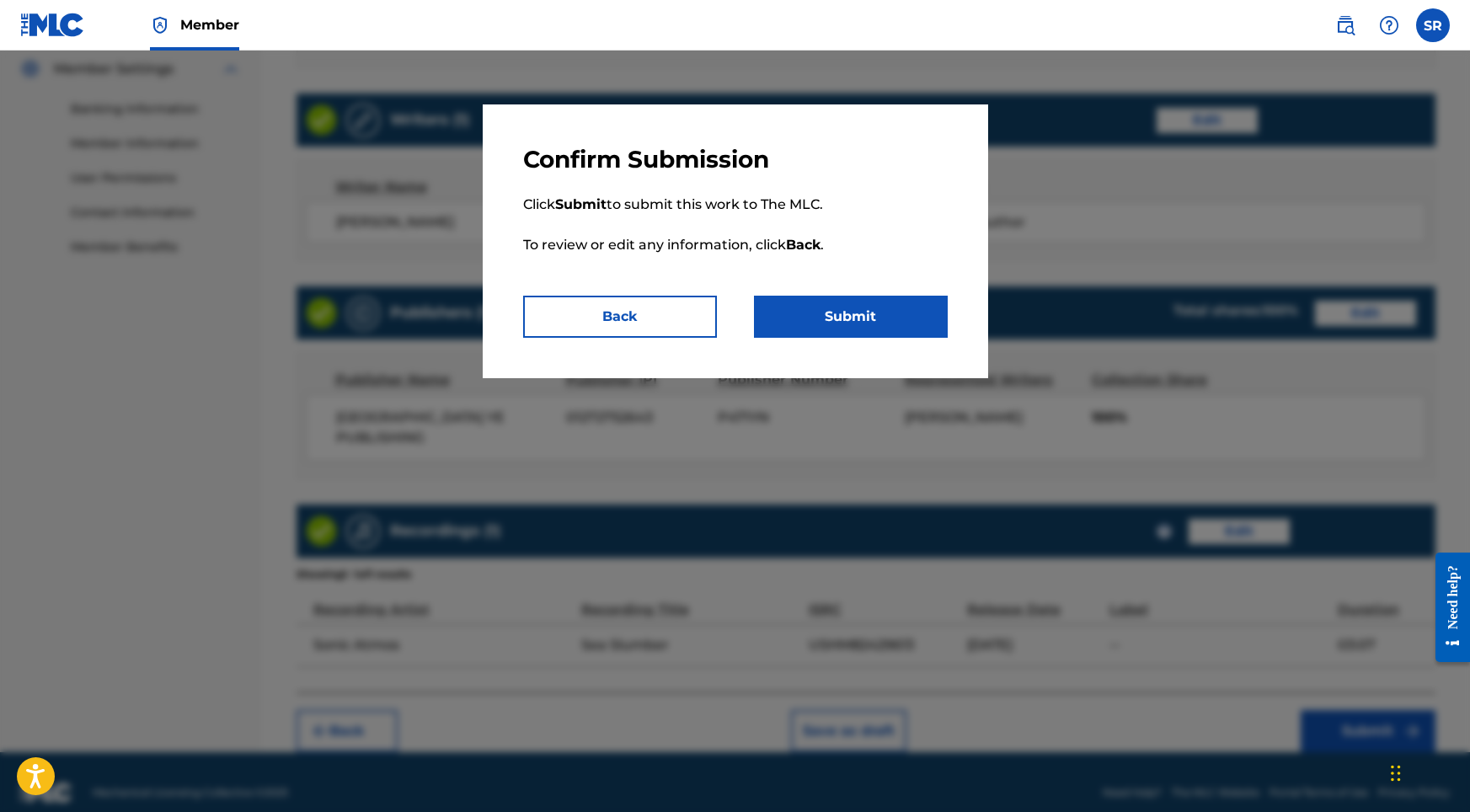
click at [883, 319] on button "Submit" at bounding box center [851, 316] width 194 height 42
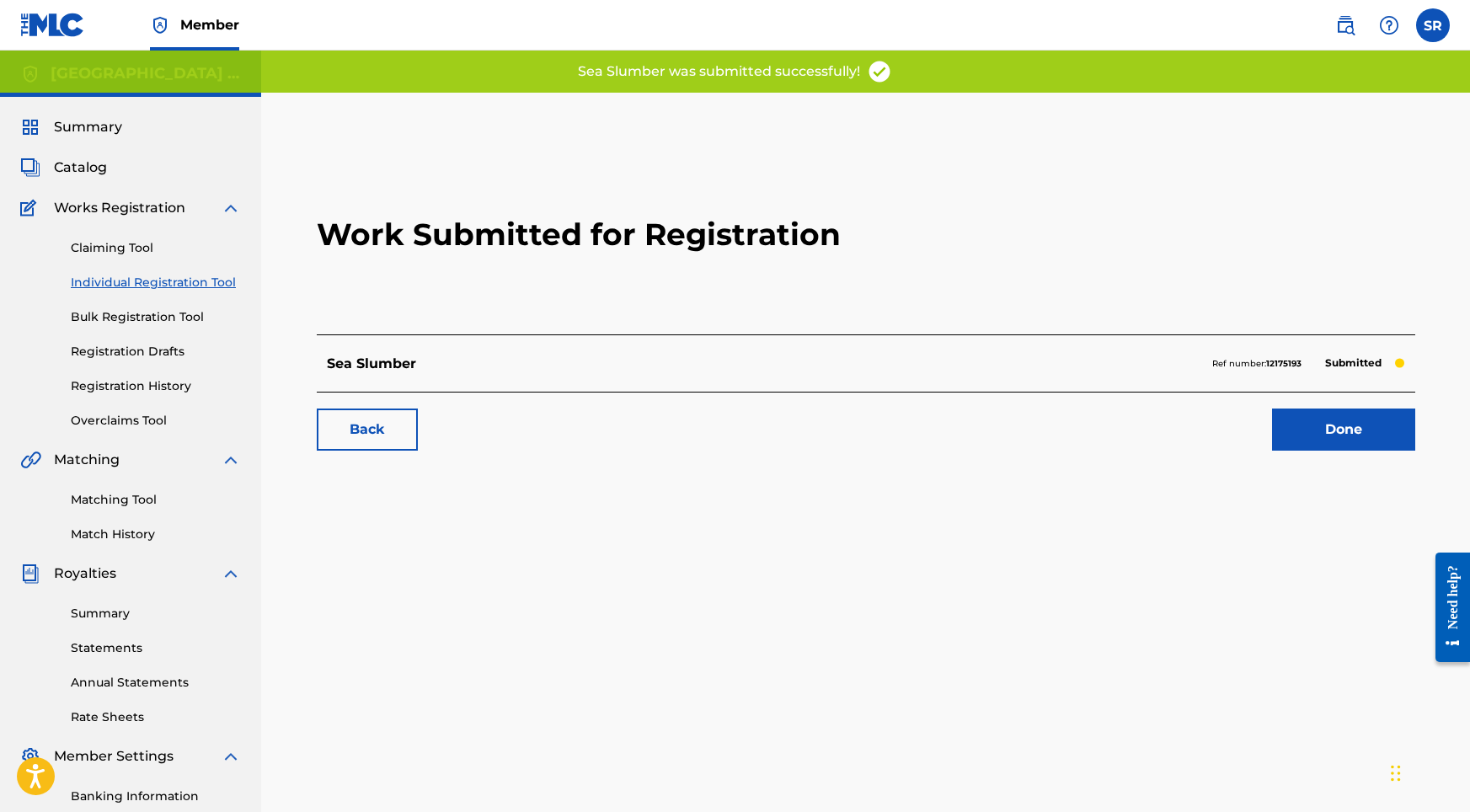
click at [1325, 419] on link "Done" at bounding box center [1343, 429] width 143 height 42
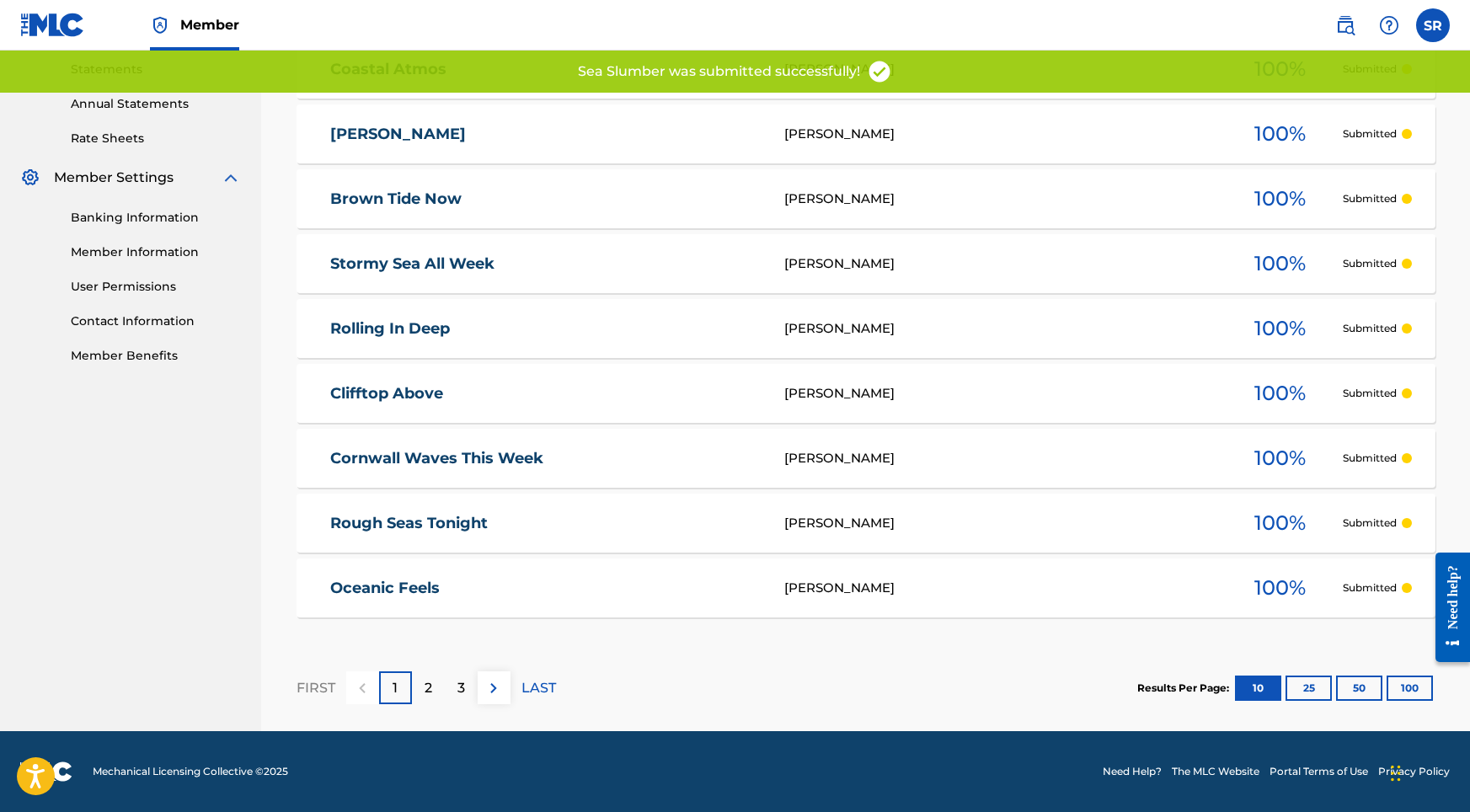
scroll to position [579, 0]
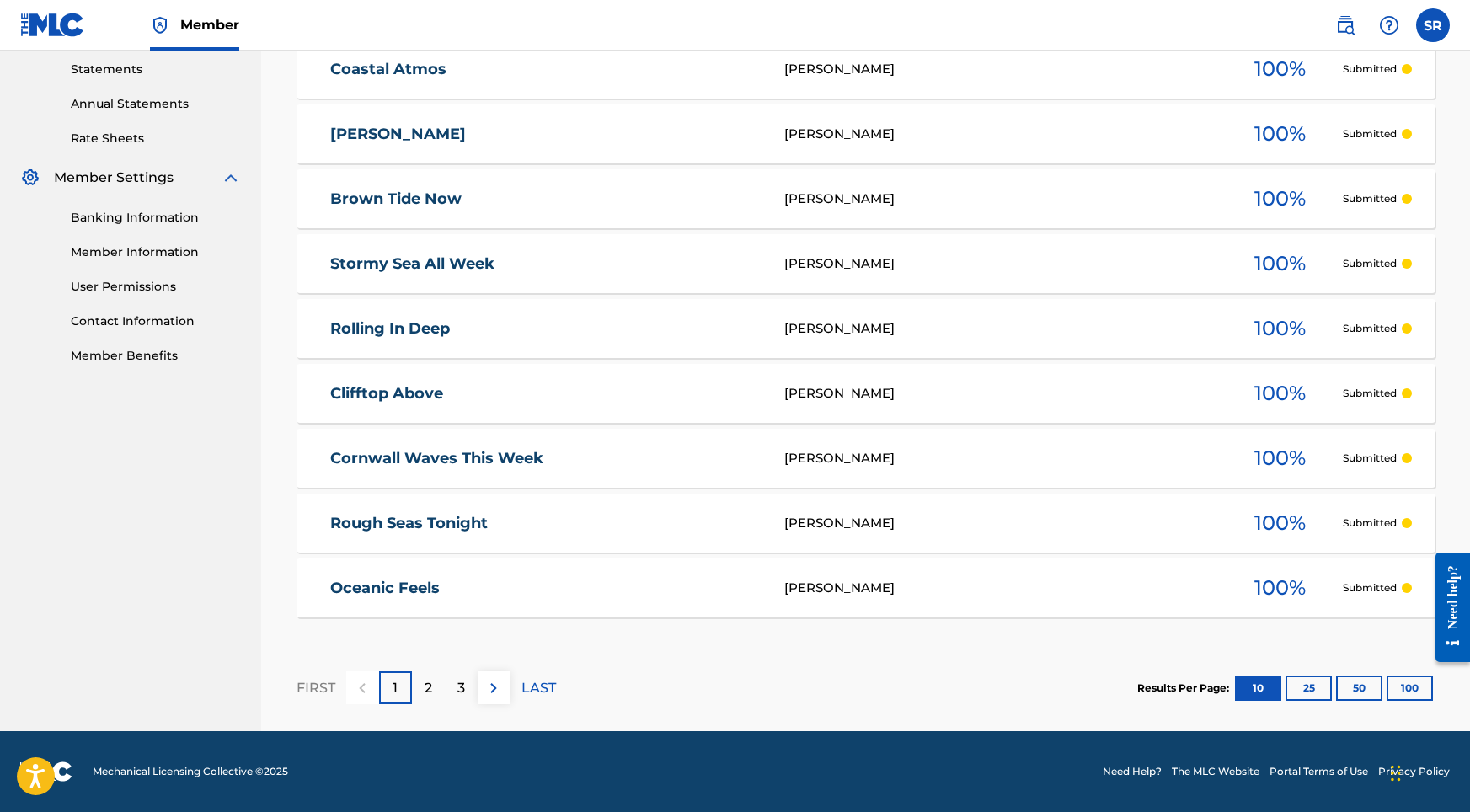
click at [753, 0] on nav "Member SR SR Sydney Romain [EMAIL_ADDRESS][DOMAIN_NAME] Notification Preference…" at bounding box center [735, 25] width 1470 height 50
